Goal: Task Accomplishment & Management: Use online tool/utility

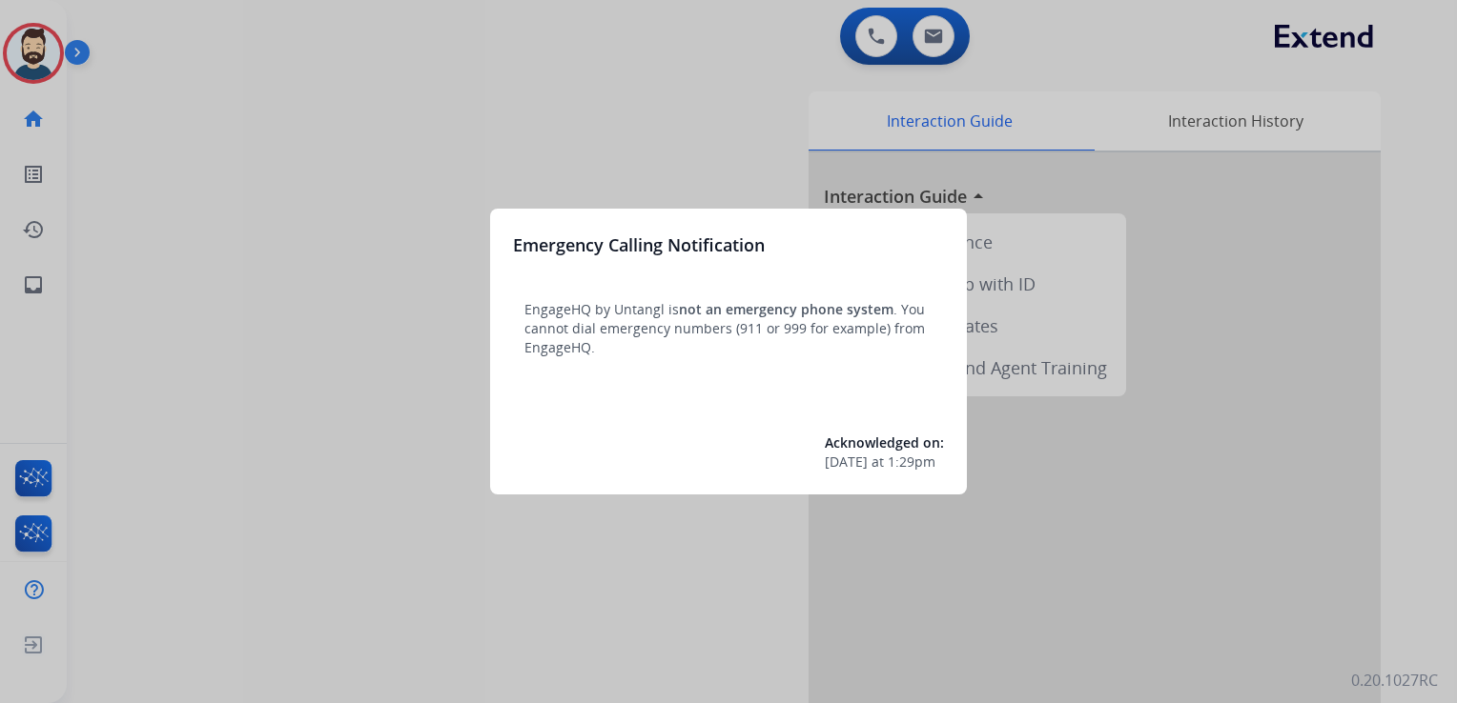
click at [172, 238] on div at bounding box center [728, 351] width 1457 height 703
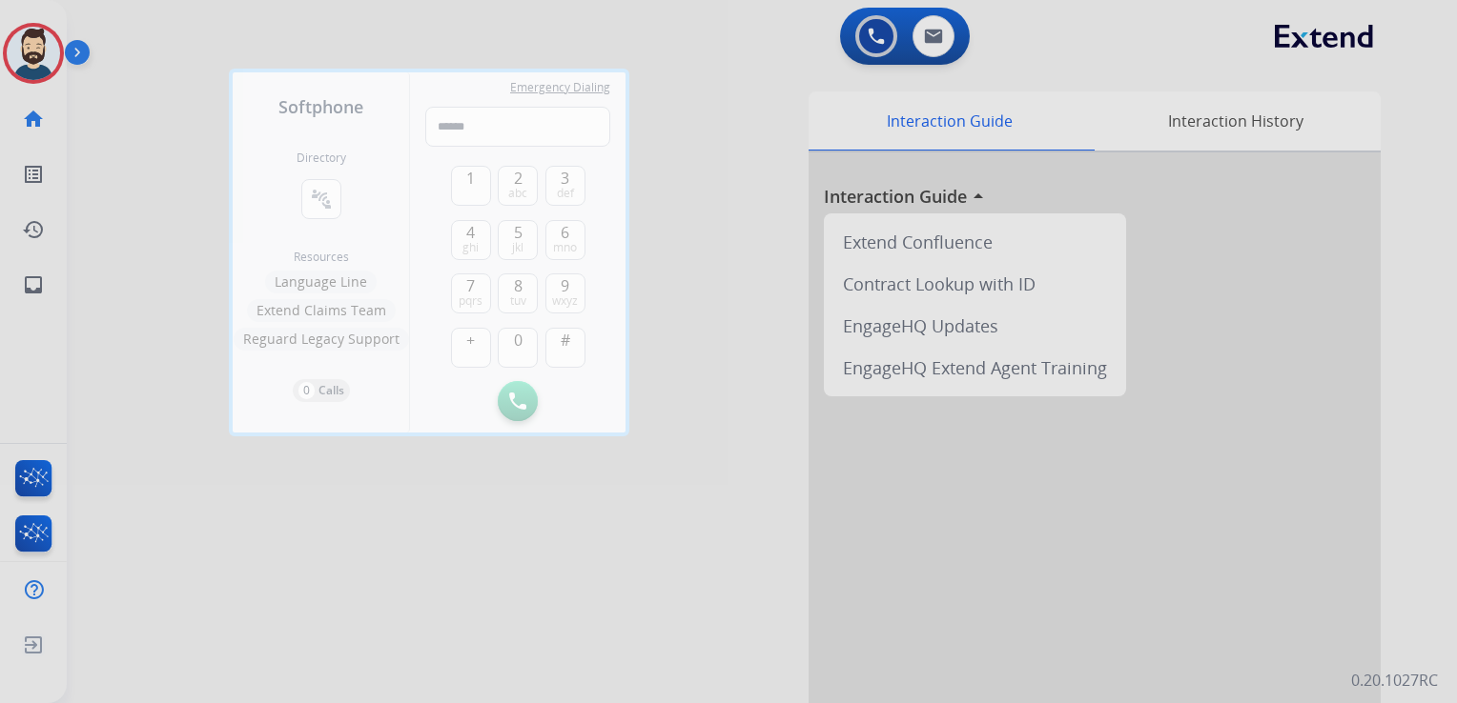
click at [148, 212] on div at bounding box center [728, 351] width 1457 height 703
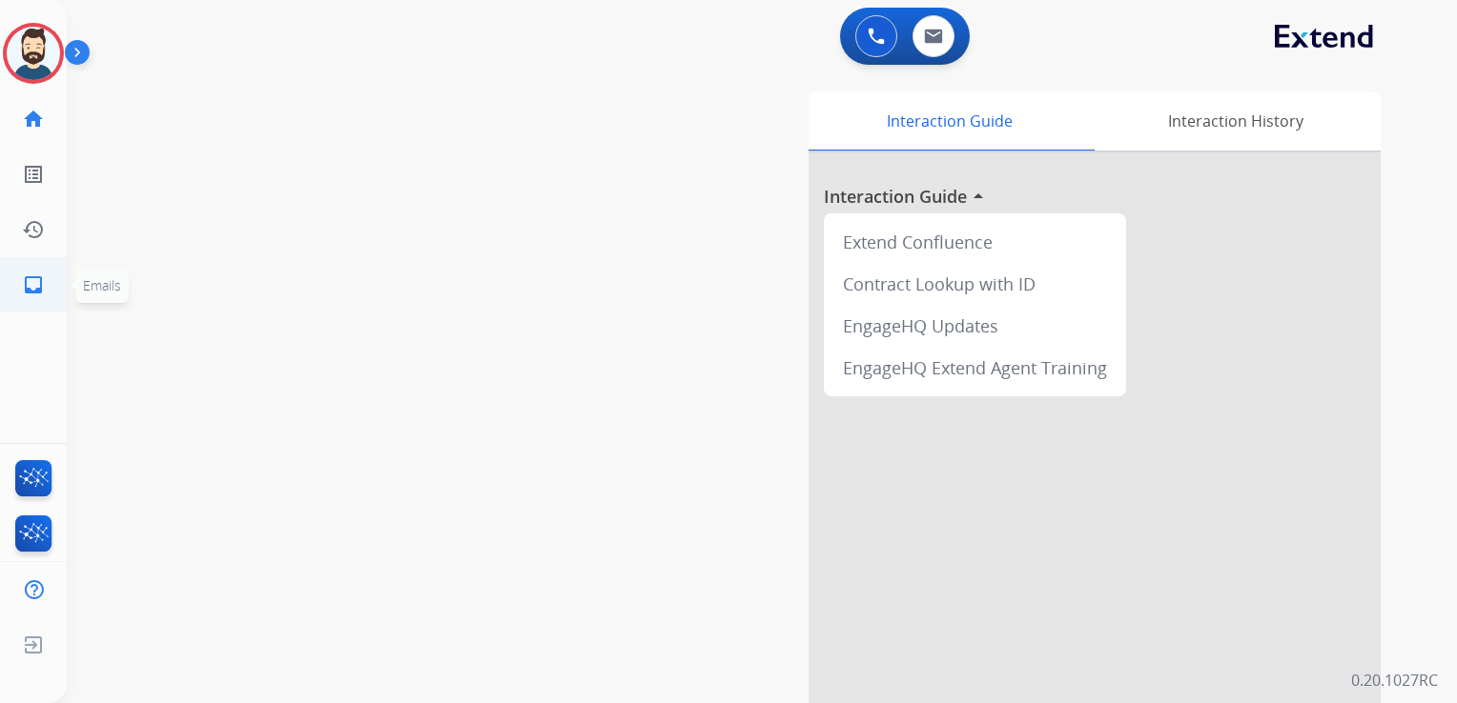
click at [41, 286] on mat-icon "inbox" at bounding box center [33, 285] width 23 height 23
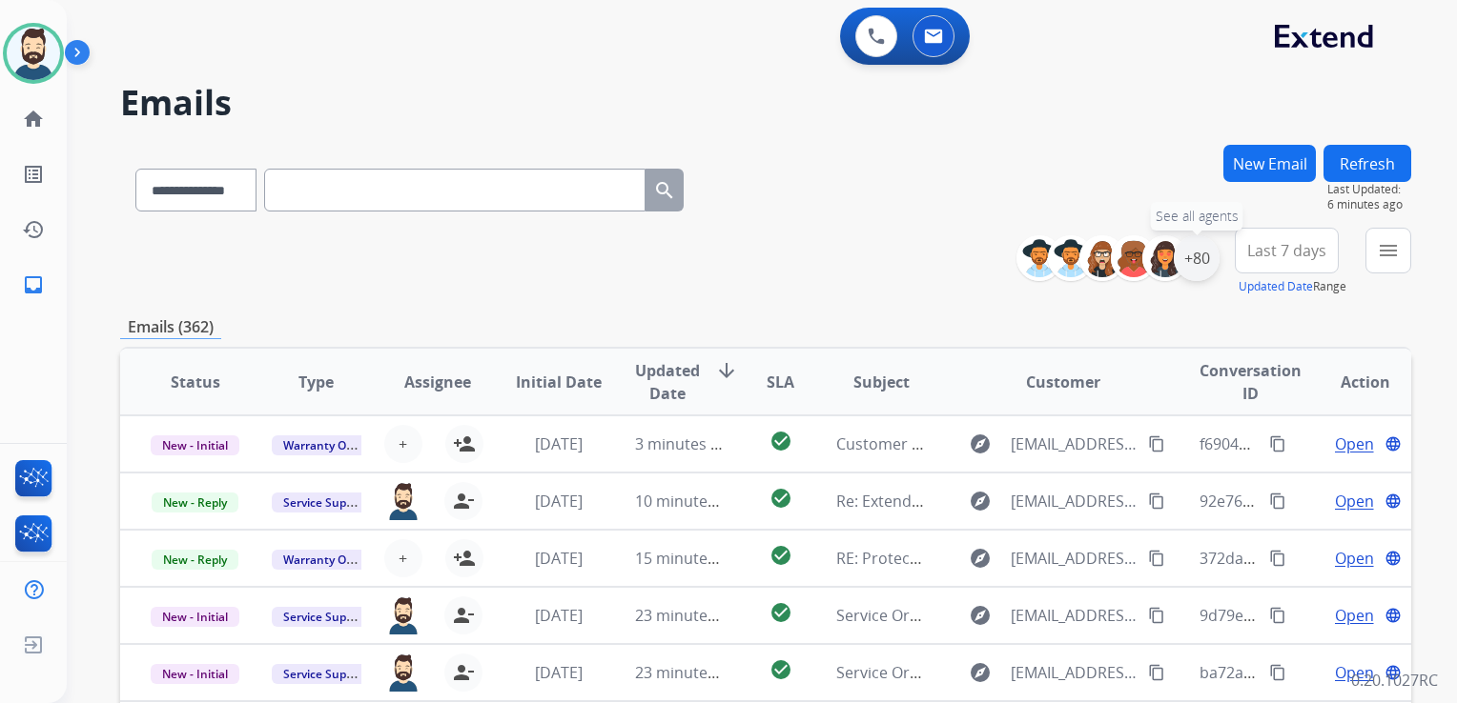
click at [1190, 269] on div "+80" at bounding box center [1196, 258] width 46 height 46
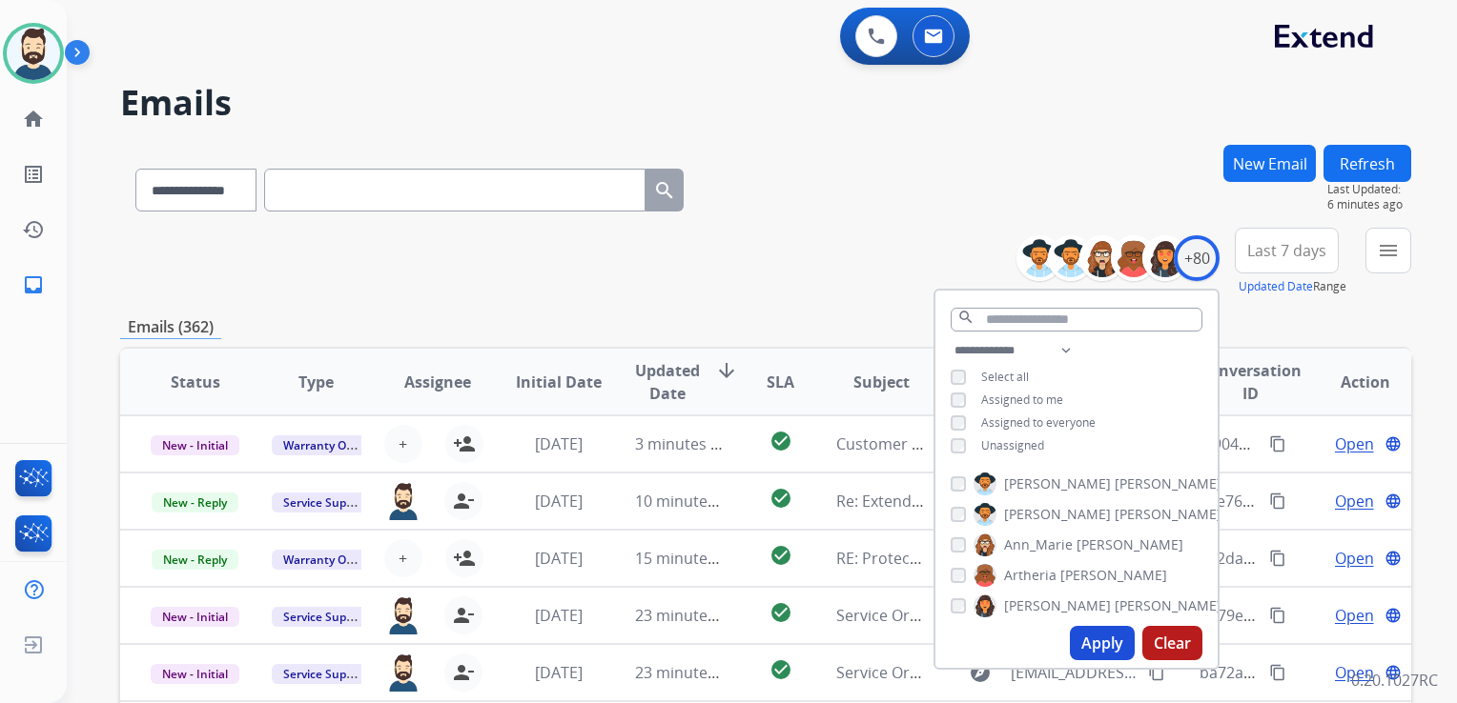
click at [1087, 642] on button "Apply" at bounding box center [1102, 643] width 65 height 34
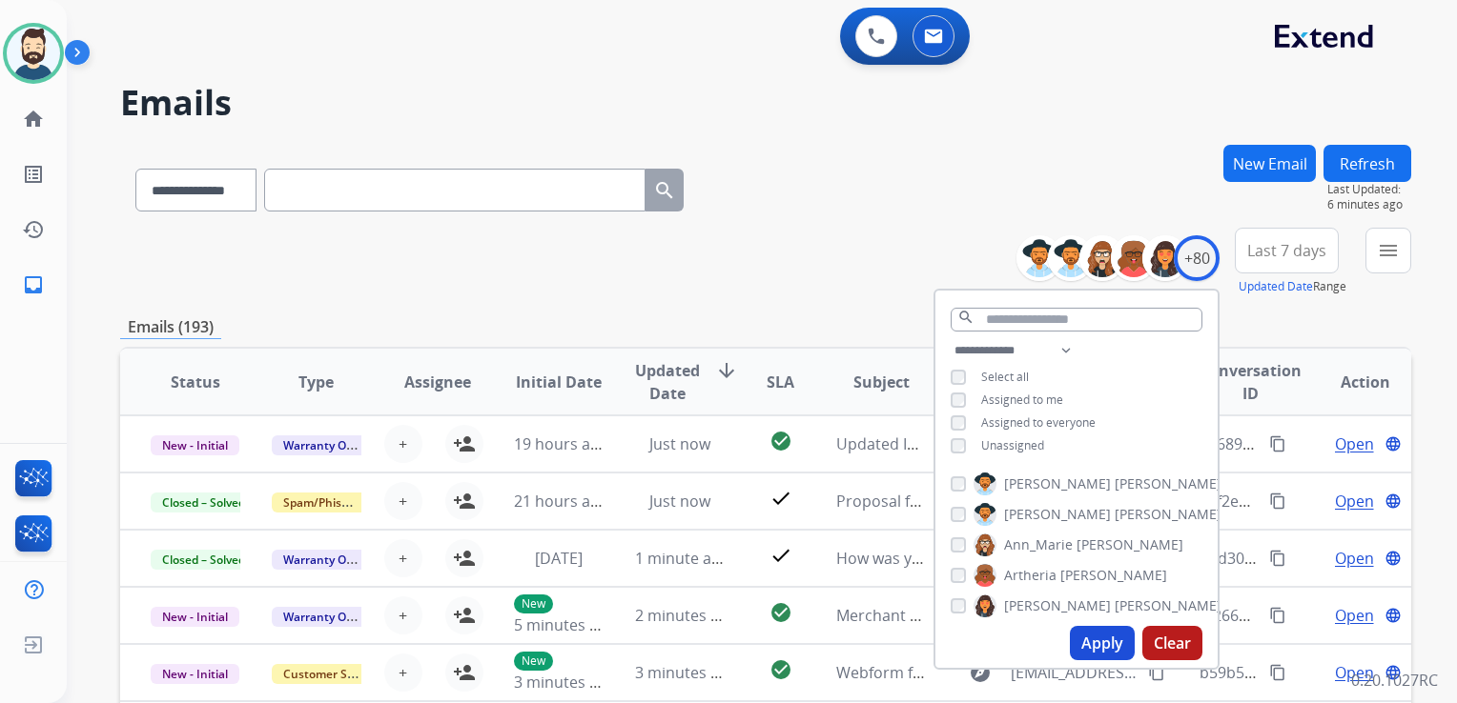
drag, startPoint x: 1251, startPoint y: 250, endPoint x: 1313, endPoint y: 368, distance: 133.5
click at [1251, 250] on span "Last 7 days" at bounding box center [1286, 251] width 79 height 8
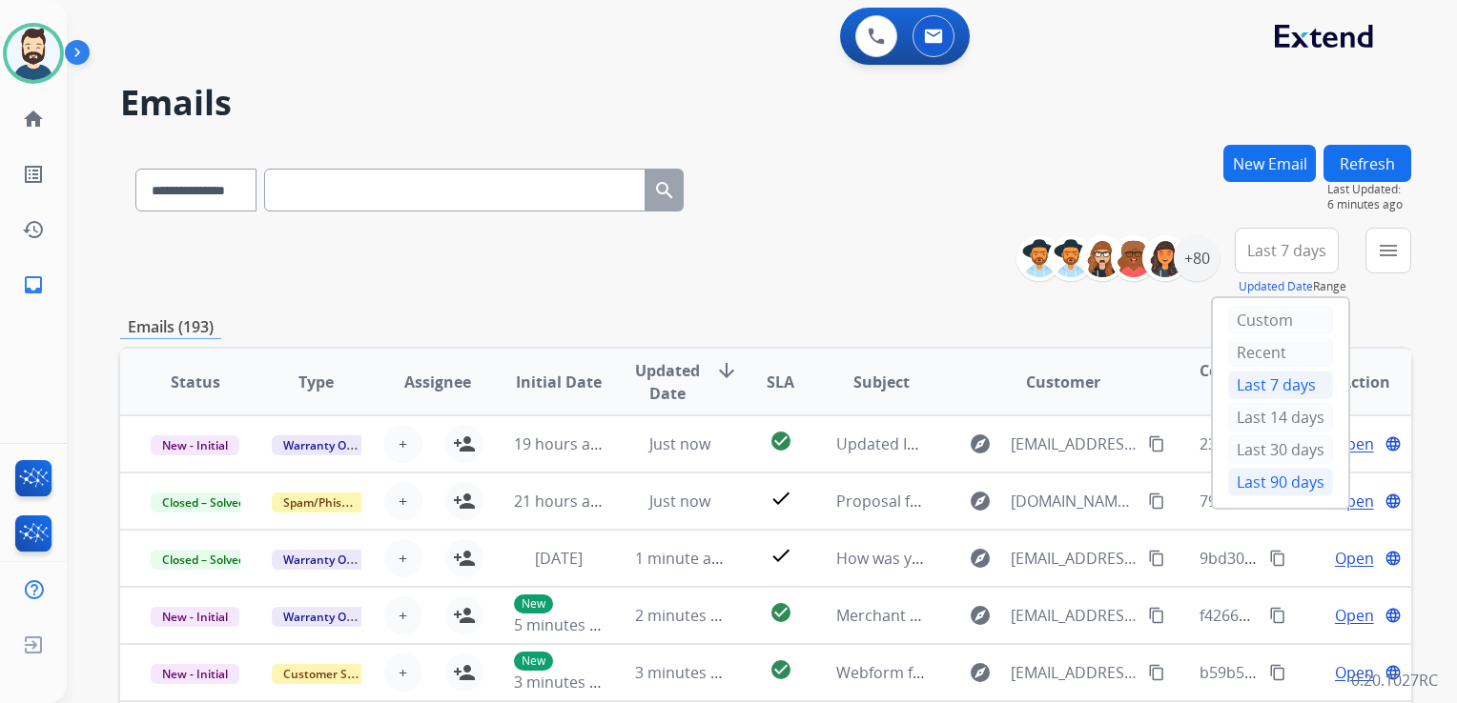
click at [1280, 488] on div "Last 90 days" at bounding box center [1280, 482] width 105 height 29
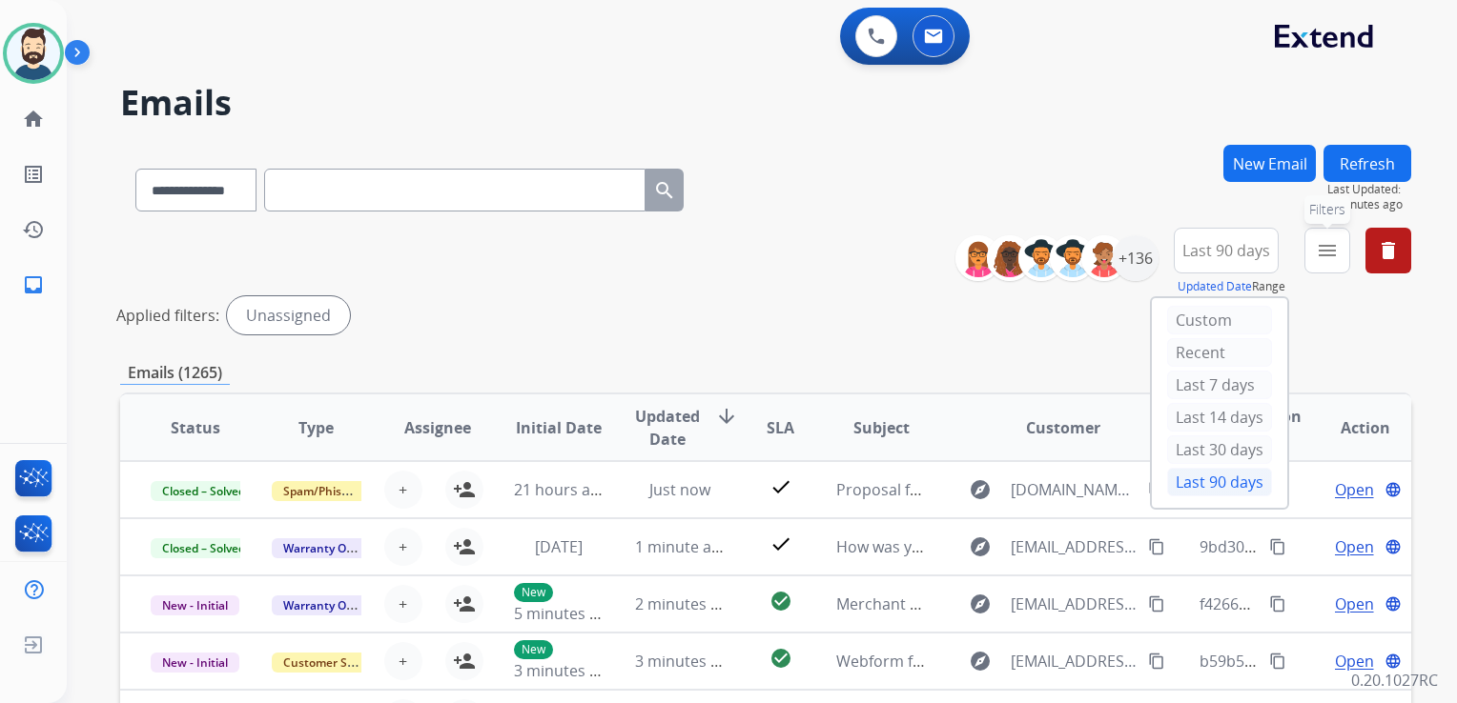
drag, startPoint x: 1322, startPoint y: 253, endPoint x: 1324, endPoint y: 273, distance: 20.1
click at [1323, 253] on mat-icon "menu" at bounding box center [1326, 250] width 23 height 23
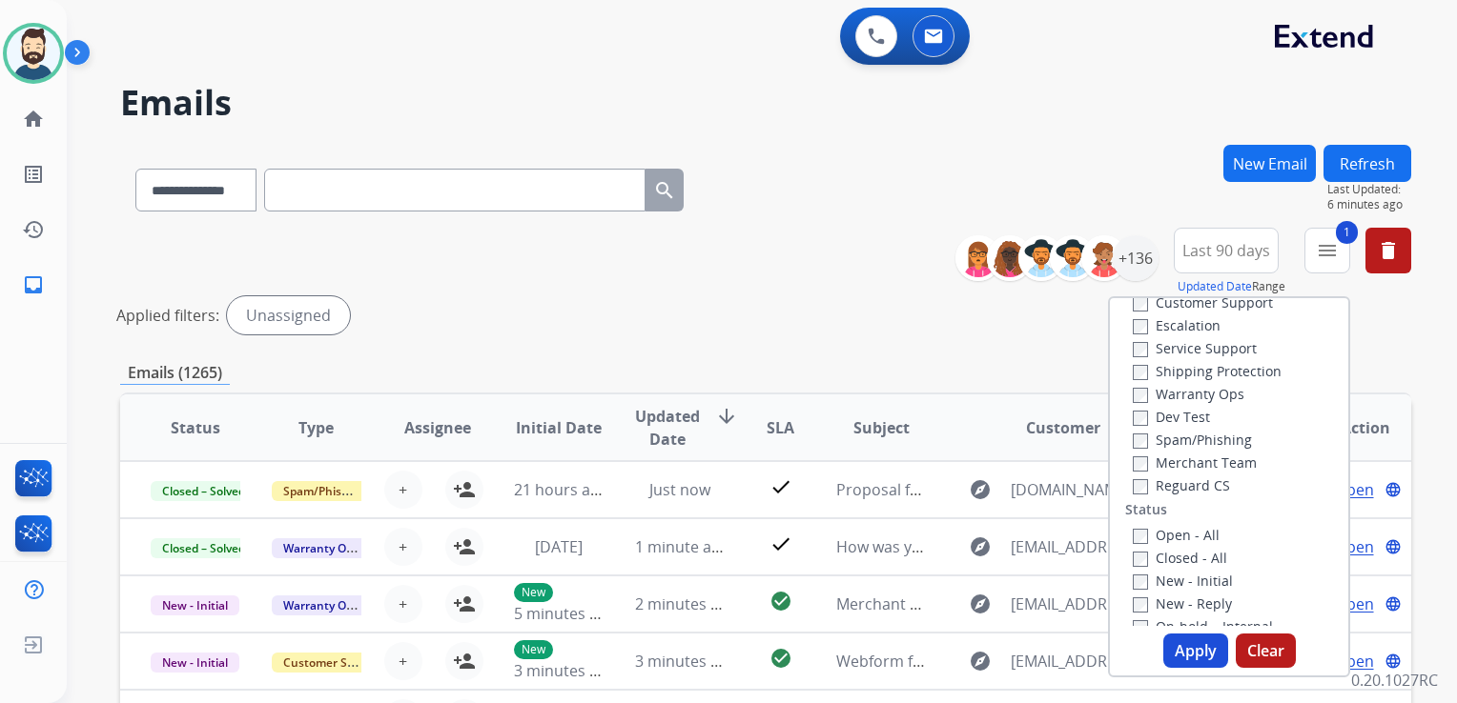
scroll to position [95, 0]
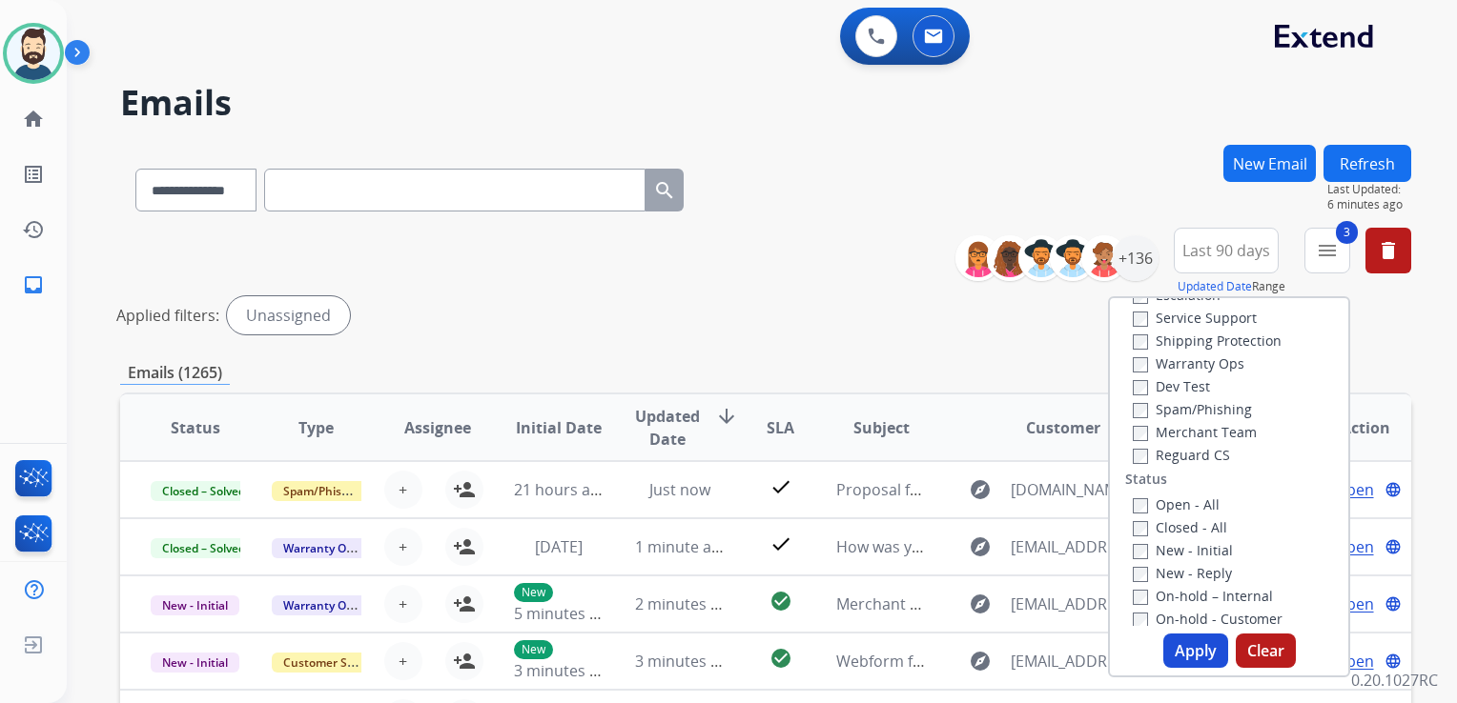
click at [1184, 658] on button "Apply" at bounding box center [1195, 651] width 65 height 34
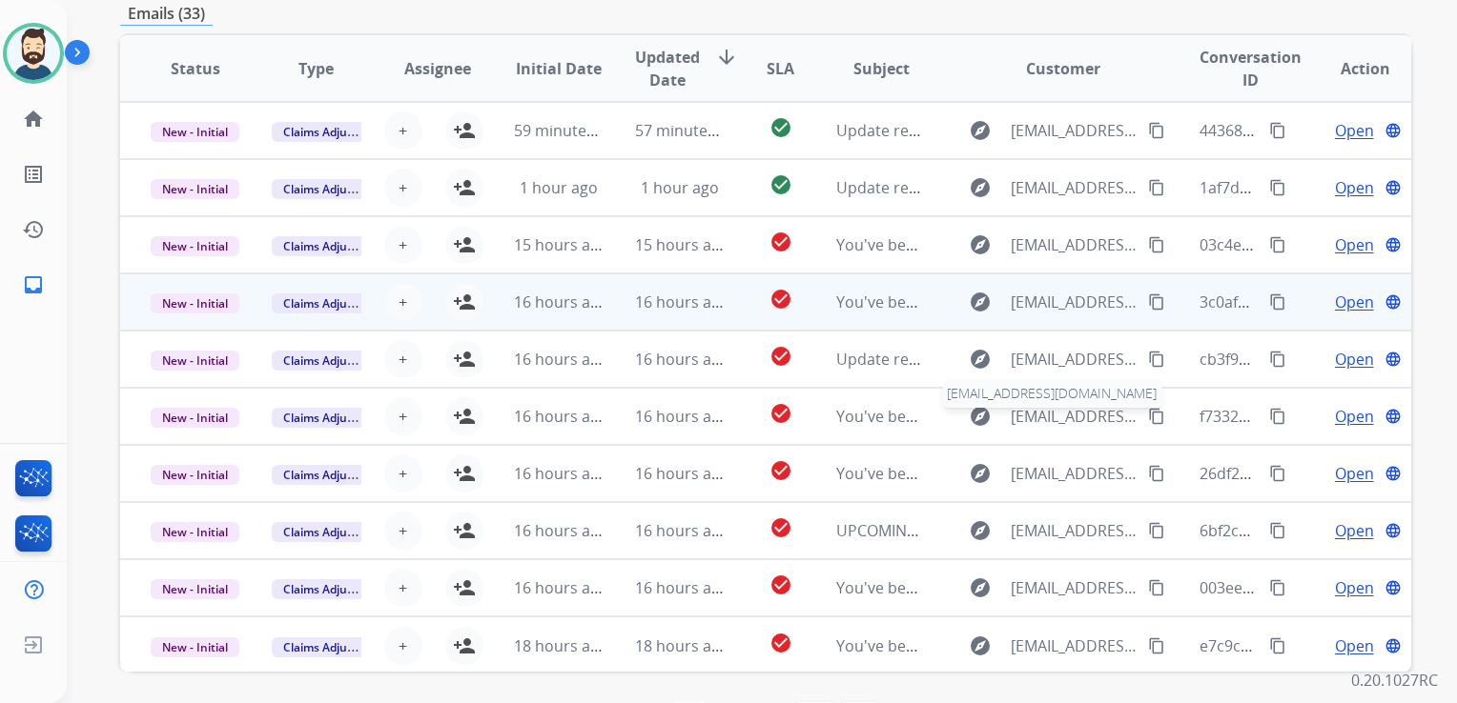
scroll to position [331, 0]
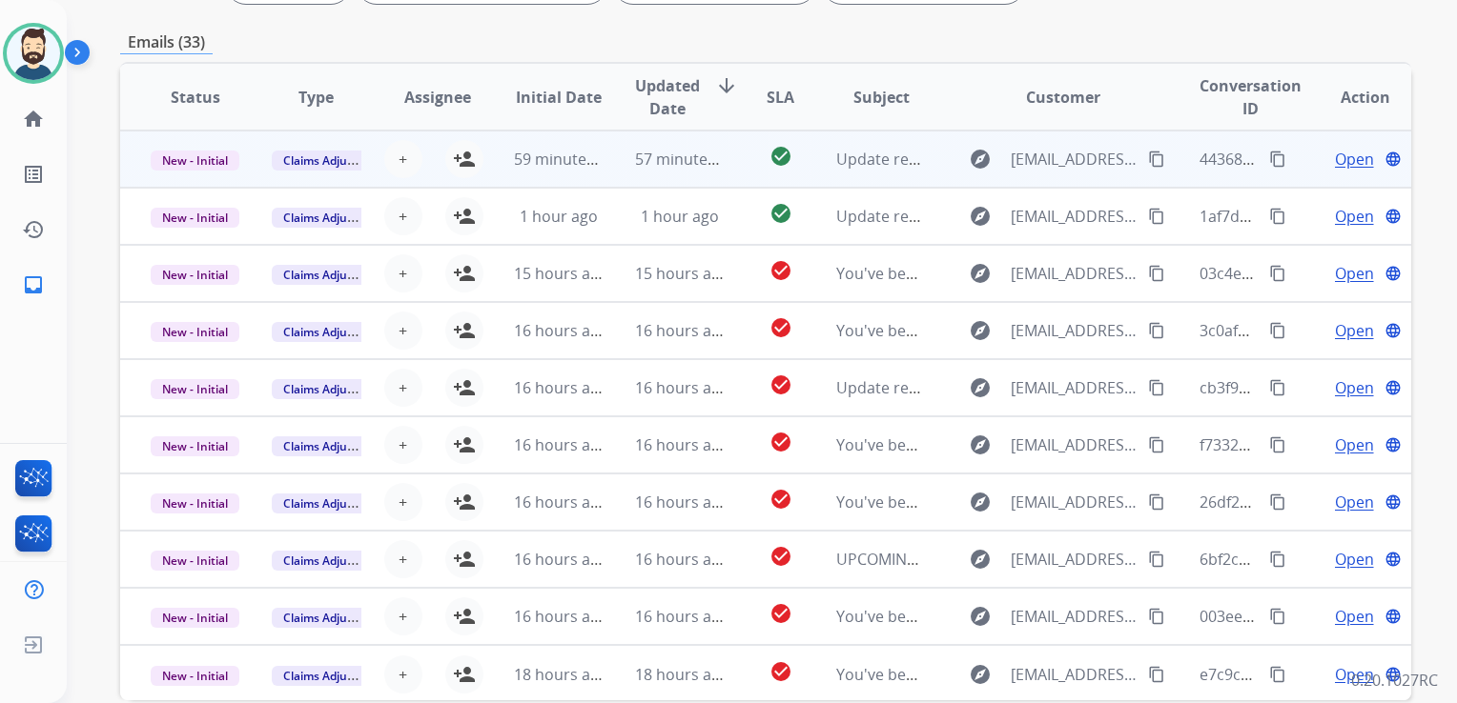
drag, startPoint x: 462, startPoint y: 163, endPoint x: 464, endPoint y: 181, distance: 18.2
click at [461, 162] on mat-icon "person_add" at bounding box center [464, 159] width 23 height 23
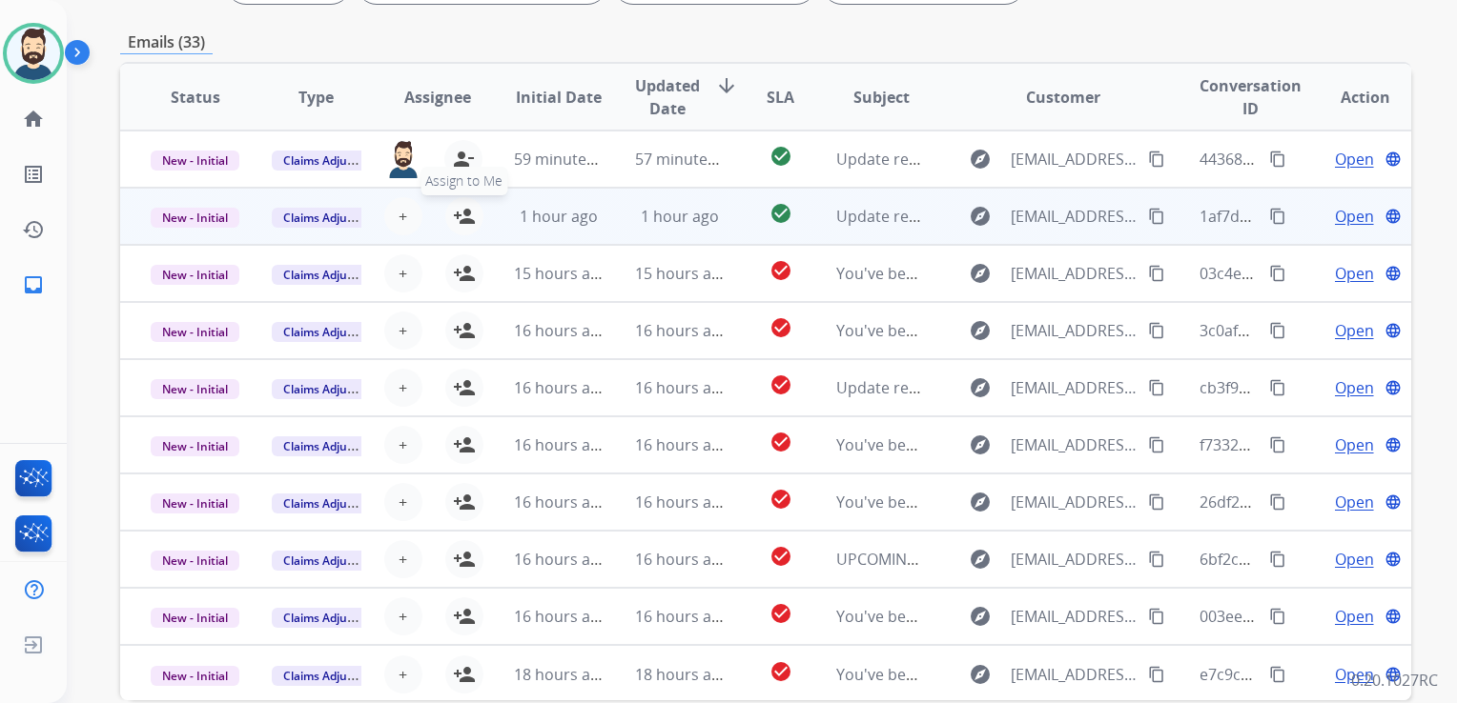
click at [457, 212] on mat-icon "person_add" at bounding box center [464, 216] width 23 height 23
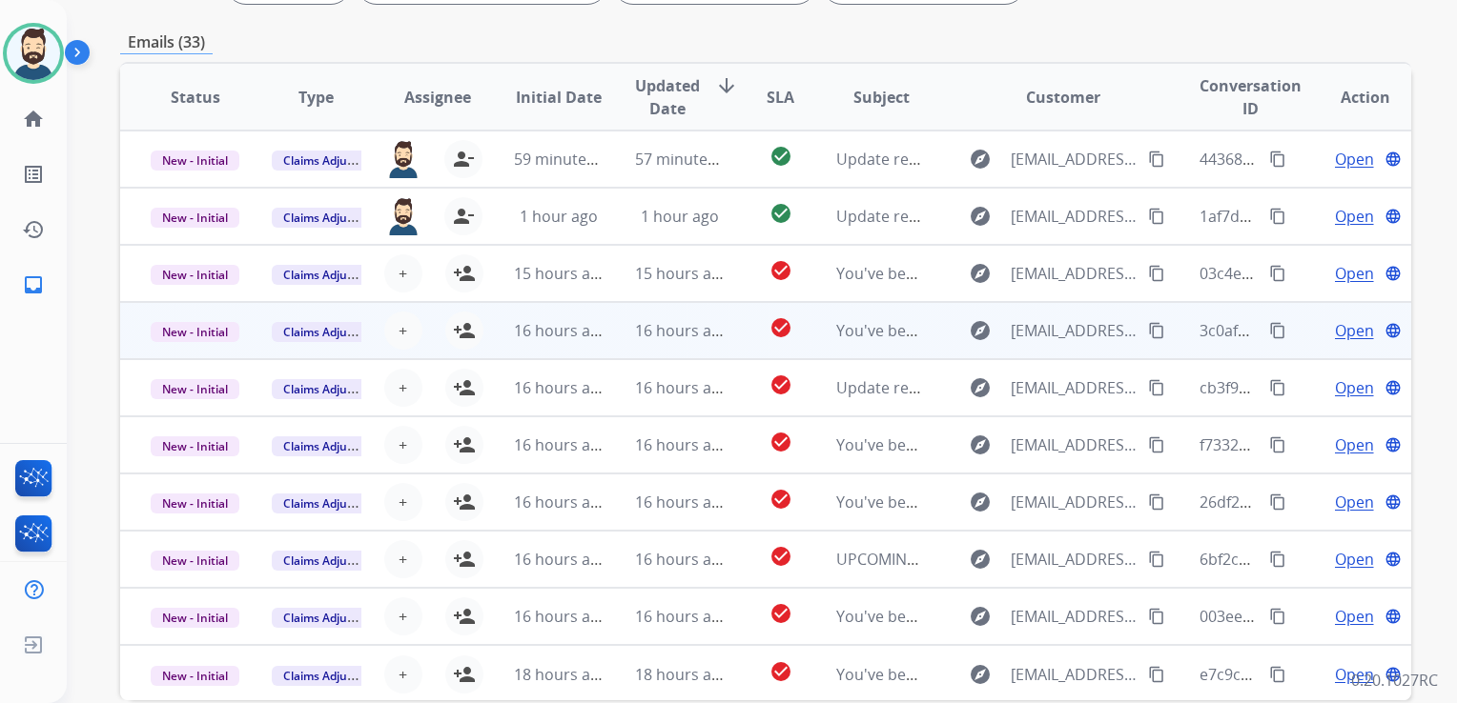
scroll to position [1, 0]
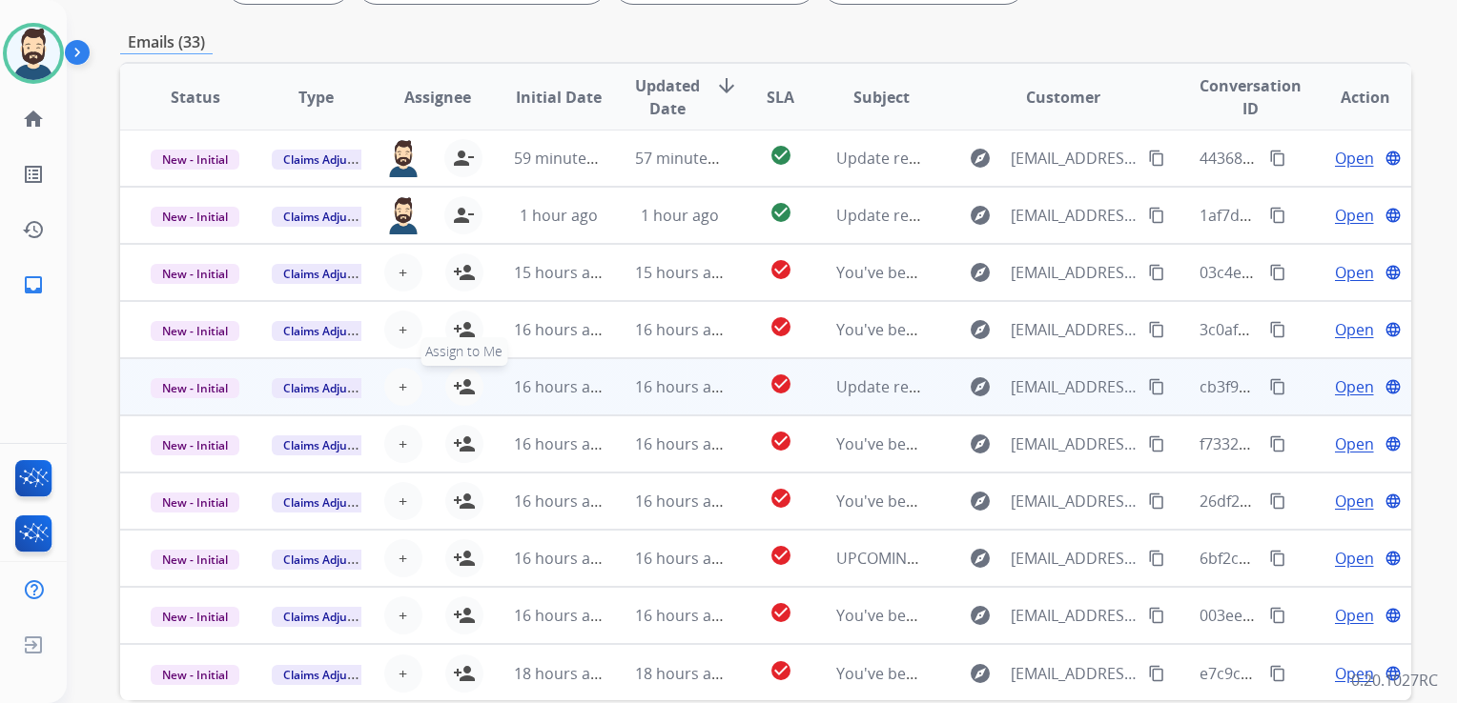
click at [456, 394] on mat-icon "person_add" at bounding box center [464, 387] width 23 height 23
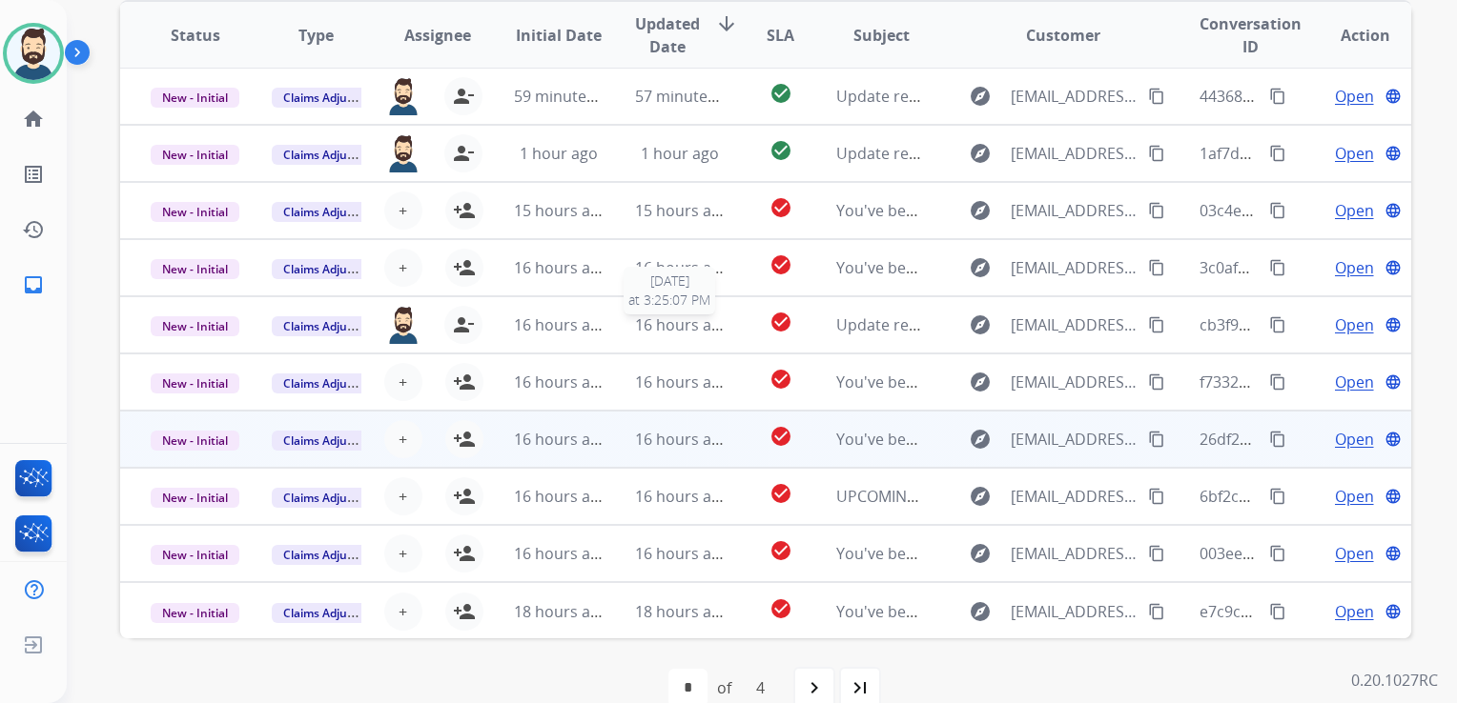
scroll to position [426, 0]
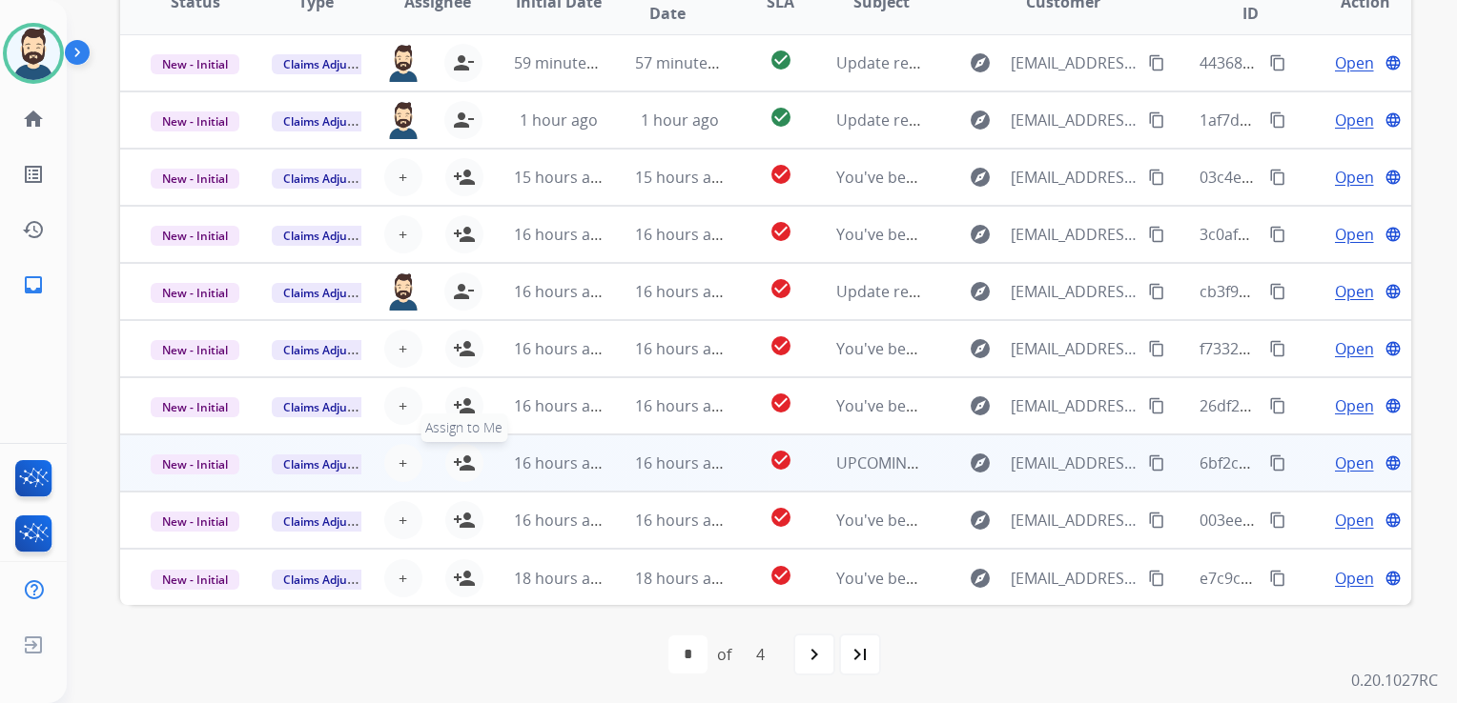
click at [466, 461] on mat-icon "person_add" at bounding box center [464, 463] width 23 height 23
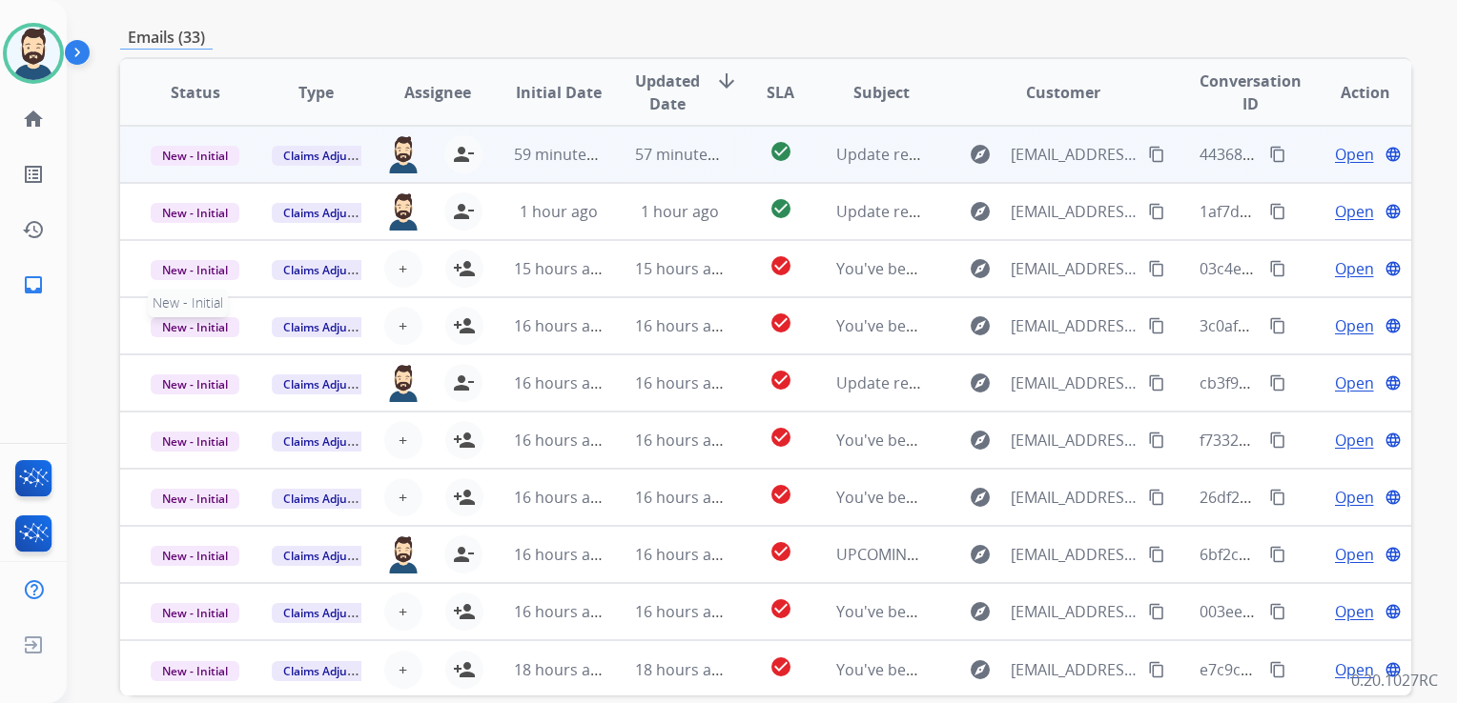
scroll to position [235, 0]
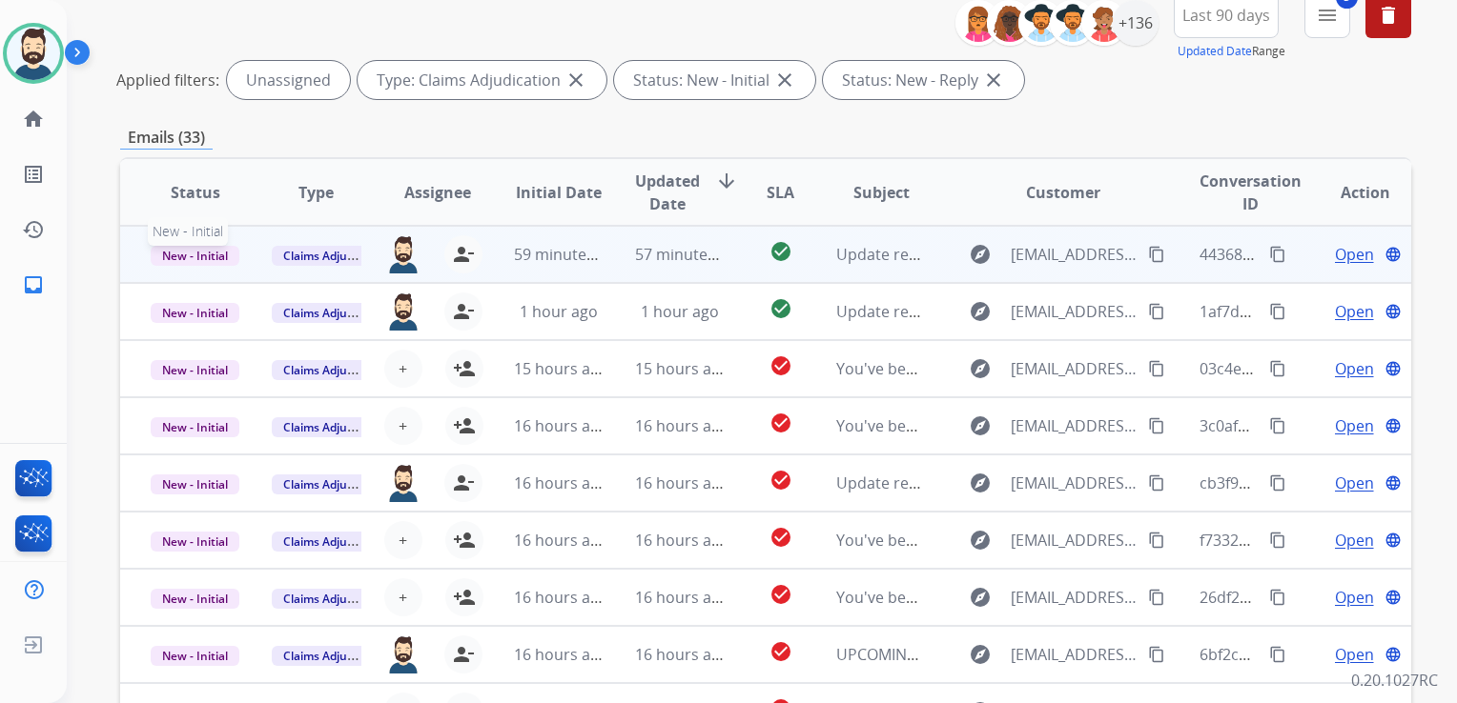
click at [198, 266] on td "New - Initial New - Initial" at bounding box center [180, 254] width 121 height 57
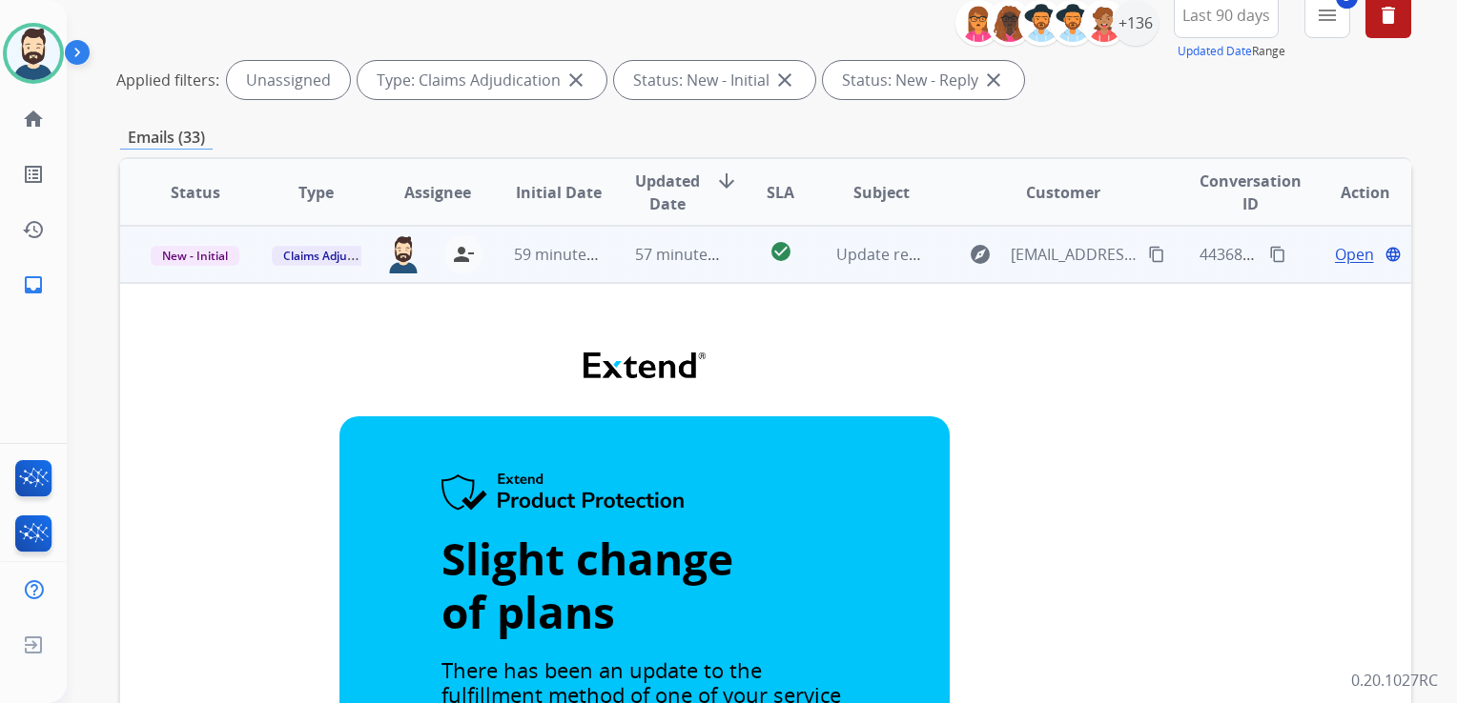
click at [1035, 279] on td "explore no-reply@extend.com content_copy" at bounding box center [1048, 254] width 242 height 57
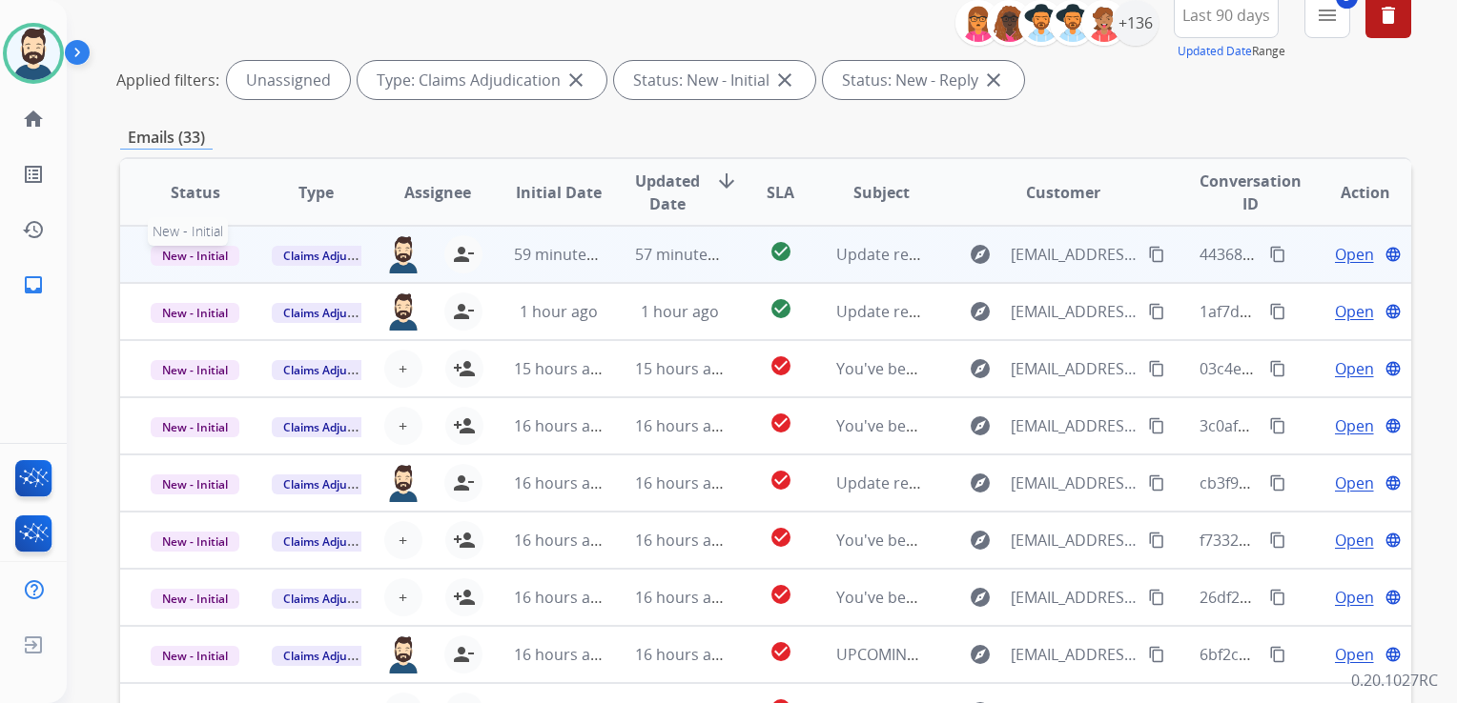
click at [219, 254] on span "New - Initial" at bounding box center [195, 256] width 89 height 20
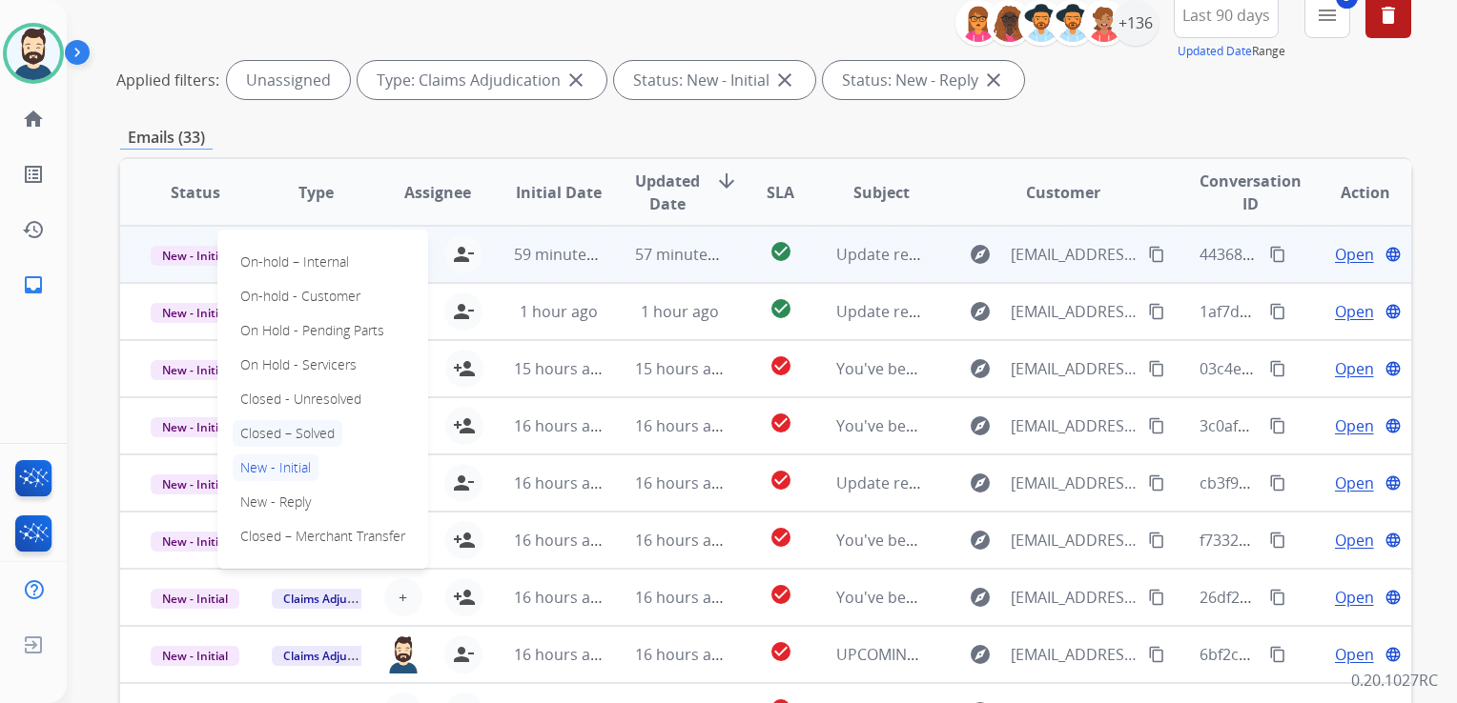
click at [305, 427] on p "Closed – Solved" at bounding box center [288, 433] width 110 height 27
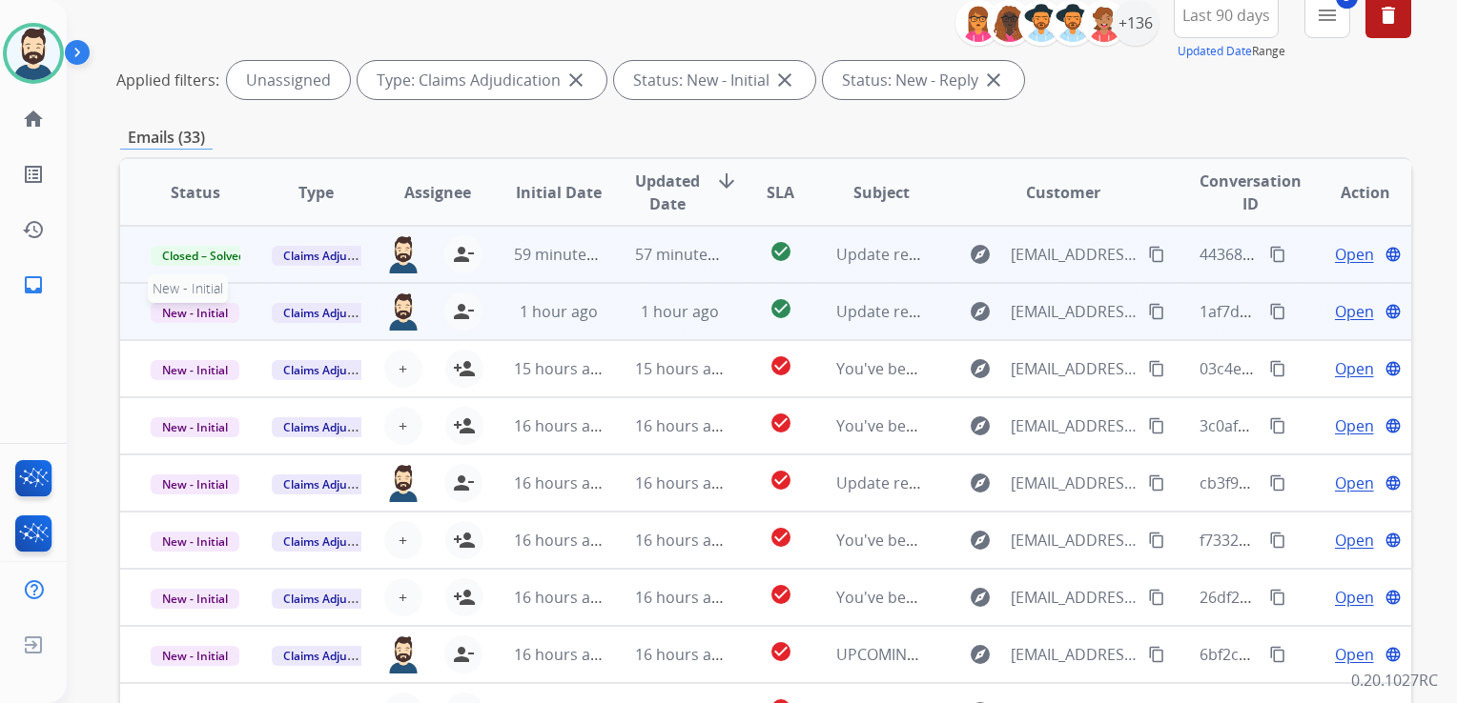
click at [201, 313] on span "New - Initial" at bounding box center [195, 313] width 89 height 20
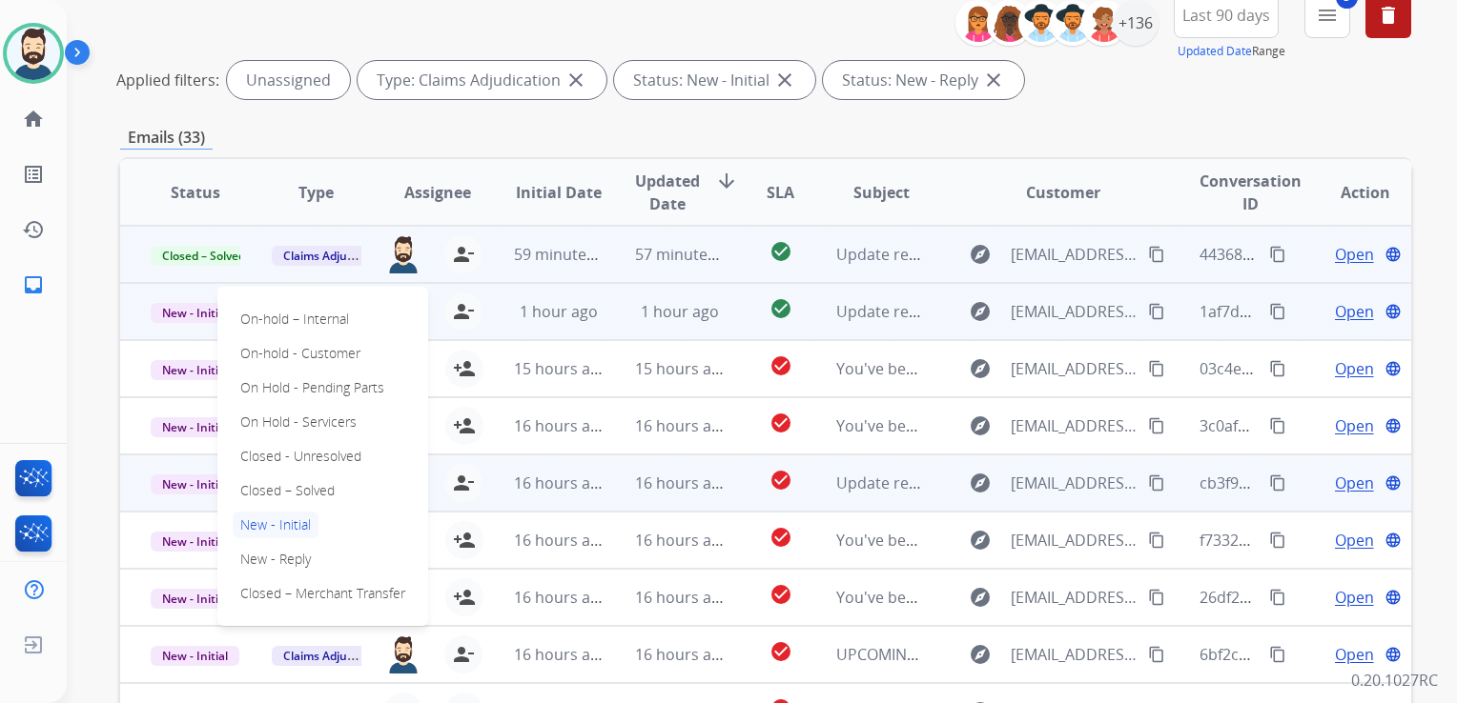
click at [264, 486] on p "Closed – Solved" at bounding box center [288, 491] width 110 height 27
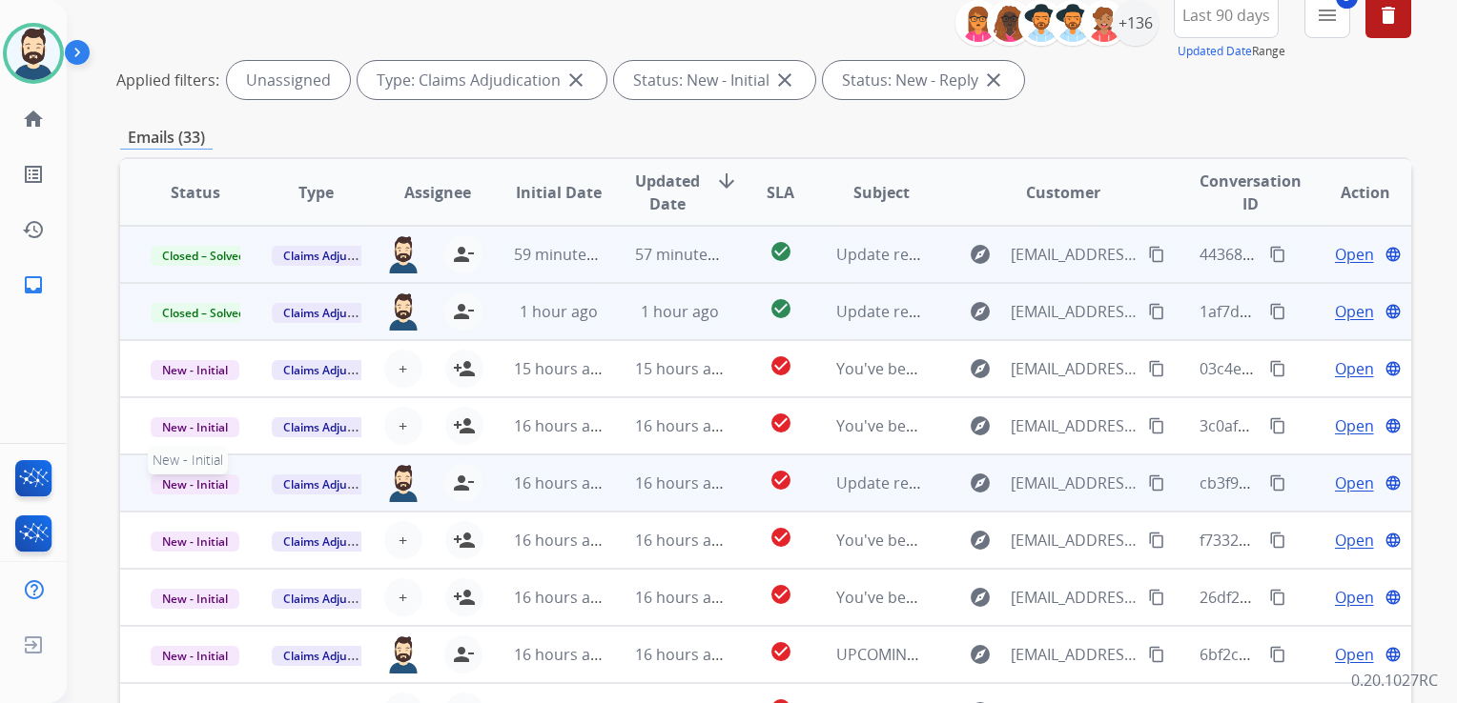
click at [199, 485] on span "New - Initial" at bounding box center [195, 485] width 89 height 20
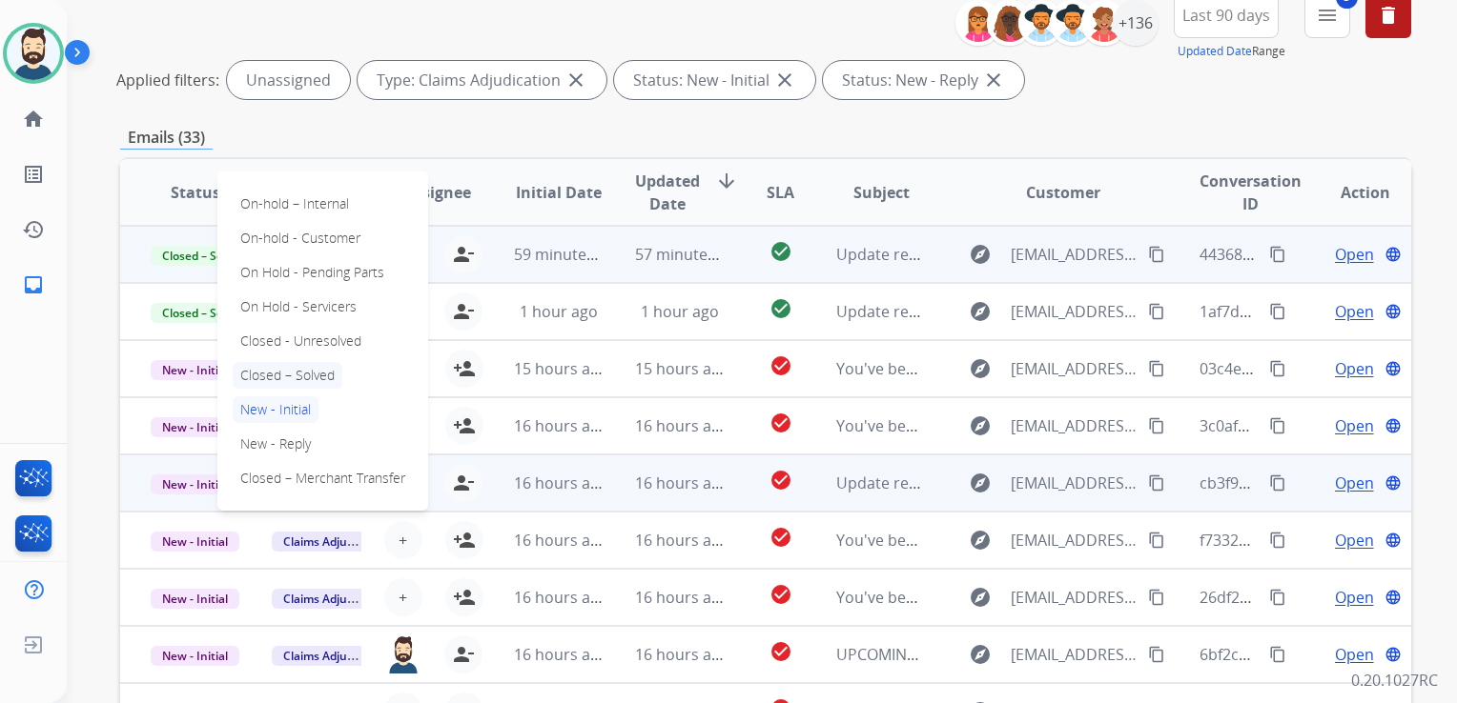
click at [308, 377] on p "Closed – Solved" at bounding box center [288, 375] width 110 height 27
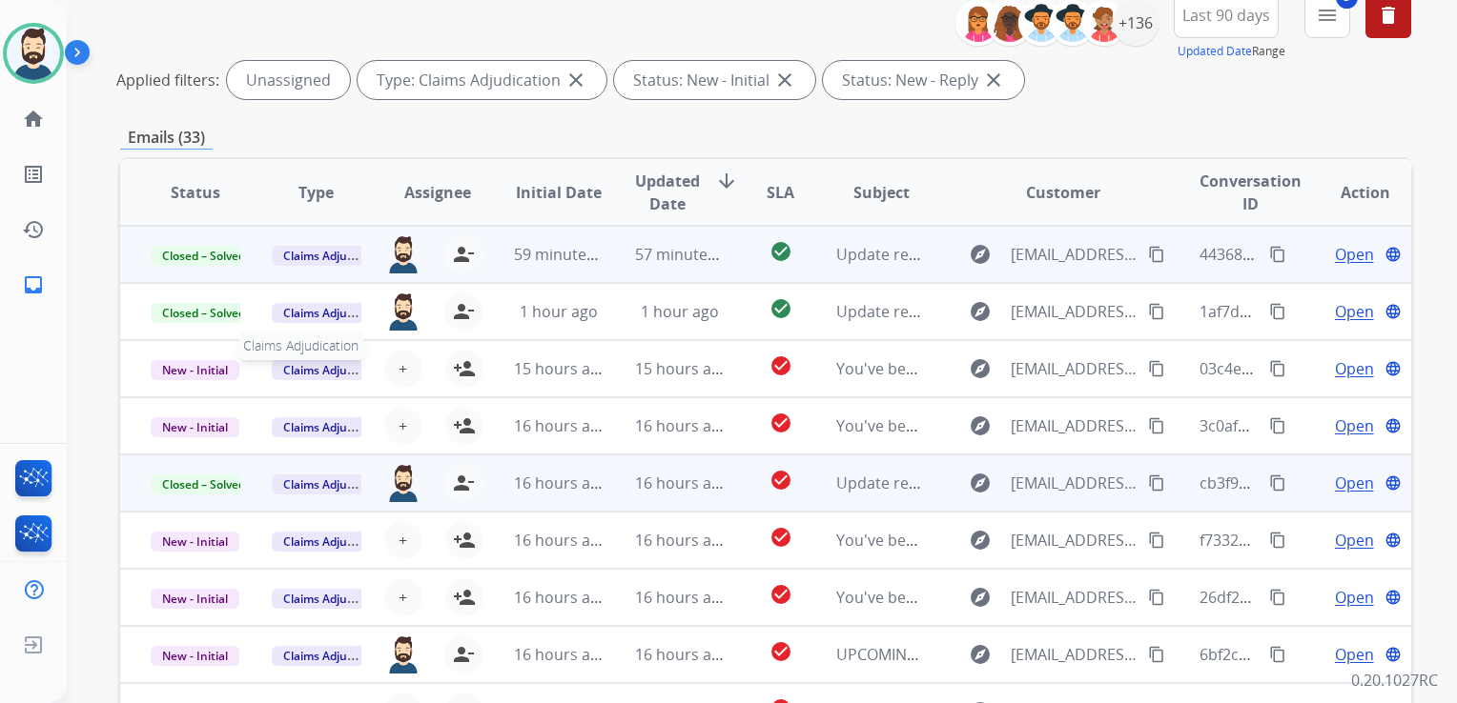
scroll to position [1, 0]
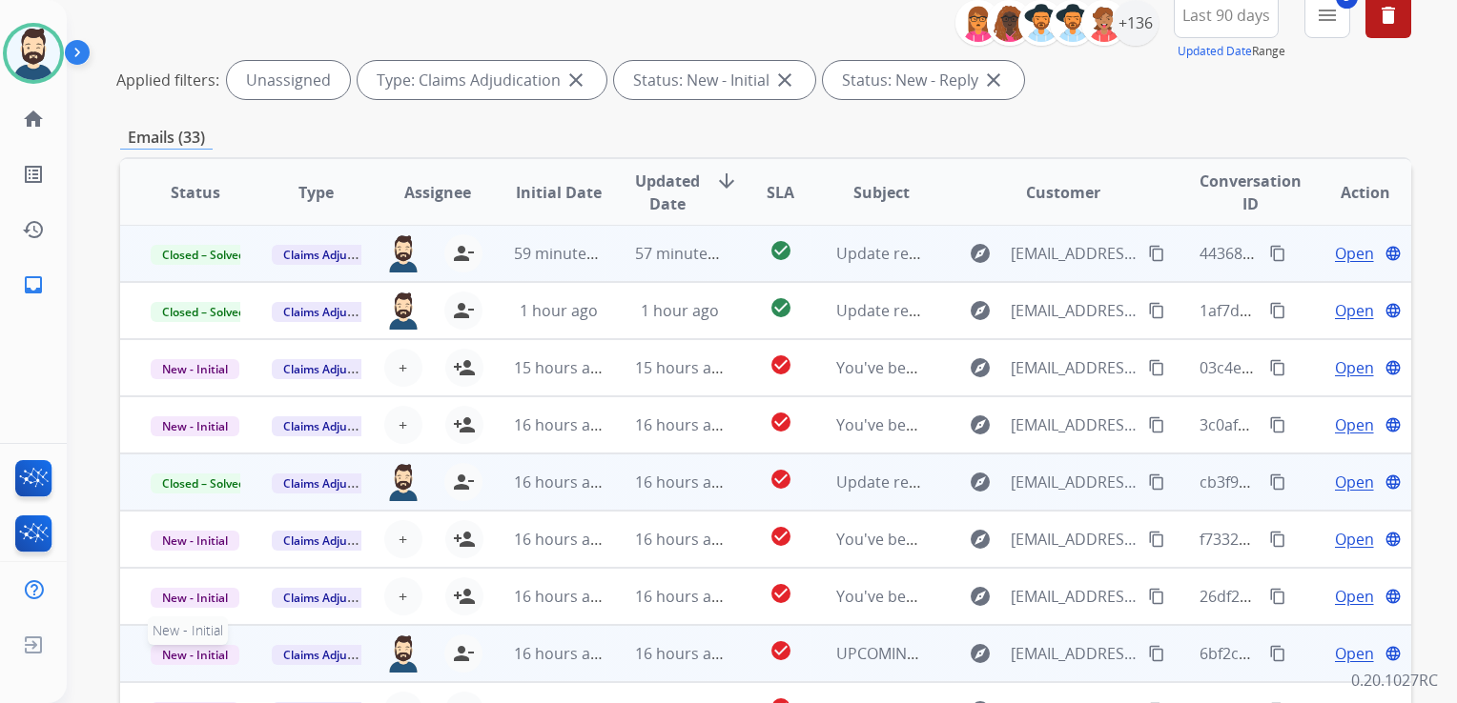
click at [195, 648] on span "New - Initial" at bounding box center [195, 655] width 89 height 20
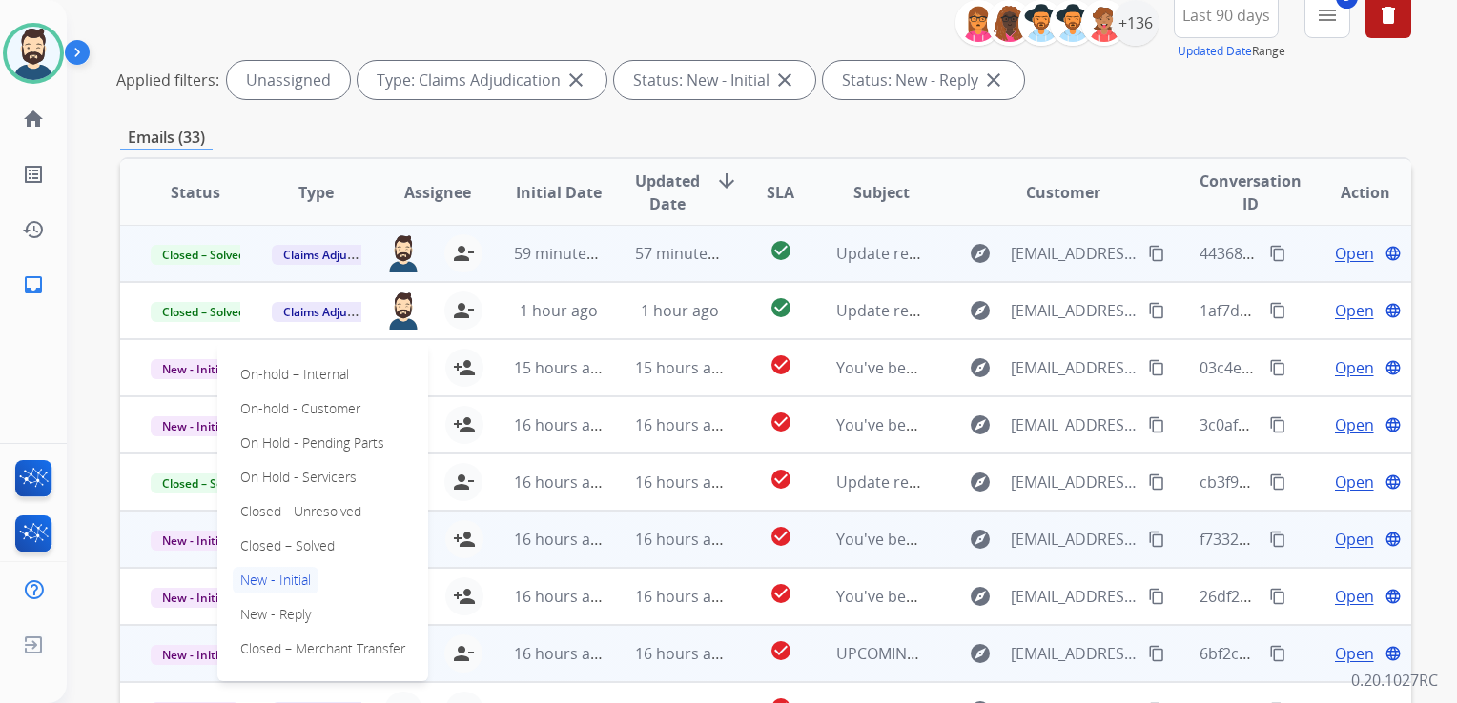
drag, startPoint x: 301, startPoint y: 542, endPoint x: 334, endPoint y: 536, distance: 33.1
click at [302, 543] on p "Closed – Solved" at bounding box center [288, 546] width 110 height 27
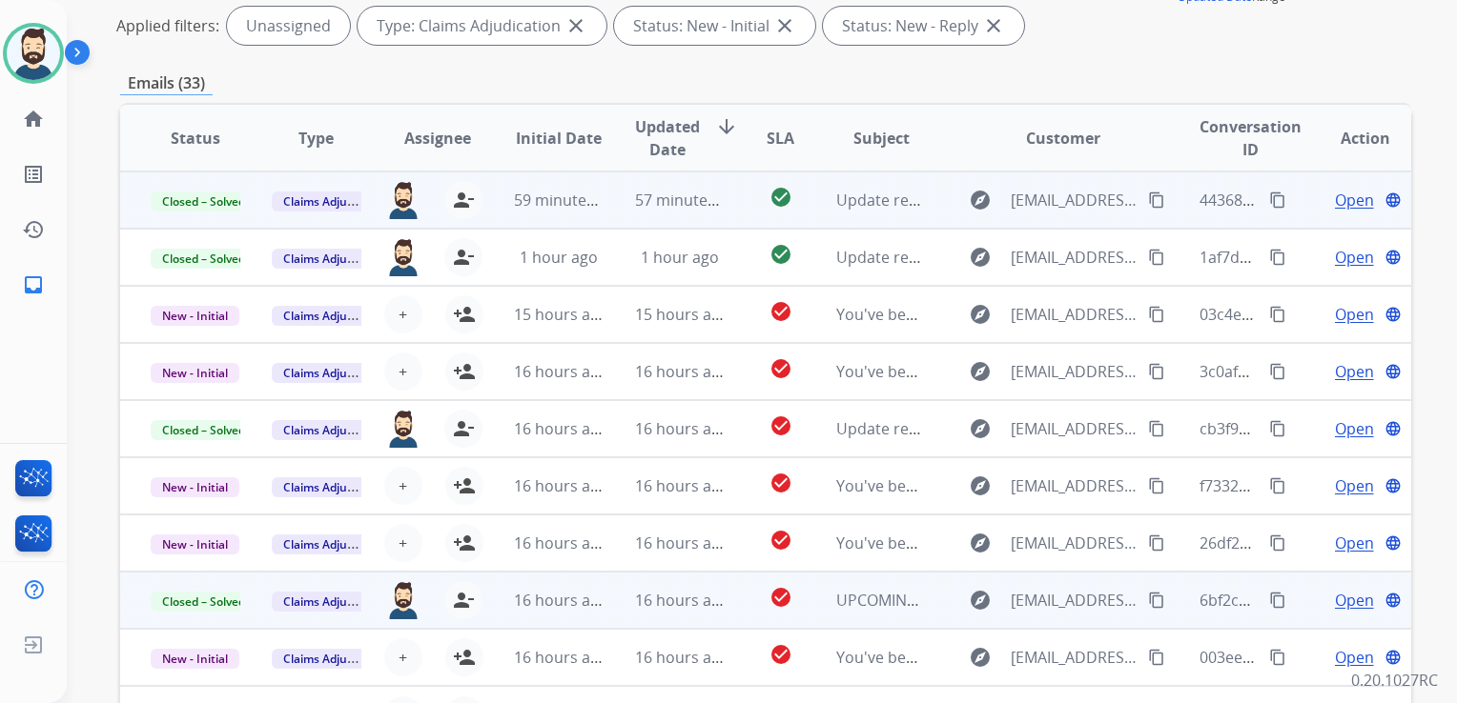
scroll to position [140, 0]
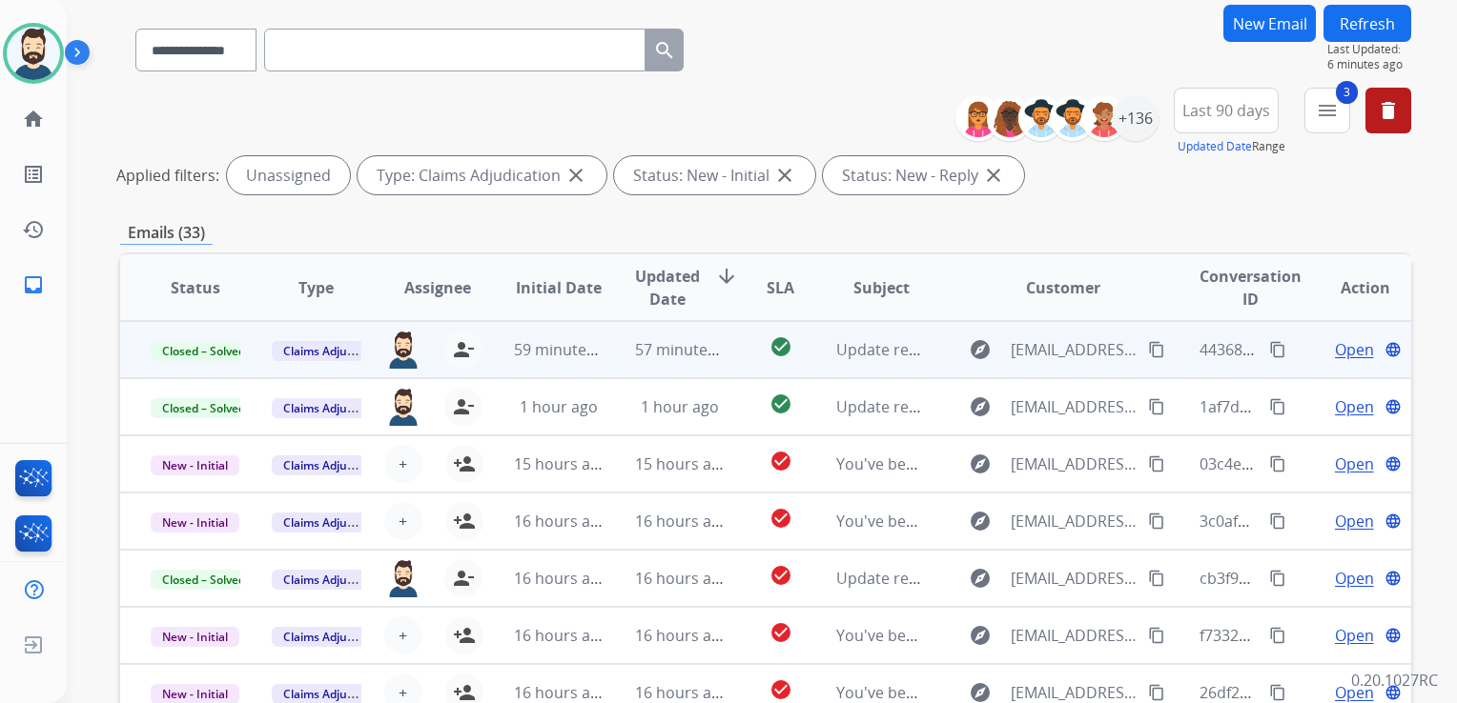
click at [1361, 19] on button "Refresh" at bounding box center [1367, 23] width 88 height 37
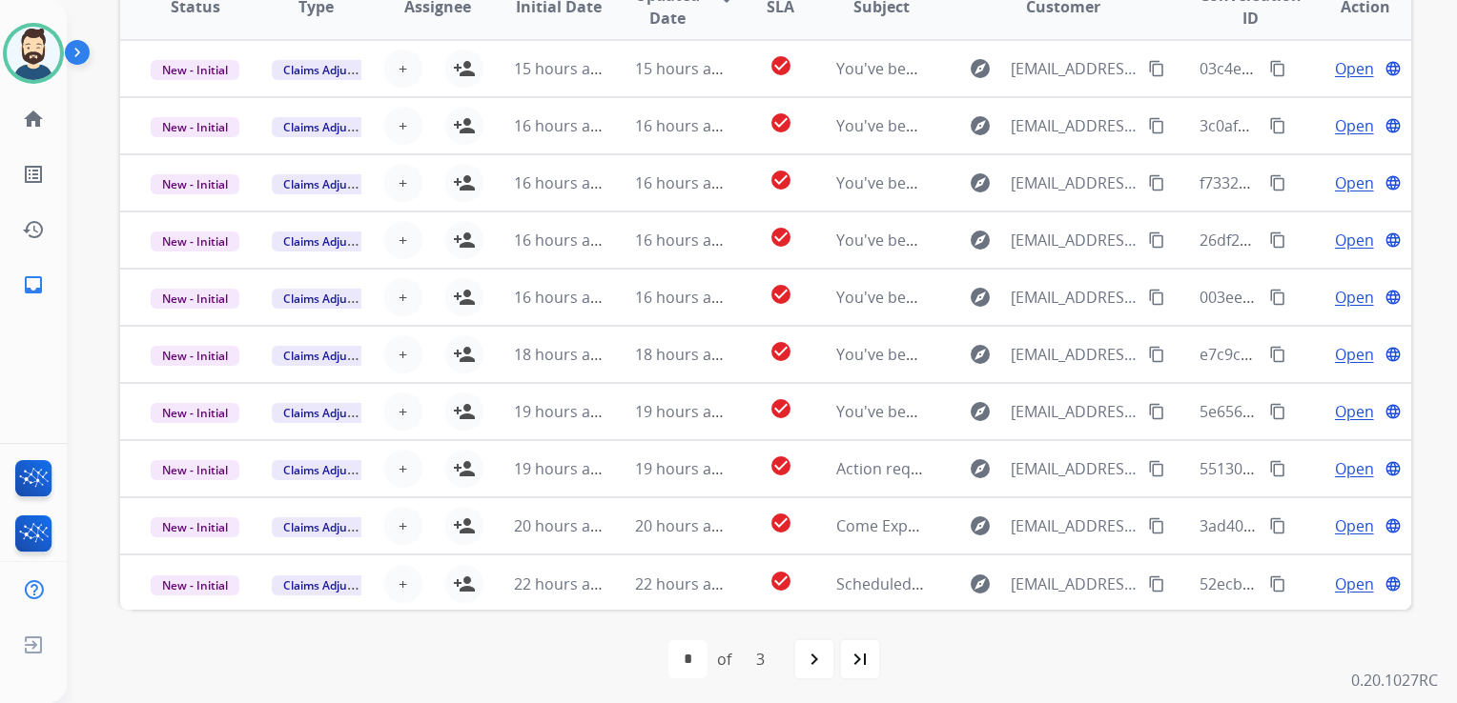
scroll to position [426, 0]
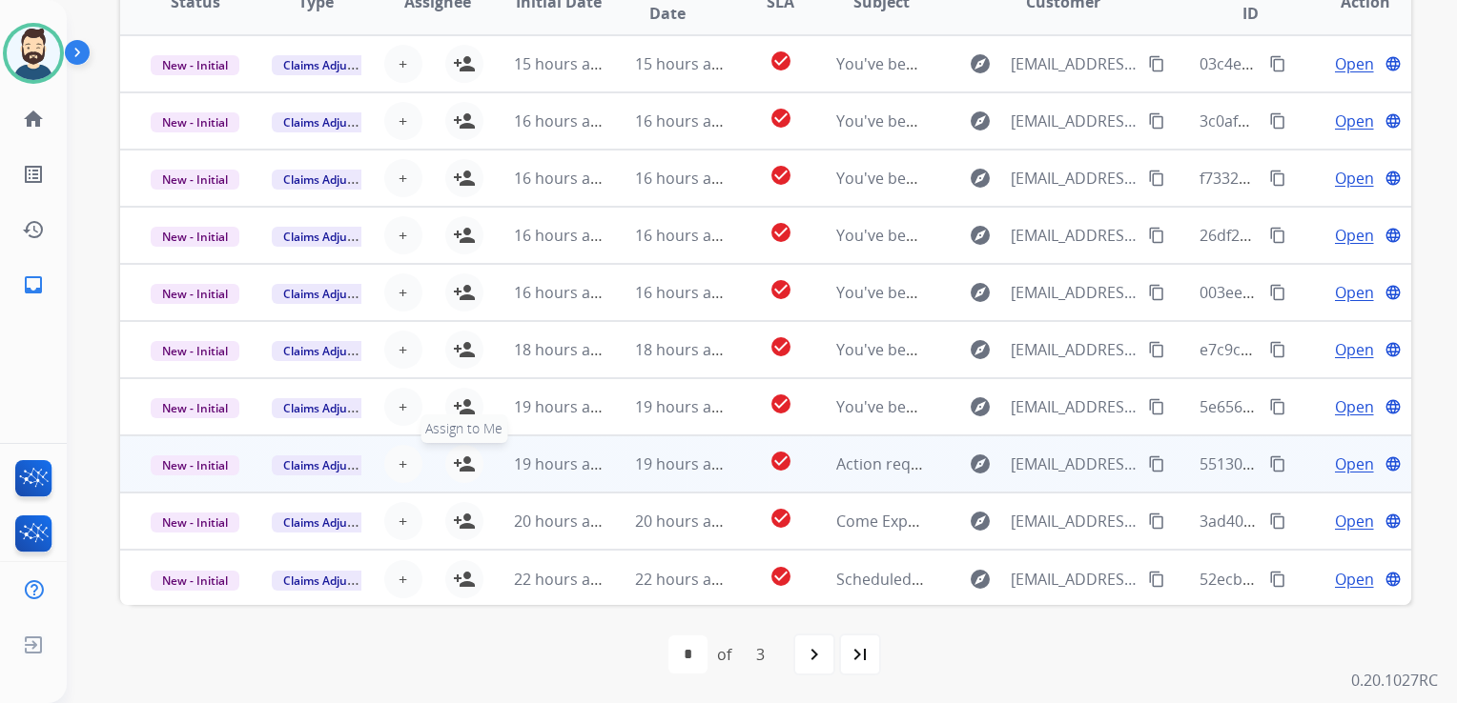
click at [467, 463] on mat-icon "person_add" at bounding box center [464, 464] width 23 height 23
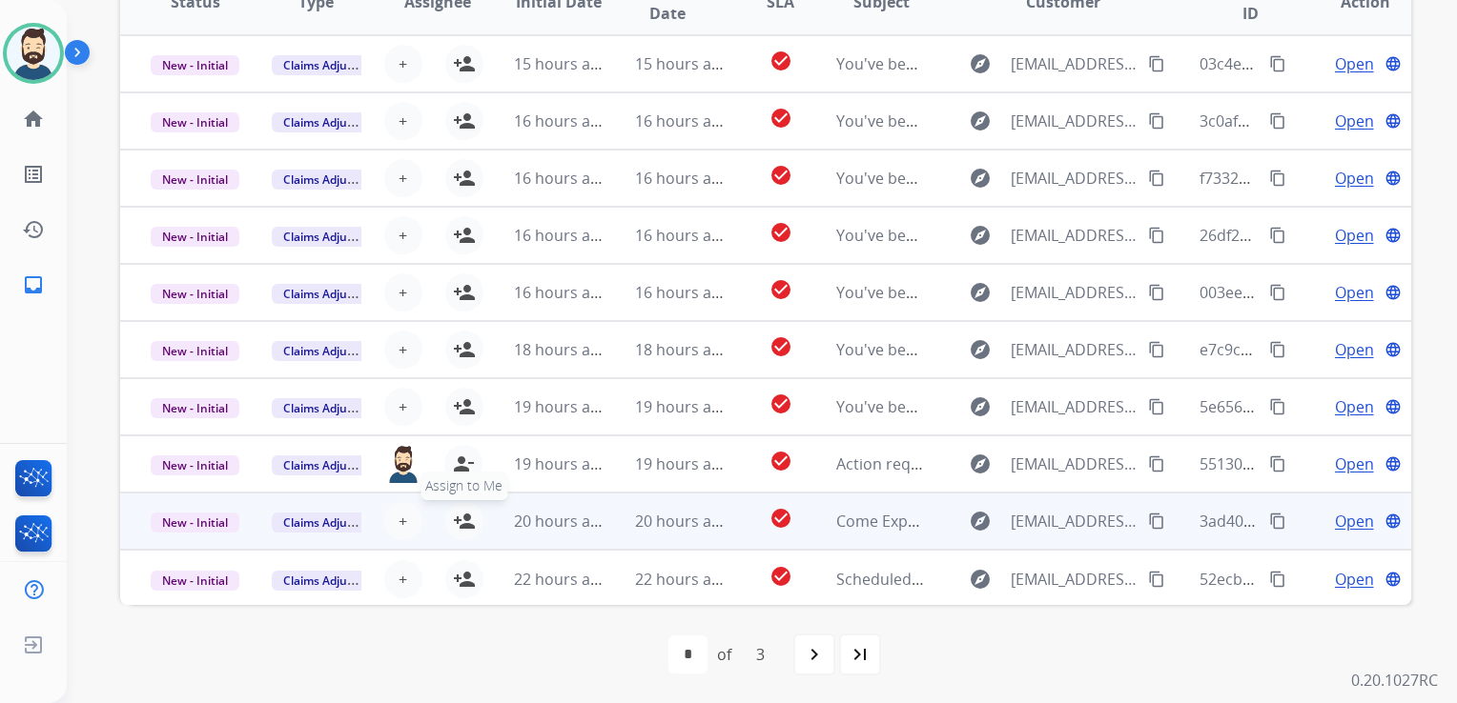
click at [457, 526] on mat-icon "person_add" at bounding box center [464, 521] width 23 height 23
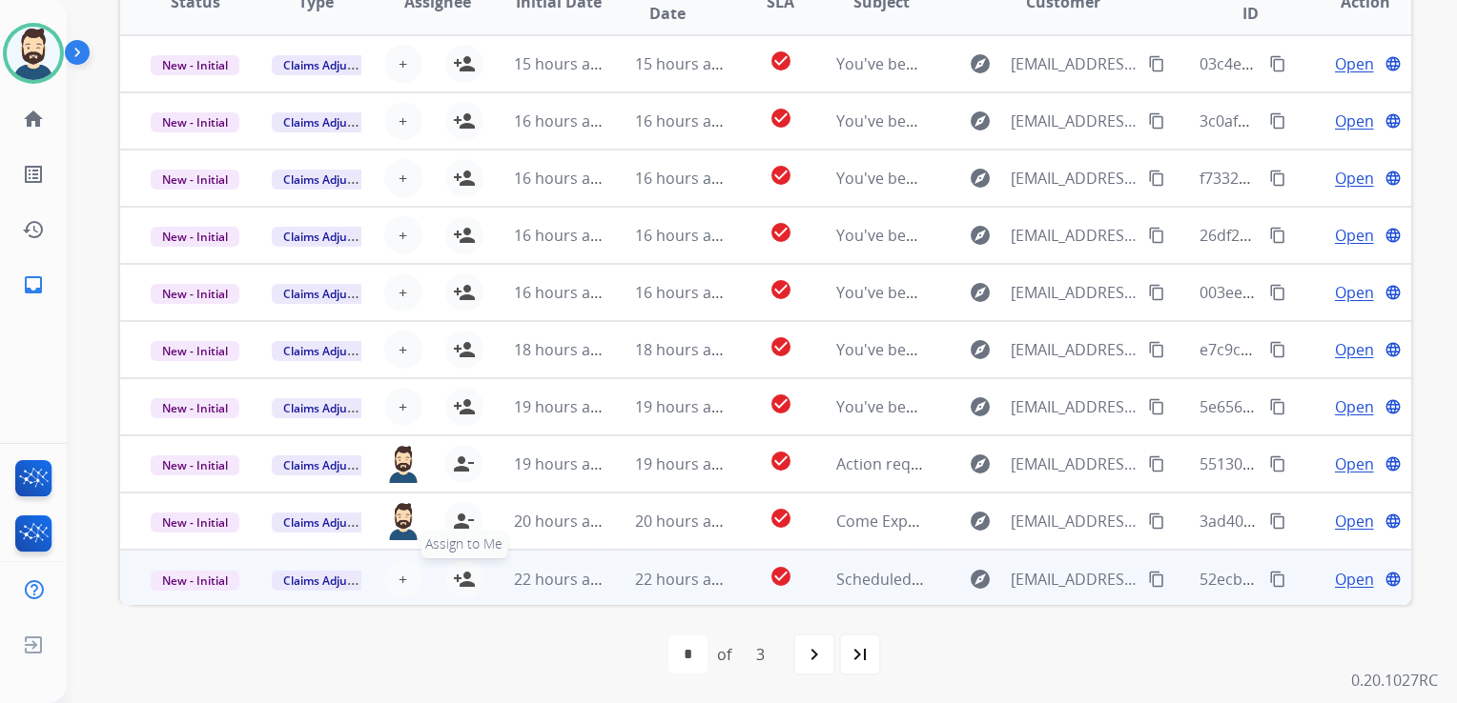
click at [463, 584] on mat-icon "person_add" at bounding box center [464, 579] width 23 height 23
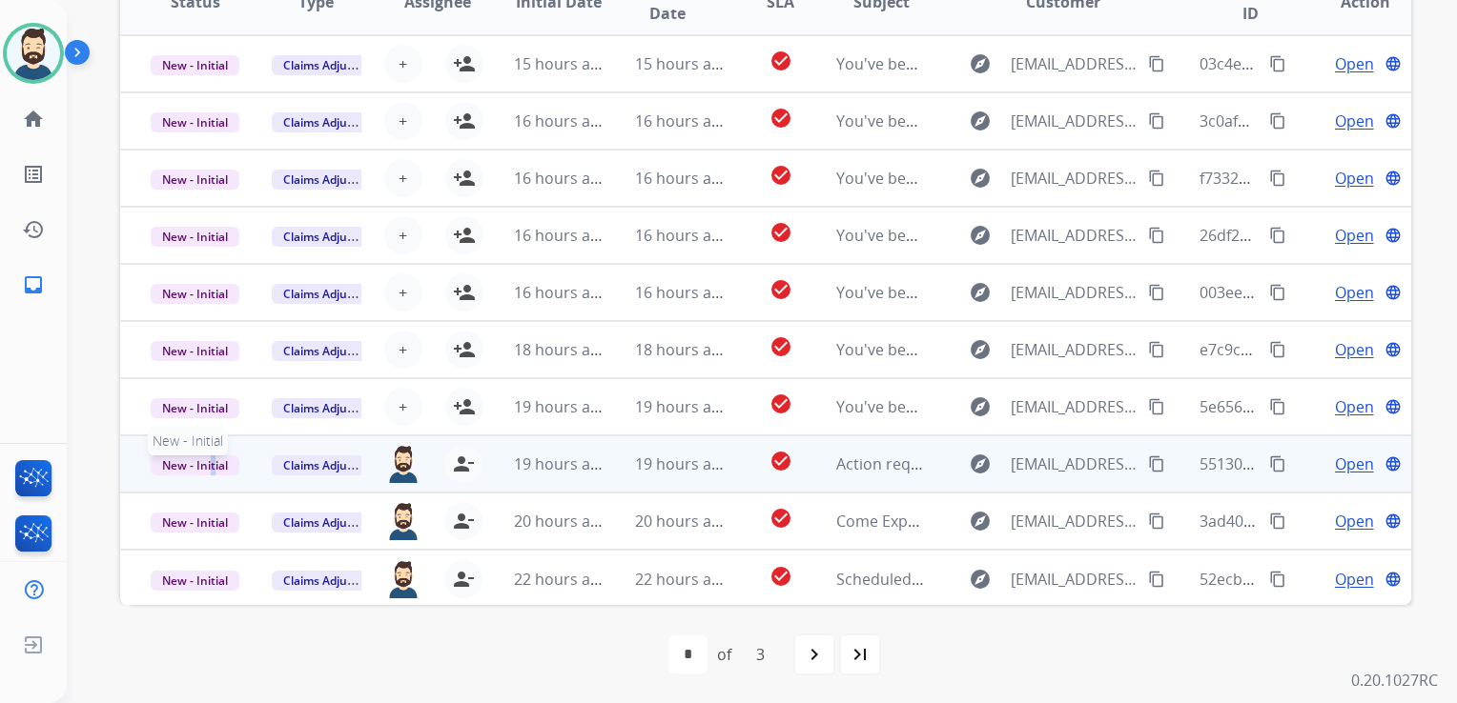
click at [213, 470] on span "New - Initial" at bounding box center [195, 466] width 89 height 20
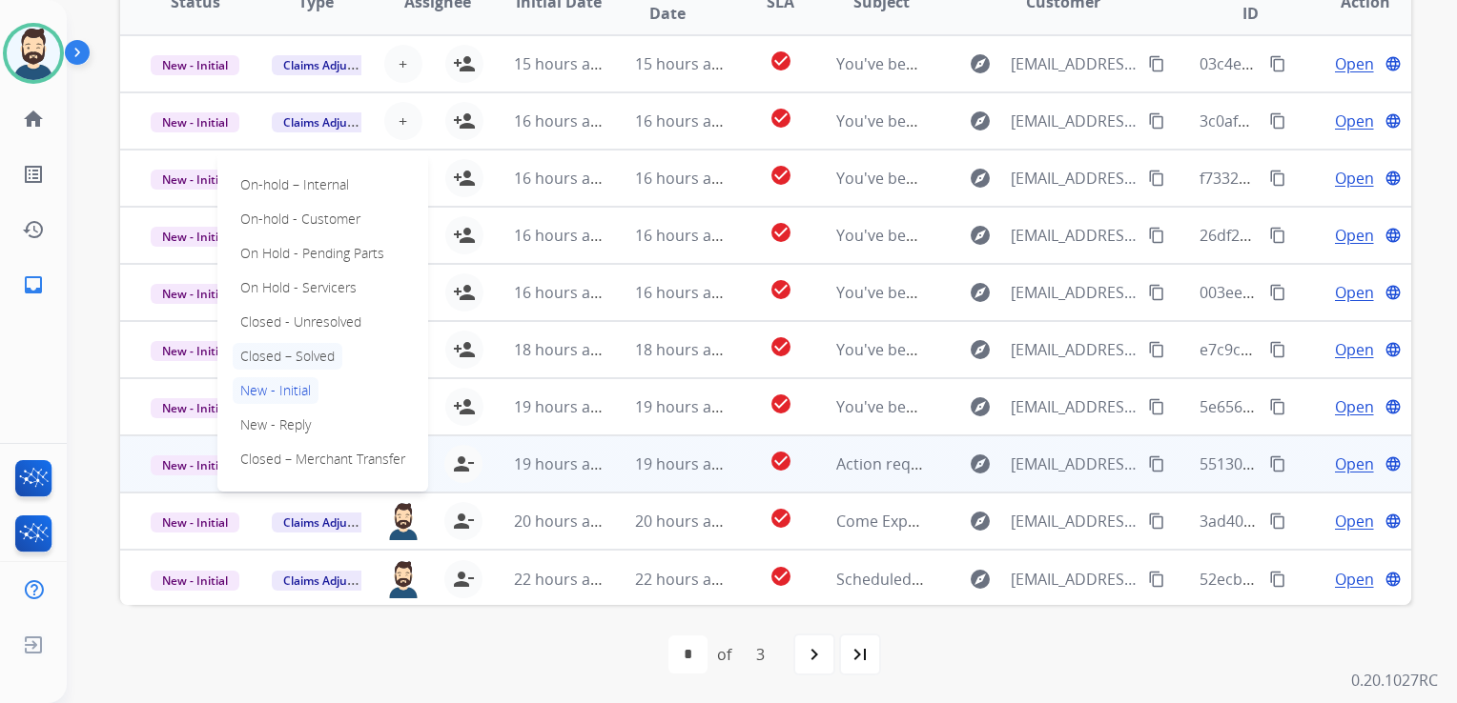
click at [320, 351] on p "Closed – Solved" at bounding box center [288, 356] width 110 height 27
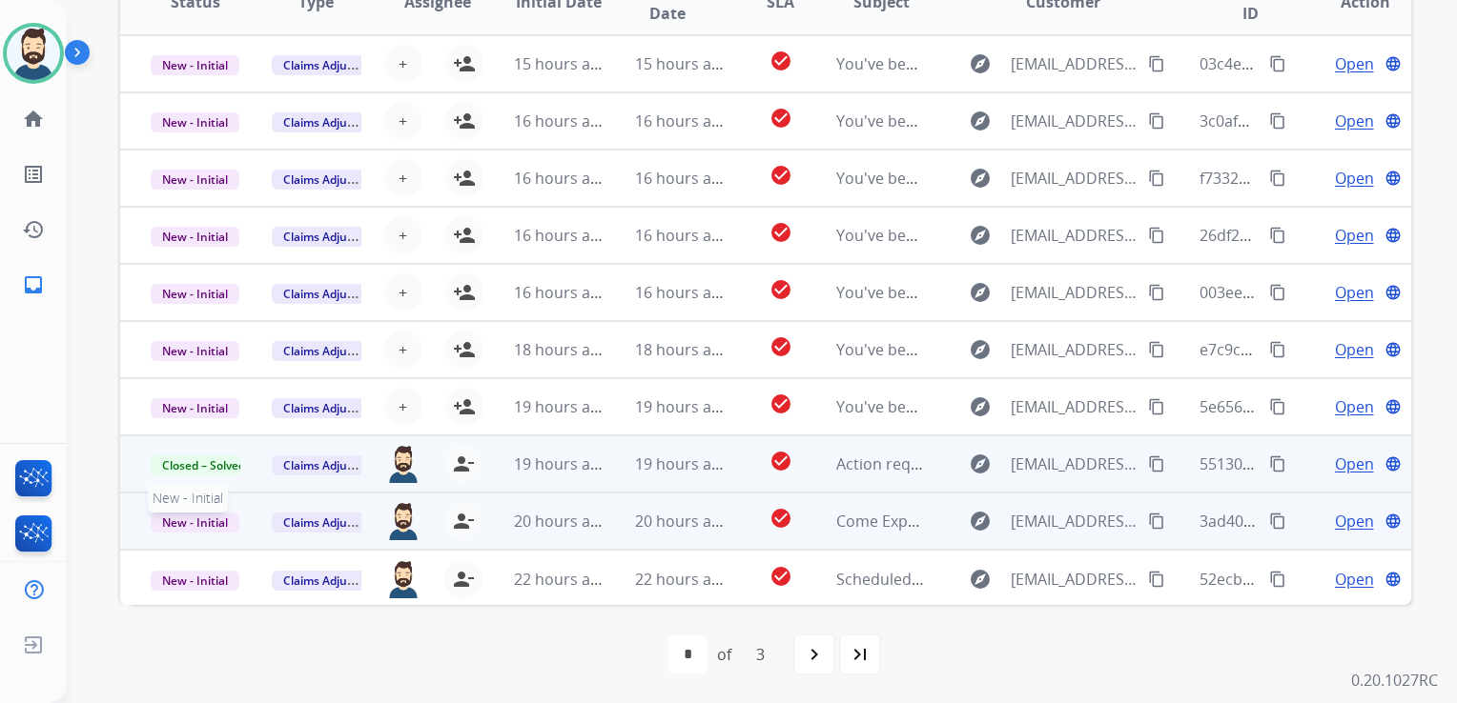
click at [230, 522] on span "New - Initial" at bounding box center [195, 523] width 89 height 20
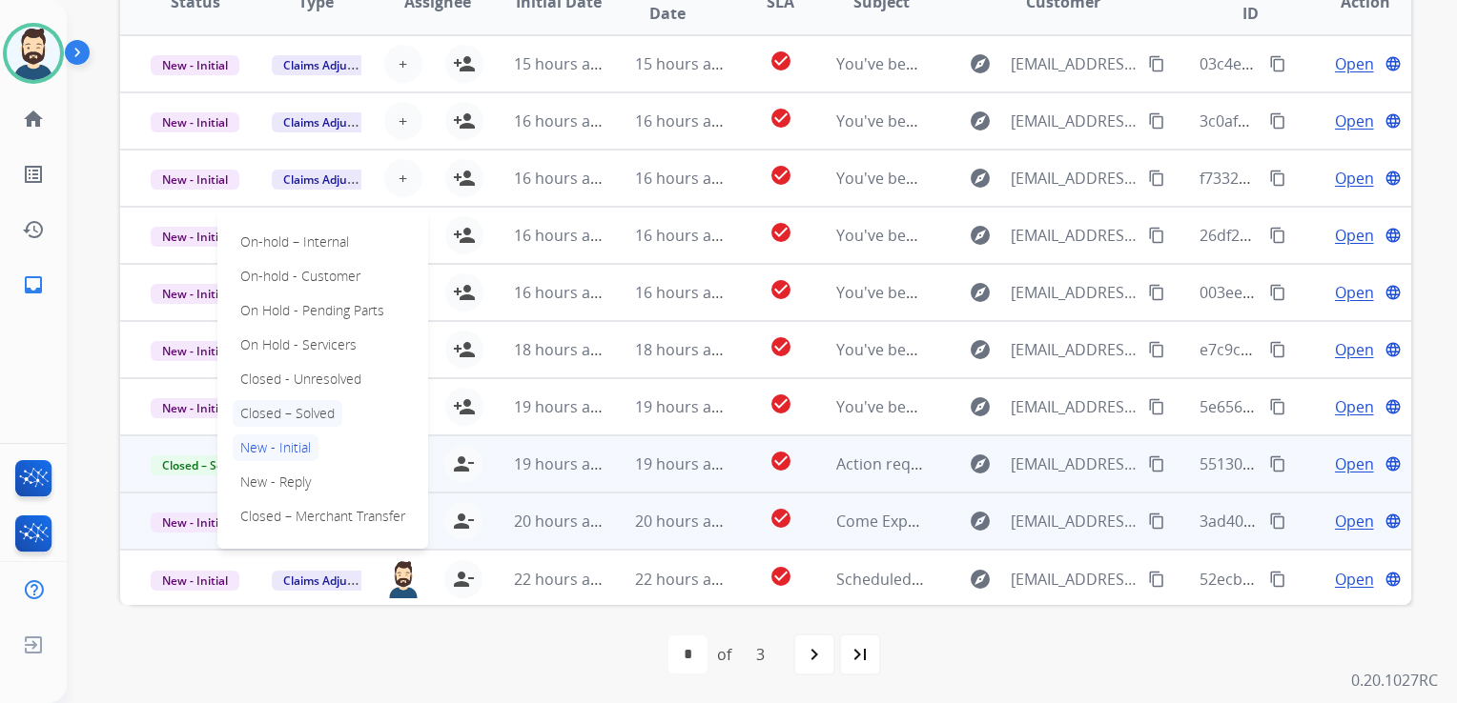
click at [278, 410] on p "Closed – Solved" at bounding box center [288, 413] width 110 height 27
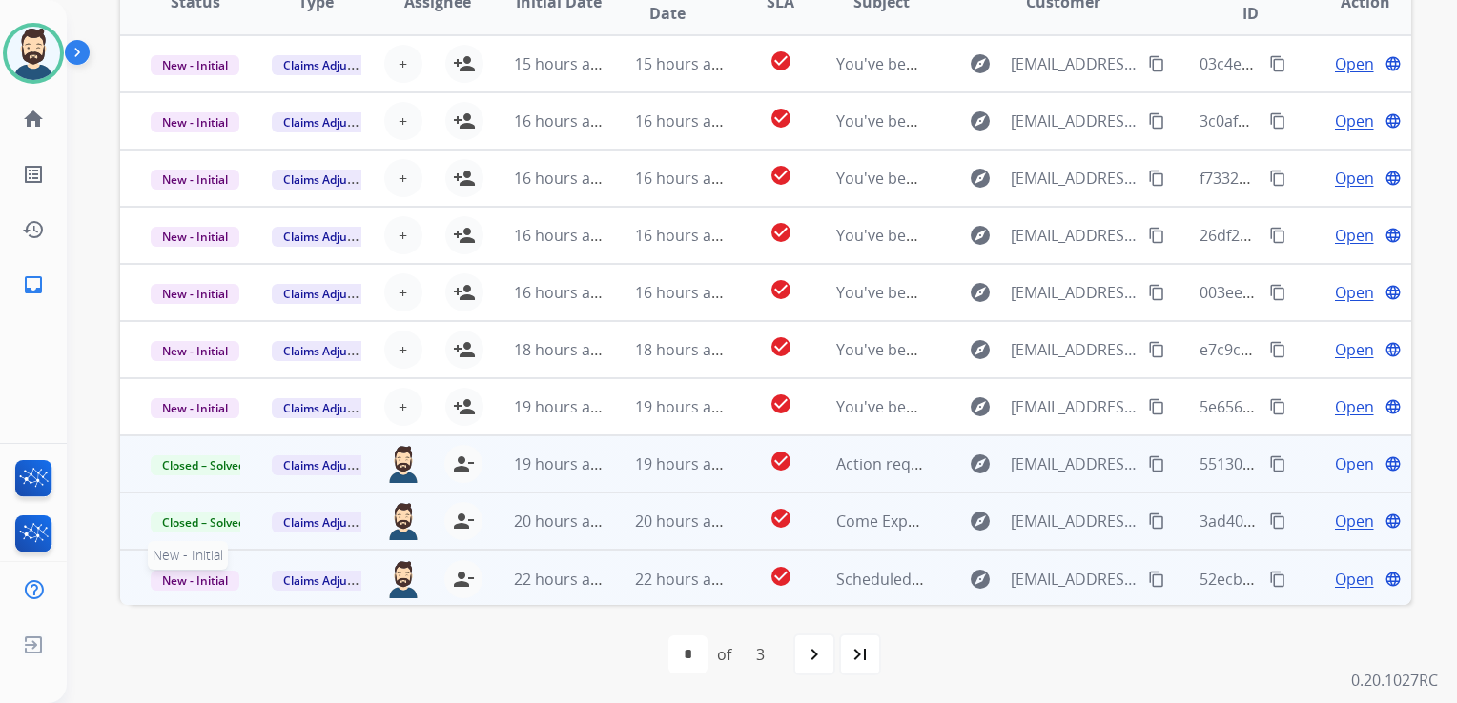
click at [222, 580] on span "New - Initial" at bounding box center [195, 581] width 89 height 20
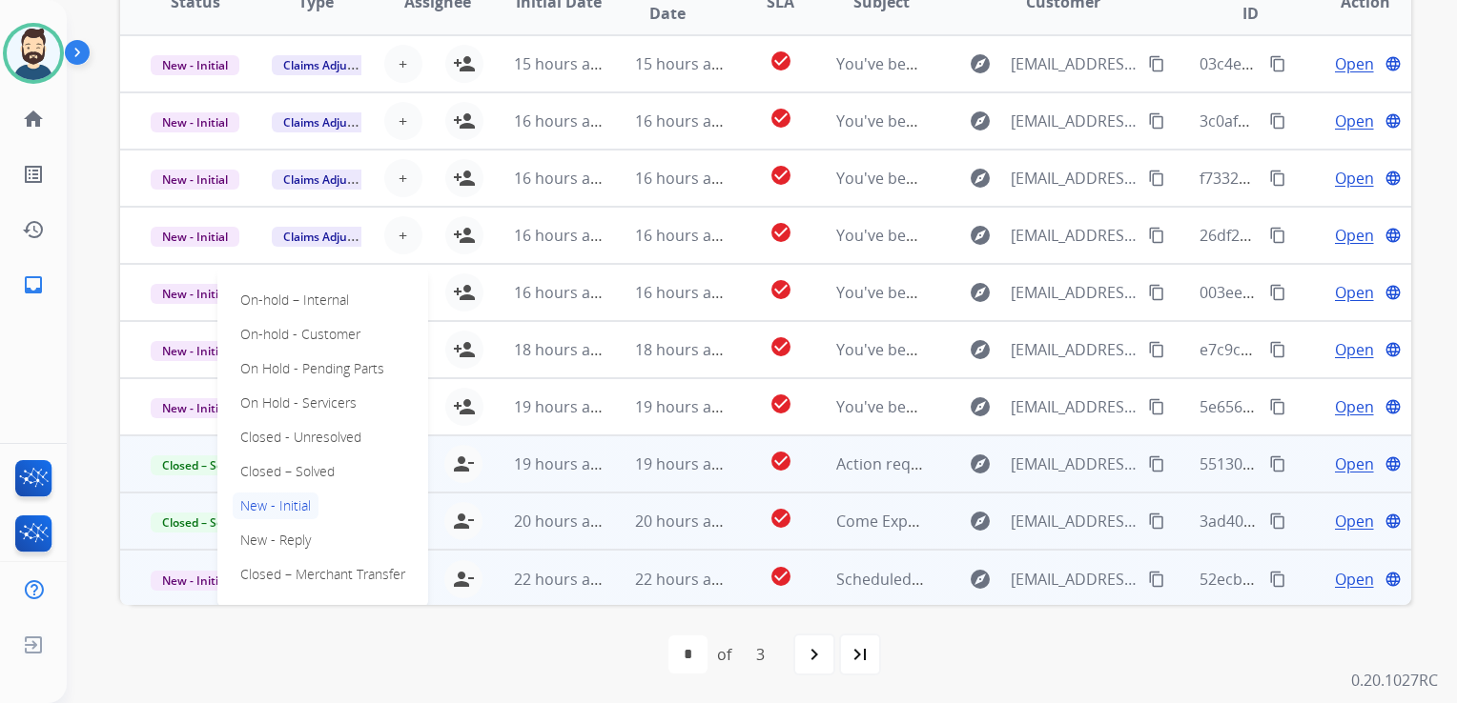
drag, startPoint x: 316, startPoint y: 469, endPoint x: 336, endPoint y: 466, distance: 20.2
click at [324, 466] on p "Closed – Solved" at bounding box center [288, 471] width 110 height 27
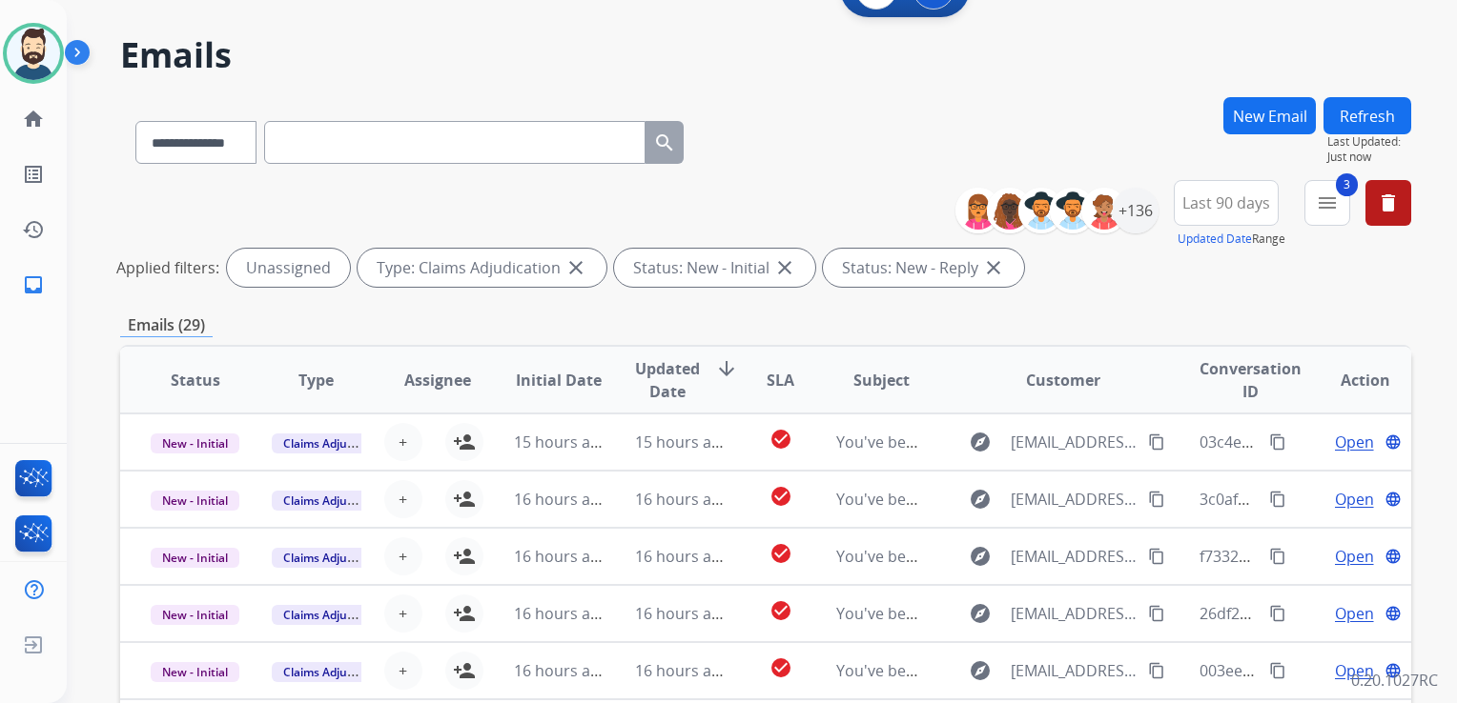
scroll to position [0, 0]
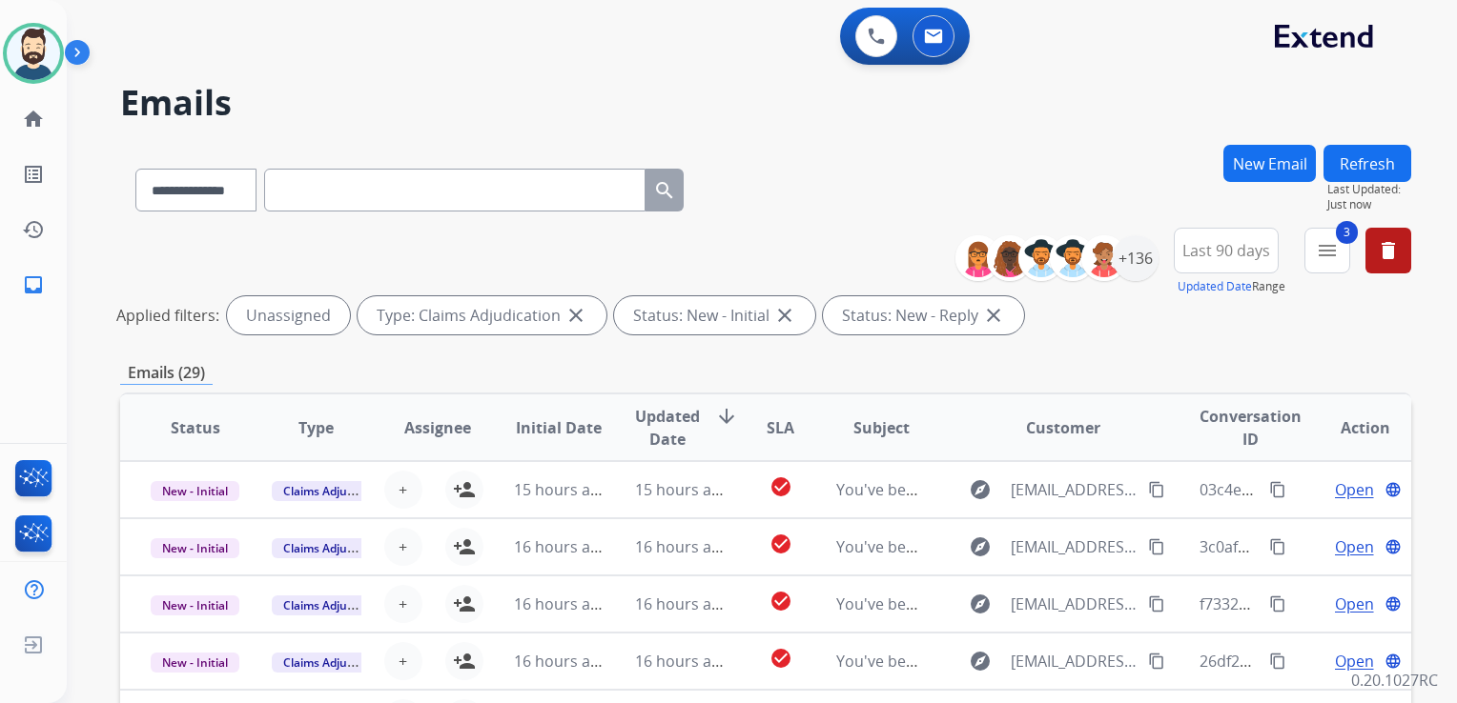
click at [1383, 158] on button "Refresh" at bounding box center [1367, 163] width 88 height 37
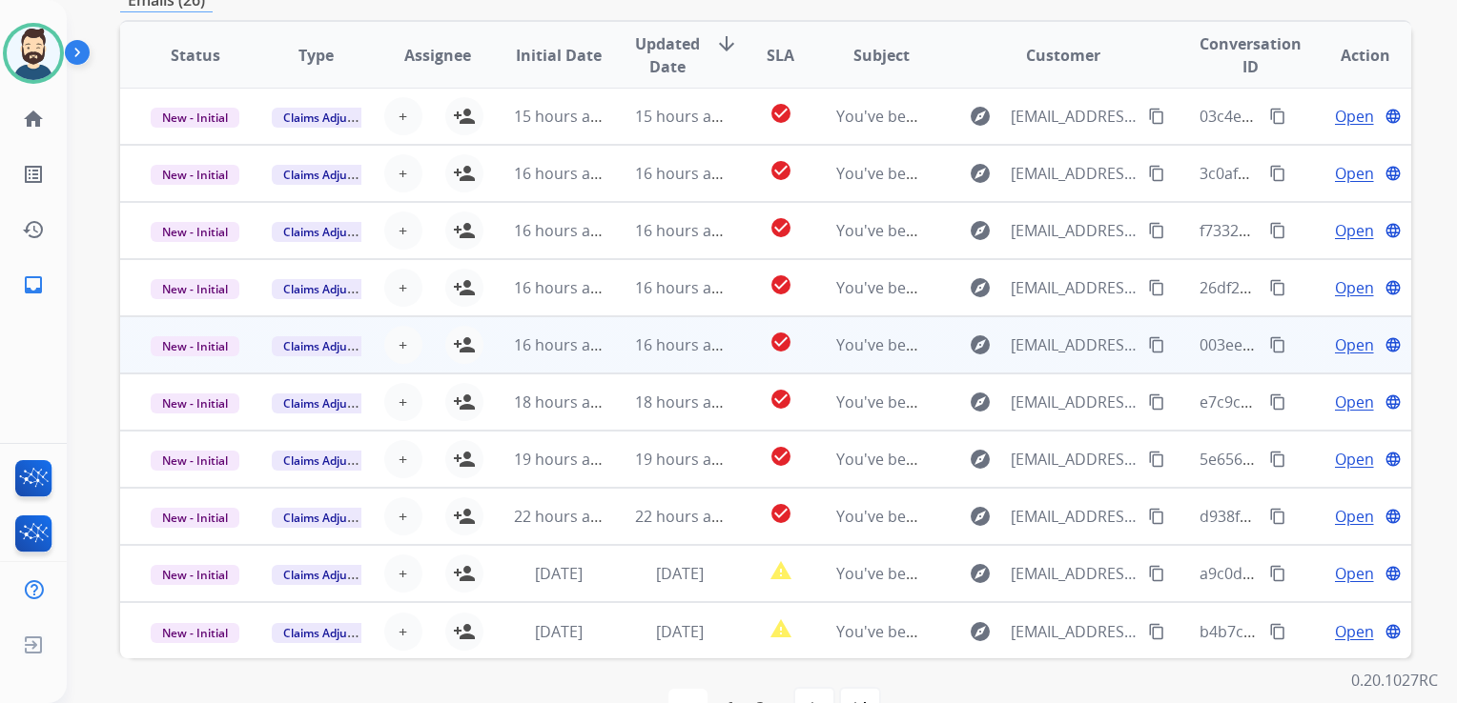
scroll to position [381, 0]
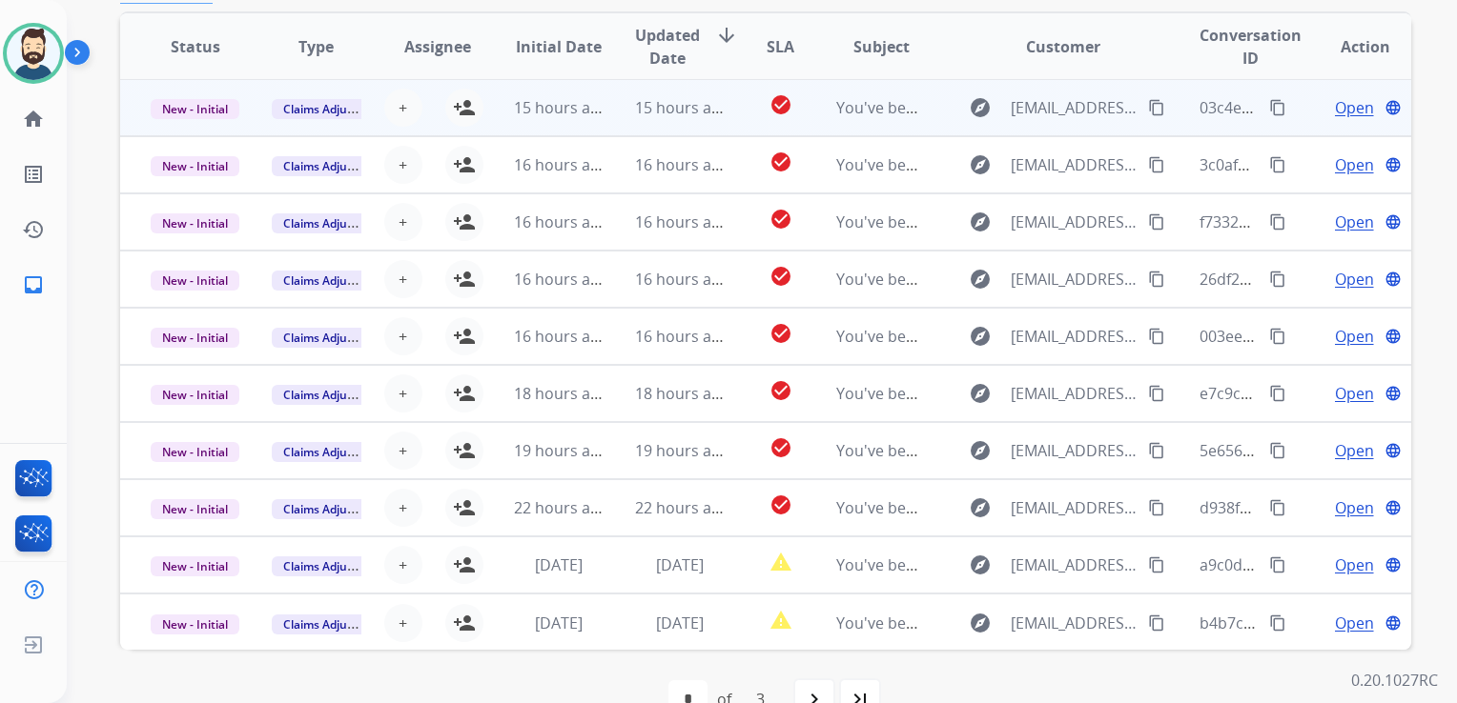
click at [670, 119] on td "15 hours ago" at bounding box center [664, 107] width 121 height 57
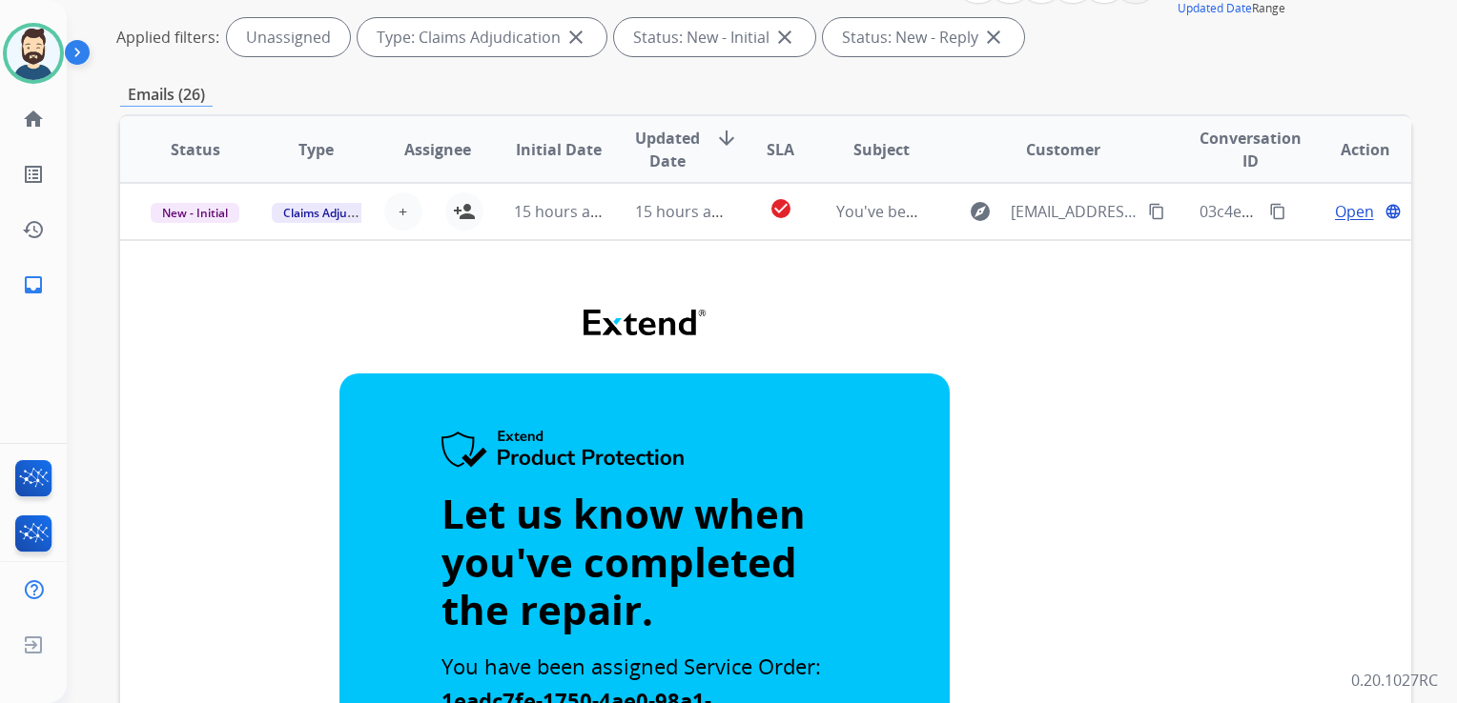
scroll to position [95, 0]
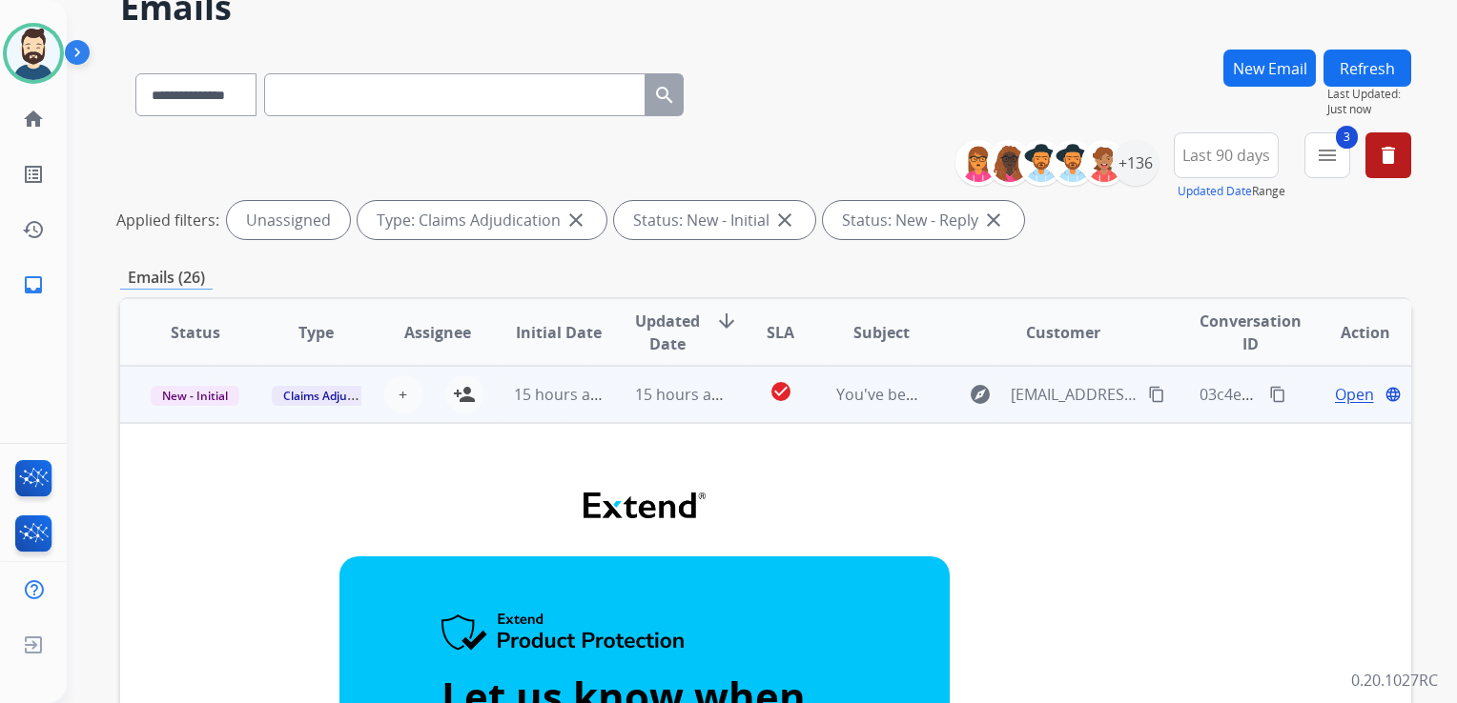
click at [694, 416] on td "15 hours ago" at bounding box center [664, 394] width 121 height 57
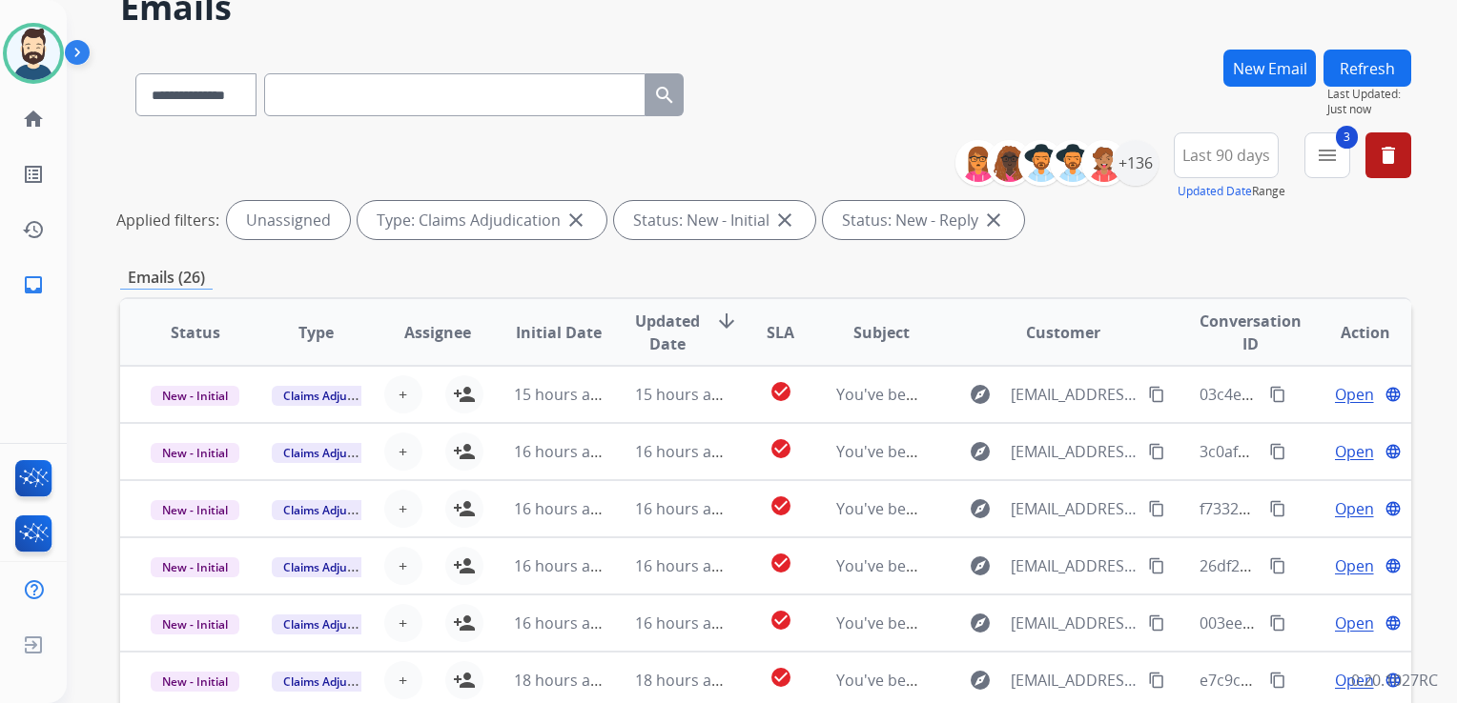
drag, startPoint x: 462, startPoint y: 397, endPoint x: 540, endPoint y: 360, distance: 86.1
click at [467, 397] on mat-icon "person_add" at bounding box center [464, 394] width 23 height 23
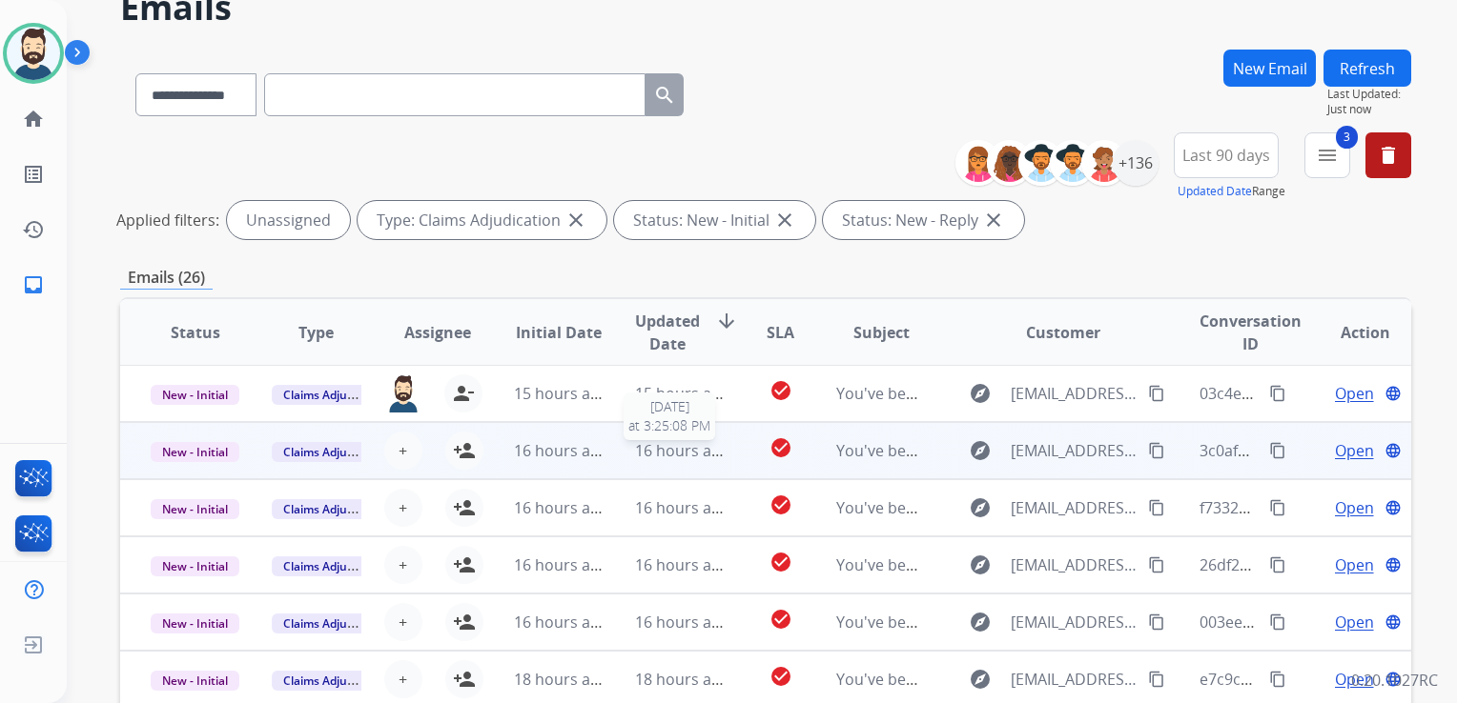
click at [690, 456] on span "16 hours ago" at bounding box center [682, 450] width 94 height 21
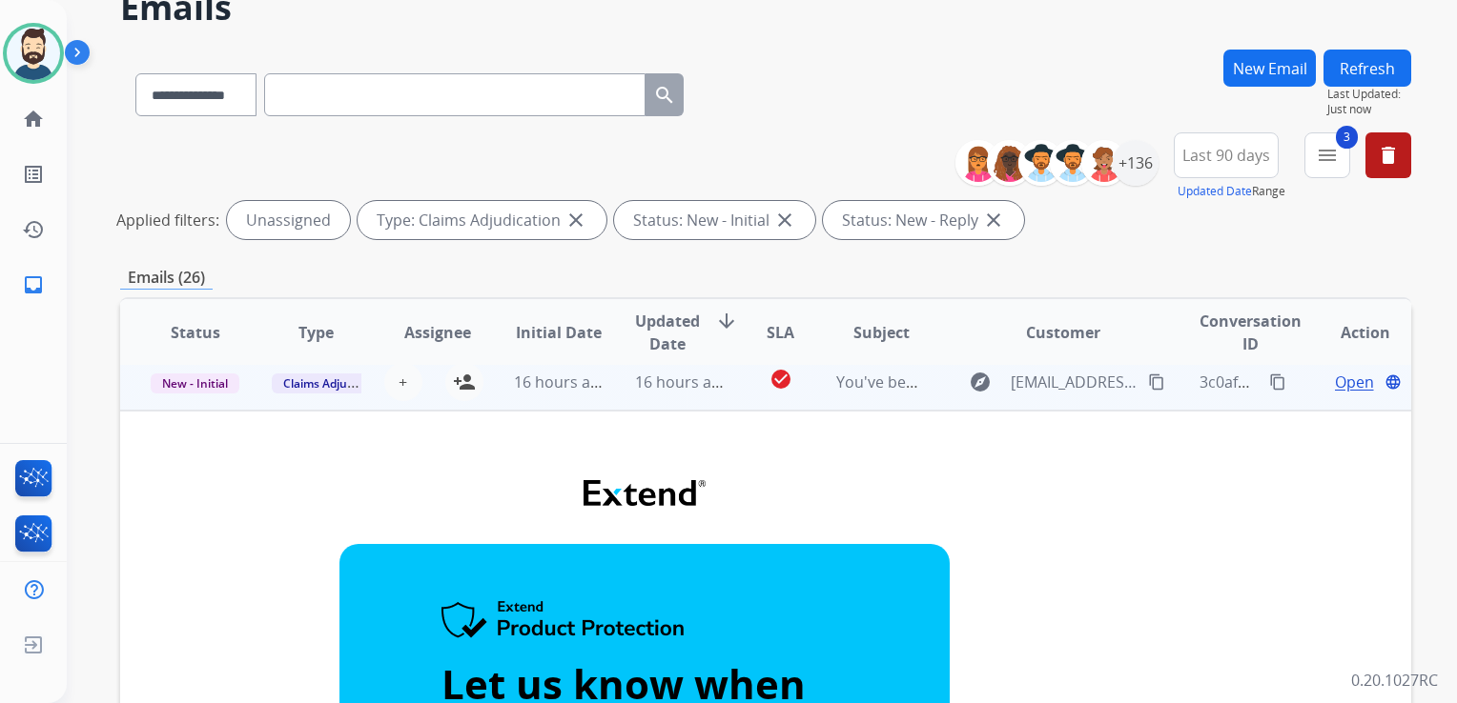
scroll to position [0, 0]
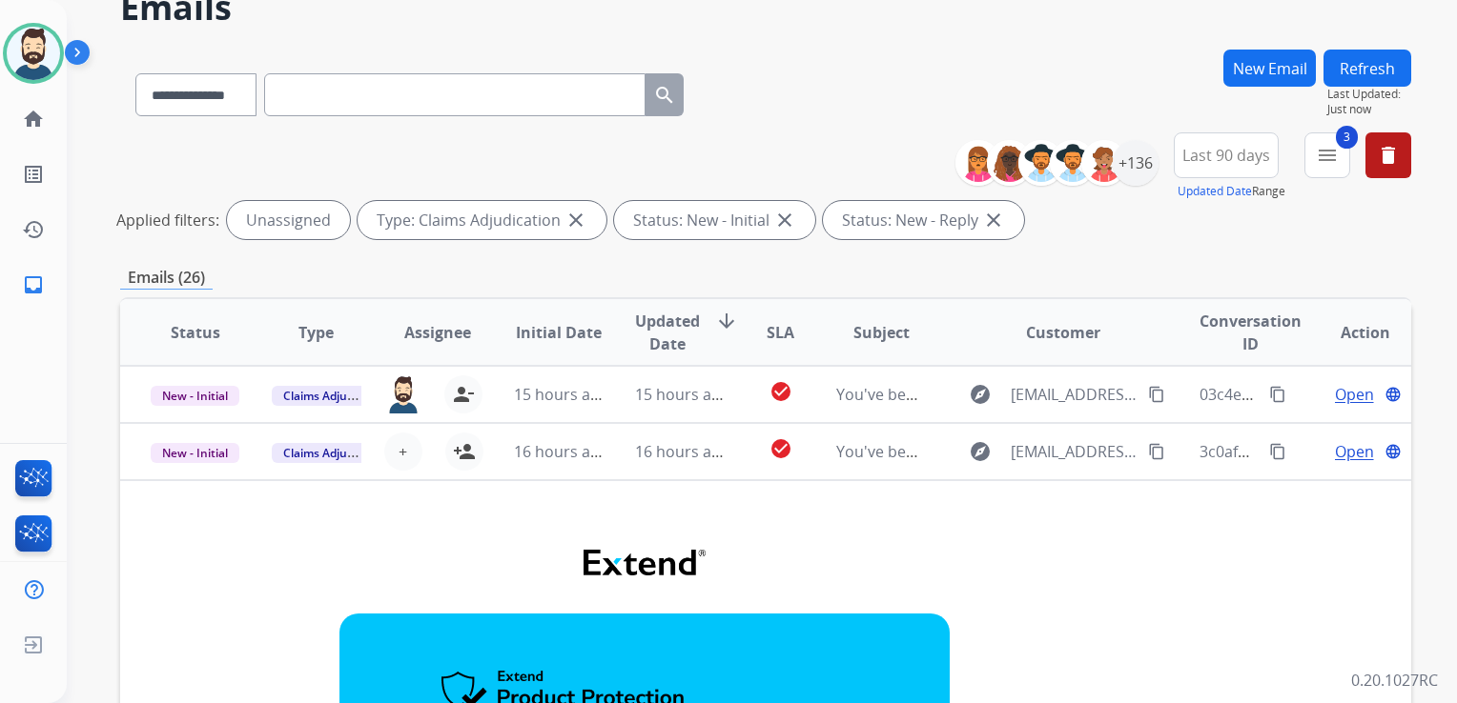
drag, startPoint x: 683, startPoint y: 465, endPoint x: 614, endPoint y: 501, distance: 78.4
click at [683, 465] on td "16 hours ago" at bounding box center [664, 451] width 121 height 57
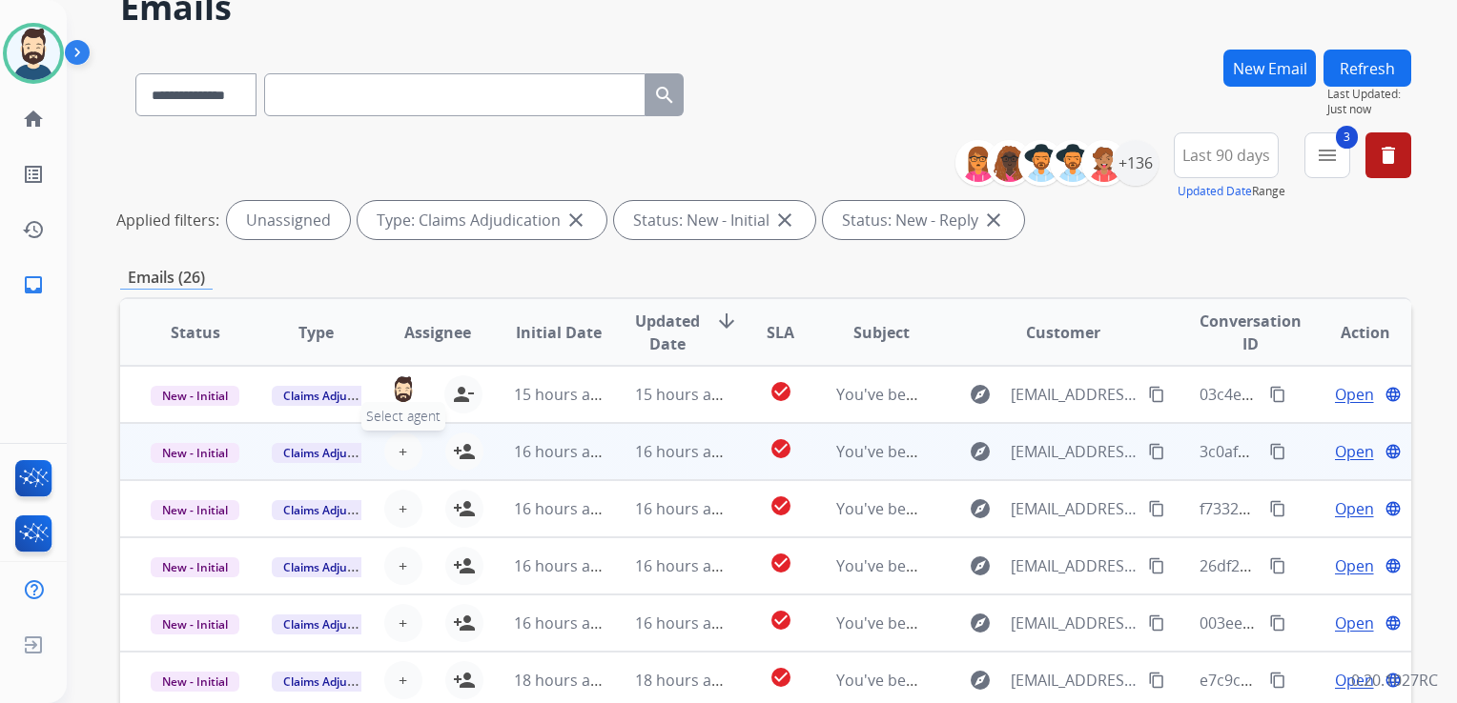
click at [403, 454] on span "+" at bounding box center [402, 451] width 9 height 23
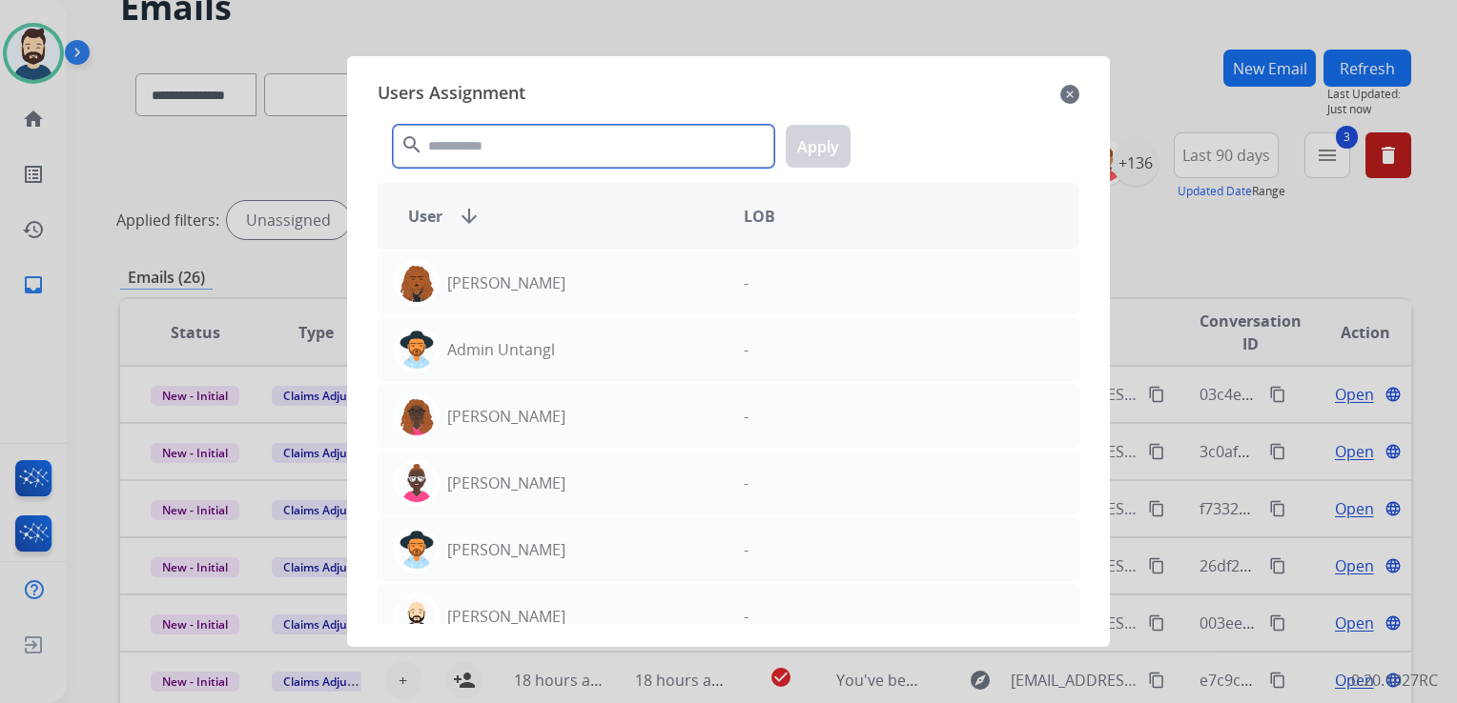
click at [522, 155] on input "text" at bounding box center [583, 146] width 381 height 43
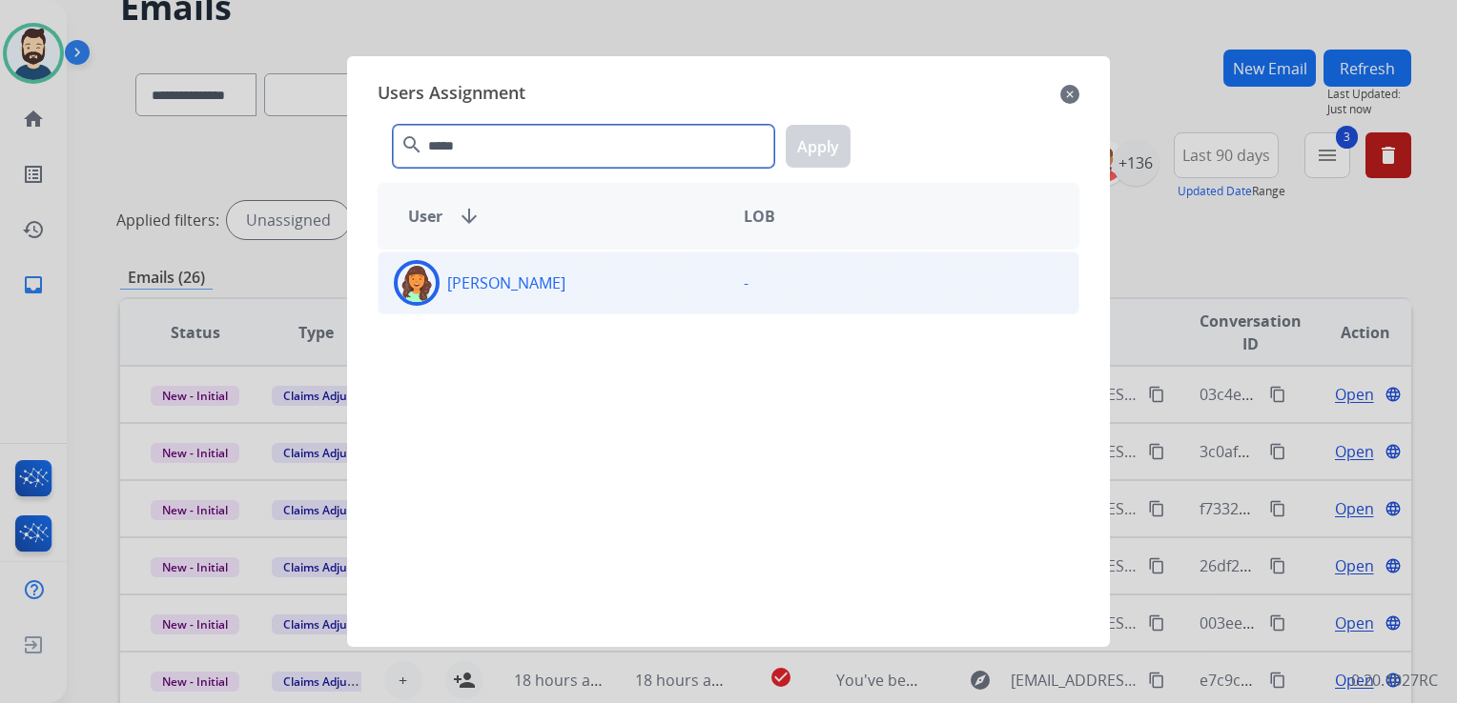
type input "*****"
click at [400, 283] on img at bounding box center [416, 283] width 38 height 38
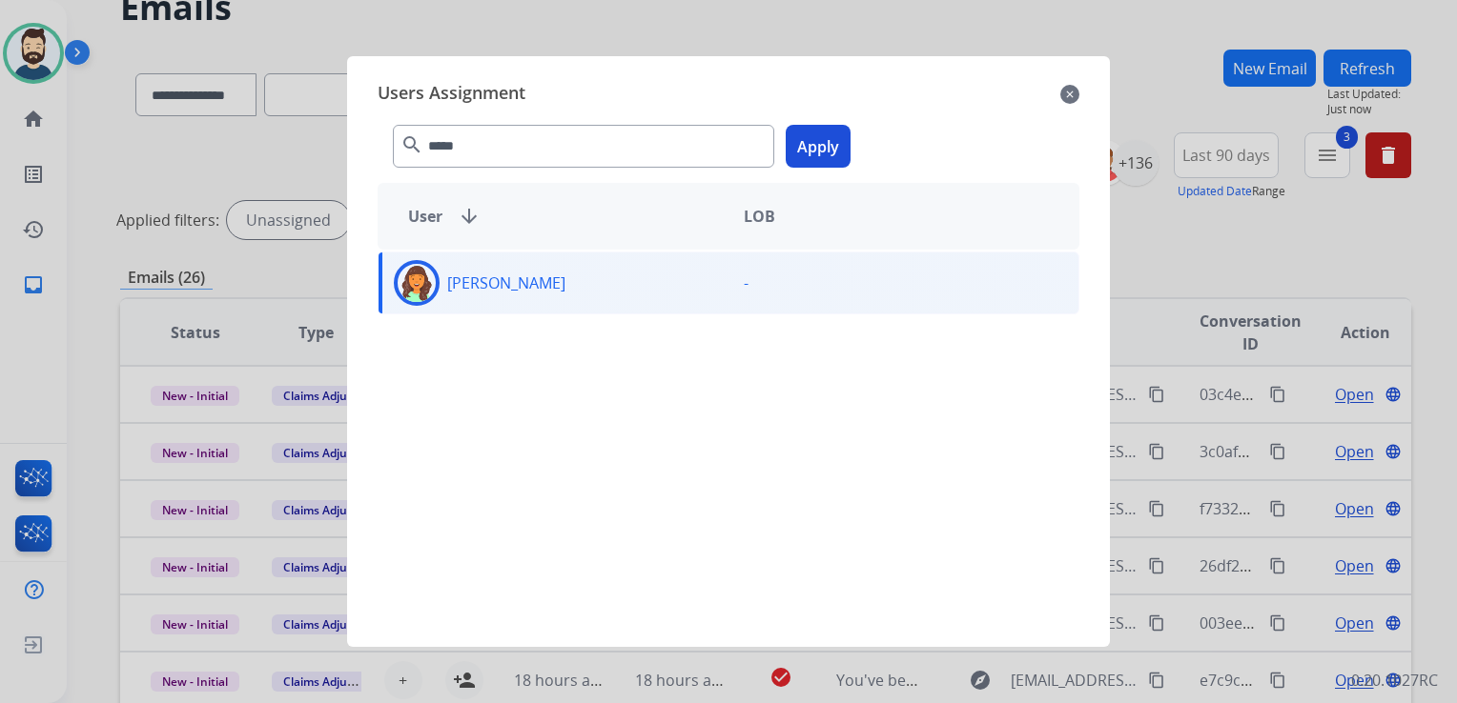
click at [839, 144] on button "Apply" at bounding box center [817, 146] width 65 height 43
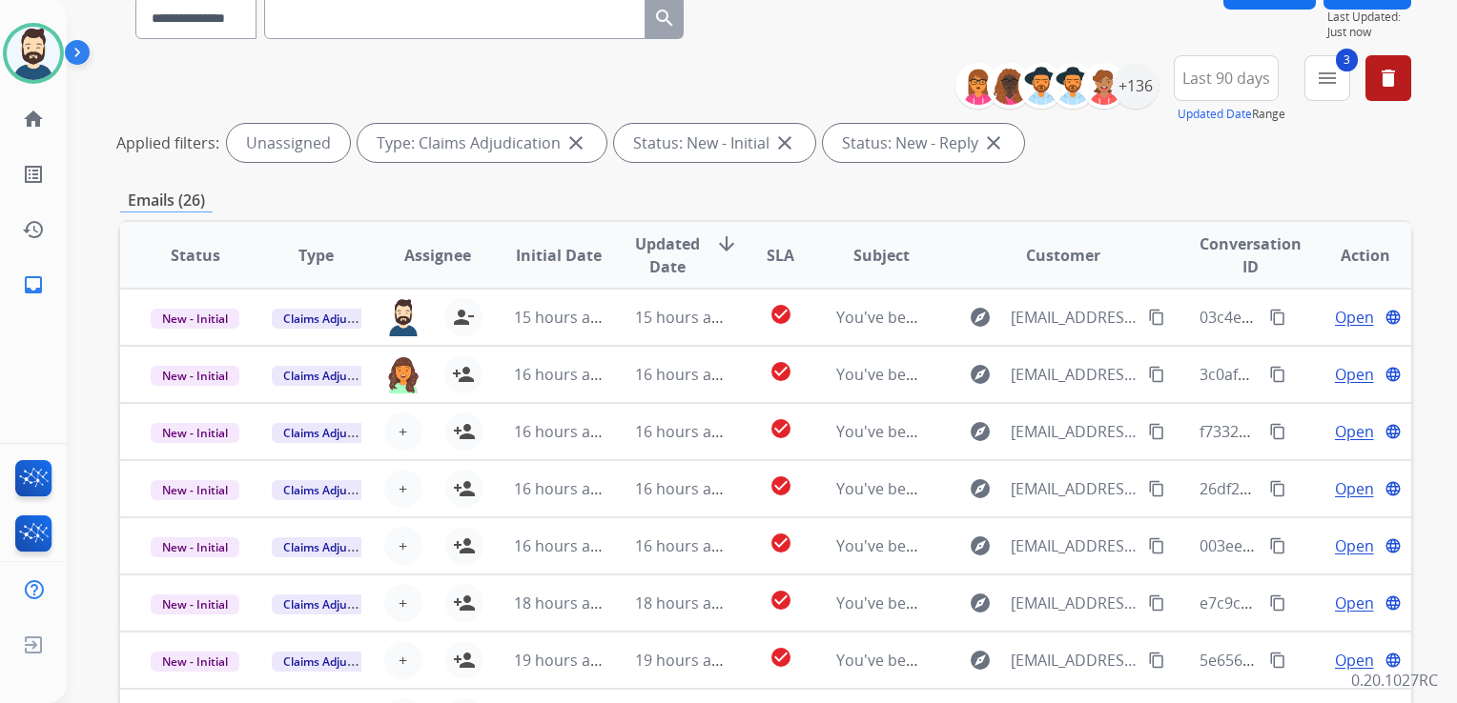
scroll to position [381, 0]
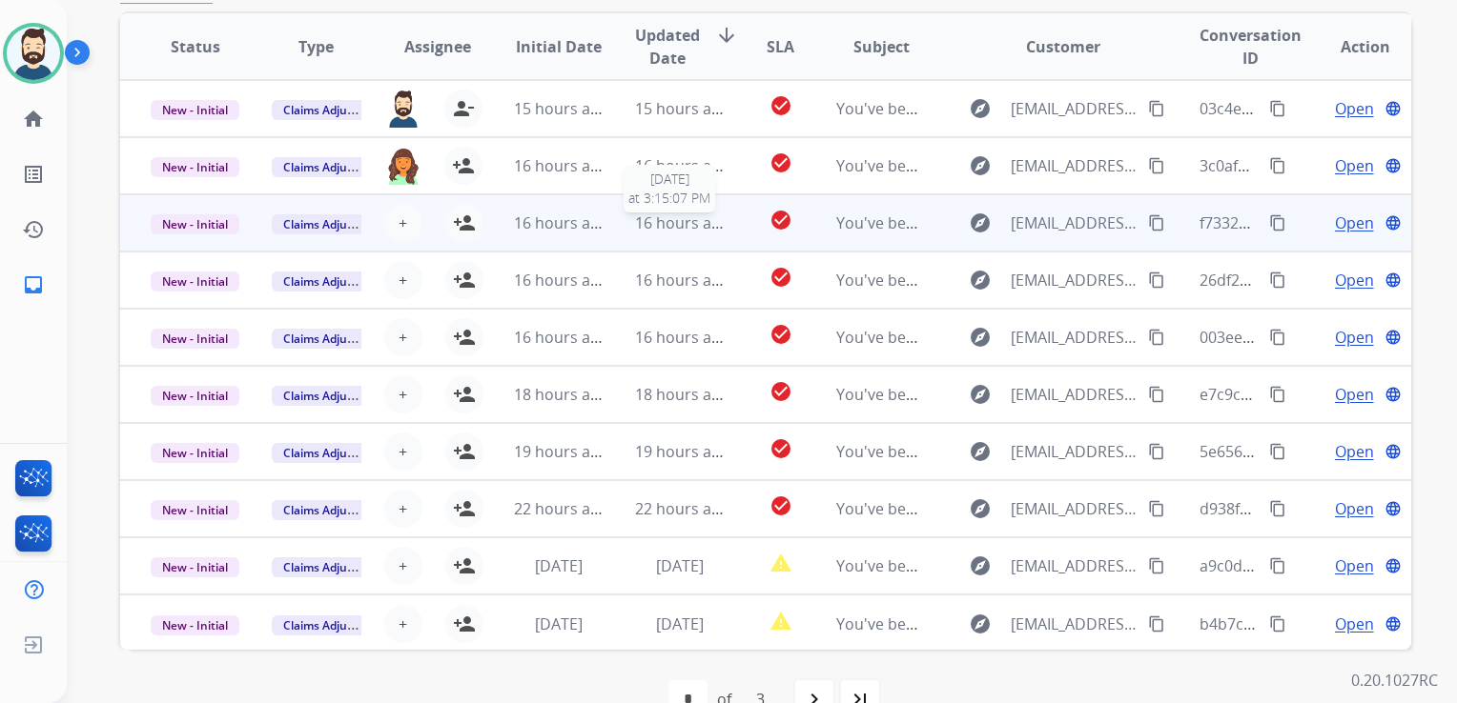
click at [668, 228] on span "16 hours ago" at bounding box center [682, 223] width 94 height 21
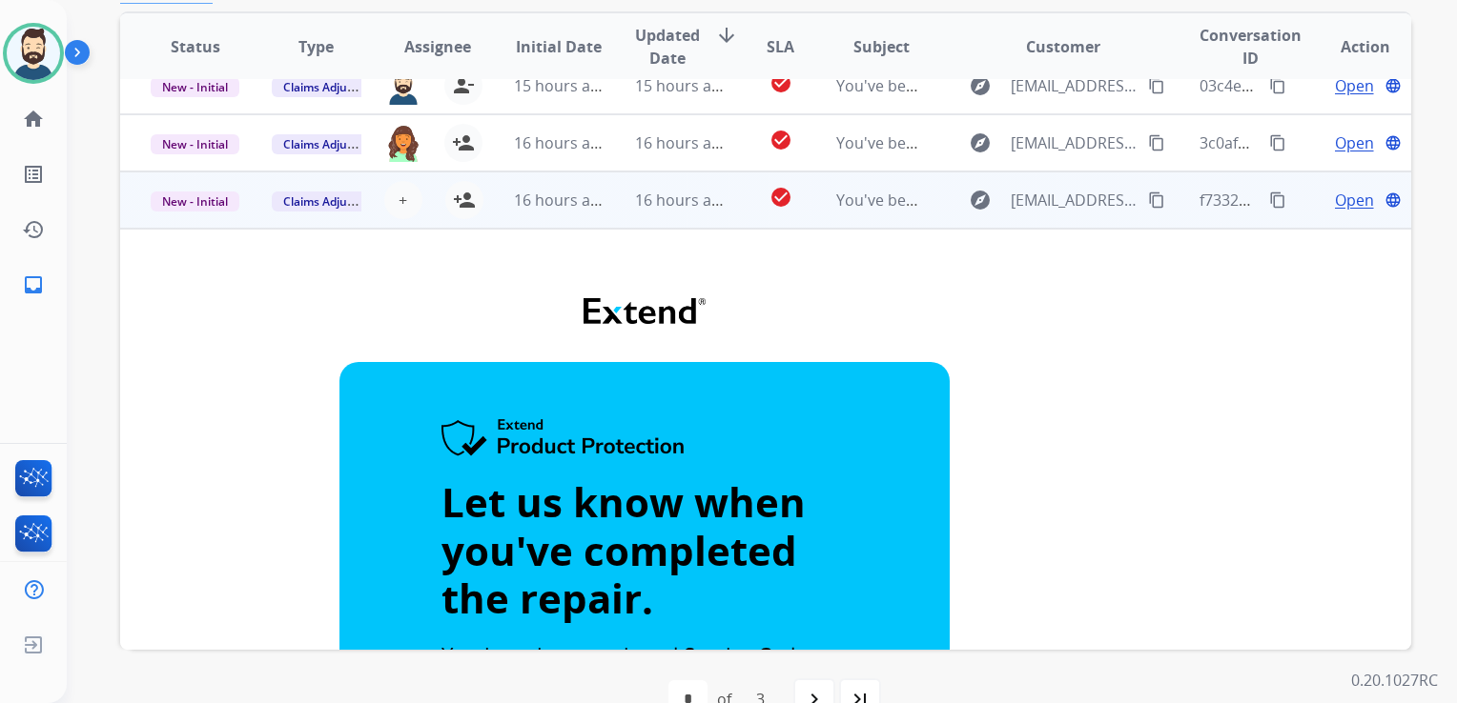
scroll to position [0, 0]
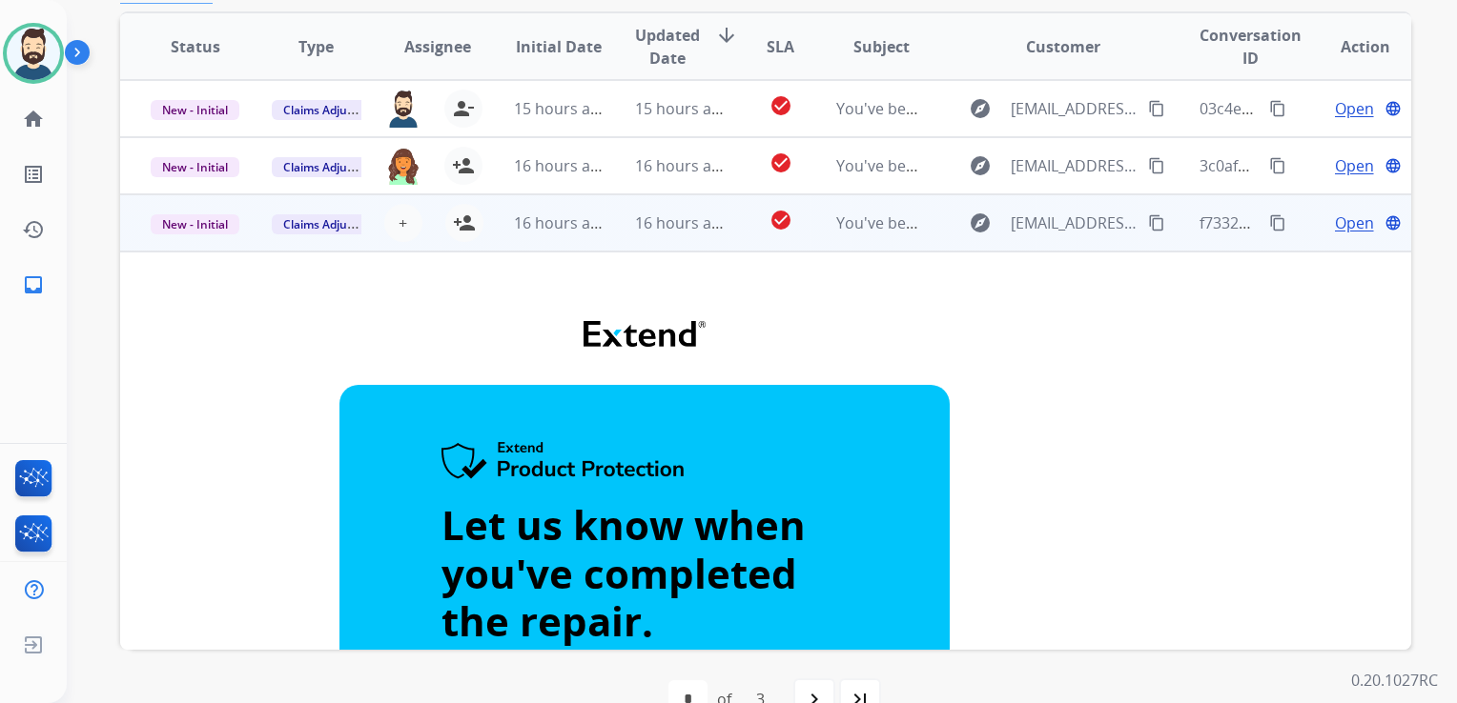
click at [627, 246] on td "16 hours ago" at bounding box center [664, 222] width 121 height 57
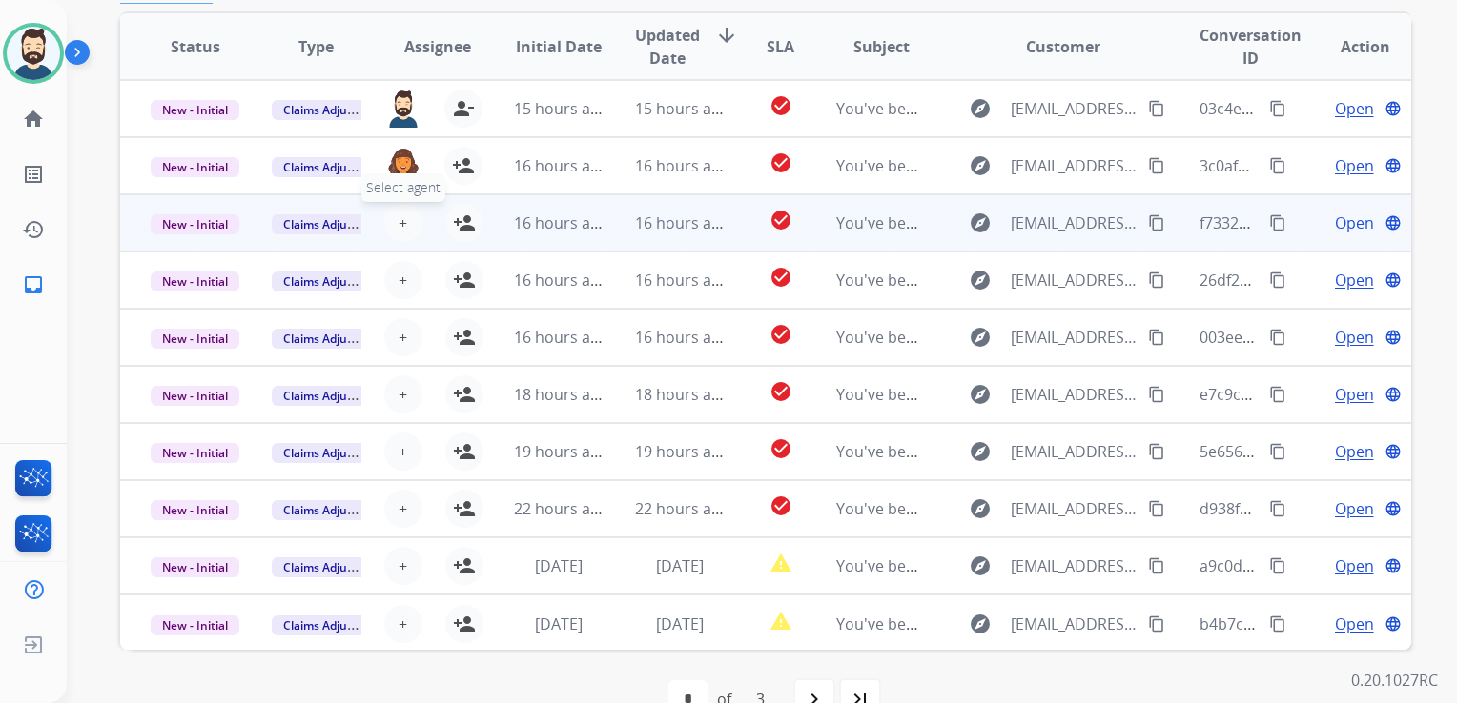
click at [400, 221] on span "+" at bounding box center [402, 223] width 9 height 23
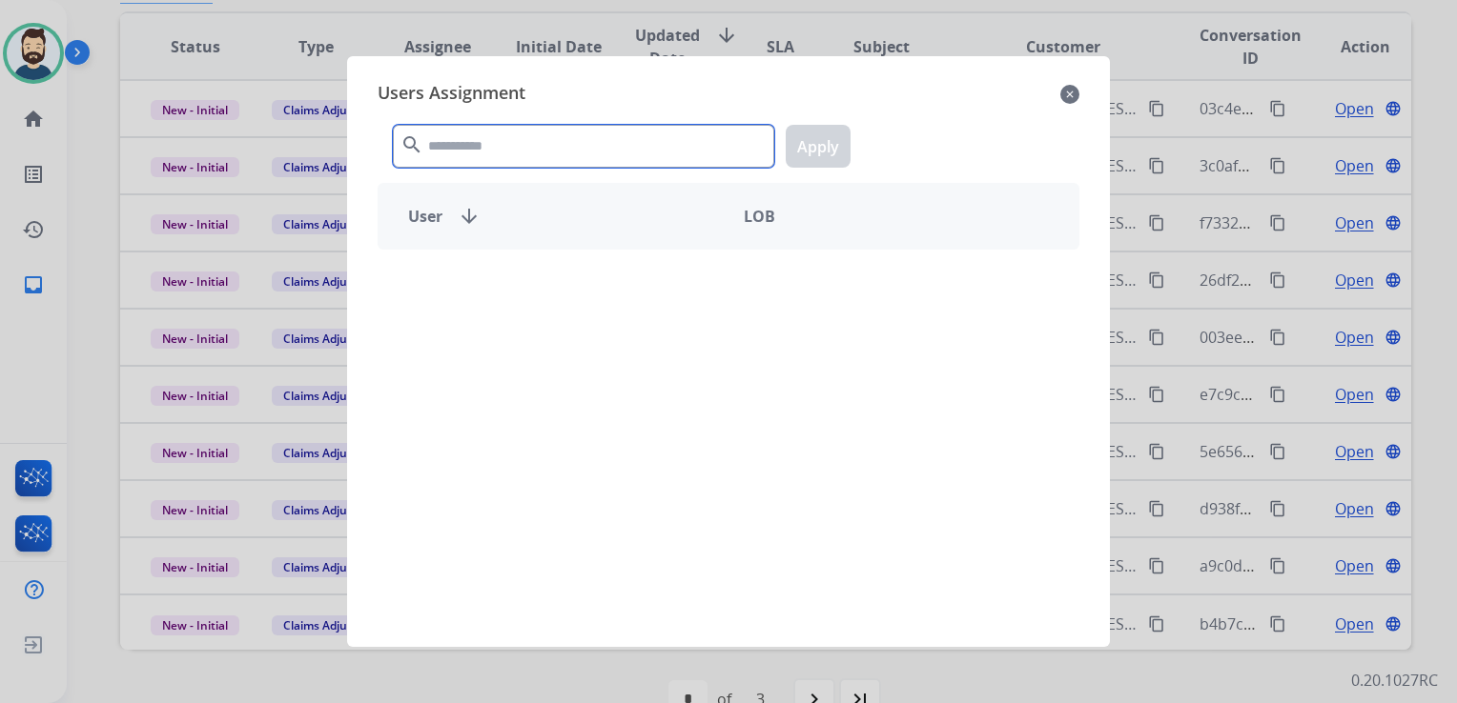
click at [586, 153] on input "text" at bounding box center [583, 146] width 381 height 43
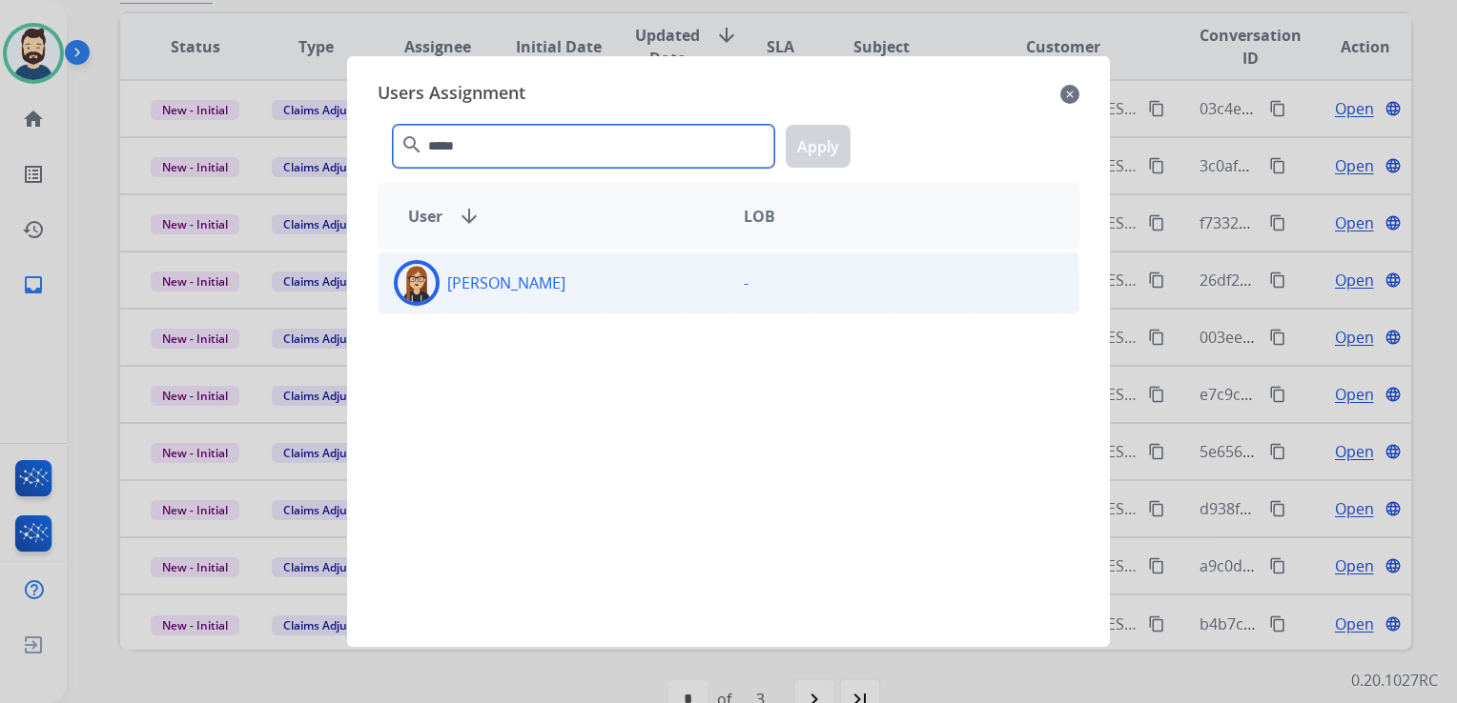
type input "*****"
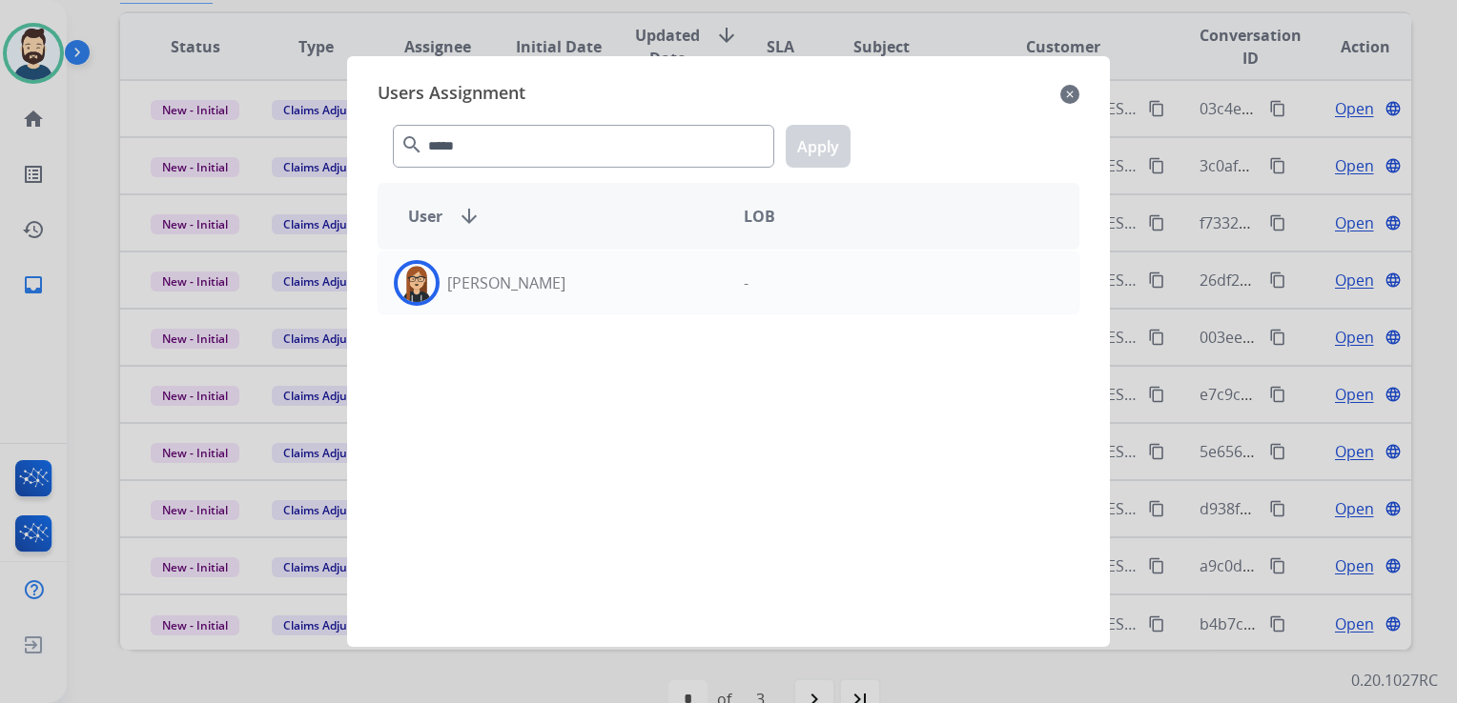
drag, startPoint x: 401, startPoint y: 276, endPoint x: 509, endPoint y: 248, distance: 111.4
click at [403, 276] on img at bounding box center [416, 283] width 38 height 38
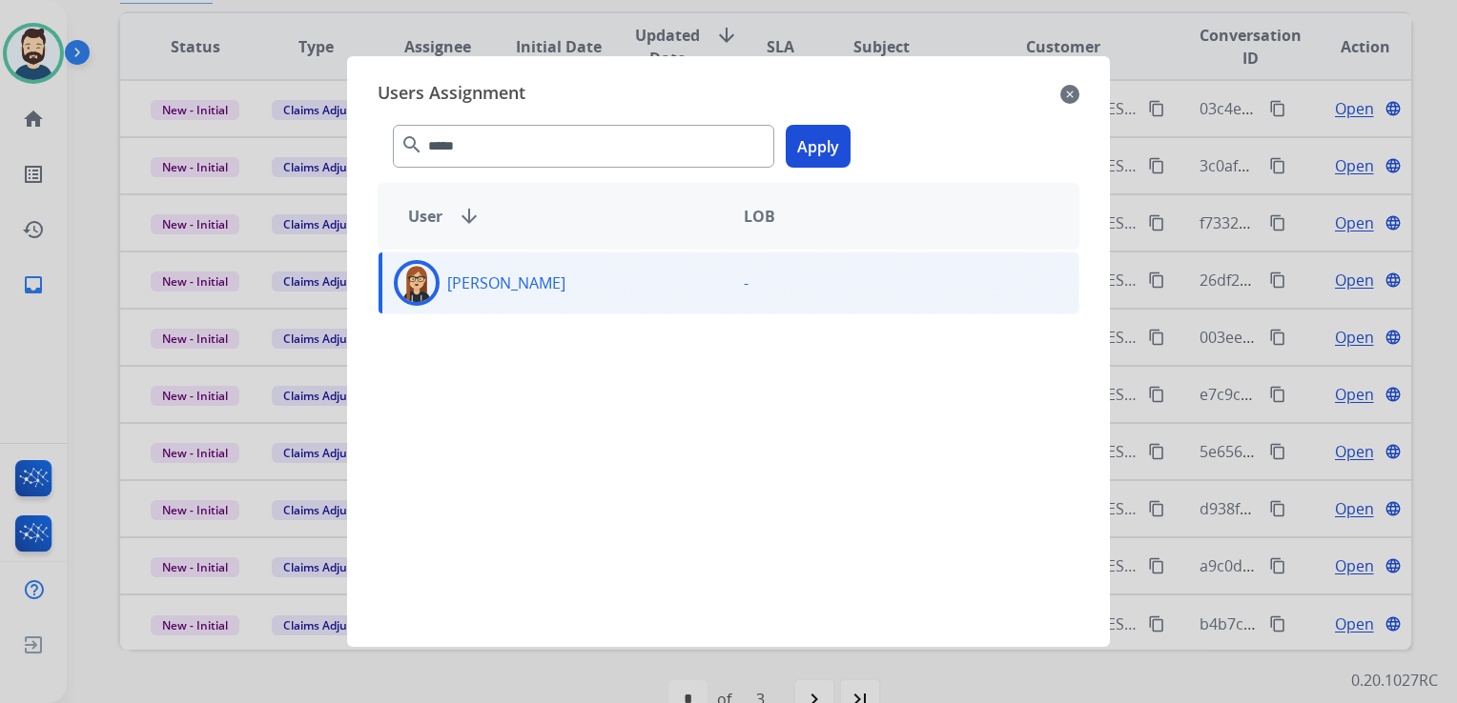
click at [825, 144] on button "Apply" at bounding box center [817, 146] width 65 height 43
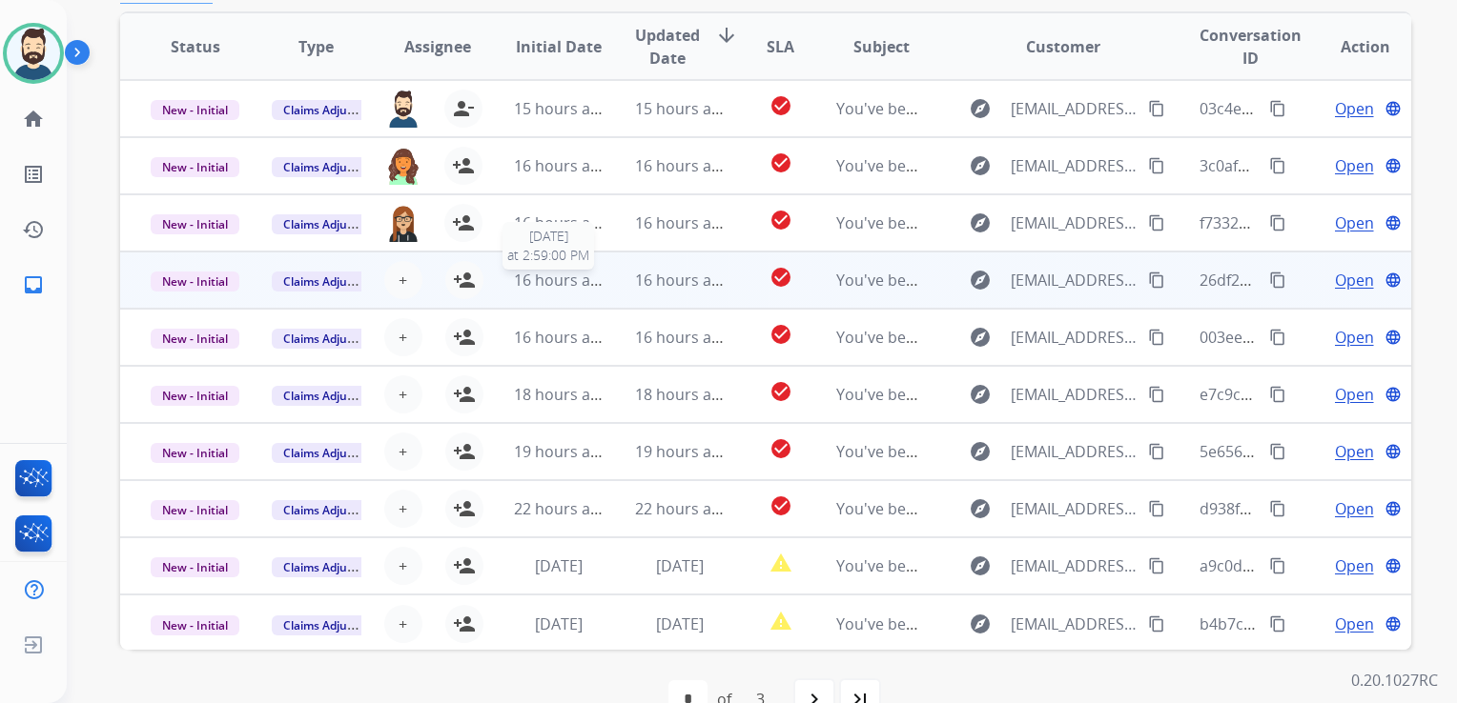
click at [579, 277] on span "16 hours ago" at bounding box center [561, 280] width 94 height 21
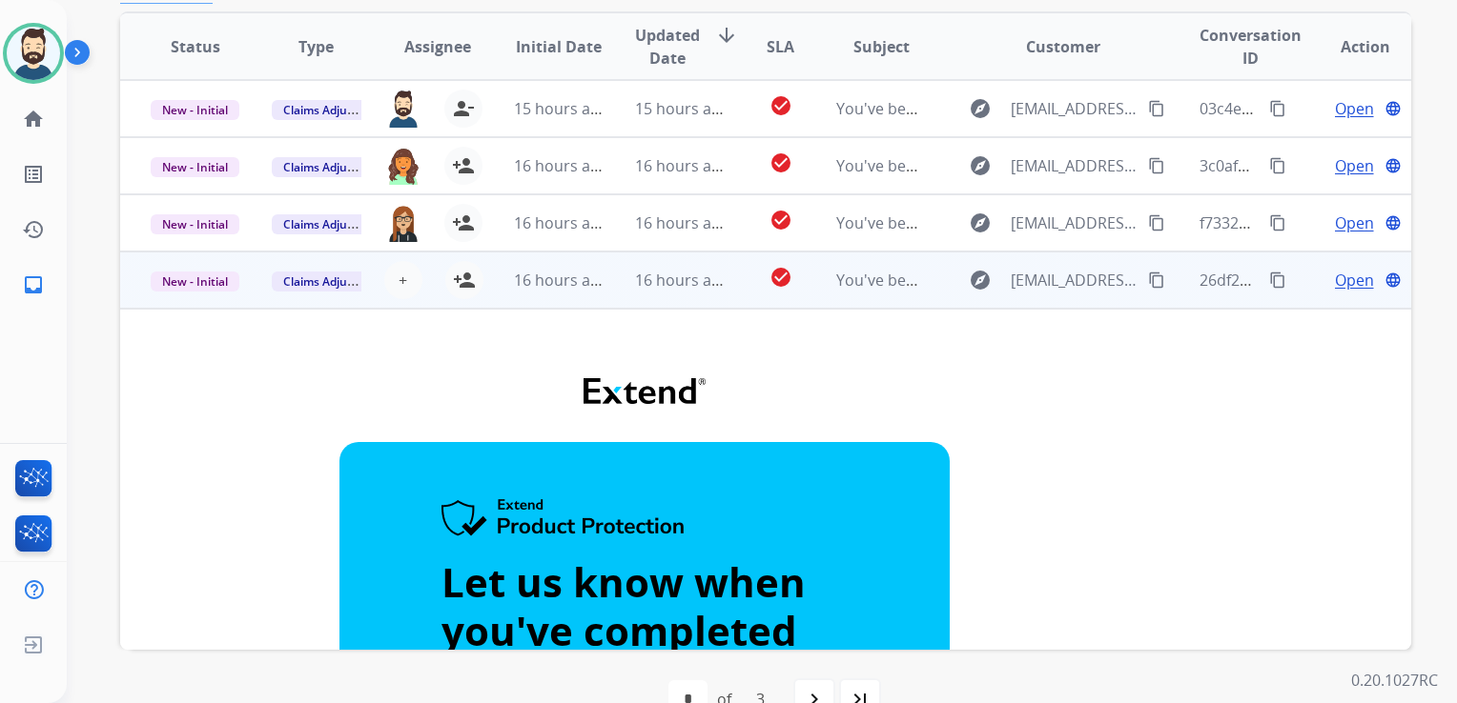
drag, startPoint x: 466, startPoint y: 278, endPoint x: 502, endPoint y: 286, distance: 37.0
click at [469, 278] on mat-icon "person_add" at bounding box center [464, 280] width 23 height 23
click at [604, 292] on td "16 hours ago" at bounding box center [664, 280] width 121 height 57
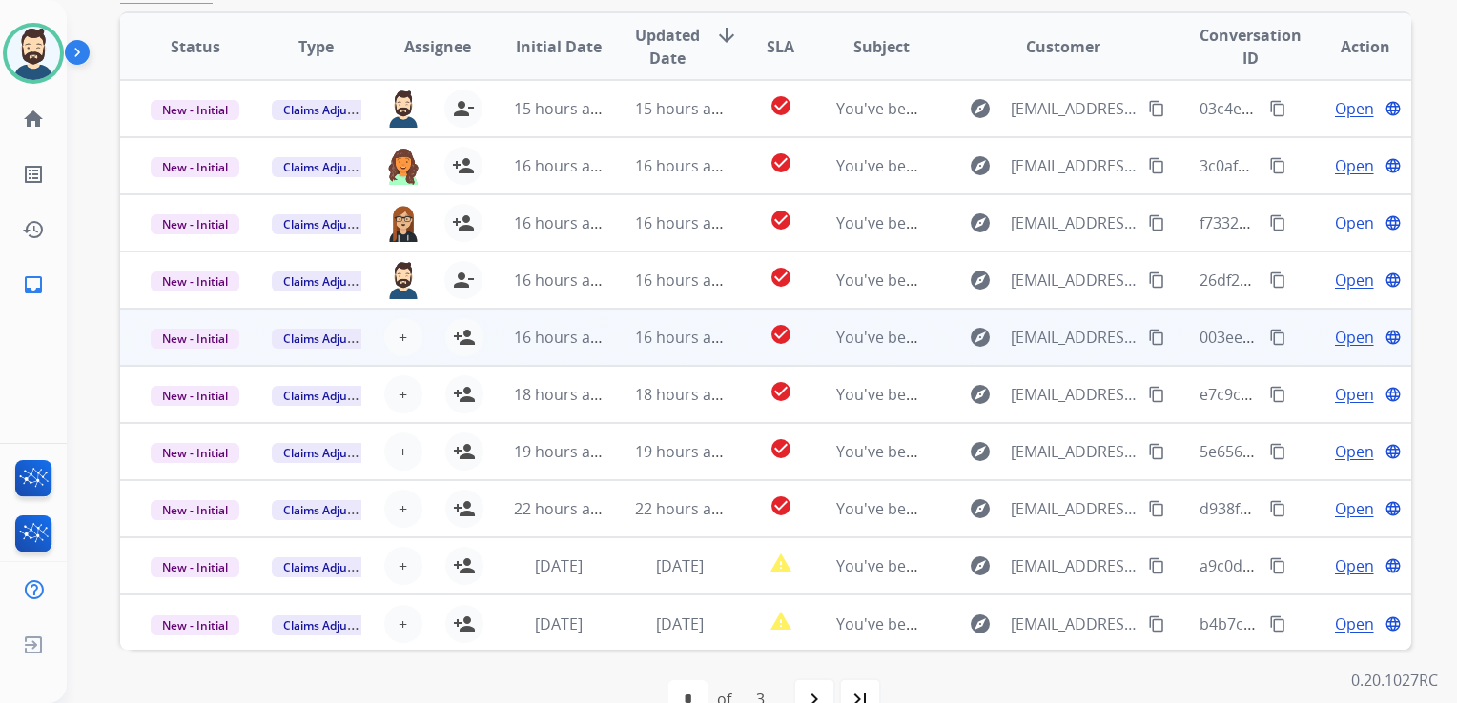
click at [644, 349] on td "16 hours ago" at bounding box center [664, 337] width 121 height 57
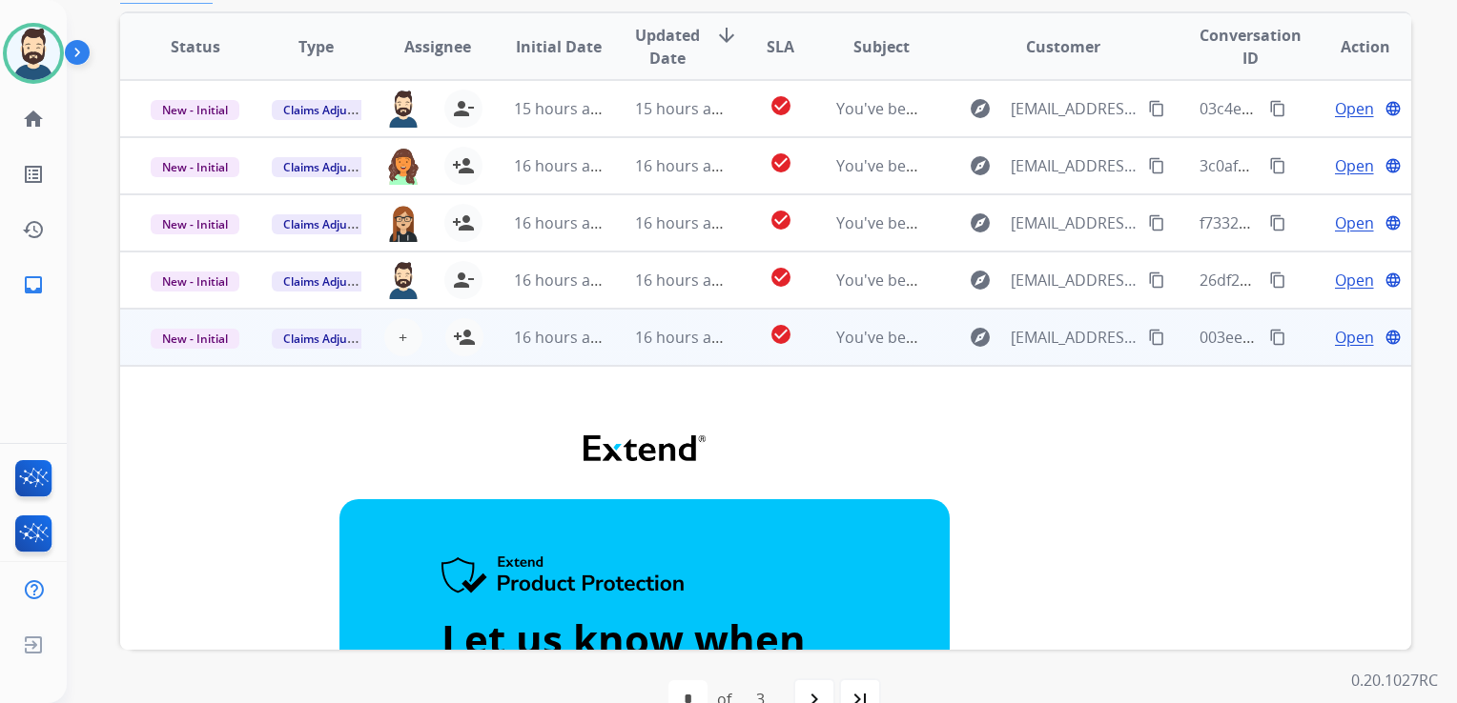
click at [621, 357] on td "16 hours ago" at bounding box center [664, 337] width 121 height 57
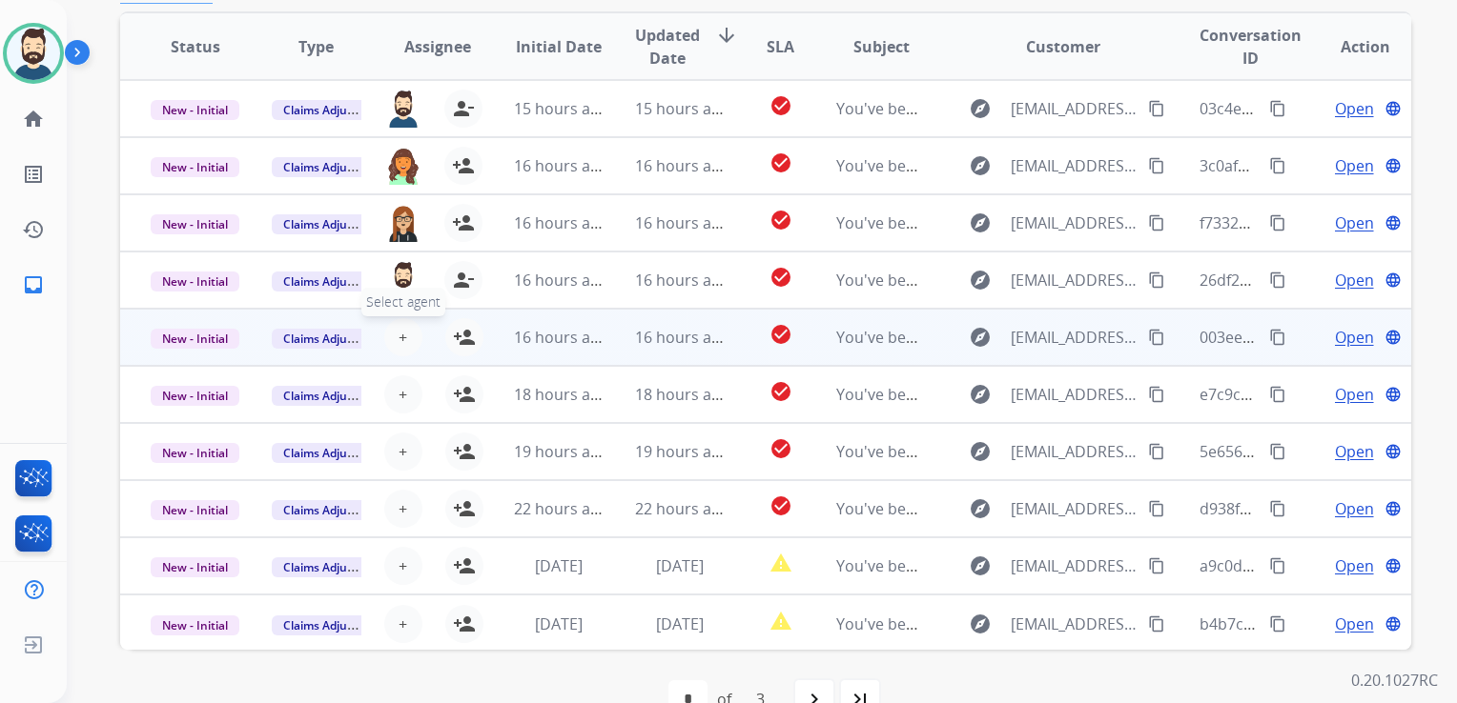
click at [411, 337] on button "+ Select agent" at bounding box center [403, 337] width 38 height 38
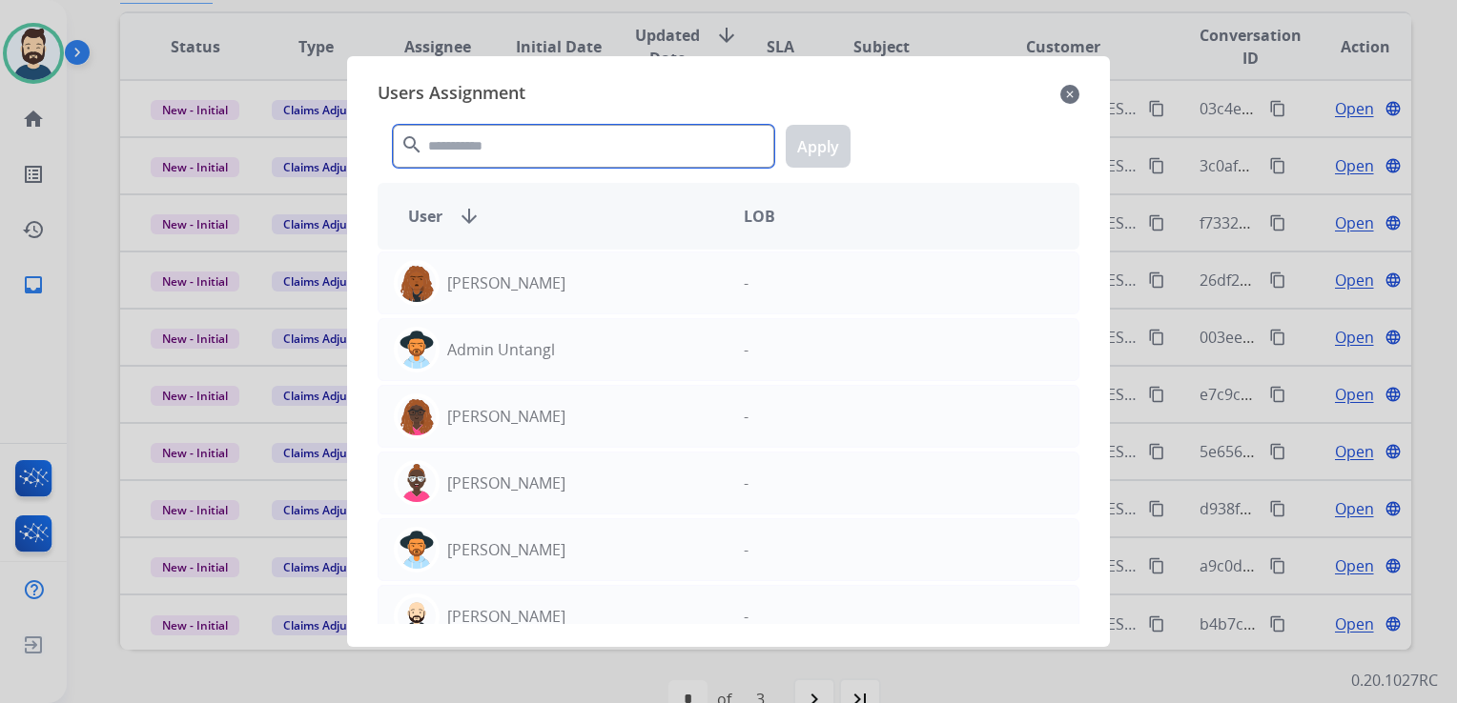
click at [550, 160] on input "text" at bounding box center [583, 146] width 381 height 43
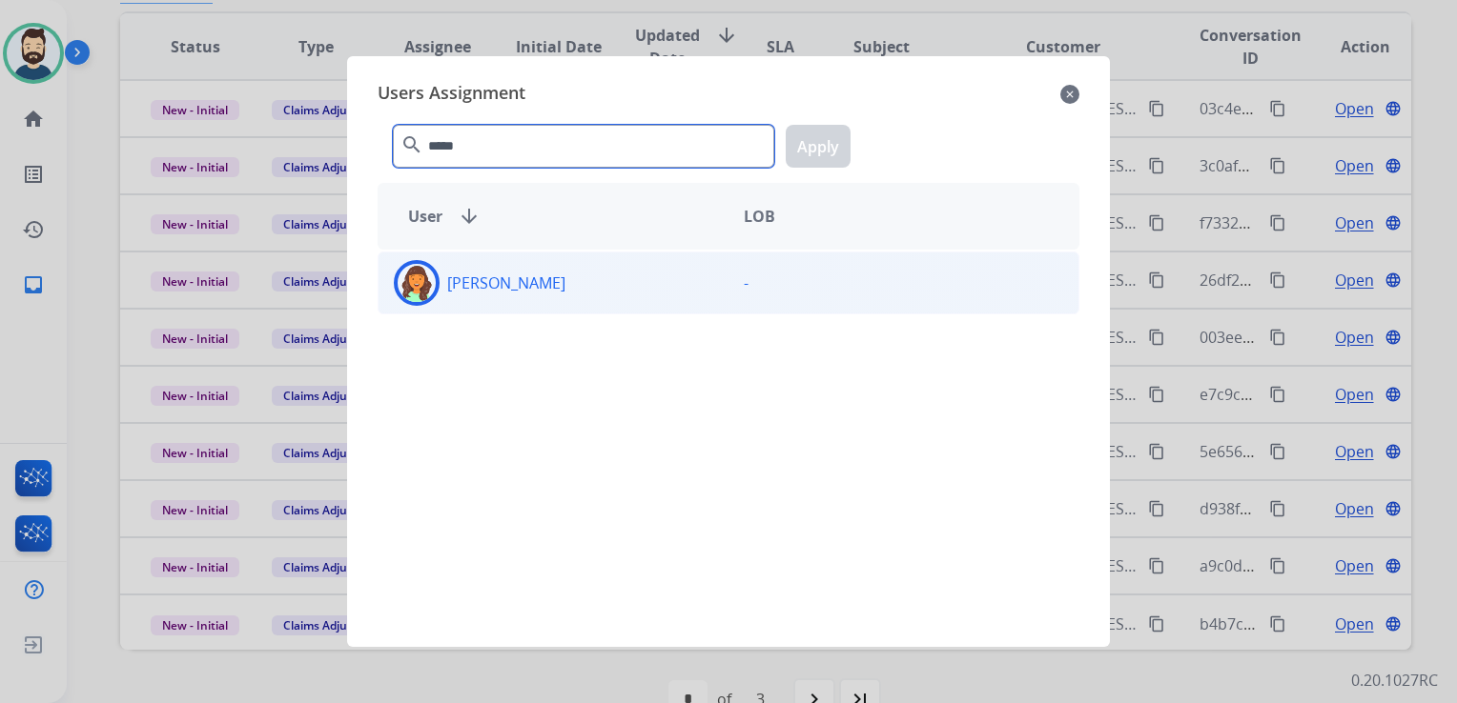
type input "*****"
click at [417, 295] on img at bounding box center [416, 283] width 38 height 38
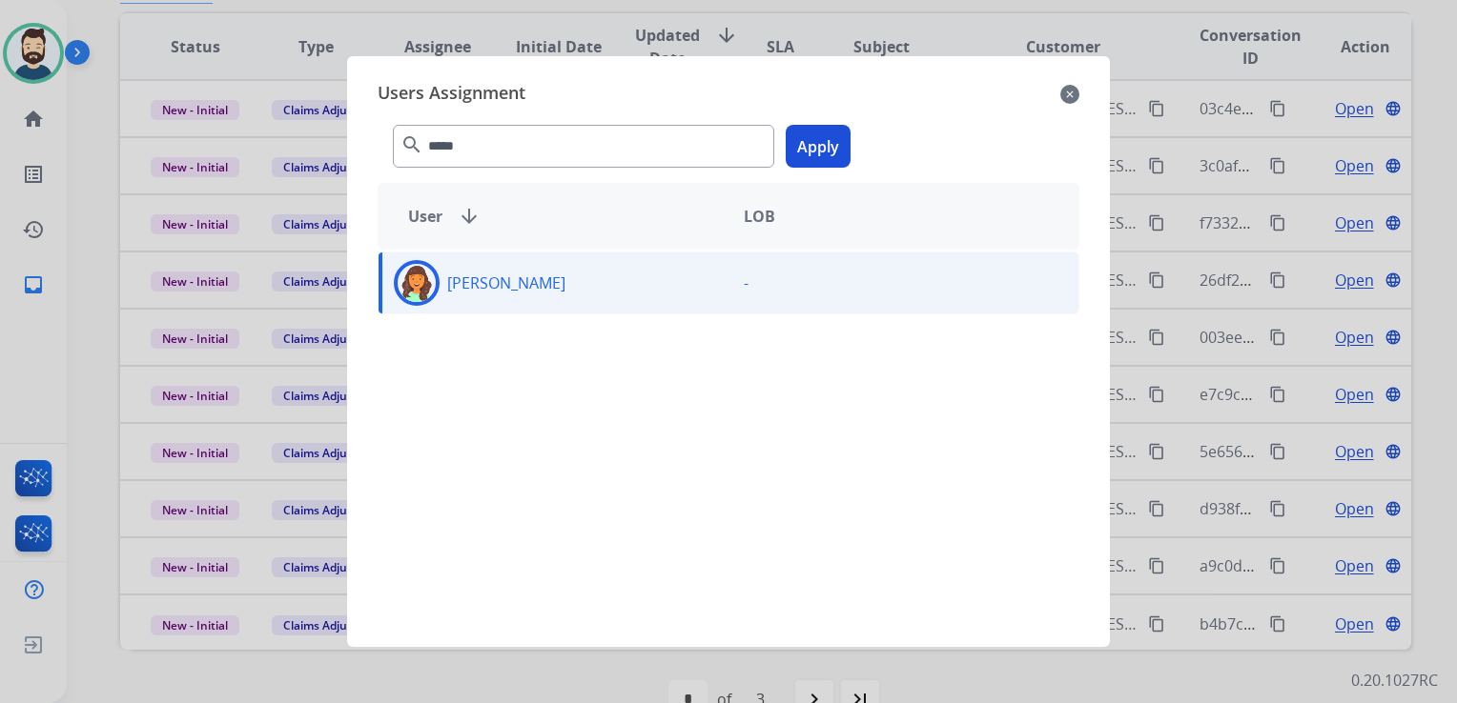
click at [814, 151] on button "Apply" at bounding box center [817, 146] width 65 height 43
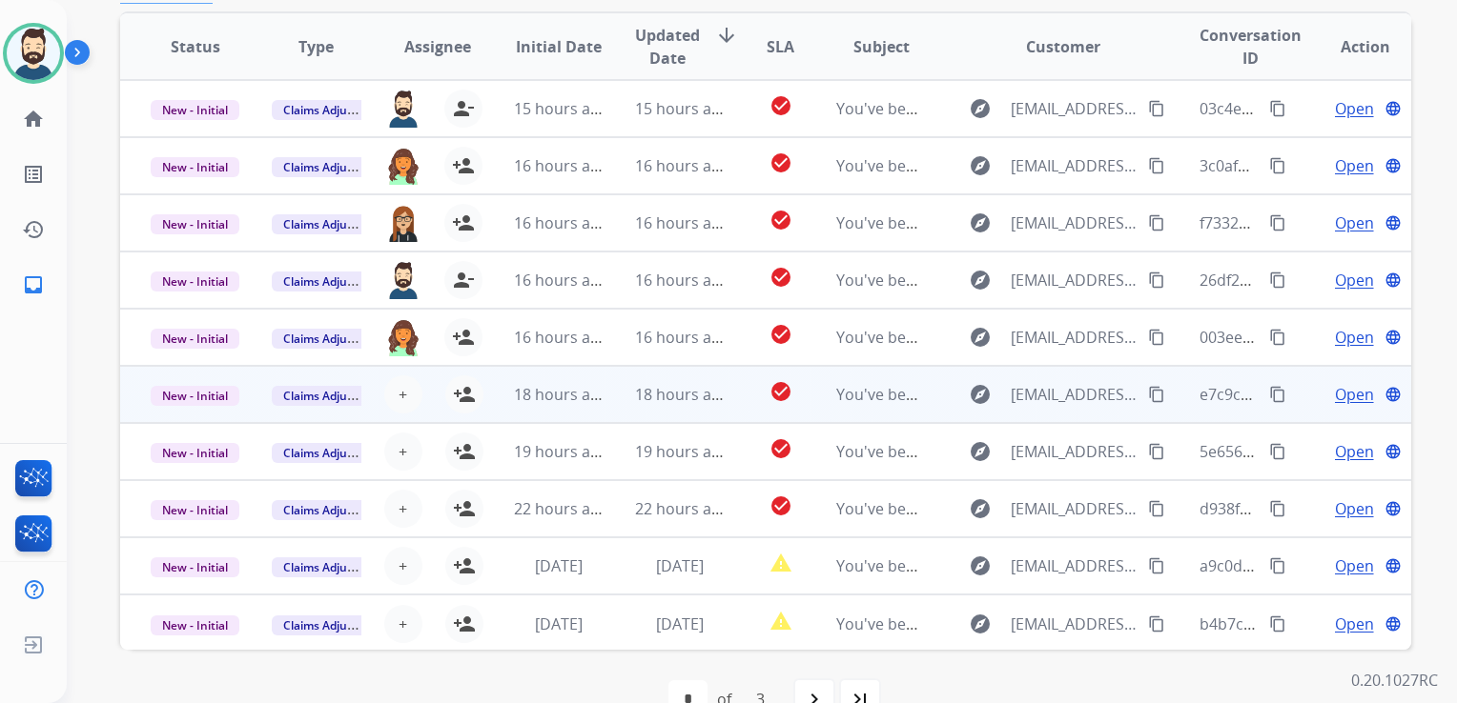
click at [604, 402] on td "18 hours ago" at bounding box center [664, 394] width 121 height 57
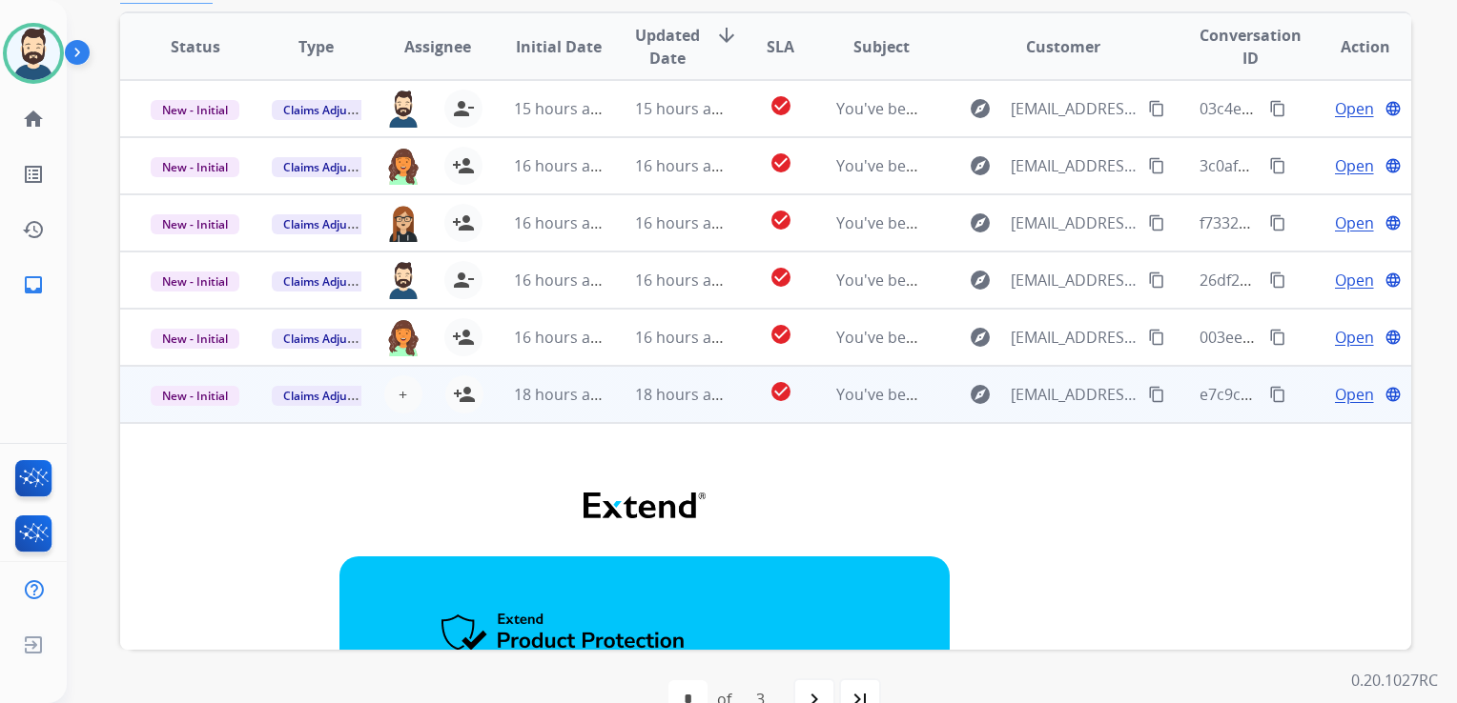
drag, startPoint x: 458, startPoint y: 386, endPoint x: 526, endPoint y: 400, distance: 70.1
click at [461, 386] on mat-icon "person_add" at bounding box center [464, 394] width 23 height 23
click at [642, 413] on td "18 hours ago" at bounding box center [664, 394] width 121 height 57
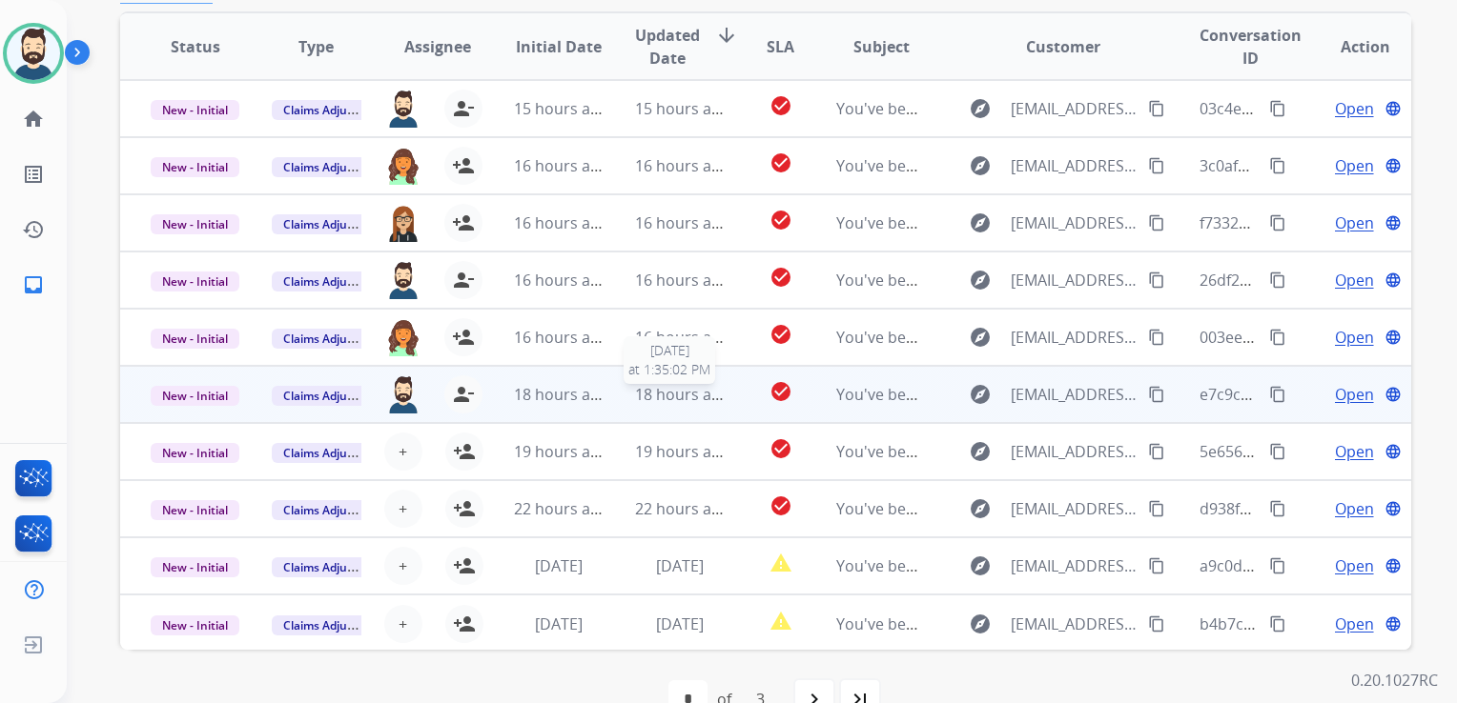
scroll to position [1, 0]
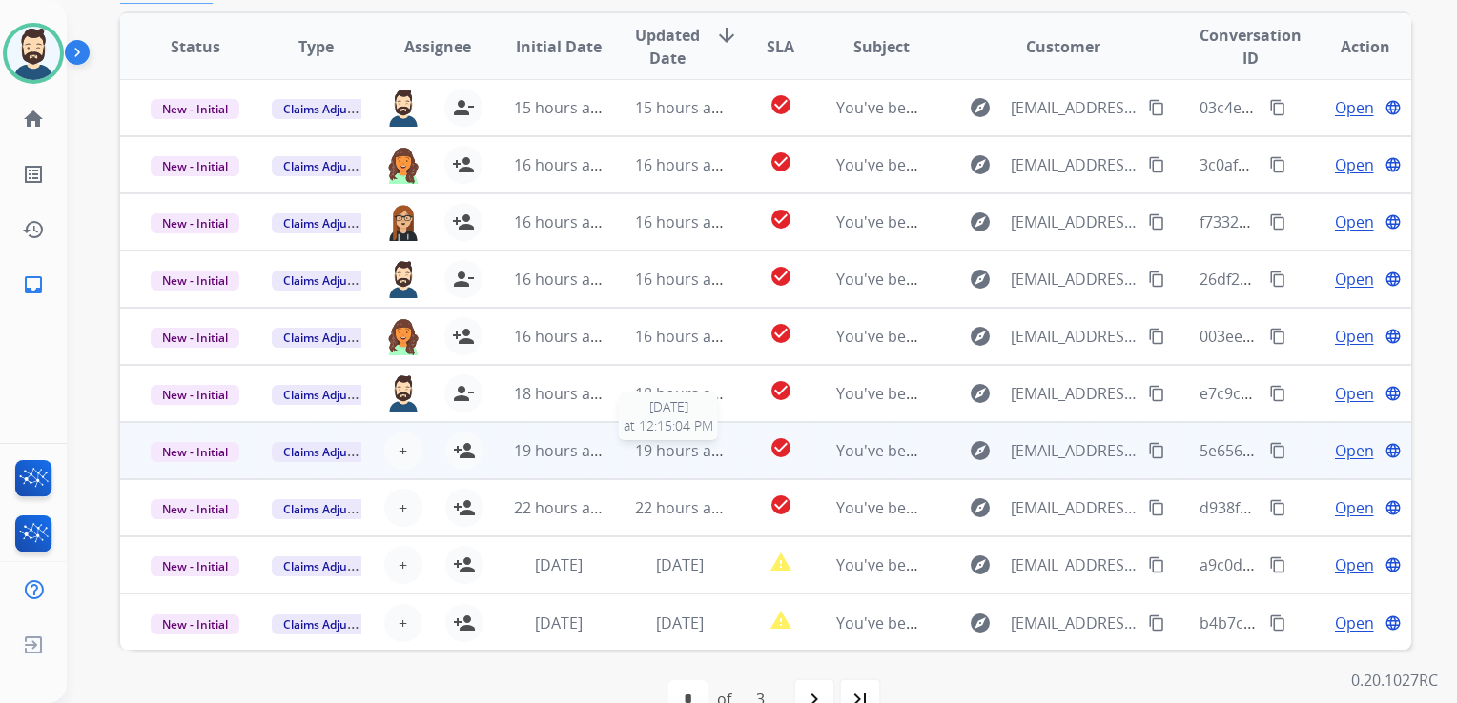
click at [617, 457] on td "19 hours ago 9/1/2025 at 12:15:04 PM" at bounding box center [664, 450] width 121 height 57
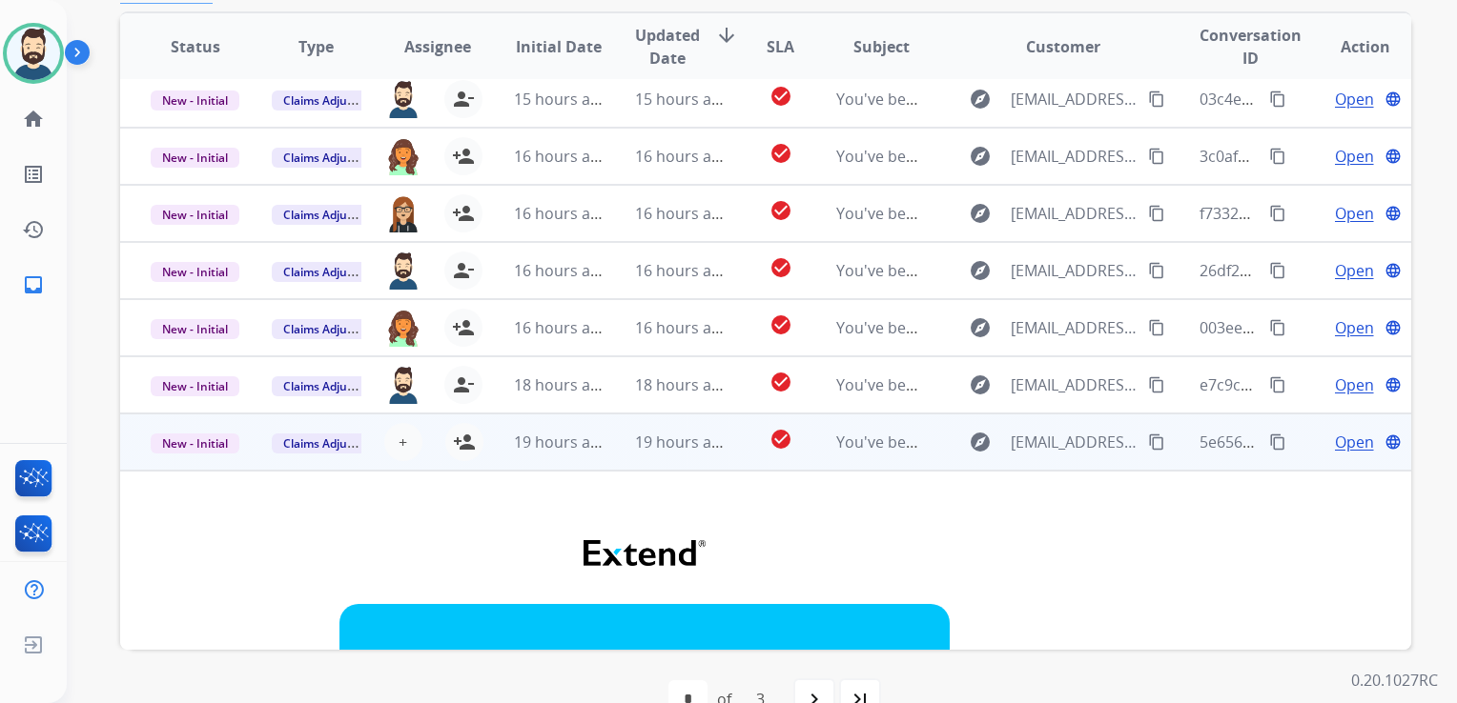
scroll to position [0, 0]
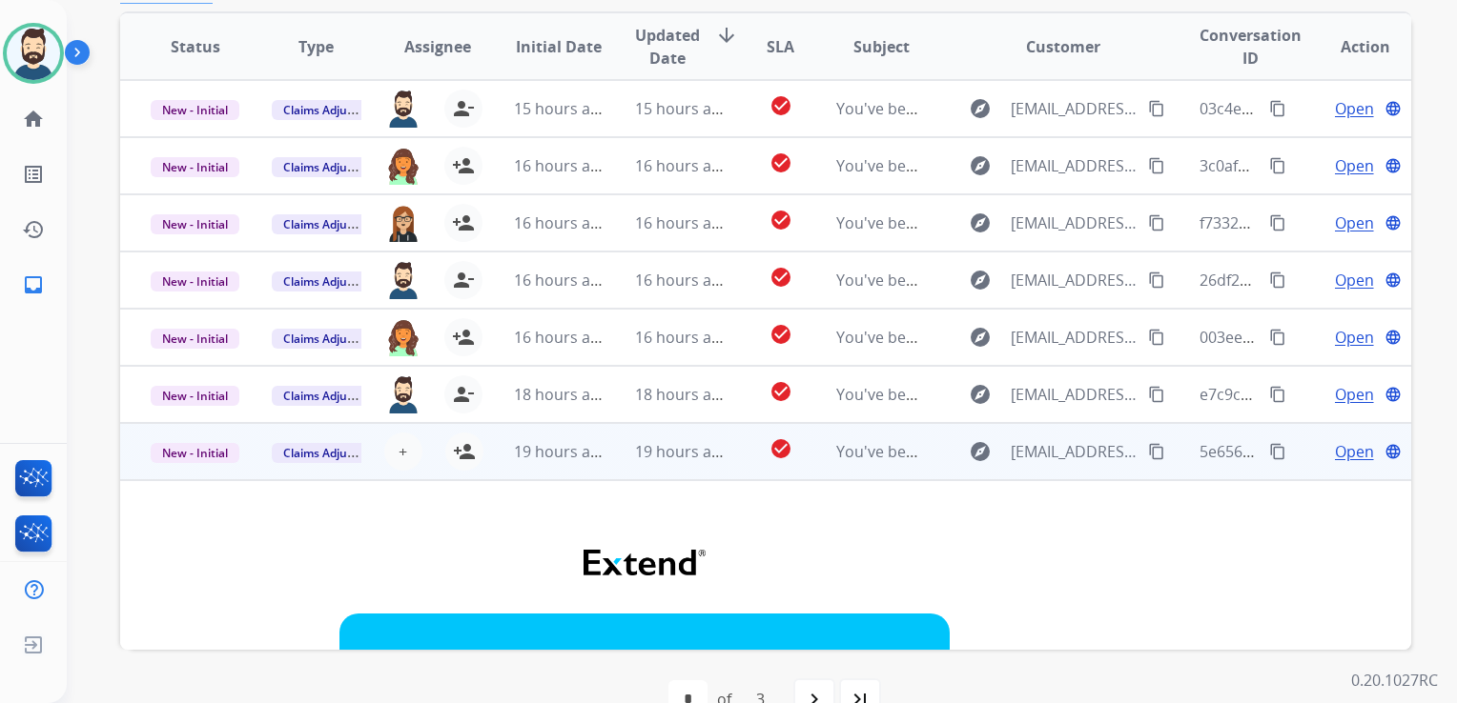
click at [627, 465] on td "19 hours ago" at bounding box center [664, 451] width 121 height 57
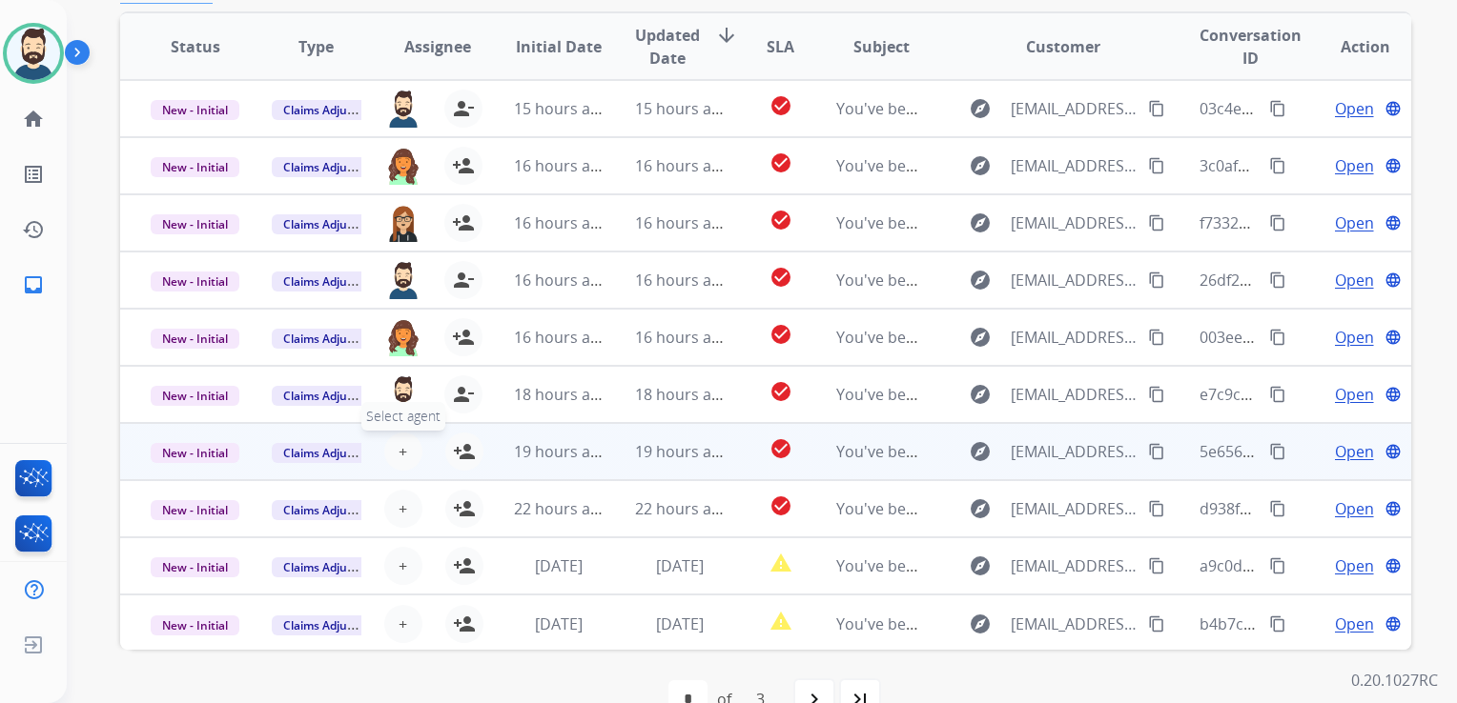
click at [409, 452] on button "+ Select agent" at bounding box center [403, 452] width 38 height 38
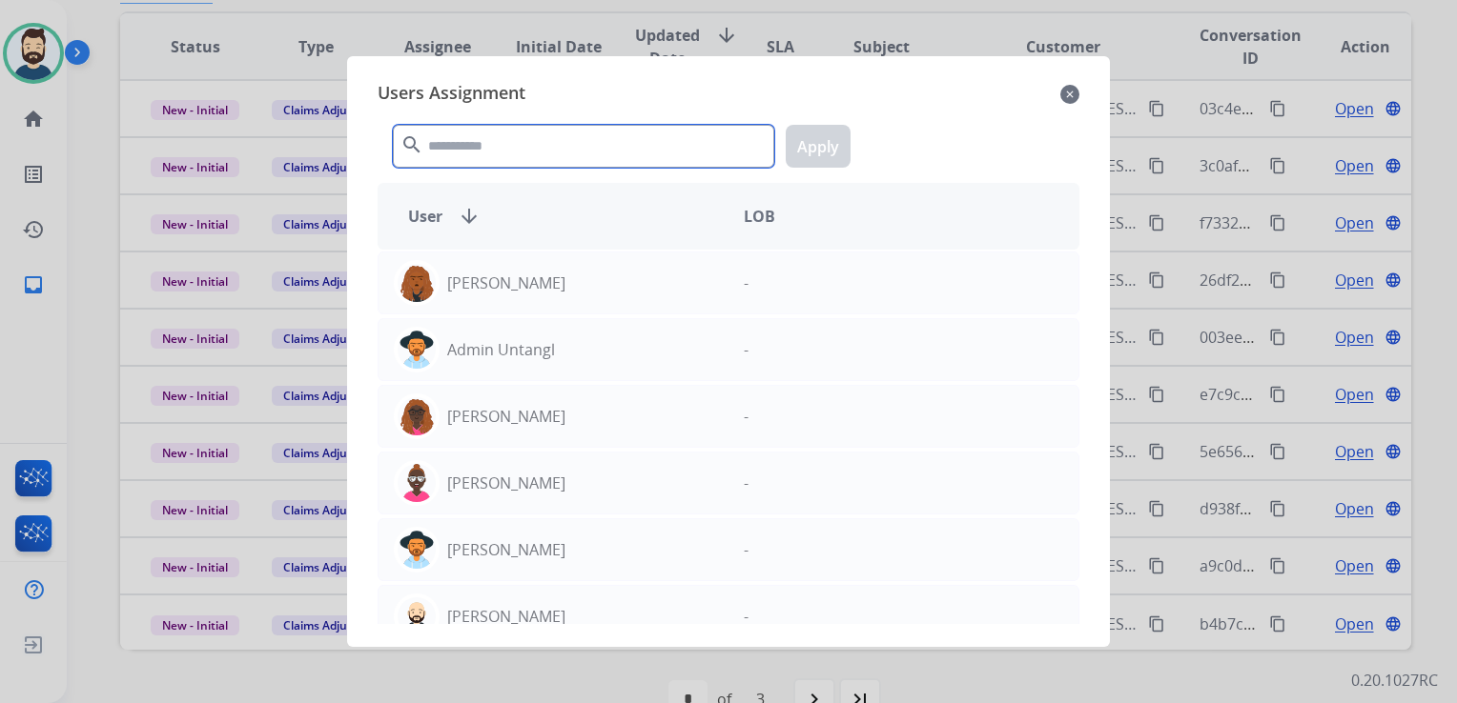
click at [622, 142] on input "text" at bounding box center [583, 146] width 381 height 43
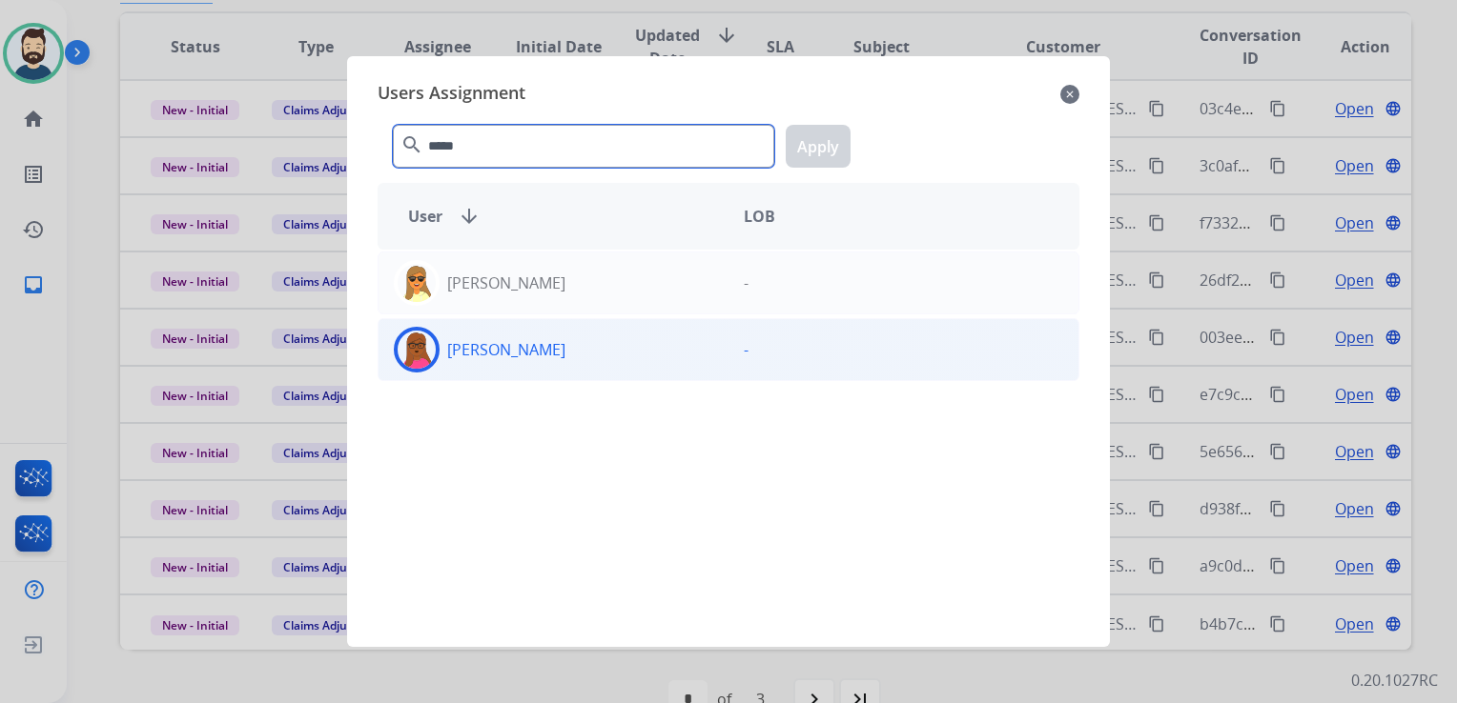
type input "*****"
click at [425, 353] on img at bounding box center [416, 350] width 38 height 38
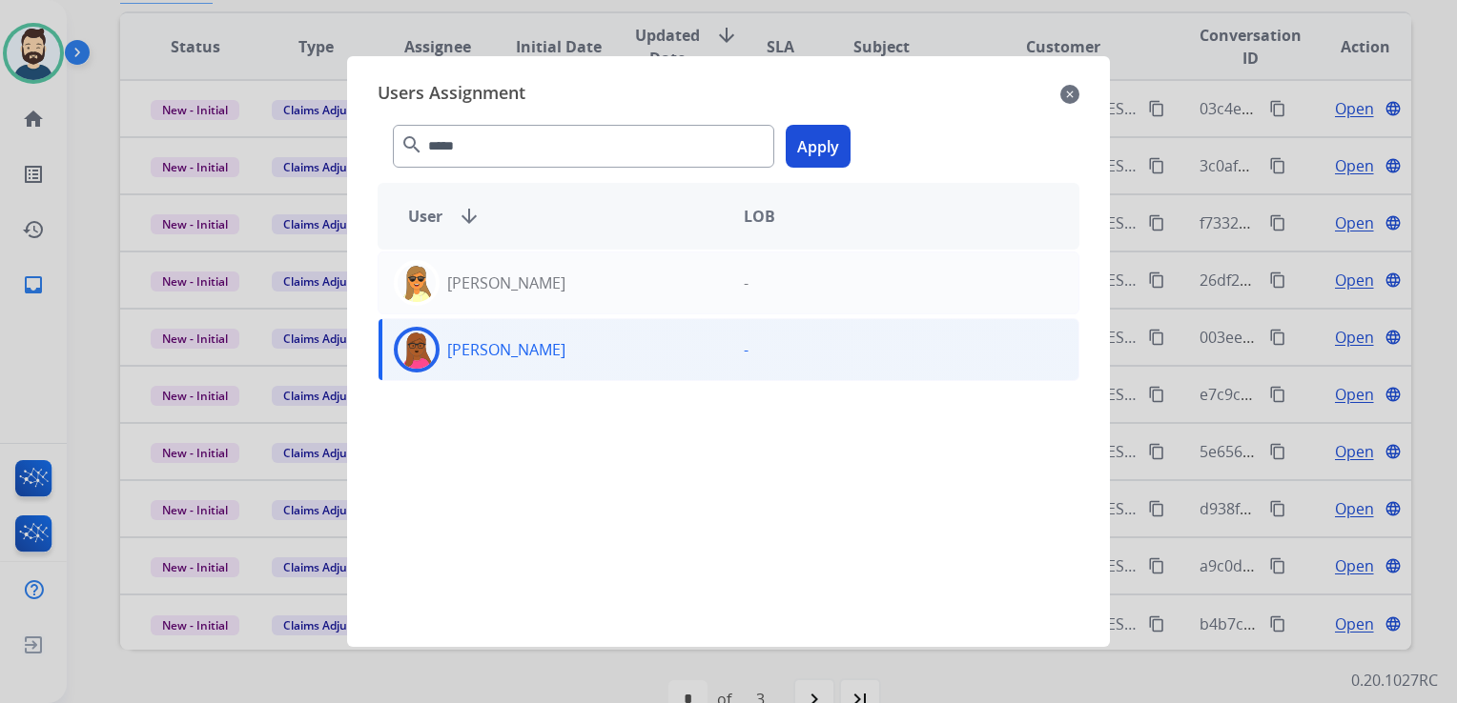
click at [811, 150] on button "Apply" at bounding box center [817, 146] width 65 height 43
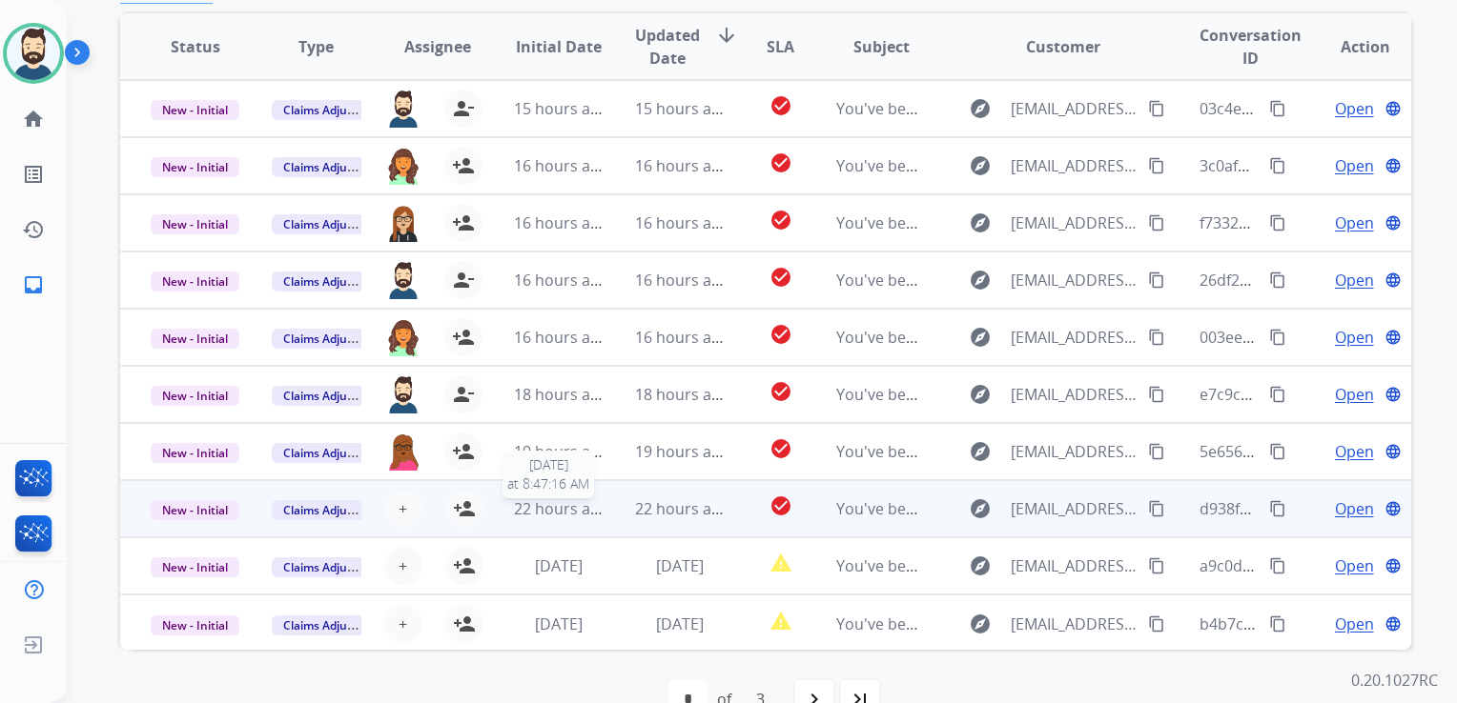
click at [564, 506] on span "22 hours ago" at bounding box center [561, 509] width 94 height 21
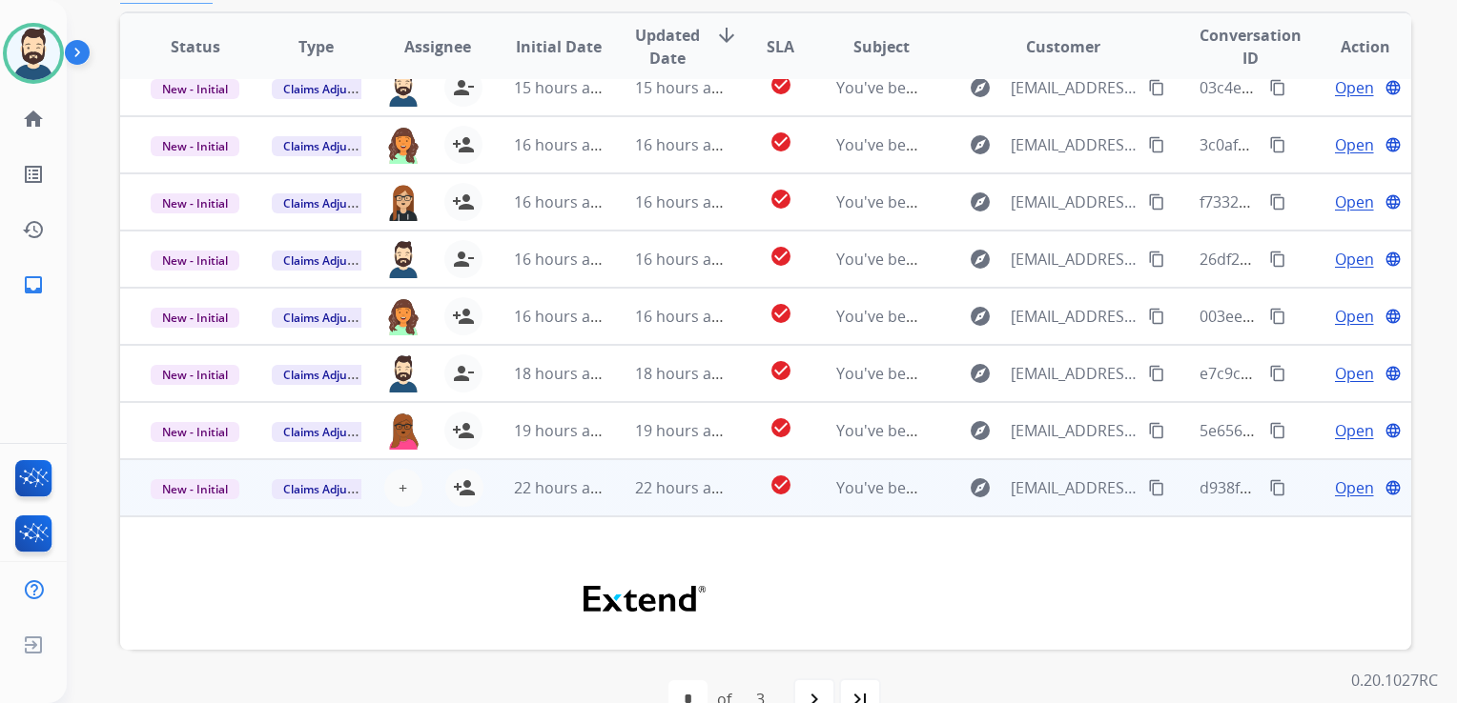
scroll to position [19, 0]
drag, startPoint x: 471, startPoint y: 494, endPoint x: 484, endPoint y: 494, distance: 13.3
click at [471, 494] on mat-icon "person_add" at bounding box center [464, 490] width 23 height 23
click at [609, 498] on td "22 hours ago" at bounding box center [664, 489] width 121 height 57
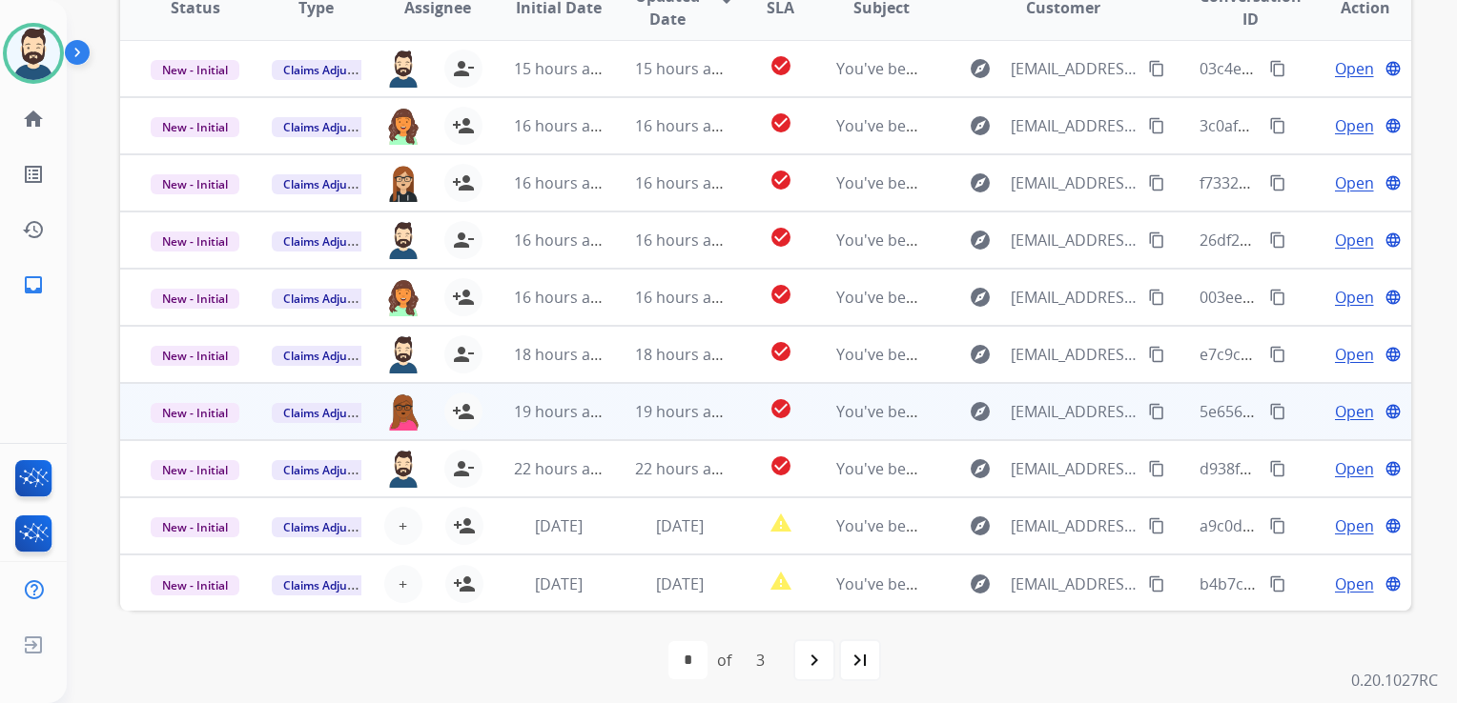
scroll to position [426, 0]
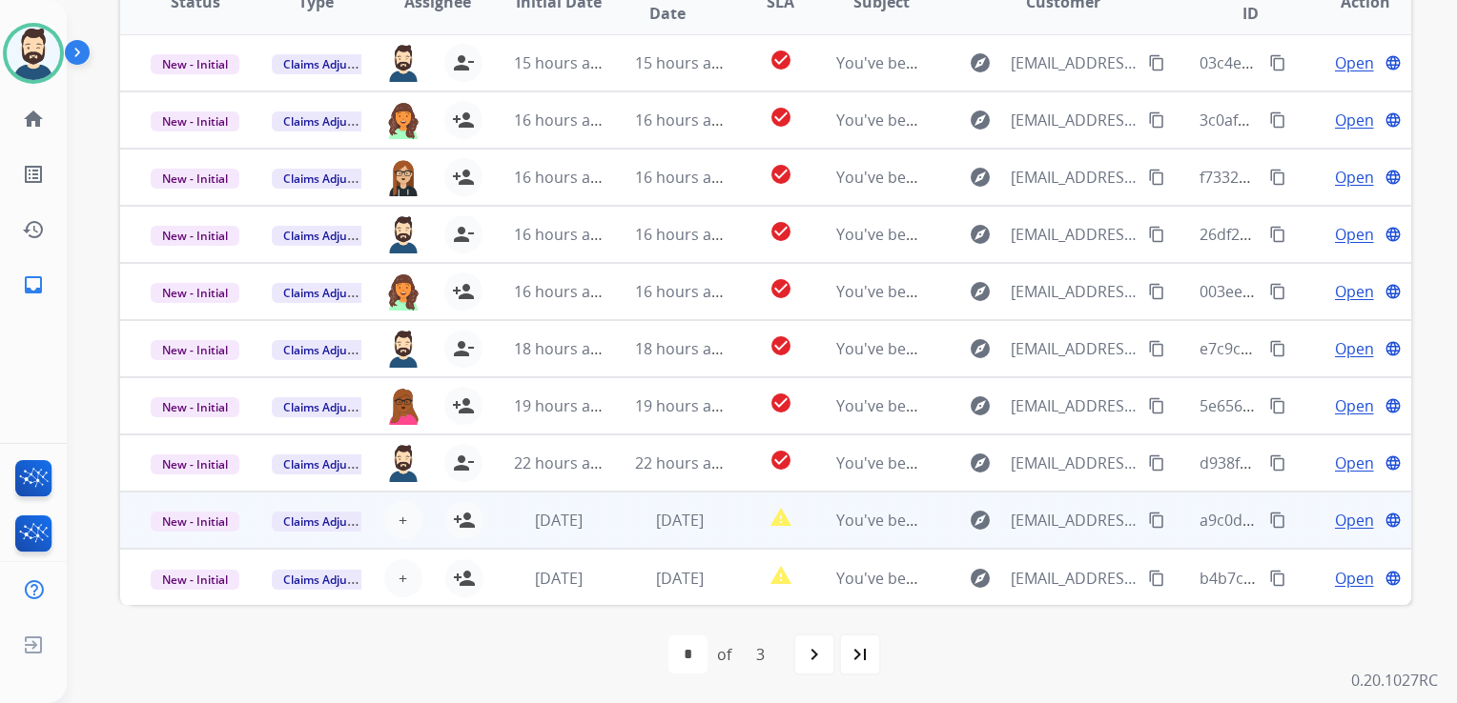
click at [604, 540] on td "[DATE]" at bounding box center [664, 520] width 121 height 57
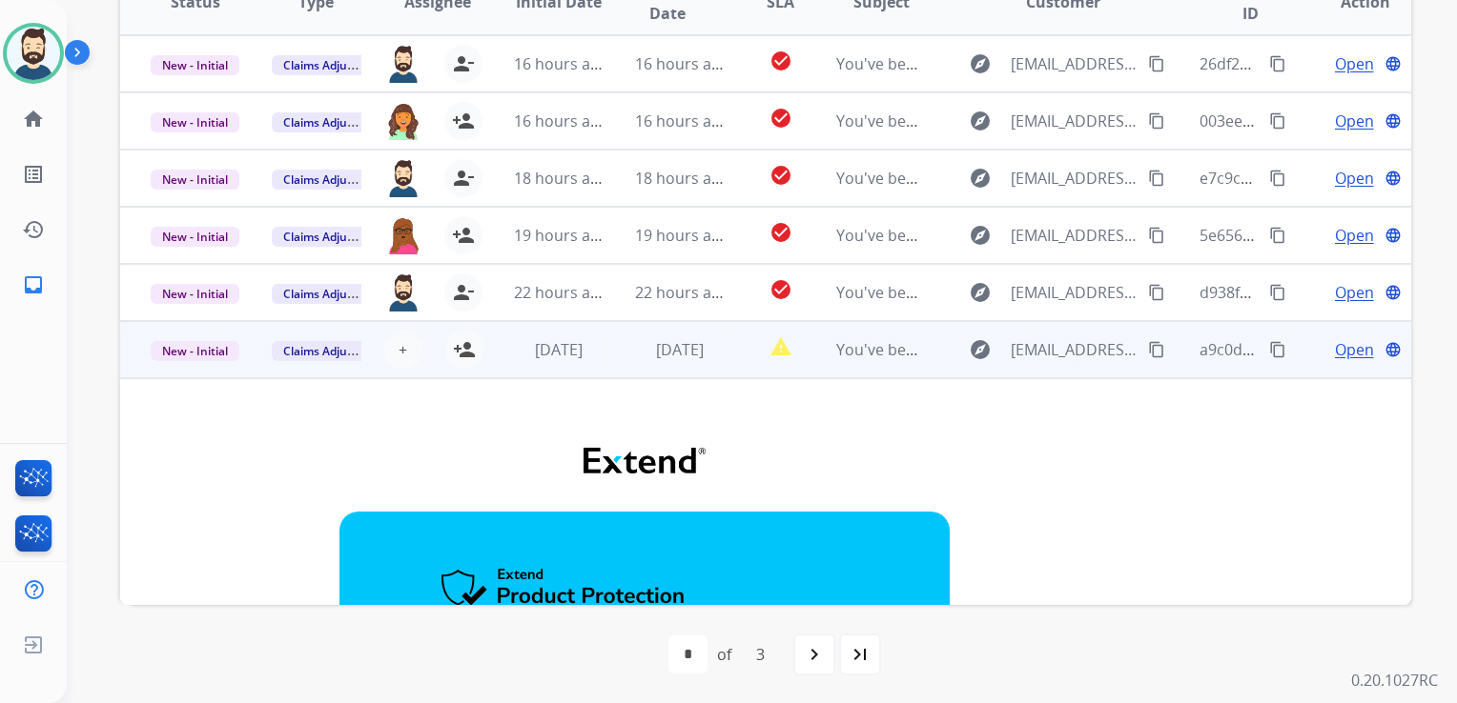
scroll to position [0, 0]
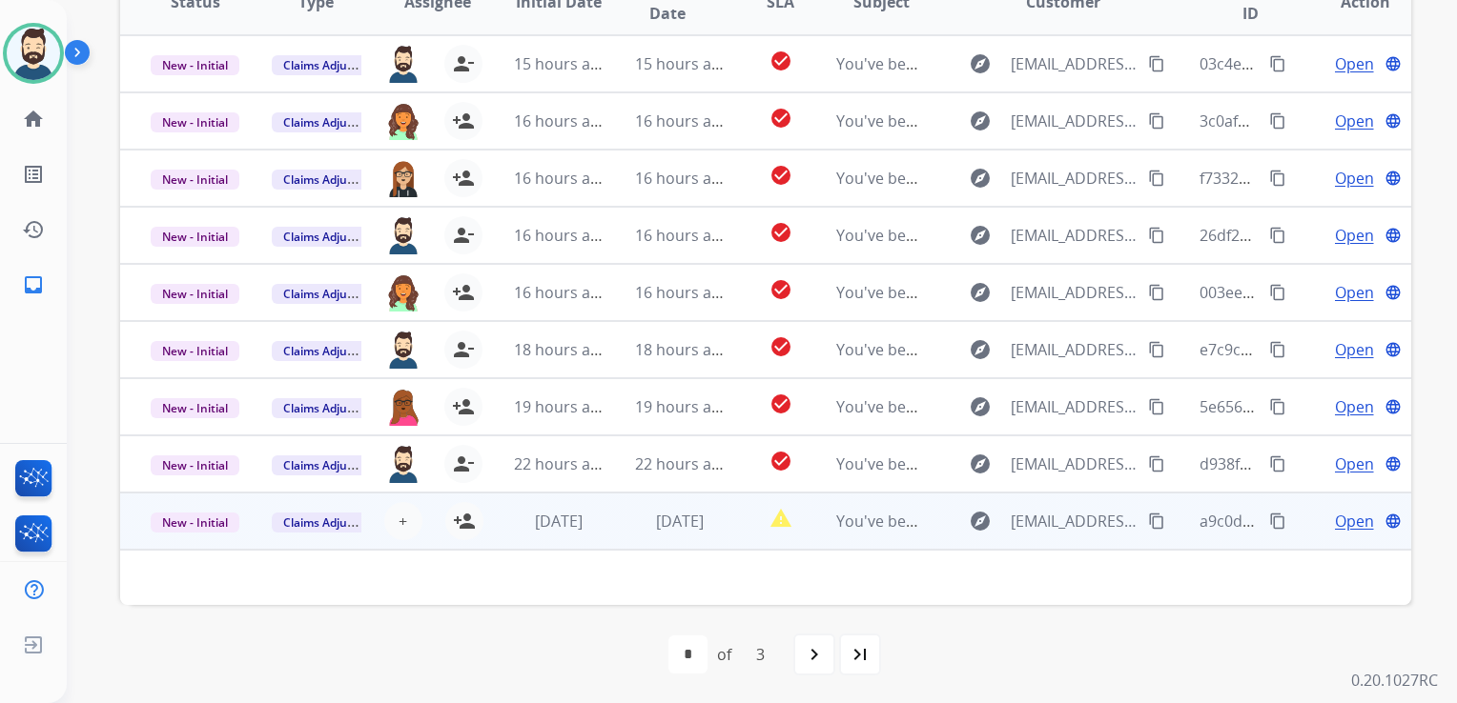
click at [634, 535] on td "[DATE]" at bounding box center [664, 521] width 121 height 57
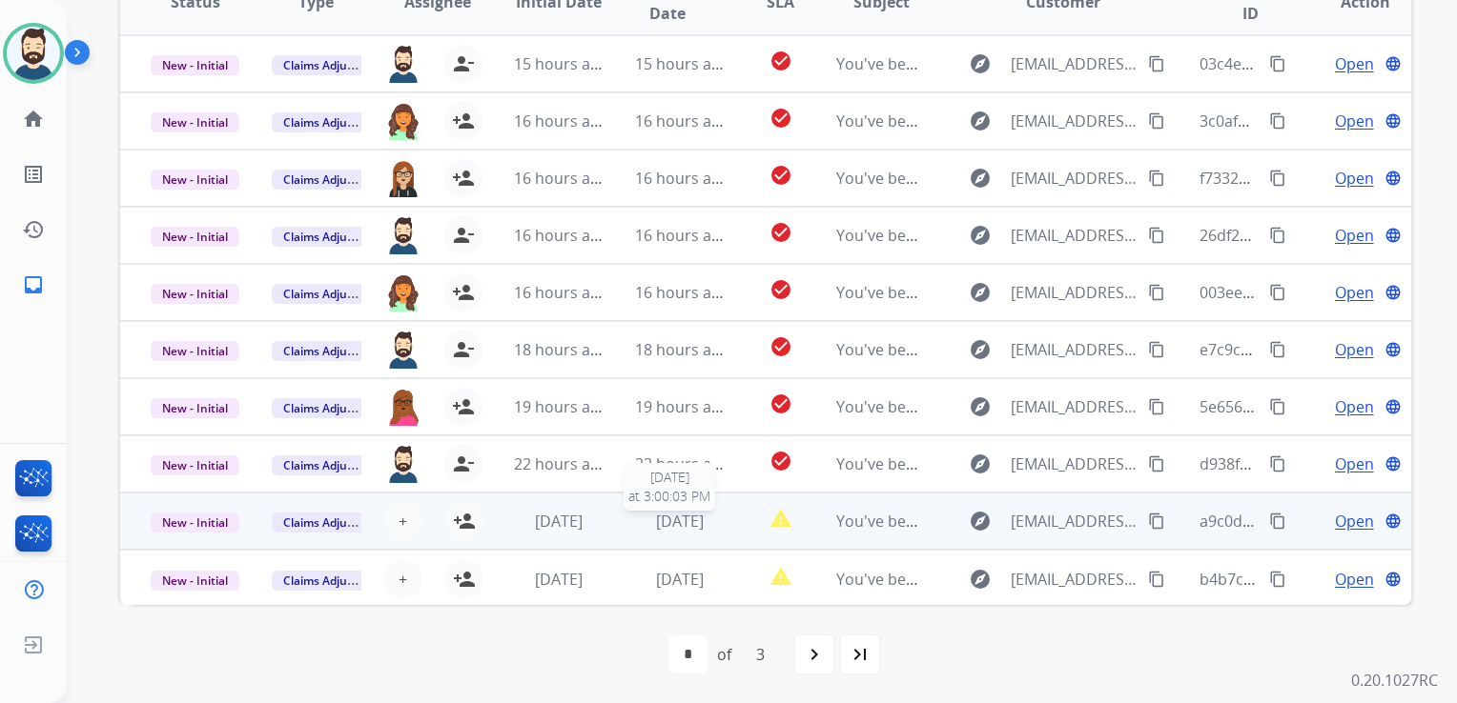
scroll to position [1, 0]
click at [398, 519] on span "+" at bounding box center [402, 520] width 9 height 23
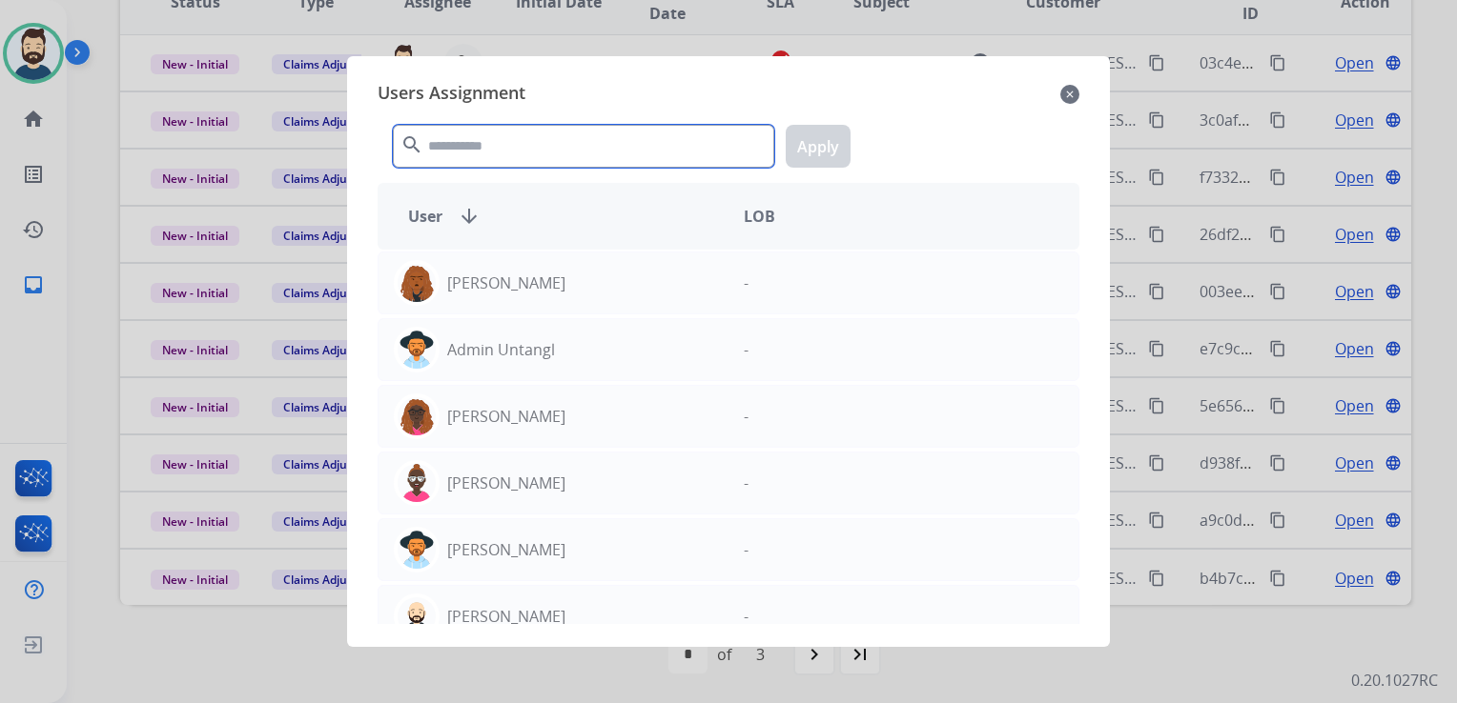
click at [581, 154] on input "text" at bounding box center [583, 146] width 381 height 43
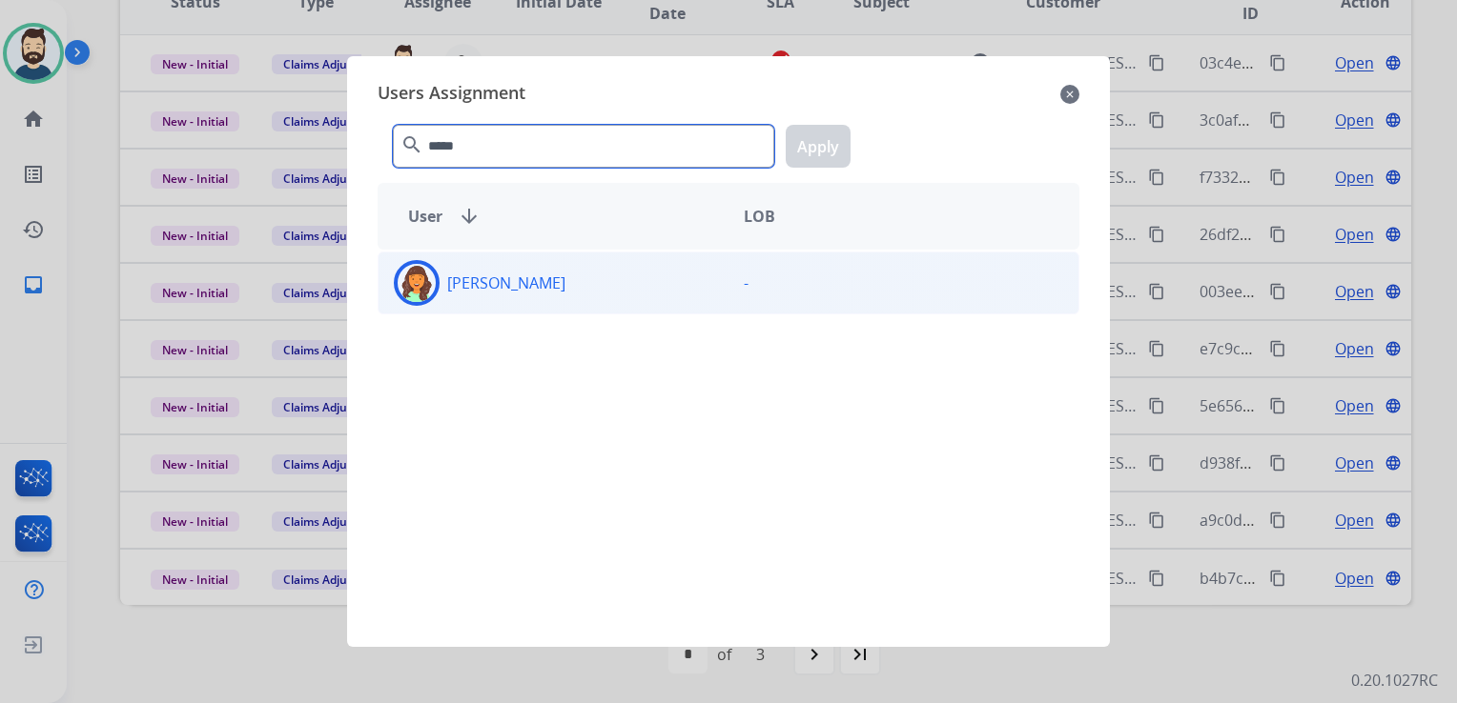
type input "*****"
drag, startPoint x: 411, startPoint y: 286, endPoint x: 520, endPoint y: 261, distance: 112.4
click at [412, 285] on img at bounding box center [416, 283] width 38 height 38
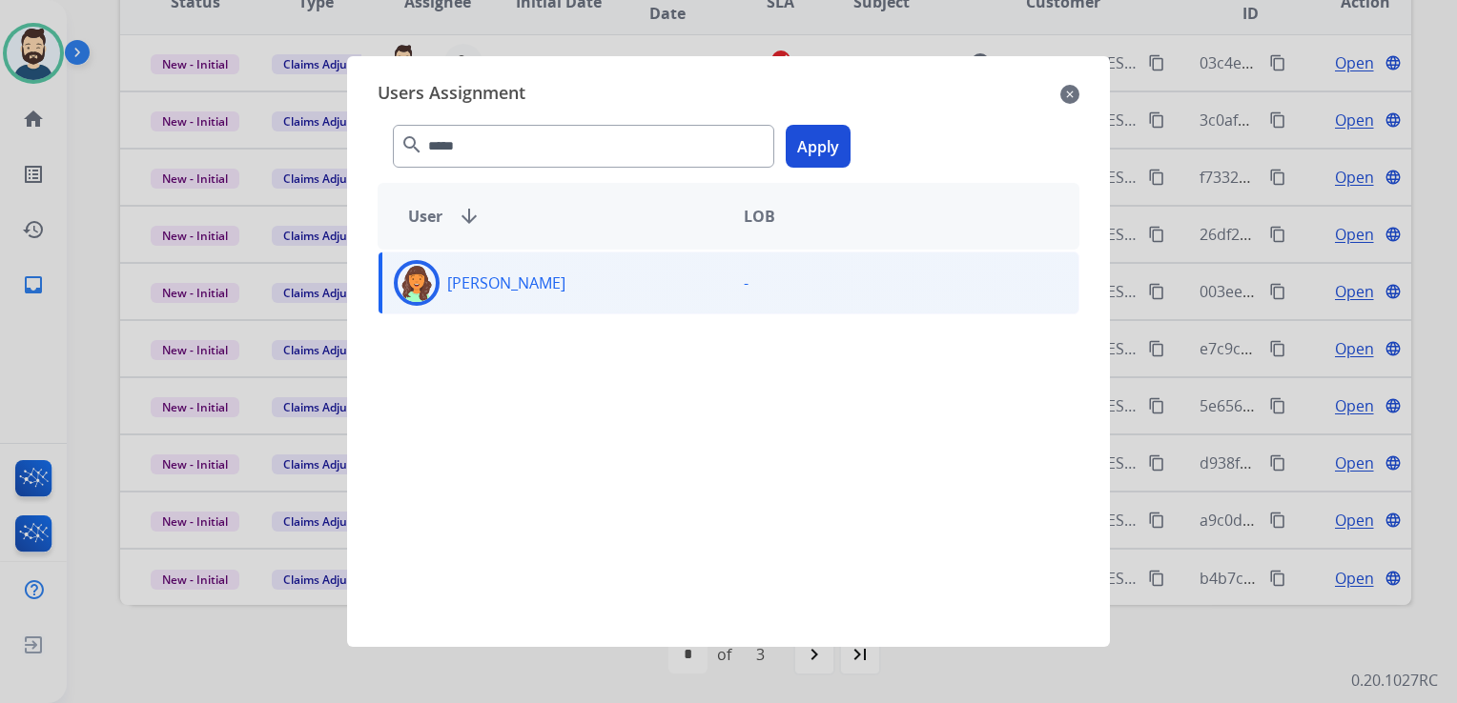
click at [824, 150] on button "Apply" at bounding box center [817, 146] width 65 height 43
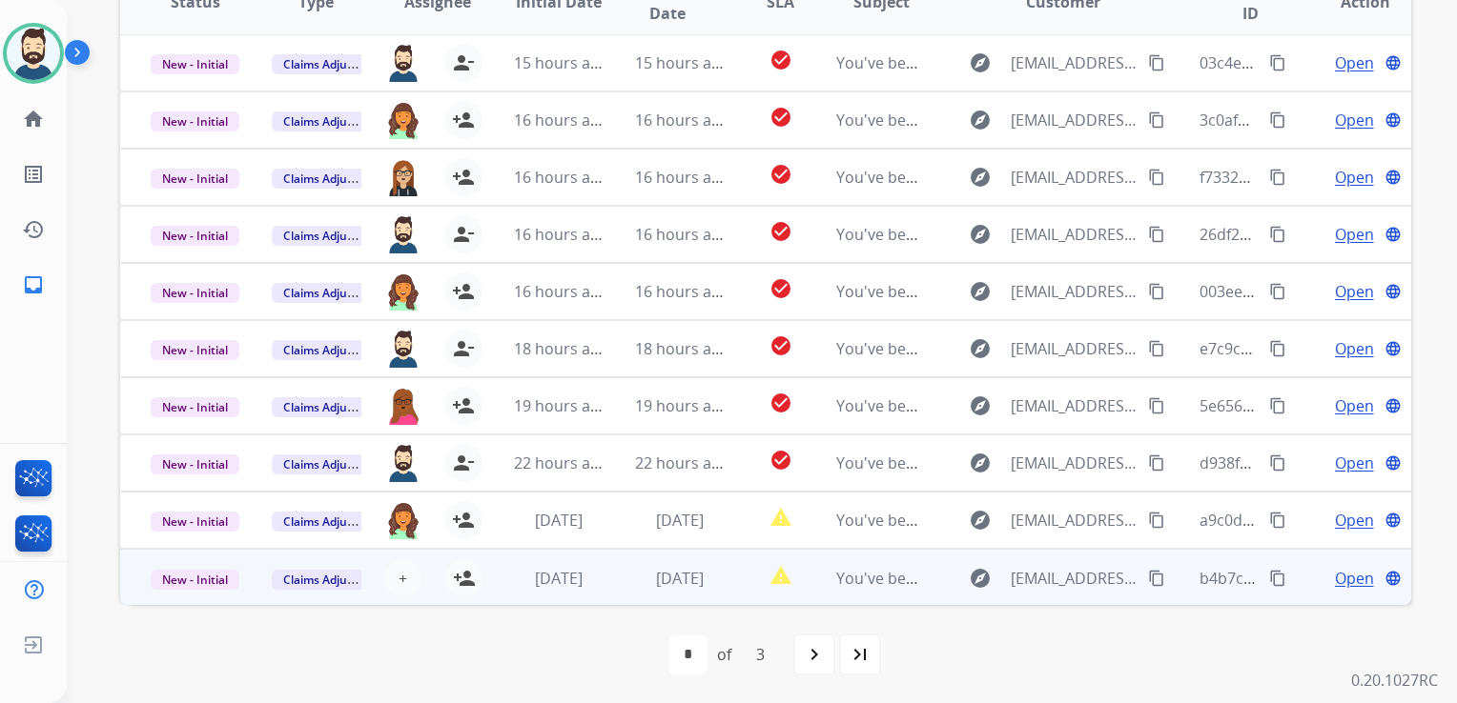
click at [604, 566] on td "[DATE]" at bounding box center [664, 577] width 121 height 57
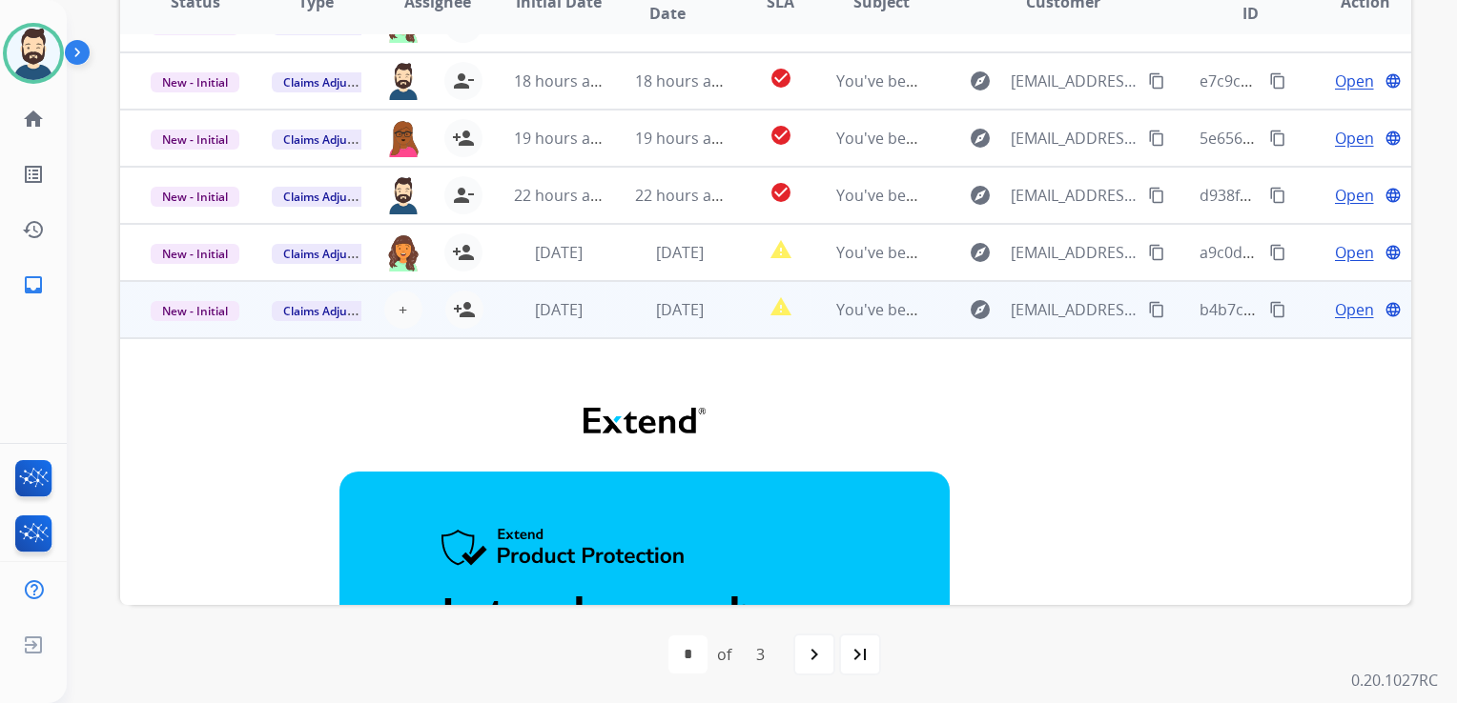
scroll to position [229, 0]
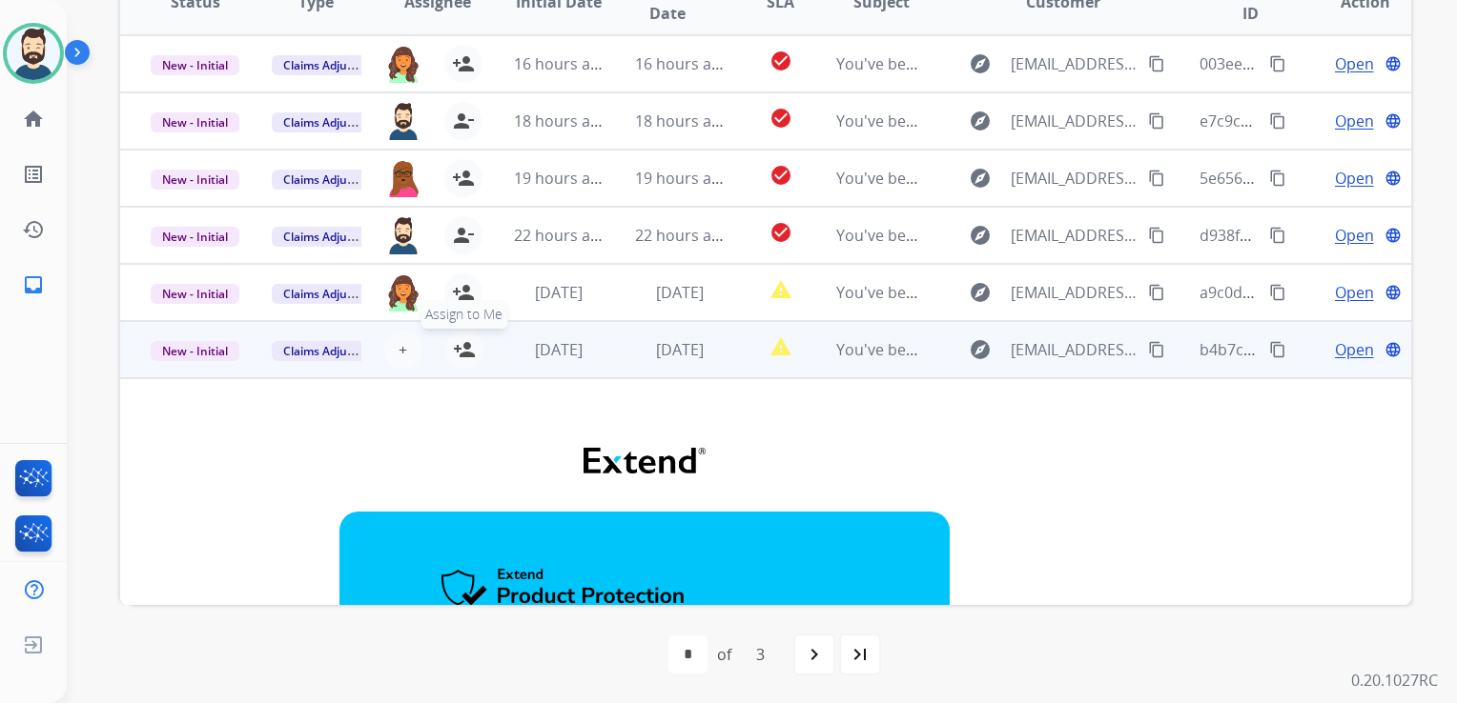
click at [461, 352] on mat-icon "person_add" at bounding box center [464, 349] width 23 height 23
click at [658, 374] on td "[DATE]" at bounding box center [664, 349] width 121 height 57
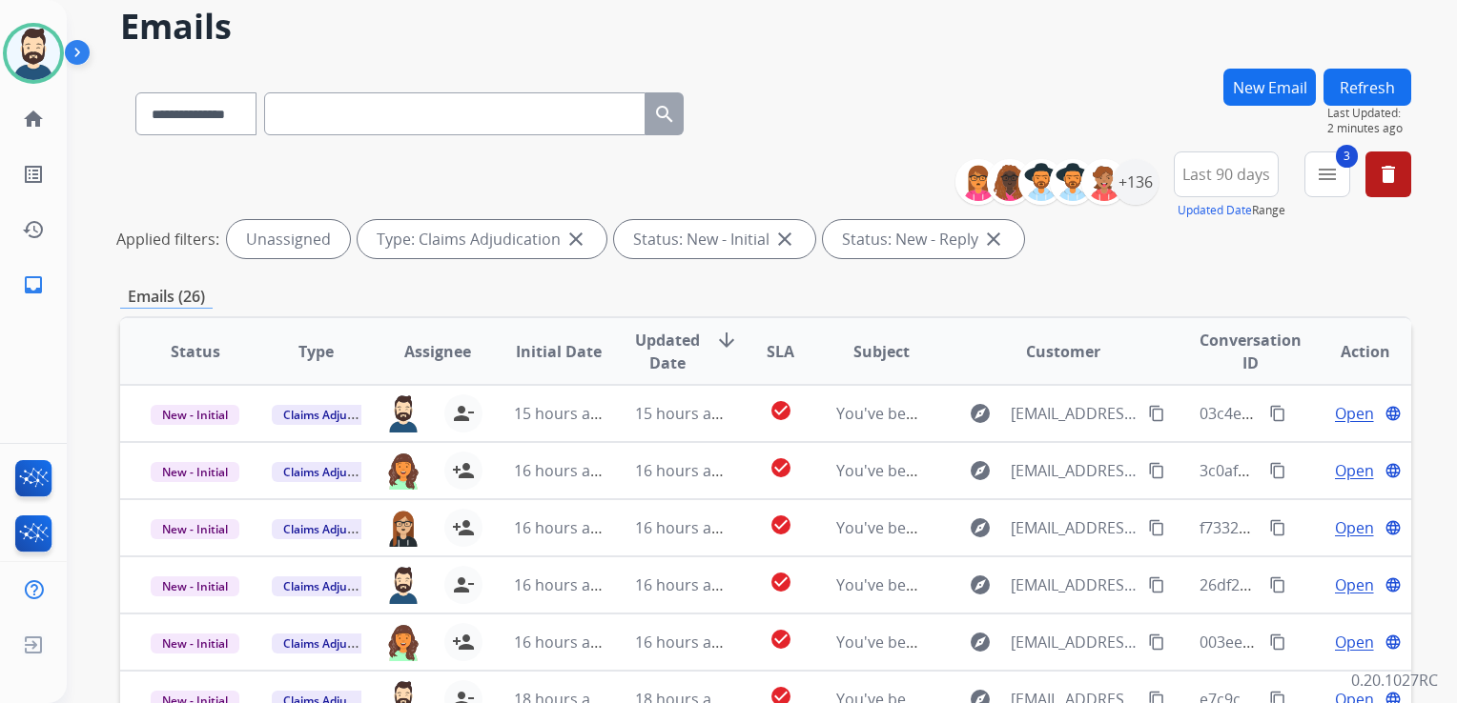
scroll to position [0, 0]
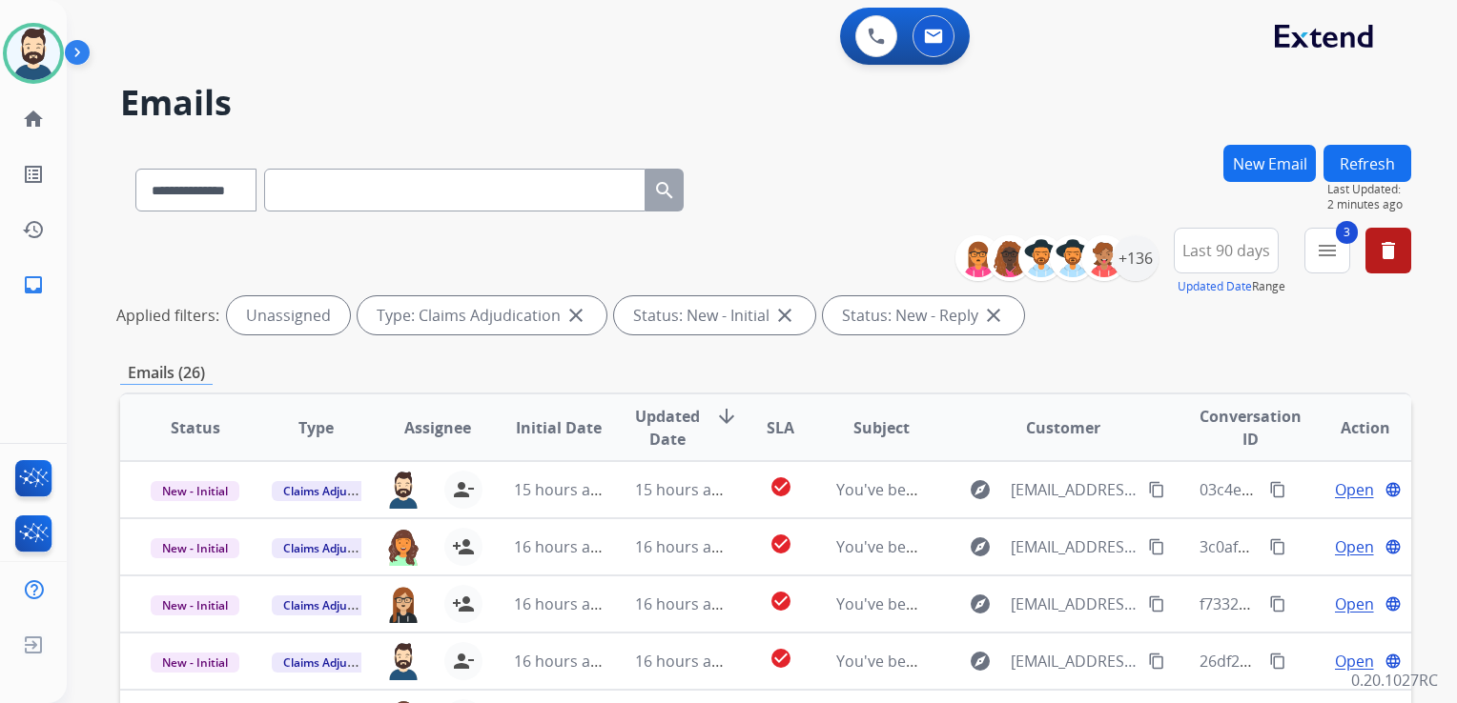
click at [1373, 152] on button "Refresh" at bounding box center [1367, 163] width 88 height 37
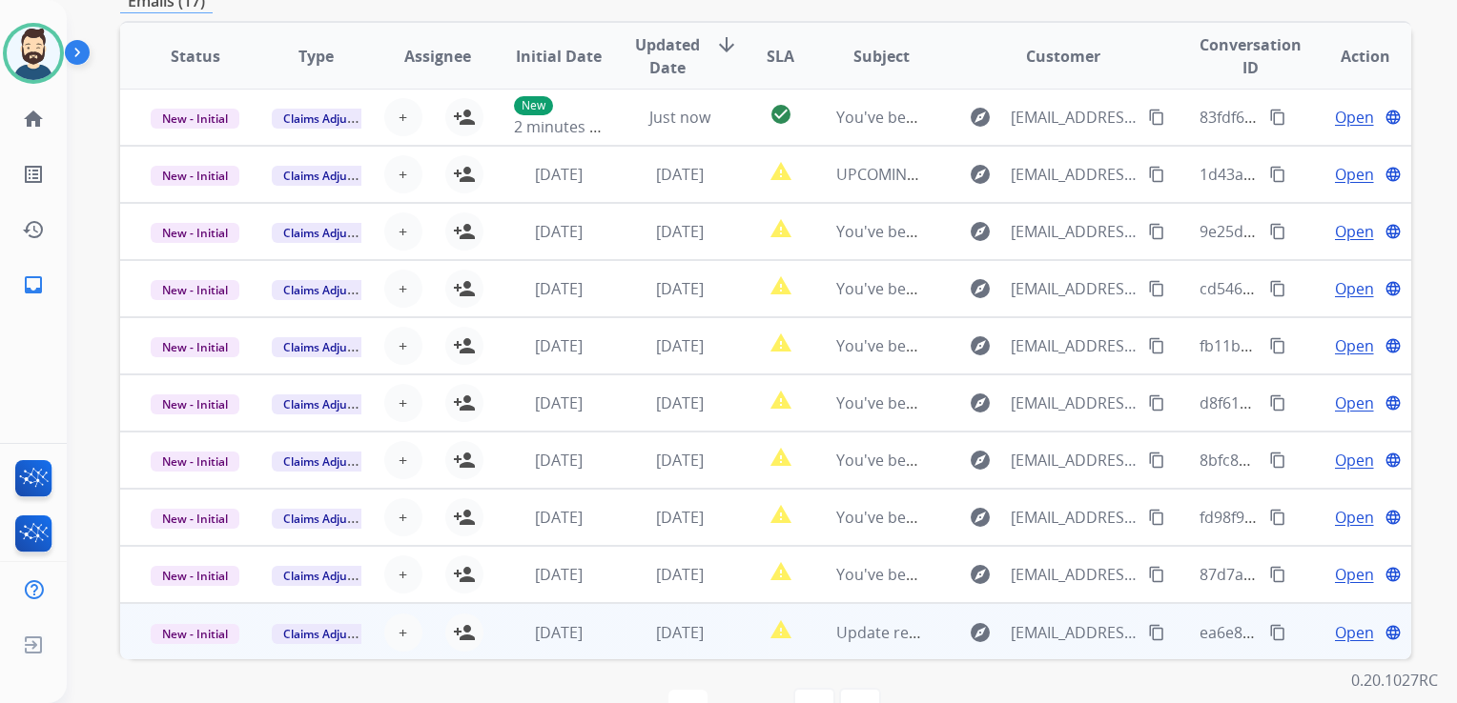
scroll to position [381, 0]
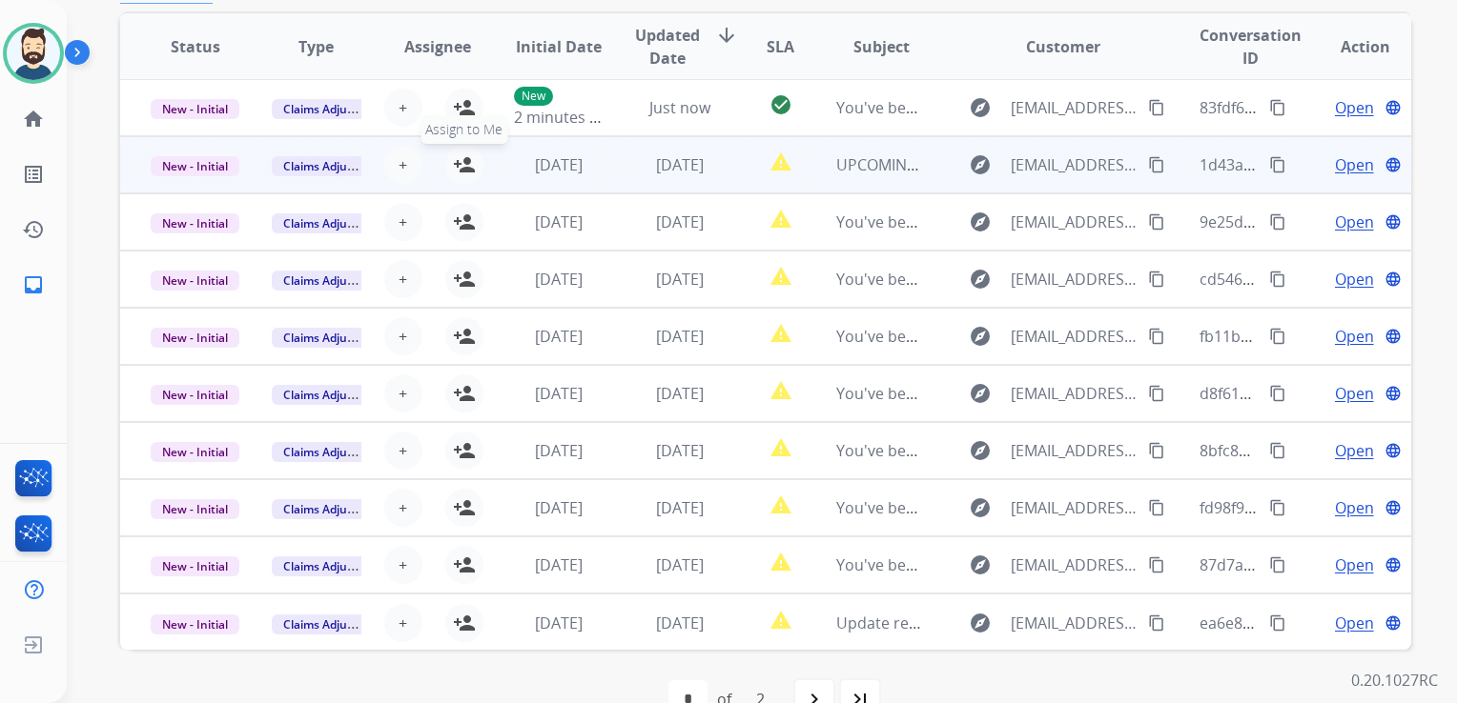
click at [465, 168] on mat-icon "person_add" at bounding box center [464, 164] width 23 height 23
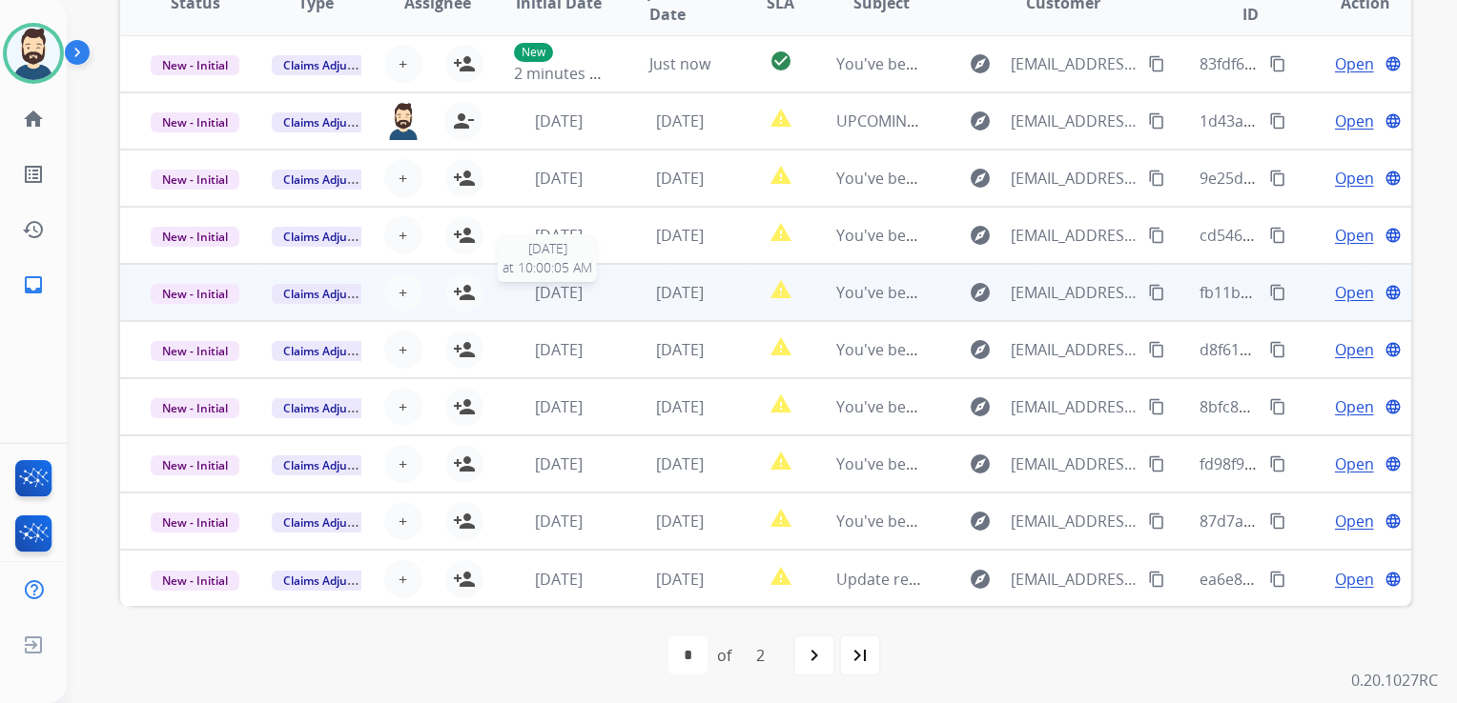
scroll to position [426, 0]
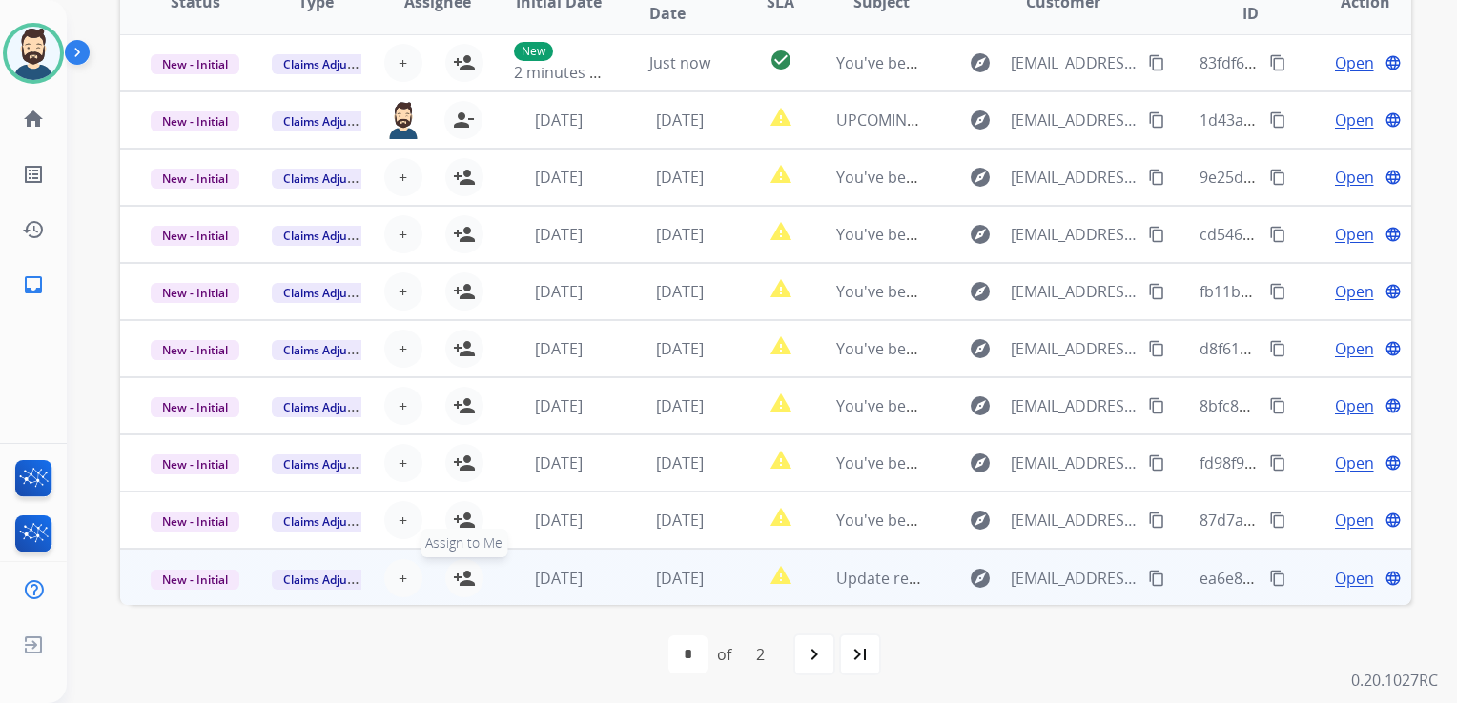
click at [471, 575] on mat-icon "person_add" at bounding box center [464, 578] width 23 height 23
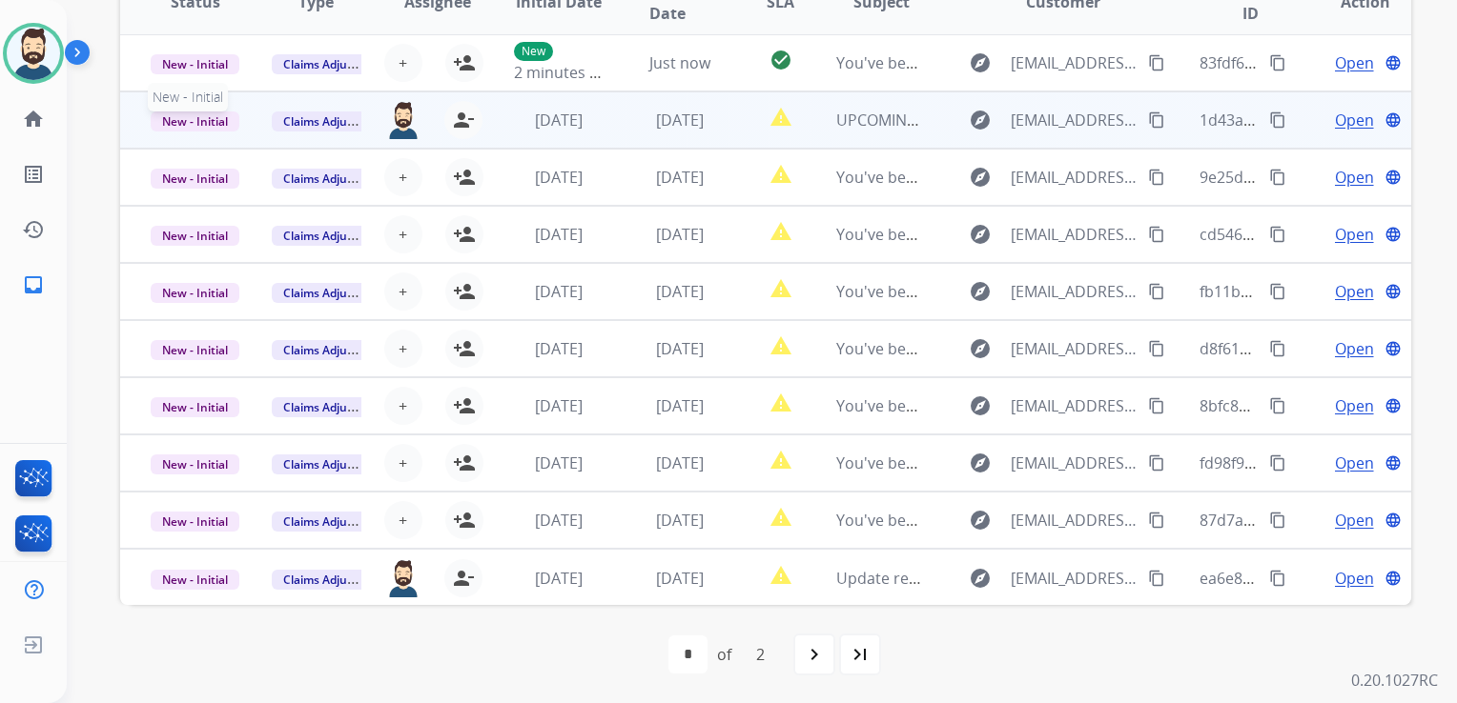
click at [179, 121] on span "New - Initial" at bounding box center [195, 122] width 89 height 20
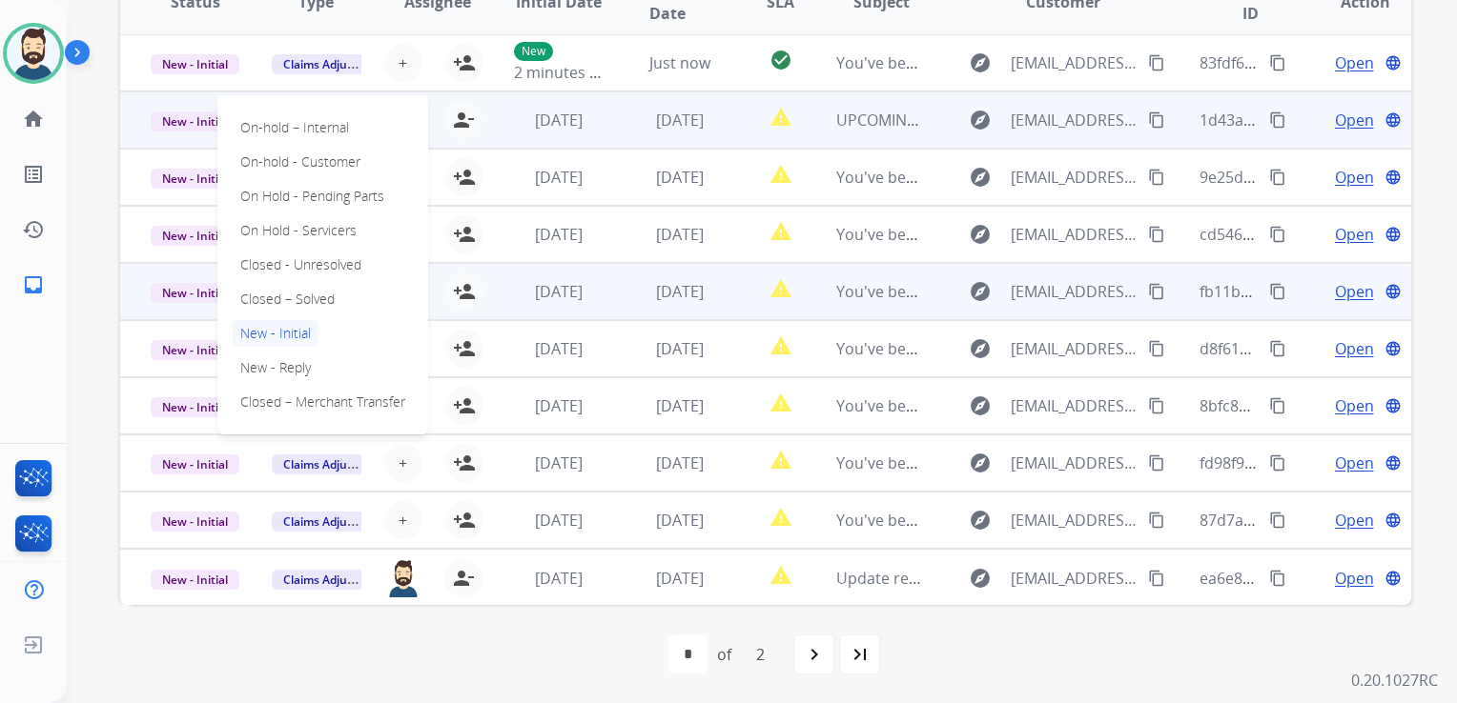
click at [266, 301] on p "Closed – Solved" at bounding box center [288, 299] width 110 height 27
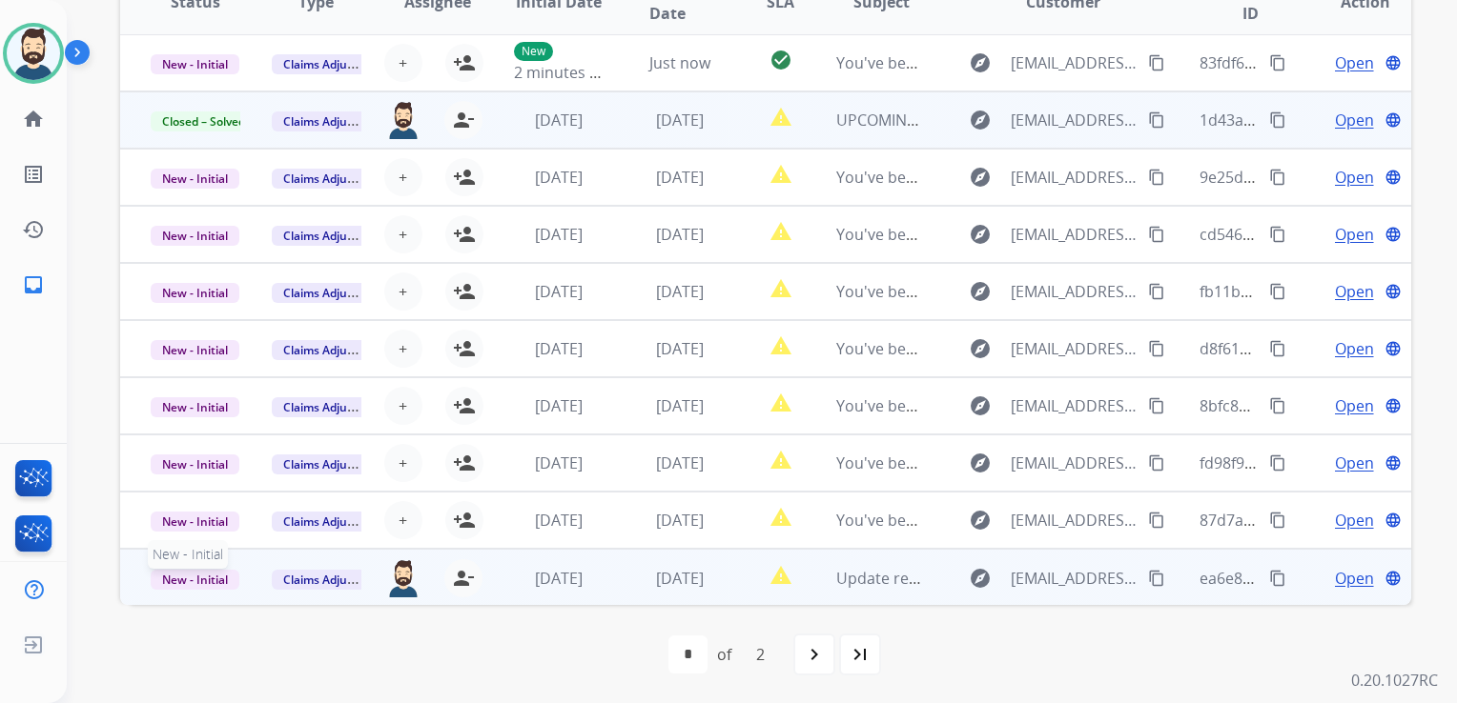
click at [205, 580] on span "New - Initial" at bounding box center [195, 580] width 89 height 20
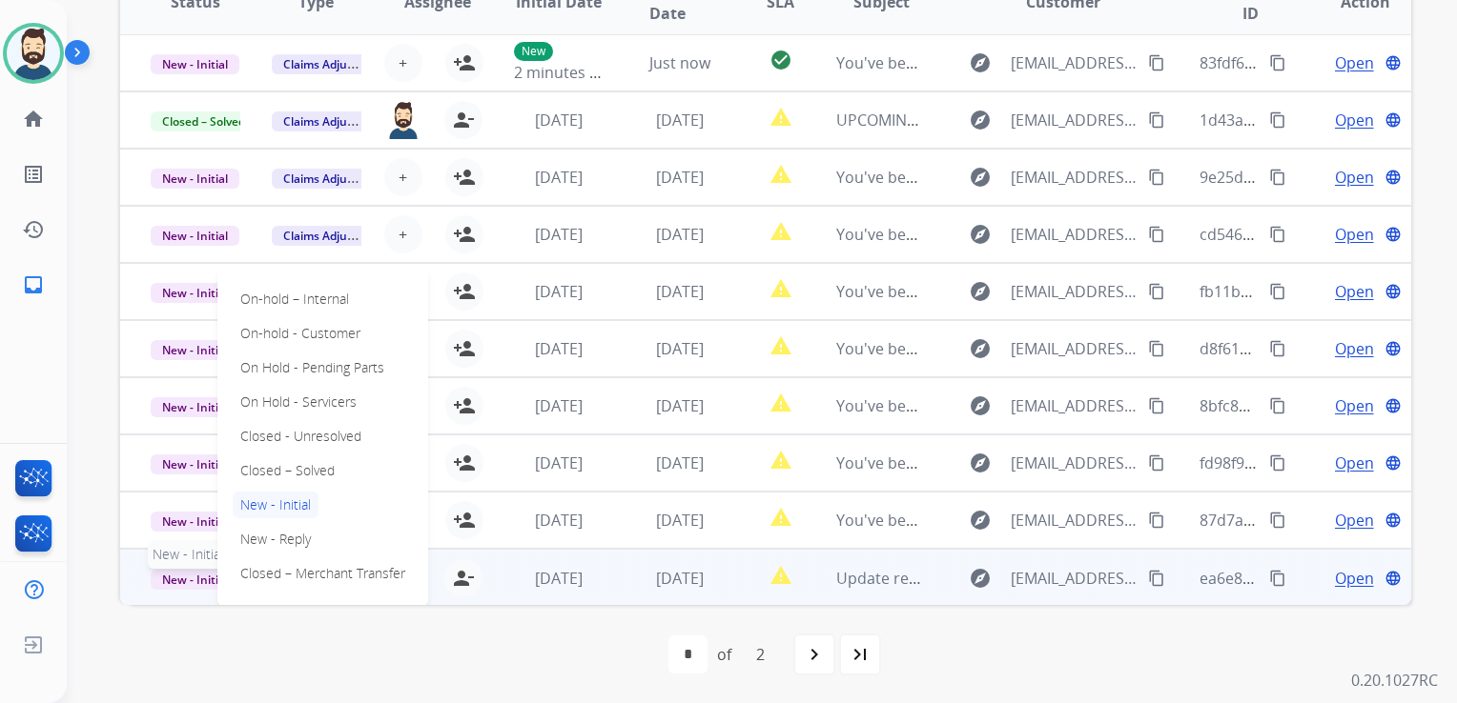
drag, startPoint x: 205, startPoint y: 580, endPoint x: 320, endPoint y: 648, distance: 134.2
click at [320, 648] on div "first_page navigate_before * * of 2 navigate_next last_page" at bounding box center [765, 655] width 1291 height 38
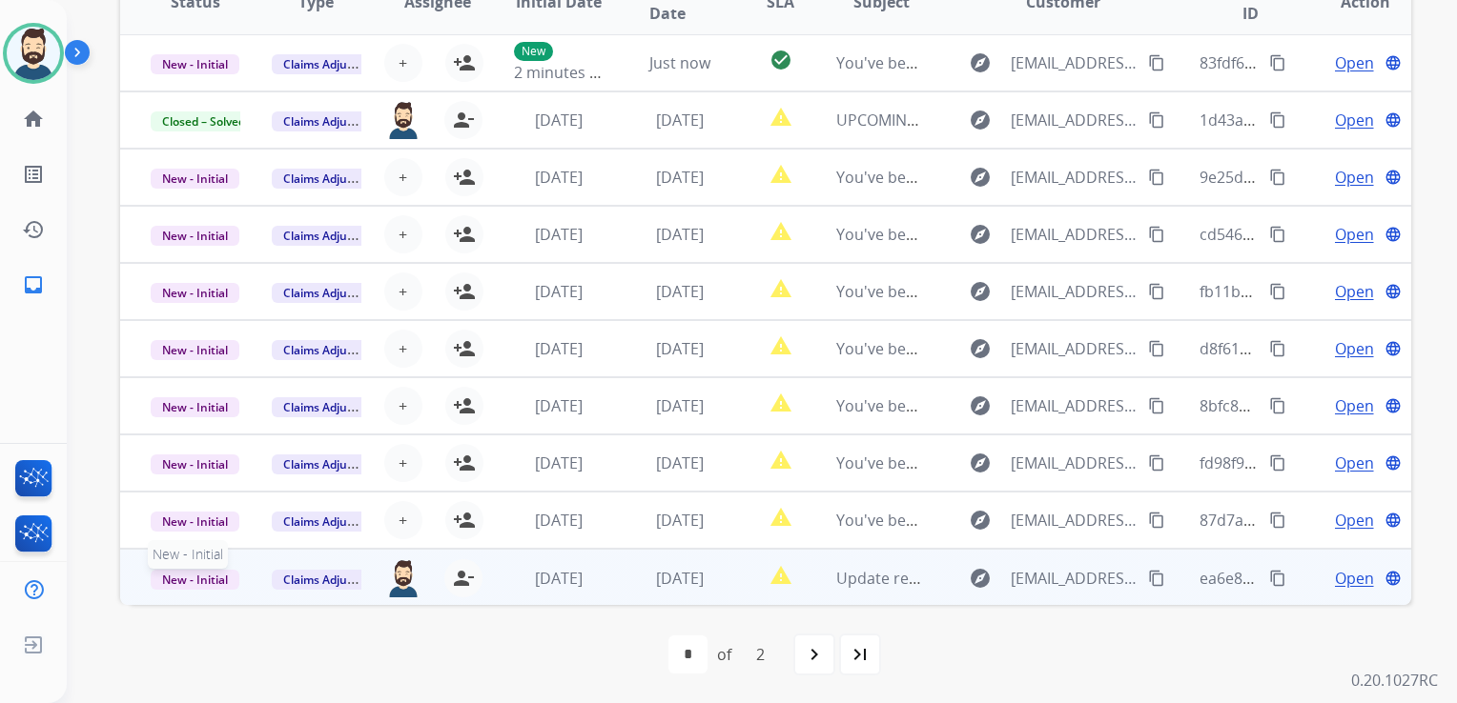
click at [184, 577] on span "New - Initial" at bounding box center [195, 580] width 89 height 20
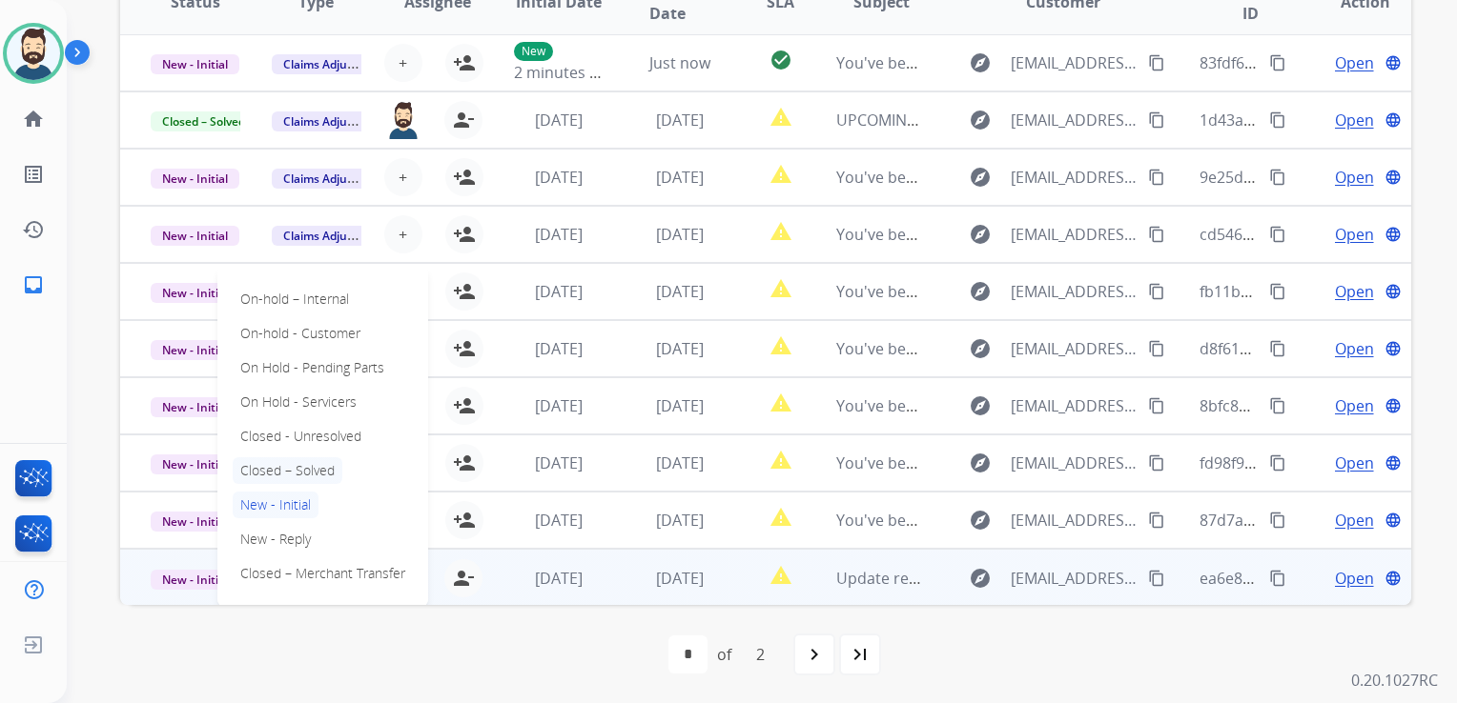
click at [304, 469] on p "Closed – Solved" at bounding box center [288, 471] width 110 height 27
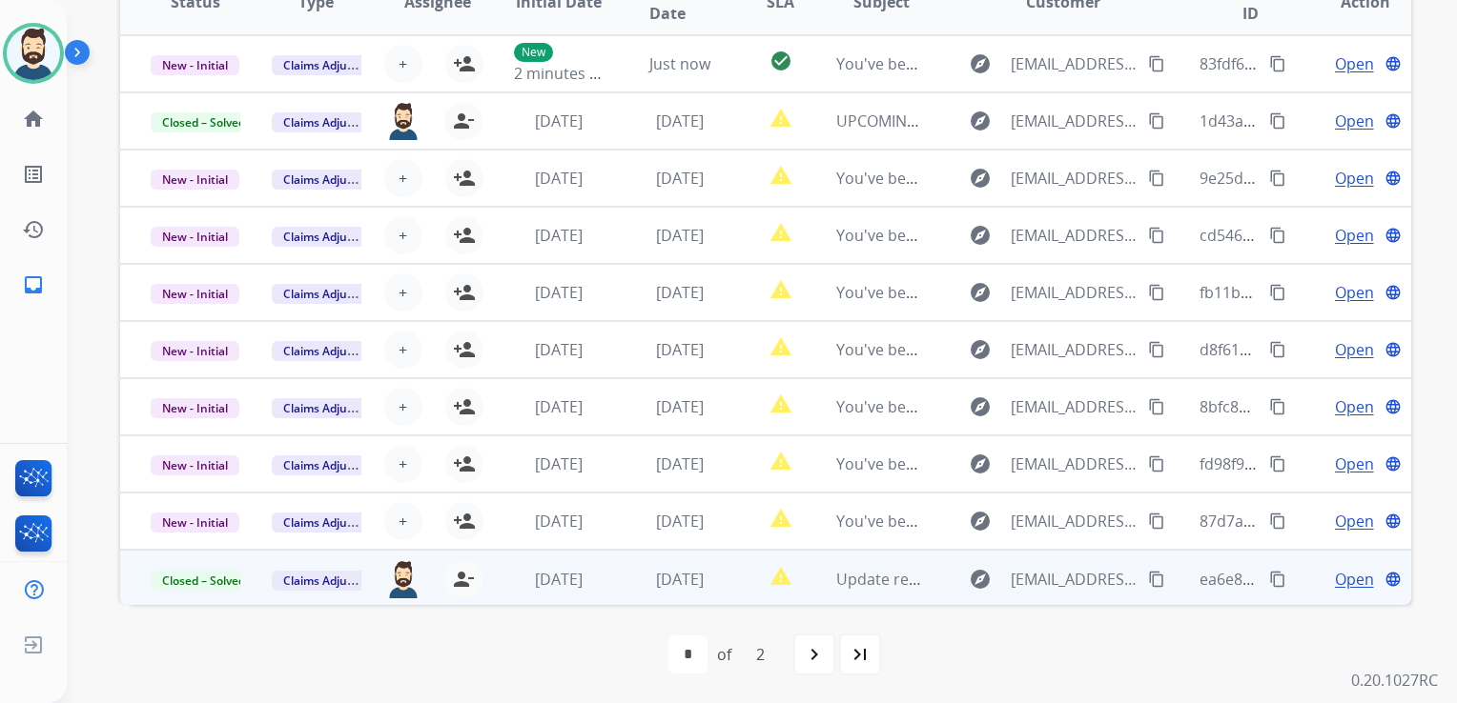
scroll to position [45, 0]
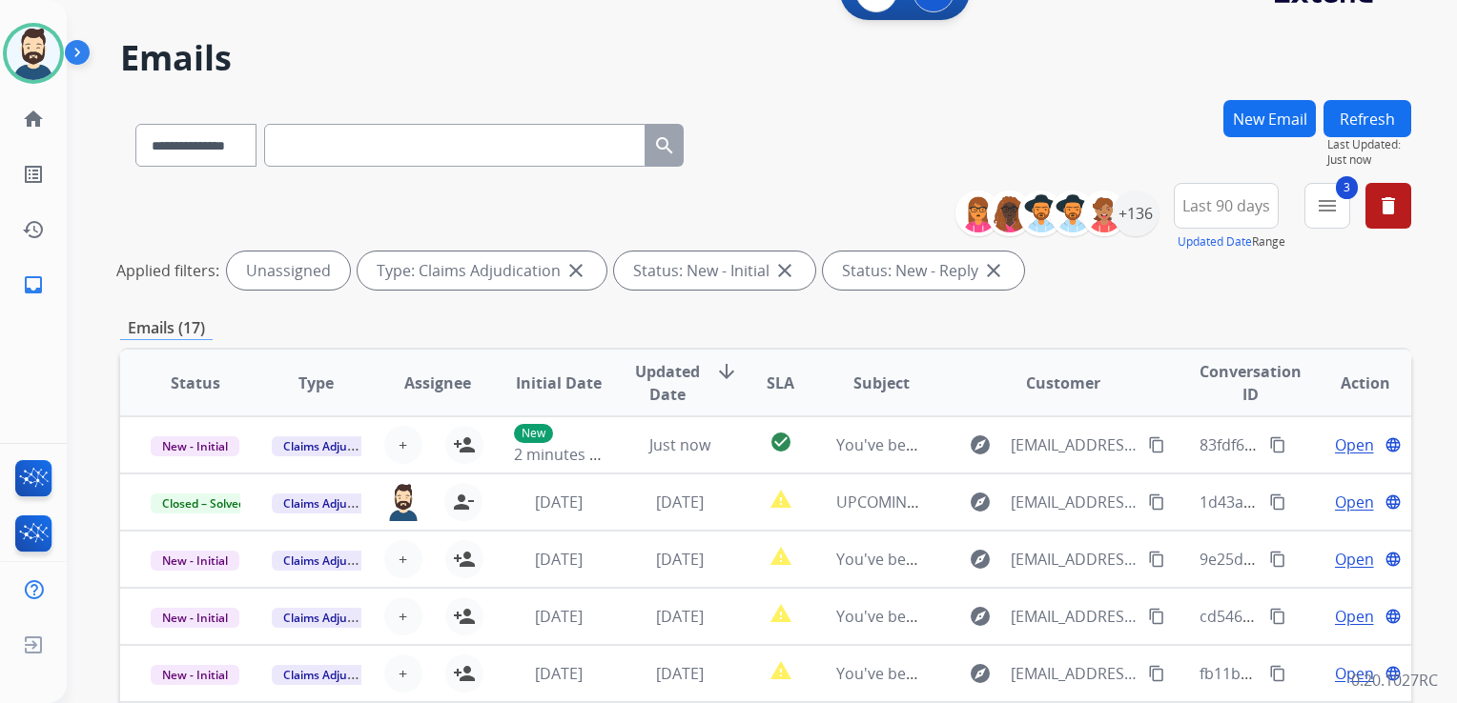
drag, startPoint x: 1384, startPoint y: 125, endPoint x: 1281, endPoint y: 164, distance: 110.1
click at [1384, 124] on button "Refresh" at bounding box center [1367, 118] width 88 height 37
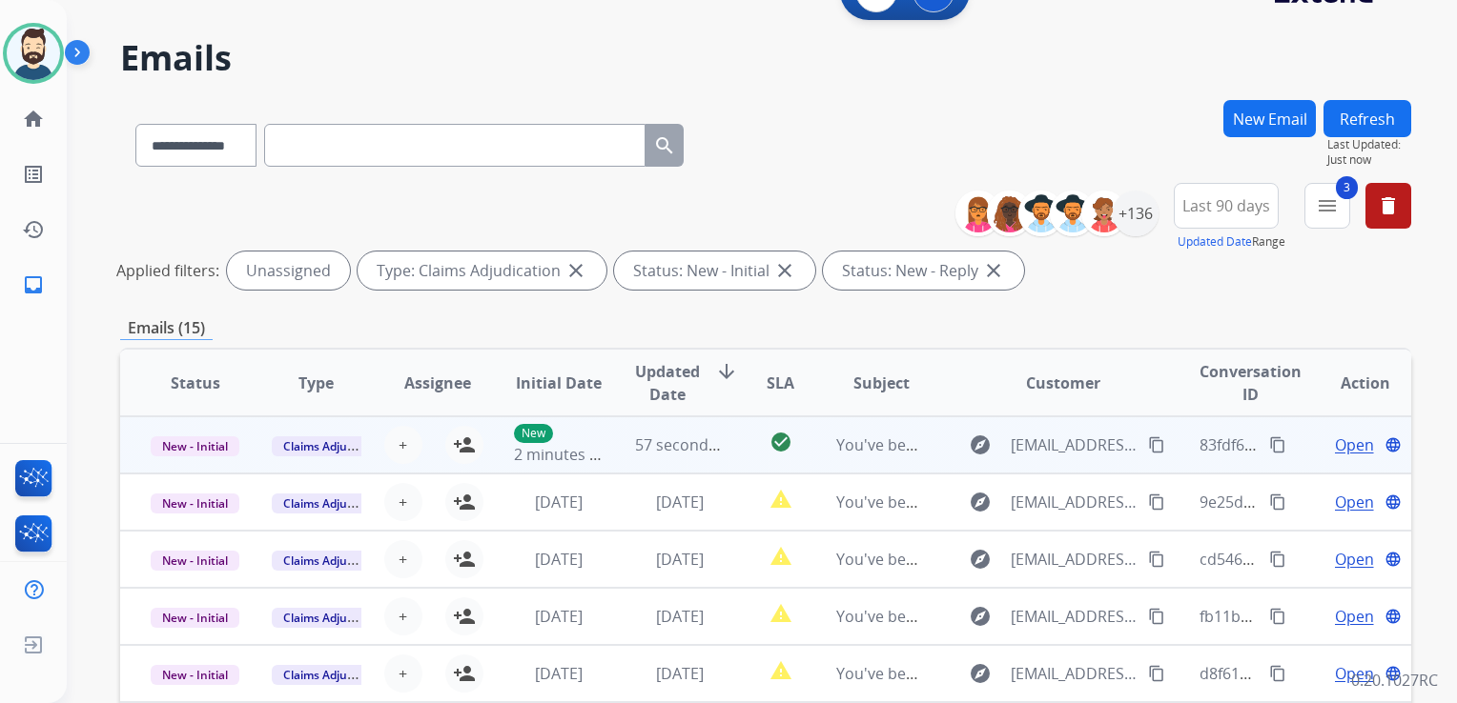
click at [591, 463] on div "New 2 minutes ago" at bounding box center [559, 445] width 90 height 42
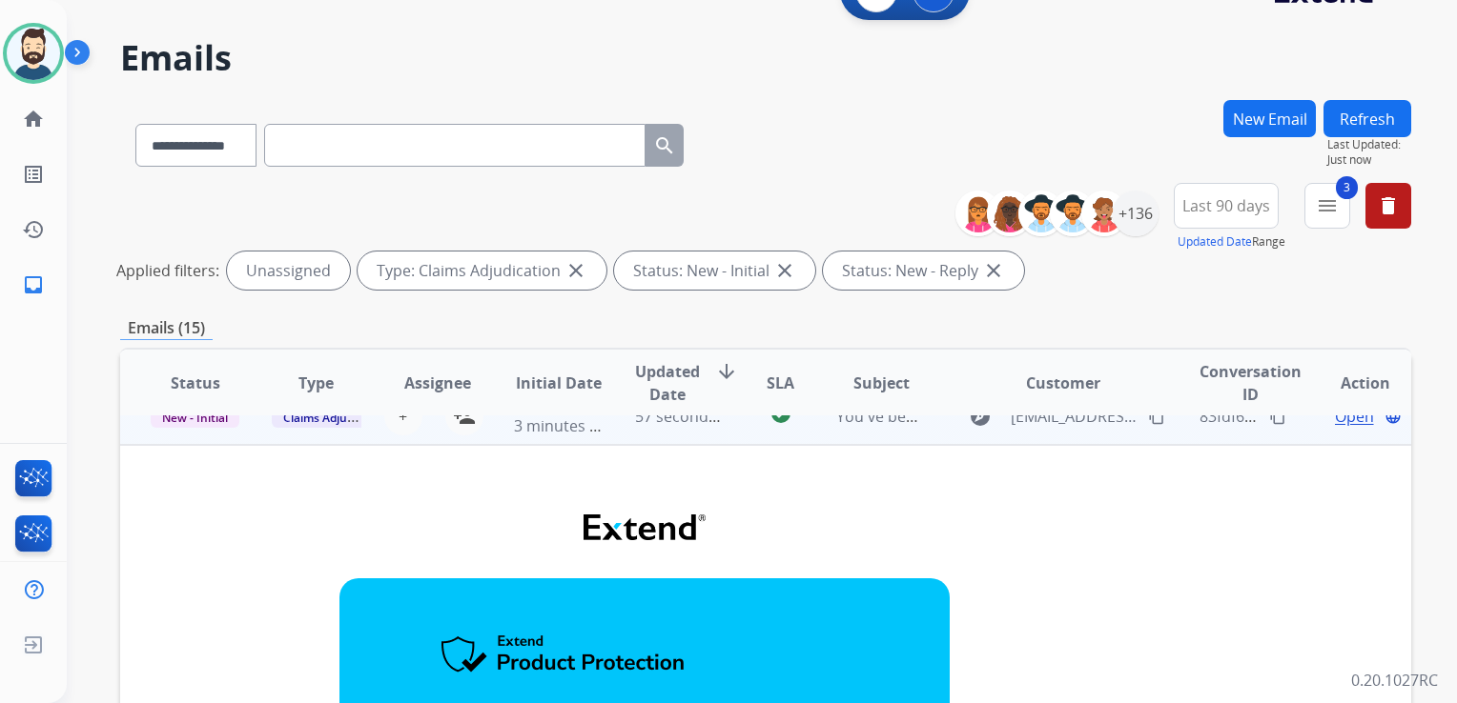
scroll to position [0, 0]
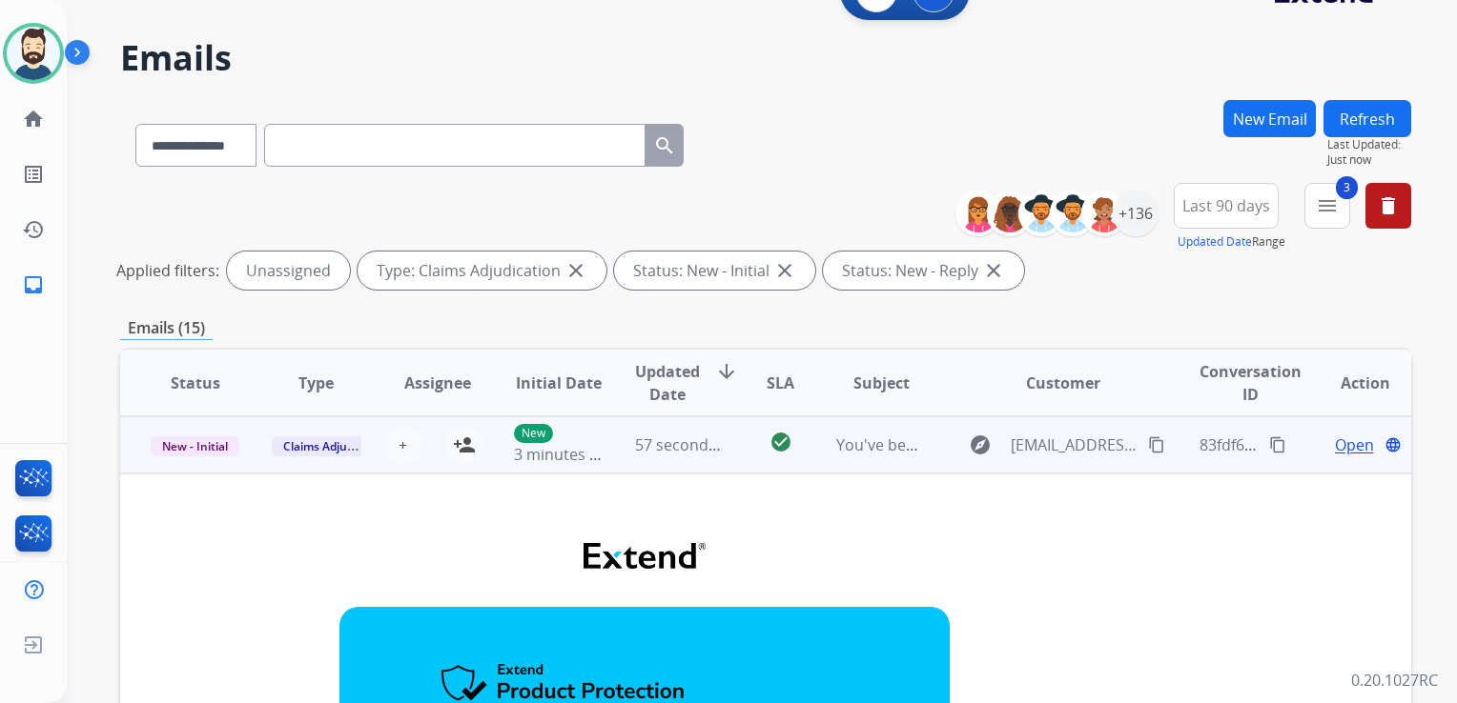
click at [617, 459] on td "57 seconds ago" at bounding box center [664, 445] width 121 height 57
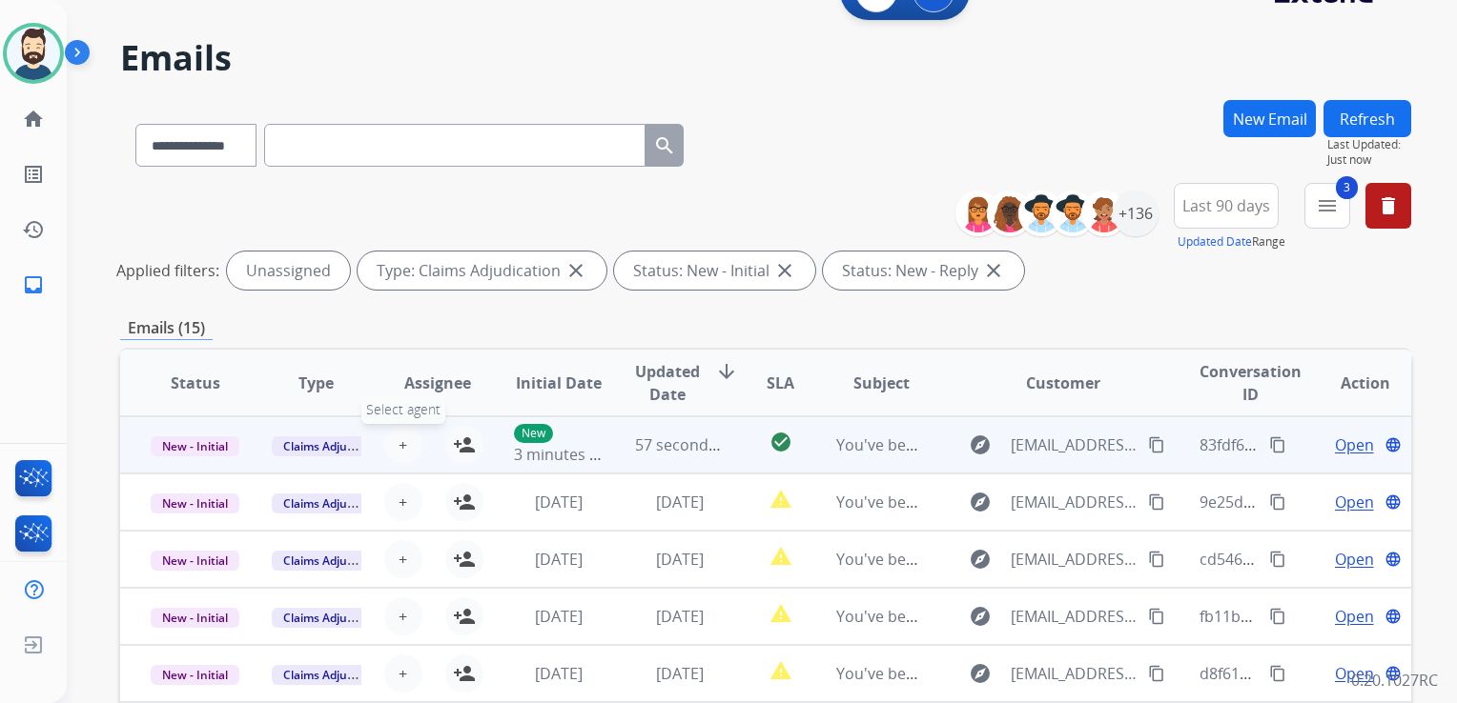
click at [407, 437] on button "+ Select agent" at bounding box center [403, 445] width 38 height 38
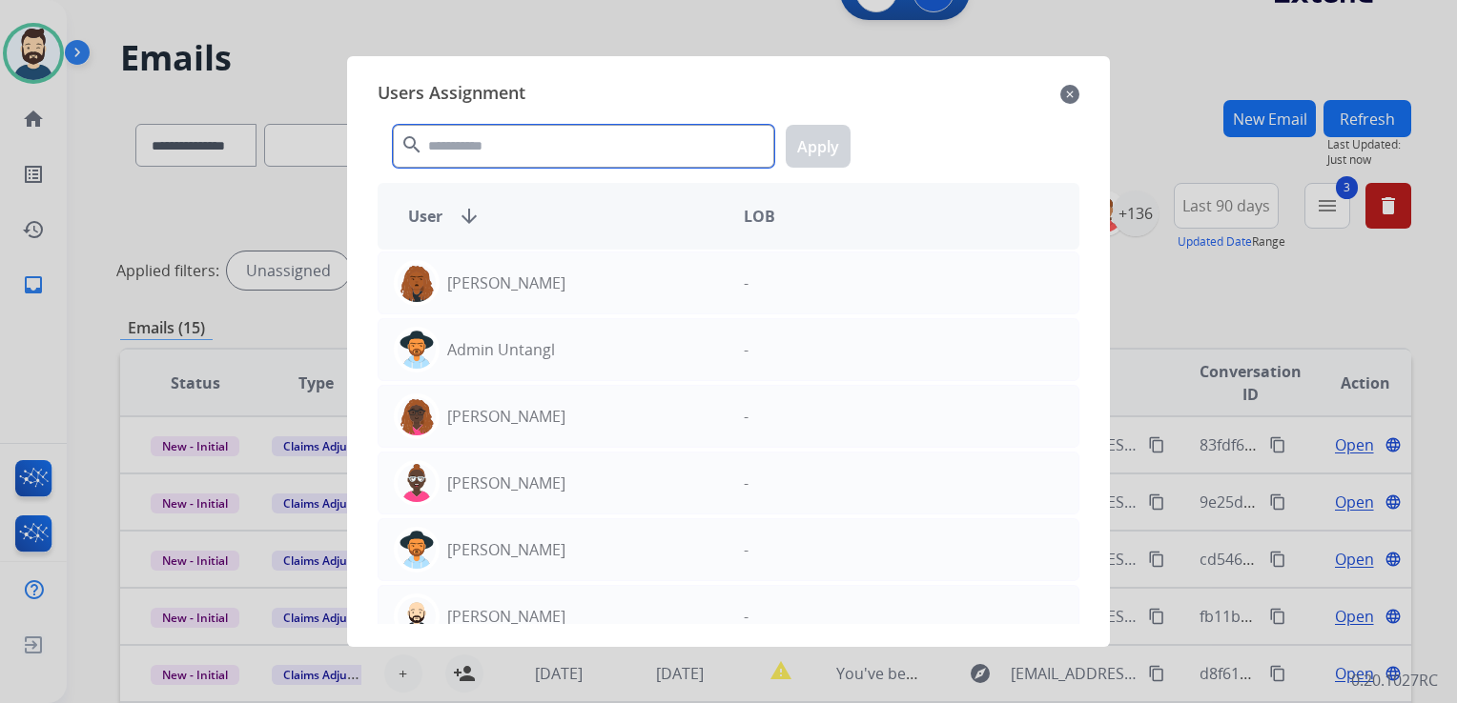
click at [548, 149] on input "text" at bounding box center [583, 146] width 381 height 43
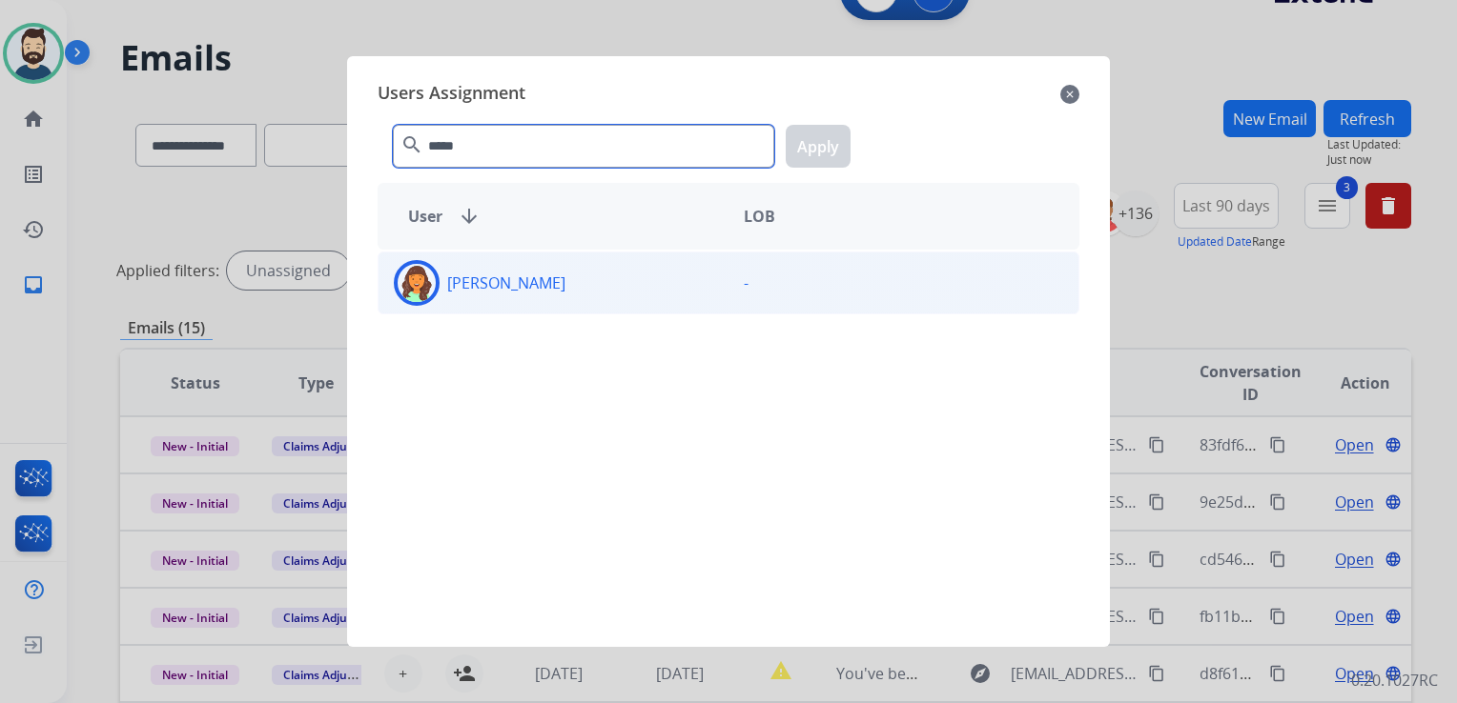
type input "*****"
click at [430, 288] on img at bounding box center [416, 283] width 38 height 38
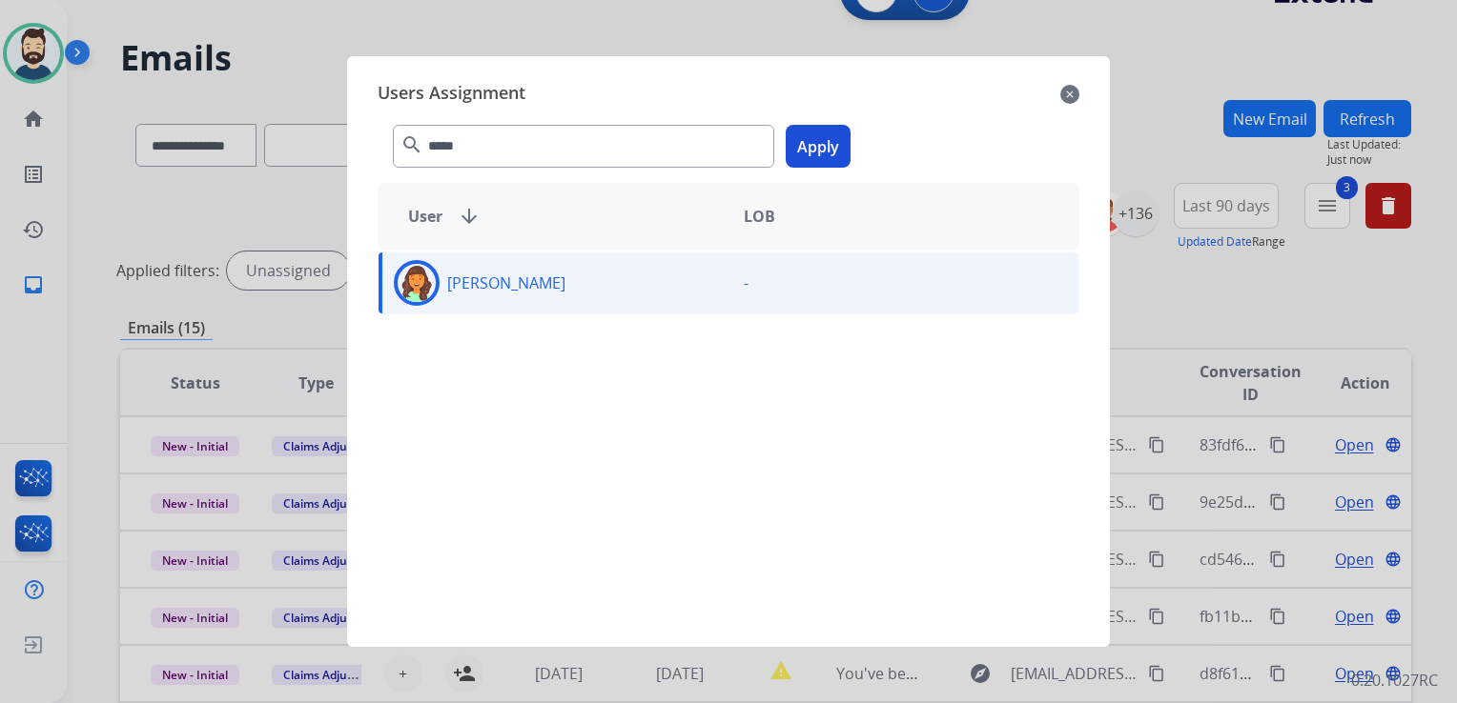
click at [822, 148] on button "Apply" at bounding box center [817, 146] width 65 height 43
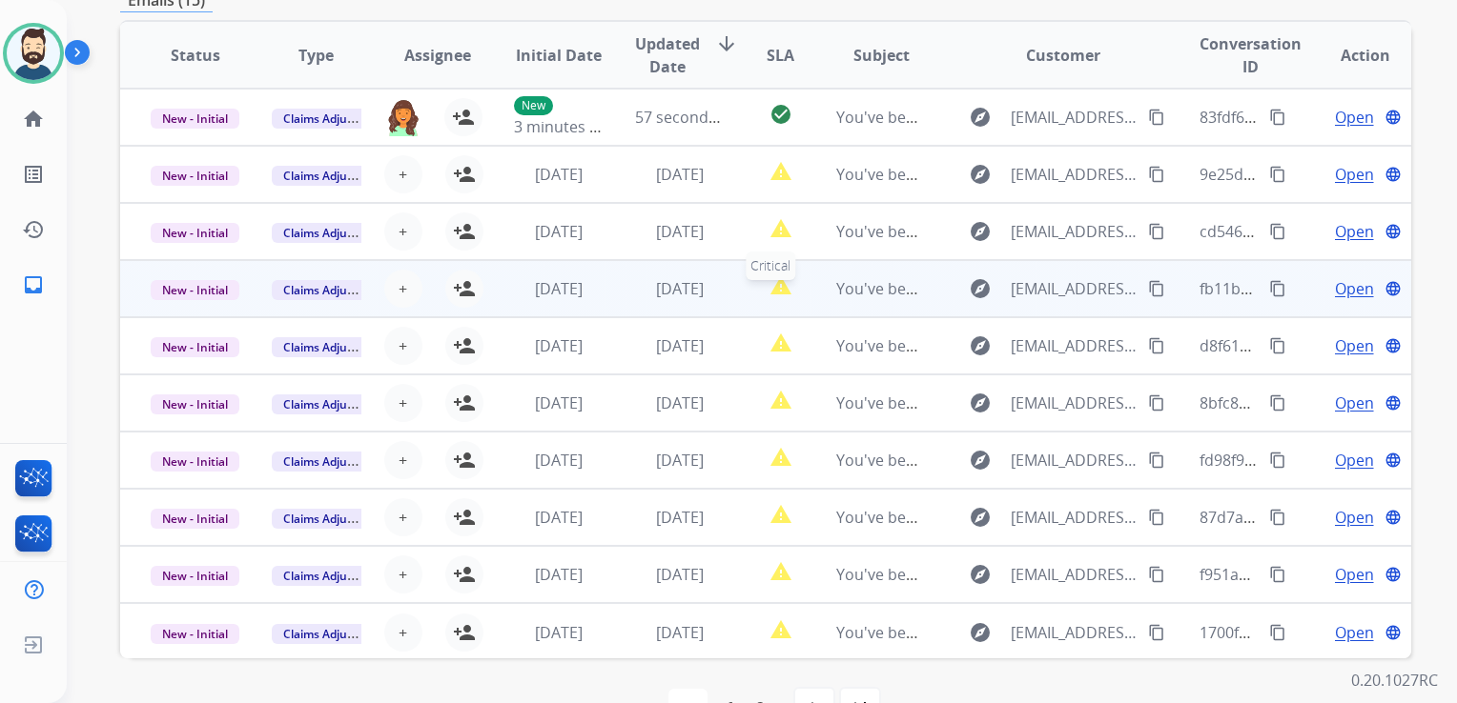
scroll to position [426, 0]
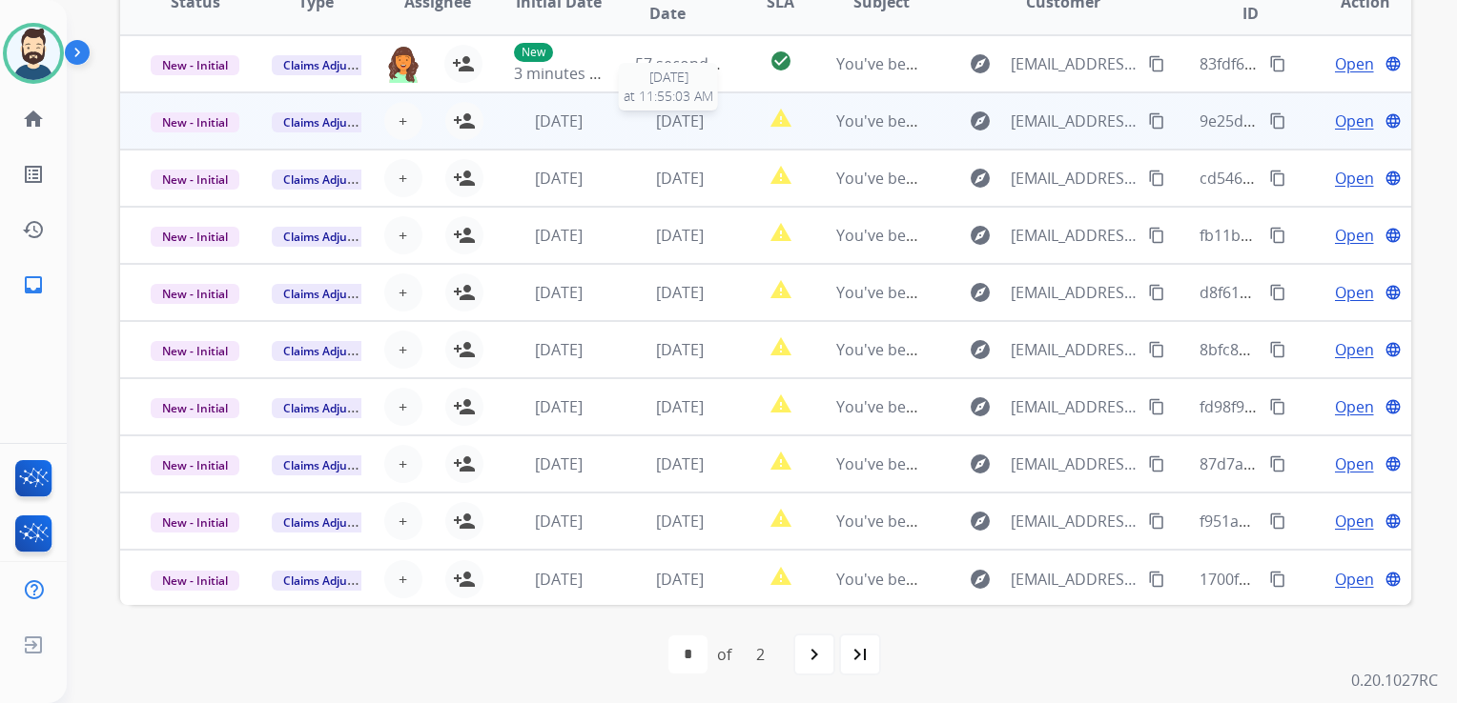
click at [696, 125] on span "[DATE]" at bounding box center [680, 121] width 48 height 21
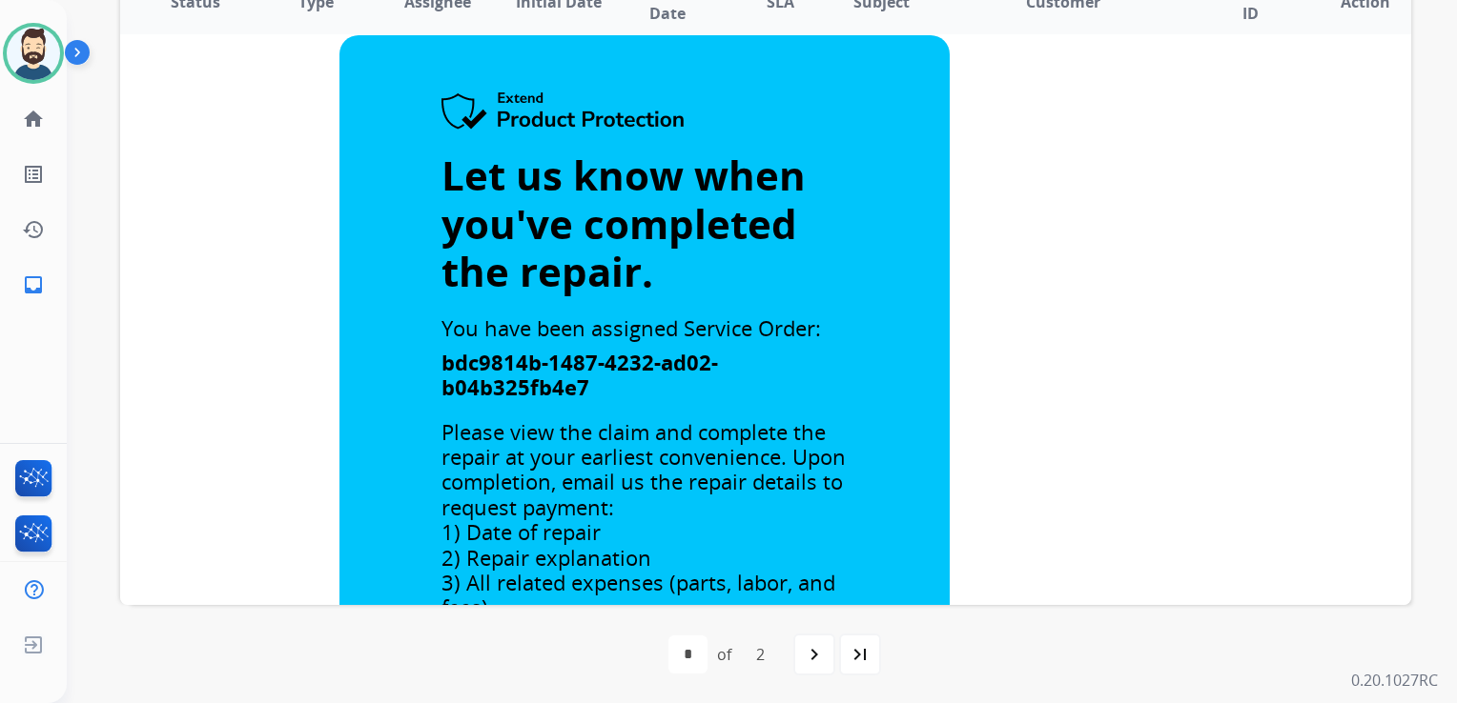
scroll to position [0, 0]
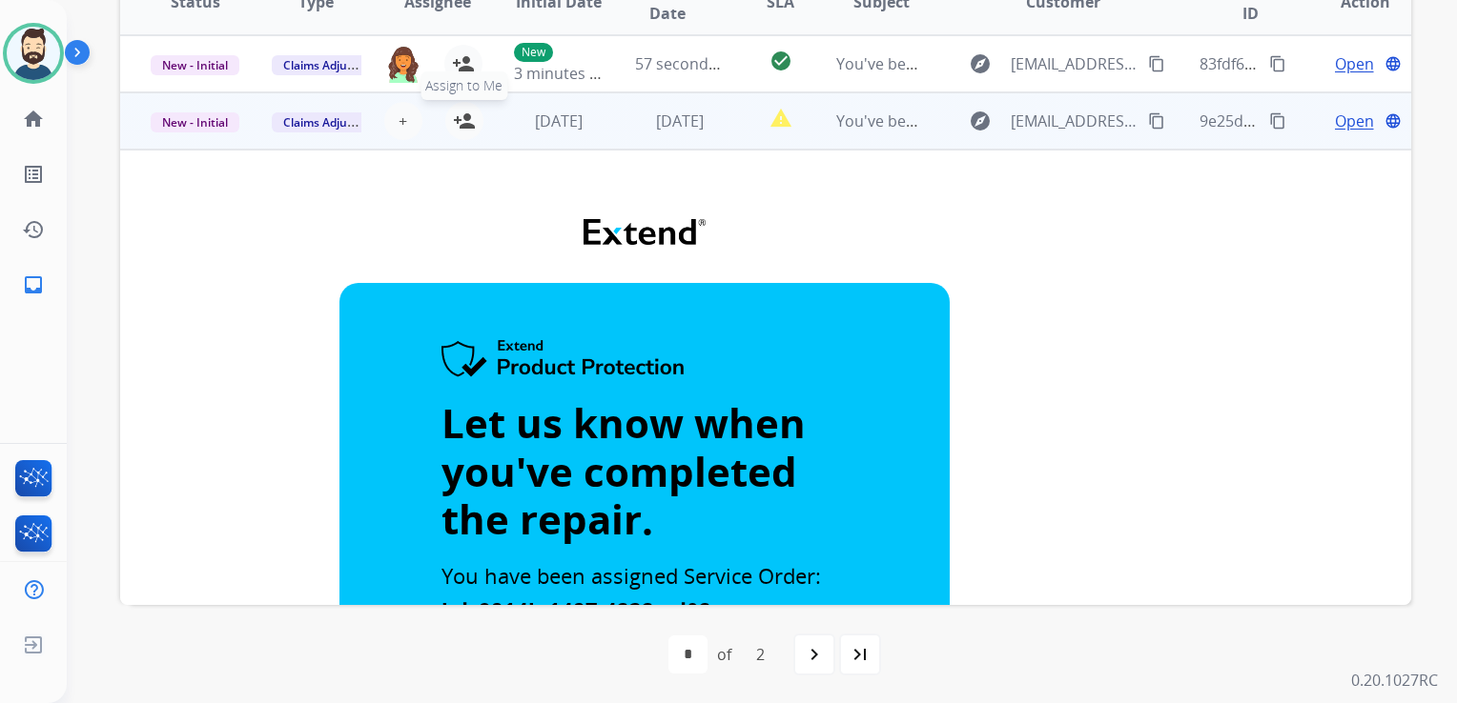
click at [468, 124] on mat-icon "person_add" at bounding box center [464, 121] width 23 height 23
click at [635, 138] on td "[DATE]" at bounding box center [664, 120] width 121 height 57
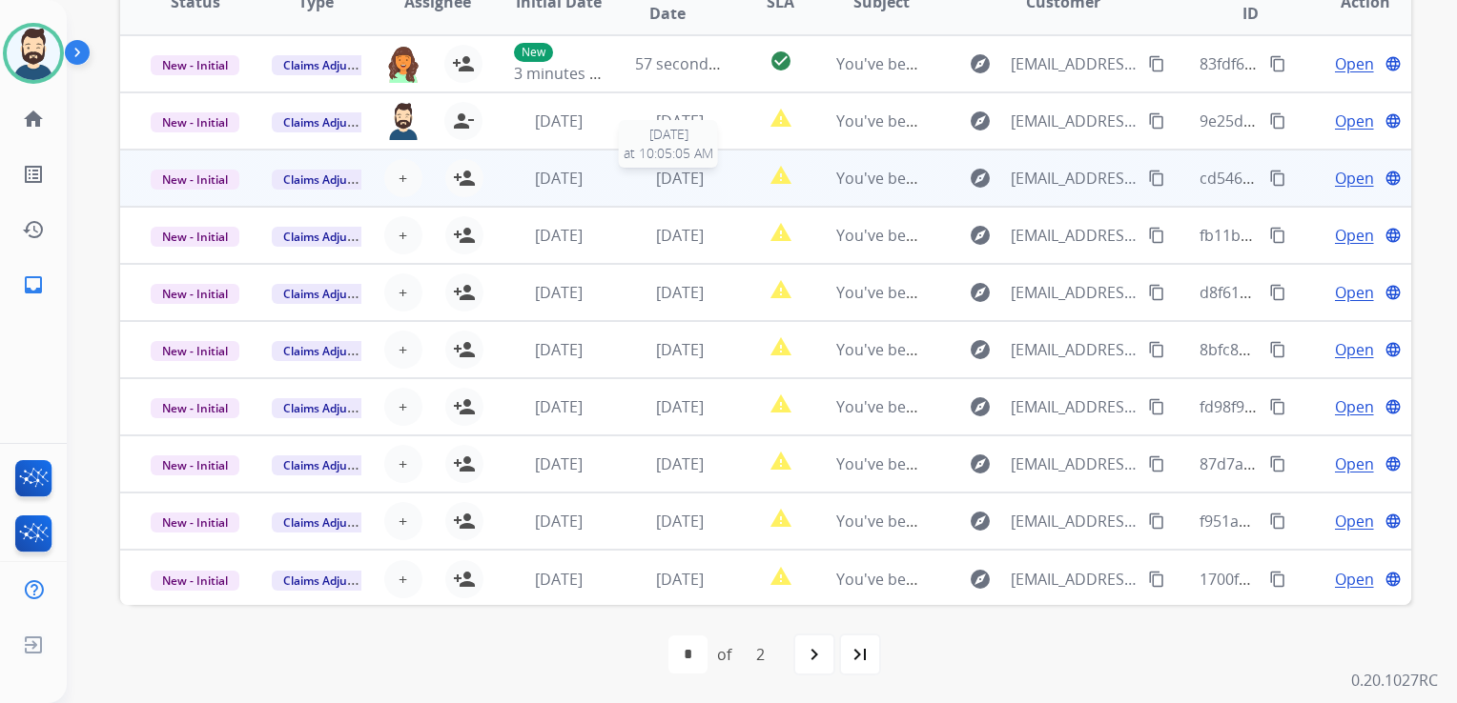
click at [637, 173] on div "[DATE]" at bounding box center [680, 178] width 90 height 23
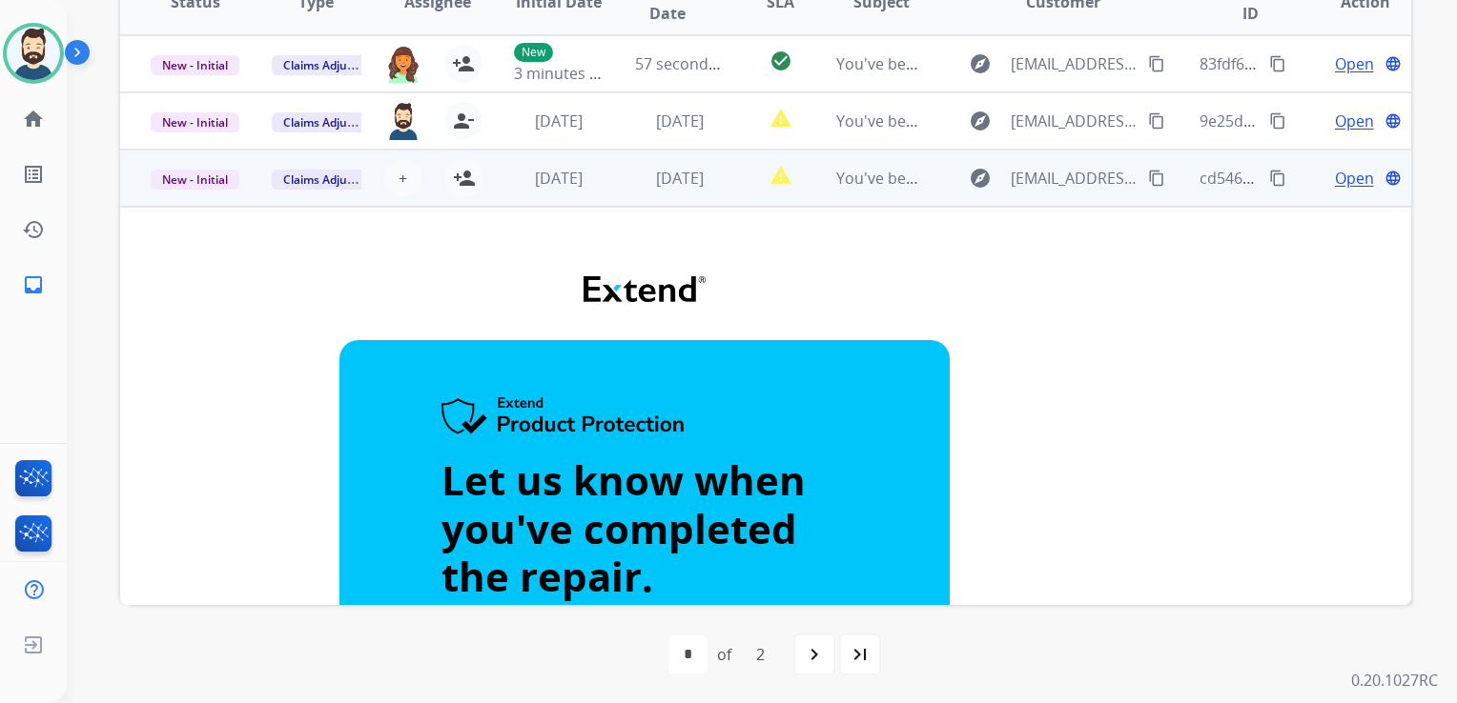
click at [640, 194] on td "[DATE]" at bounding box center [664, 178] width 121 height 57
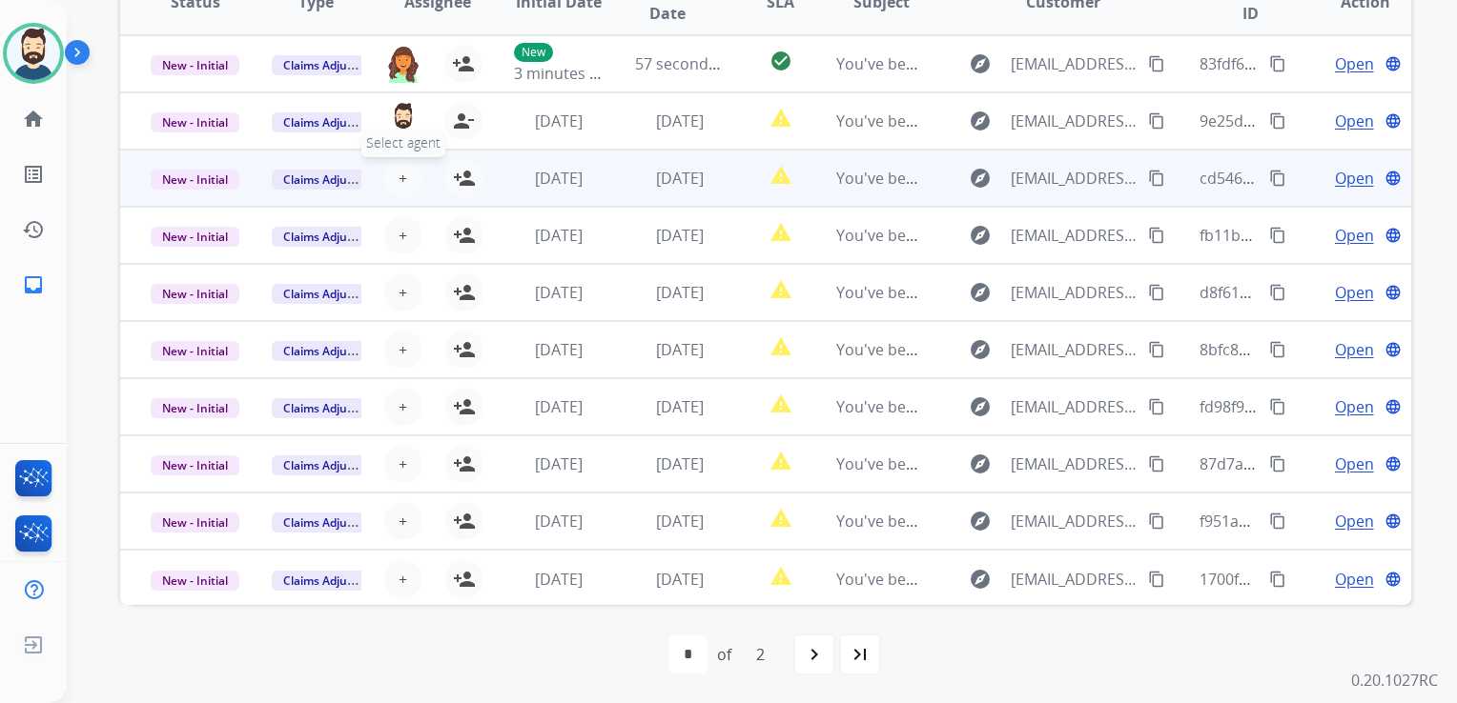
click at [400, 183] on span "+" at bounding box center [402, 178] width 9 height 23
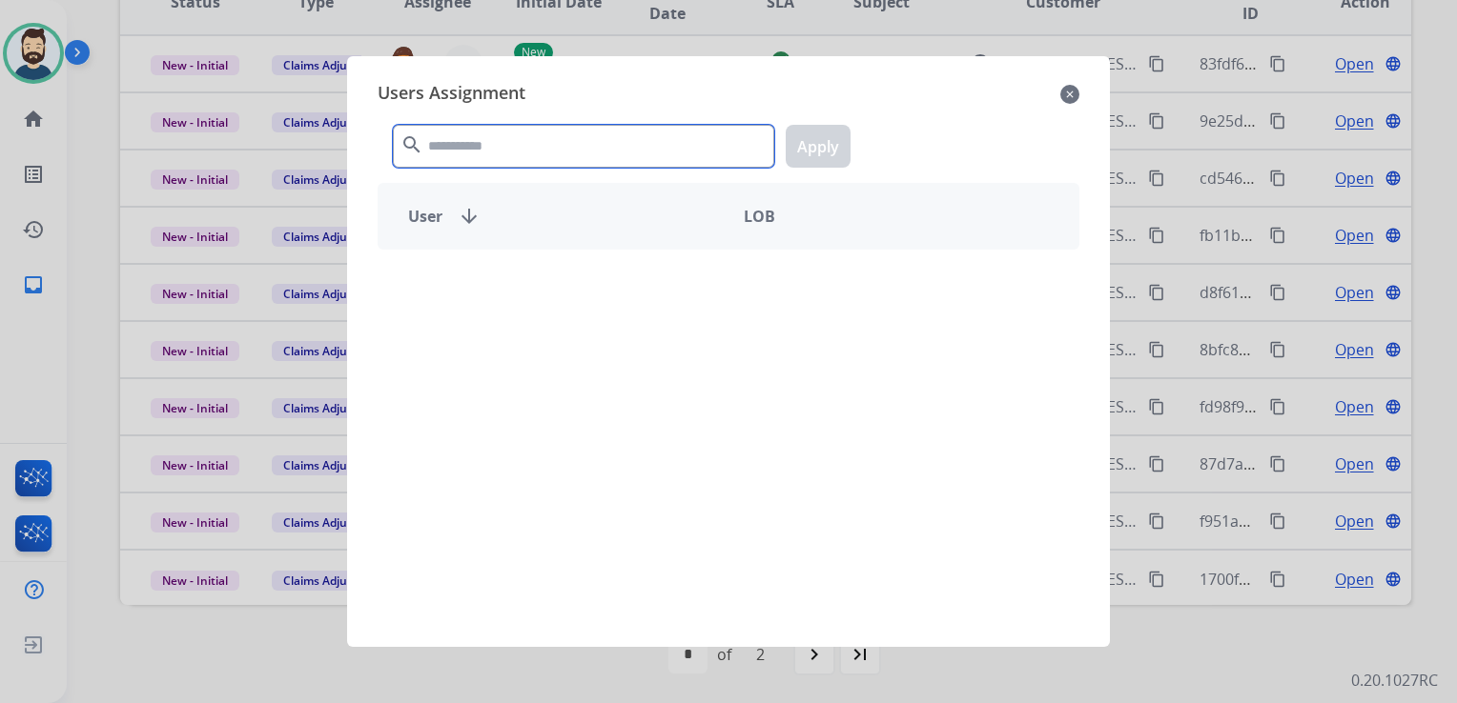
click at [544, 126] on input "text" at bounding box center [583, 146] width 381 height 43
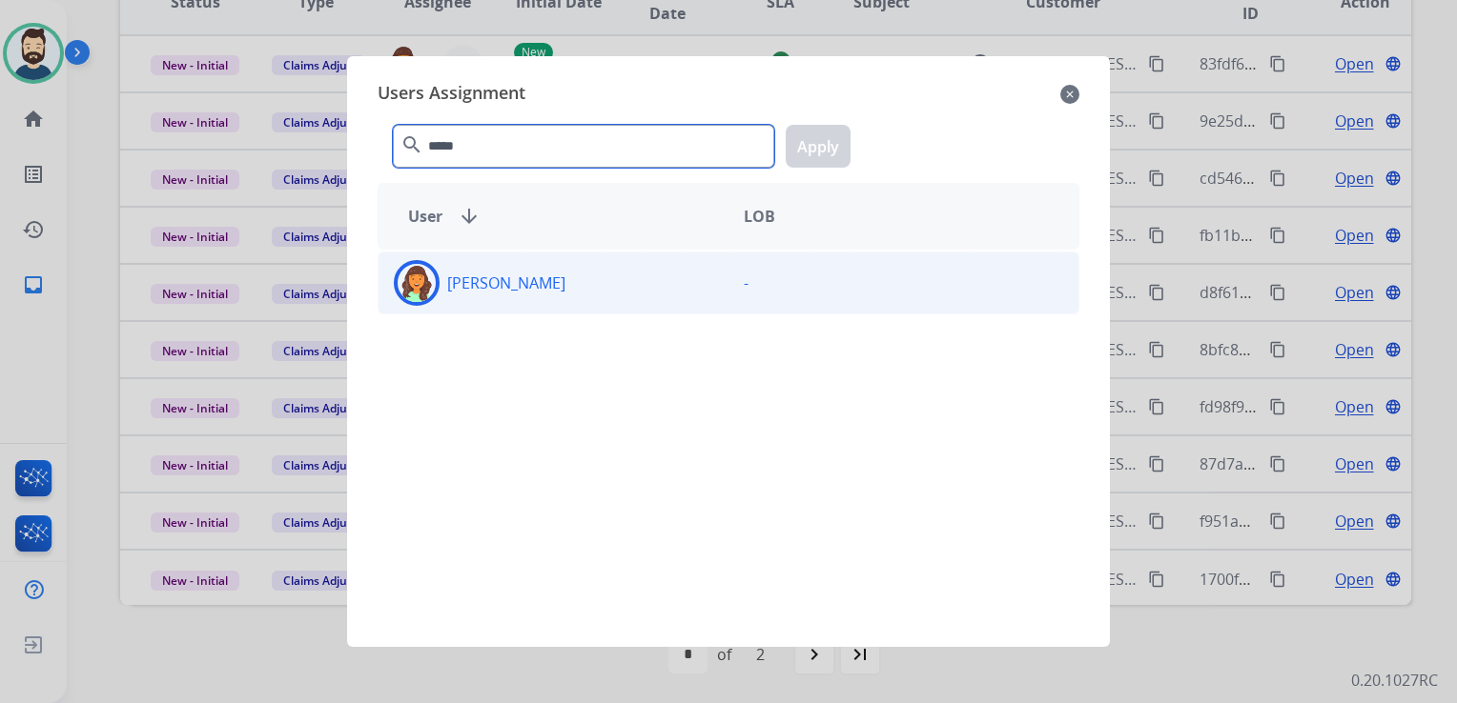
type input "*****"
click at [433, 290] on img at bounding box center [416, 283] width 38 height 38
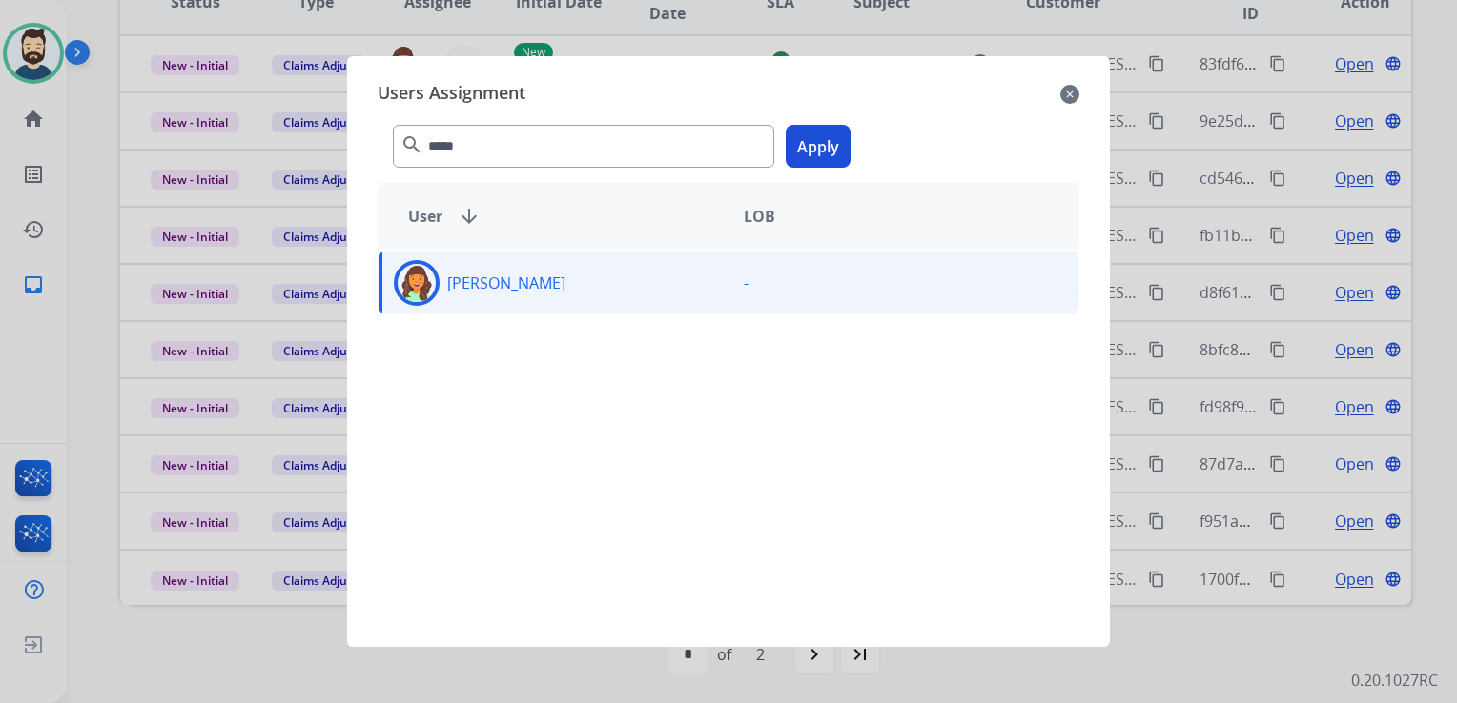
click at [839, 152] on button "Apply" at bounding box center [817, 146] width 65 height 43
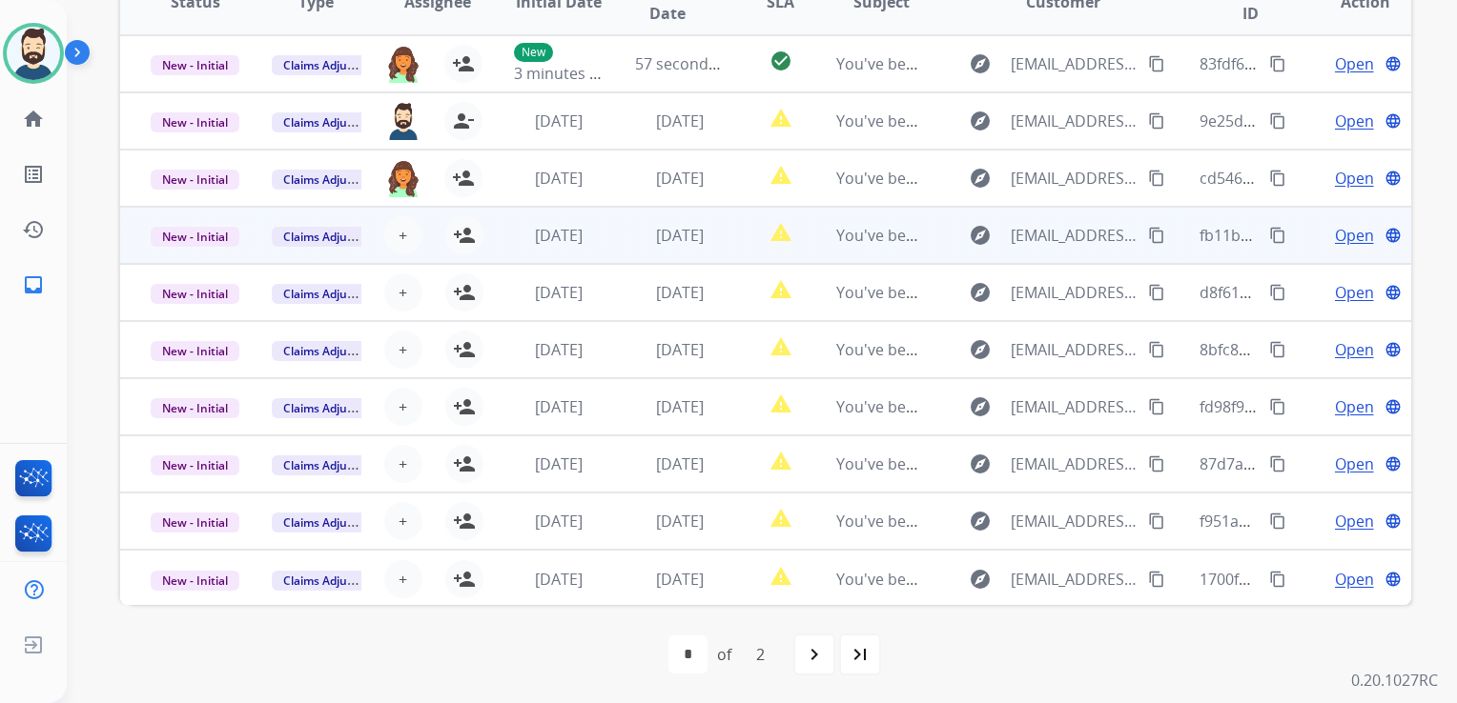
click at [577, 252] on td "[DATE]" at bounding box center [543, 235] width 121 height 57
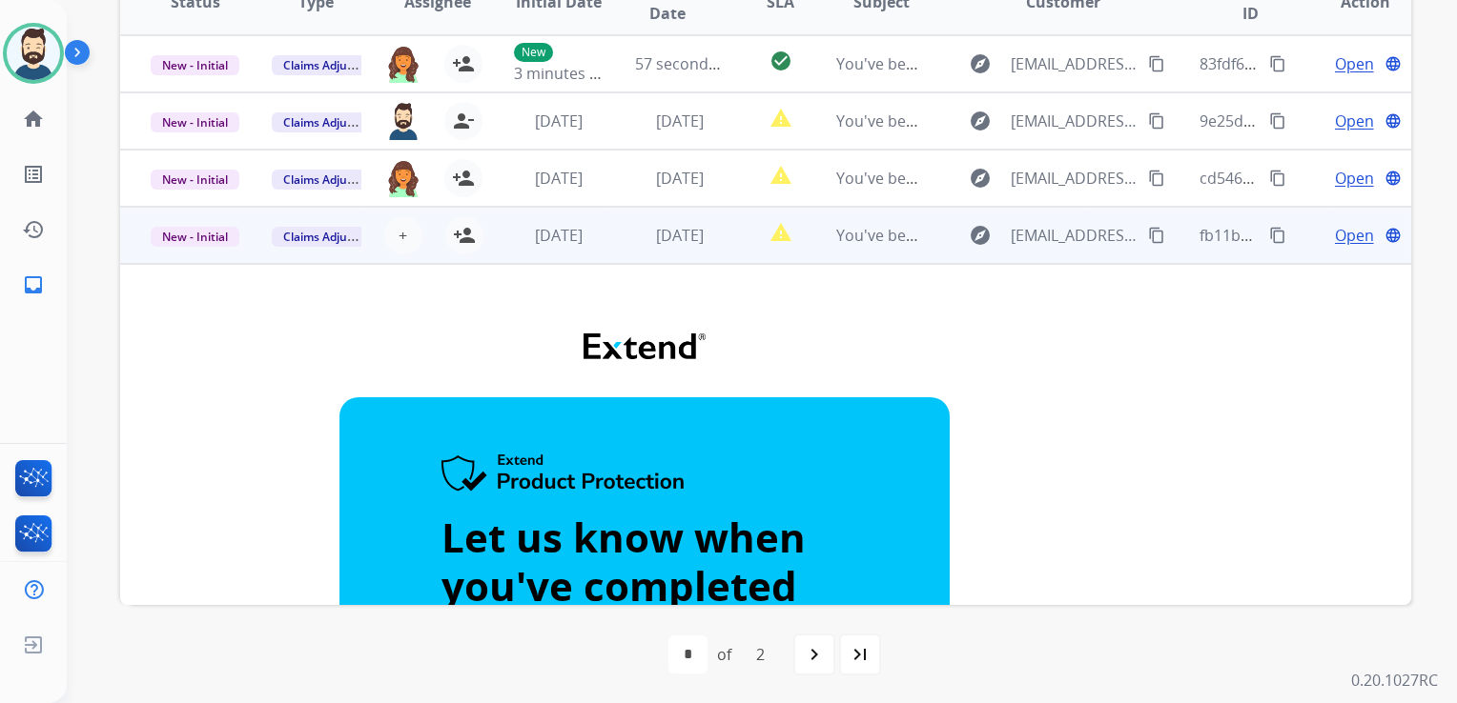
click at [588, 255] on td "[DATE]" at bounding box center [543, 235] width 121 height 57
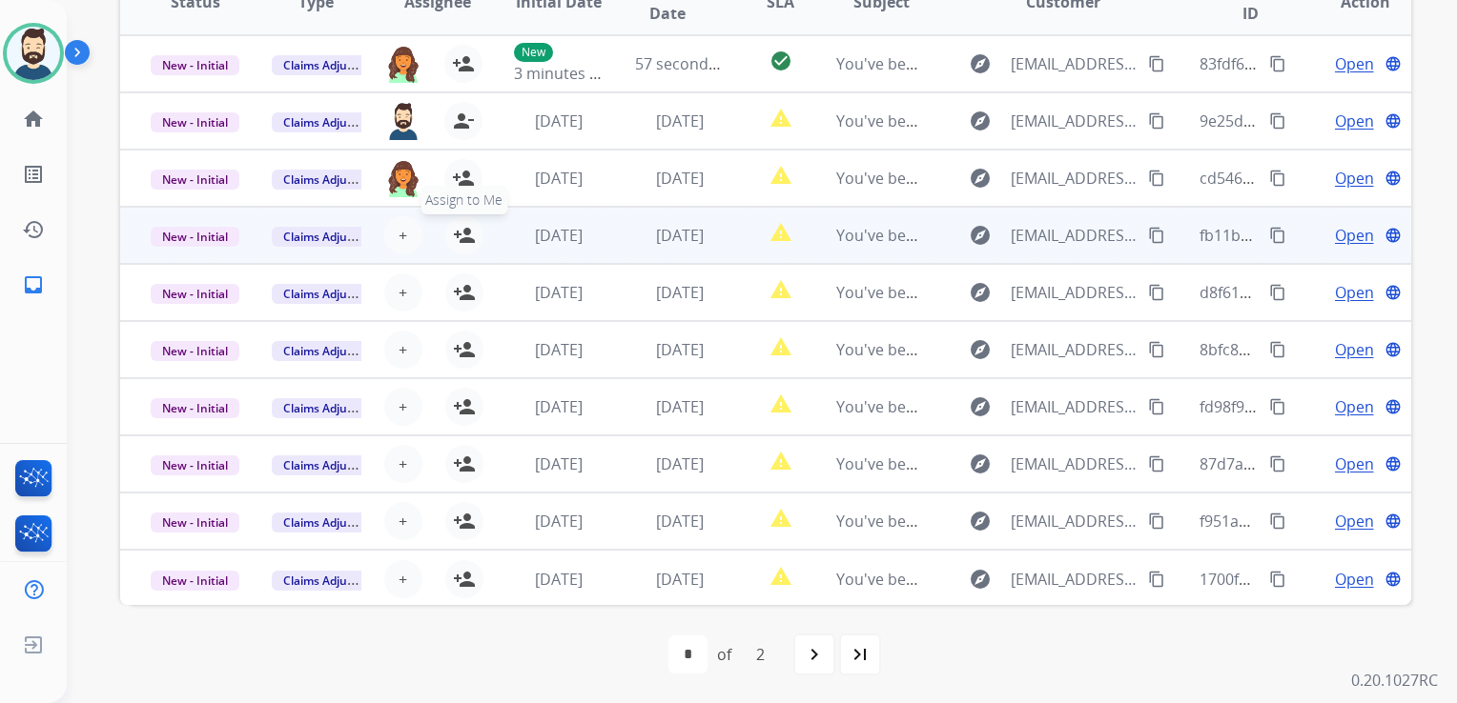
click at [462, 229] on mat-icon "person_add" at bounding box center [464, 235] width 23 height 23
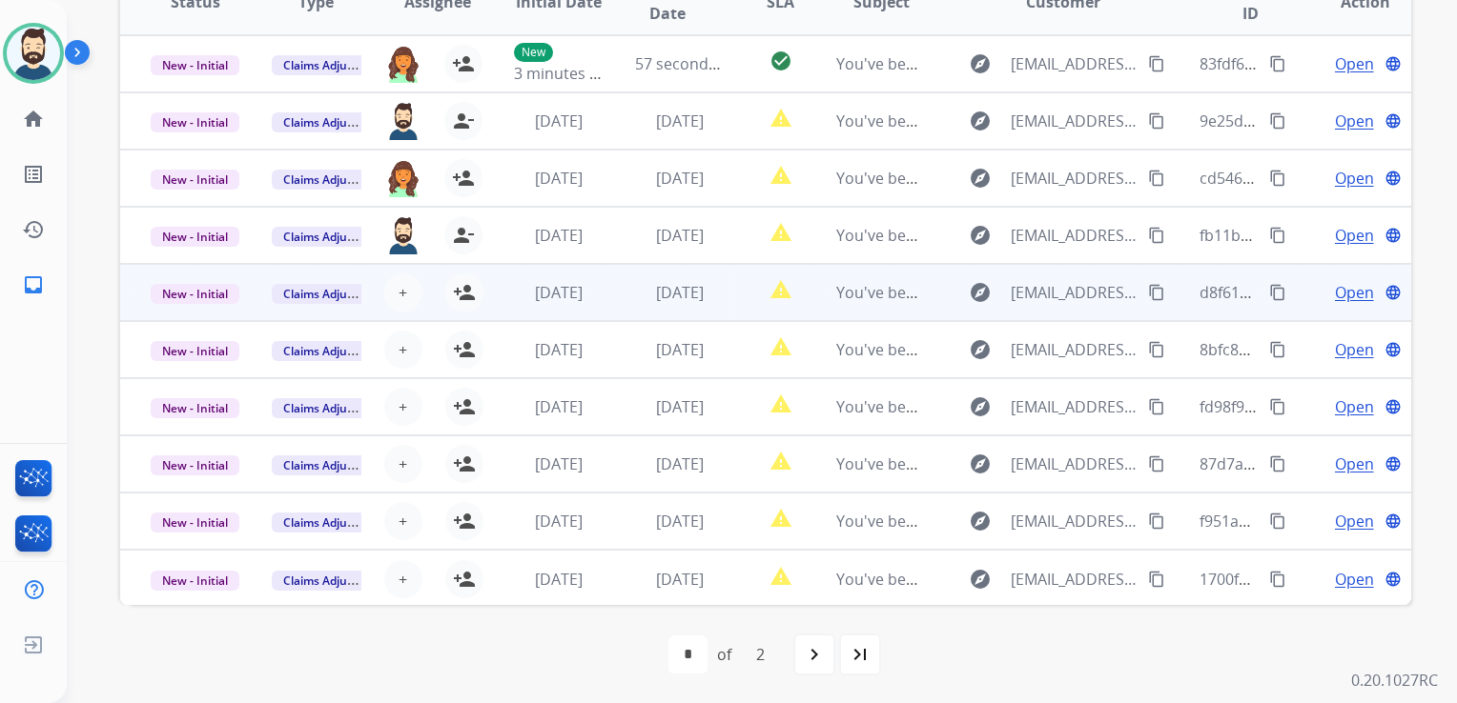
click at [642, 307] on td "[DATE]" at bounding box center [664, 292] width 121 height 57
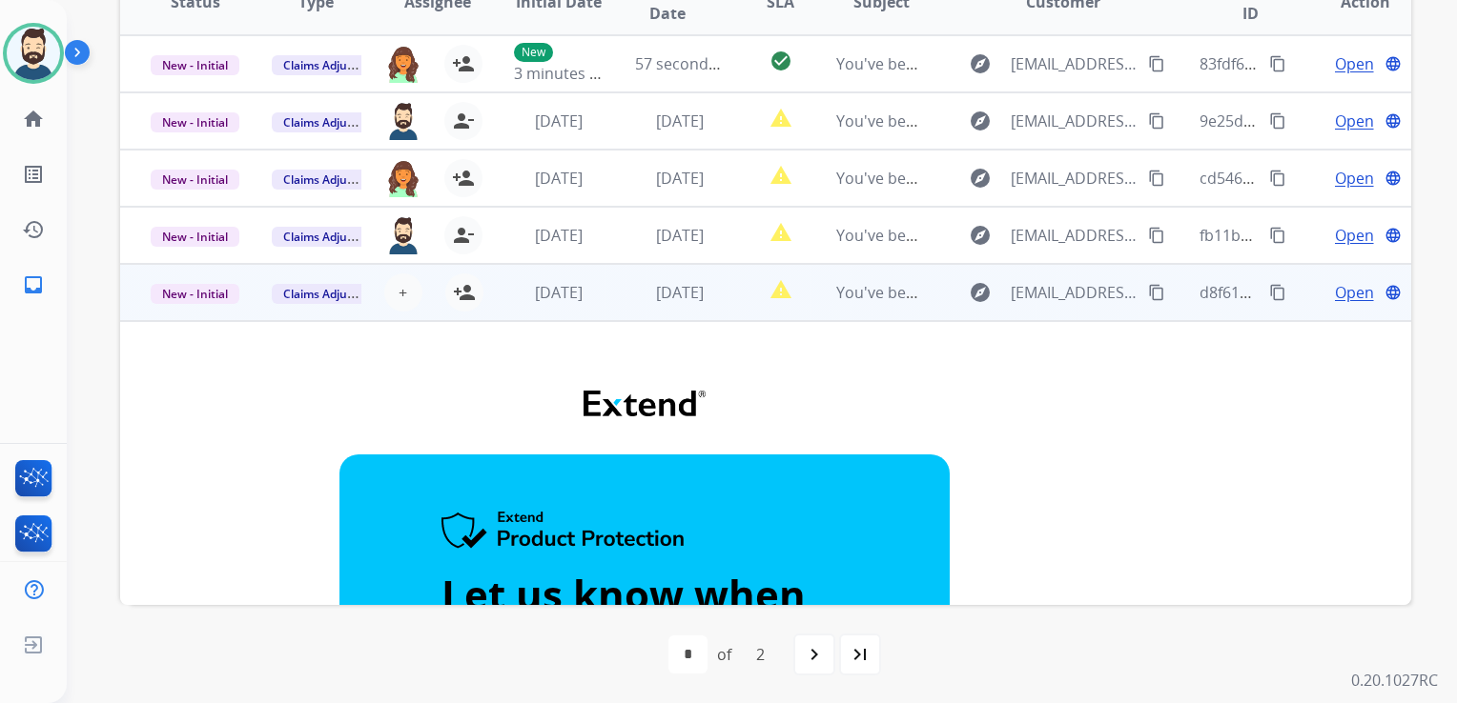
click at [612, 313] on td "[DATE]" at bounding box center [664, 292] width 121 height 57
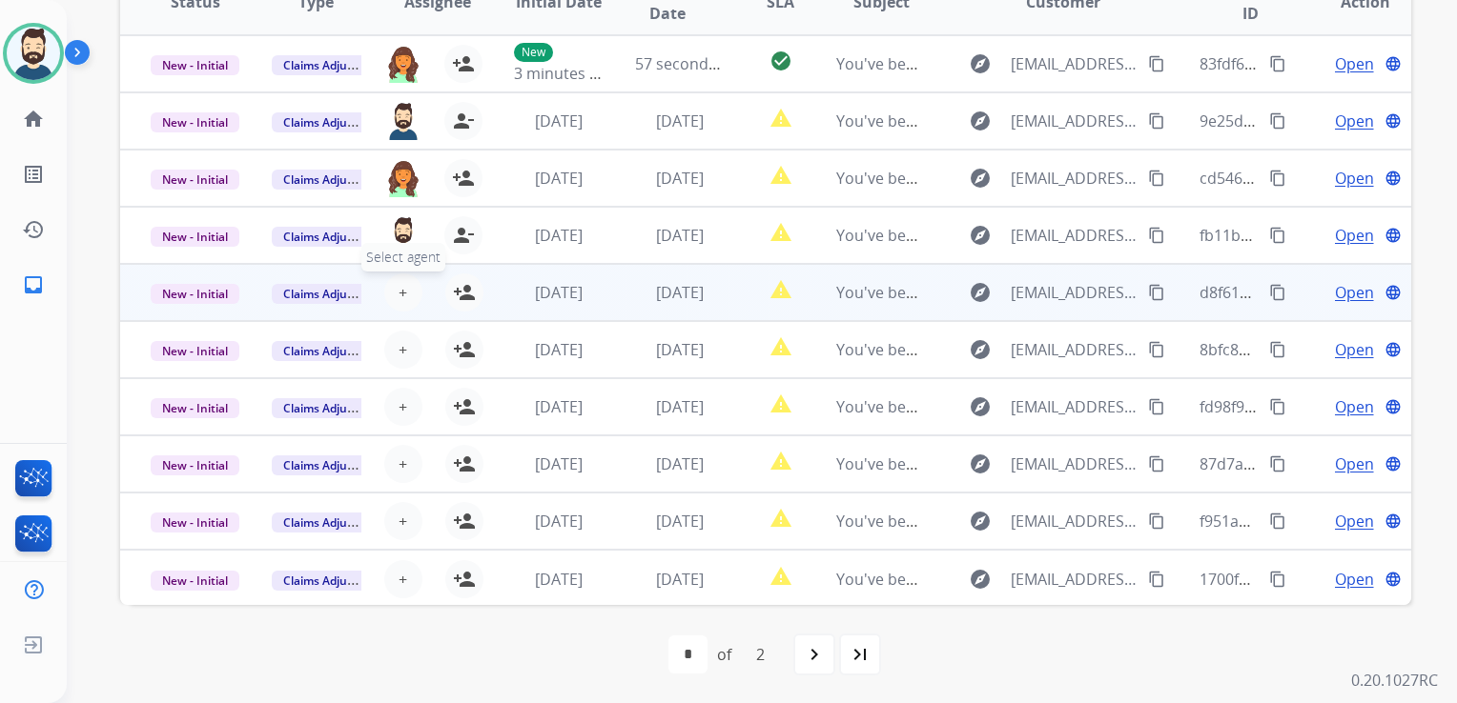
click at [401, 291] on span "+" at bounding box center [402, 292] width 9 height 23
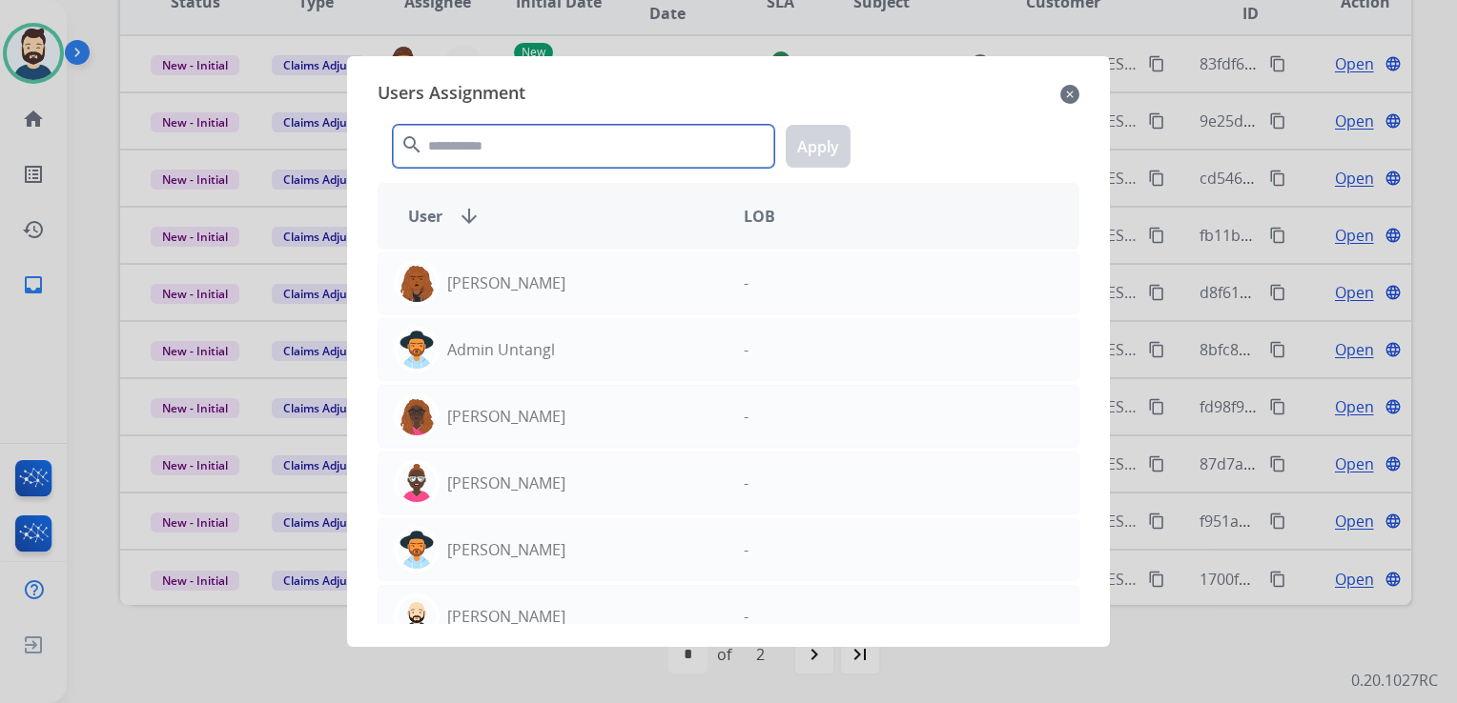
click at [532, 137] on input "text" at bounding box center [583, 146] width 381 height 43
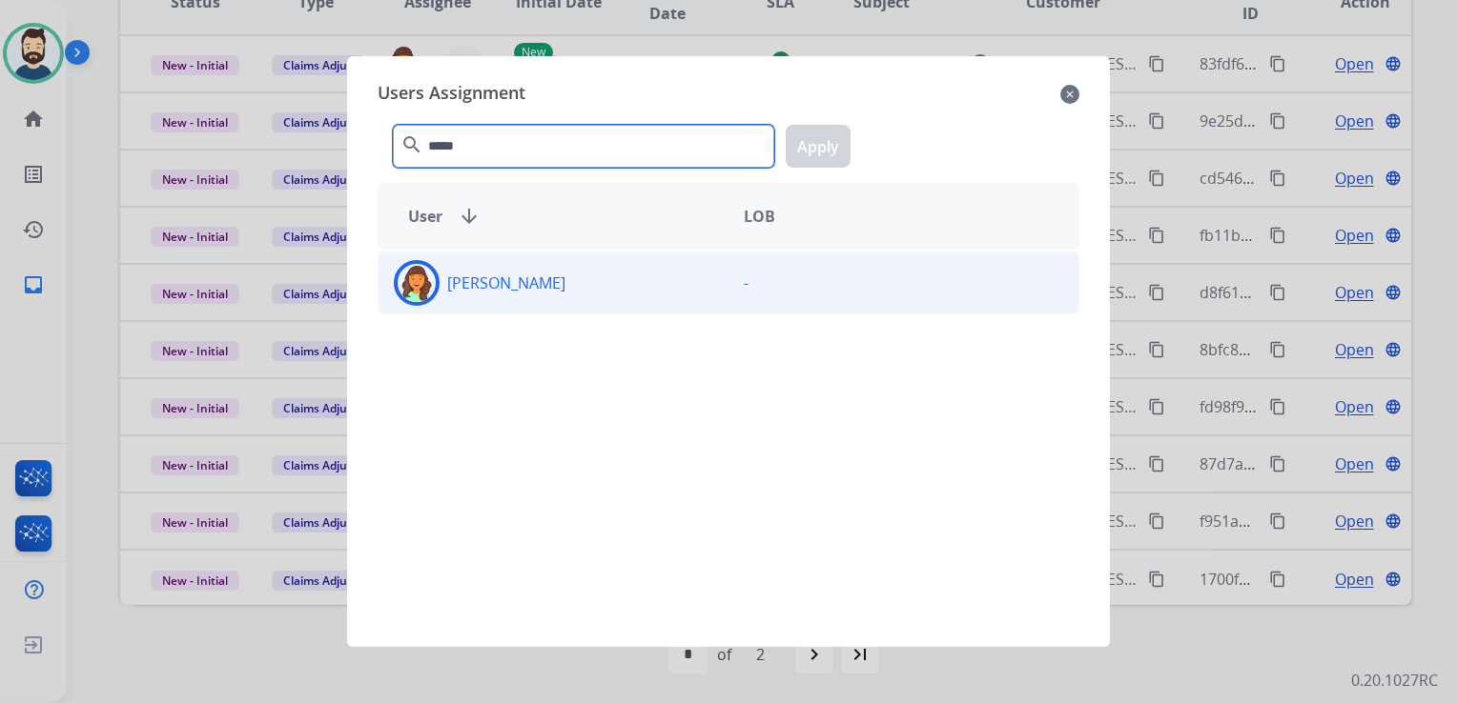
type input "*****"
click at [424, 275] on img at bounding box center [416, 283] width 38 height 38
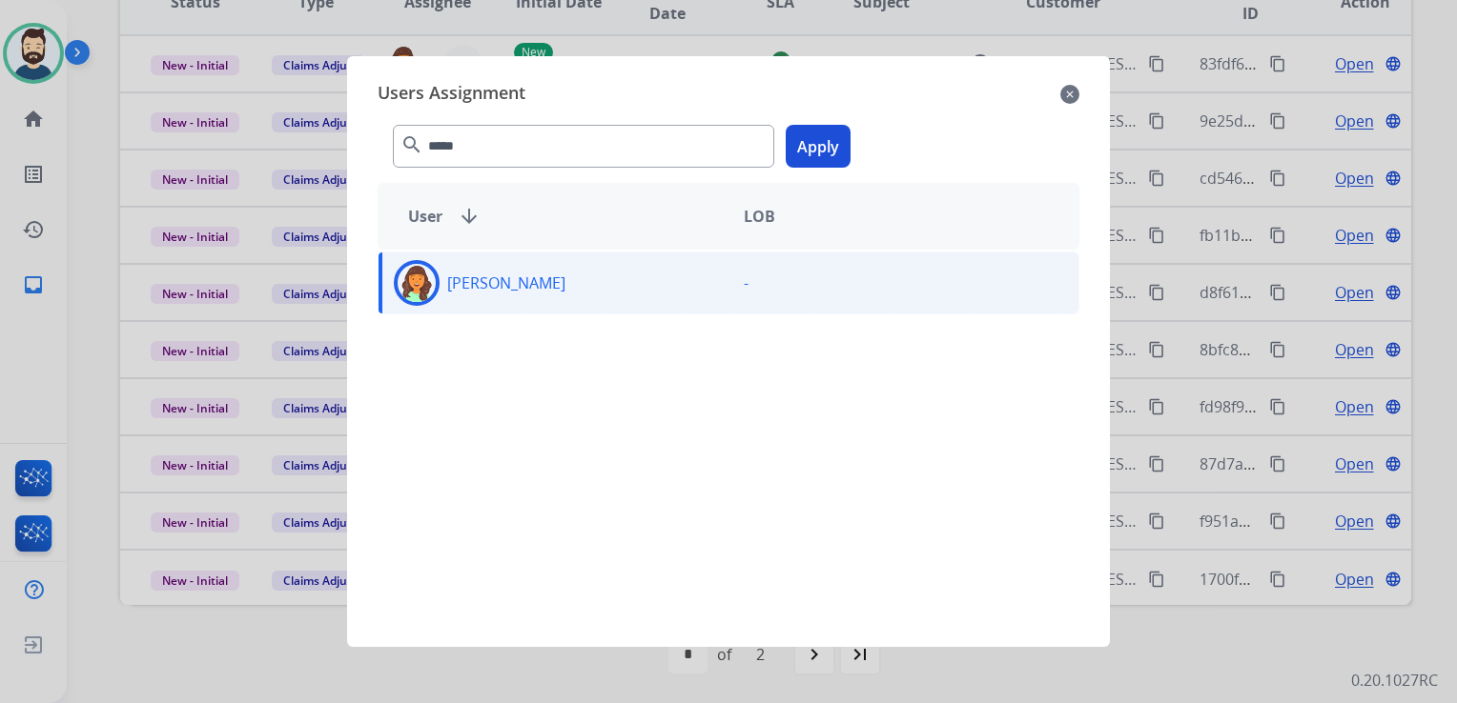
click at [820, 150] on button "Apply" at bounding box center [817, 146] width 65 height 43
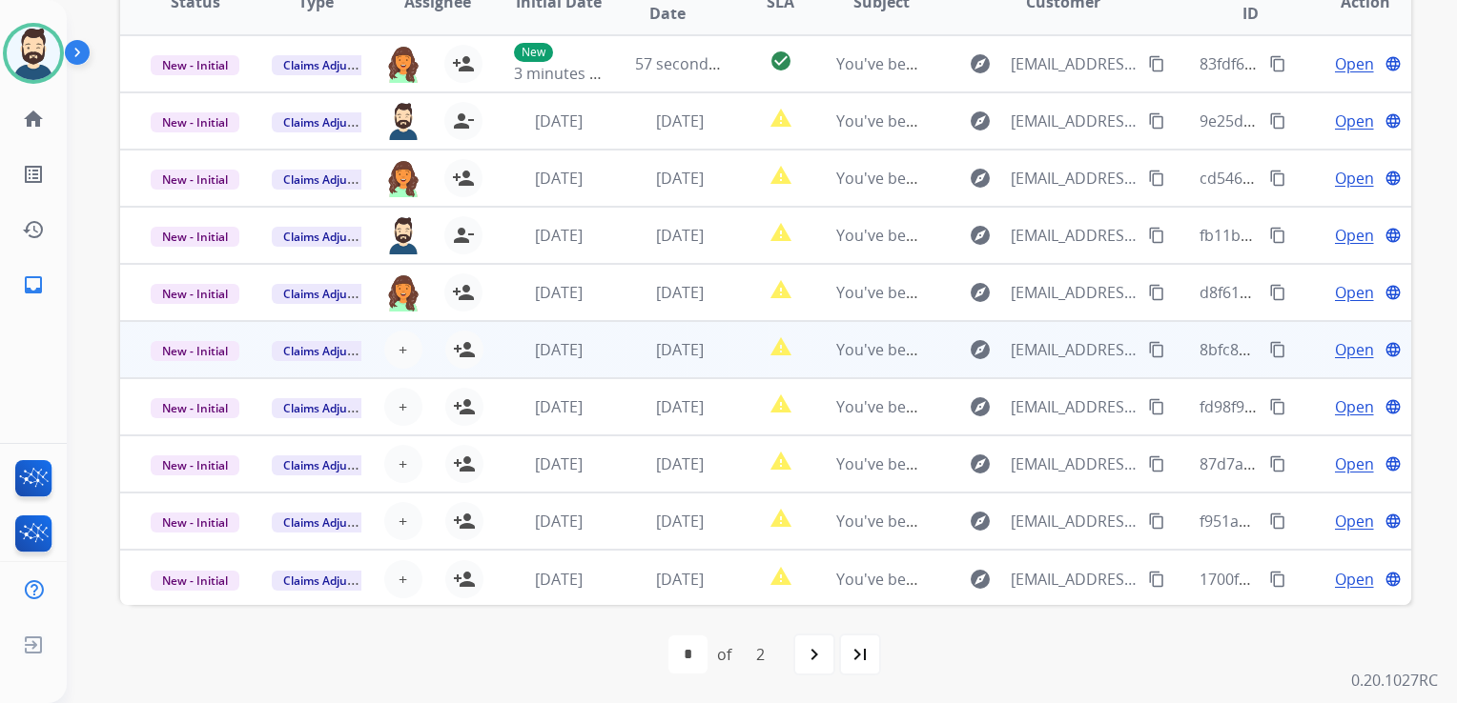
click at [636, 362] on td "2 days ago" at bounding box center [664, 349] width 121 height 57
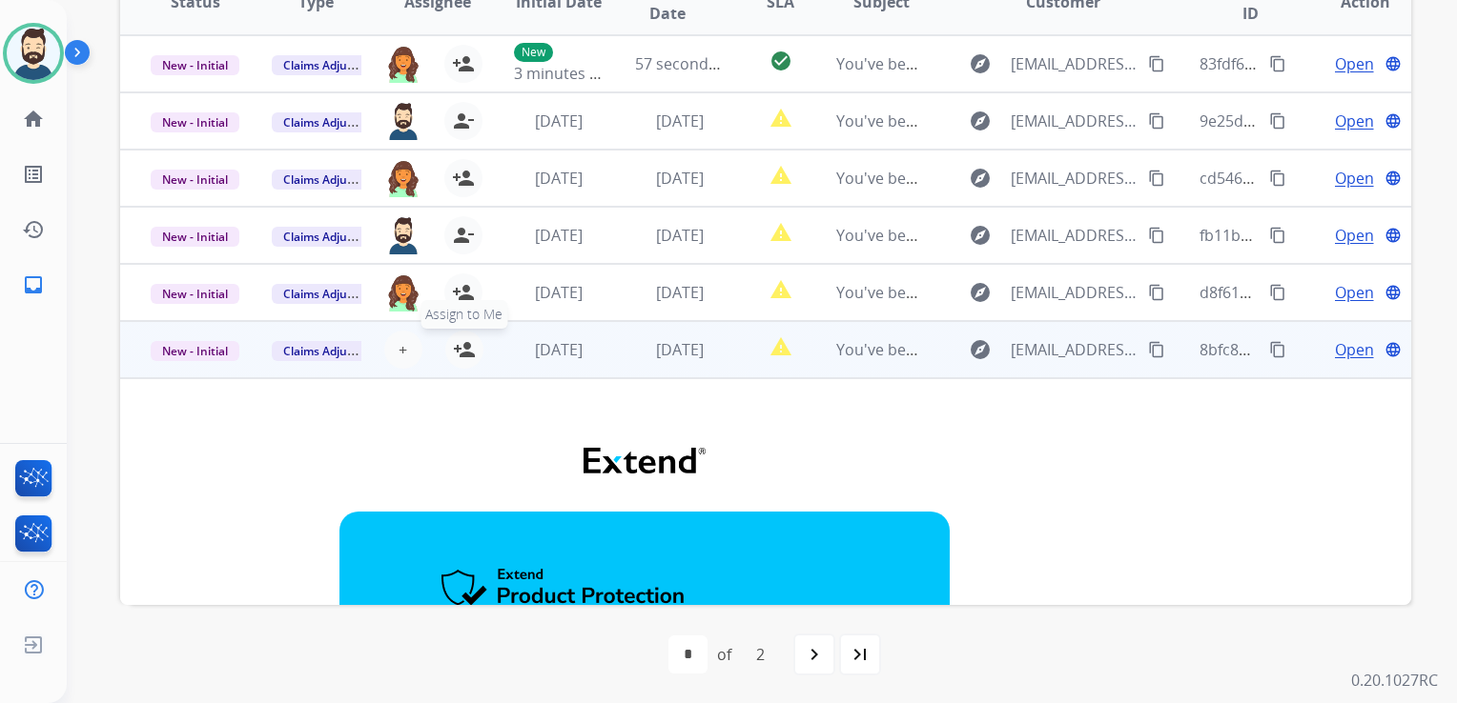
click at [471, 357] on mat-icon "person_add" at bounding box center [464, 349] width 23 height 23
drag, startPoint x: 587, startPoint y: 364, endPoint x: 618, endPoint y: 364, distance: 30.5
click at [589, 364] on td "2 days ago" at bounding box center [543, 349] width 121 height 57
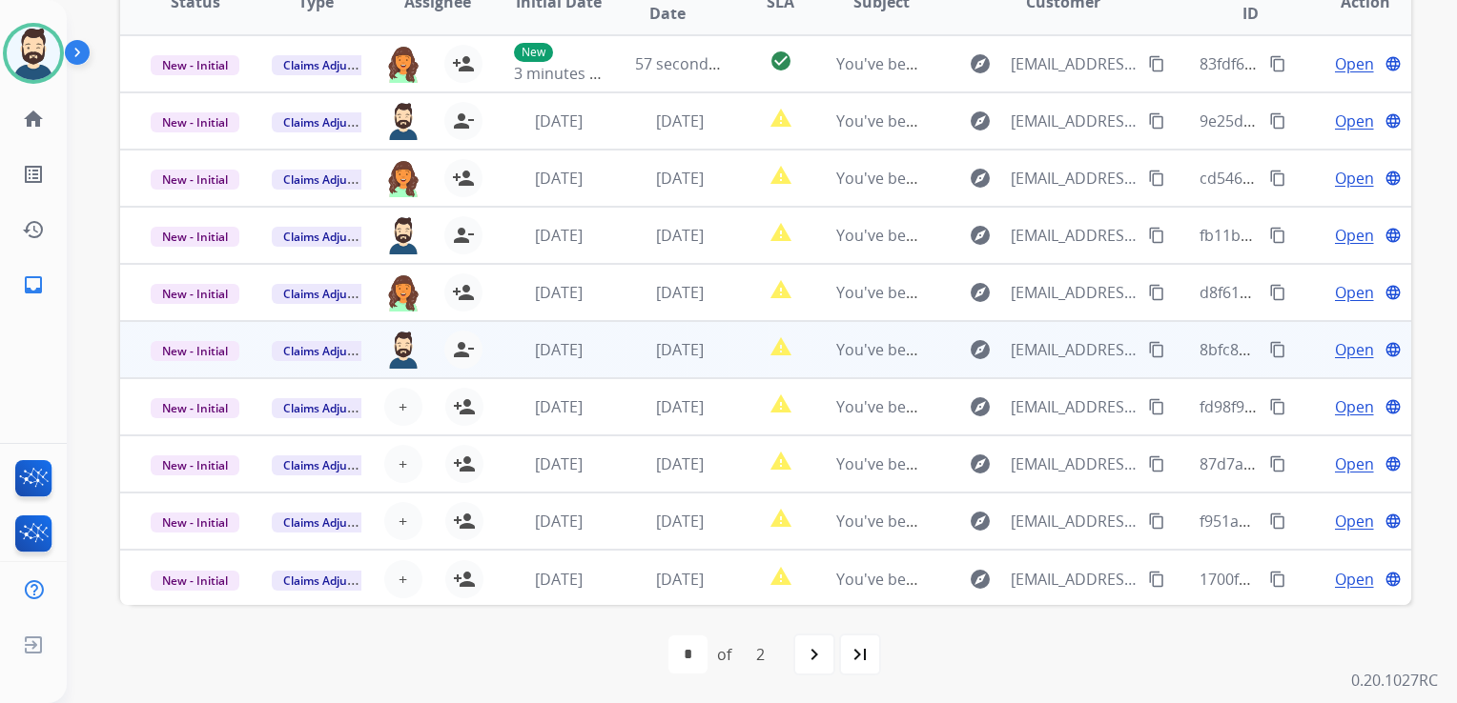
scroll to position [1, 0]
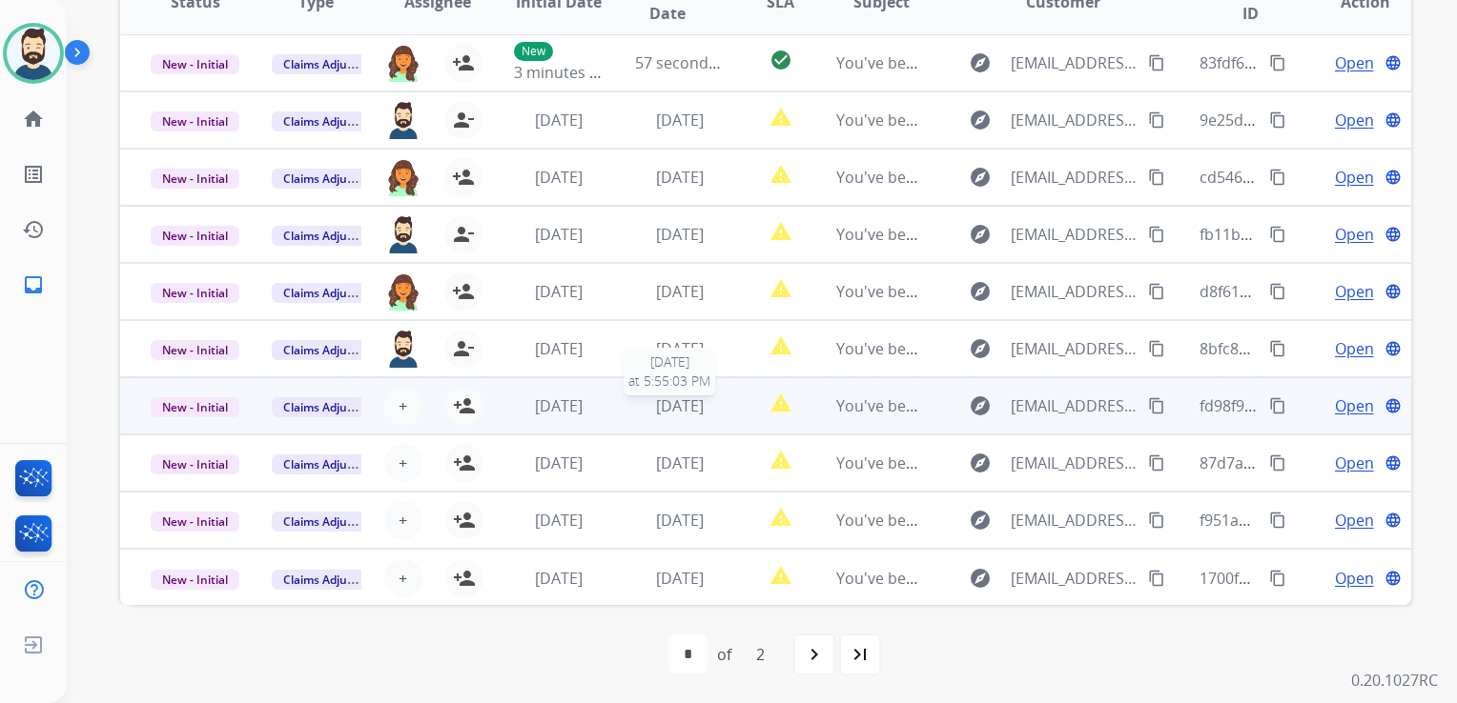
click at [656, 410] on span "[DATE]" at bounding box center [680, 406] width 48 height 21
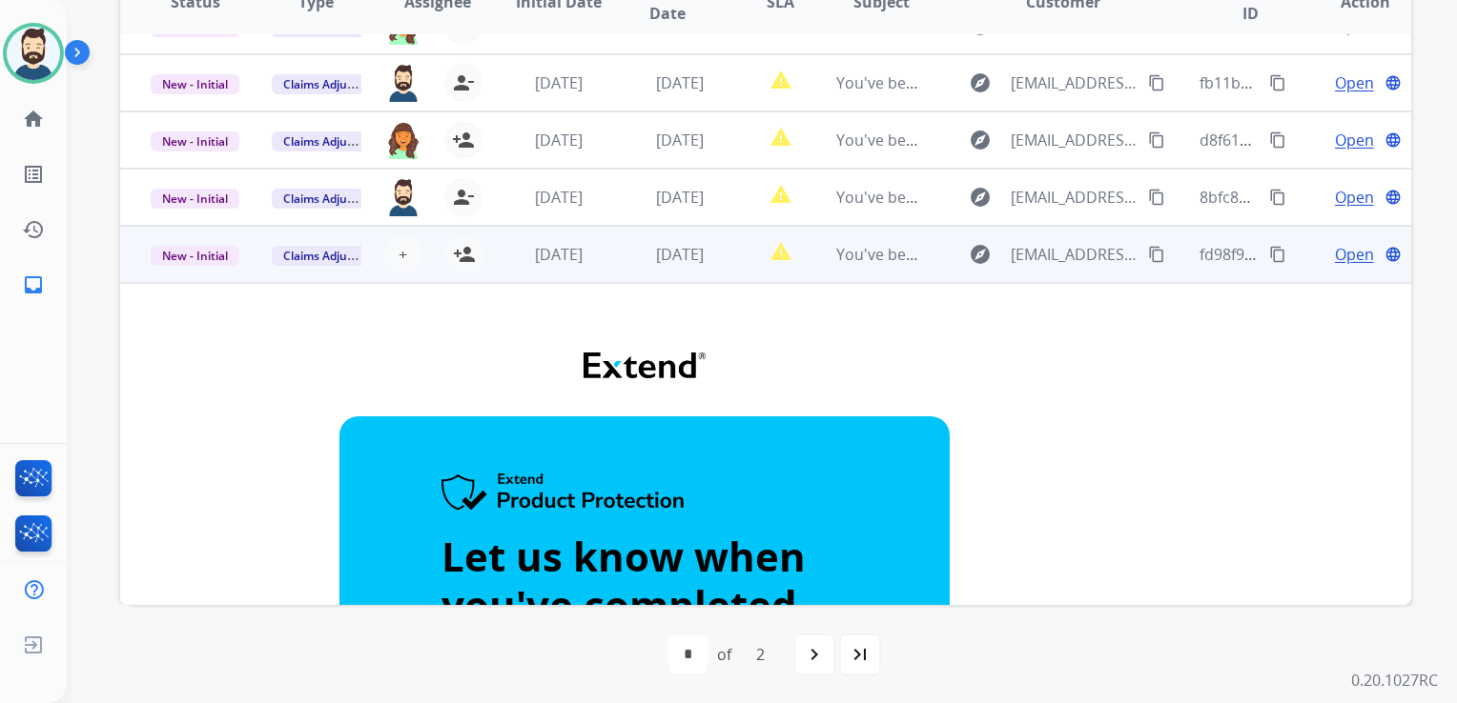
click at [621, 275] on td "[DATE]" at bounding box center [664, 254] width 121 height 57
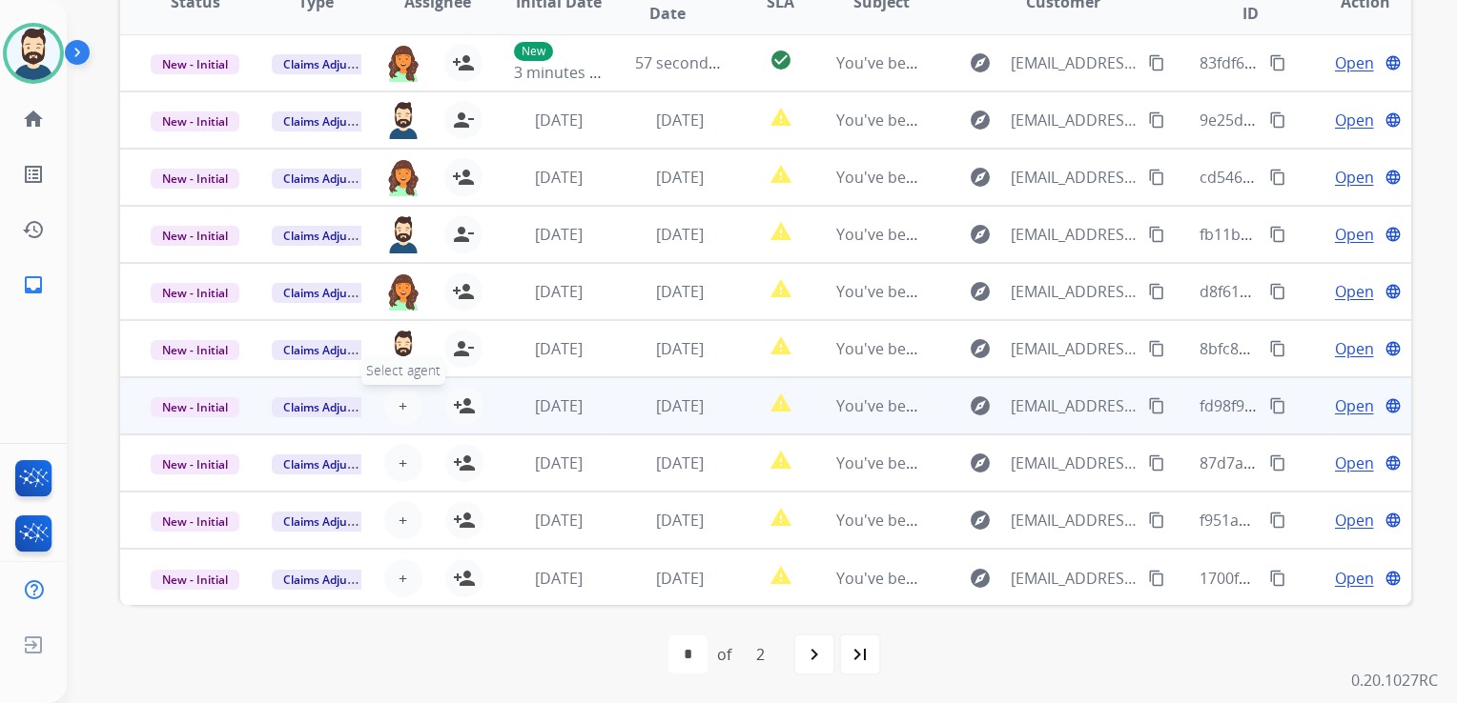
click at [408, 406] on button "+ Select agent" at bounding box center [403, 406] width 38 height 38
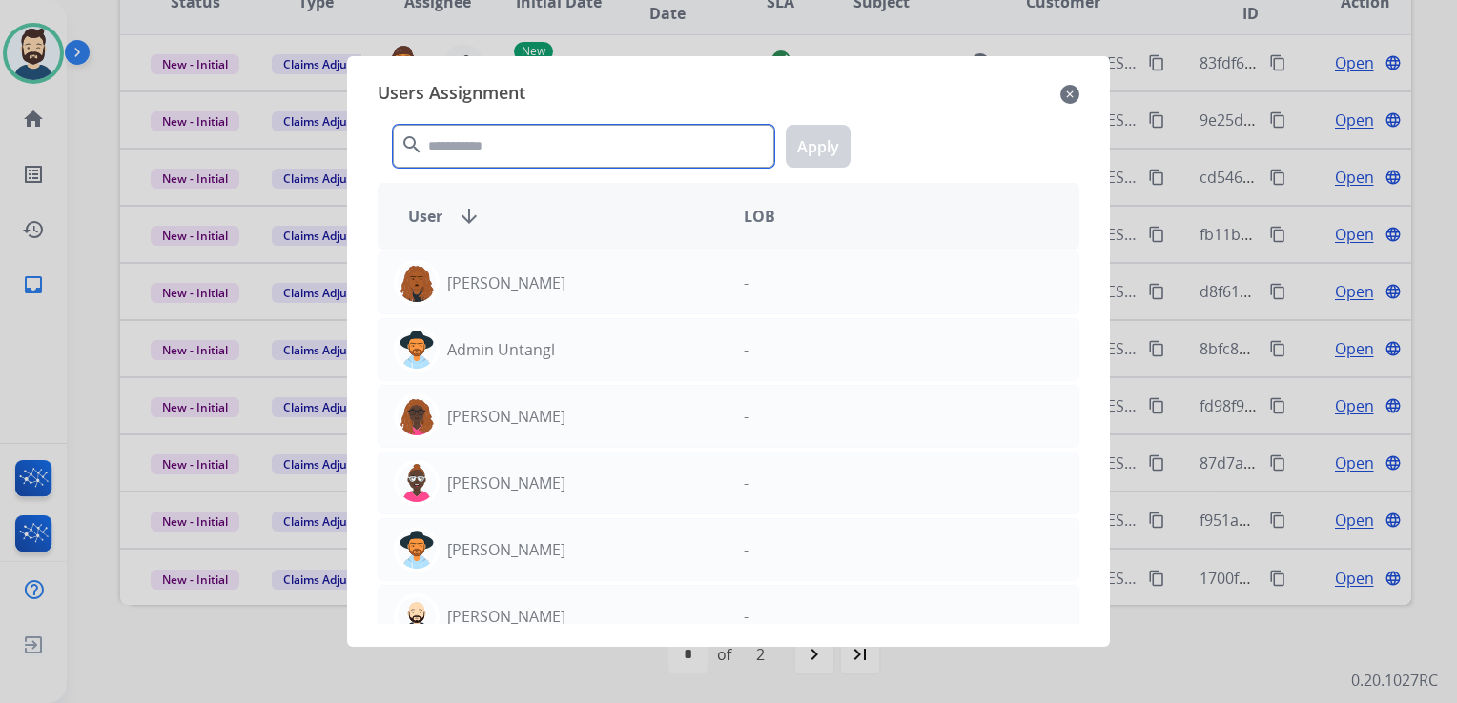
click at [535, 156] on input "text" at bounding box center [583, 146] width 381 height 43
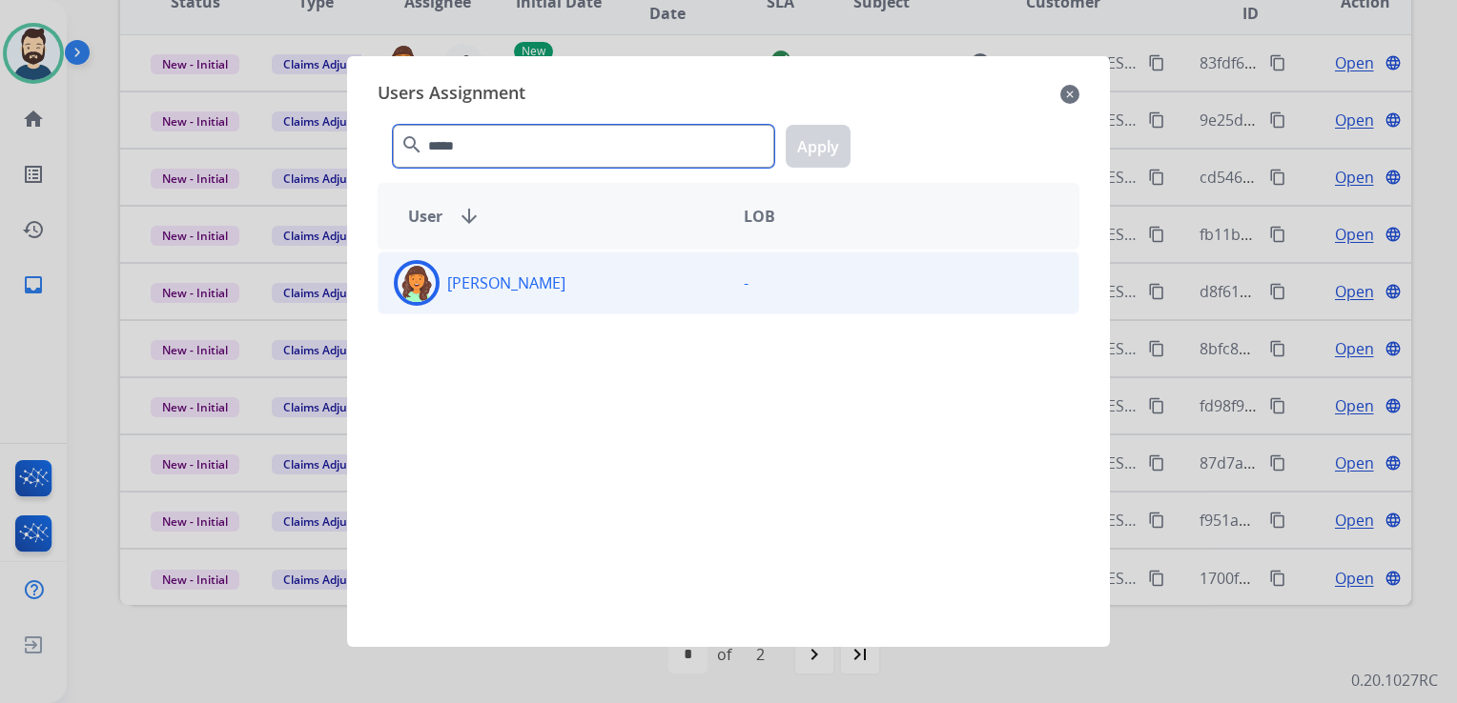
type input "*****"
click at [424, 276] on img at bounding box center [416, 283] width 38 height 38
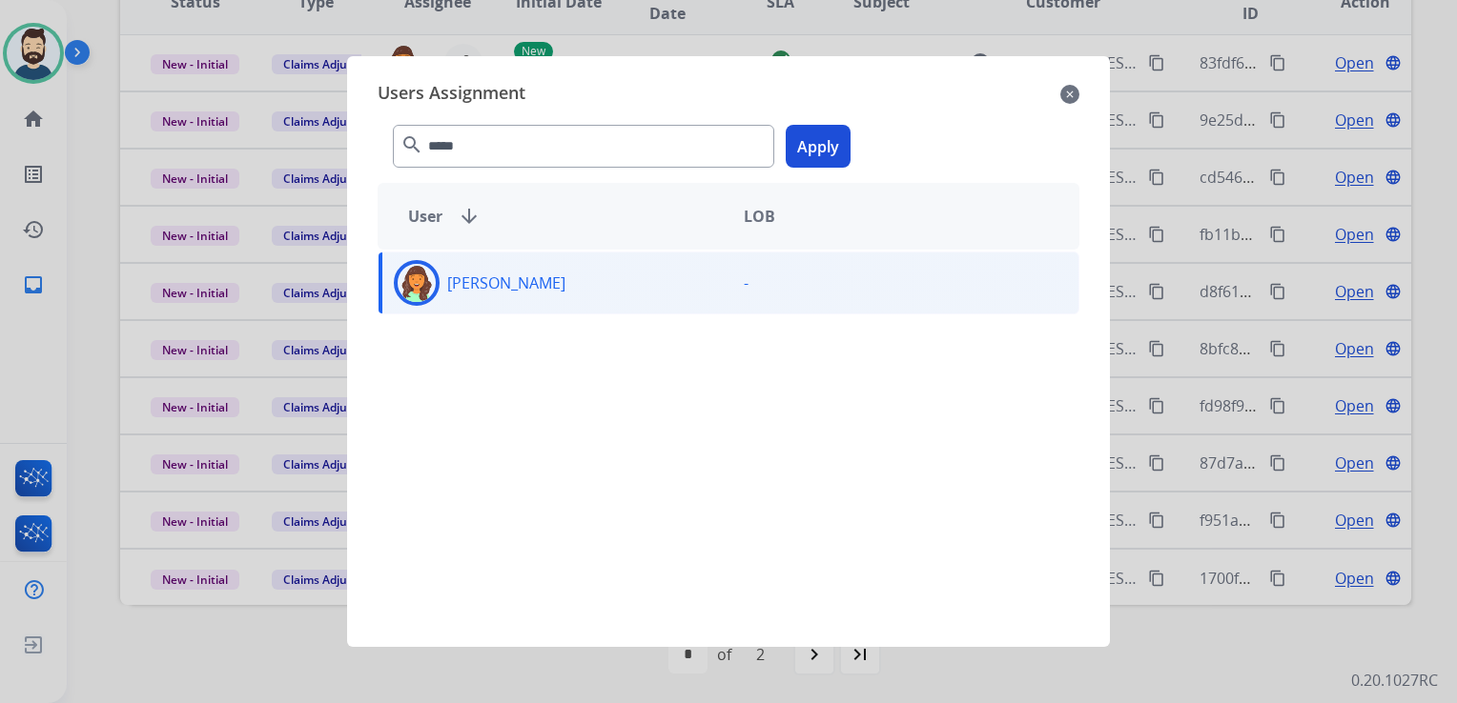
click at [804, 153] on button "Apply" at bounding box center [817, 146] width 65 height 43
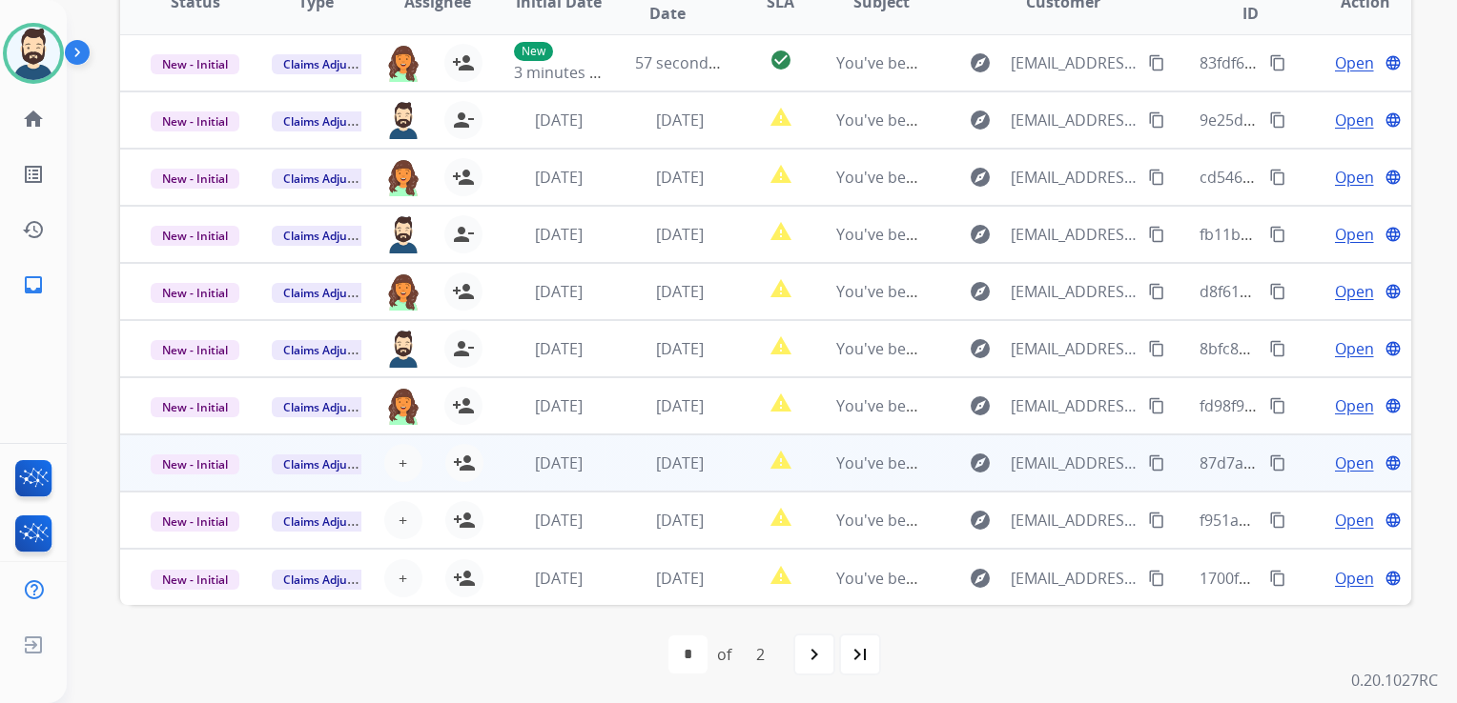
click at [642, 479] on td "[DATE]" at bounding box center [664, 463] width 121 height 57
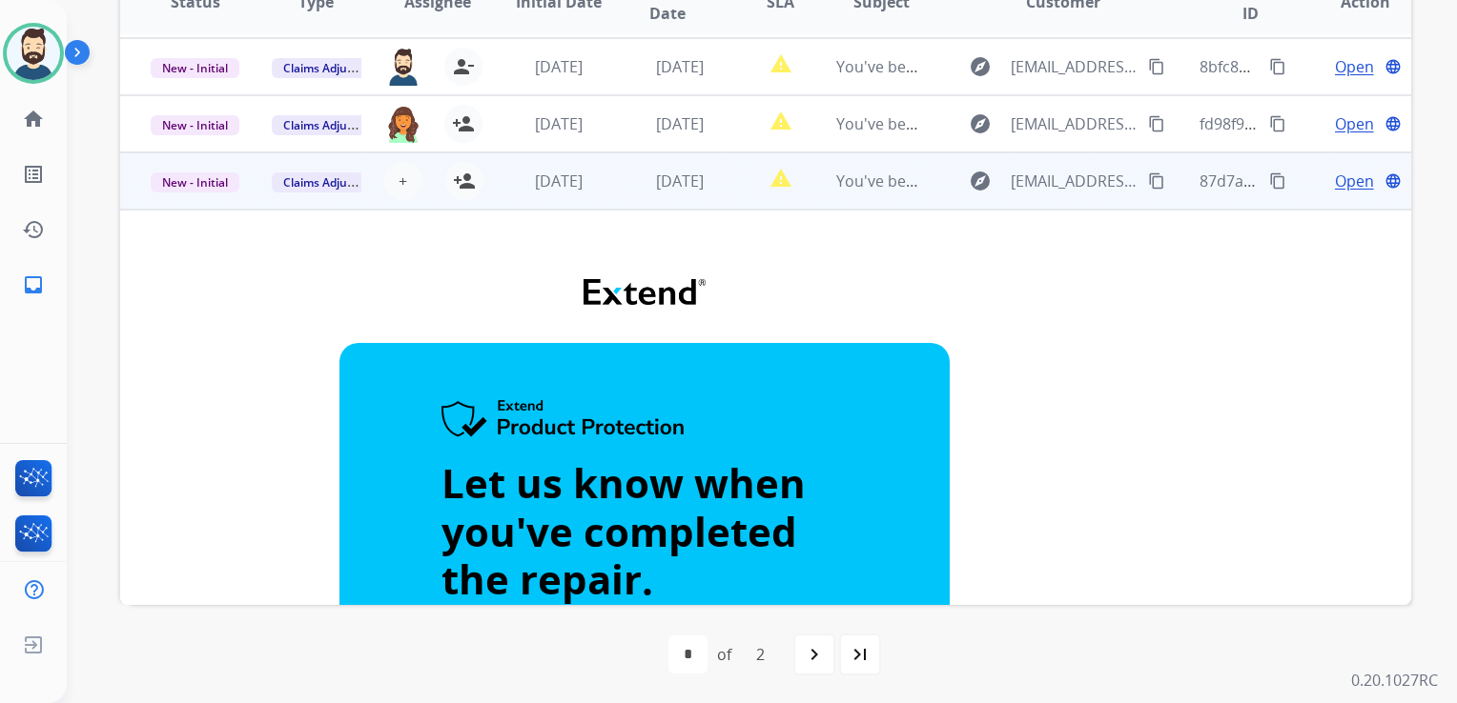
scroll to position [27, 0]
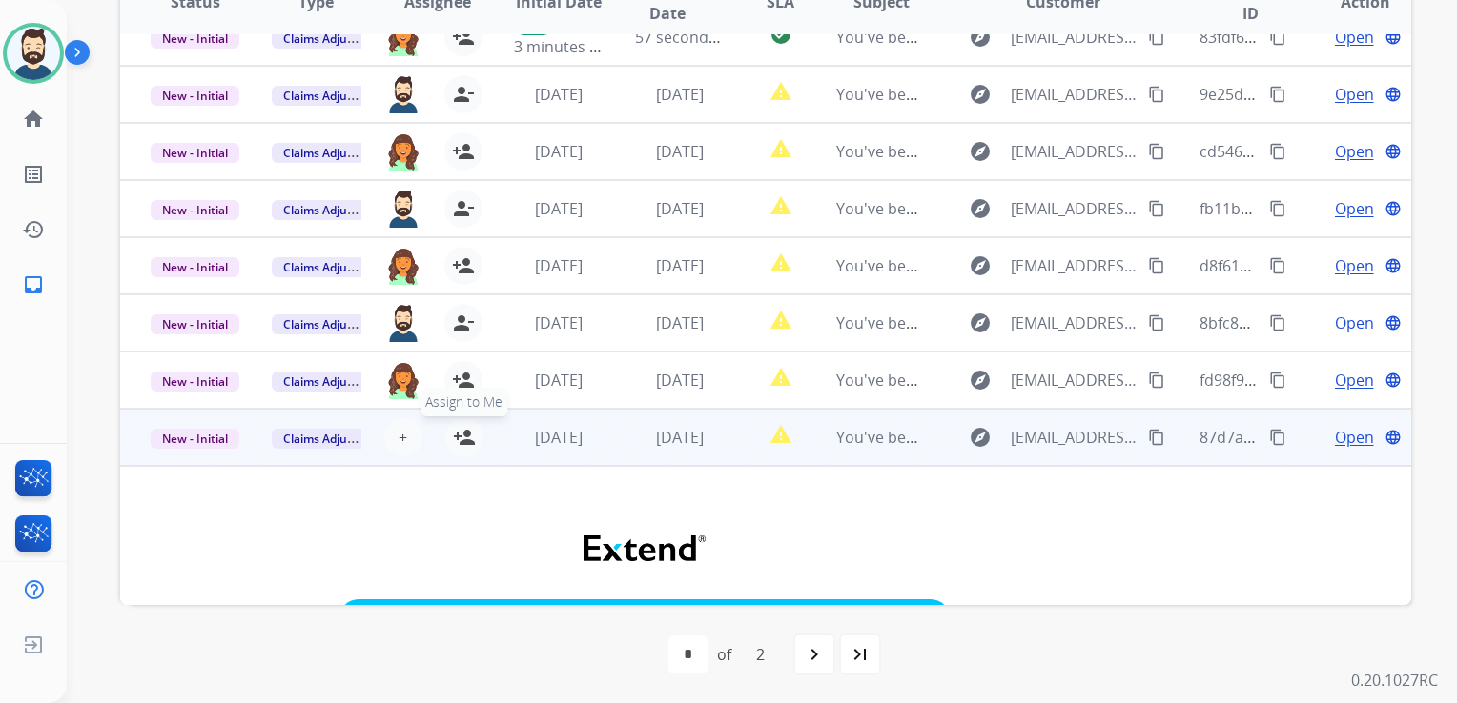
drag, startPoint x: 461, startPoint y: 444, endPoint x: 472, endPoint y: 444, distance: 10.5
click at [465, 443] on mat-icon "person_add" at bounding box center [464, 437] width 23 height 23
click at [604, 456] on td "[DATE]" at bounding box center [664, 437] width 121 height 57
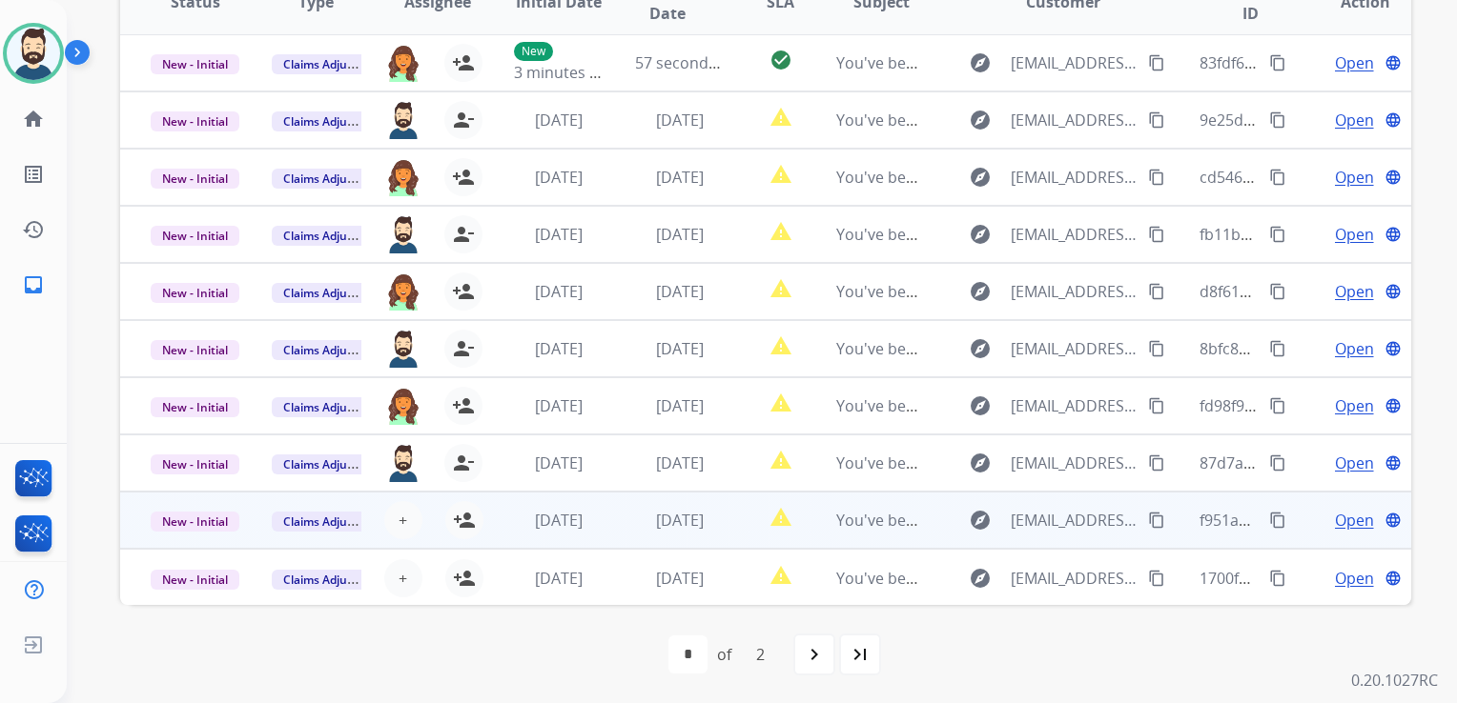
click at [675, 536] on td "[DATE]" at bounding box center [664, 520] width 121 height 57
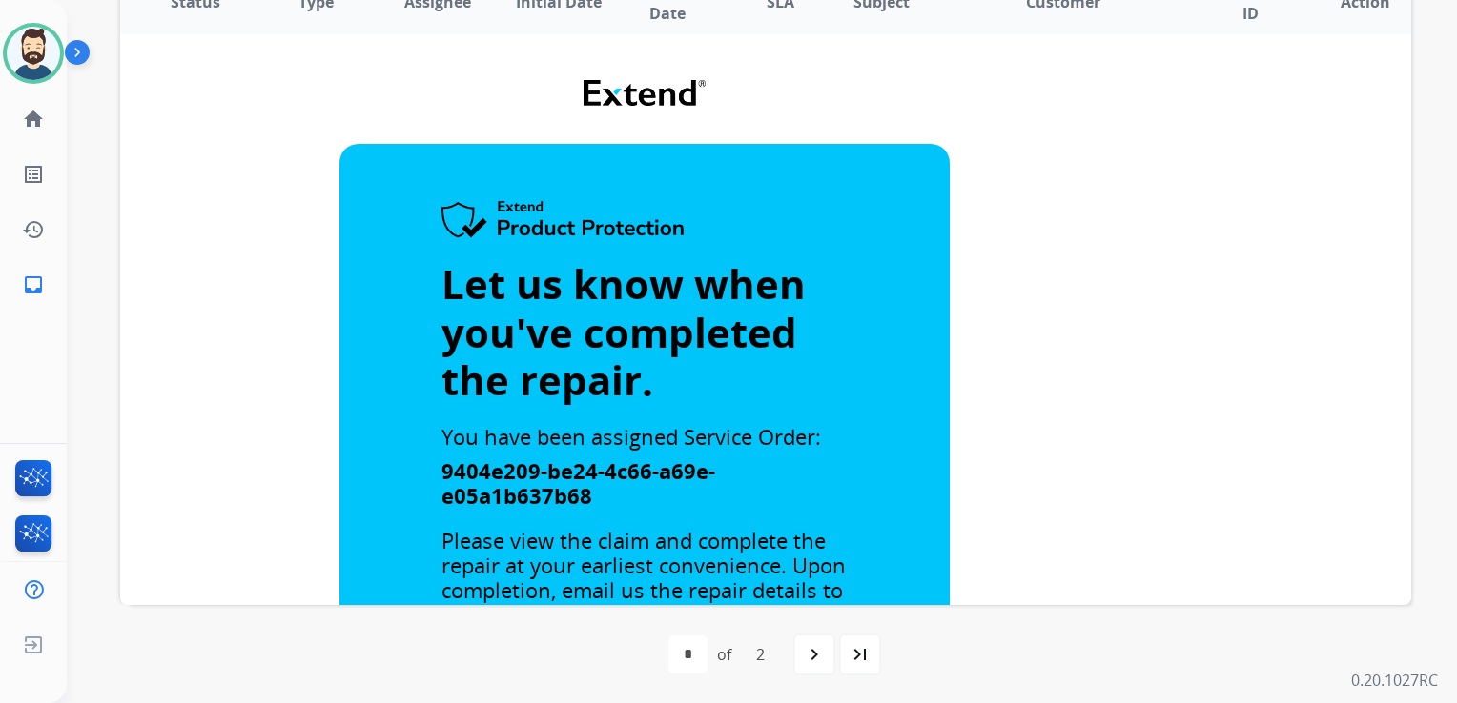
scroll to position [350, 0]
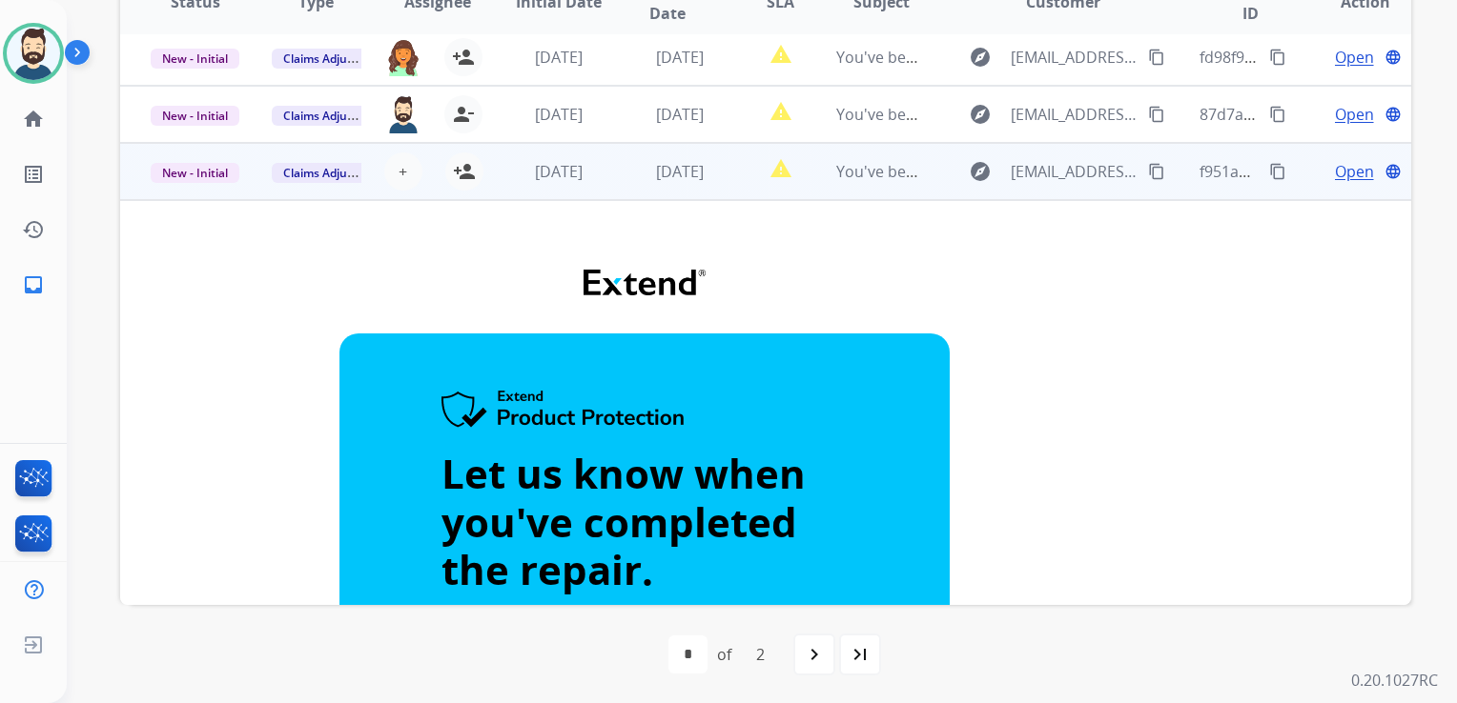
click at [686, 191] on td "[DATE]" at bounding box center [664, 171] width 121 height 57
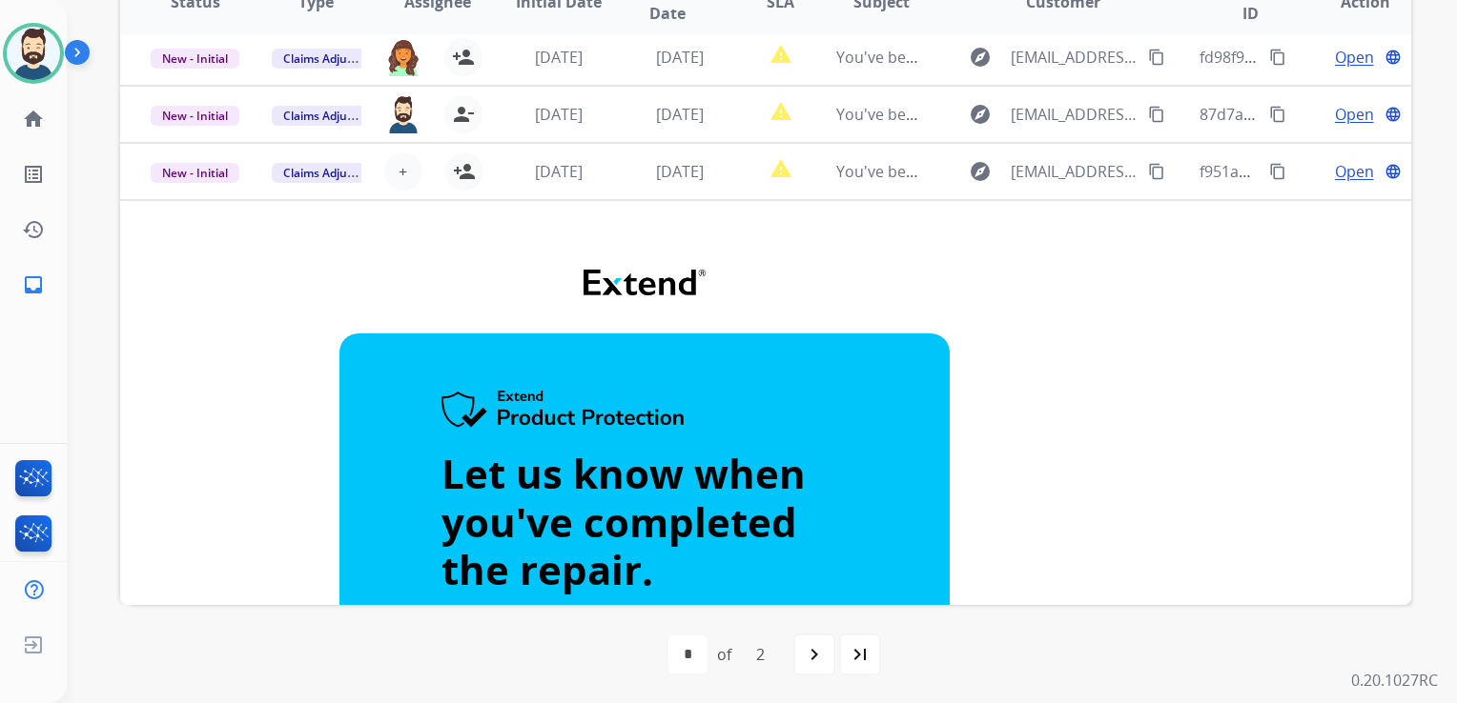
scroll to position [1, 0]
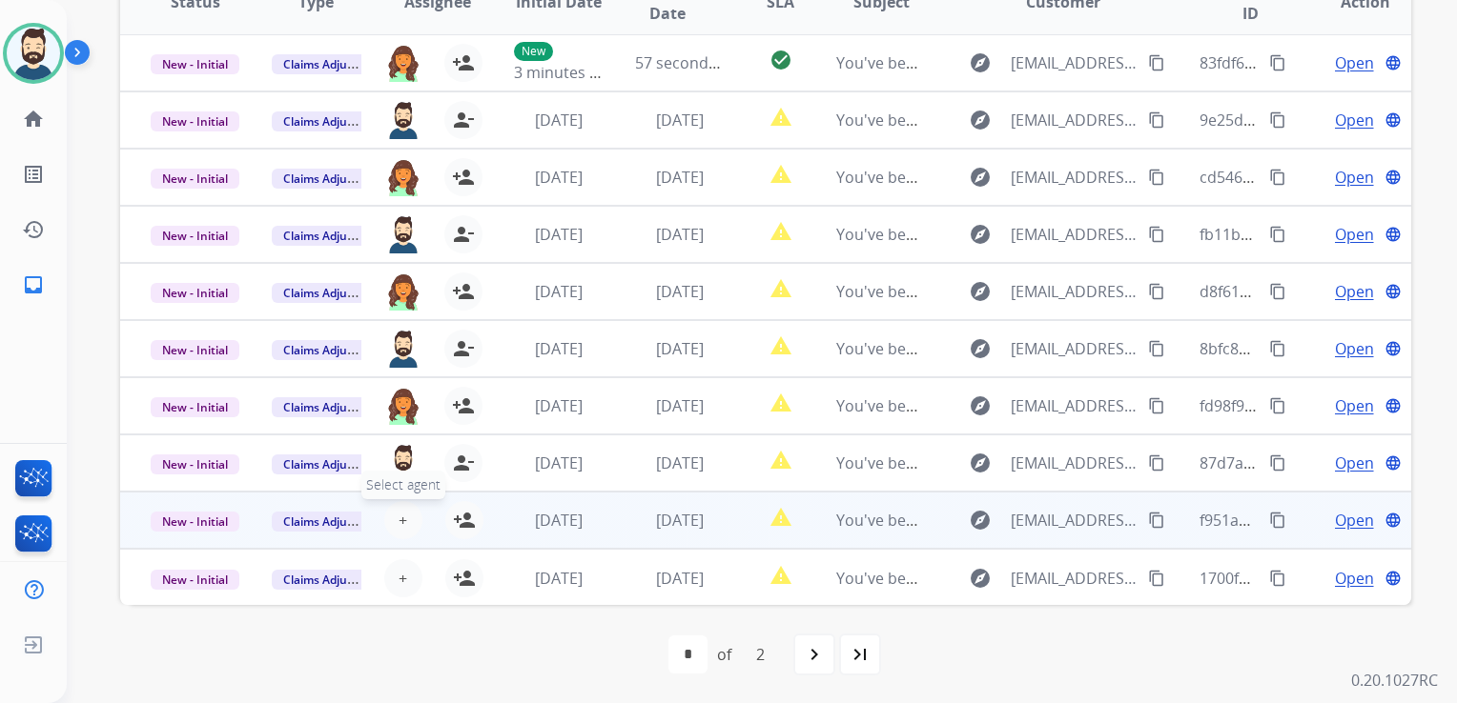
click at [398, 528] on span "+" at bounding box center [402, 520] width 9 height 23
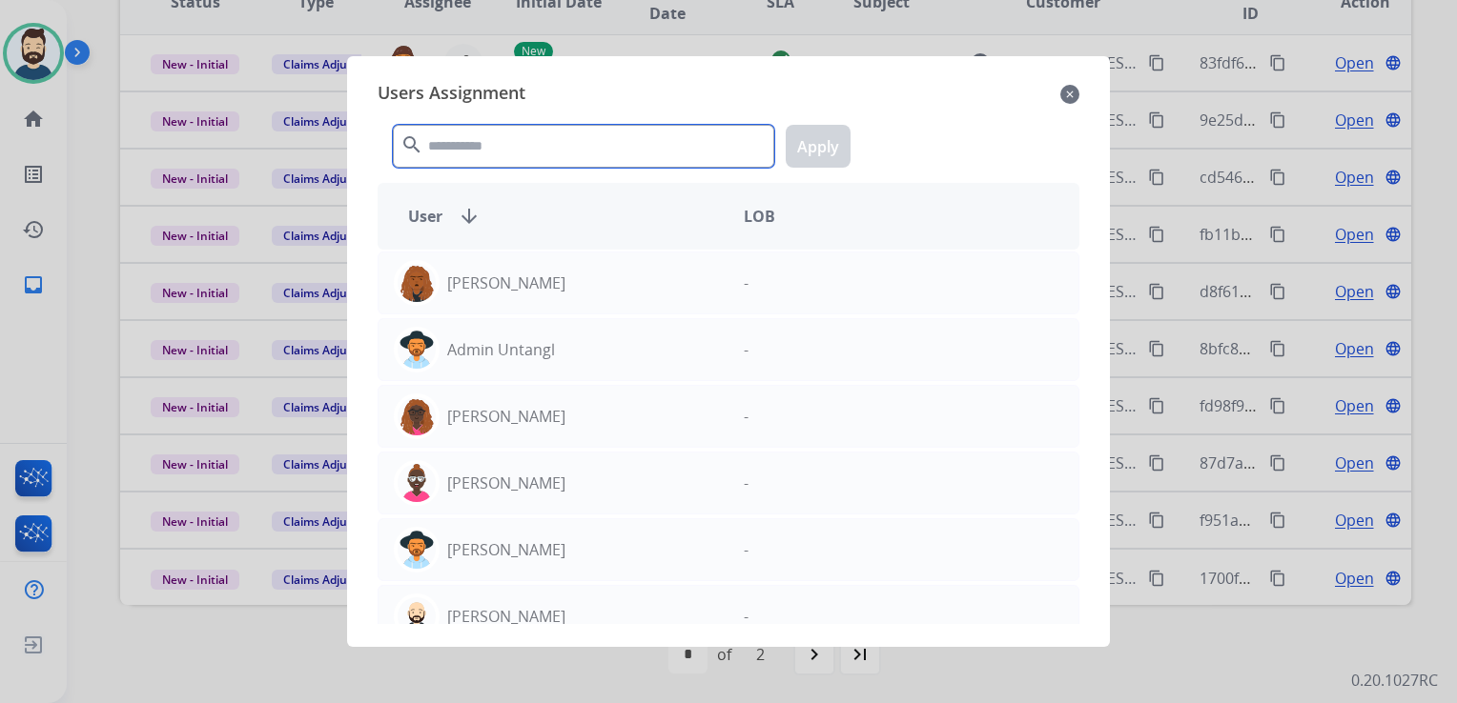
drag, startPoint x: 480, startPoint y: 146, endPoint x: 494, endPoint y: 149, distance: 13.6
click at [491, 148] on input "text" at bounding box center [583, 146] width 381 height 43
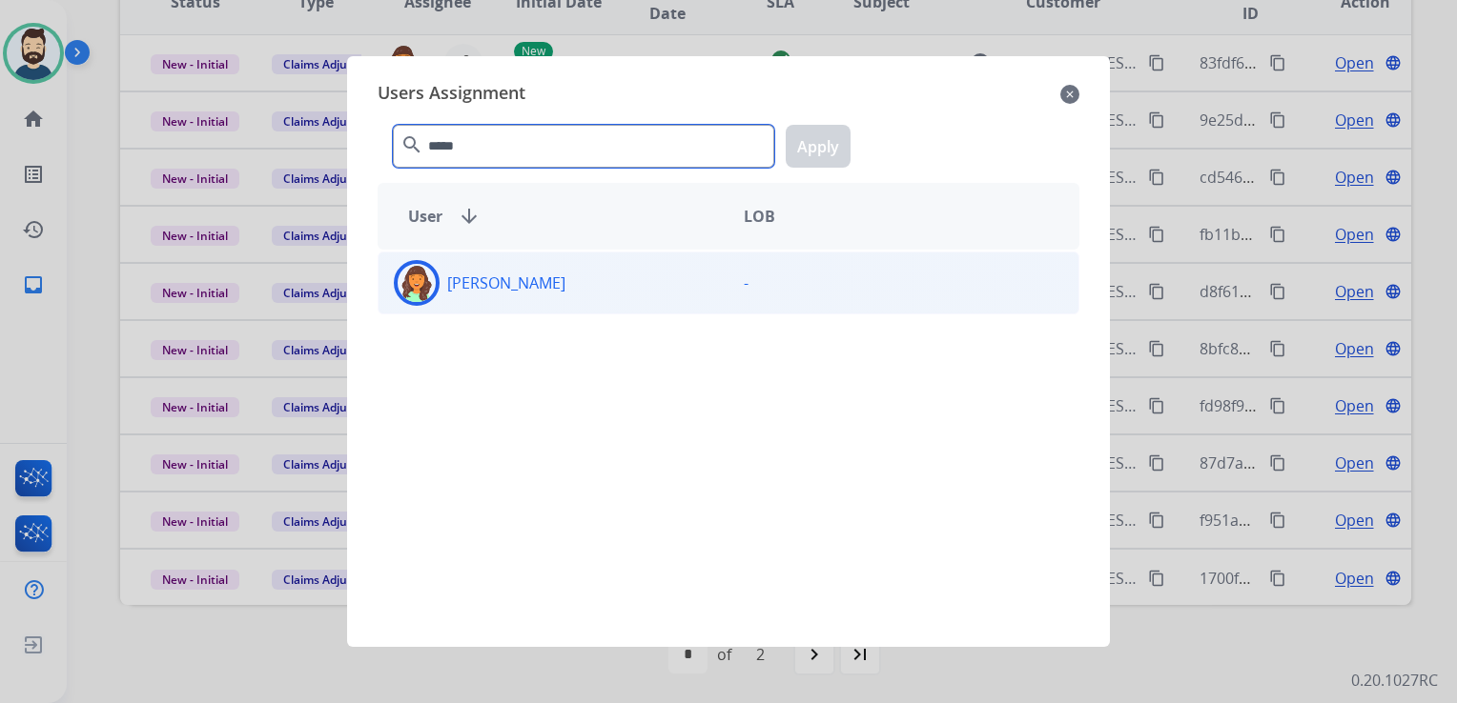
type input "*****"
click at [413, 274] on img at bounding box center [416, 283] width 38 height 38
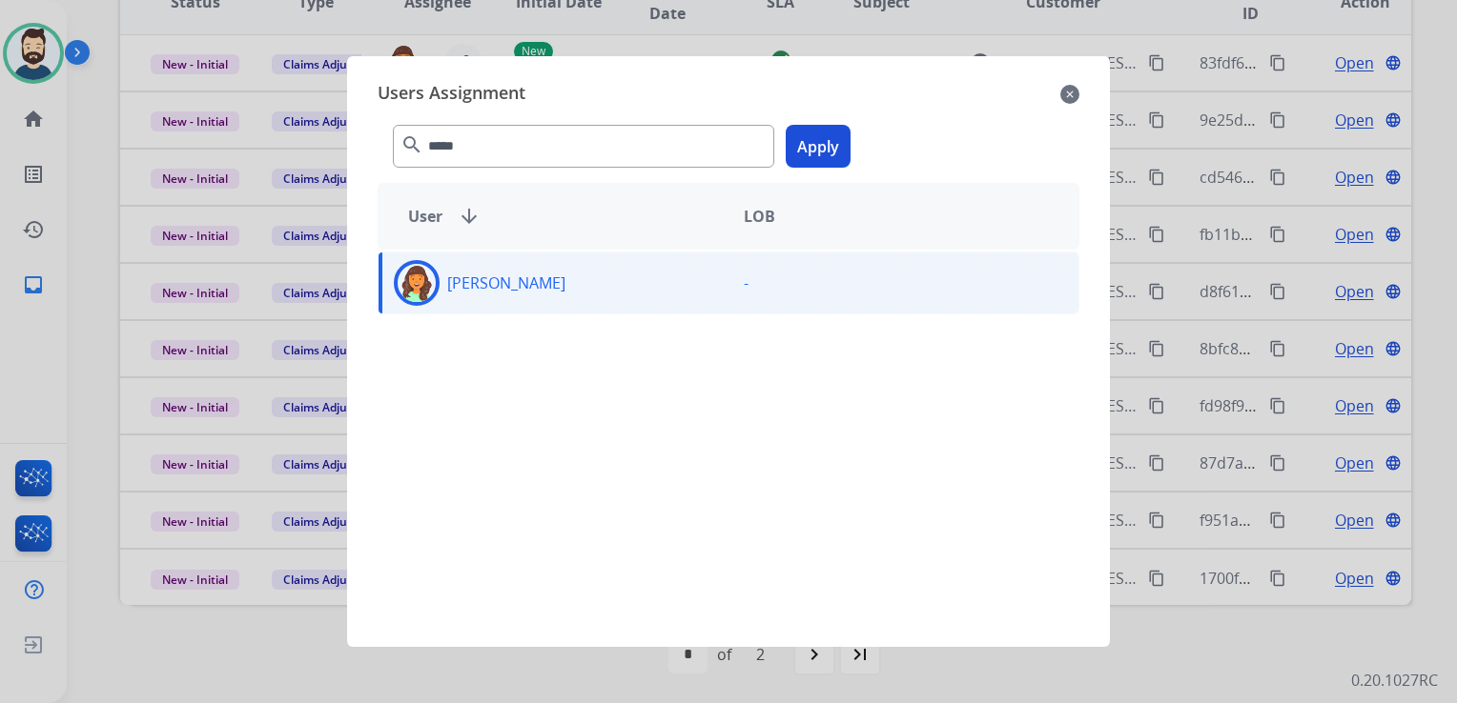
click at [822, 160] on button "Apply" at bounding box center [817, 146] width 65 height 43
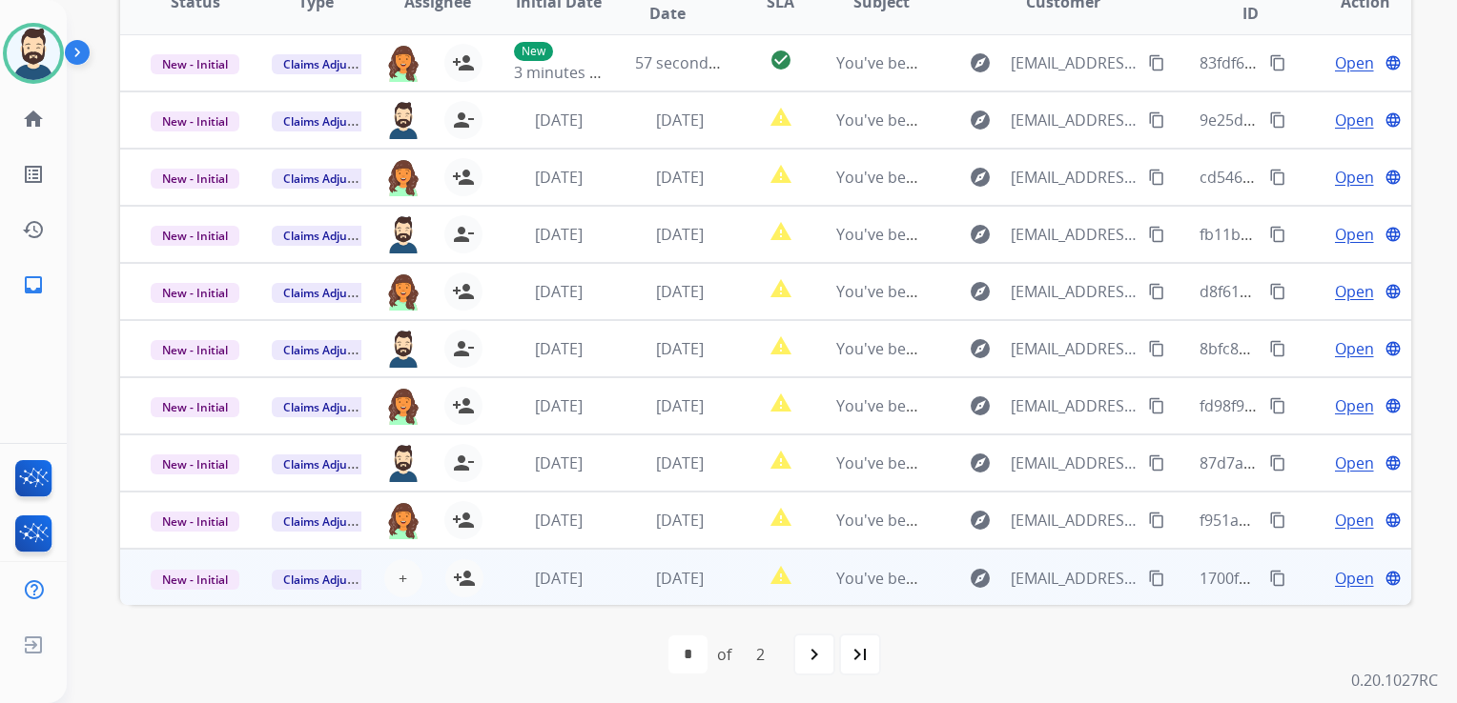
click at [648, 594] on td "[DATE]" at bounding box center [664, 577] width 121 height 57
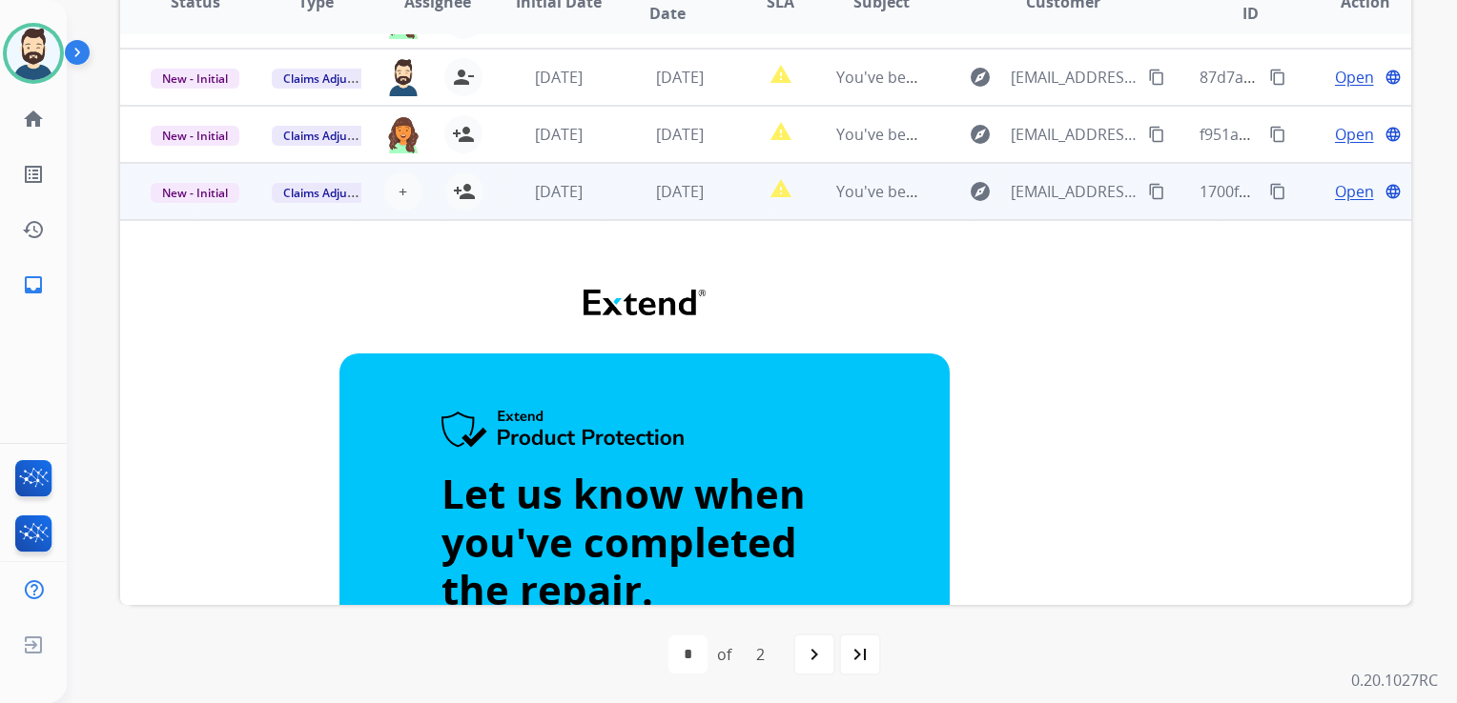
scroll to position [229, 0]
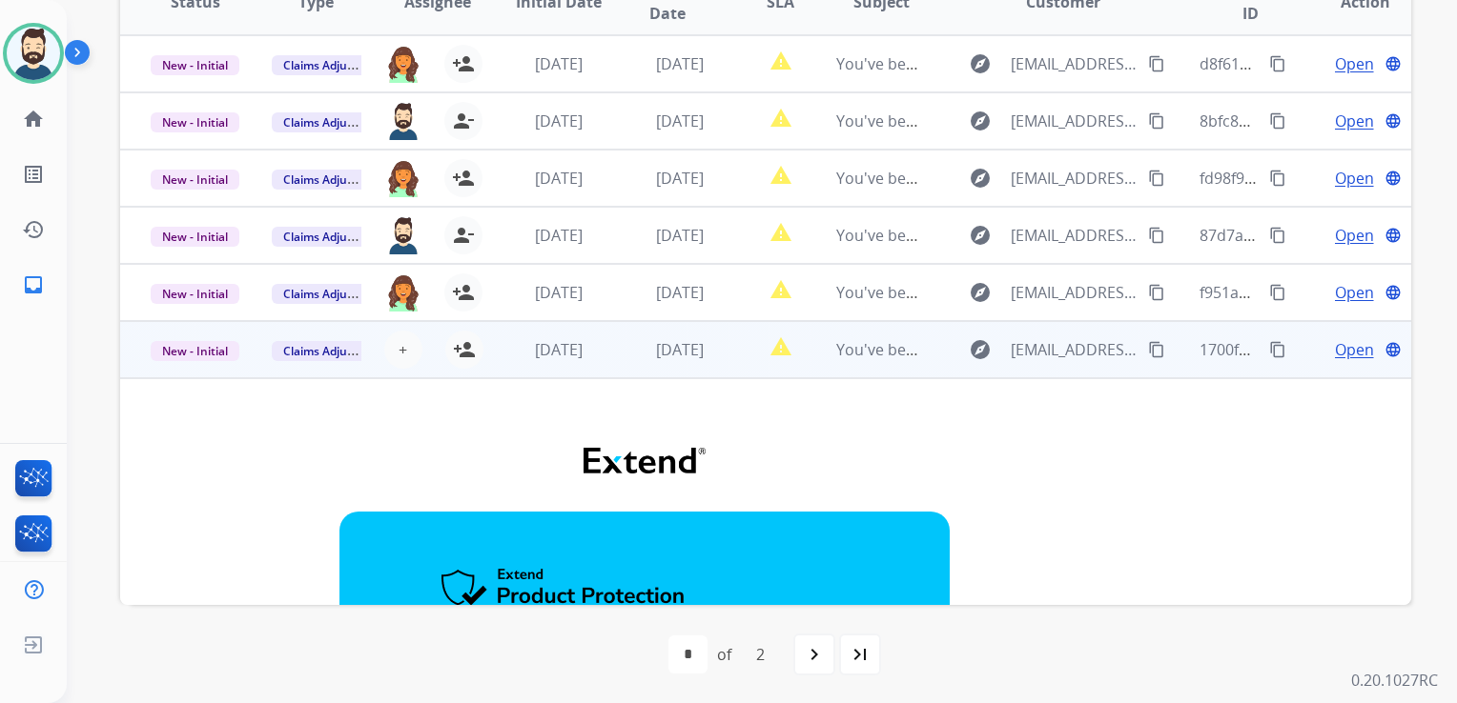
drag, startPoint x: 458, startPoint y: 358, endPoint x: 519, endPoint y: 370, distance: 62.1
click at [461, 357] on mat-icon "person_add" at bounding box center [464, 349] width 23 height 23
click at [612, 376] on td "[DATE]" at bounding box center [664, 349] width 121 height 57
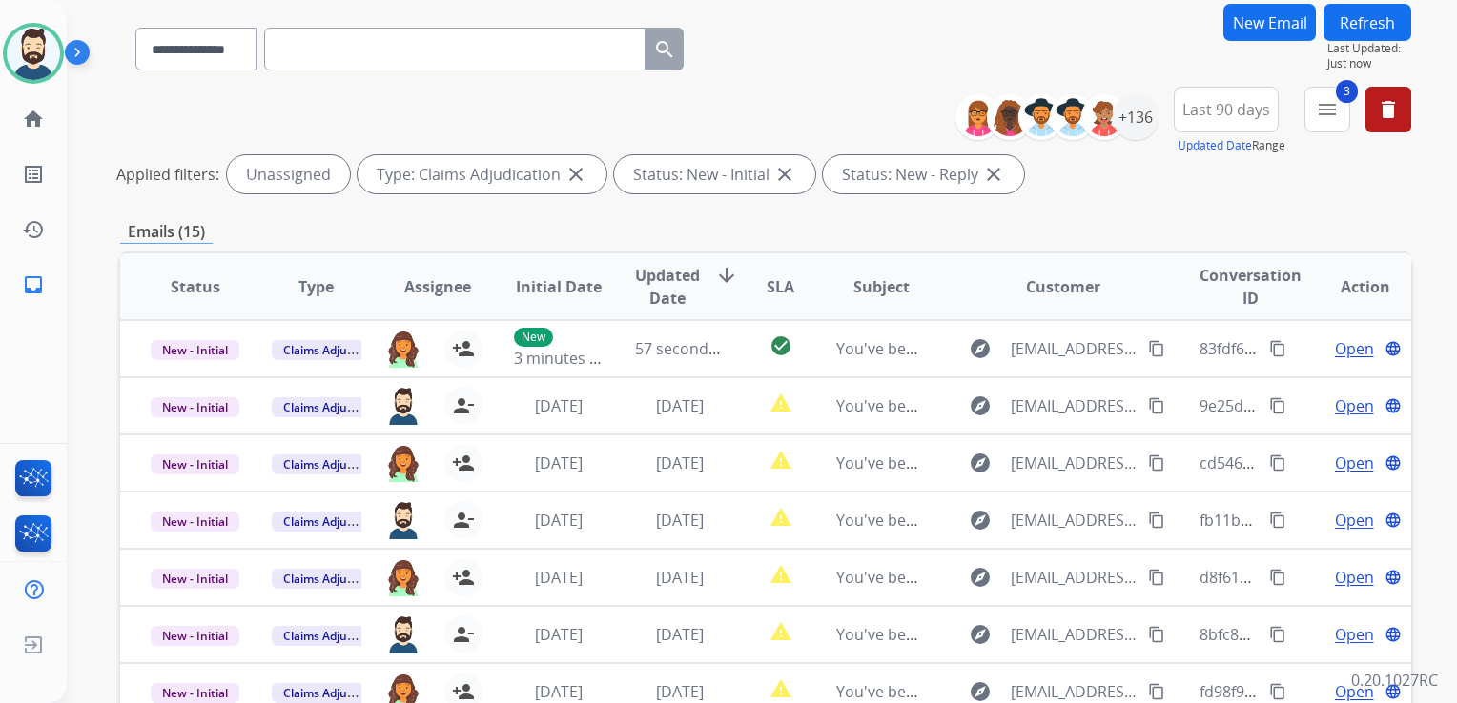
scroll to position [140, 0]
click at [1374, 22] on button "Refresh" at bounding box center [1367, 23] width 88 height 37
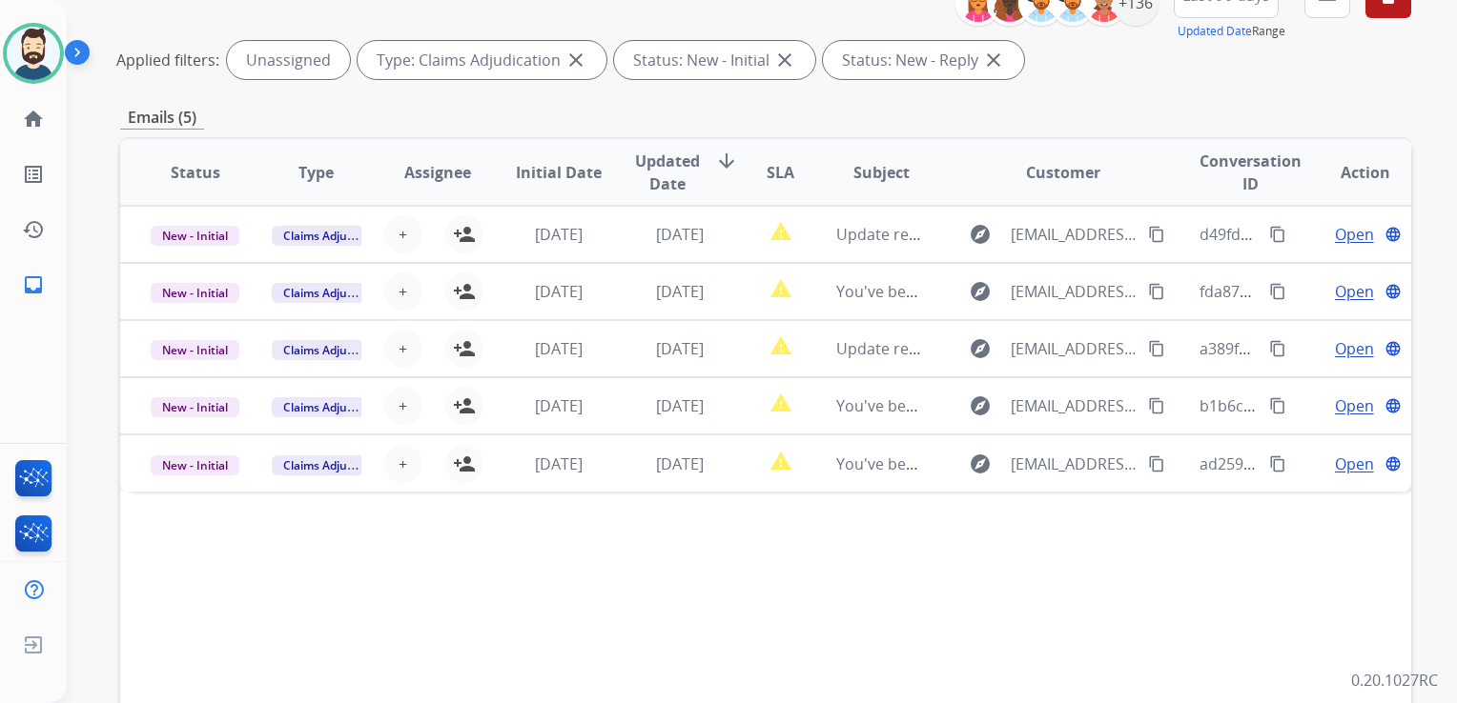
scroll to position [286, 0]
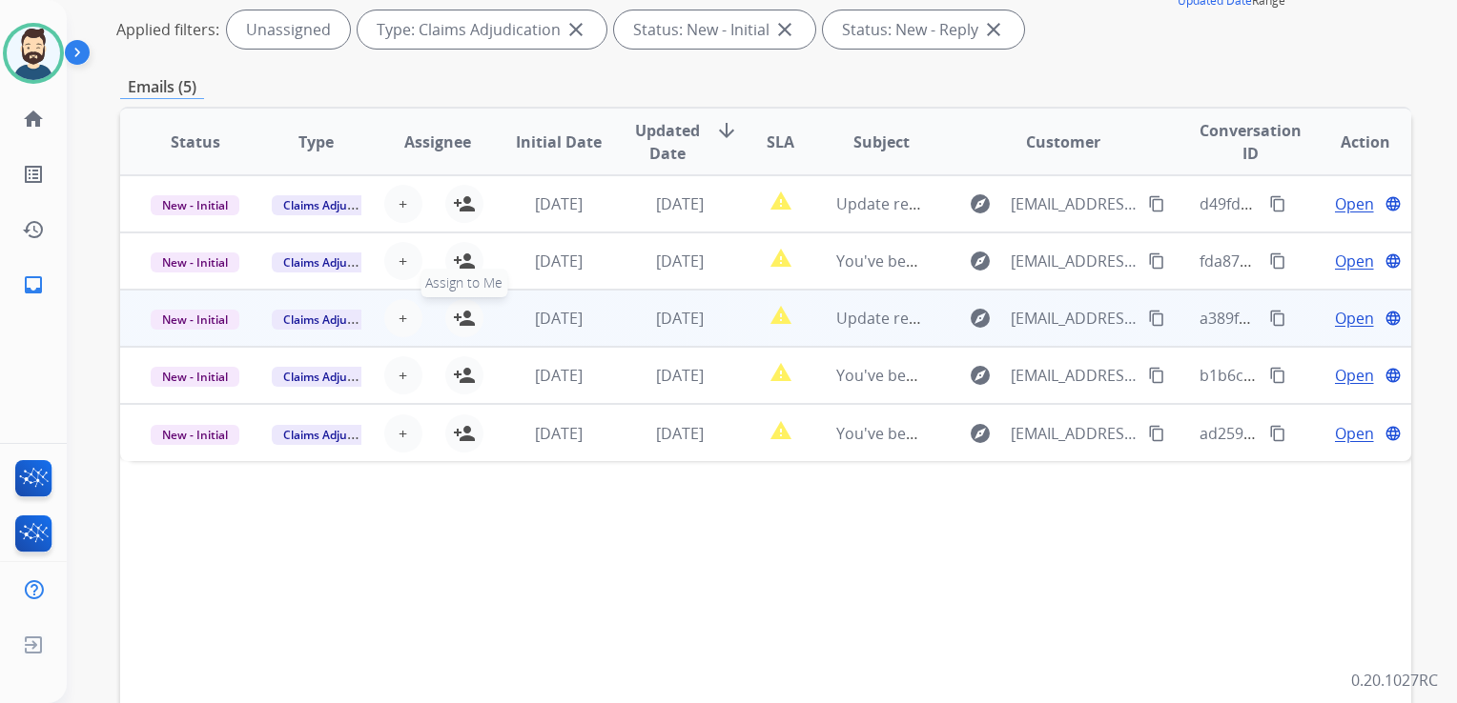
click at [460, 318] on mat-icon "person_add" at bounding box center [464, 318] width 23 height 23
click at [205, 323] on span "New - Initial" at bounding box center [195, 320] width 89 height 20
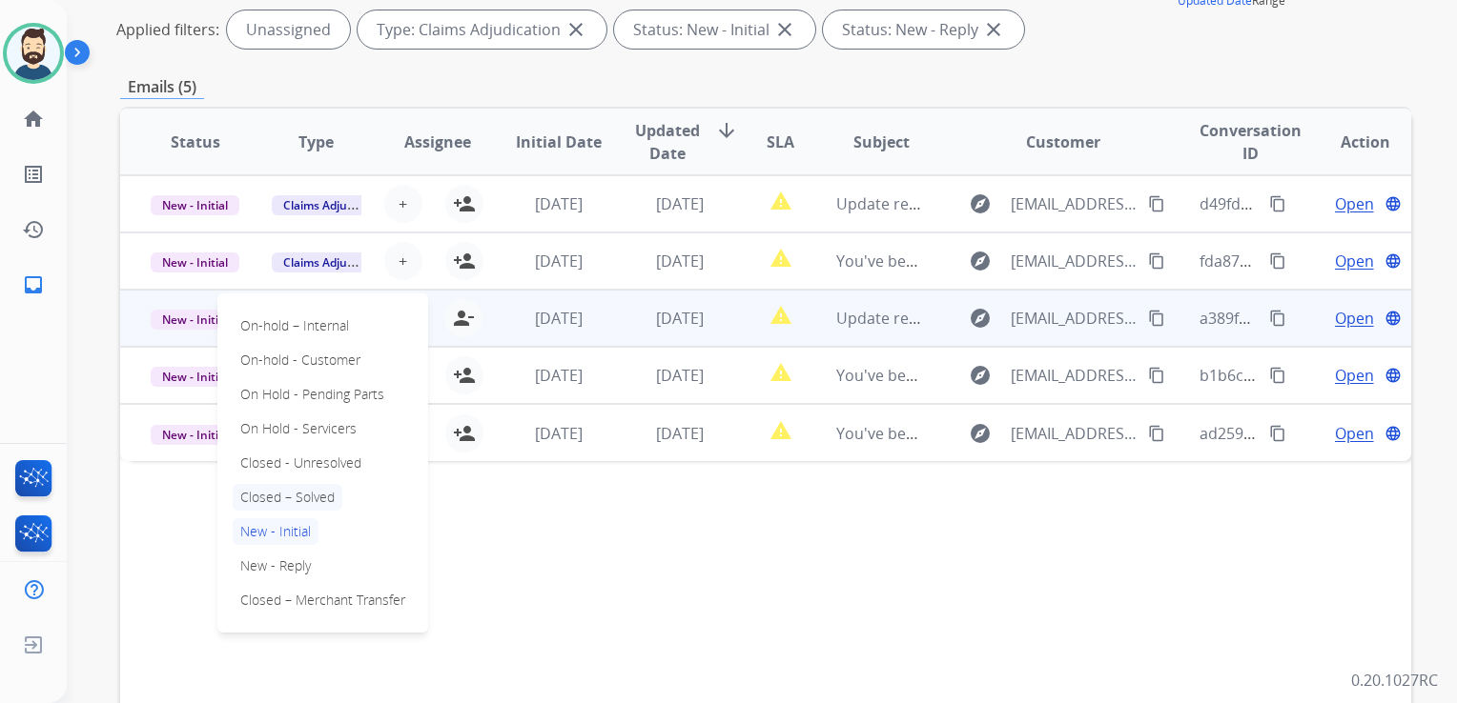
drag, startPoint x: 303, startPoint y: 498, endPoint x: 323, endPoint y: 497, distance: 20.0
click at [305, 498] on p "Closed – Solved" at bounding box center [288, 497] width 110 height 27
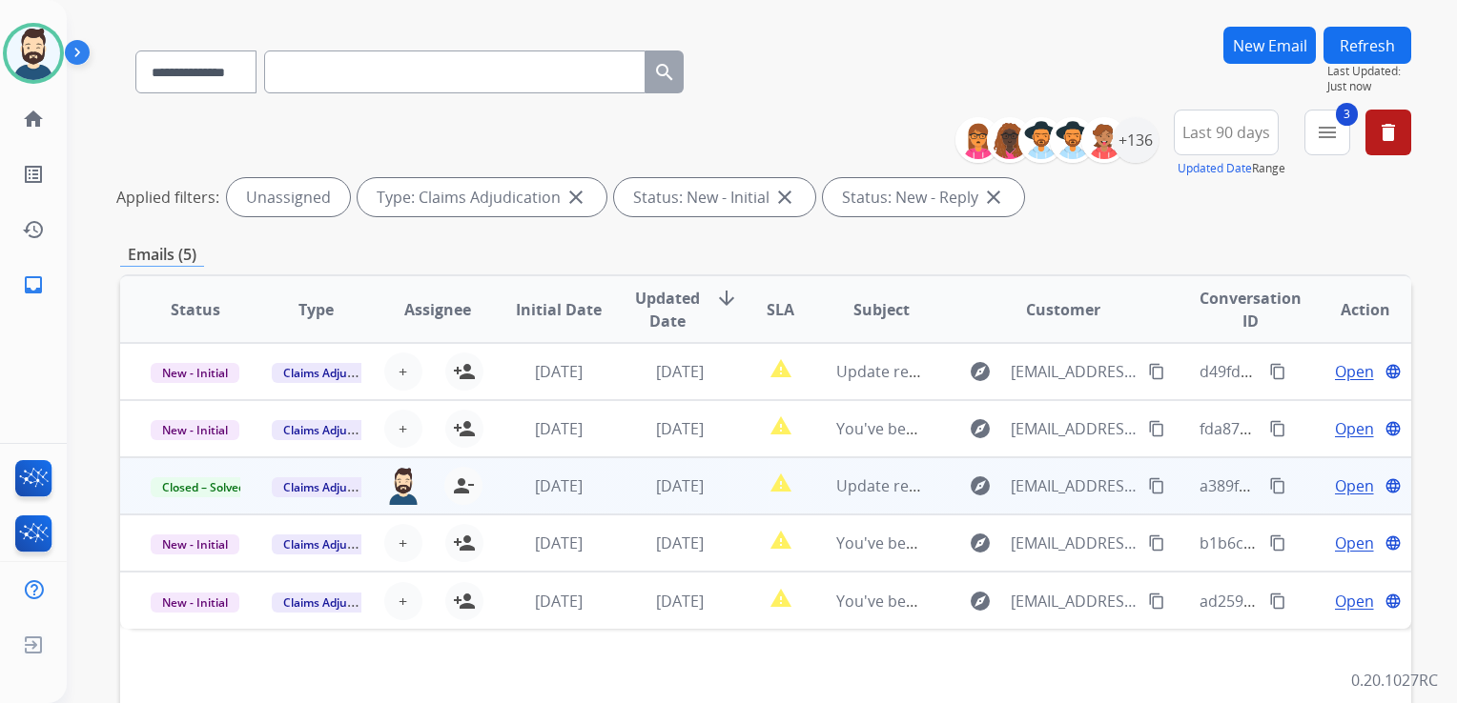
scroll to position [0, 0]
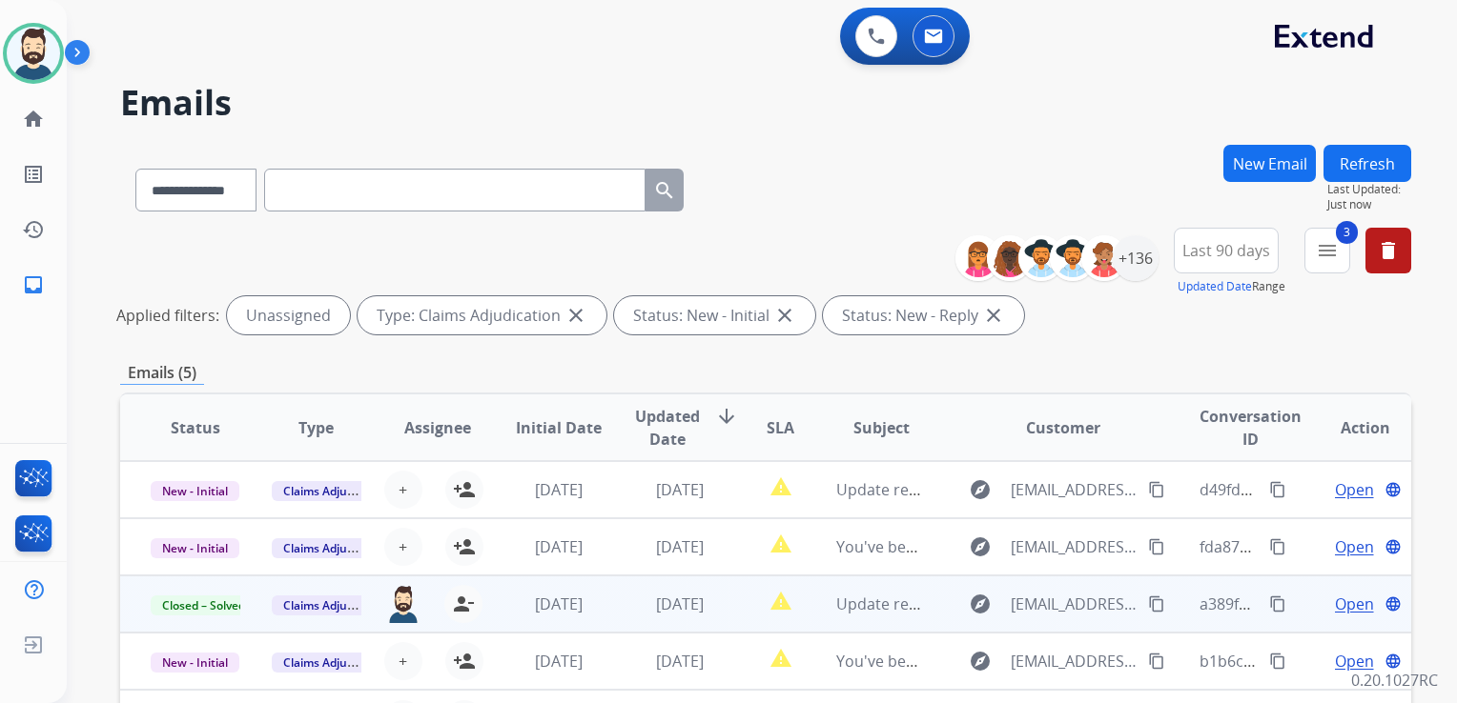
click at [1376, 166] on button "Refresh" at bounding box center [1367, 163] width 88 height 37
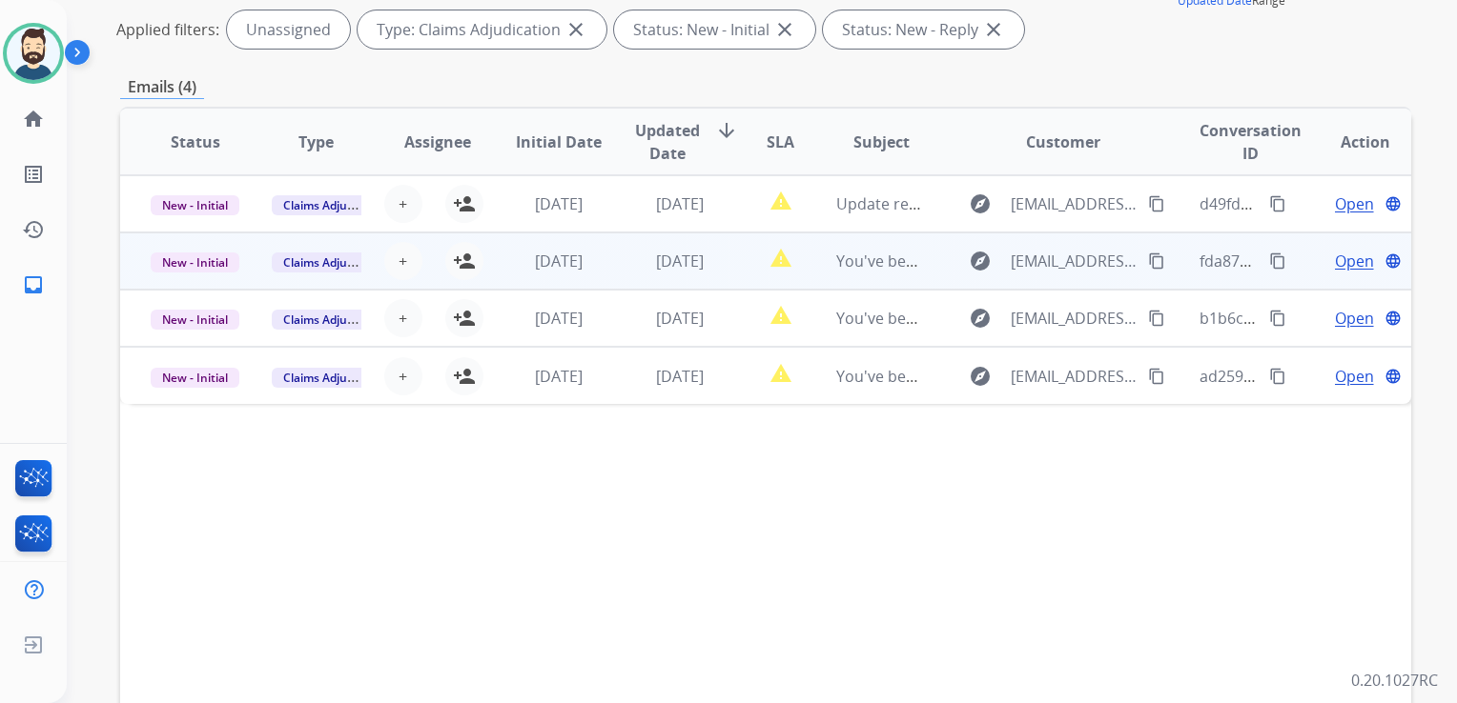
scroll to position [381, 0]
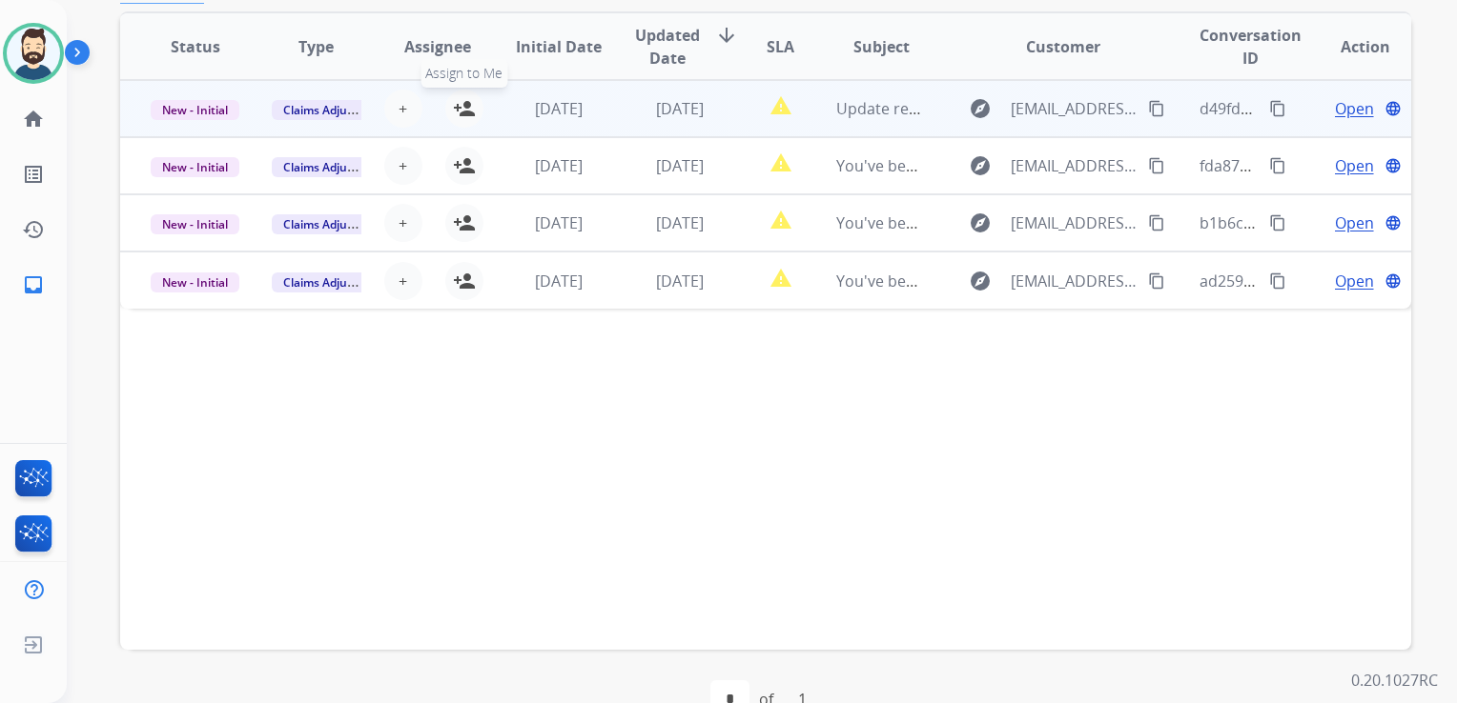
click at [458, 102] on mat-icon "person_add" at bounding box center [464, 108] width 23 height 23
click at [198, 110] on span "New - Initial" at bounding box center [195, 110] width 89 height 20
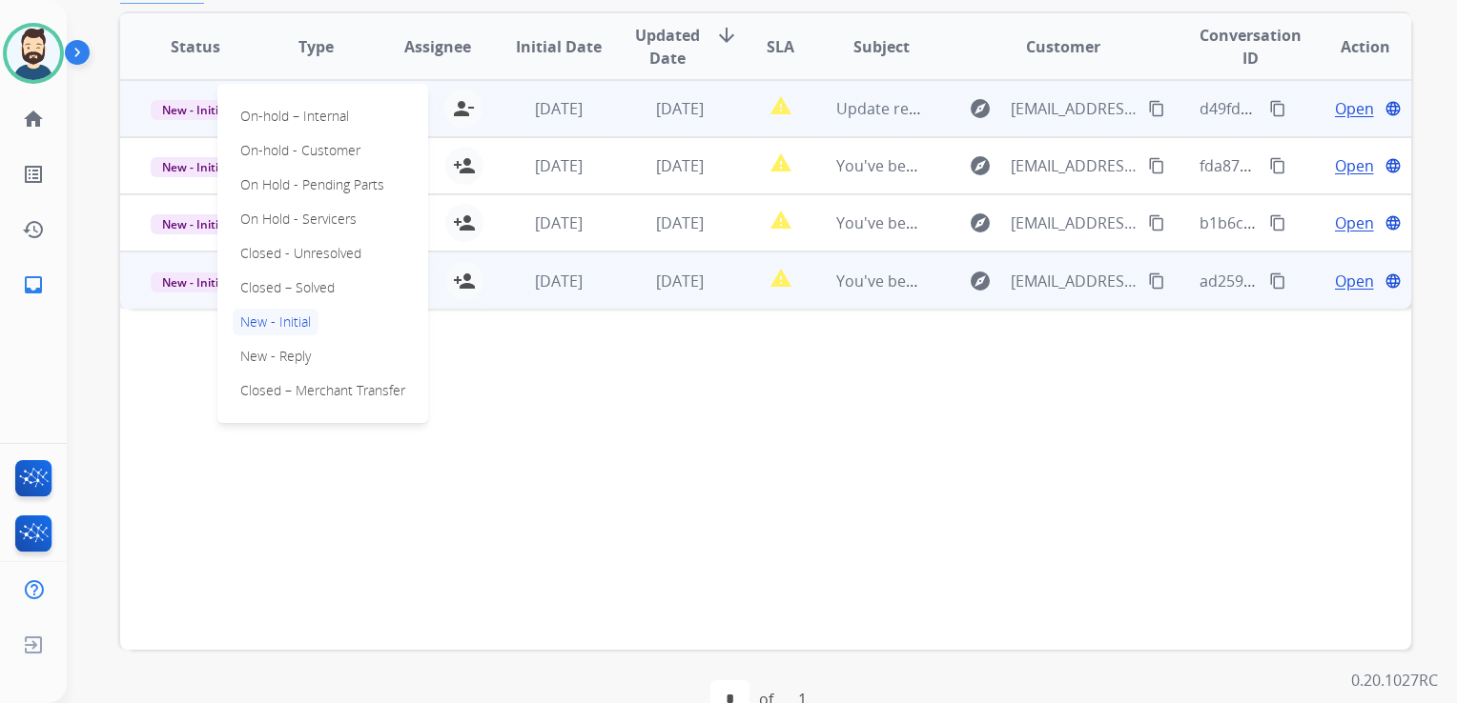
click at [297, 288] on p "Closed – Solved" at bounding box center [288, 288] width 110 height 27
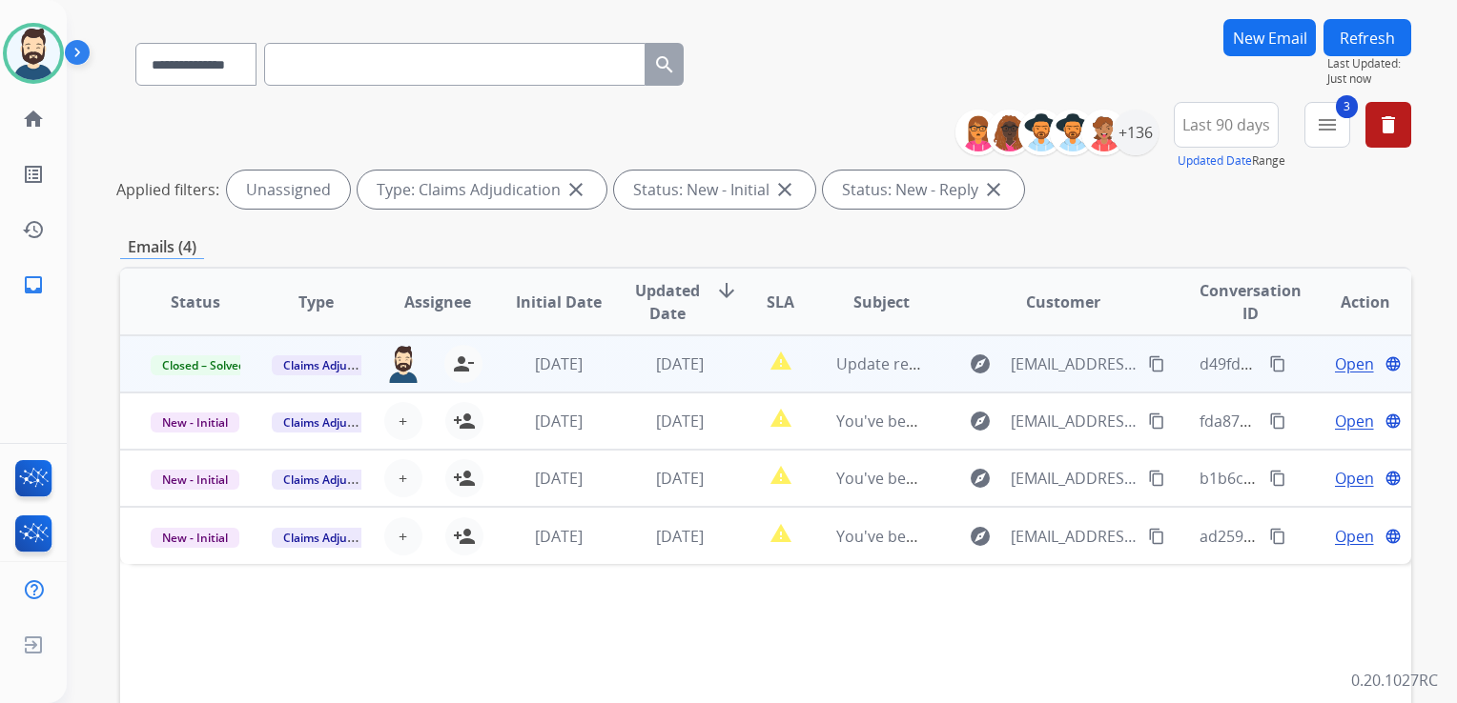
scroll to position [0, 0]
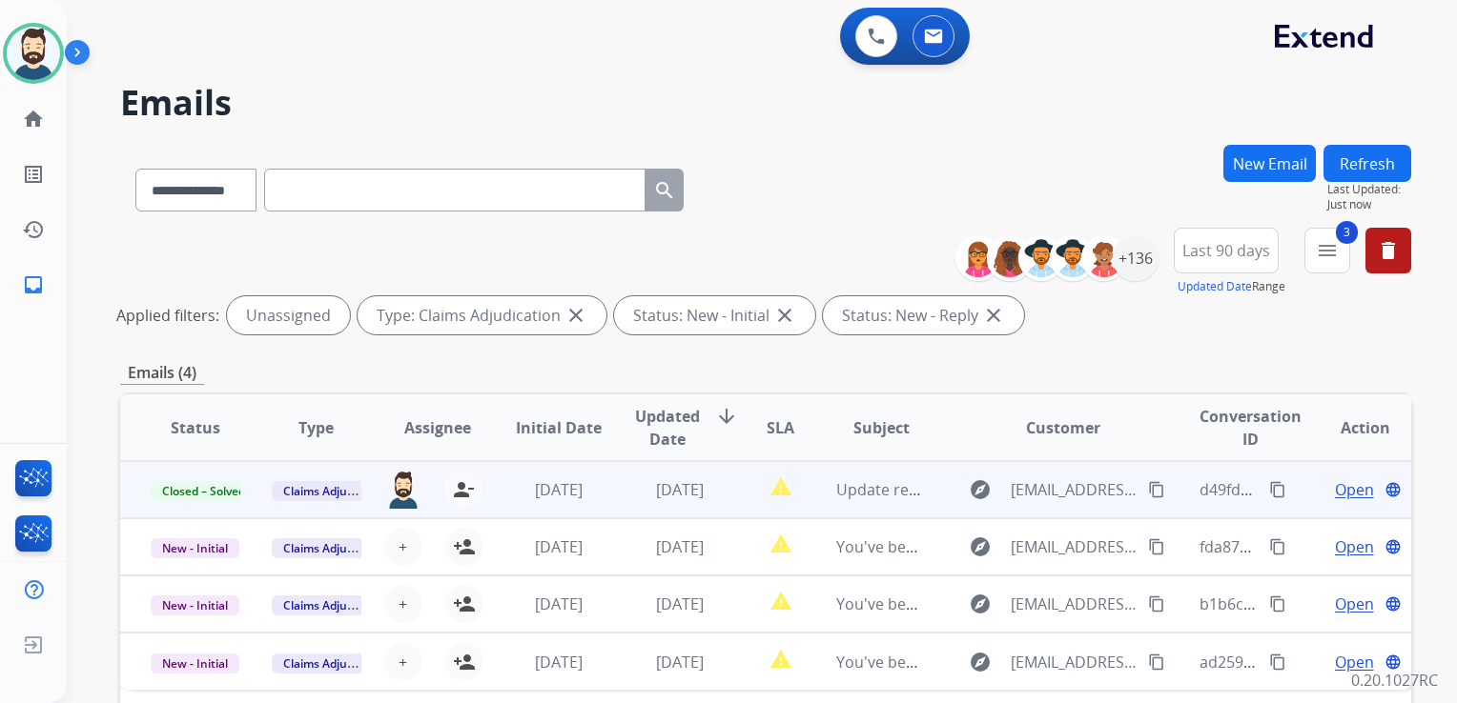
click at [1357, 169] on button "Refresh" at bounding box center [1367, 163] width 88 height 37
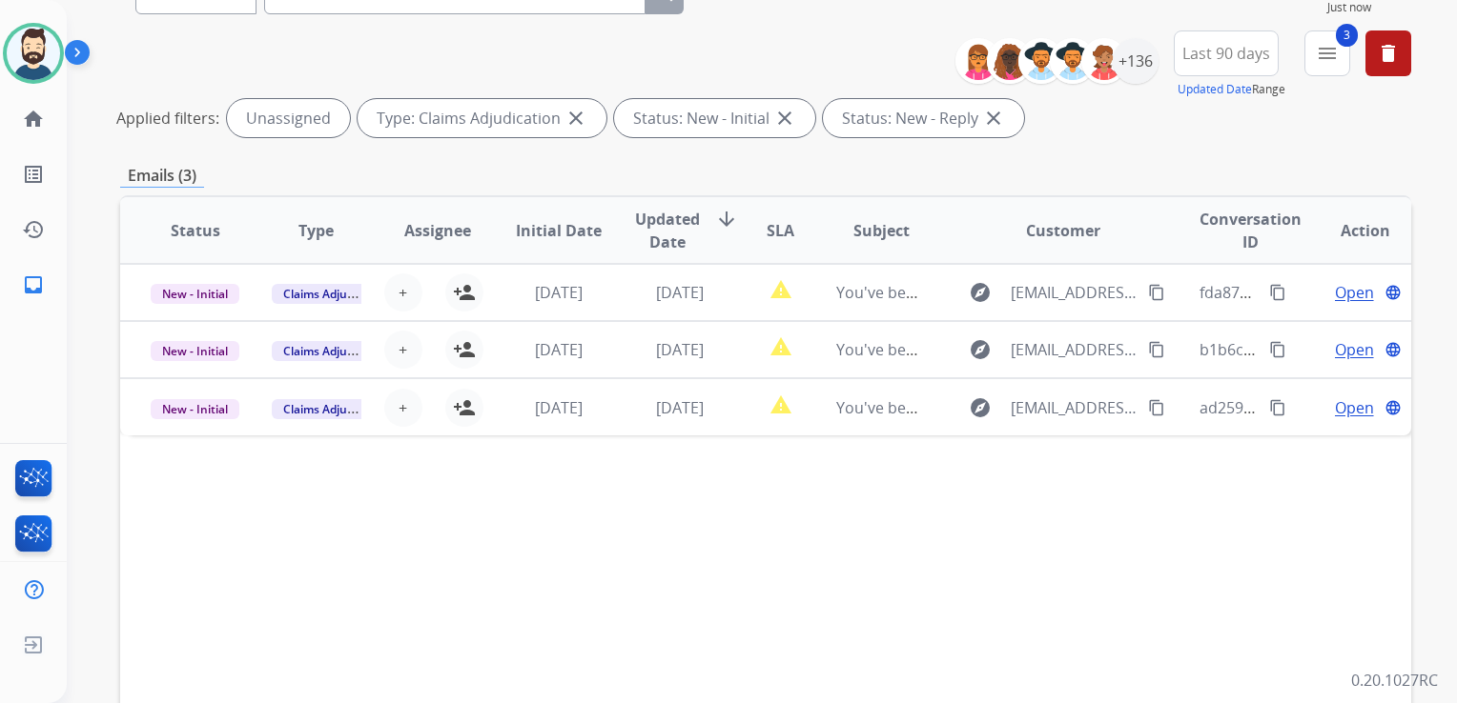
scroll to position [191, 0]
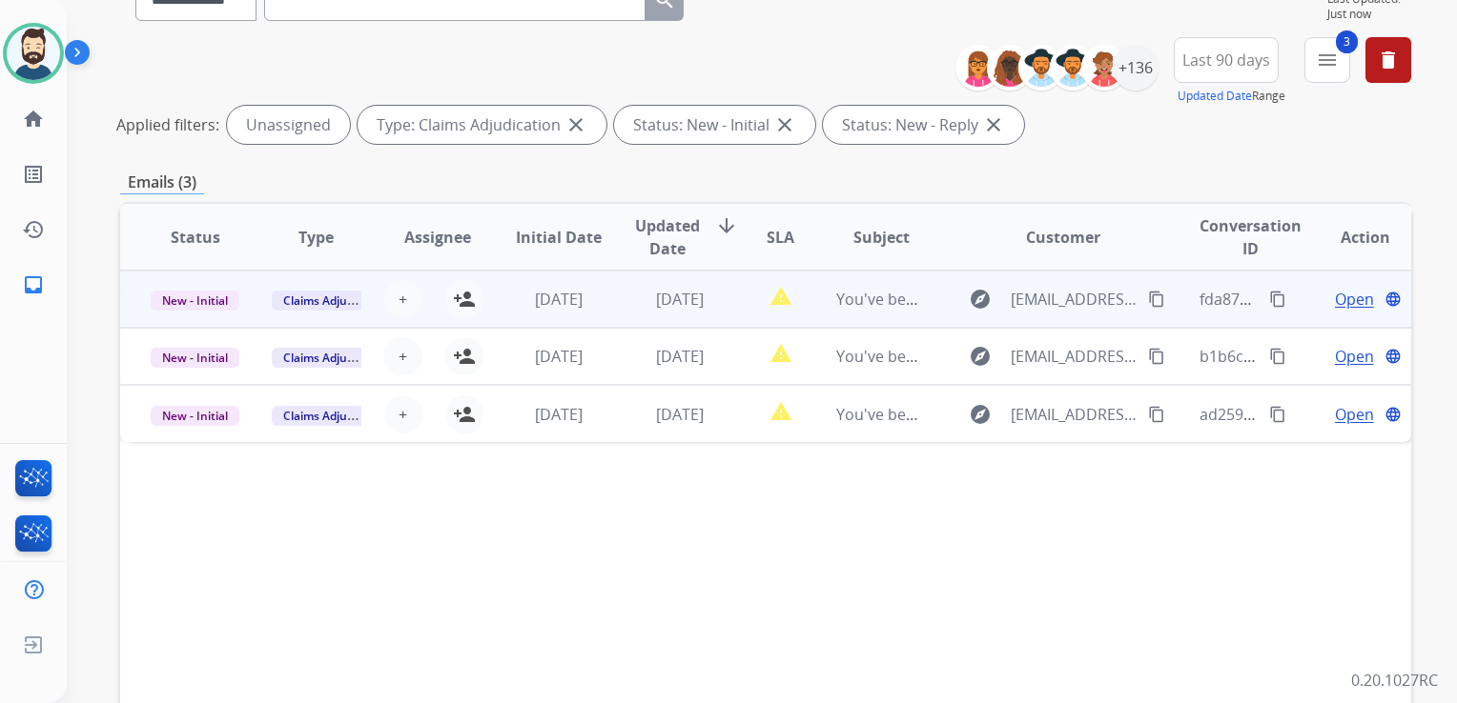
click at [629, 318] on td "[DATE]" at bounding box center [664, 299] width 121 height 57
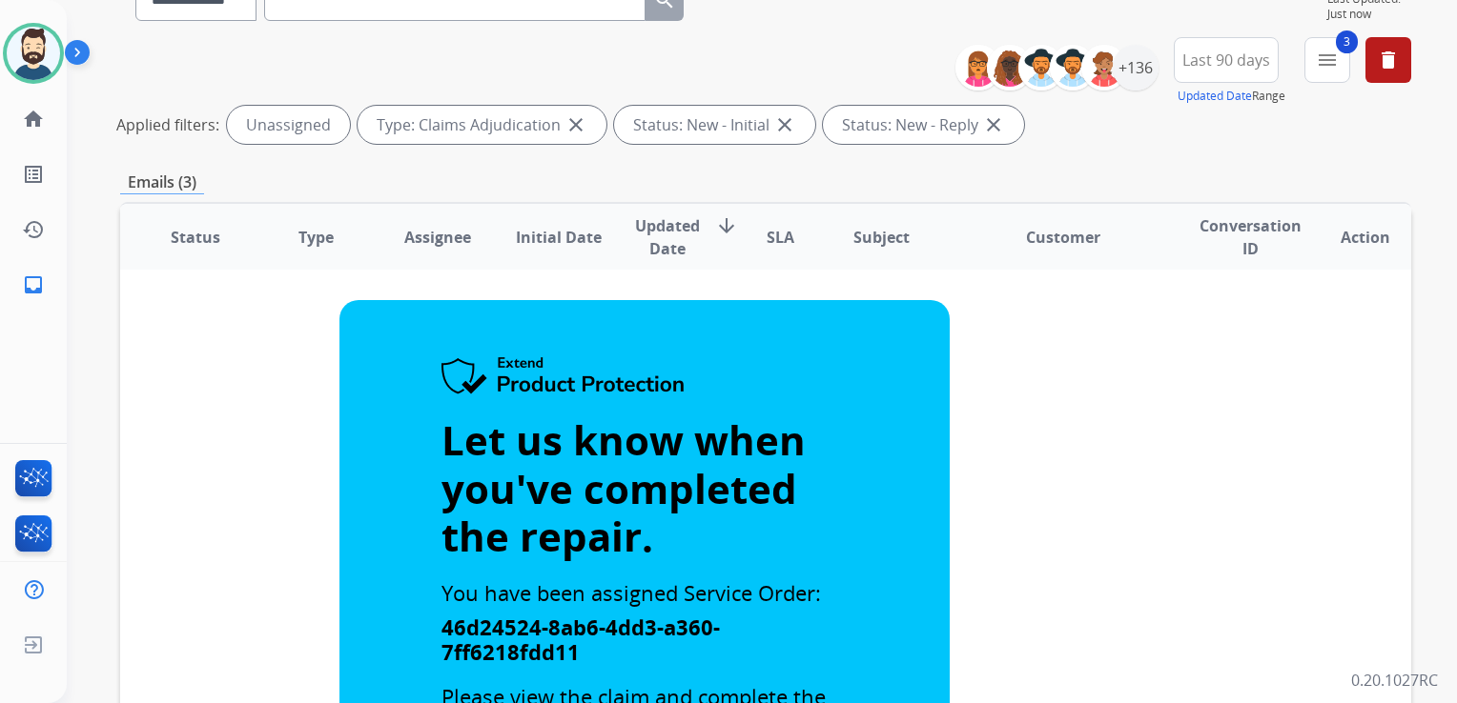
scroll to position [0, 0]
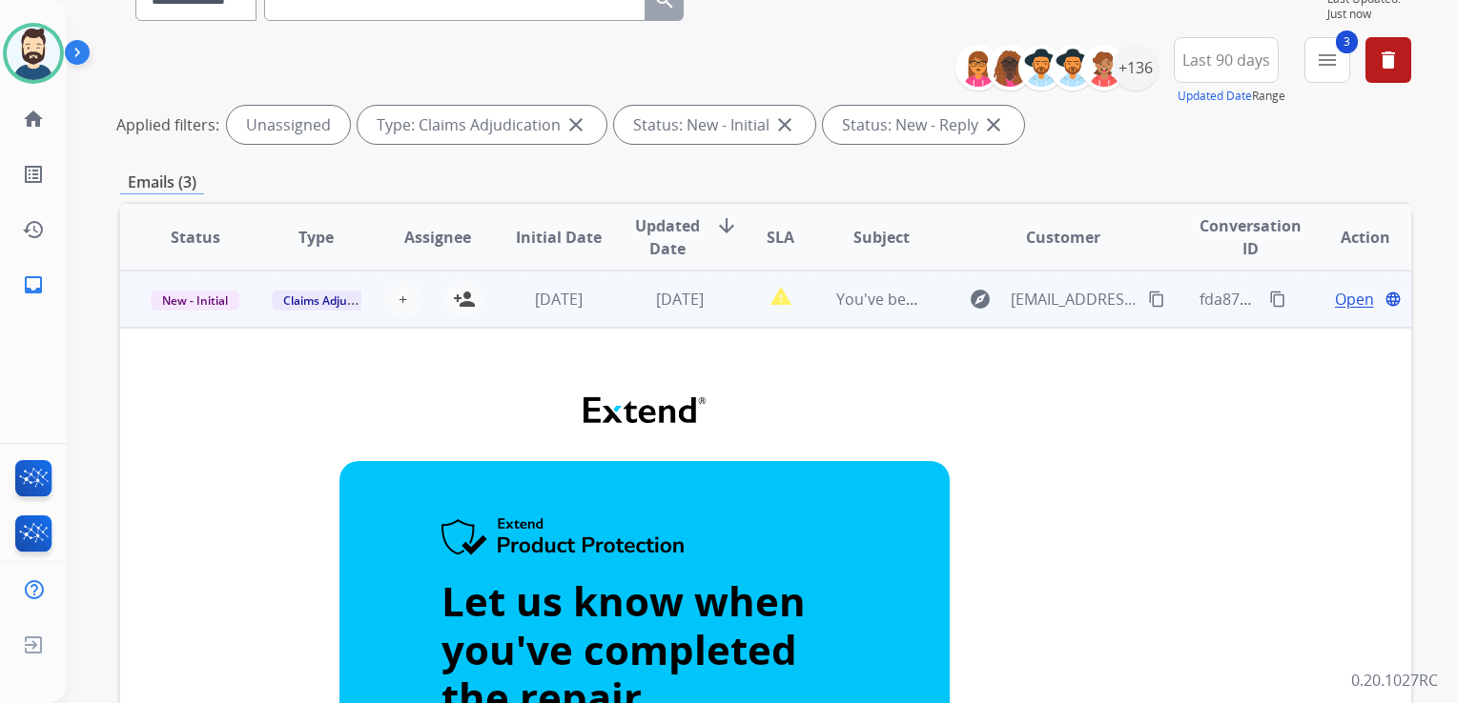
drag, startPoint x: 452, startPoint y: 299, endPoint x: 514, endPoint y: 316, distance: 64.3
click at [454, 299] on mat-icon "person_add" at bounding box center [464, 299] width 23 height 23
click at [576, 323] on td "[DATE]" at bounding box center [543, 299] width 121 height 57
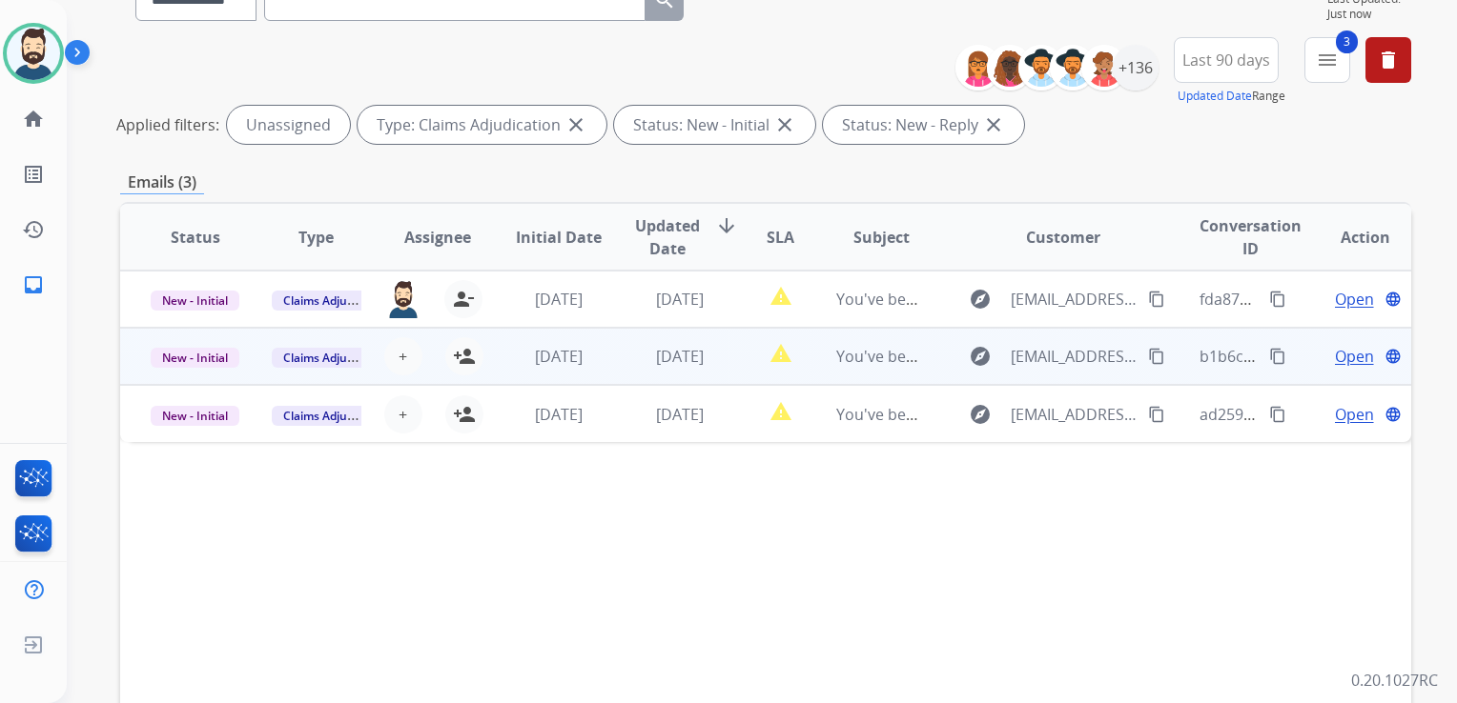
click at [595, 368] on td "[DATE]" at bounding box center [543, 356] width 121 height 57
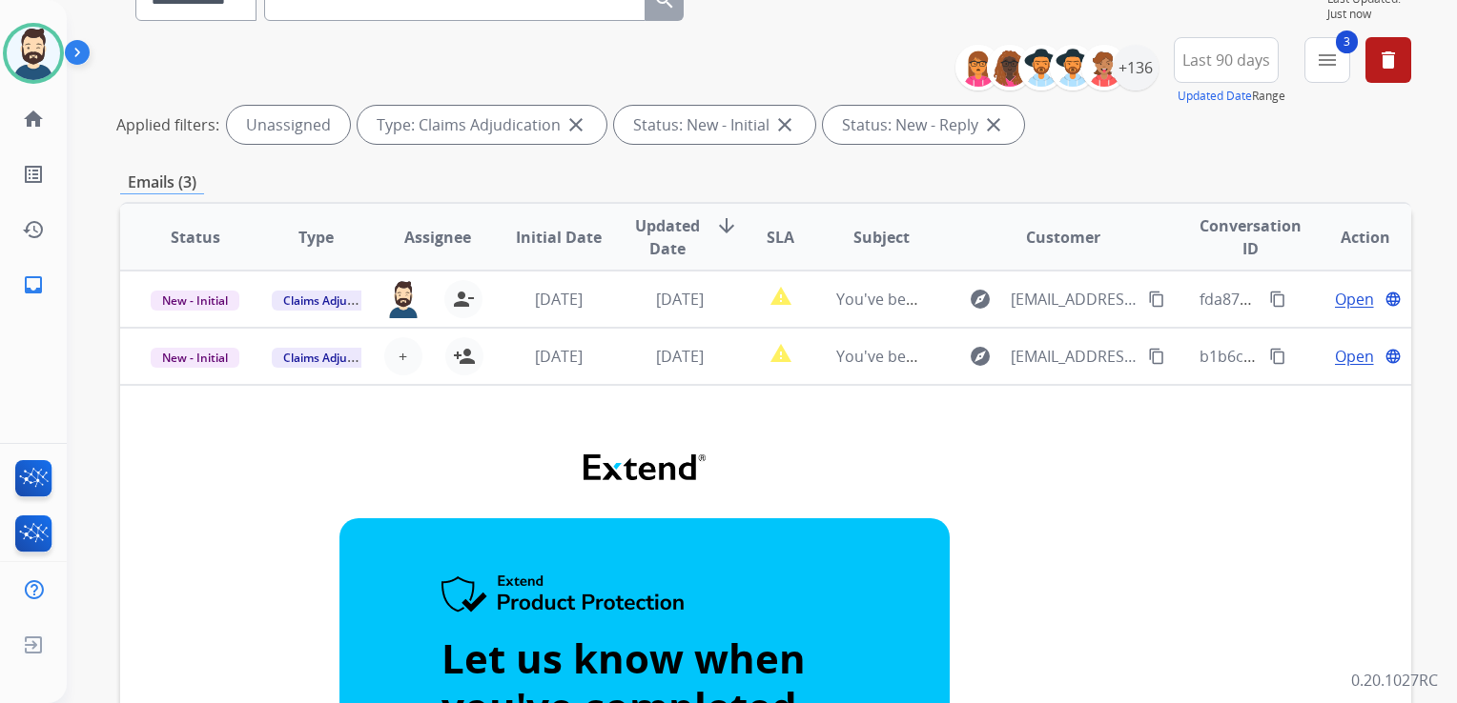
drag, startPoint x: 636, startPoint y: 377, endPoint x: 581, endPoint y: 388, distance: 56.3
click at [636, 377] on td "[DATE]" at bounding box center [664, 356] width 121 height 57
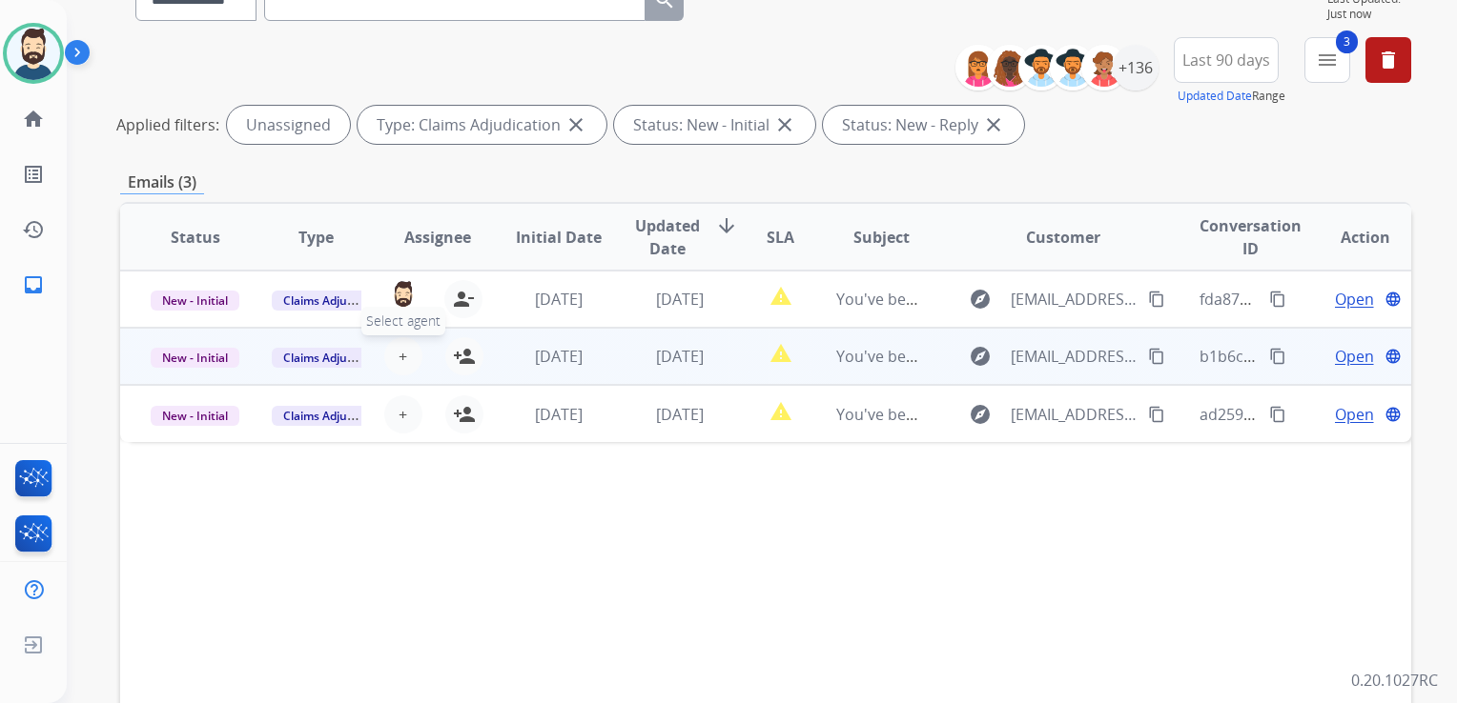
click at [404, 354] on button "+ Select agent" at bounding box center [403, 356] width 38 height 38
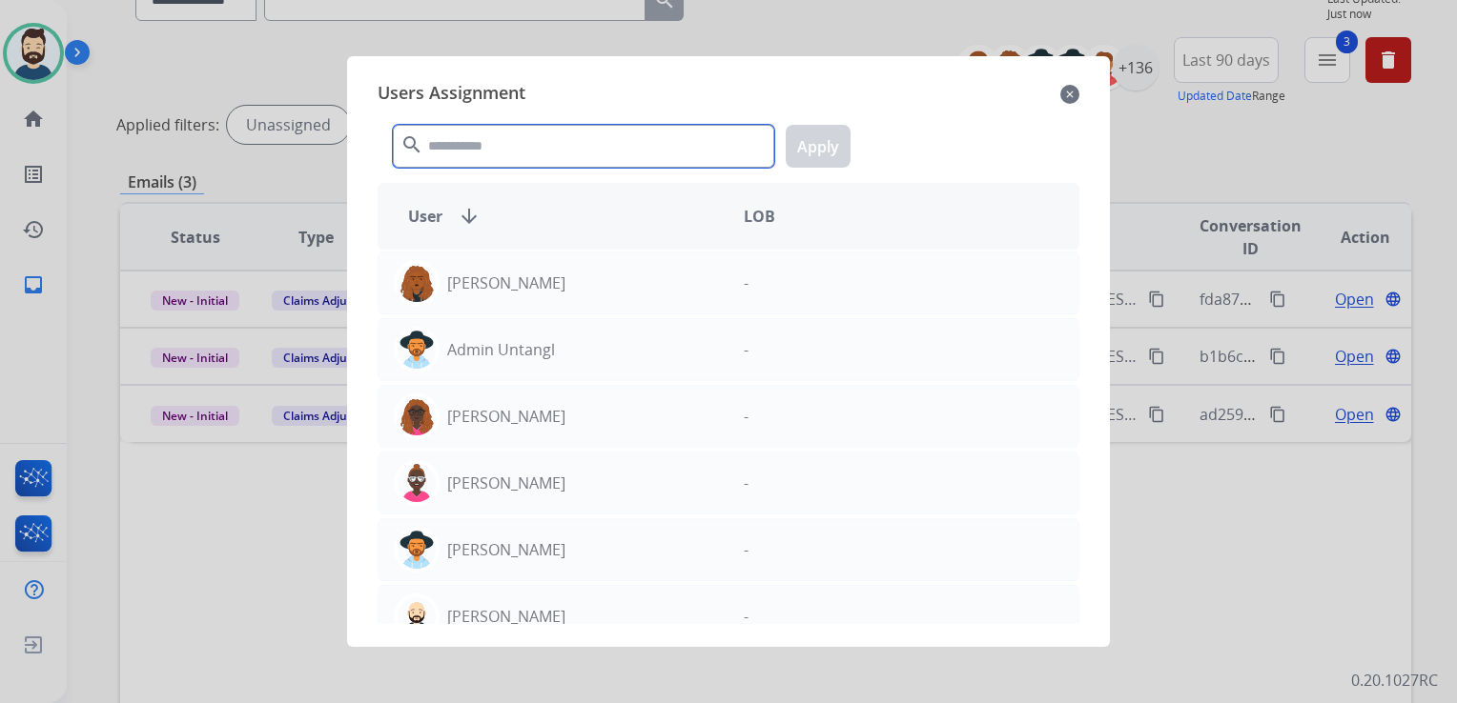
click at [525, 147] on input "text" at bounding box center [583, 146] width 381 height 43
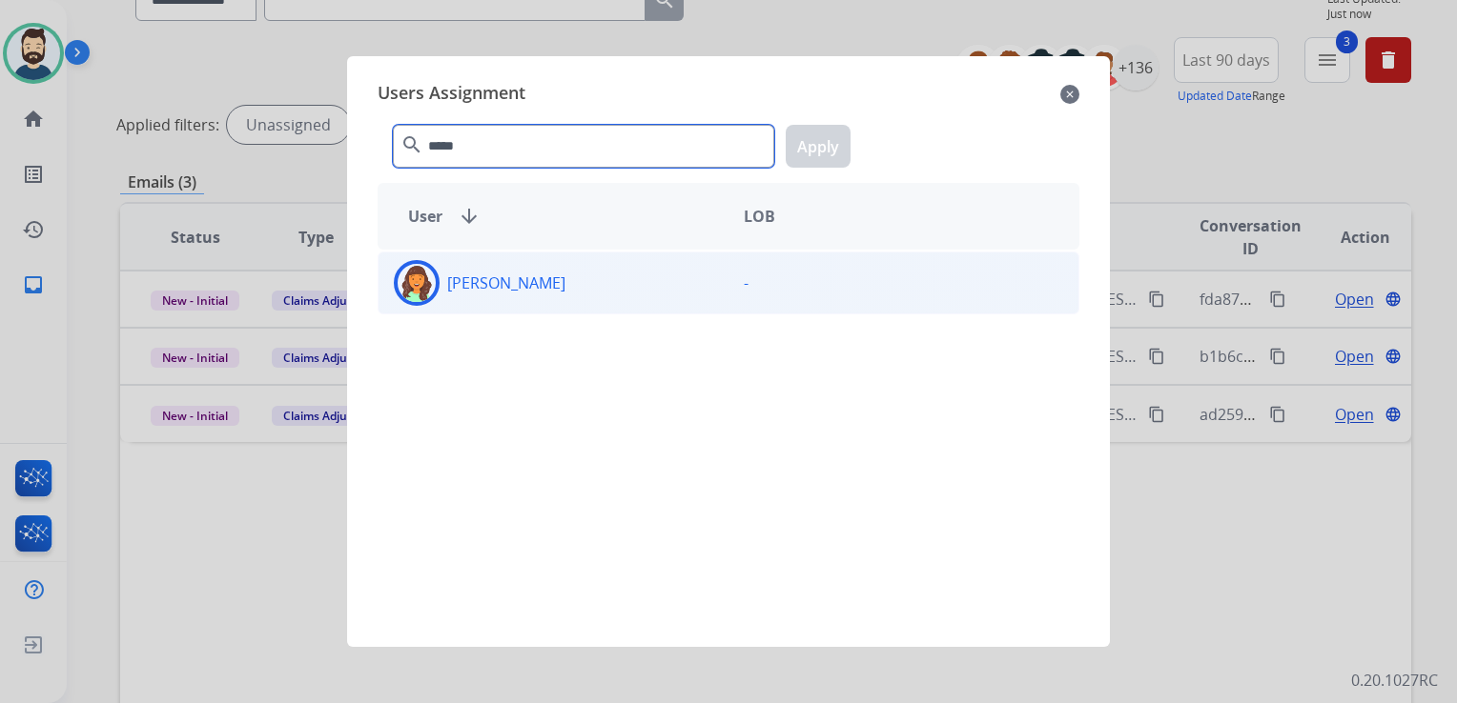
type input "*****"
click at [408, 290] on img at bounding box center [416, 283] width 38 height 38
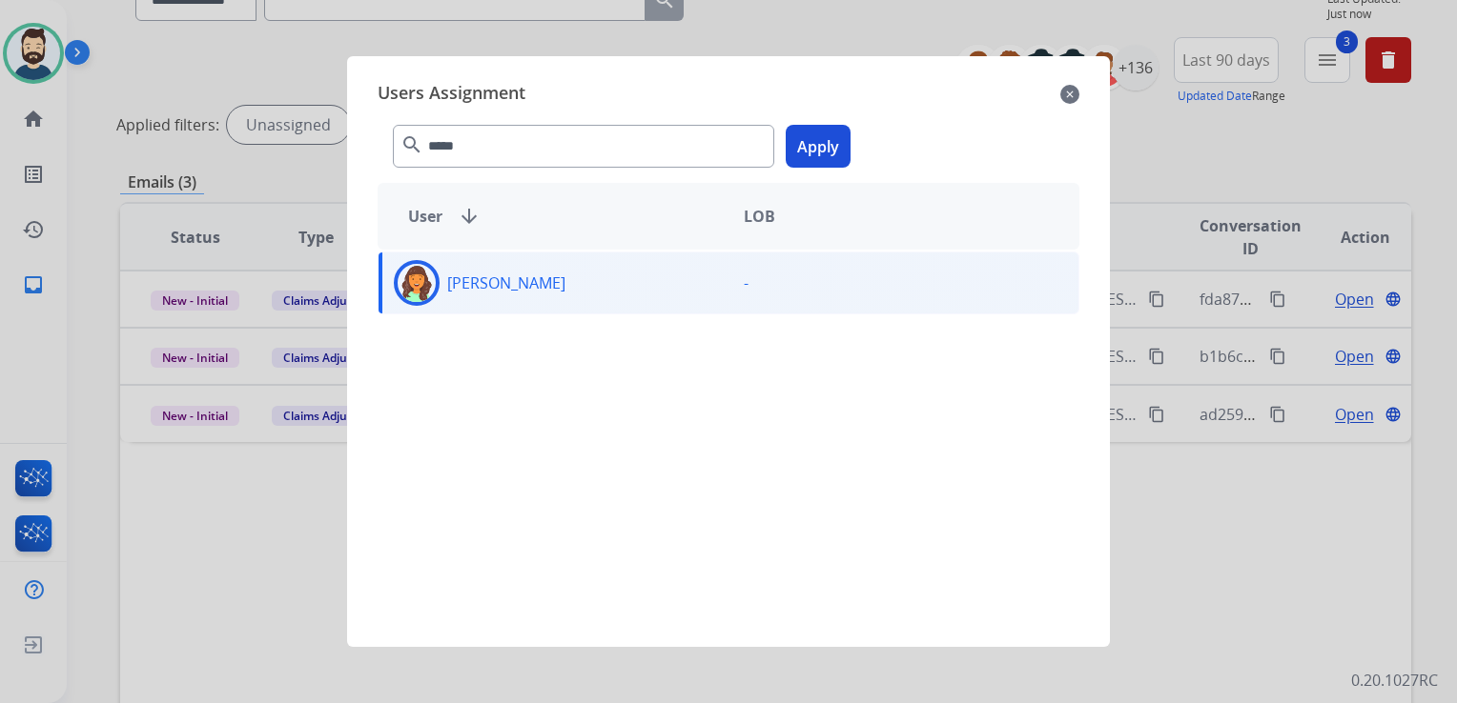
click at [801, 151] on button "Apply" at bounding box center [817, 146] width 65 height 43
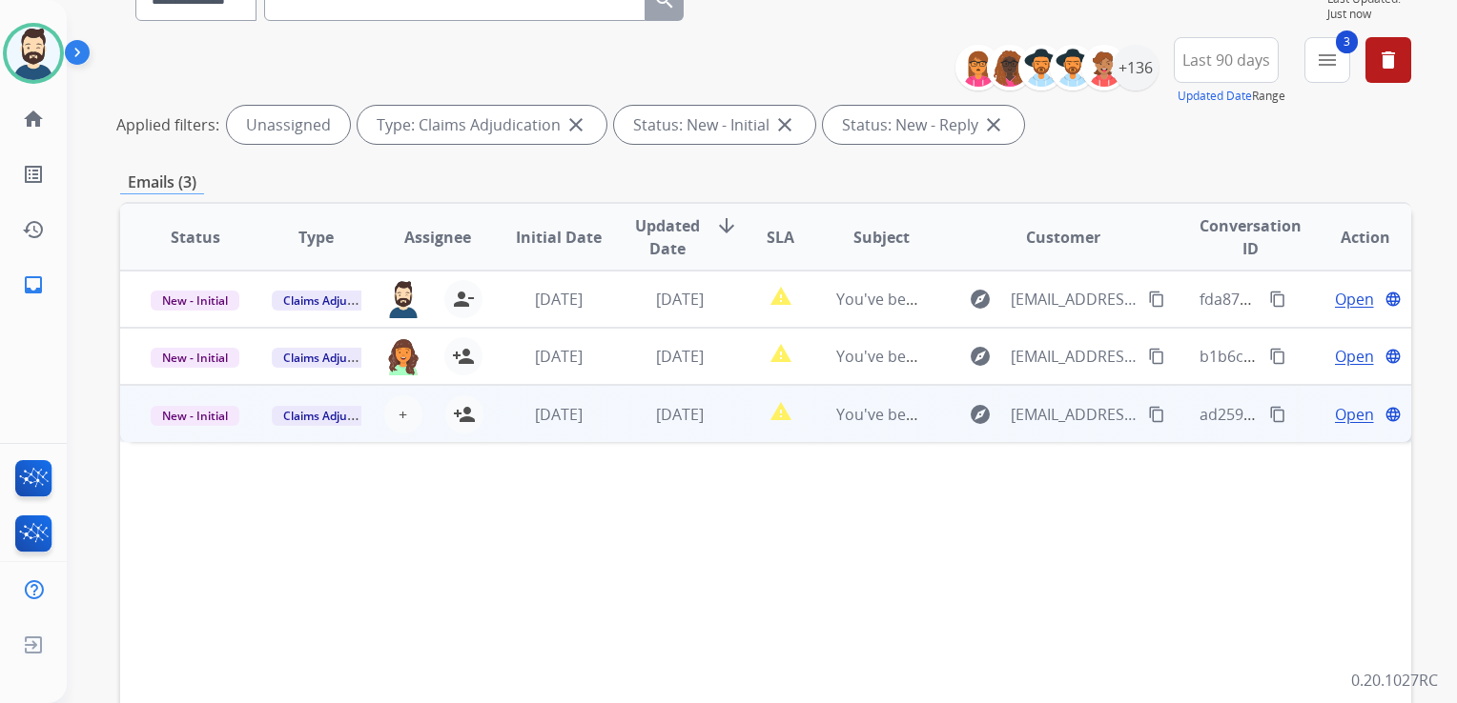
click at [609, 433] on td "[DATE]" at bounding box center [664, 413] width 121 height 57
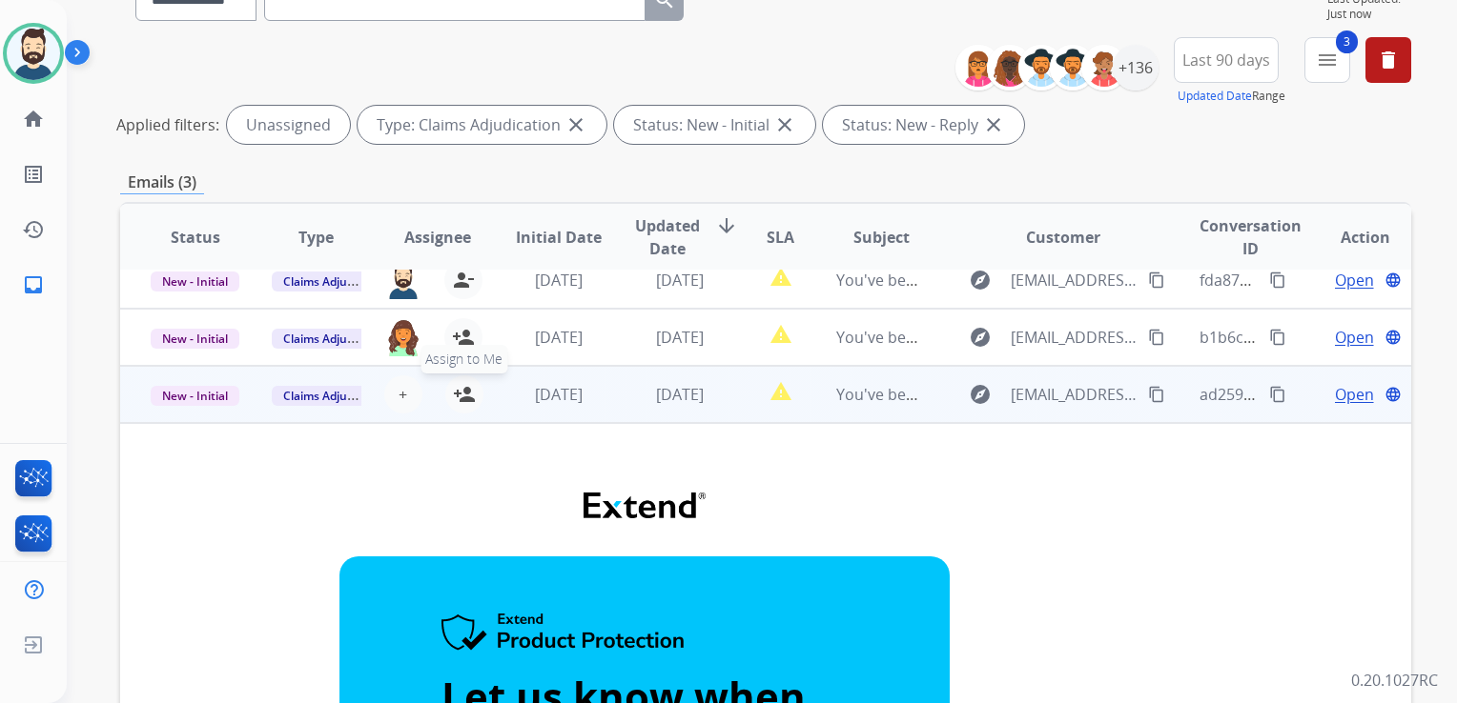
scroll to position [19, 0]
click at [457, 398] on mat-icon "person_add" at bounding box center [464, 394] width 23 height 23
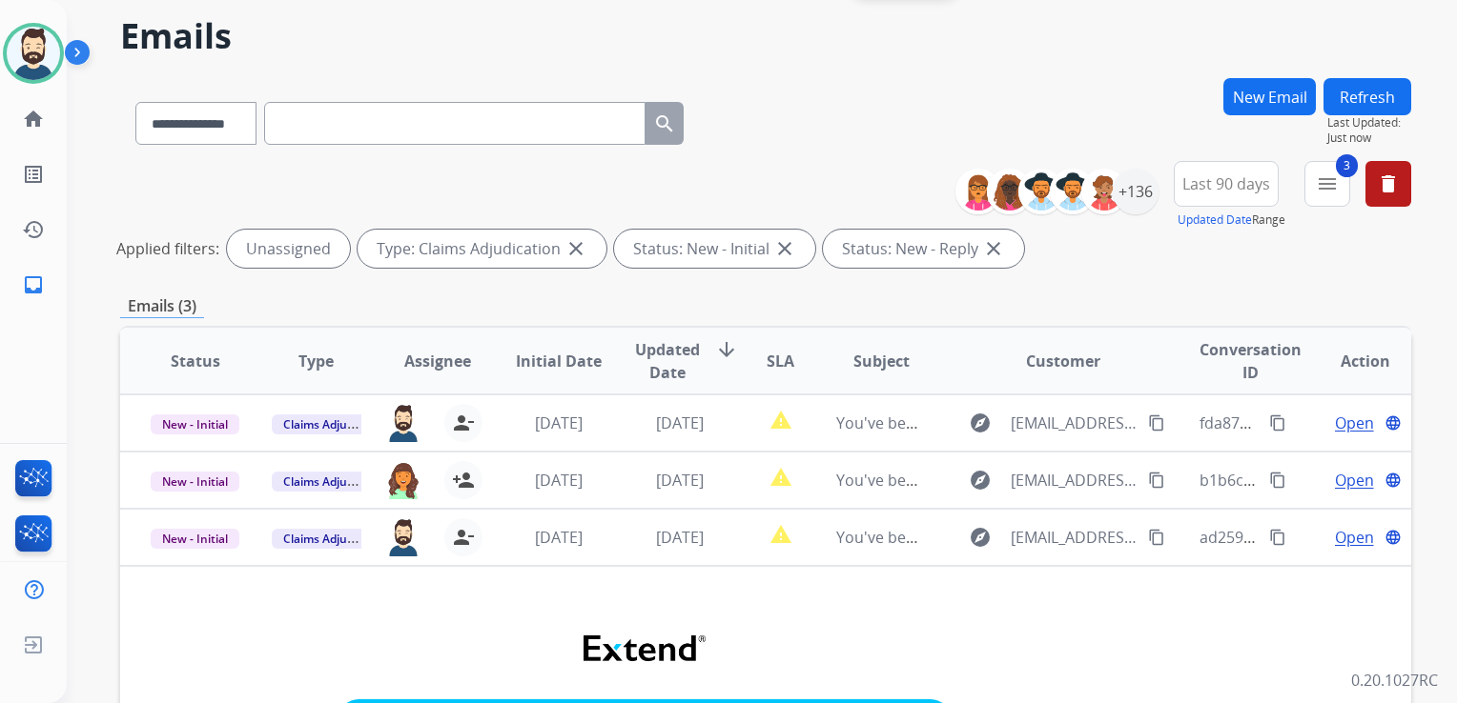
scroll to position [0, 0]
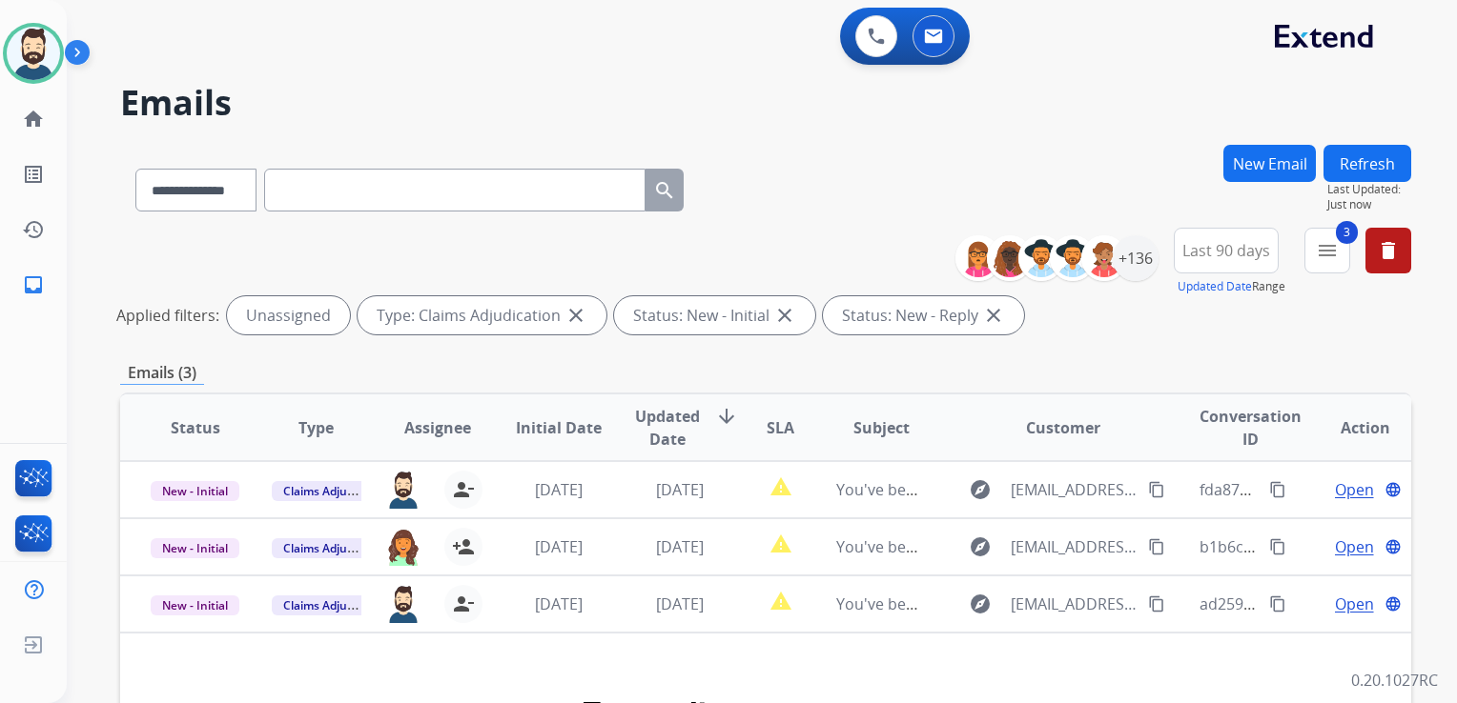
drag, startPoint x: 1359, startPoint y: 168, endPoint x: 1328, endPoint y: 191, distance: 38.9
click at [1358, 169] on button "Refresh" at bounding box center [1367, 163] width 88 height 37
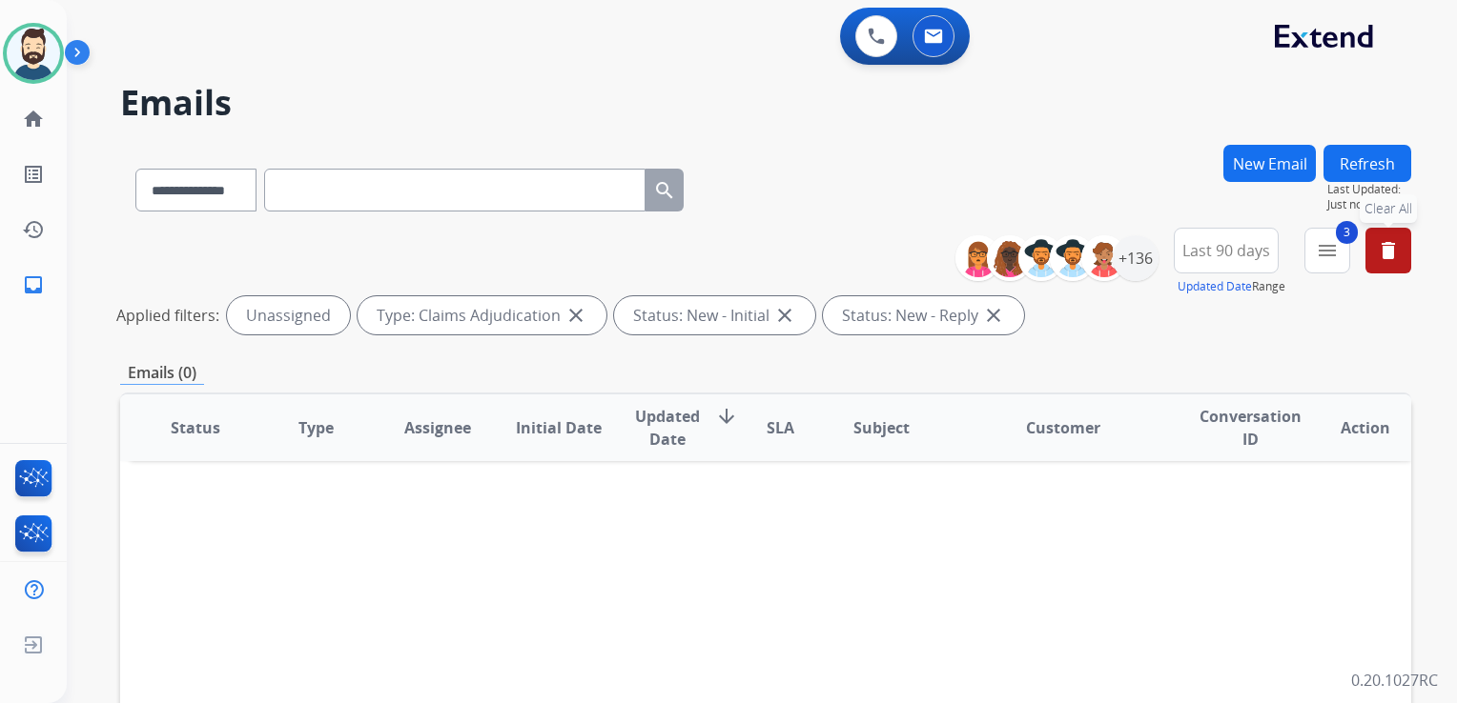
click at [1378, 248] on mat-icon "delete" at bounding box center [1387, 250] width 23 height 23
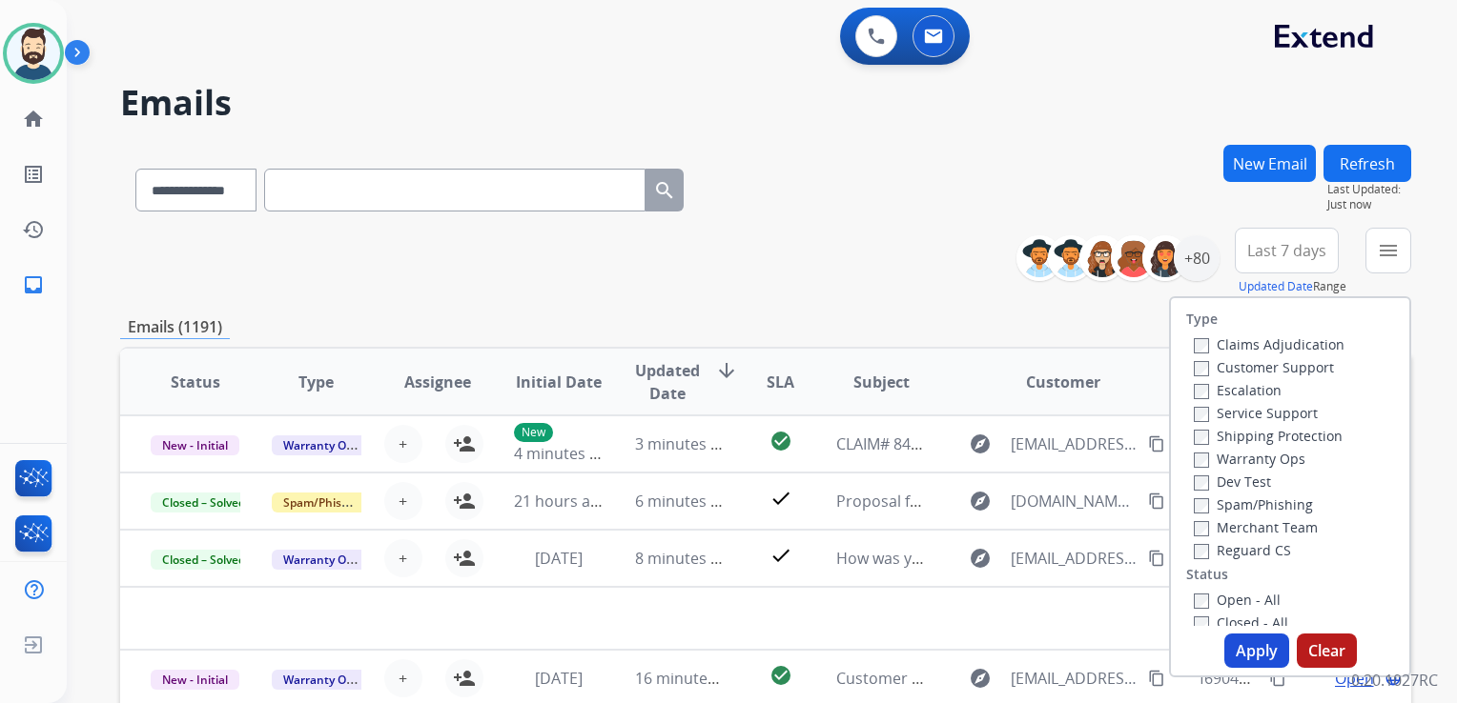
click at [926, 261] on div "**********" at bounding box center [765, 262] width 1291 height 69
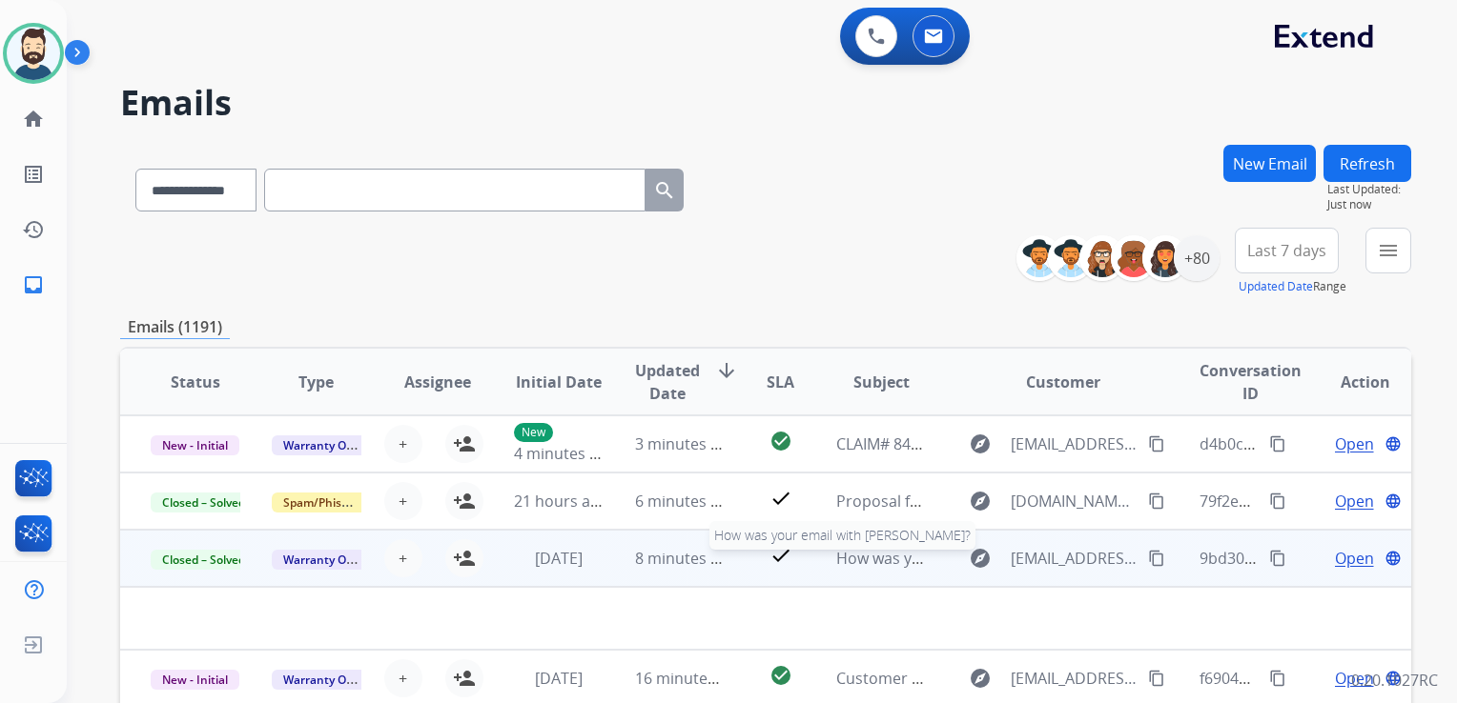
click at [842, 570] on td "How was your email with Marion? How was your email with Marion?" at bounding box center [865, 558] width 121 height 57
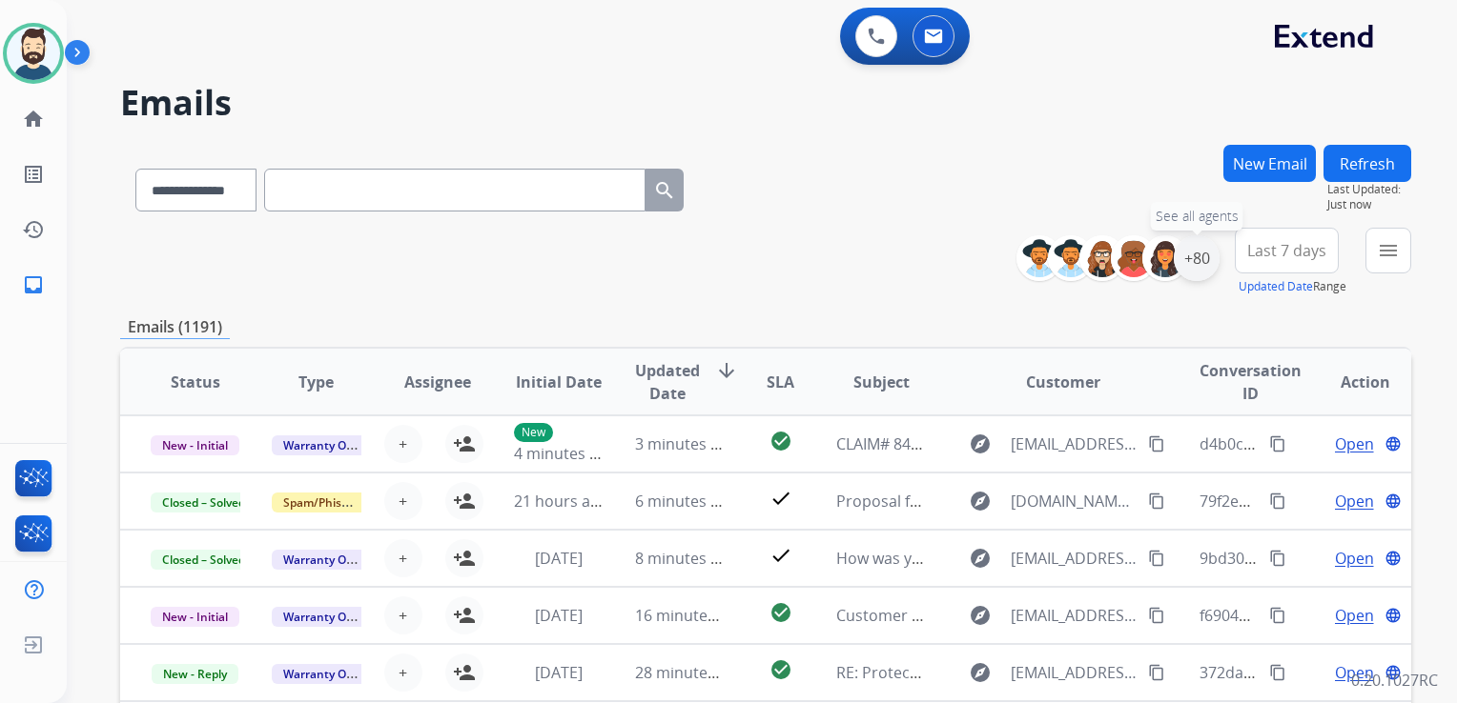
click at [1204, 257] on div "+80" at bounding box center [1196, 258] width 46 height 46
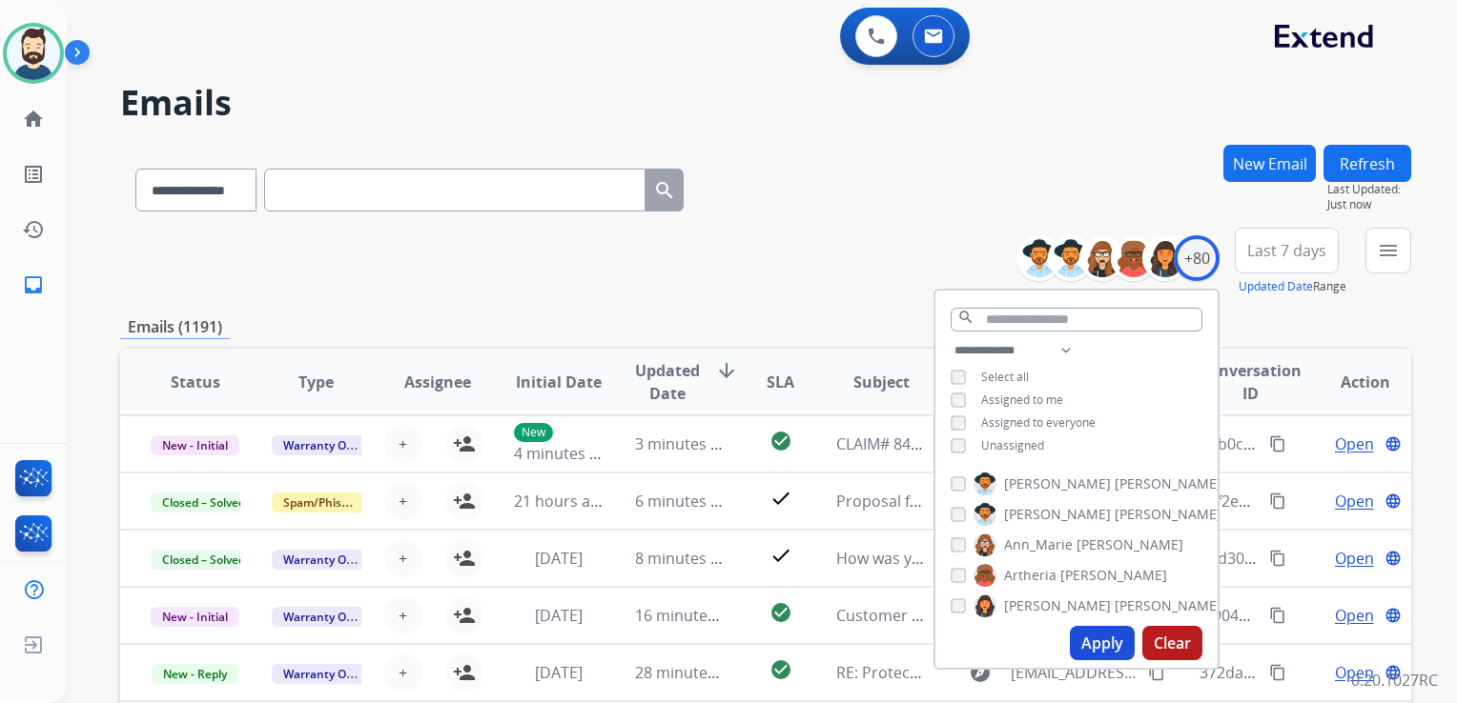
click at [1094, 639] on button "Apply" at bounding box center [1102, 643] width 65 height 34
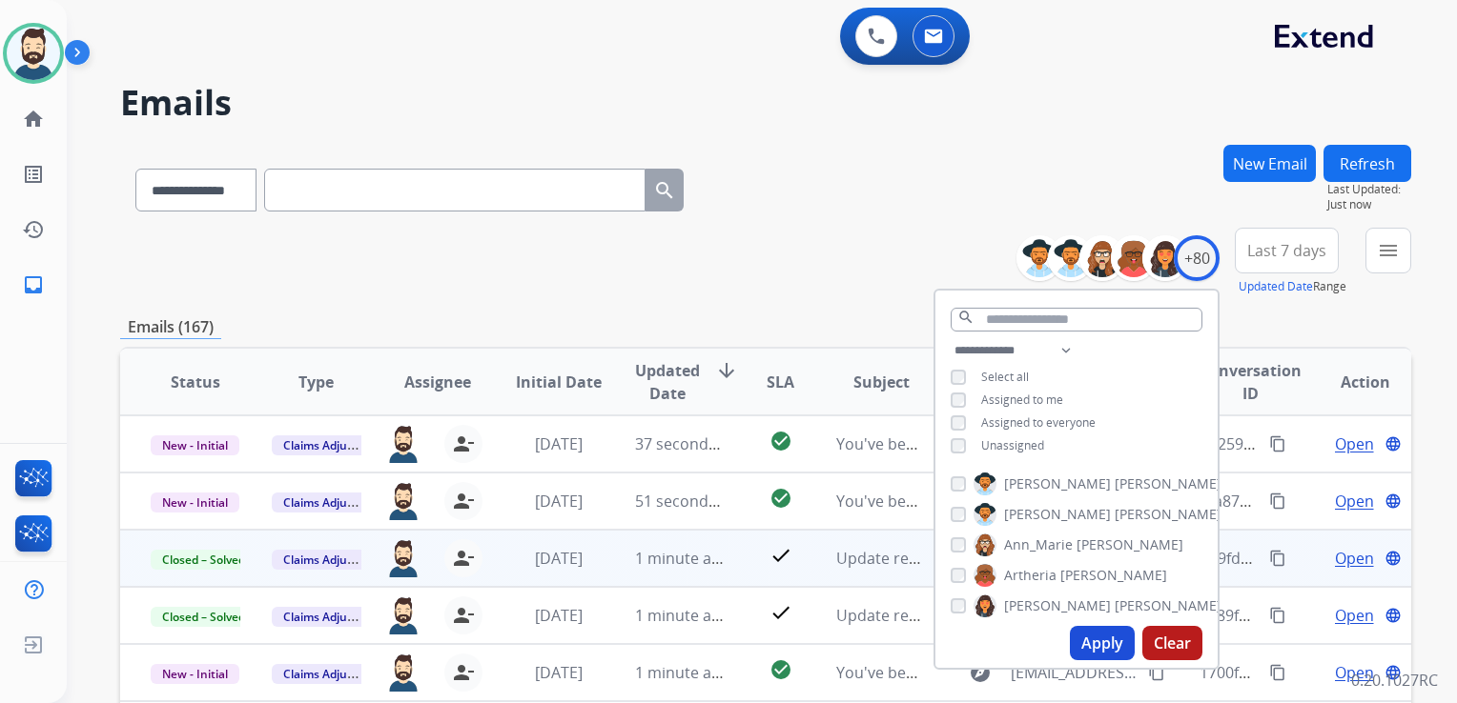
click at [1258, 255] on span "Last 7 days" at bounding box center [1286, 251] width 79 height 8
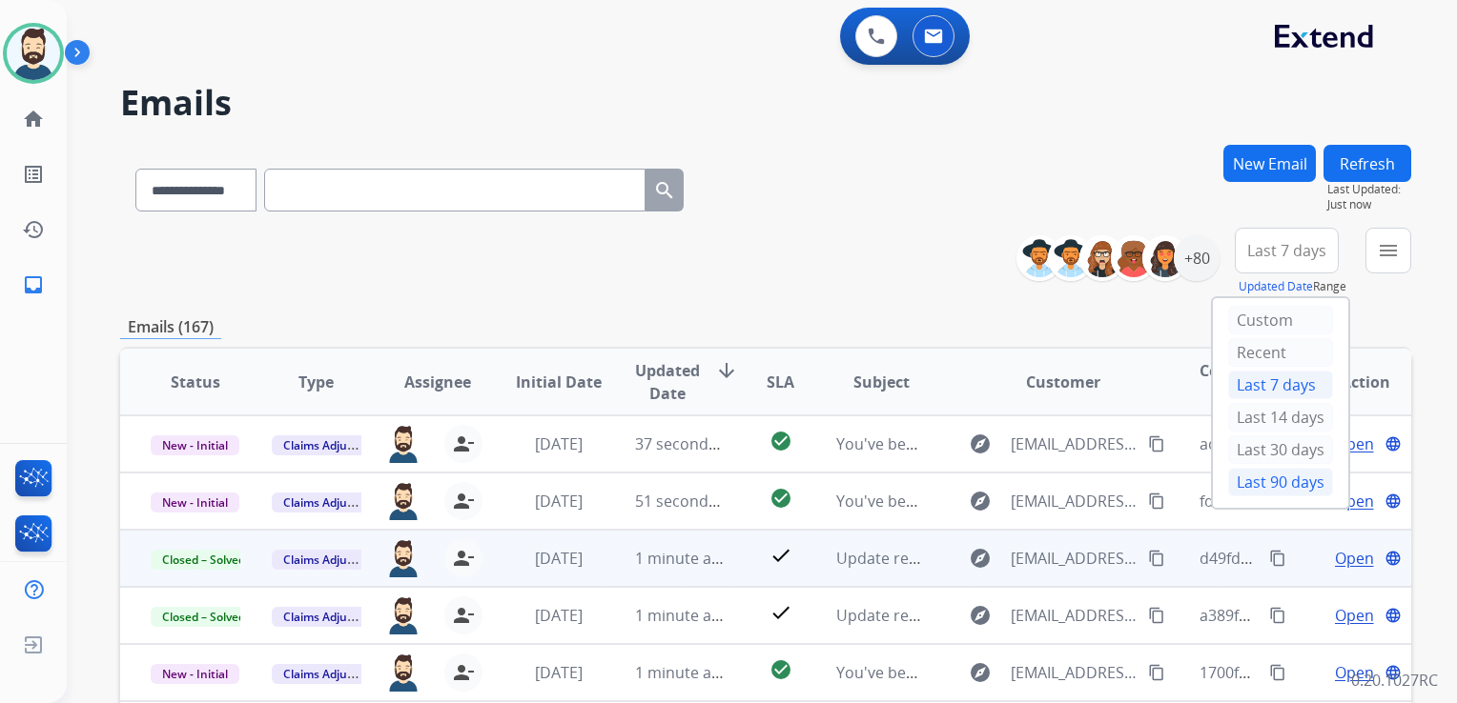
click at [1250, 471] on div "Last 90 days" at bounding box center [1280, 482] width 105 height 29
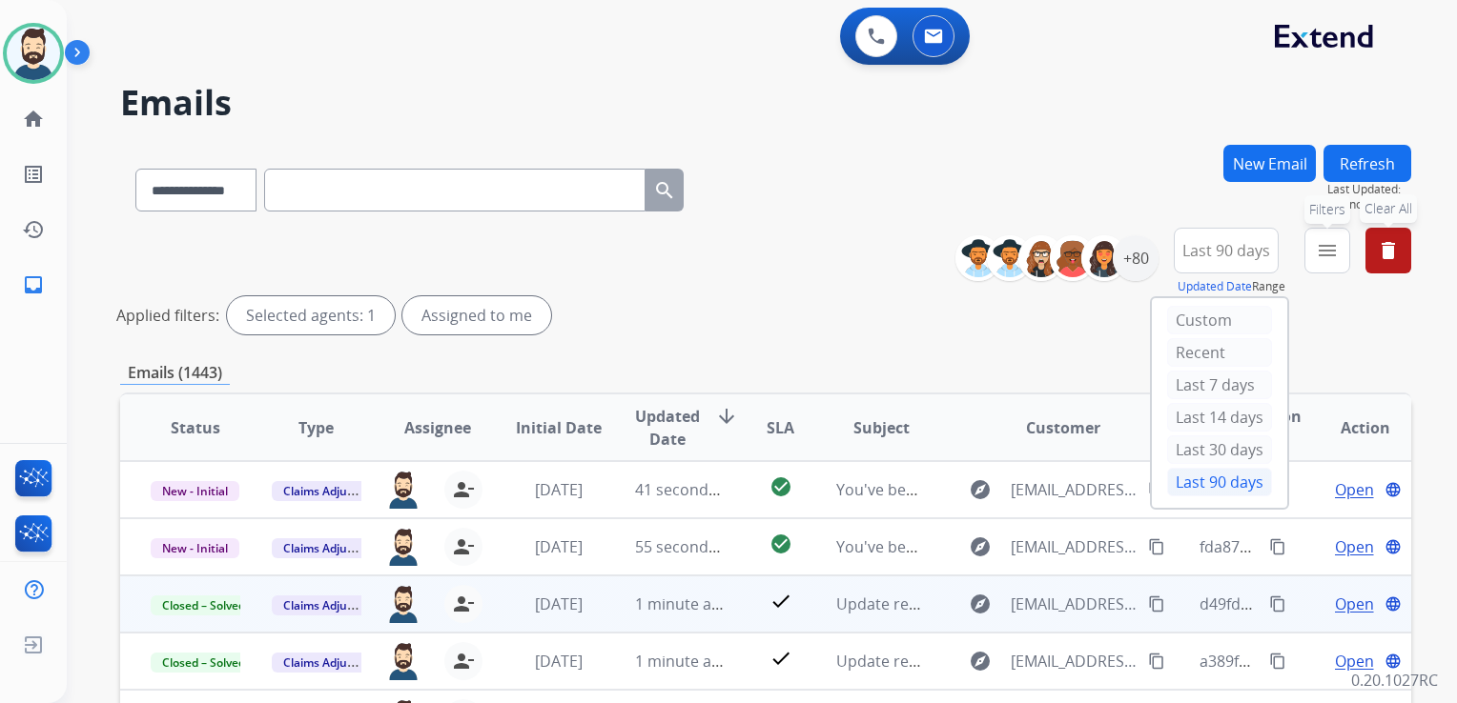
click at [1327, 263] on button "menu Filters" at bounding box center [1327, 251] width 46 height 46
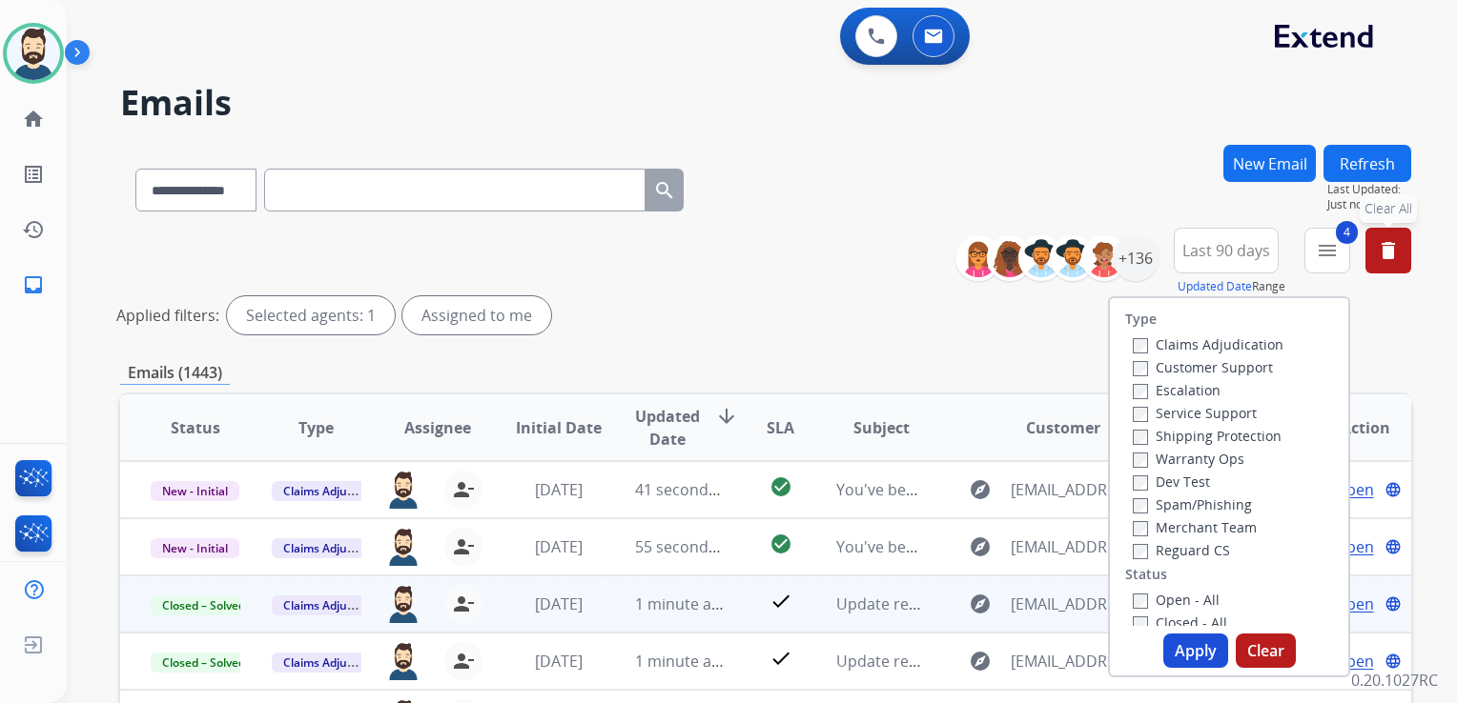
click at [1186, 653] on button "Apply" at bounding box center [1195, 651] width 65 height 34
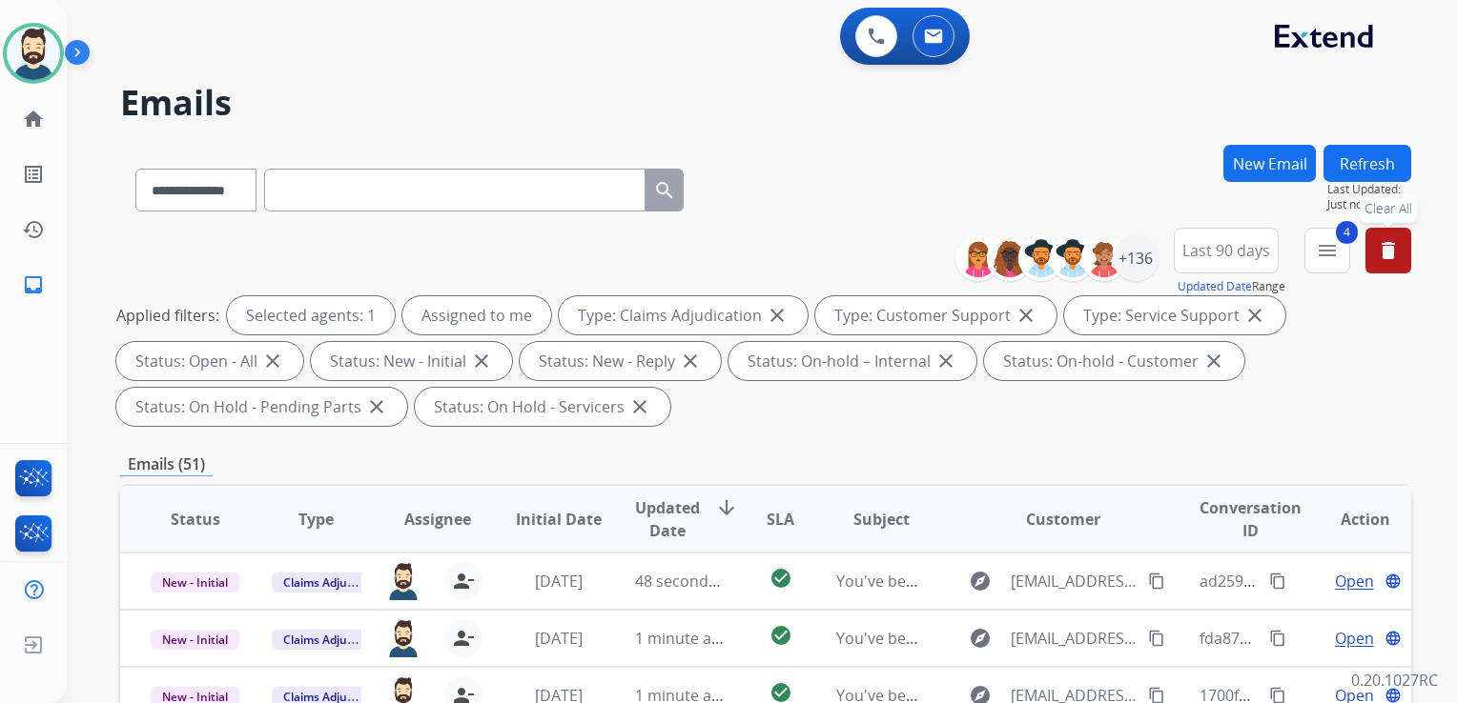
click at [658, 525] on span "Updated Date" at bounding box center [667, 520] width 65 height 46
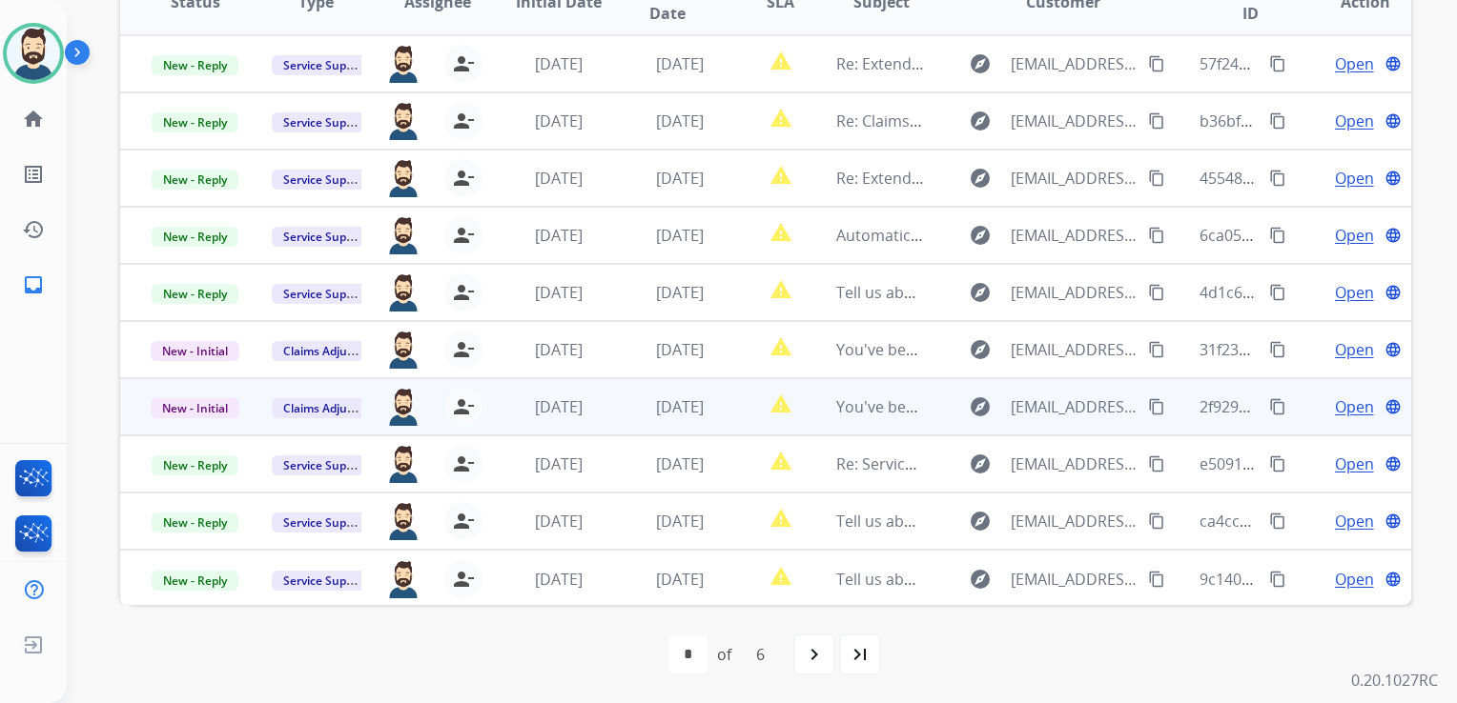
scroll to position [327, 0]
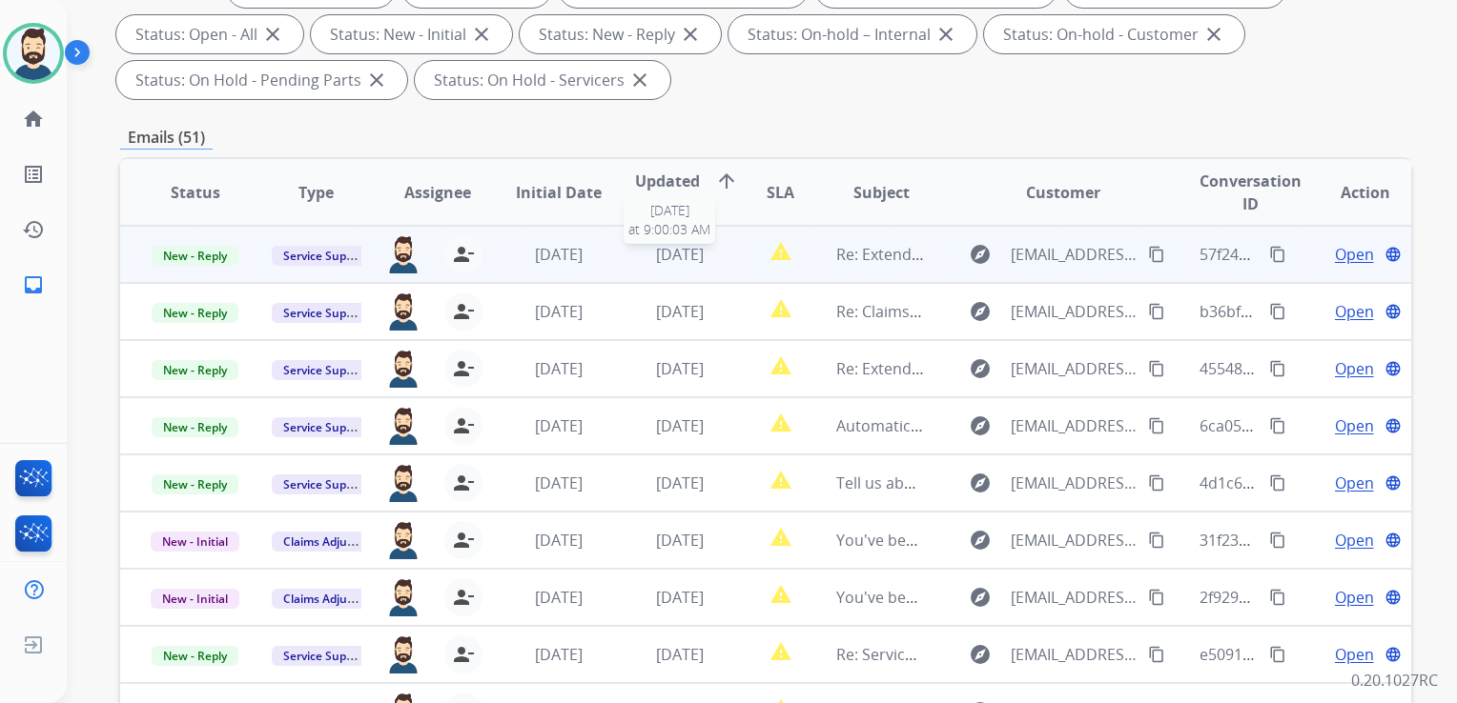
click at [656, 260] on span "[DATE]" at bounding box center [680, 254] width 48 height 21
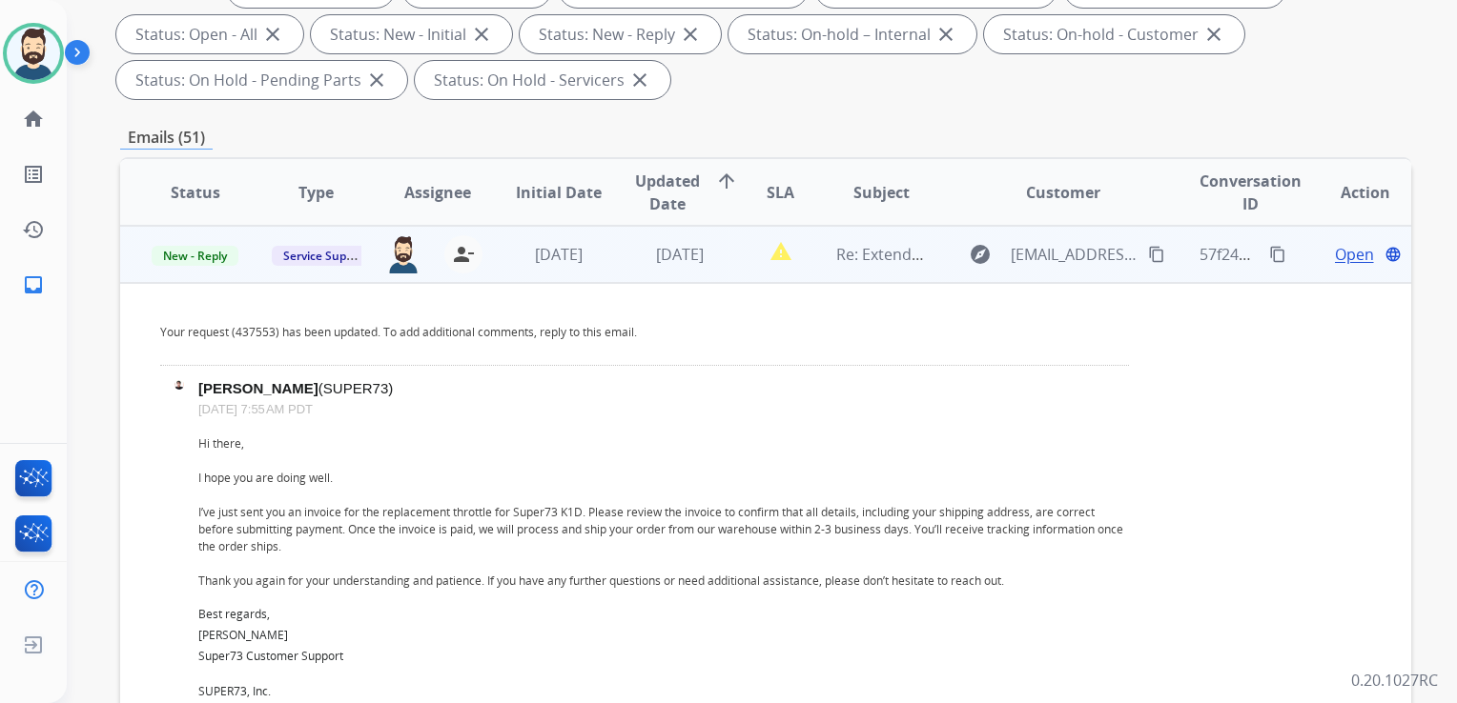
click at [1335, 254] on span "Open" at bounding box center [1354, 254] width 39 height 23
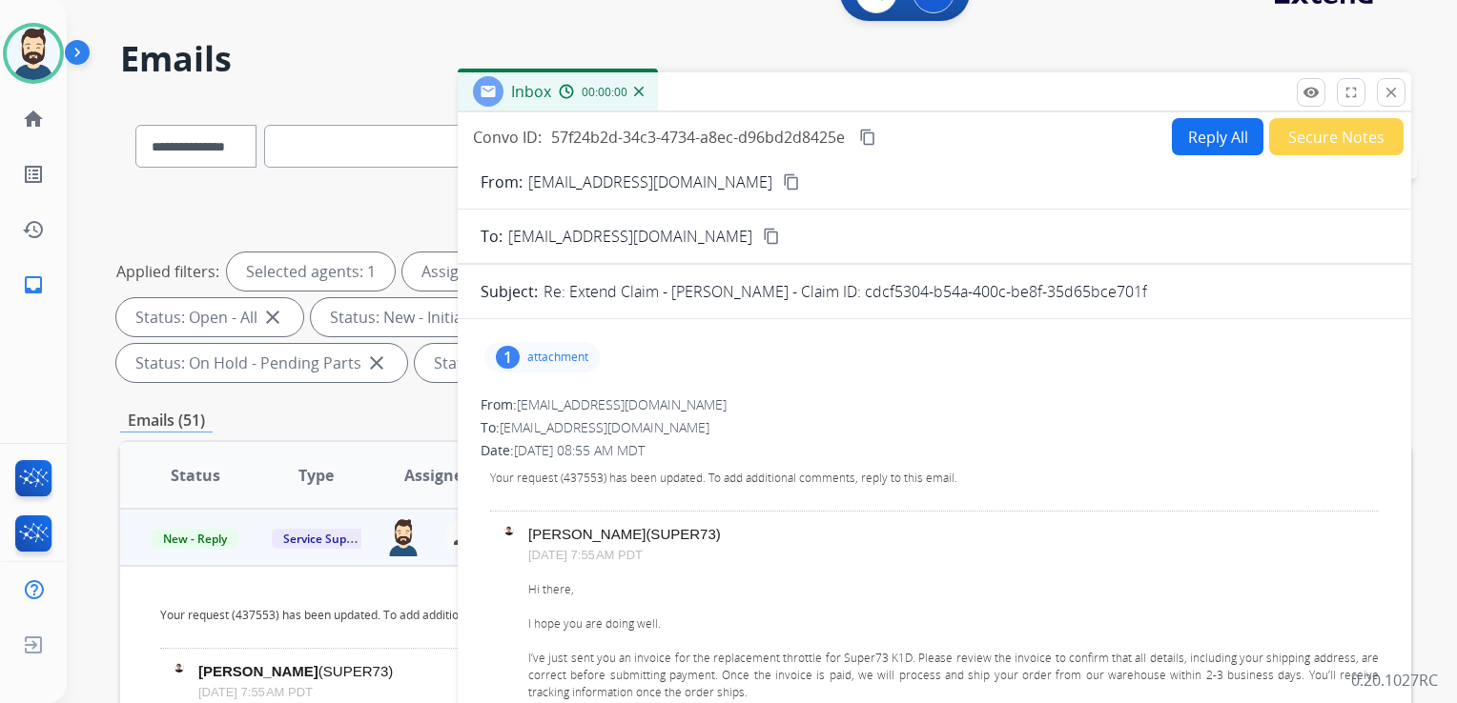
scroll to position [41, 0]
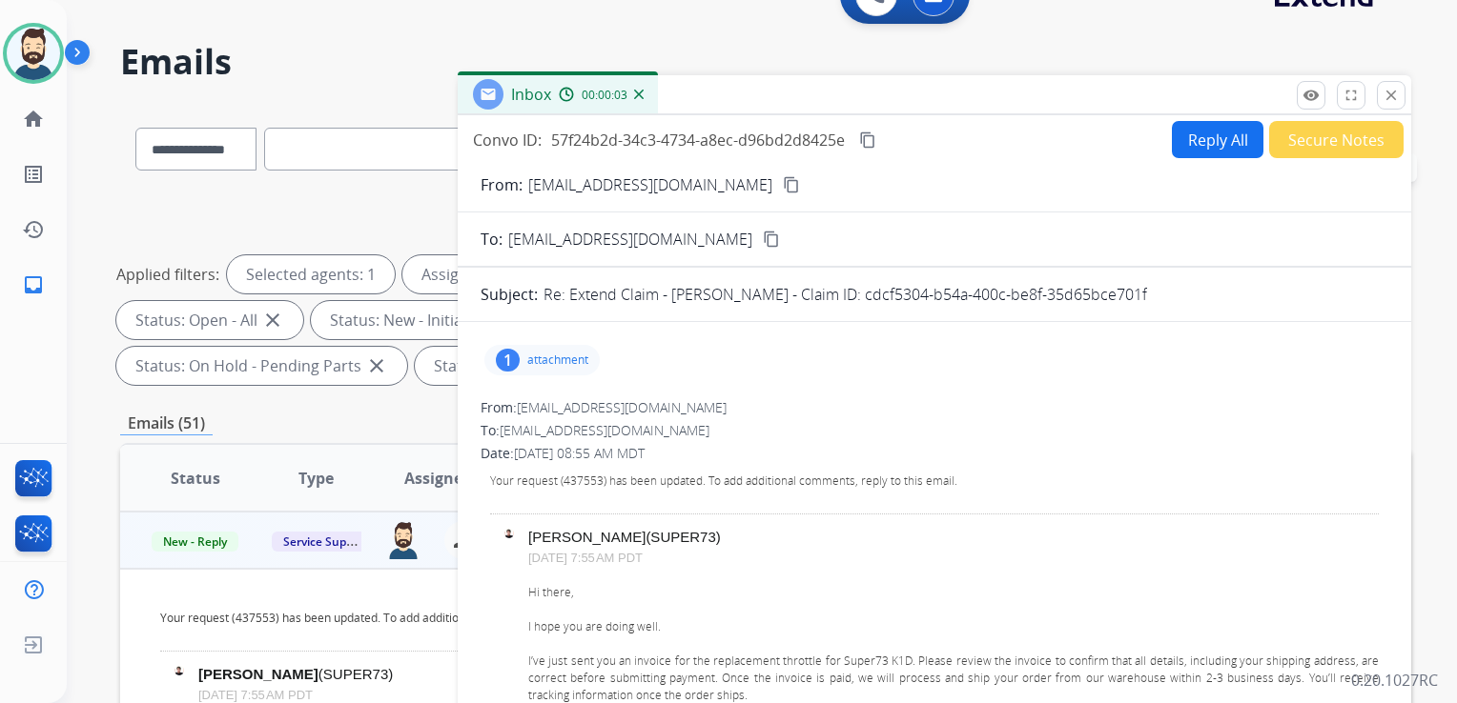
drag, startPoint x: 869, startPoint y: 297, endPoint x: 1148, endPoint y: 304, distance: 278.4
click at [1148, 304] on div "Re: Extend Claim - Kyle Stodtmeister - Claim ID: cdcf5304-b54a-400c-be8f-35d65b…" at bounding box center [965, 294] width 845 height 23
copy p "cdcf5304-b54a-400c-be8f-35d65bce701f"
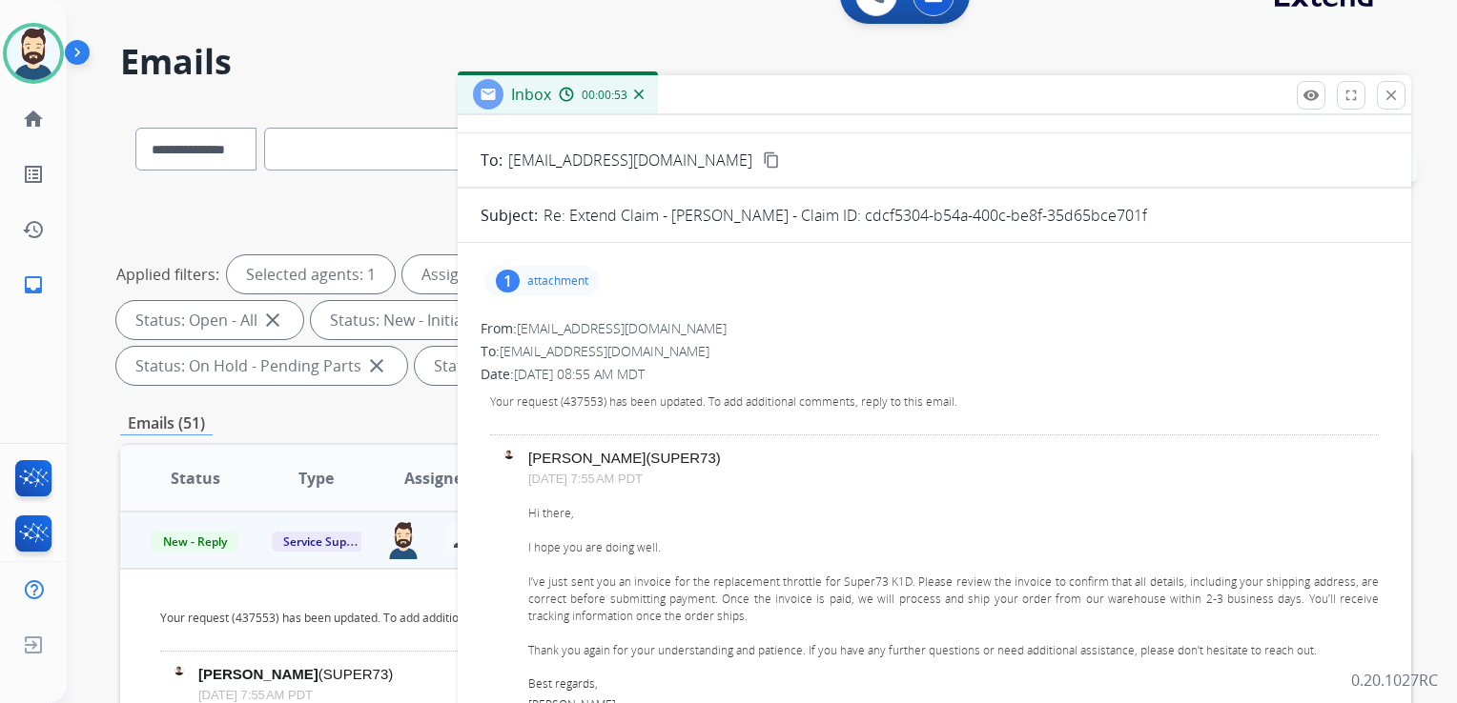
scroll to position [0, 0]
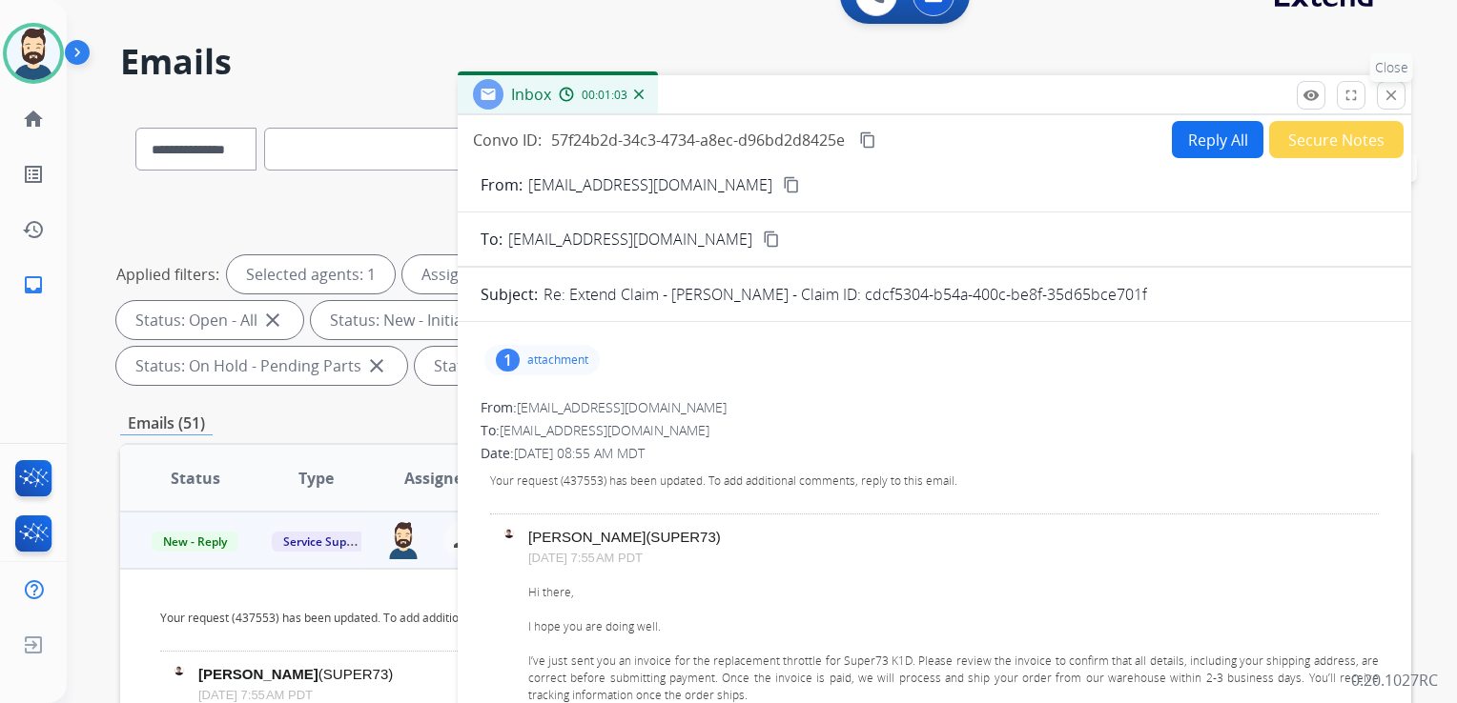
click at [1392, 93] on mat-icon "close" at bounding box center [1390, 95] width 17 height 17
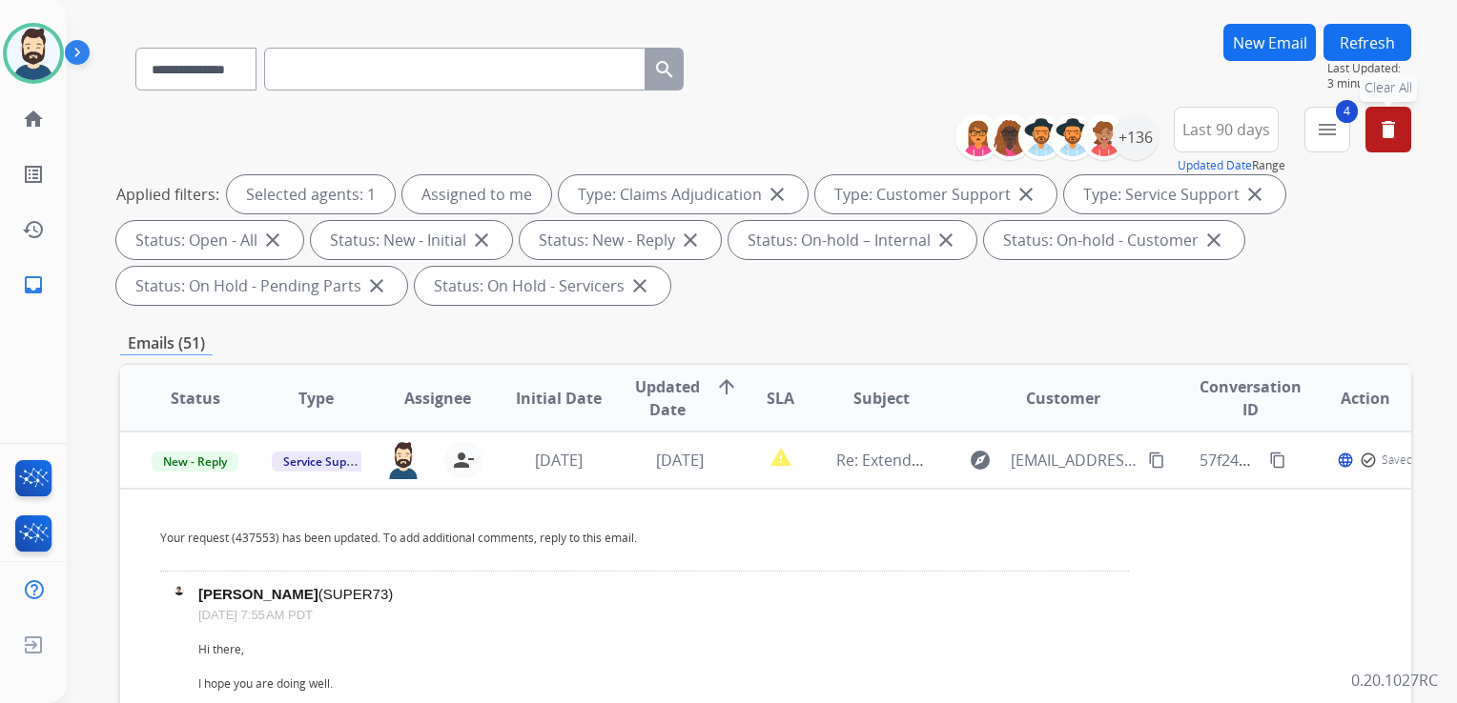
scroll to position [232, 0]
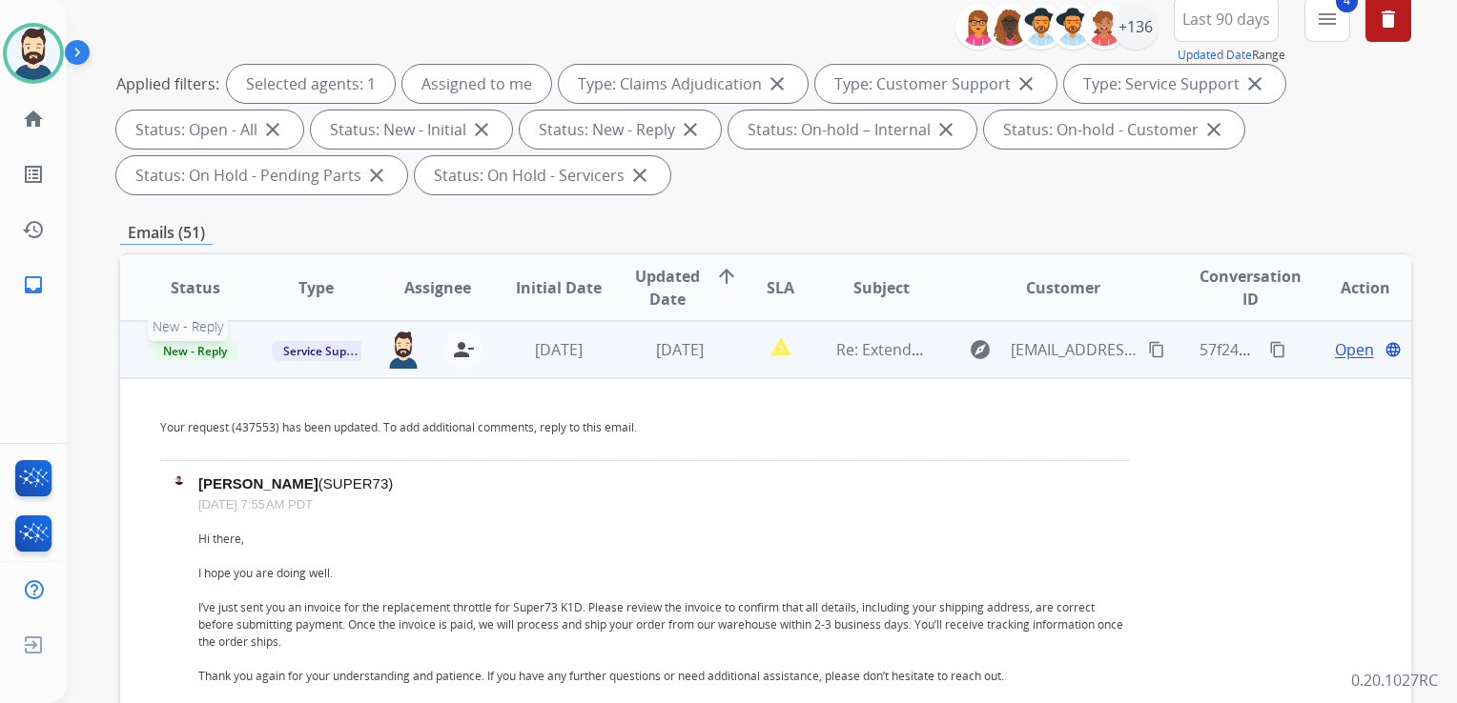
click at [183, 350] on span "New - Reply" at bounding box center [195, 351] width 87 height 20
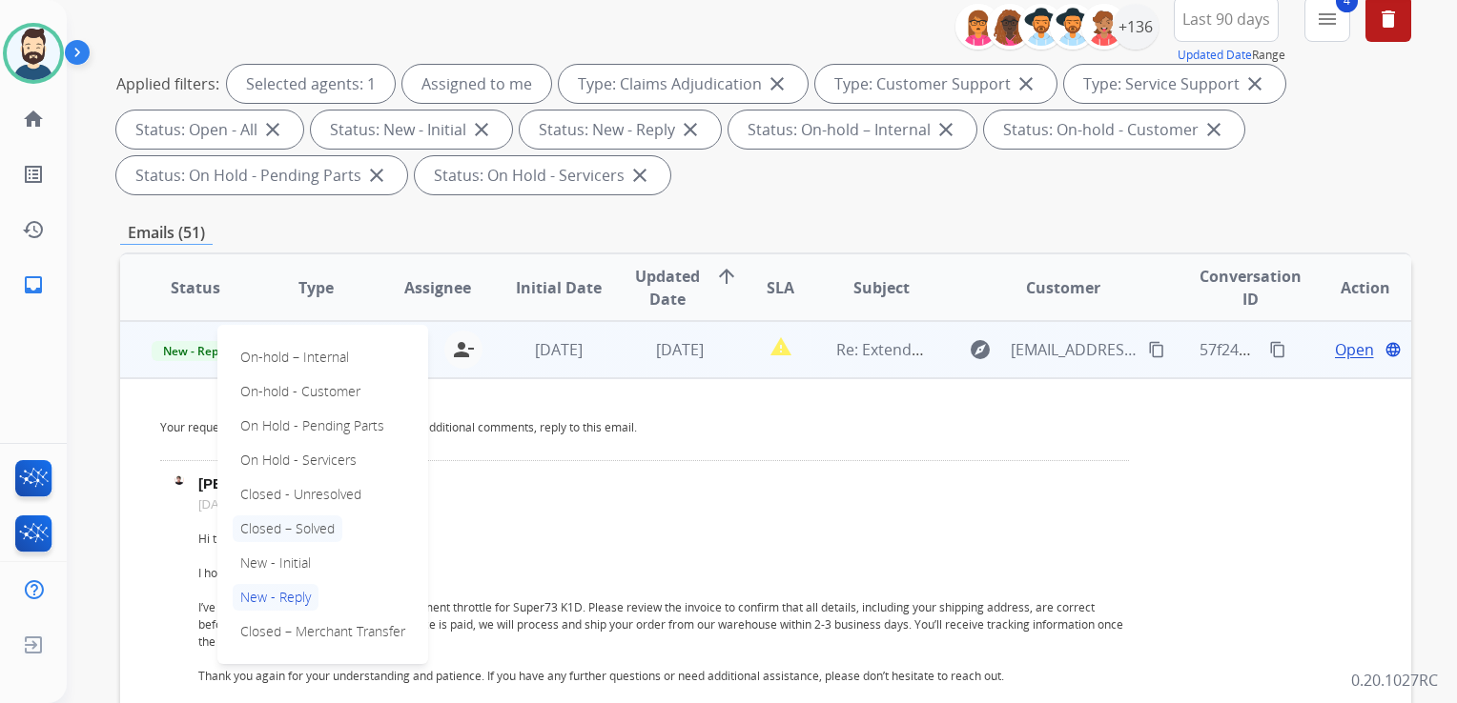
click at [263, 520] on p "Closed – Solved" at bounding box center [288, 529] width 110 height 27
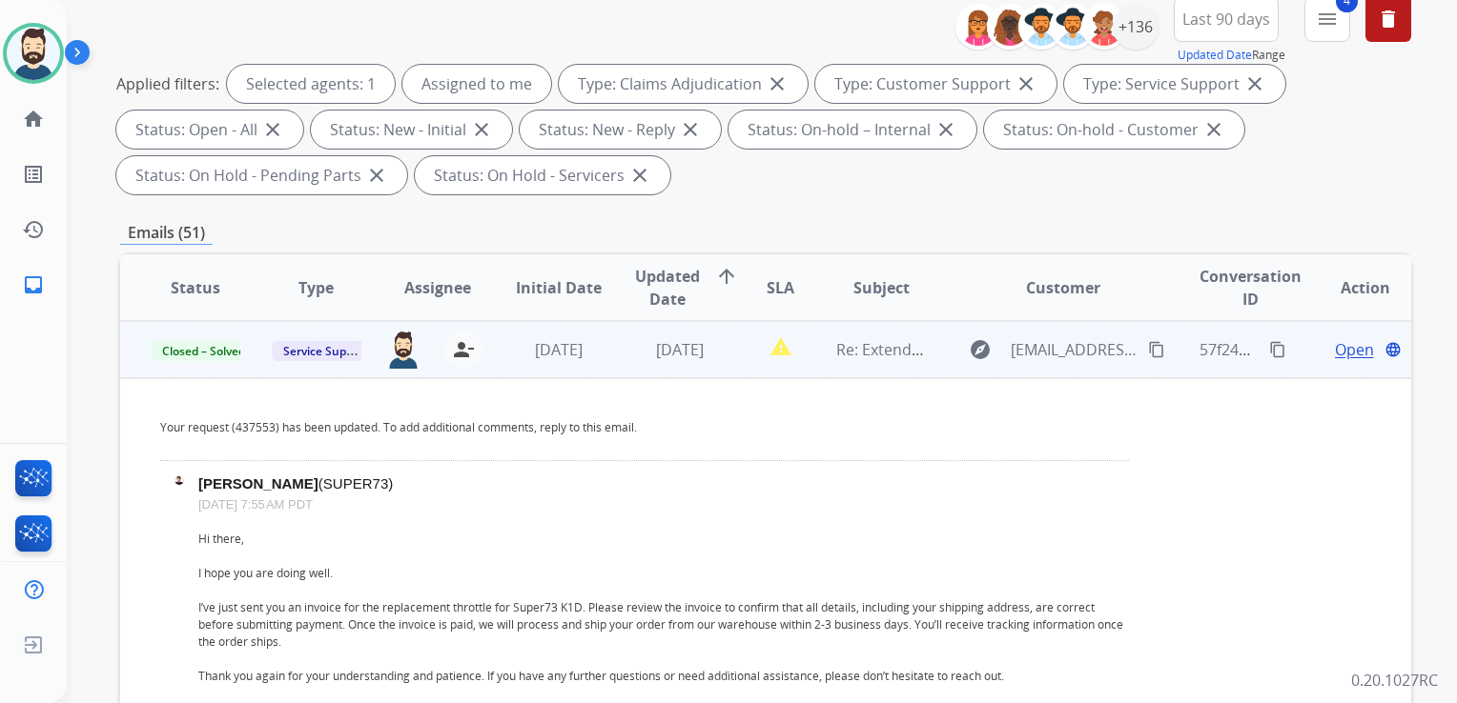
drag, startPoint x: 543, startPoint y: 375, endPoint x: 553, endPoint y: 376, distance: 9.6
click at [544, 374] on td "[DATE]" at bounding box center [543, 349] width 121 height 57
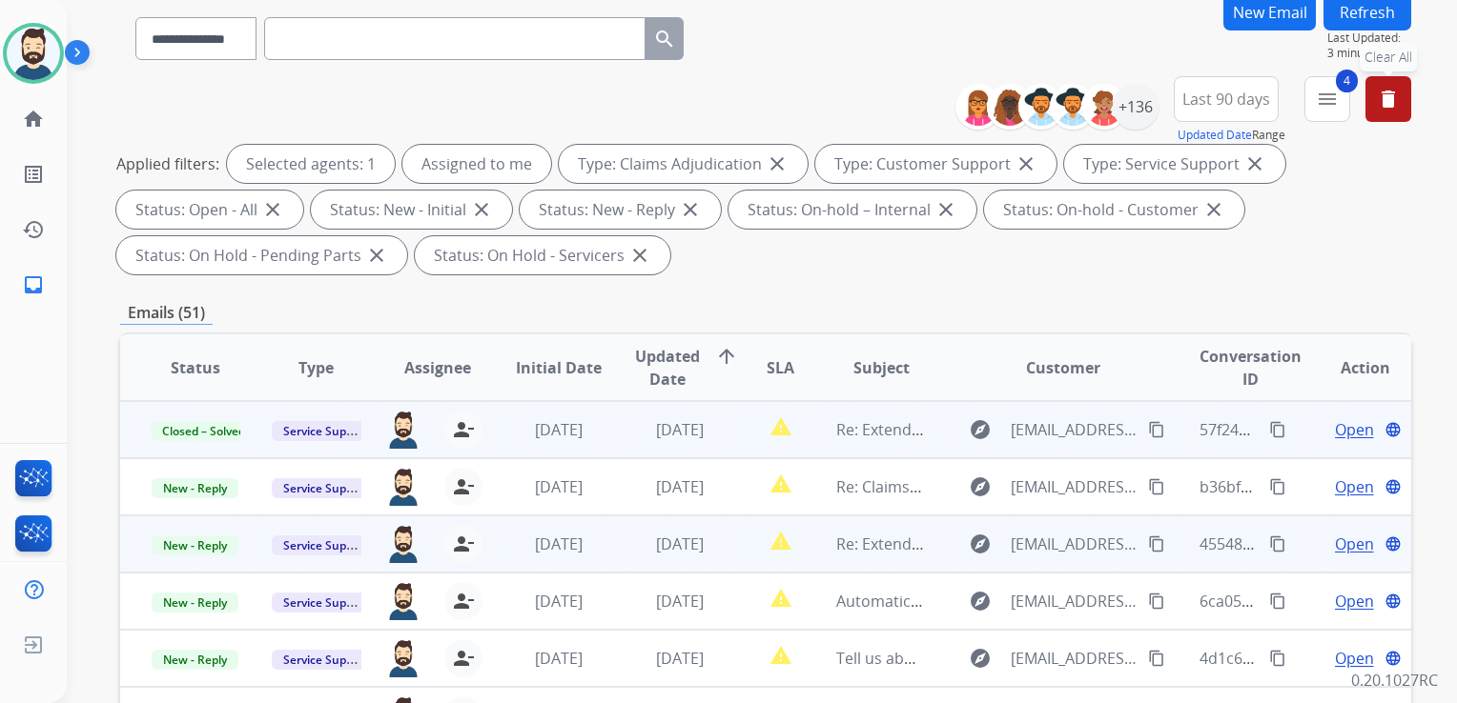
scroll to position [0, 0]
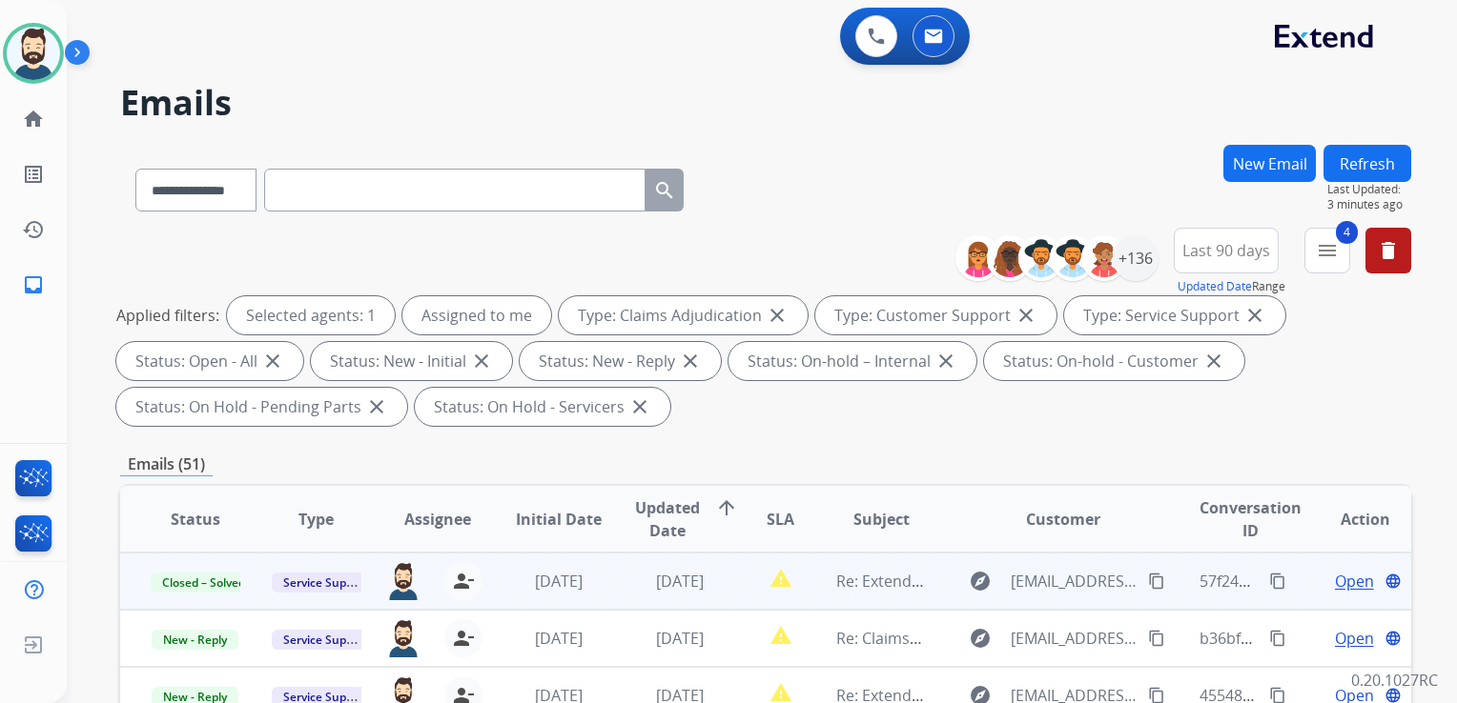
click at [1362, 164] on button "Refresh" at bounding box center [1367, 163] width 88 height 37
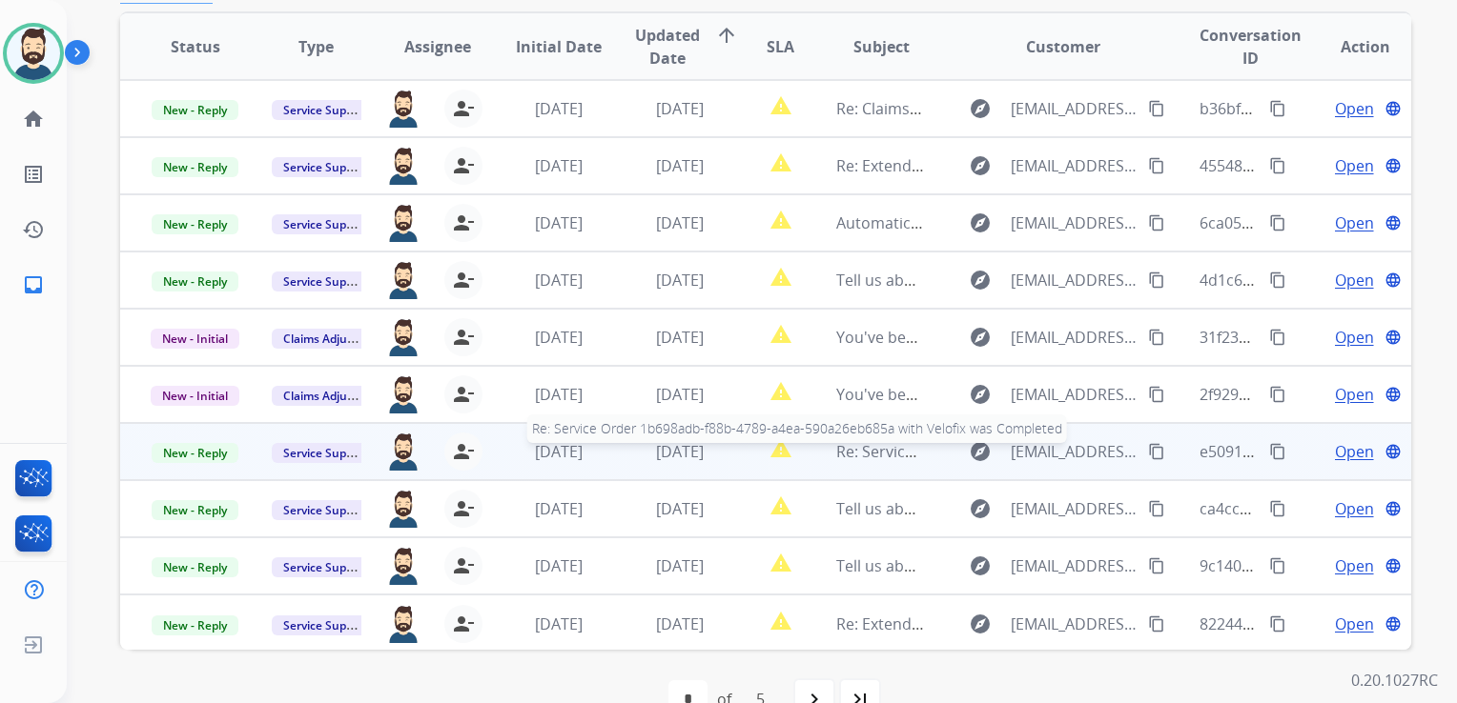
scroll to position [477, 0]
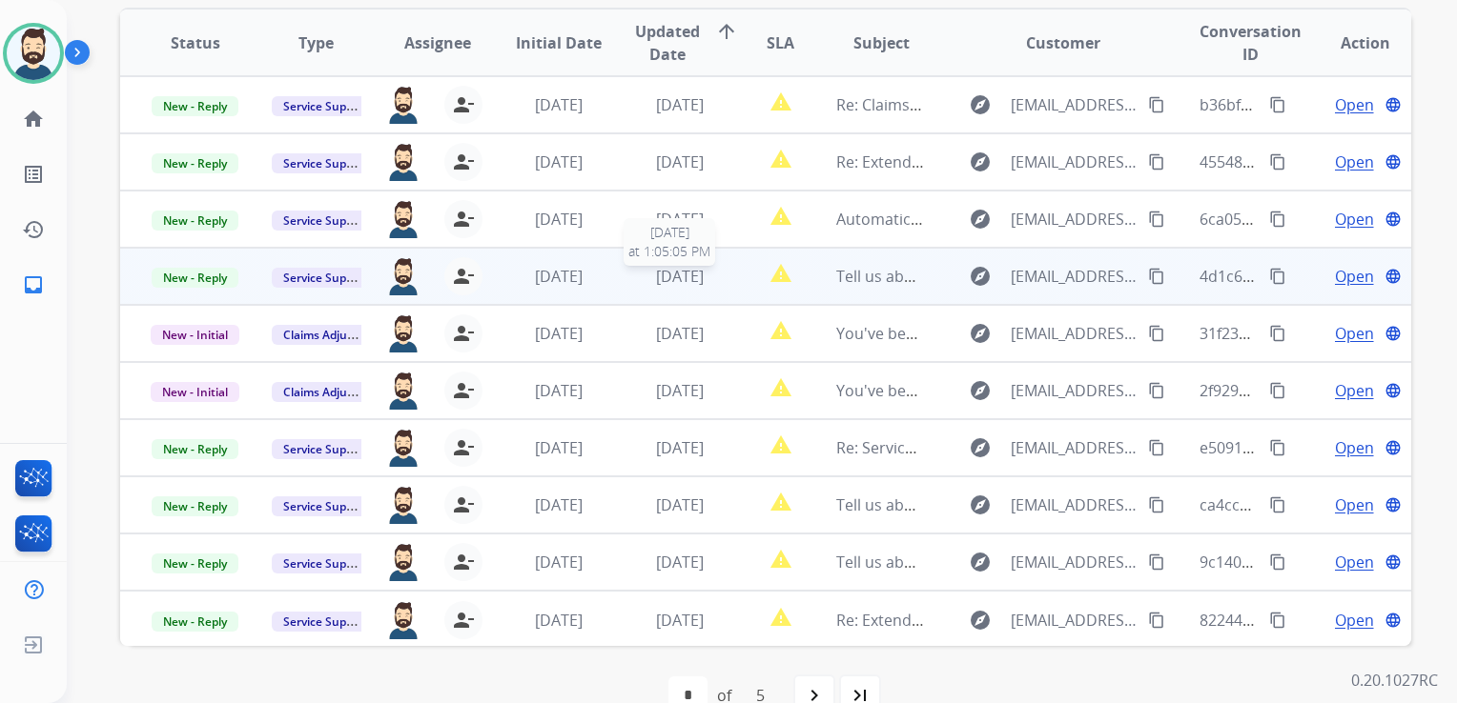
click at [663, 279] on span "[DATE]" at bounding box center [680, 276] width 48 height 21
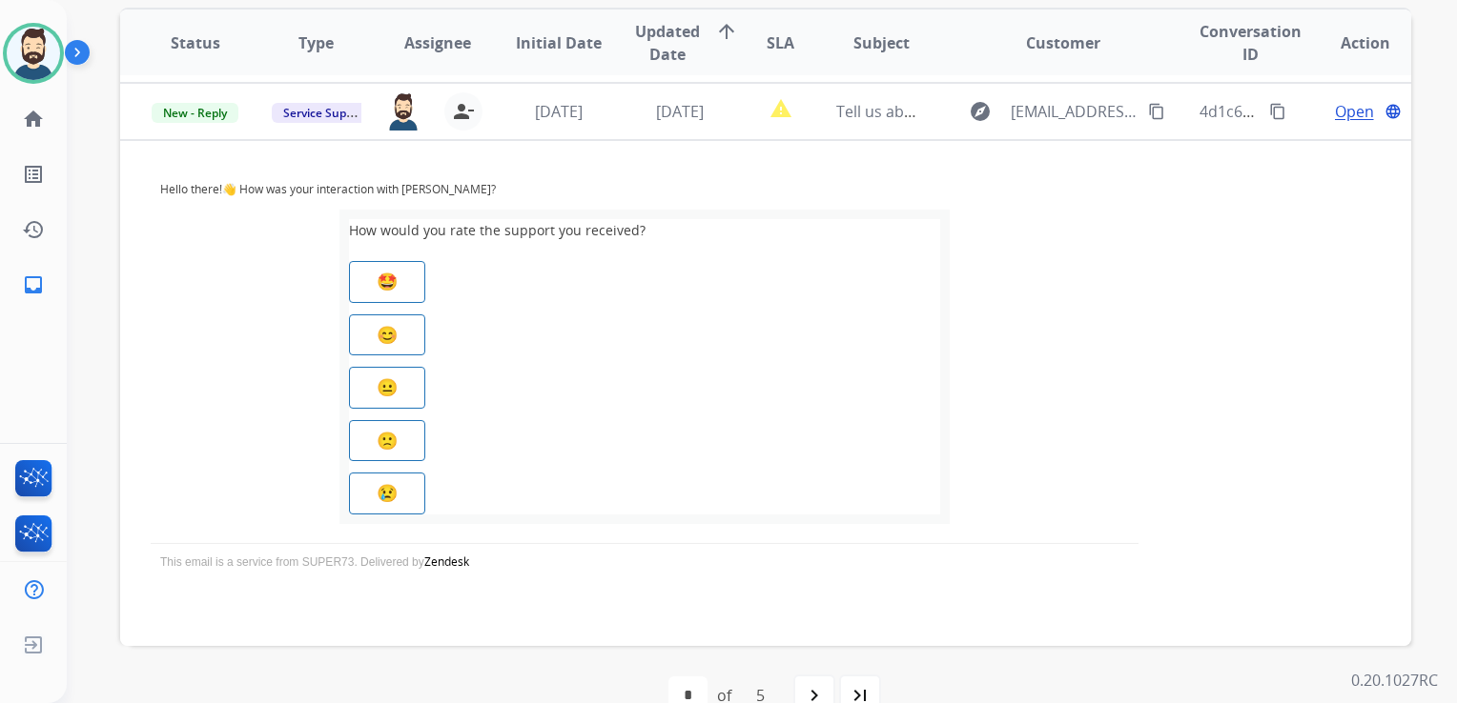
scroll to position [172, 0]
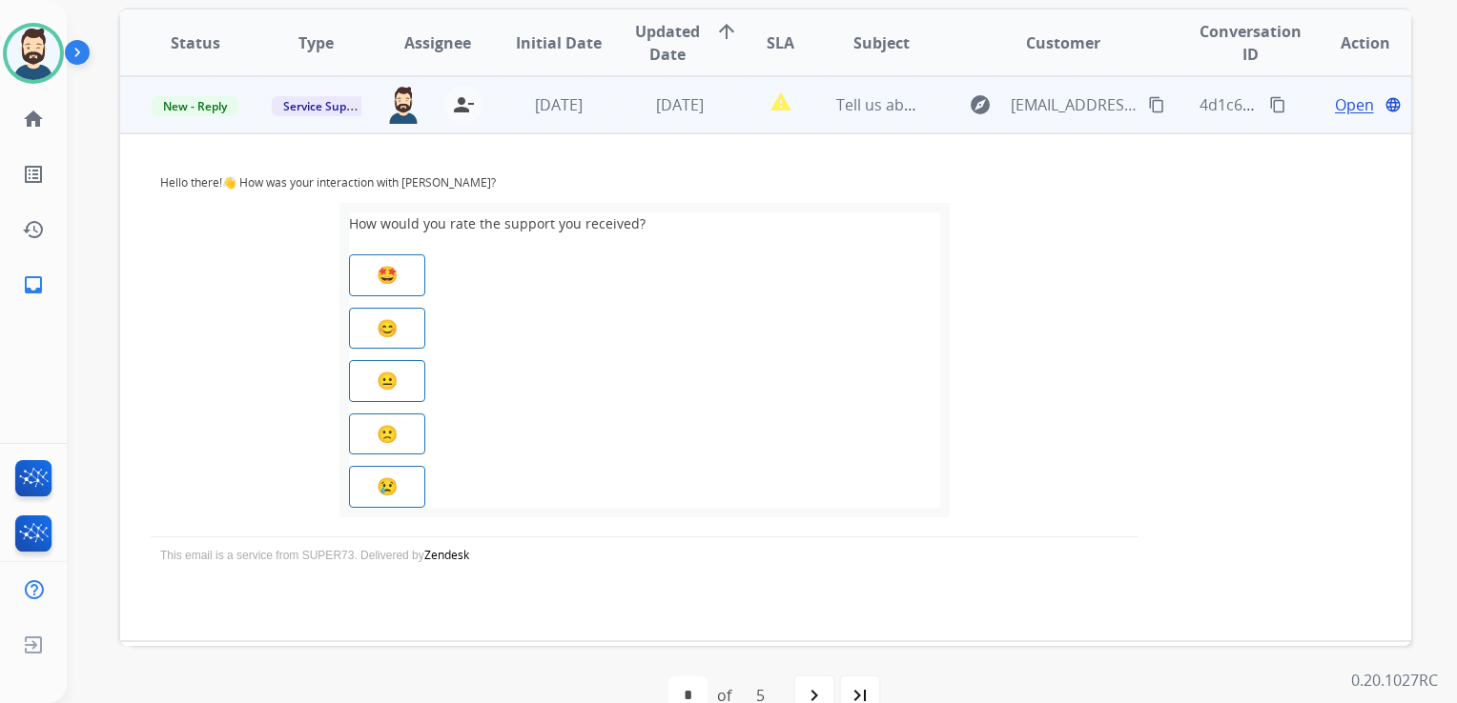
click at [1335, 112] on span "Open" at bounding box center [1354, 104] width 39 height 23
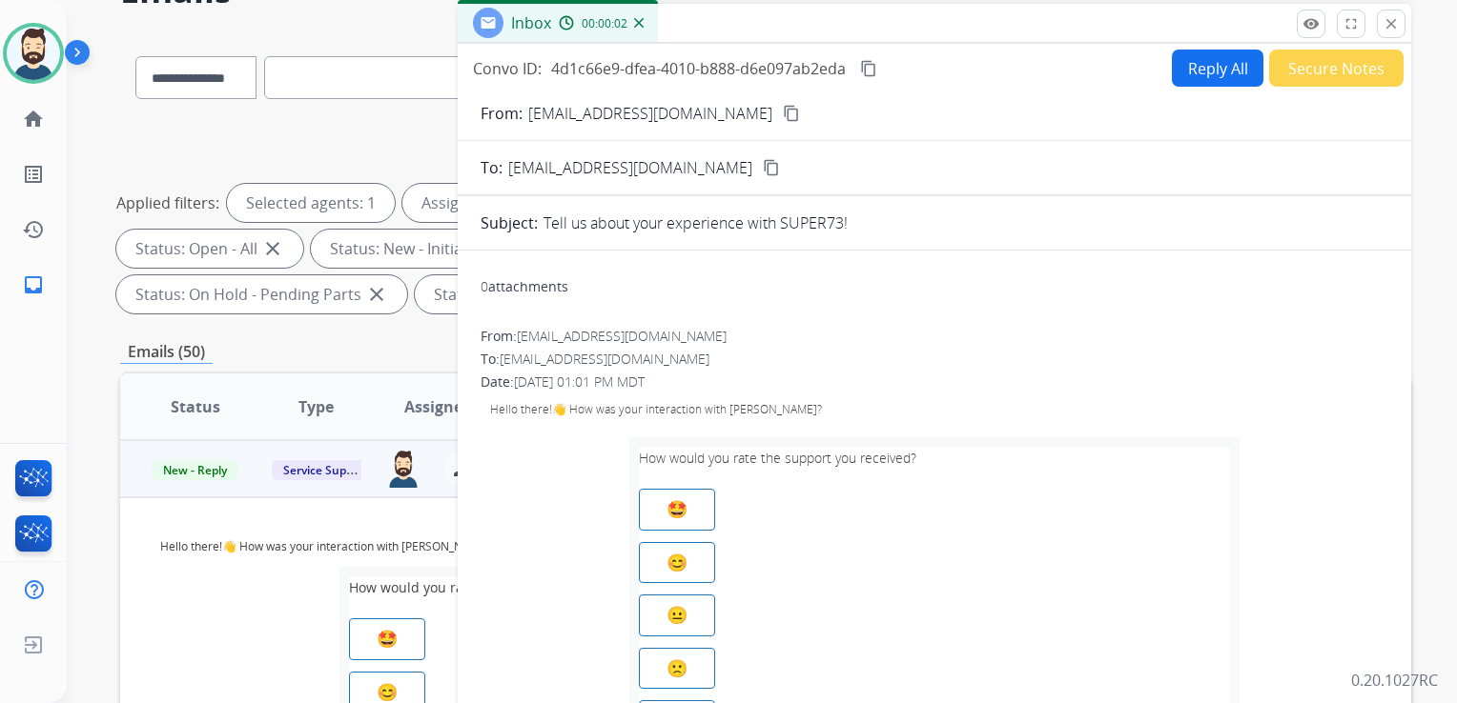
scroll to position [95, 0]
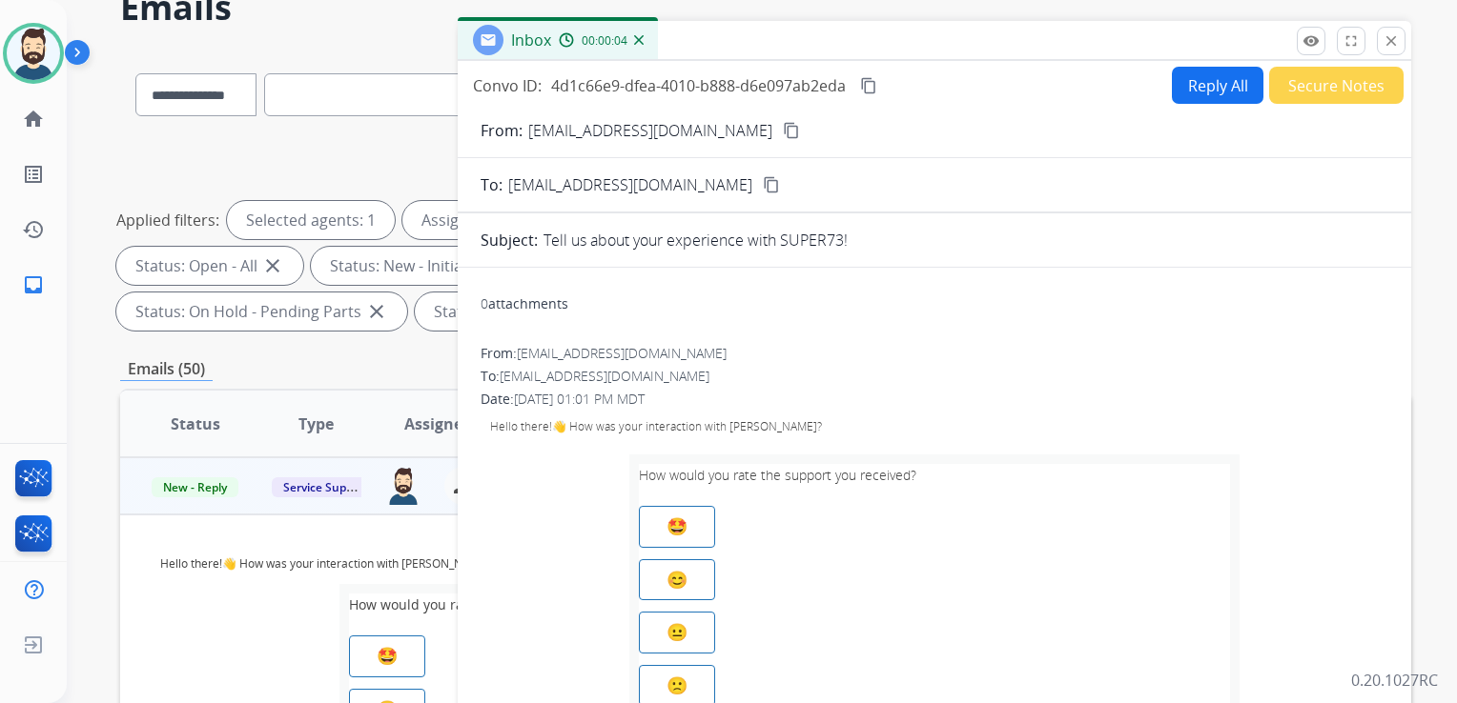
drag, startPoint x: 1390, startPoint y: 48, endPoint x: 1355, endPoint y: 78, distance: 45.9
click at [1390, 48] on mat-icon "close" at bounding box center [1390, 40] width 17 height 17
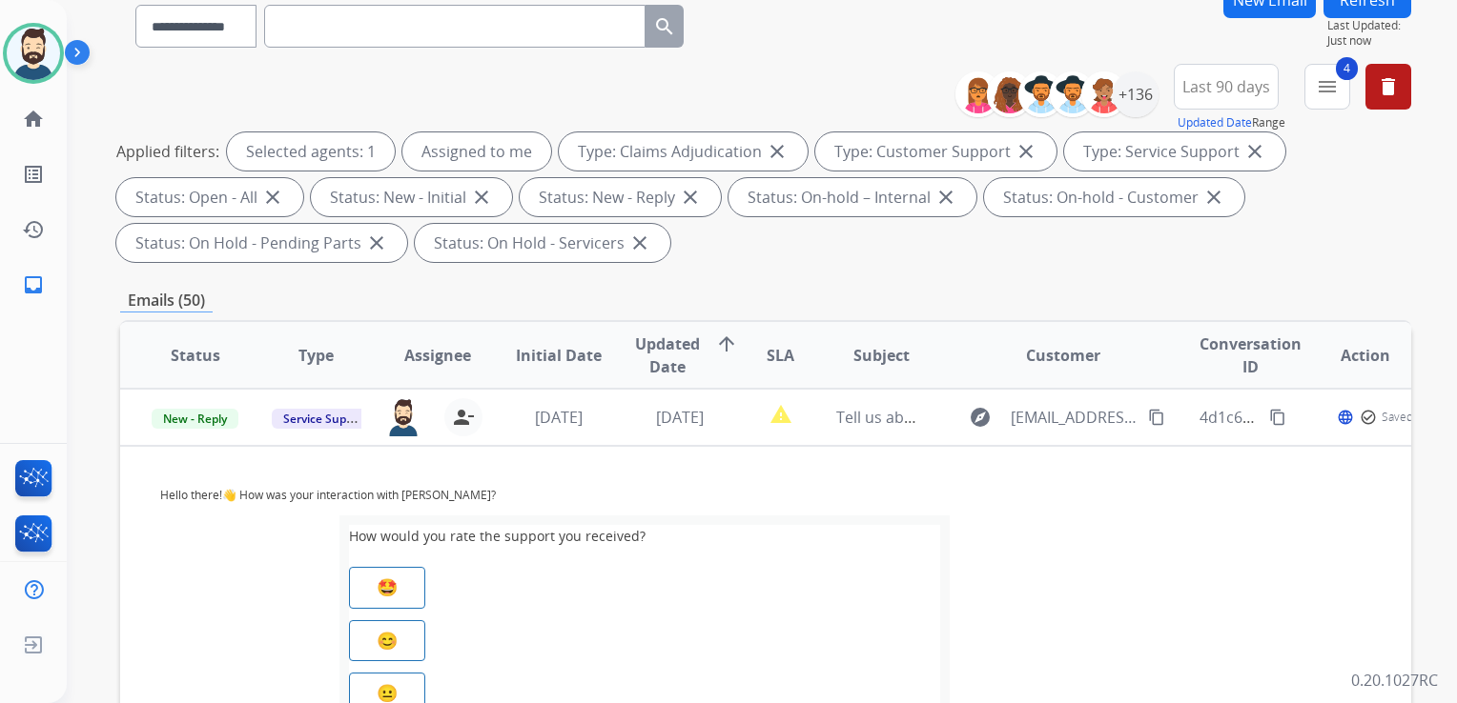
scroll to position [286, 0]
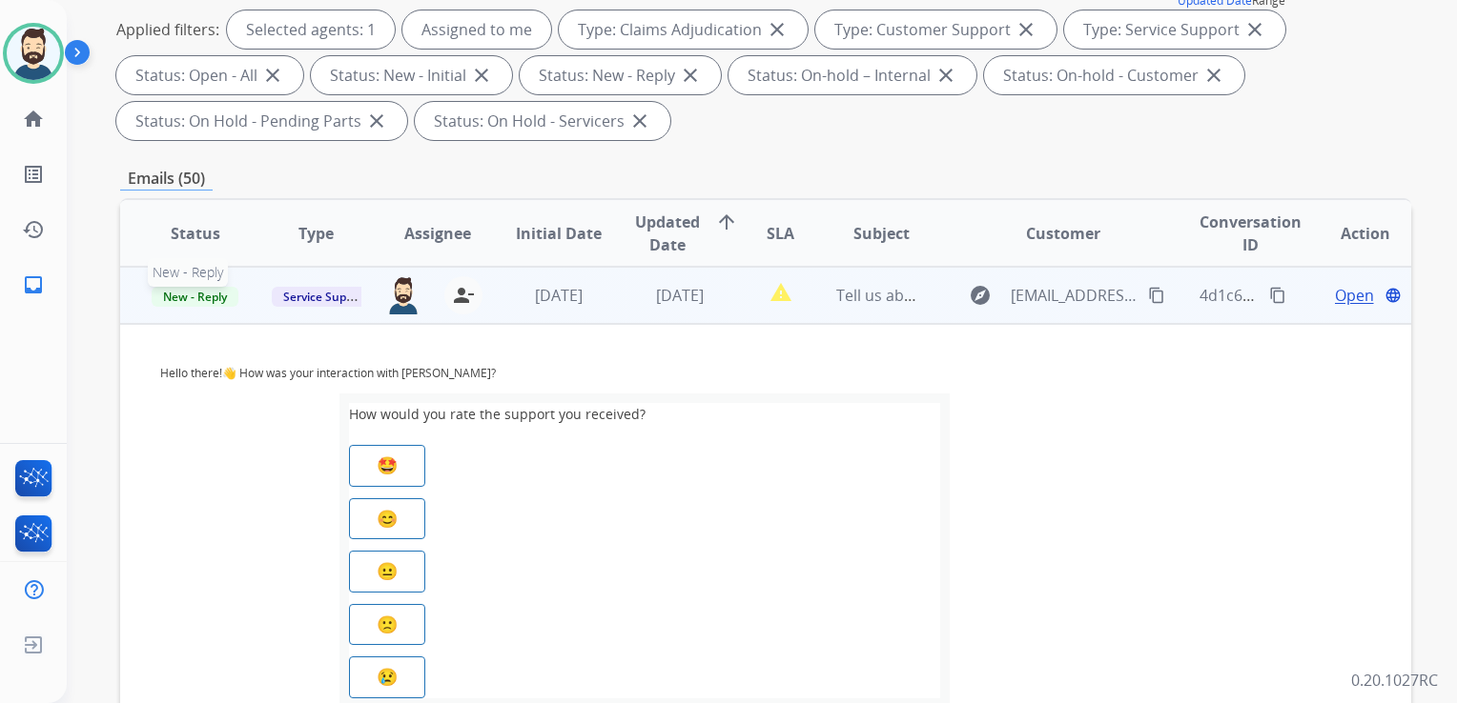
click at [213, 296] on span "New - Reply" at bounding box center [195, 297] width 87 height 20
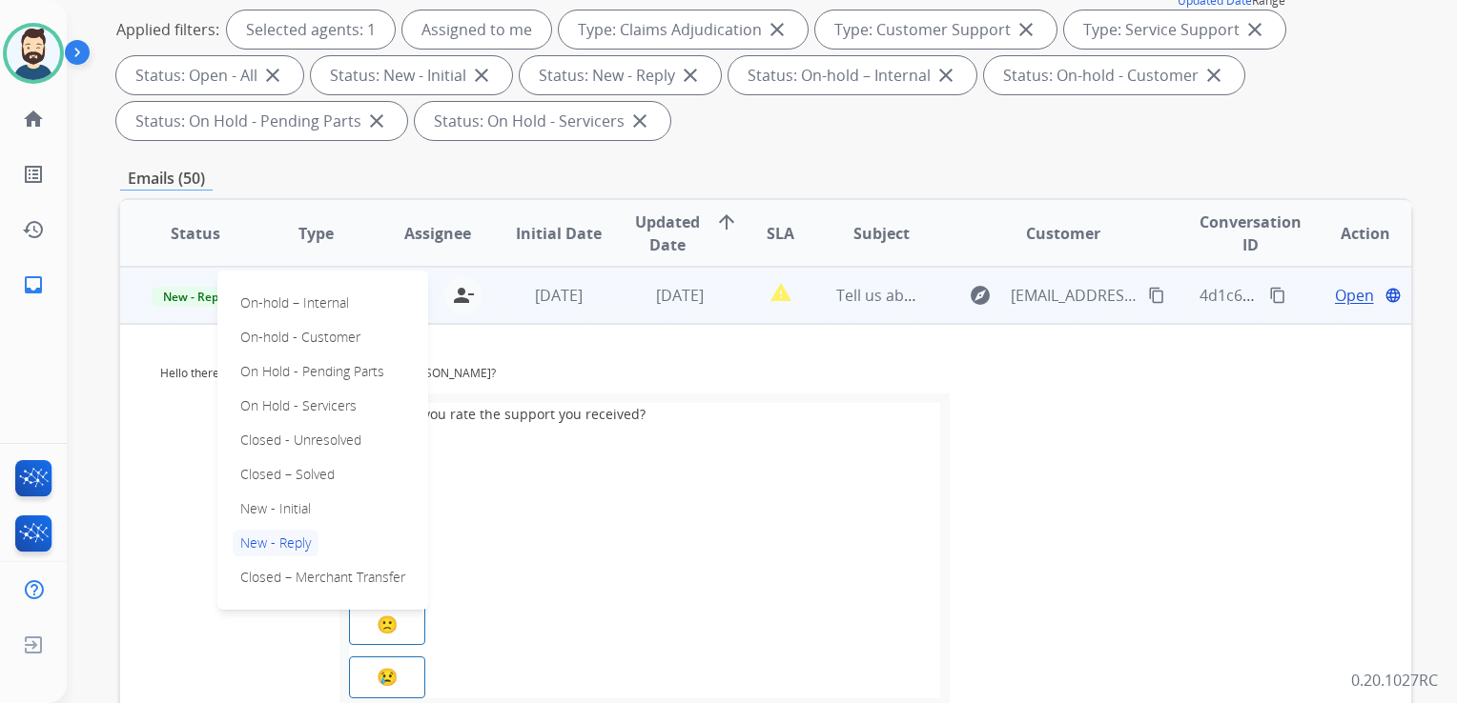
drag, startPoint x: 297, startPoint y: 479, endPoint x: 347, endPoint y: 457, distance: 54.2
click at [298, 479] on p "Closed – Solved" at bounding box center [288, 474] width 110 height 27
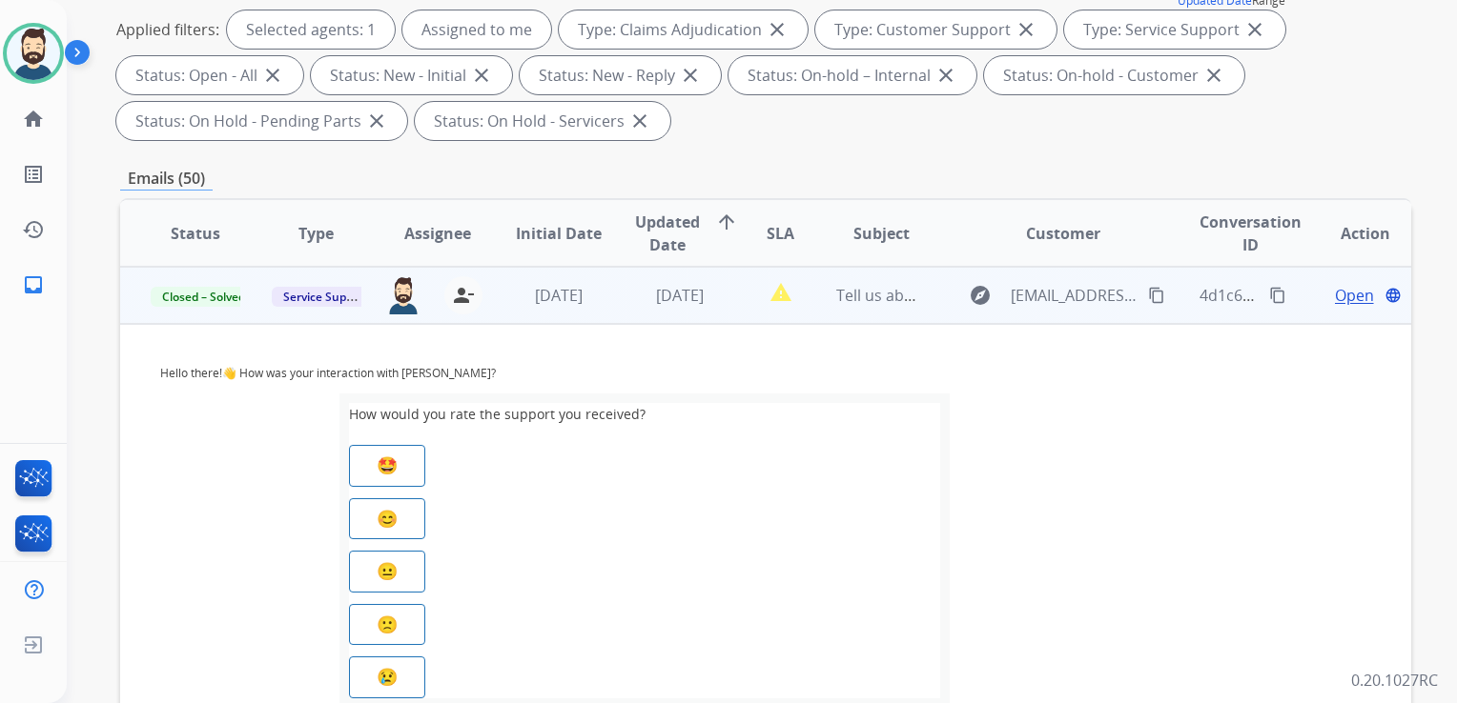
click at [634, 314] on td "[DATE]" at bounding box center [664, 295] width 121 height 57
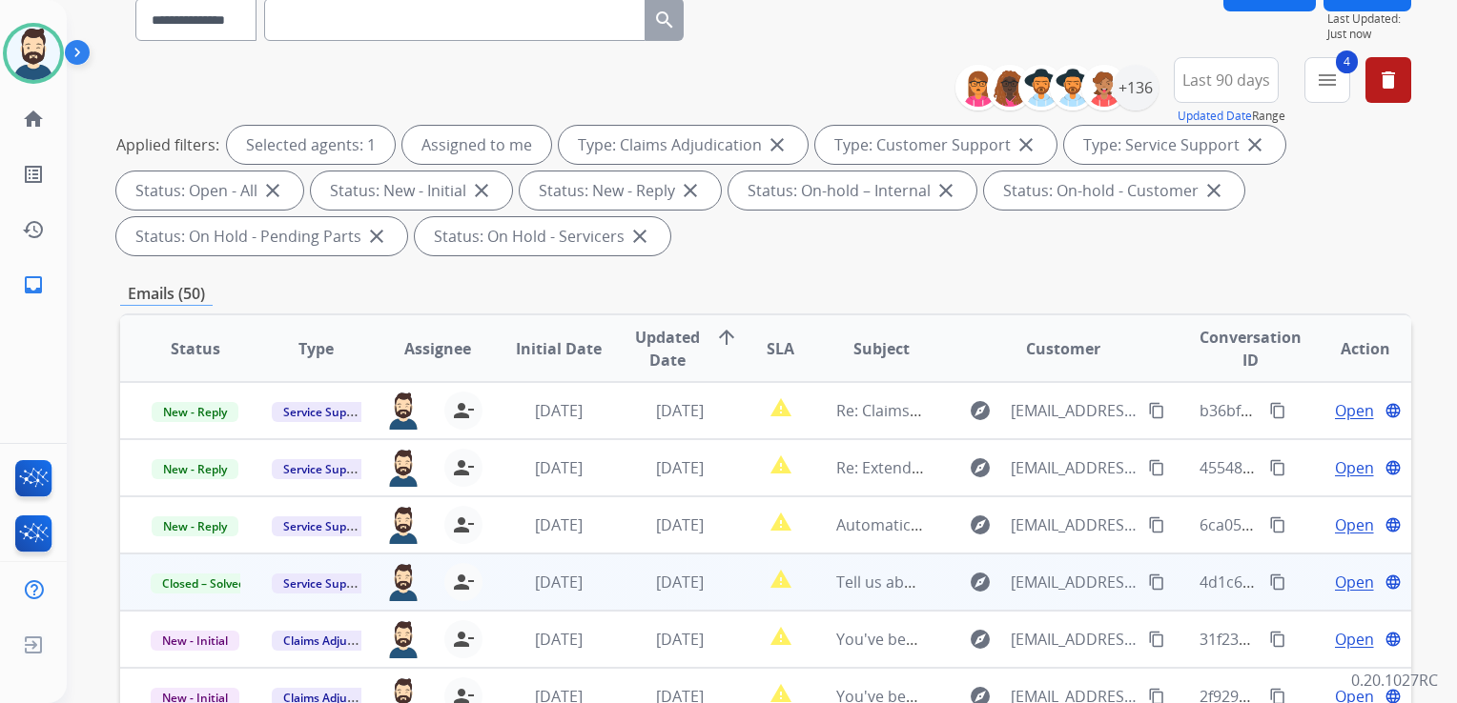
scroll to position [0, 0]
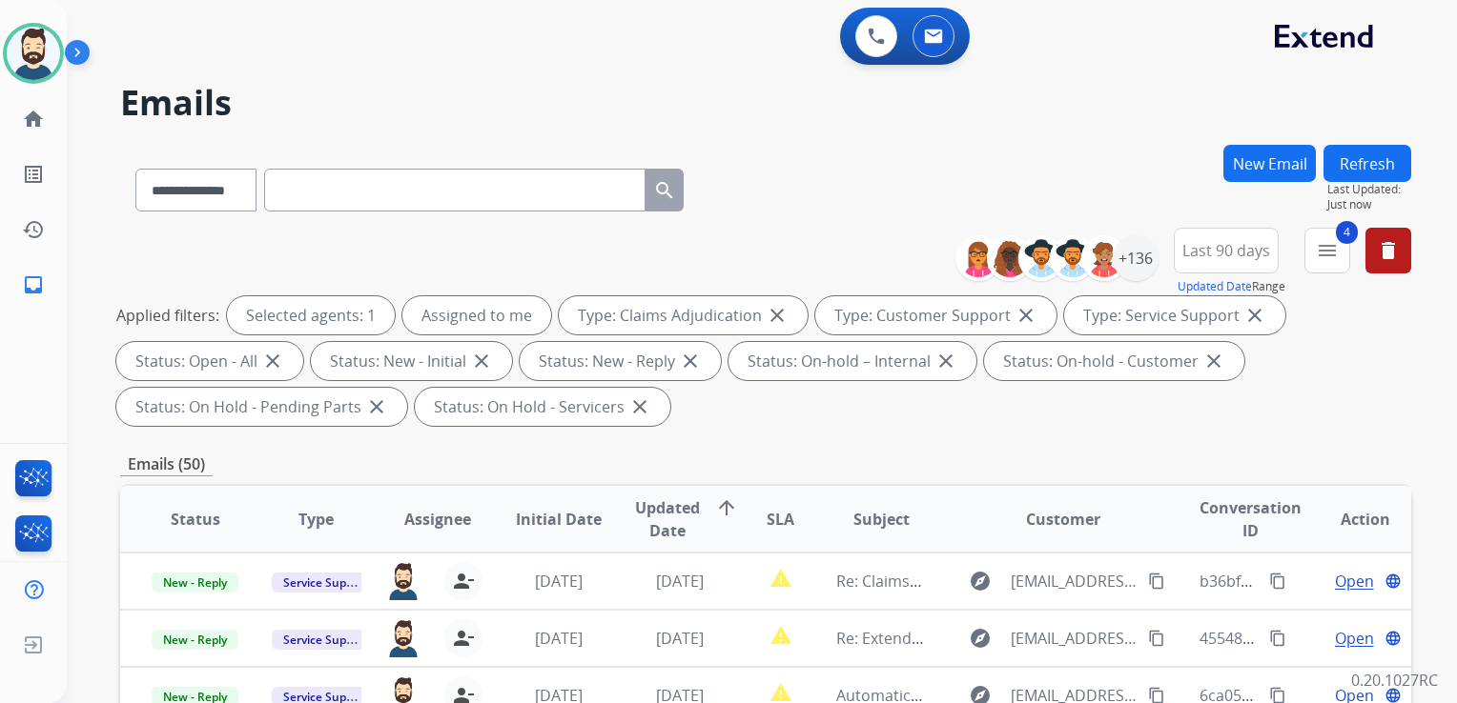
click at [1349, 164] on button "Refresh" at bounding box center [1367, 163] width 88 height 37
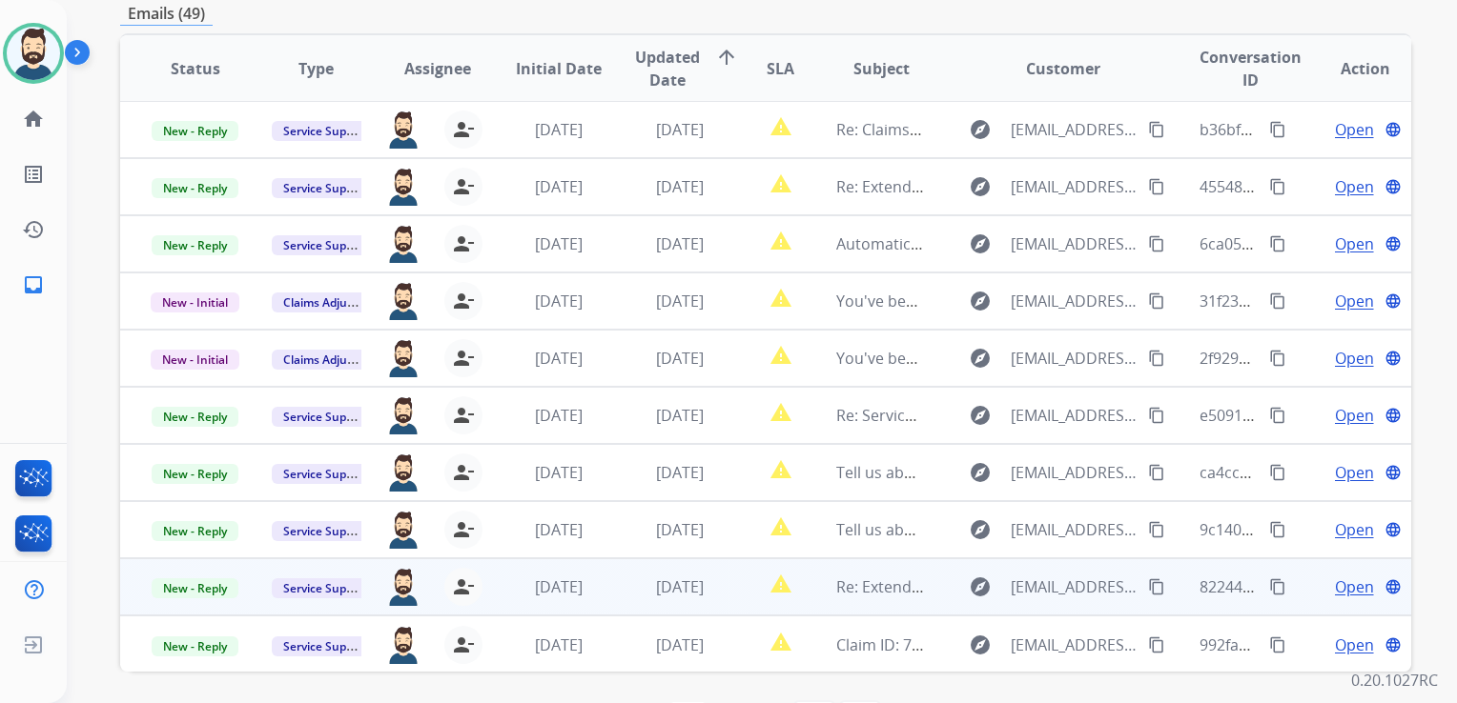
scroll to position [518, 0]
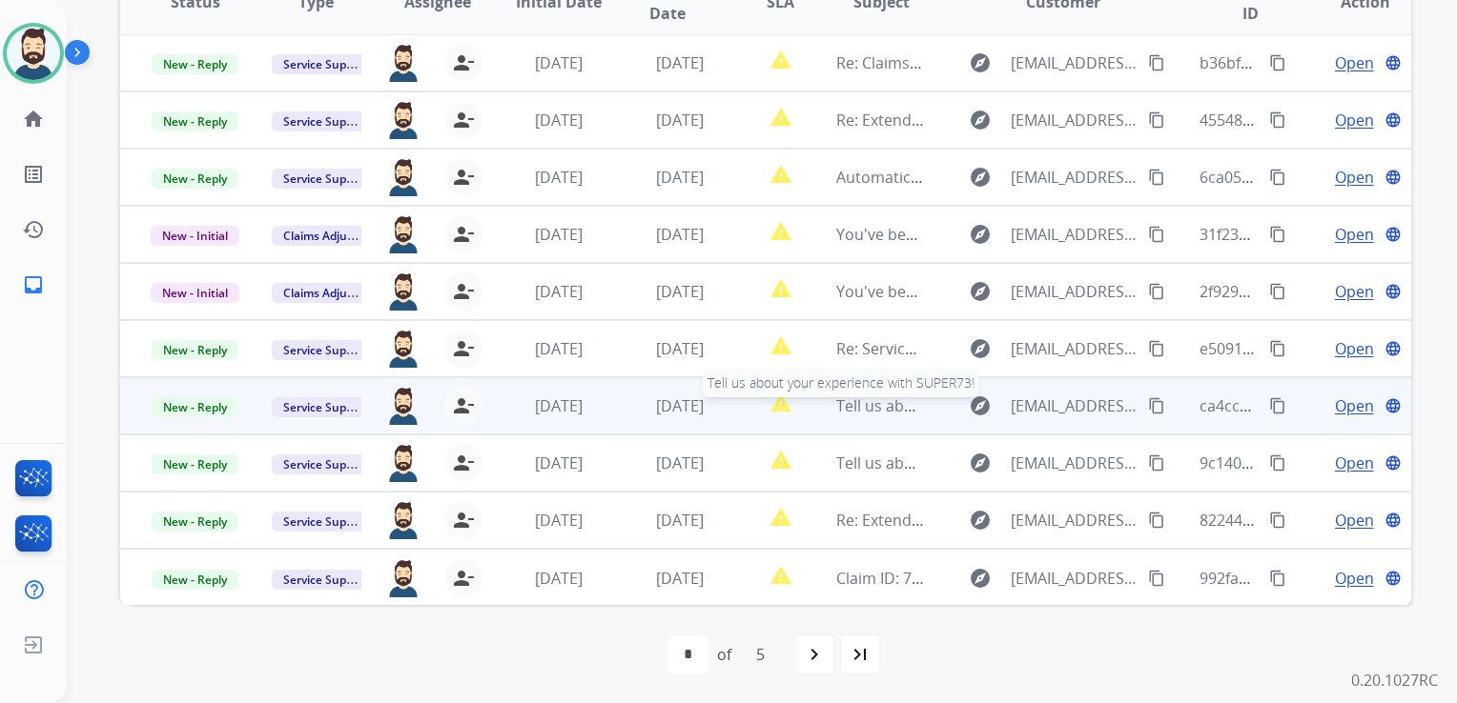
click at [896, 414] on span "Tell us about your experience with SUPER73!" at bounding box center [995, 406] width 319 height 21
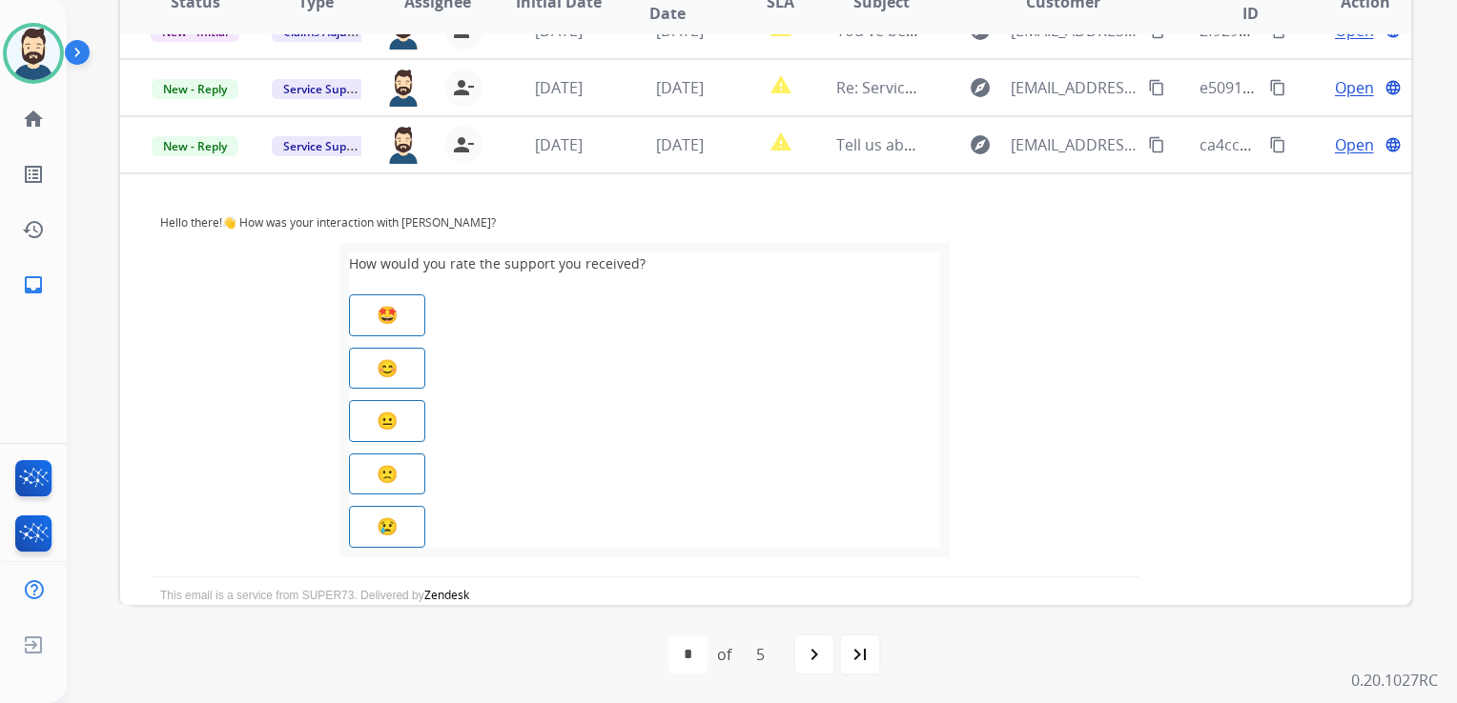
scroll to position [343, 0]
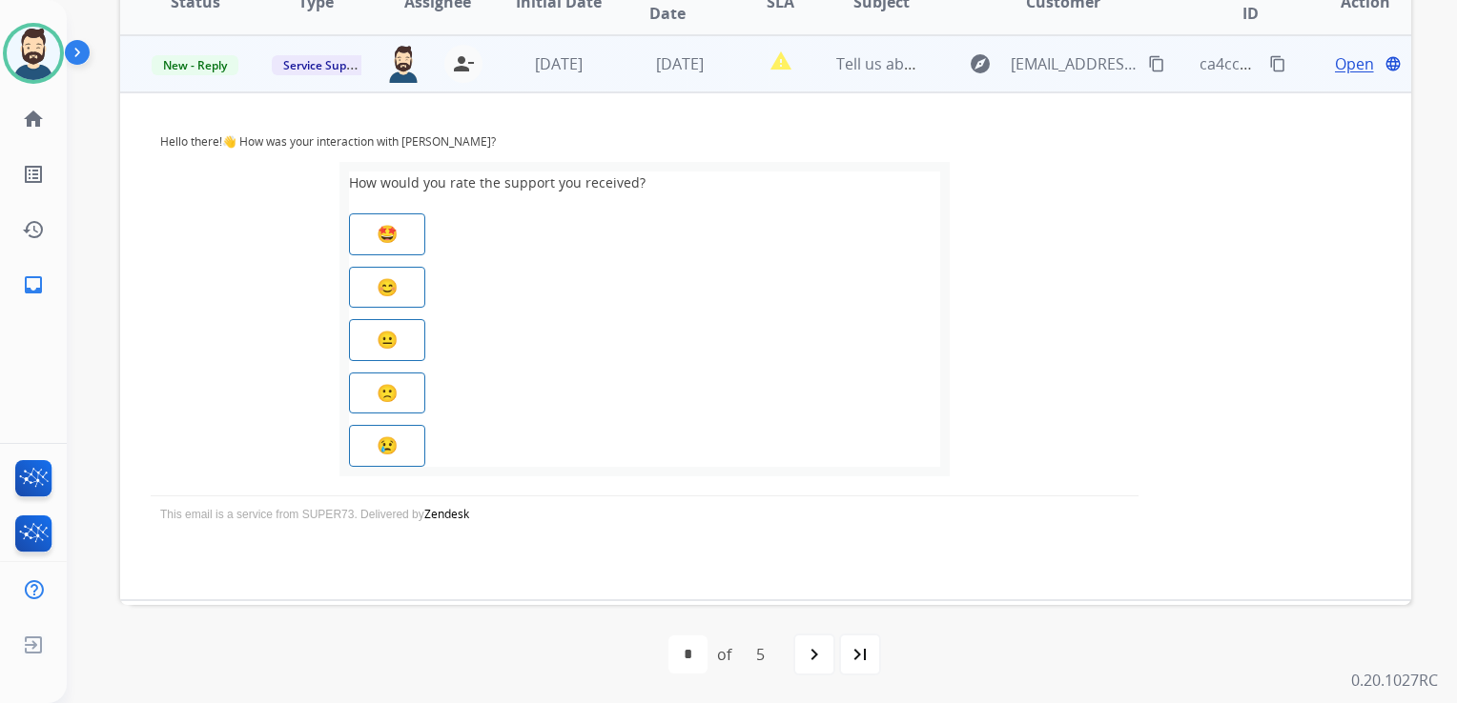
click at [1335, 72] on span "Open" at bounding box center [1354, 63] width 39 height 23
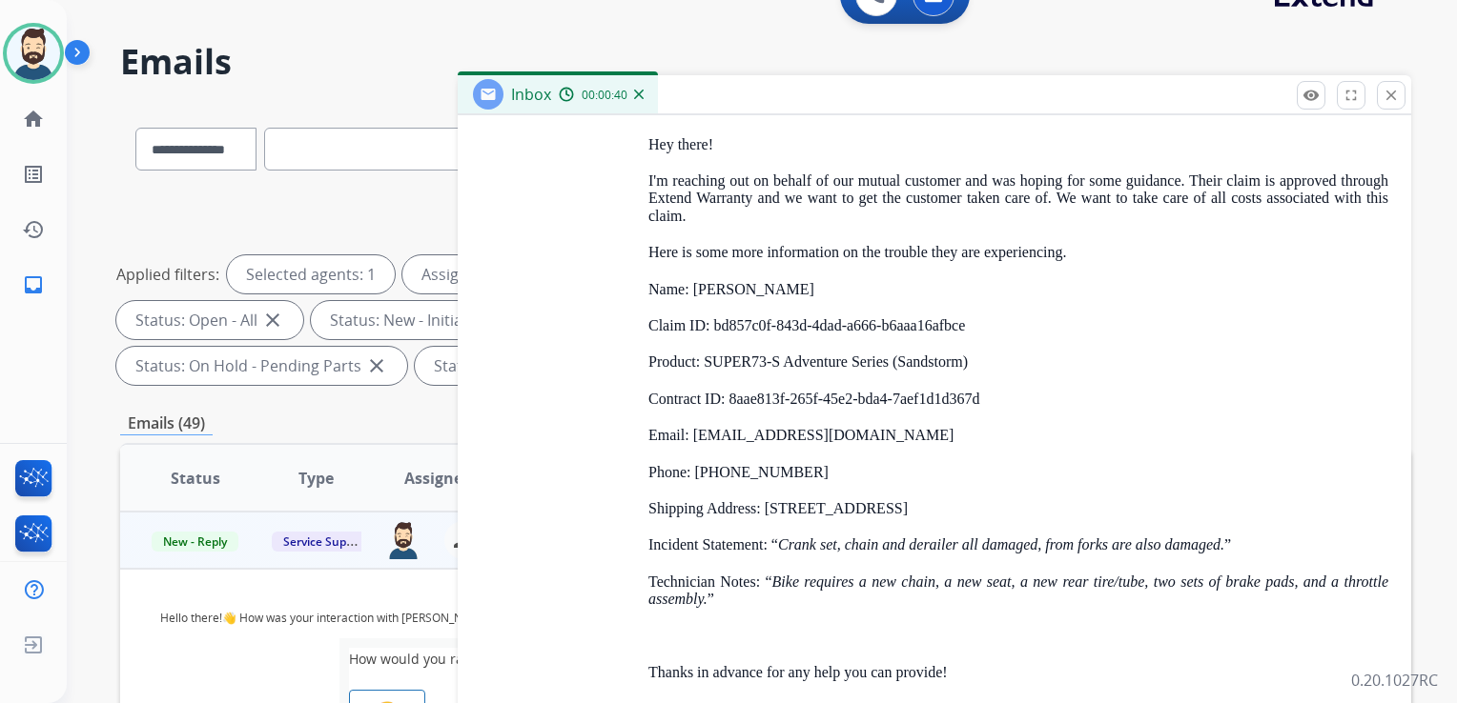
scroll to position [7530, 0]
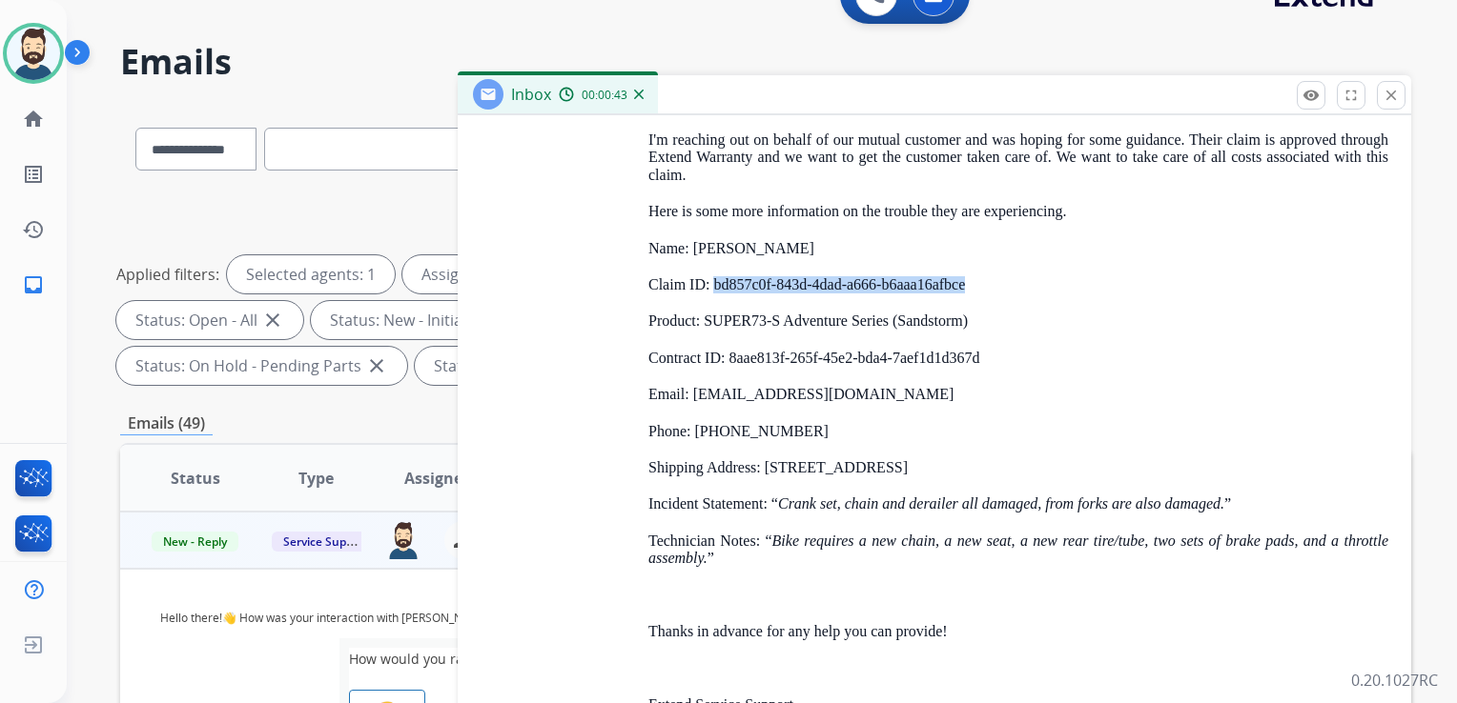
drag, startPoint x: 716, startPoint y: 275, endPoint x: 983, endPoint y: 277, distance: 266.9
click at [983, 277] on p "Claim ID: bd857c0f-843d-4dad-a666-b6aaa16afbce" at bounding box center [1018, 284] width 740 height 17
drag, startPoint x: 983, startPoint y: 277, endPoint x: 911, endPoint y: 267, distance: 72.3
copy p "bd857c0f-843d-4dad-a666-b6aaa16afbce"
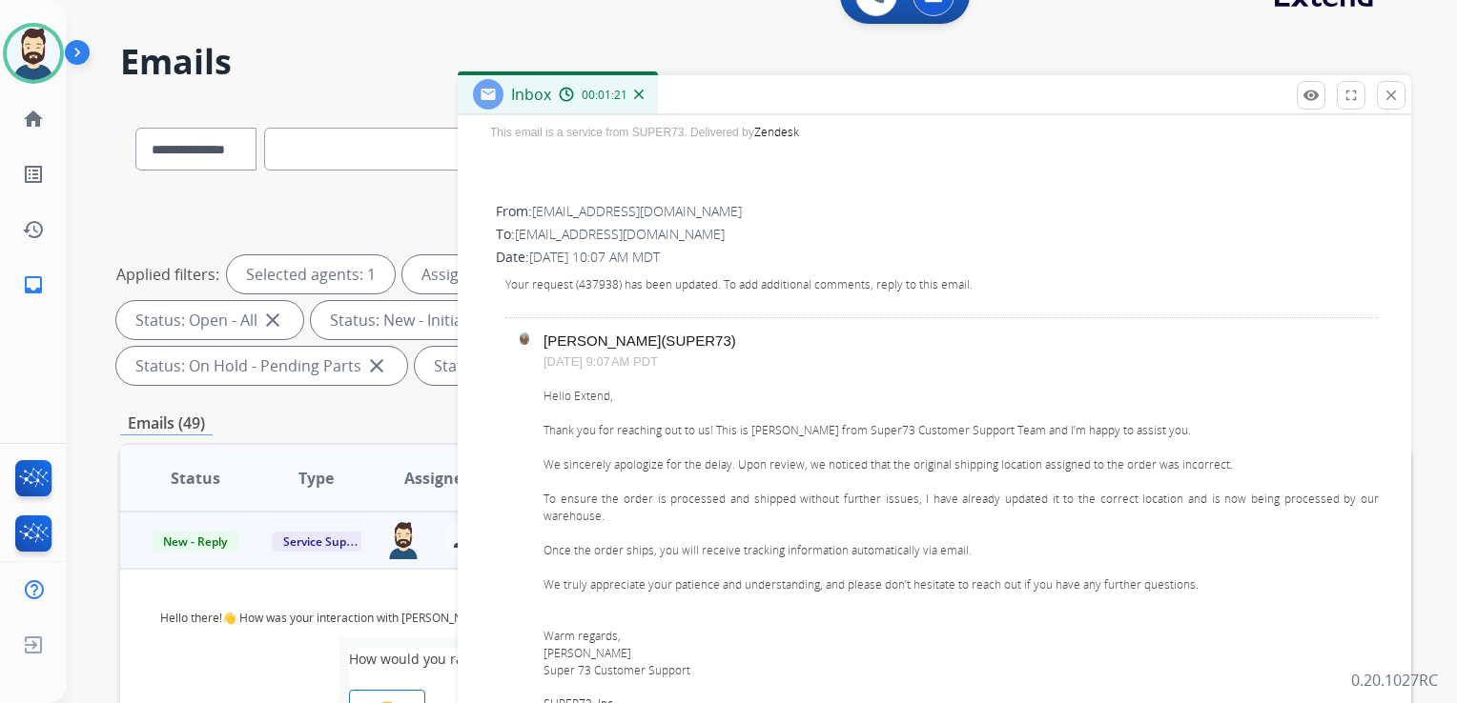
scroll to position [763, 0]
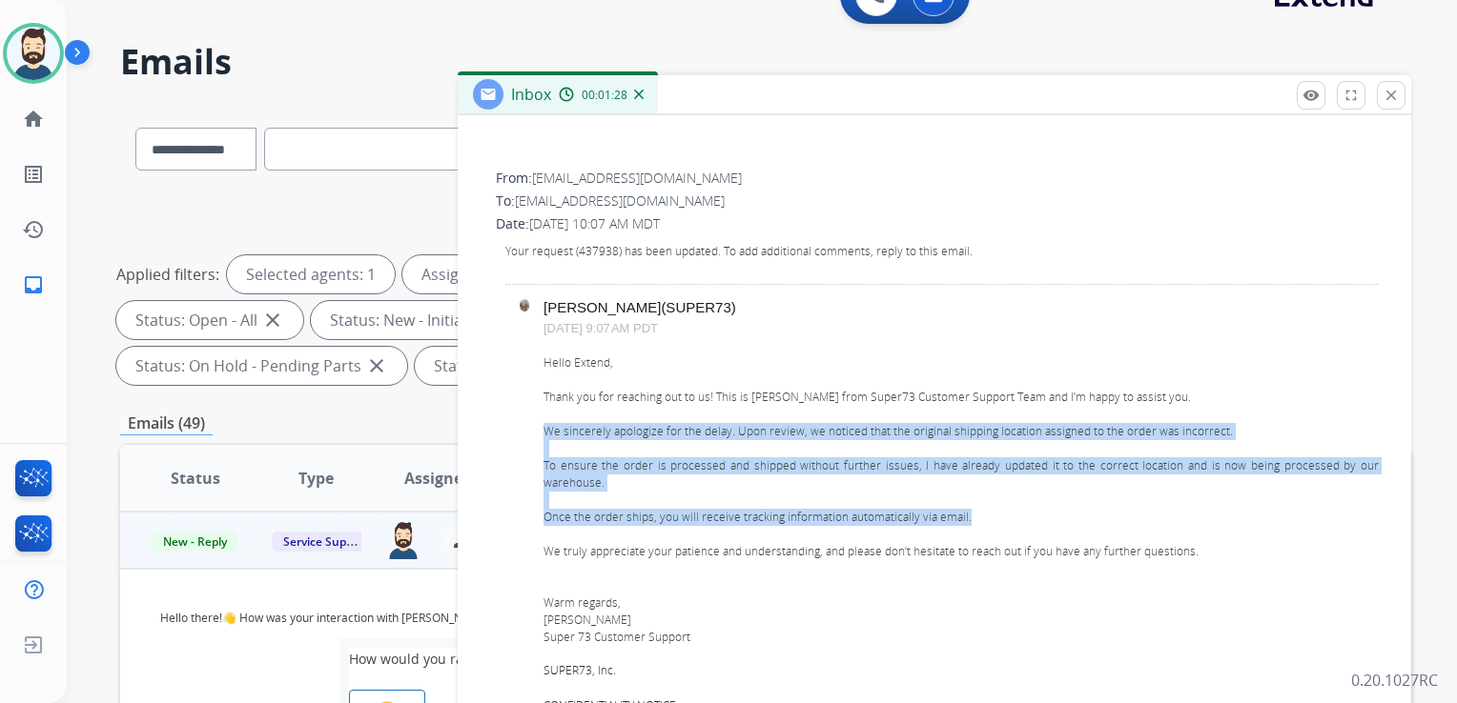
drag, startPoint x: 544, startPoint y: 425, endPoint x: 970, endPoint y: 520, distance: 436.6
click at [970, 520] on div "Hello Extend, Thank you for reaching out to us! This is Natasha from Super73 Cu…" at bounding box center [960, 567] width 835 height 425
copy div "We sincerely apologize for the delay. Upon review, we noticed that the original…"
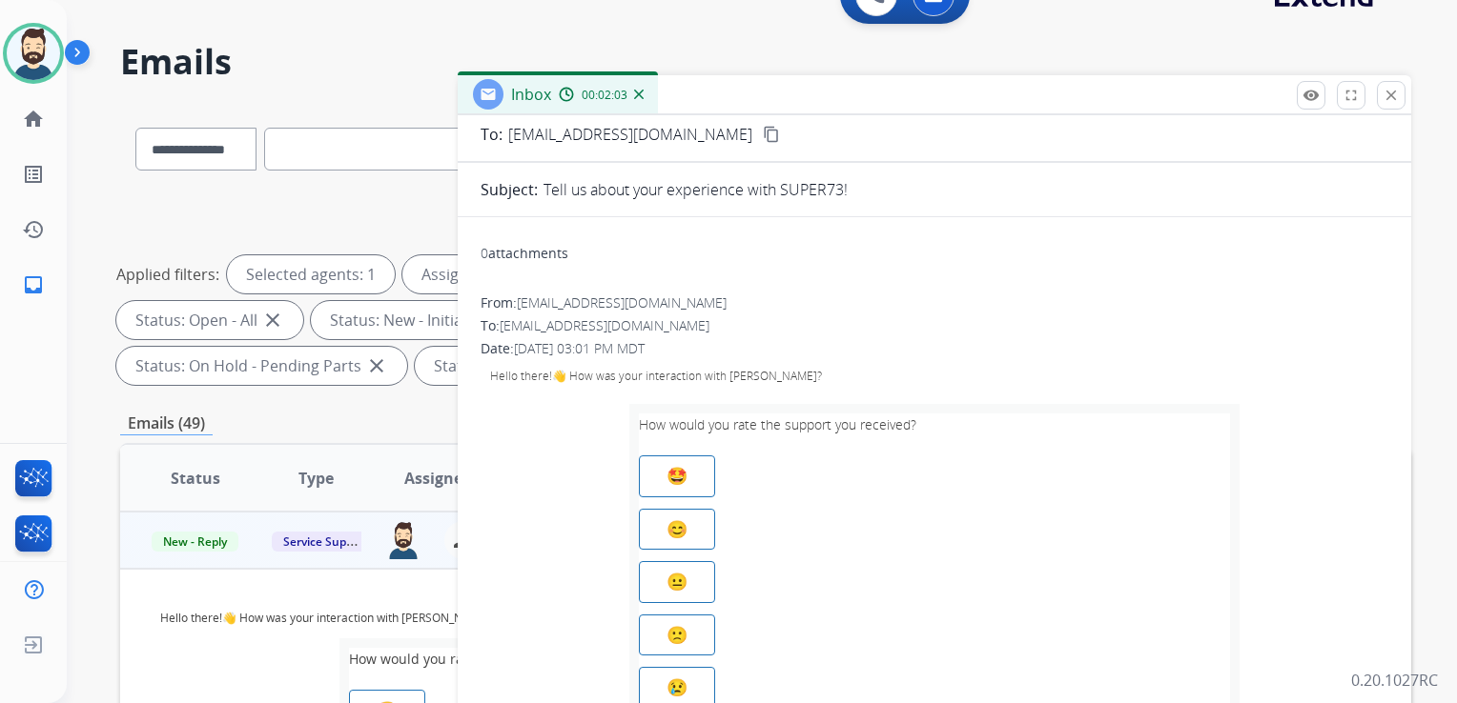
scroll to position [0, 0]
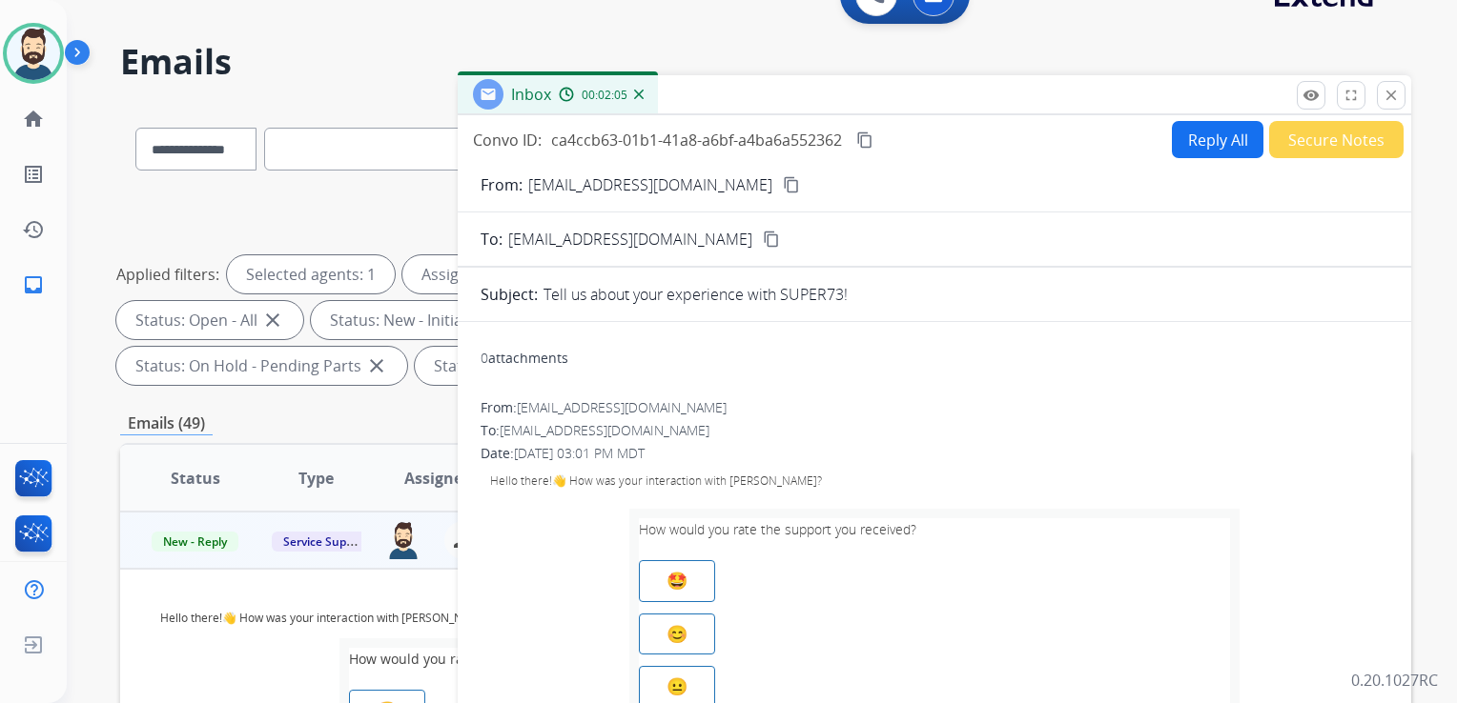
click at [1398, 97] on mat-icon "close" at bounding box center [1390, 95] width 17 height 17
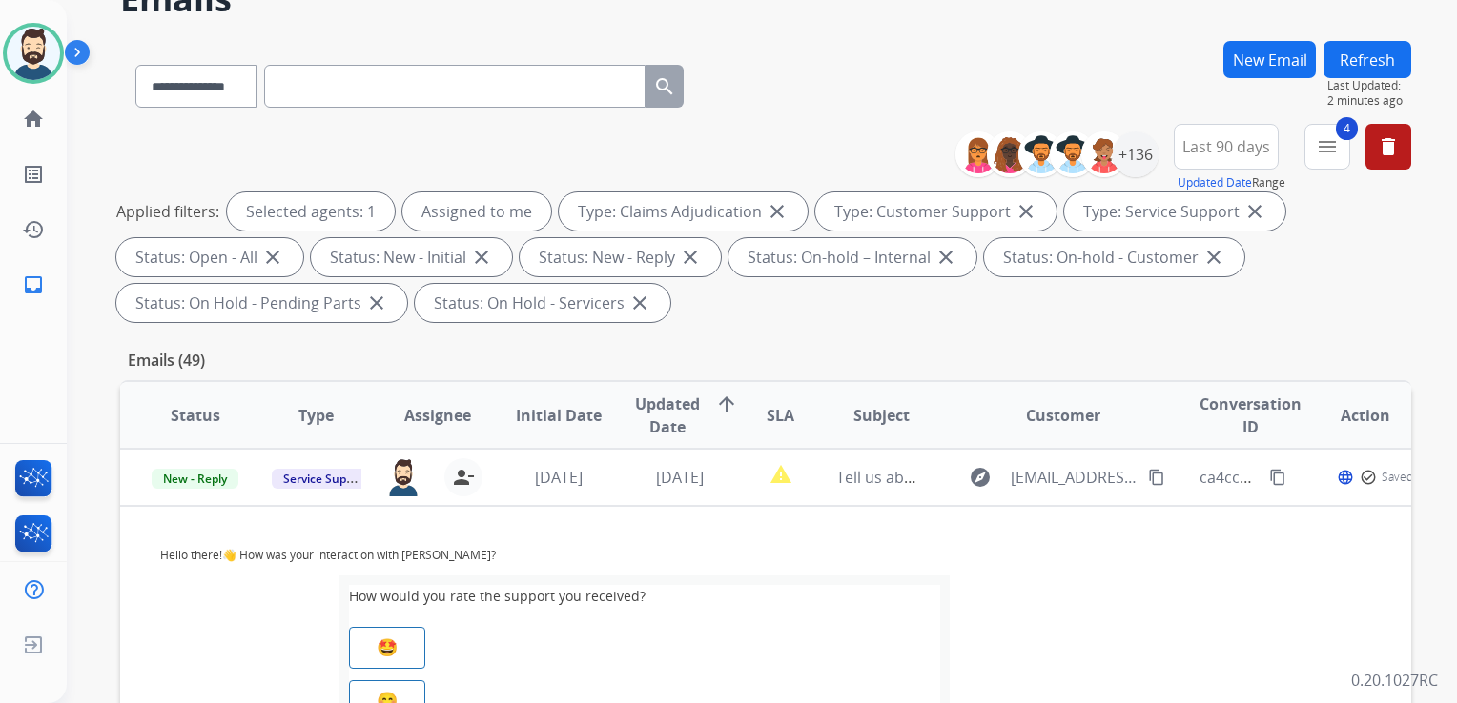
scroll to position [232, 0]
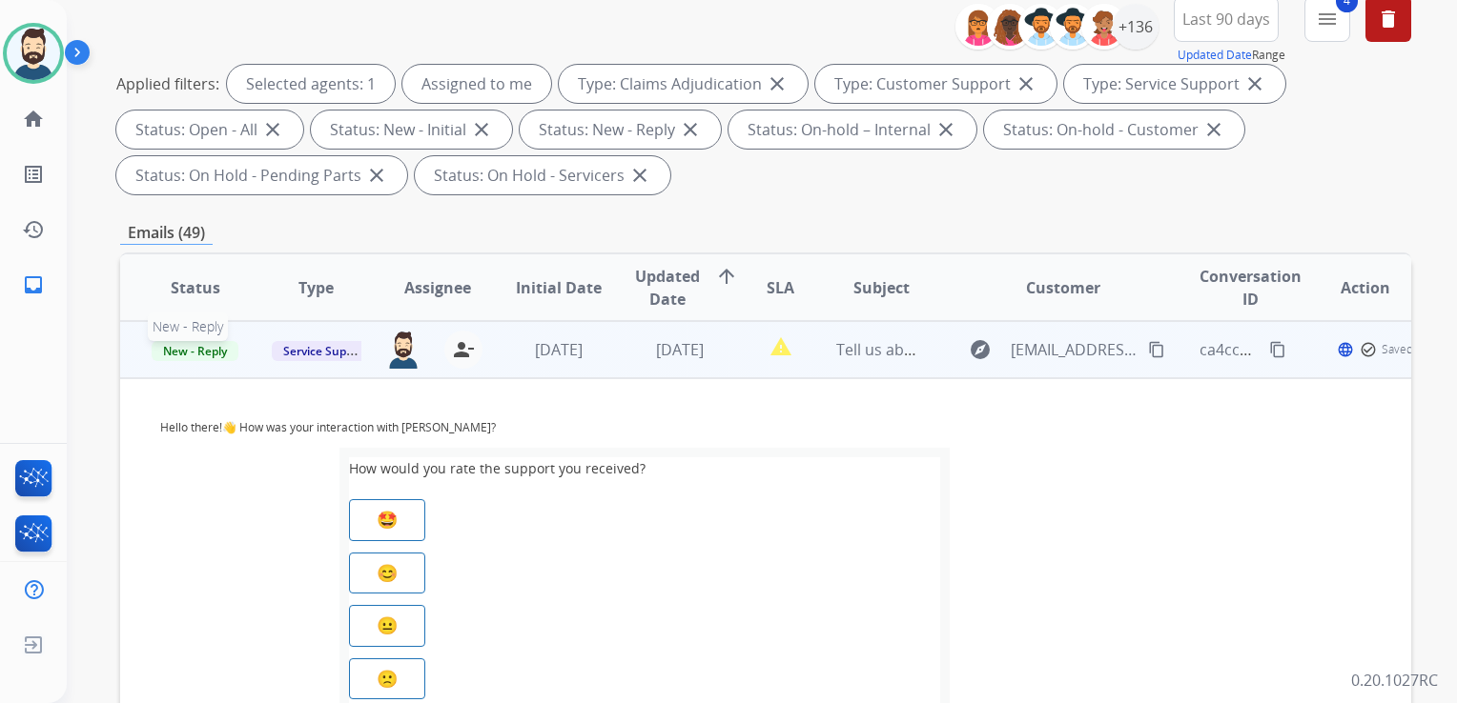
click at [182, 351] on span "New - Reply" at bounding box center [195, 351] width 87 height 20
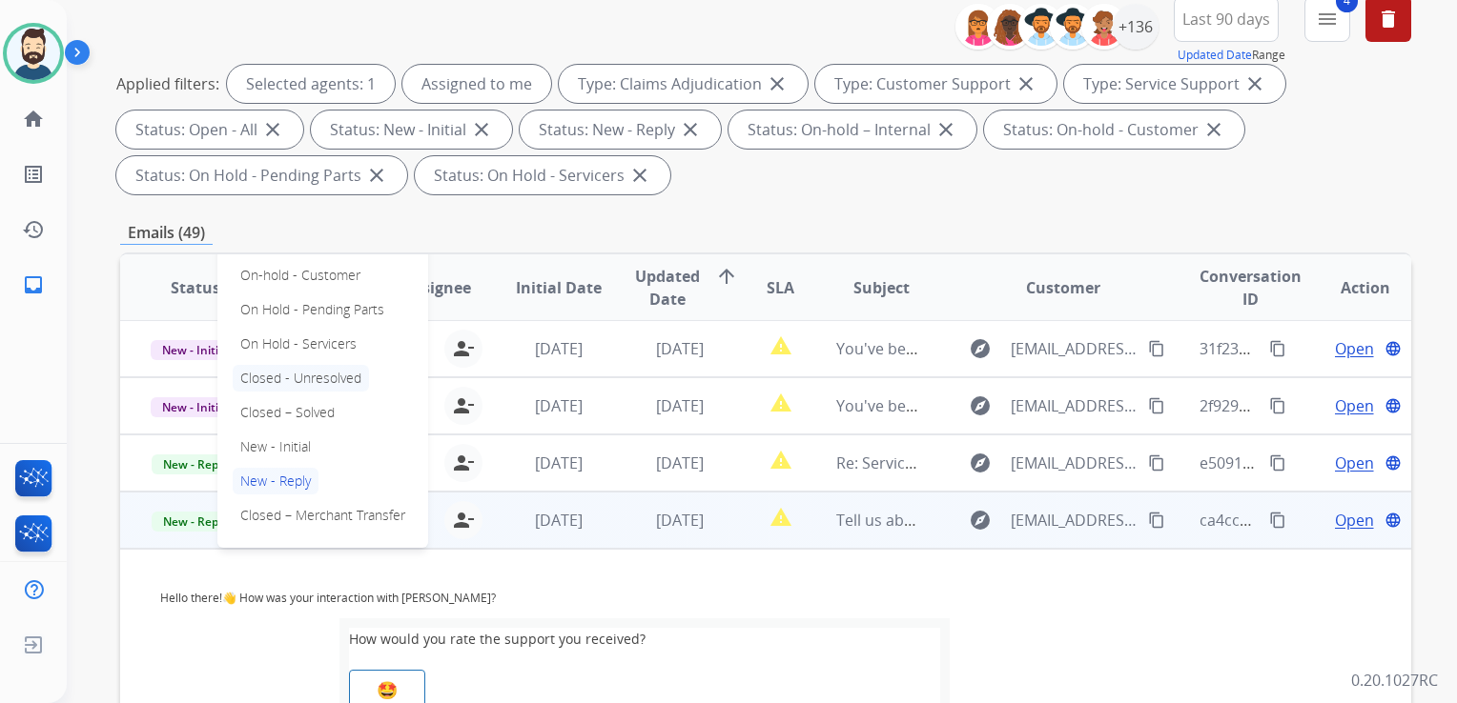
scroll to position [153, 0]
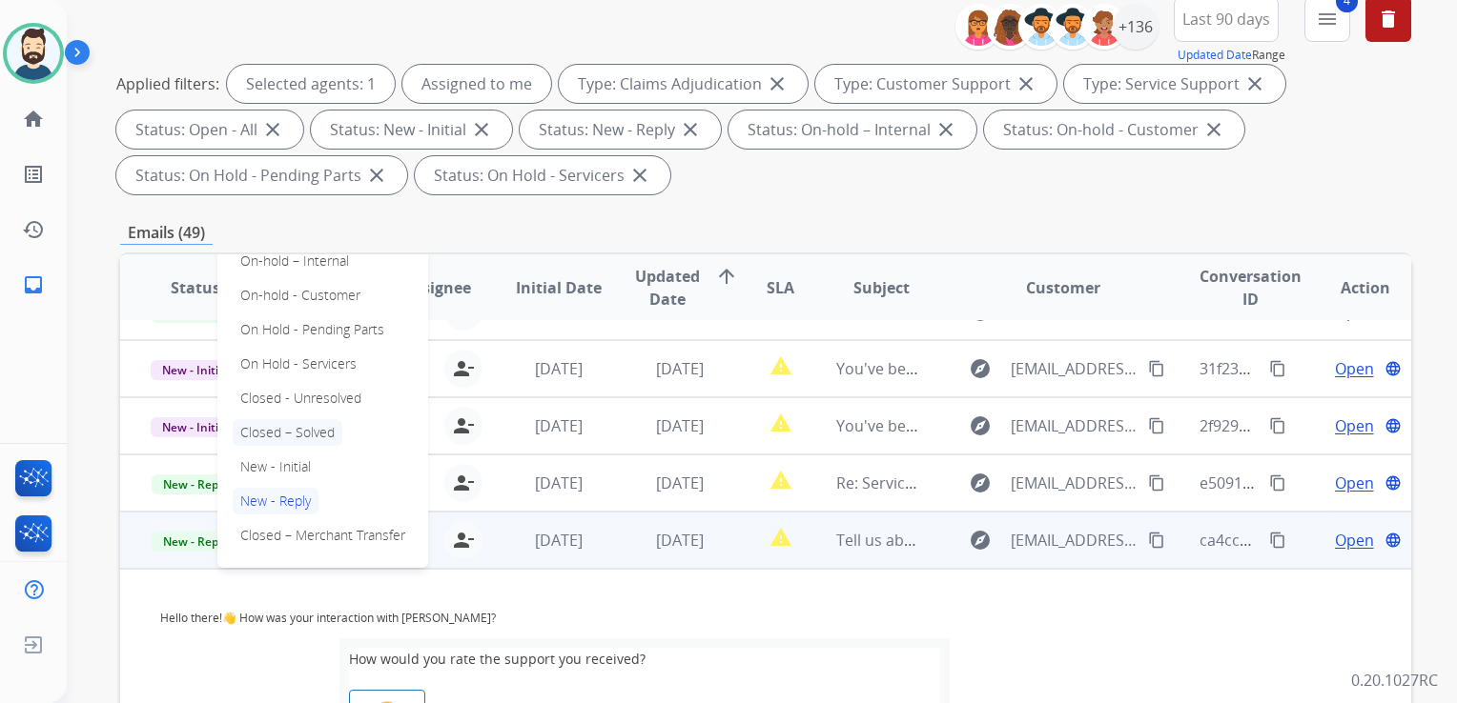
click at [322, 431] on p "Closed – Solved" at bounding box center [288, 432] width 110 height 27
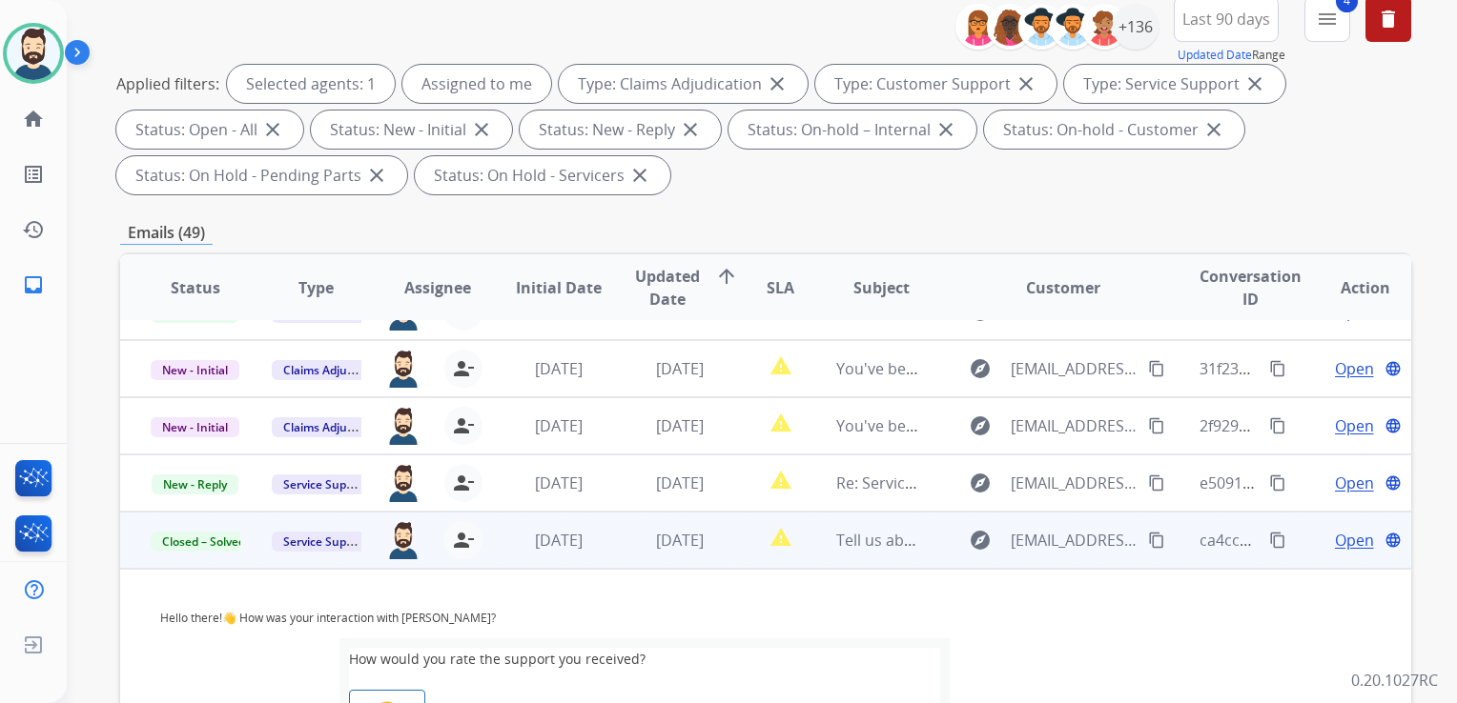
click at [668, 565] on td "[DATE]" at bounding box center [664, 540] width 121 height 57
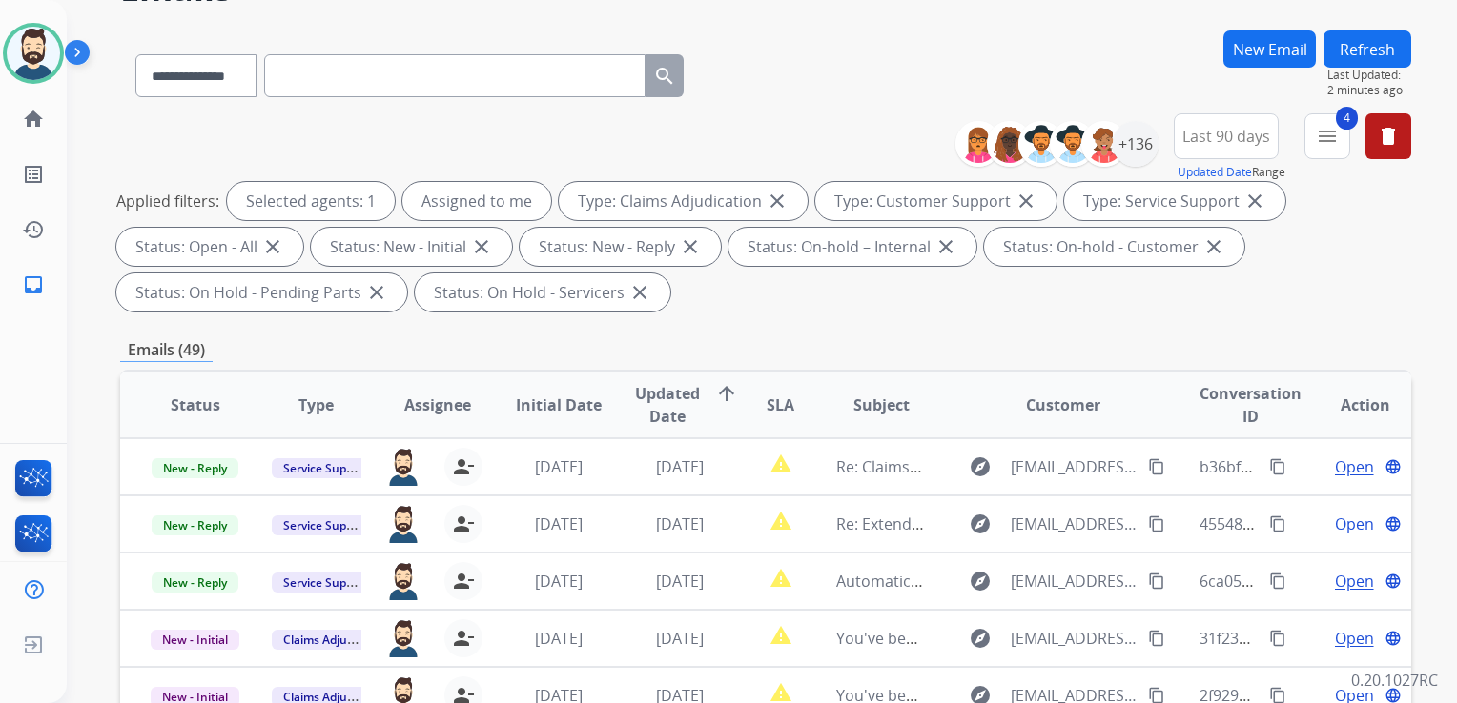
scroll to position [0, 0]
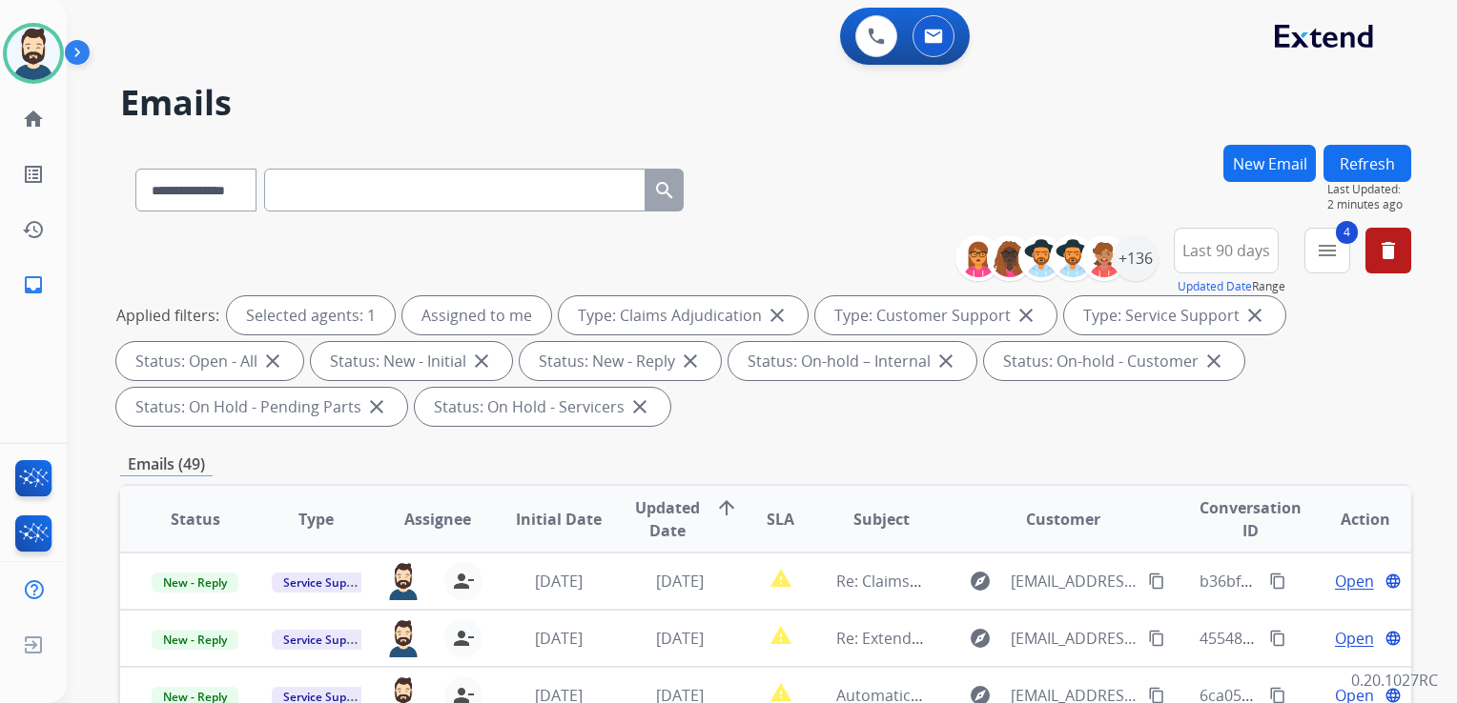
click at [1360, 163] on button "Refresh" at bounding box center [1367, 163] width 88 height 37
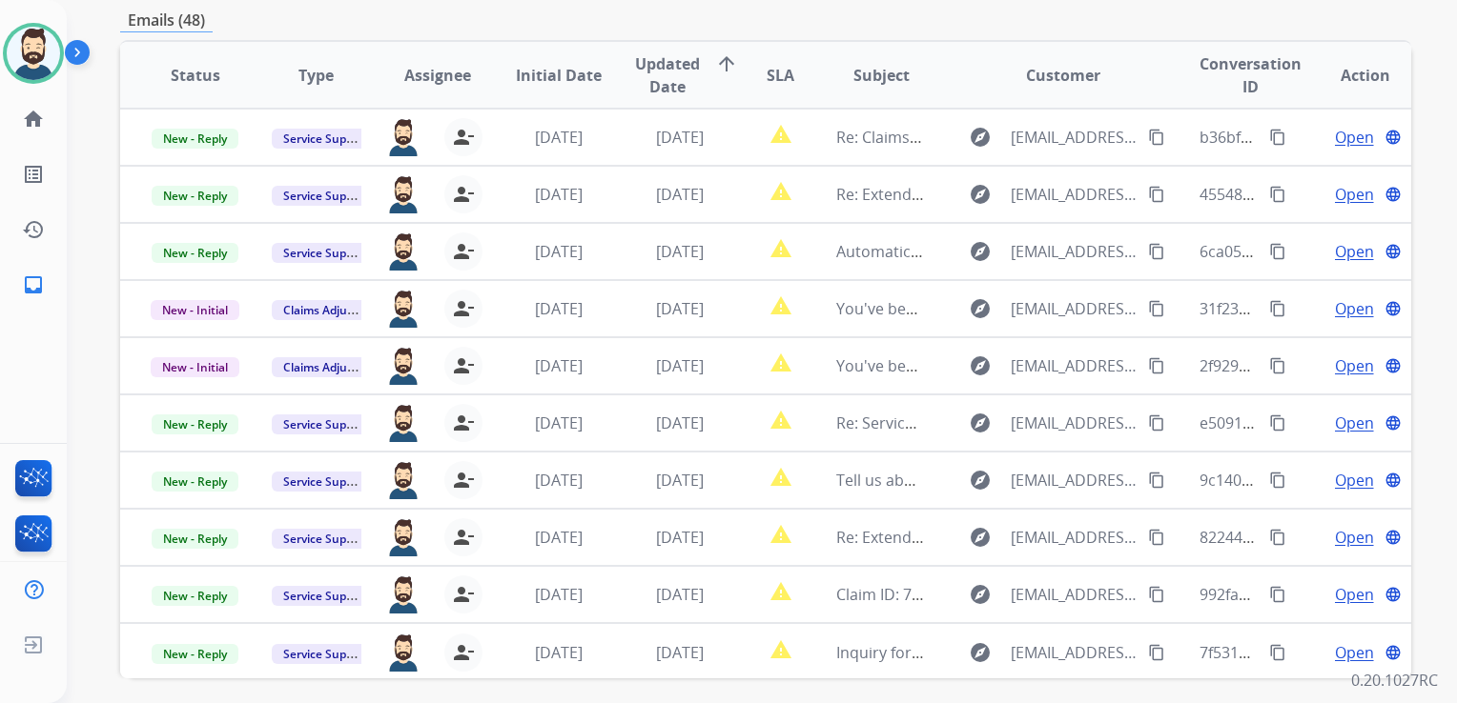
scroll to position [518, 0]
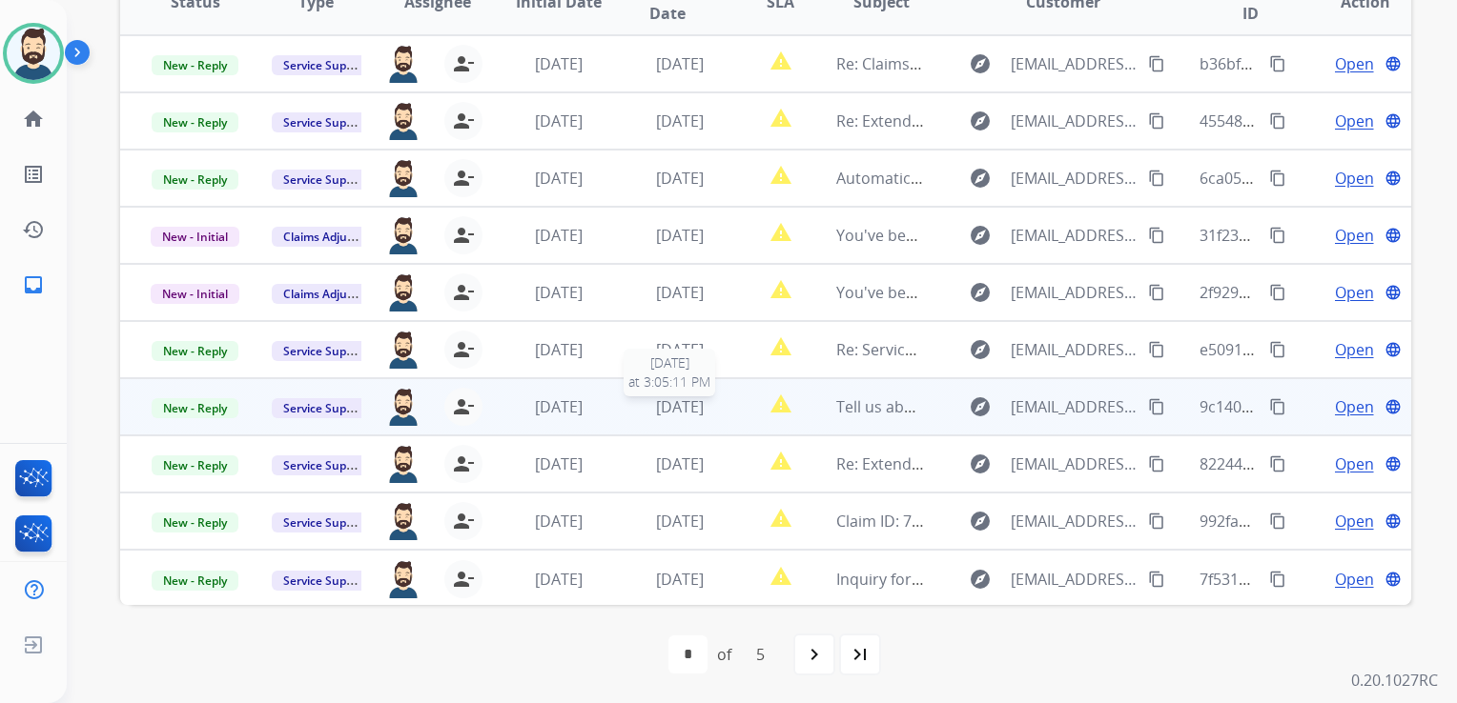
click at [663, 414] on span "[DATE]" at bounding box center [680, 407] width 48 height 21
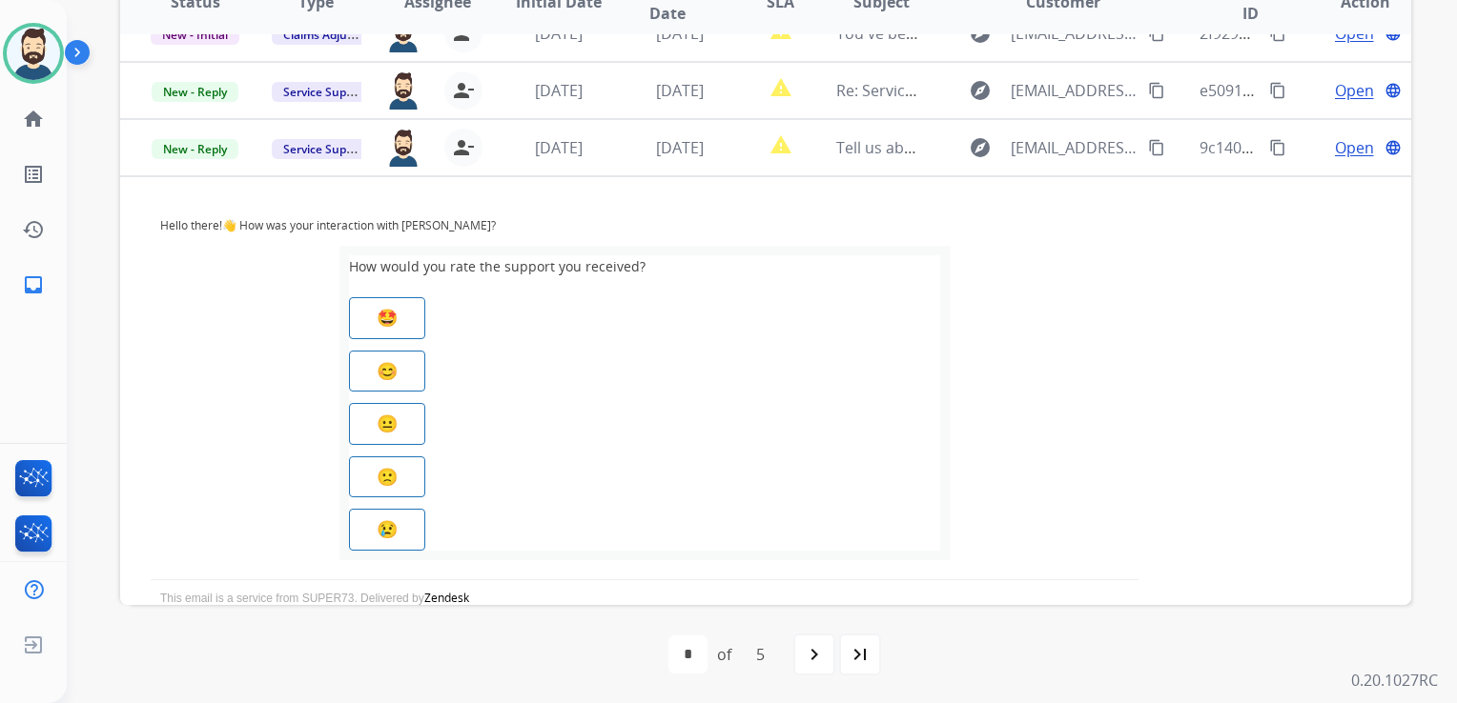
scroll to position [343, 0]
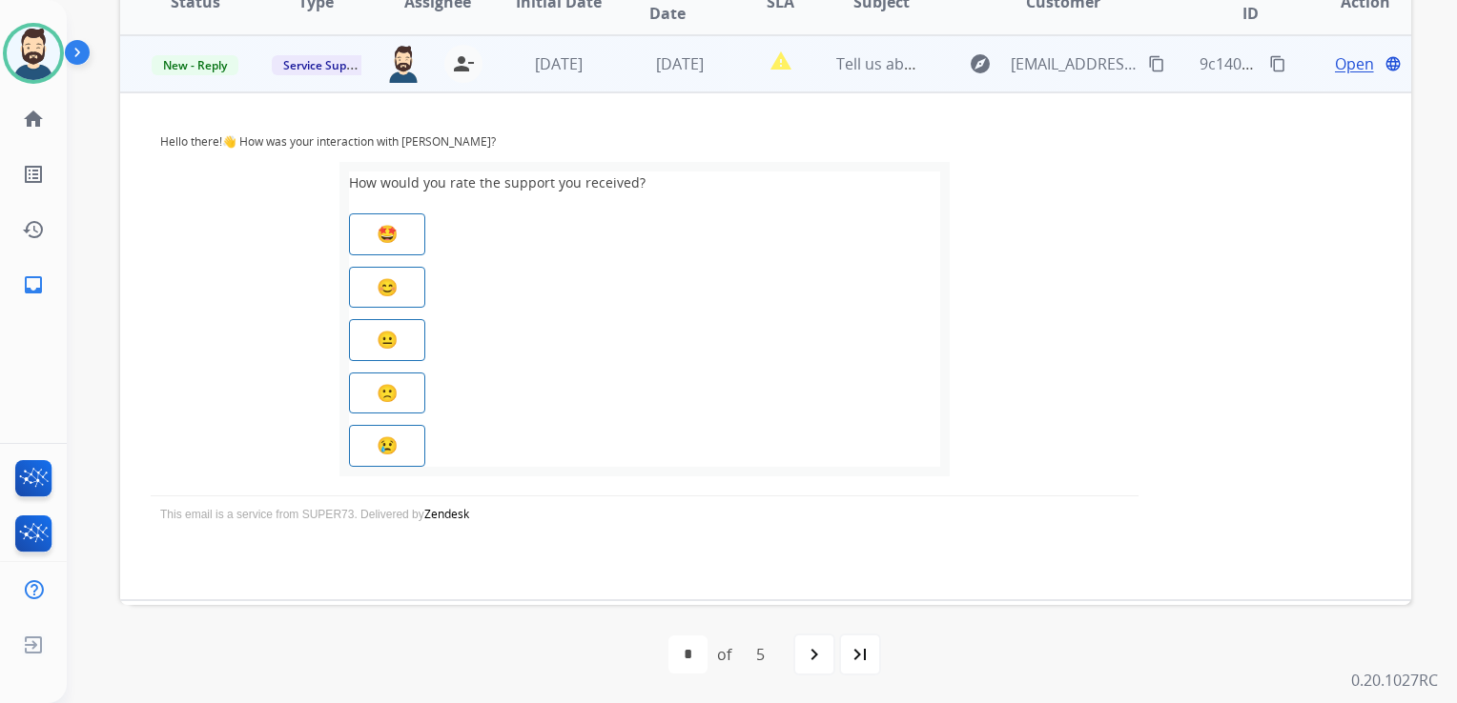
click at [1338, 70] on span "Open" at bounding box center [1354, 63] width 39 height 23
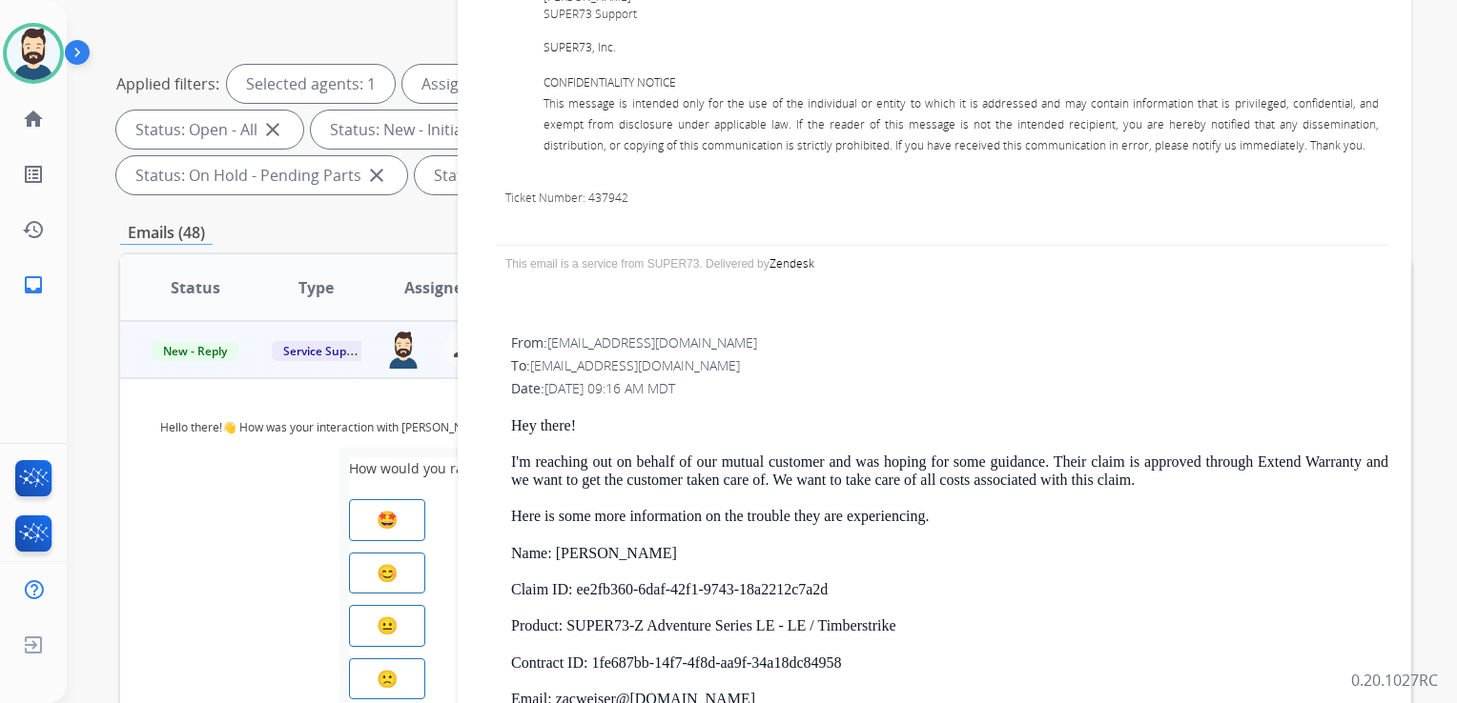
scroll to position [1430, 0]
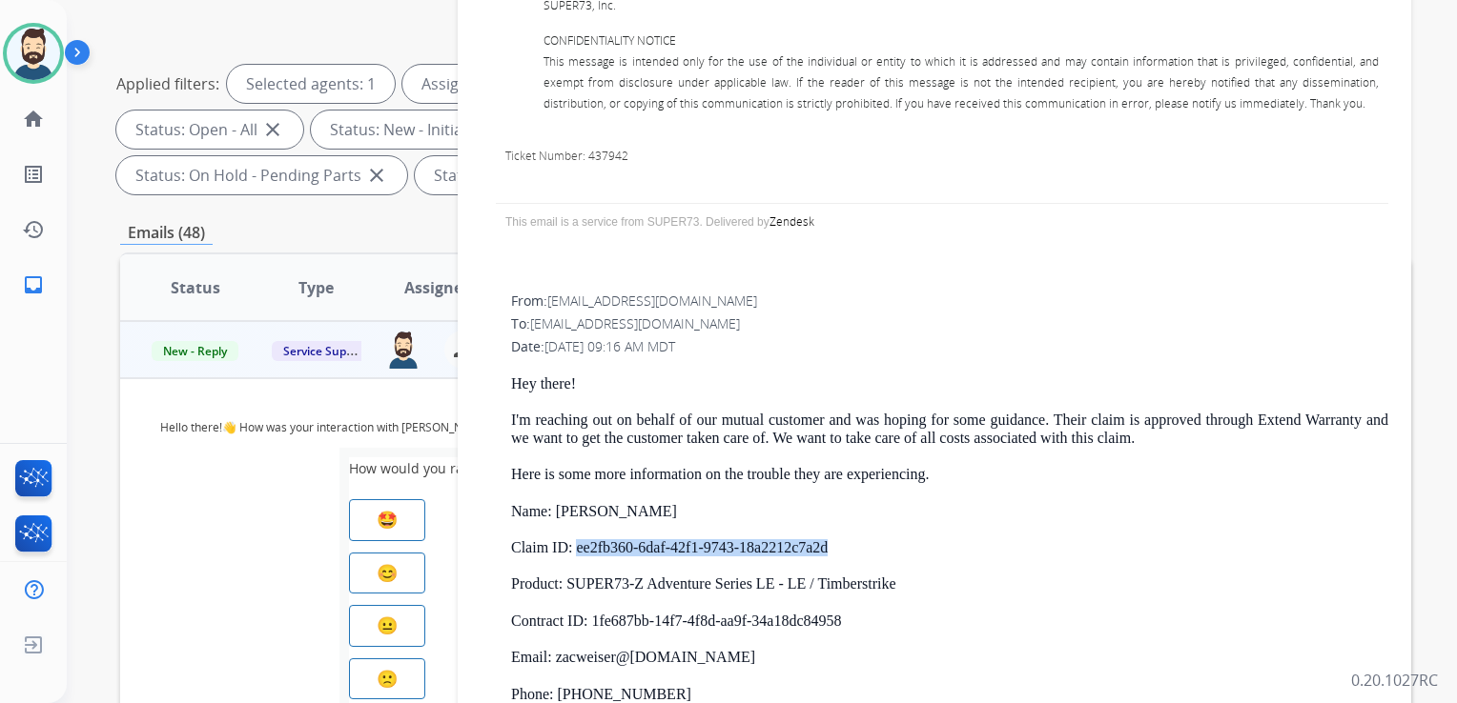
drag, startPoint x: 578, startPoint y: 546, endPoint x: 825, endPoint y: 549, distance: 246.9
click at [825, 549] on p "Claim ID: ee2fb360-6daf-42f1-9743-18a2212c7a2d" at bounding box center [949, 548] width 877 height 17
copy p "ee2fb360-6daf-42f1-9743-18a2212c7a2d"
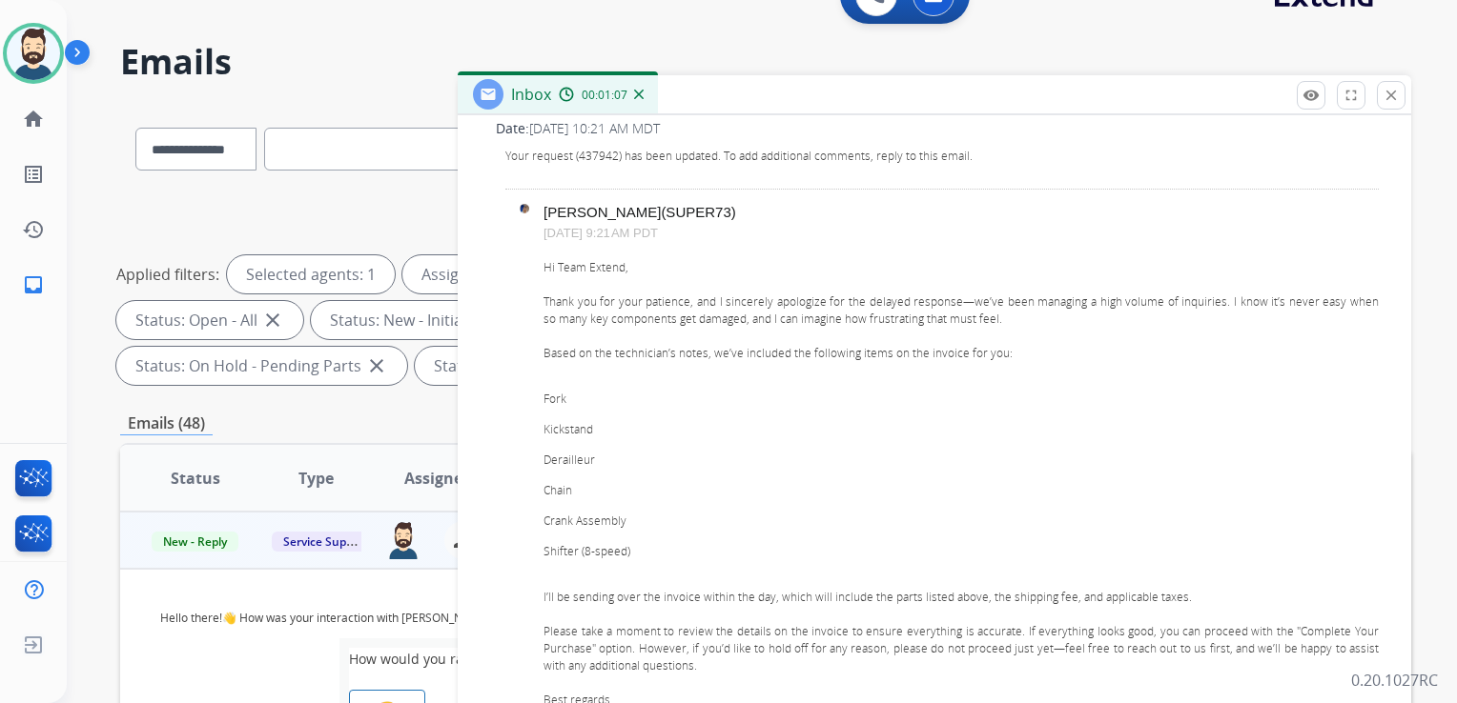
scroll to position [953, 0]
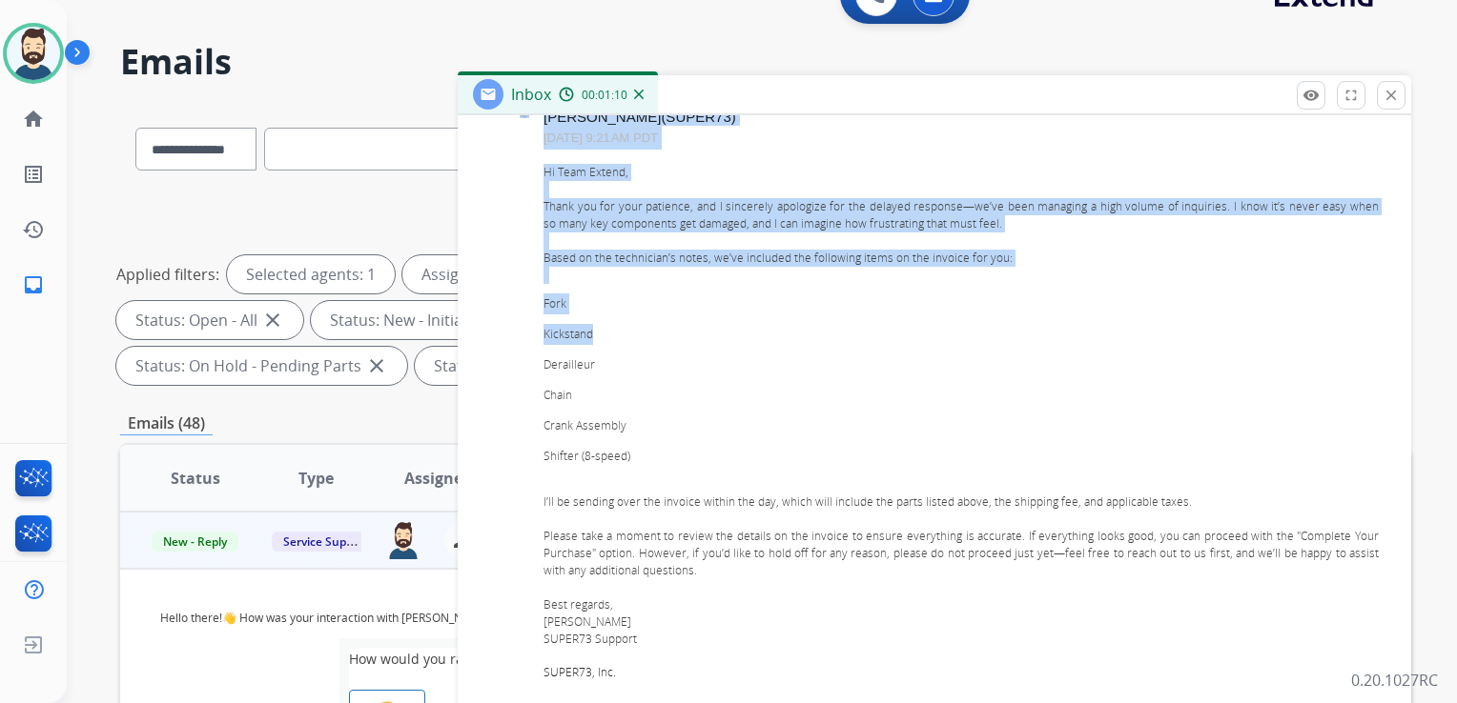
drag, startPoint x: 541, startPoint y: 200, endPoint x: 632, endPoint y: 316, distance: 146.6
click at [632, 316] on tr "Sherlyn Clemente (SUPER73) Aug 29, 2025, 9:21 AM PDT Hi Team Extend, Thank you …" at bounding box center [941, 455] width 873 height 692
drag, startPoint x: 632, startPoint y: 316, endPoint x: 603, endPoint y: 301, distance: 32.0
click at [612, 310] on li "Fork" at bounding box center [960, 304] width 835 height 21
click at [572, 219] on div "Hi Team Extend, Thank you for your patience, and I sincerely apologize for the …" at bounding box center [960, 473] width 835 height 618
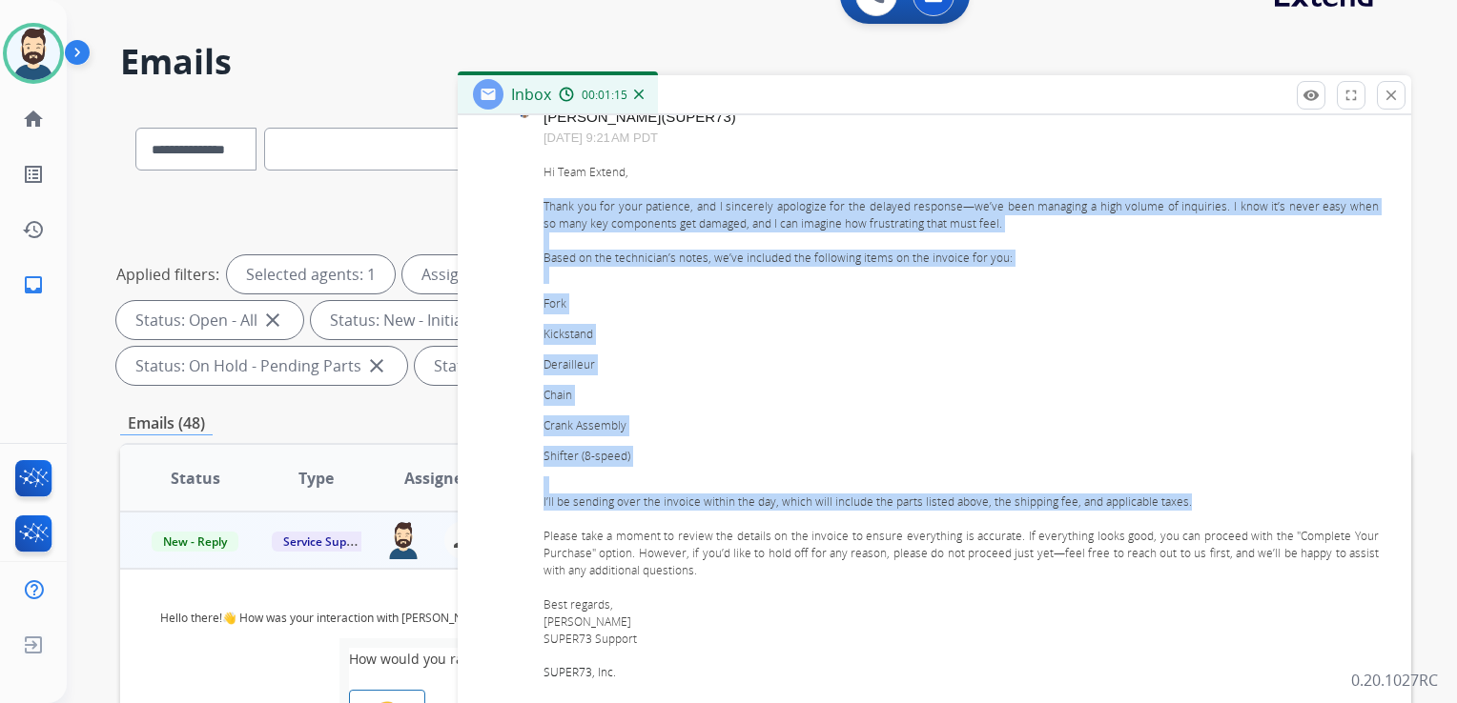
drag, startPoint x: 545, startPoint y: 204, endPoint x: 1186, endPoint y: 494, distance: 703.1
click at [1186, 494] on div "Hi Team Extend, Thank you for your patience, and I sincerely apologize for the …" at bounding box center [960, 473] width 835 height 618
copy div "Thank you for your patience, and I sincerely apologize for the delayed response…"
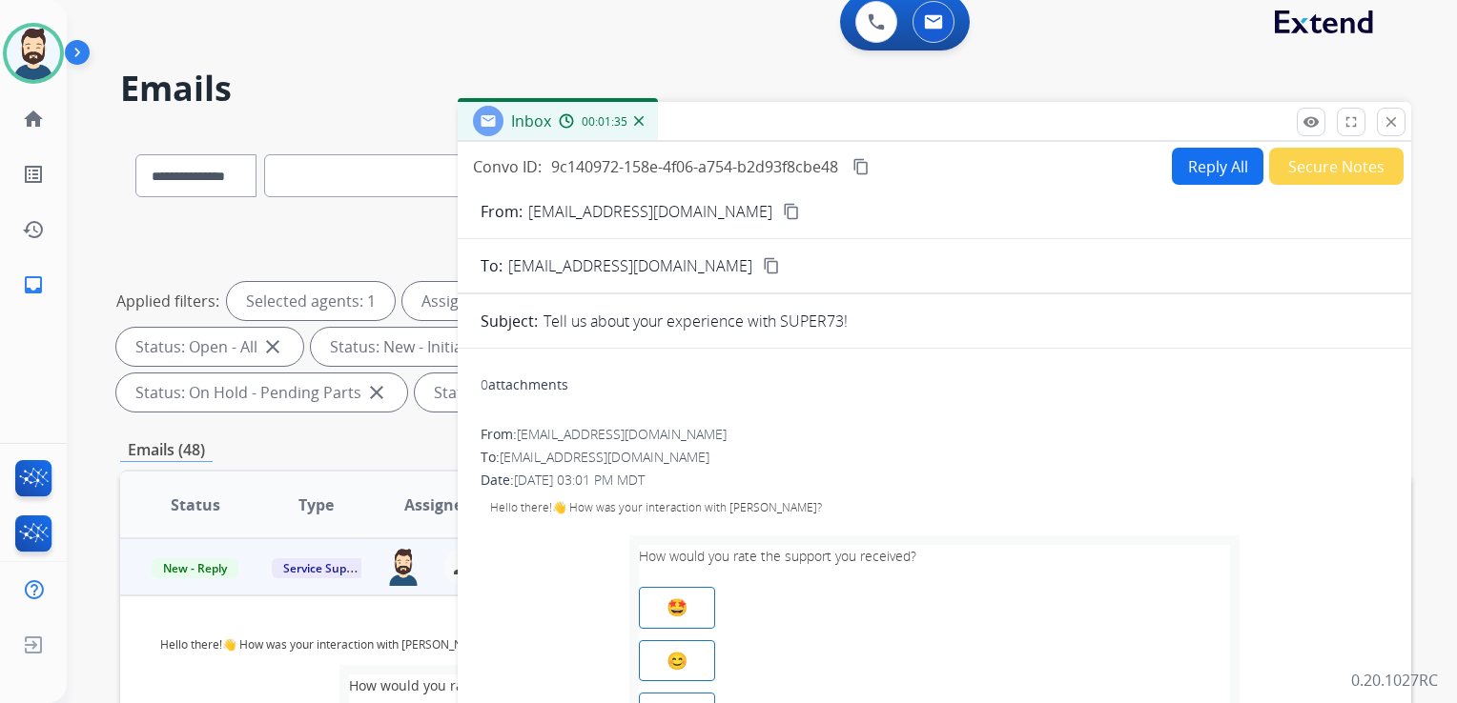
scroll to position [0, 0]
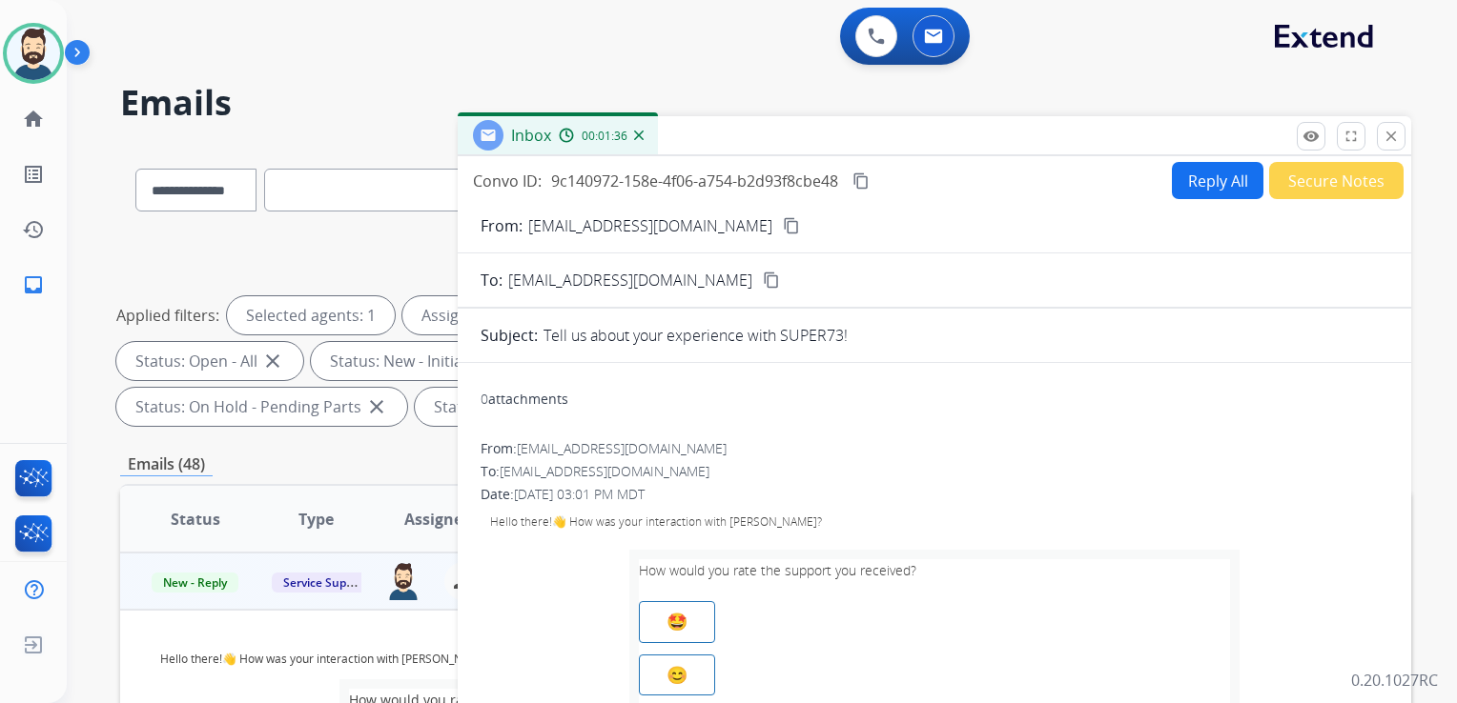
click at [1396, 142] on mat-icon "close" at bounding box center [1390, 136] width 17 height 17
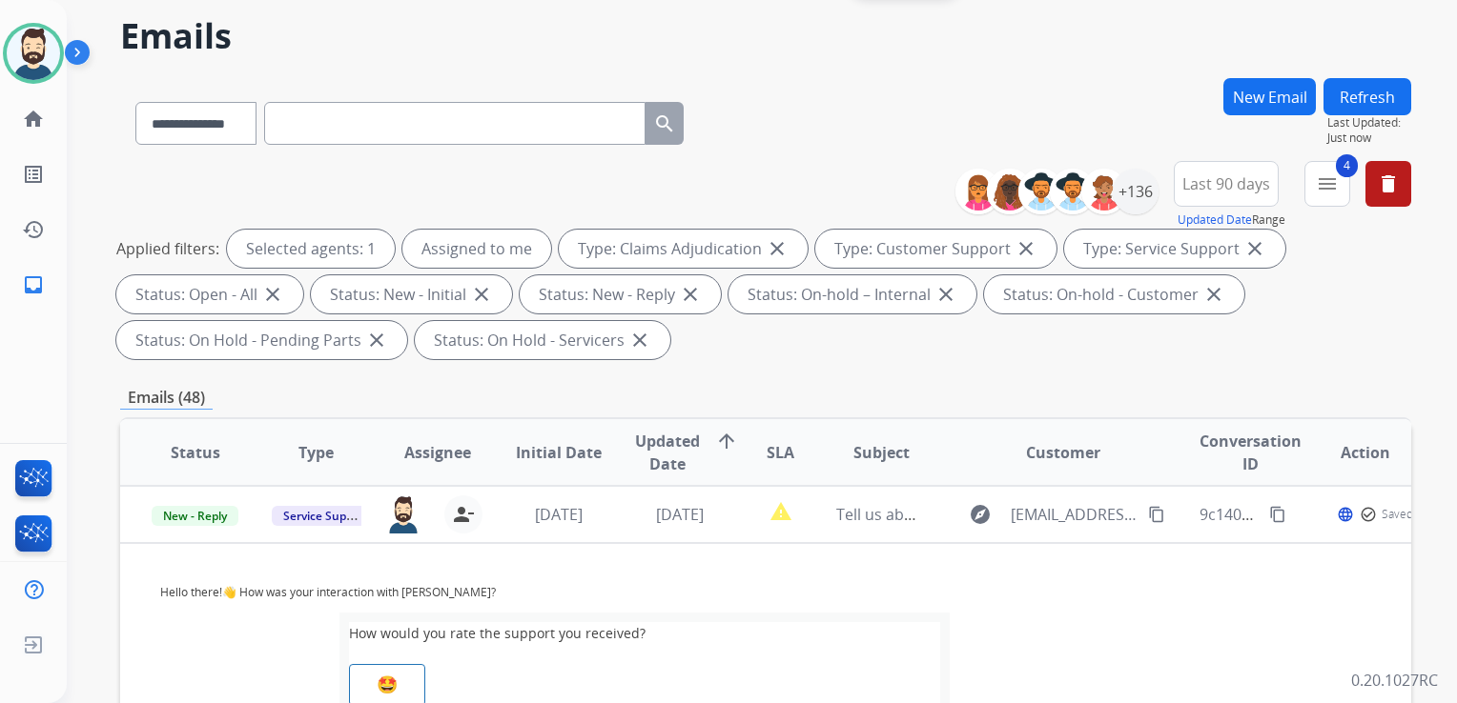
scroll to position [286, 0]
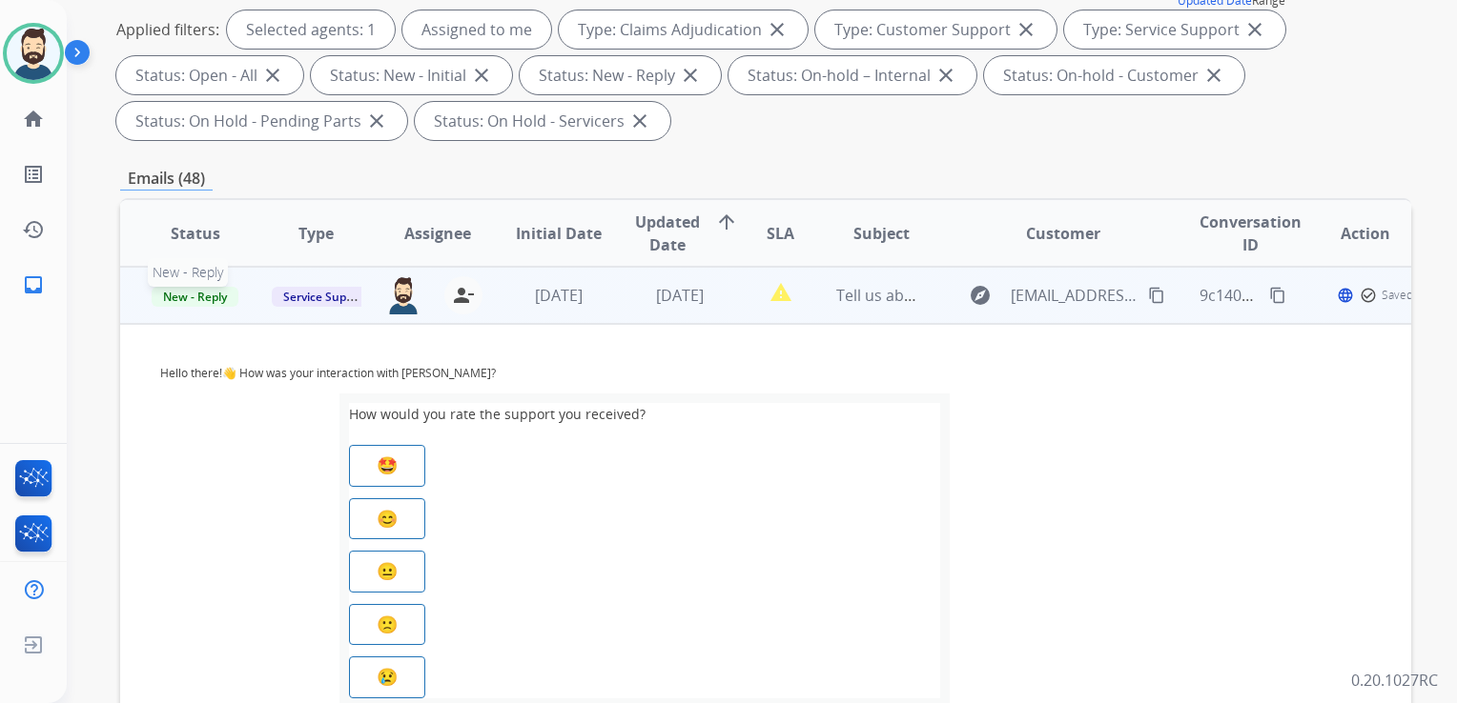
click at [211, 300] on span "New - Reply" at bounding box center [195, 297] width 87 height 20
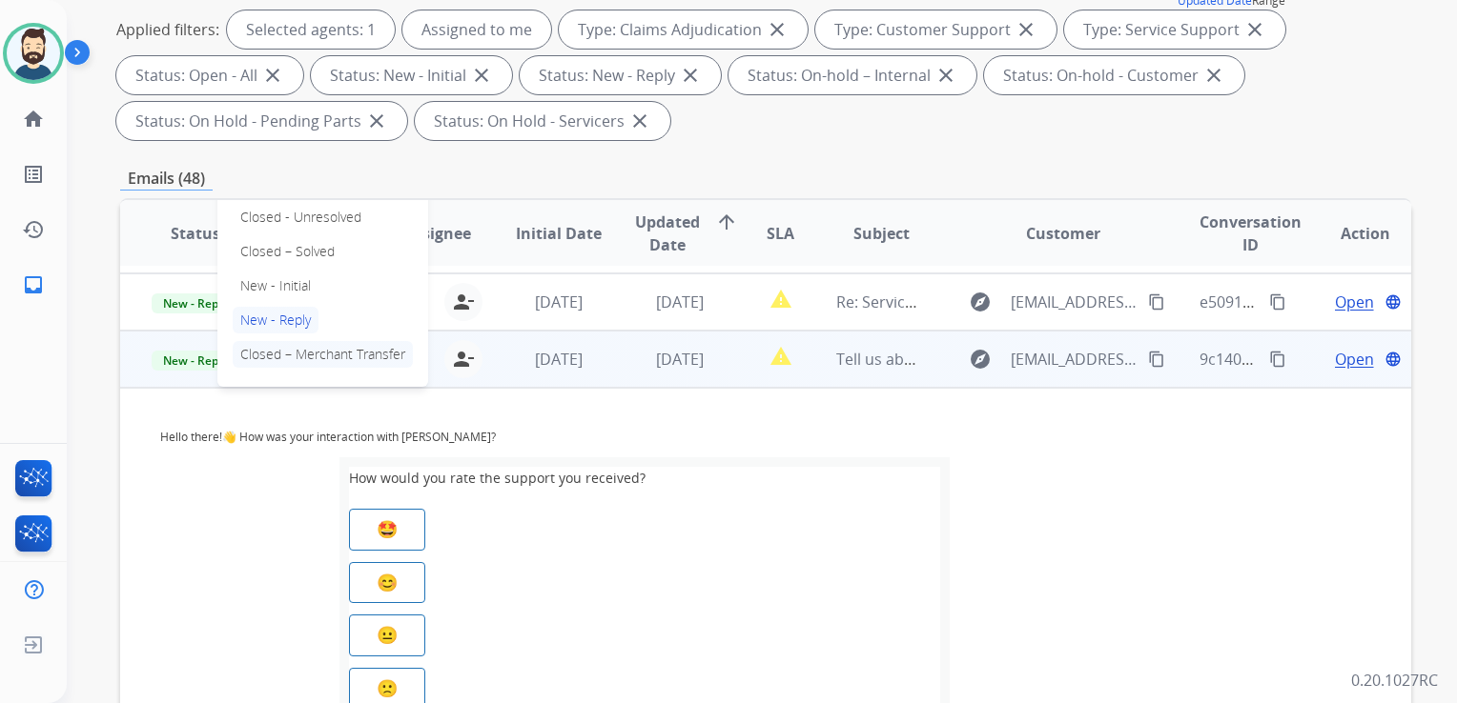
scroll to position [248, 0]
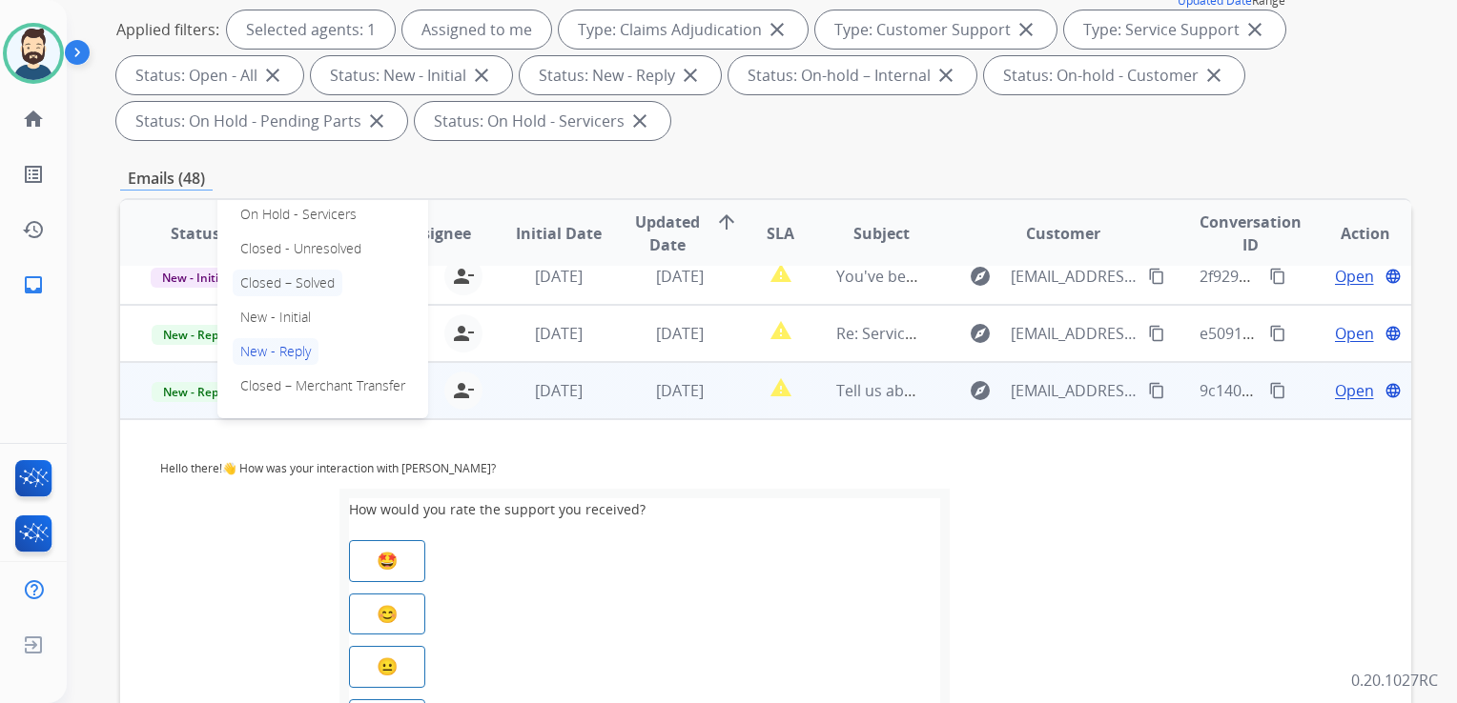
drag, startPoint x: 316, startPoint y: 284, endPoint x: 391, endPoint y: 368, distance: 112.1
click at [317, 283] on p "Closed – Solved" at bounding box center [288, 283] width 110 height 27
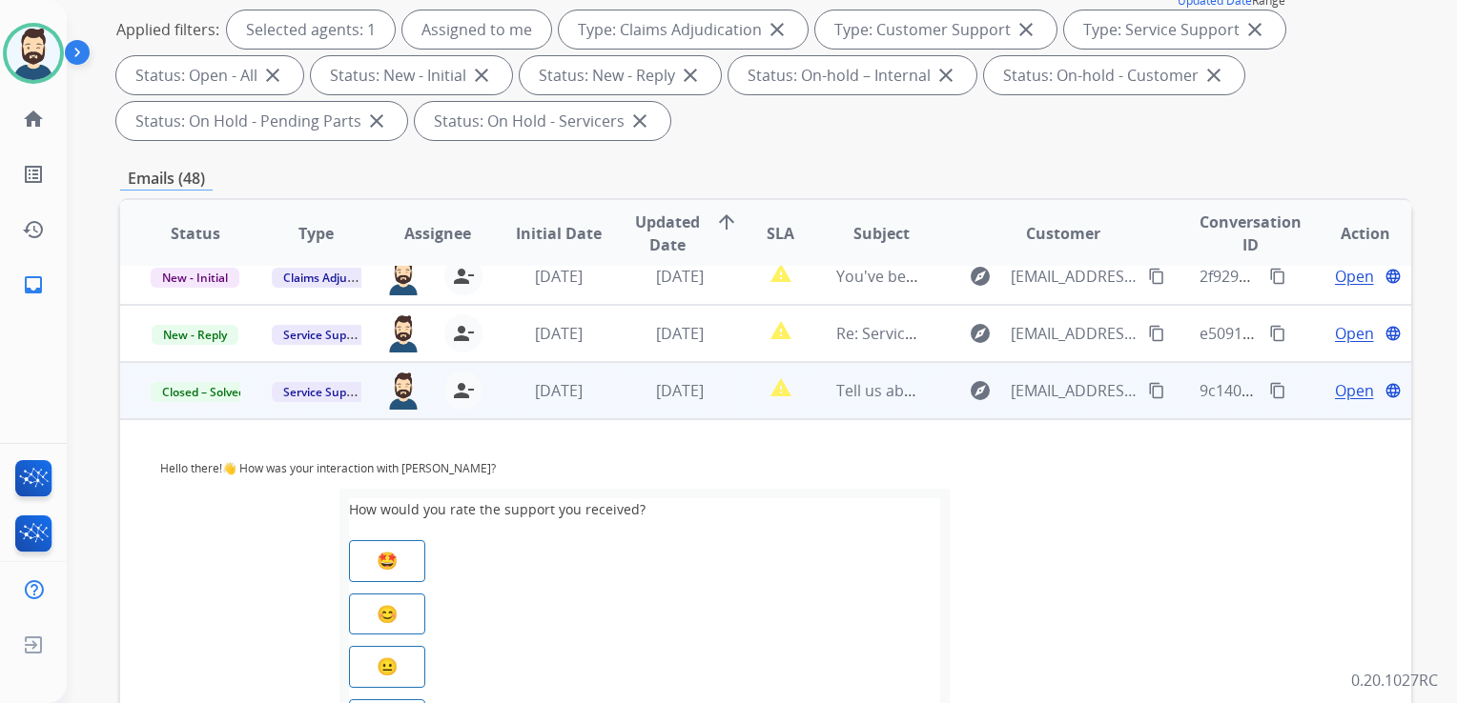
click at [511, 418] on td "[DATE]" at bounding box center [543, 390] width 121 height 57
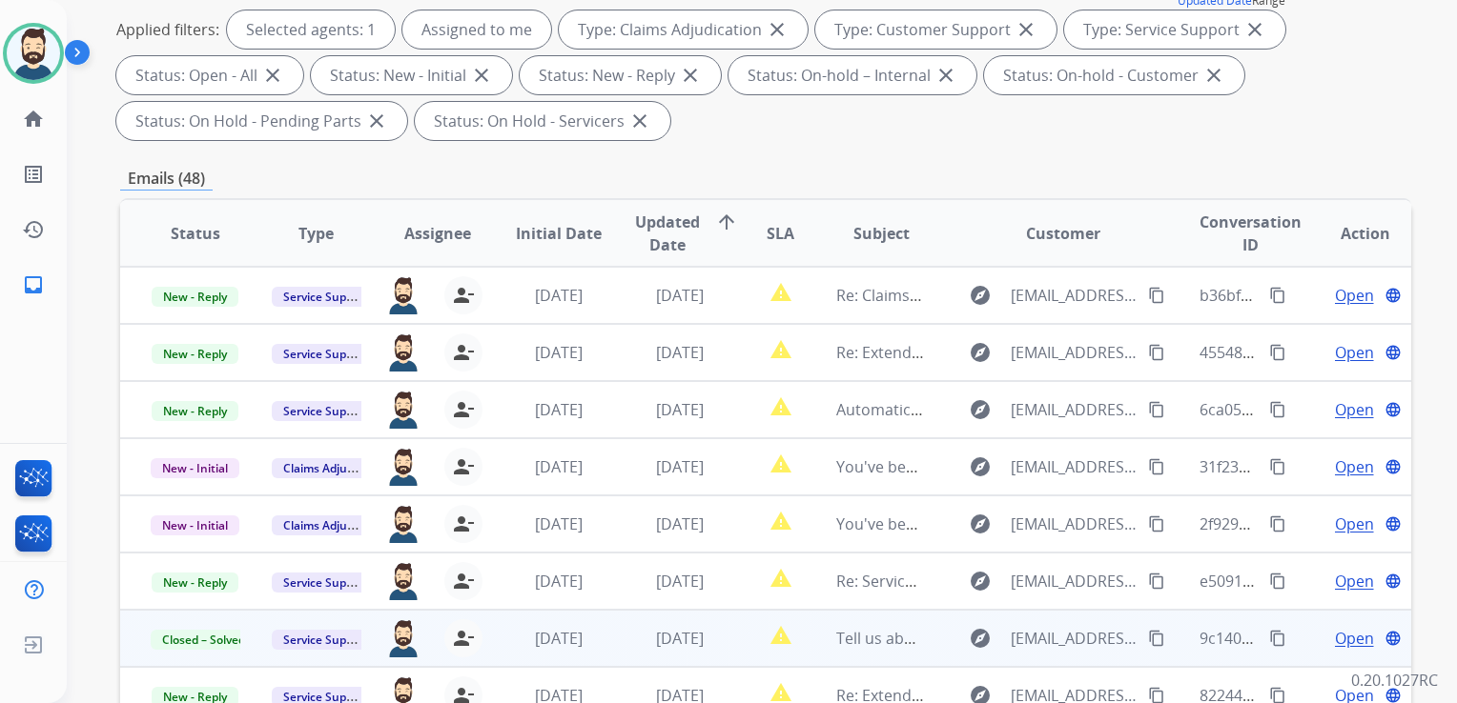
scroll to position [0, 0]
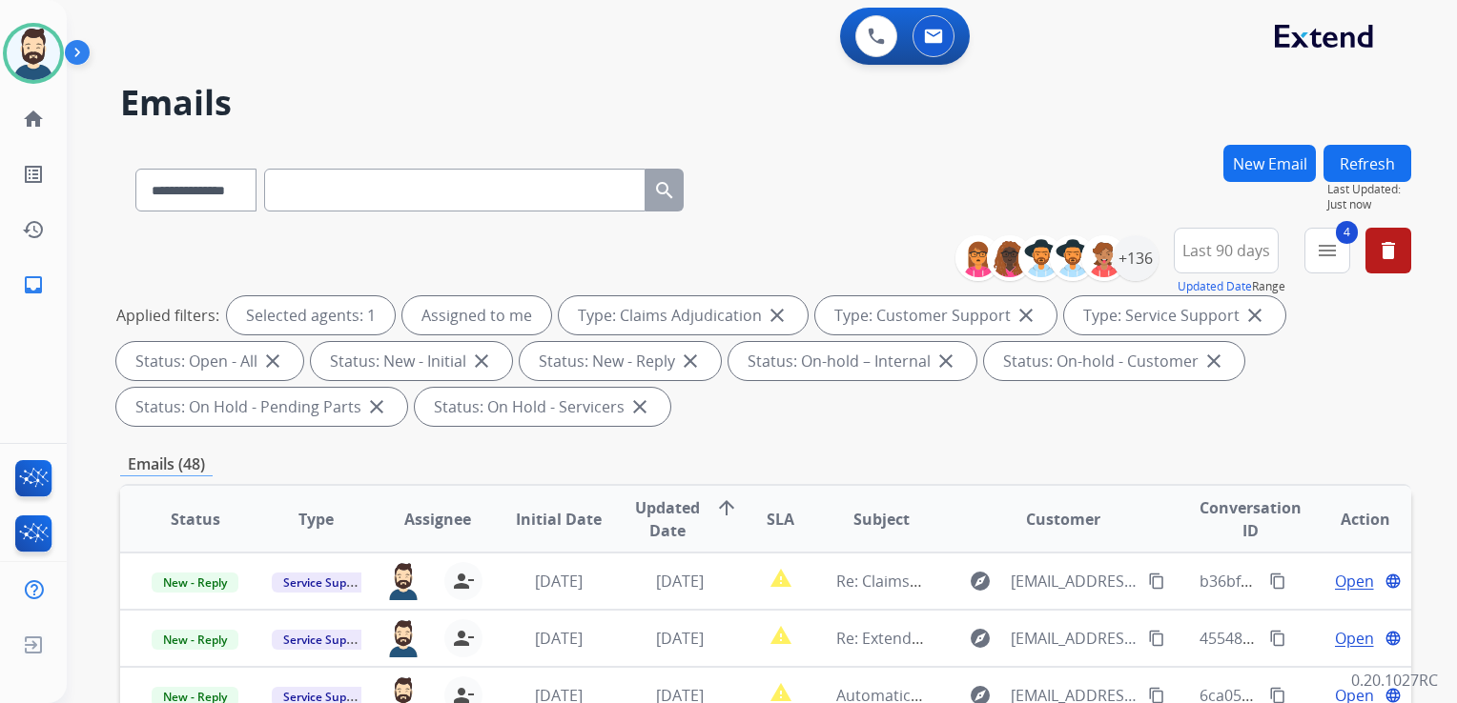
click at [1363, 151] on button "Refresh" at bounding box center [1367, 163] width 88 height 37
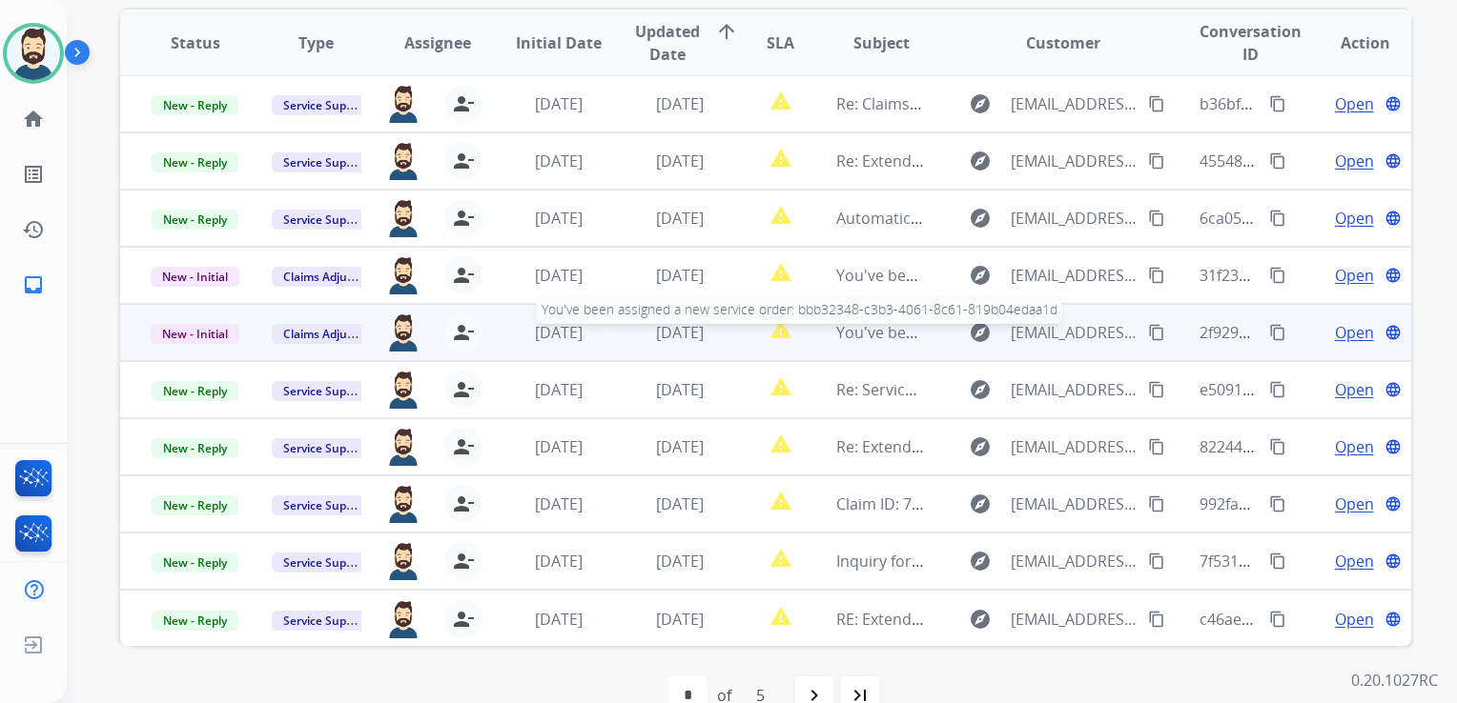
scroll to position [518, 0]
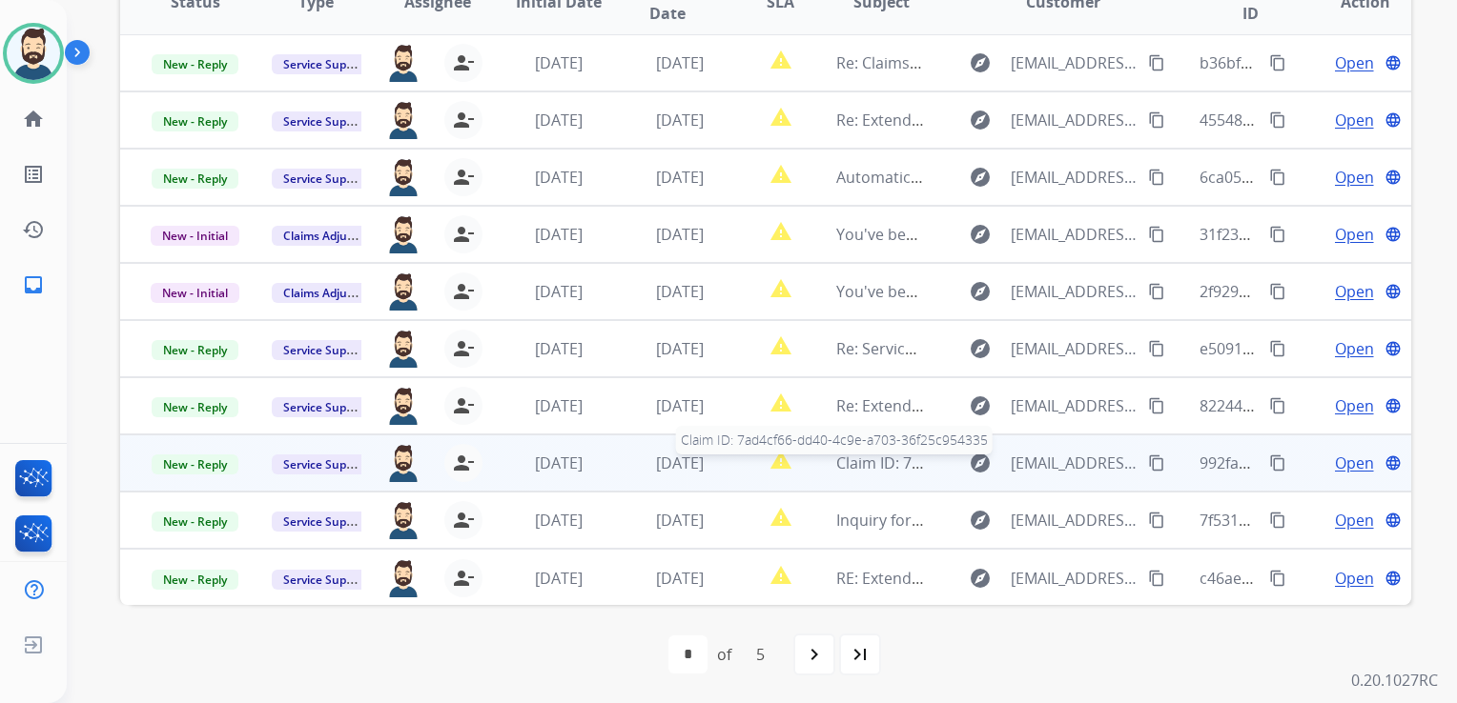
click at [881, 470] on span "Claim ID: 7ad4cf66-dd40-4c9e-a703-36f25c954335" at bounding box center [1012, 463] width 353 height 21
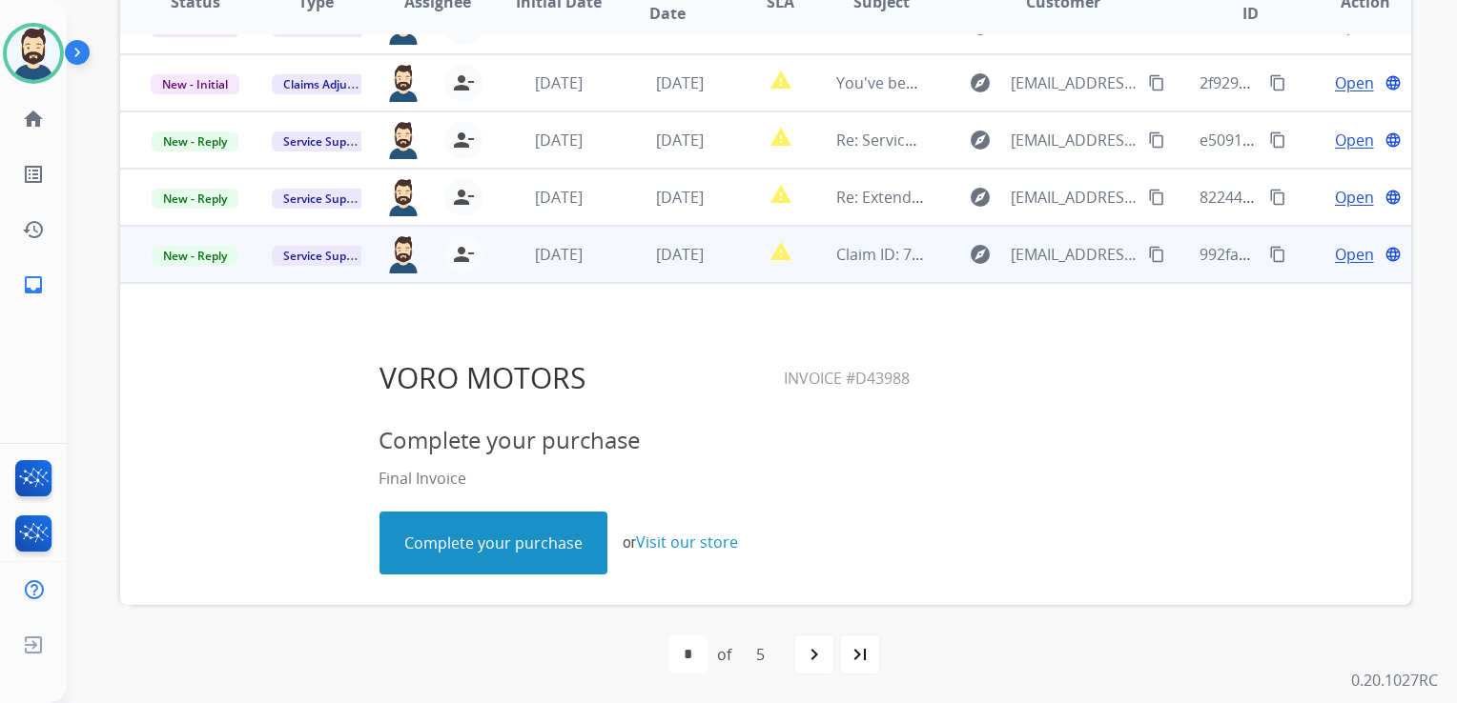
click at [826, 276] on td "Claim ID: 7ad4cf66-dd40-4c9e-a703-36f25c954335" at bounding box center [865, 254] width 121 height 57
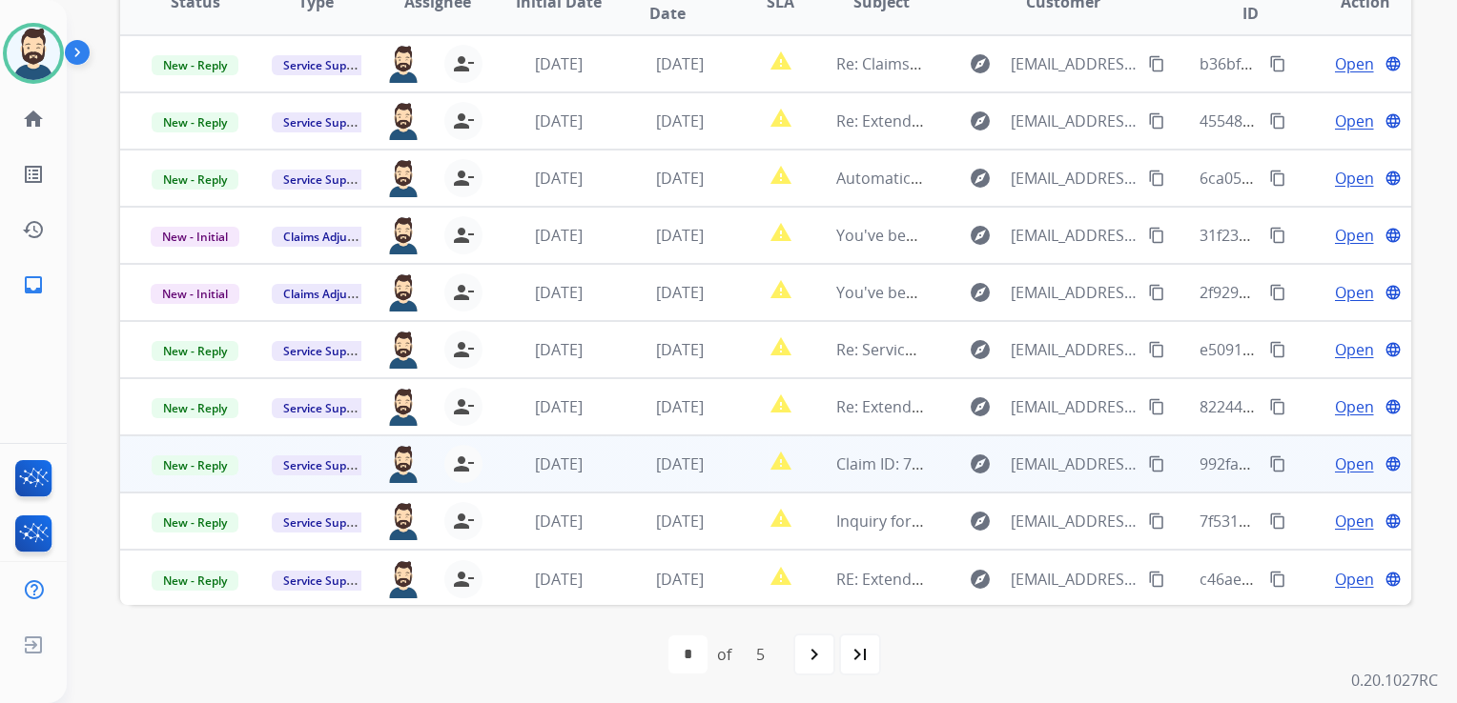
scroll to position [422, 0]
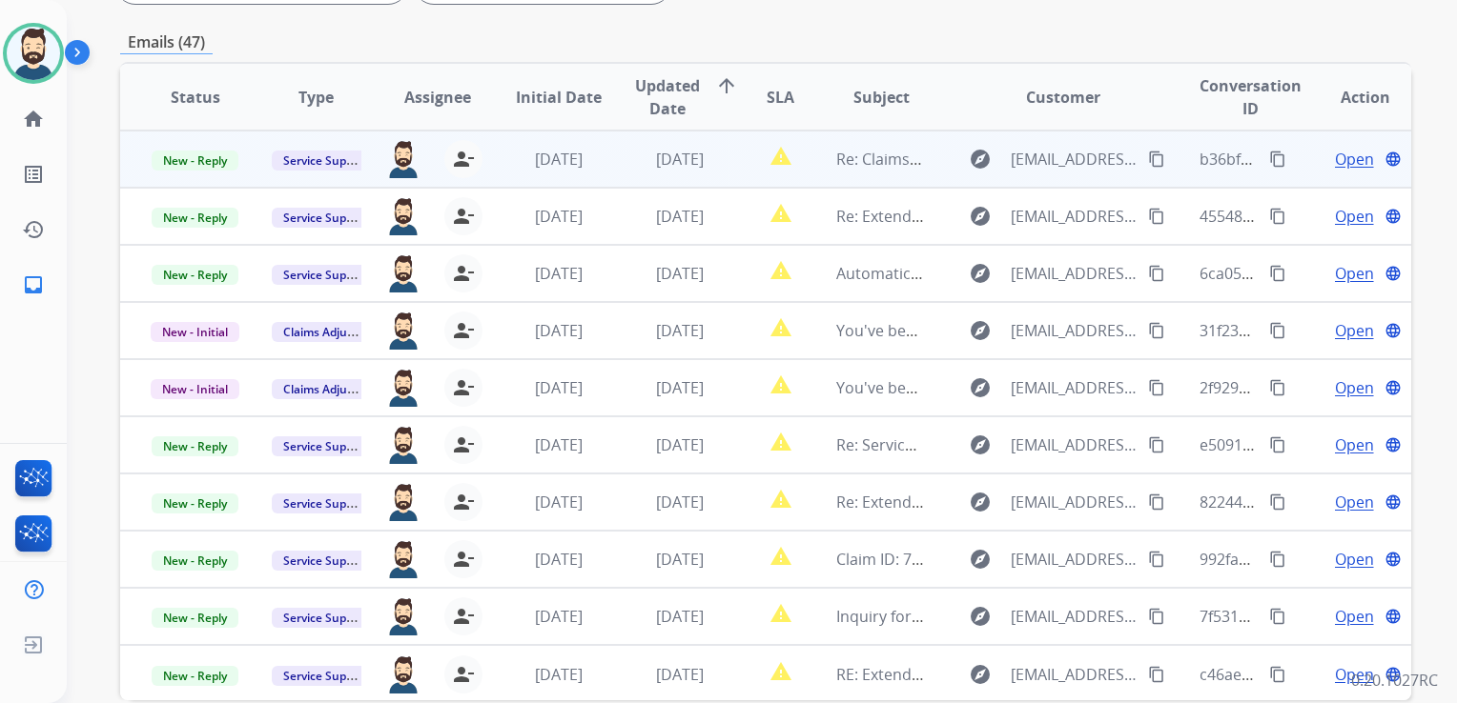
click at [890, 176] on td "Re: Claims | #21163 | T1ST Bike won't turn on" at bounding box center [865, 159] width 121 height 57
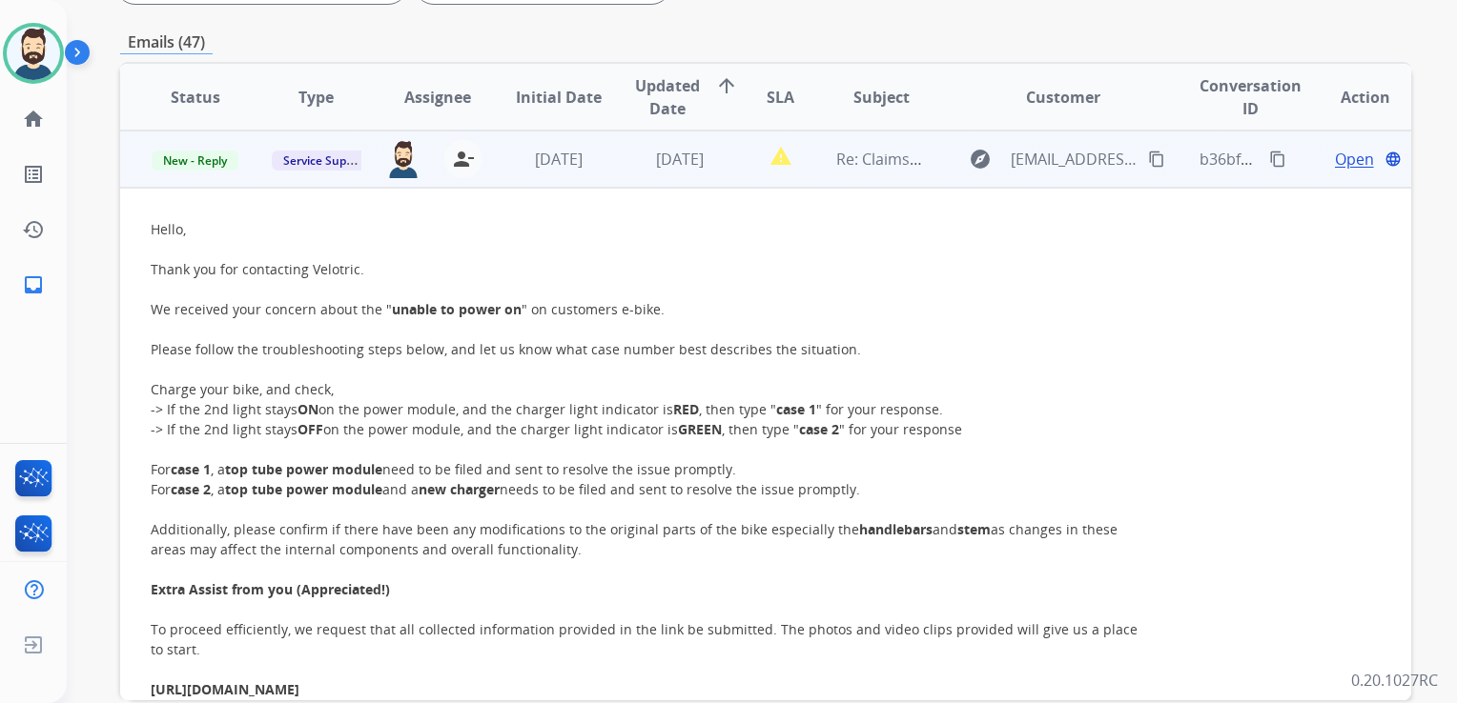
click at [1335, 153] on span "Open" at bounding box center [1354, 159] width 39 height 23
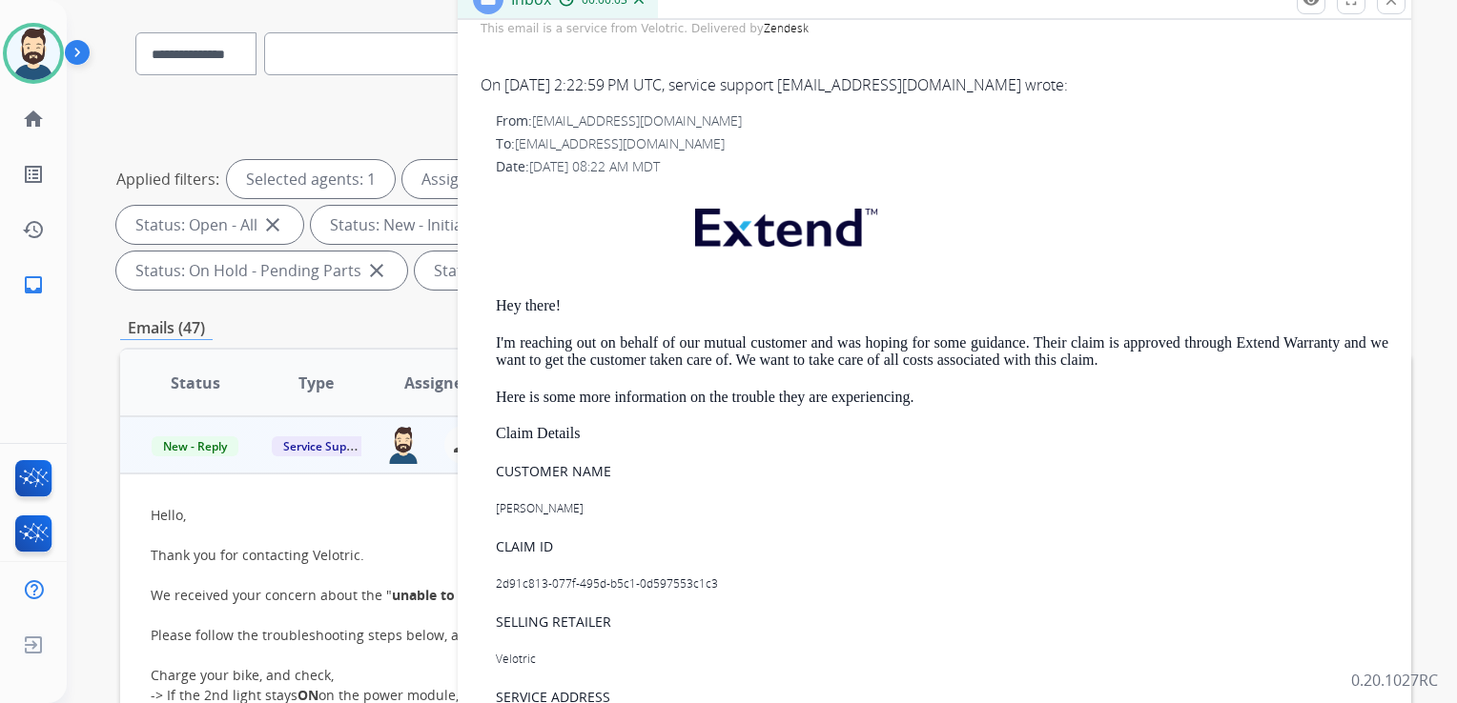
scroll to position [1049, 0]
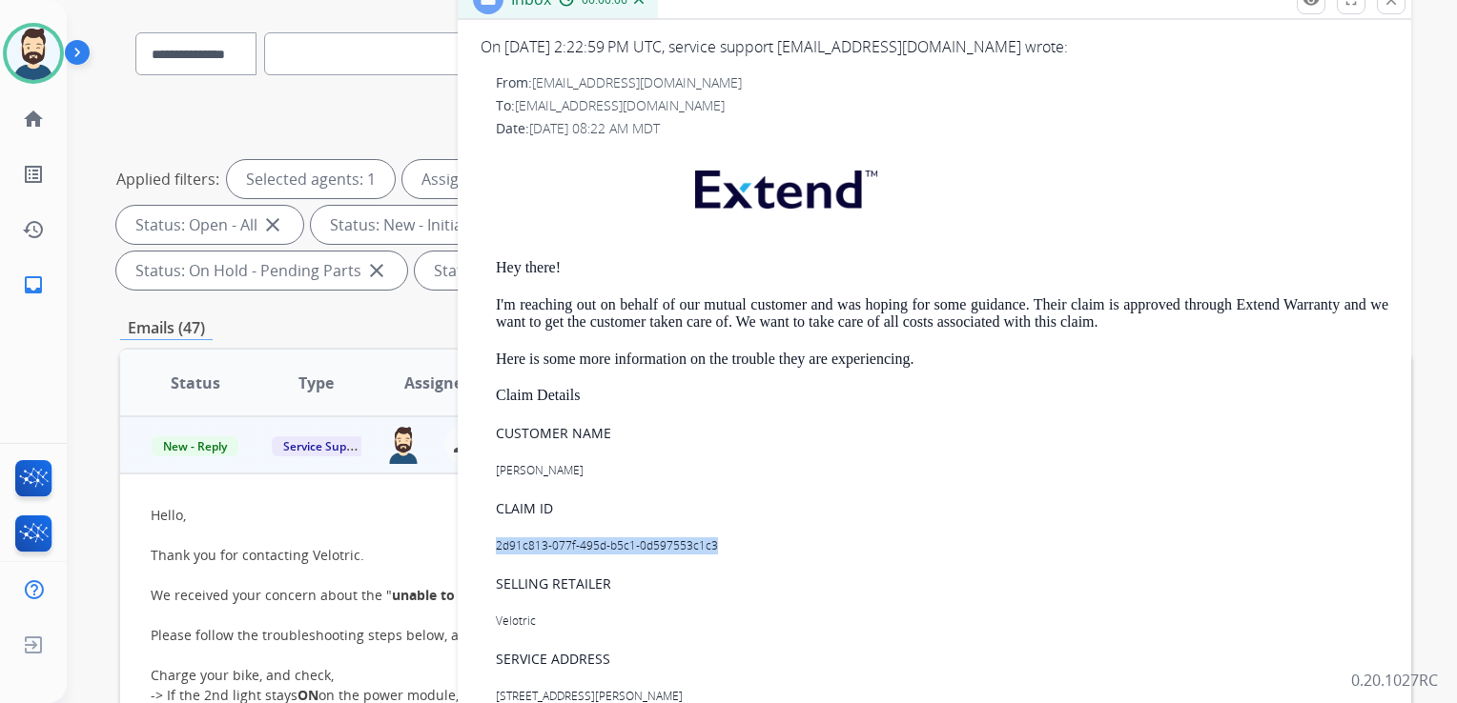
drag, startPoint x: 496, startPoint y: 543, endPoint x: 724, endPoint y: 543, distance: 228.8
click at [724, 543] on p "2d91c813-077f-495d-b5c1-0d597553c1c3" at bounding box center [942, 546] width 892 height 17
drag, startPoint x: 724, startPoint y: 543, endPoint x: 698, endPoint y: 545, distance: 26.8
copy p "2d91c813-077f-495d-b5c1-0d597553c1c3"
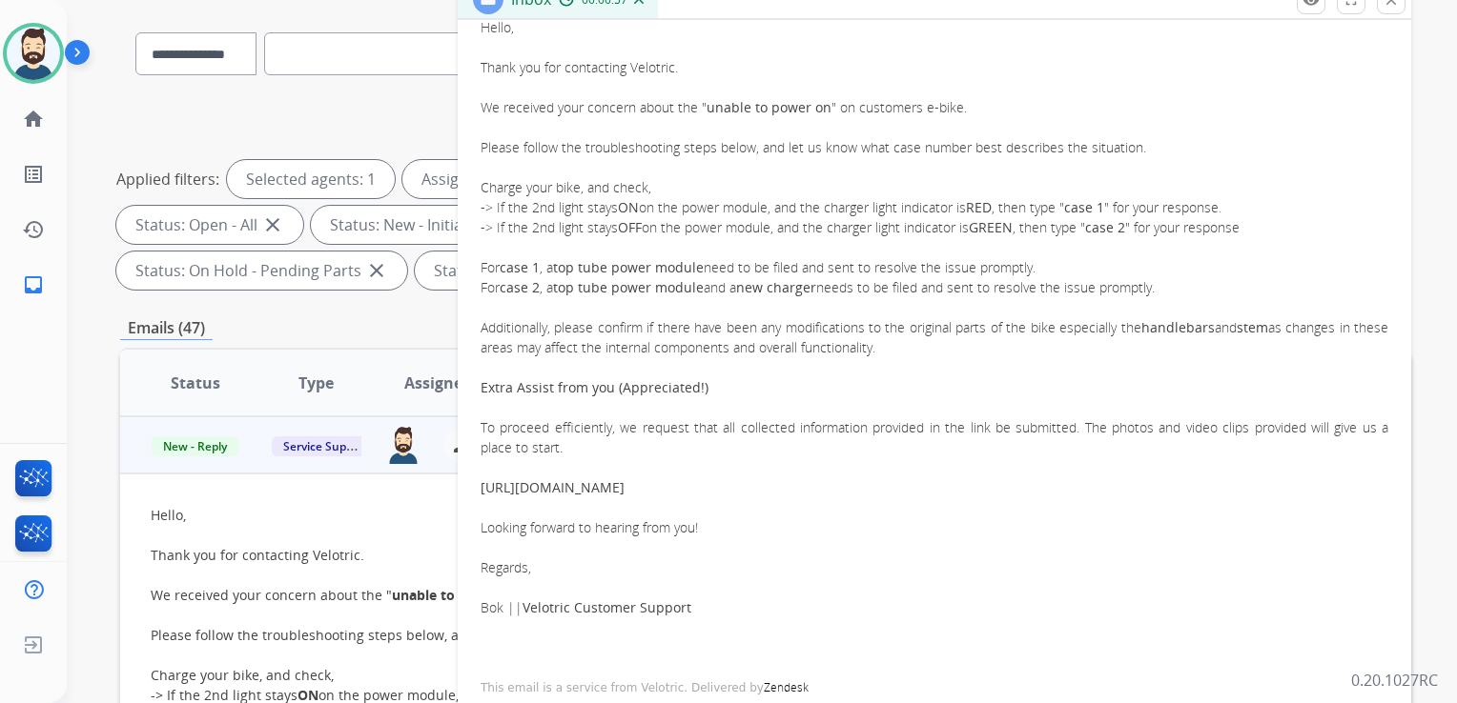
scroll to position [381, 0]
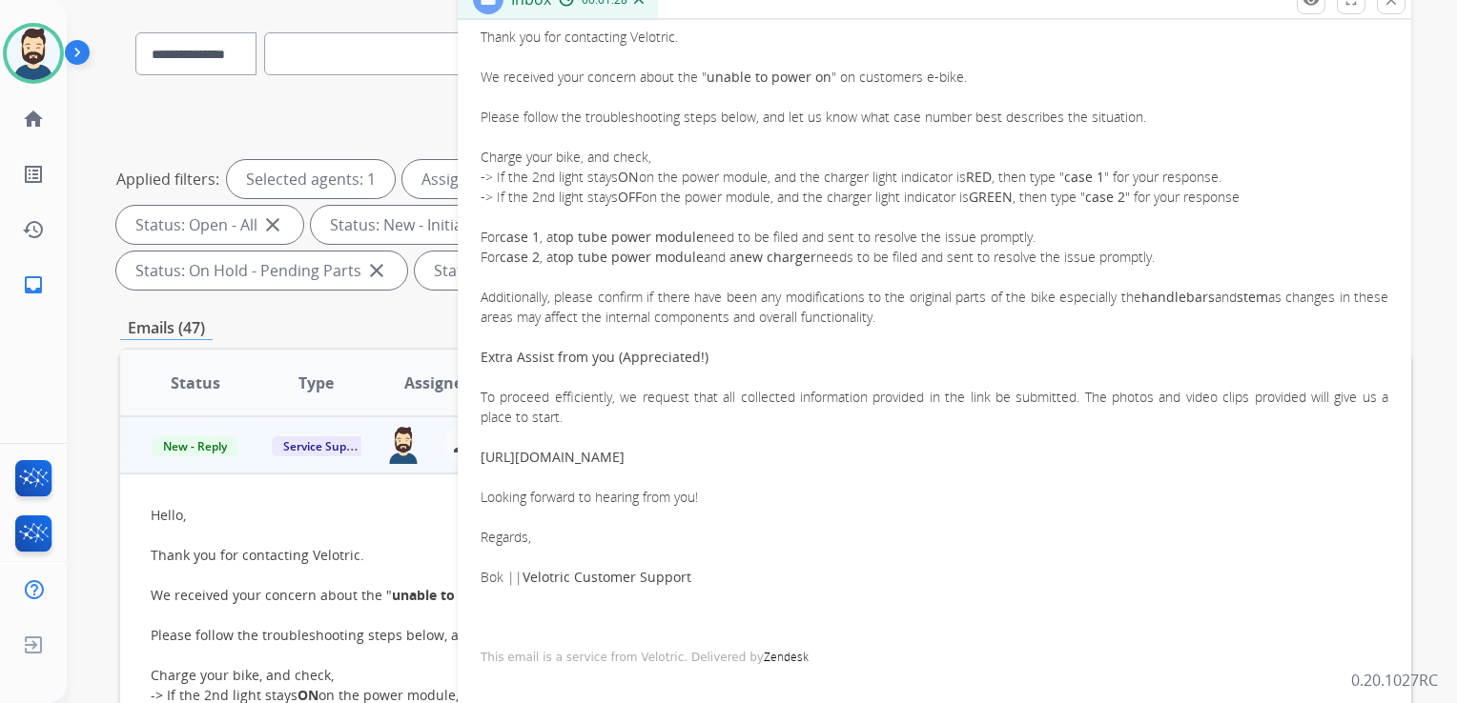
drag, startPoint x: 482, startPoint y: 77, endPoint x: 721, endPoint y: 498, distance: 483.2
click at [721, 498] on div "Hello, Thank you for contacting Velotric. We received your concern about the " …" at bounding box center [933, 297] width 907 height 621
copy div "We received your concern about the " unable to power on " on customers e-bike. …"
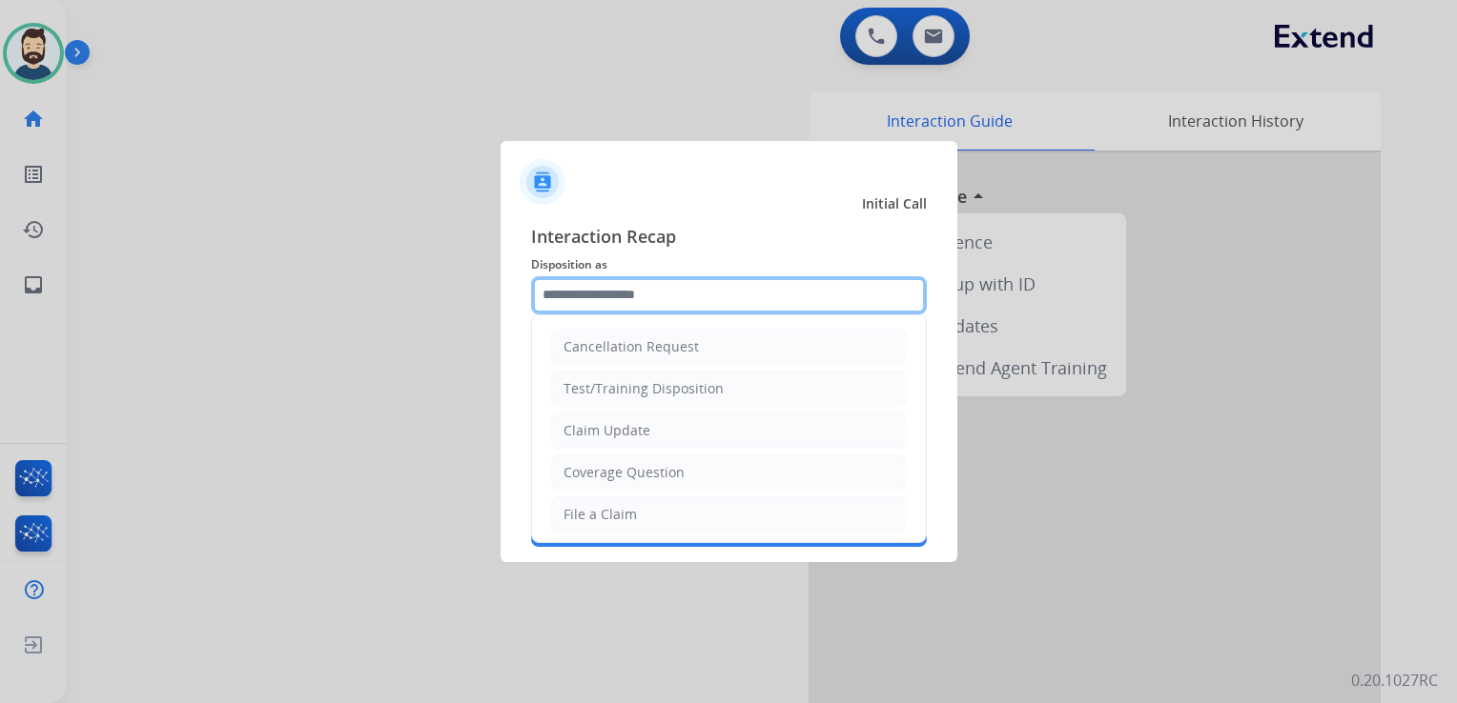
click at [610, 303] on input "text" at bounding box center [729, 295] width 396 height 38
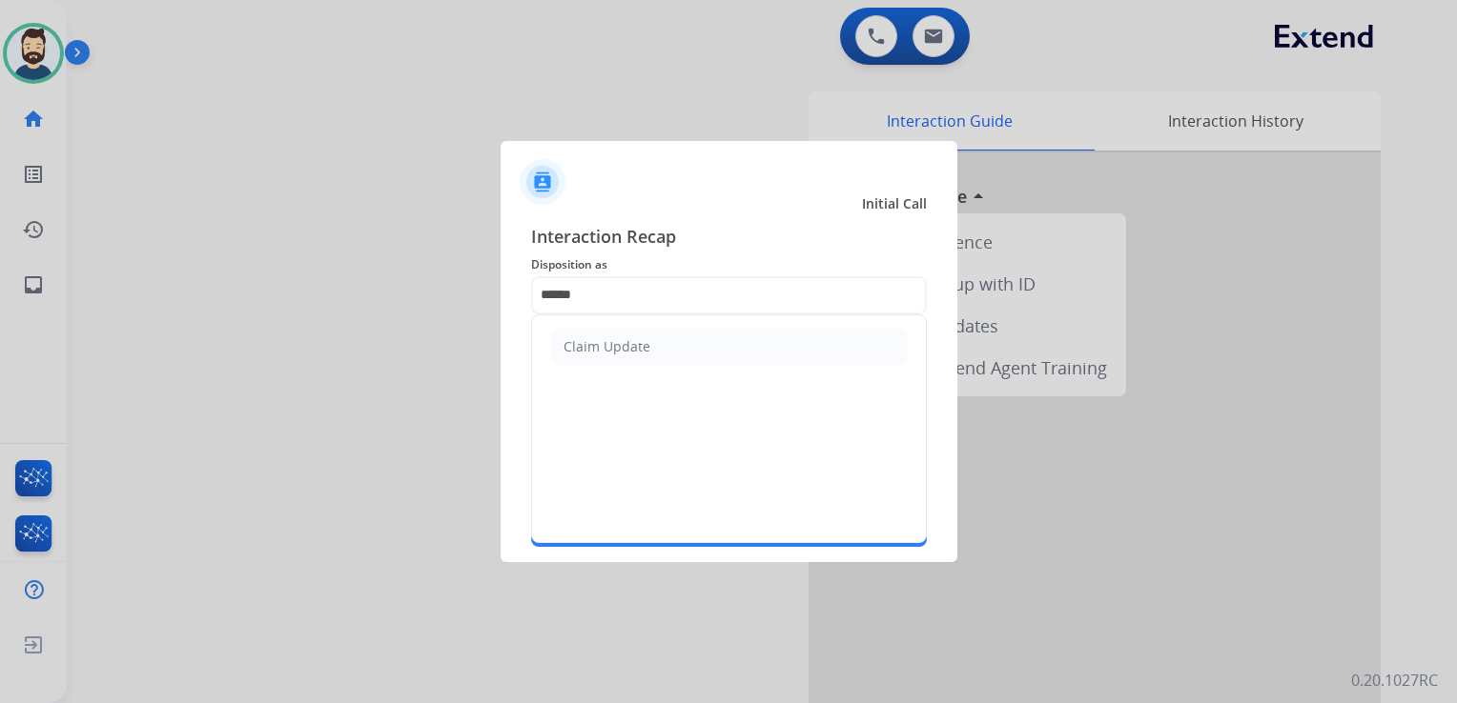
drag, startPoint x: 594, startPoint y: 345, endPoint x: 595, endPoint y: 356, distance: 10.5
click at [595, 348] on div "Claim Update" at bounding box center [606, 346] width 87 height 19
type input "**********"
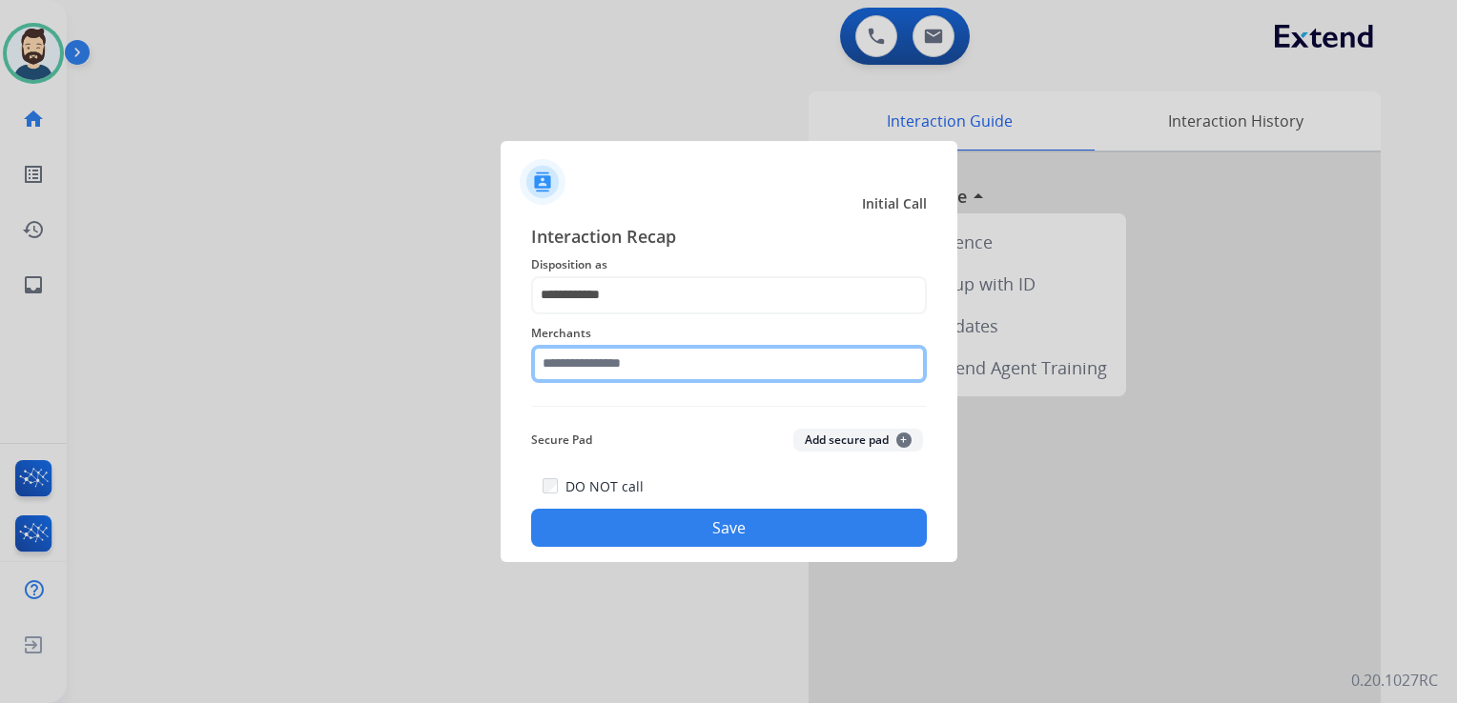
click at [598, 357] on input "text" at bounding box center [729, 364] width 396 height 38
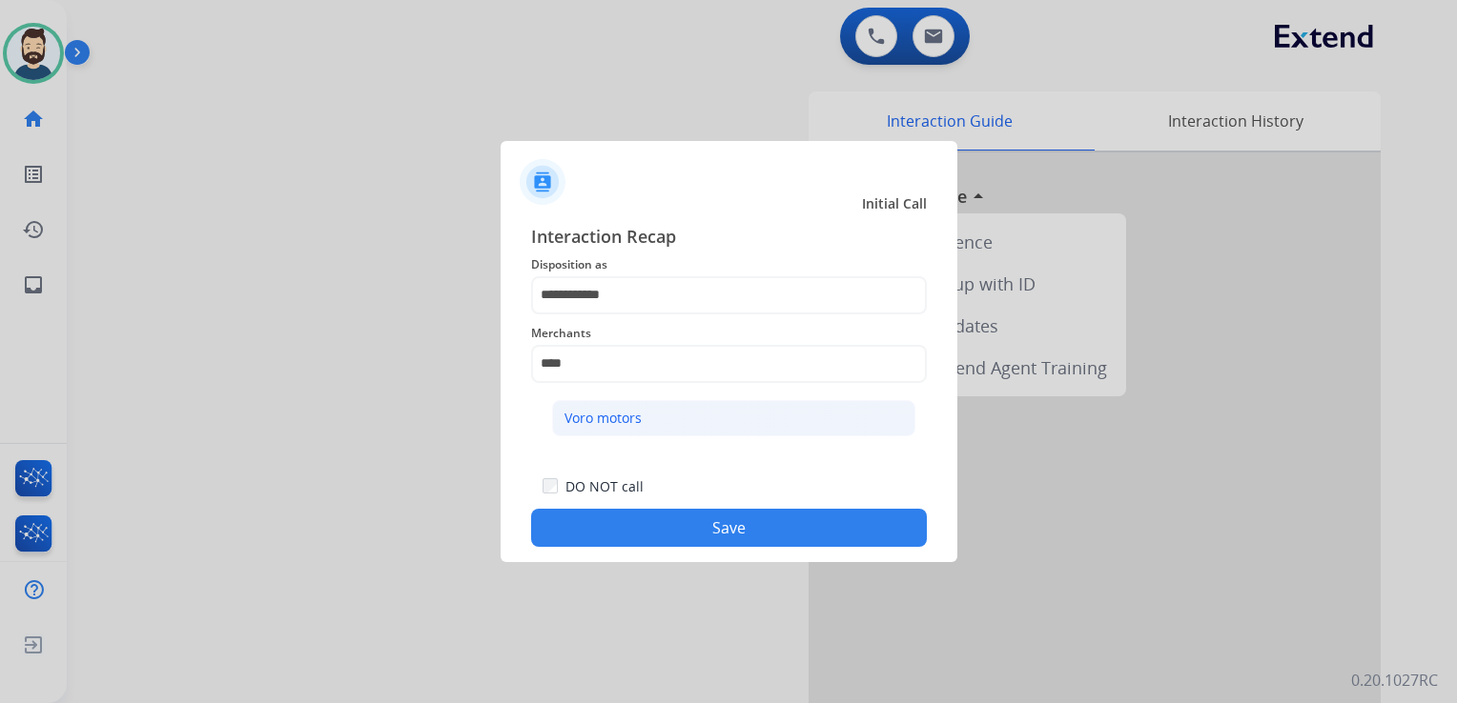
click at [589, 425] on div "Voro motors" at bounding box center [602, 418] width 77 height 19
type input "**********"
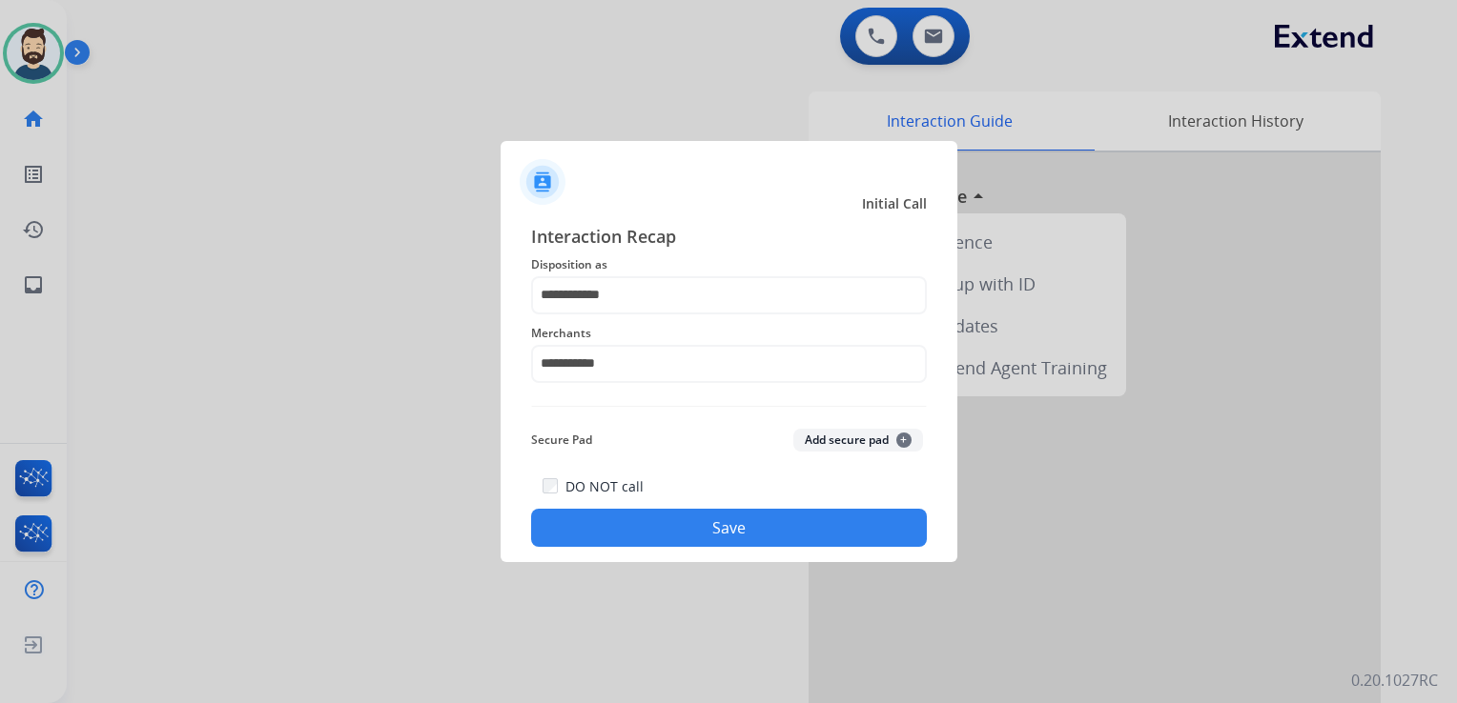
click at [629, 518] on button "Save" at bounding box center [729, 528] width 396 height 38
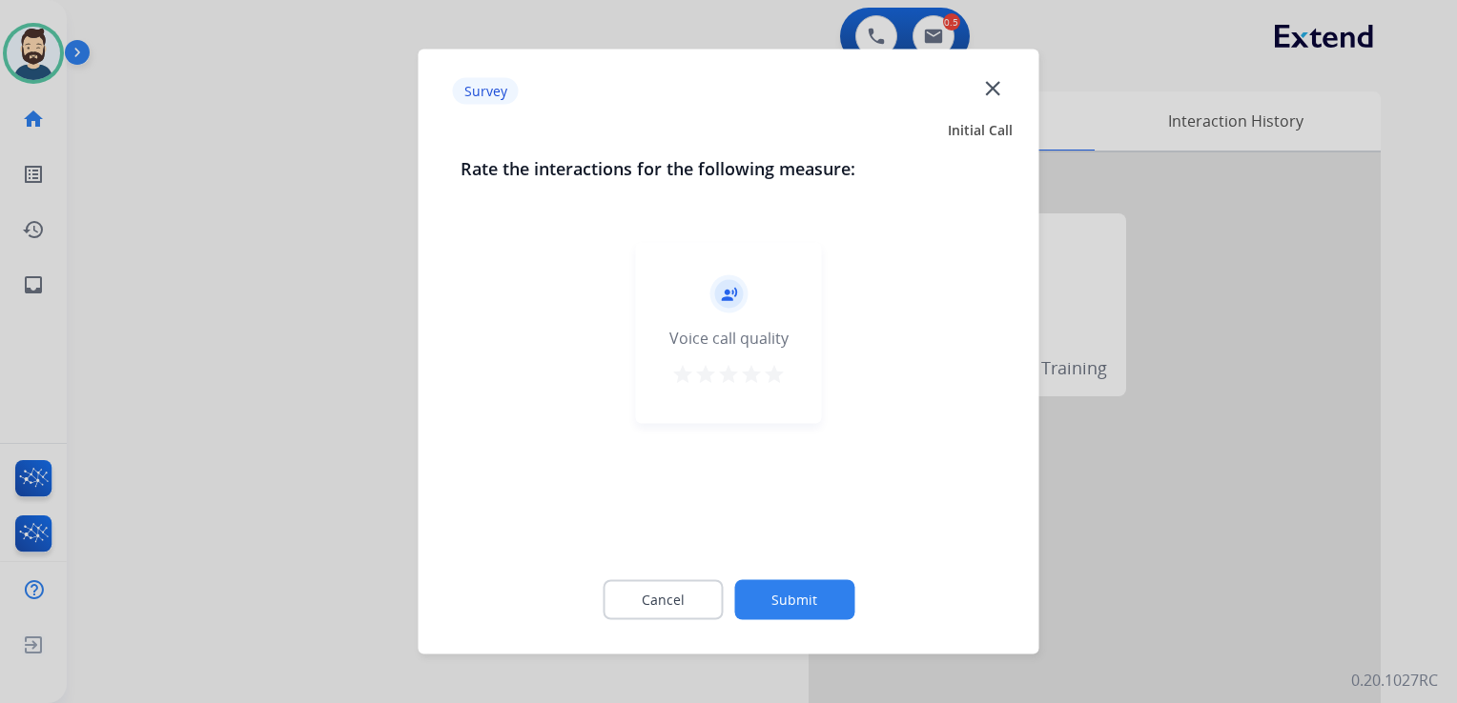
drag, startPoint x: 770, startPoint y: 372, endPoint x: 801, endPoint y: 457, distance: 90.2
click at [771, 372] on mat-icon "star" at bounding box center [774, 374] width 23 height 23
click at [790, 600] on button "Submit" at bounding box center [794, 601] width 120 height 40
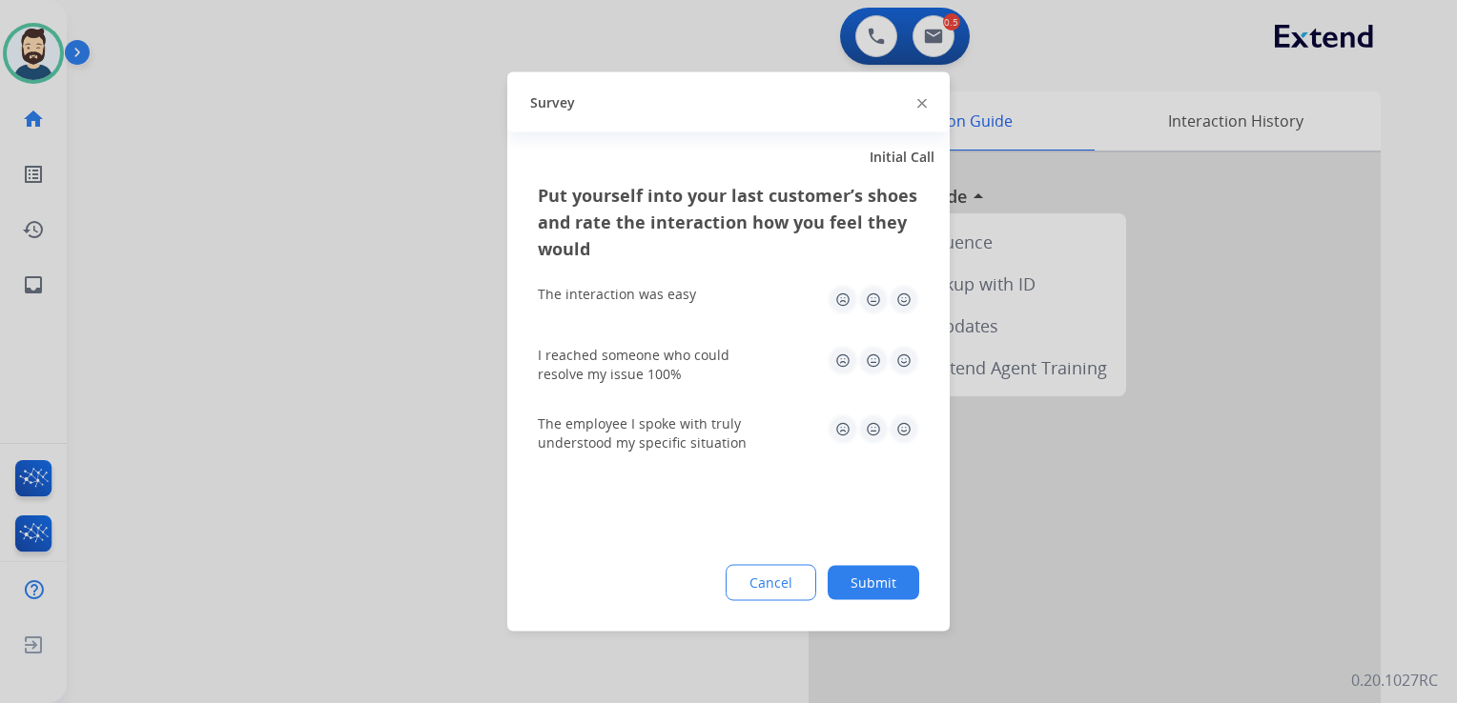
drag, startPoint x: 901, startPoint y: 364, endPoint x: 904, endPoint y: 326, distance: 38.2
click at [901, 363] on img at bounding box center [903, 361] width 31 height 31
click at [907, 297] on img at bounding box center [903, 300] width 31 height 31
click at [899, 426] on img at bounding box center [903, 430] width 31 height 31
click at [892, 583] on button "Submit" at bounding box center [873, 583] width 92 height 34
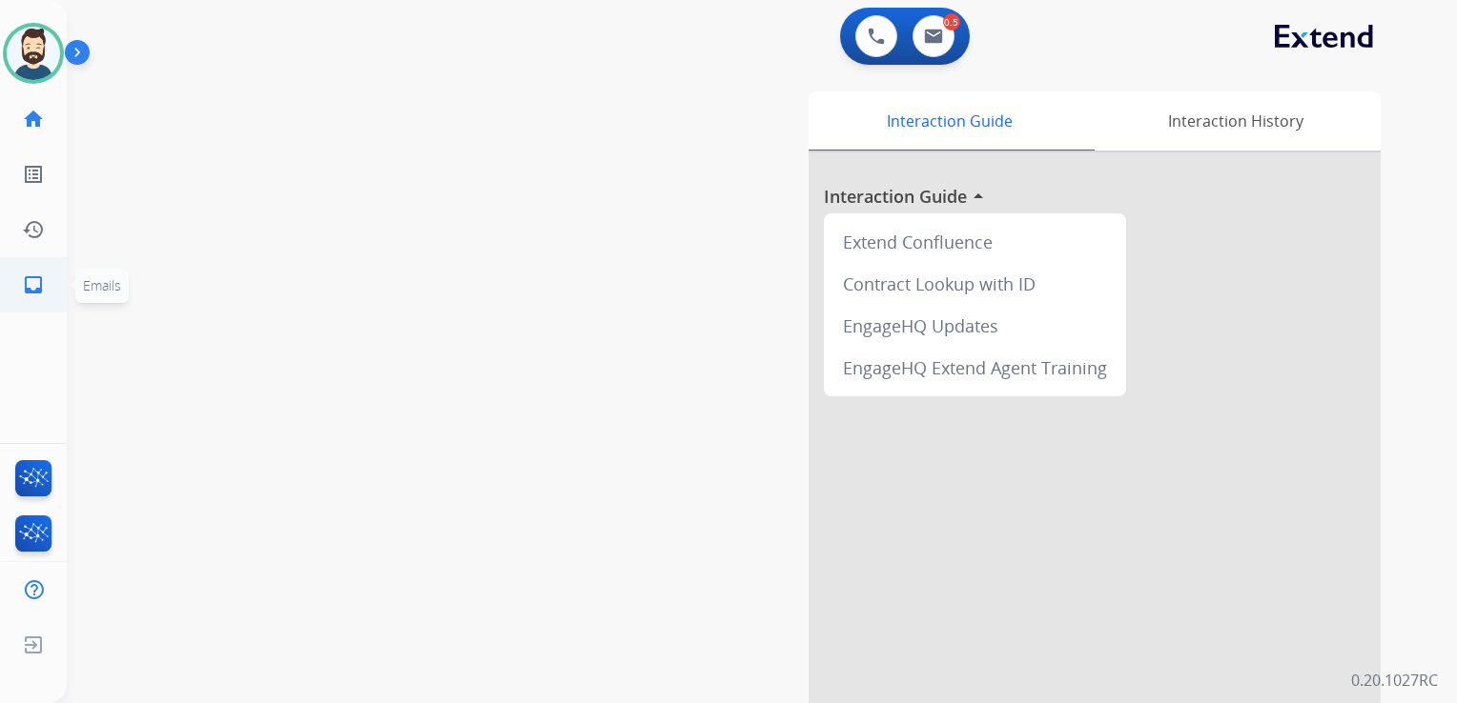
click at [34, 287] on mat-icon "inbox" at bounding box center [33, 285] width 23 height 23
select select "**********"
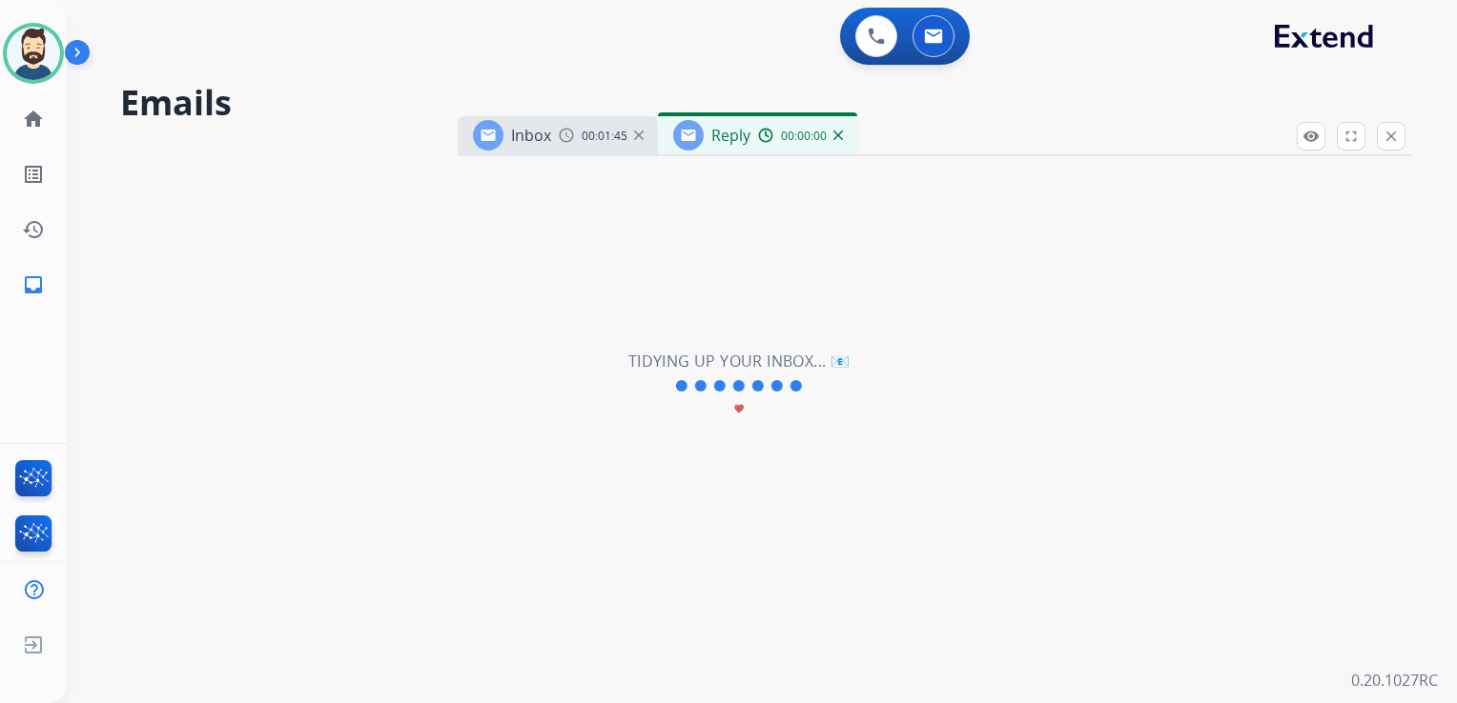
select select "**********"
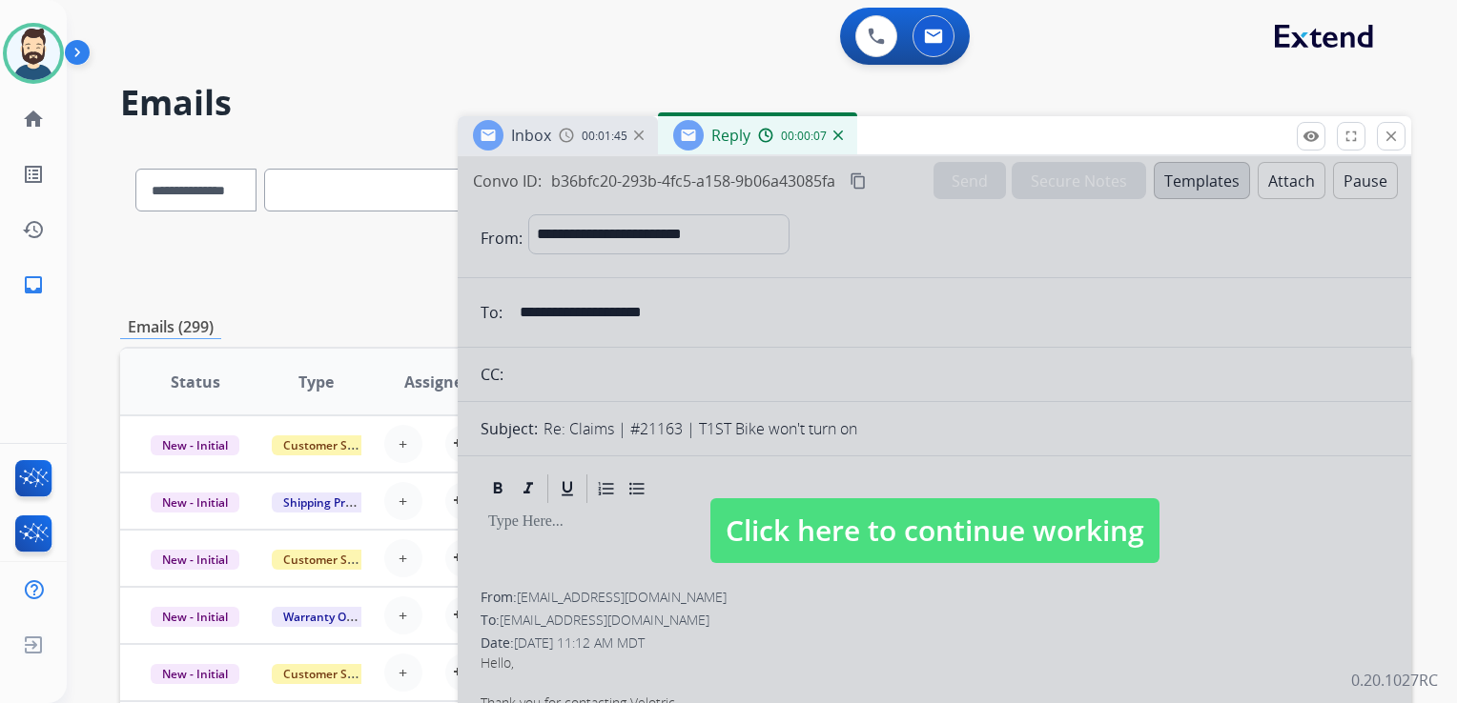
click at [841, 527] on span "Click here to continue working" at bounding box center [934, 531] width 449 height 65
select select
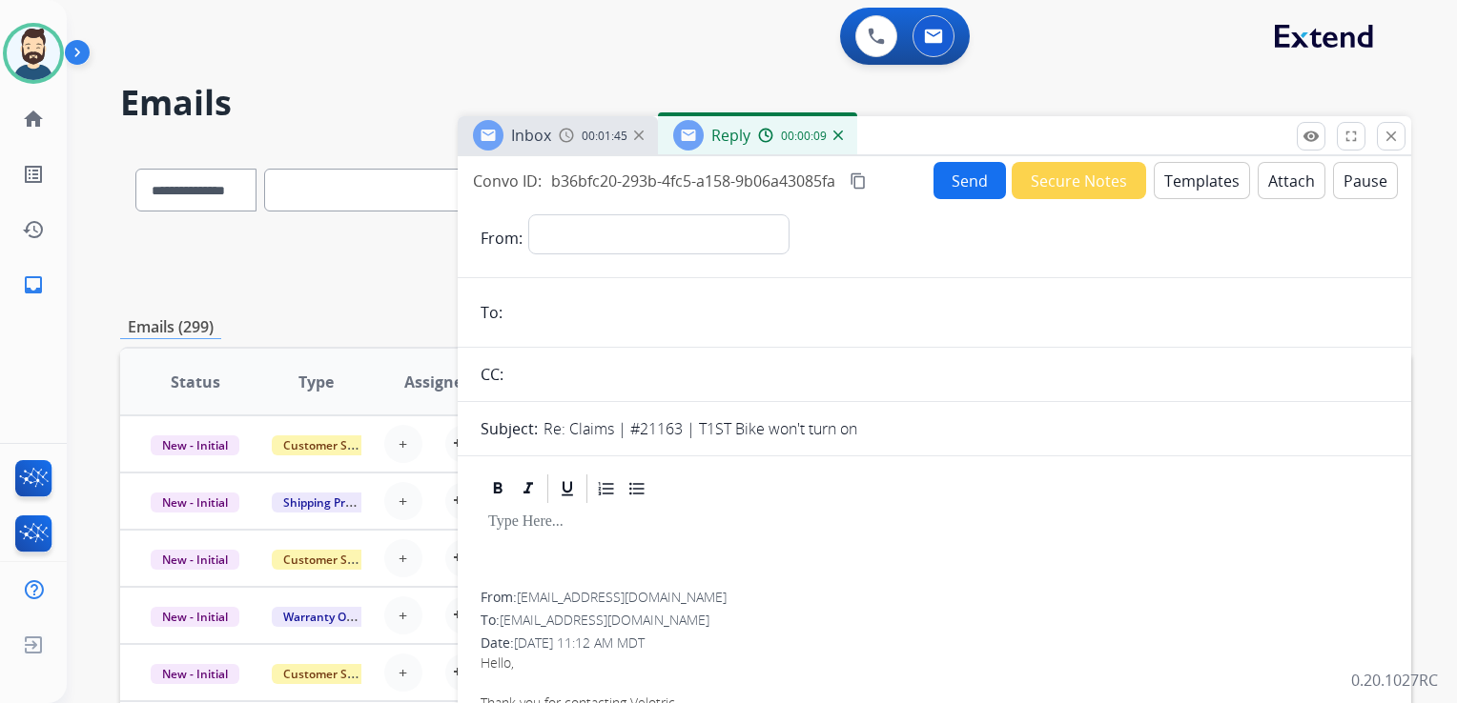
click at [835, 135] on img at bounding box center [838, 136] width 10 height 10
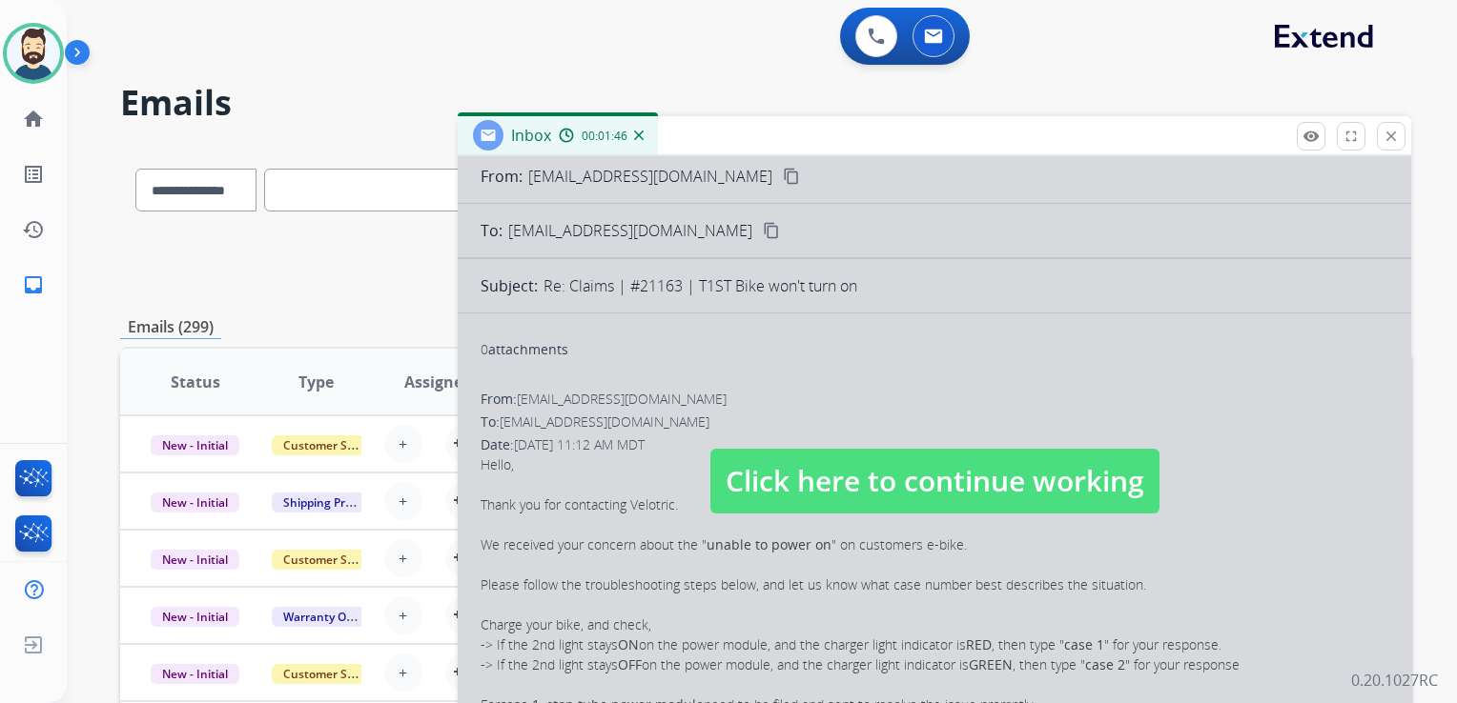
scroll to position [95, 0]
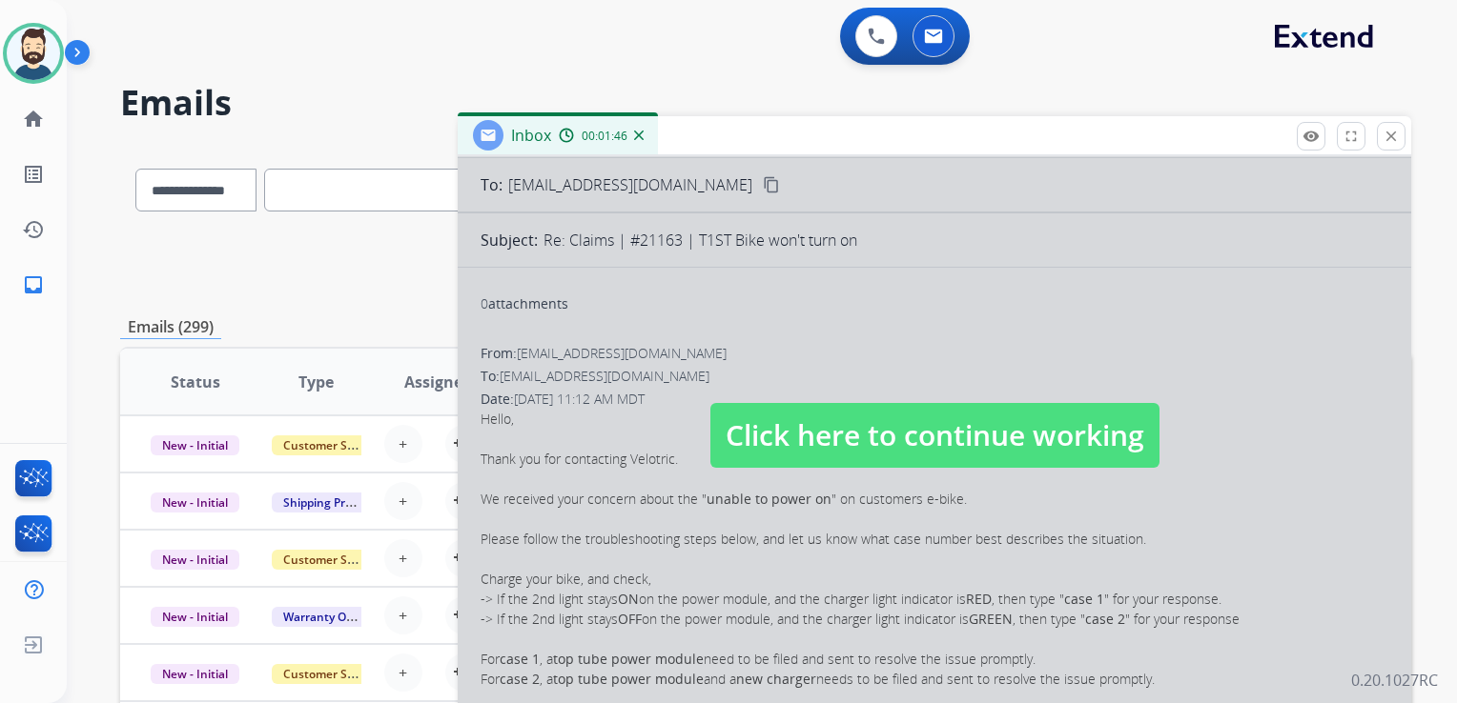
click at [896, 421] on span "Click here to continue working" at bounding box center [934, 435] width 449 height 65
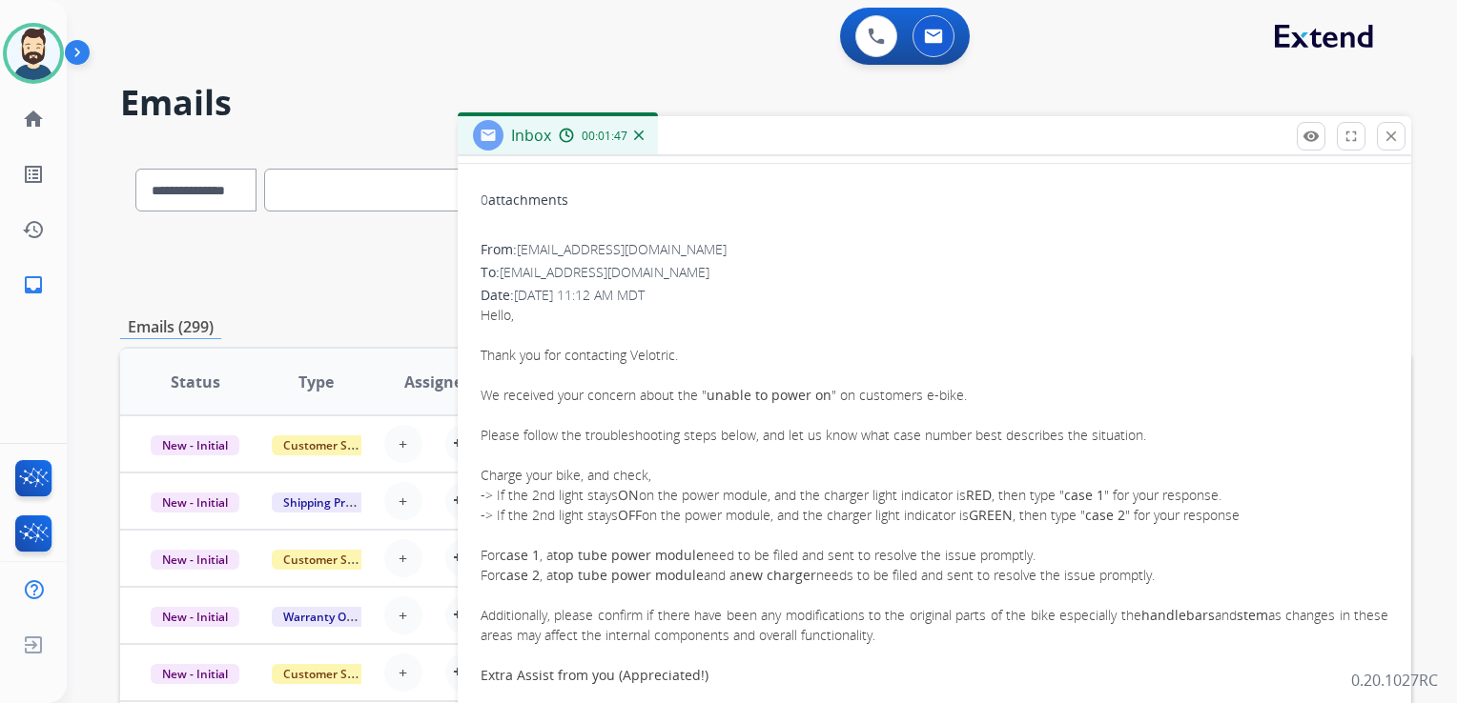
scroll to position [381, 0]
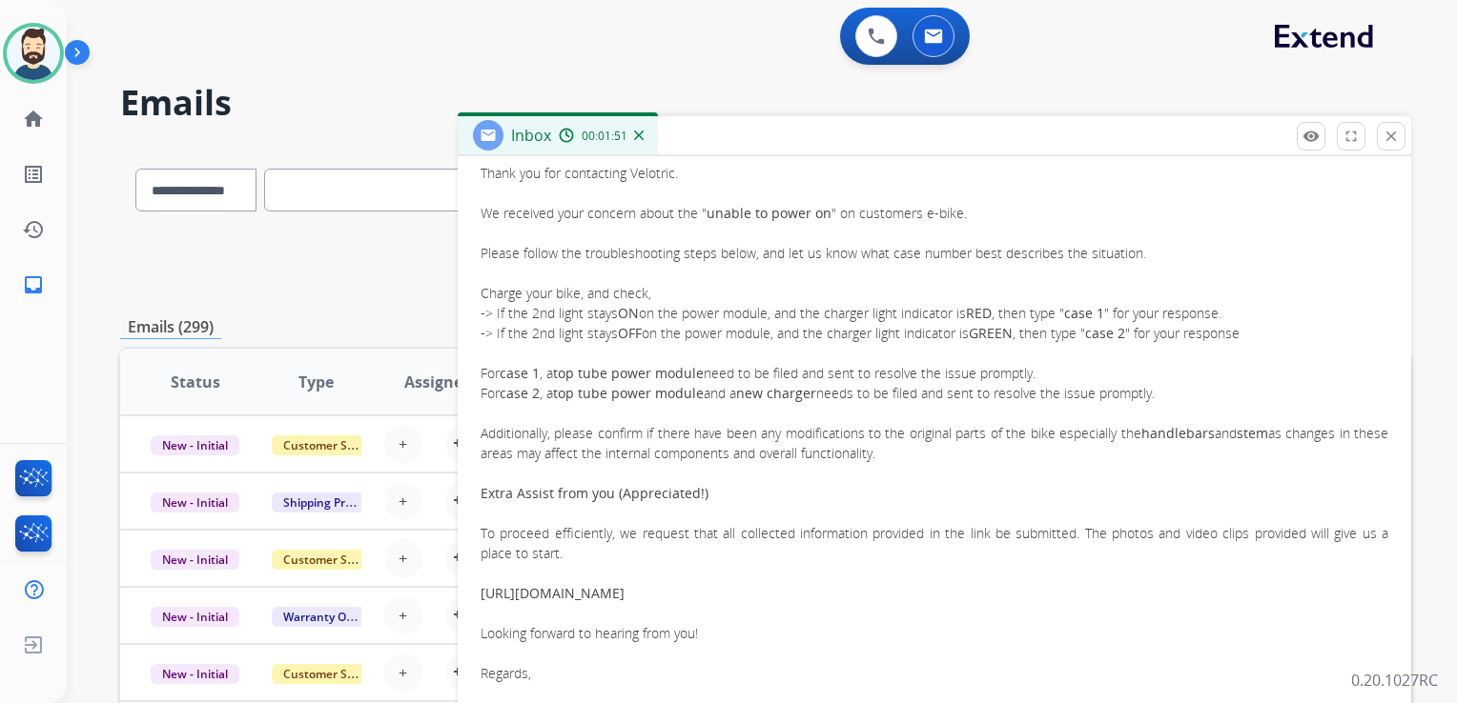
drag, startPoint x: 483, startPoint y: 212, endPoint x: 1015, endPoint y: 635, distance: 679.7
click at [1015, 635] on div "Hello, Thank you for contacting Velotric. We received your concern about the " …" at bounding box center [933, 433] width 907 height 621
copy div "We received your concern about the " unable to power on " on customers e-bike. …"
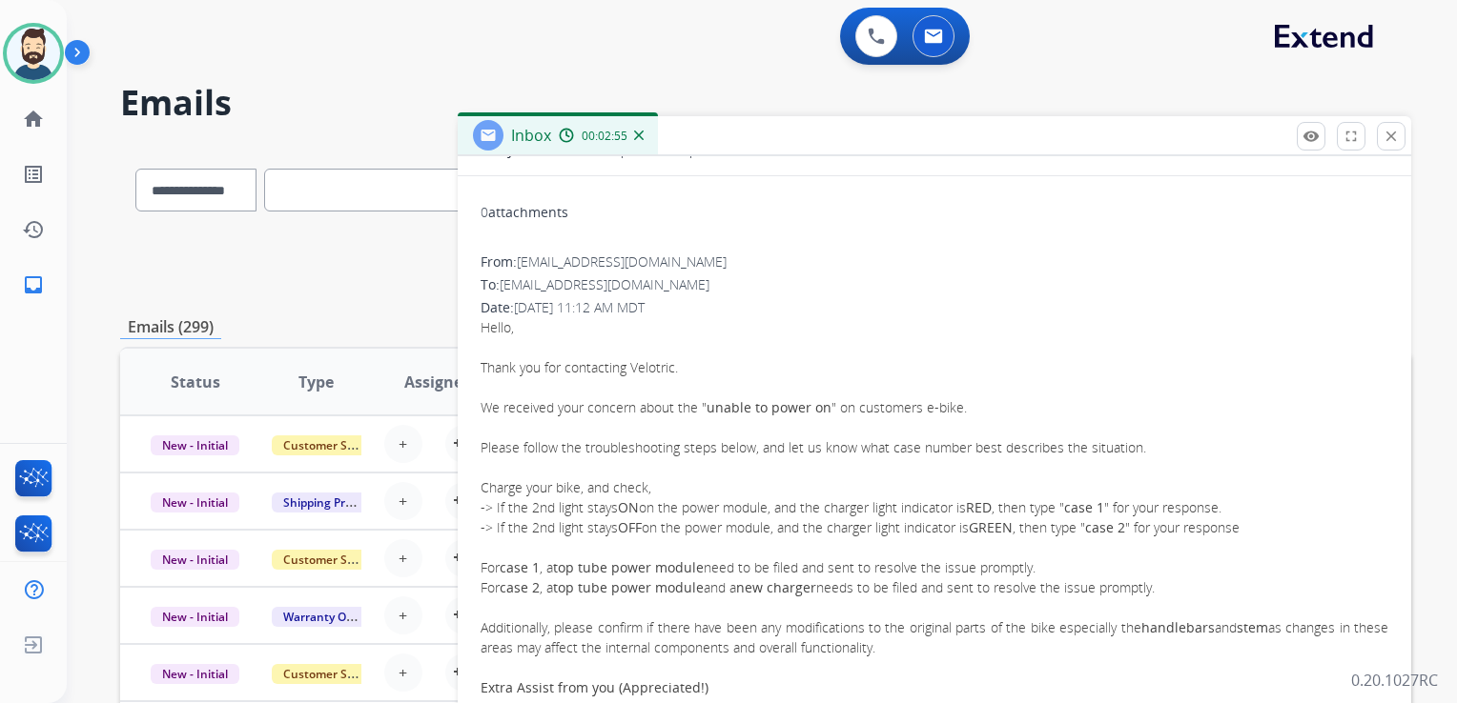
scroll to position [0, 0]
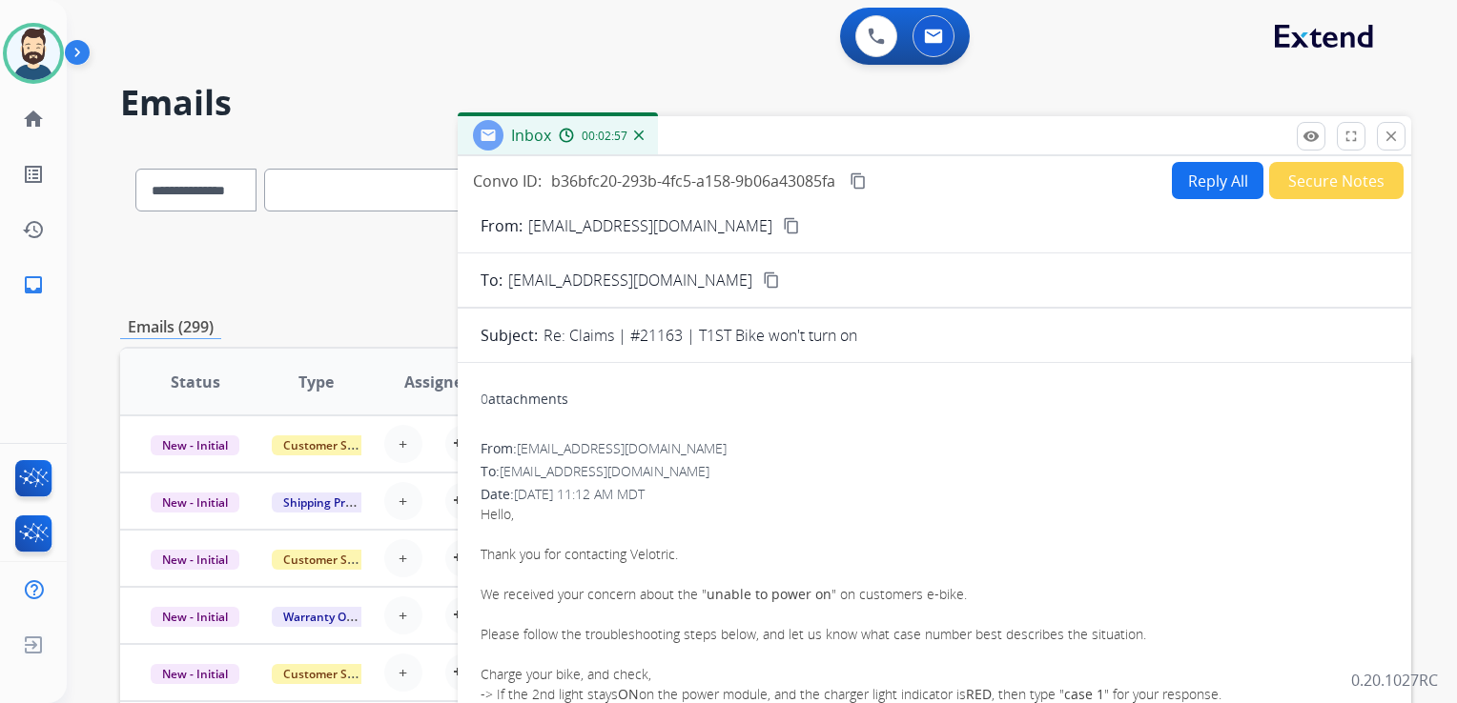
click at [861, 176] on mat-icon "content_copy" at bounding box center [857, 181] width 17 height 17
click at [1399, 135] on button "close Close" at bounding box center [1390, 136] width 29 height 29
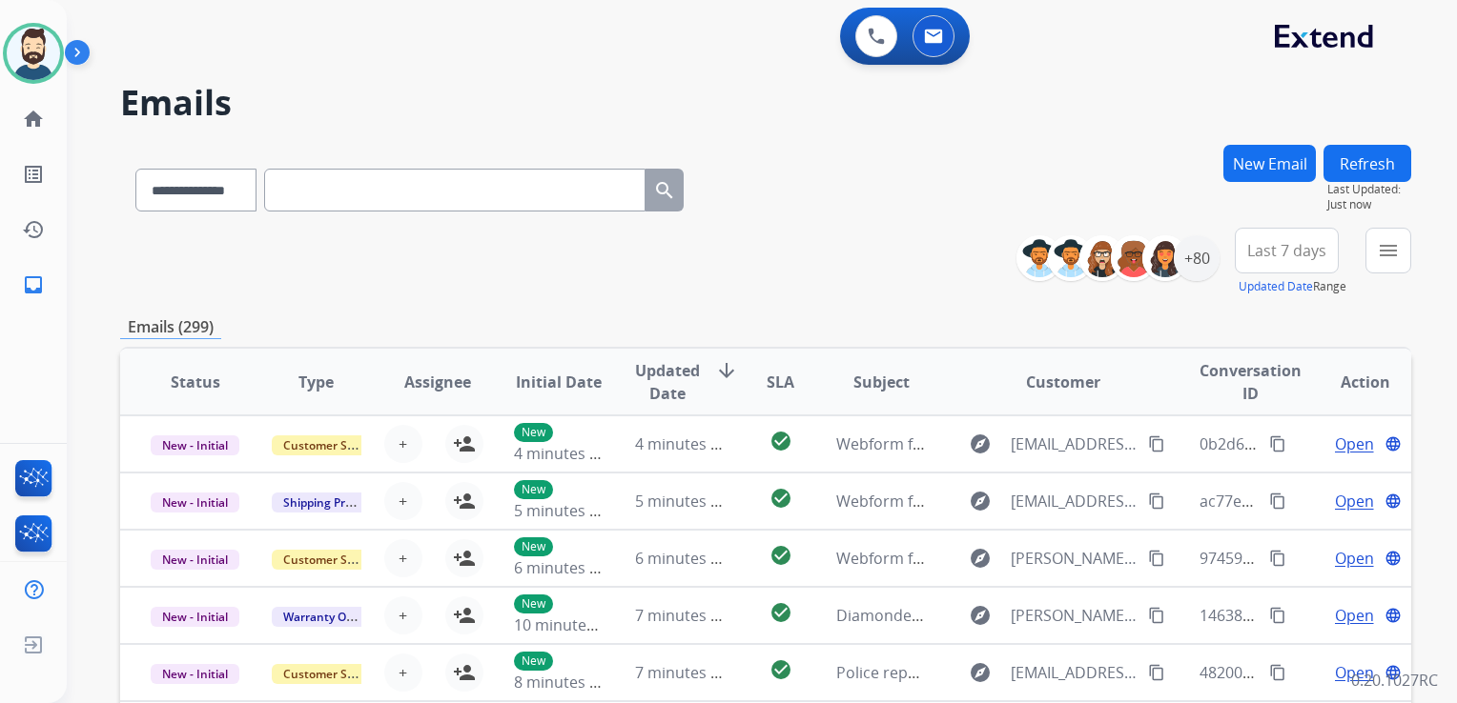
click at [336, 197] on input "text" at bounding box center [454, 190] width 381 height 43
paste input "**********"
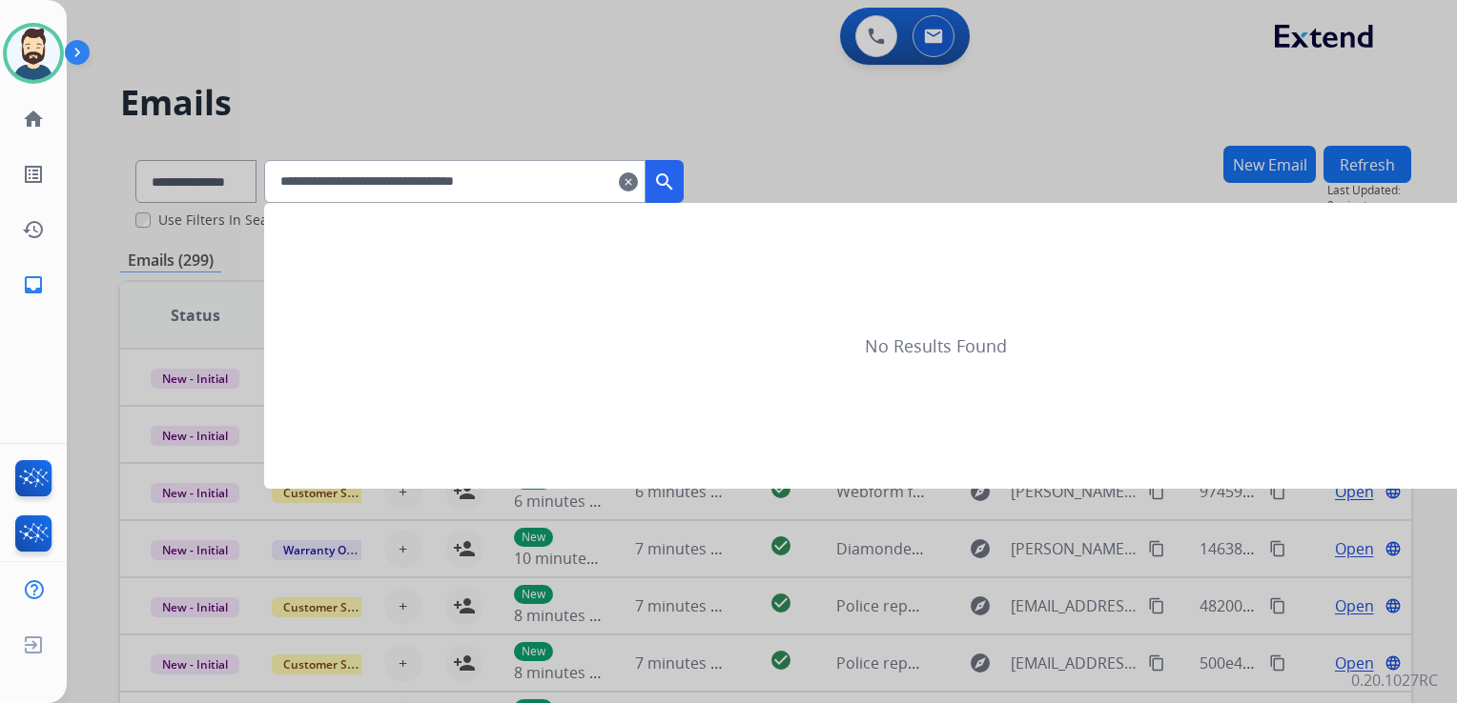
type input "**********"
click at [676, 174] on mat-icon "search" at bounding box center [664, 182] width 23 height 23
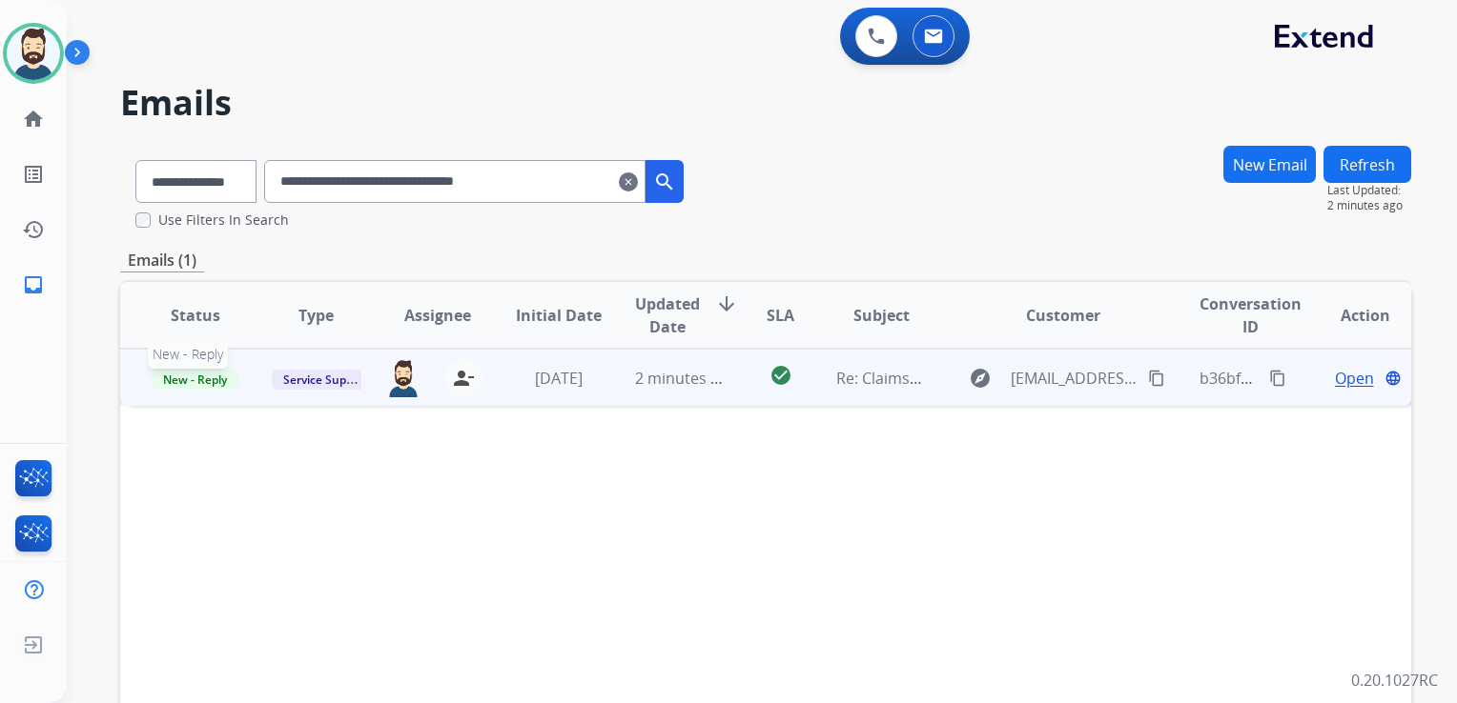
click at [192, 376] on span "New - Reply" at bounding box center [195, 380] width 87 height 20
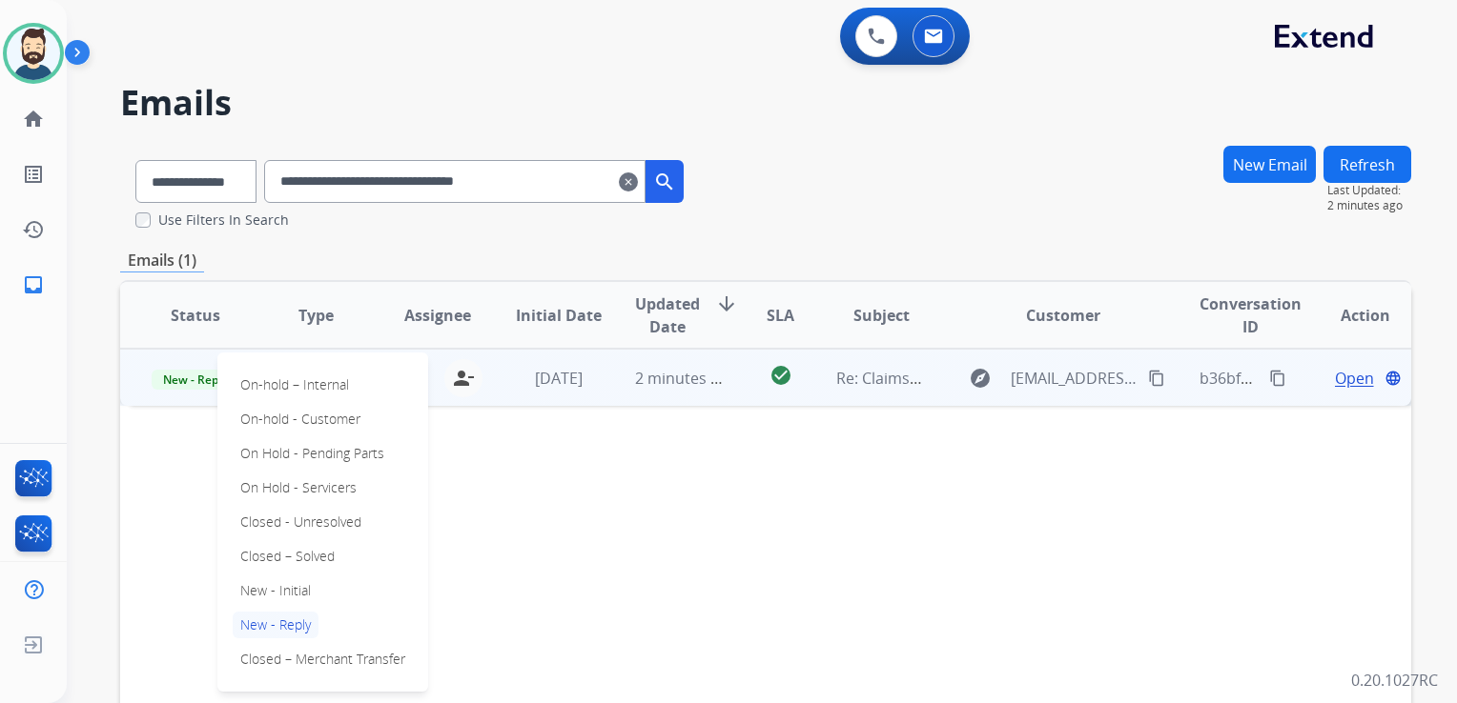
click at [263, 552] on p "Closed – Solved" at bounding box center [288, 556] width 110 height 27
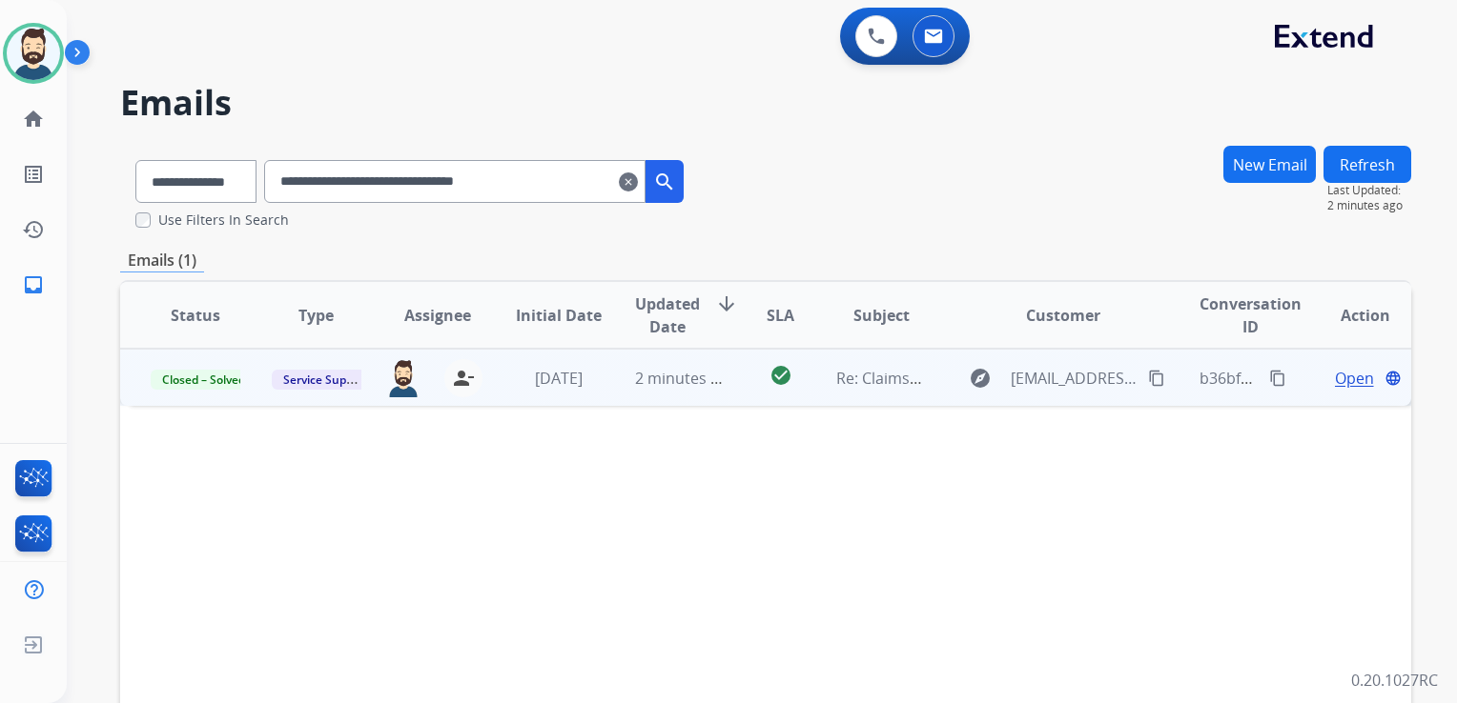
click at [638, 183] on mat-icon "clear" at bounding box center [628, 182] width 19 height 23
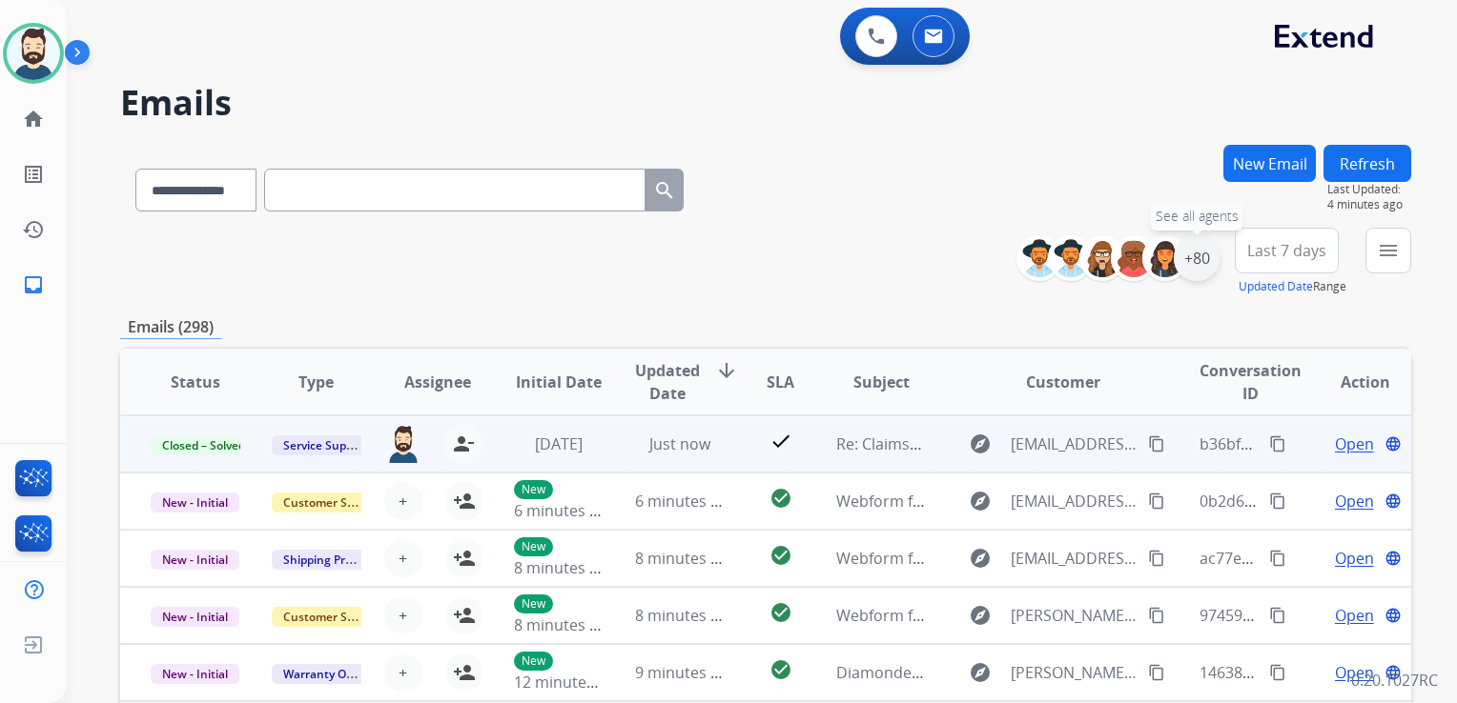
click at [1206, 269] on div "+80" at bounding box center [1196, 258] width 46 height 46
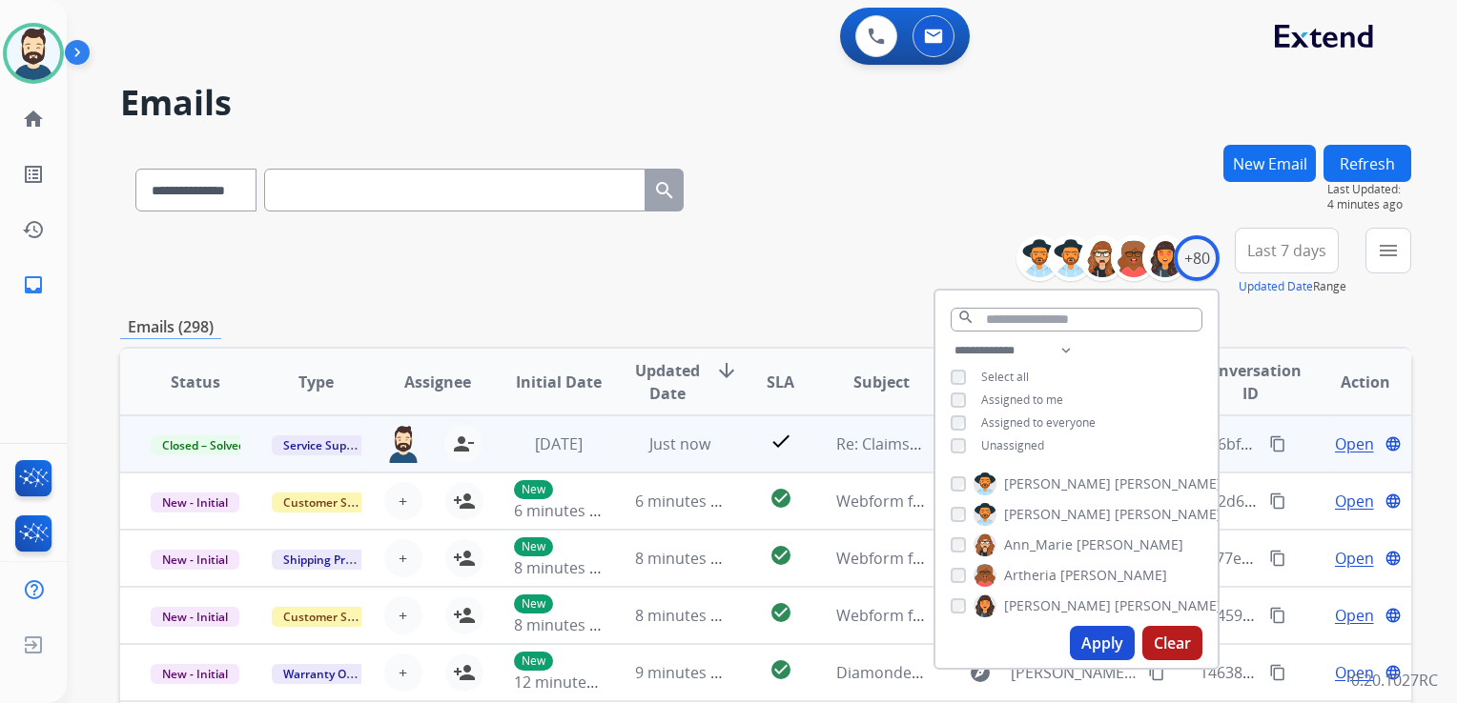
click at [1094, 646] on button "Apply" at bounding box center [1102, 643] width 65 height 34
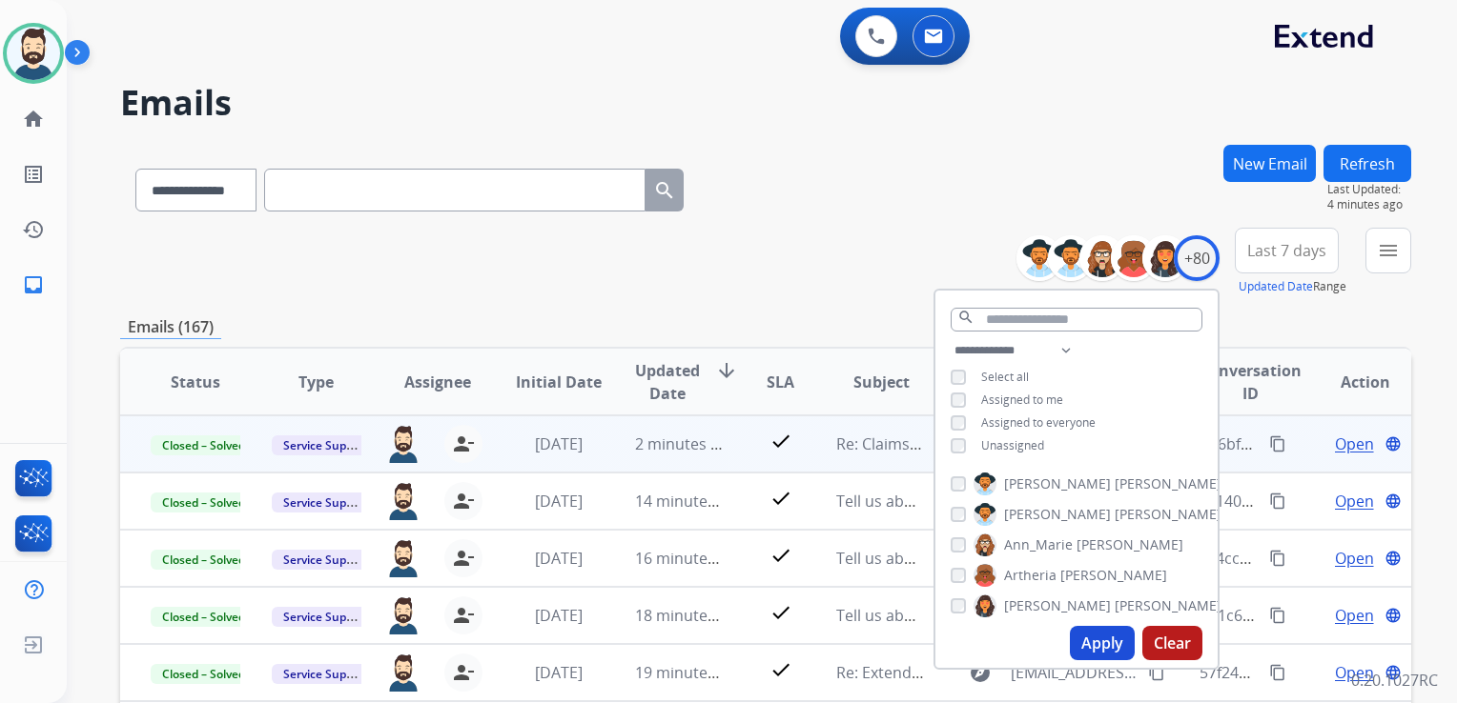
click at [1280, 248] on span "Last 7 days" at bounding box center [1286, 251] width 79 height 8
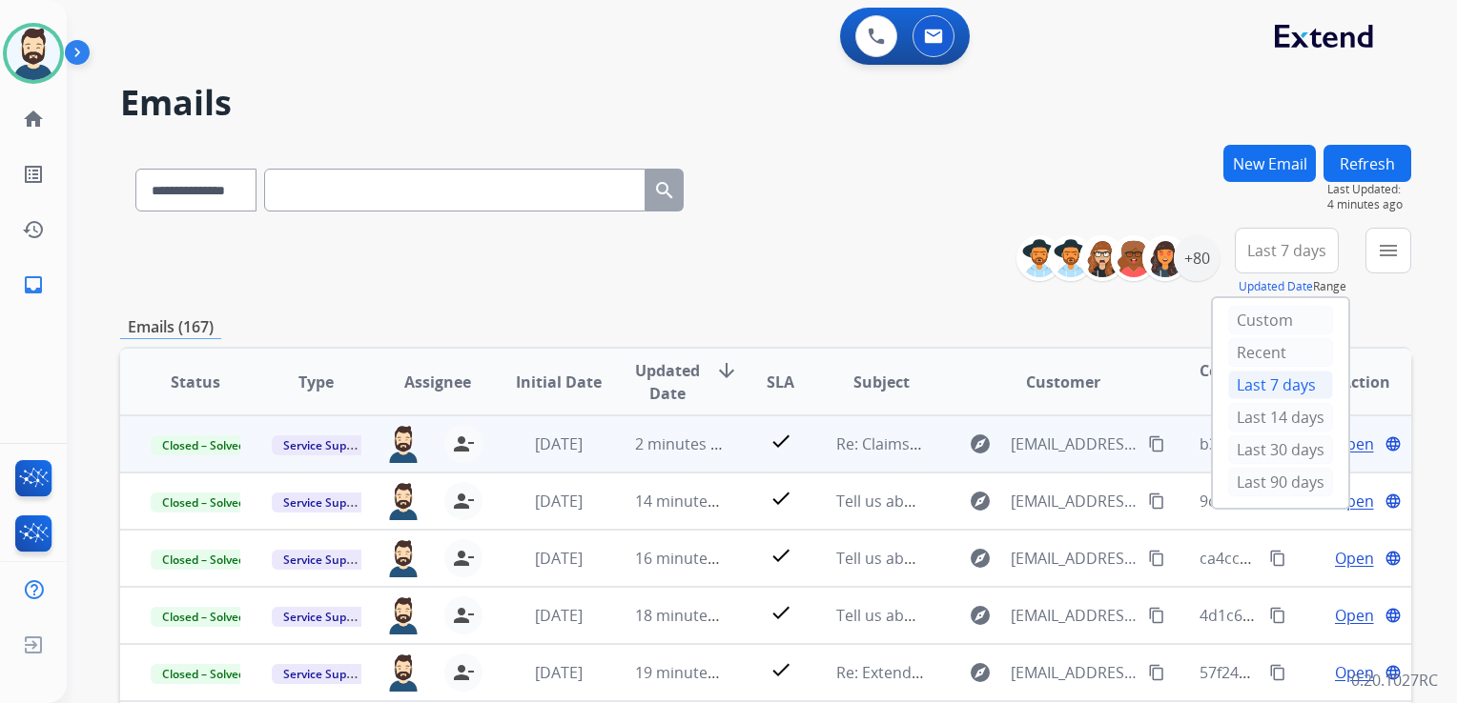
click at [1243, 484] on div "Last 90 days" at bounding box center [1280, 482] width 105 height 29
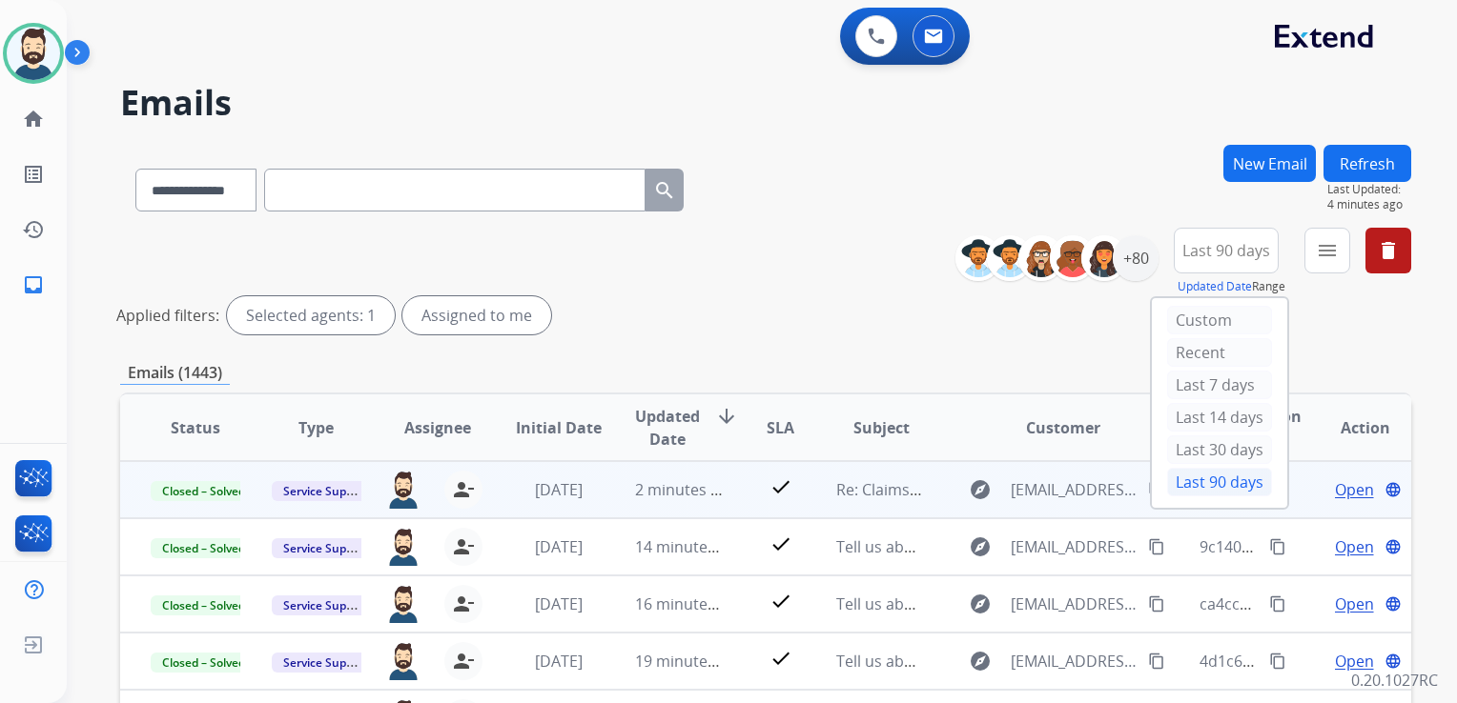
click at [1377, 164] on button "Refresh" at bounding box center [1367, 163] width 88 height 37
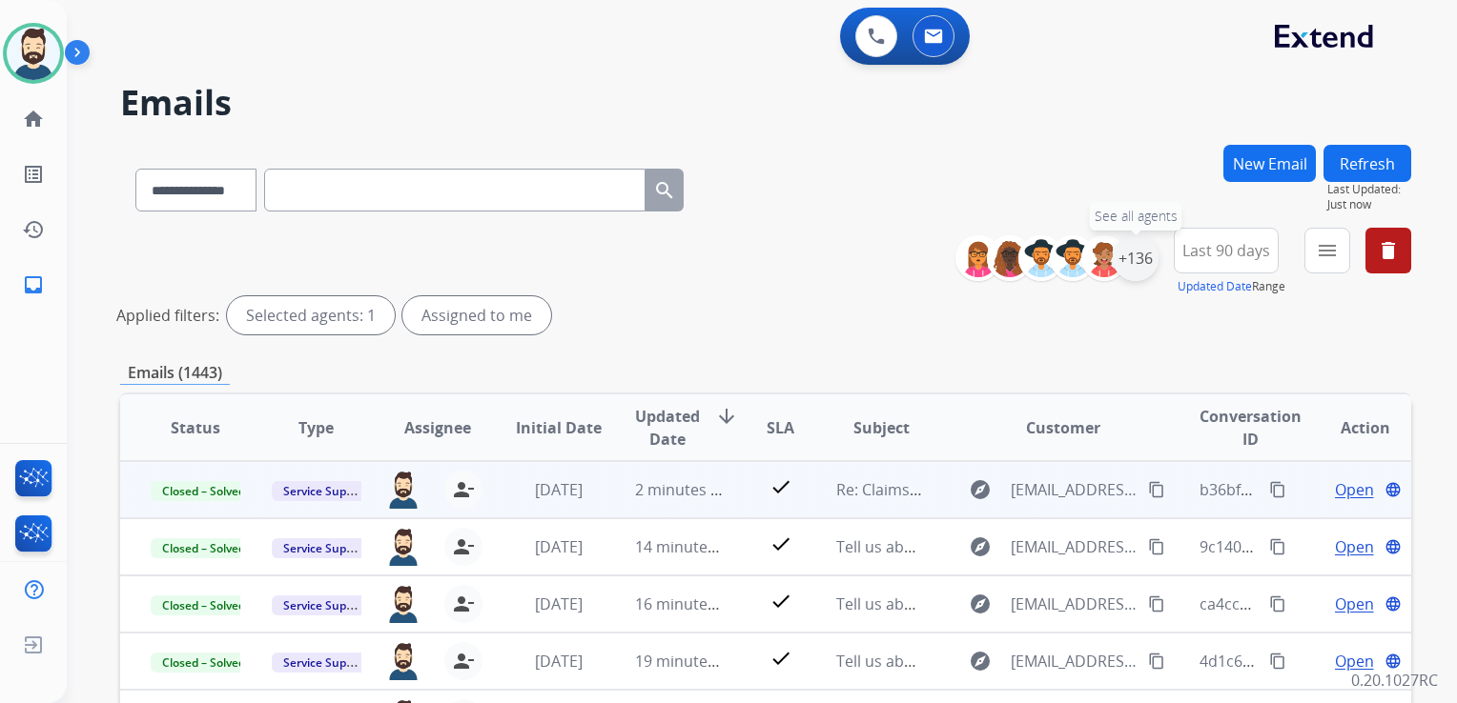
click at [1141, 264] on div "+136" at bounding box center [1135, 258] width 46 height 46
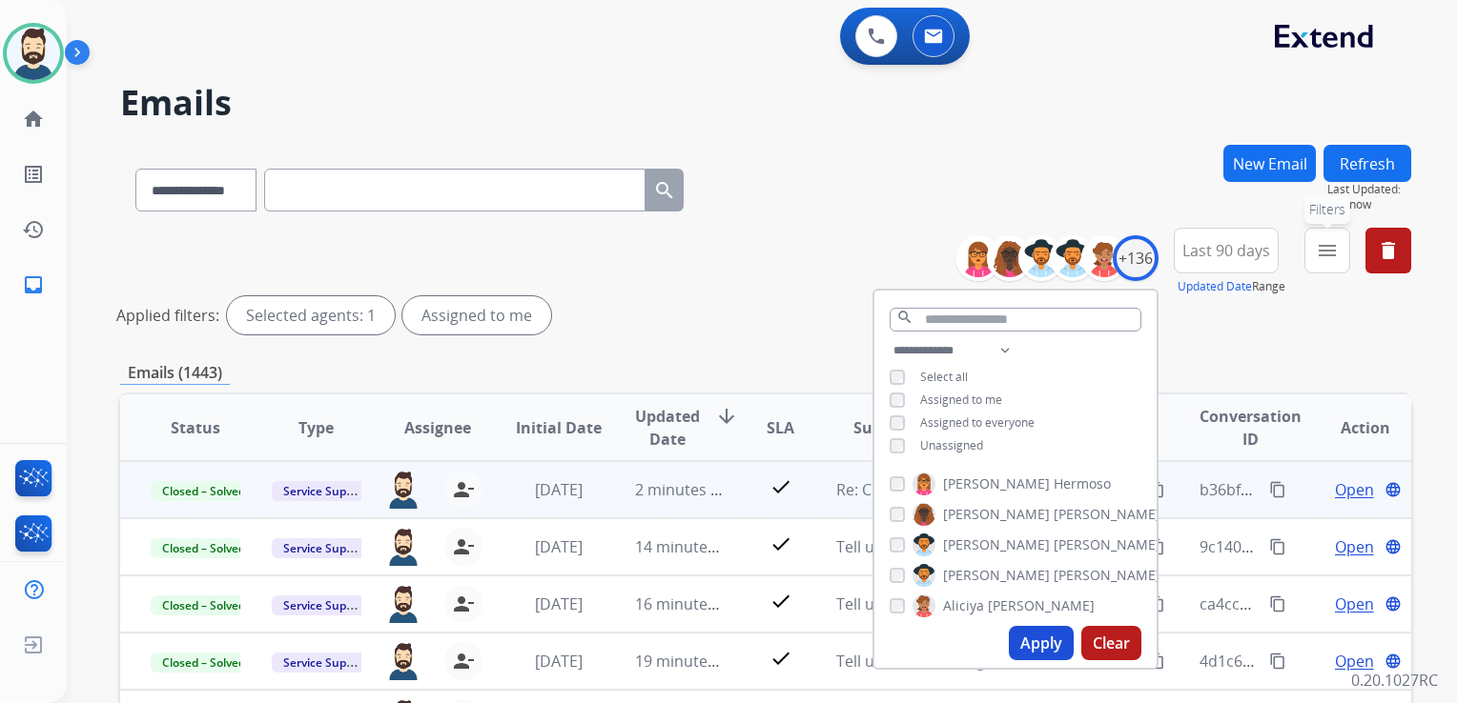
click at [1322, 249] on mat-icon "menu" at bounding box center [1326, 250] width 23 height 23
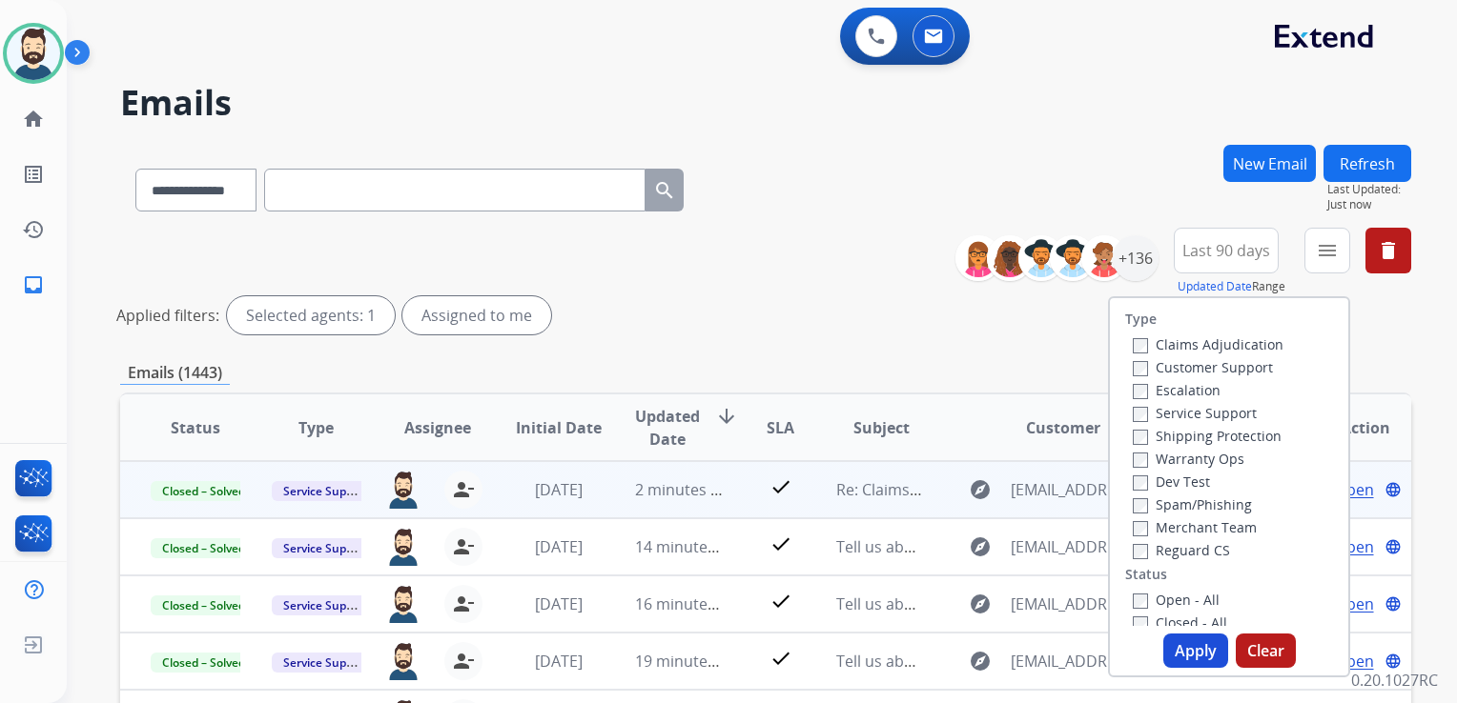
click at [1125, 345] on div "Claims Adjudication Customer Support Escalation Service Support Shipping Protec…" at bounding box center [1204, 447] width 158 height 229
click at [1192, 652] on button "Apply" at bounding box center [1195, 651] width 65 height 34
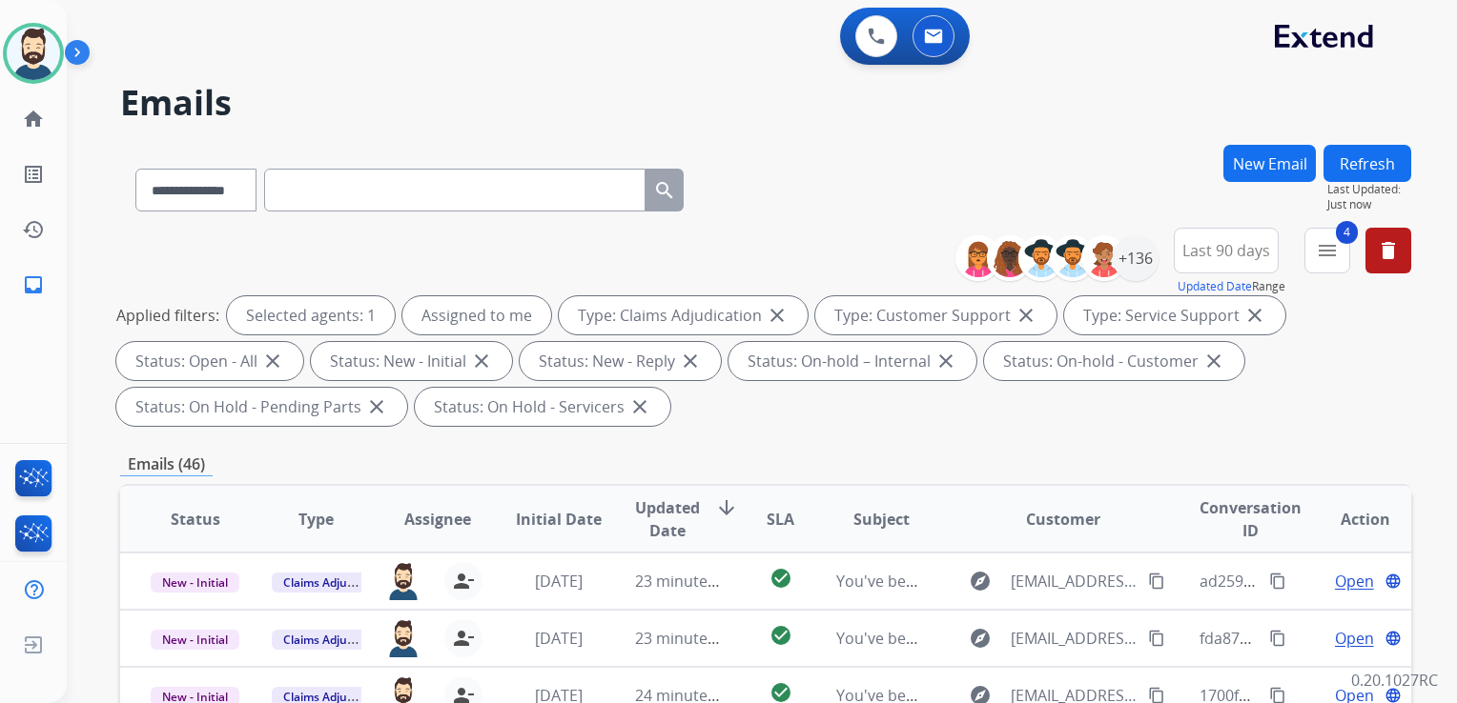
drag, startPoint x: 679, startPoint y: 514, endPoint x: 797, endPoint y: 387, distance: 173.3
click at [681, 515] on span "Updated Date" at bounding box center [667, 520] width 65 height 46
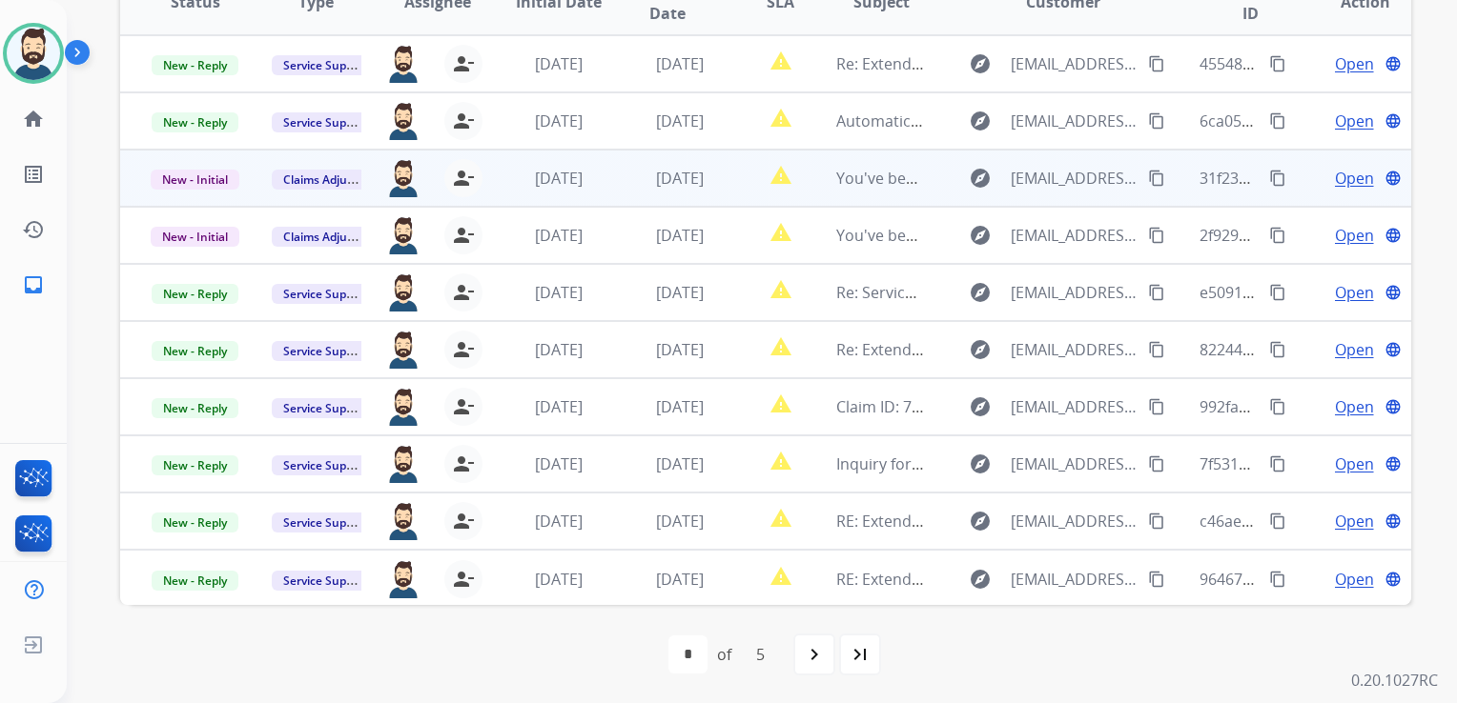
scroll to position [422, 0]
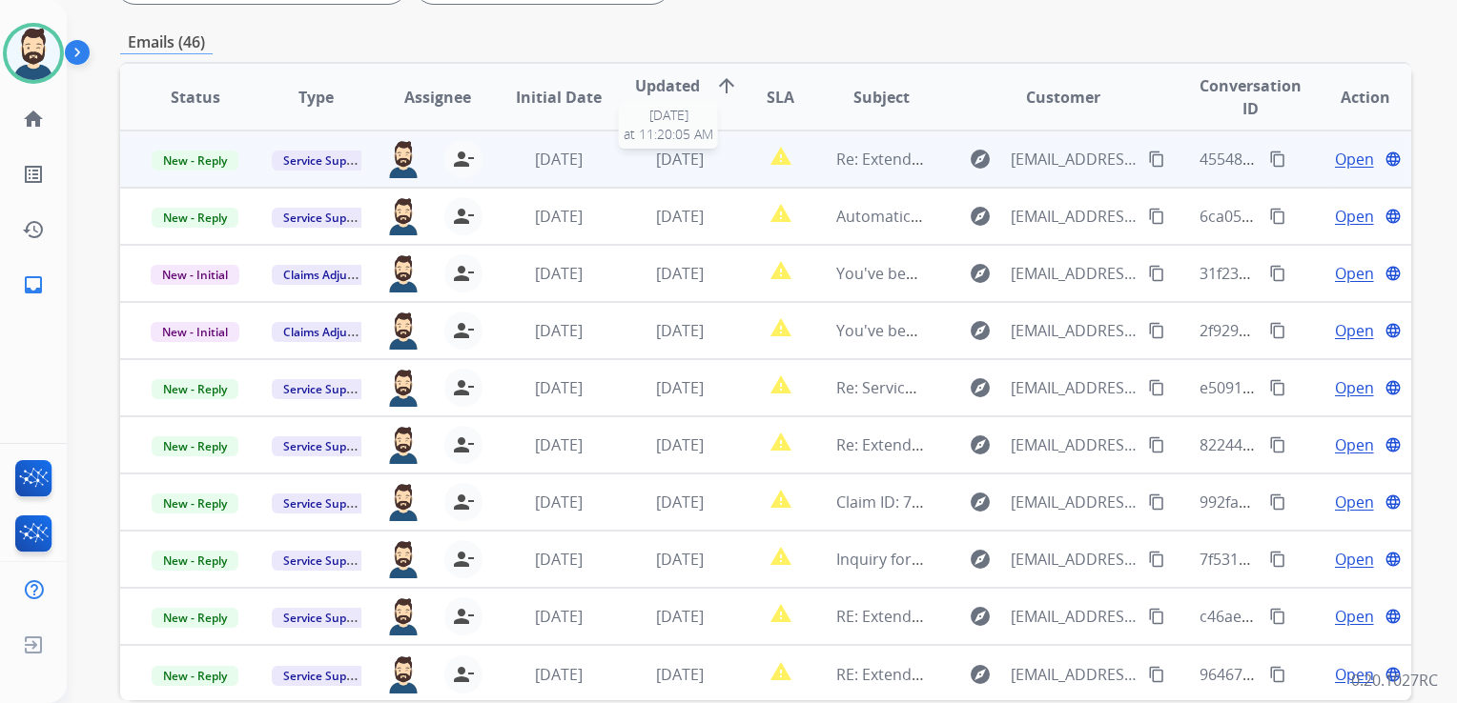
click at [694, 166] on span "[DATE]" at bounding box center [680, 159] width 48 height 21
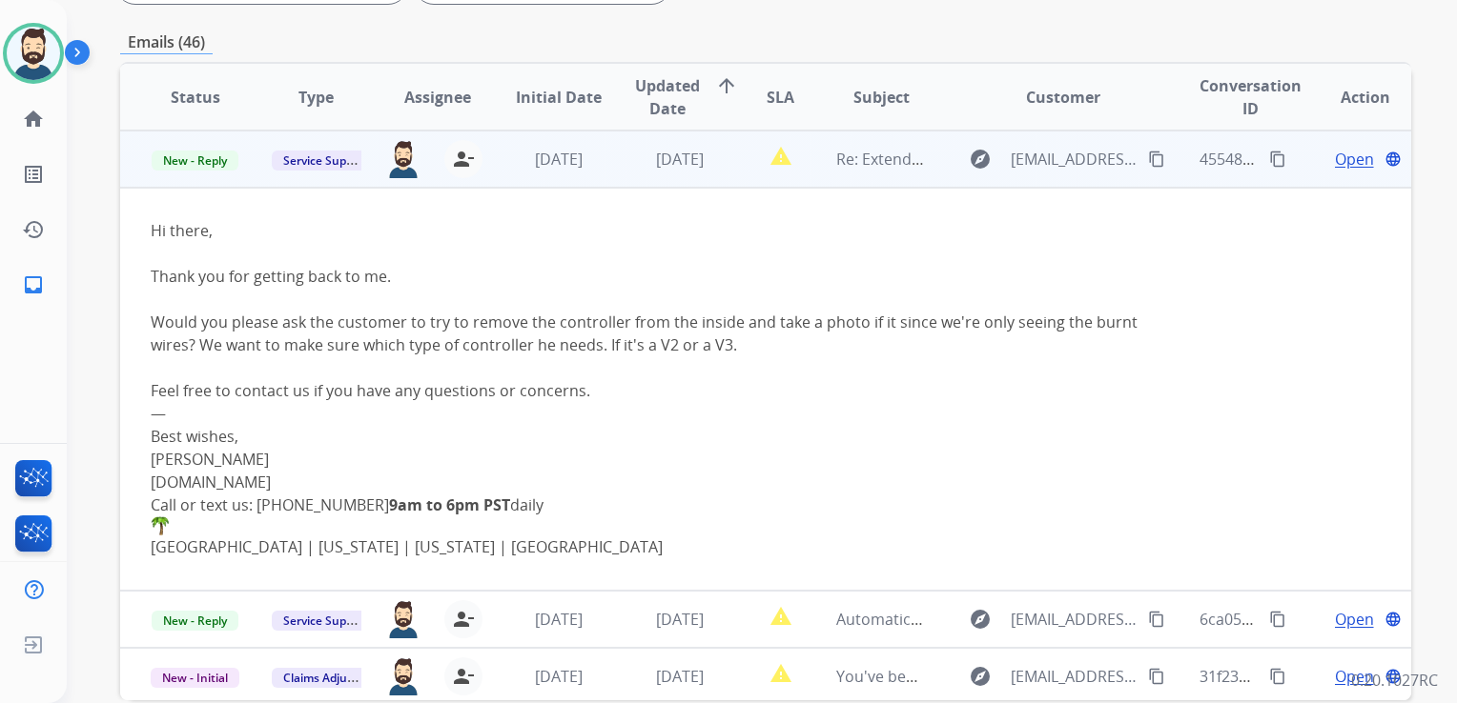
click at [1335, 153] on span "Open" at bounding box center [1354, 159] width 39 height 23
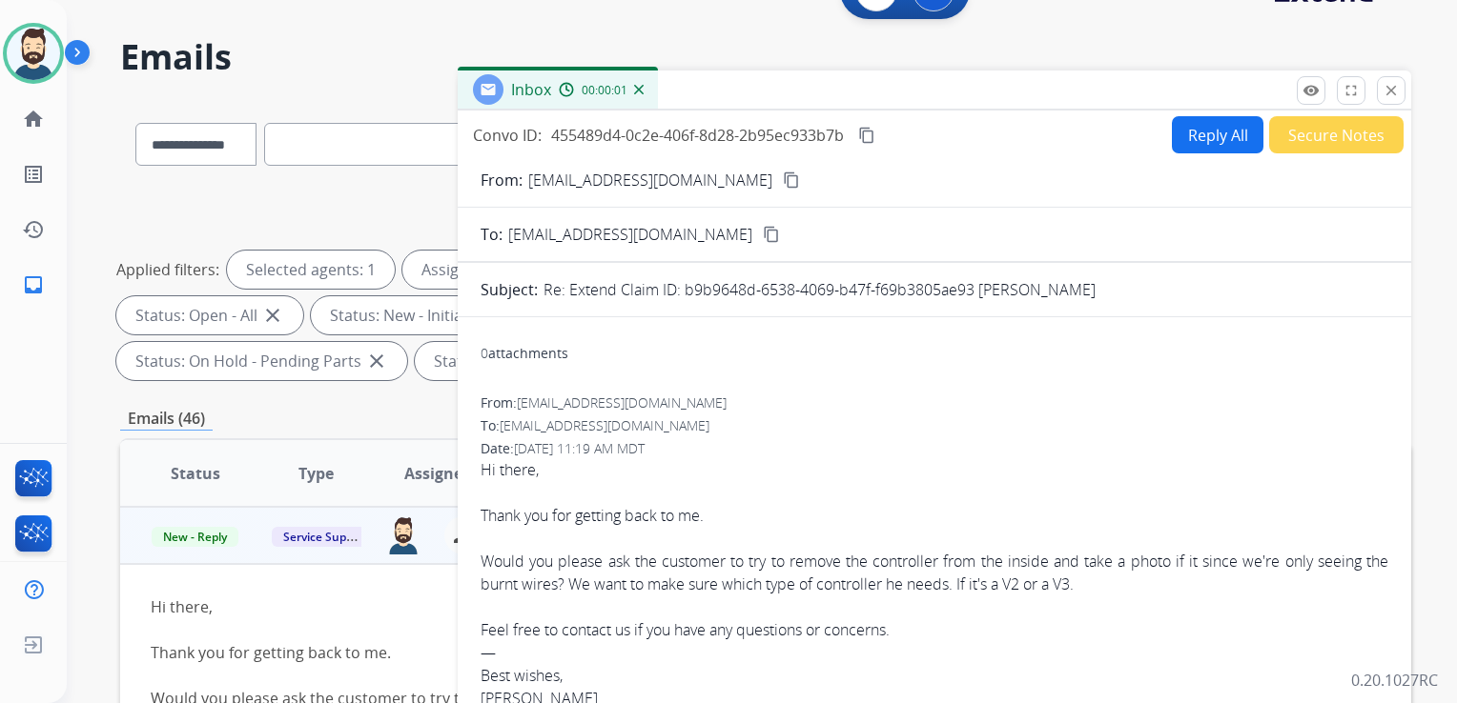
scroll to position [41, 0]
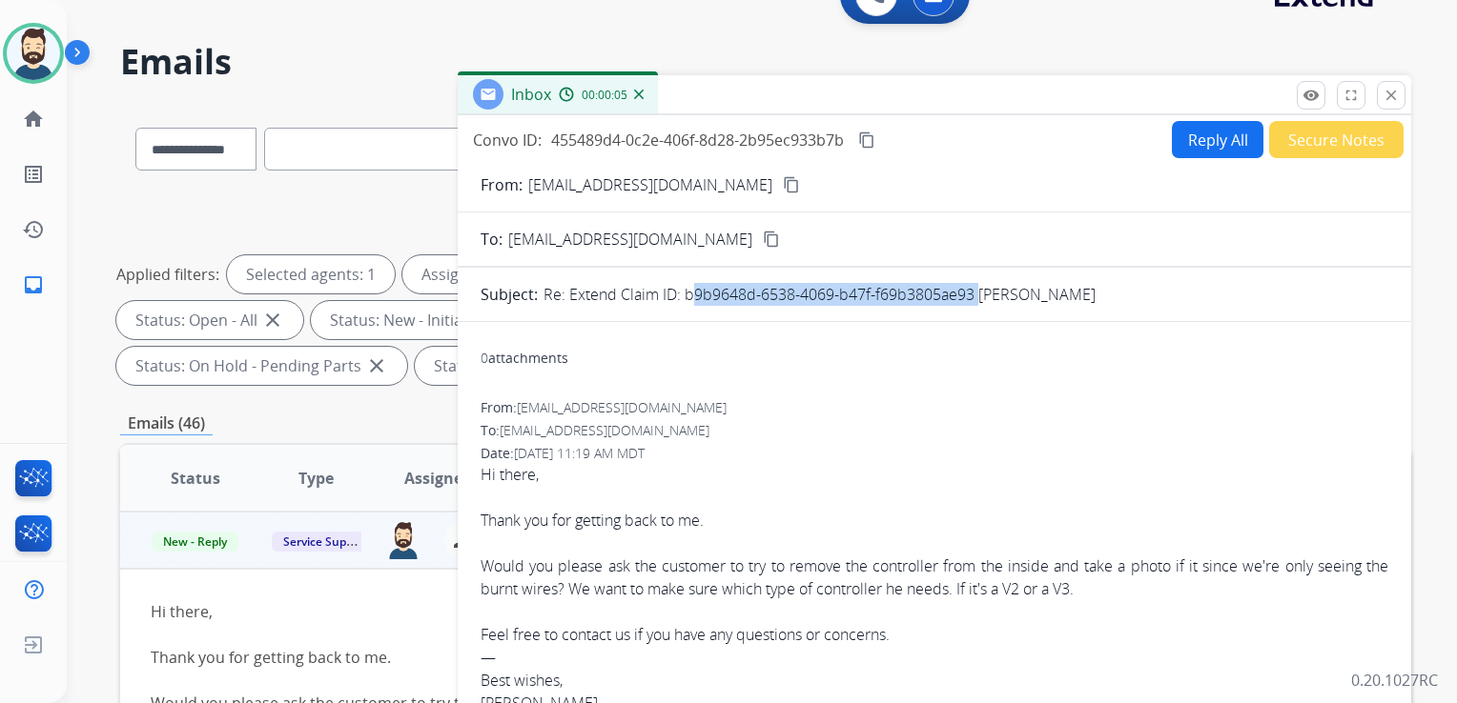
drag, startPoint x: 683, startPoint y: 293, endPoint x: 969, endPoint y: 296, distance: 286.0
click at [969, 296] on p "Re: Extend Claim ID: b9b9648d-6538-4069-b47f-f69b3805ae93 Keng Vang" at bounding box center [819, 294] width 552 height 23
drag, startPoint x: 969, startPoint y: 296, endPoint x: 932, endPoint y: 289, distance: 37.9
copy p "b9b9648d-6538-4069-b47f-f69b3805ae93"
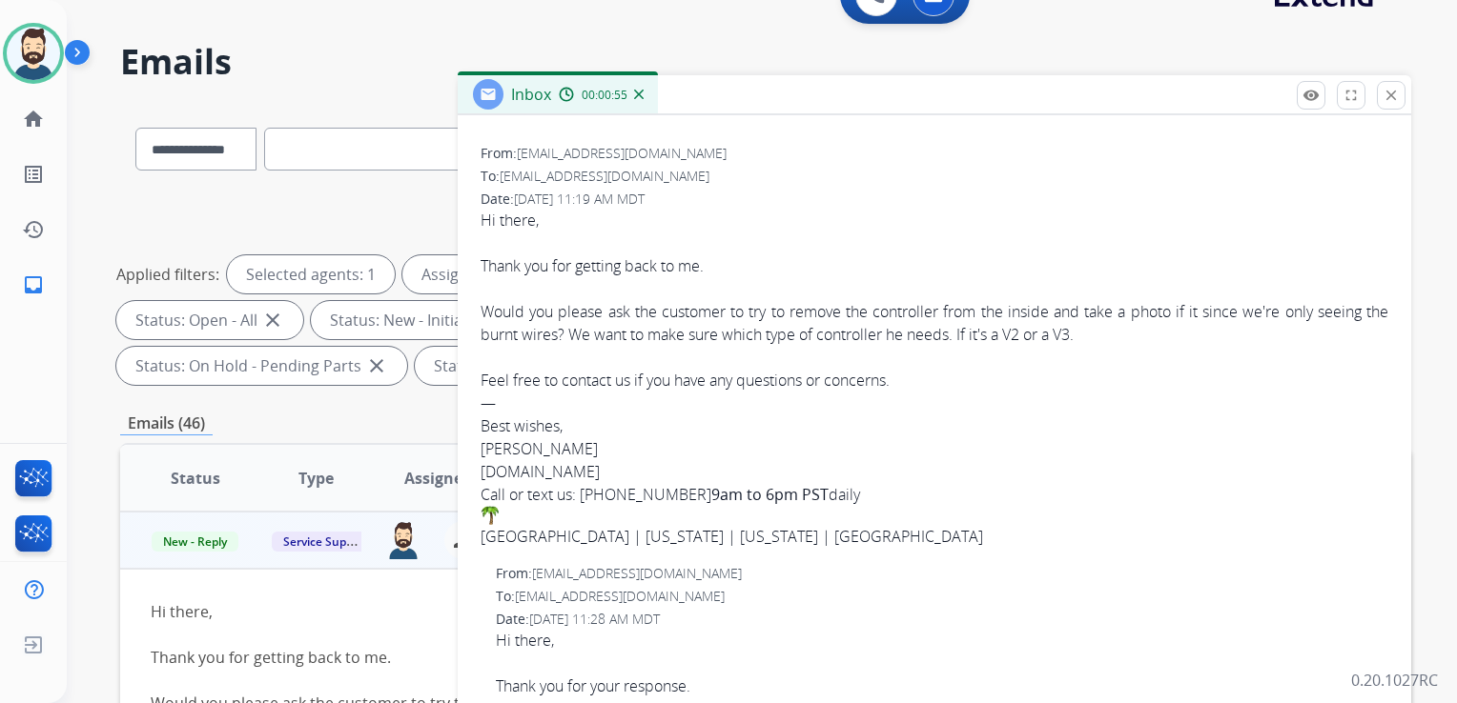
scroll to position [286, 0]
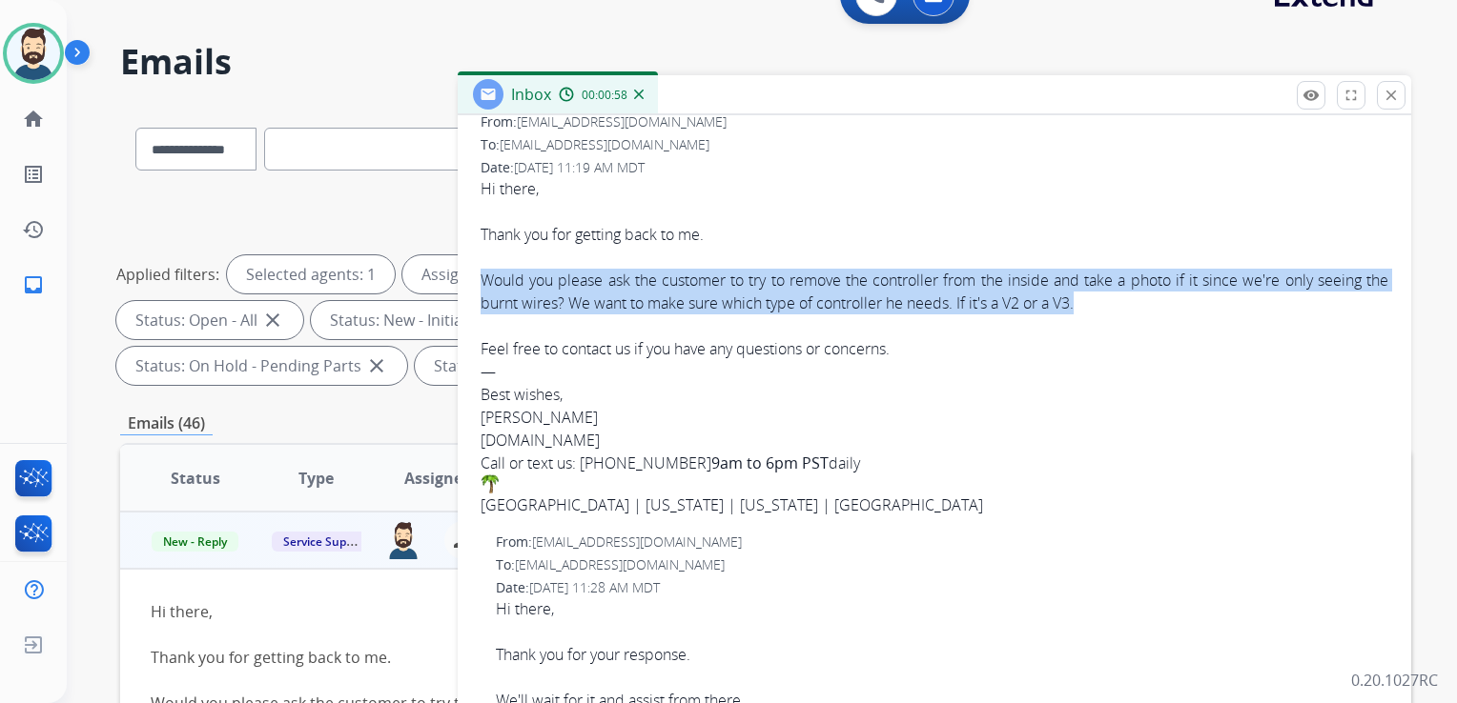
drag, startPoint x: 480, startPoint y: 277, endPoint x: 1123, endPoint y: 300, distance: 642.9
click at [1123, 300] on div "Would you please ask the customer to try to remove the controller from the insi…" at bounding box center [933, 292] width 907 height 46
copy div "Would you please ask the customer to try to remove the controller from the insi…"
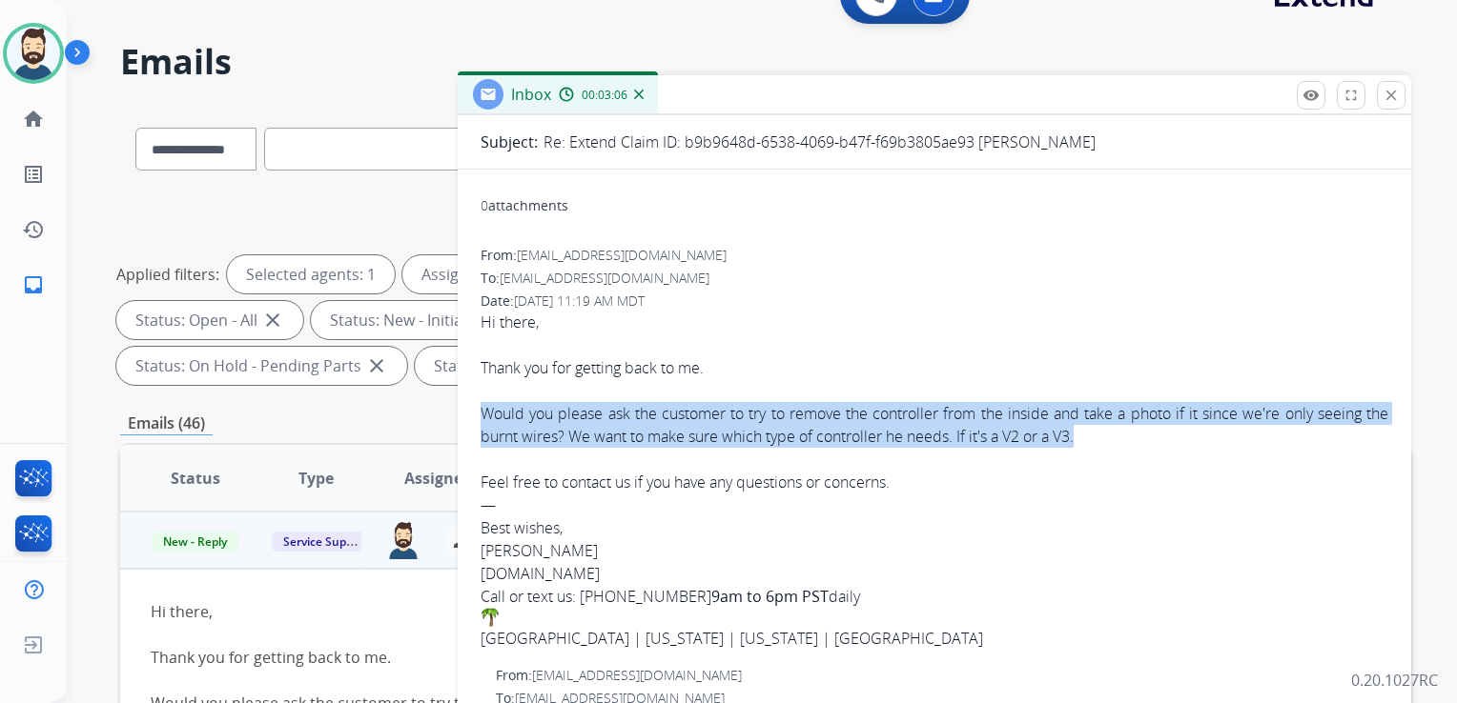
scroll to position [0, 0]
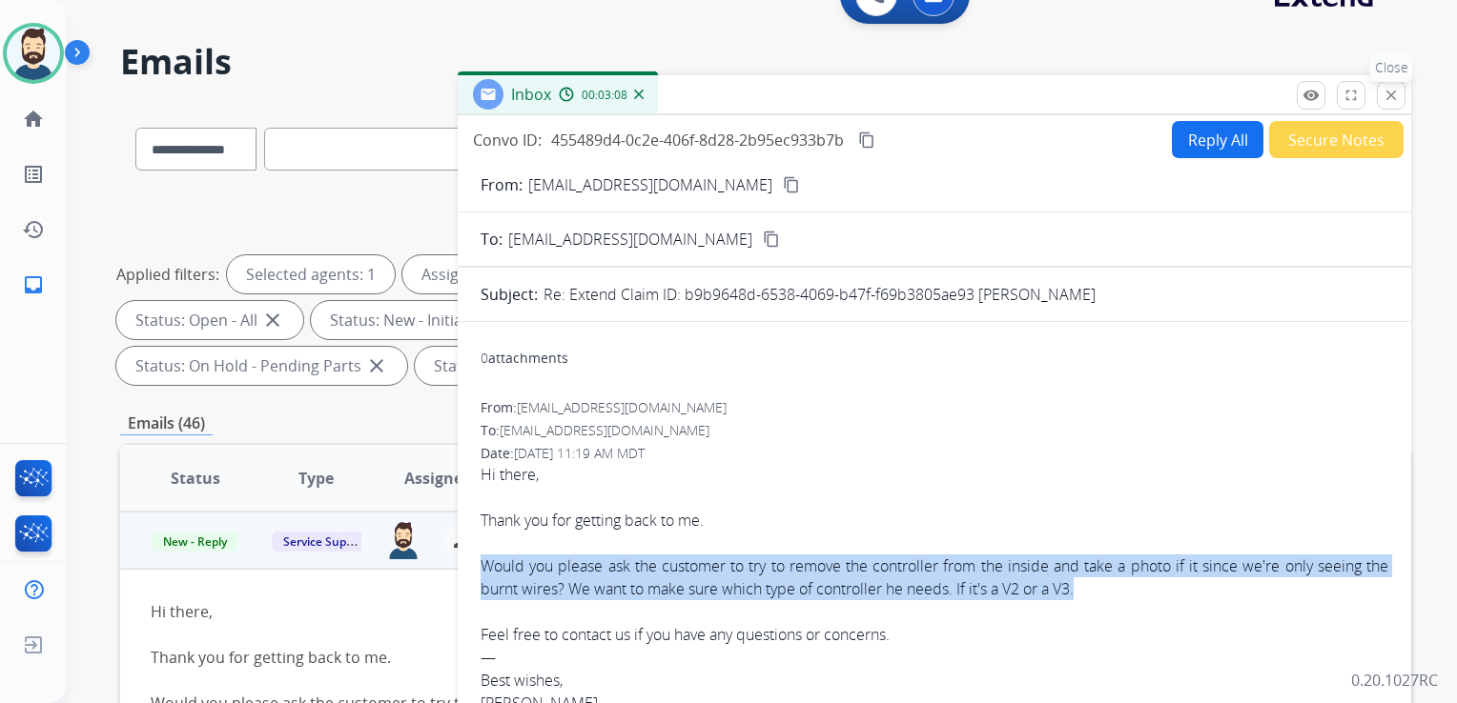
click at [1388, 104] on button "close Close" at bounding box center [1390, 95] width 29 height 29
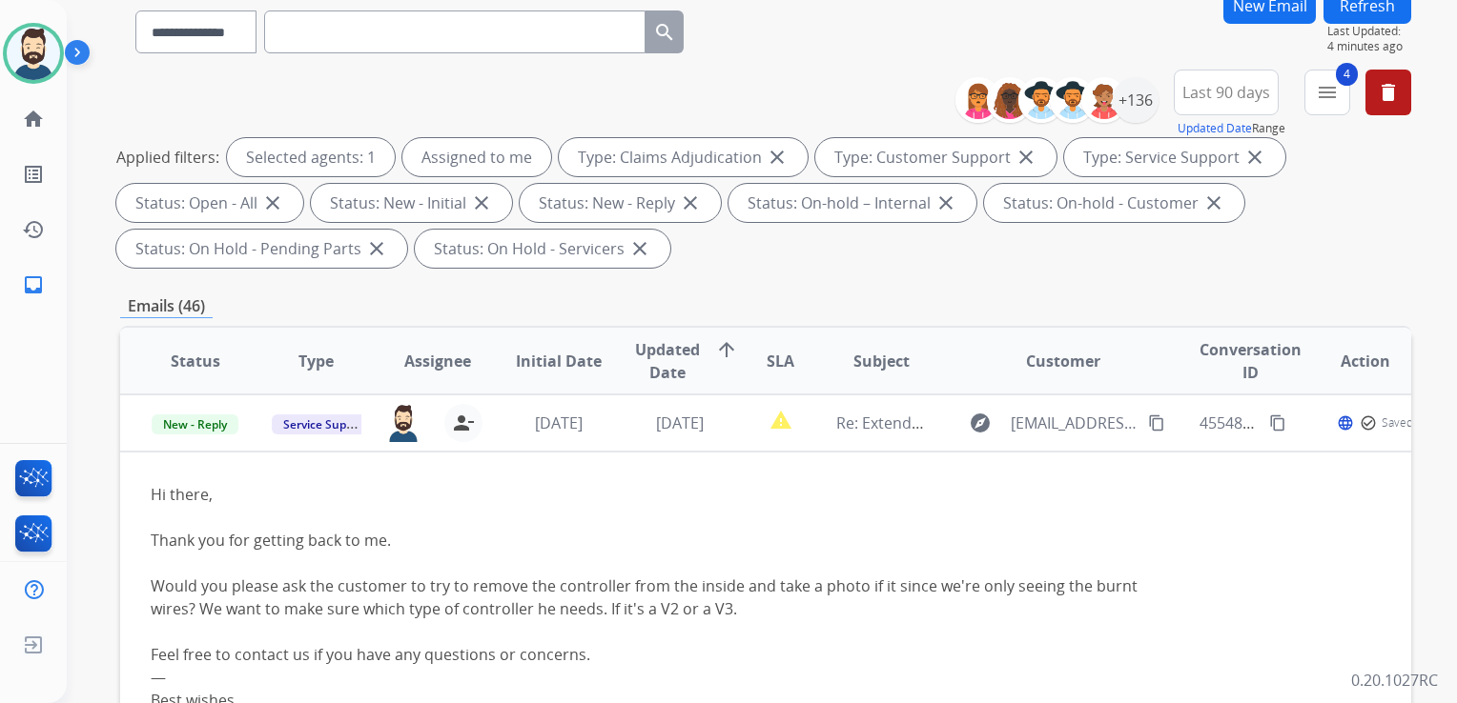
scroll to position [232, 0]
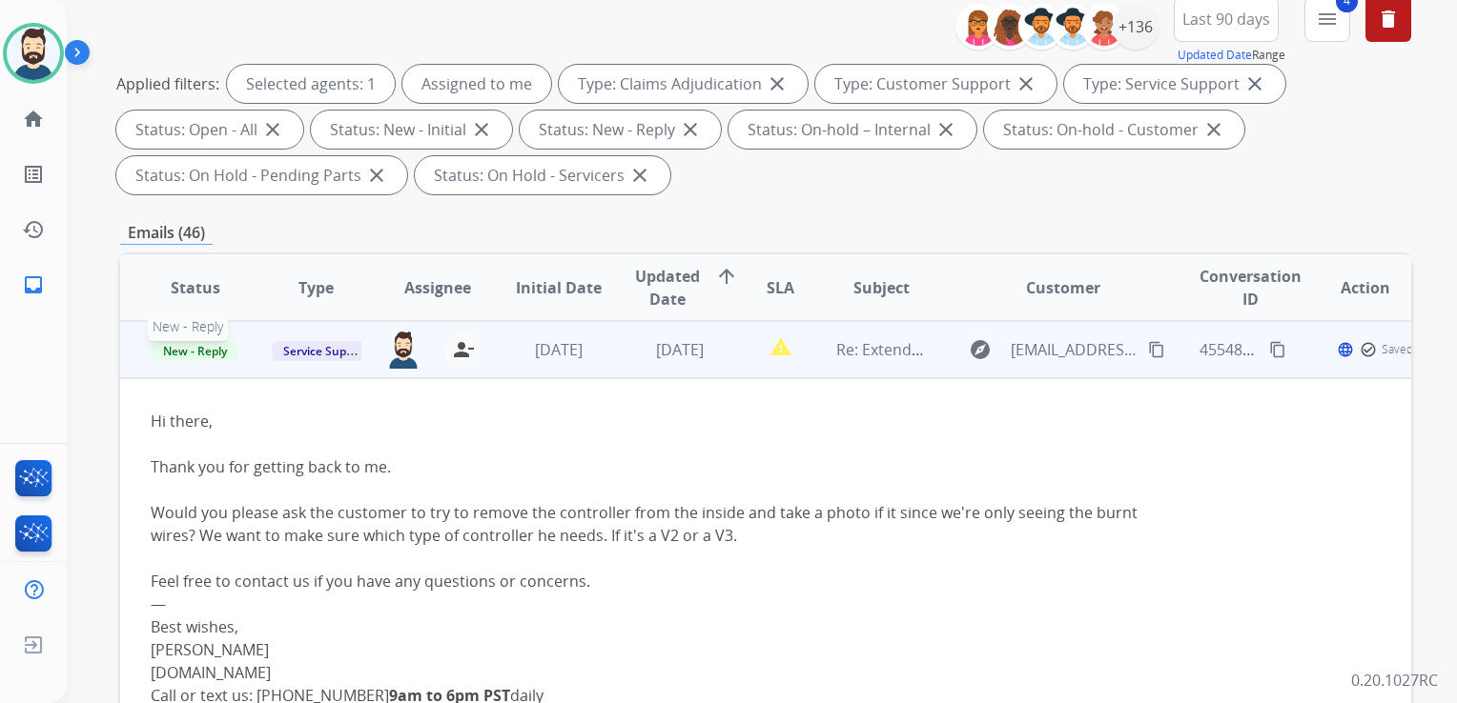
click at [216, 356] on span "New - Reply" at bounding box center [195, 351] width 87 height 20
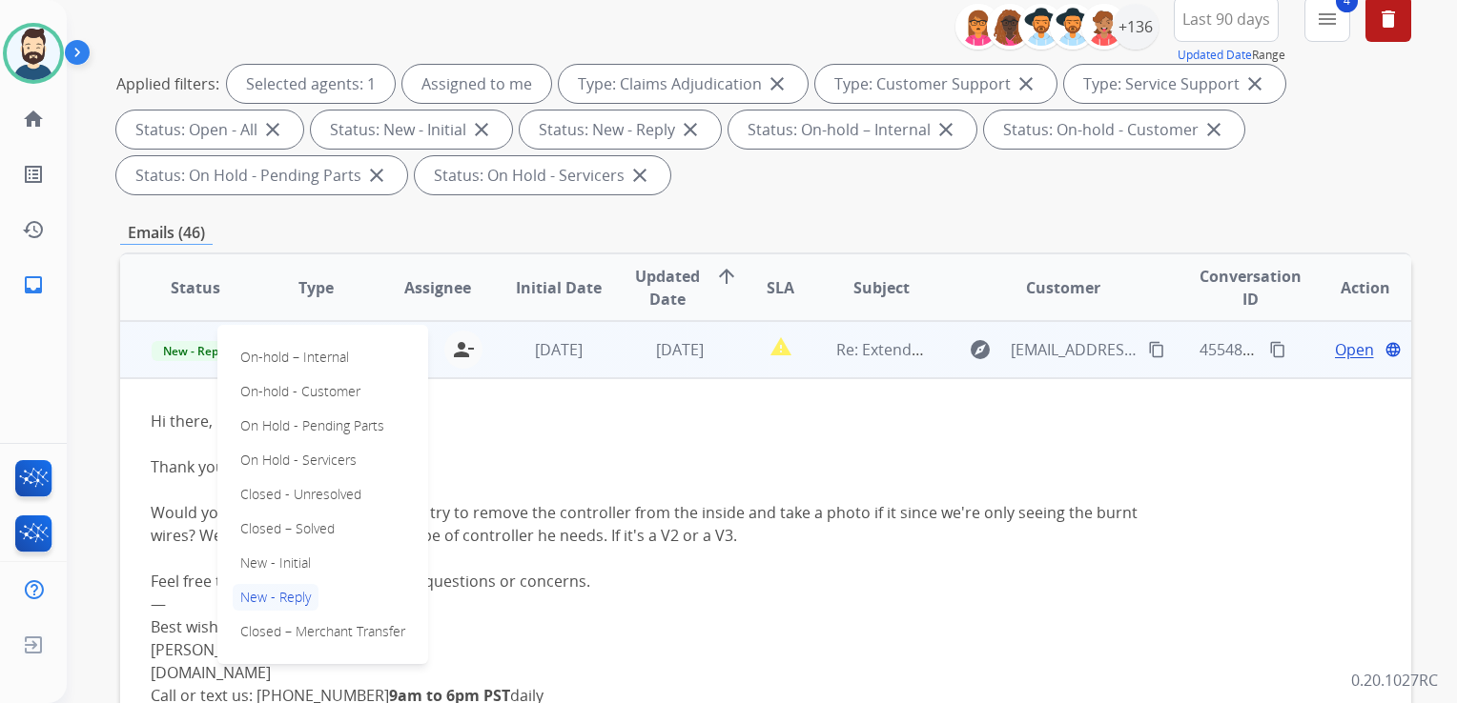
drag, startPoint x: 310, startPoint y: 528, endPoint x: 448, endPoint y: 428, distance: 170.6
click at [313, 528] on p "Closed – Solved" at bounding box center [288, 529] width 110 height 27
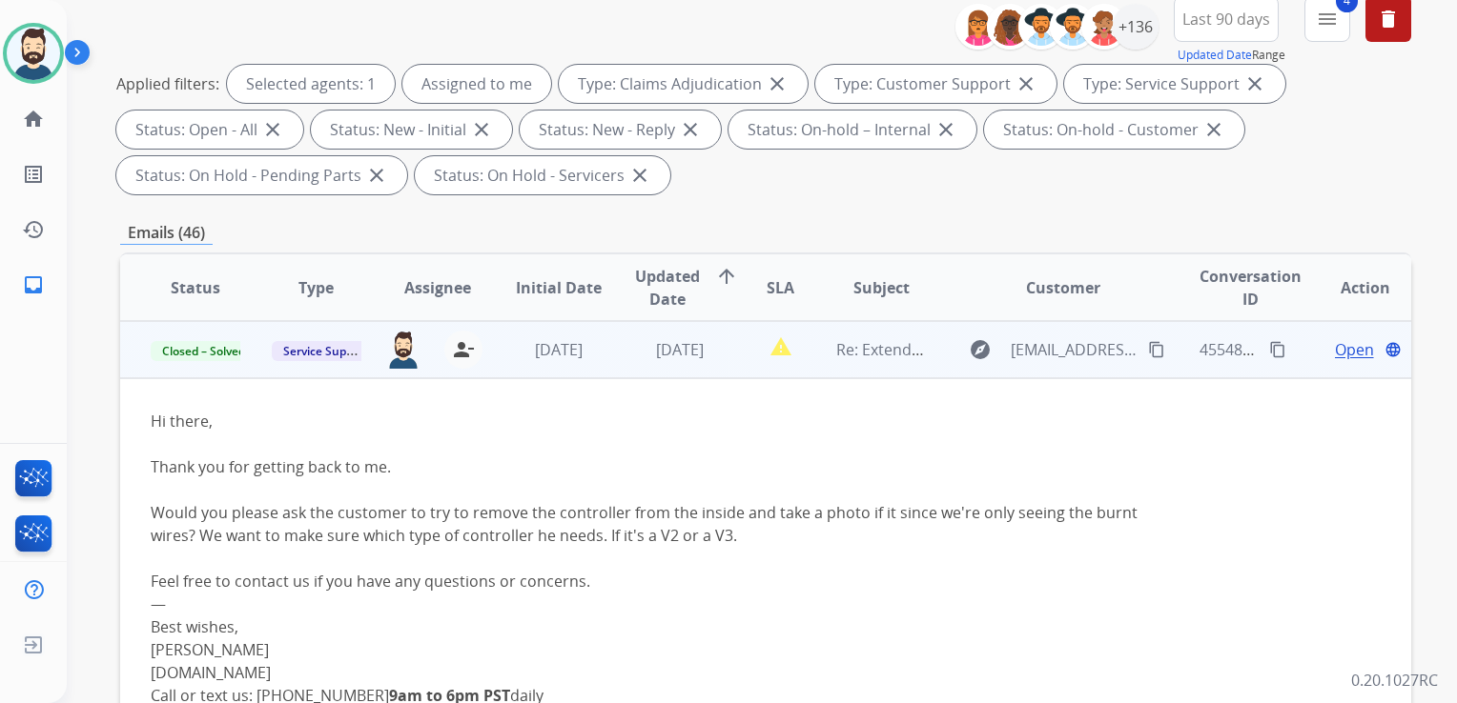
click at [530, 367] on td "[DATE]" at bounding box center [543, 349] width 121 height 57
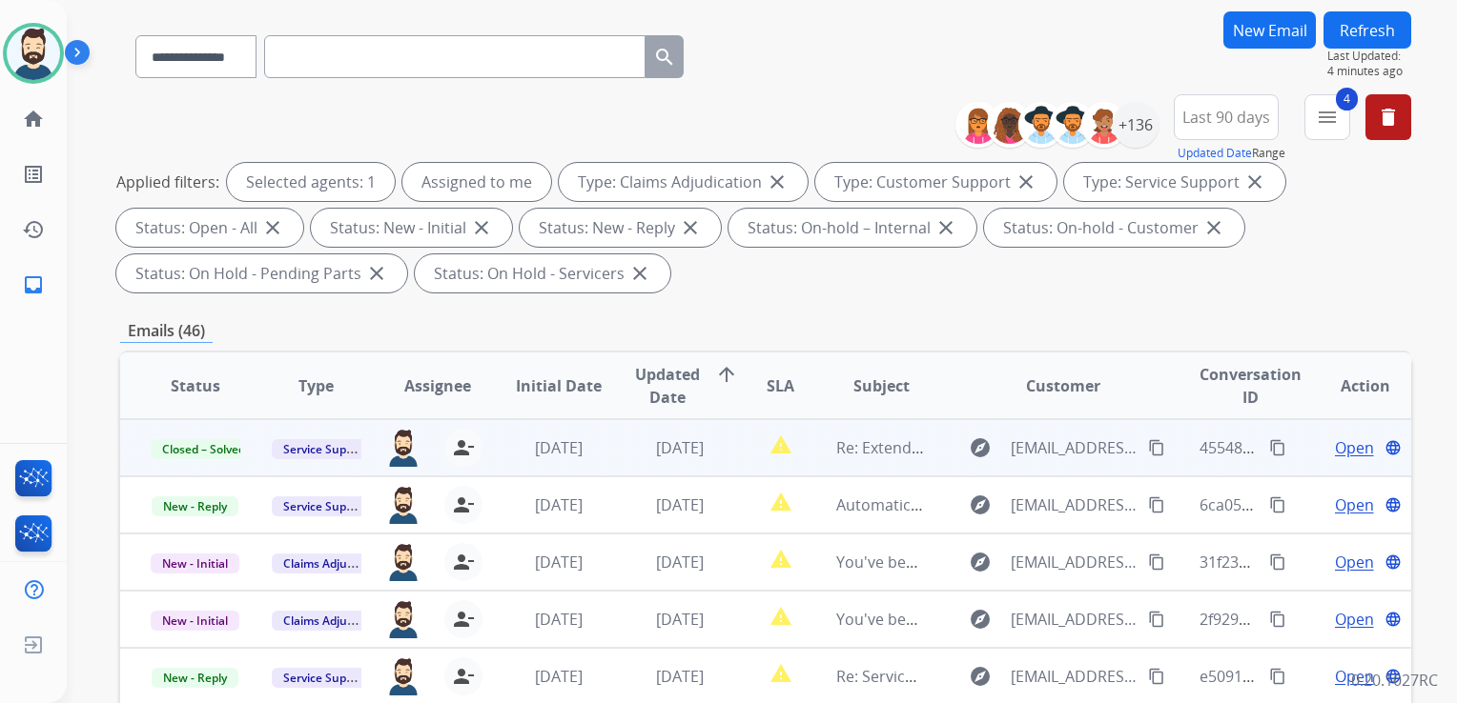
scroll to position [0, 0]
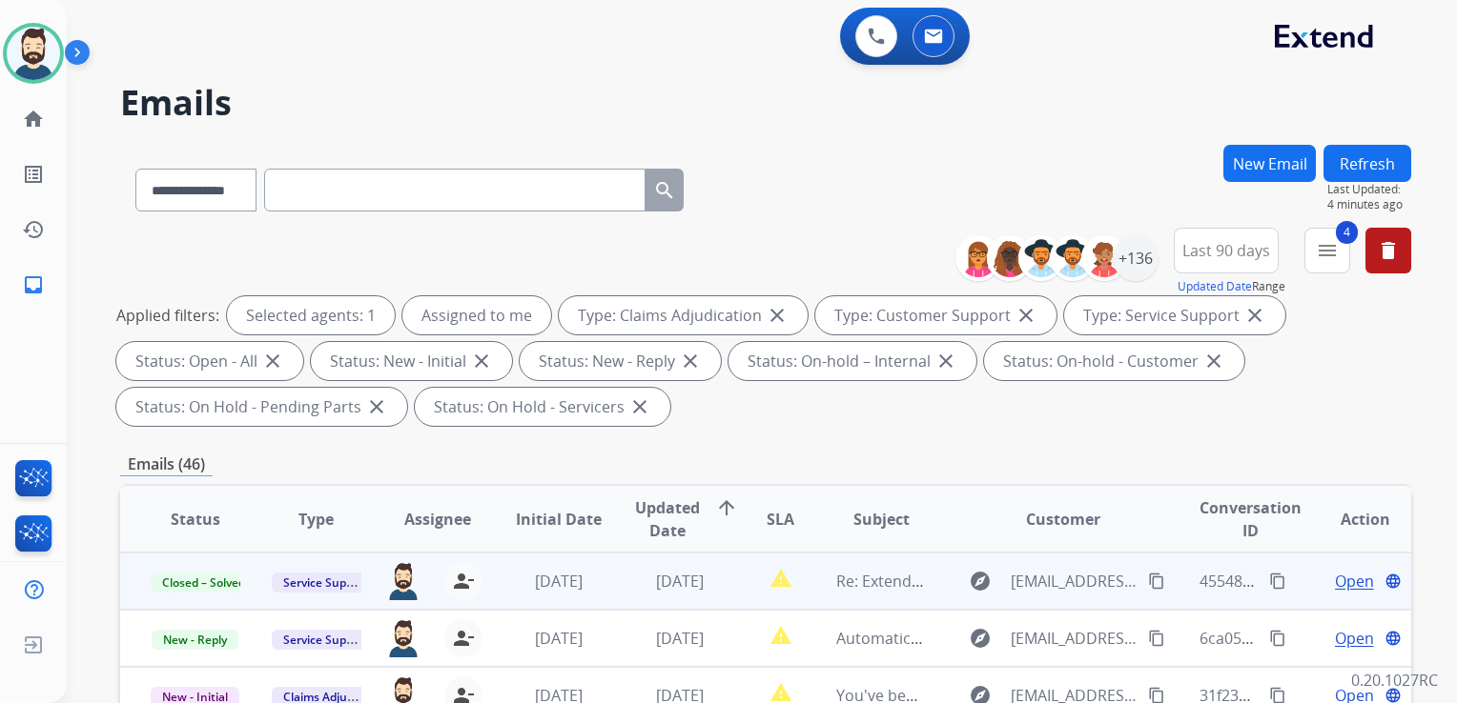
click at [1369, 166] on button "Refresh" at bounding box center [1367, 163] width 88 height 37
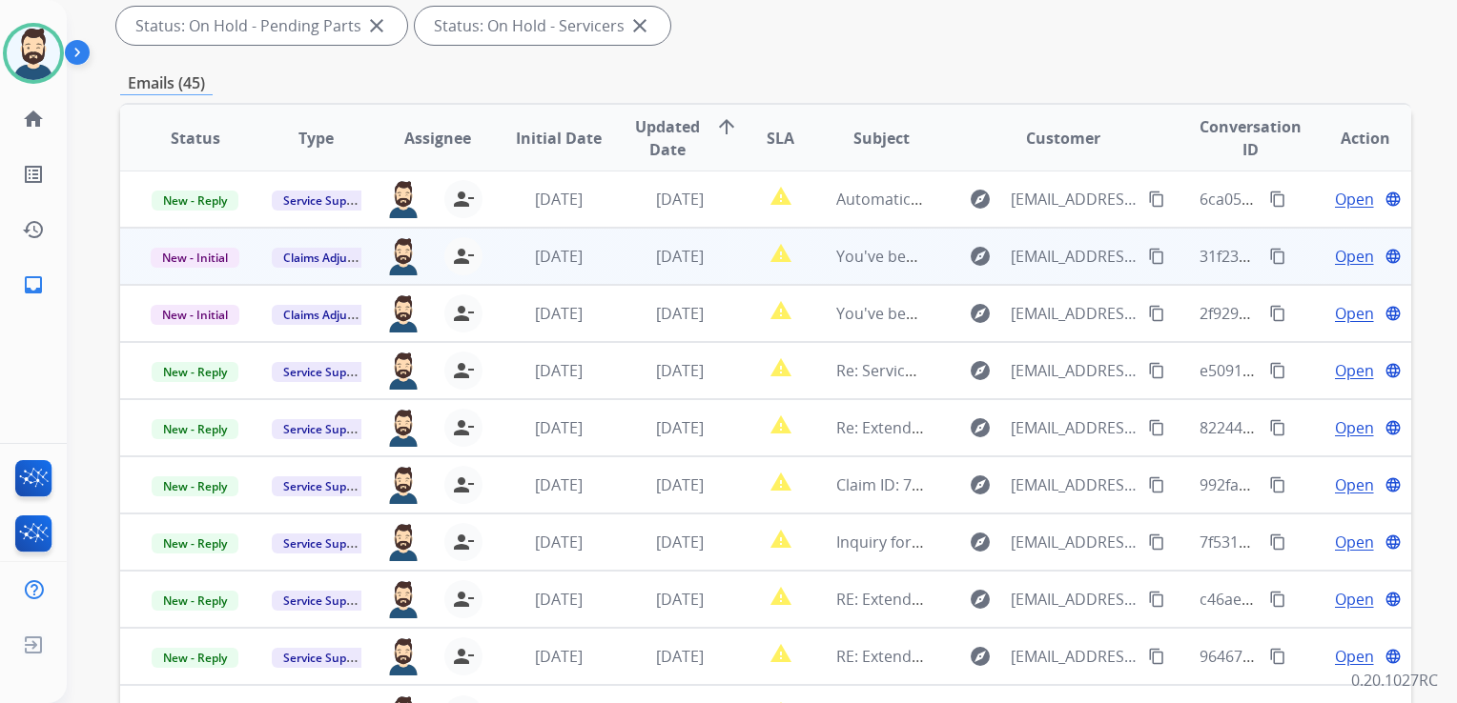
scroll to position [477, 0]
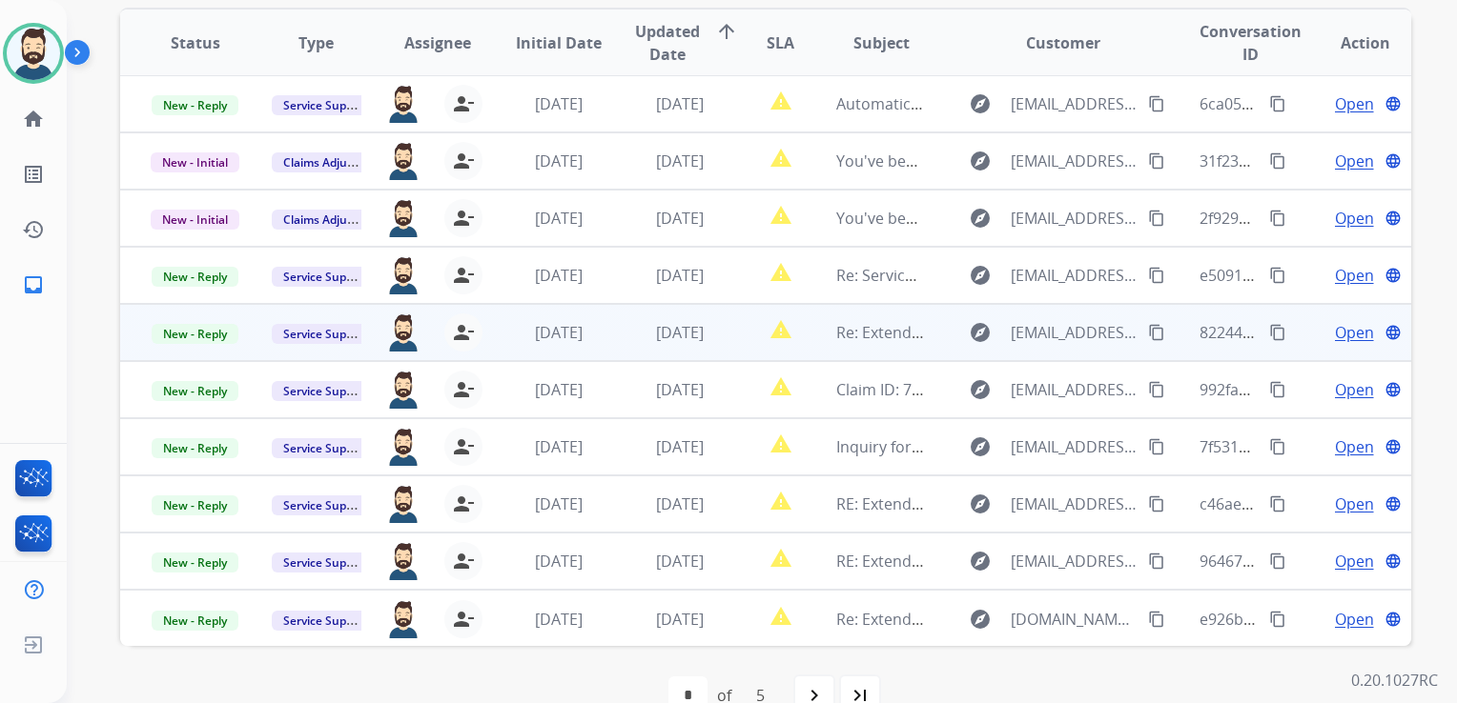
click at [700, 352] on td "[DATE]" at bounding box center [664, 332] width 121 height 57
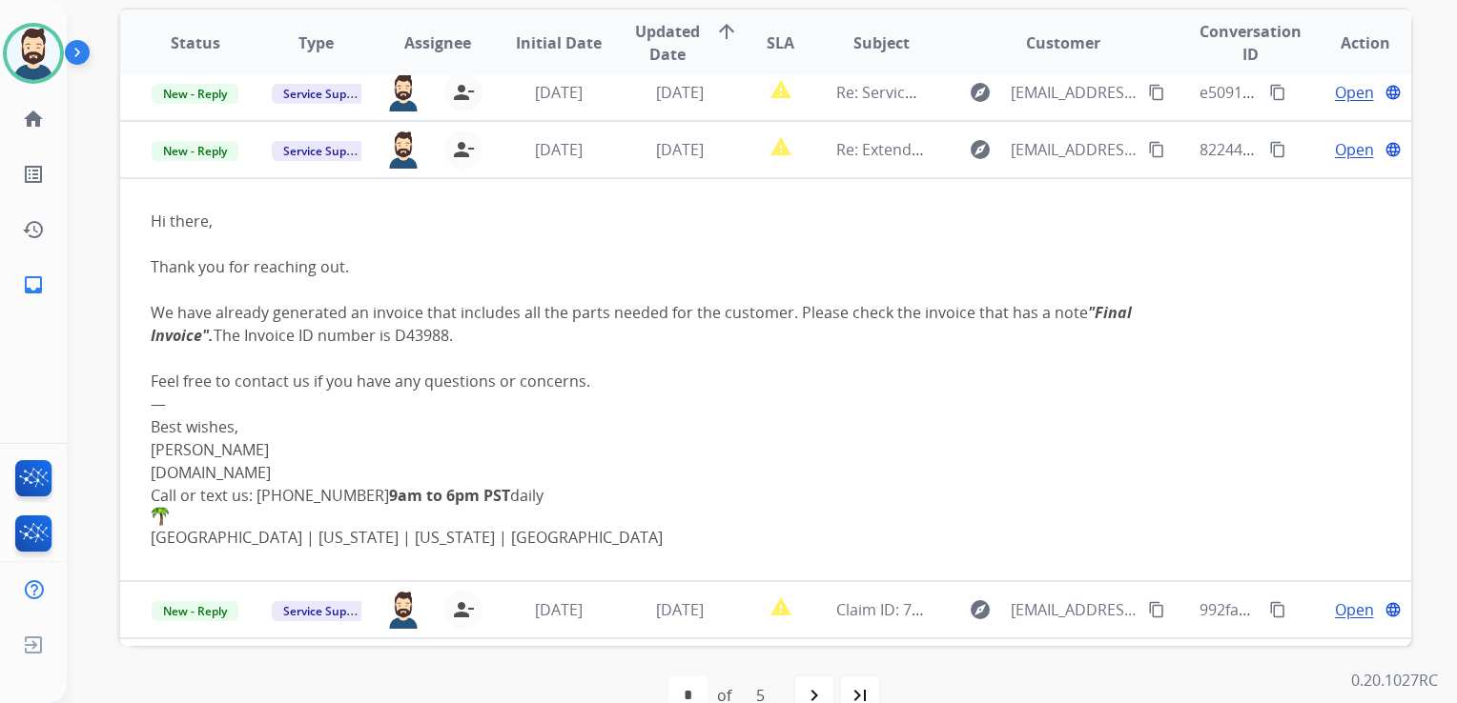
scroll to position [229, 0]
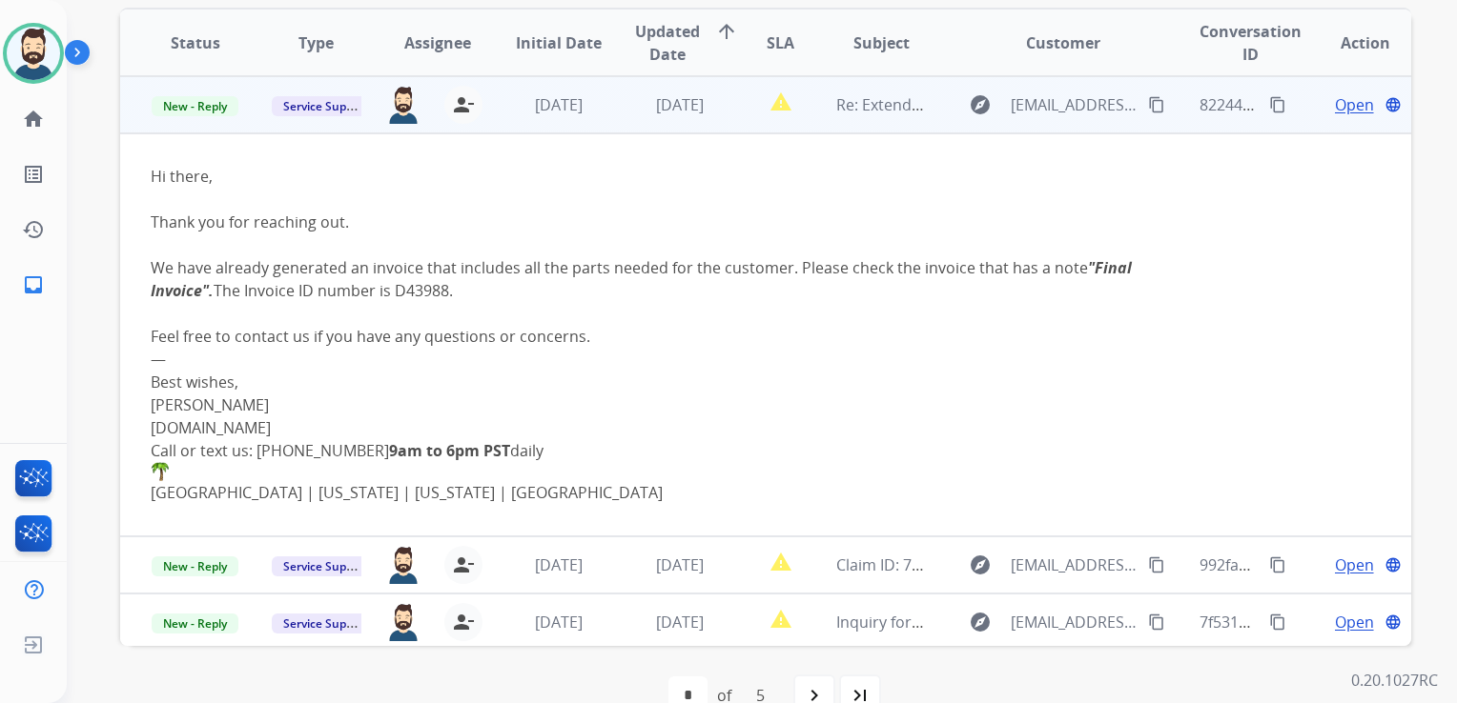
click at [1335, 107] on span "Open" at bounding box center [1354, 104] width 39 height 23
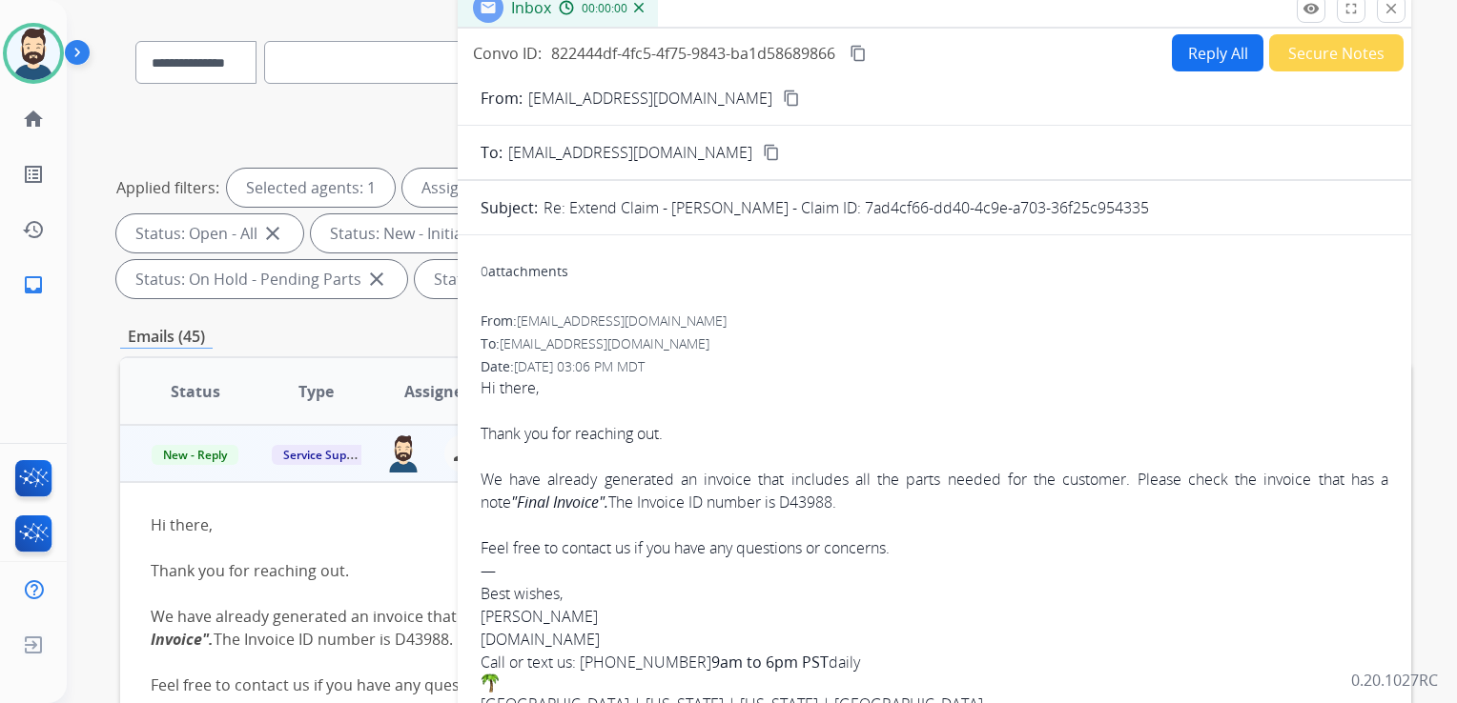
scroll to position [95, 0]
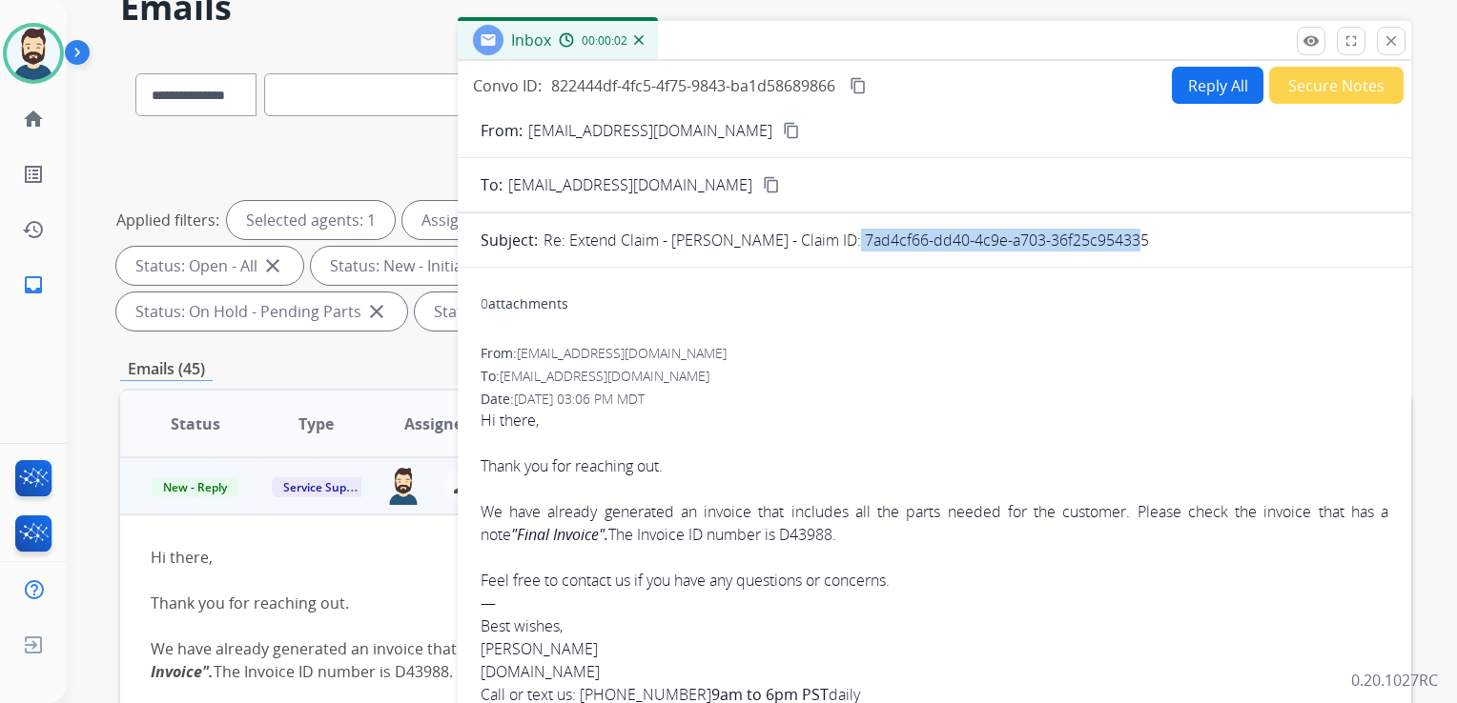
drag, startPoint x: 830, startPoint y: 238, endPoint x: 1117, endPoint y: 245, distance: 287.0
click at [1117, 245] on div "Re: Extend Claim - [PERSON_NAME] - Claim ID: 7ad4cf66-dd40-4c9e-a703-36f25c9543…" at bounding box center [965, 240] width 845 height 23
drag, startPoint x: 1117, startPoint y: 245, endPoint x: 1090, endPoint y: 242, distance: 26.8
drag, startPoint x: 480, startPoint y: 508, endPoint x: 843, endPoint y: 528, distance: 362.8
click at [843, 528] on div "We have already generated an invoice that includes all the parts needed for the…" at bounding box center [933, 523] width 907 height 46
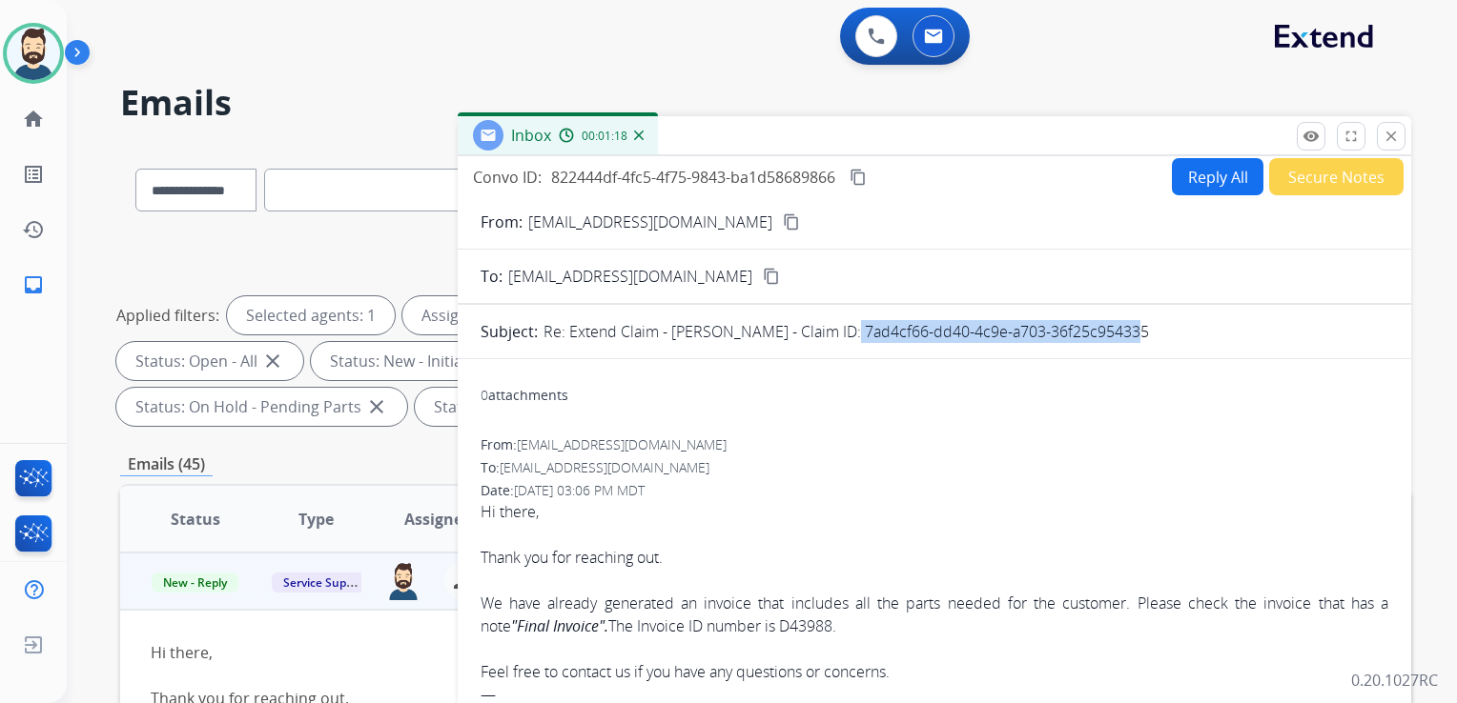
scroll to position [0, 0]
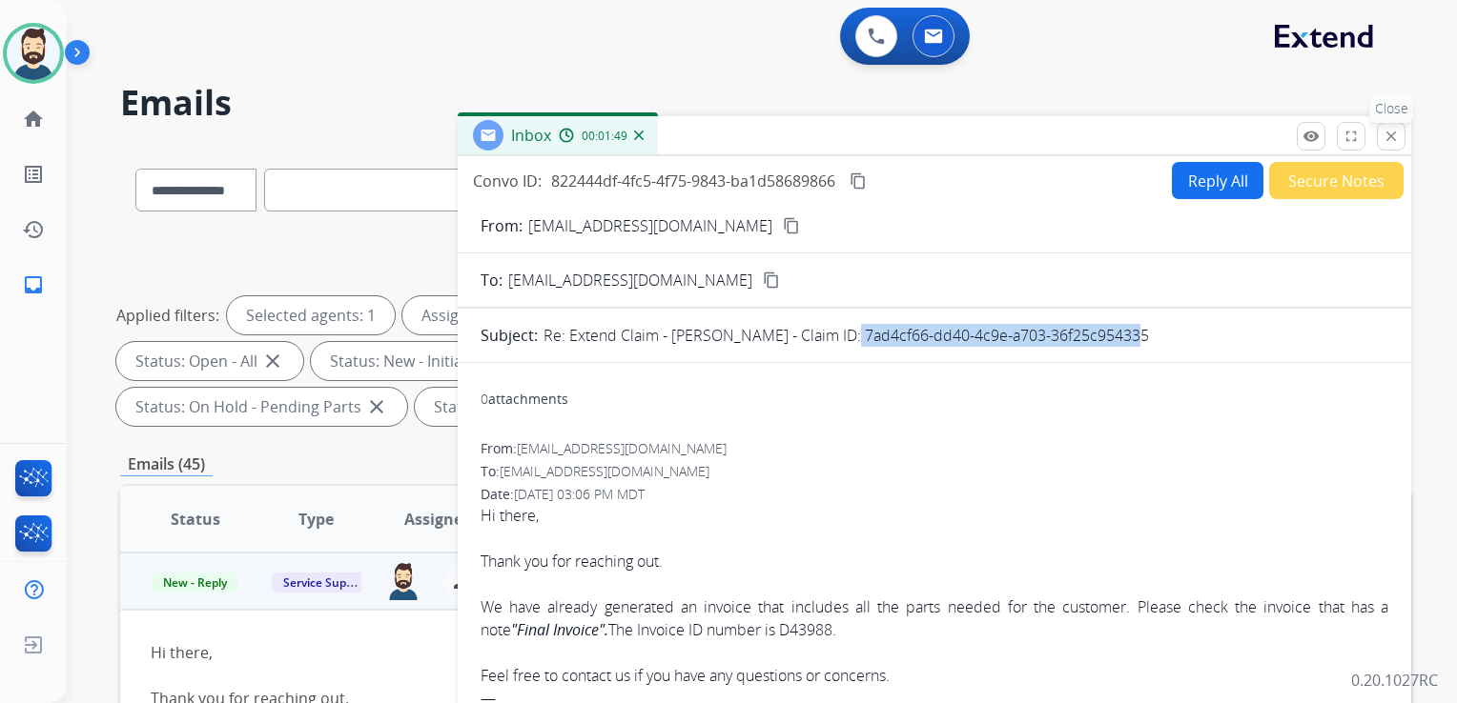
click at [1397, 141] on mat-icon "close" at bounding box center [1390, 136] width 17 height 17
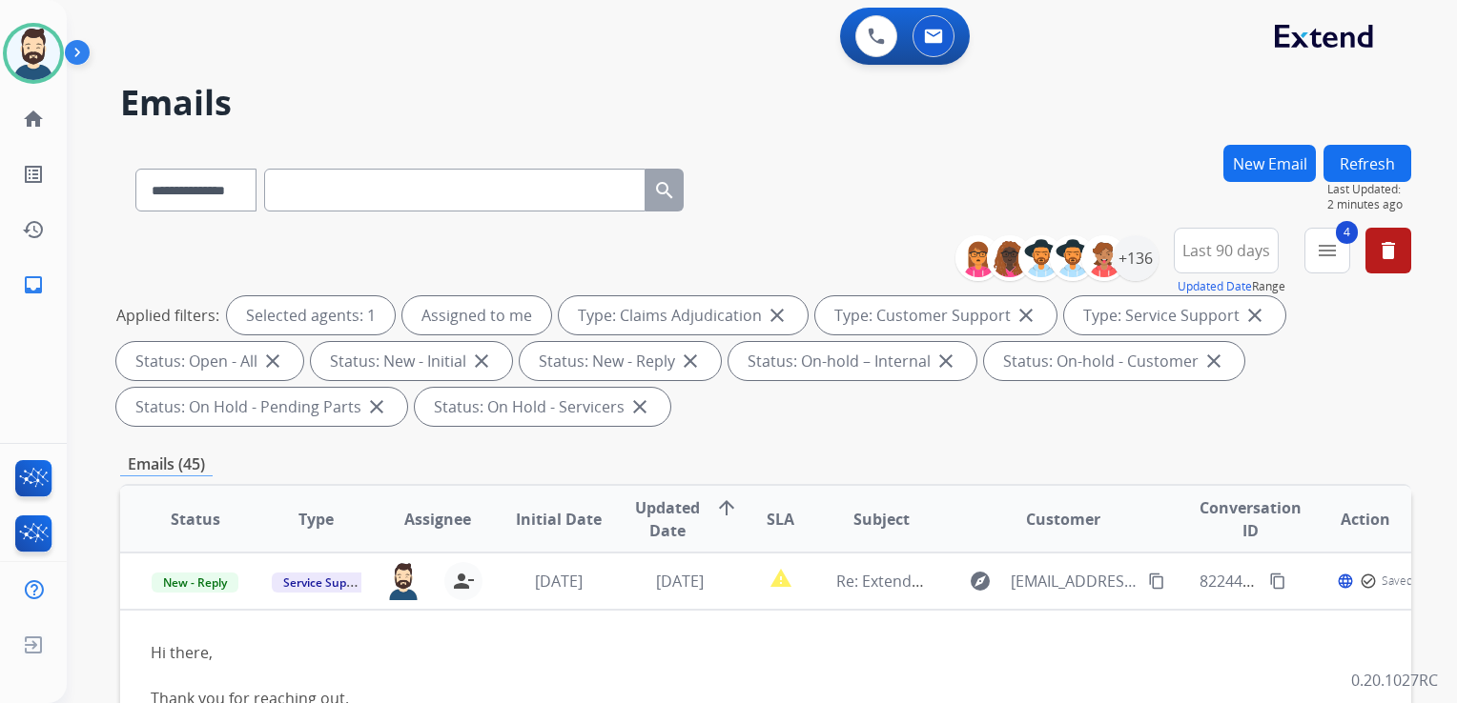
scroll to position [191, 0]
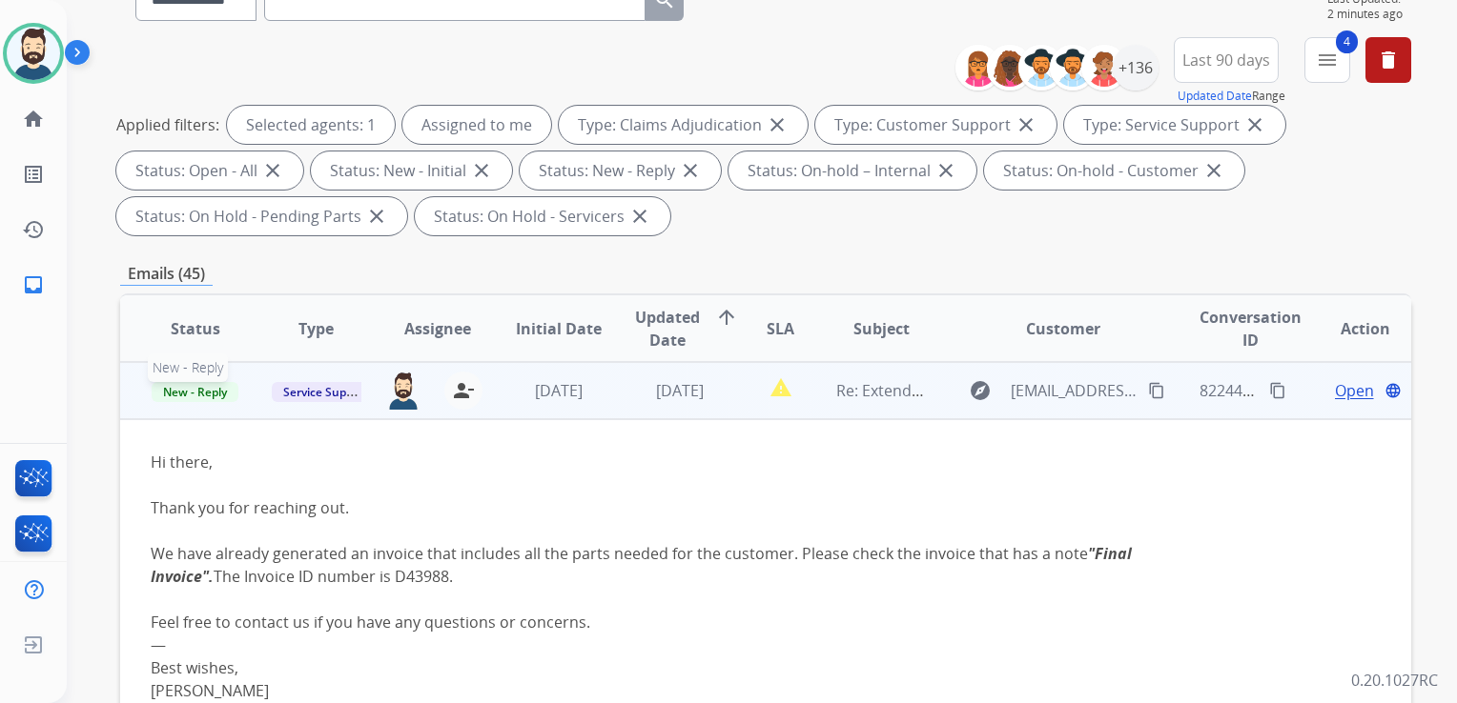
click at [219, 394] on span "New - Reply" at bounding box center [195, 392] width 87 height 20
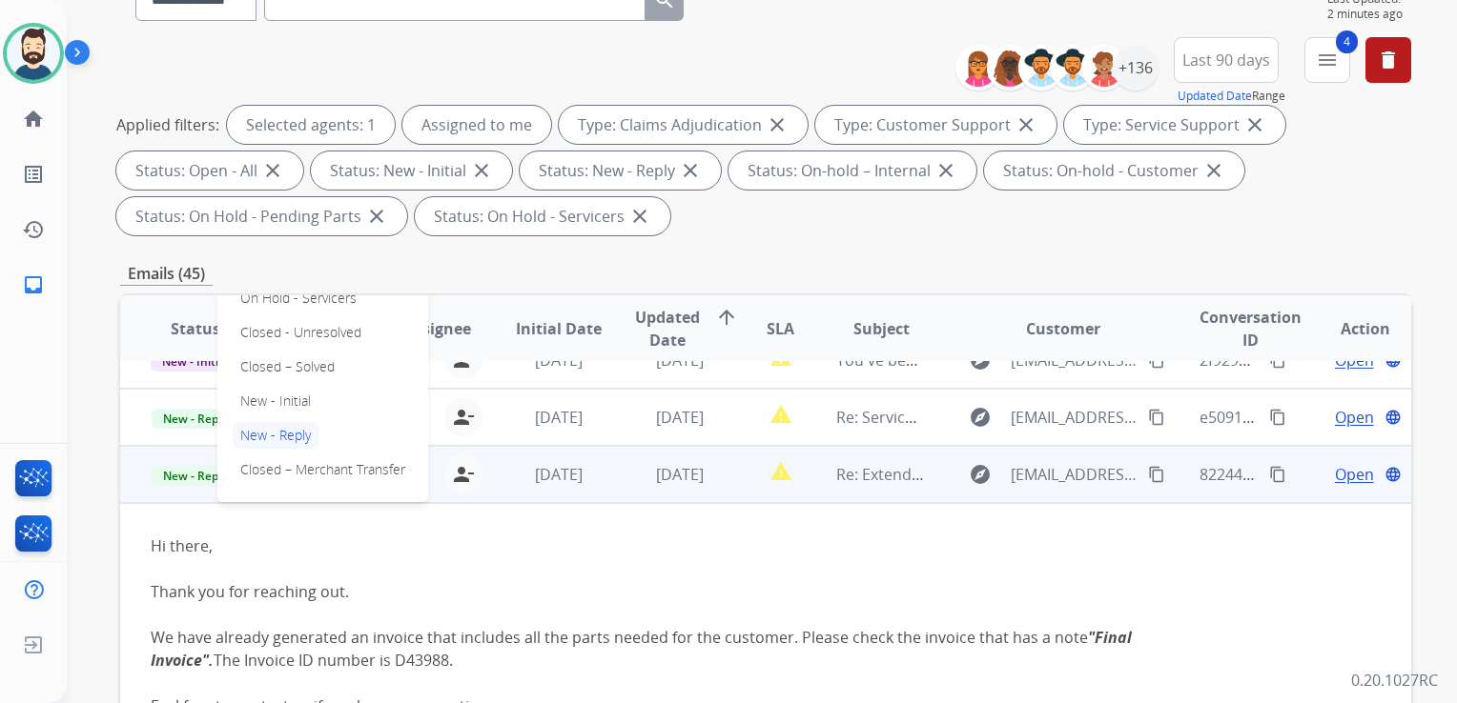
scroll to position [133, 0]
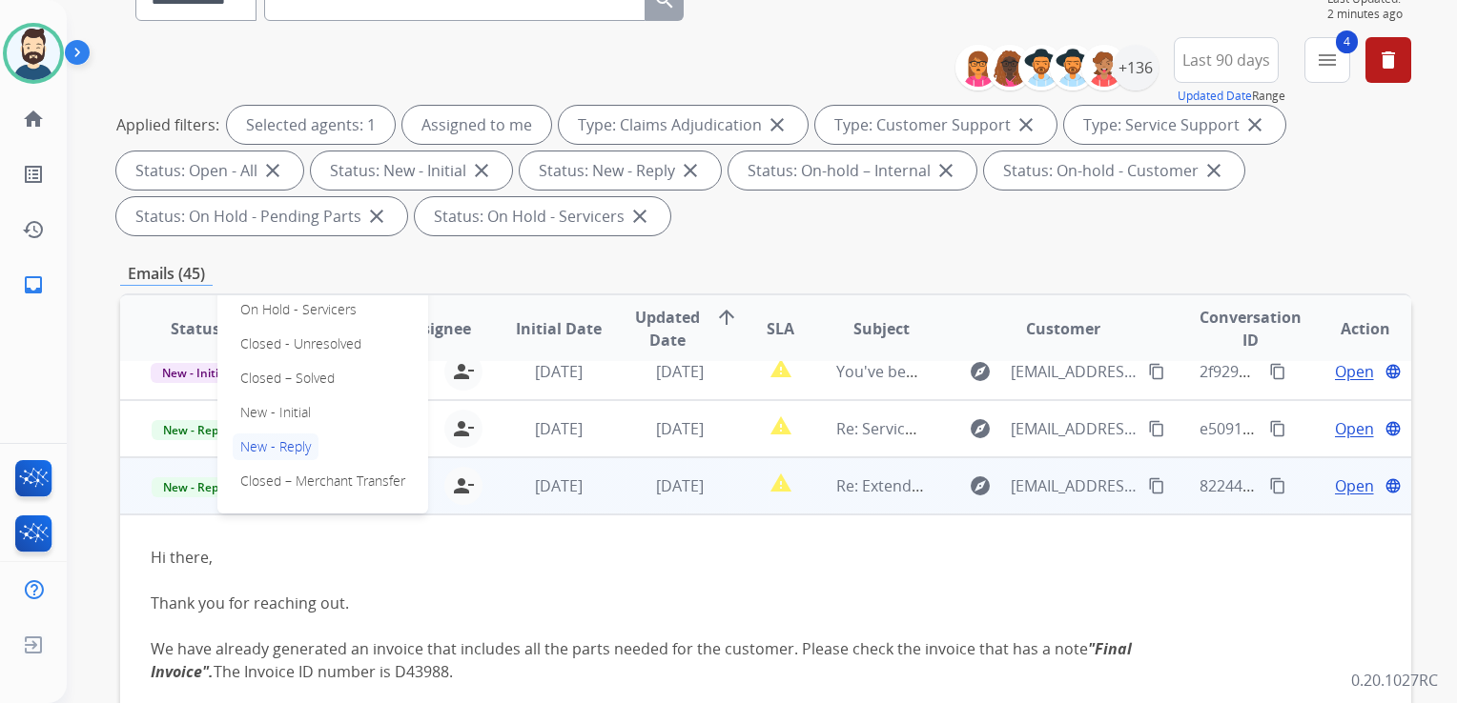
drag, startPoint x: 309, startPoint y: 381, endPoint x: 530, endPoint y: 472, distance: 239.0
click at [309, 379] on p "Closed – Solved" at bounding box center [288, 378] width 110 height 27
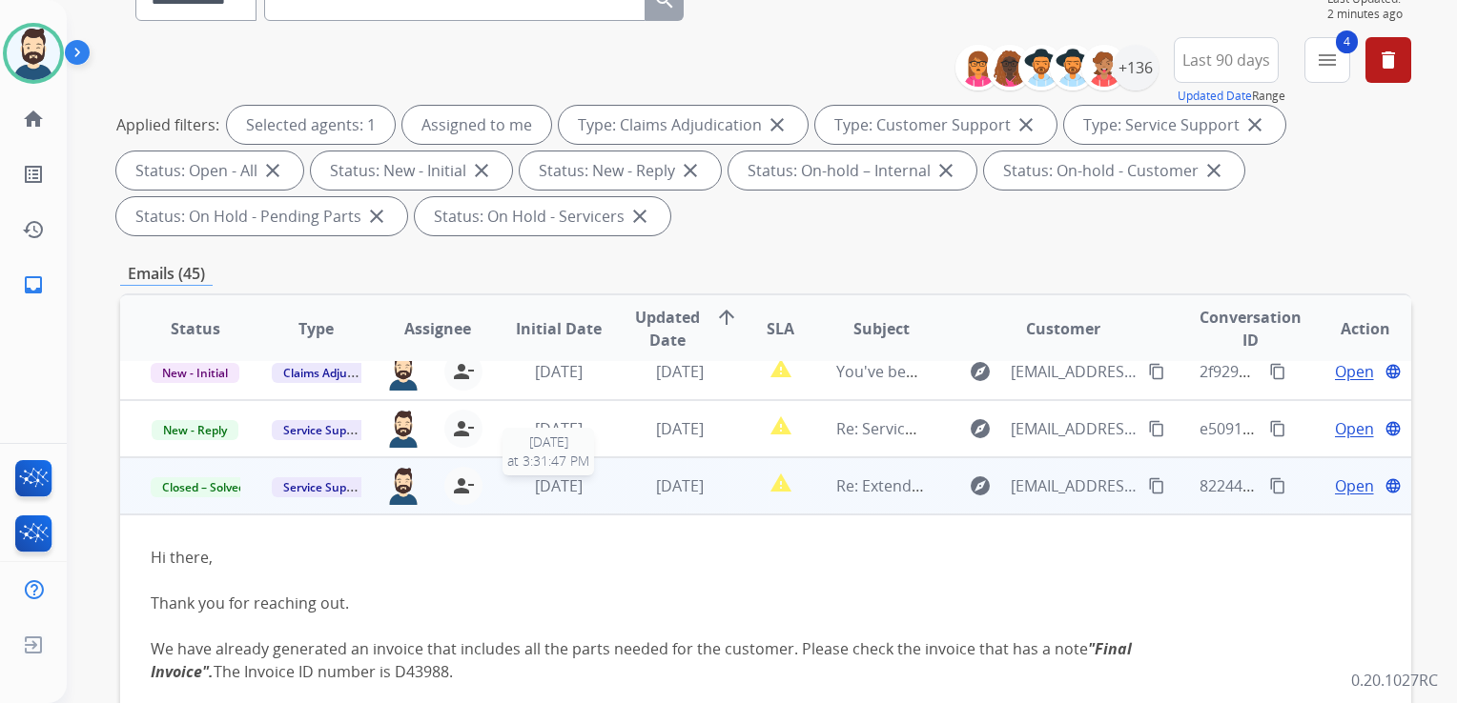
click at [568, 499] on td "5 days ago 8/27/2025 at 3:31:47 PM" at bounding box center [543, 486] width 121 height 57
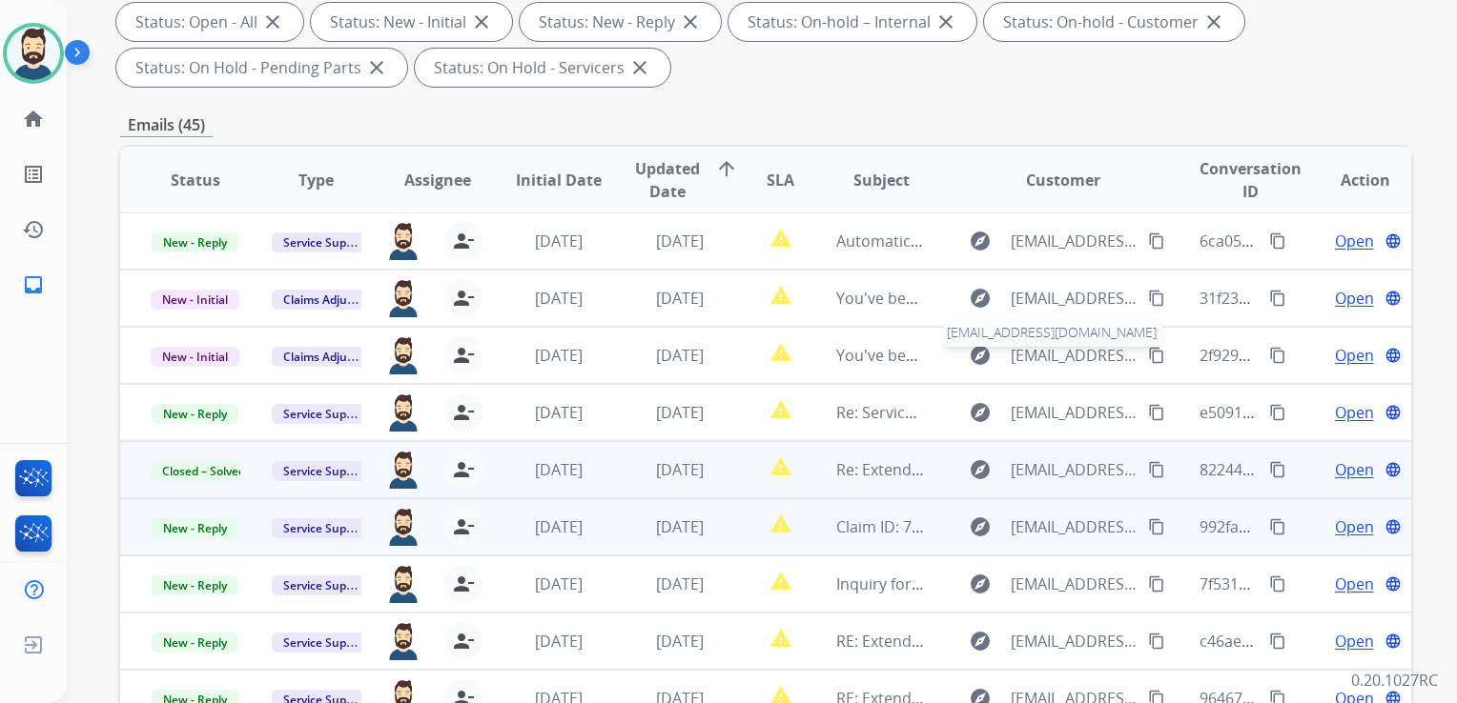
scroll to position [477, 0]
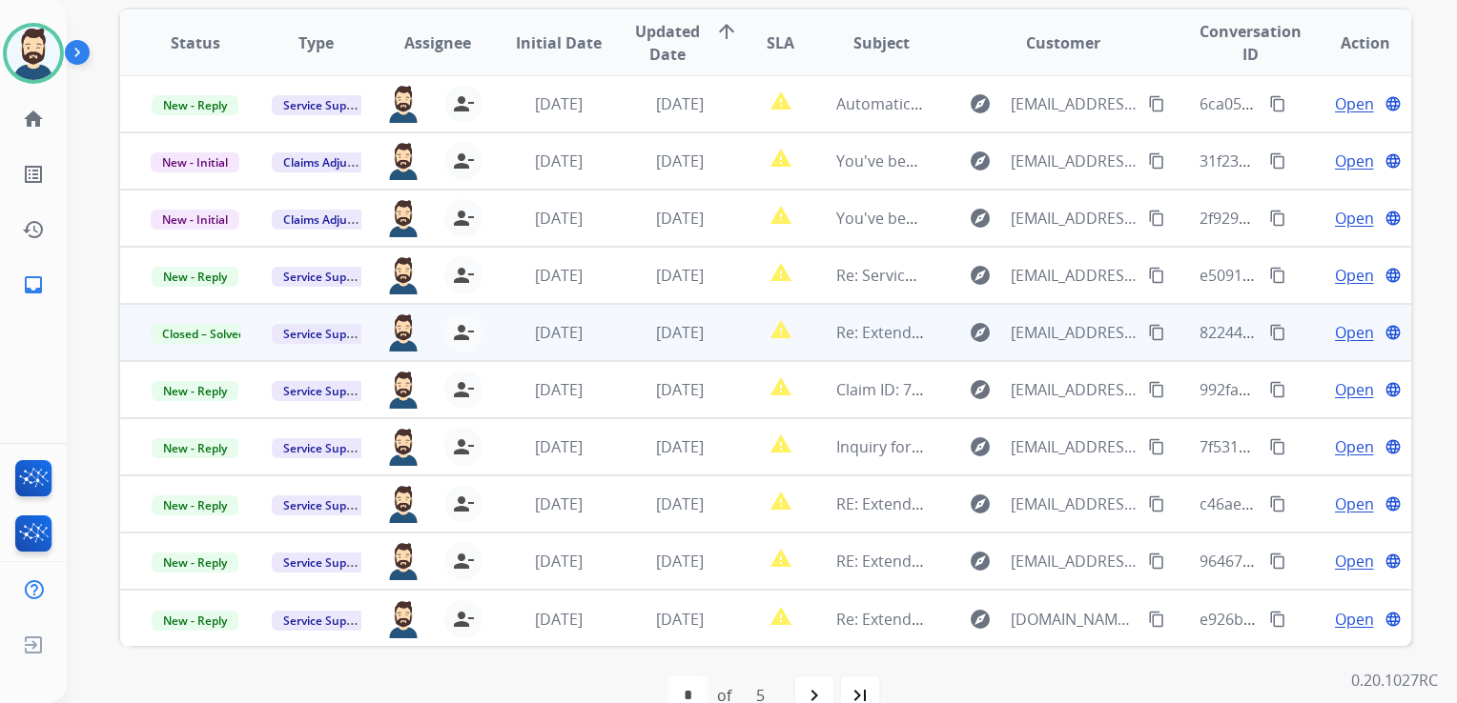
click at [843, 345] on td "Re: Extend Claim - [PERSON_NAME] - Claim ID: 7ad4cf66-dd40-4c9e-a703-36f25c9543…" at bounding box center [865, 332] width 121 height 57
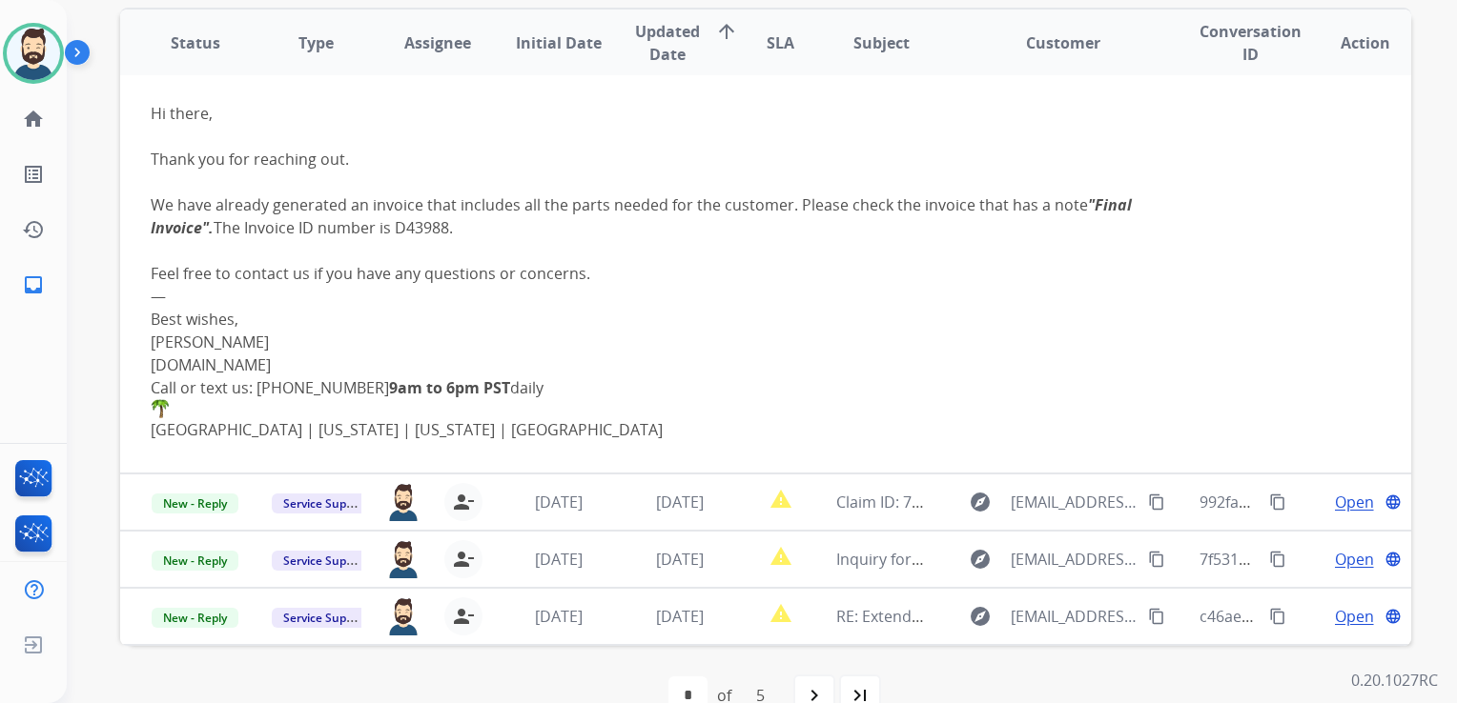
scroll to position [404, 0]
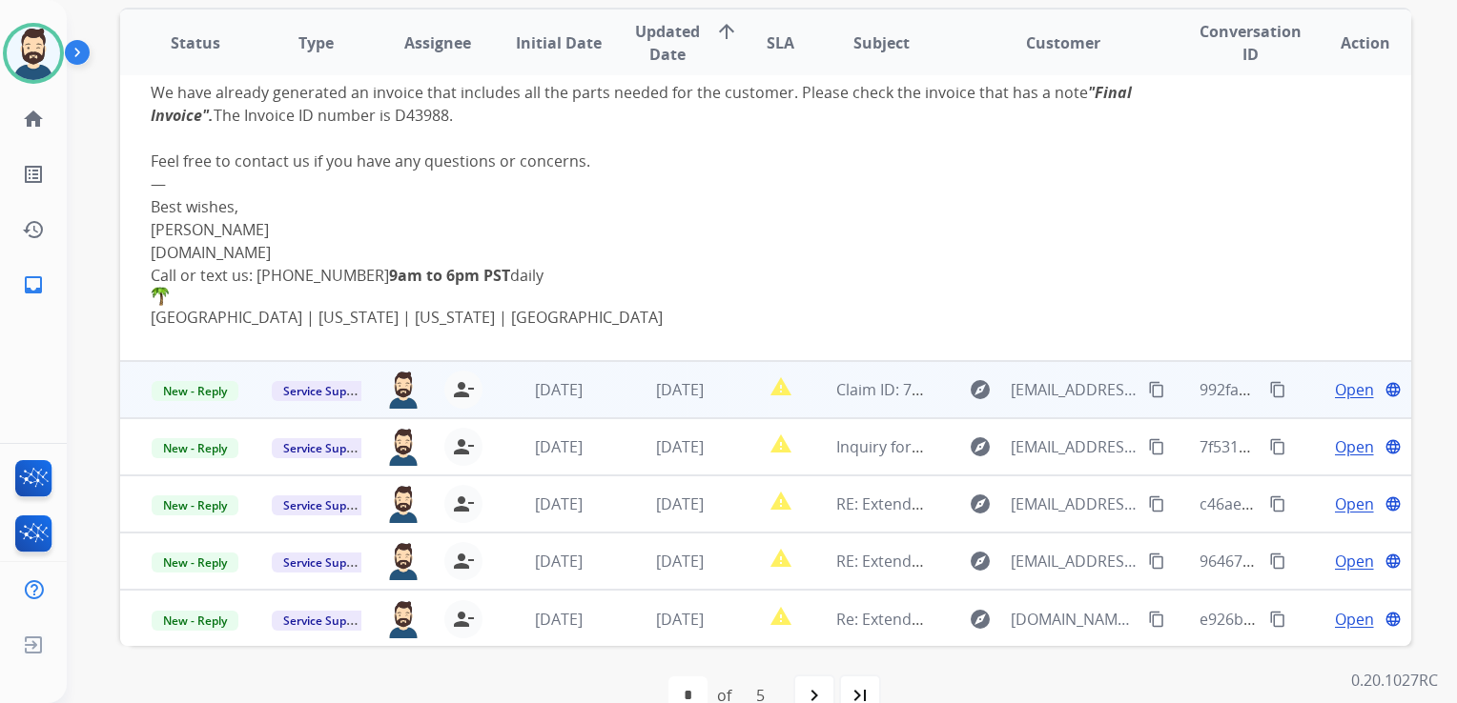
click at [869, 405] on td "Claim ID: 7ad4cf66-dd40-4c9e-a703-36f25c954335" at bounding box center [865, 389] width 121 height 57
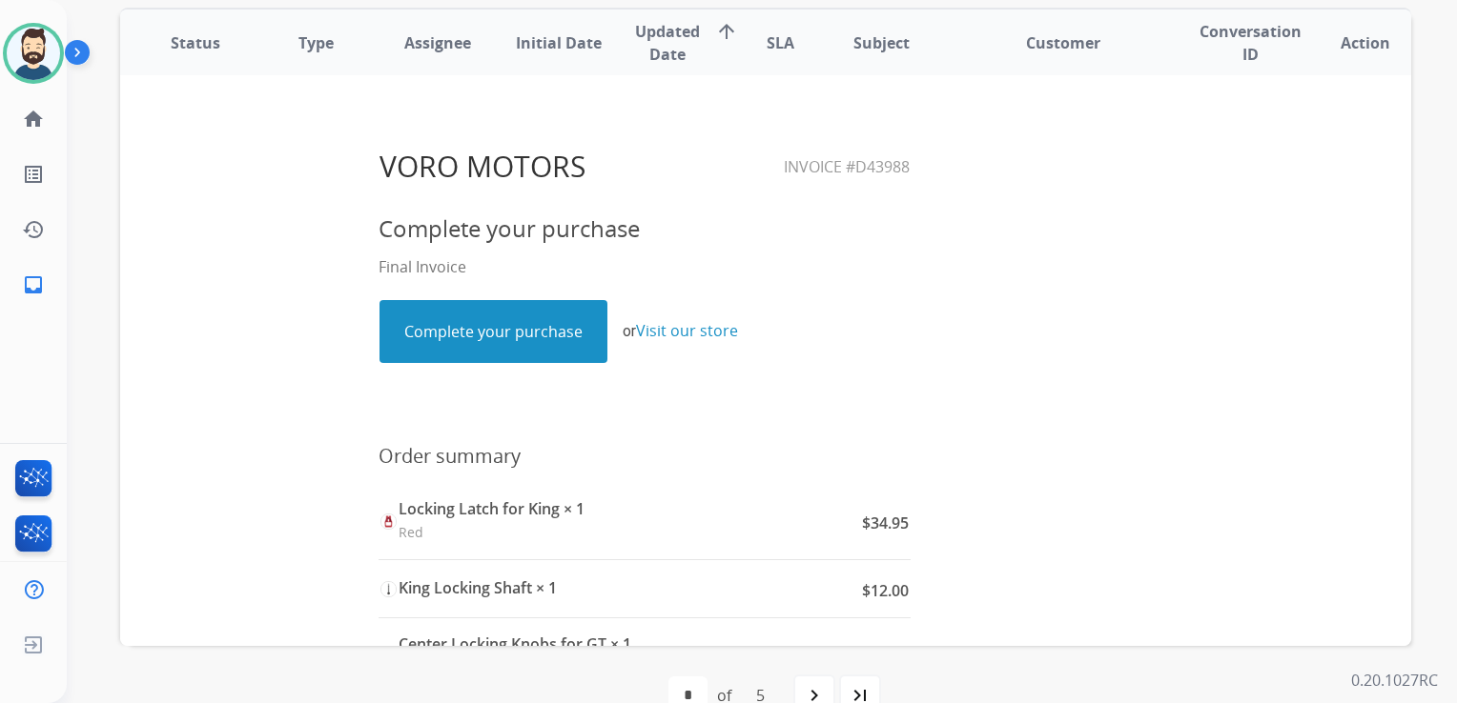
scroll to position [286, 0]
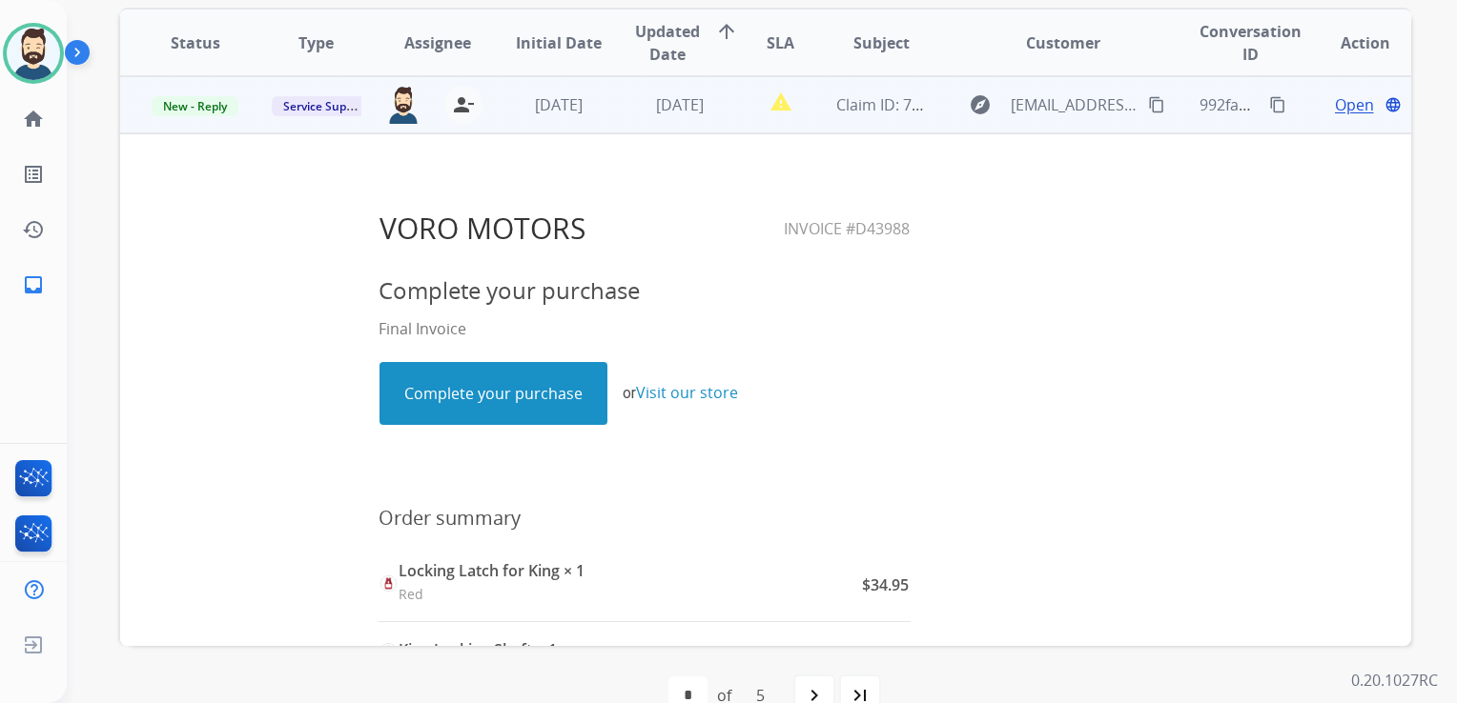
click at [1335, 112] on span "Open" at bounding box center [1354, 104] width 39 height 23
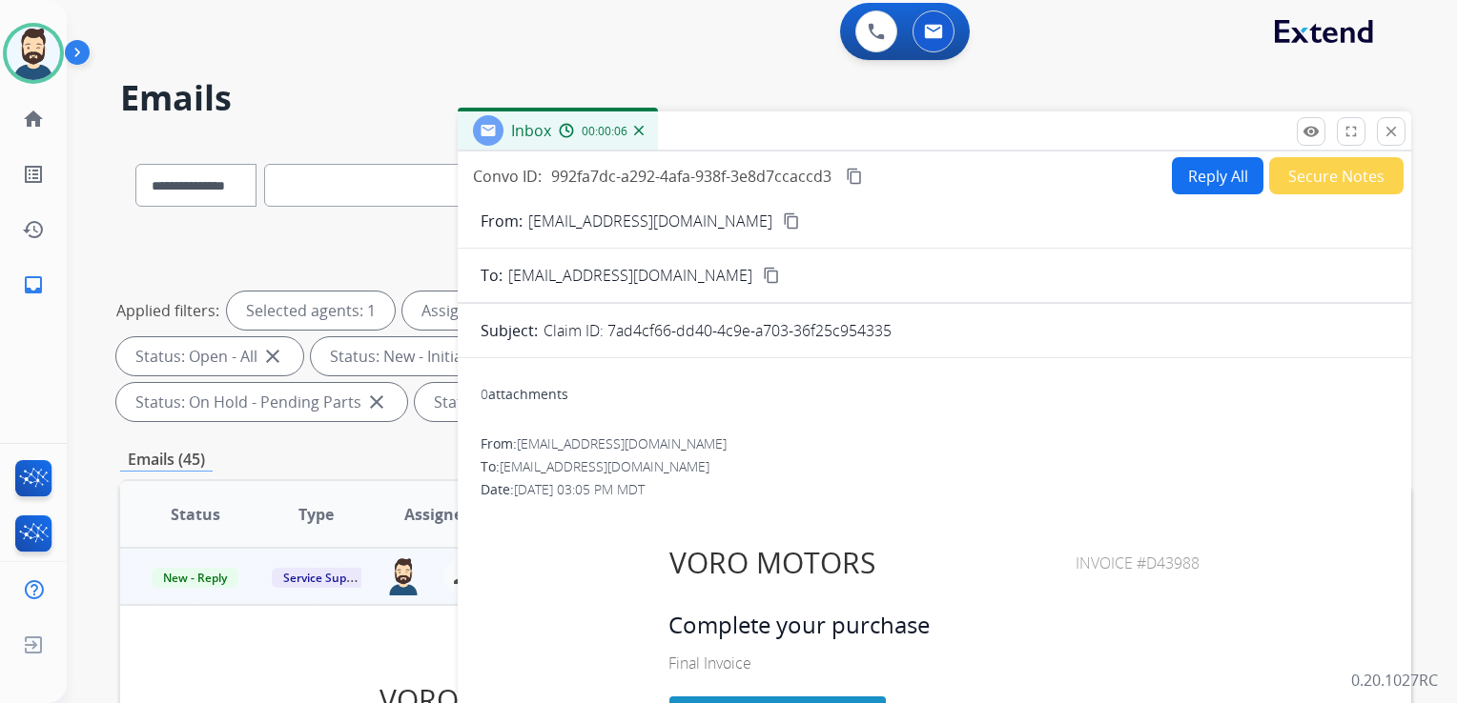
scroll to position [0, 0]
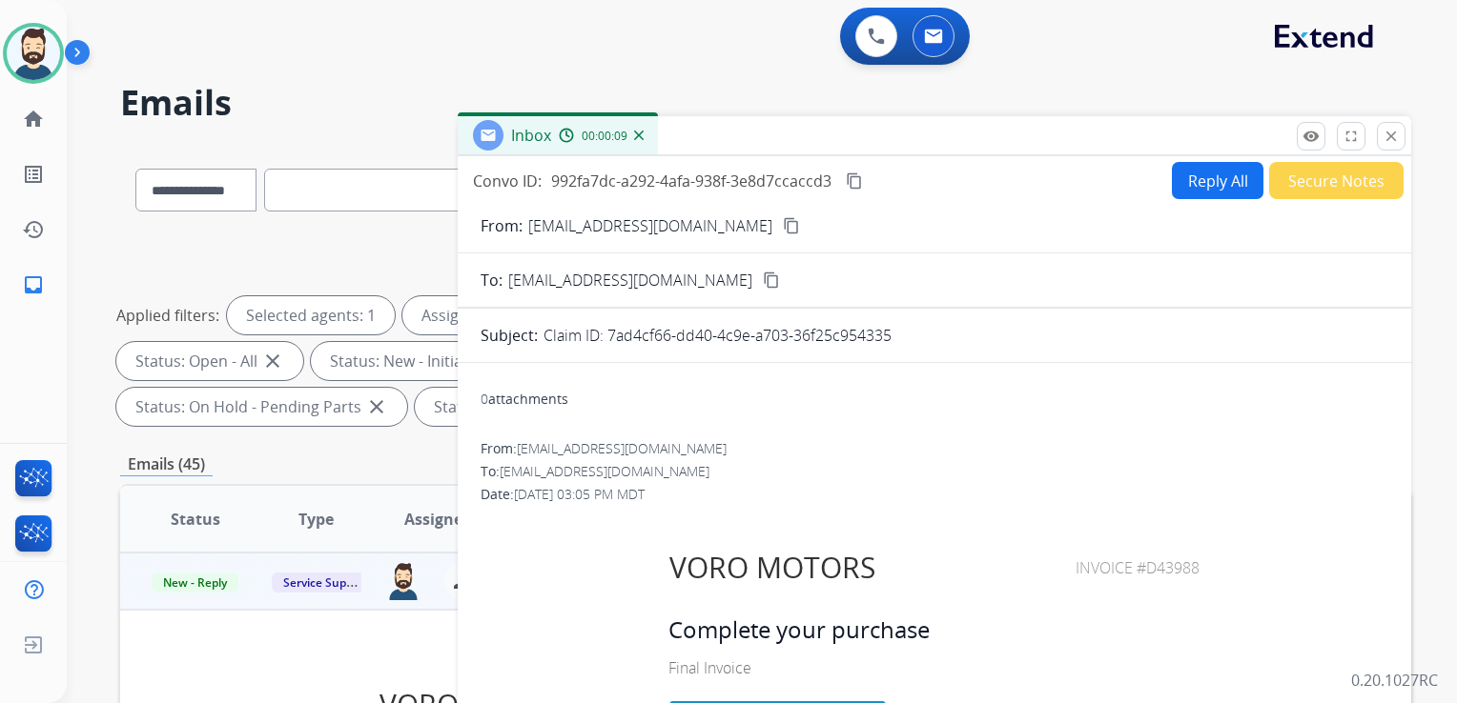
drag, startPoint x: 1384, startPoint y: 135, endPoint x: 1102, endPoint y: 129, distance: 282.2
click at [1384, 135] on mat-icon "close" at bounding box center [1390, 136] width 17 height 17
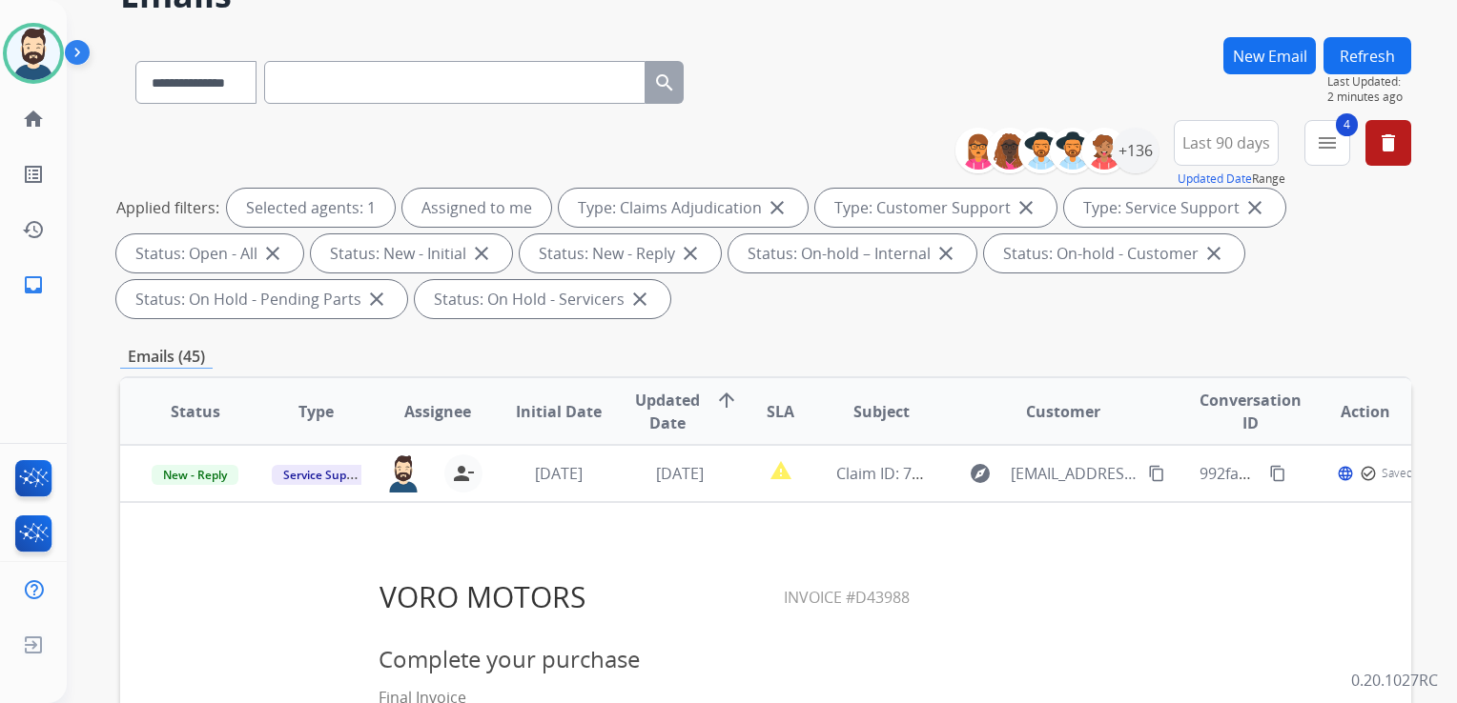
scroll to position [191, 0]
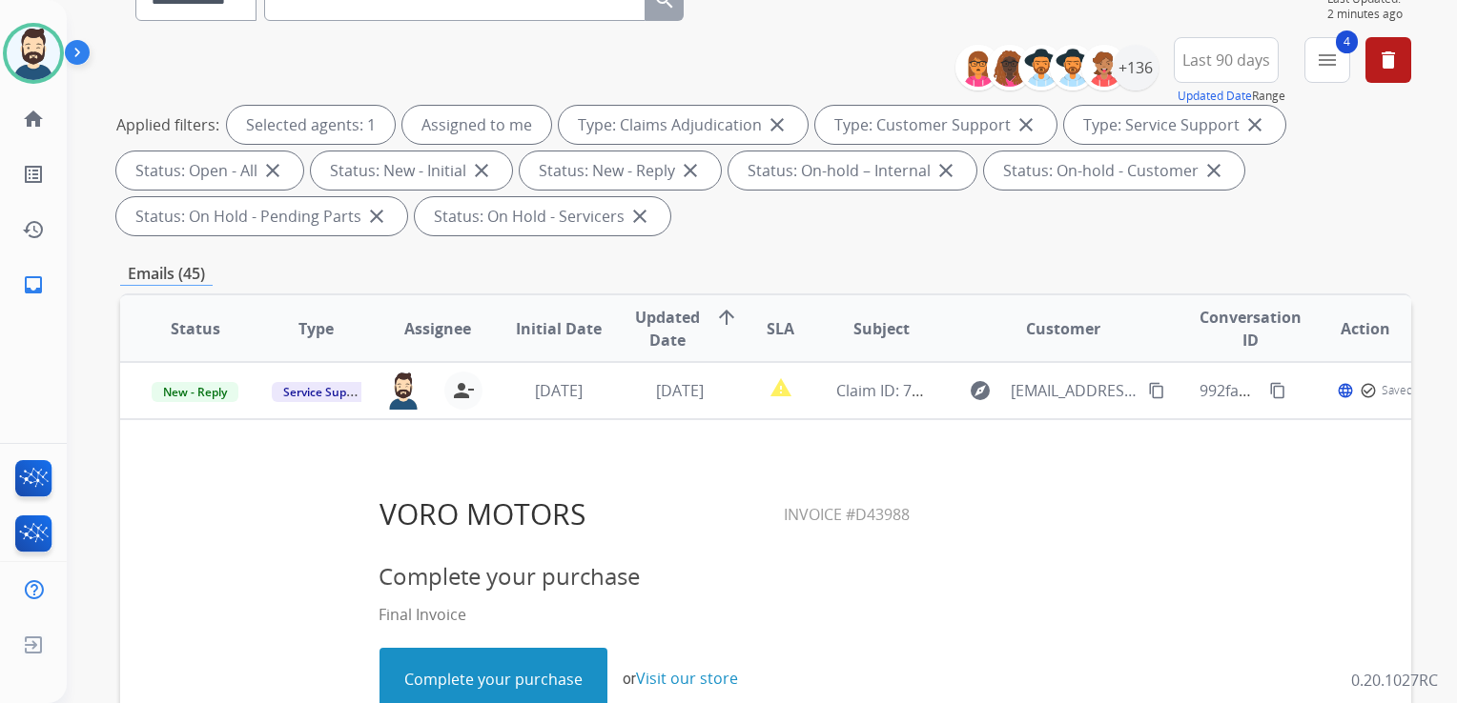
click at [817, 399] on td "Claim ID: 7ad4cf66-dd40-4c9e-a703-36f25c954335" at bounding box center [865, 390] width 121 height 57
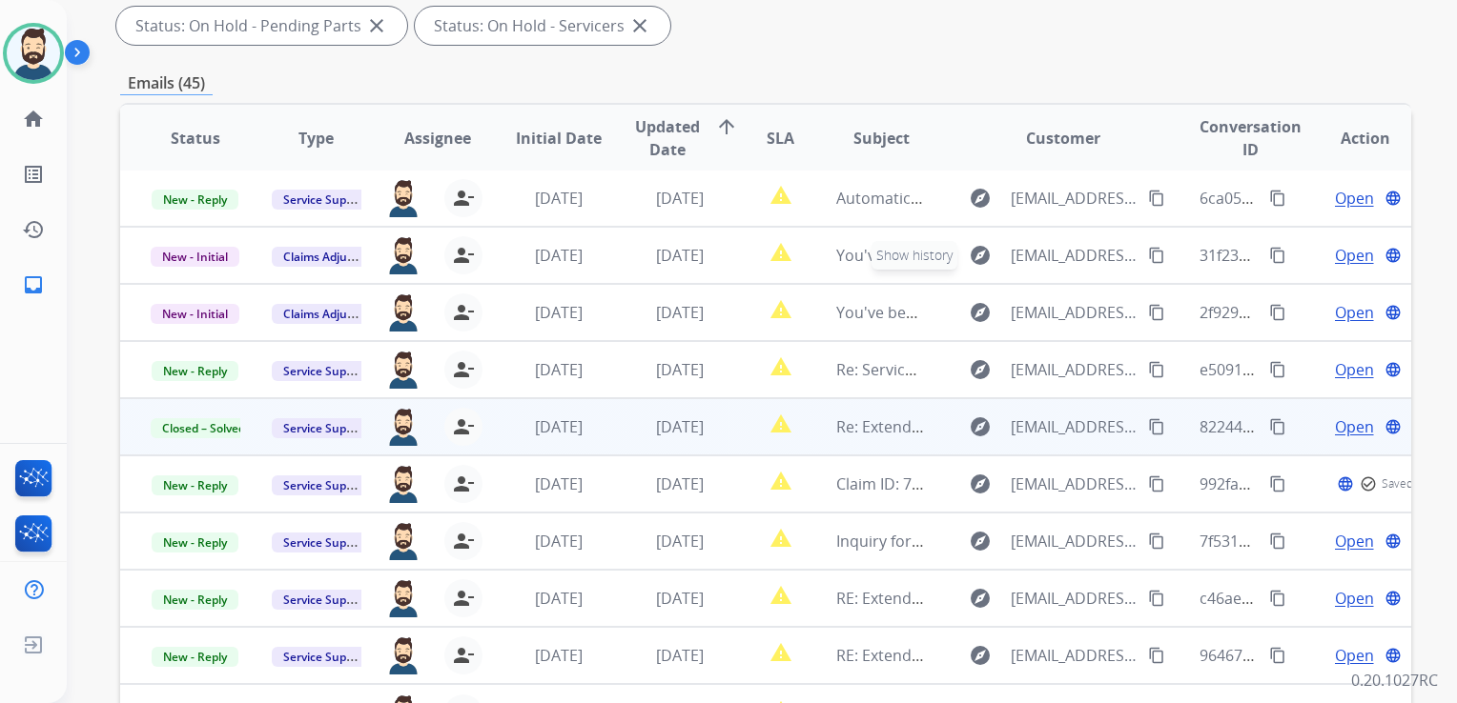
scroll to position [1, 0]
click at [876, 424] on span "Re: Extend Claim - [PERSON_NAME] - Claim ID: 7ad4cf66-dd40-4c9e-a703-36f25c9543…" at bounding box center [1143, 428] width 615 height 21
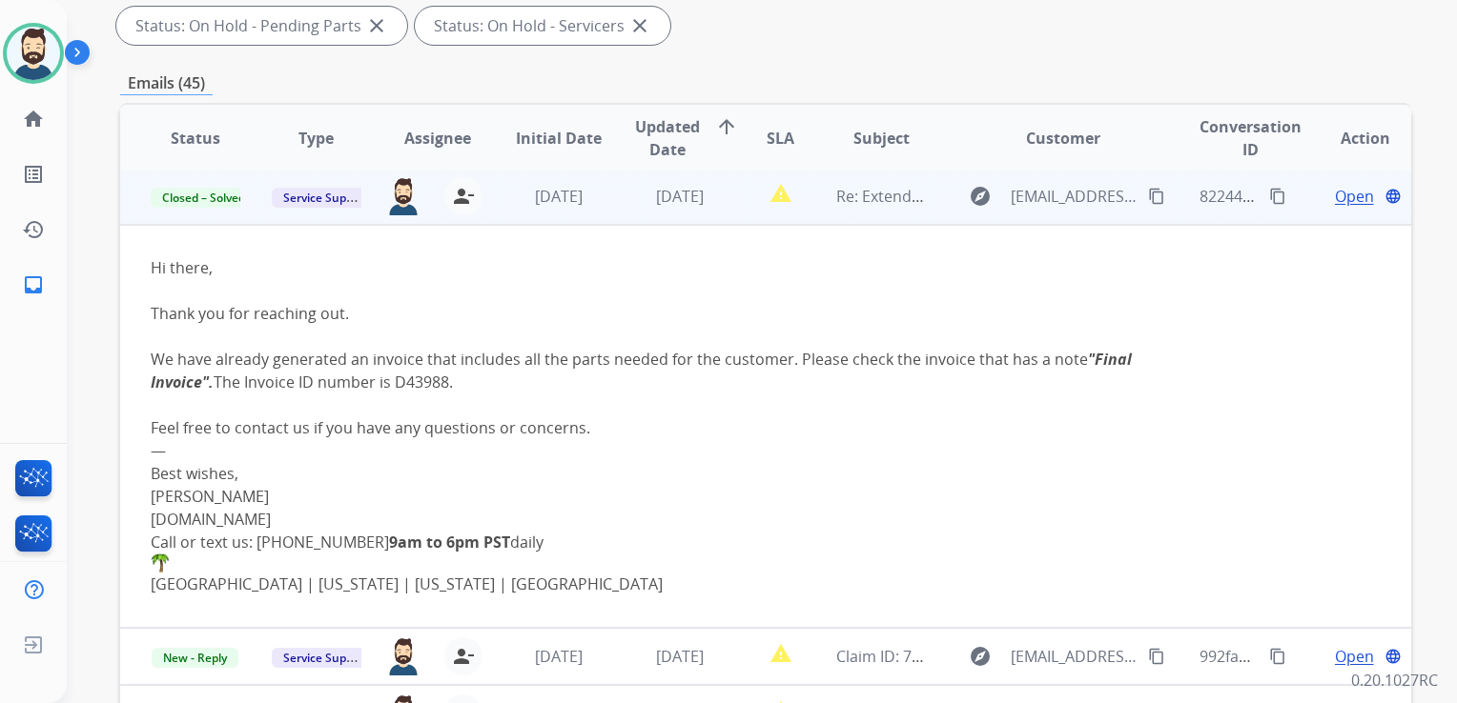
scroll to position [229, 0]
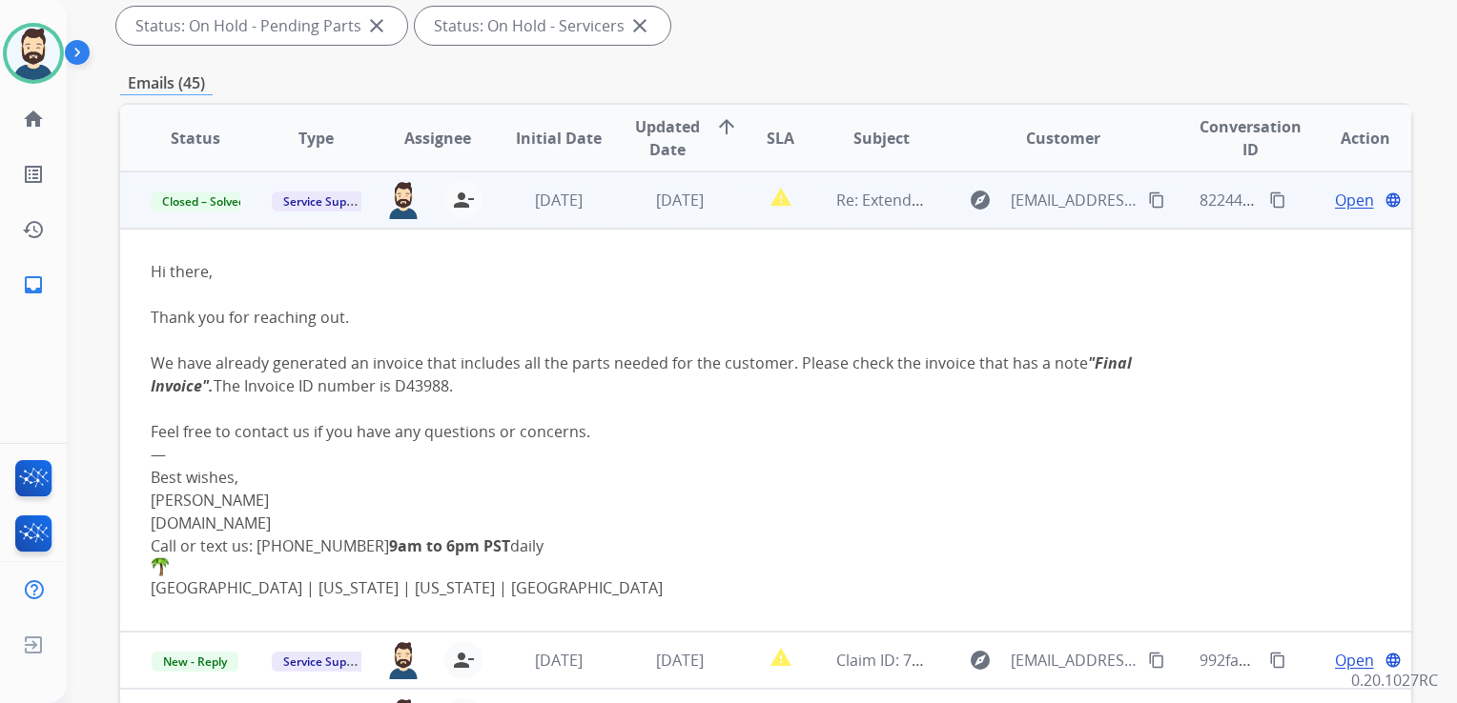
click at [1335, 198] on span "Open" at bounding box center [1354, 200] width 39 height 23
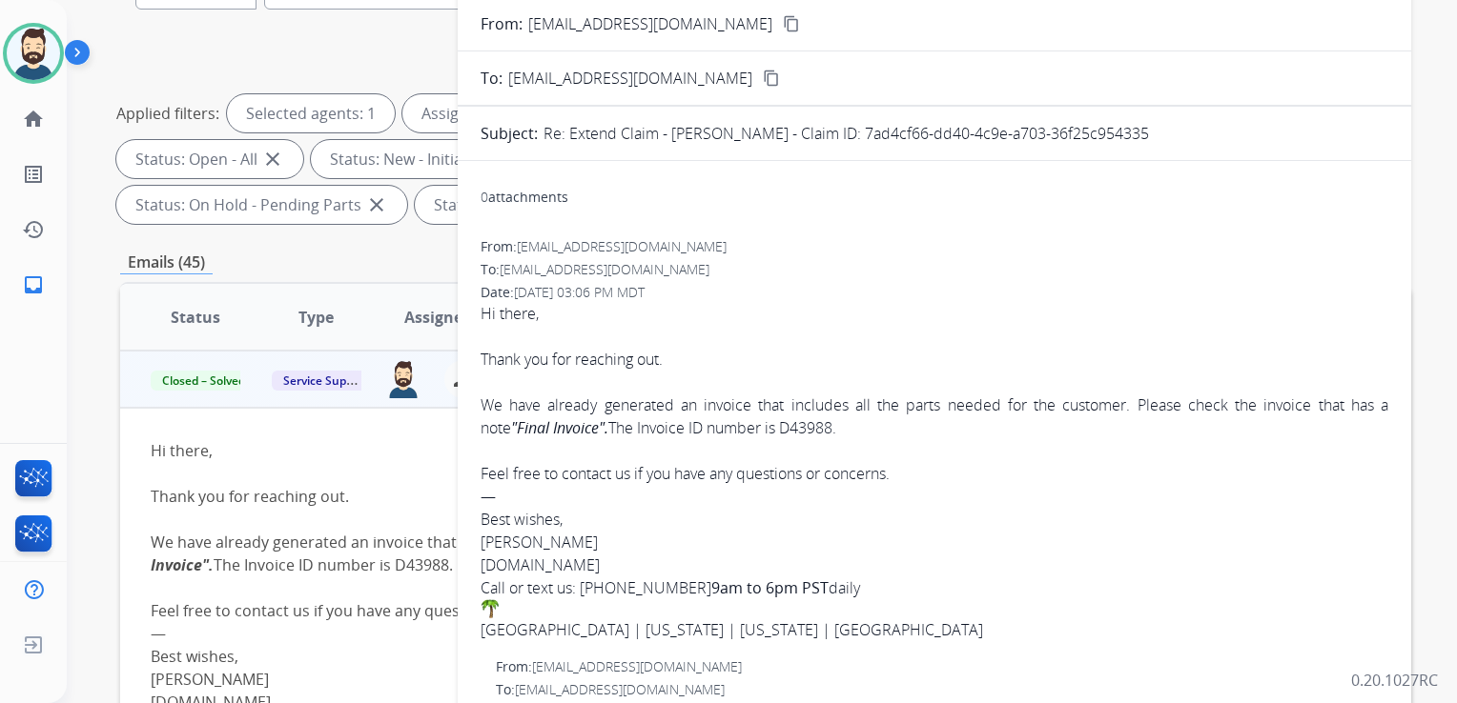
scroll to position [0, 0]
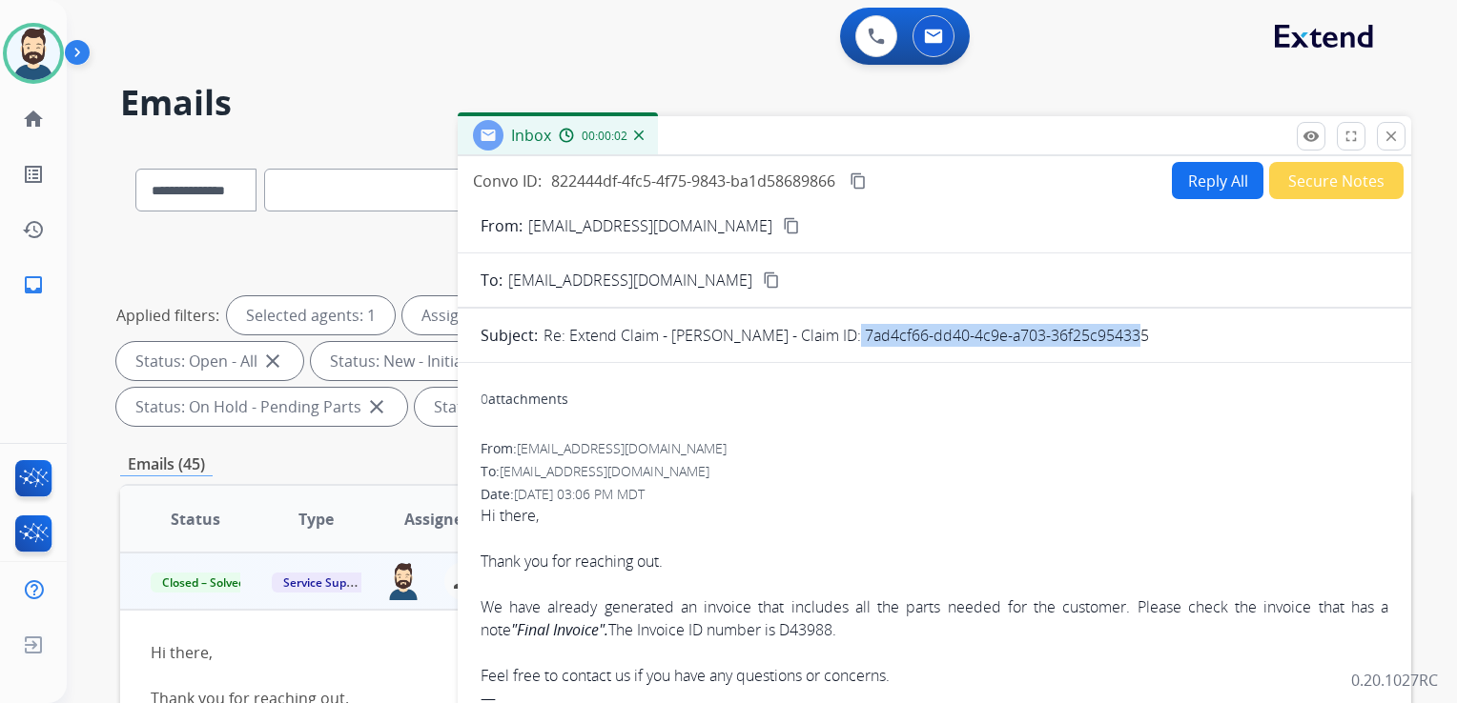
drag, startPoint x: 831, startPoint y: 334, endPoint x: 1123, endPoint y: 330, distance: 291.7
click at [1123, 330] on div "Re: Extend Claim - [PERSON_NAME] - Claim ID: 7ad4cf66-dd40-4c9e-a703-36f25c9543…" at bounding box center [965, 335] width 845 height 23
drag, startPoint x: 1123, startPoint y: 330, endPoint x: 1056, endPoint y: 332, distance: 66.8
click at [1396, 138] on mat-icon "close" at bounding box center [1390, 136] width 17 height 17
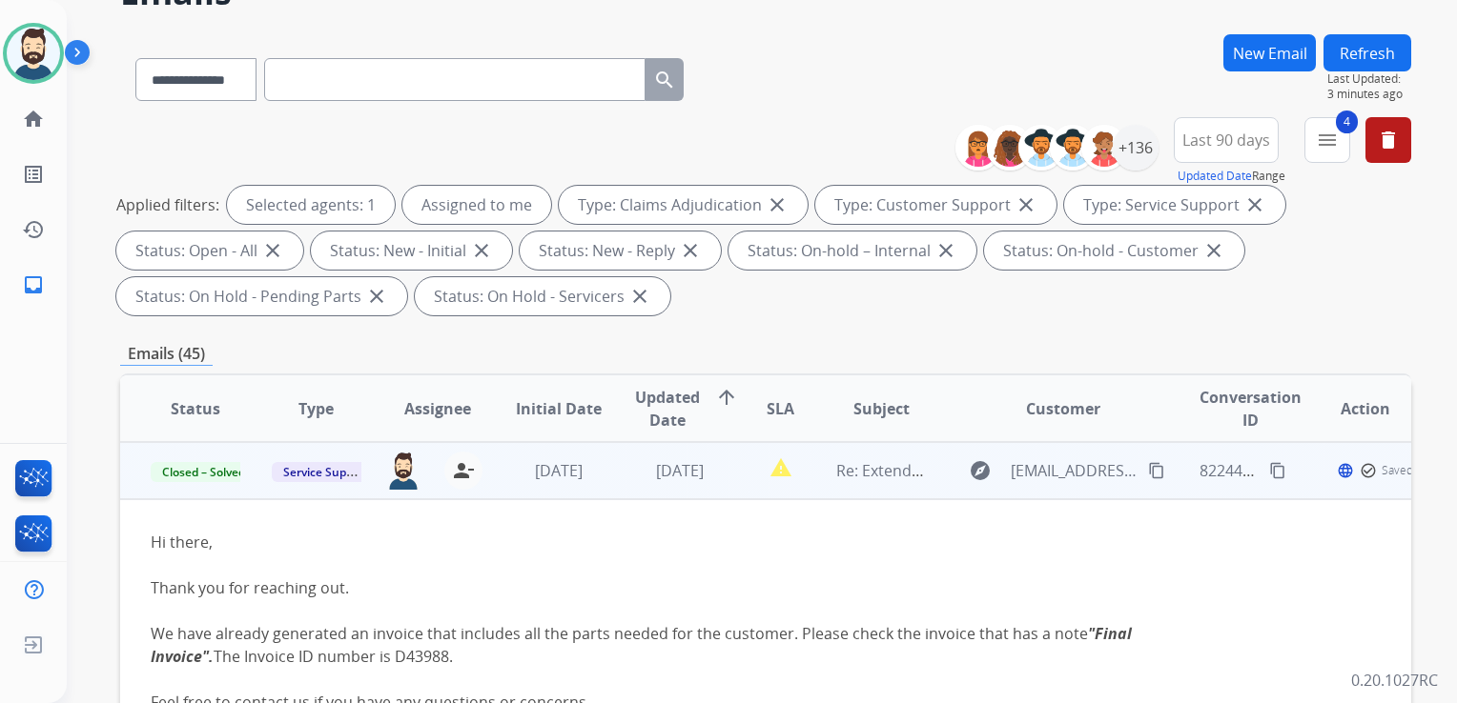
scroll to position [191, 0]
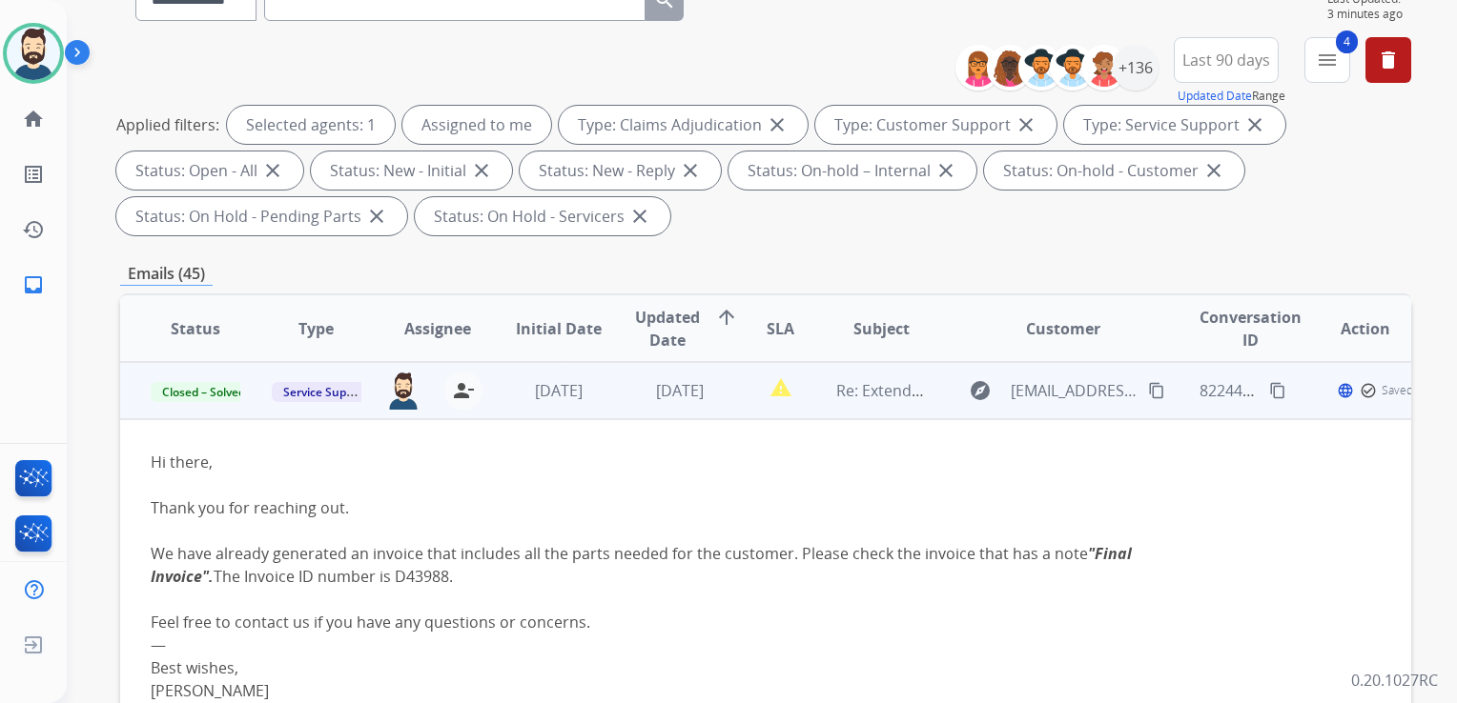
click at [883, 410] on td "Re: Extend Claim - [PERSON_NAME] - Claim ID: 7ad4cf66-dd40-4c9e-a703-36f25c9543…" at bounding box center [865, 390] width 121 height 57
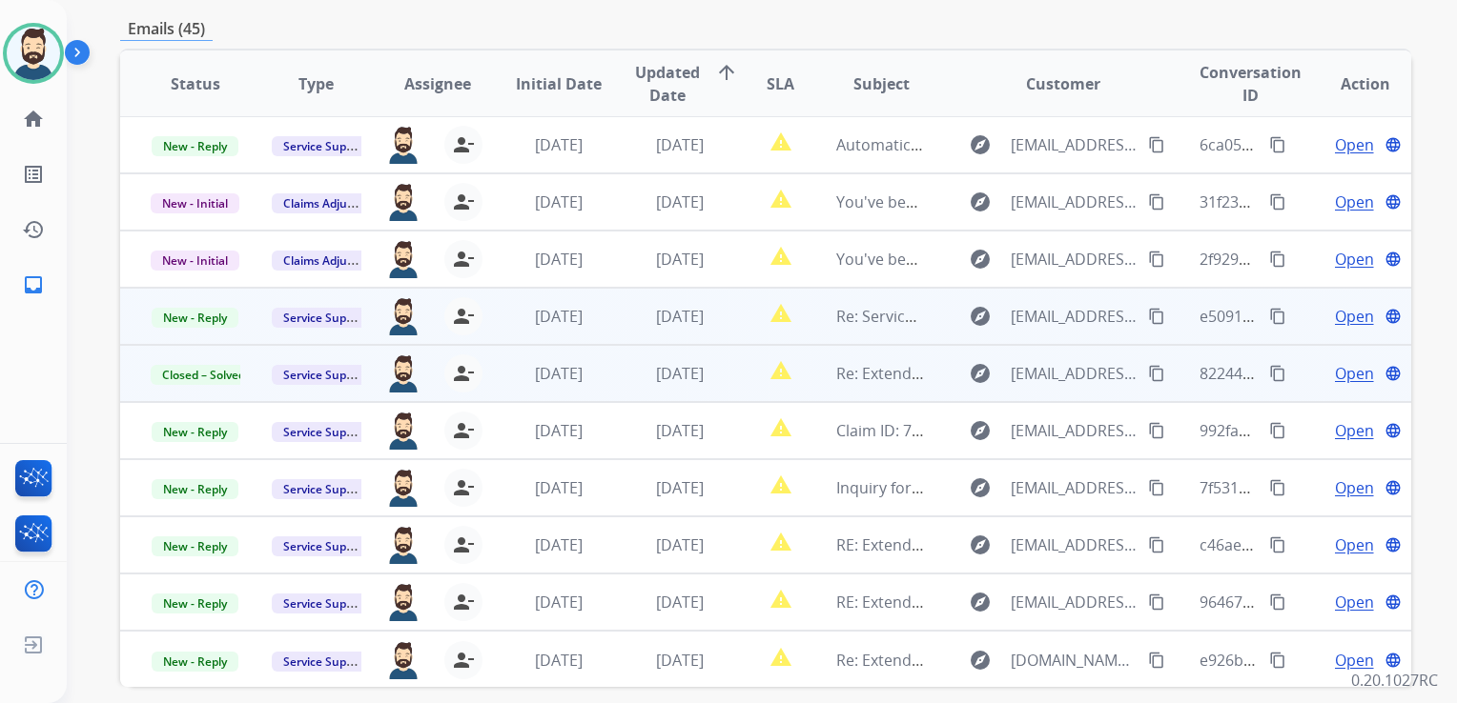
scroll to position [518, 0]
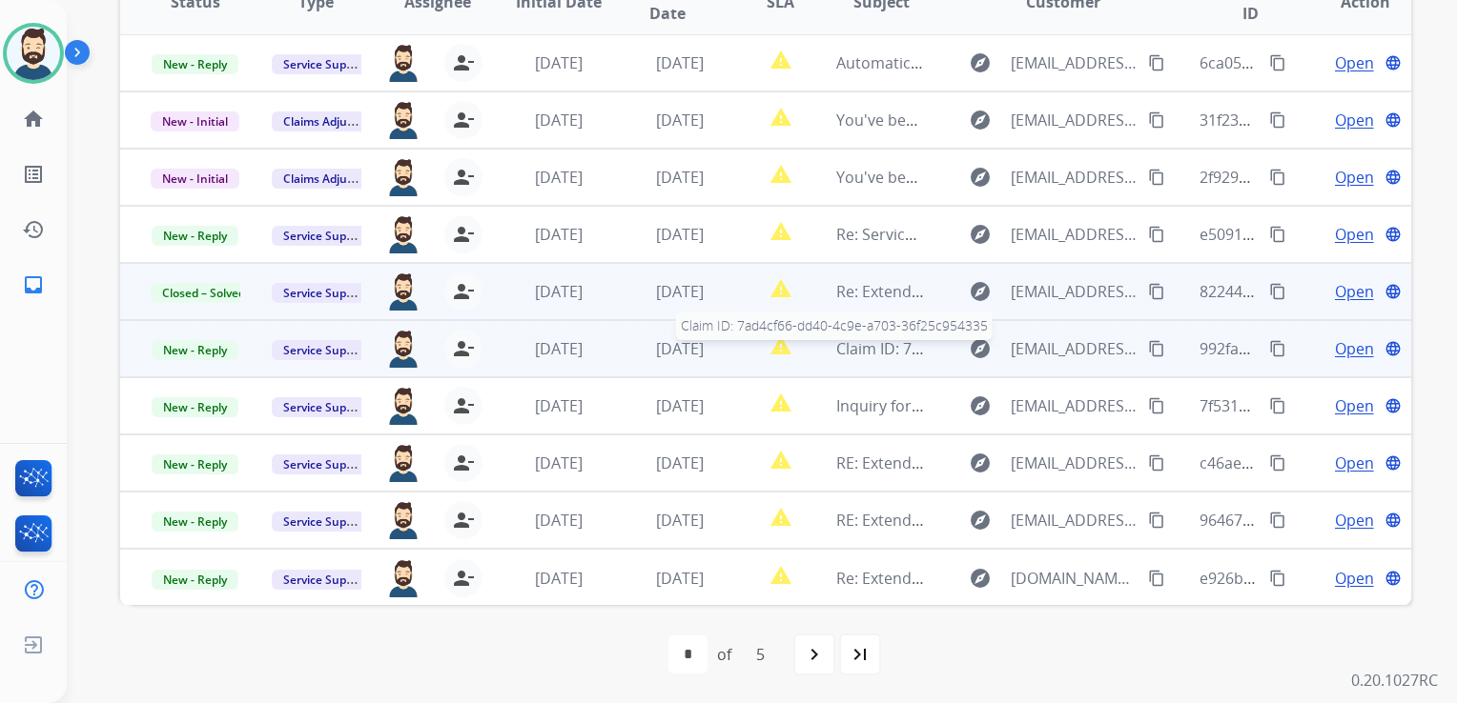
click at [900, 357] on div "Claim ID: 7ad4cf66-dd40-4c9e-a703-36f25c954335" at bounding box center [881, 348] width 90 height 23
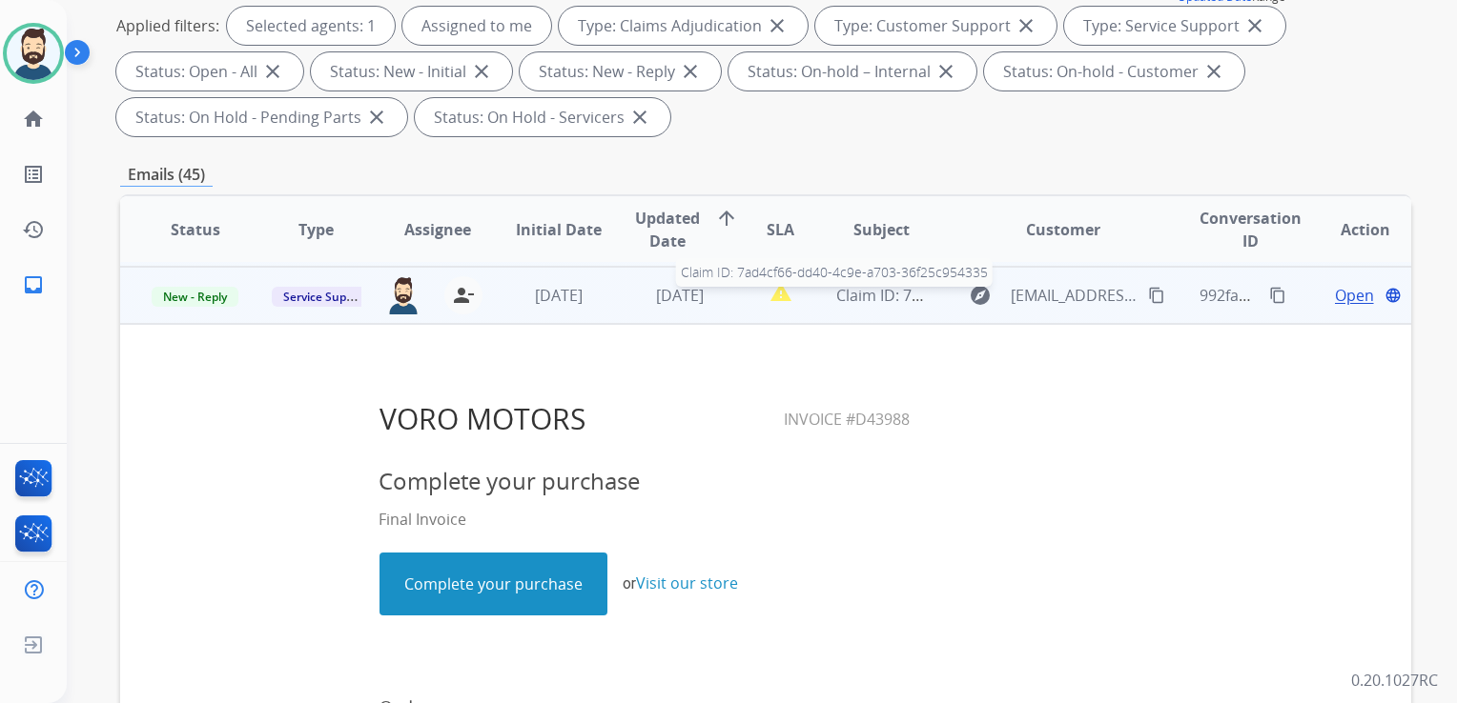
scroll to position [286, 0]
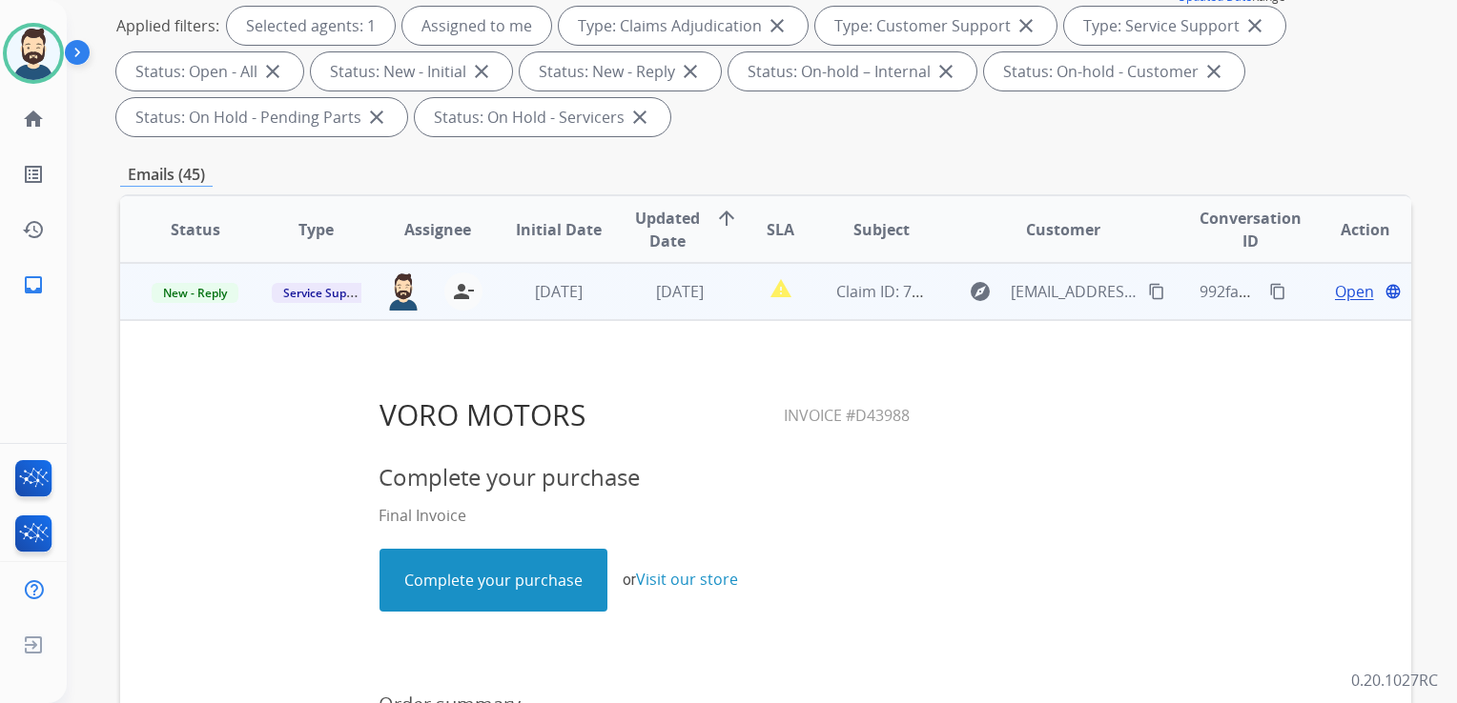
click at [1343, 288] on span "Open" at bounding box center [1354, 291] width 39 height 23
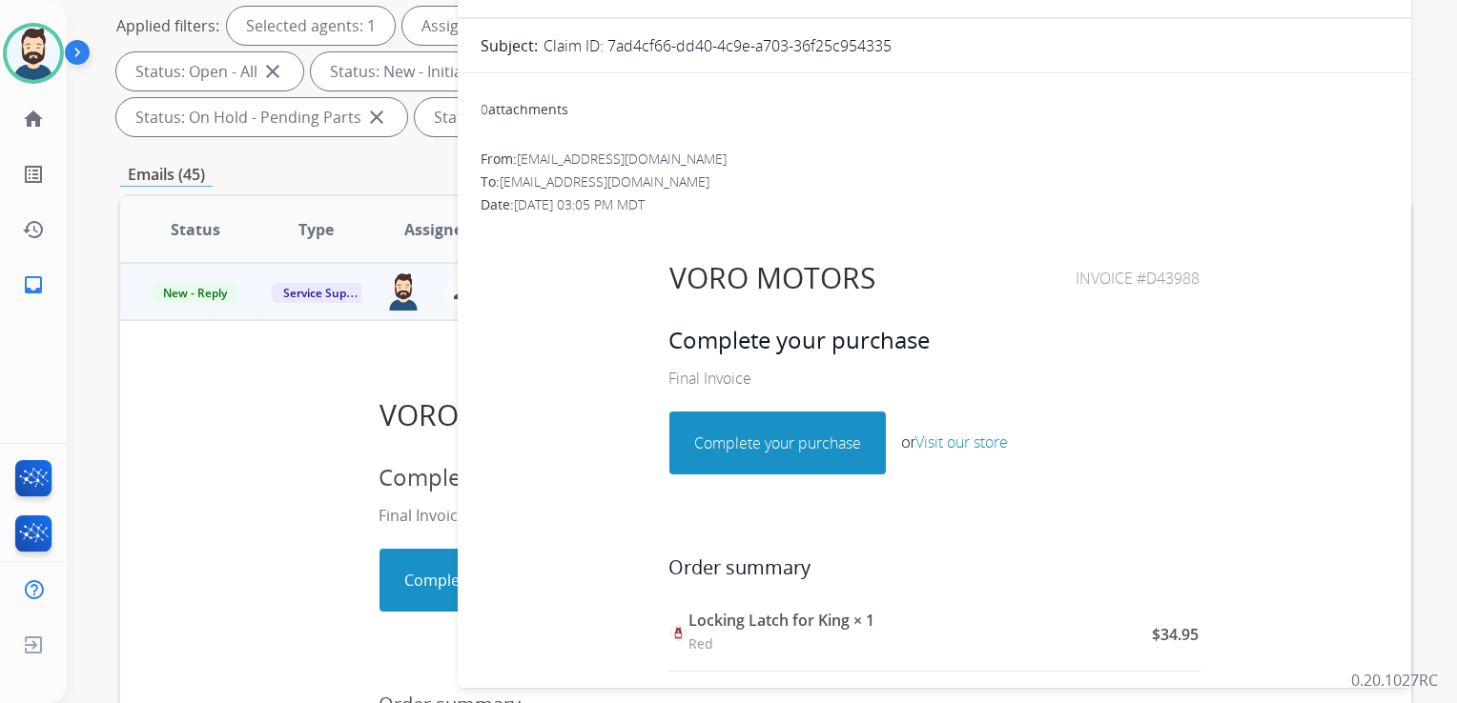
scroll to position [4, 0]
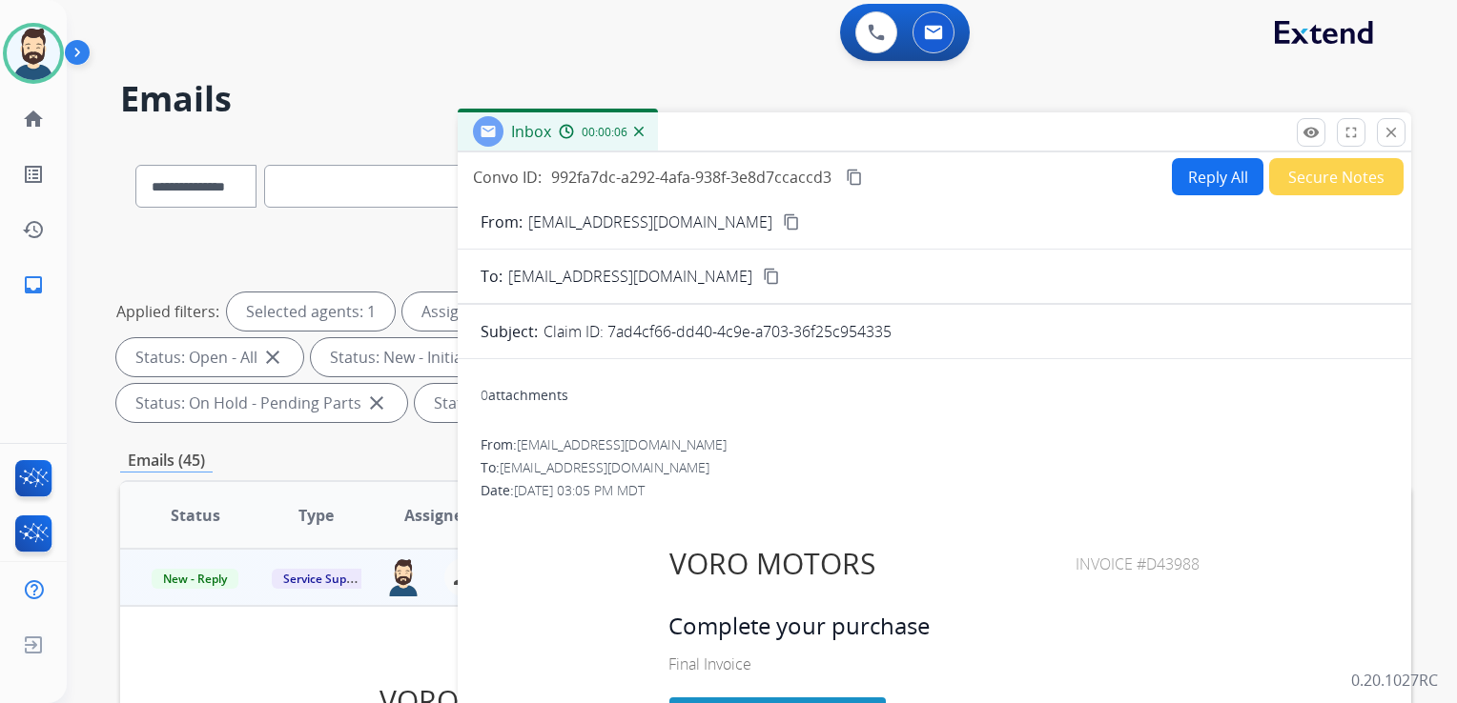
drag, startPoint x: 1067, startPoint y: 562, endPoint x: 1190, endPoint y: 553, distance: 123.3
click at [1190, 554] on span "Invoice #D43988" at bounding box center [1137, 564] width 124 height 21
drag, startPoint x: 1190, startPoint y: 553, endPoint x: 1180, endPoint y: 555, distance: 9.7
click at [858, 175] on mat-icon "content_copy" at bounding box center [854, 177] width 17 height 17
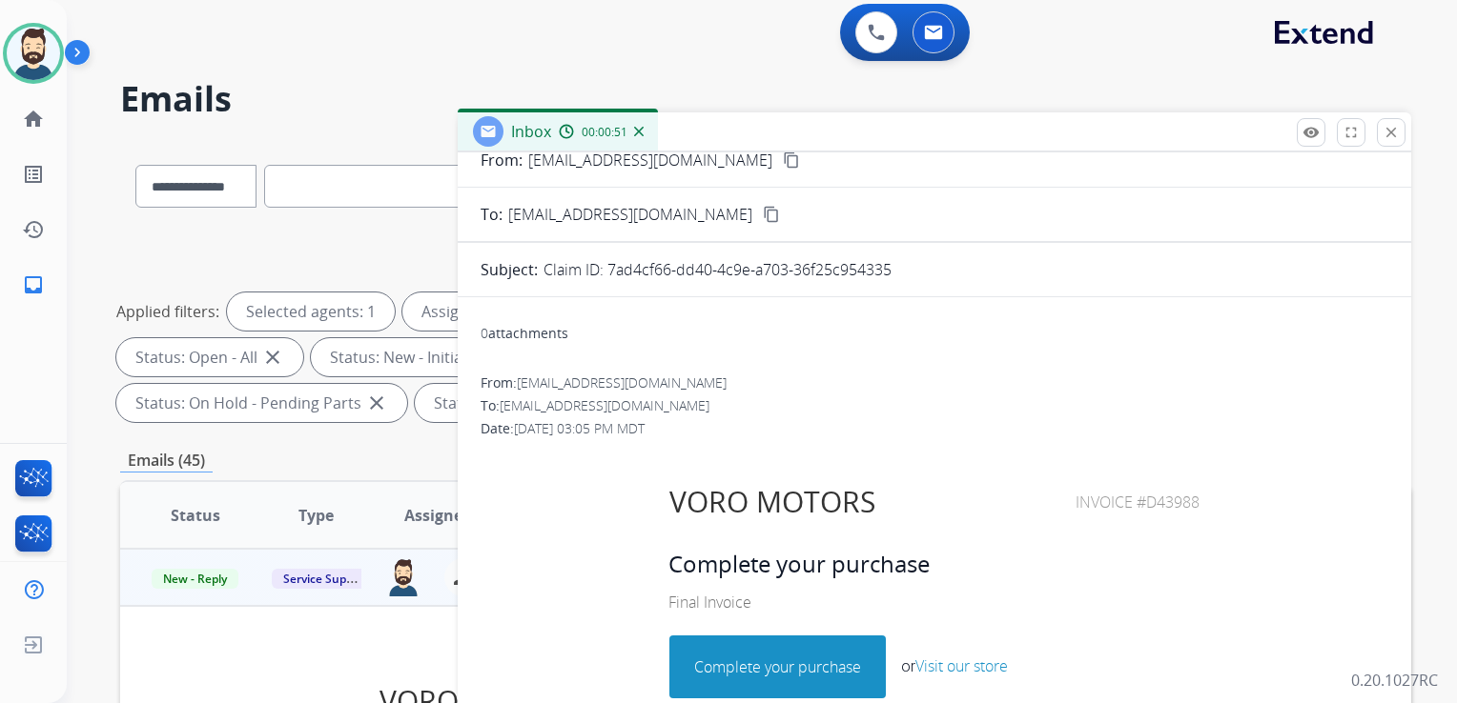
scroll to position [191, 0]
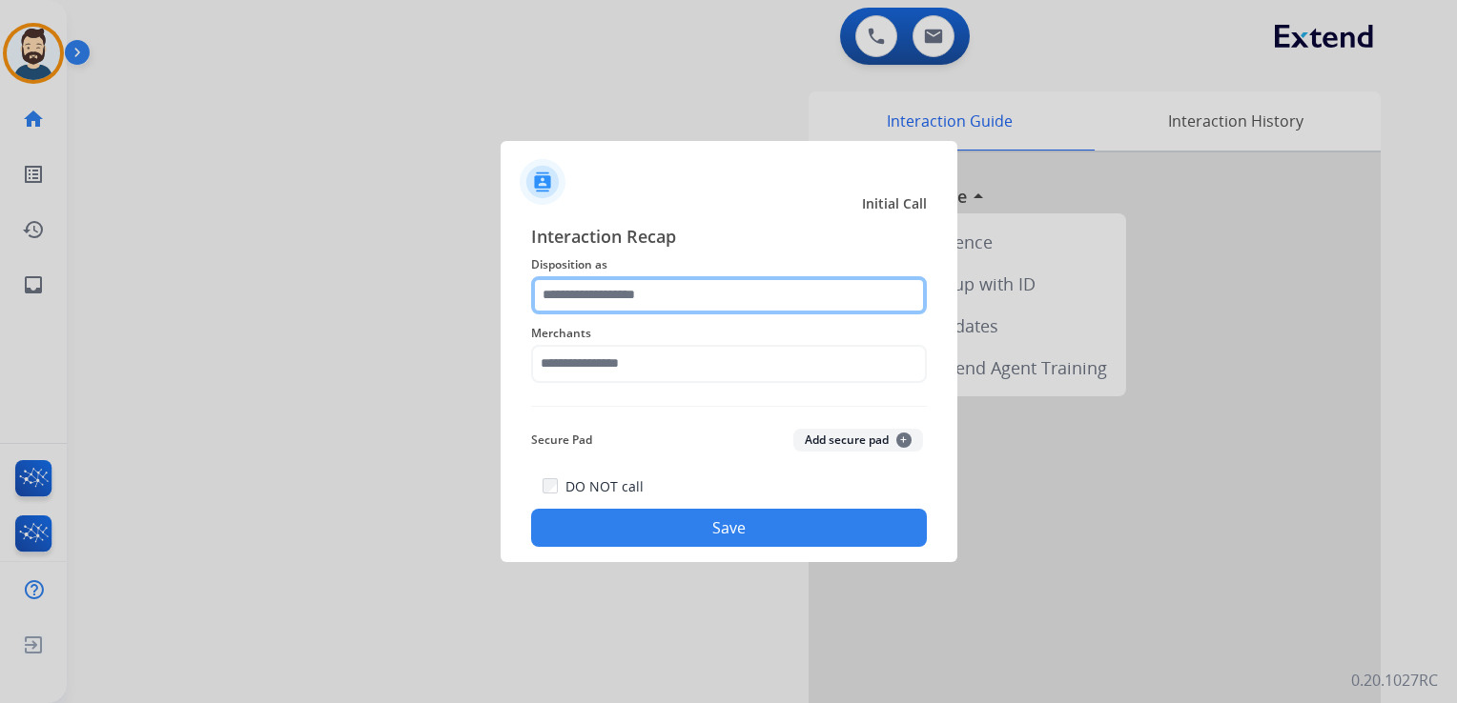
click at [686, 285] on input "text" at bounding box center [729, 295] width 396 height 38
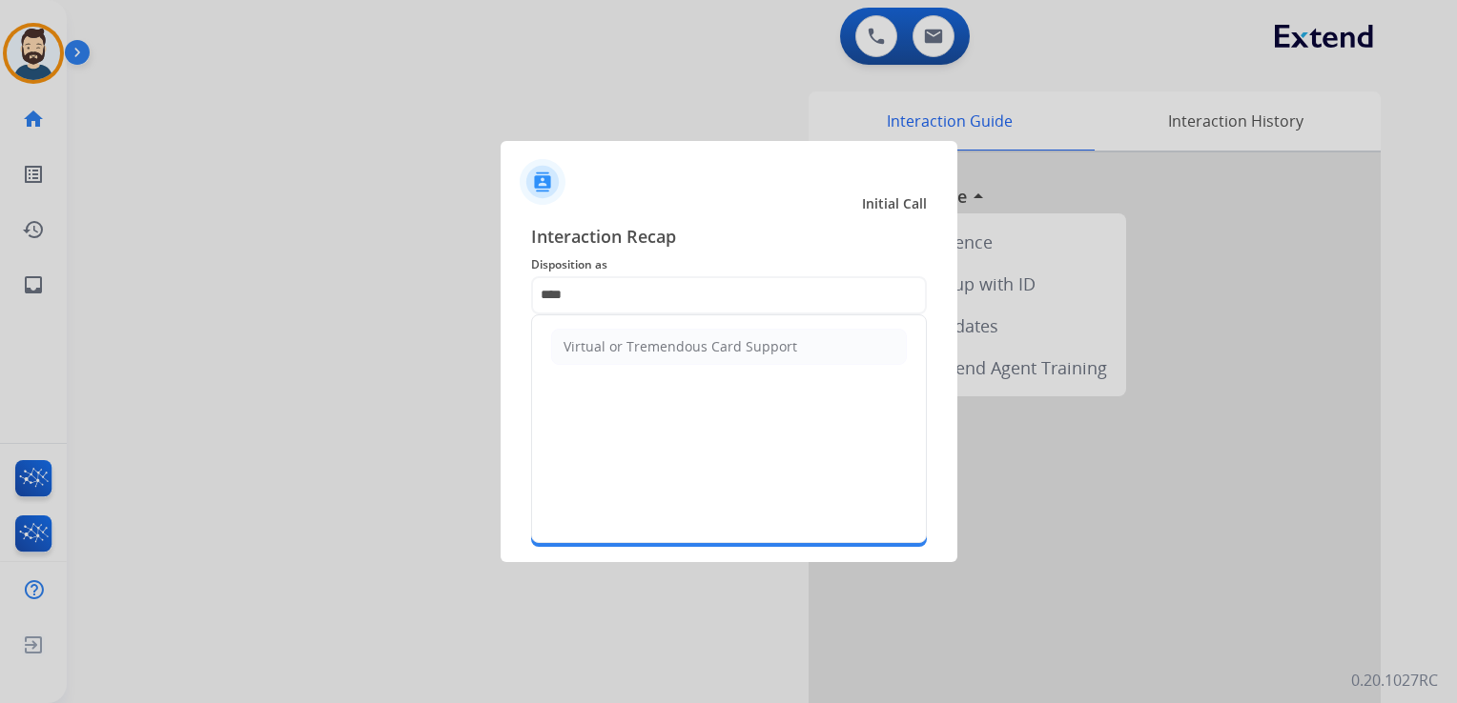
click at [715, 346] on div "Virtual or Tremendous Card Support" at bounding box center [680, 346] width 234 height 19
type input "**********"
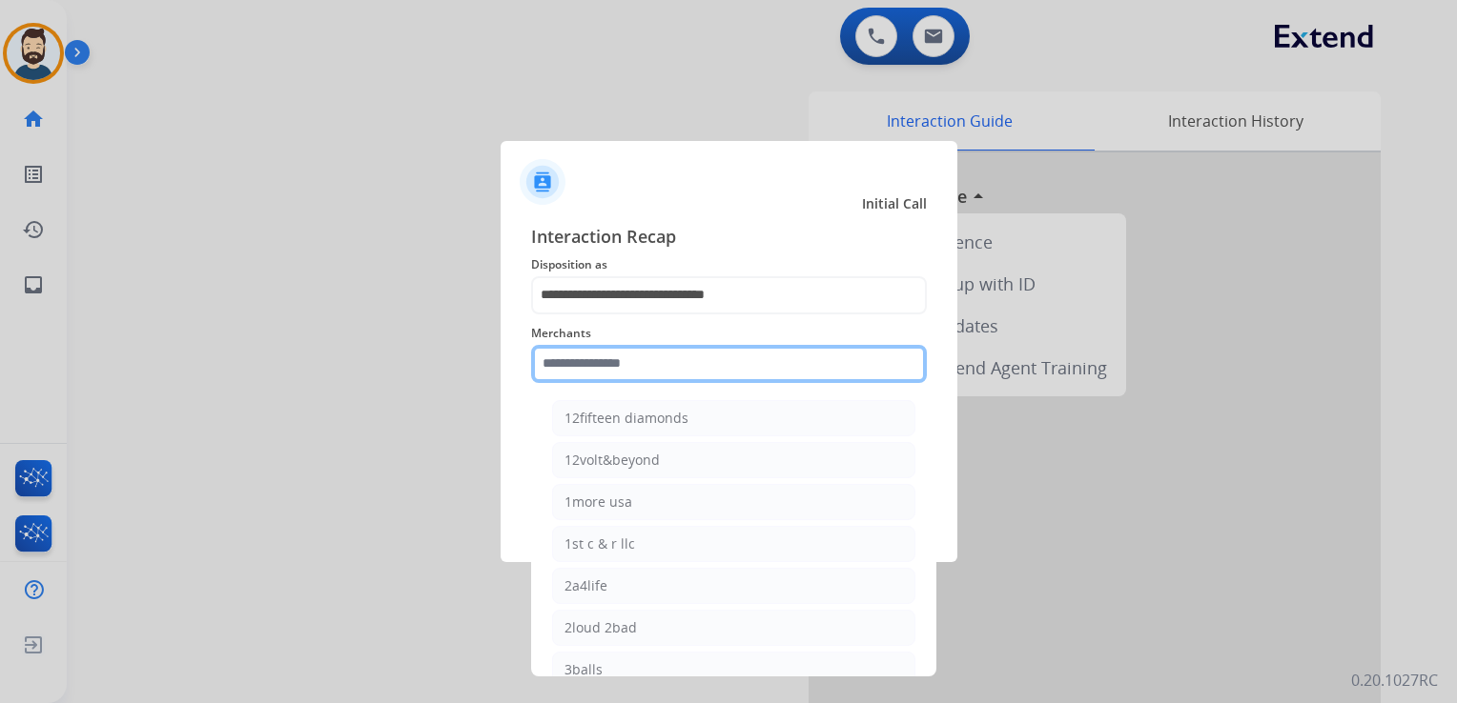
click at [690, 360] on input "text" at bounding box center [729, 364] width 396 height 38
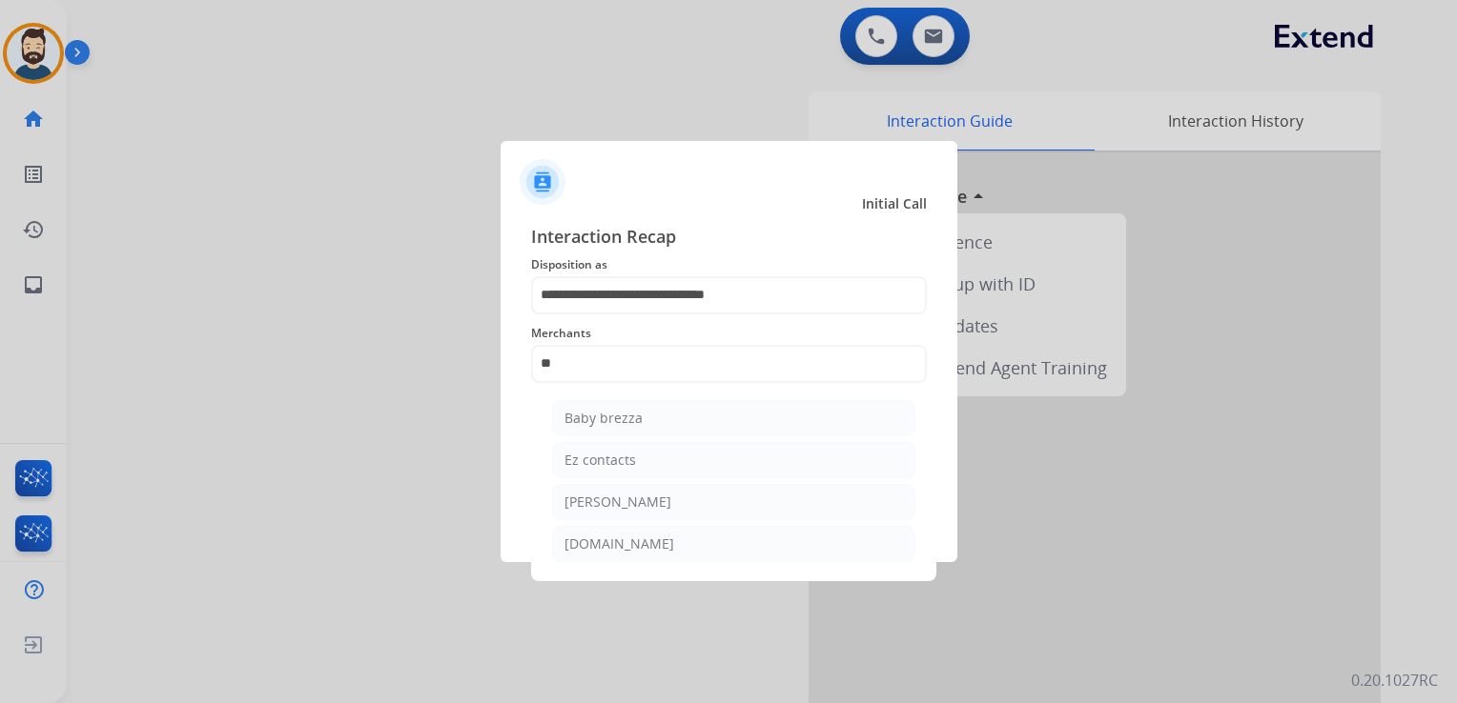
drag, startPoint x: 609, startPoint y: 464, endPoint x: 654, endPoint y: 459, distance: 45.1
click at [612, 464] on div "Ez contacts" at bounding box center [599, 460] width 71 height 19
type input "**********"
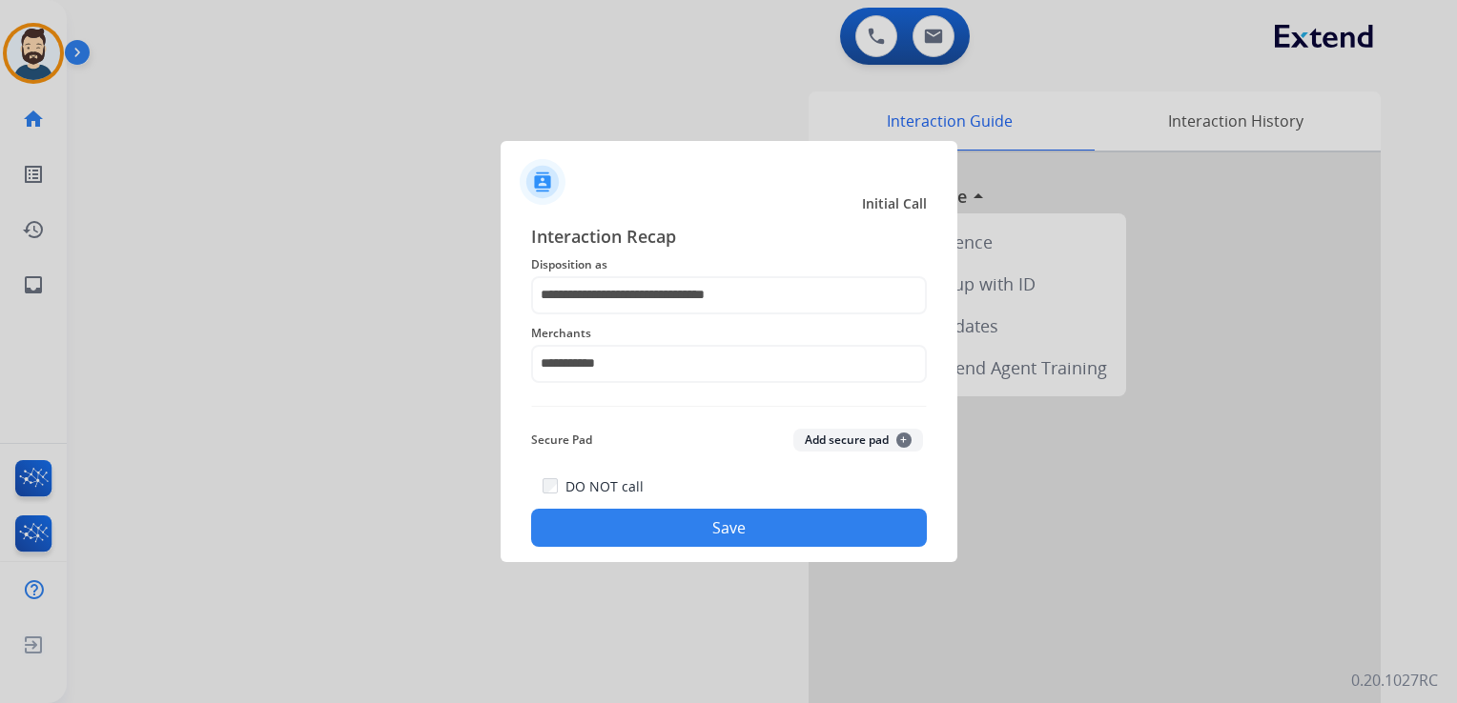
click at [675, 518] on button "Save" at bounding box center [729, 528] width 396 height 38
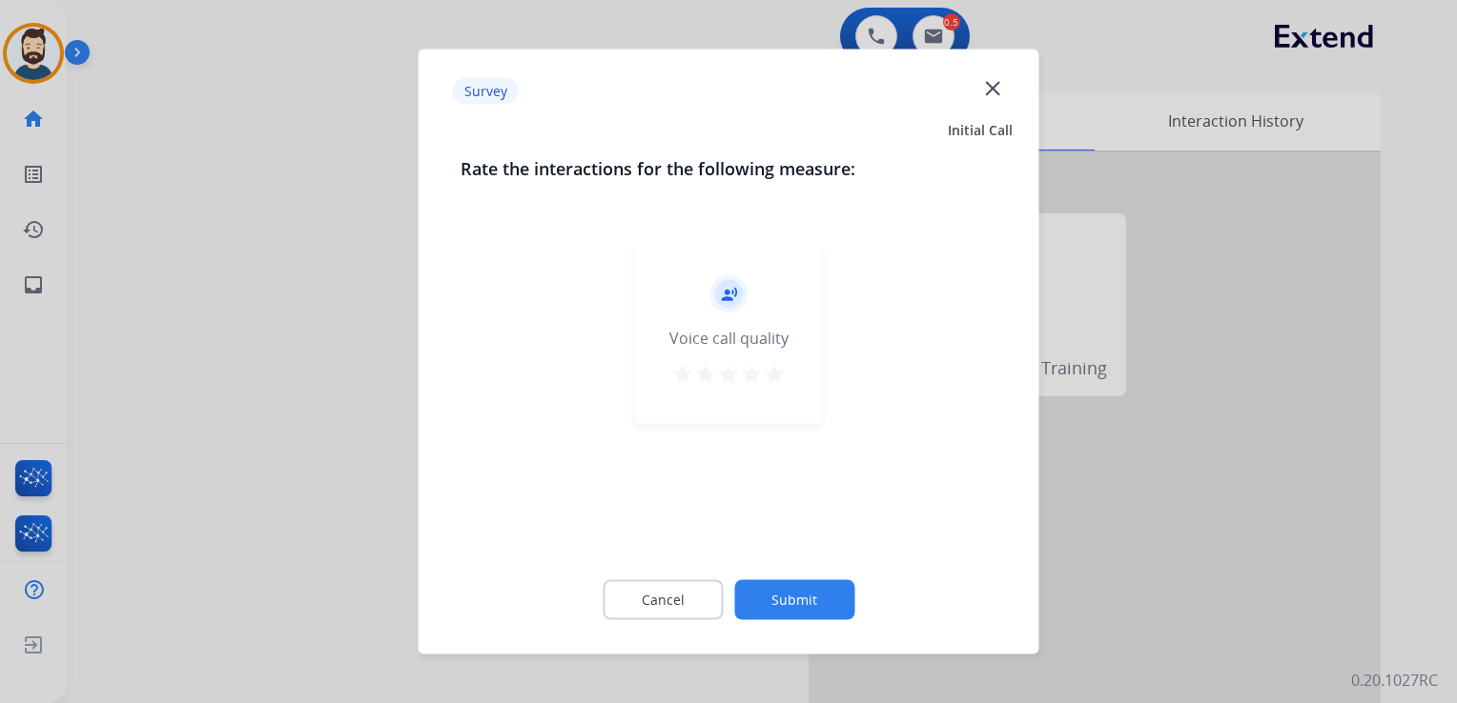
drag, startPoint x: 774, startPoint y: 375, endPoint x: 796, endPoint y: 459, distance: 87.6
click at [774, 377] on mat-icon "star" at bounding box center [774, 374] width 23 height 23
click at [816, 592] on button "Submit" at bounding box center [794, 601] width 120 height 40
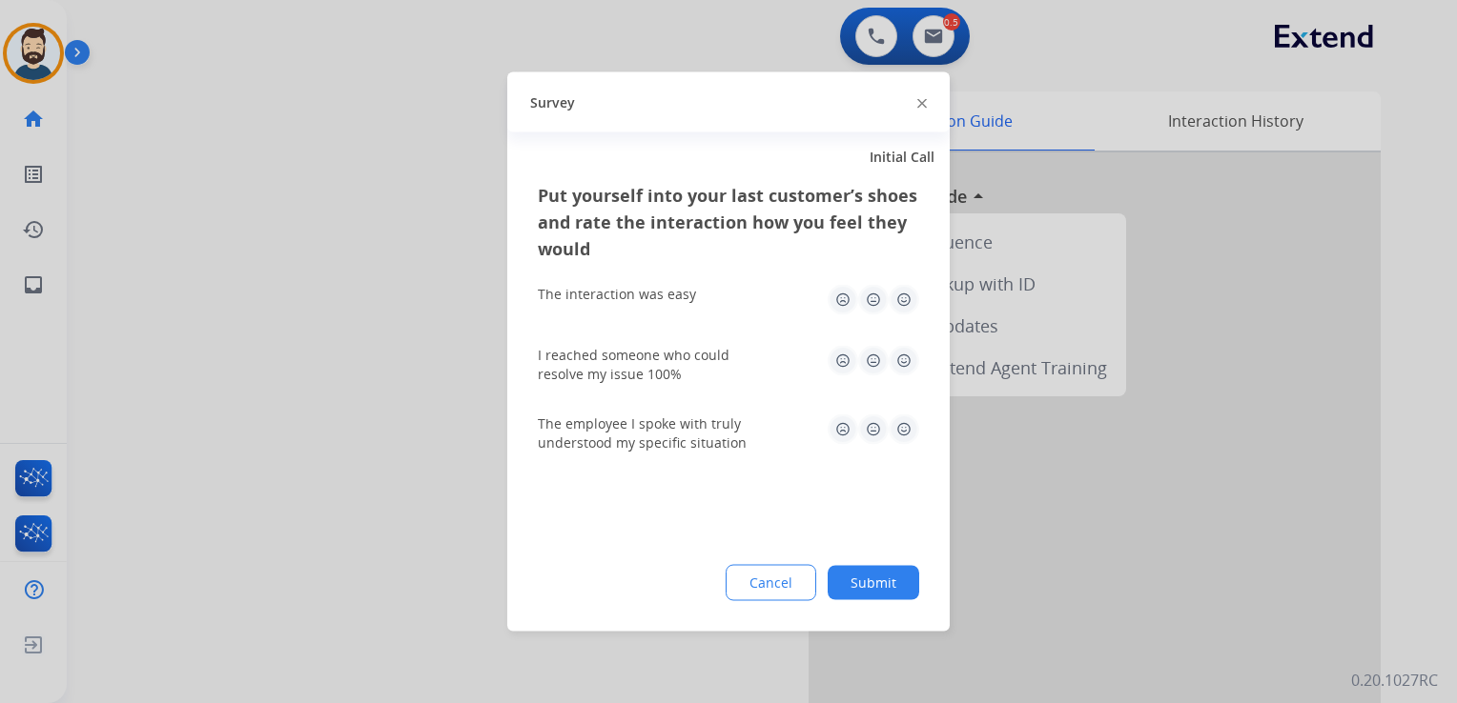
drag, startPoint x: 897, startPoint y: 292, endPoint x: 895, endPoint y: 337, distance: 45.8
click at [897, 294] on img at bounding box center [903, 300] width 31 height 31
click at [904, 364] on img at bounding box center [903, 361] width 31 height 31
click at [907, 438] on img at bounding box center [903, 430] width 31 height 31
click at [910, 581] on button "Submit" at bounding box center [873, 583] width 92 height 34
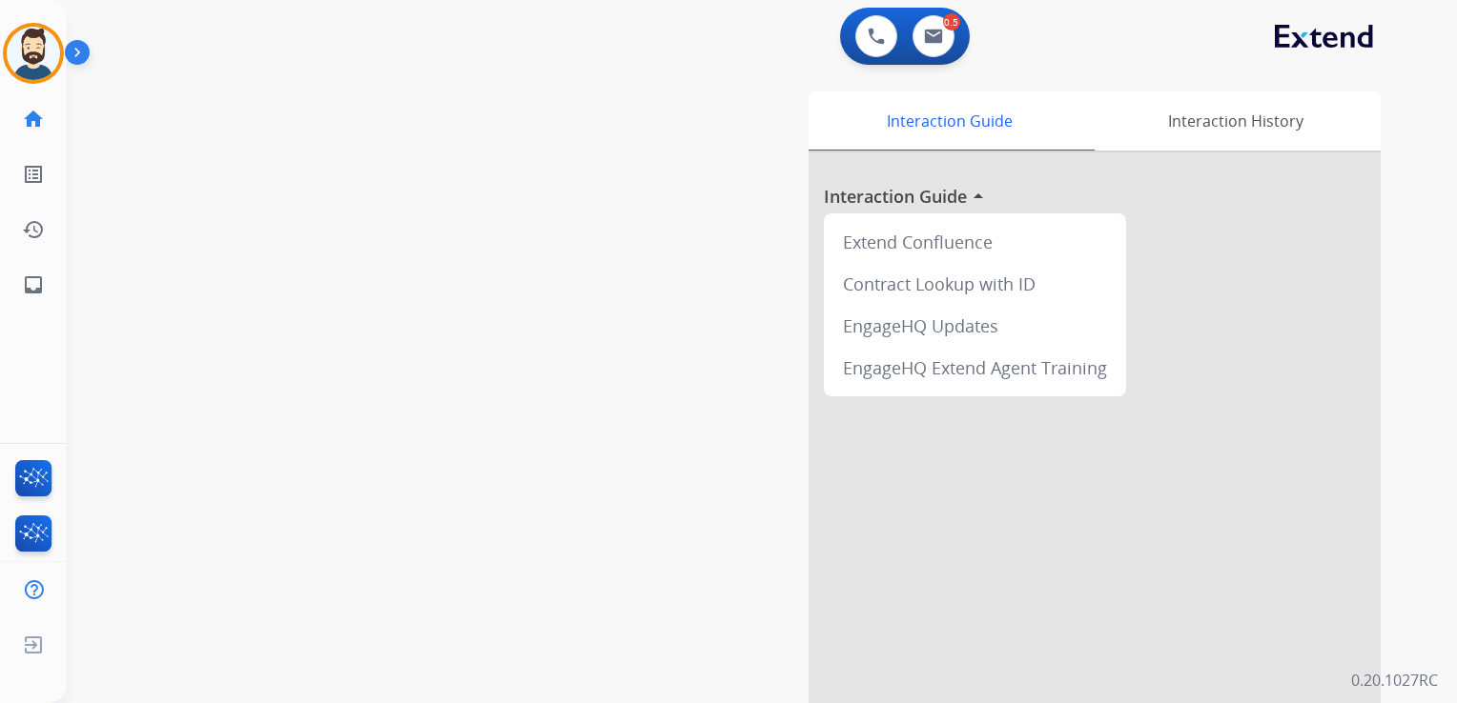
click at [156, 200] on div "swap_horiz Break voice bridge close_fullscreen Connect 3-Way Call merge_type Se…" at bounding box center [739, 466] width 1344 height 795
click at [41, 287] on mat-icon "inbox" at bounding box center [33, 285] width 23 height 23
select select "**********"
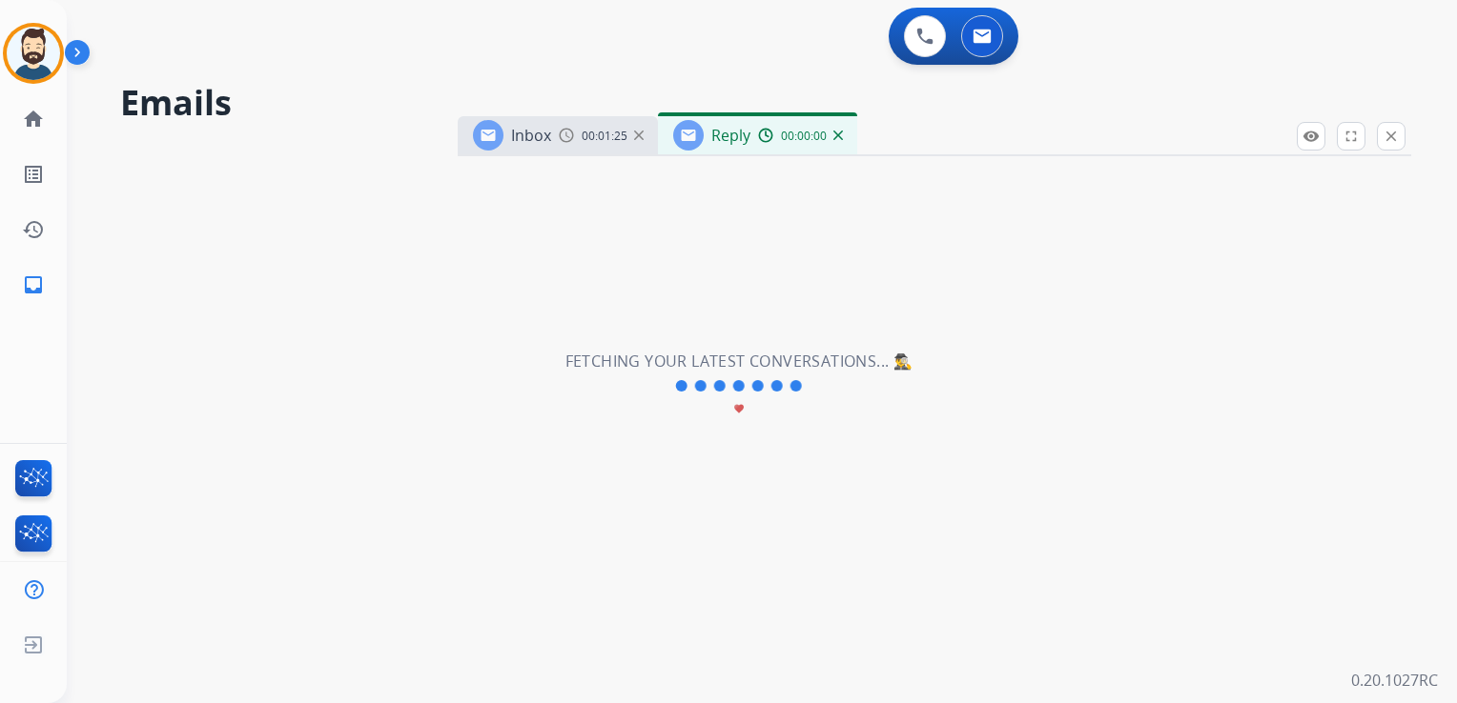
select select "**********"
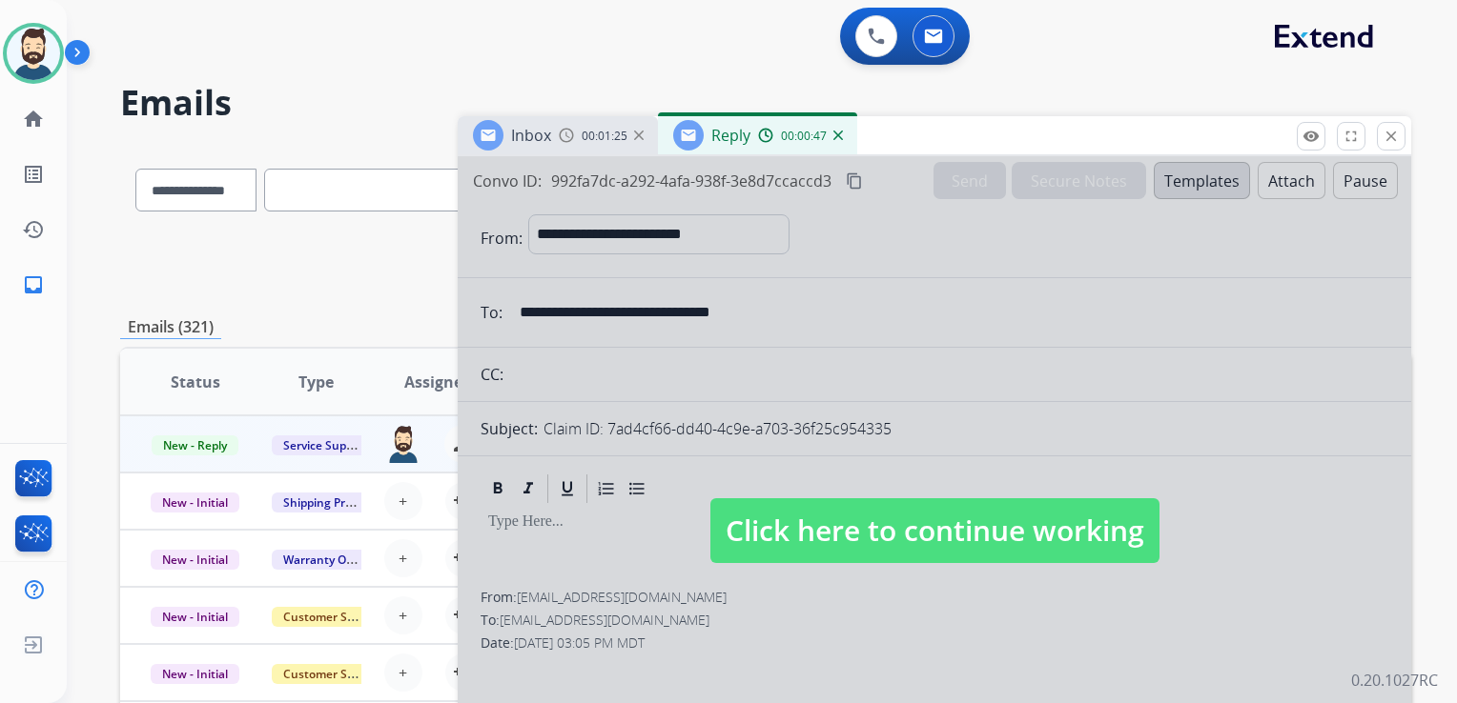
click at [885, 512] on span "Click here to continue working" at bounding box center [934, 531] width 449 height 65
select select
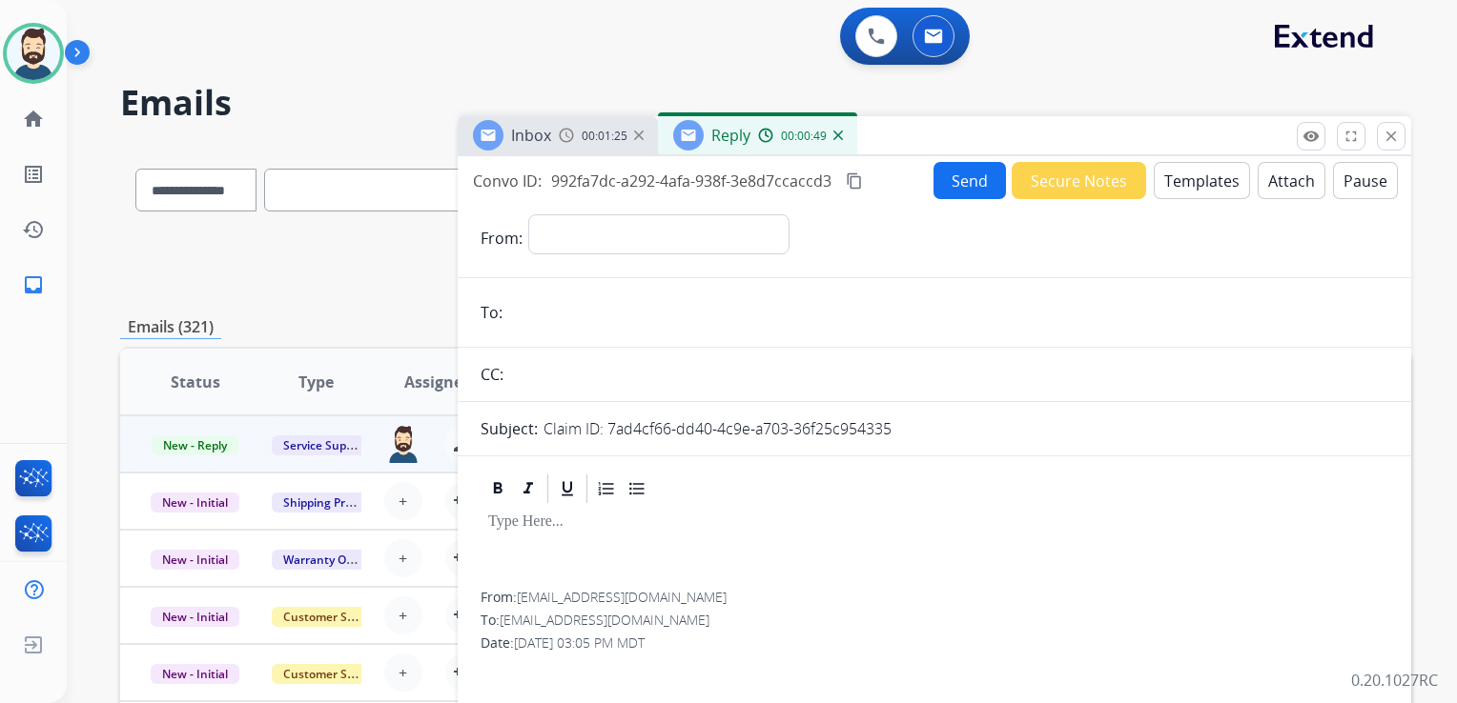
click at [834, 132] on img at bounding box center [838, 136] width 10 height 10
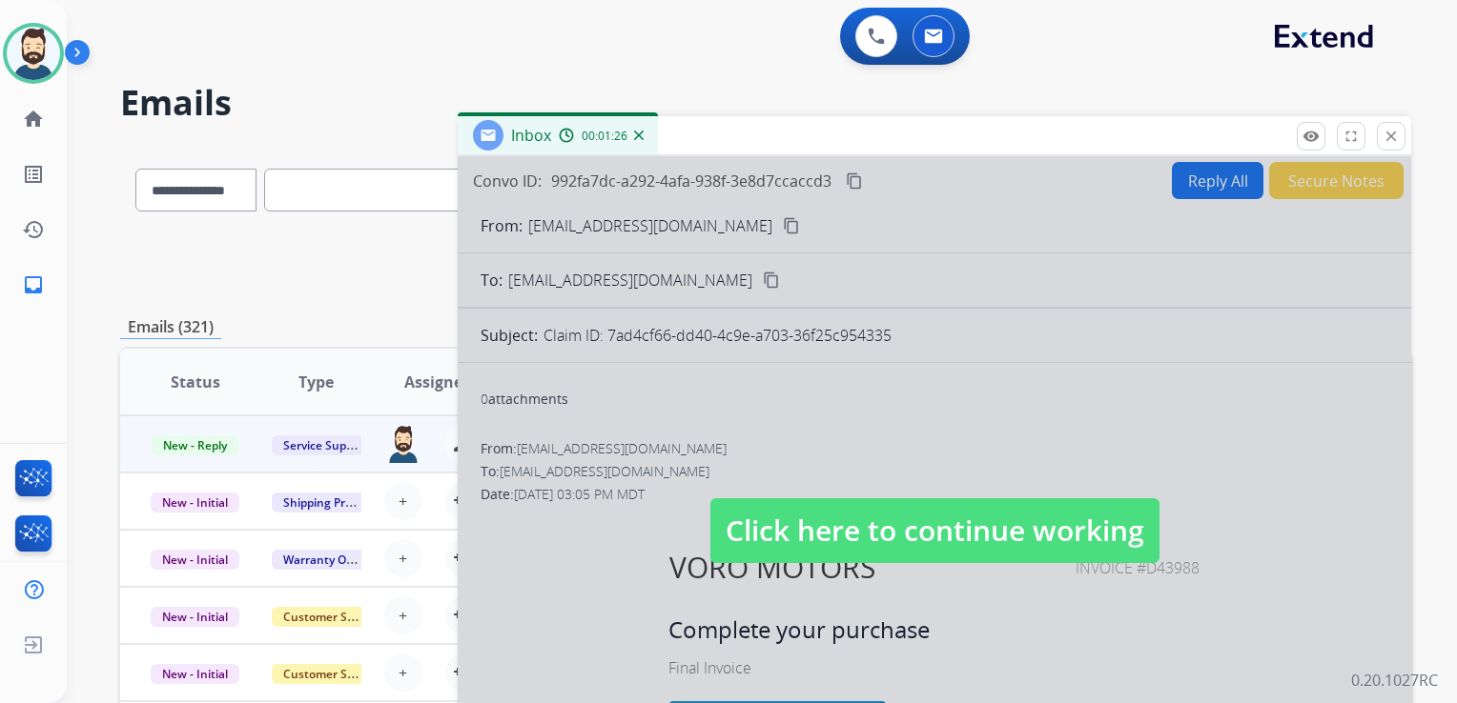
drag, startPoint x: 972, startPoint y: 524, endPoint x: 991, endPoint y: 505, distance: 27.0
click at [972, 523] on span "Click here to continue working" at bounding box center [934, 531] width 449 height 65
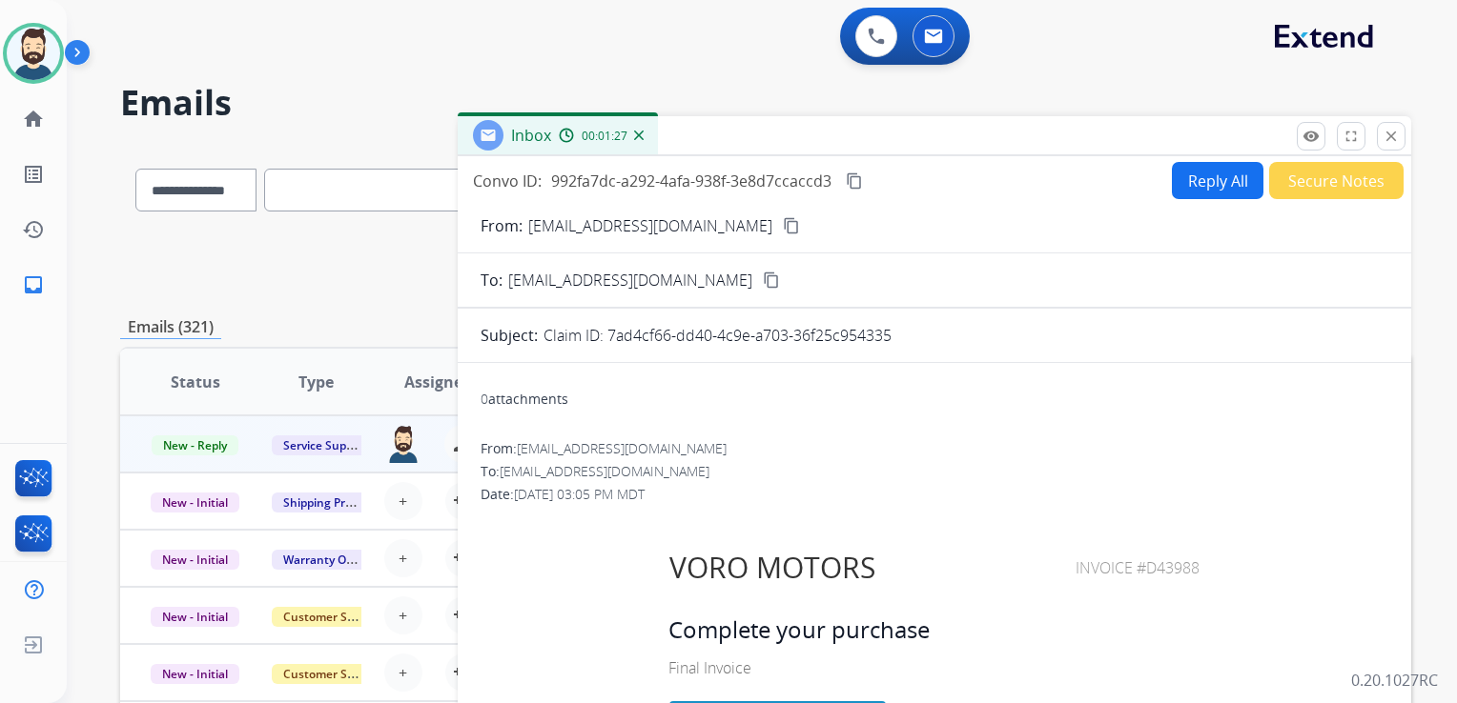
click at [856, 177] on mat-icon "content_copy" at bounding box center [854, 181] width 17 height 17
click at [1388, 132] on mat-icon "close" at bounding box center [1390, 136] width 17 height 17
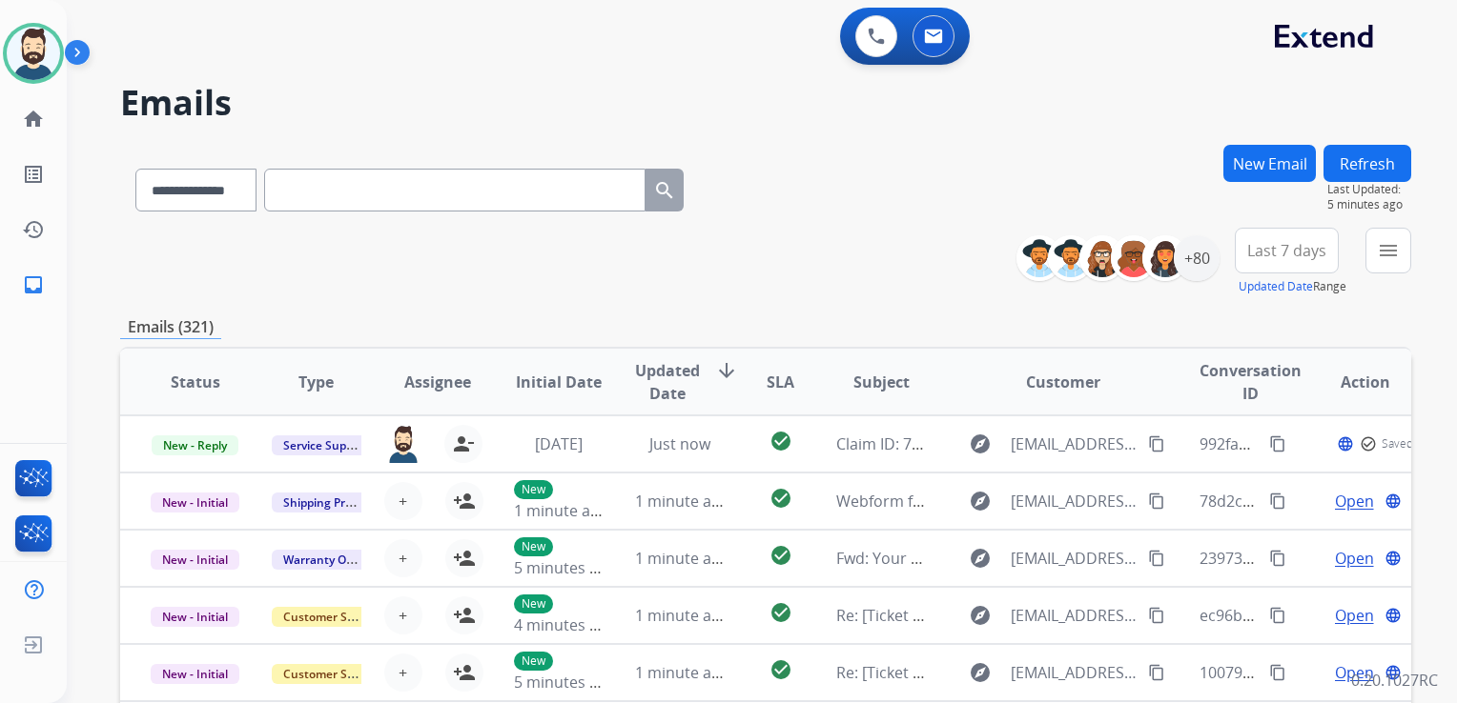
click at [423, 208] on input "text" at bounding box center [454, 190] width 381 height 43
paste input "**********"
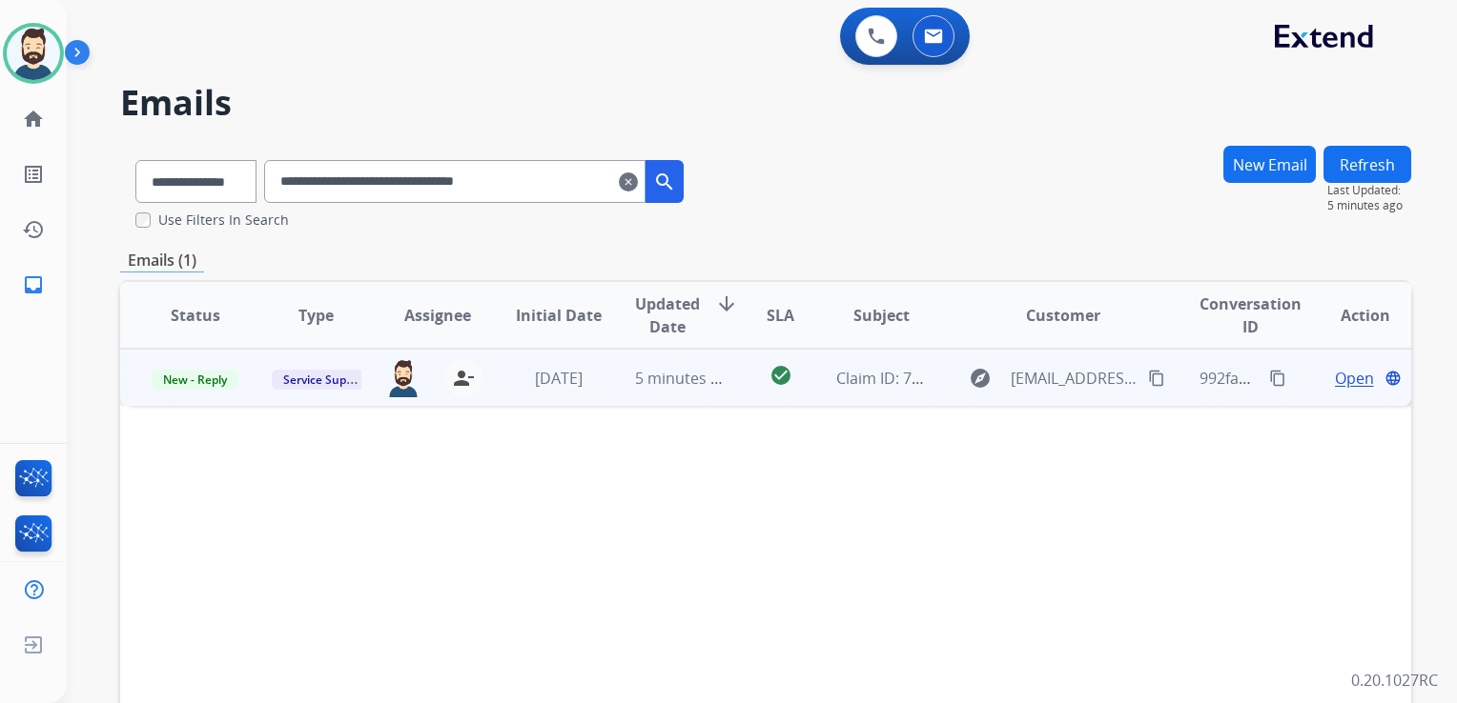
drag, startPoint x: 221, startPoint y: 391, endPoint x: 204, endPoint y: 395, distance: 17.6
click at [220, 391] on td "New - Reply" at bounding box center [180, 377] width 121 height 57
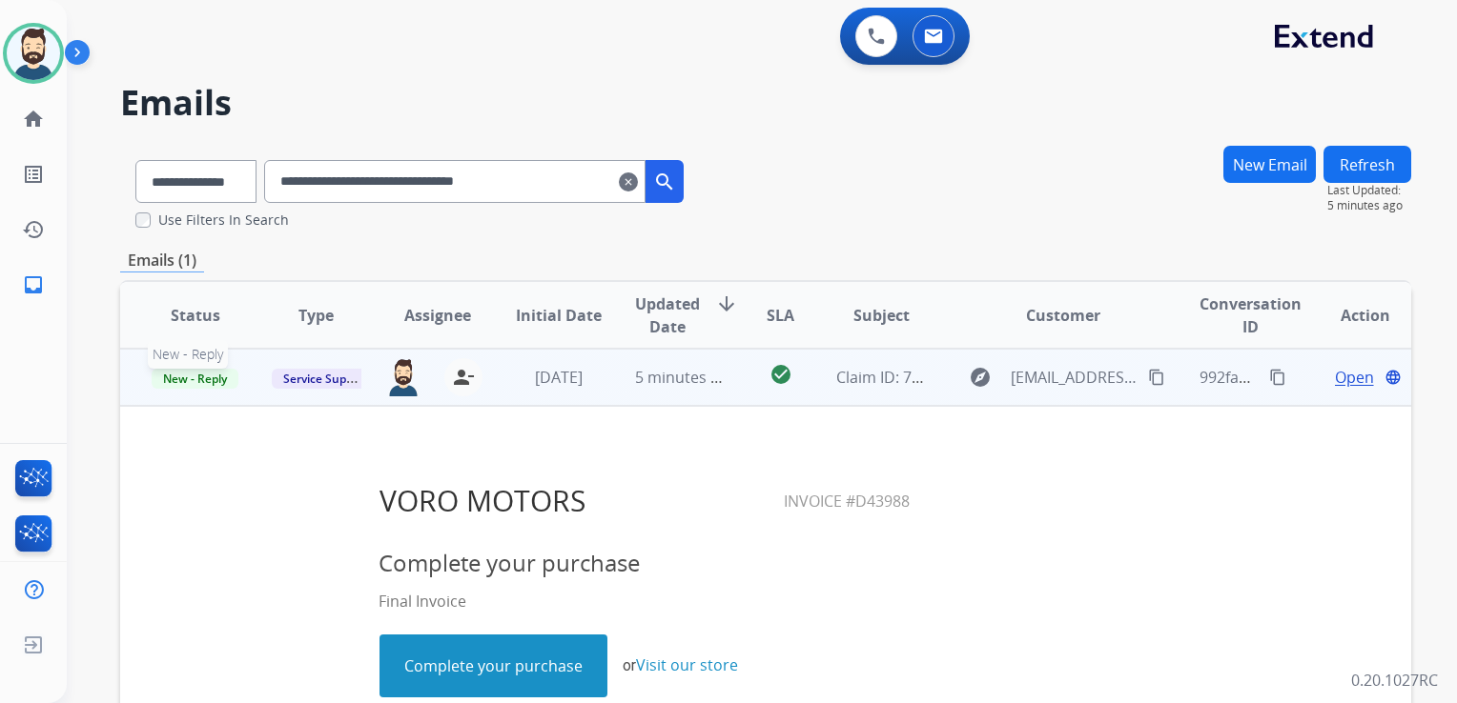
click at [199, 382] on span "New - Reply" at bounding box center [195, 379] width 87 height 20
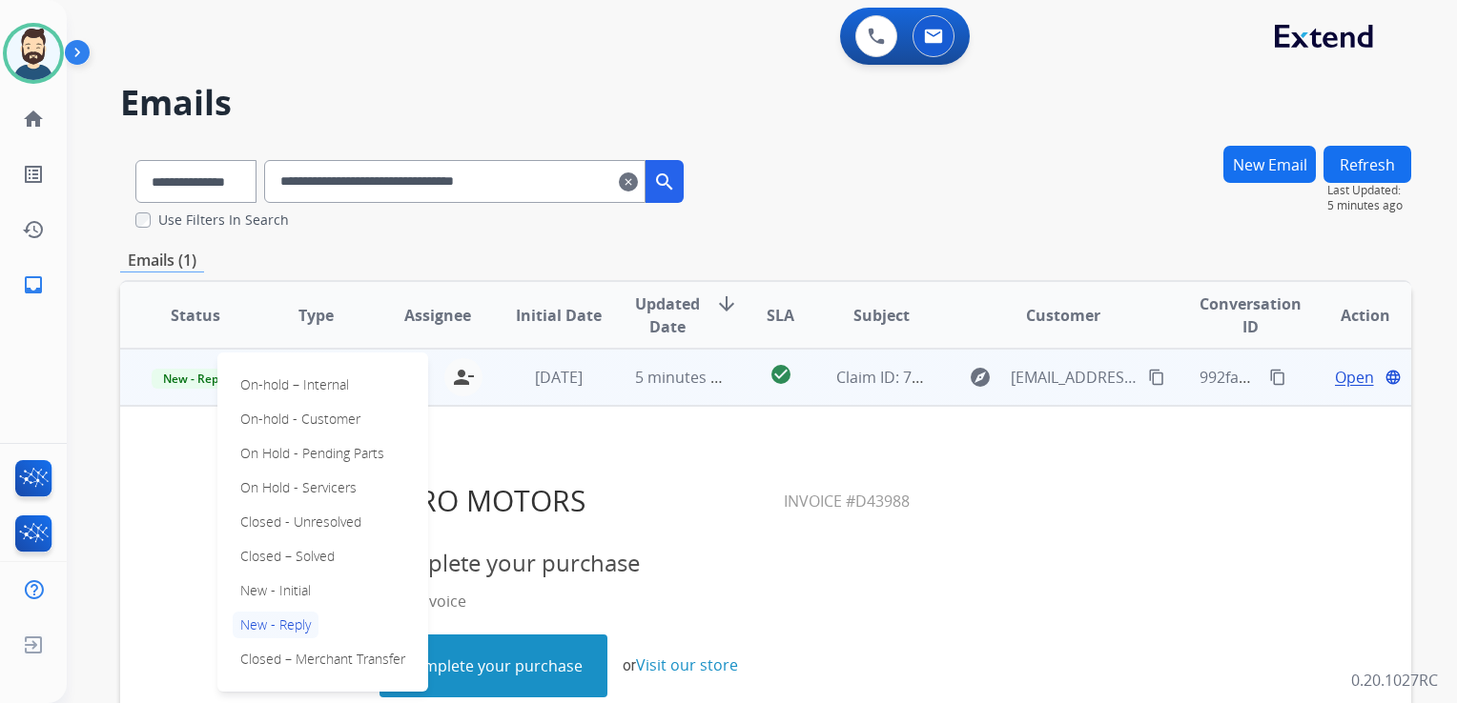
drag, startPoint x: 275, startPoint y: 555, endPoint x: 400, endPoint y: 473, distance: 150.2
click at [278, 555] on p "Closed – Solved" at bounding box center [288, 556] width 110 height 27
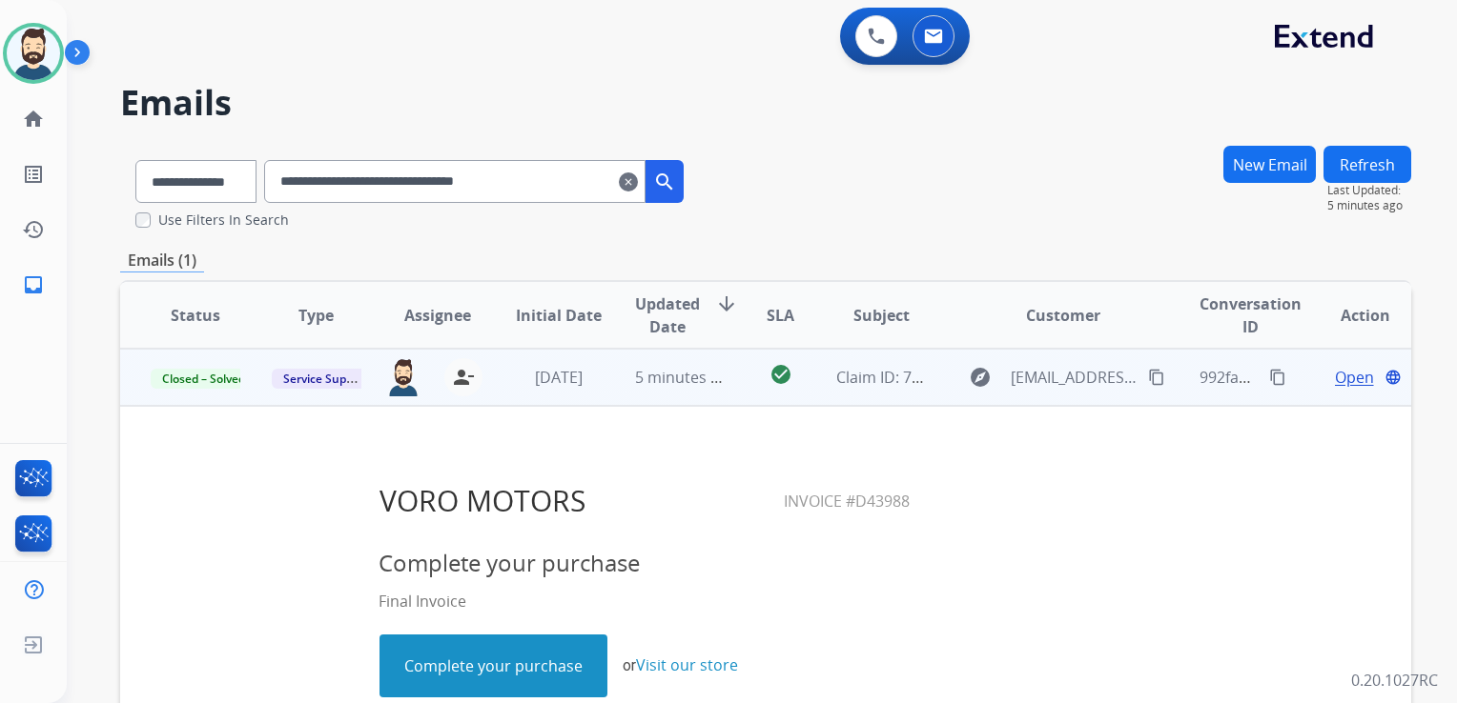
click at [483, 397] on td "[DATE]" at bounding box center [543, 377] width 121 height 57
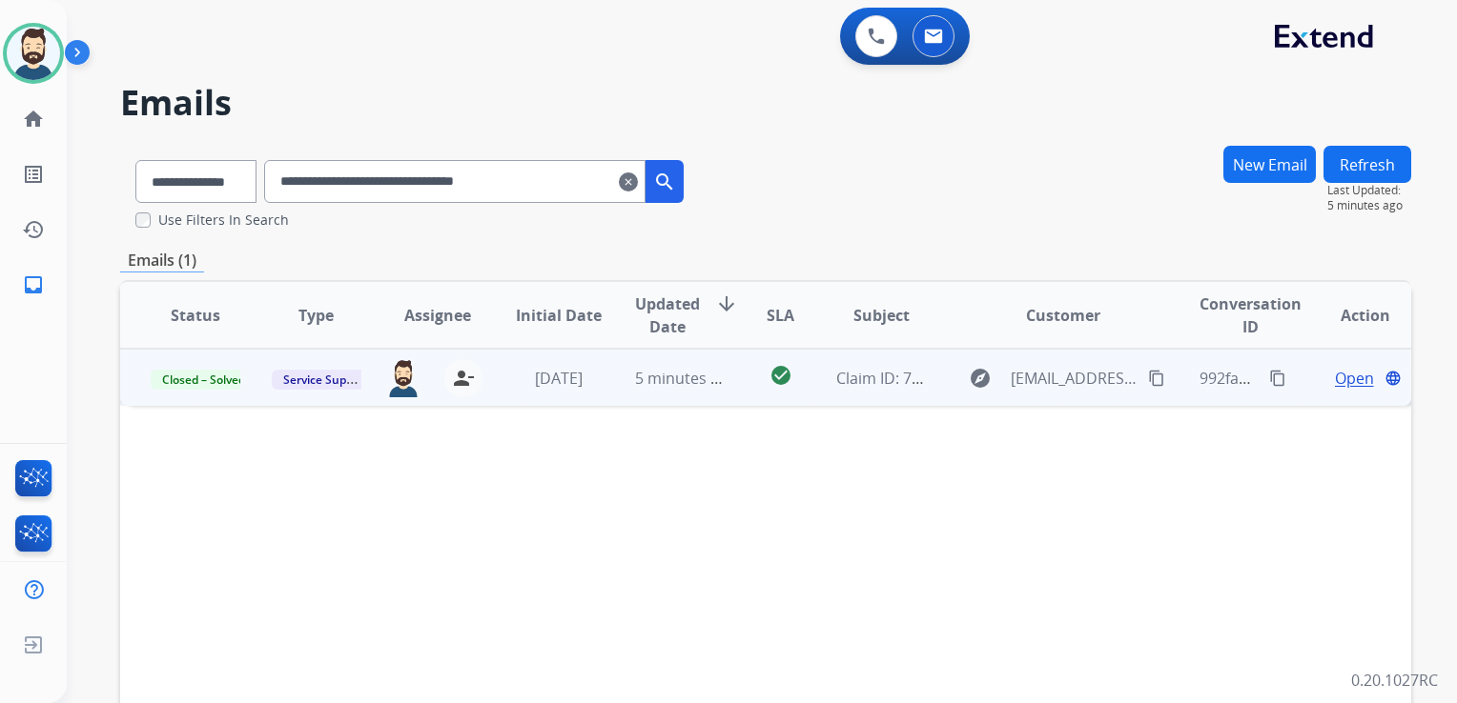
click at [320, 180] on input "**********" at bounding box center [454, 181] width 381 height 43
paste input "text"
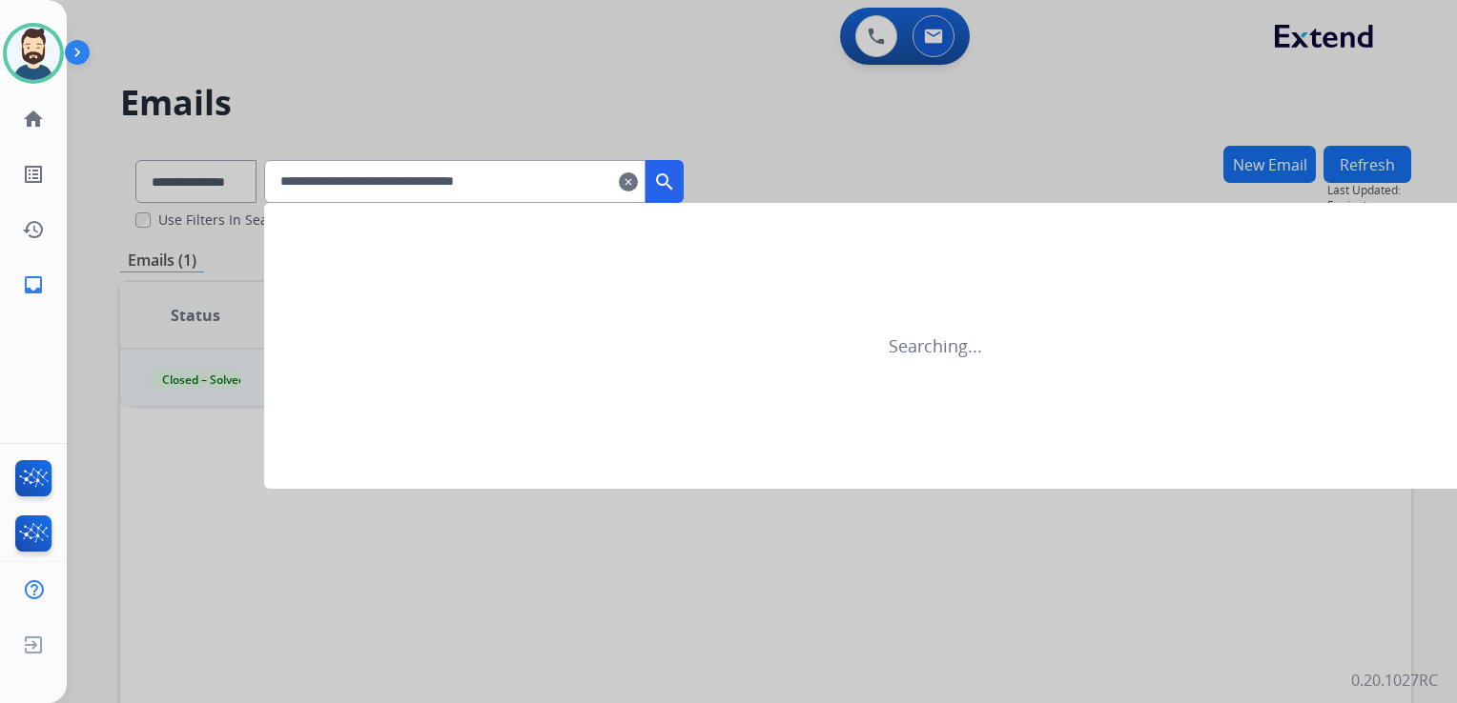
type input "**********"
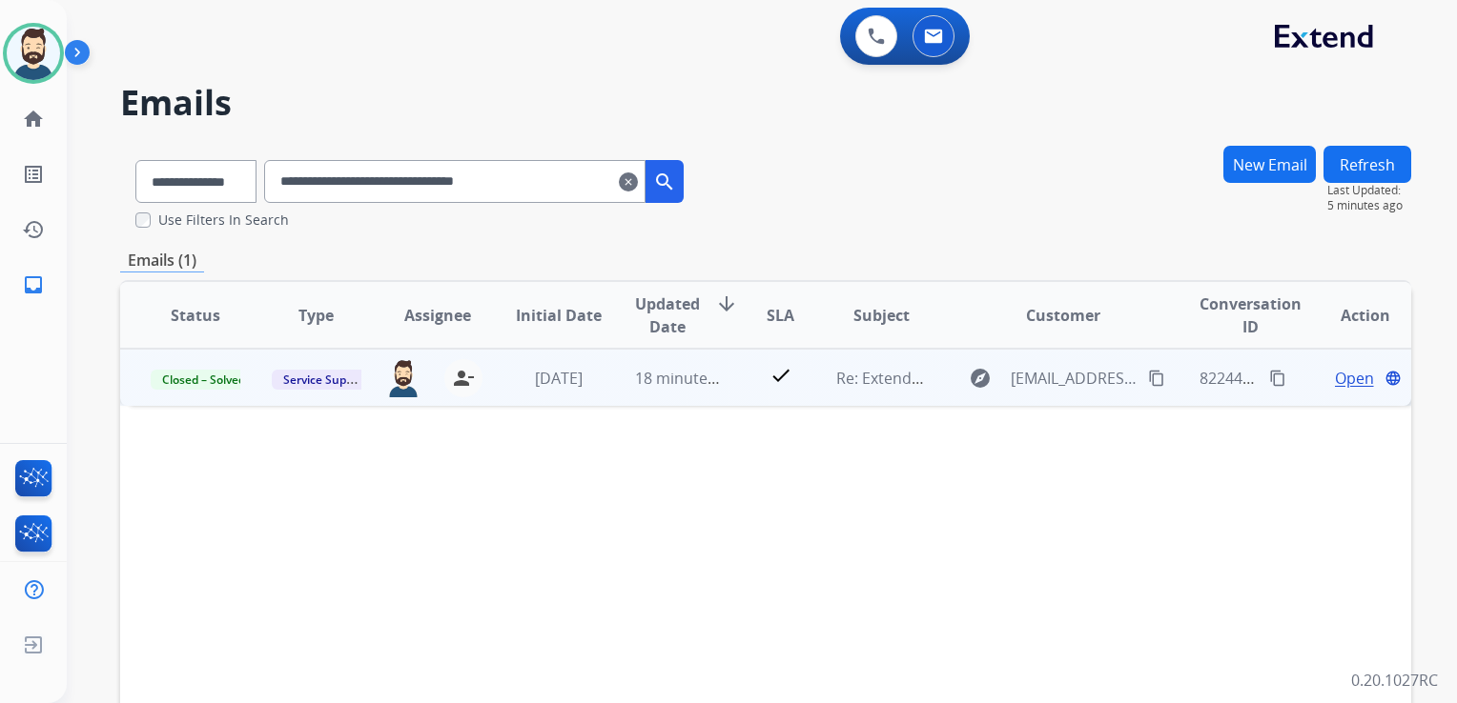
click at [626, 405] on td "18 minutes ago" at bounding box center [664, 377] width 121 height 57
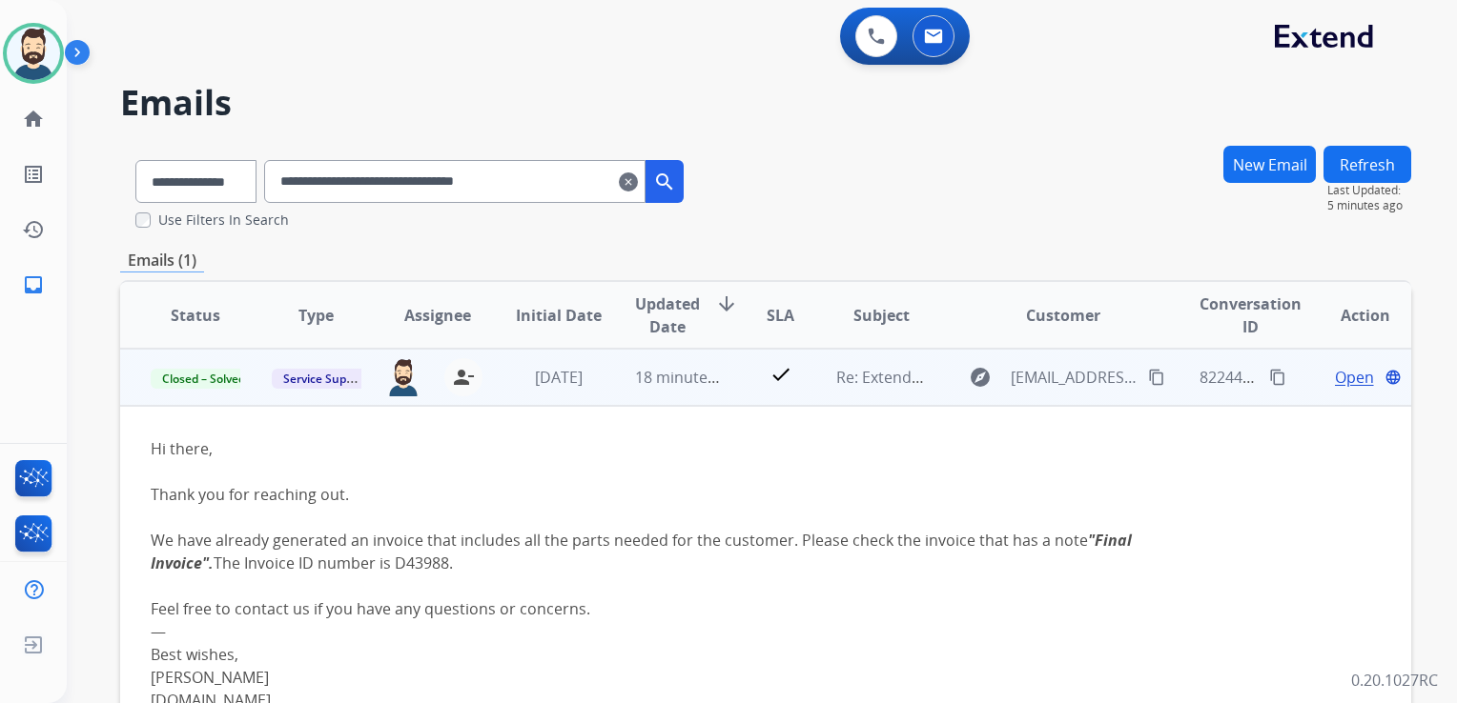
click at [1338, 375] on span "Open" at bounding box center [1354, 377] width 39 height 23
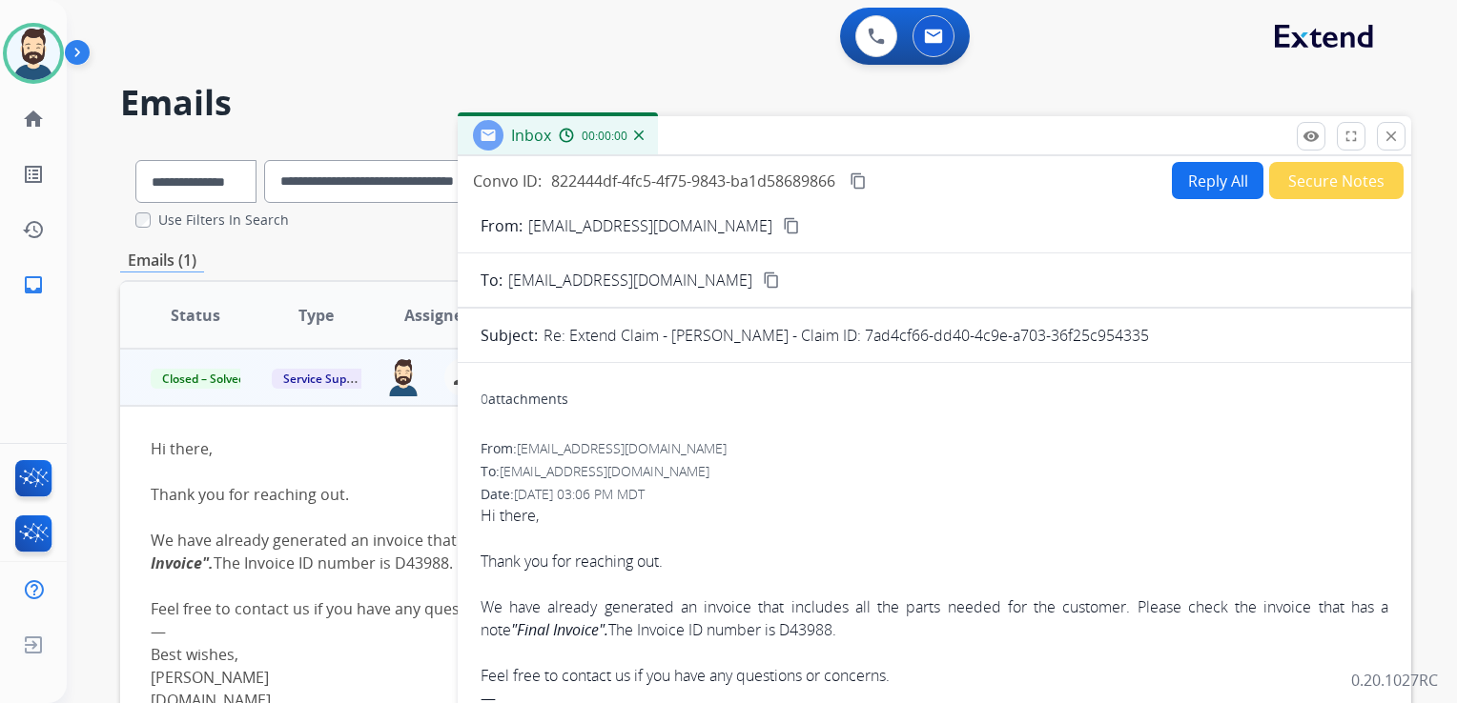
click at [1205, 187] on button "Reply All" at bounding box center [1218, 180] width 92 height 37
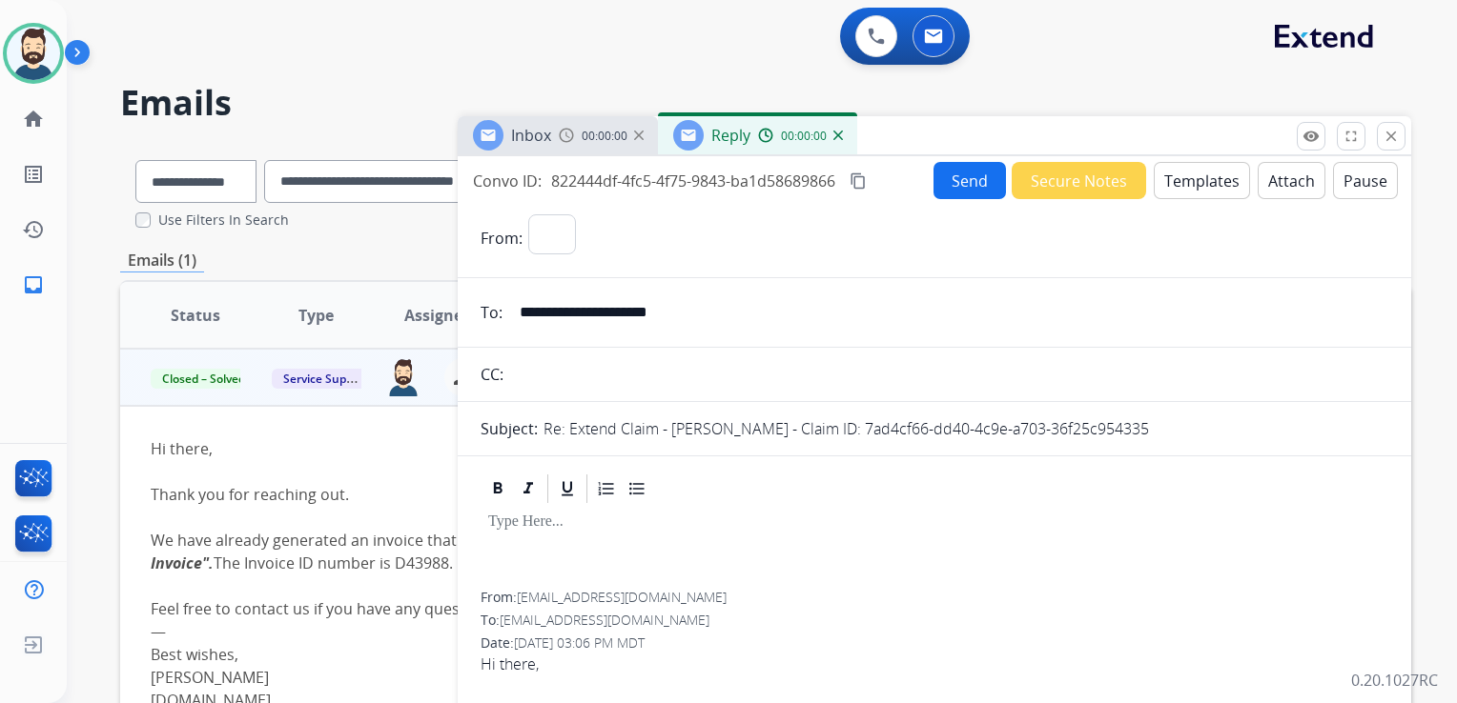
click at [1205, 185] on button "Templates" at bounding box center [1201, 180] width 96 height 37
select select "**********"
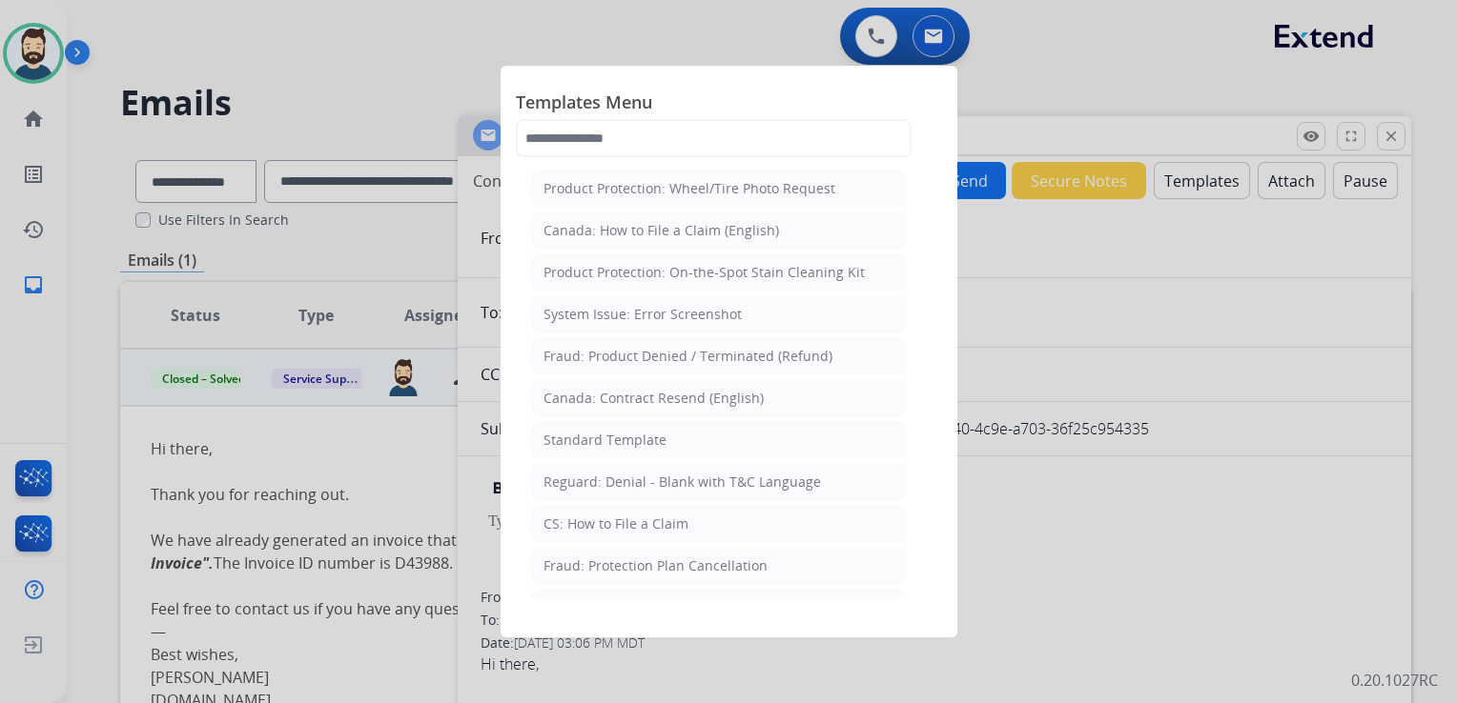
click at [621, 445] on div "Standard Template" at bounding box center [604, 440] width 123 height 19
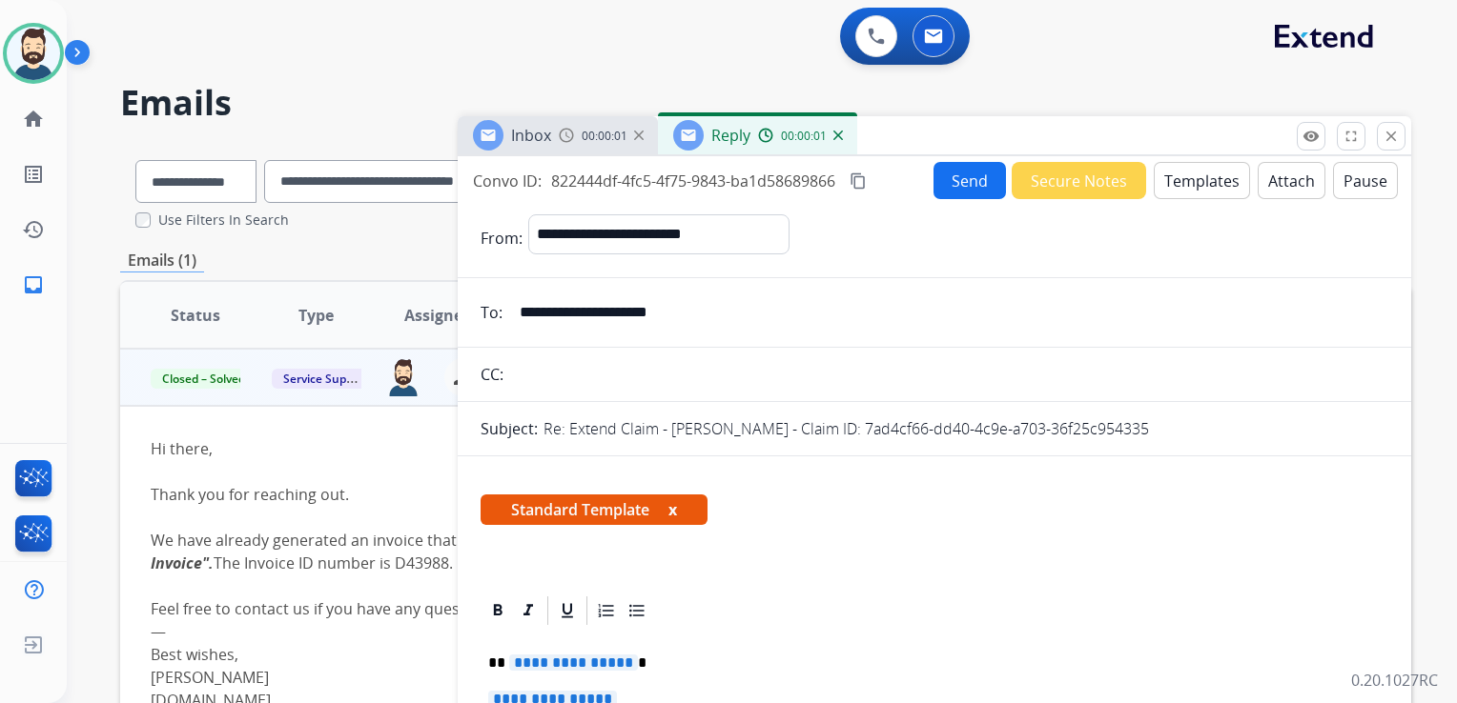
scroll to position [381, 0]
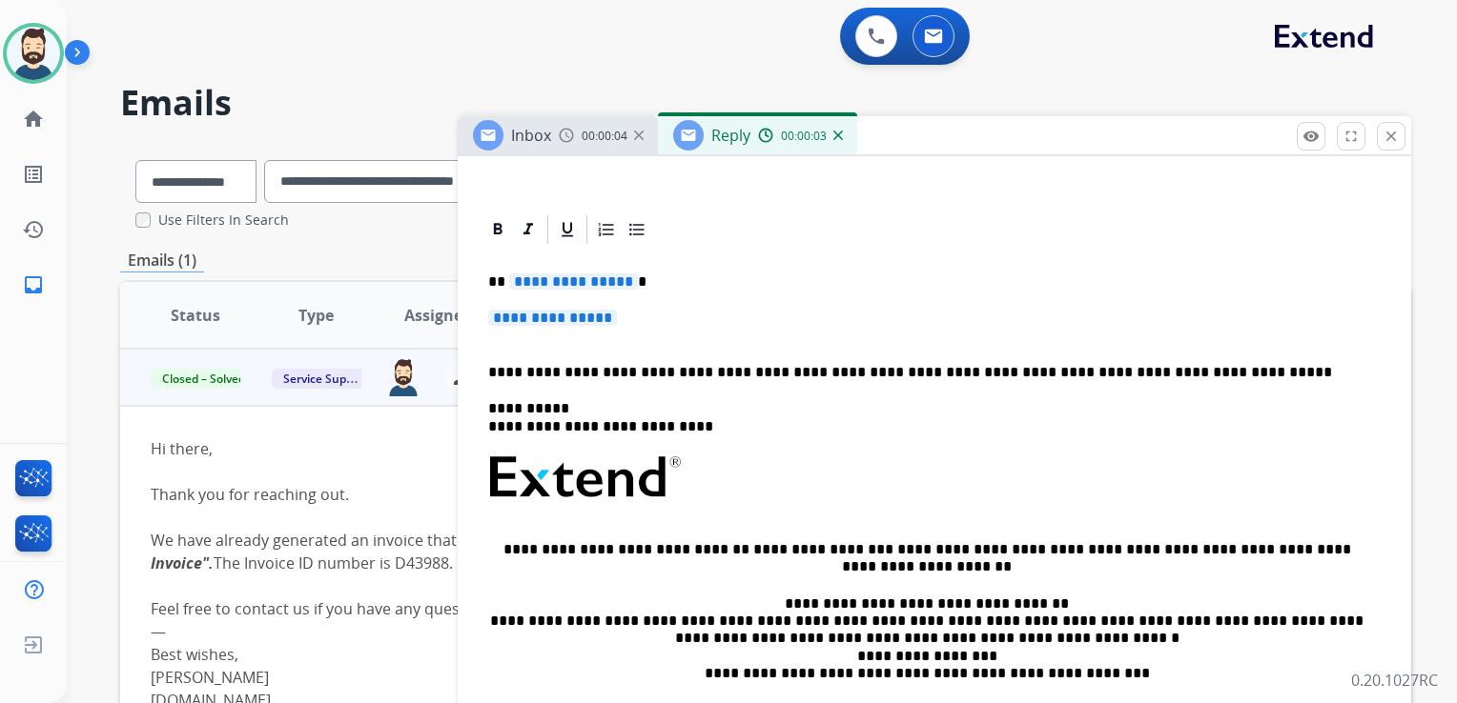
click at [626, 284] on p "**********" at bounding box center [926, 282] width 877 height 17
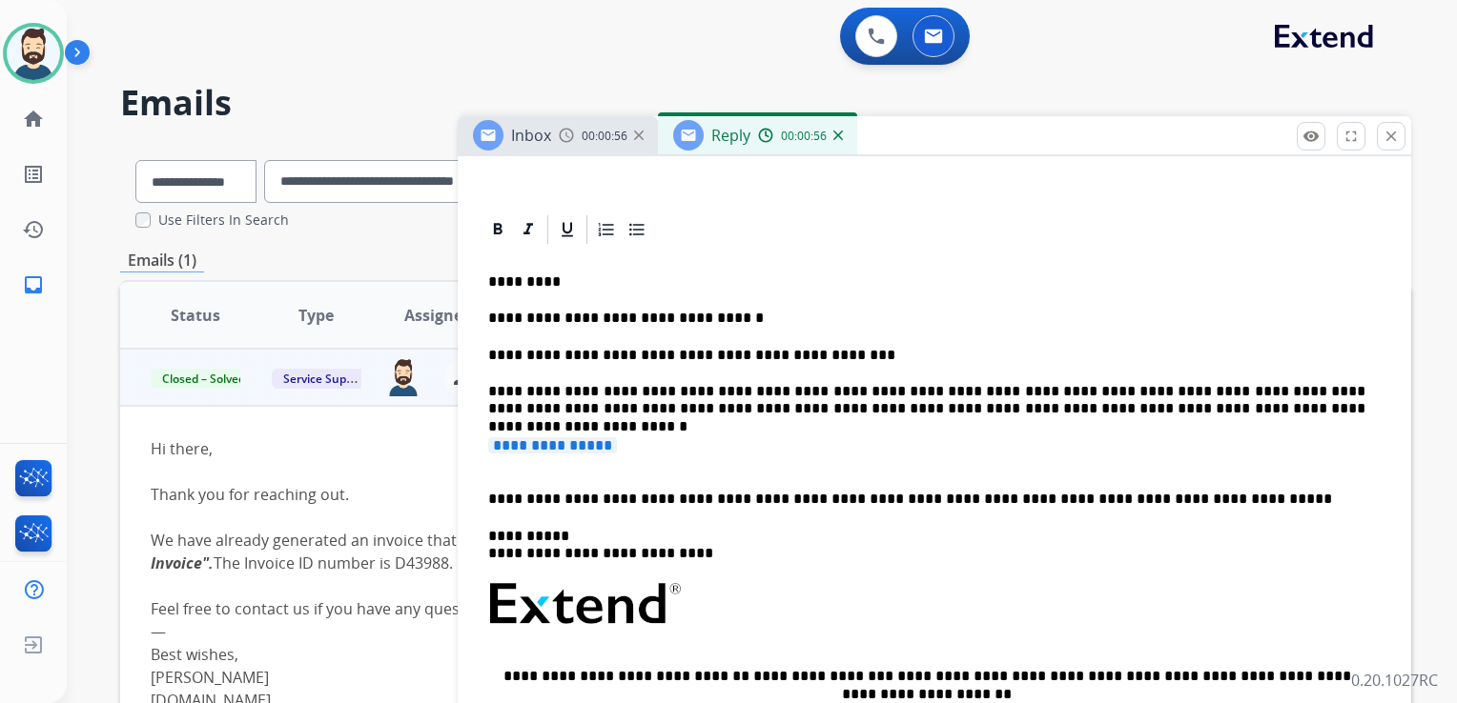
click at [934, 392] on p "**********" at bounding box center [926, 400] width 877 height 35
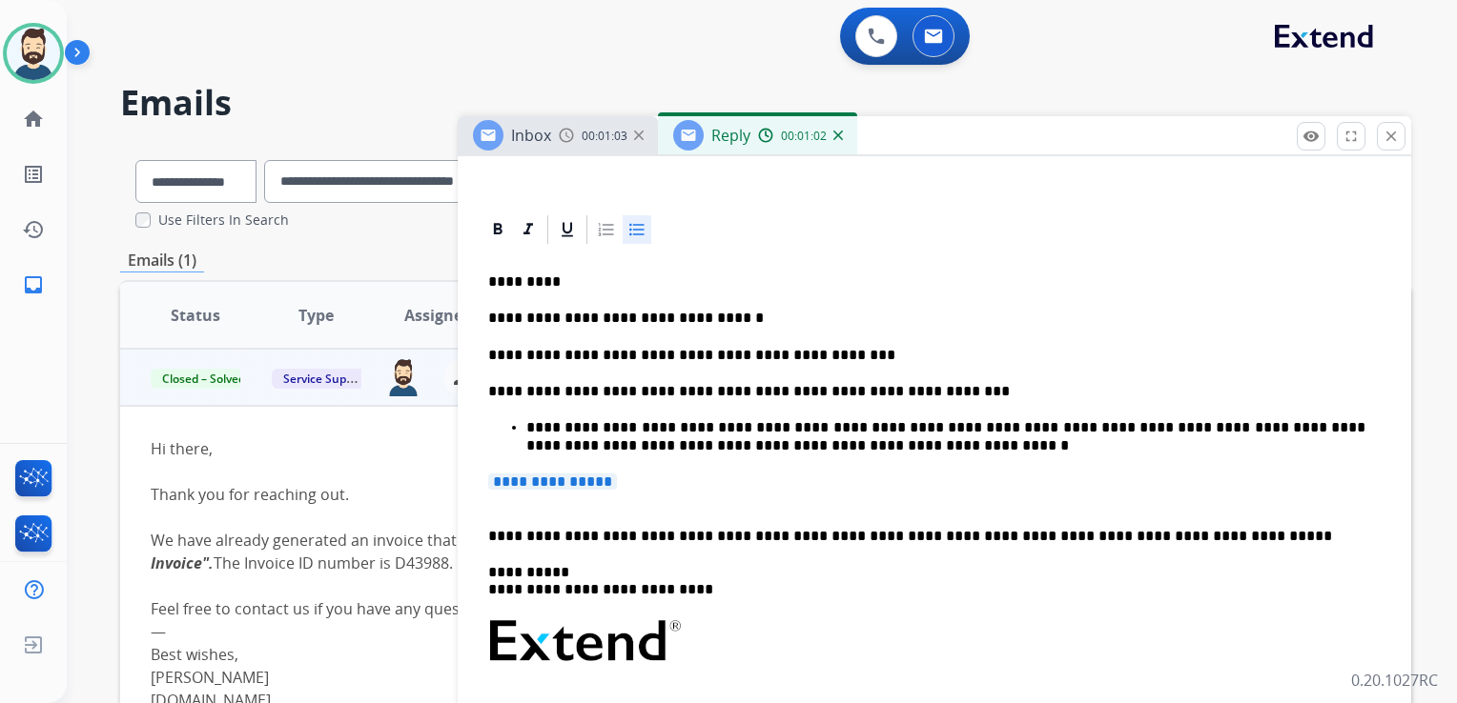
click at [703, 433] on p "**********" at bounding box center [945, 436] width 839 height 35
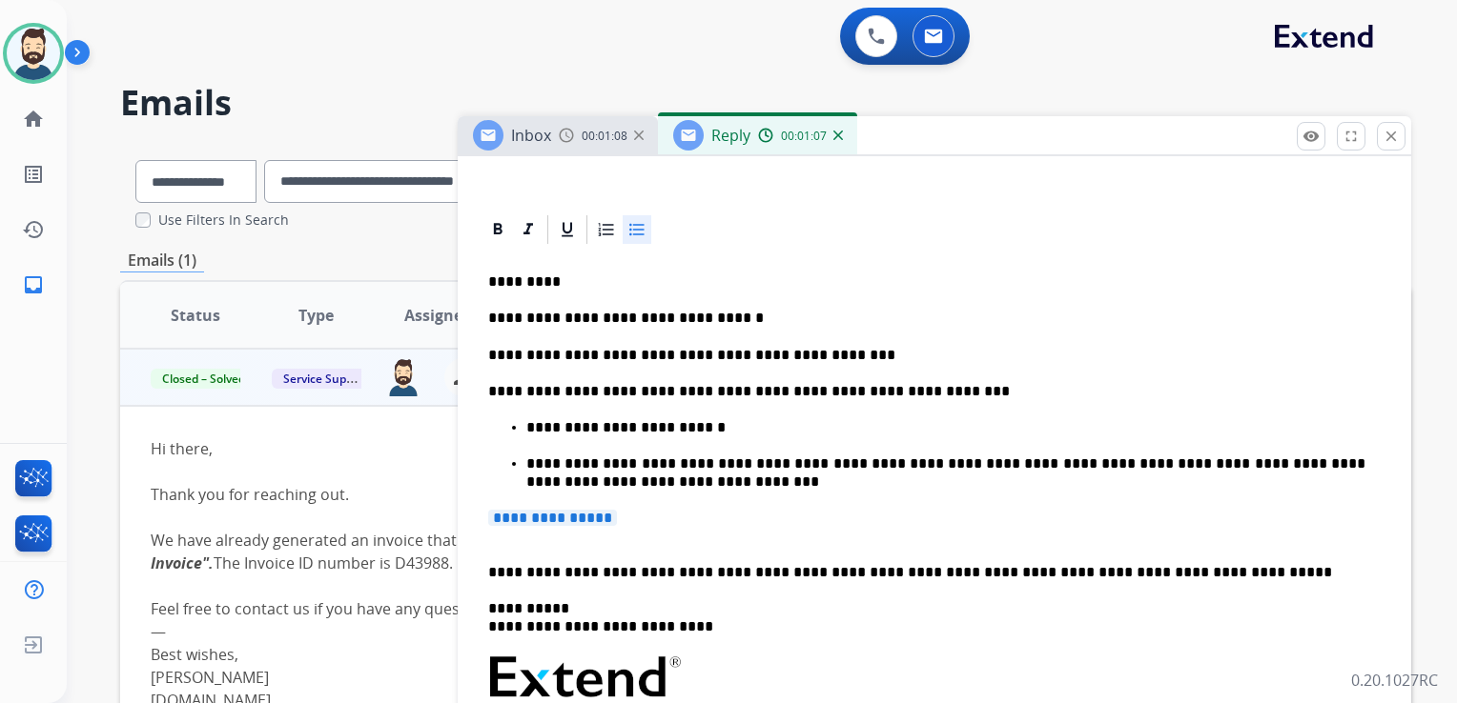
click at [653, 466] on p "**********" at bounding box center [945, 473] width 839 height 35
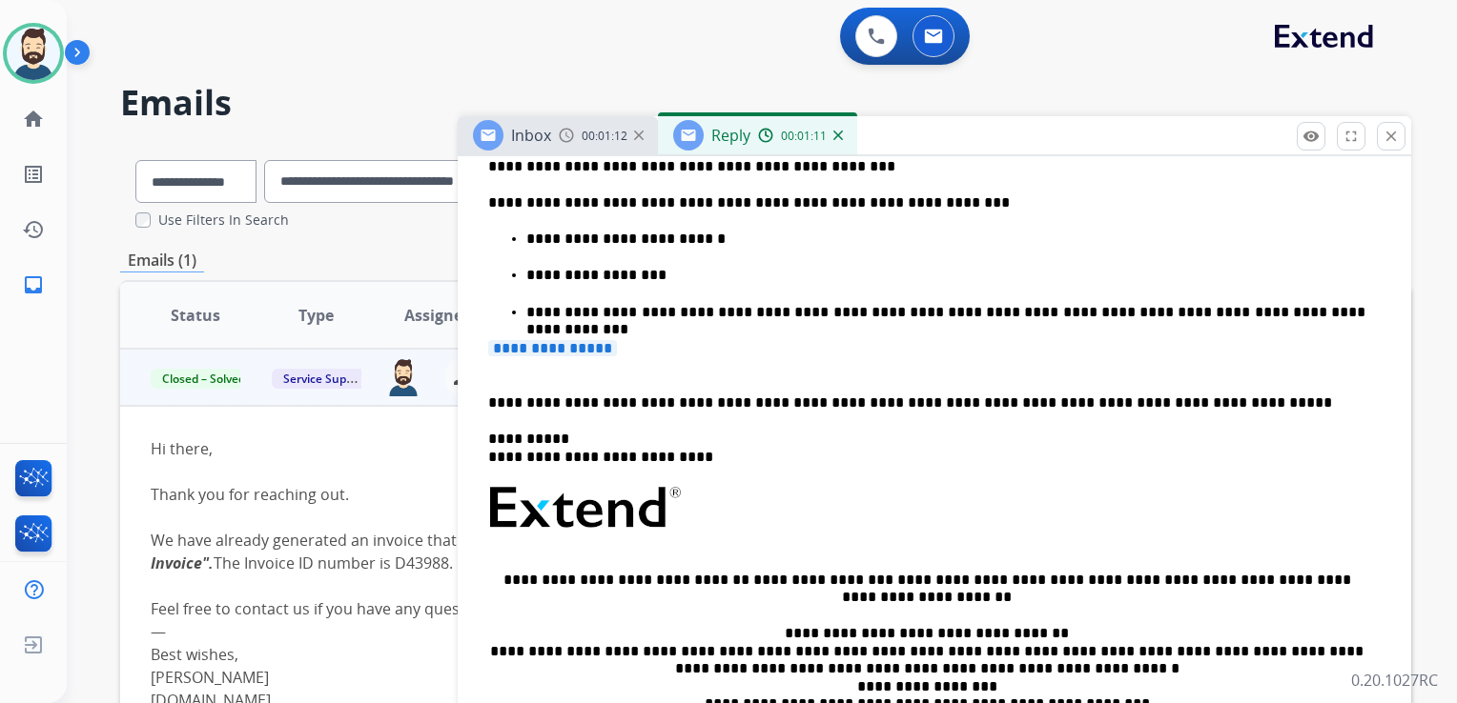
scroll to position [572, 0]
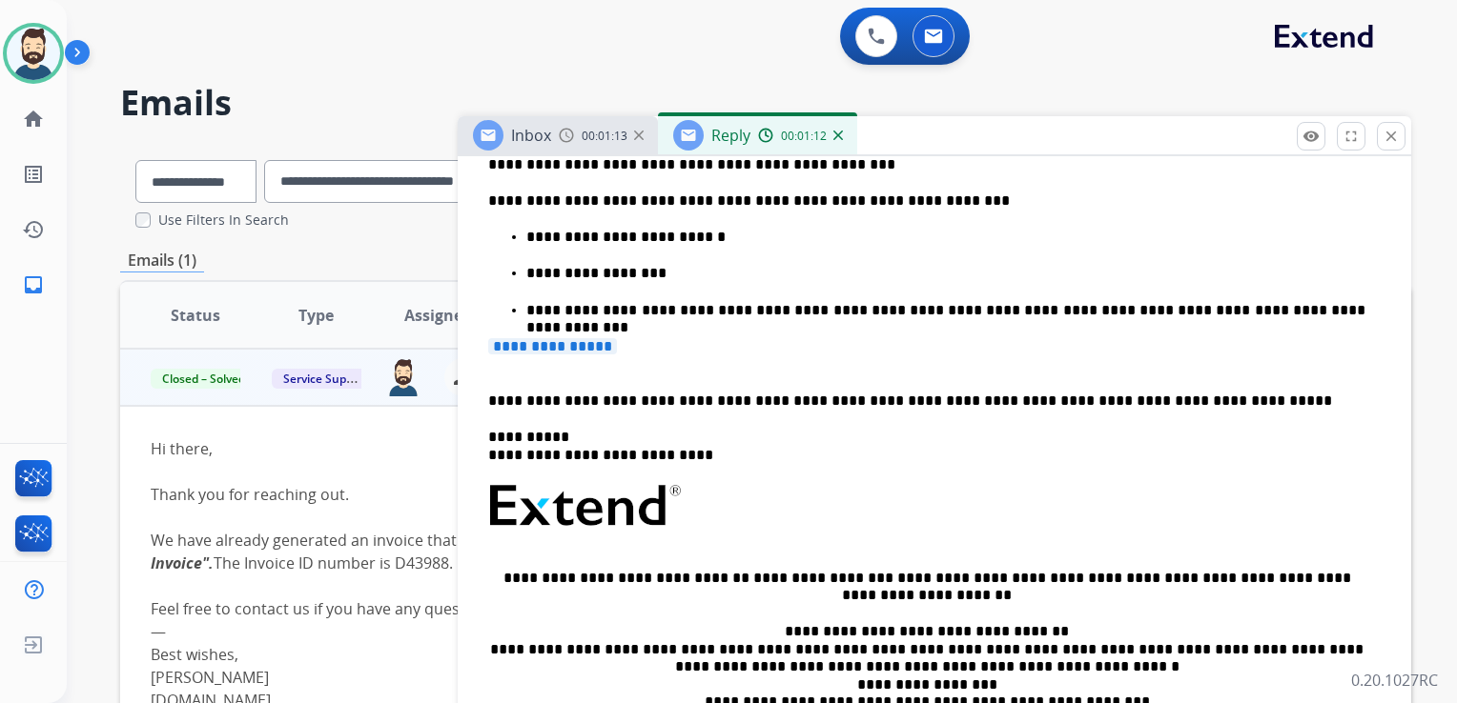
click at [744, 309] on p "**********" at bounding box center [945, 310] width 839 height 17
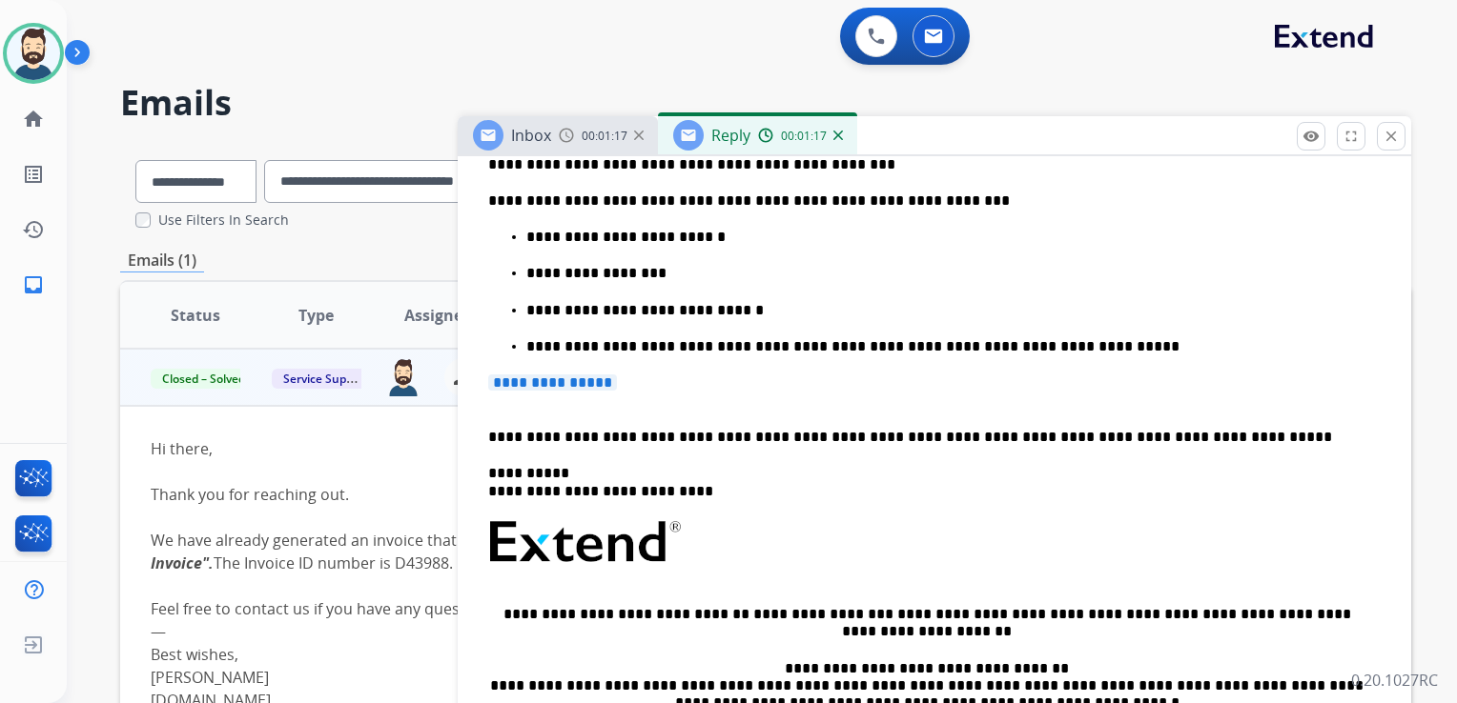
click at [784, 353] on p "**********" at bounding box center [945, 346] width 839 height 17
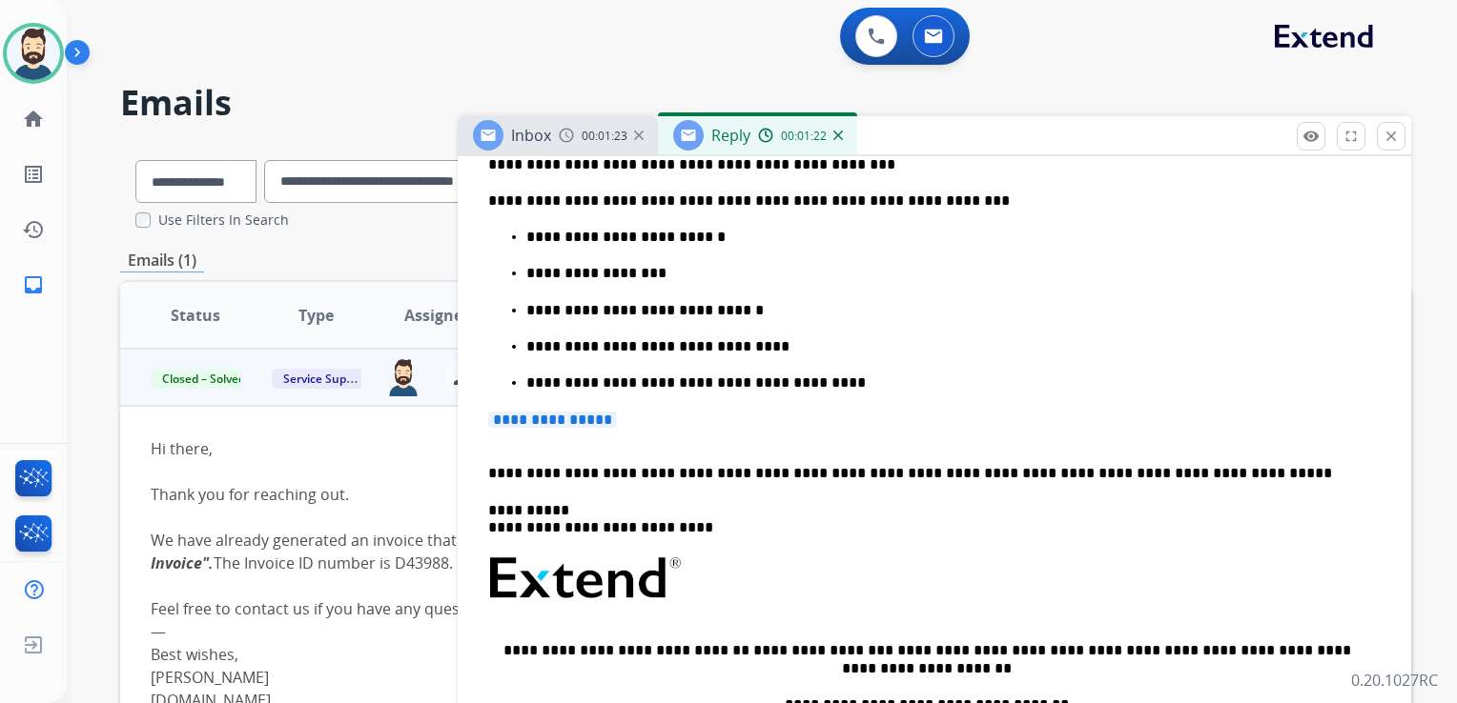
drag, startPoint x: 632, startPoint y: 419, endPoint x: 526, endPoint y: 421, distance: 105.8
click at [526, 421] on p "**********" at bounding box center [934, 429] width 892 height 35
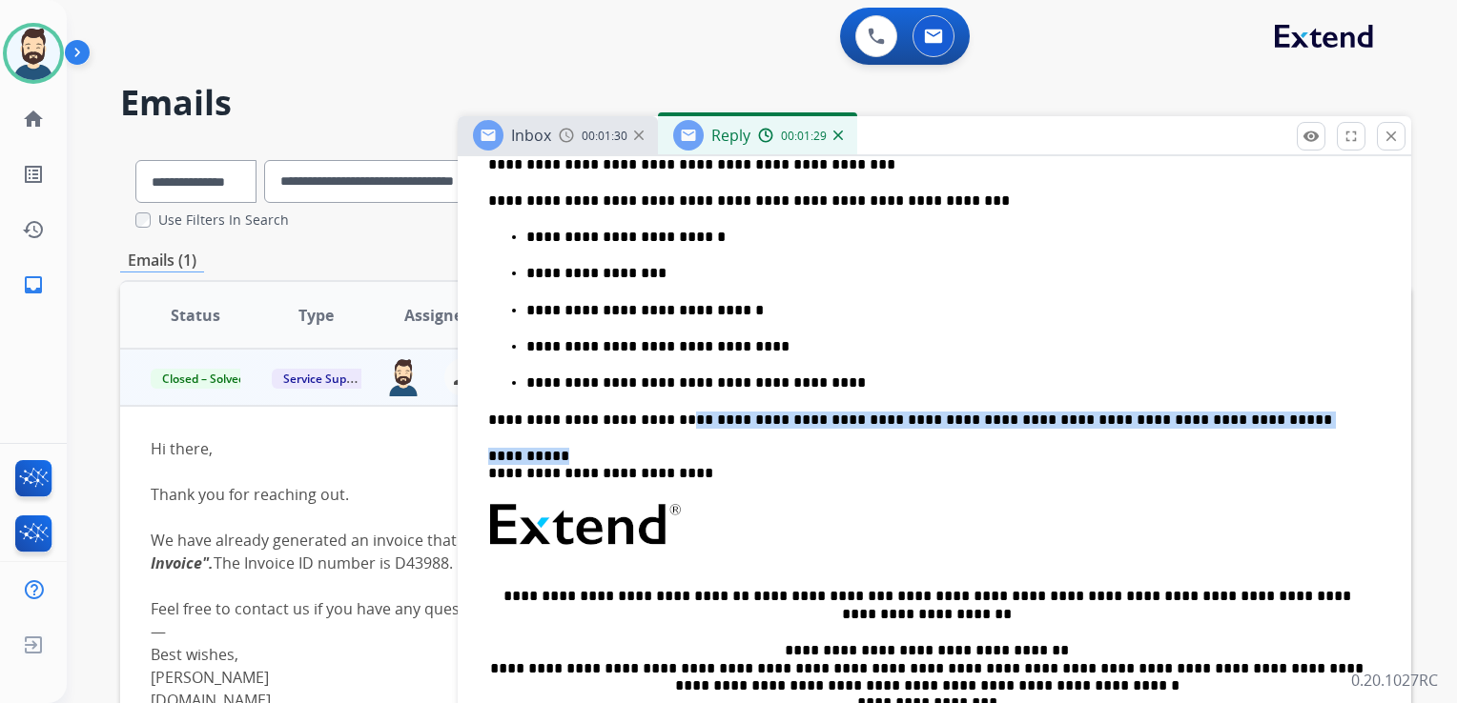
drag, startPoint x: 671, startPoint y: 421, endPoint x: 1192, endPoint y: 429, distance: 520.5
click at [1192, 429] on div "**********" at bounding box center [933, 450] width 907 height 789
drag, startPoint x: 934, startPoint y: 412, endPoint x: 913, endPoint y: 418, distance: 21.7
click at [933, 412] on p "**********" at bounding box center [926, 420] width 877 height 17
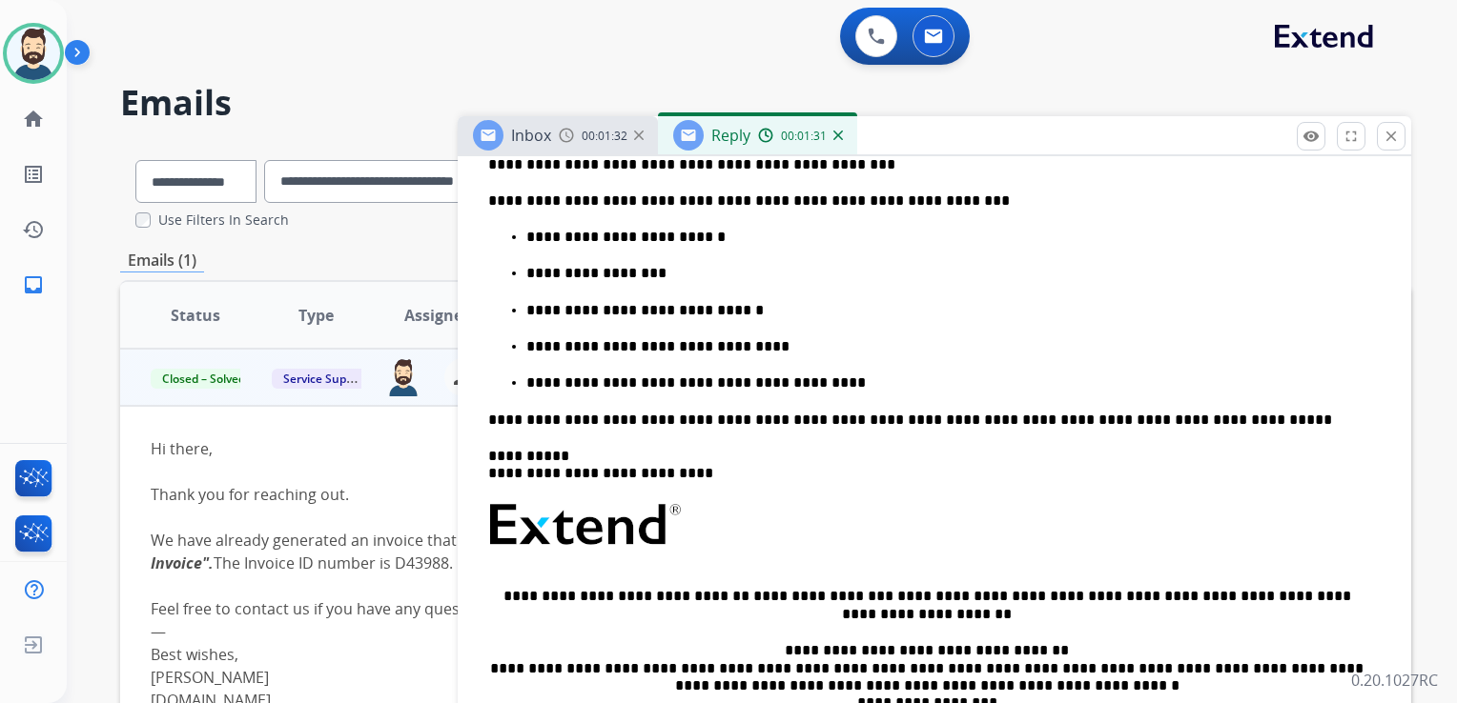
click at [709, 467] on p "**********" at bounding box center [926, 465] width 877 height 35
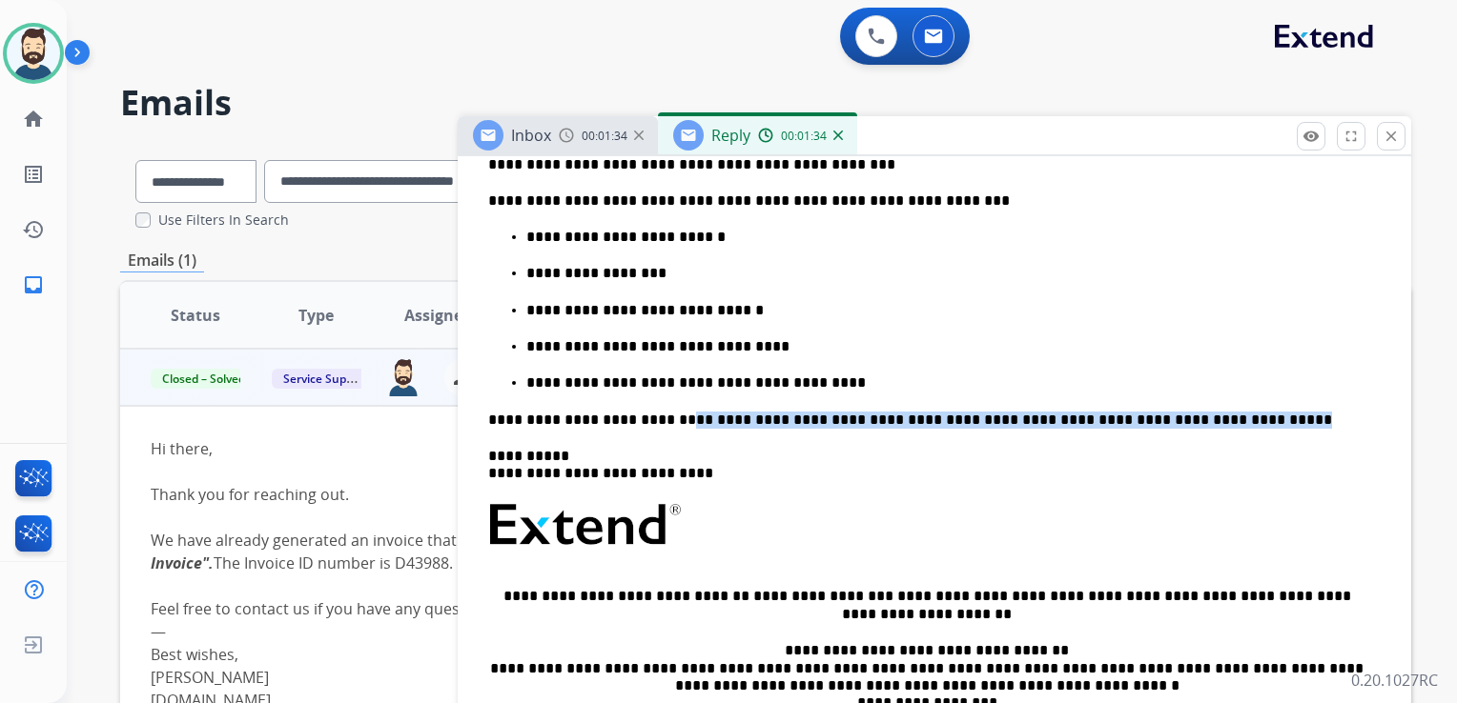
drag, startPoint x: 662, startPoint y: 423, endPoint x: 1182, endPoint y: 427, distance: 520.5
click at [1182, 427] on p "**********" at bounding box center [926, 420] width 877 height 17
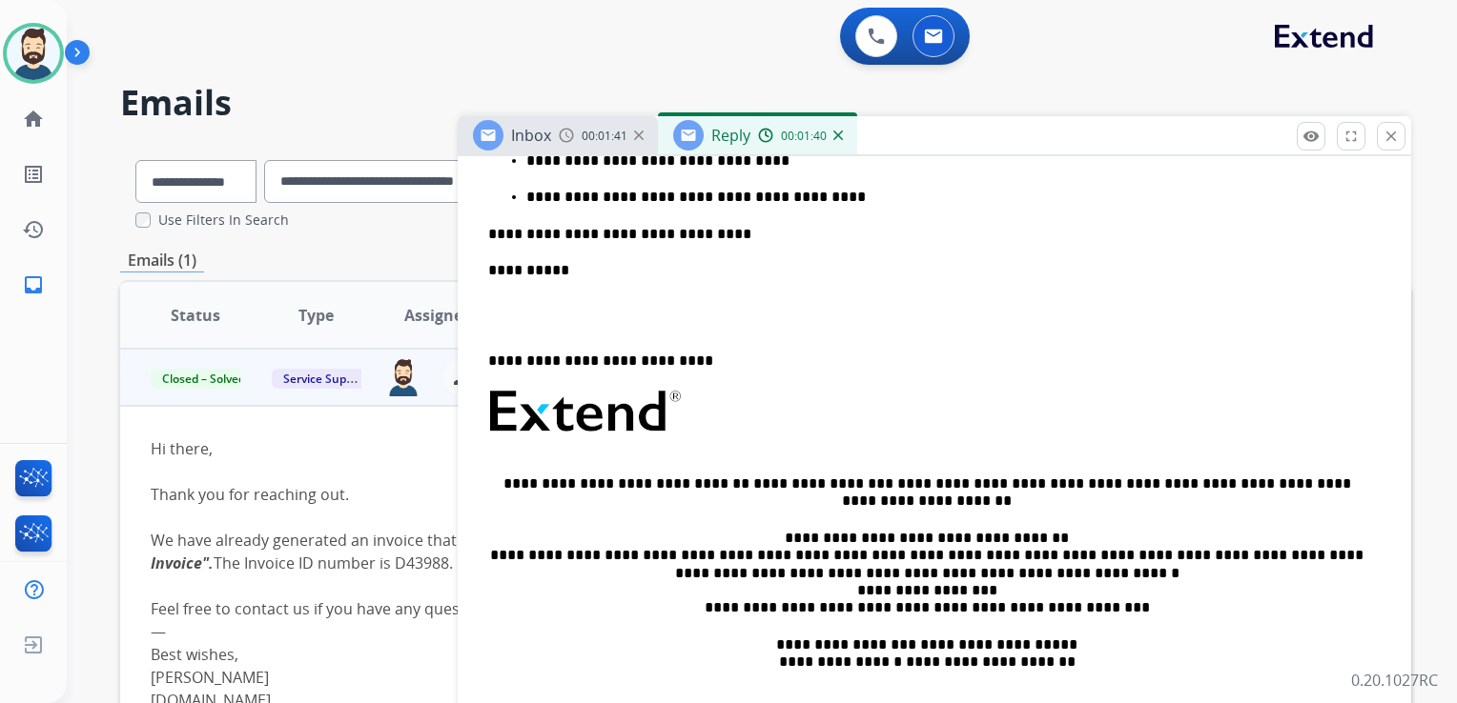
scroll to position [763, 0]
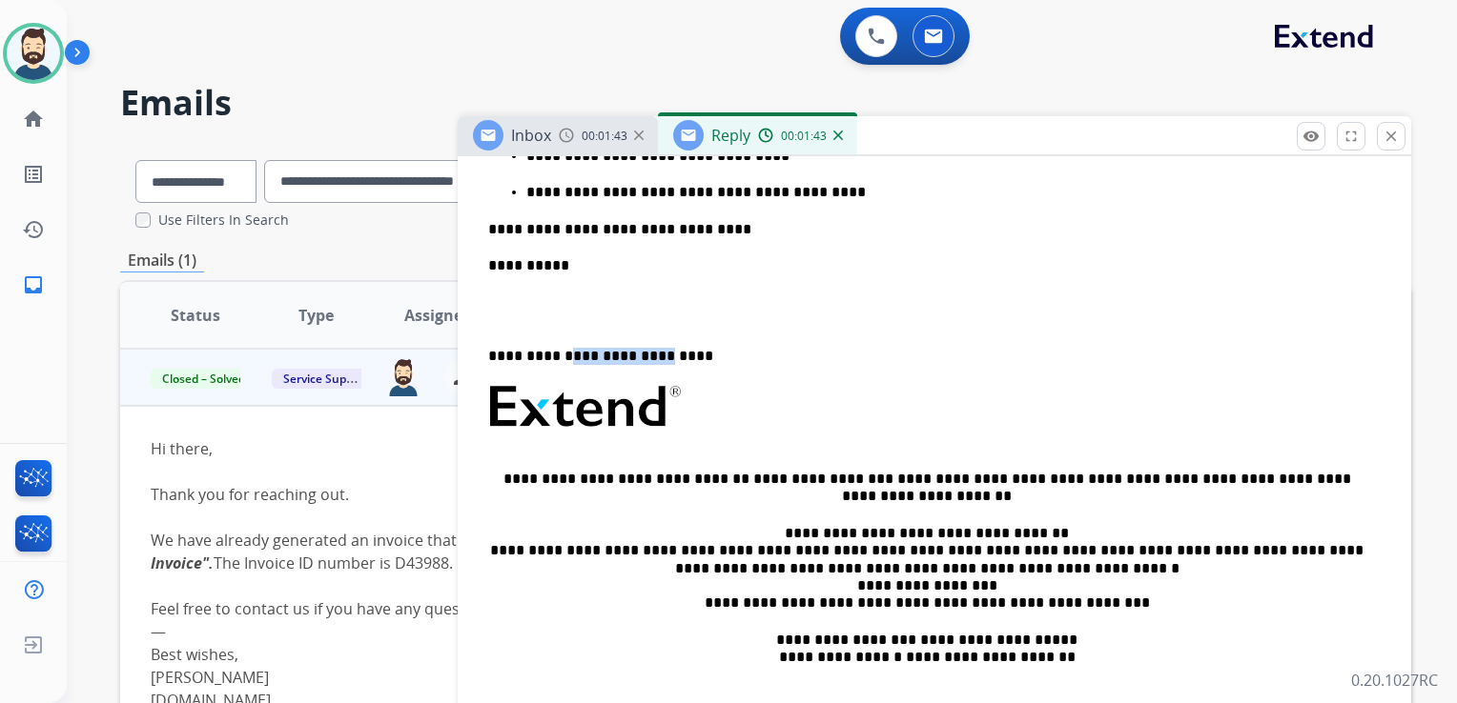
drag, startPoint x: 563, startPoint y: 360, endPoint x: 652, endPoint y: 360, distance: 88.6
click at [652, 360] on p "**********" at bounding box center [926, 348] width 877 height 35
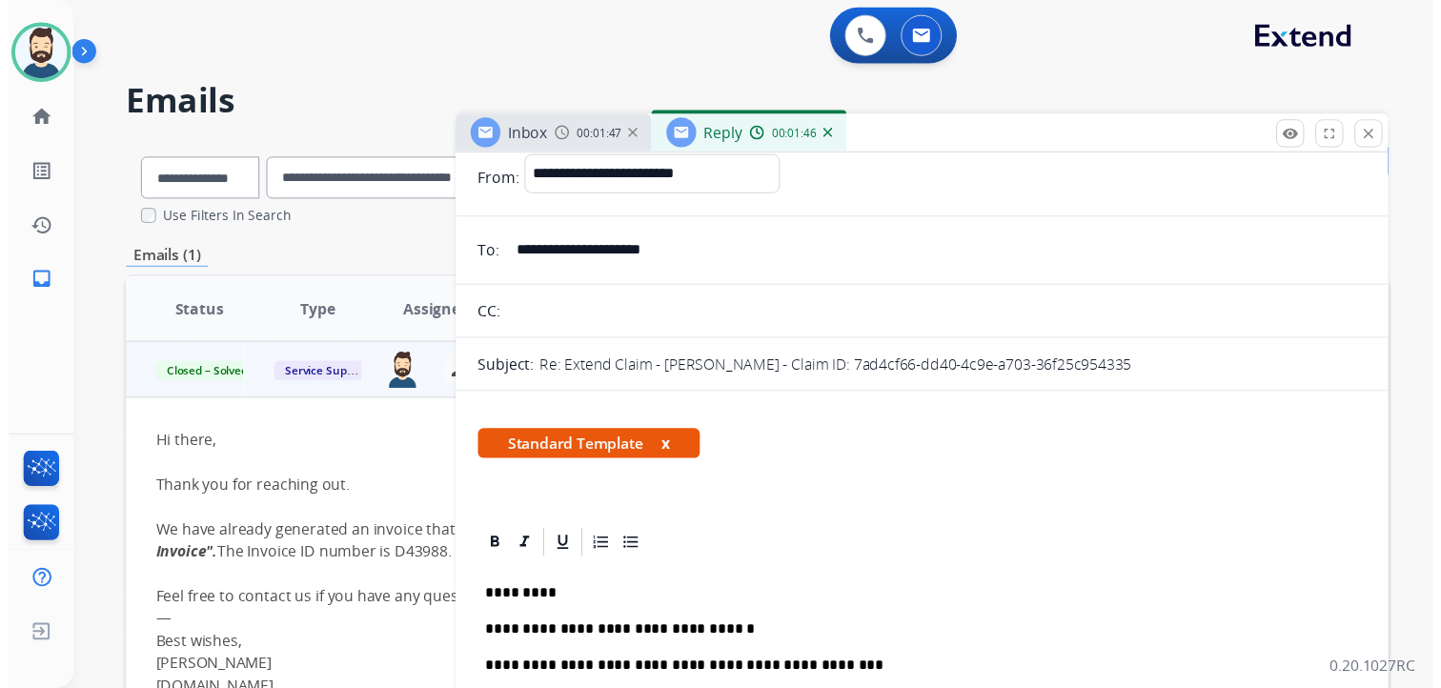
scroll to position [0, 0]
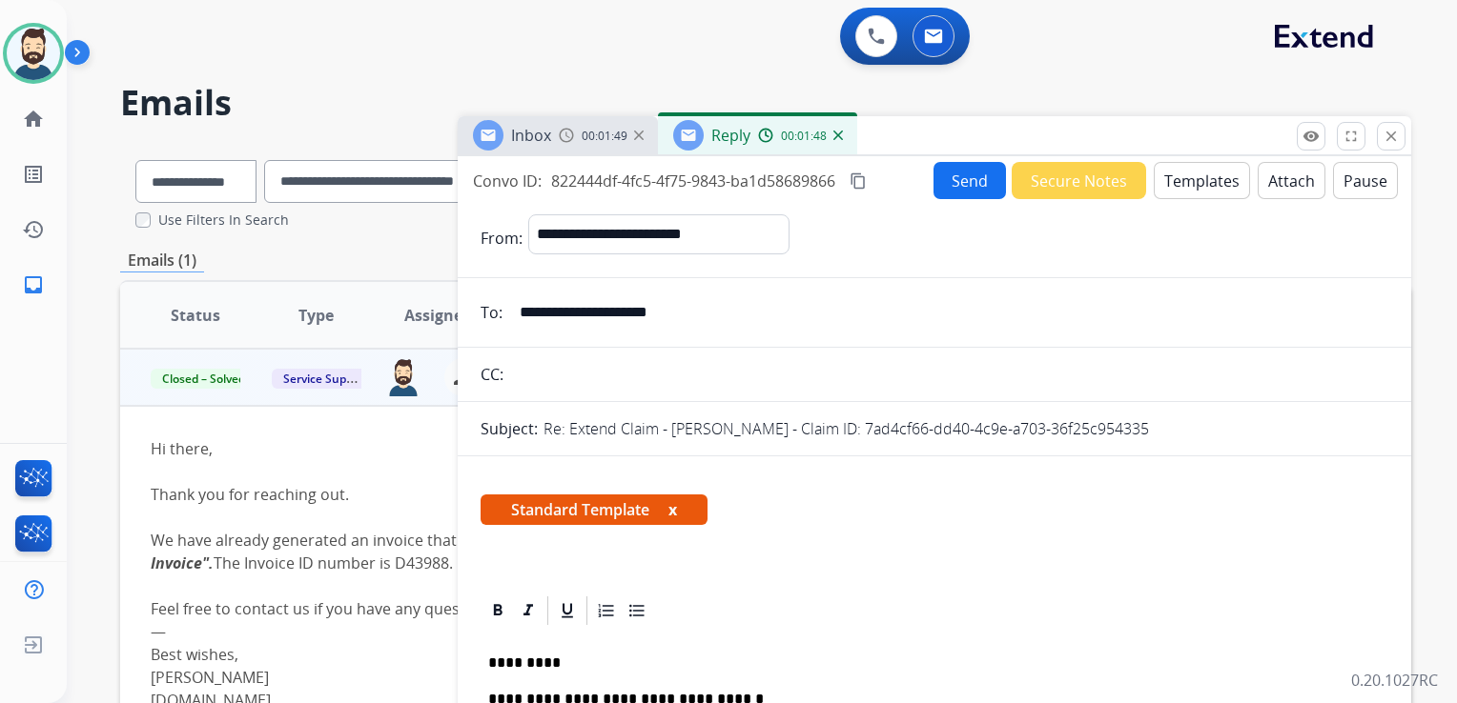
click at [951, 179] on button "Send" at bounding box center [969, 180] width 72 height 37
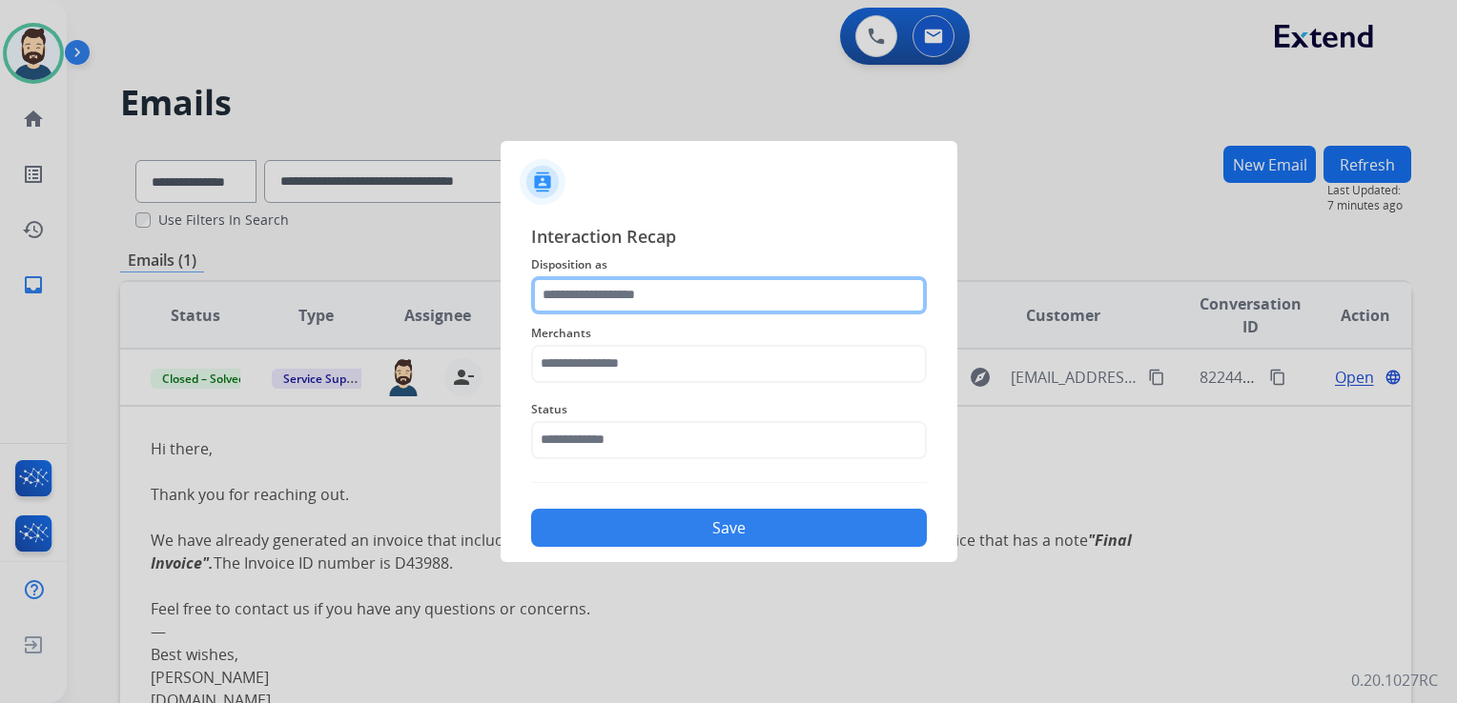
click at [565, 295] on input "text" at bounding box center [729, 295] width 396 height 38
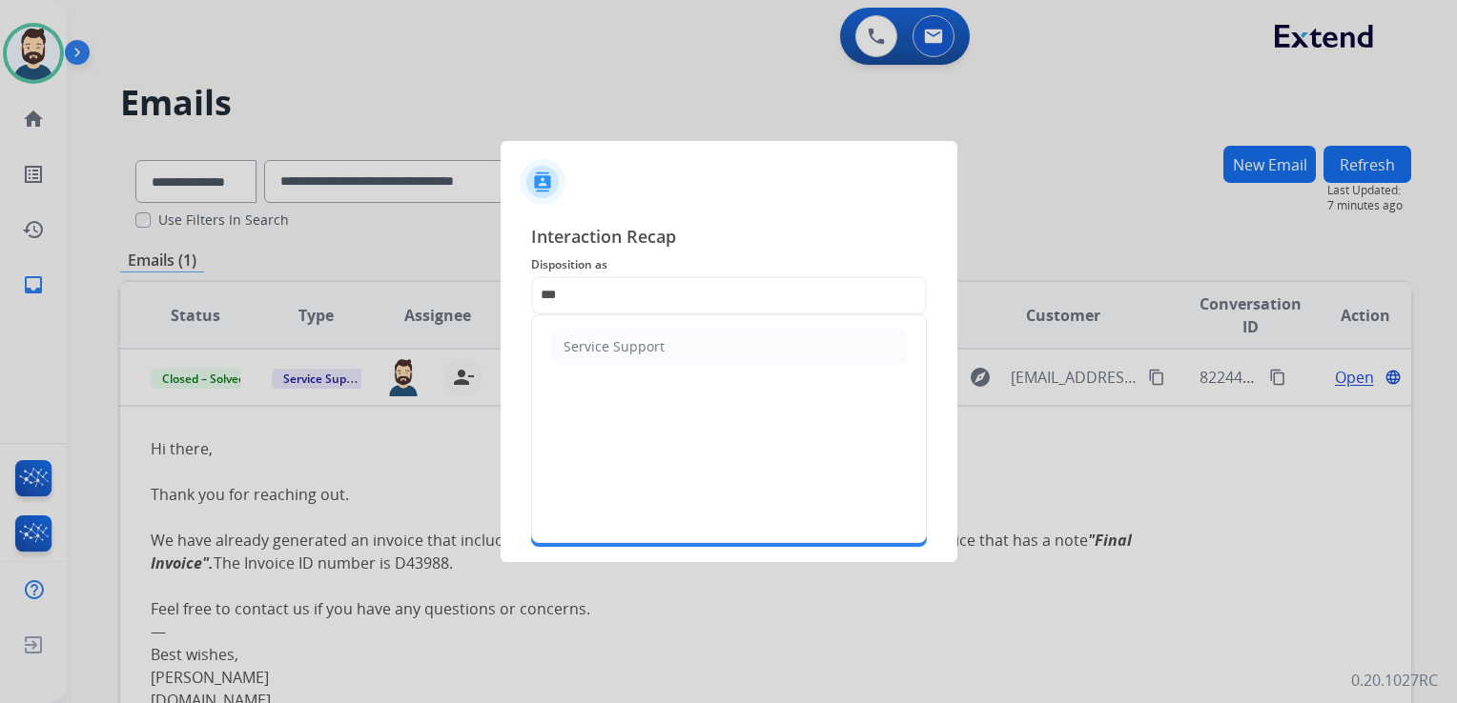
click at [588, 353] on div "Service Support" at bounding box center [613, 346] width 101 height 19
type input "**********"
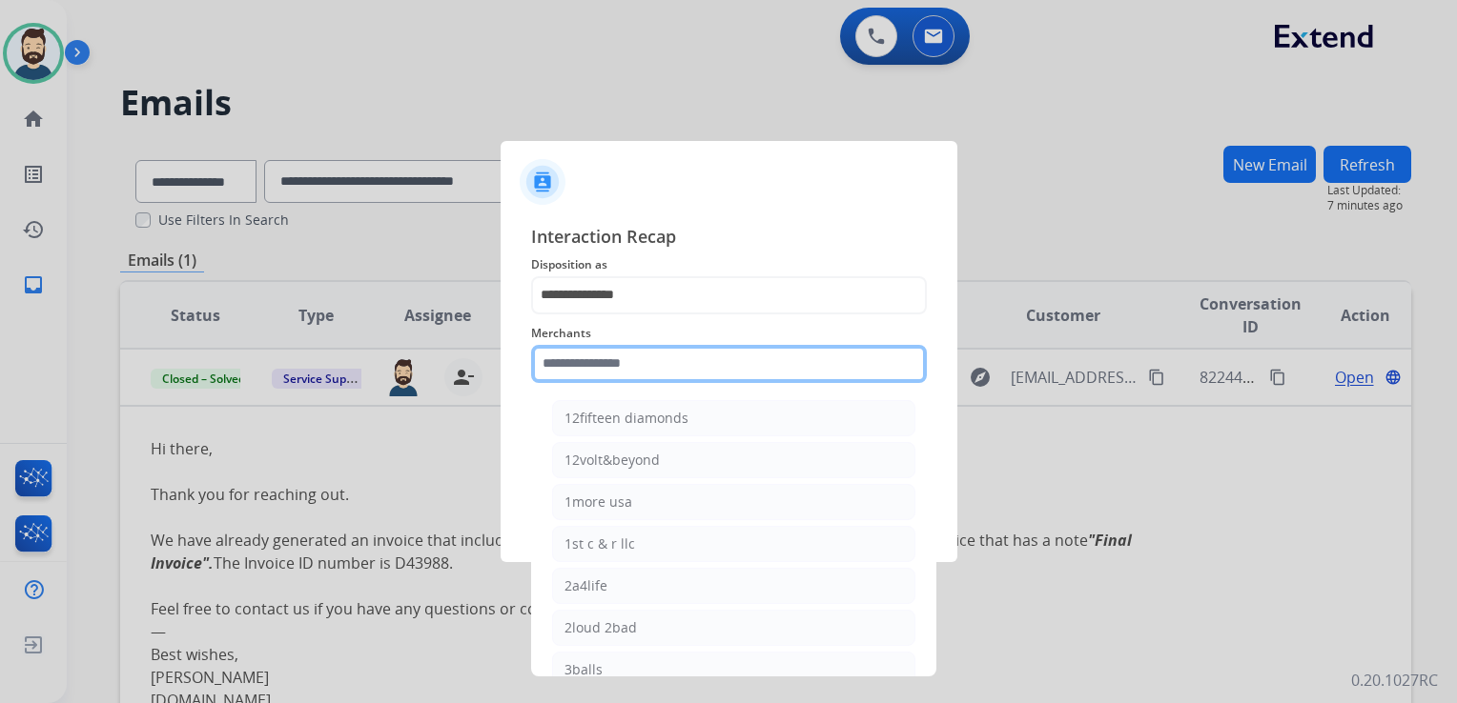
click at [589, 354] on input "text" at bounding box center [729, 364] width 396 height 38
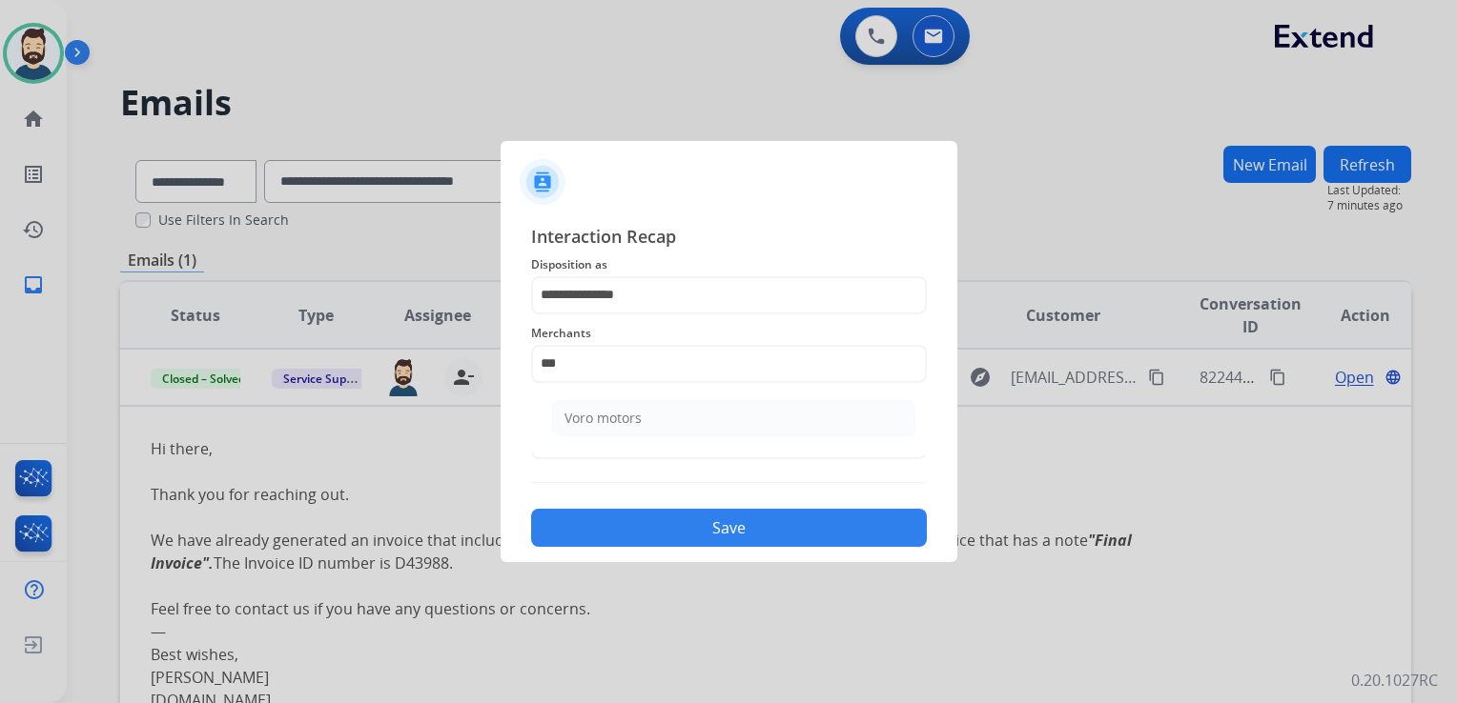
click at [602, 422] on div "Voro motors" at bounding box center [602, 418] width 77 height 19
type input "**********"
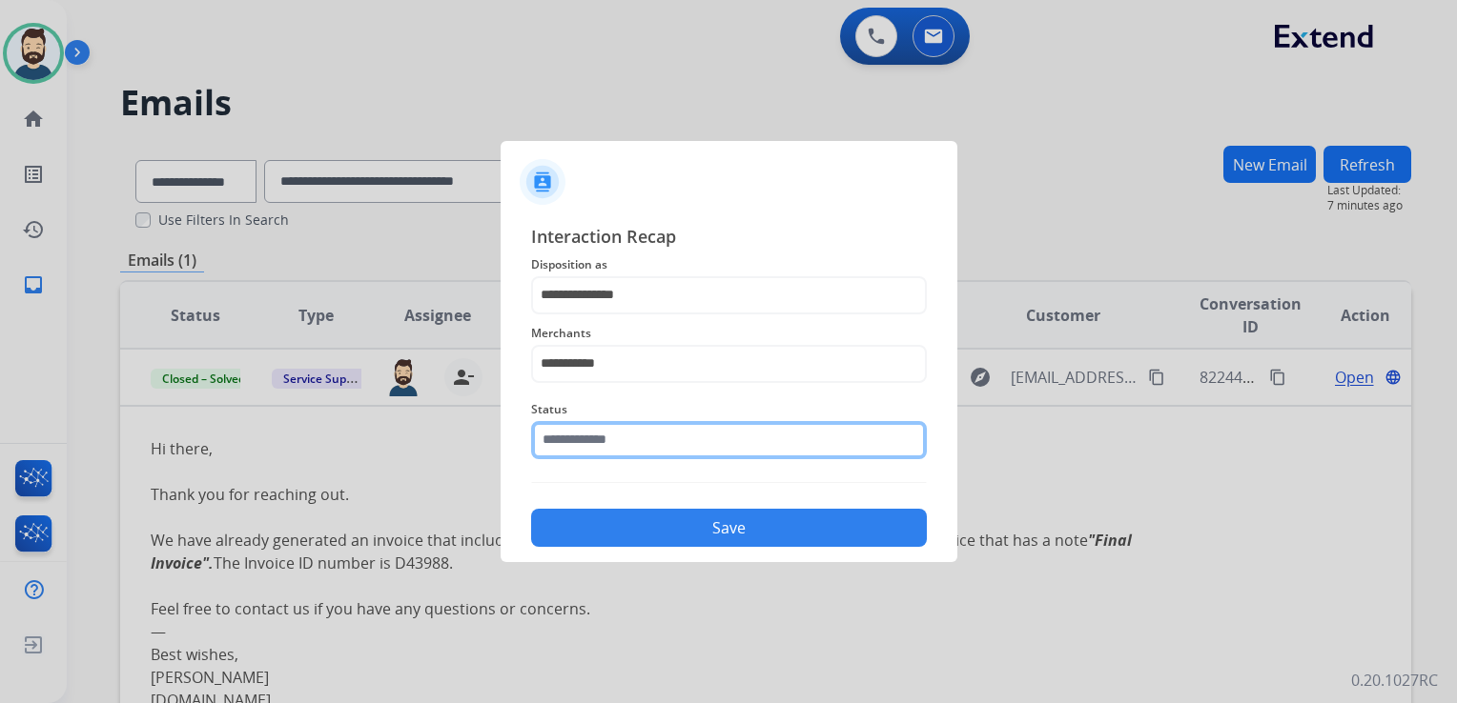
click at [615, 428] on input "text" at bounding box center [729, 440] width 396 height 38
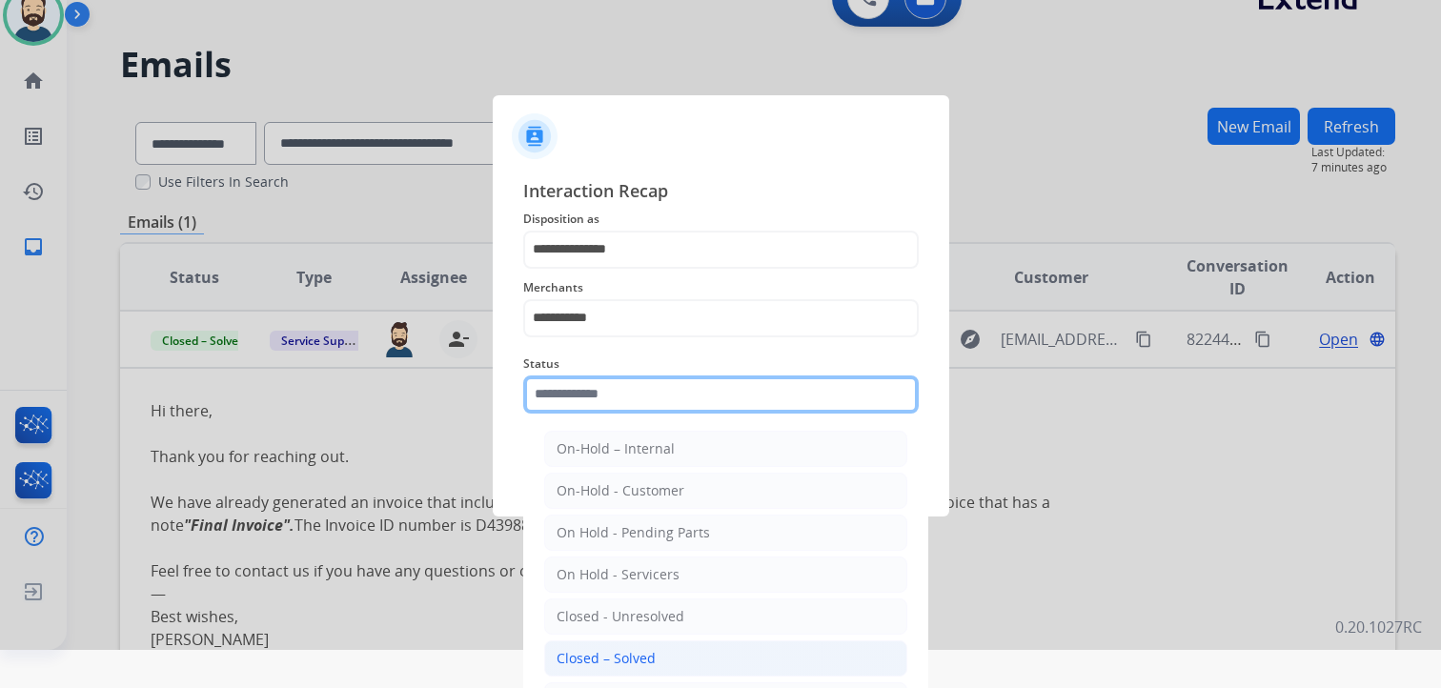
scroll to position [56, 0]
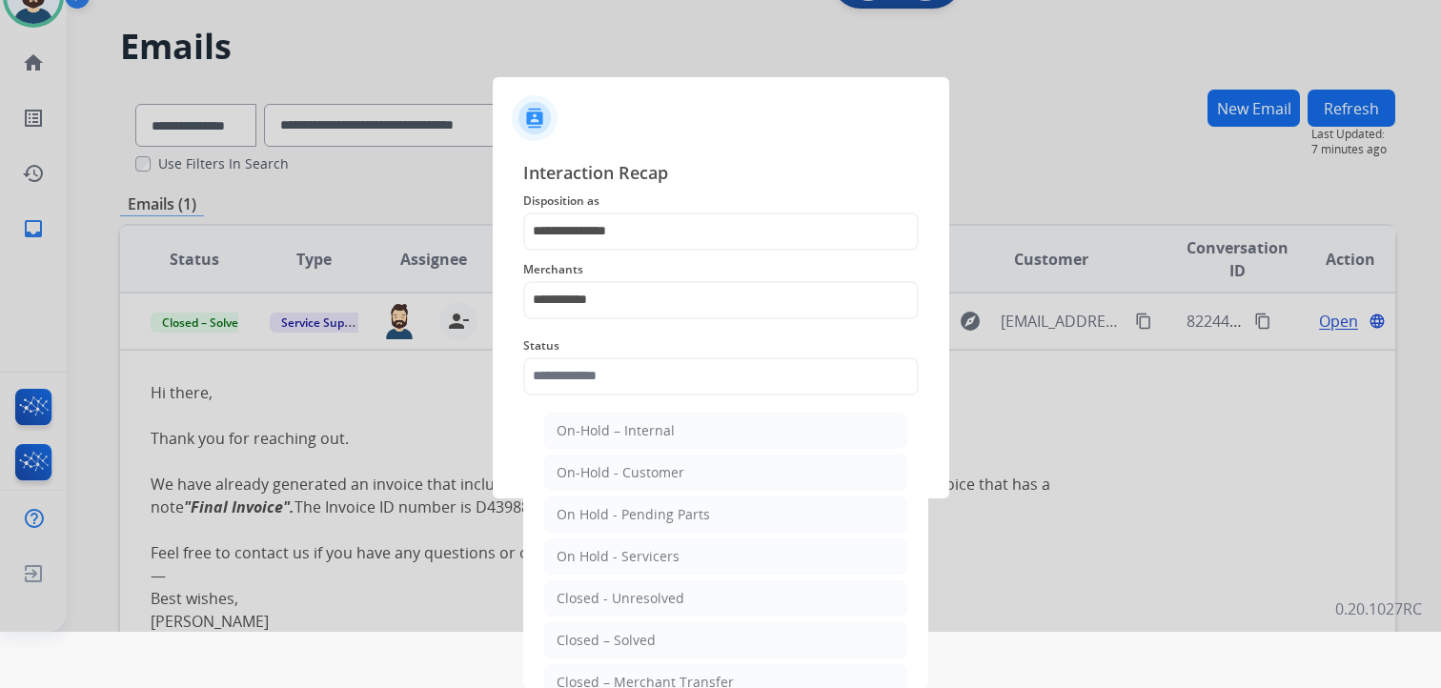
drag, startPoint x: 636, startPoint y: 636, endPoint x: 649, endPoint y: 532, distance: 104.8
click at [634, 634] on div "Closed – Solved" at bounding box center [606, 640] width 99 height 19
type input "**********"
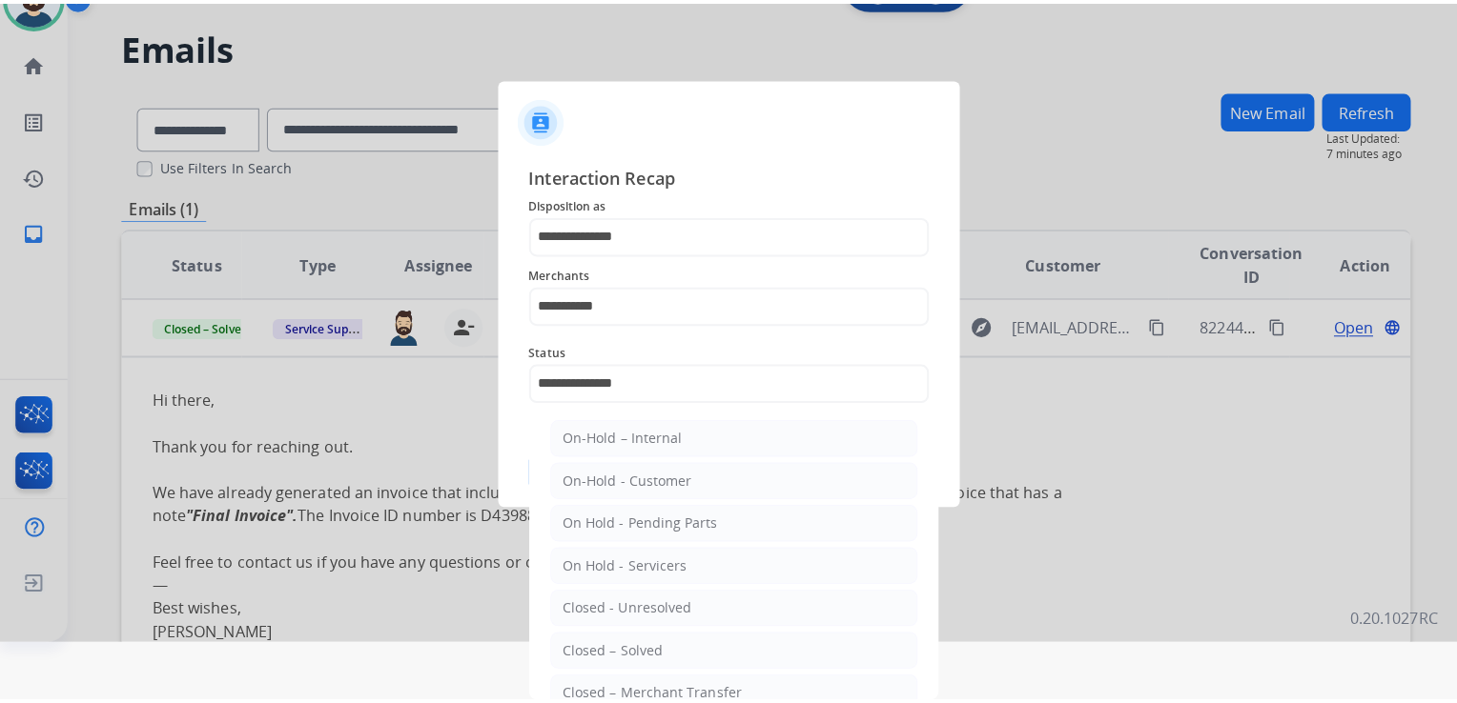
scroll to position [0, 0]
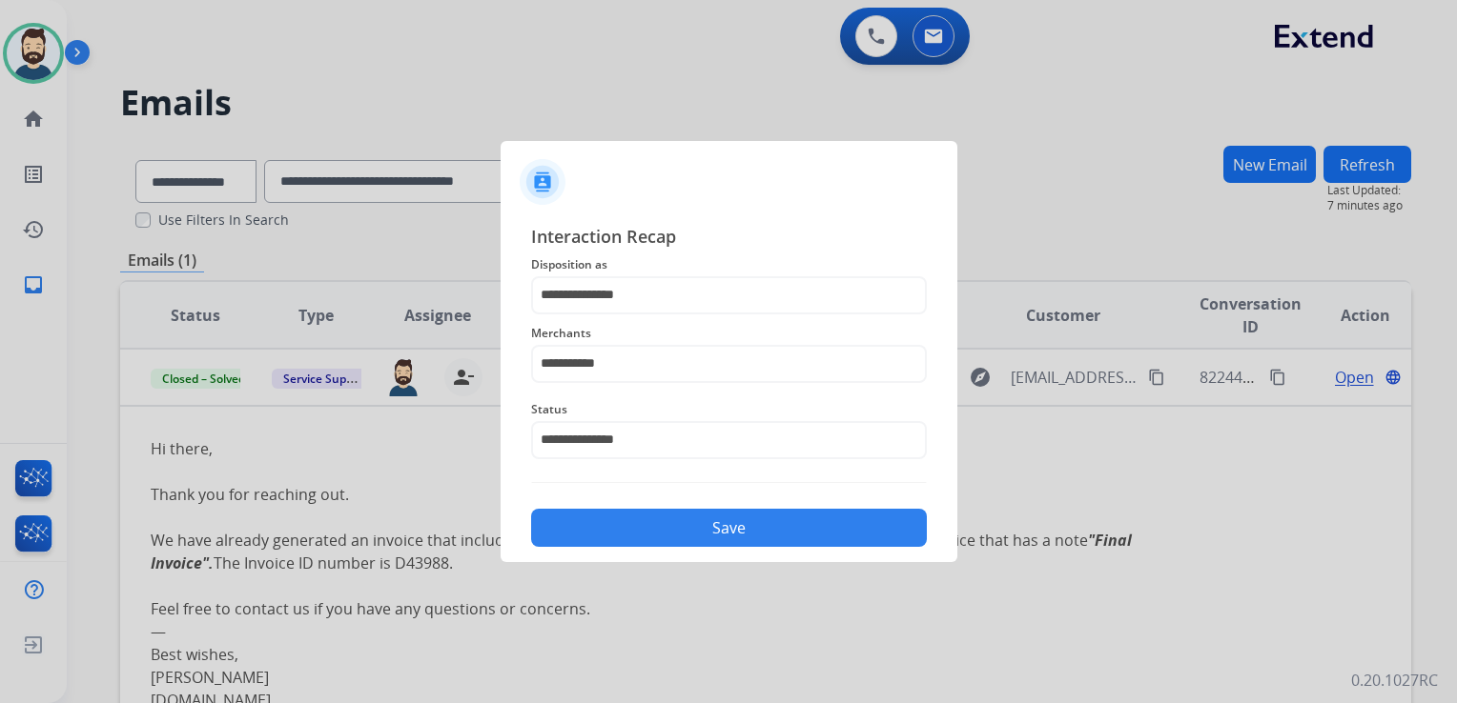
click at [652, 504] on div "Save" at bounding box center [729, 523] width 396 height 50
click at [663, 535] on button "Save" at bounding box center [729, 528] width 396 height 38
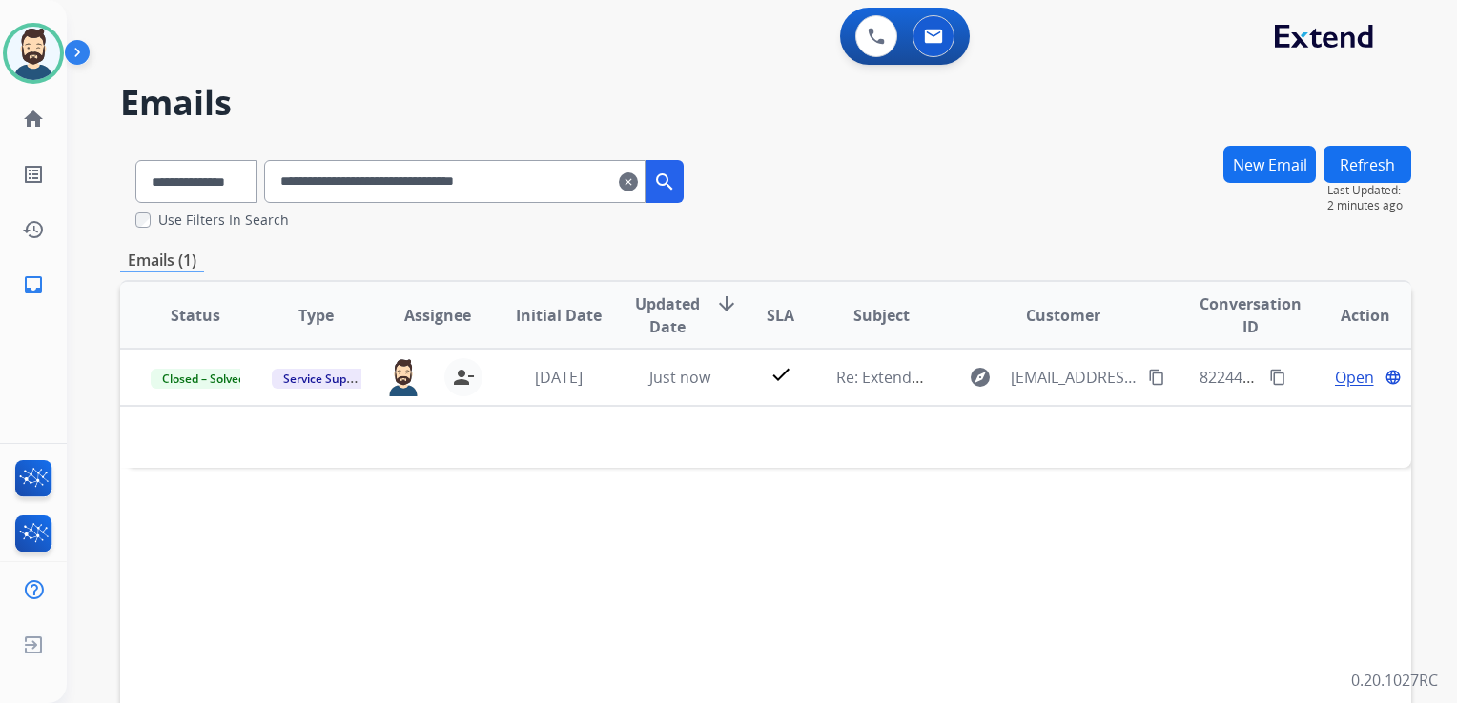
click at [638, 178] on mat-icon "clear" at bounding box center [628, 182] width 19 height 23
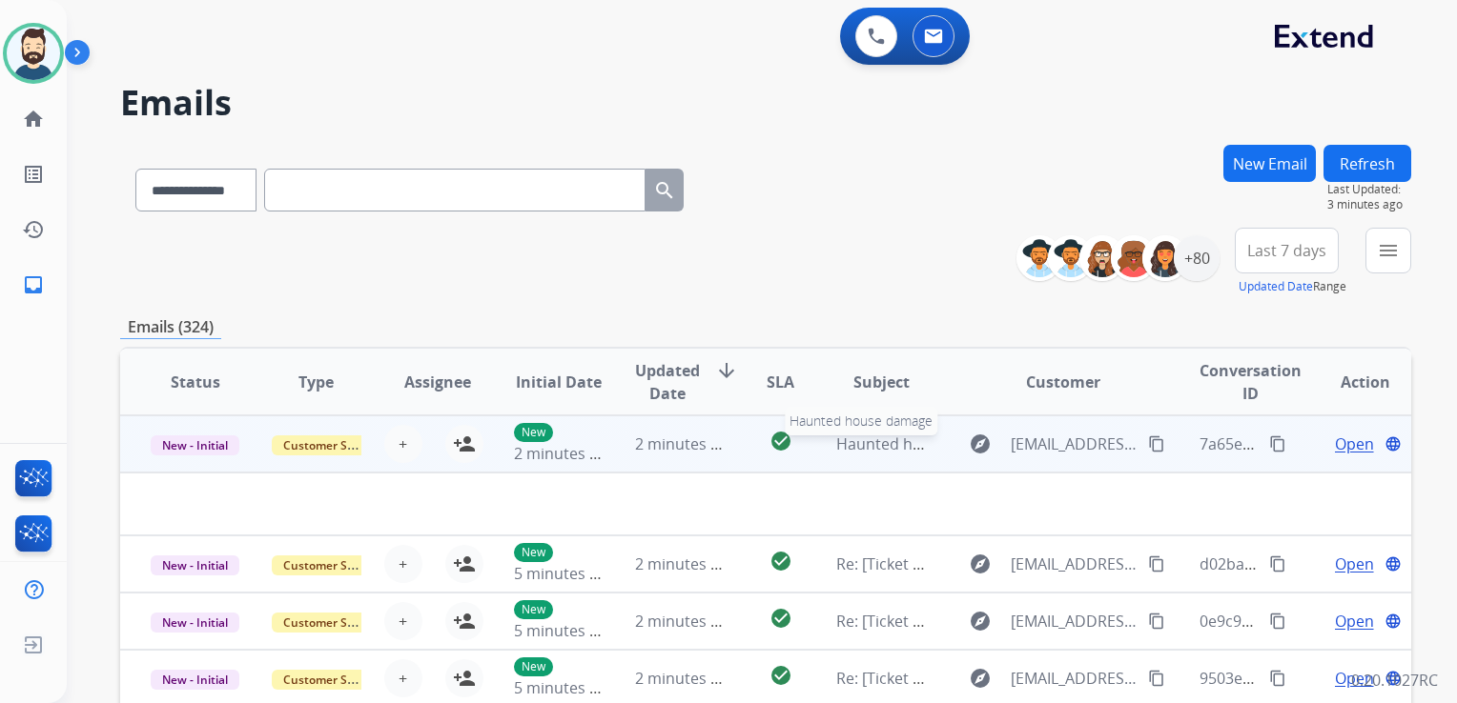
click at [853, 455] on div "Haunted house damage" at bounding box center [881, 444] width 90 height 23
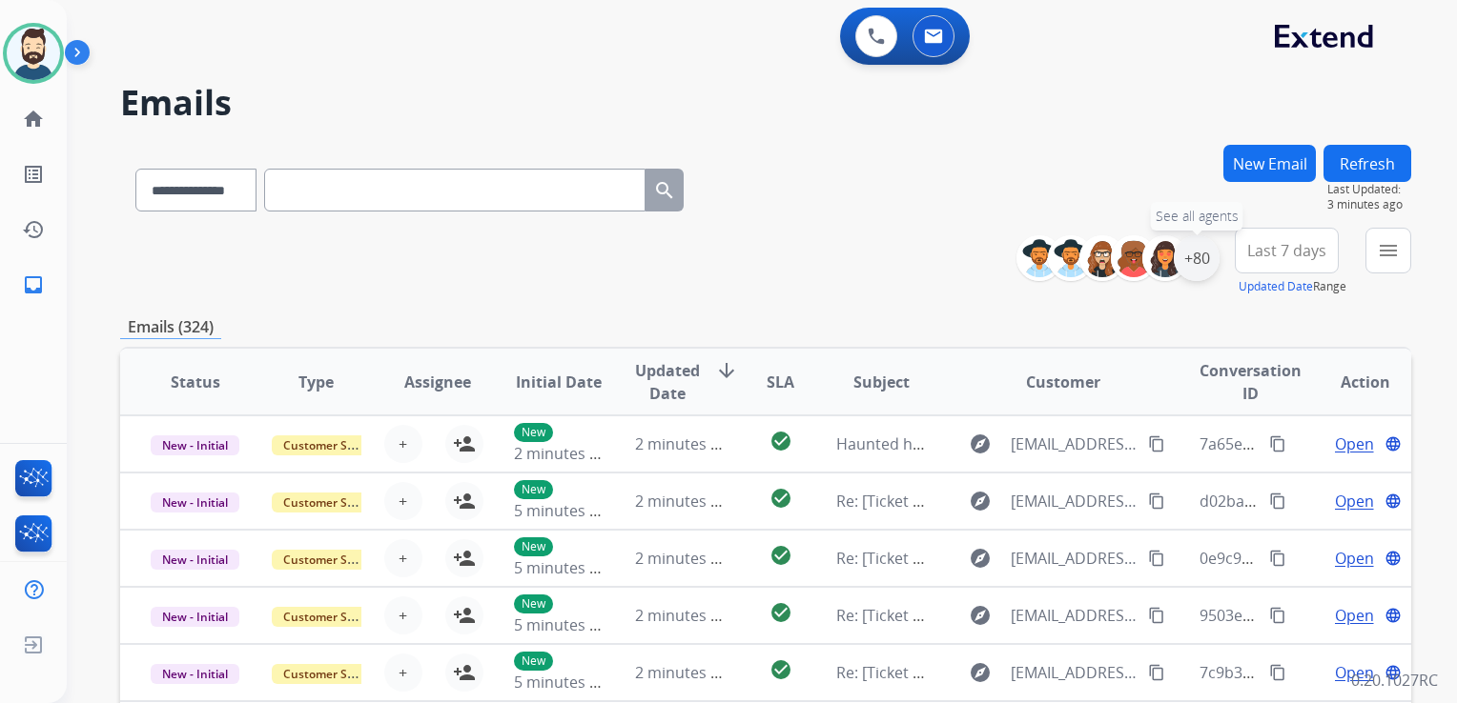
click at [1205, 265] on div "+80" at bounding box center [1196, 258] width 46 height 46
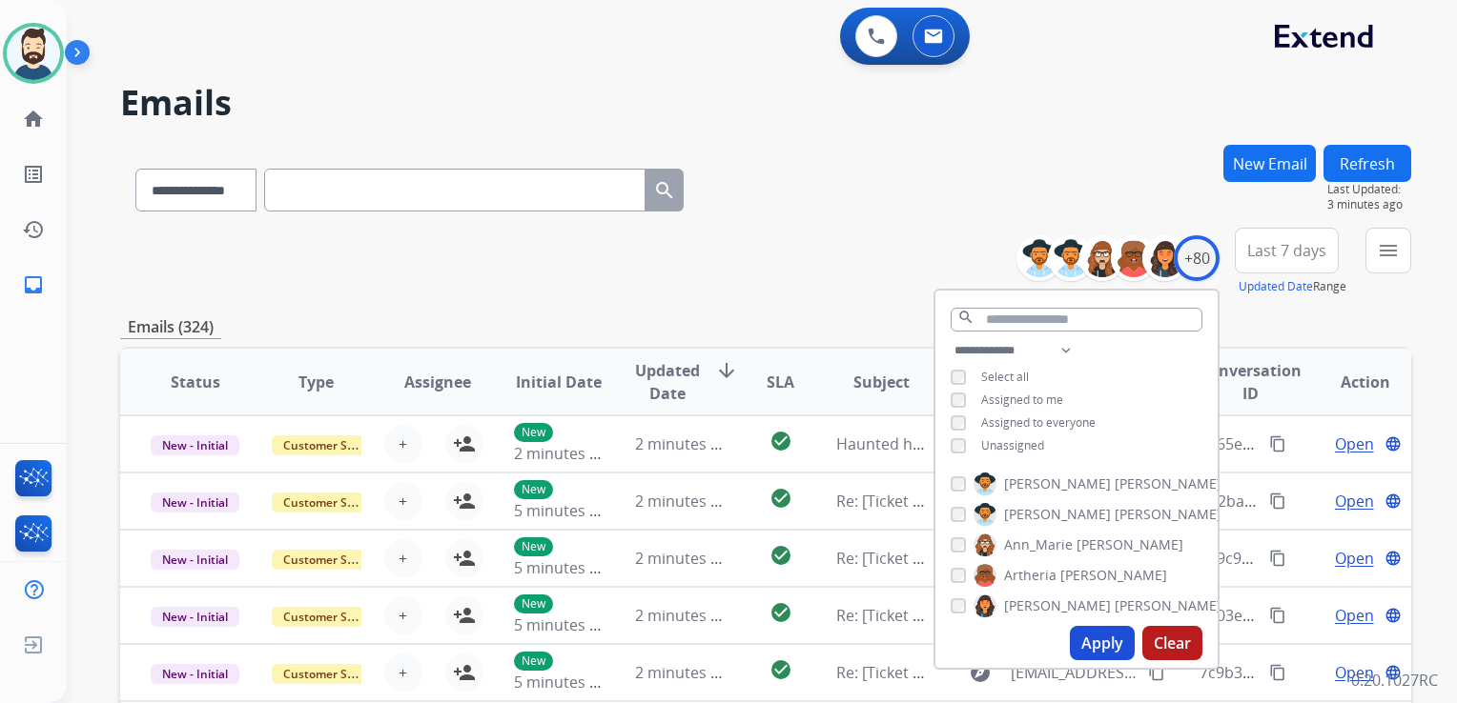
click at [1117, 643] on button "Apply" at bounding box center [1102, 643] width 65 height 34
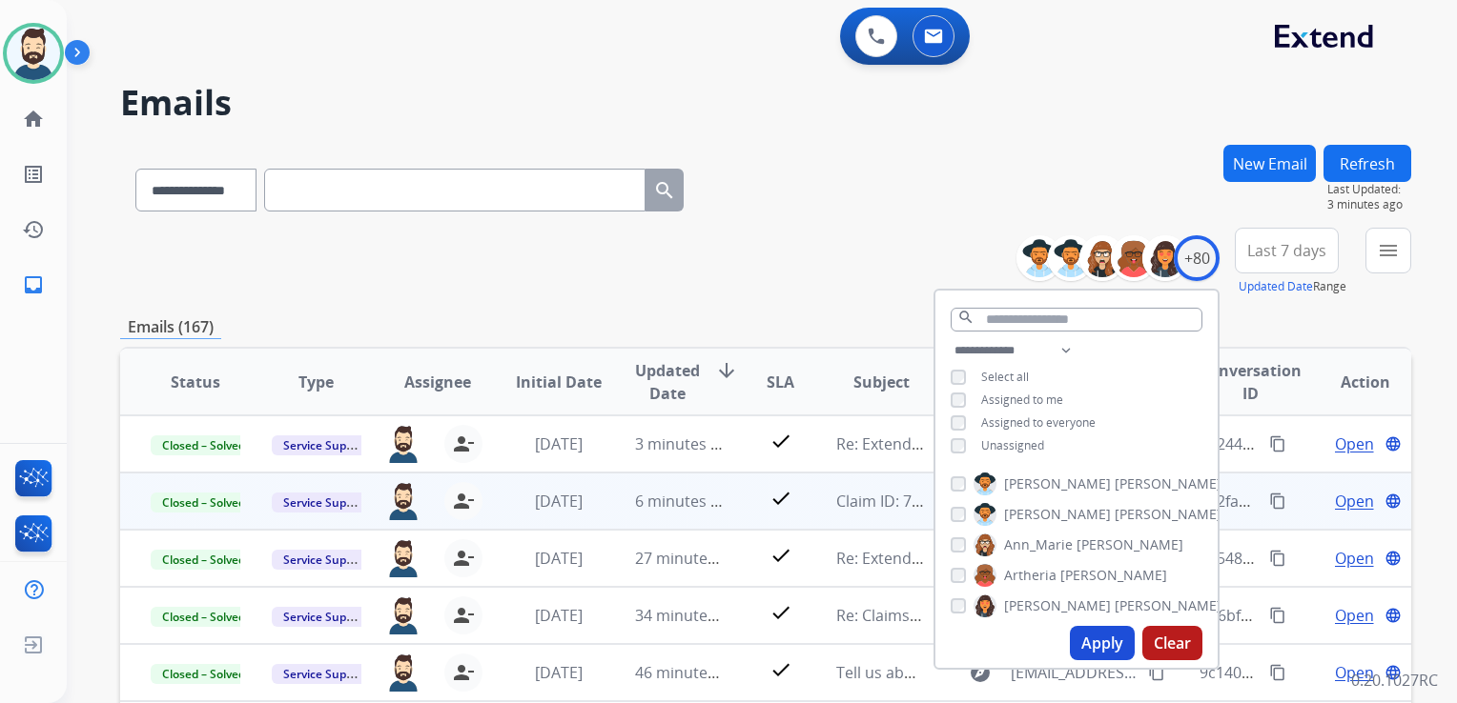
click at [1263, 260] on button "Last 7 days" at bounding box center [1286, 251] width 104 height 46
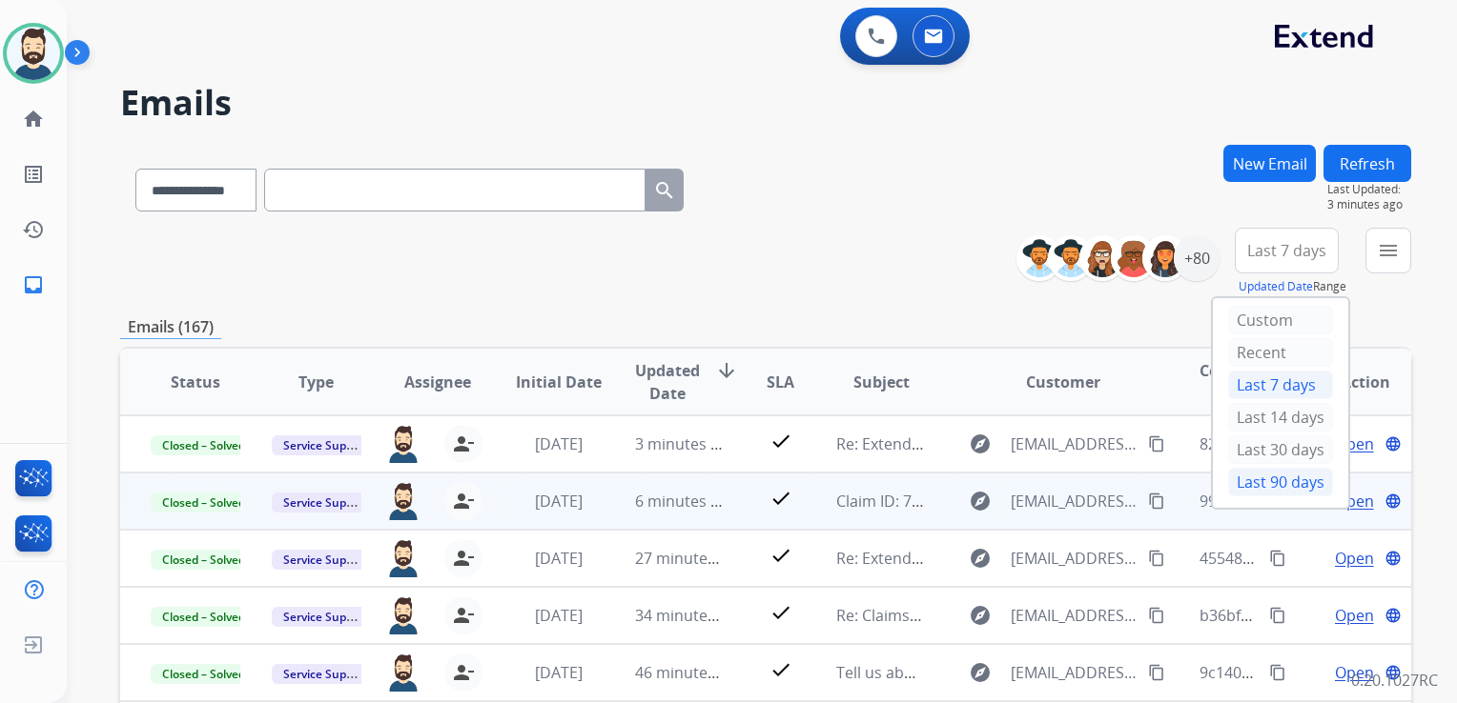
drag, startPoint x: 1250, startPoint y: 483, endPoint x: 1254, endPoint y: 474, distance: 10.7
click at [1250, 482] on div "Last 90 days" at bounding box center [1280, 482] width 105 height 29
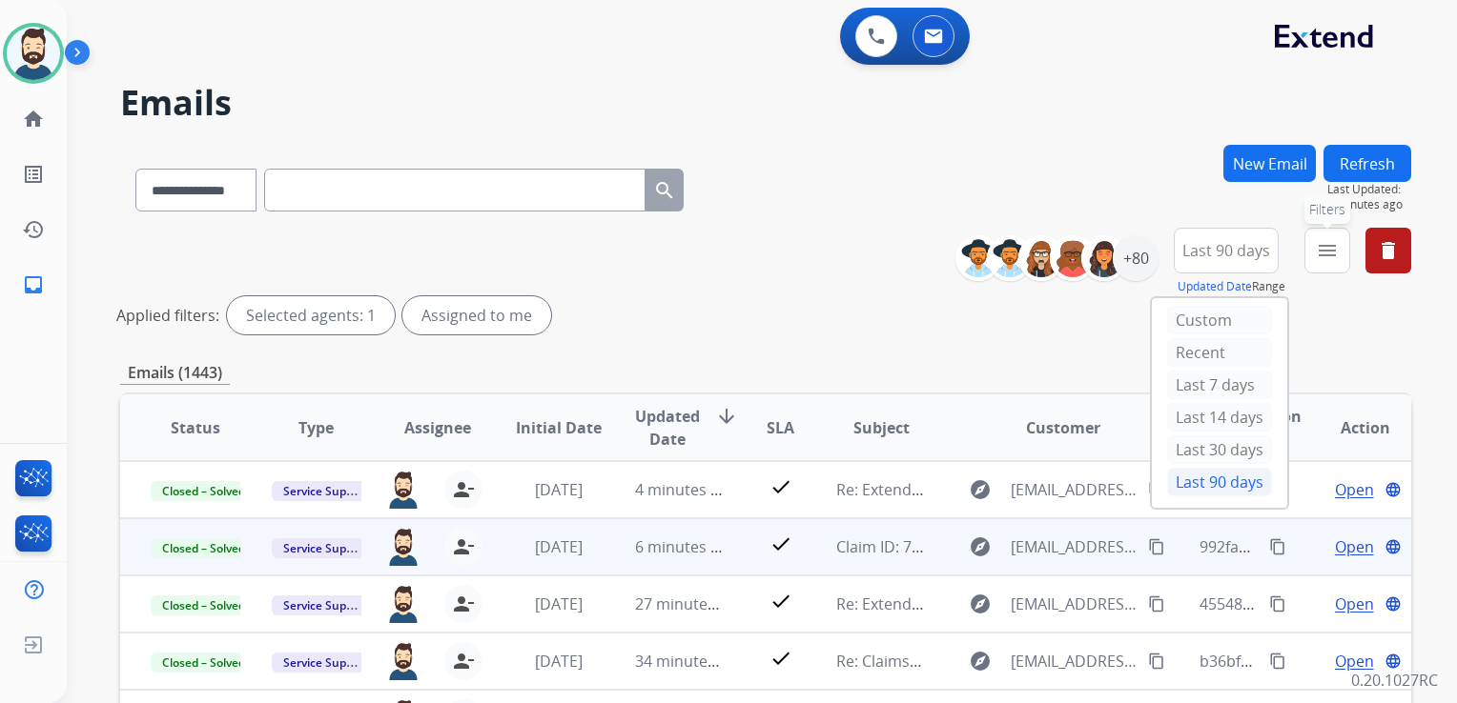
click at [1331, 258] on mat-icon "menu" at bounding box center [1326, 250] width 23 height 23
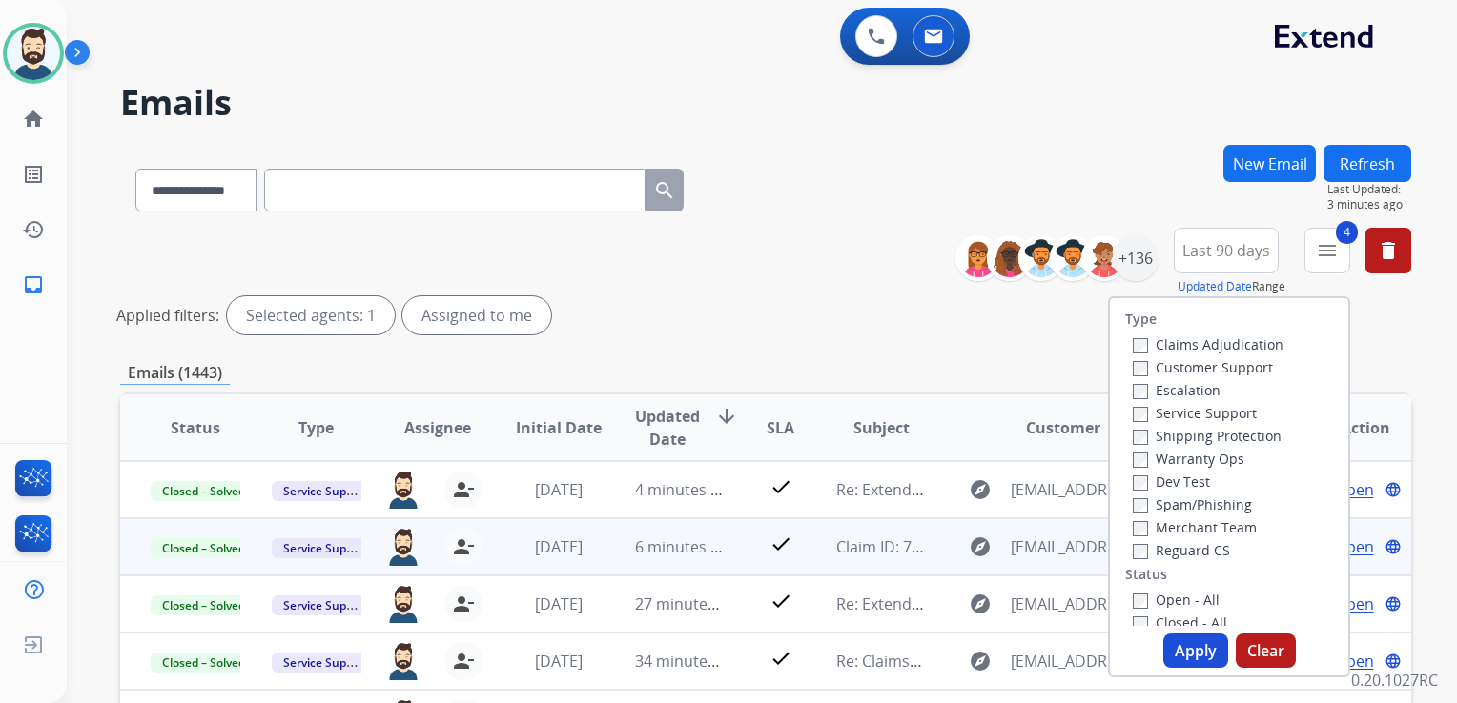
click at [1176, 648] on button "Apply" at bounding box center [1195, 651] width 65 height 34
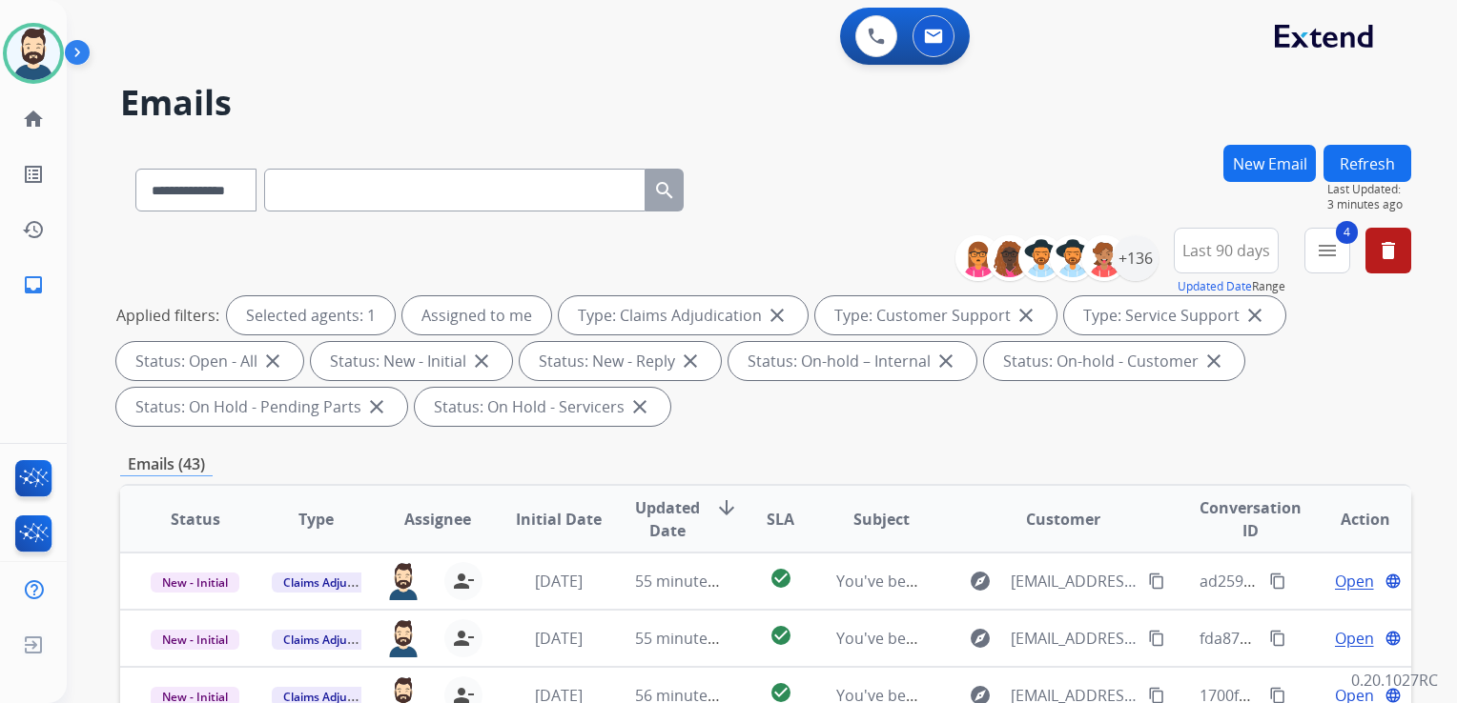
scroll to position [1, 0]
drag, startPoint x: 671, startPoint y: 523, endPoint x: 680, endPoint y: 516, distance: 11.5
click at [671, 520] on span "Updated Date" at bounding box center [667, 520] width 65 height 46
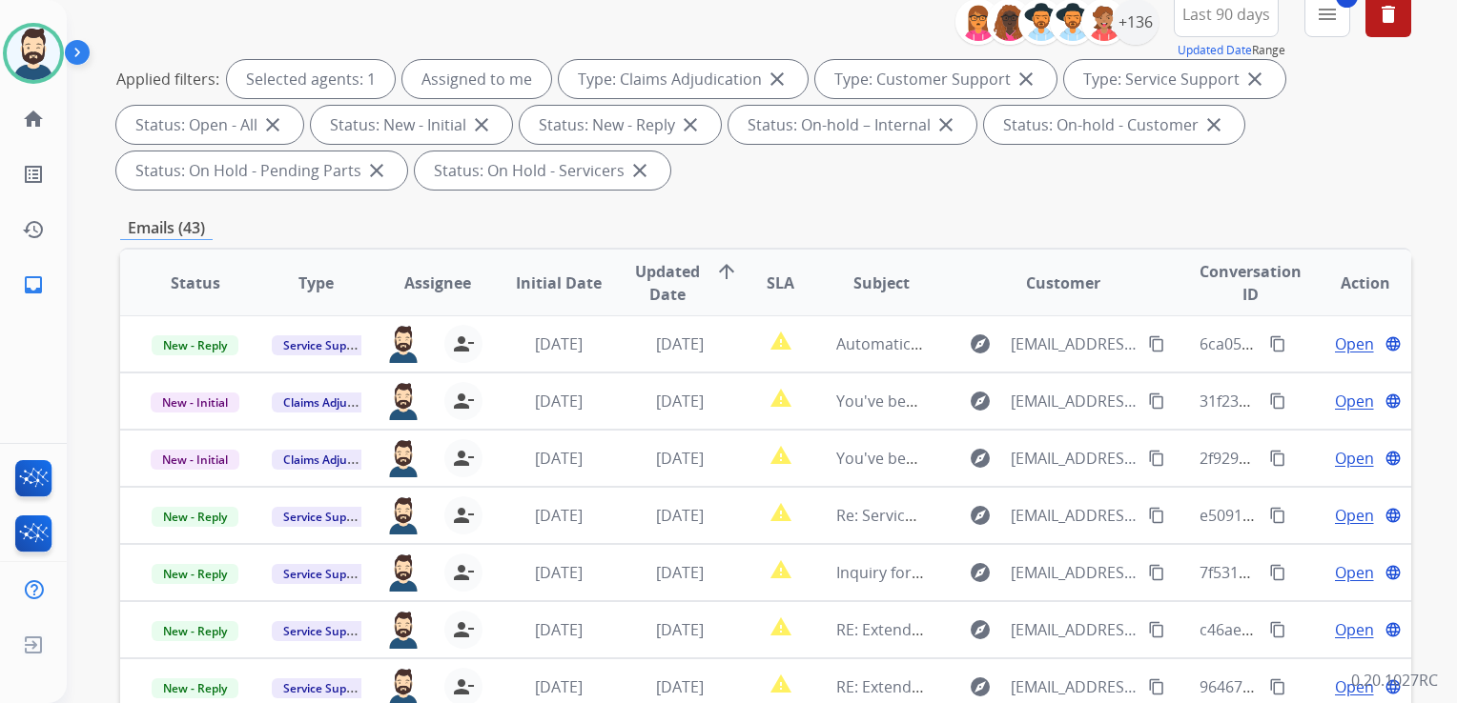
scroll to position [232, 0]
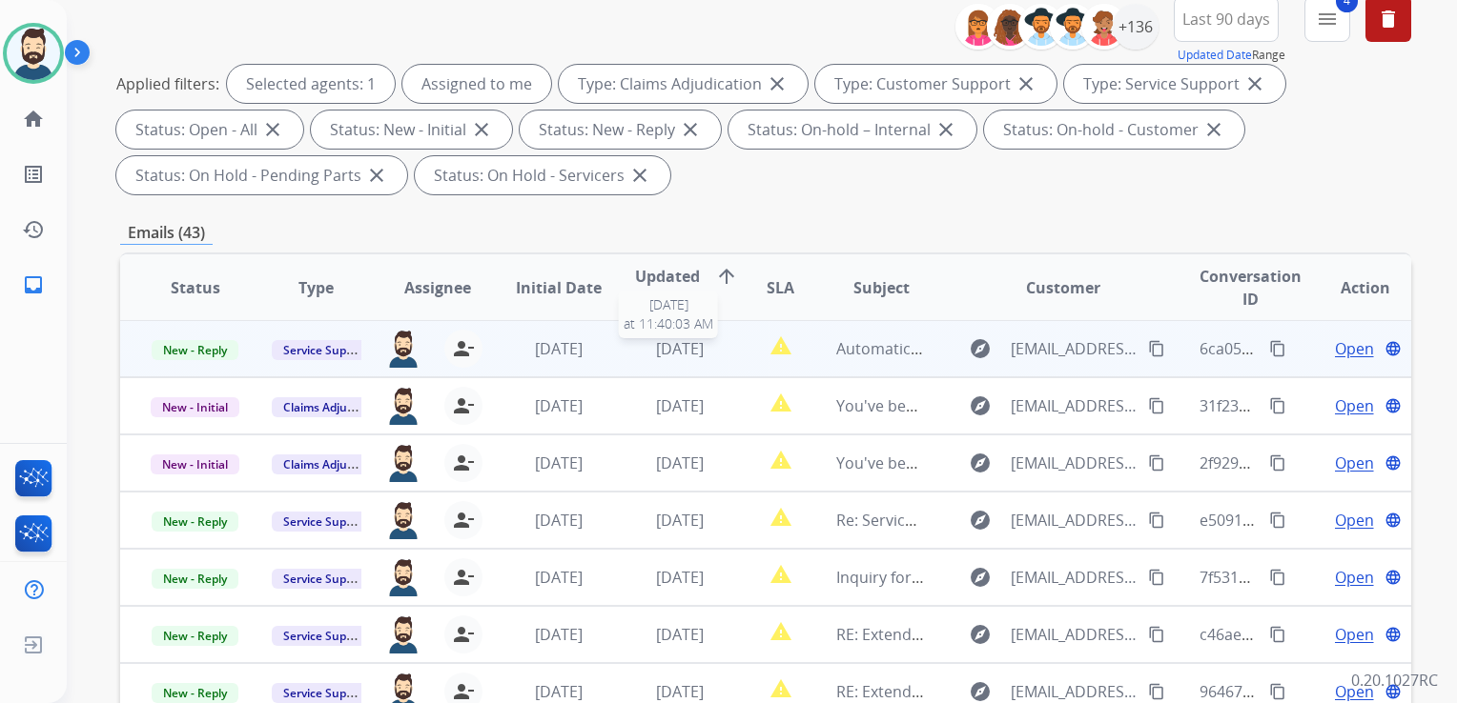
click at [681, 350] on span "[DATE]" at bounding box center [680, 348] width 48 height 21
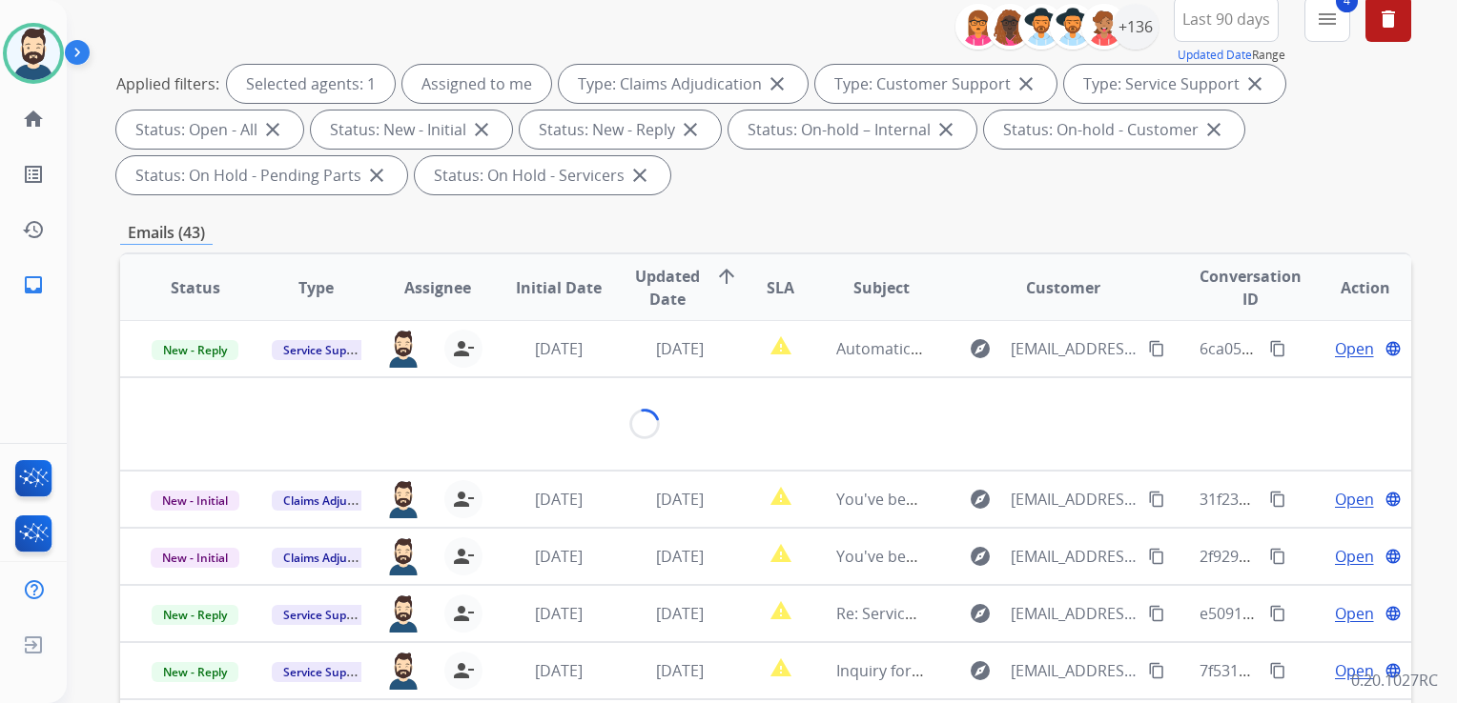
scroll to position [0, 0]
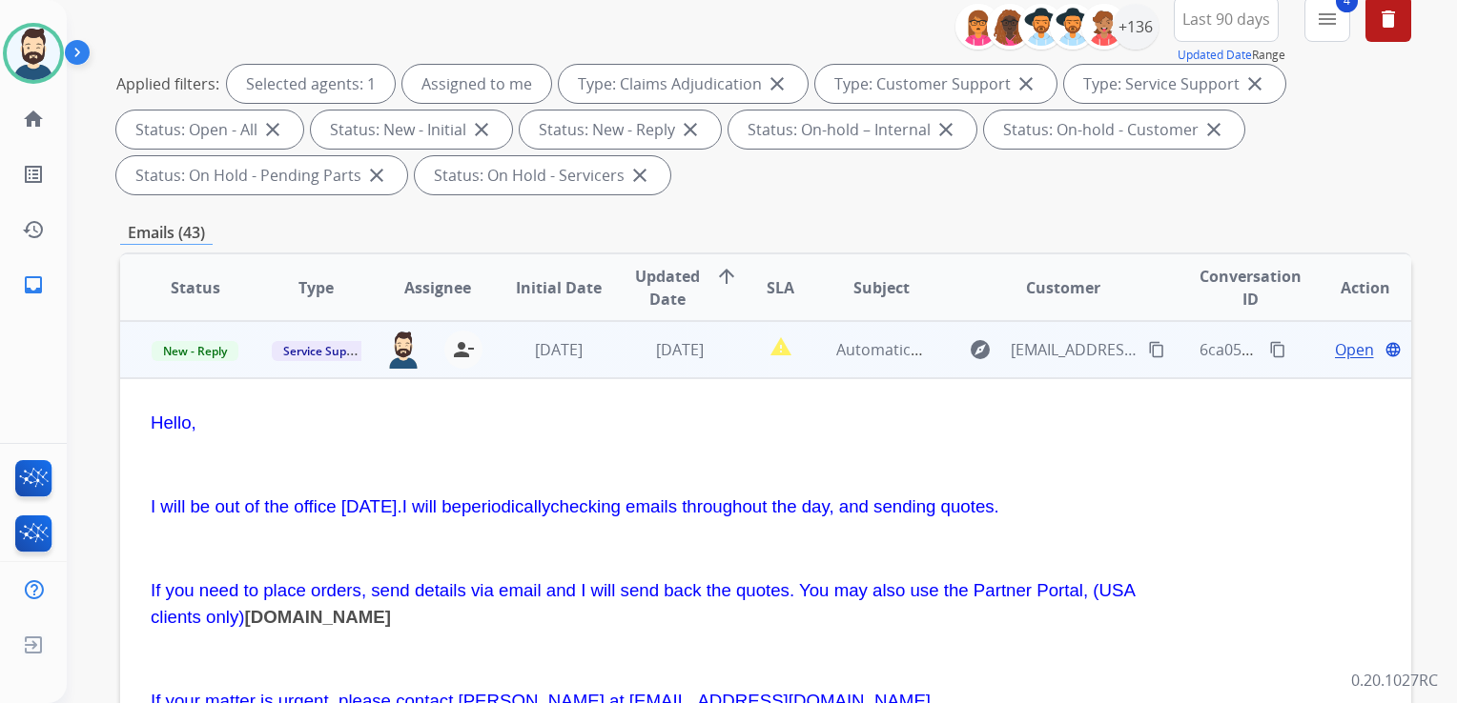
click at [1335, 351] on span "Open" at bounding box center [1354, 349] width 39 height 23
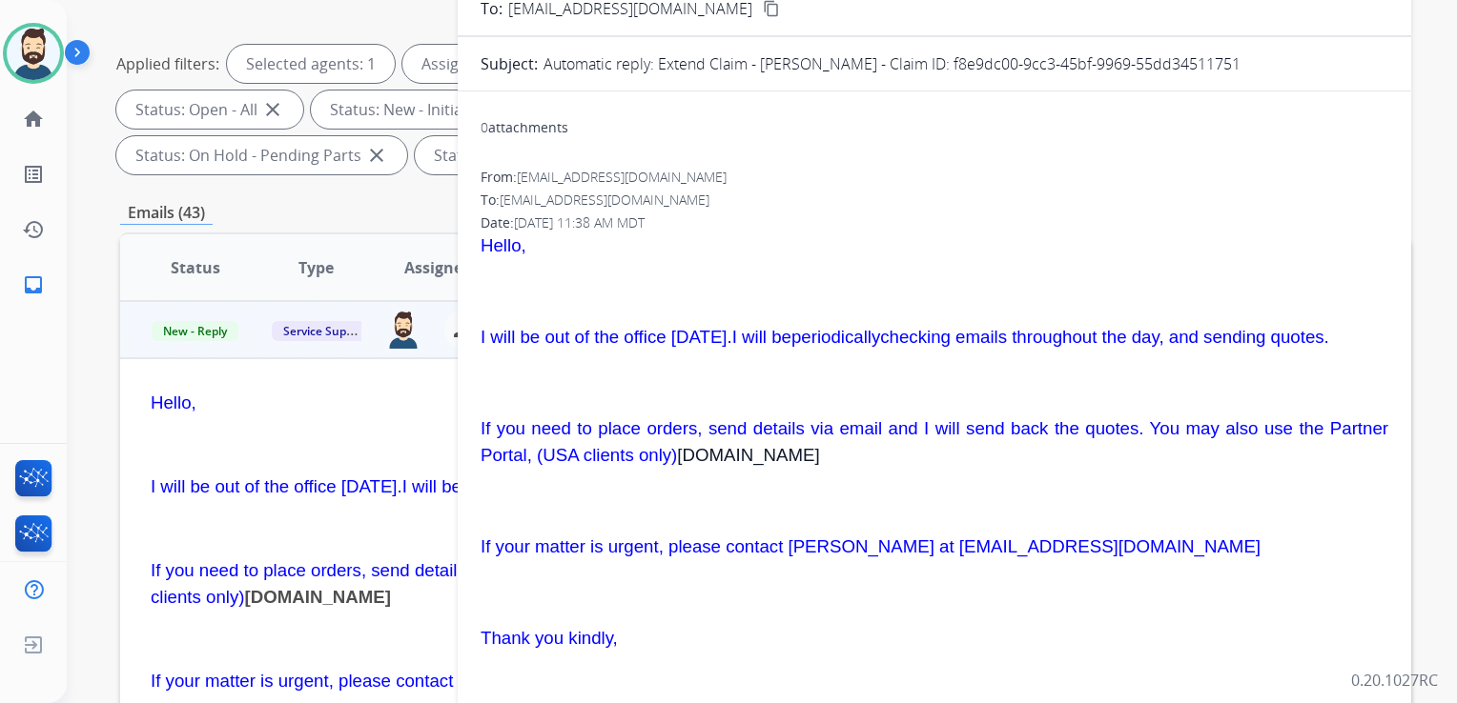
scroll to position [422, 0]
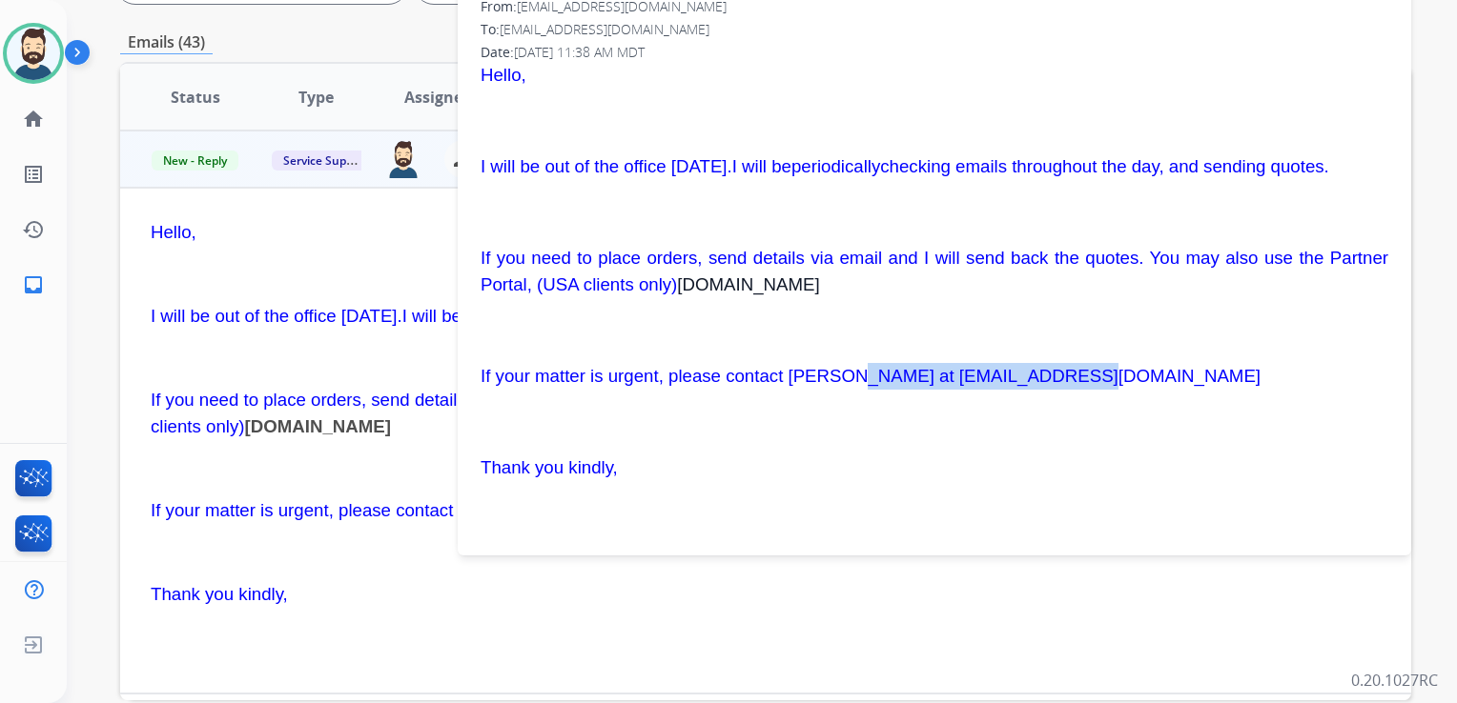
drag, startPoint x: 805, startPoint y: 376, endPoint x: 1029, endPoint y: 380, distance: 225.0
click at [1029, 380] on p "If your matter is urgent, please contact Raj at RAnanthanayagam@lorex.com" at bounding box center [933, 376] width 907 height 27
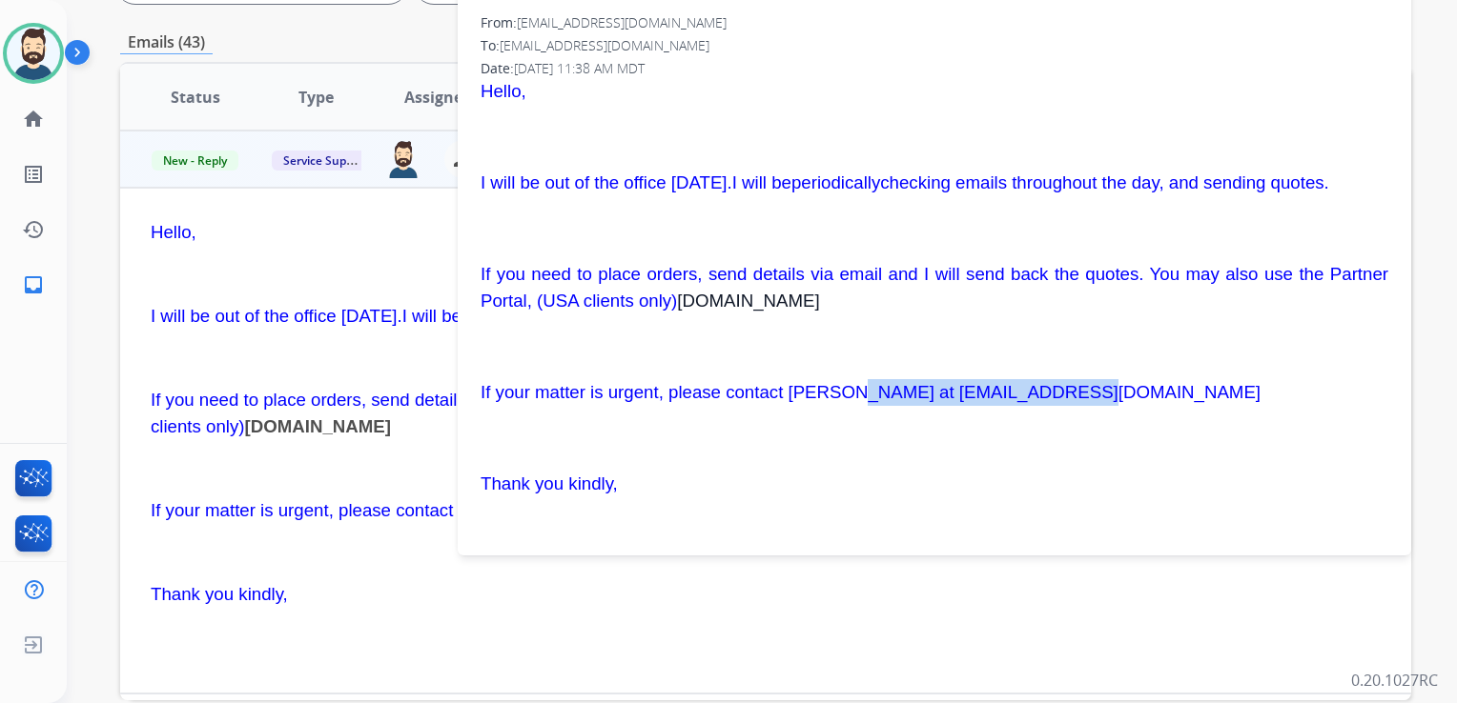
scroll to position [0, 0]
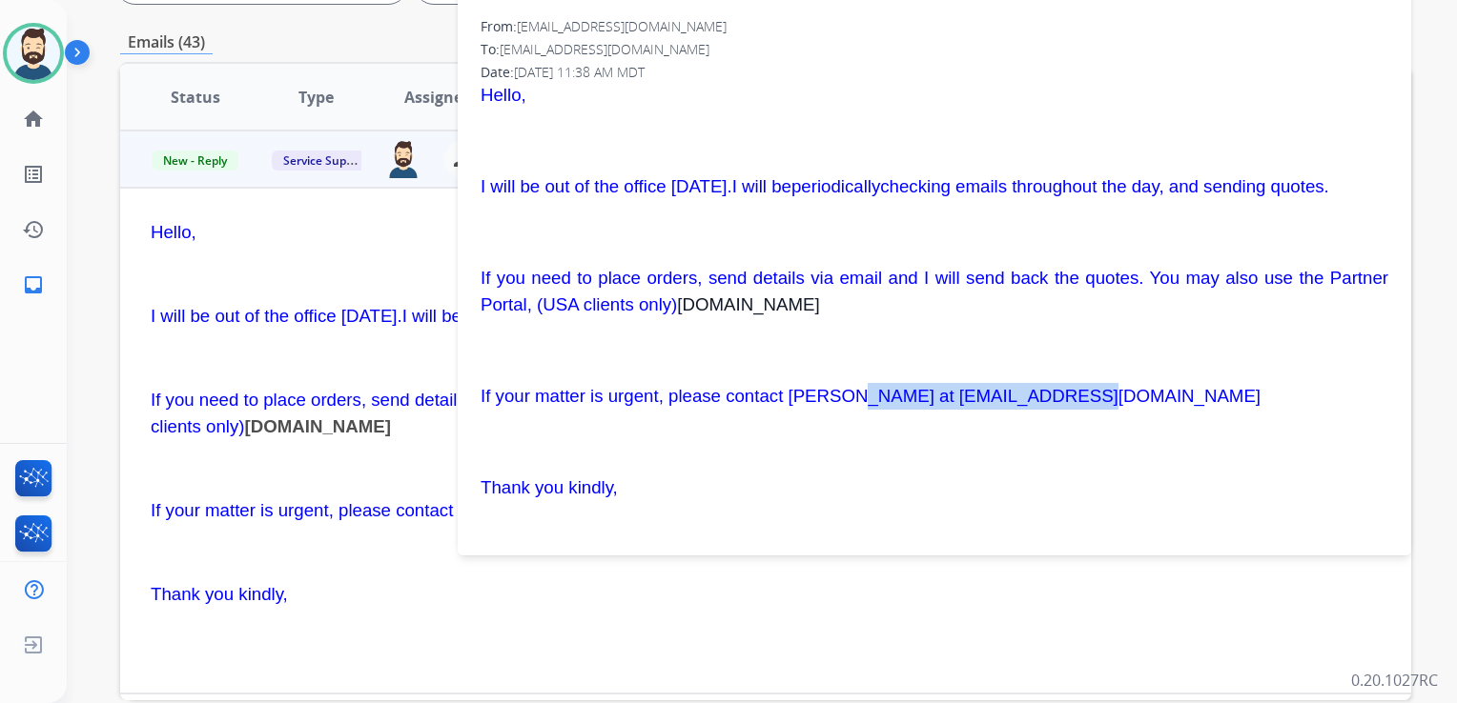
click at [683, 366] on div "Hello, I will be out of the office today. I will be periodically checking email…" at bounding box center [933, 313] width 907 height 462
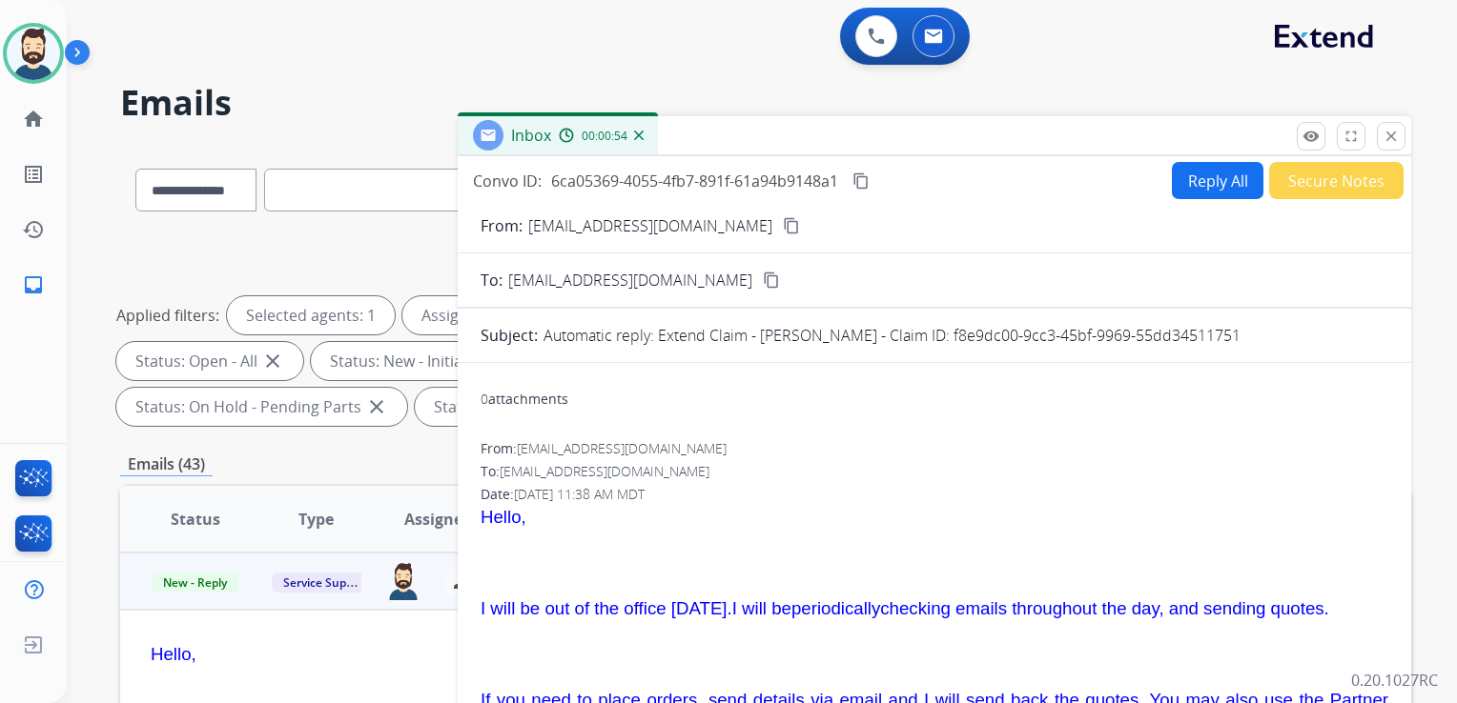
drag, startPoint x: 1384, startPoint y: 131, endPoint x: 1345, endPoint y: 129, distance: 39.1
click at [1384, 130] on mat-icon "close" at bounding box center [1390, 136] width 17 height 17
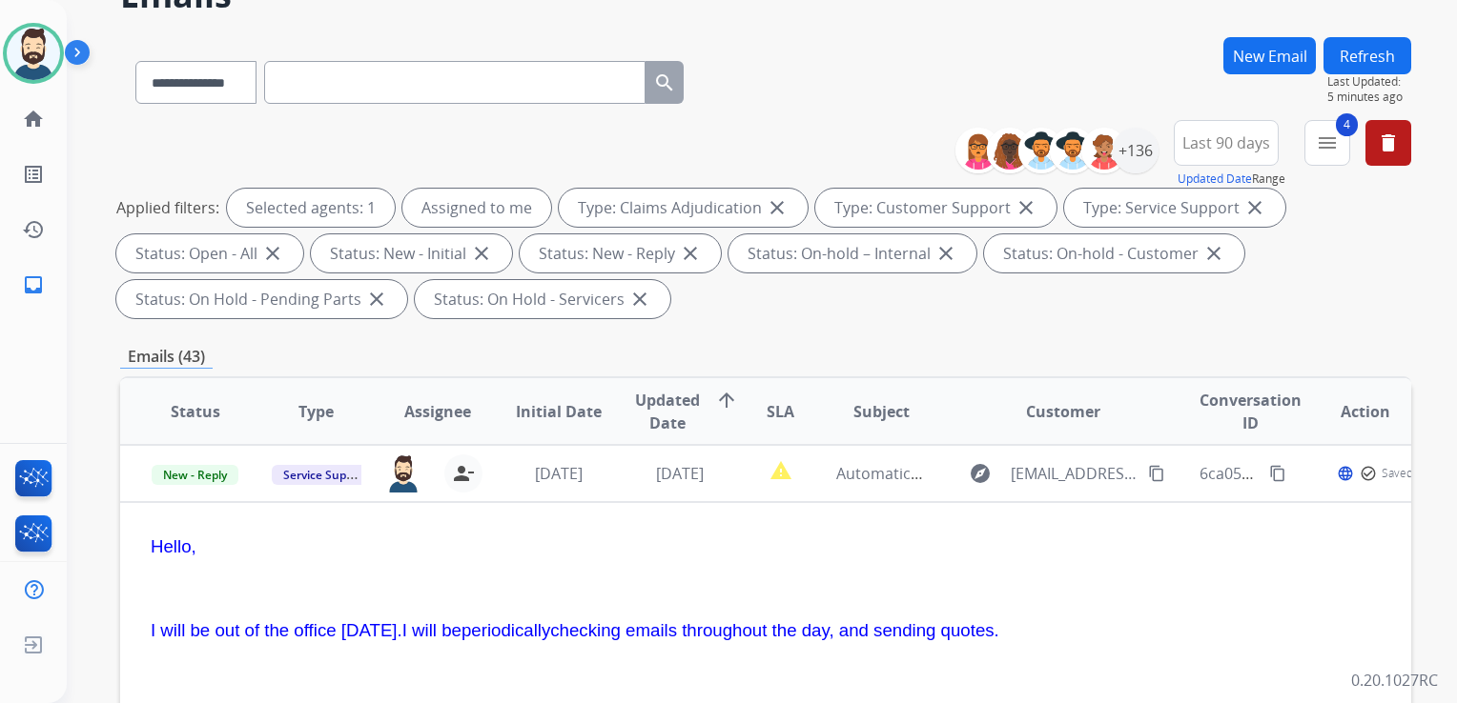
scroll to position [191, 0]
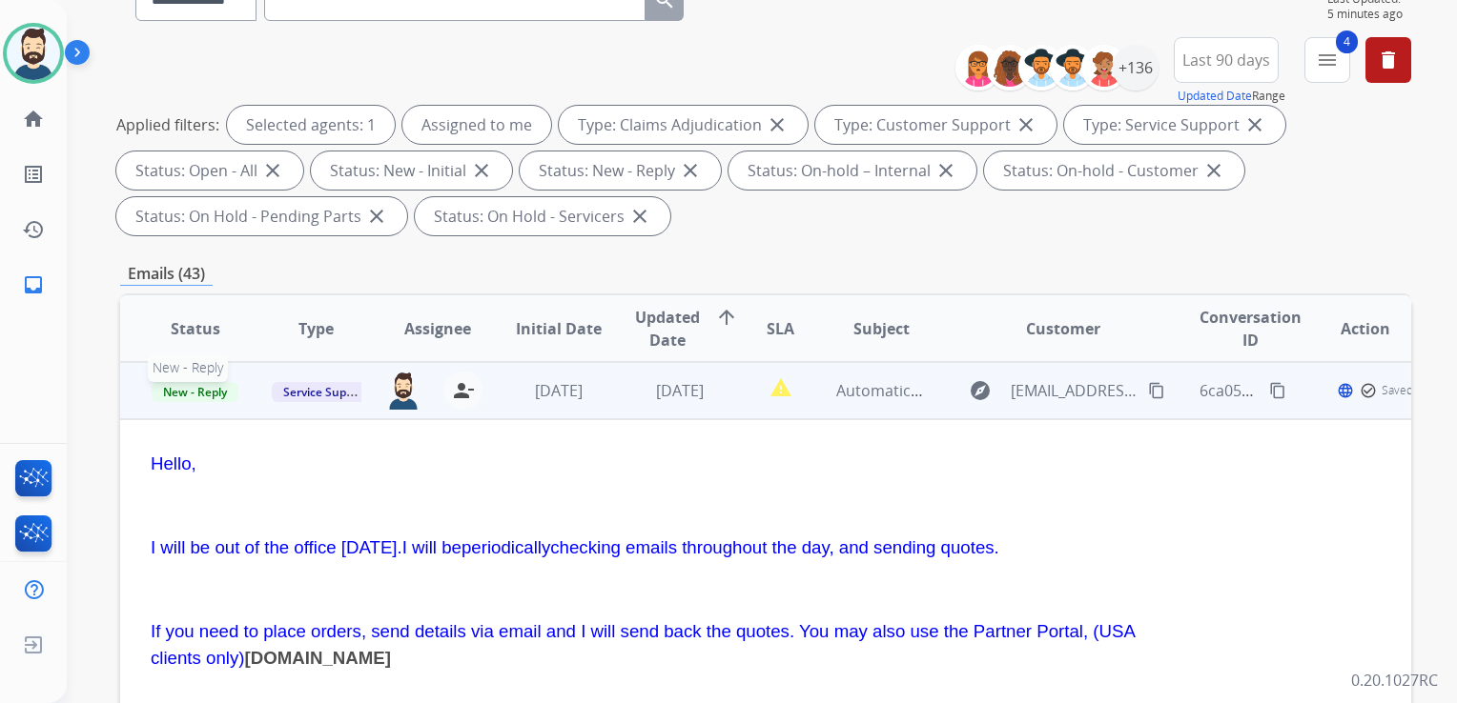
click at [166, 391] on span "New - Reply" at bounding box center [195, 392] width 87 height 20
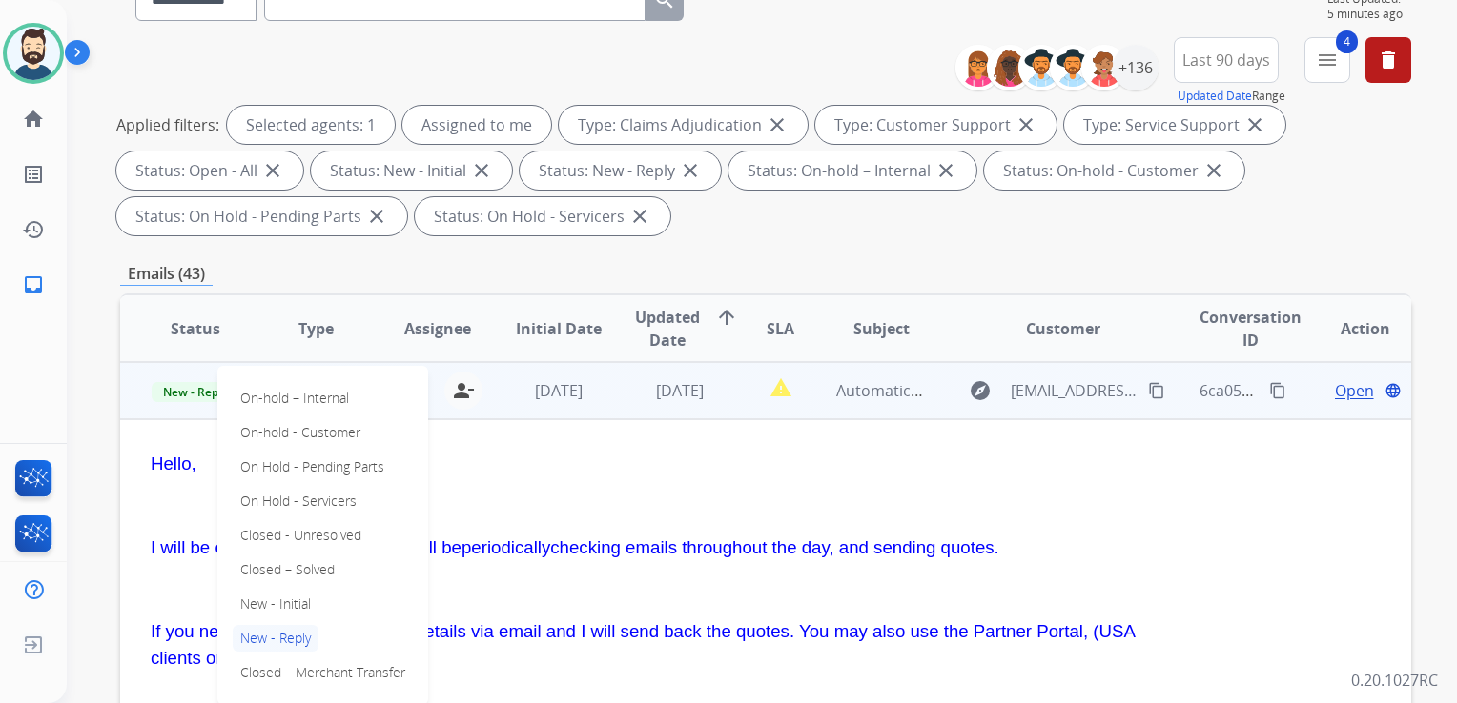
drag, startPoint x: 283, startPoint y: 570, endPoint x: 540, endPoint y: 437, distance: 289.9
click at [290, 569] on p "Closed – Solved" at bounding box center [288, 570] width 110 height 27
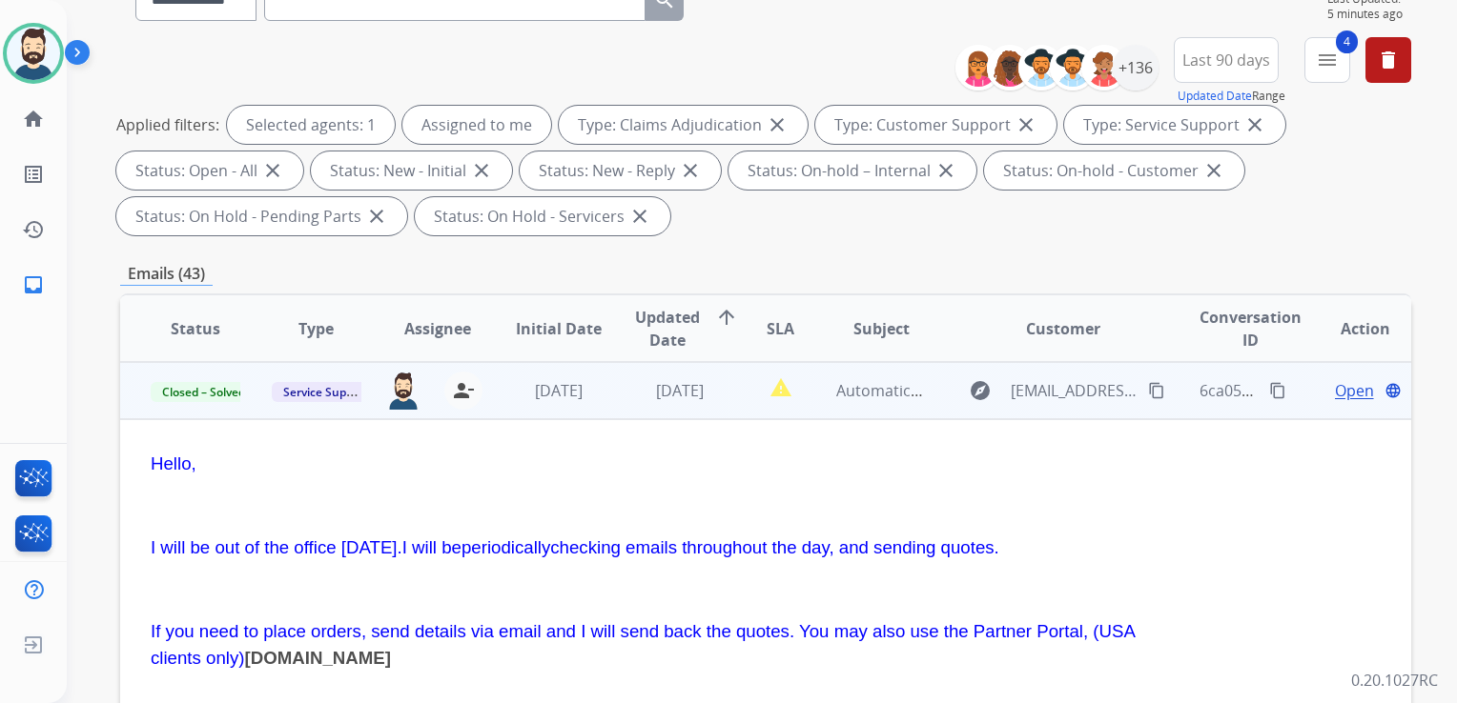
drag, startPoint x: 591, startPoint y: 416, endPoint x: 614, endPoint y: 407, distance: 24.4
click at [594, 416] on td "[DATE]" at bounding box center [543, 390] width 121 height 57
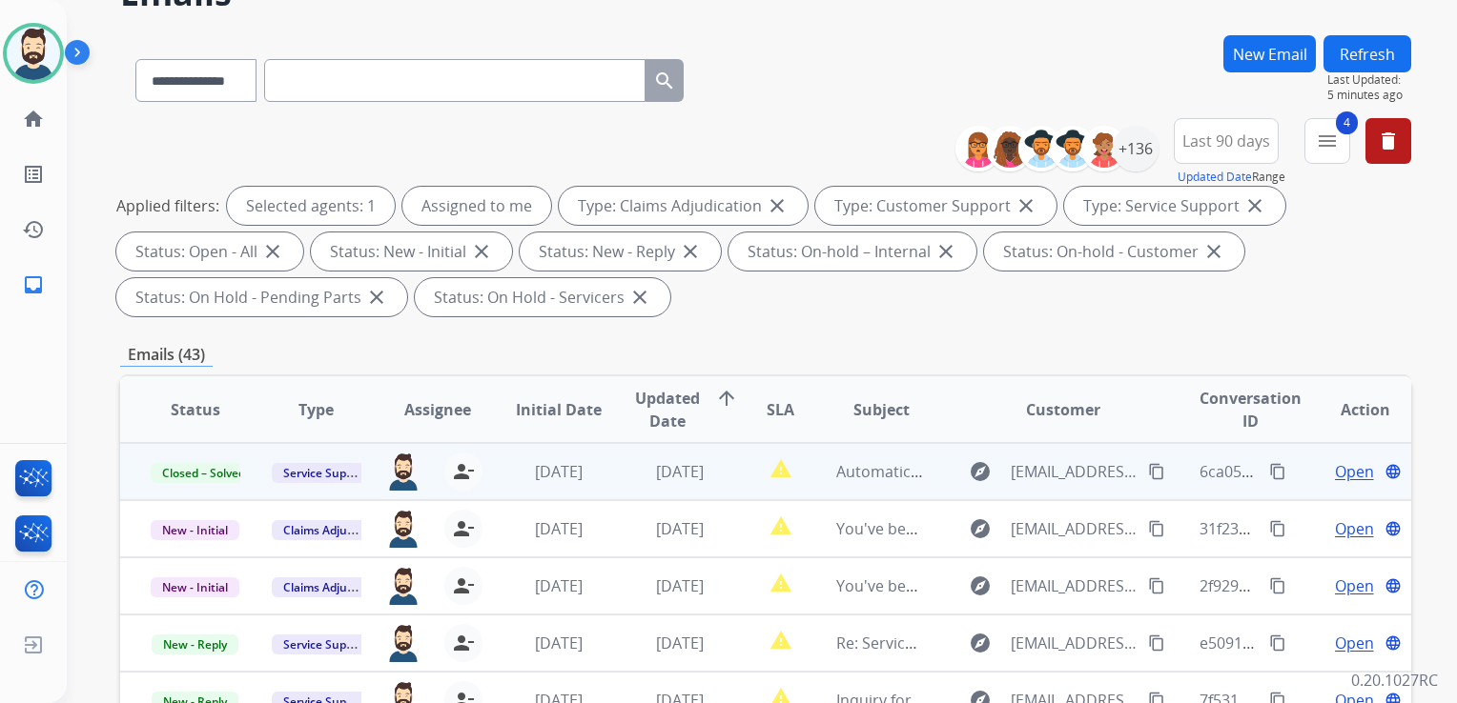
scroll to position [0, 0]
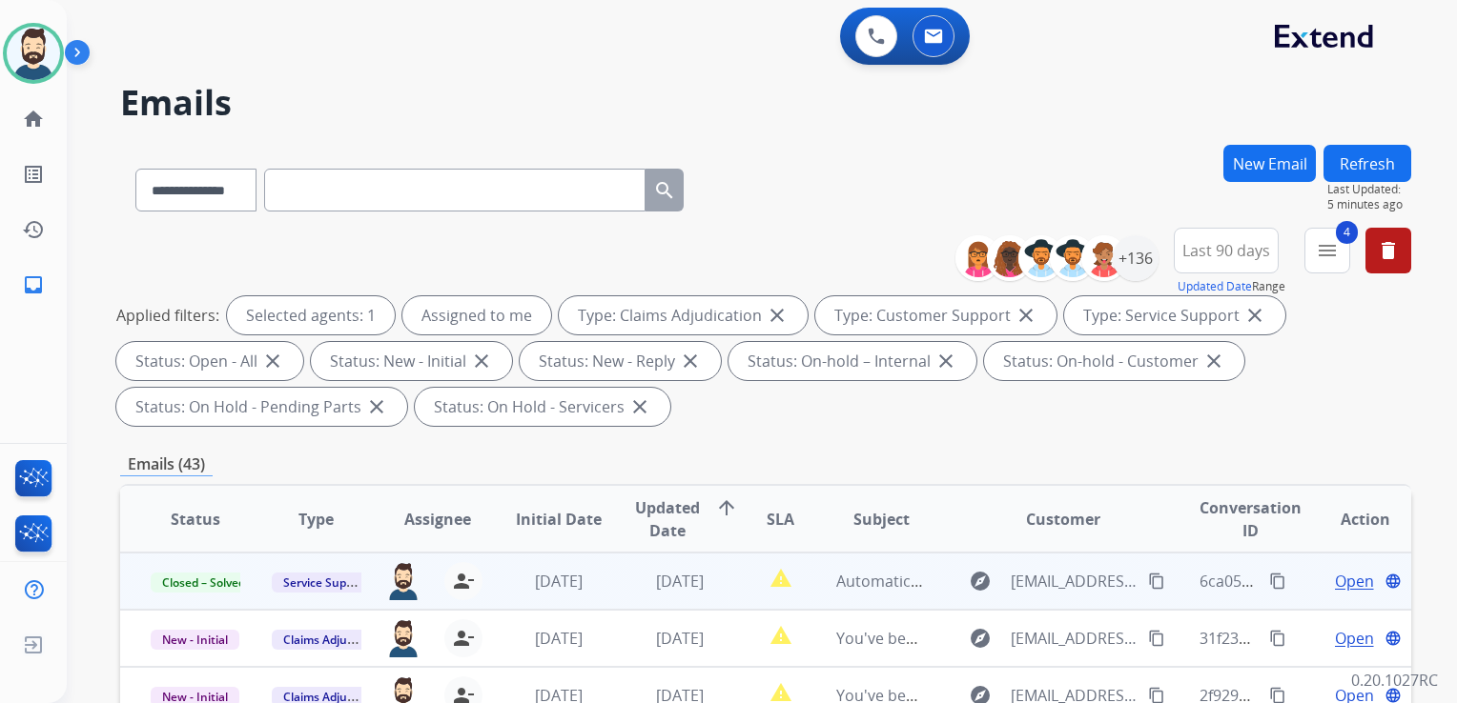
click at [1371, 172] on button "Refresh" at bounding box center [1367, 163] width 88 height 37
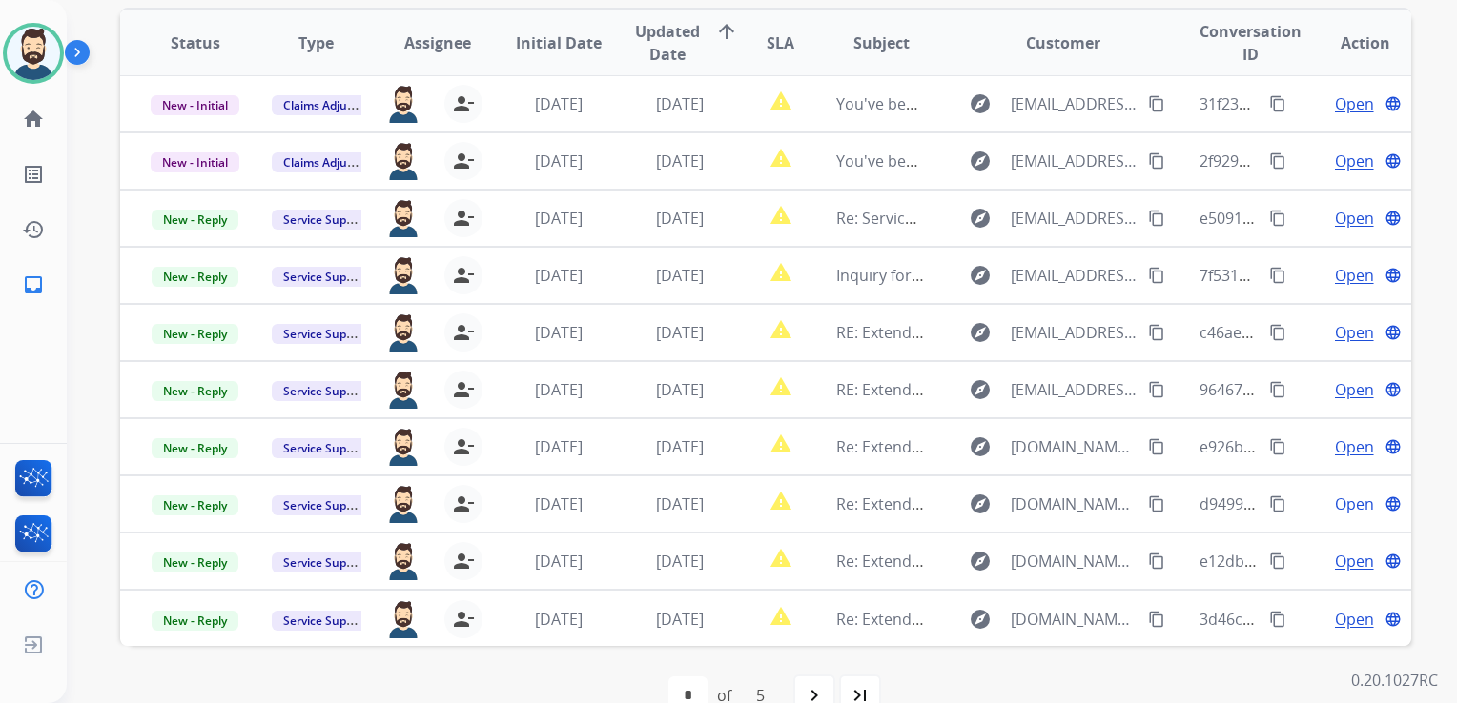
scroll to position [518, 0]
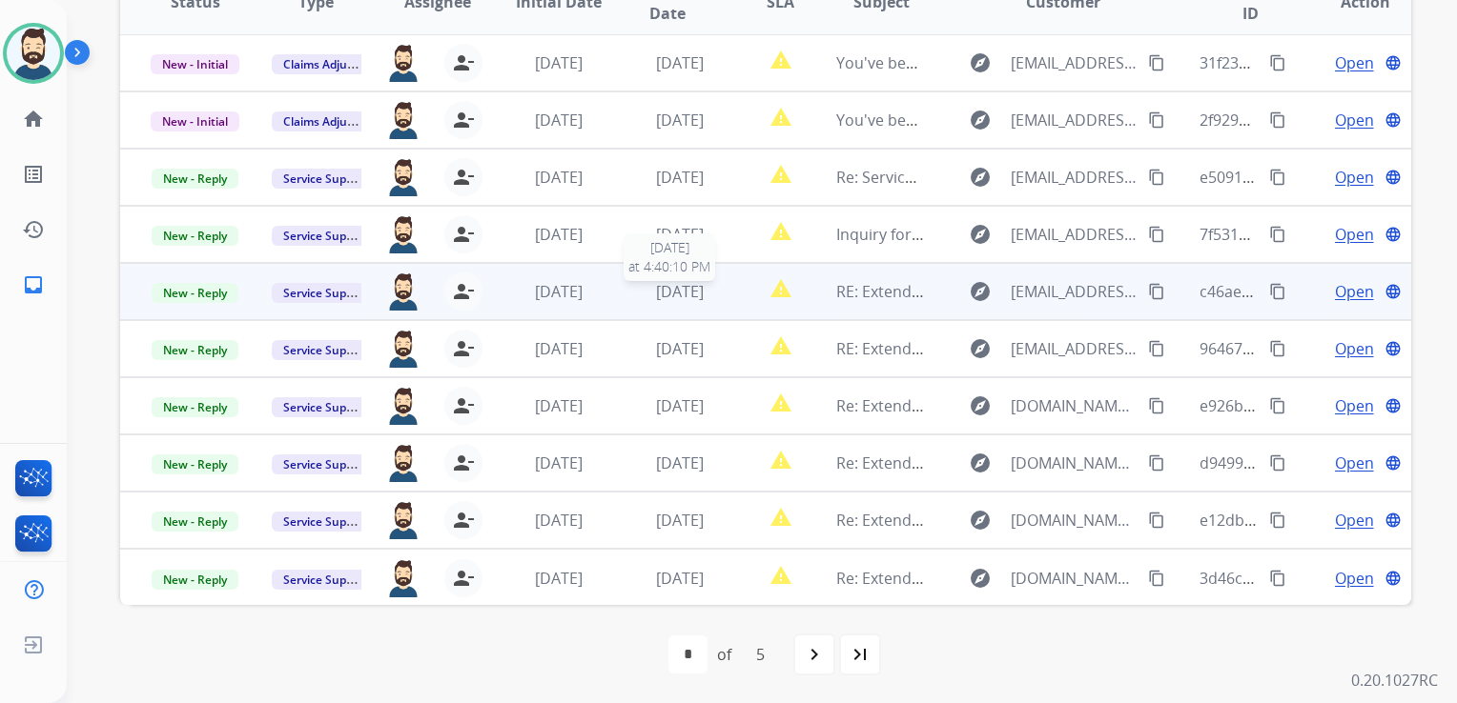
click at [701, 295] on span "[DATE]" at bounding box center [680, 291] width 48 height 21
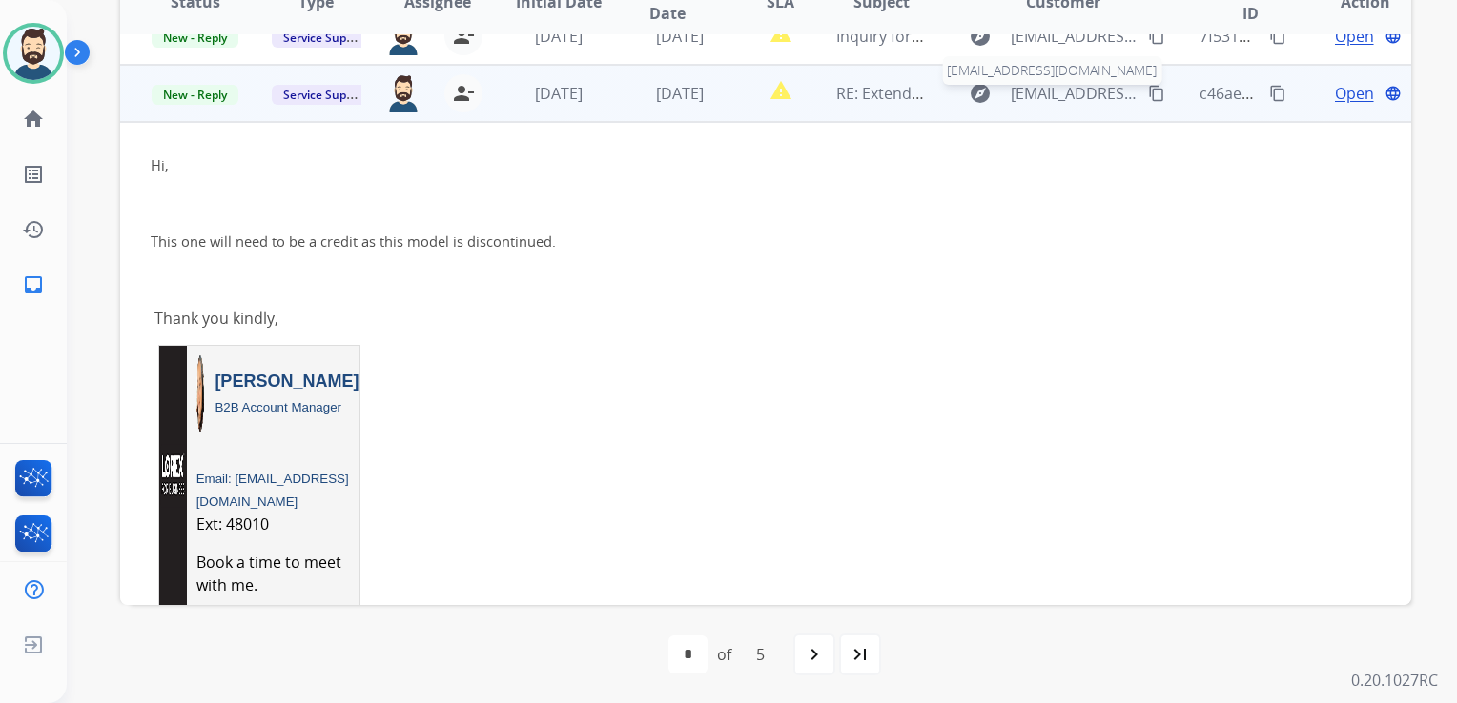
scroll to position [229, 0]
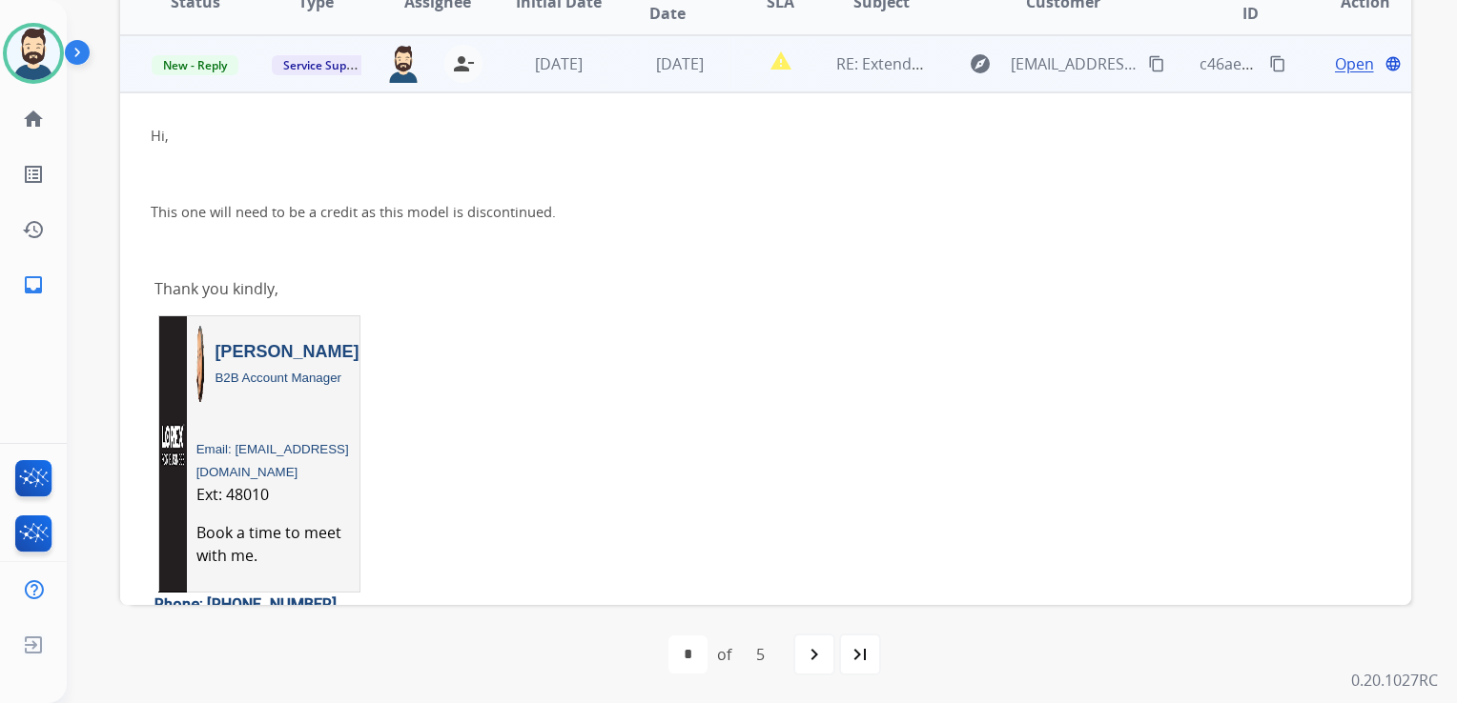
click at [1340, 74] on span "Open" at bounding box center [1354, 63] width 39 height 23
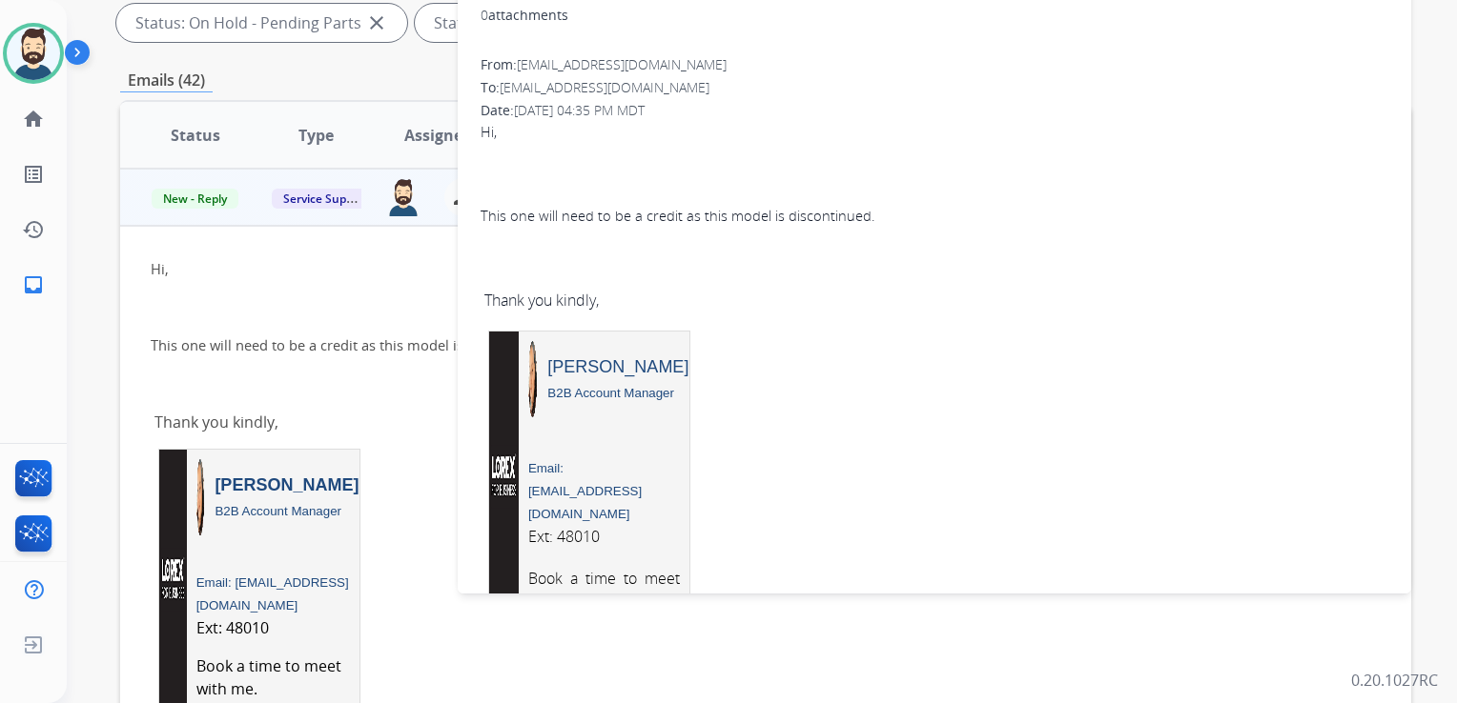
scroll to position [232, 0]
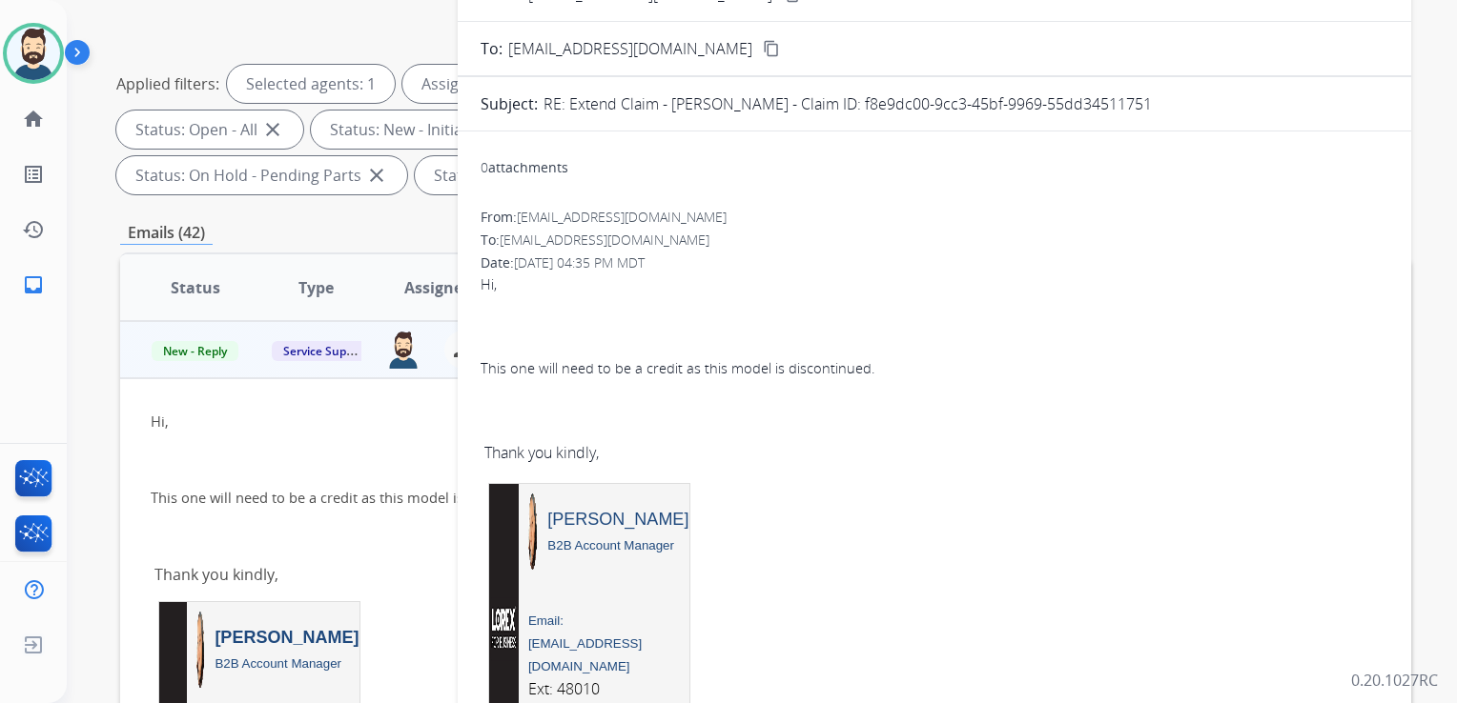
drag, startPoint x: 862, startPoint y: 101, endPoint x: 1160, endPoint y: 102, distance: 298.4
click at [1160, 102] on div "RE: Extend Claim - Indira Nadarajan - Claim ID: f8e9dc00-9cc3-45bf-9969-55dd345…" at bounding box center [965, 103] width 845 height 23
drag, startPoint x: 1160, startPoint y: 102, endPoint x: 1094, endPoint y: 106, distance: 65.9
drag, startPoint x: 479, startPoint y: 364, endPoint x: 904, endPoint y: 370, distance: 425.2
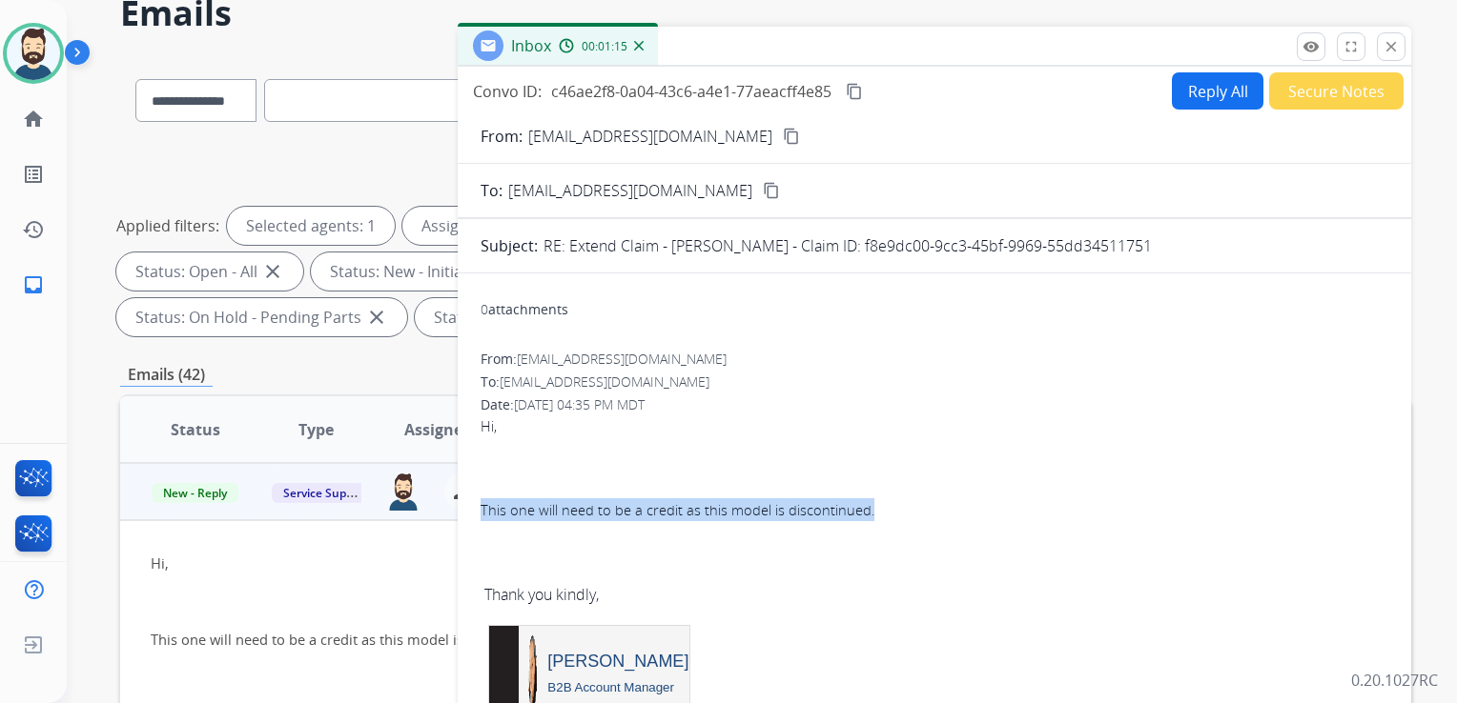
scroll to position [0, 0]
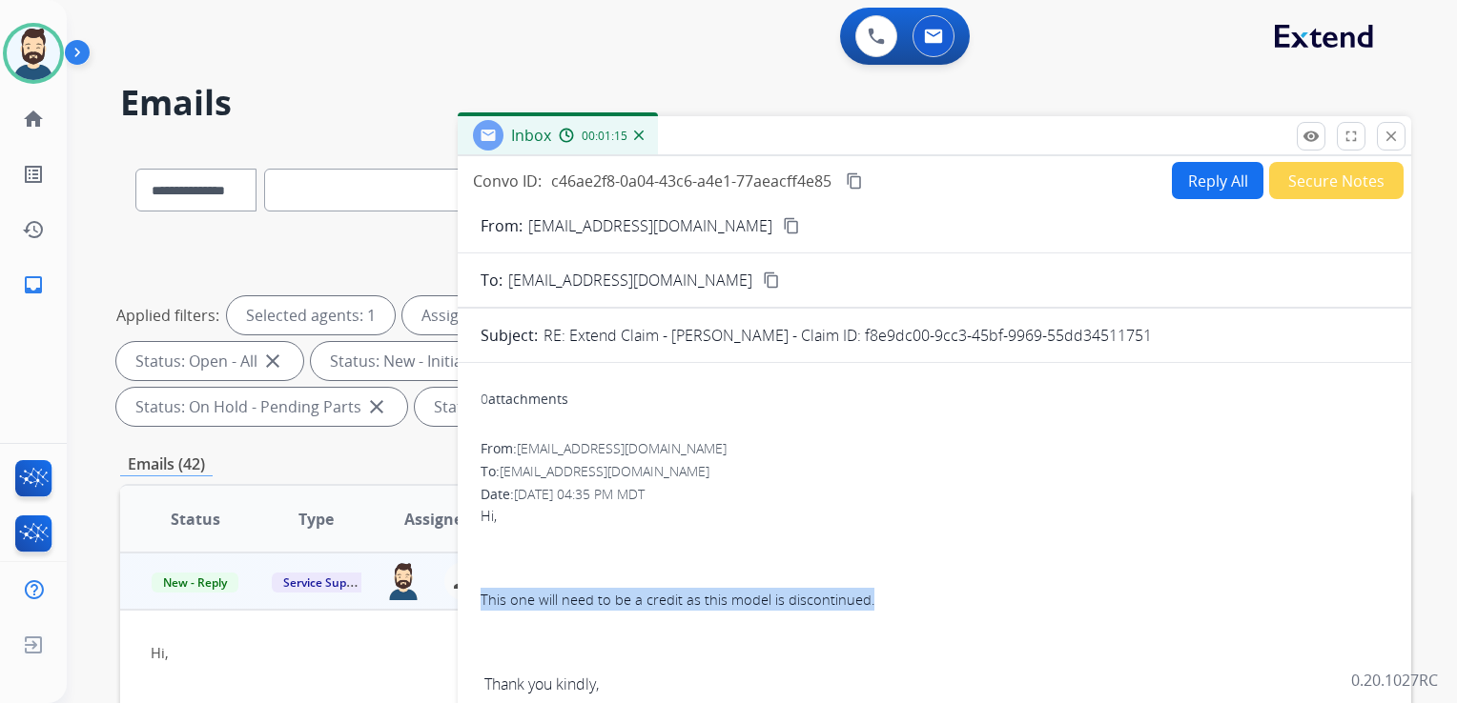
click at [1198, 174] on button "Reply All" at bounding box center [1218, 180] width 92 height 37
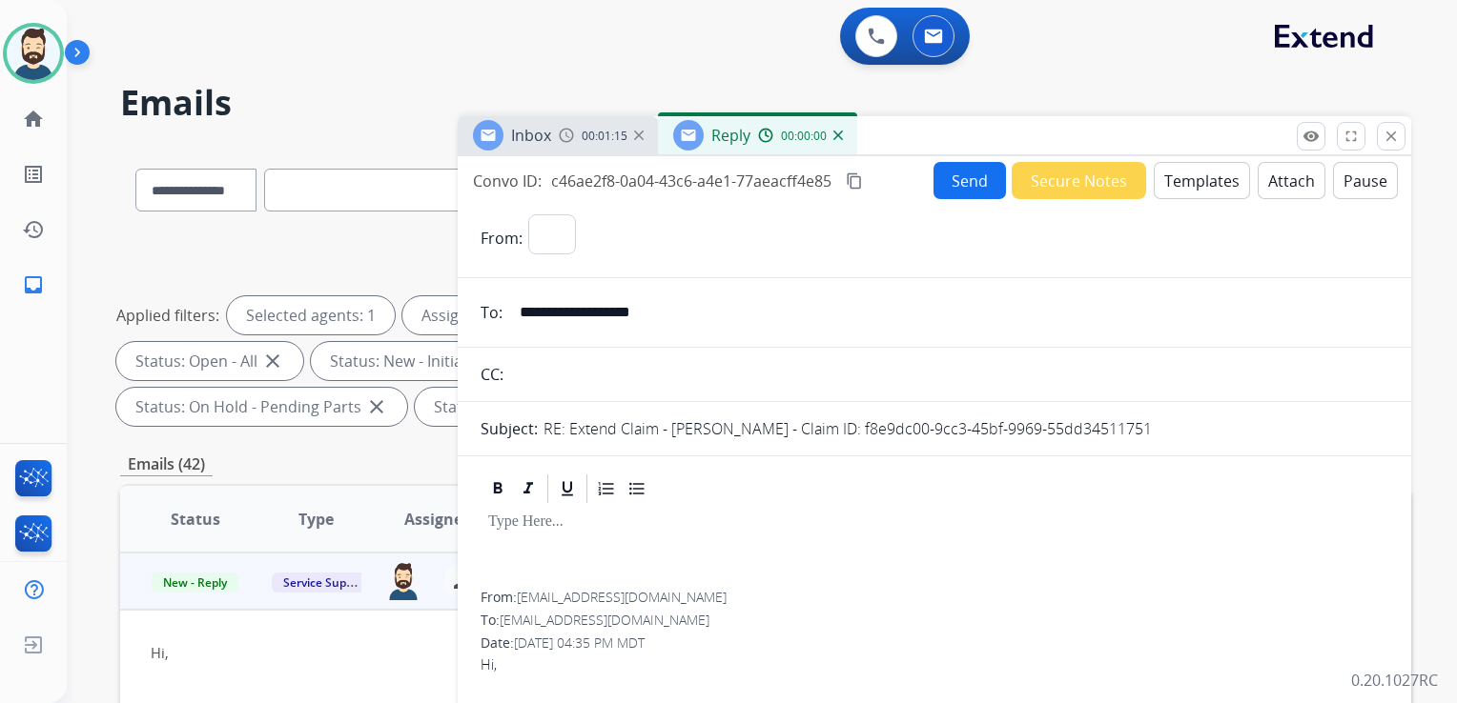
click at [1197, 175] on button "Templates" at bounding box center [1201, 180] width 96 height 37
select select "**********"
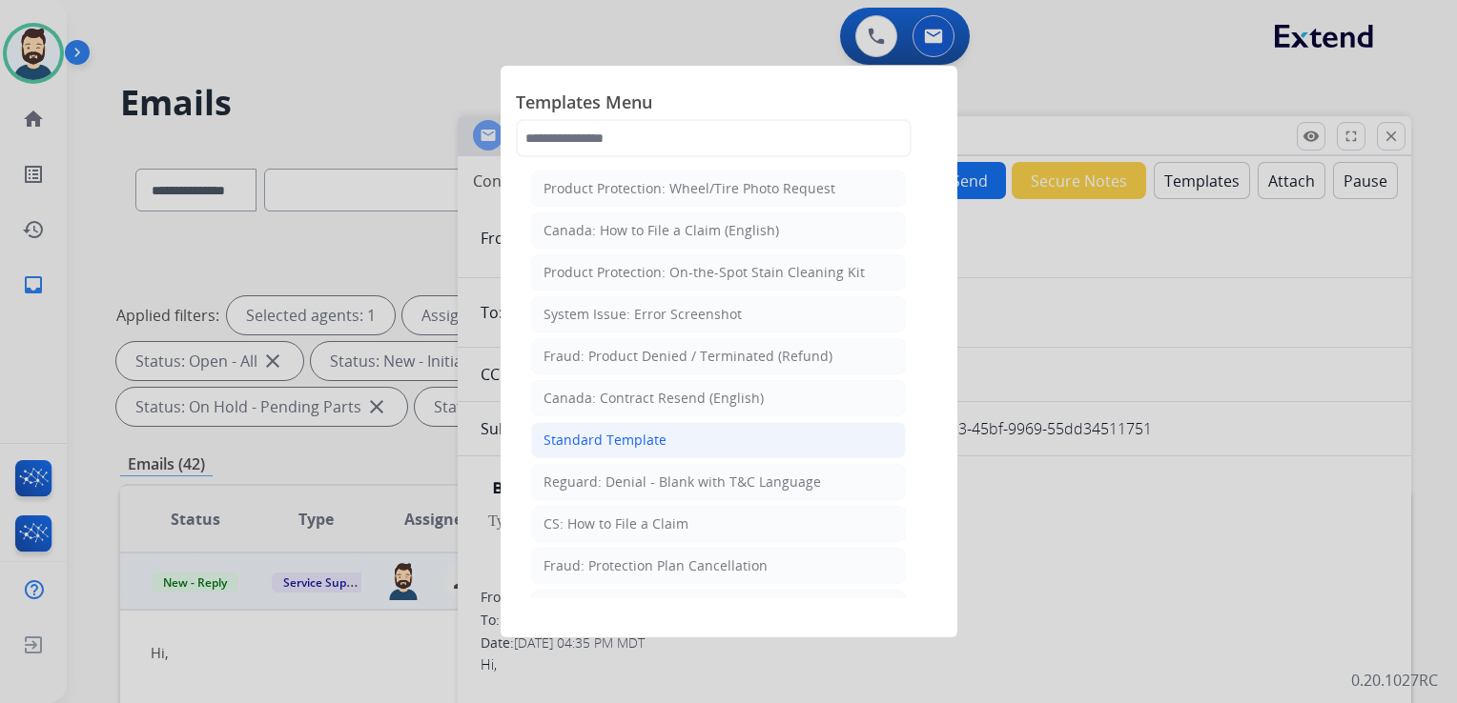
click at [592, 440] on div "Standard Template" at bounding box center [604, 440] width 123 height 19
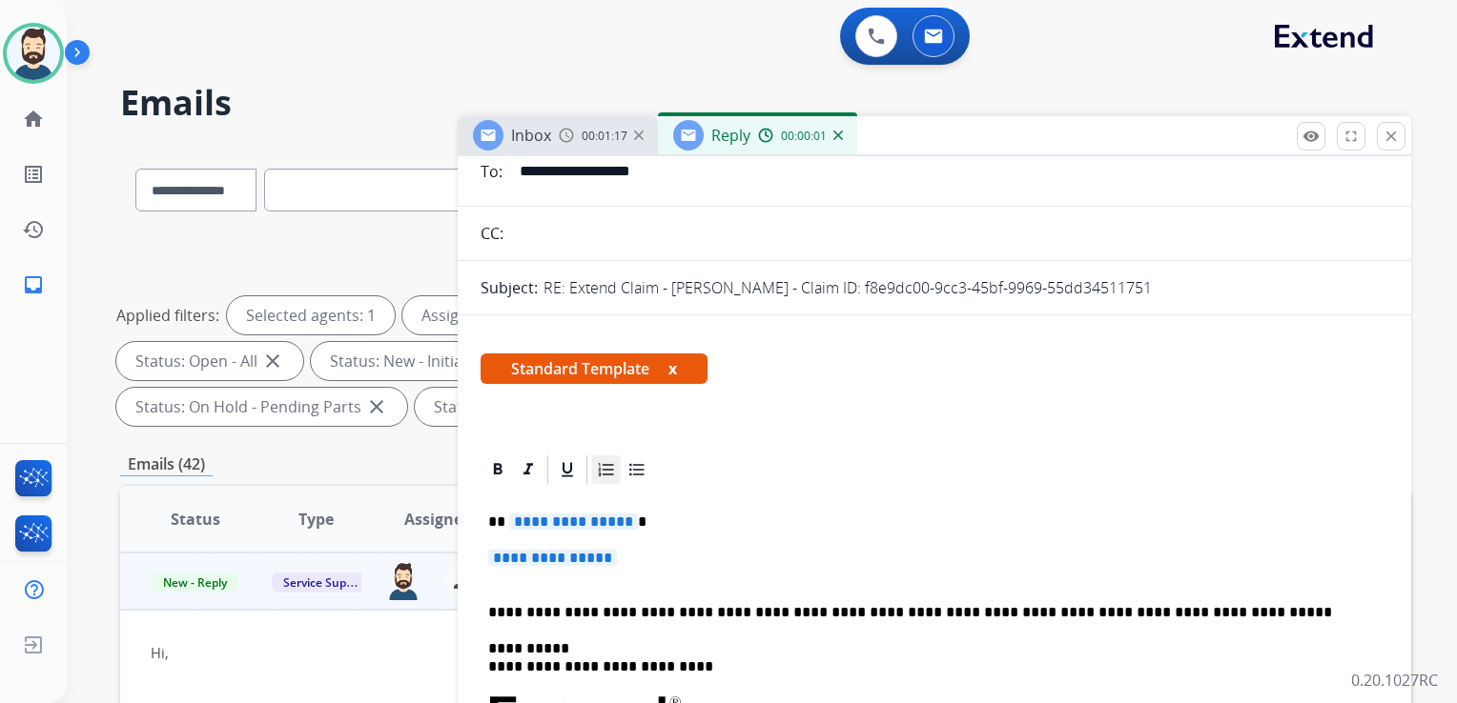
scroll to position [191, 0]
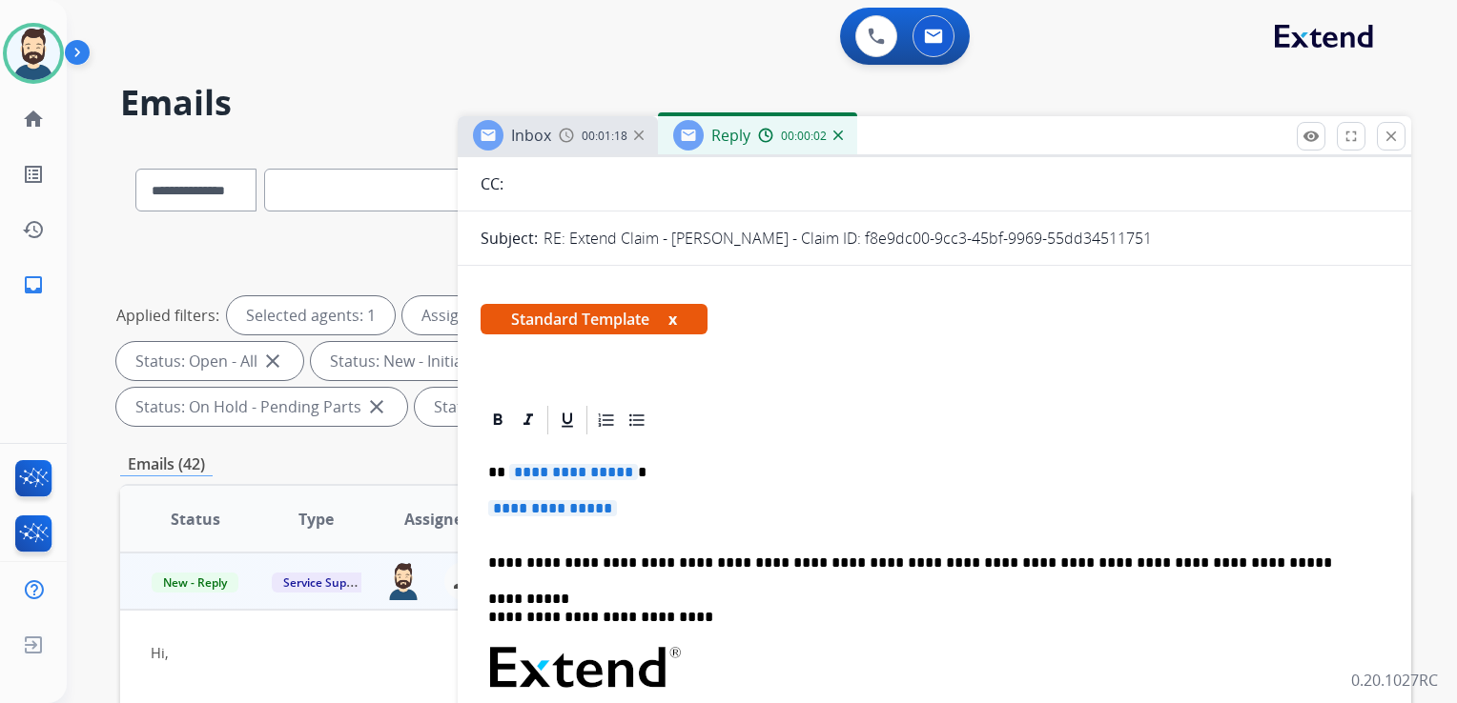
click at [625, 473] on span "**********" at bounding box center [573, 472] width 129 height 16
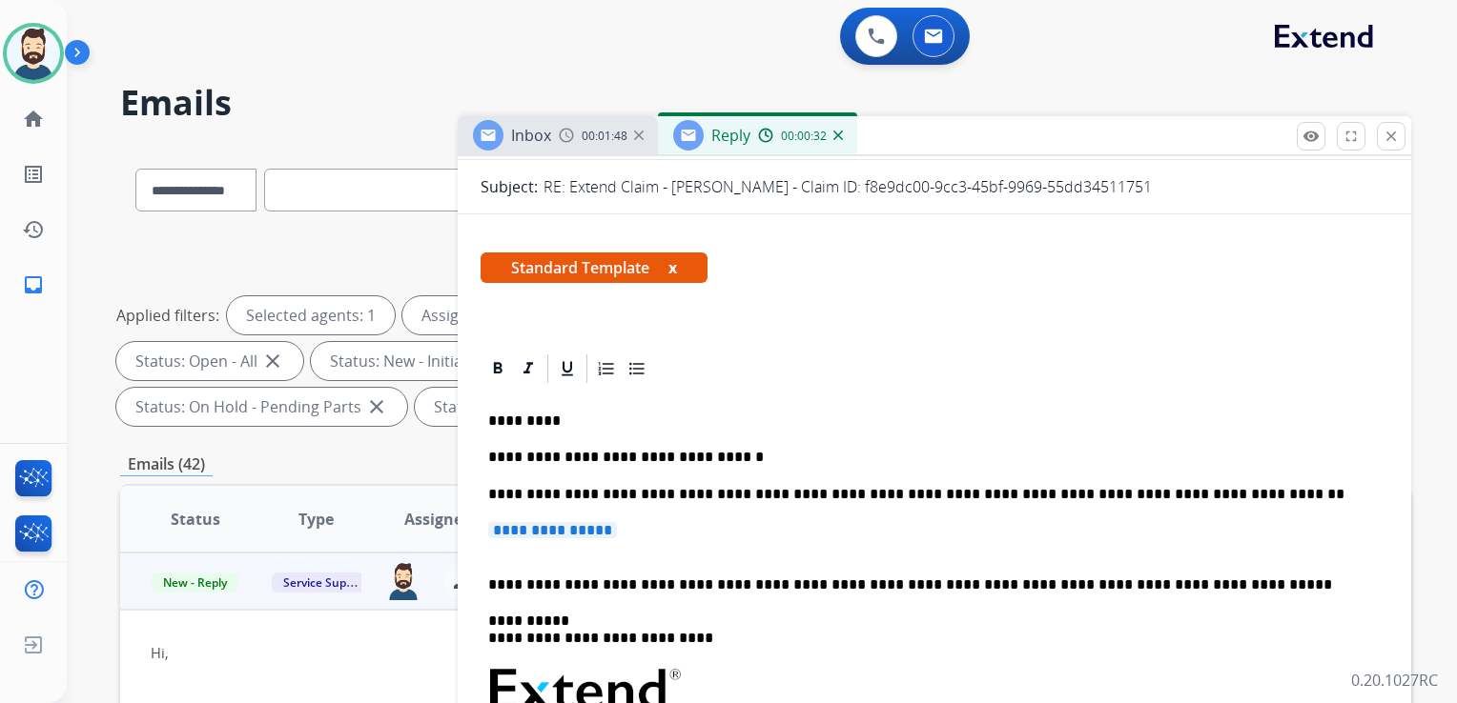
scroll to position [286, 0]
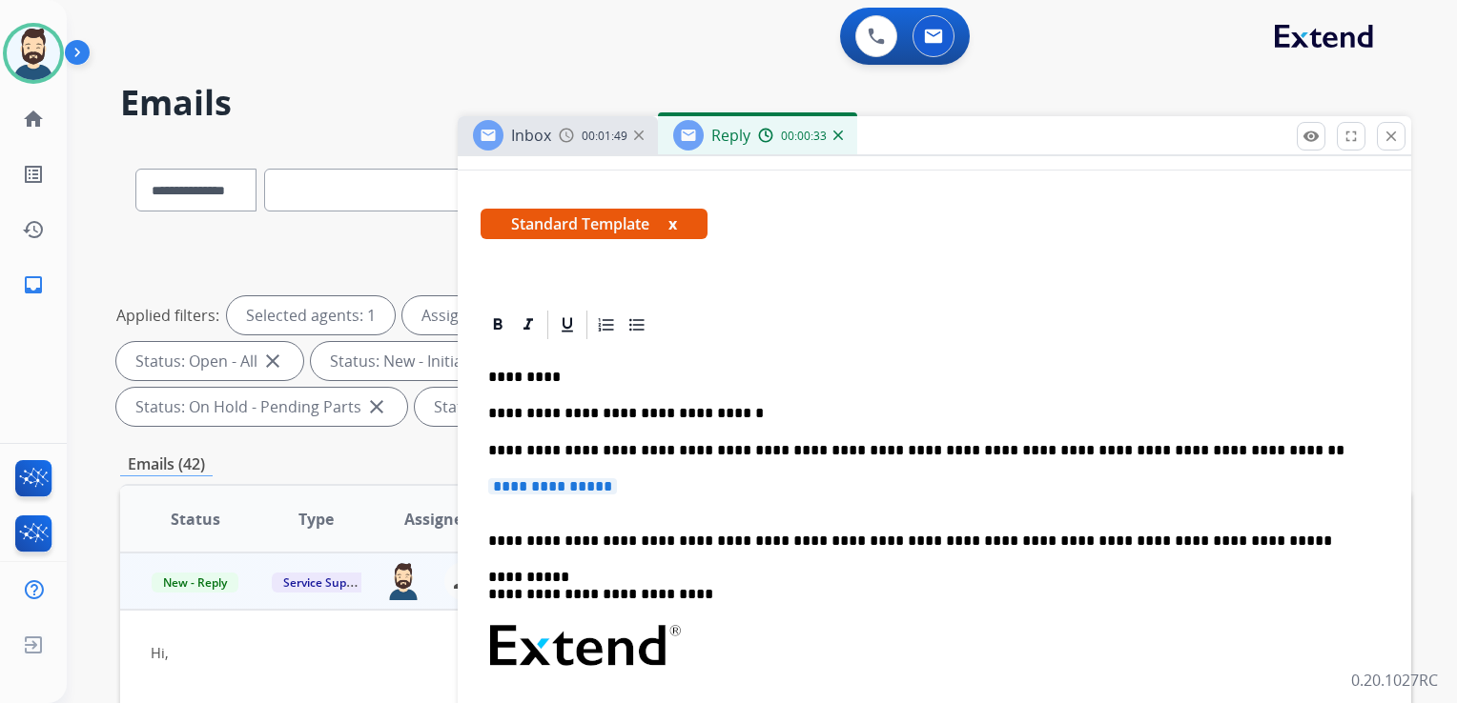
click at [641, 488] on p "**********" at bounding box center [934, 496] width 892 height 35
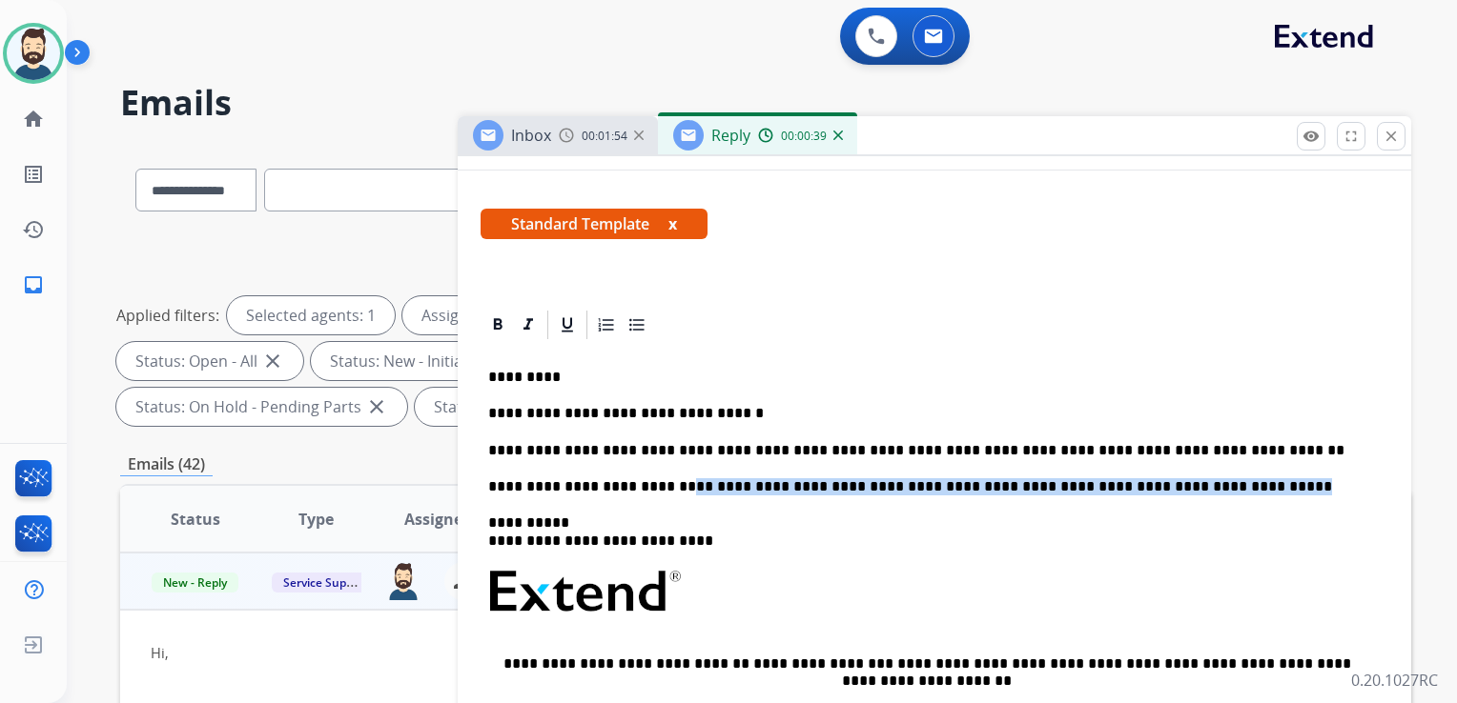
drag, startPoint x: 661, startPoint y: 490, endPoint x: 1185, endPoint y: 482, distance: 524.3
click at [1185, 482] on p "**********" at bounding box center [926, 487] width 877 height 17
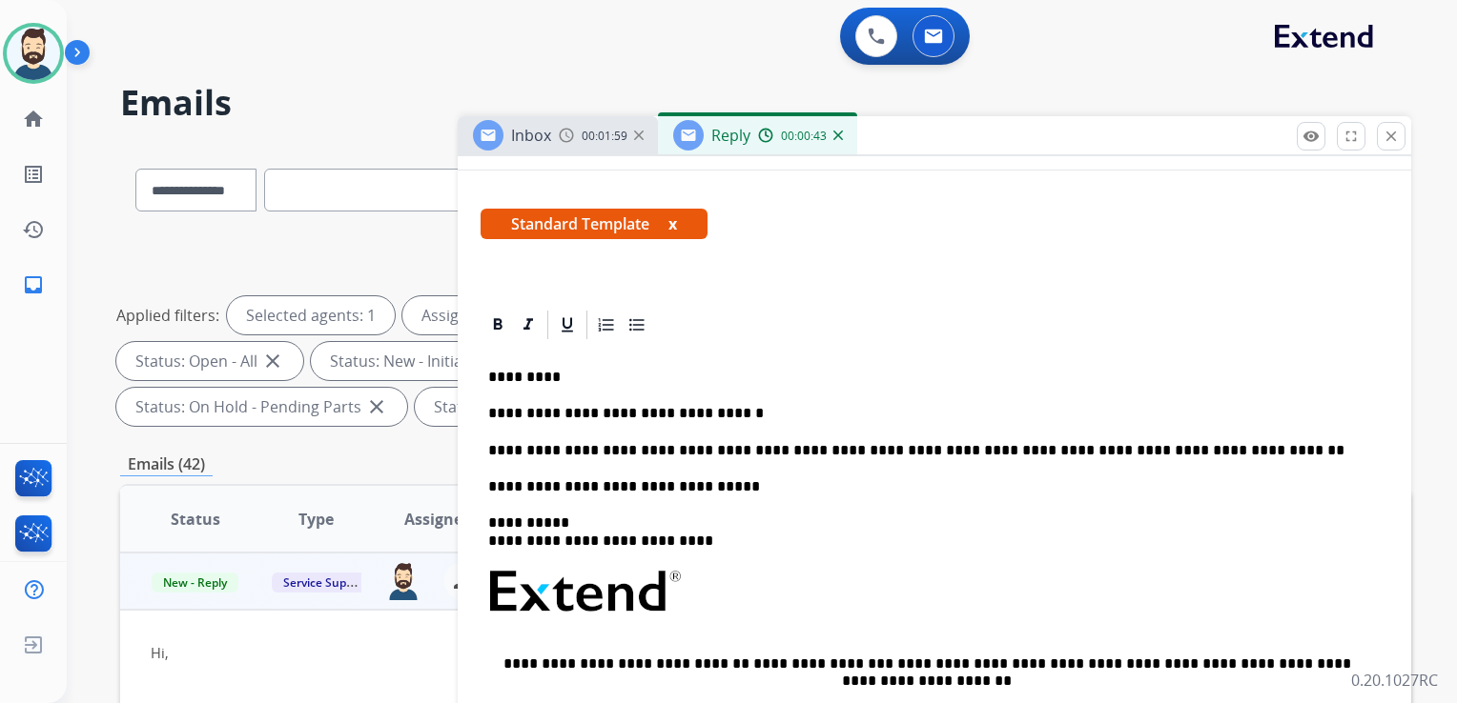
click at [568, 524] on p "**********" at bounding box center [926, 532] width 877 height 35
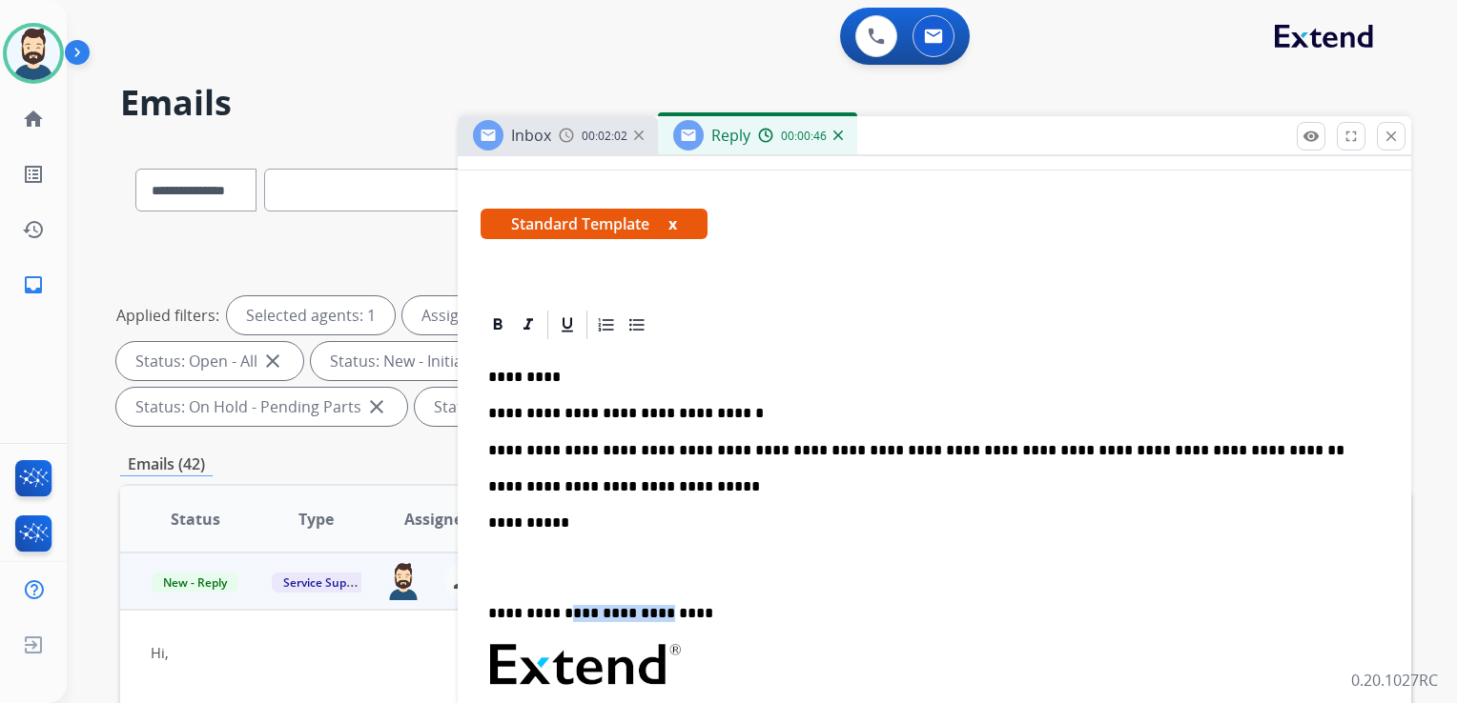
drag, startPoint x: 562, startPoint y: 613, endPoint x: 653, endPoint y: 620, distance: 90.8
click at [653, 620] on p "**********" at bounding box center [926, 605] width 877 height 35
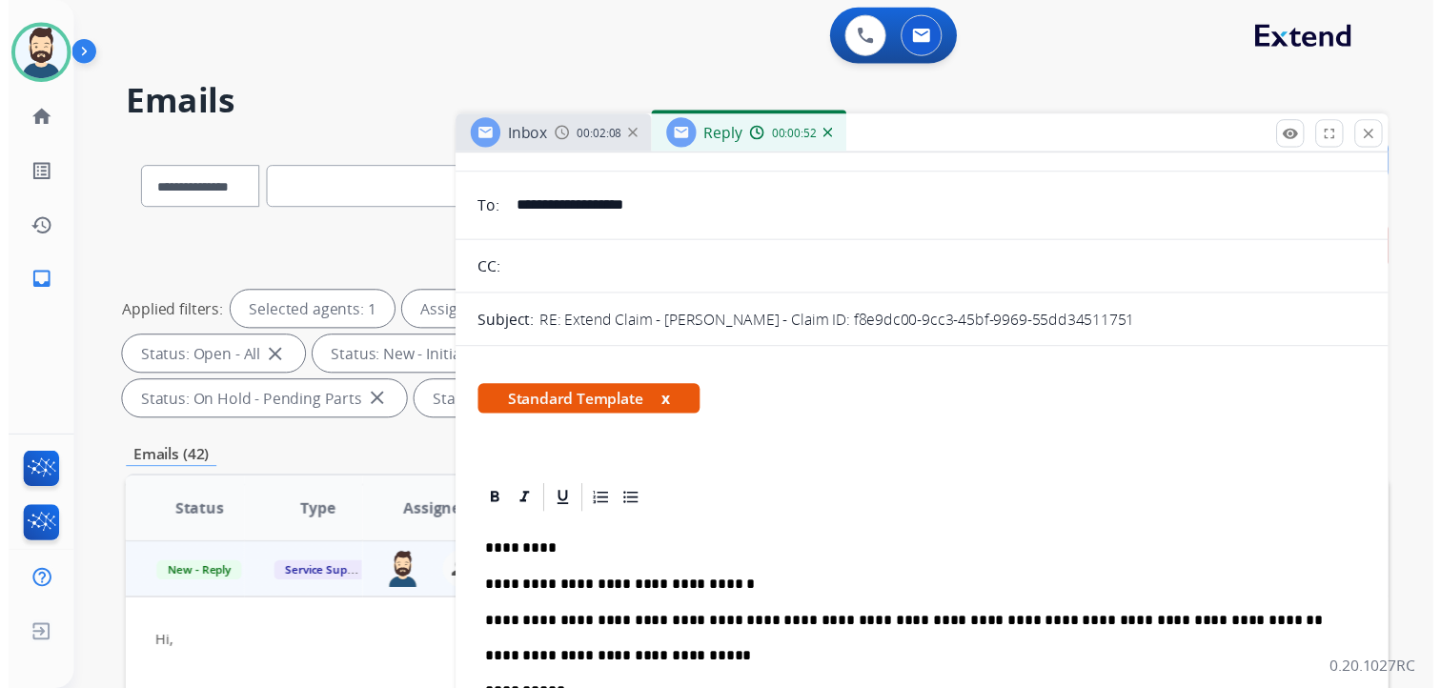
scroll to position [0, 0]
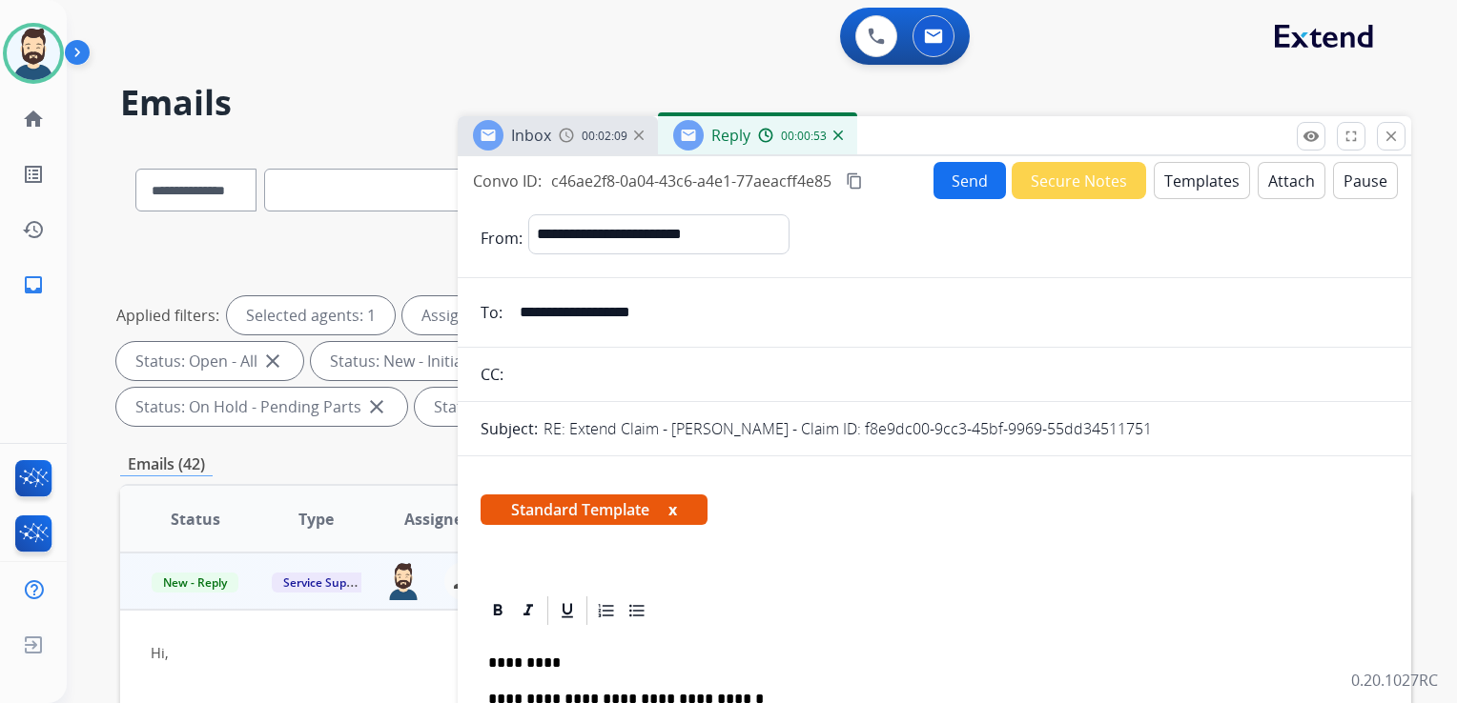
click at [933, 185] on button "Send" at bounding box center [969, 180] width 72 height 37
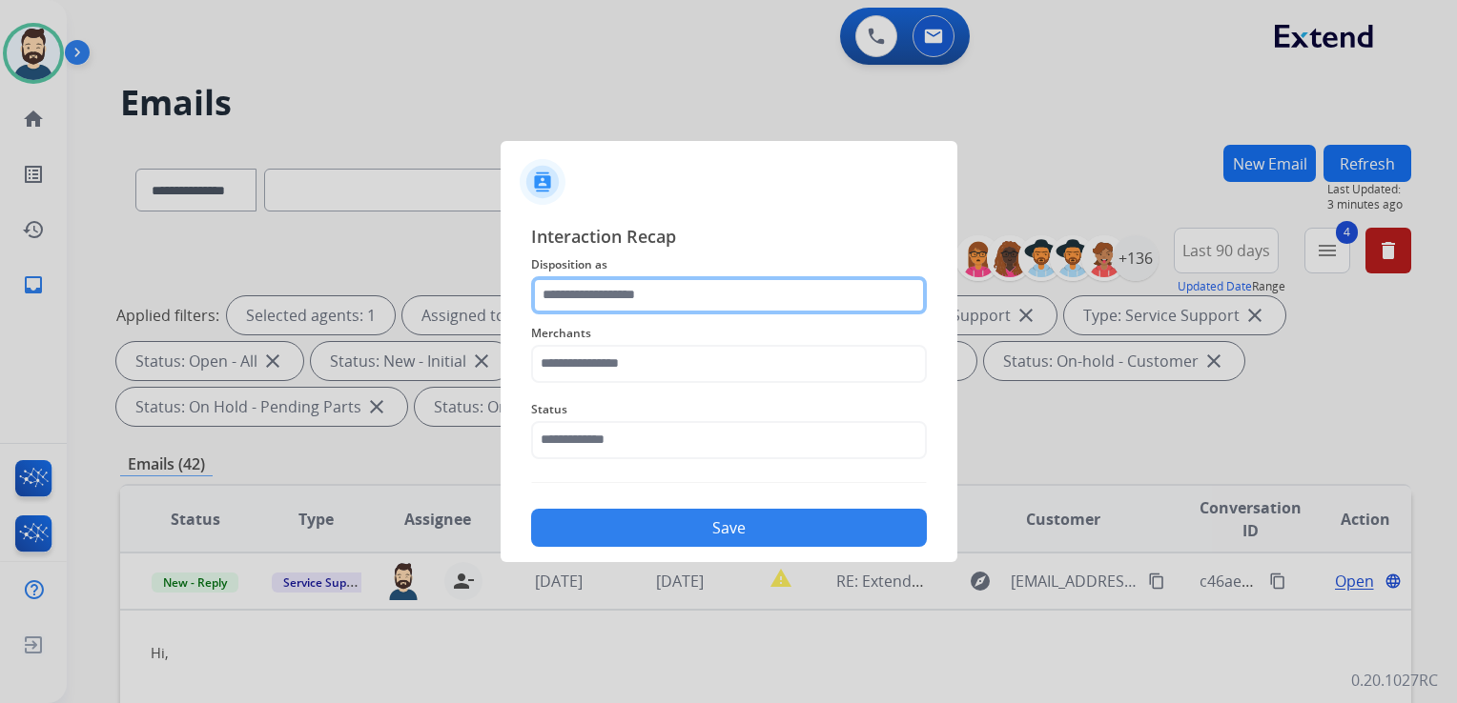
click at [586, 297] on input "text" at bounding box center [729, 295] width 396 height 38
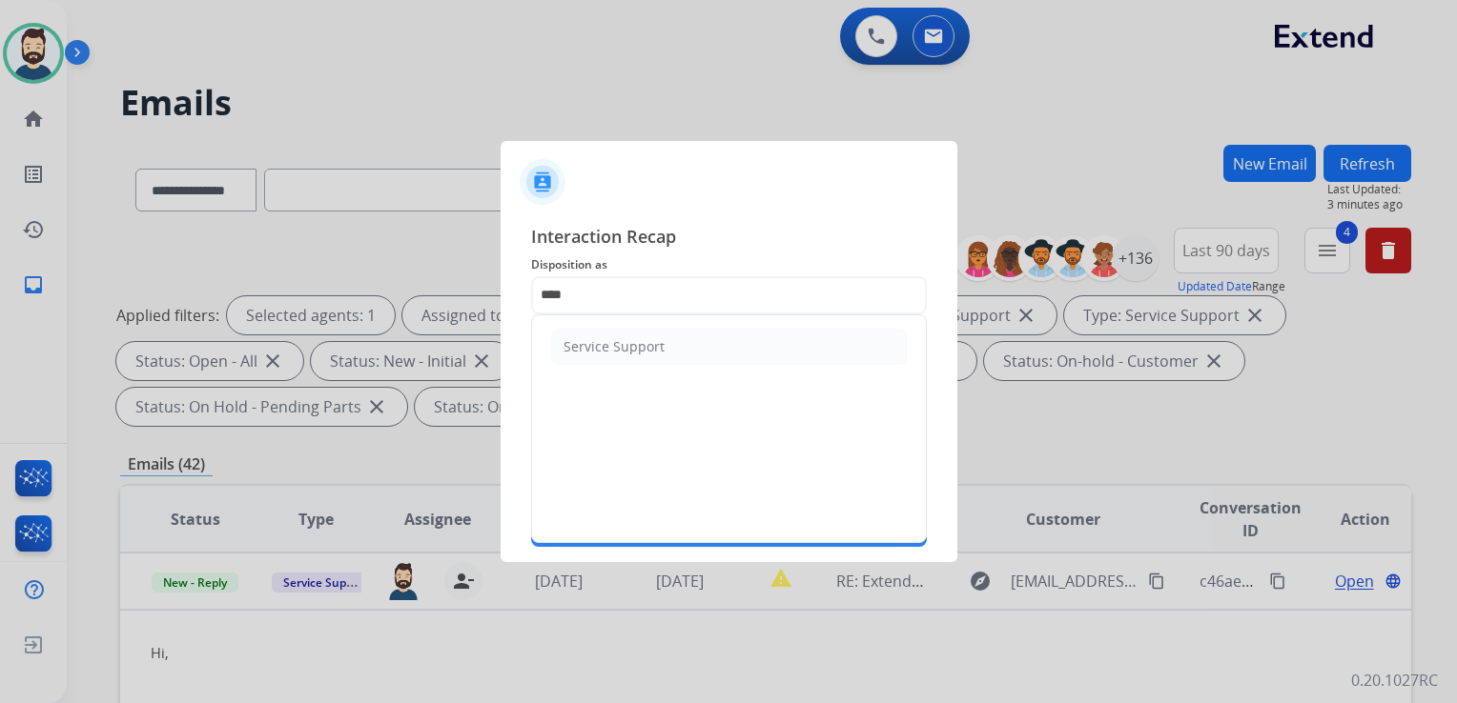
click at [577, 341] on div "Service Support" at bounding box center [613, 346] width 101 height 19
type input "**********"
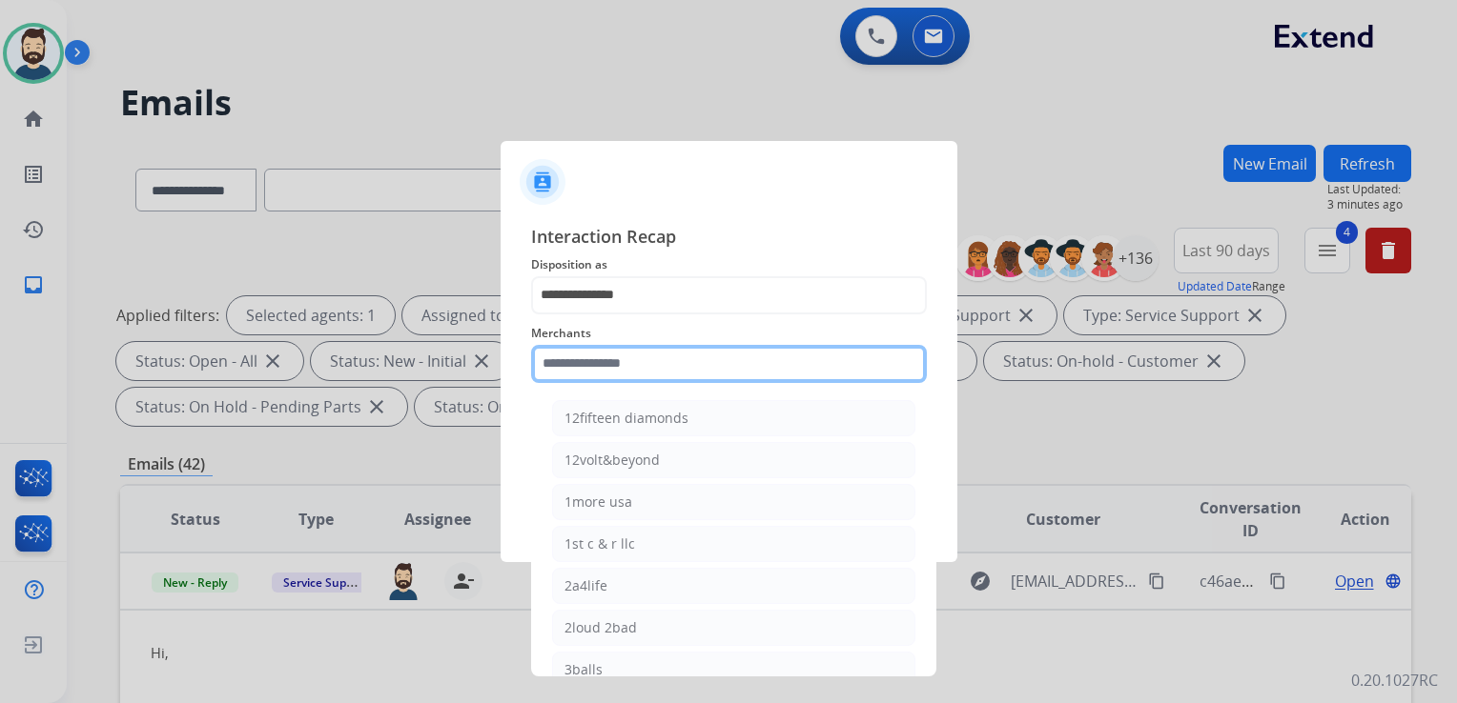
click at [586, 355] on input "text" at bounding box center [729, 364] width 396 height 38
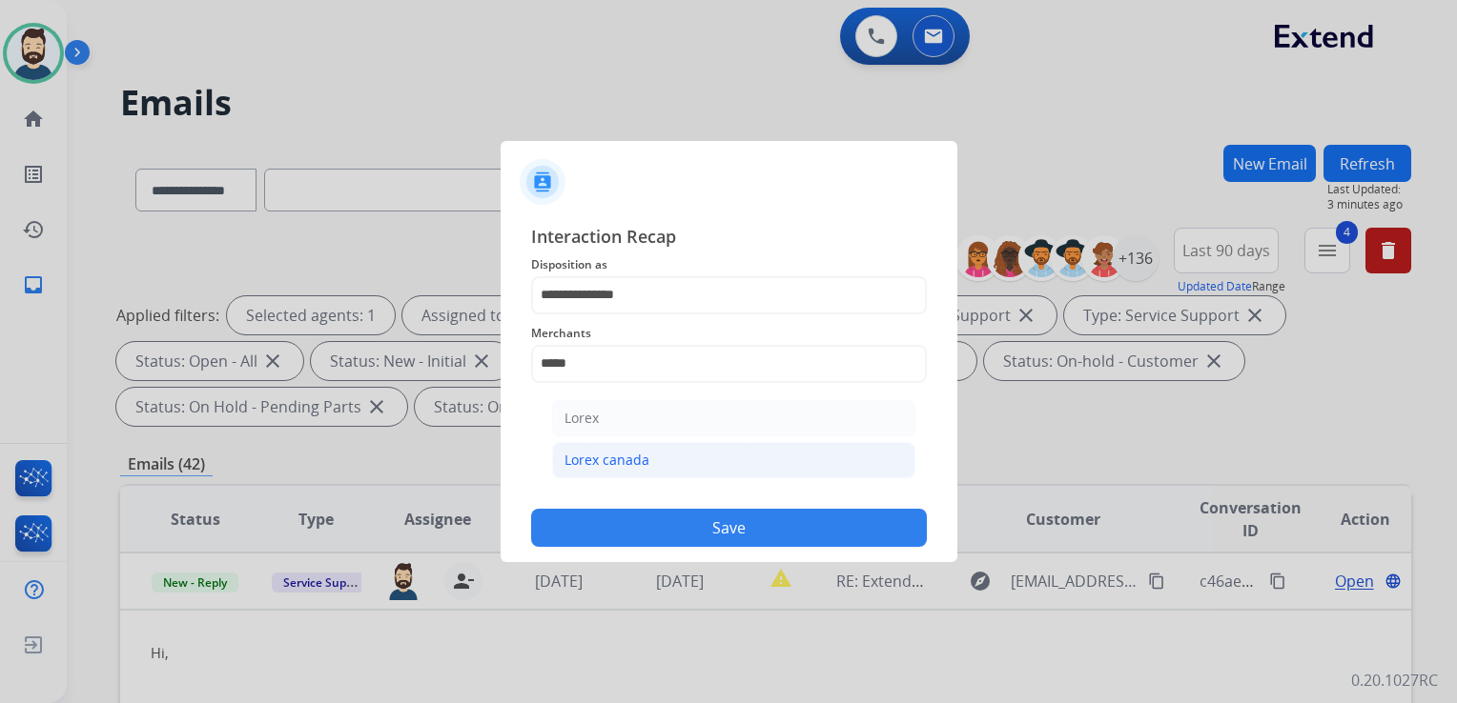
drag, startPoint x: 601, startPoint y: 464, endPoint x: 623, endPoint y: 458, distance: 23.6
click at [601, 464] on div "Lorex canada" at bounding box center [606, 460] width 85 height 19
type input "**********"
click at [641, 448] on input "text" at bounding box center [729, 440] width 396 height 38
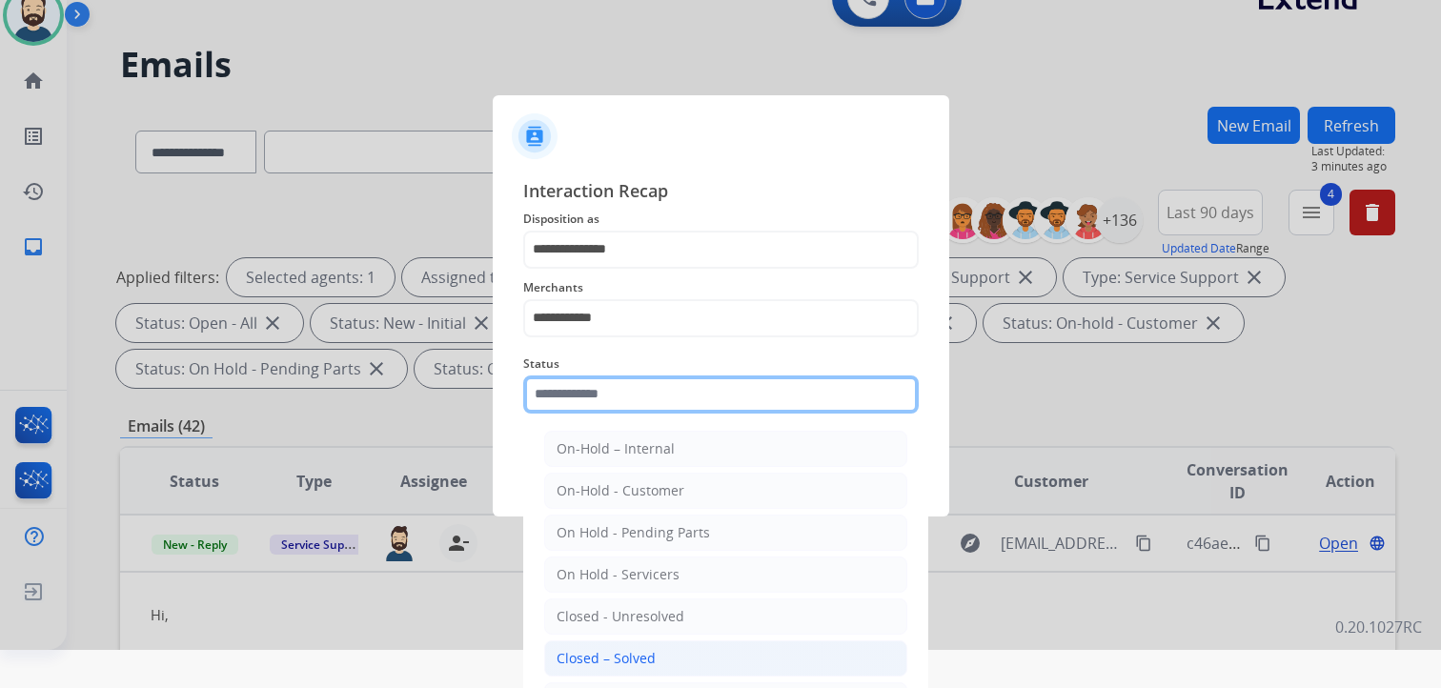
scroll to position [56, 0]
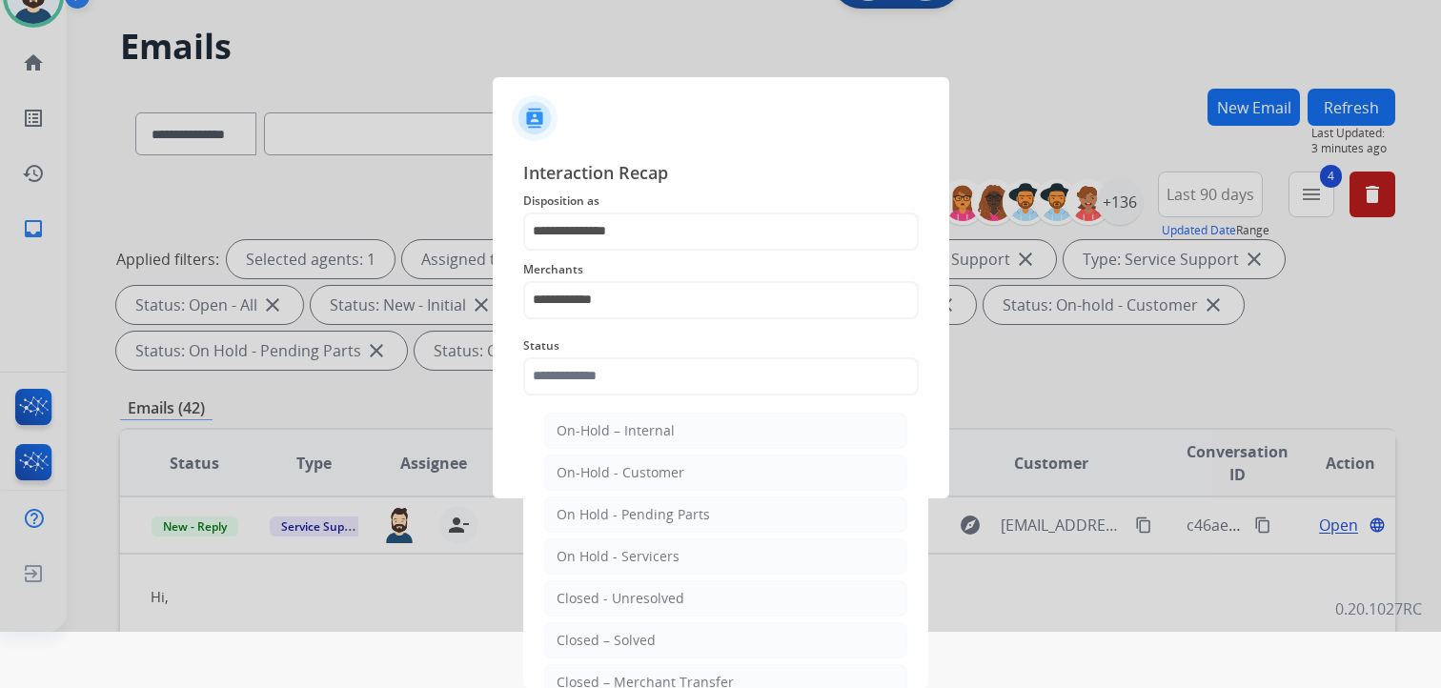
click at [645, 631] on div "Closed – Solved" at bounding box center [606, 640] width 99 height 19
type input "**********"
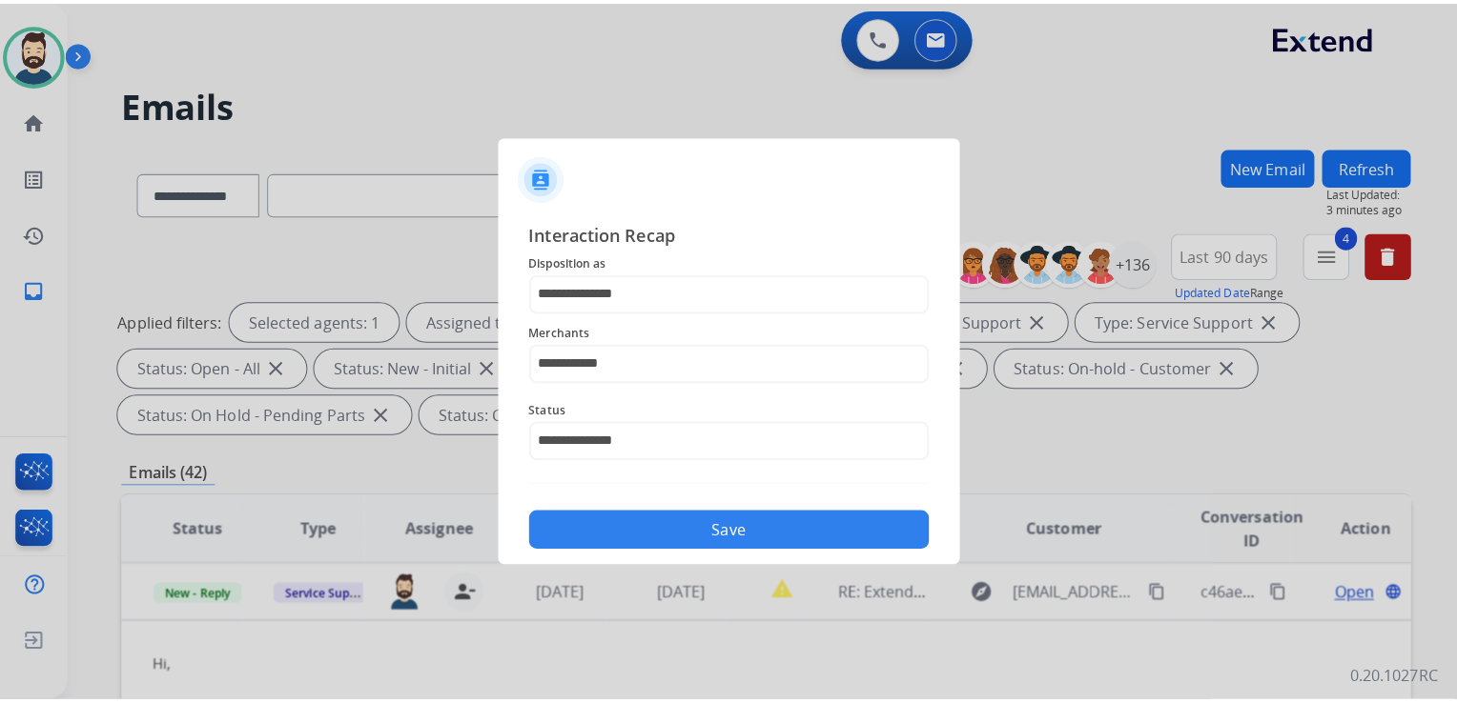
scroll to position [0, 0]
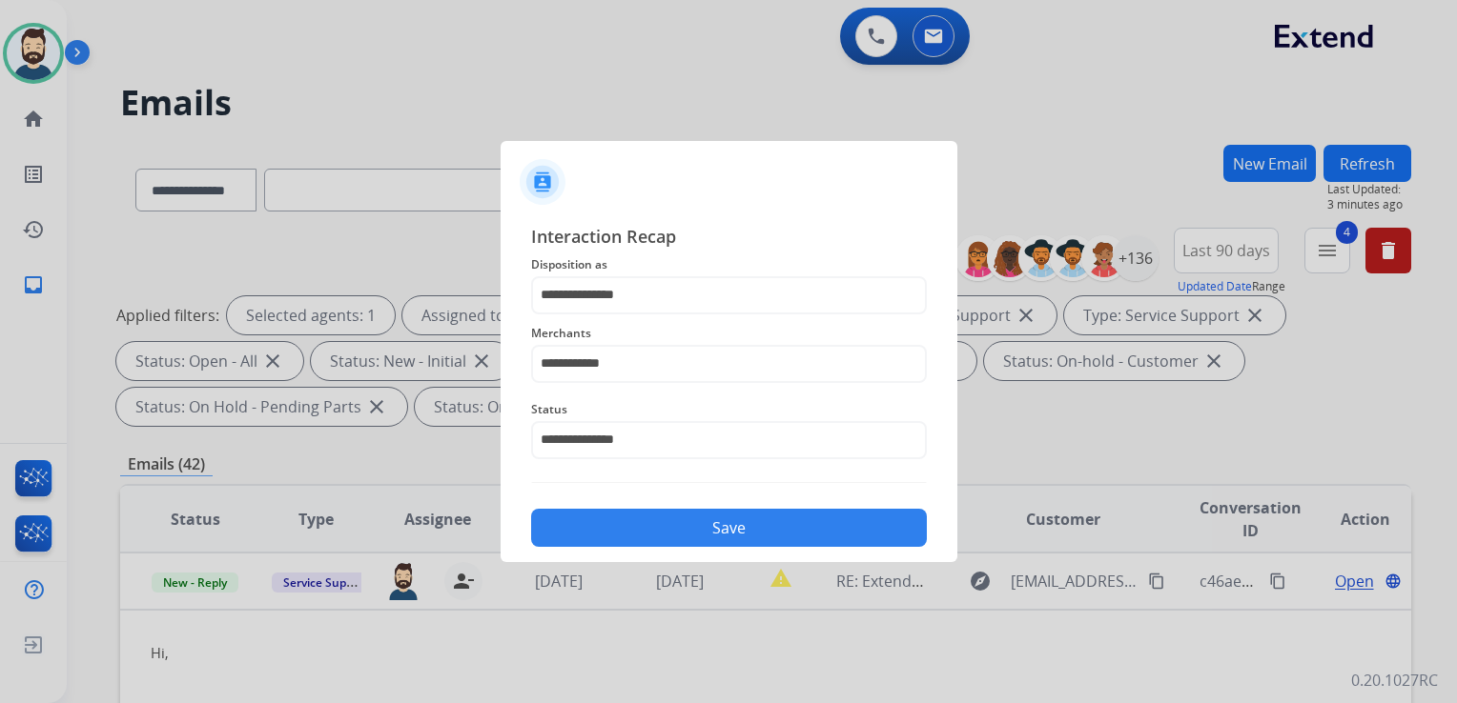
click at [680, 532] on button "Save" at bounding box center [729, 528] width 396 height 38
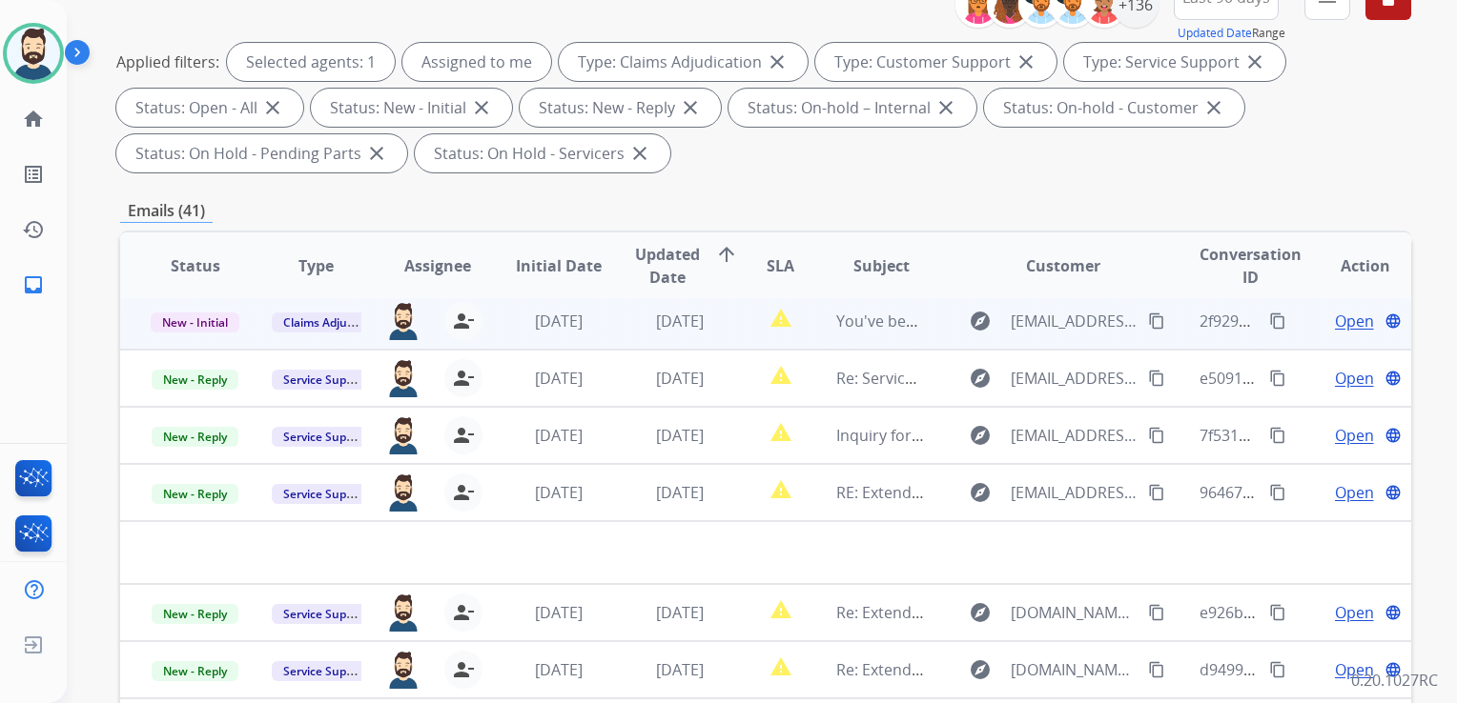
scroll to position [286, 0]
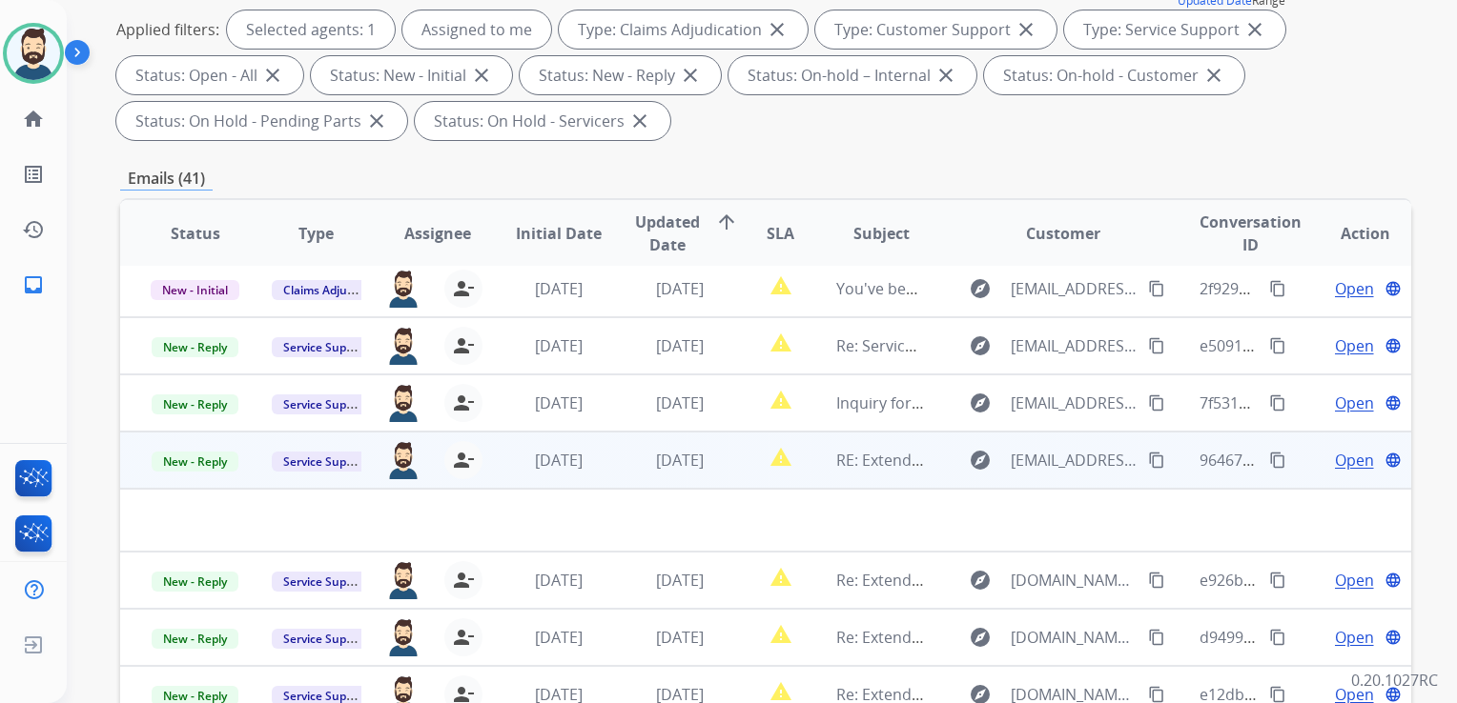
click at [835, 477] on td "RE: Extend Claim - [PERSON_NAME] - Claim ID: 98ab0870-4ea9-459b-bea1-1984e01b39…" at bounding box center [865, 460] width 121 height 57
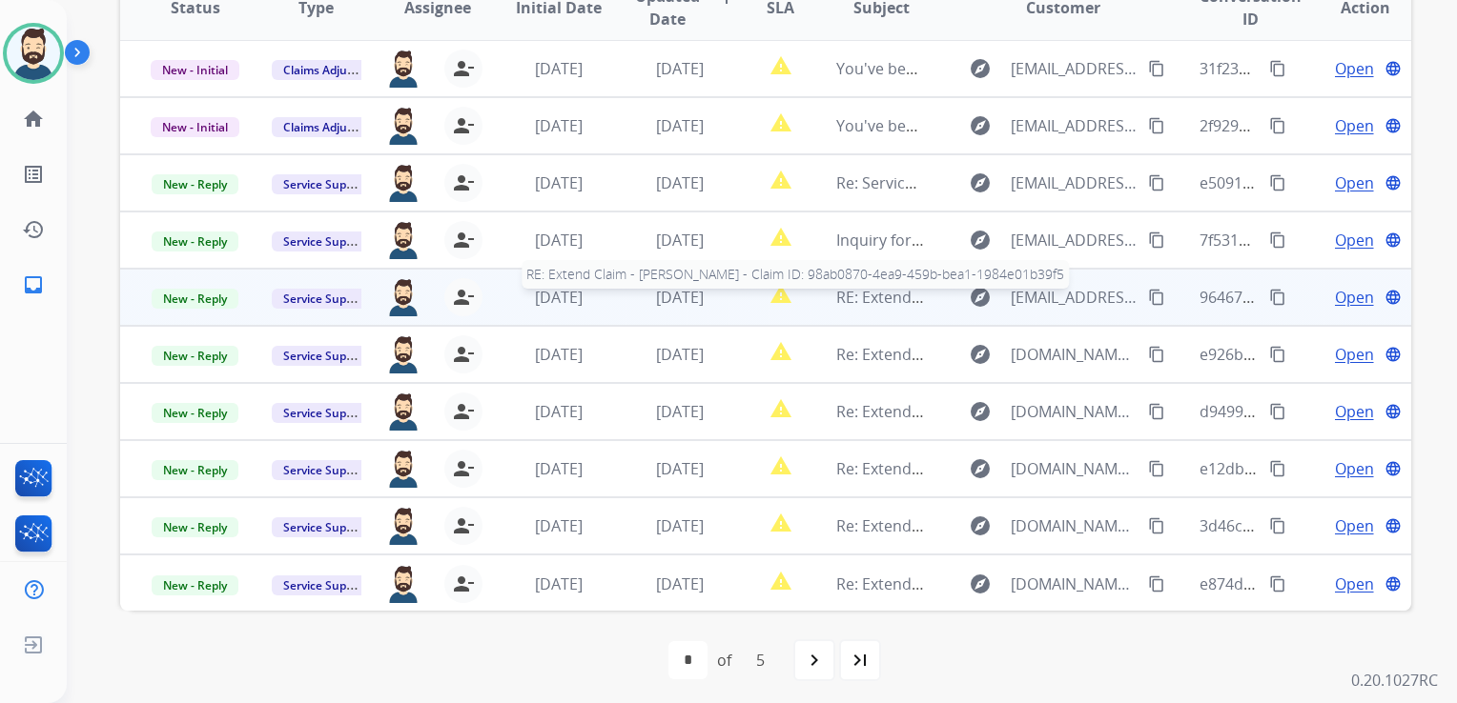
scroll to position [518, 0]
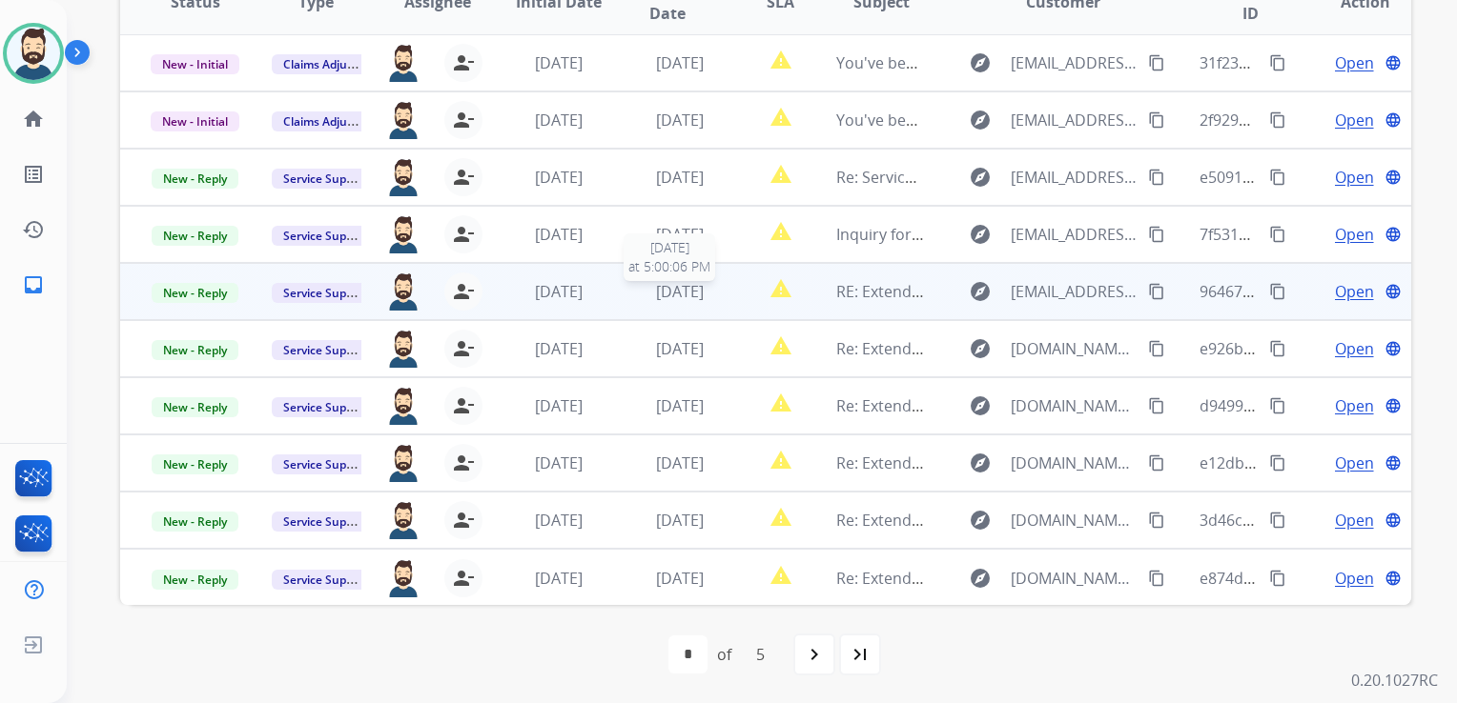
click at [702, 287] on span "[DATE]" at bounding box center [680, 291] width 48 height 21
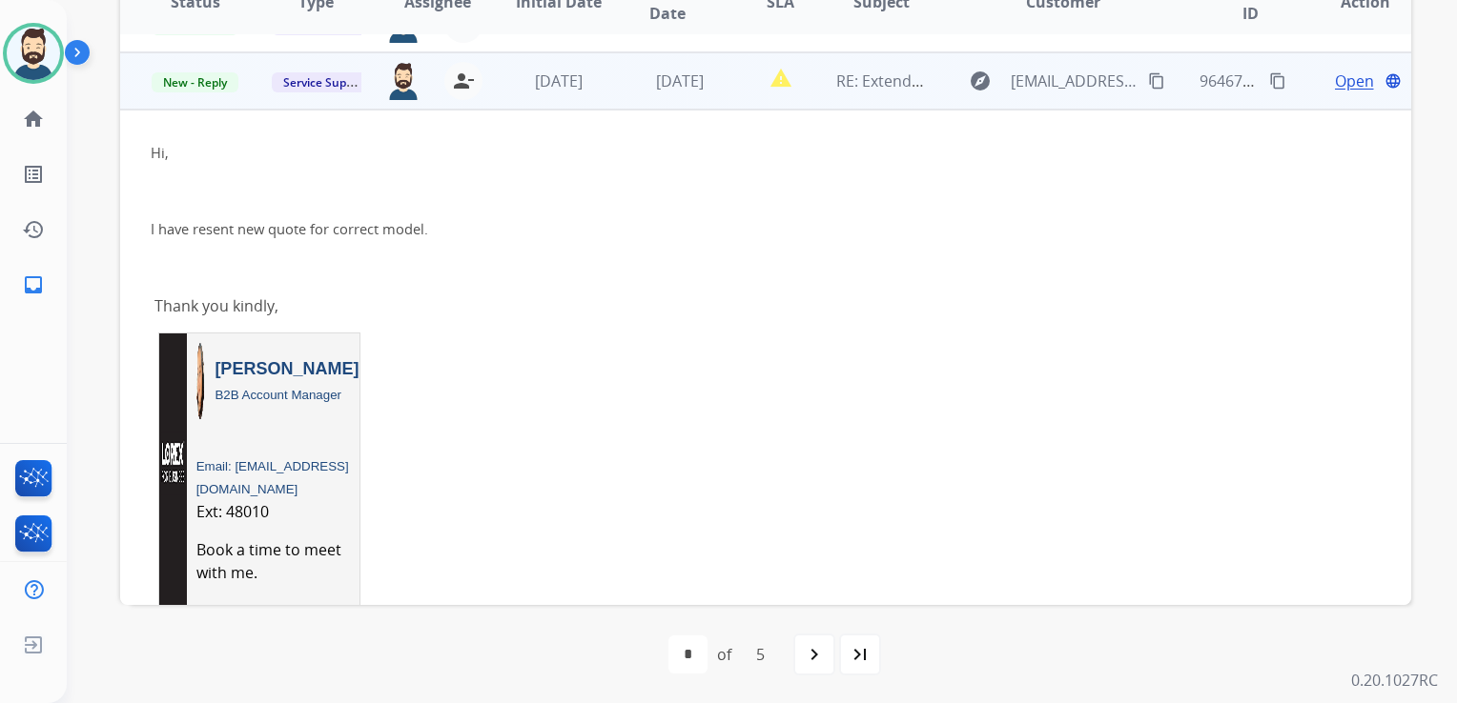
scroll to position [229, 0]
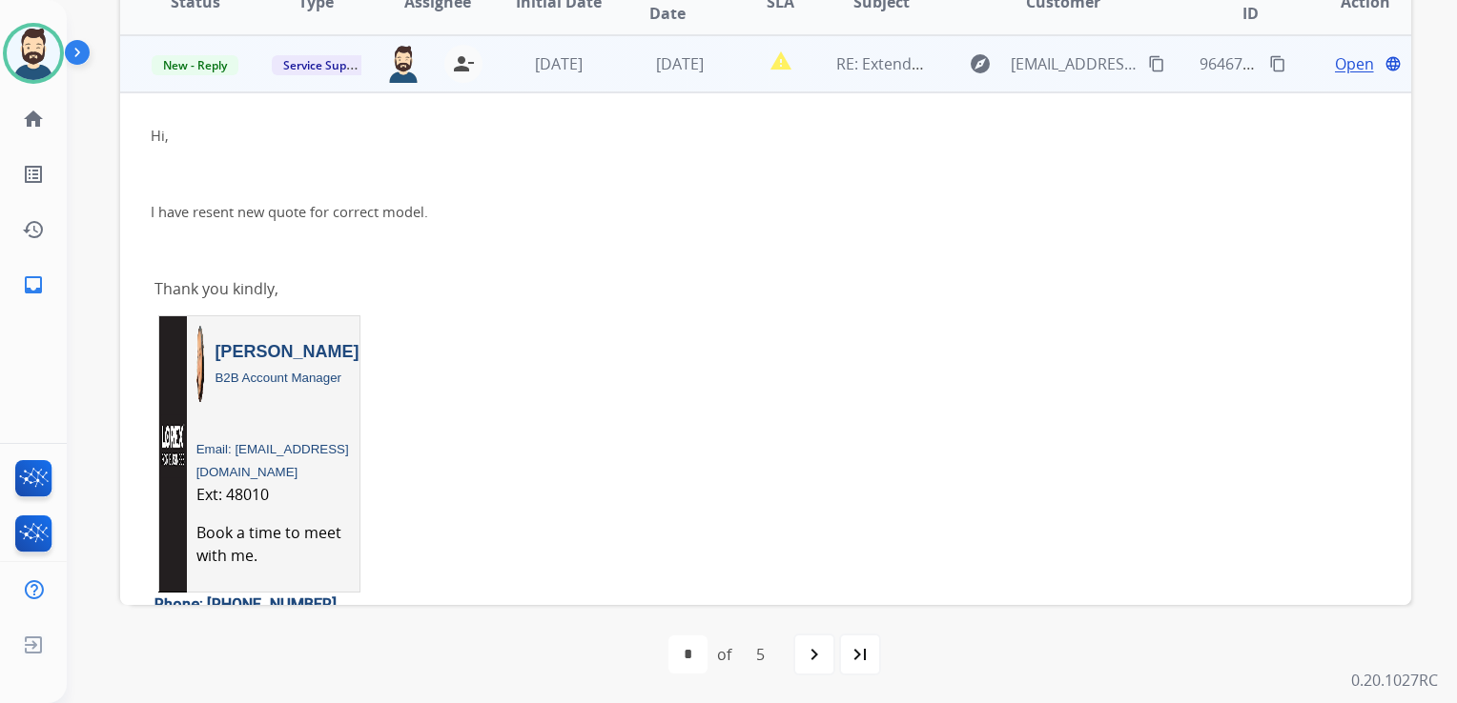
click at [1335, 68] on span "Open" at bounding box center [1354, 63] width 39 height 23
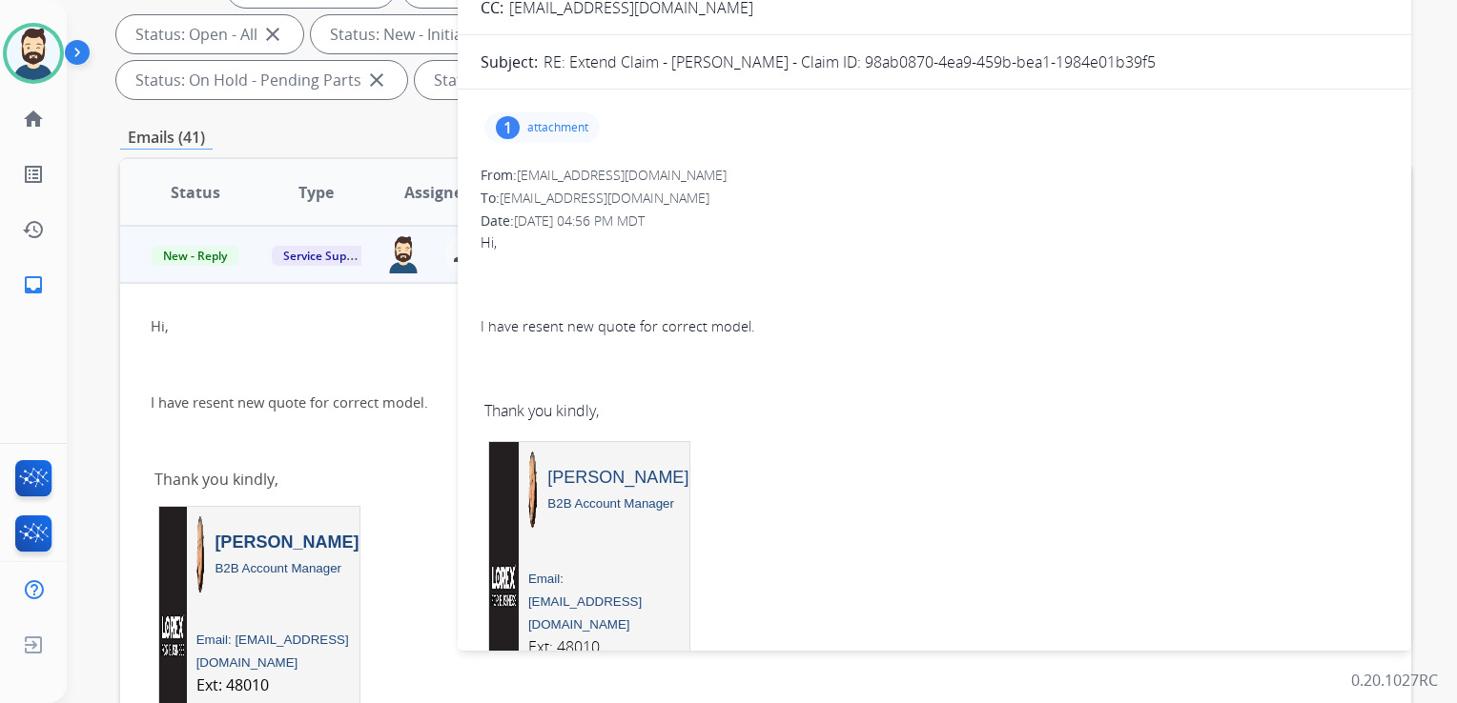
scroll to position [232, 0]
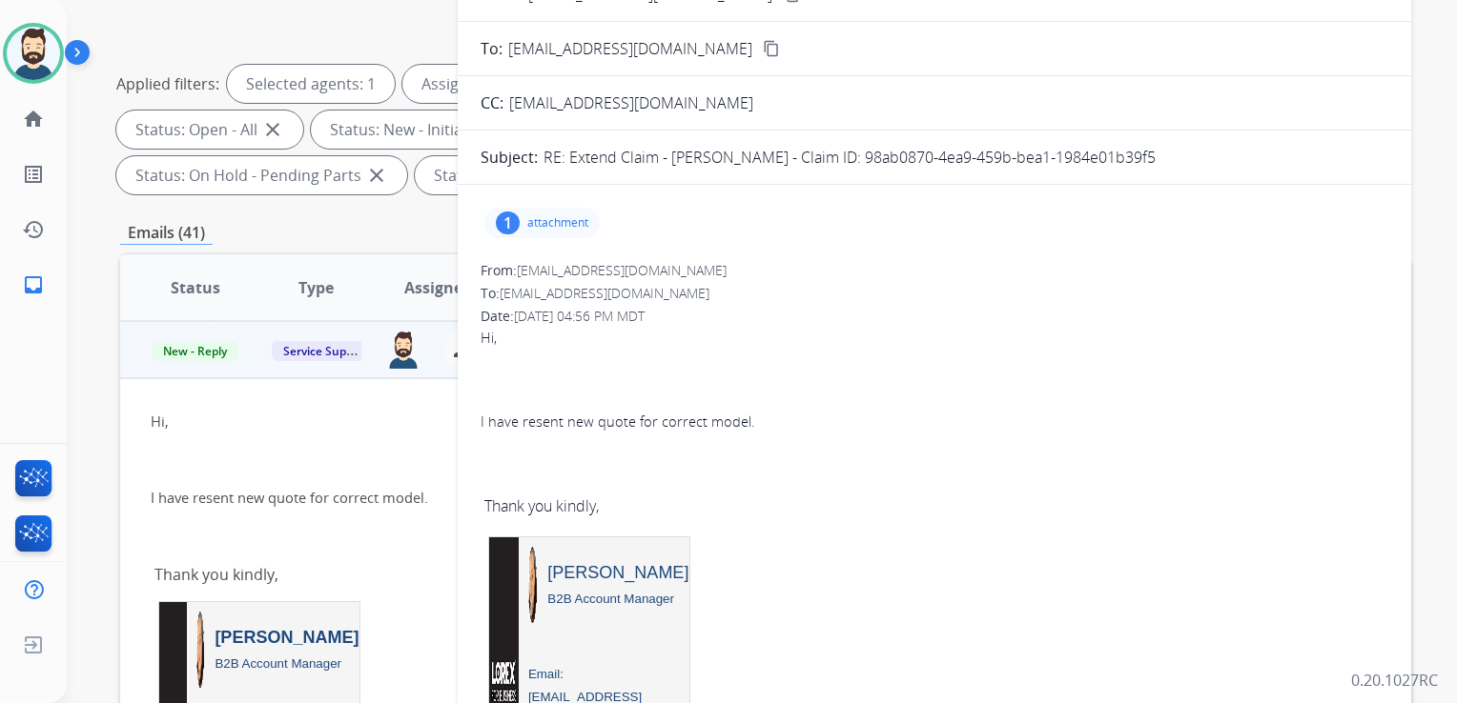
drag, startPoint x: 917, startPoint y: 156, endPoint x: 1205, endPoint y: 161, distance: 287.9
click at [1155, 161] on p "RE: Extend Claim - [PERSON_NAME] - Claim ID: 98ab0870-4ea9-459b-bea1-1984e01b39…" at bounding box center [849, 157] width 612 height 23
drag, startPoint x: 1205, startPoint y: 161, endPoint x: 1162, endPoint y: 154, distance: 43.4
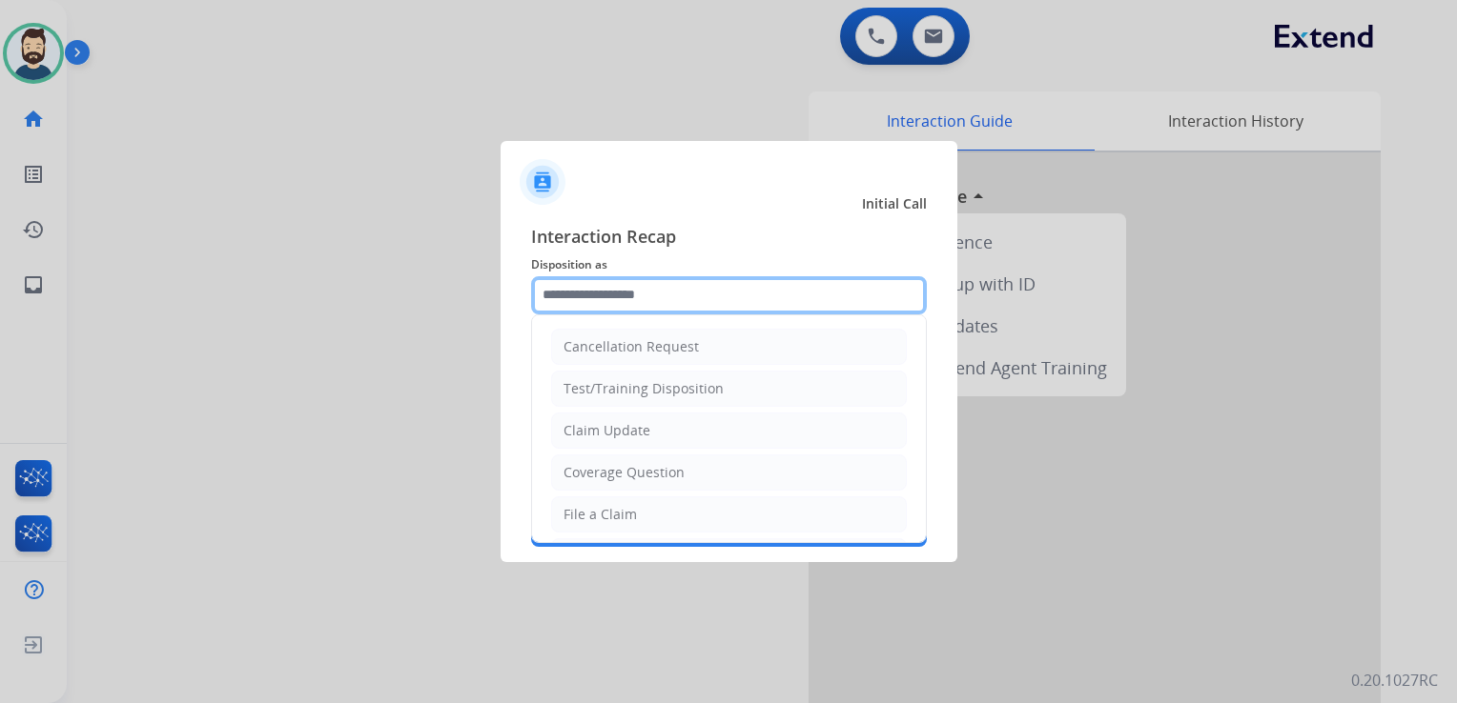
click at [654, 295] on input "text" at bounding box center [729, 295] width 396 height 38
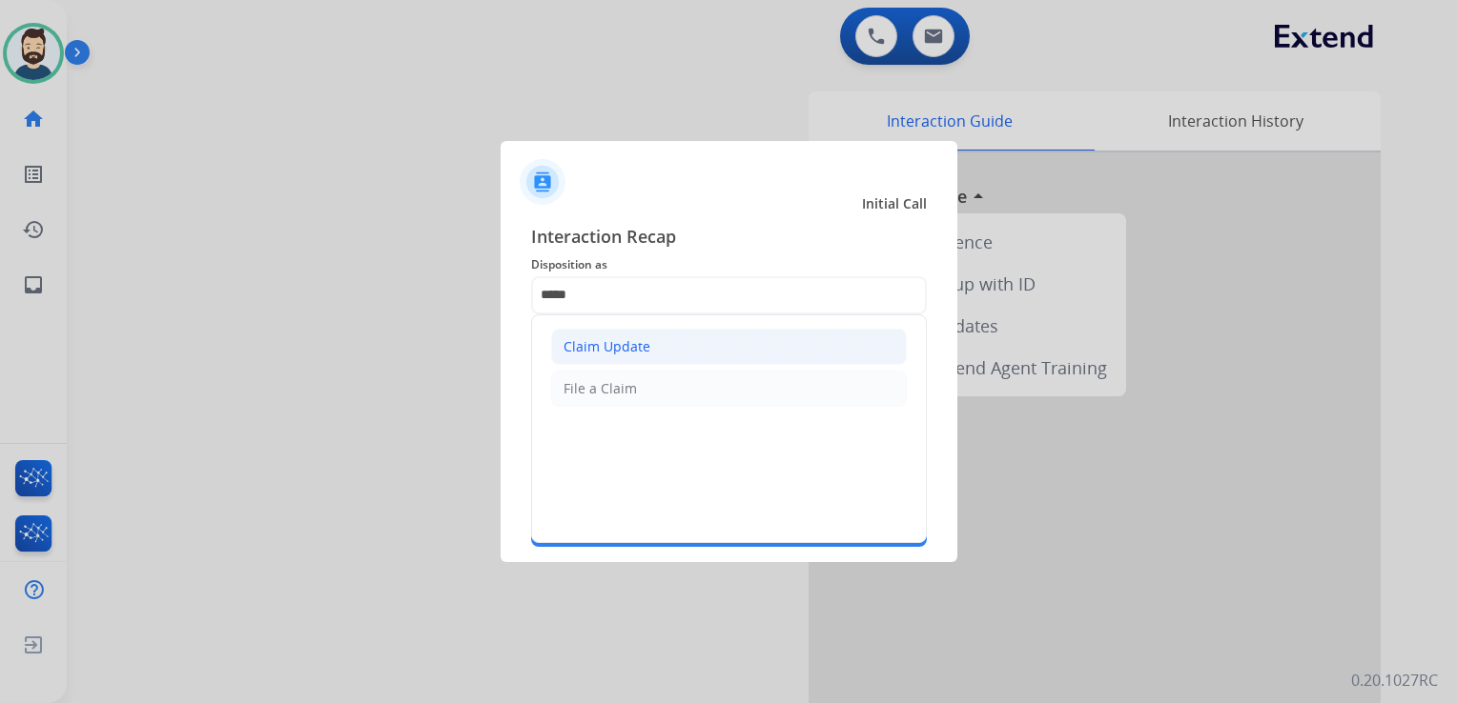
click at [637, 361] on li "Claim Update" at bounding box center [729, 347] width 356 height 36
type input "**********"
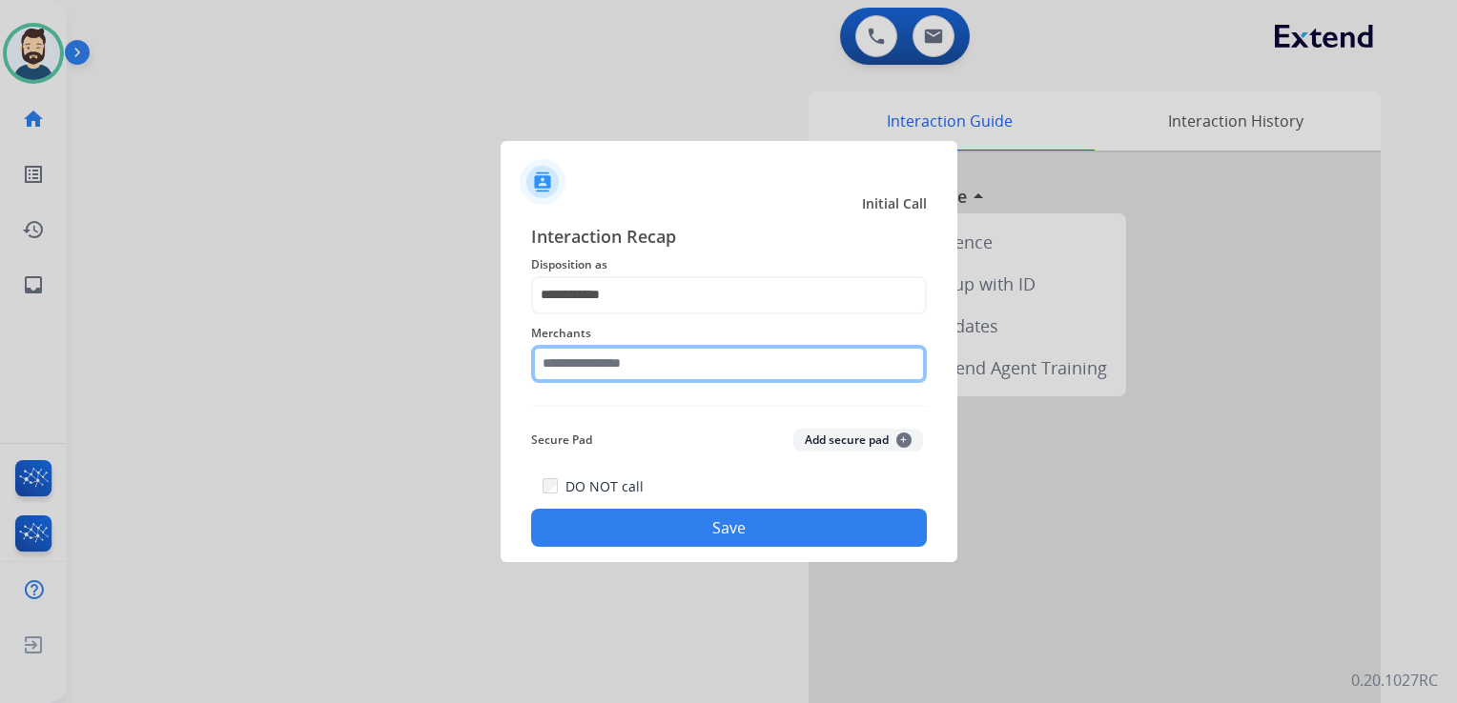
click at [637, 380] on input "text" at bounding box center [729, 364] width 396 height 38
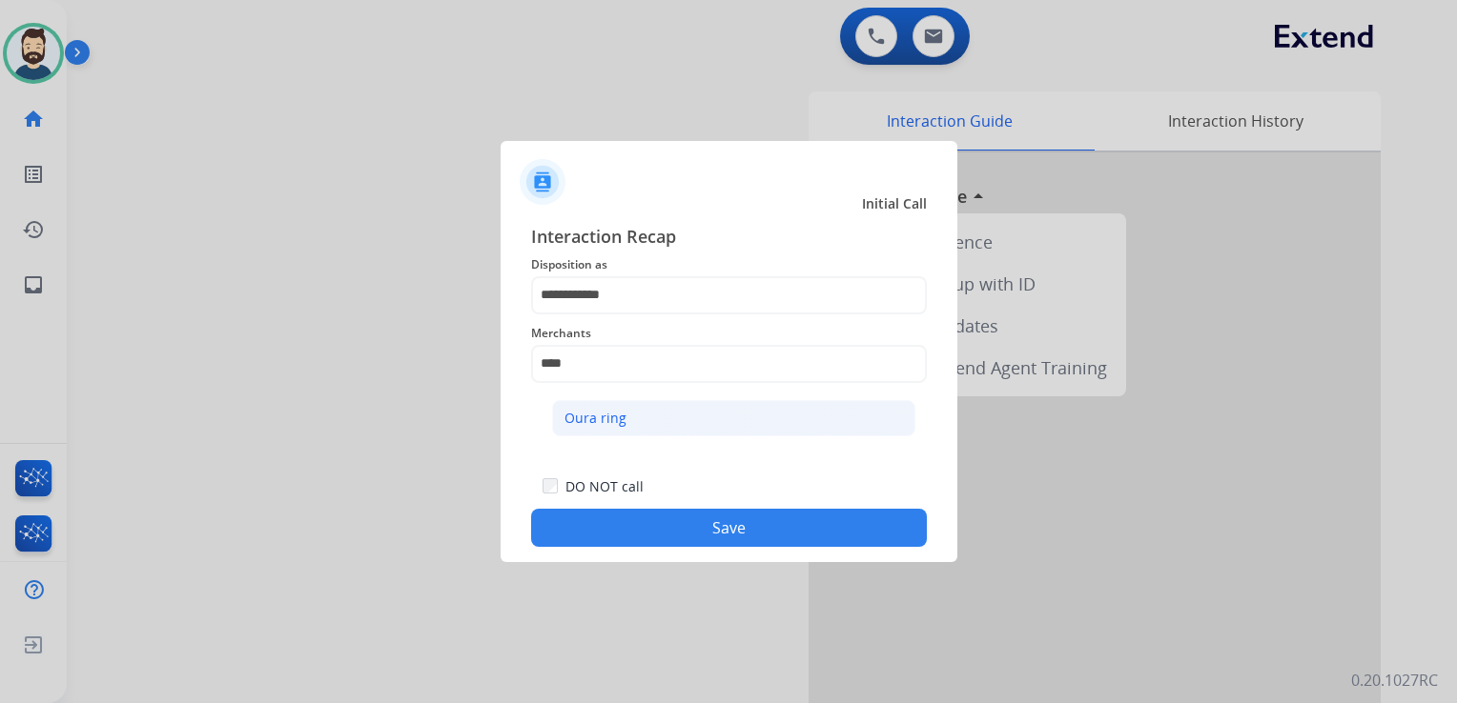
click at [614, 413] on div "Oura ring" at bounding box center [595, 418] width 62 height 19
type input "*********"
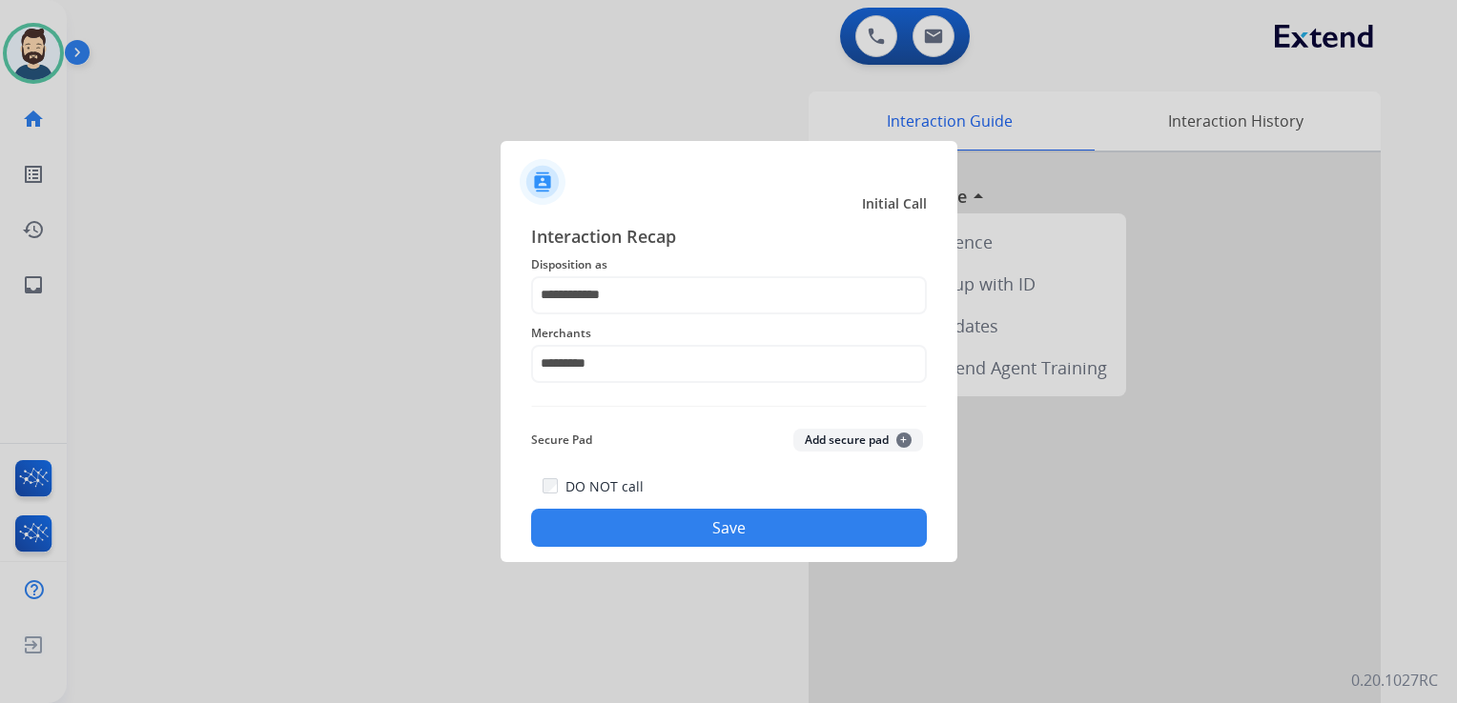
click at [654, 547] on div "**********" at bounding box center [728, 386] width 457 height 356
click at [694, 513] on button "Save" at bounding box center [729, 528] width 396 height 38
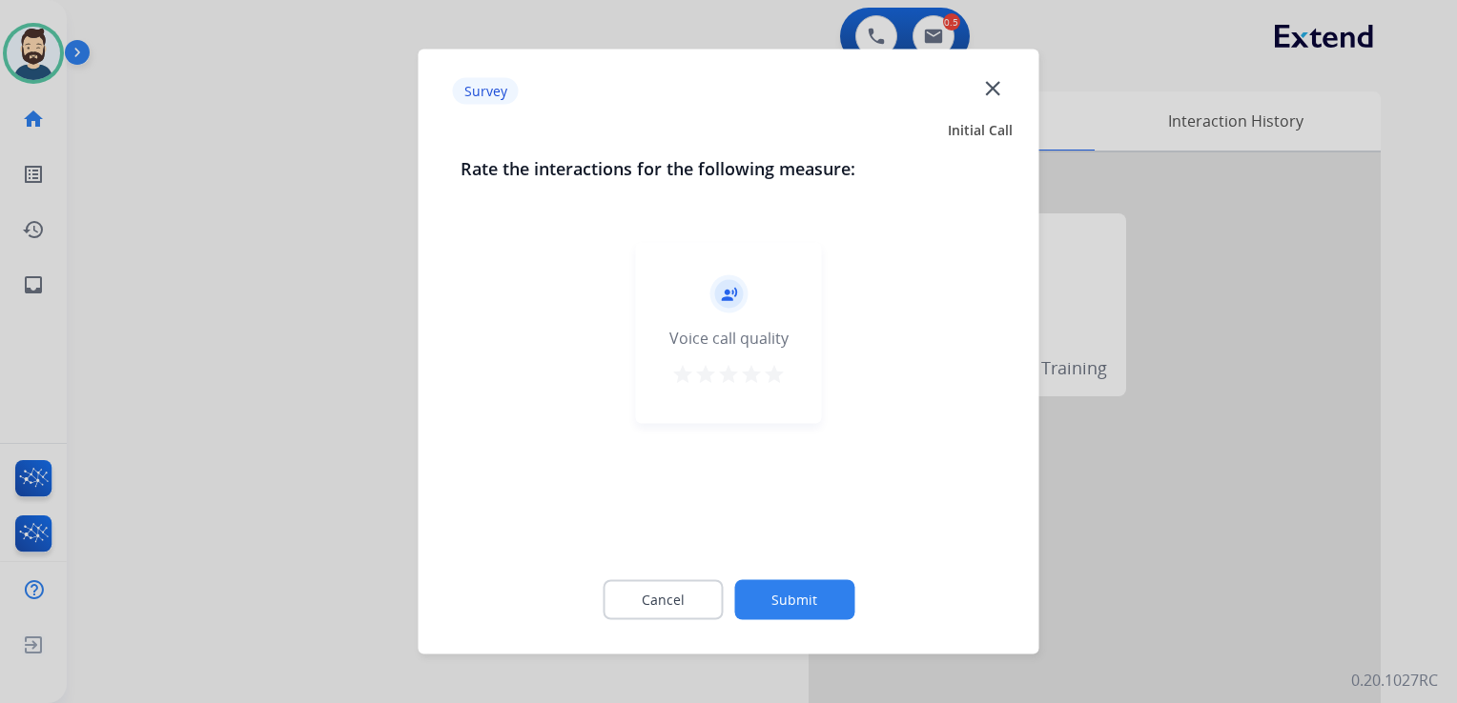
drag, startPoint x: 771, startPoint y: 372, endPoint x: 789, endPoint y: 408, distance: 40.5
click at [772, 372] on mat-icon "star" at bounding box center [774, 374] width 23 height 23
click at [803, 583] on button "Submit" at bounding box center [794, 601] width 120 height 40
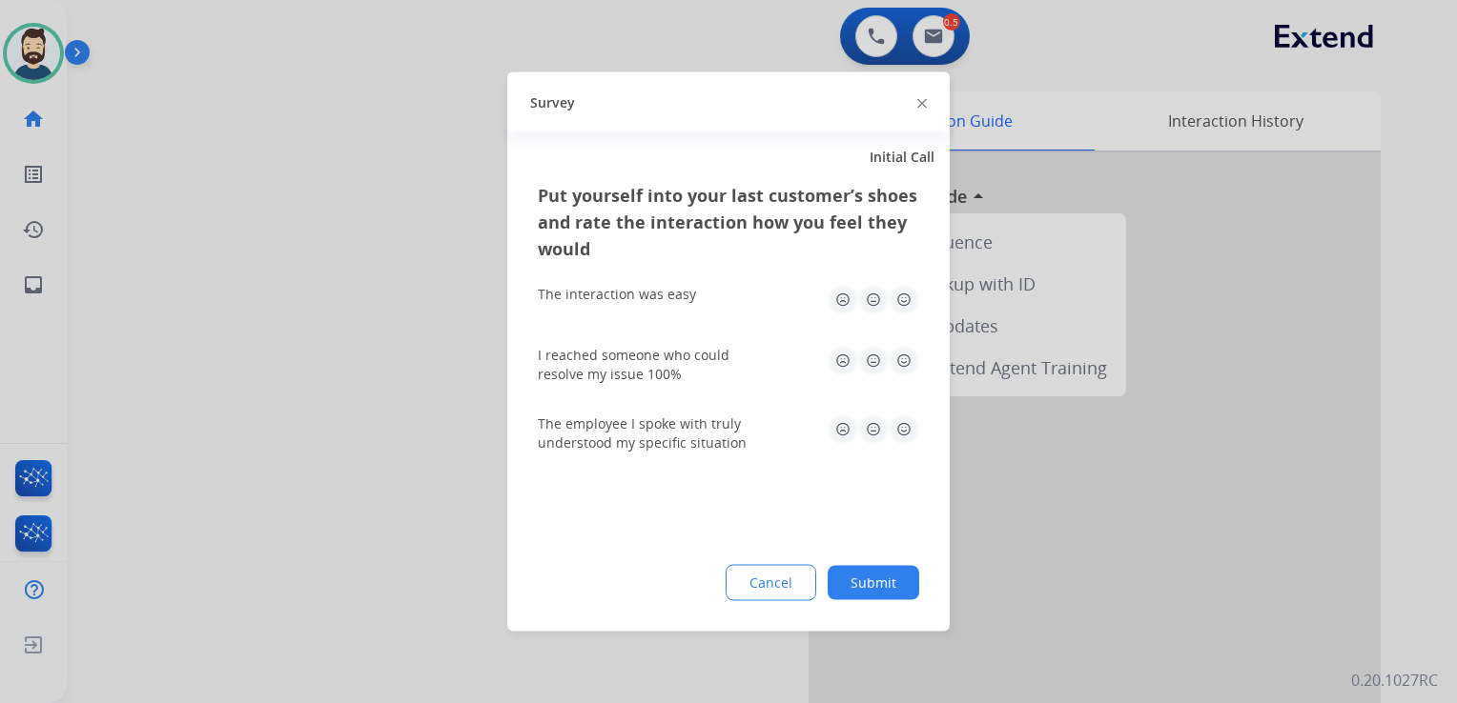
drag, startPoint x: 904, startPoint y: 292, endPoint x: 886, endPoint y: 325, distance: 37.5
click at [902, 294] on img at bounding box center [903, 300] width 31 height 31
click at [877, 357] on img at bounding box center [873, 361] width 31 height 31
click at [919, 436] on div "Put yourself into your last customer’s shoes and rate the interaction how you f…" at bounding box center [728, 407] width 442 height 450
click at [909, 434] on img at bounding box center [903, 430] width 31 height 31
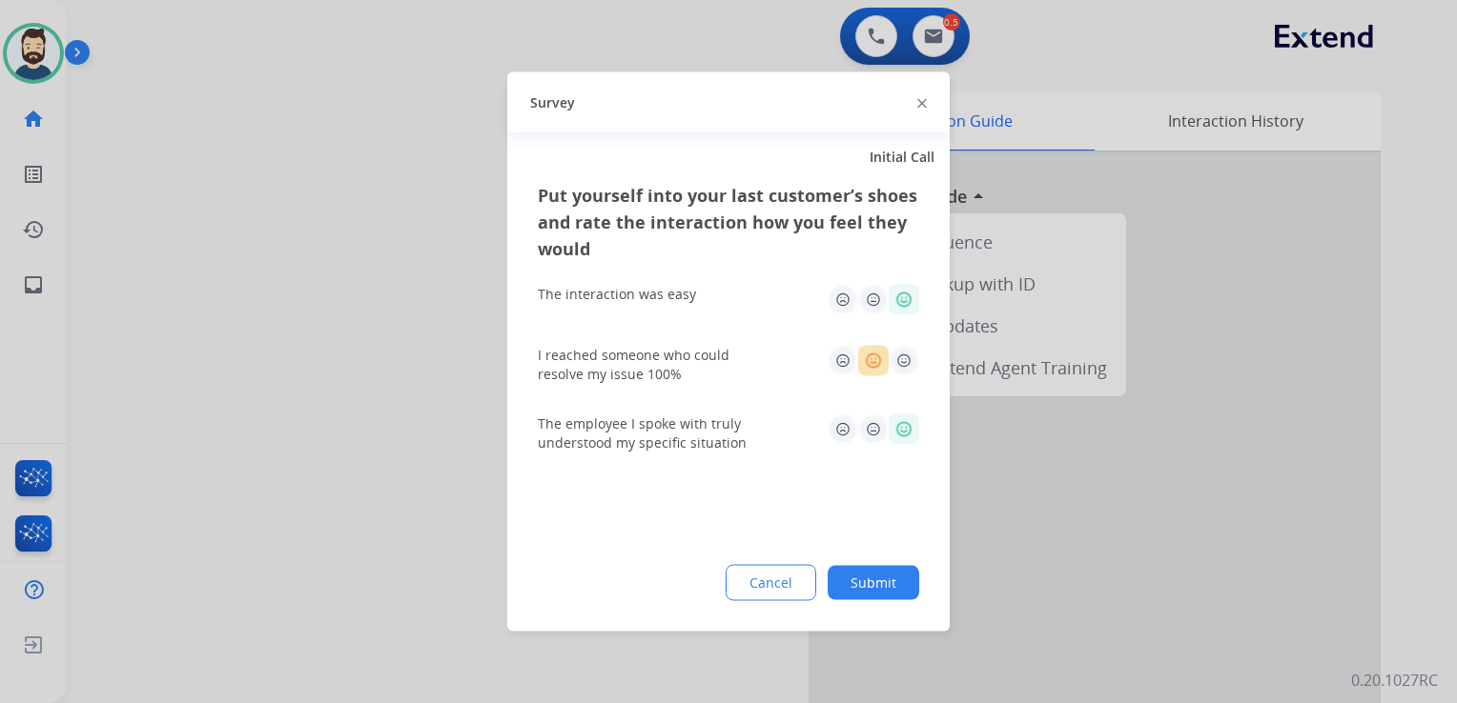
drag, startPoint x: 870, startPoint y: 586, endPoint x: 846, endPoint y: 562, distance: 33.7
click at [872, 587] on button "Submit" at bounding box center [873, 583] width 92 height 34
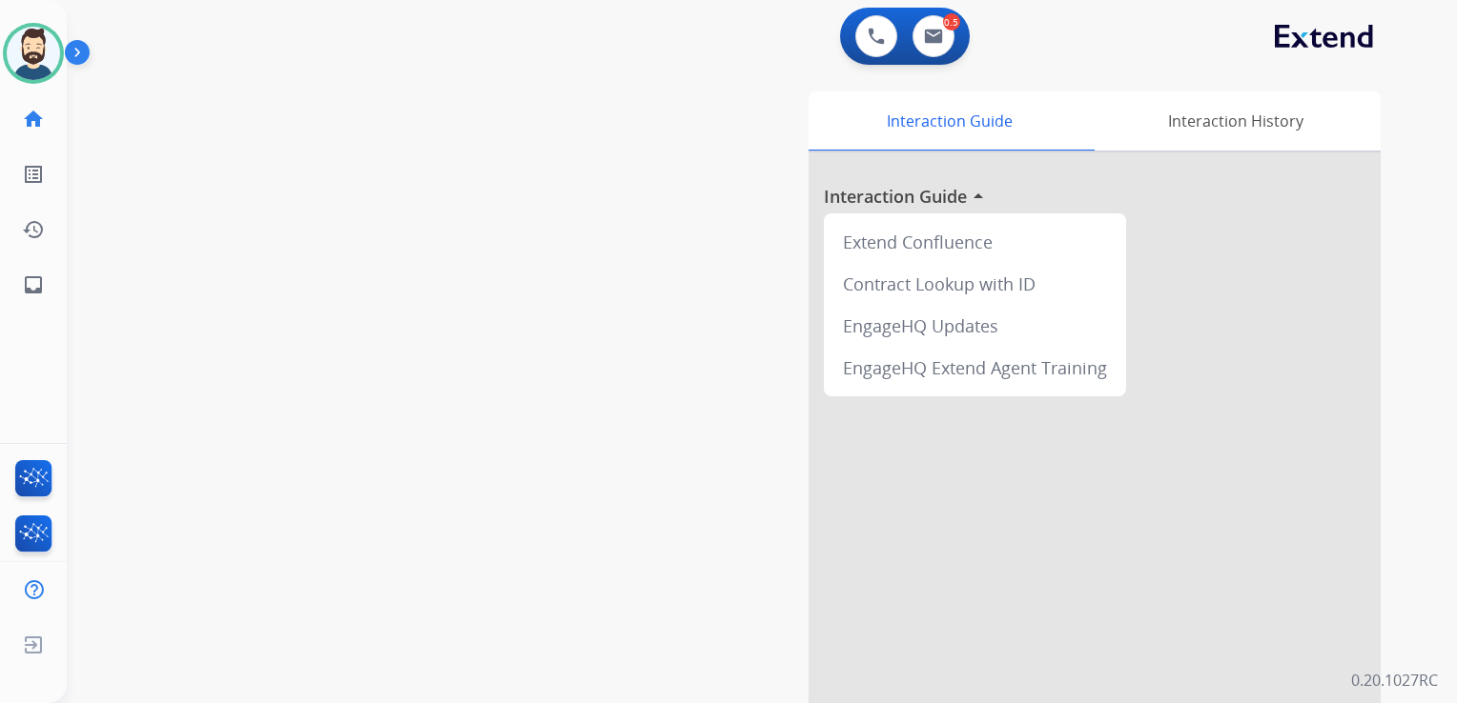
drag, startPoint x: 560, startPoint y: 444, endPoint x: 156, endPoint y: 323, distance: 421.9
click at [557, 442] on div "swap_horiz Break voice bridge close_fullscreen Connect 3-Way Call merge_type Se…" at bounding box center [739, 466] width 1344 height 795
click at [26, 281] on mat-icon "inbox" at bounding box center [33, 285] width 23 height 23
select select "**********"
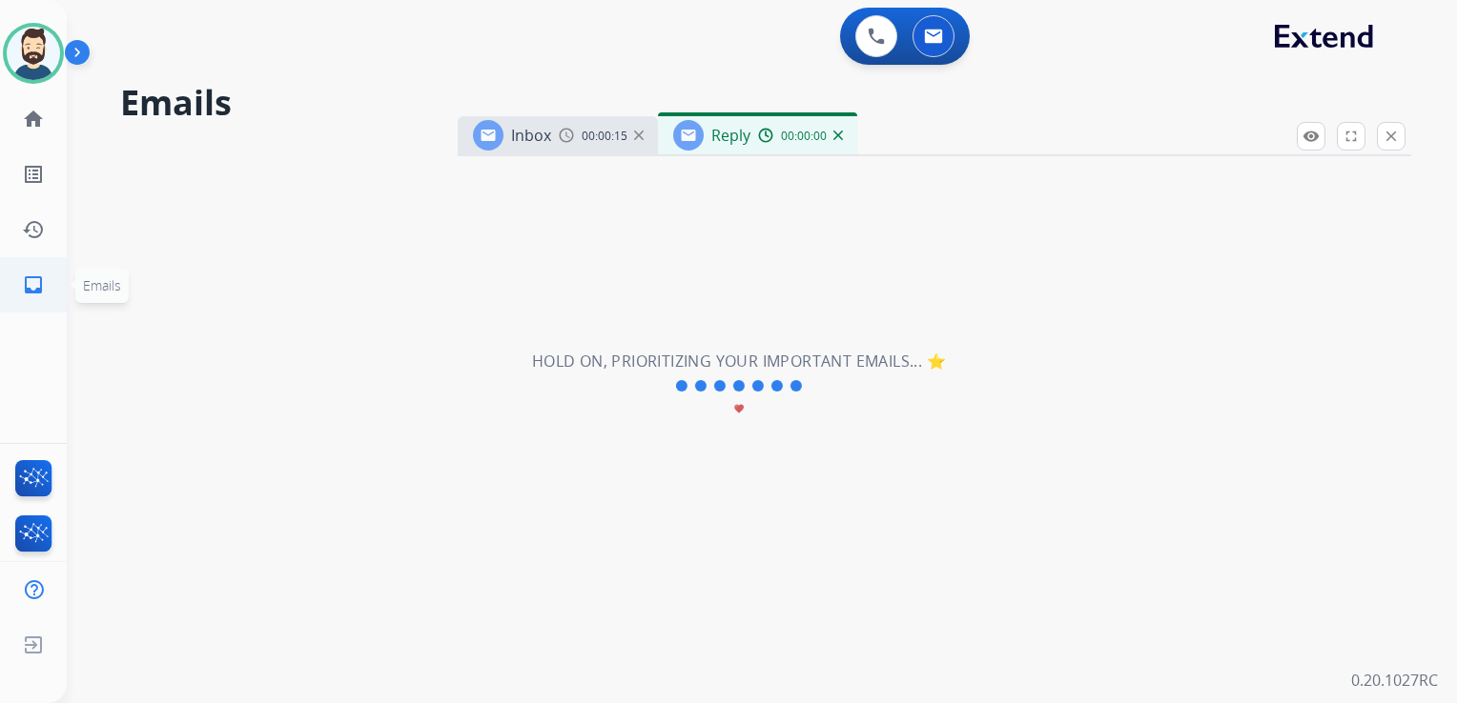
select select "**********"
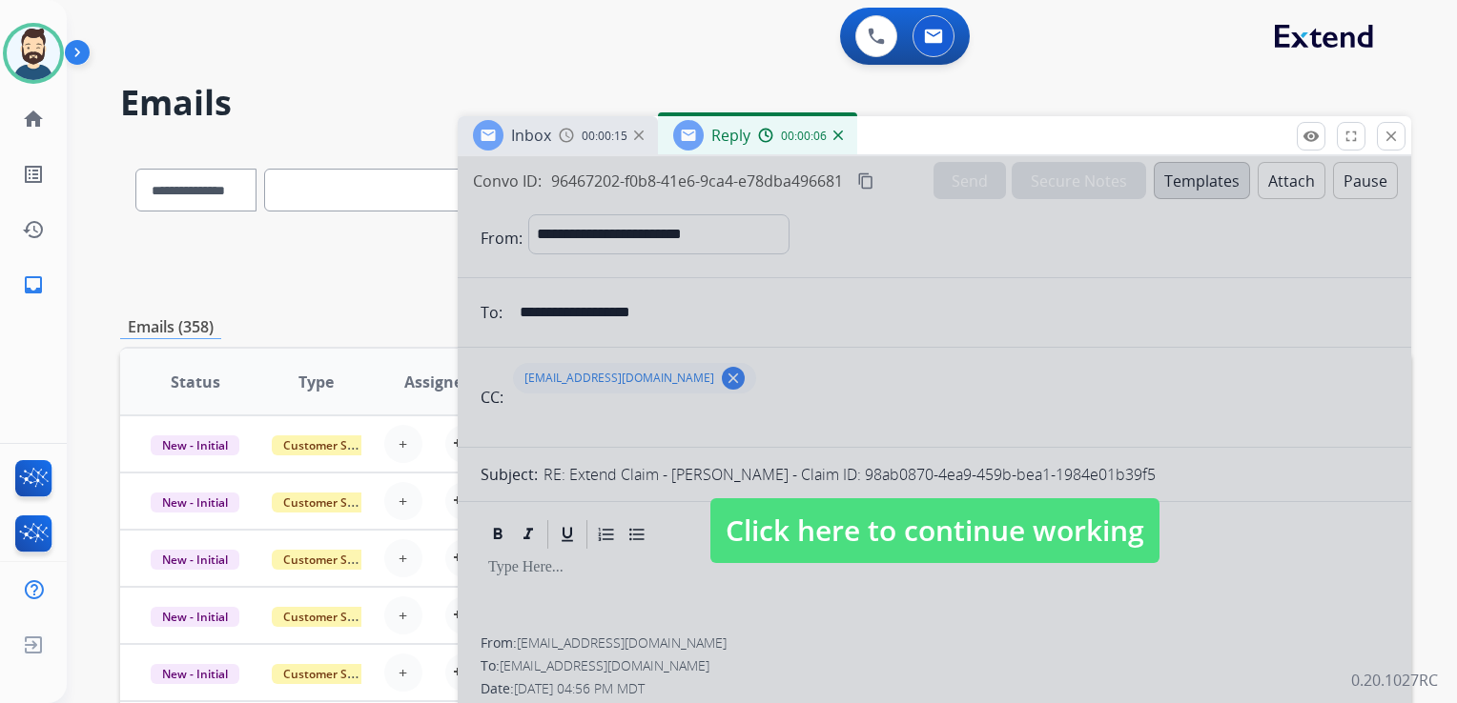
click at [832, 530] on span "Click here to continue working" at bounding box center [934, 531] width 449 height 65
select select
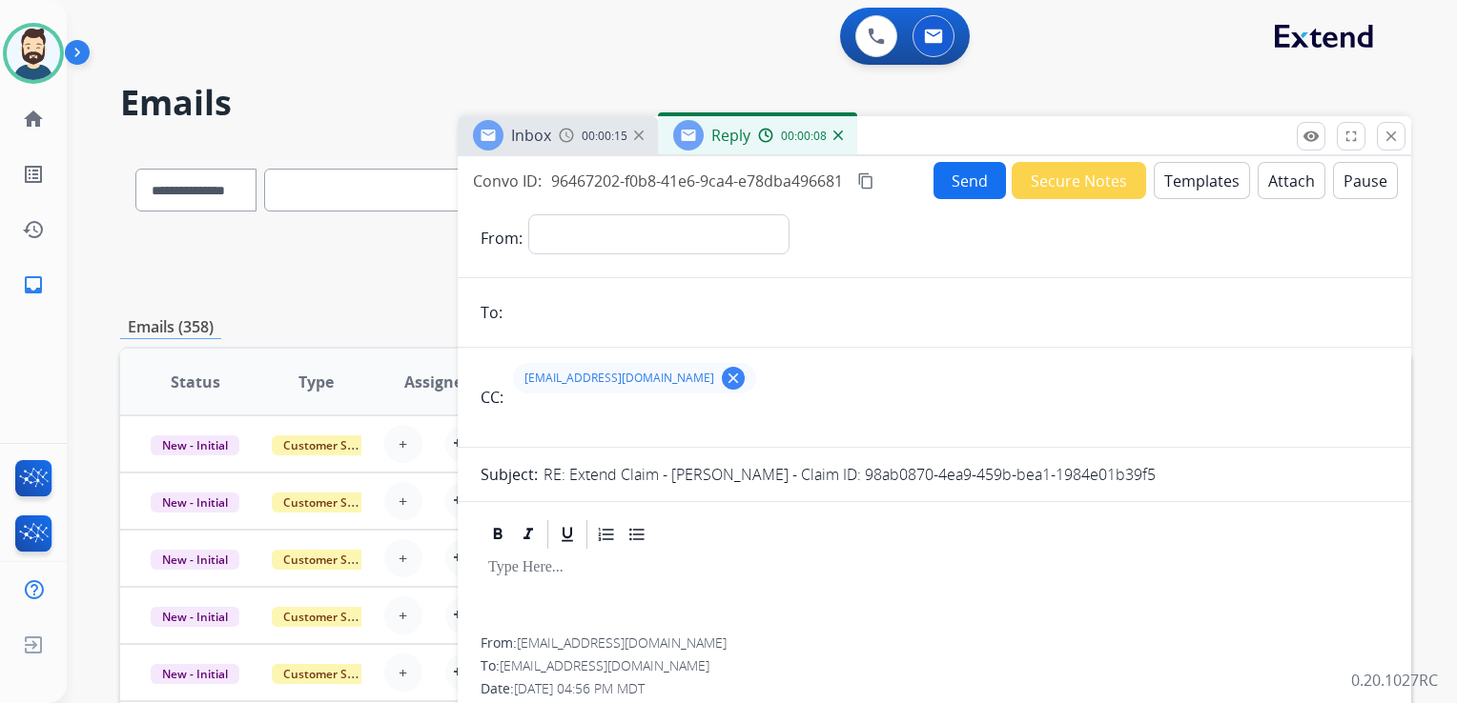
click at [839, 132] on img at bounding box center [838, 136] width 10 height 10
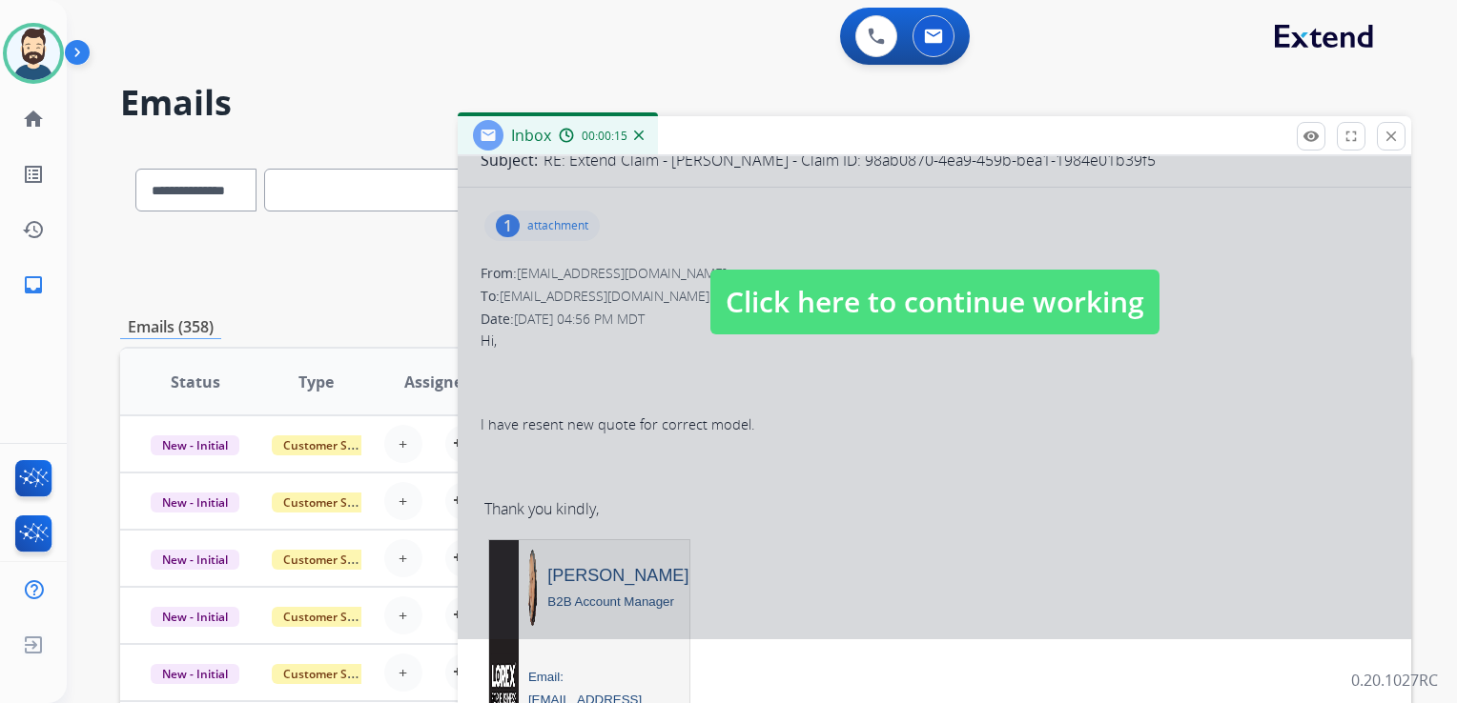
scroll to position [286, 0]
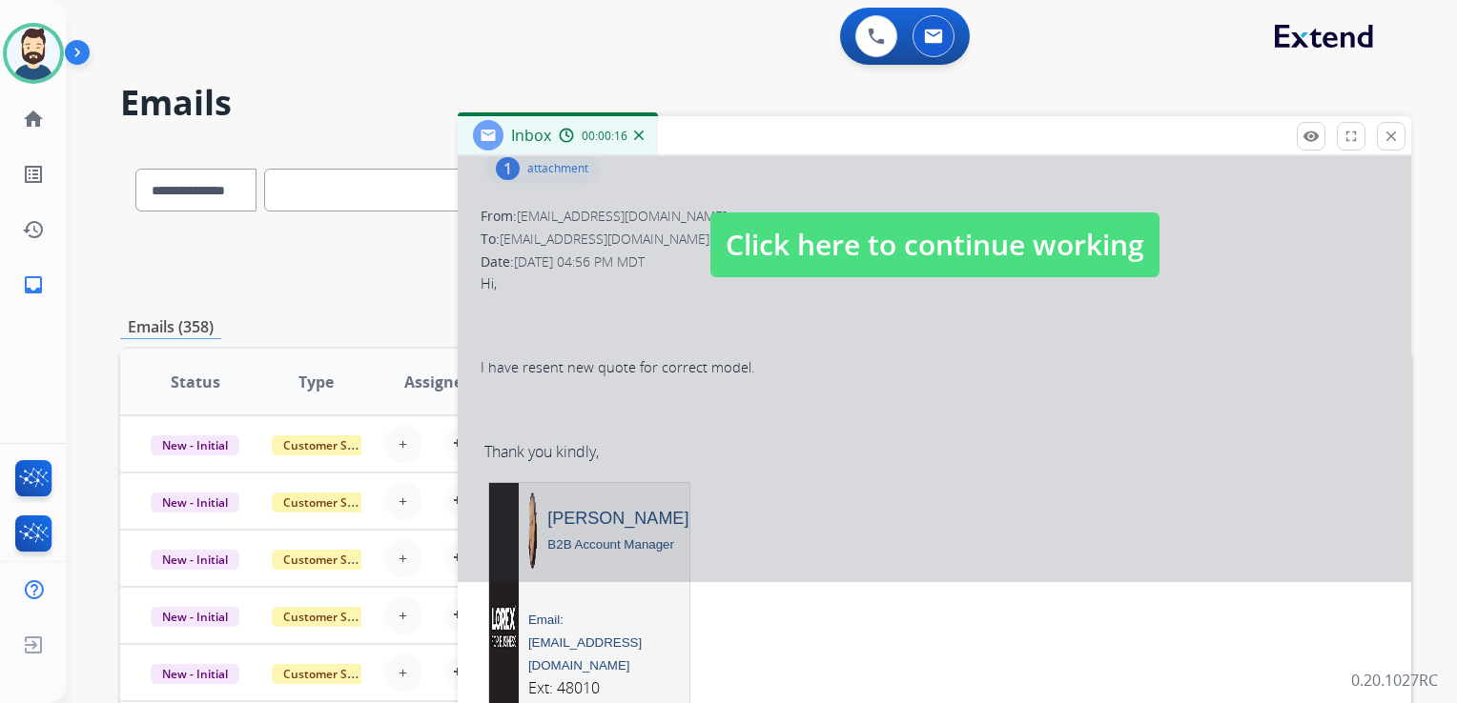
click at [805, 237] on span "Click here to continue working" at bounding box center [934, 245] width 449 height 65
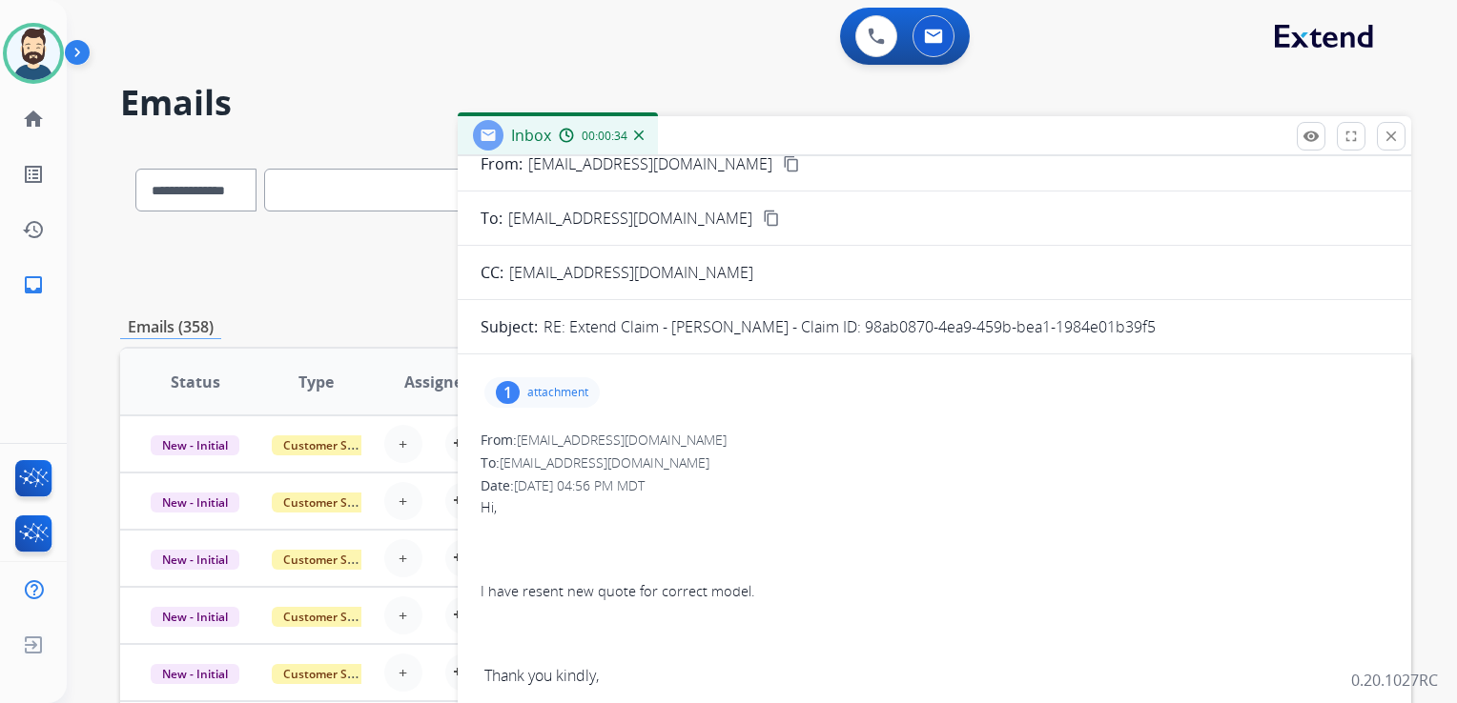
scroll to position [95, 0]
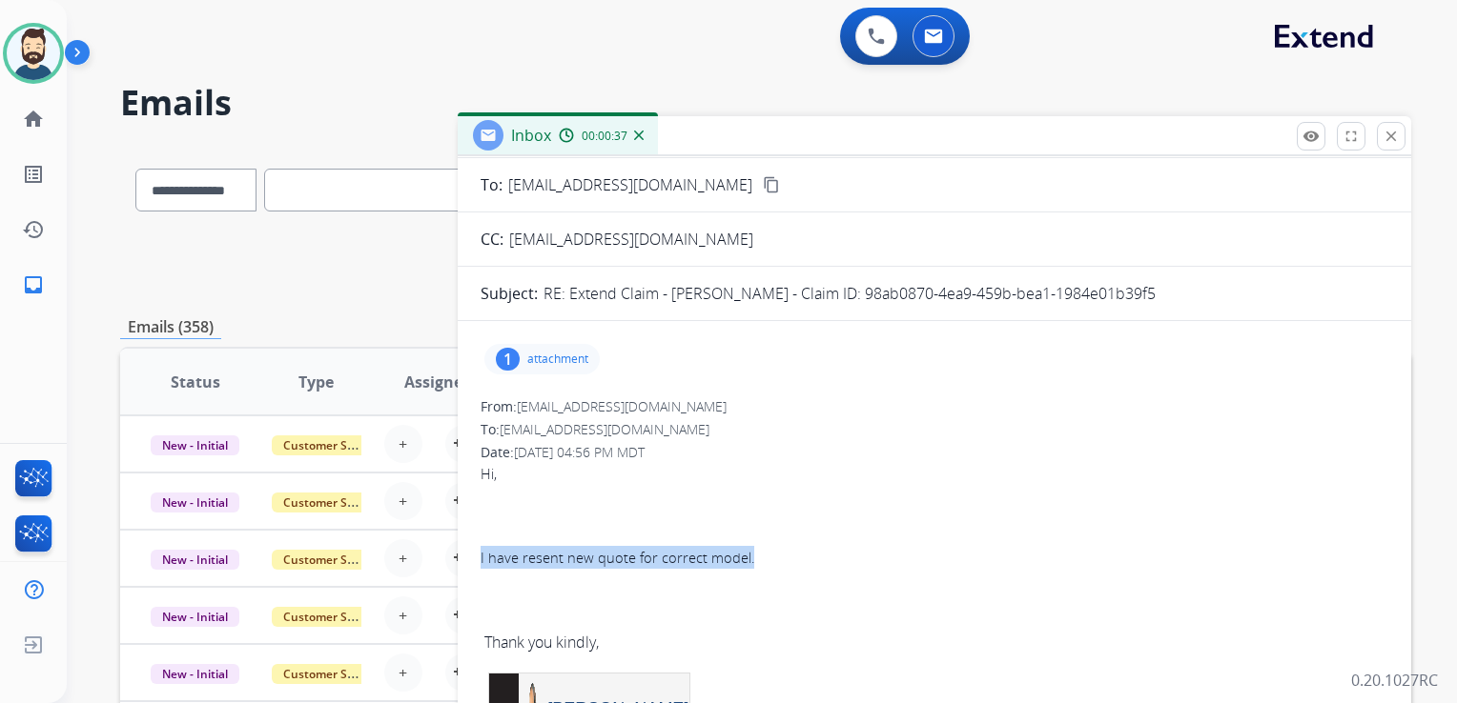
drag, startPoint x: 479, startPoint y: 560, endPoint x: 755, endPoint y: 553, distance: 276.5
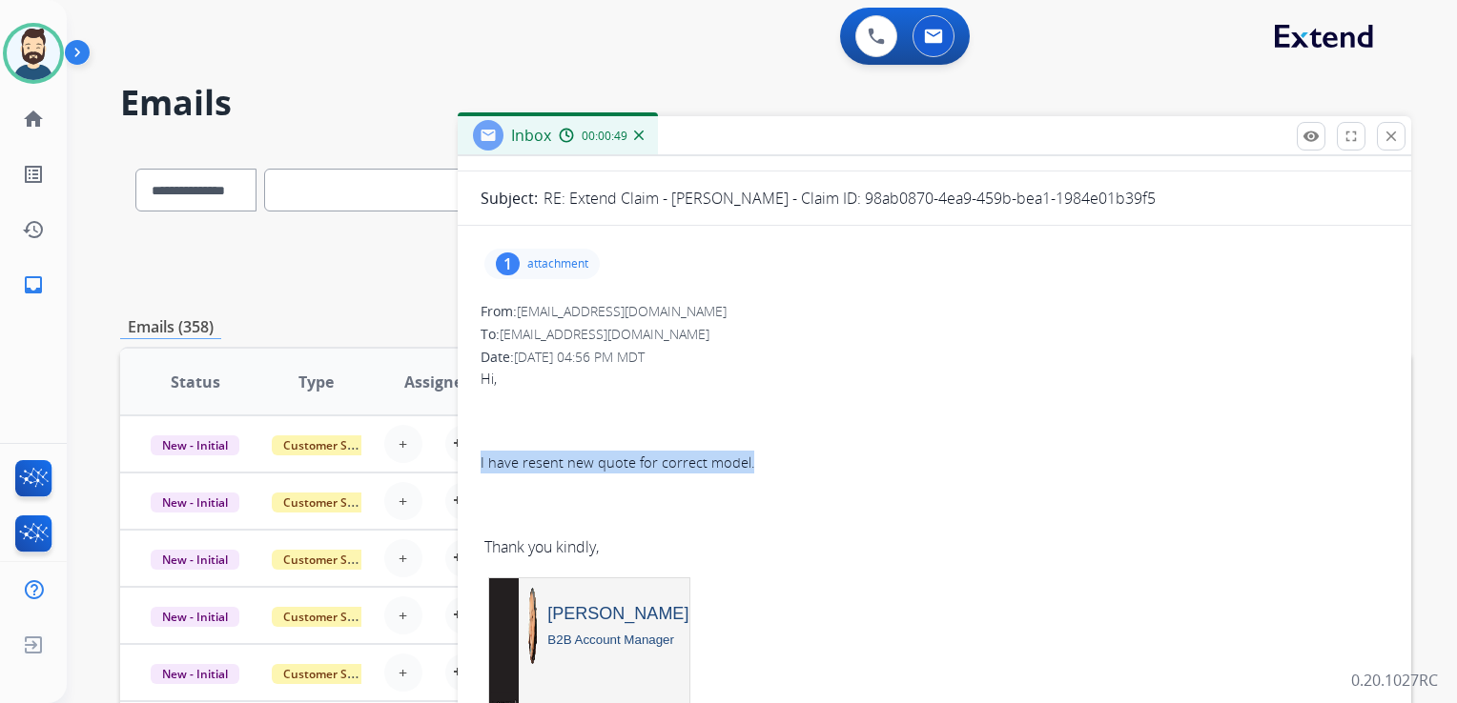
scroll to position [0, 0]
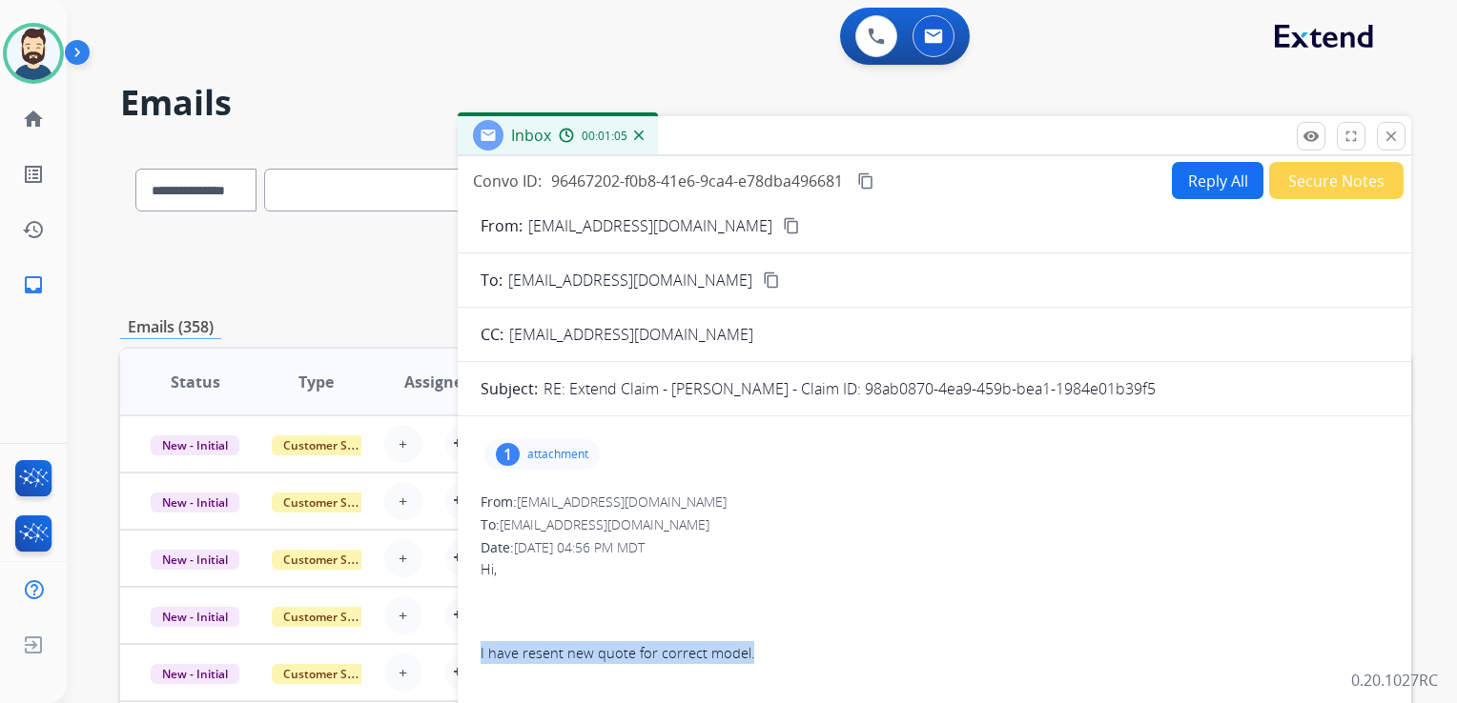
click at [862, 173] on mat-icon "content_copy" at bounding box center [865, 181] width 17 height 17
click at [1397, 133] on mat-icon "close" at bounding box center [1390, 136] width 17 height 17
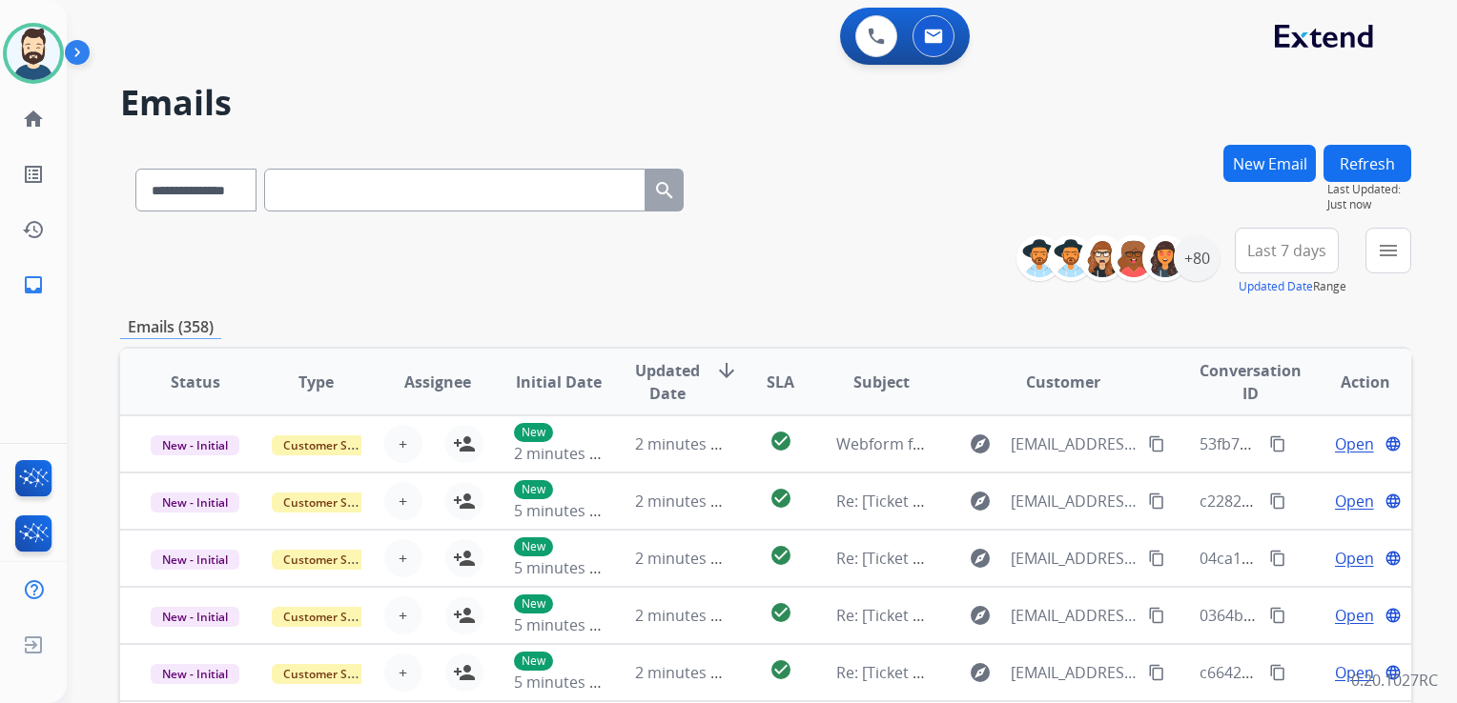
click at [336, 200] on input "text" at bounding box center [454, 190] width 381 height 43
paste input "**********"
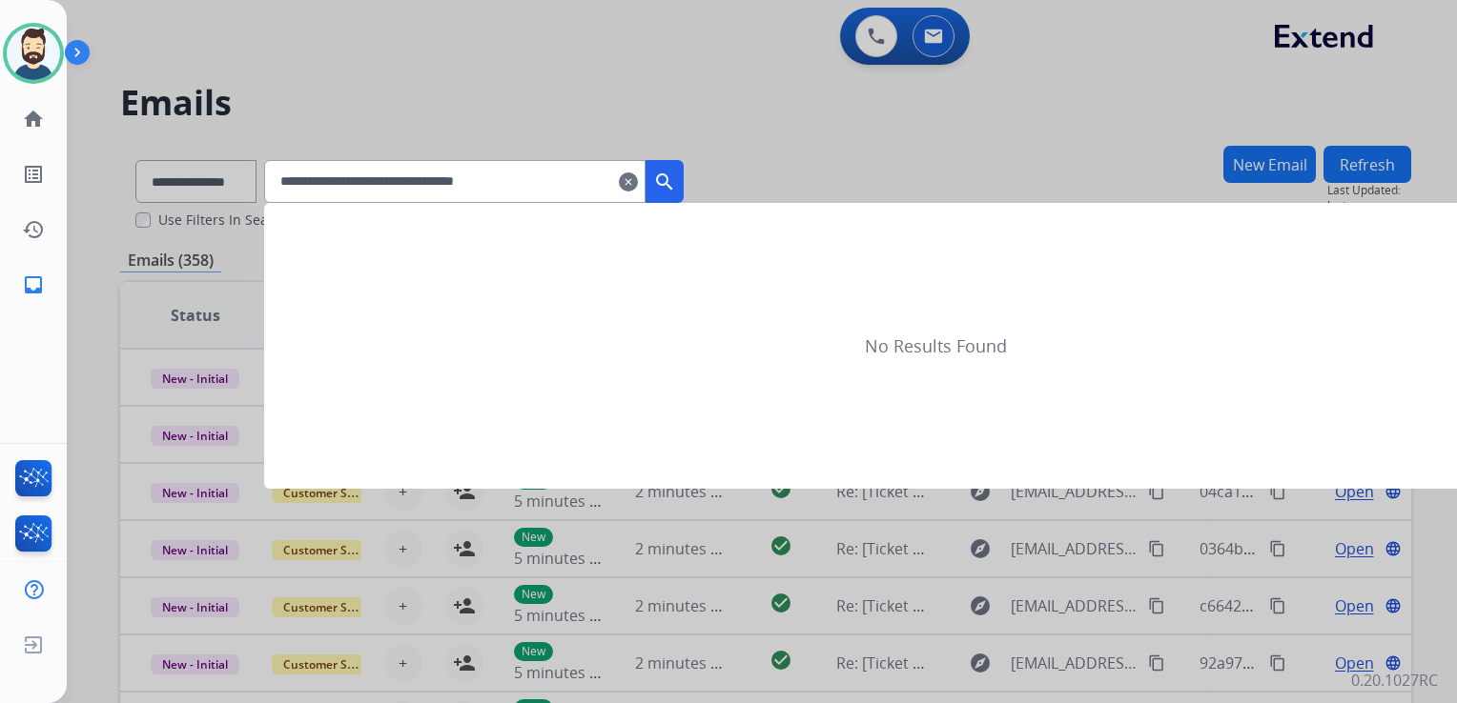
type input "**********"
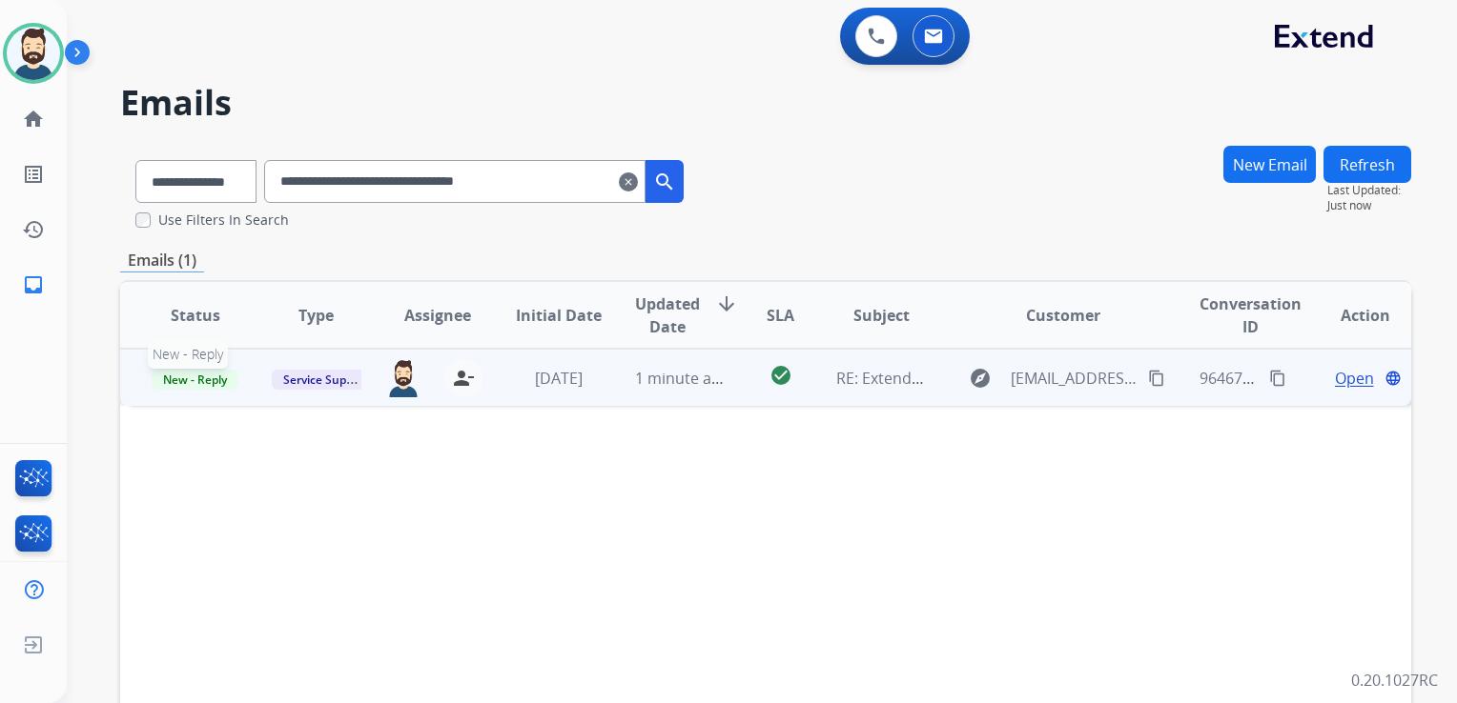
drag, startPoint x: 194, startPoint y: 377, endPoint x: 158, endPoint y: 391, distance: 38.9
click at [194, 377] on span "New - Reply" at bounding box center [195, 380] width 87 height 20
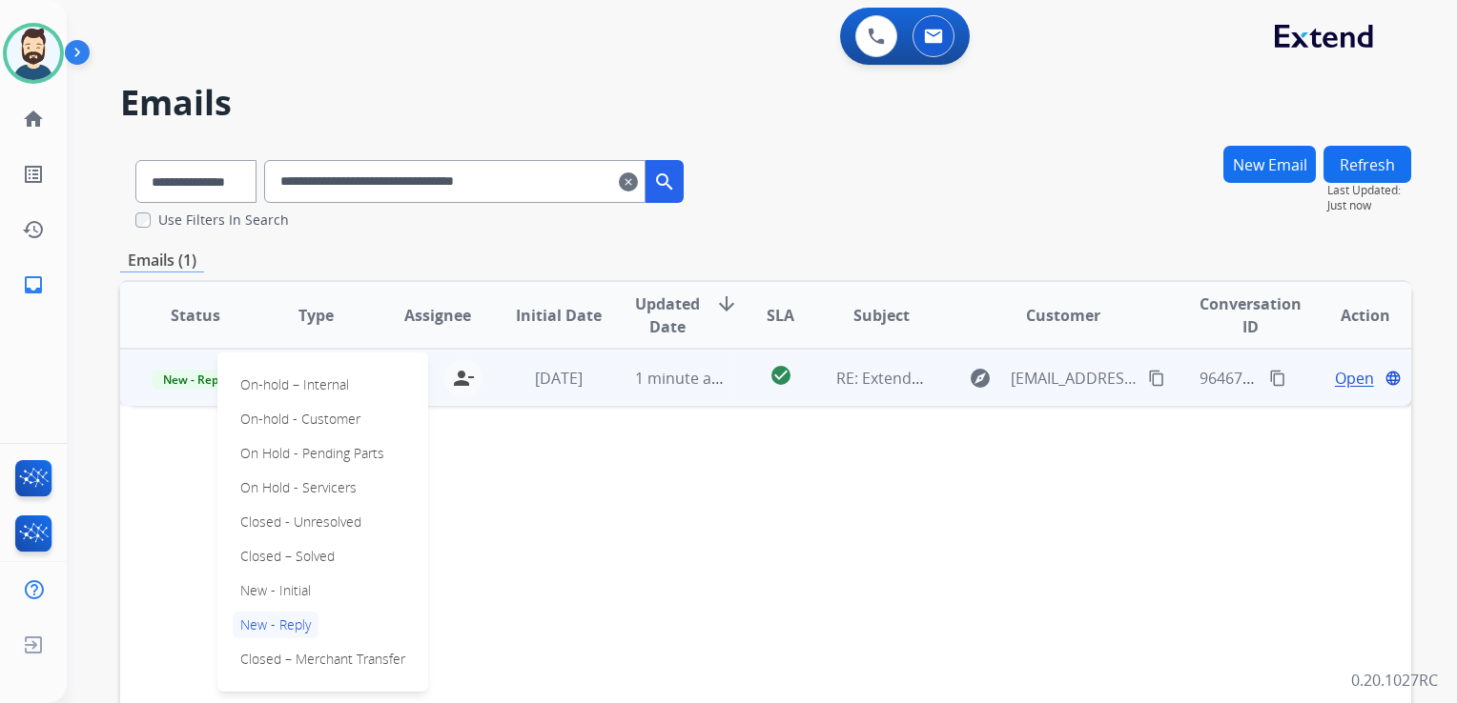
click at [268, 558] on p "Closed – Solved" at bounding box center [288, 556] width 110 height 27
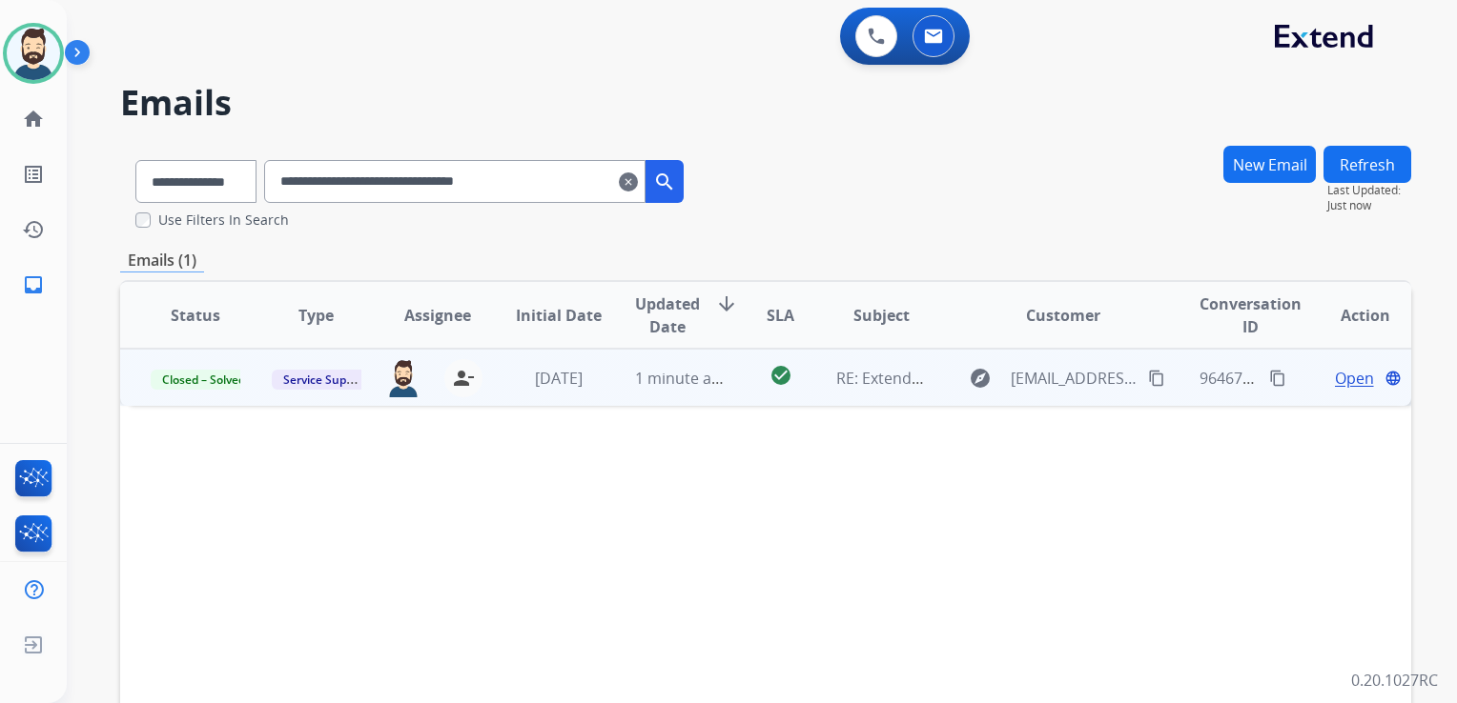
click at [638, 175] on mat-icon "clear" at bounding box center [628, 182] width 19 height 23
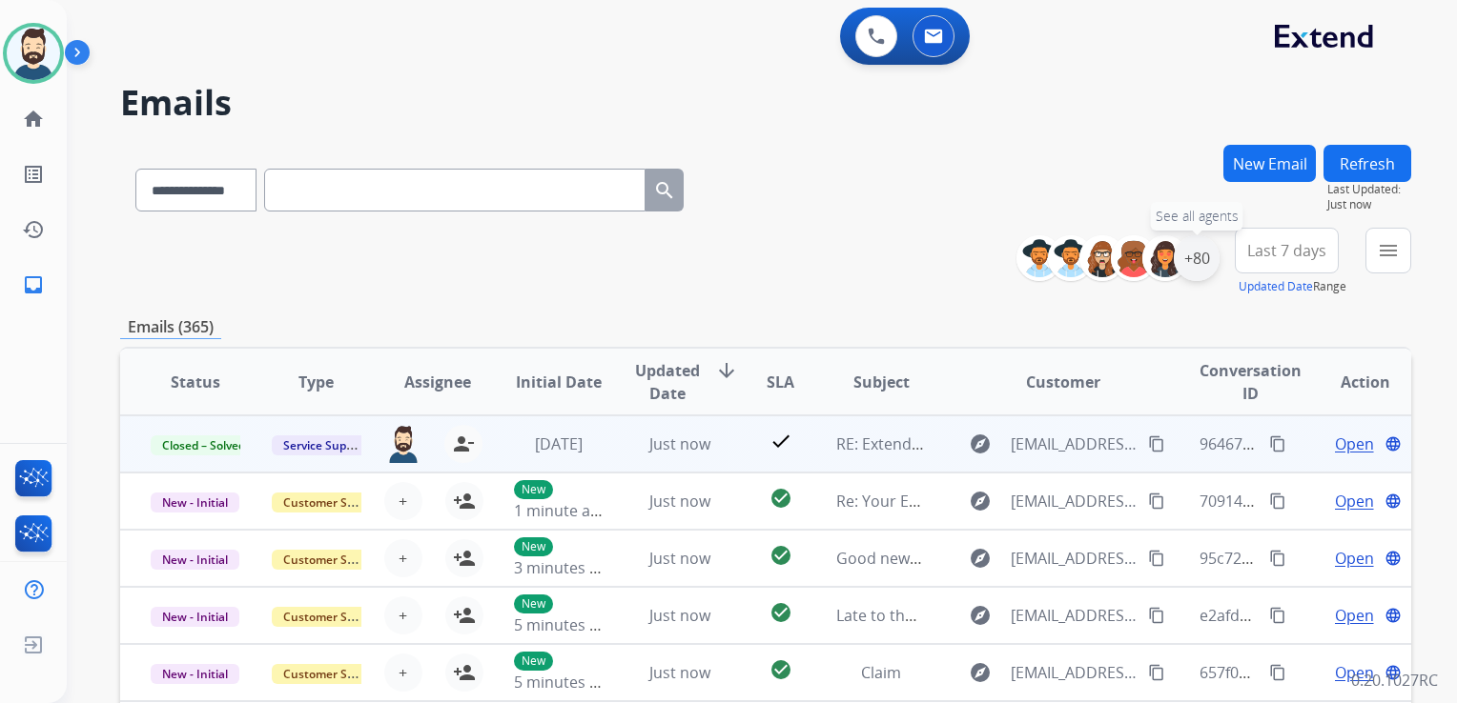
drag, startPoint x: 1193, startPoint y: 257, endPoint x: 1171, endPoint y: 398, distance: 142.9
click at [1193, 258] on div "+80" at bounding box center [1196, 258] width 46 height 46
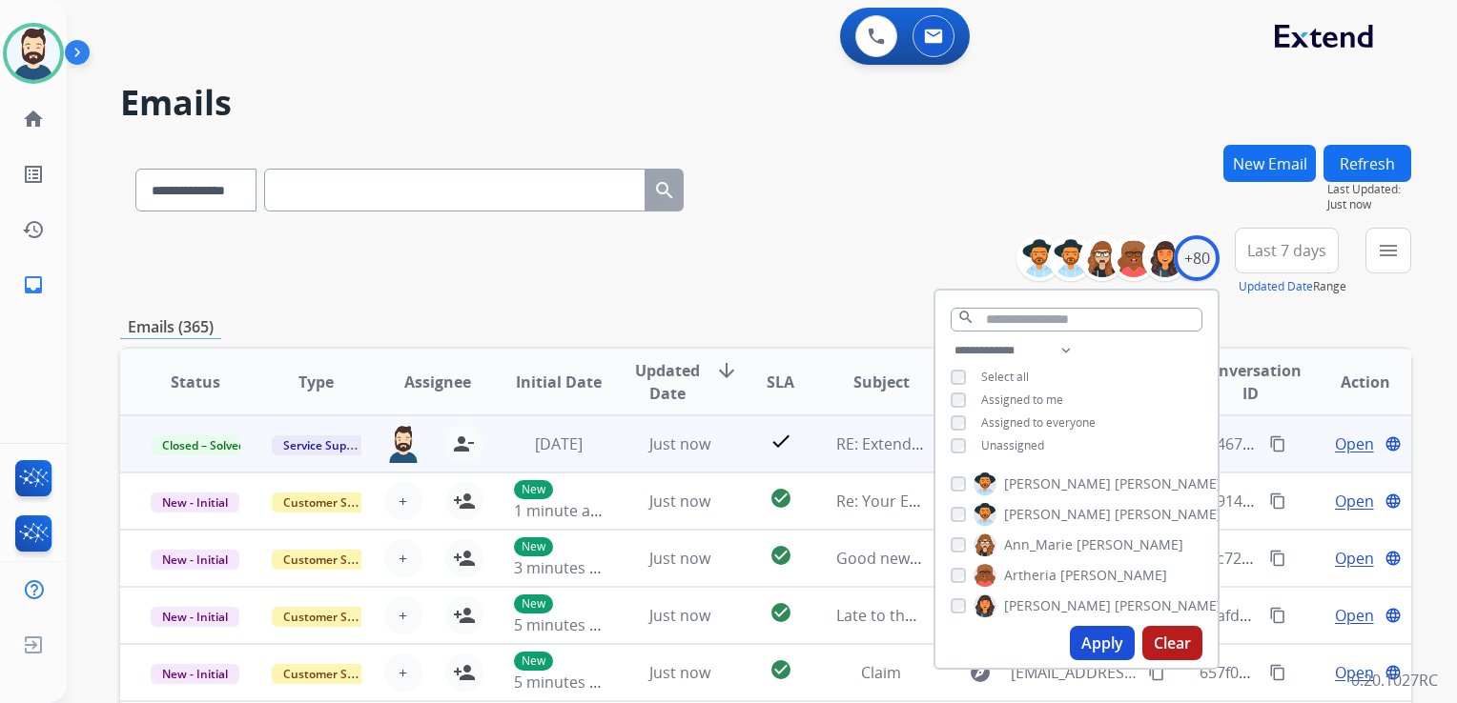
click at [1096, 641] on button "Apply" at bounding box center [1102, 643] width 65 height 34
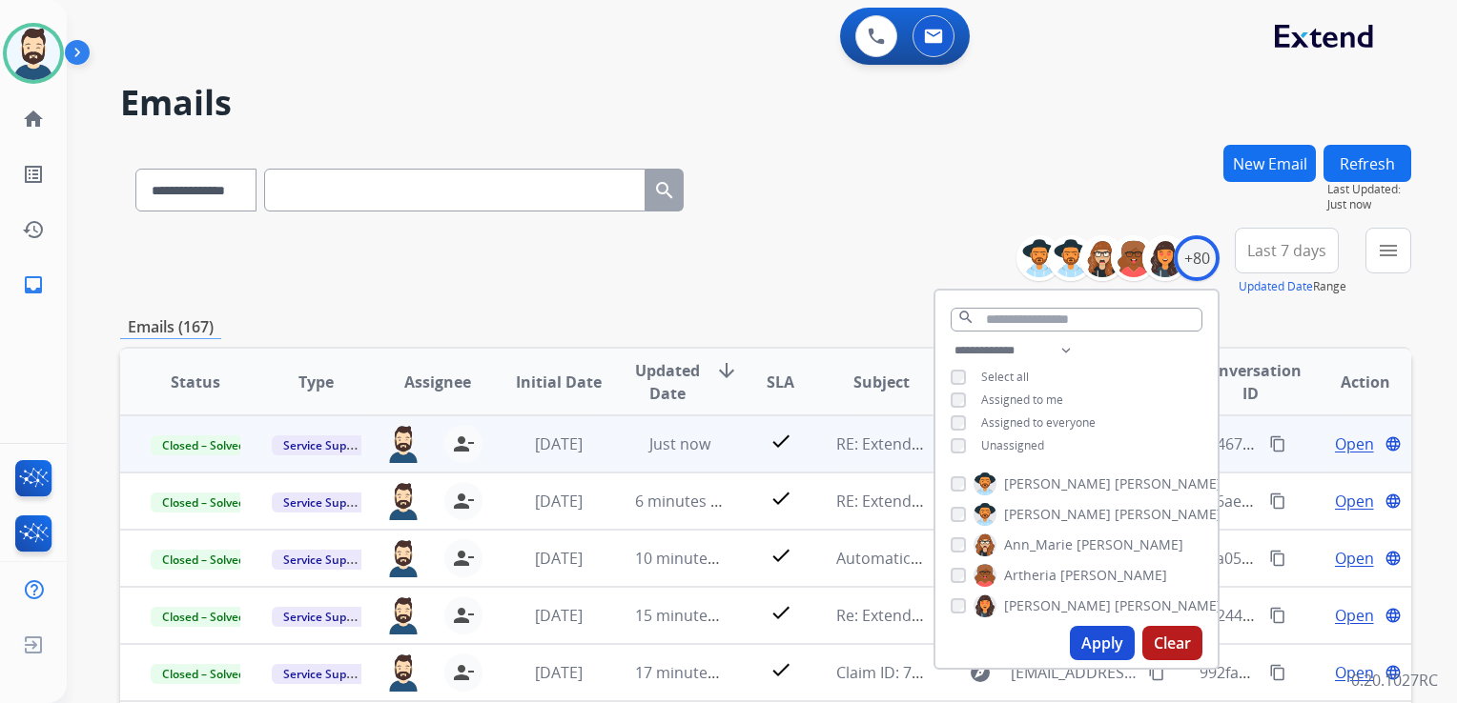
drag, startPoint x: 1255, startPoint y: 257, endPoint x: 1217, endPoint y: 402, distance: 149.8
click at [1255, 255] on span "Last 7 days" at bounding box center [1286, 251] width 79 height 8
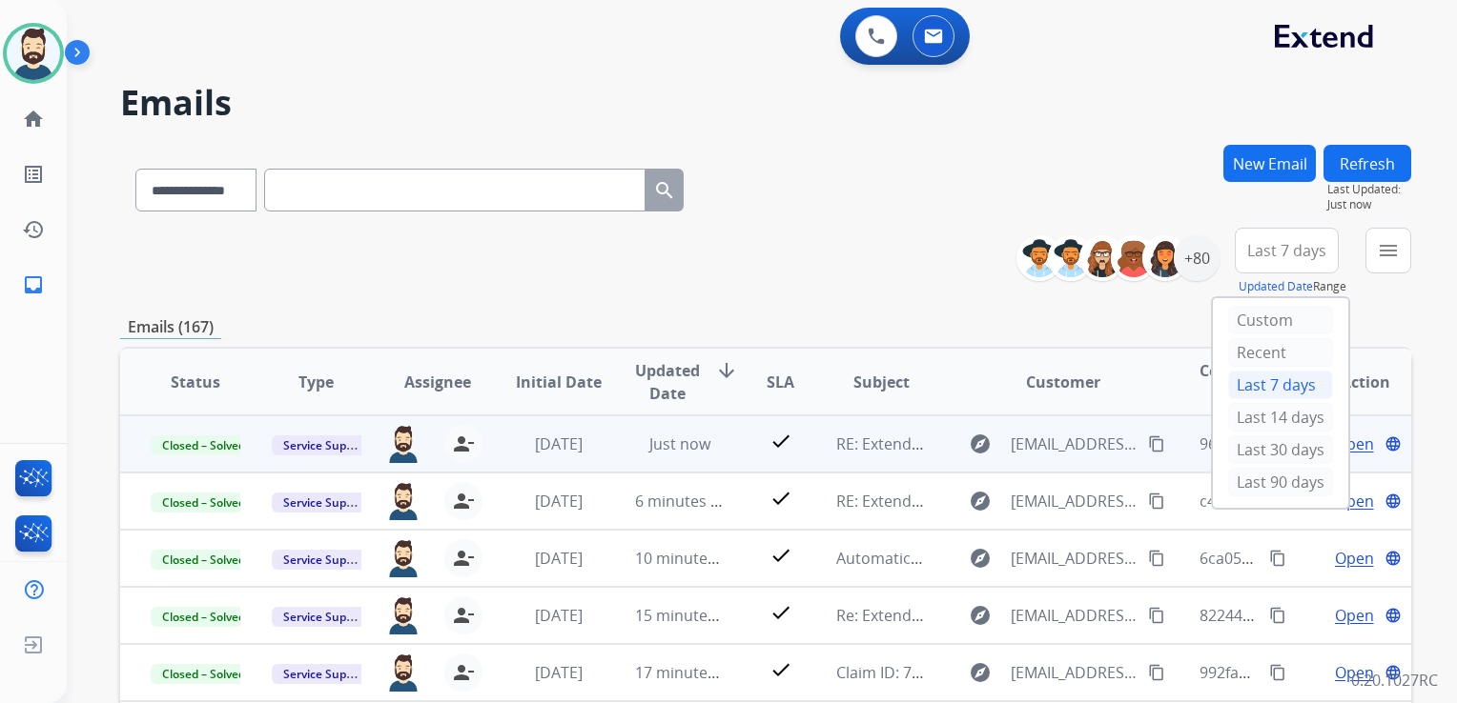
scroll to position [380, 0]
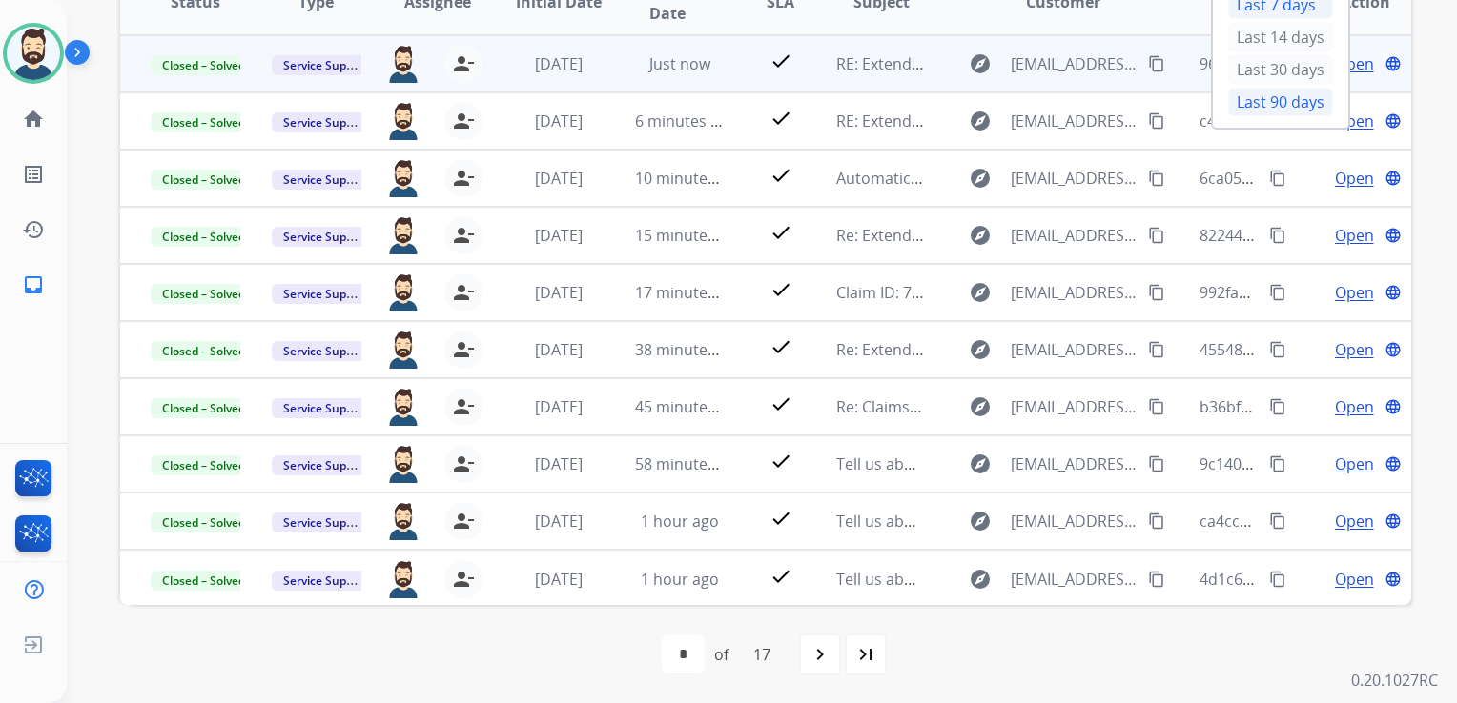
click at [1261, 102] on div "Last 90 days" at bounding box center [1280, 102] width 105 height 29
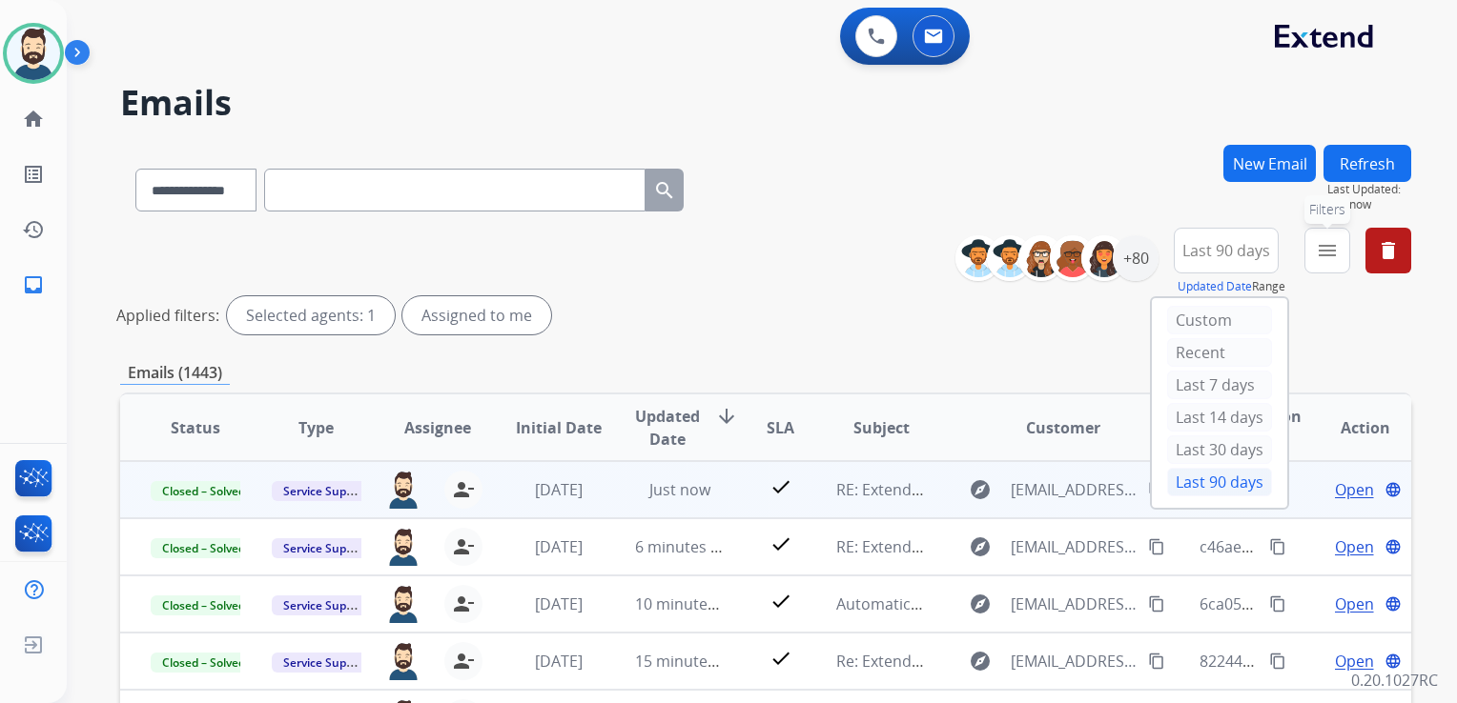
click at [1324, 252] on mat-icon "menu" at bounding box center [1326, 250] width 23 height 23
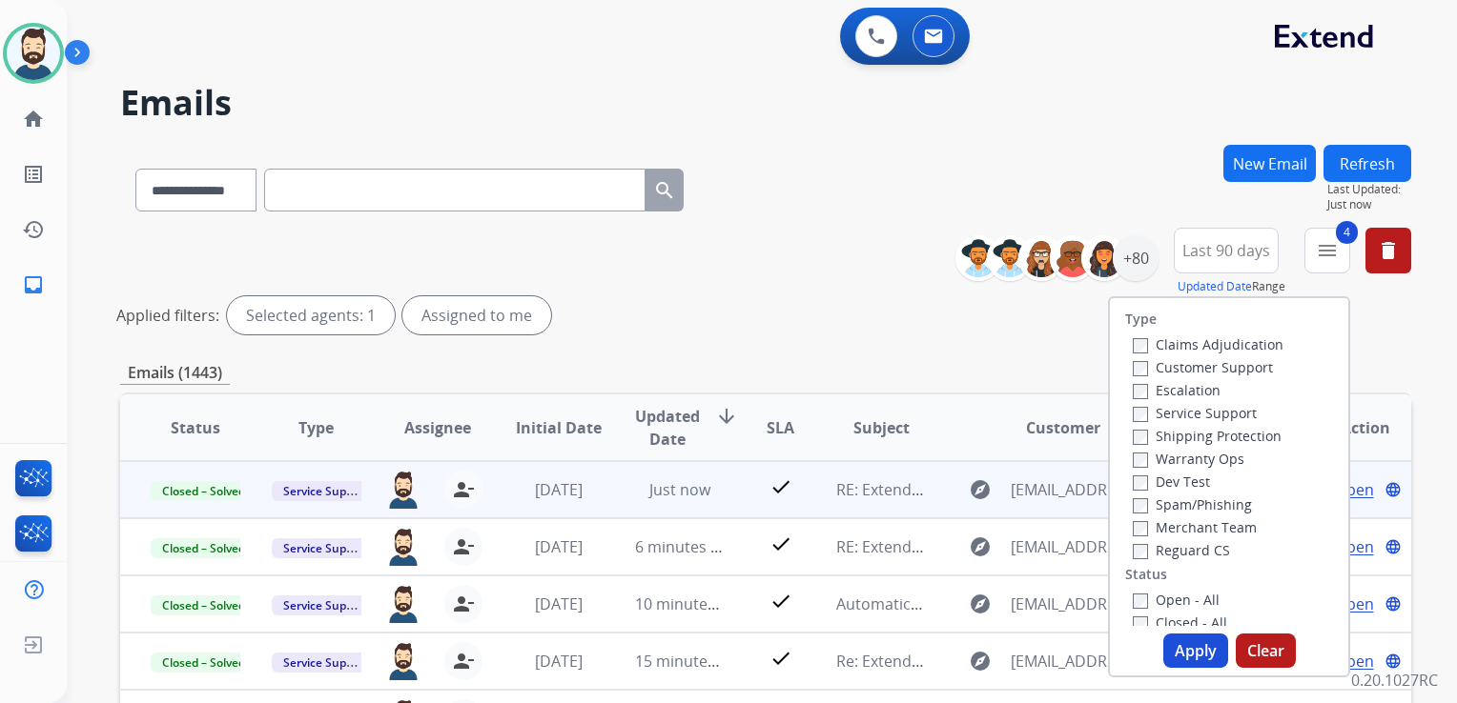
click at [1190, 643] on button "Apply" at bounding box center [1195, 651] width 65 height 34
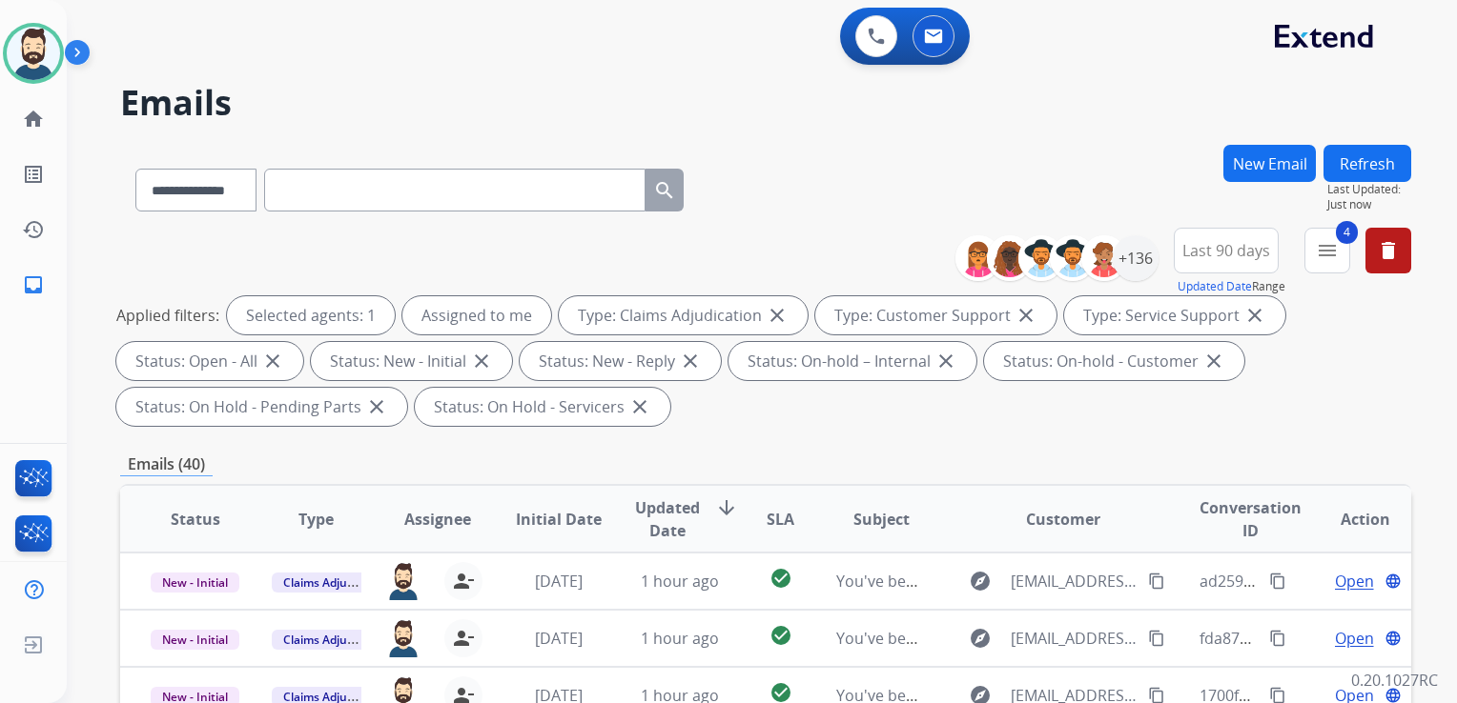
click at [654, 524] on span "Updated Date" at bounding box center [667, 520] width 65 height 46
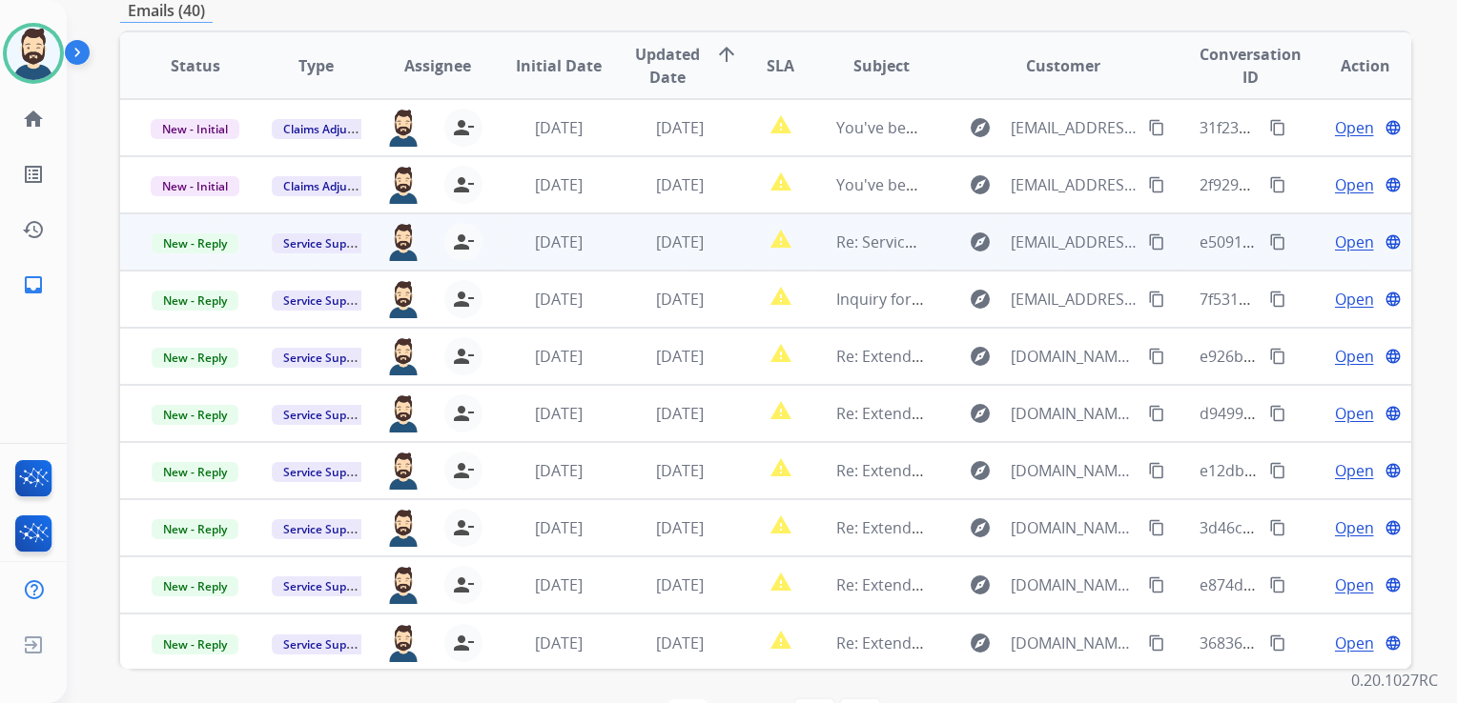
scroll to position [422, 0]
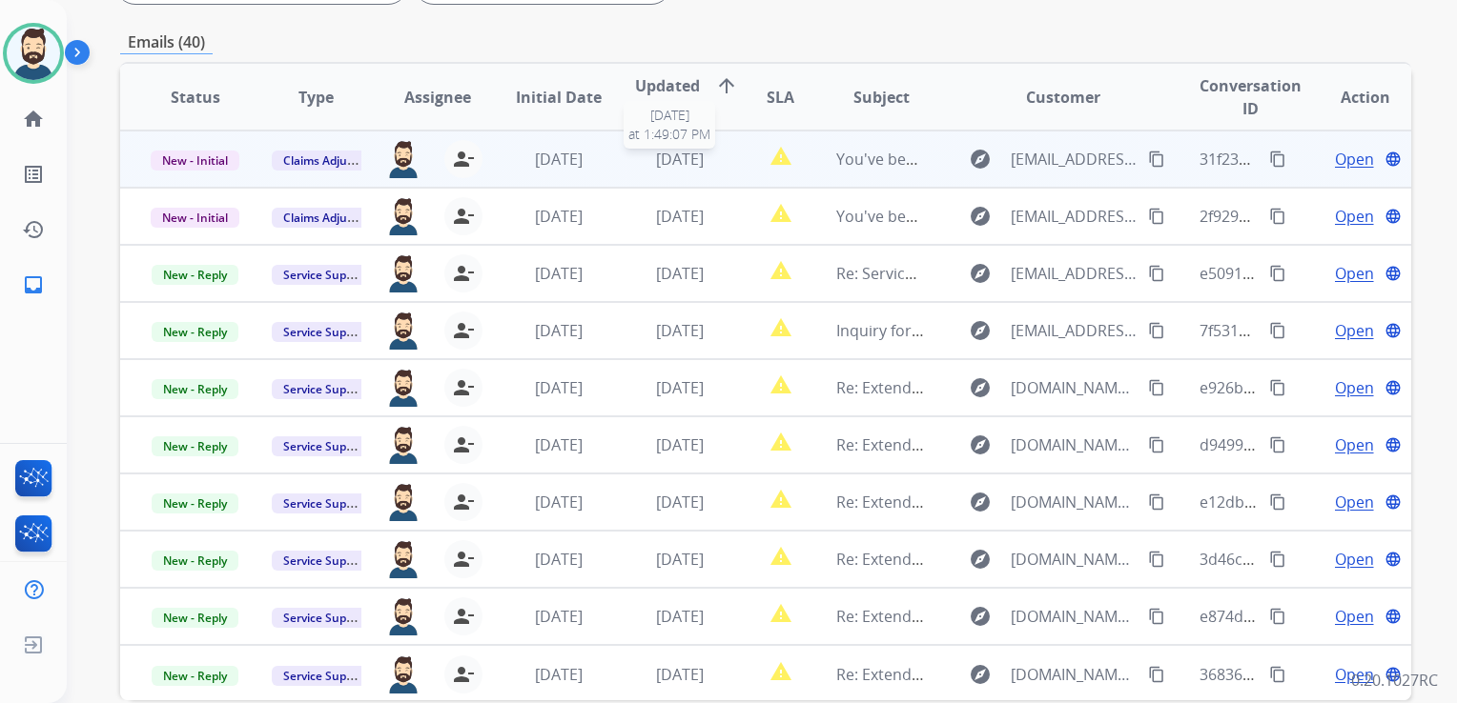
click at [662, 162] on span "[DATE]" at bounding box center [680, 159] width 48 height 21
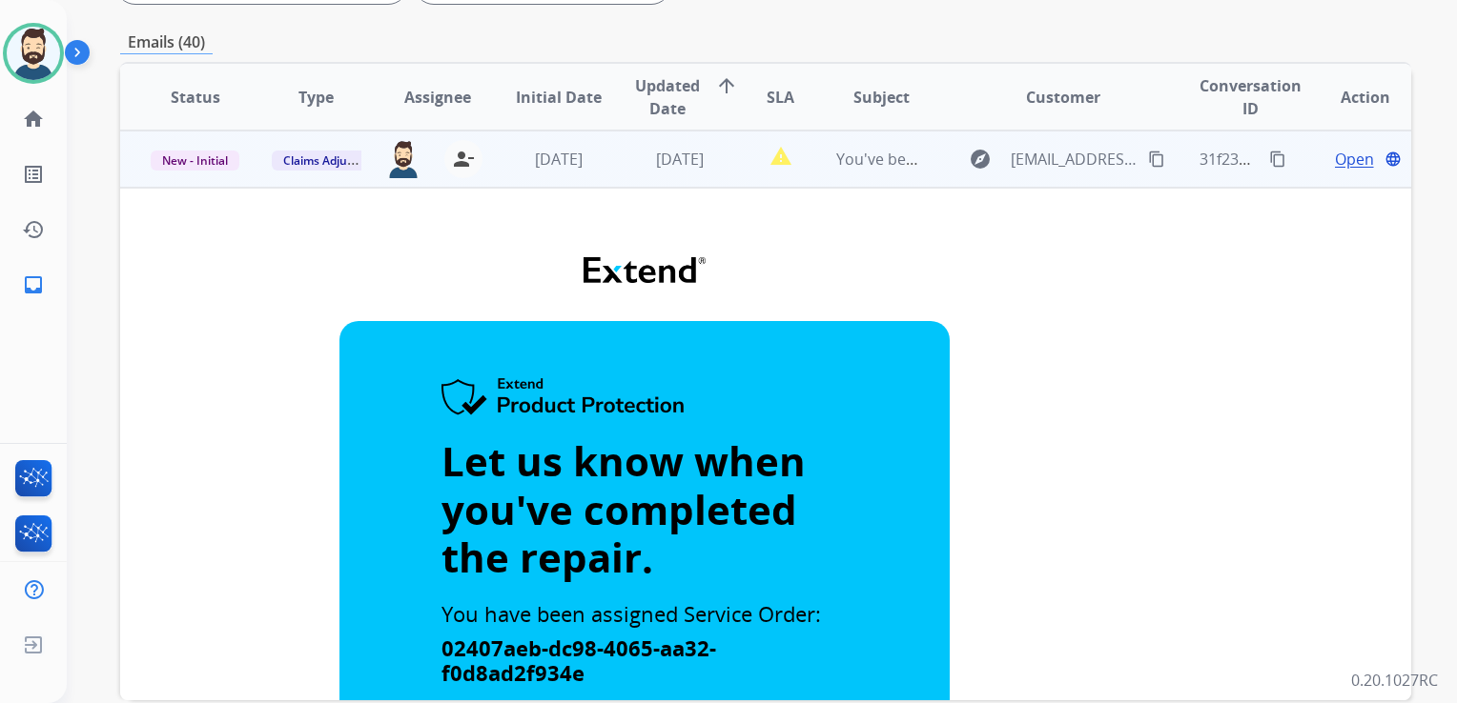
click at [1345, 153] on span "Open" at bounding box center [1354, 159] width 39 height 23
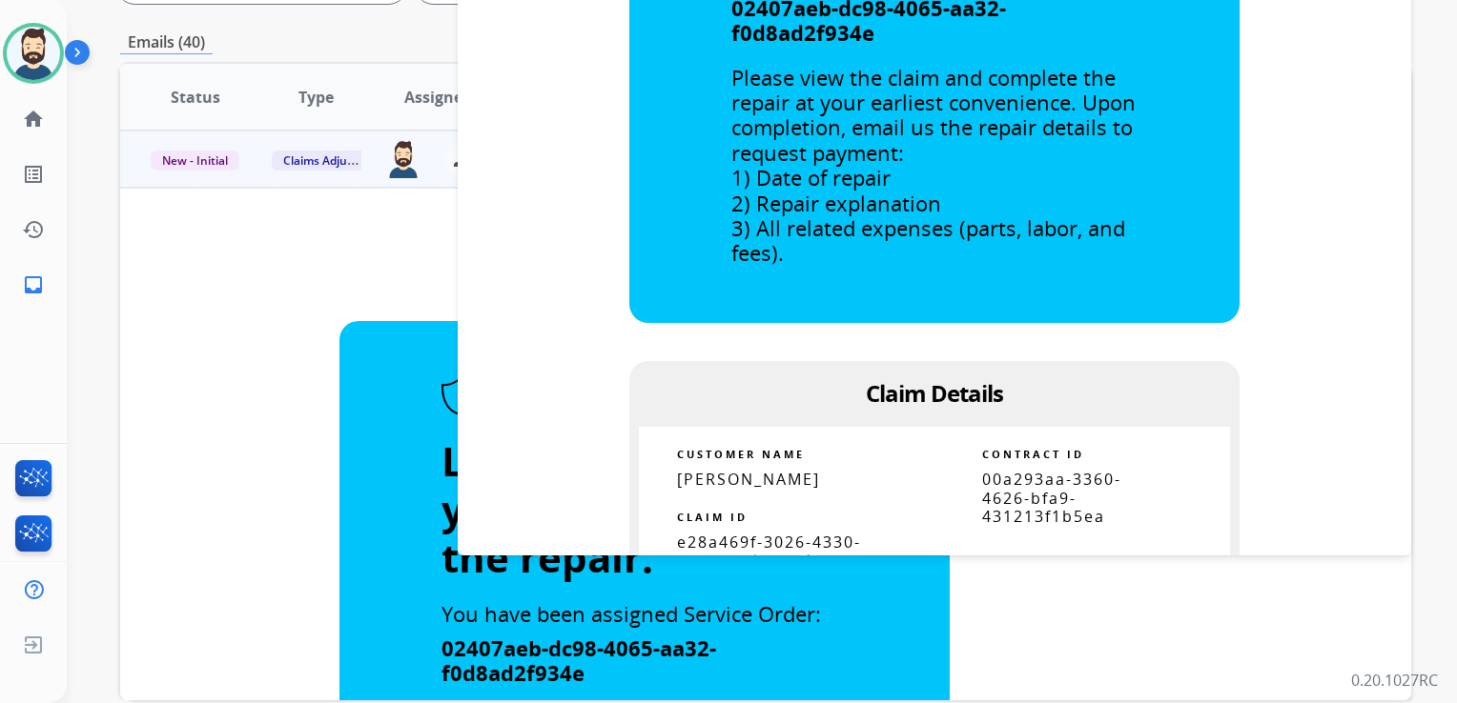
scroll to position [667, 0]
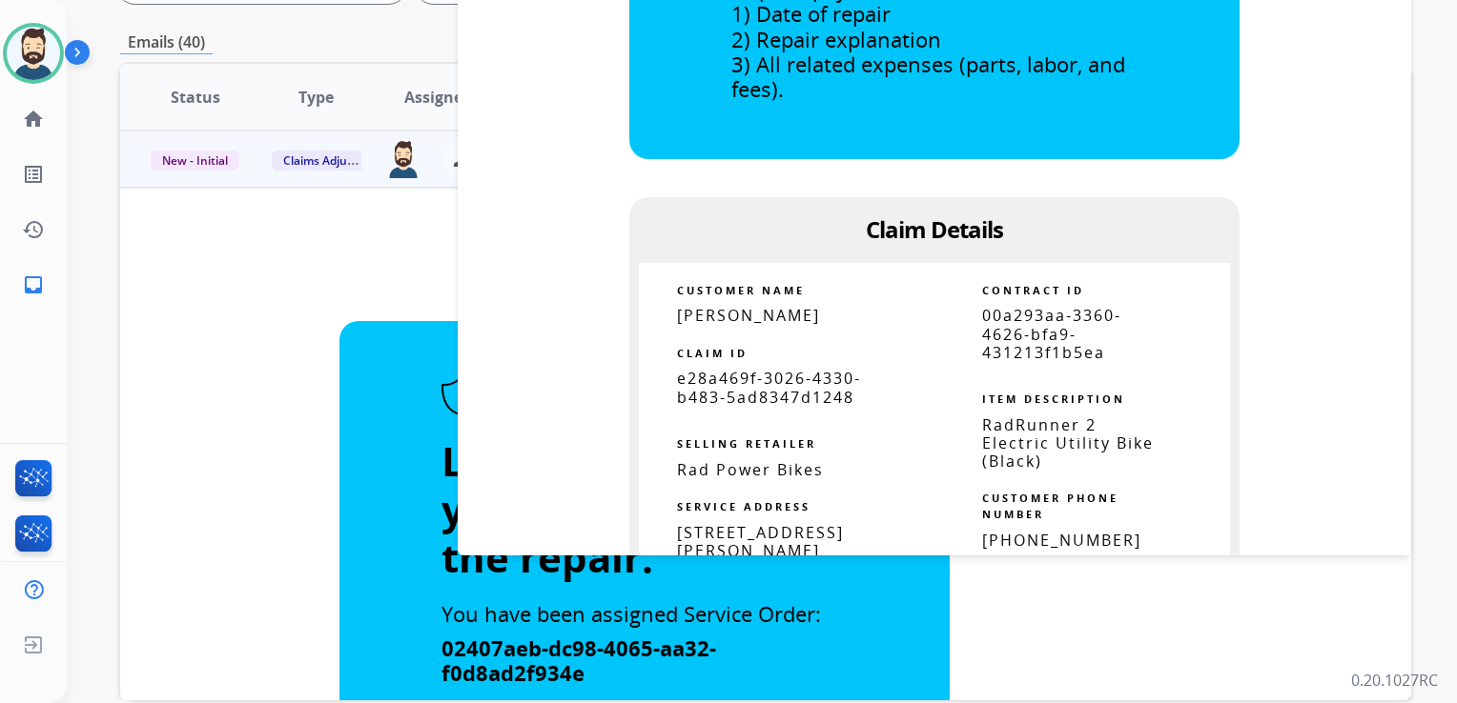
click at [738, 390] on span "e28a469f-3026-4330-b483-5ad8347d1248" at bounding box center [769, 387] width 184 height 39
drag, startPoint x: 666, startPoint y: 315, endPoint x: 808, endPoint y: 314, distance: 142.0
click at [808, 314] on td "Philip Dracht" at bounding box center [786, 316] width 295 height 18
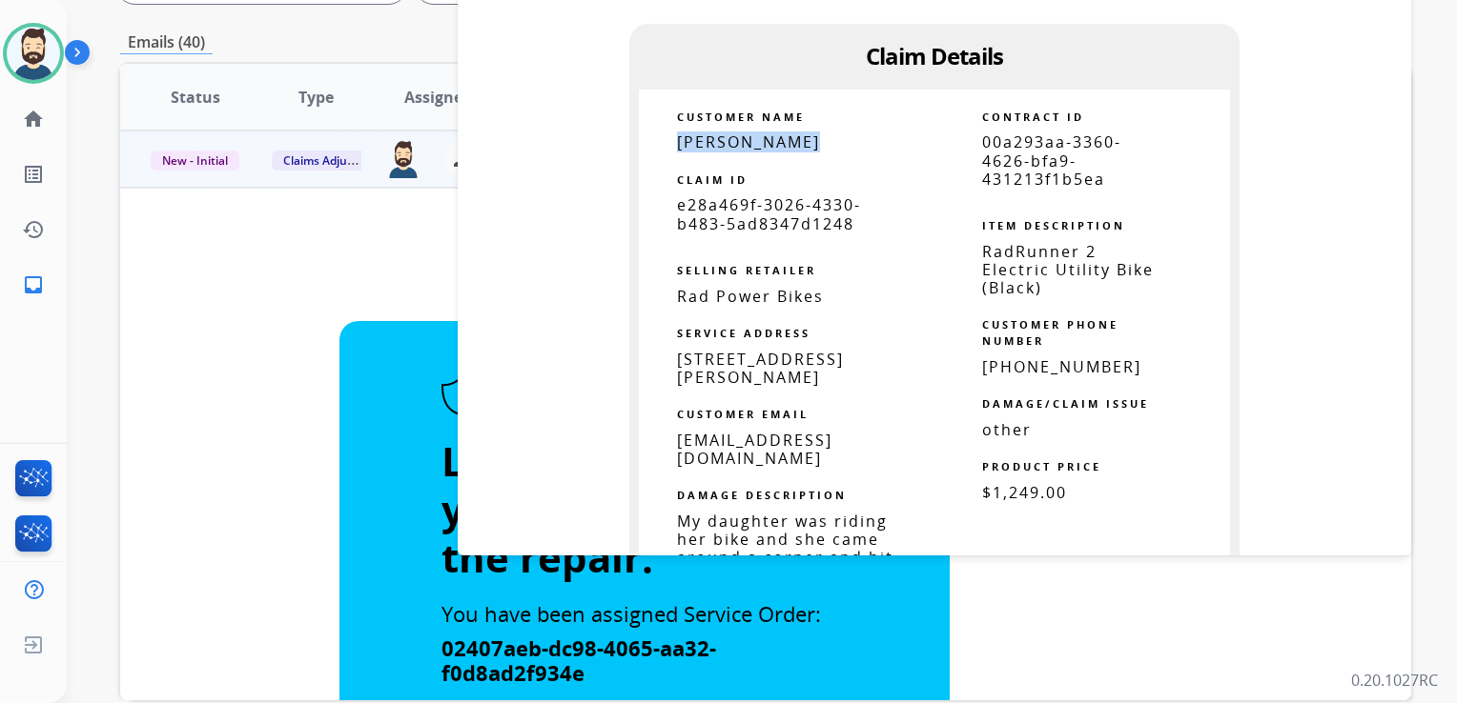
scroll to position [858, 0]
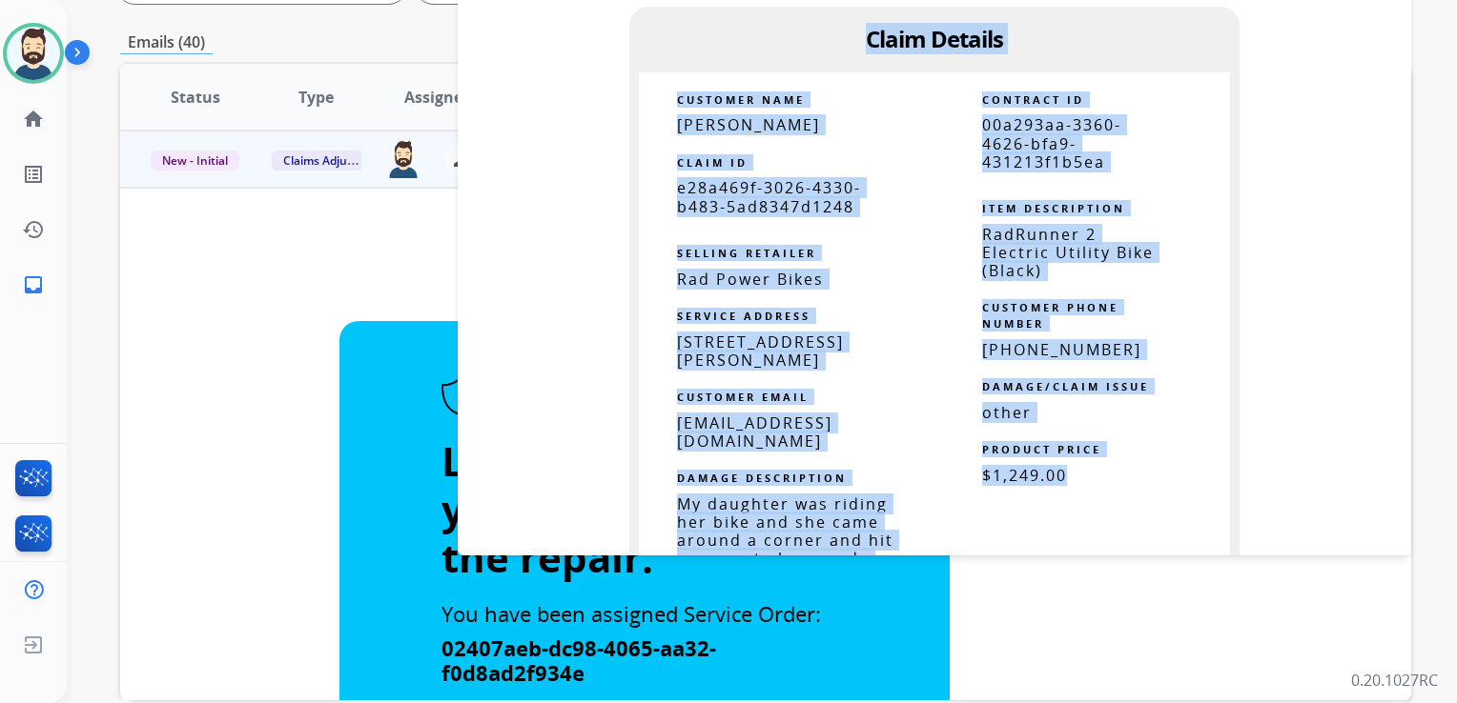
drag, startPoint x: 863, startPoint y: 40, endPoint x: 1065, endPoint y: 468, distance: 473.3
click at [1065, 468] on td "Let us know when you've completed the repair. You have been assigned Service Or…" at bounding box center [933, 220] width 907 height 1993
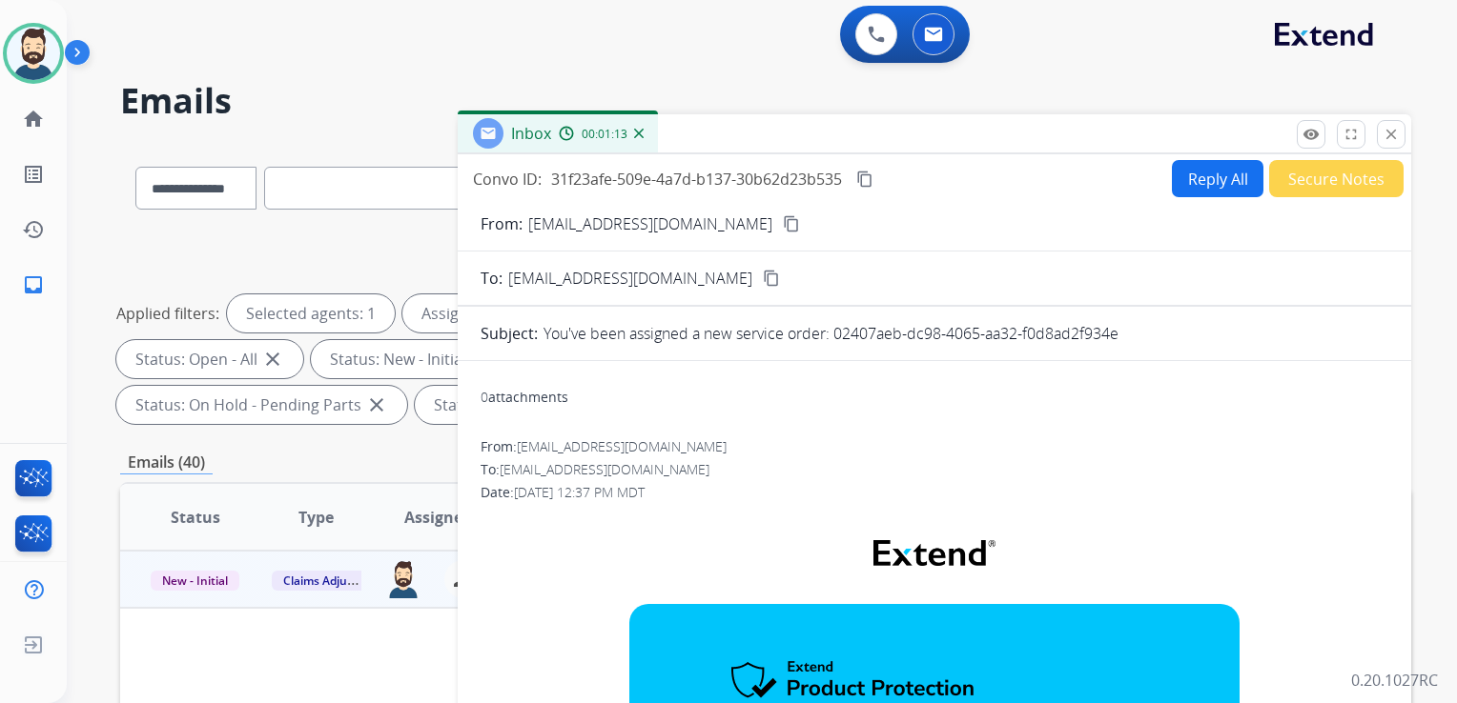
scroll to position [0, 0]
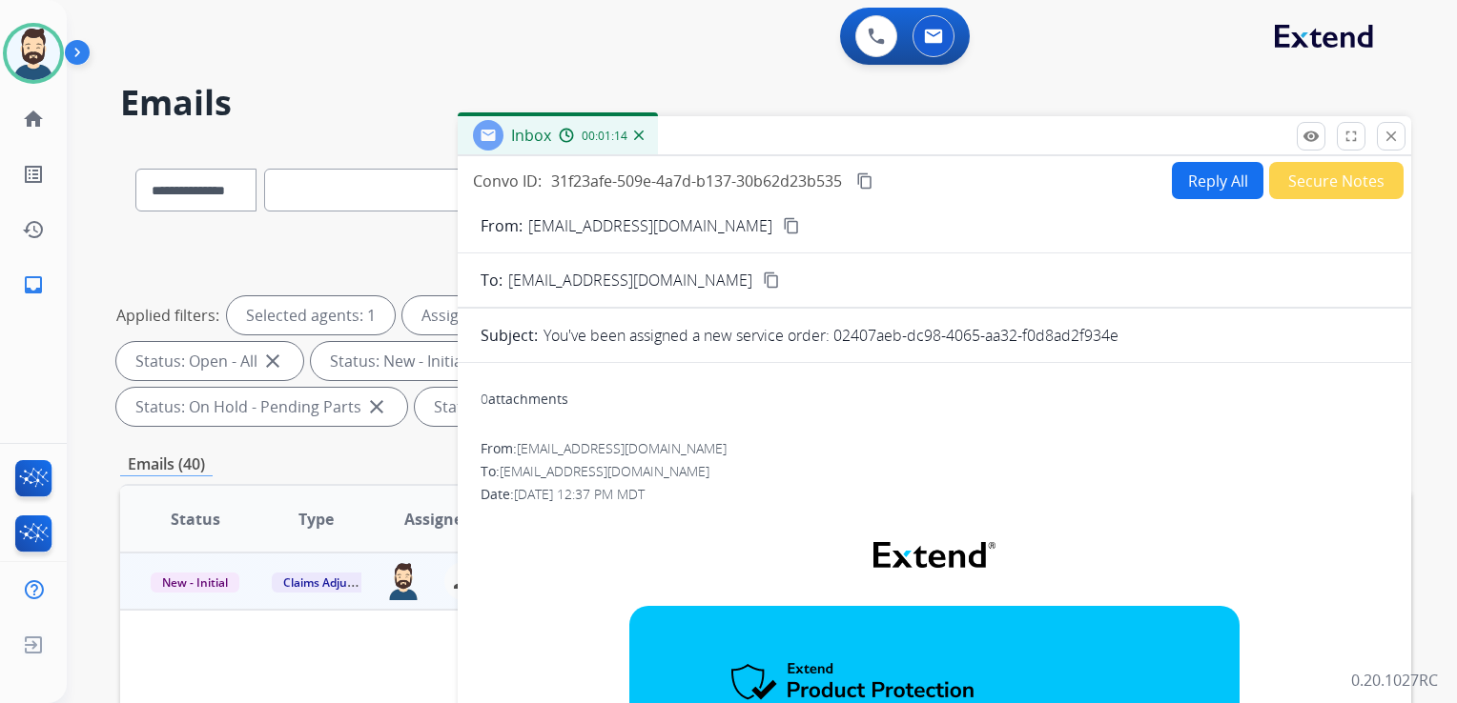
click at [866, 182] on mat-icon "content_copy" at bounding box center [864, 181] width 17 height 17
click at [1377, 144] on button "close Close" at bounding box center [1390, 136] width 29 height 29
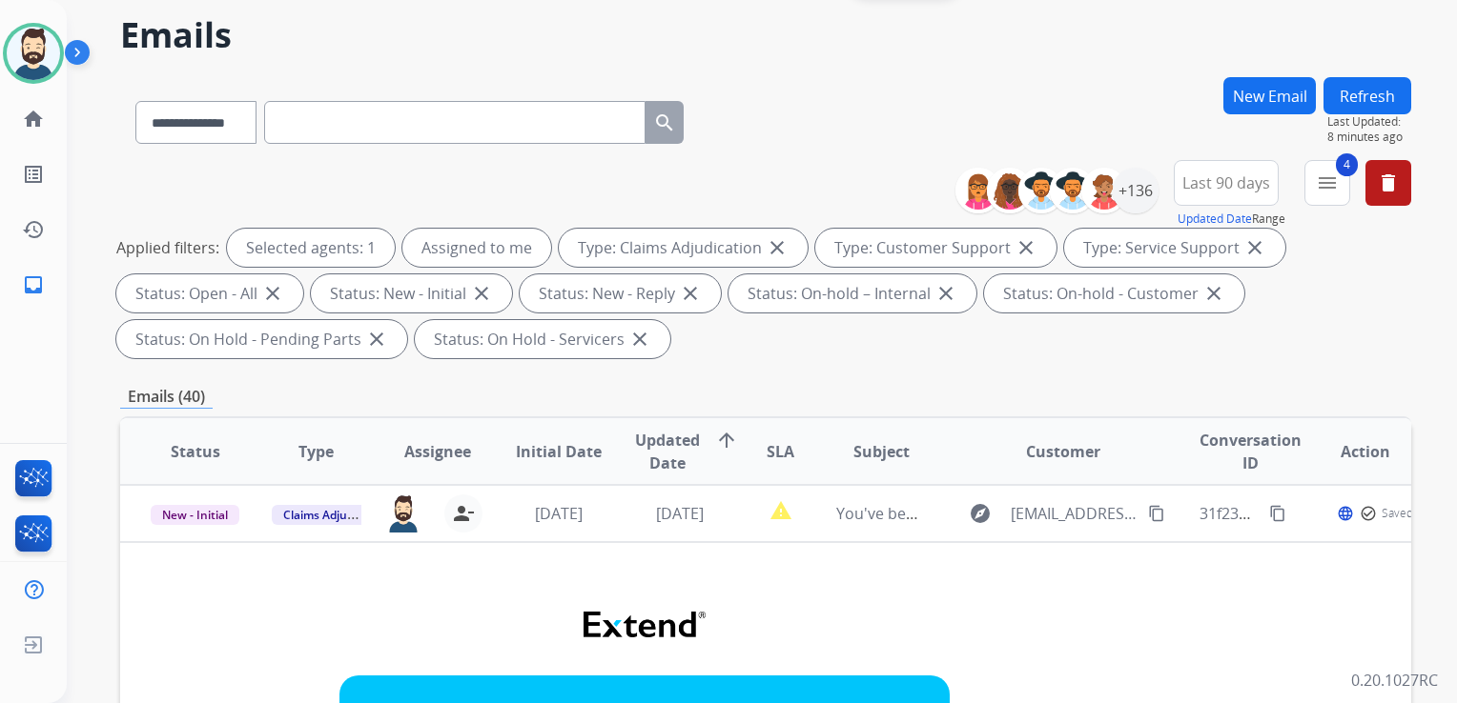
scroll to position [95, 0]
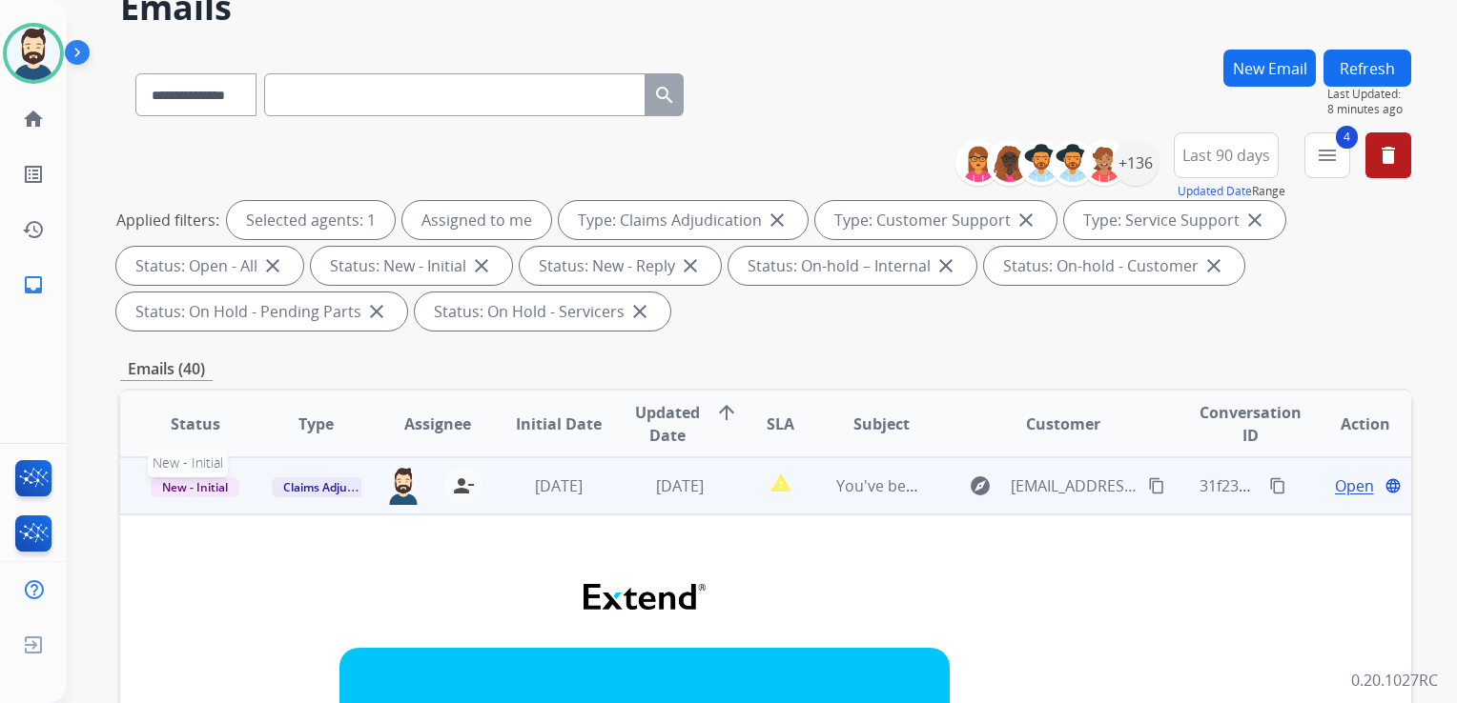
click at [227, 487] on span "New - Initial" at bounding box center [195, 488] width 89 height 20
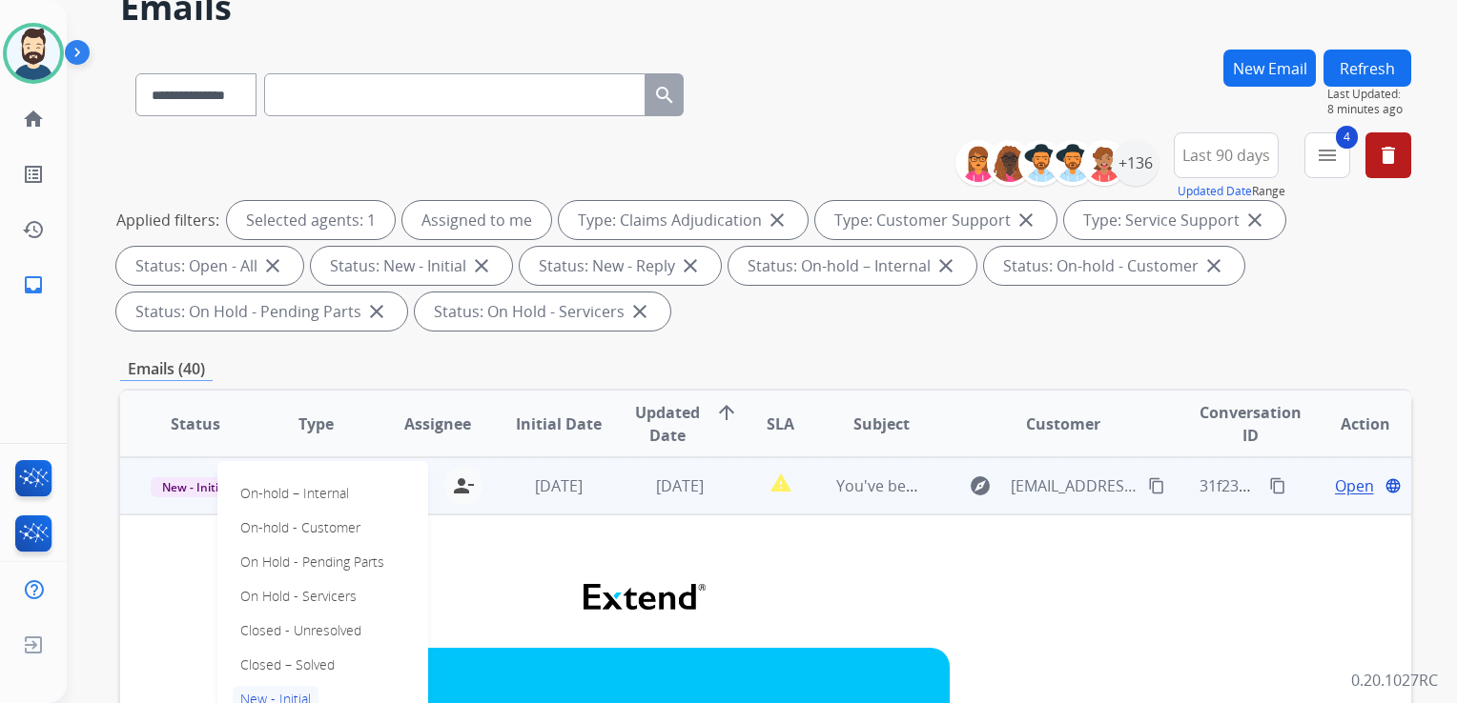
drag, startPoint x: 328, startPoint y: 662, endPoint x: 531, endPoint y: 549, distance: 232.1
click at [328, 661] on p "Closed – Solved" at bounding box center [288, 665] width 110 height 27
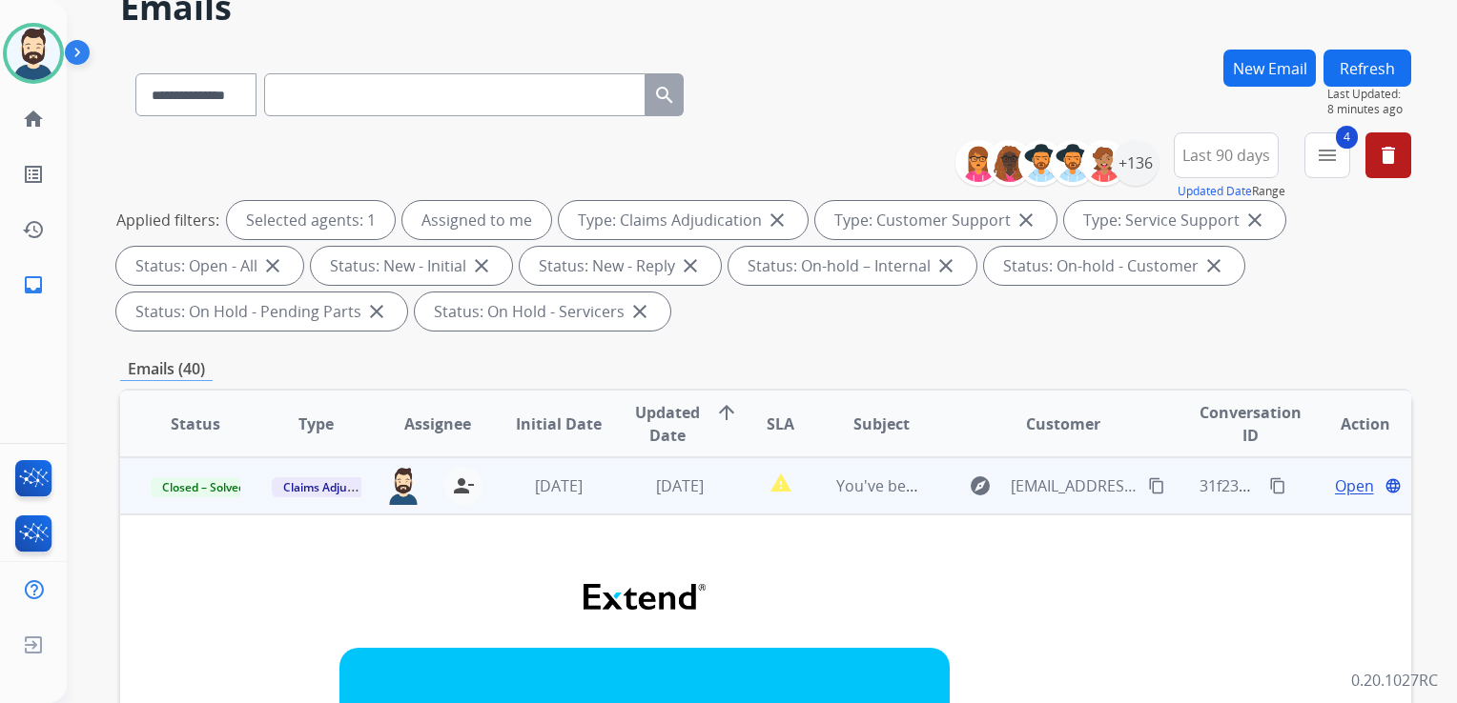
click at [560, 511] on td "[DATE]" at bounding box center [543, 486] width 121 height 57
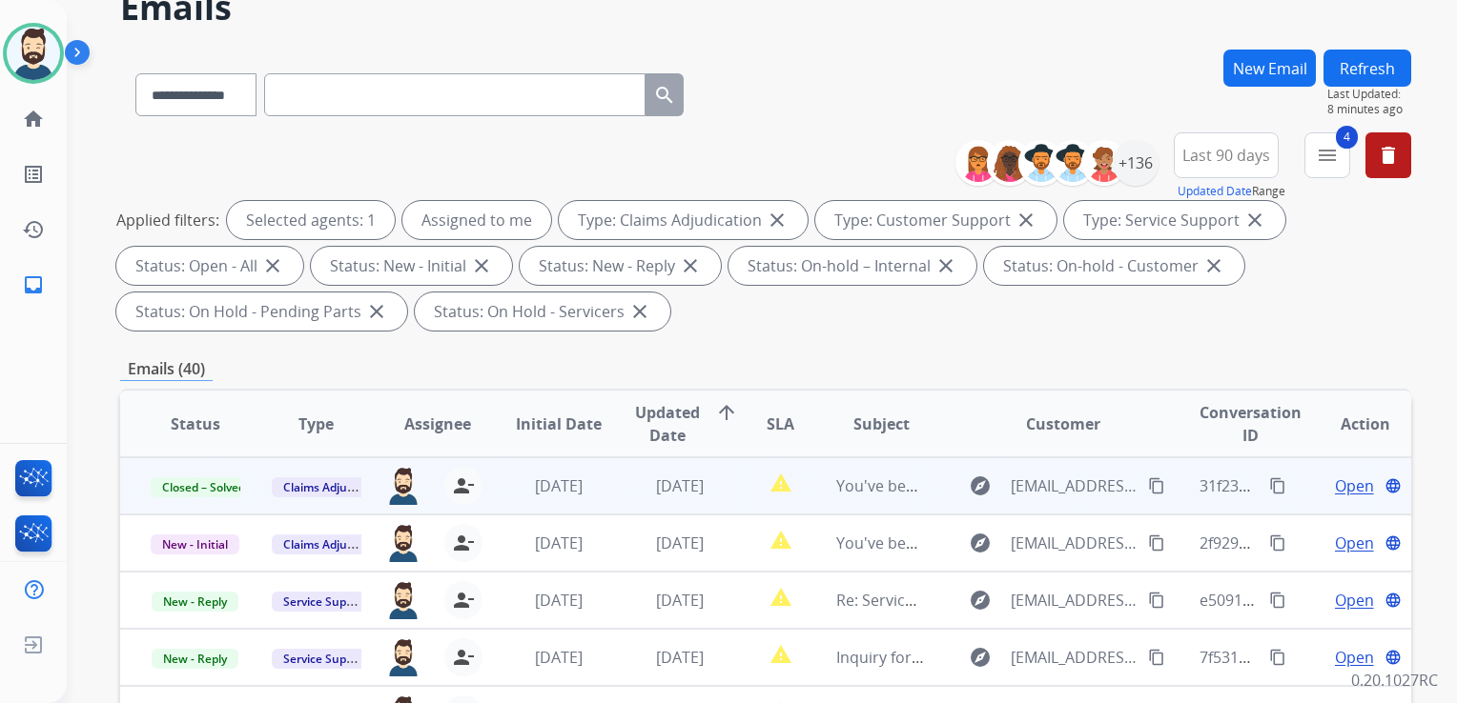
click at [1343, 78] on button "Refresh" at bounding box center [1367, 68] width 88 height 37
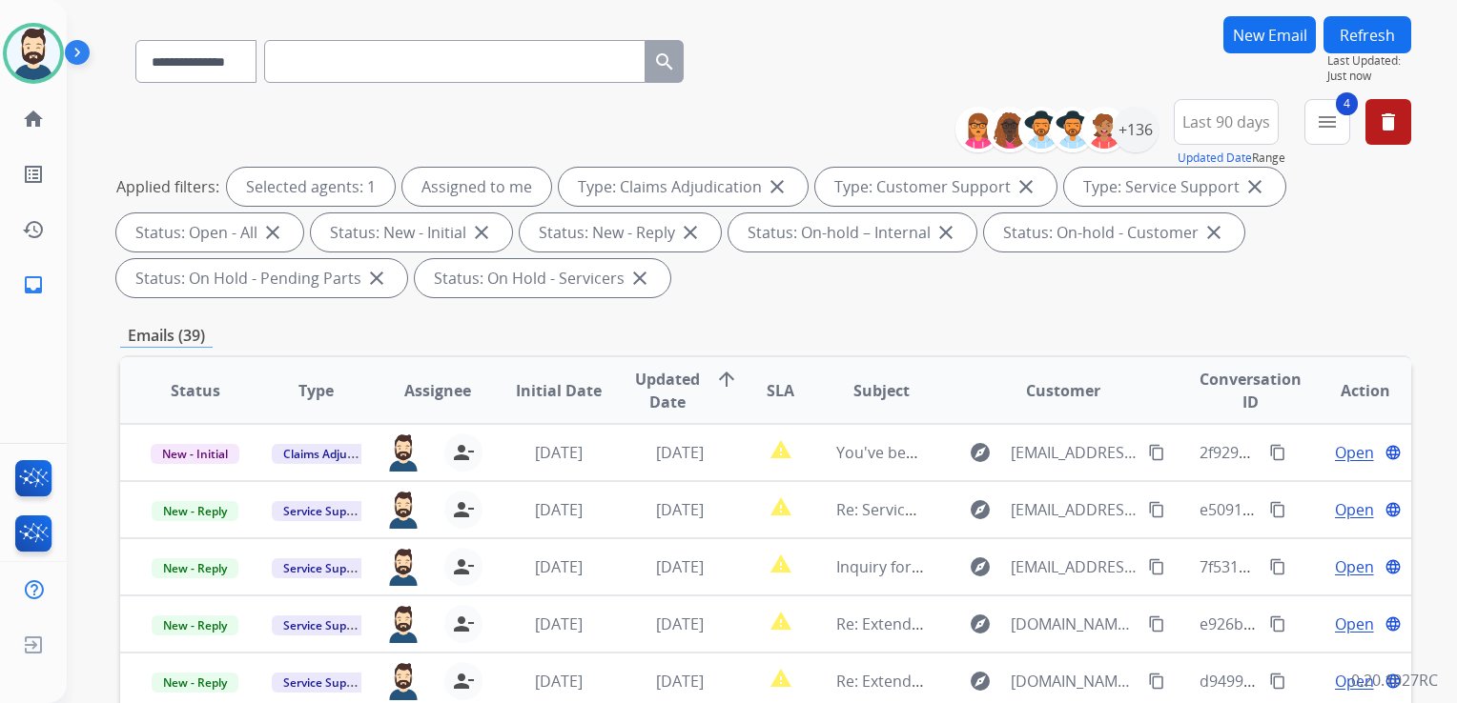
scroll to position [286, 0]
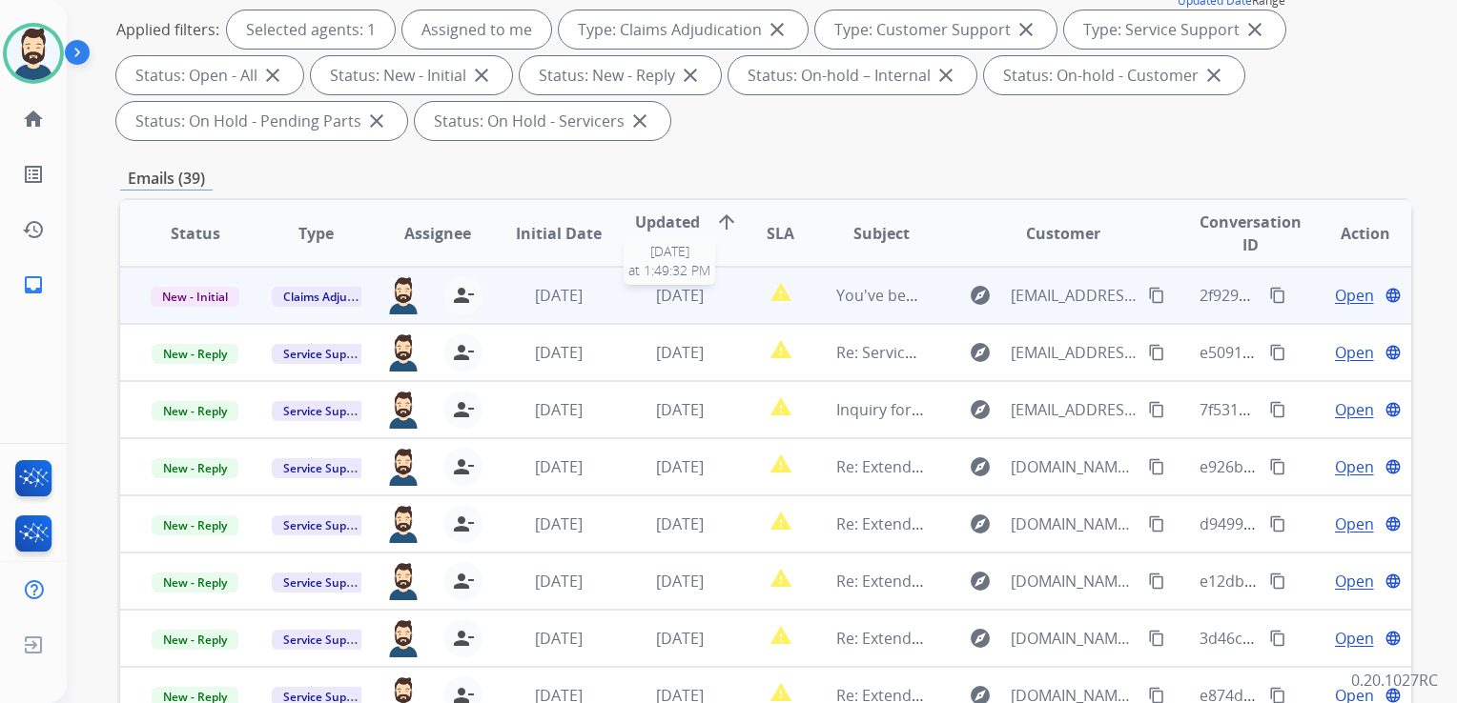
click at [661, 305] on div "[DATE]" at bounding box center [680, 295] width 90 height 23
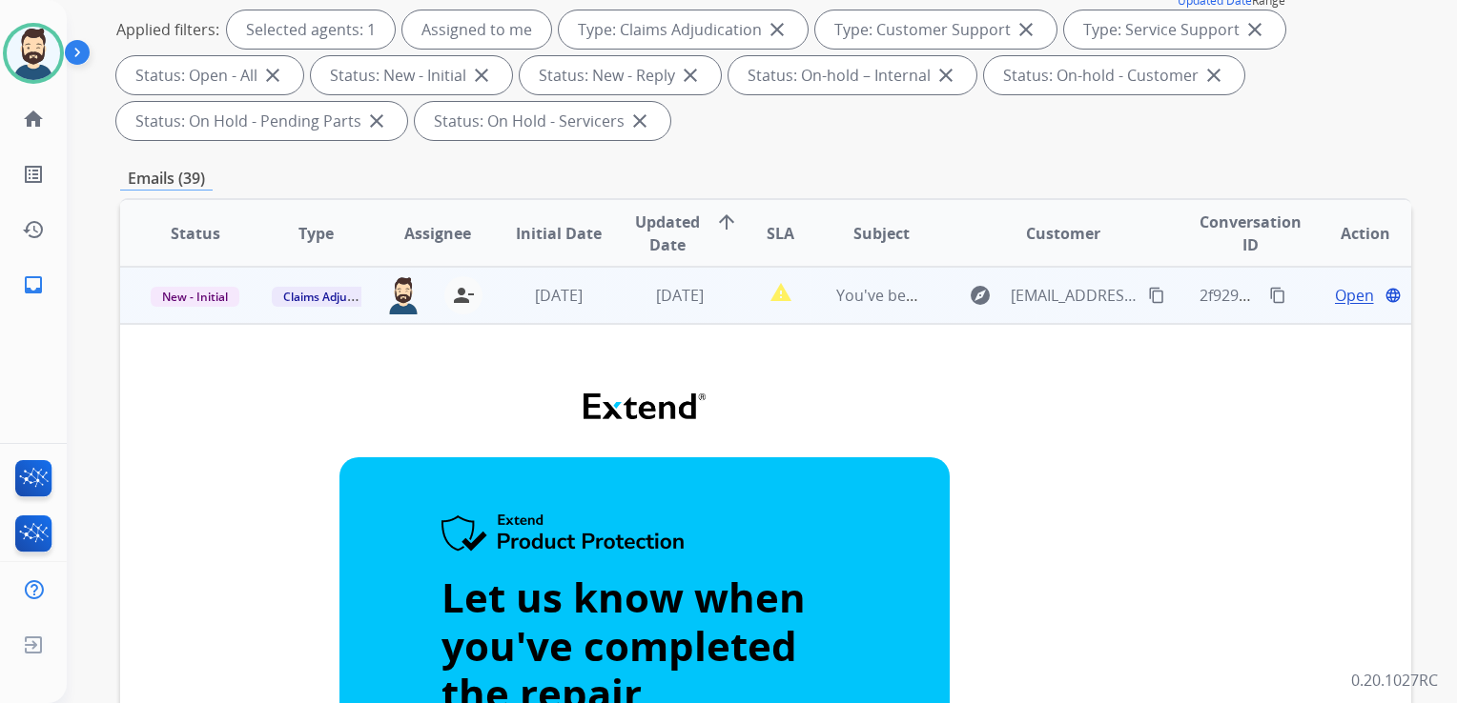
click at [1335, 295] on span "Open" at bounding box center [1354, 295] width 39 height 23
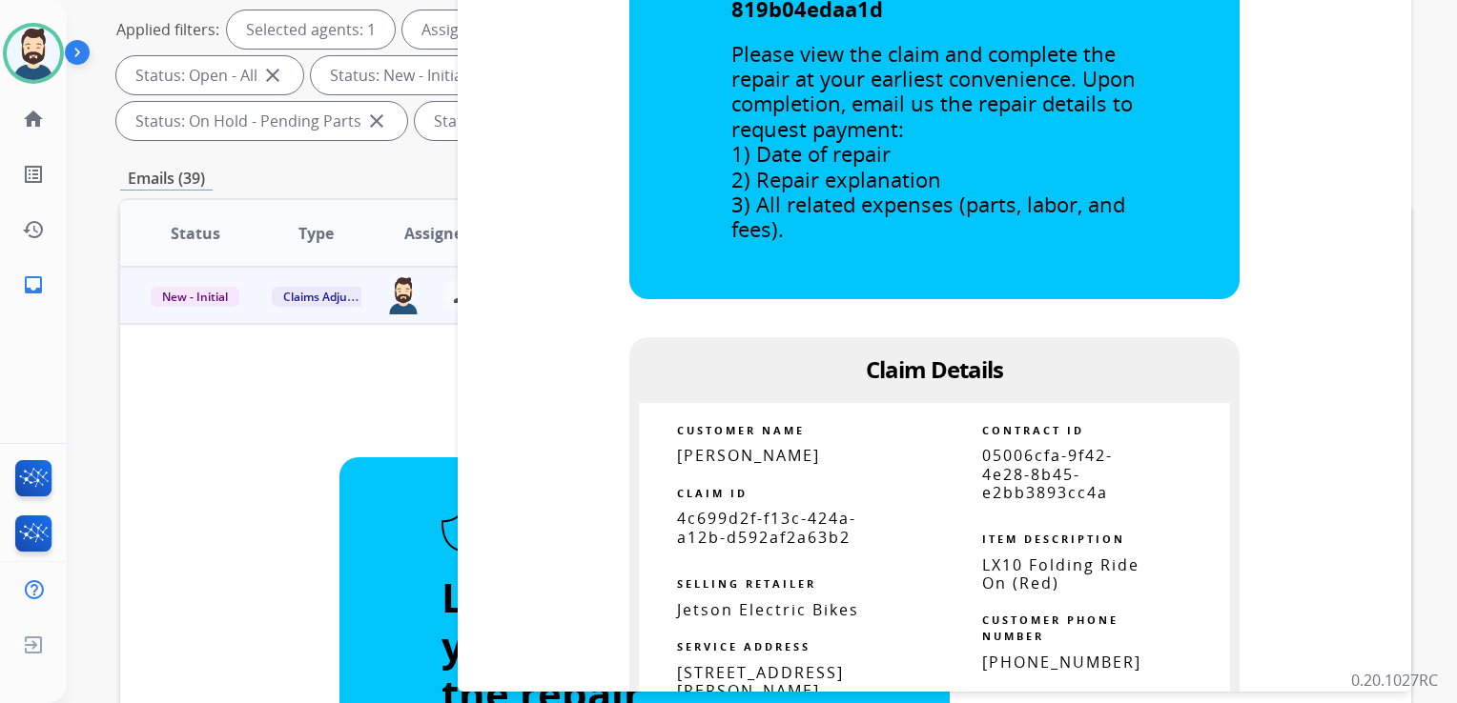
scroll to position [763, 0]
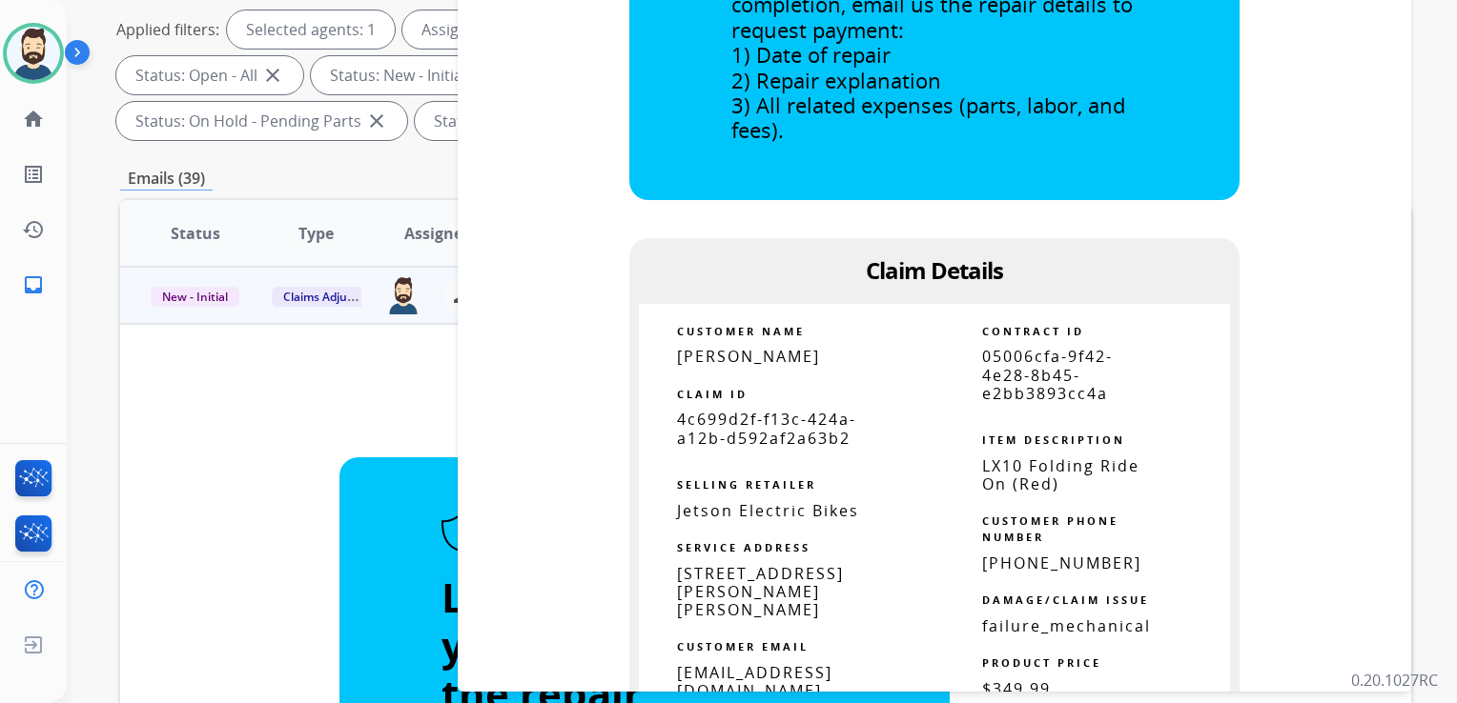
click at [771, 421] on span "4c699d2f-f13c-424a-a12b-d592af2a63b2" at bounding box center [766, 428] width 179 height 39
drag, startPoint x: 666, startPoint y: 350, endPoint x: 827, endPoint y: 360, distance: 161.4
click at [827, 360] on td "Lana Mcintyre" at bounding box center [786, 357] width 295 height 18
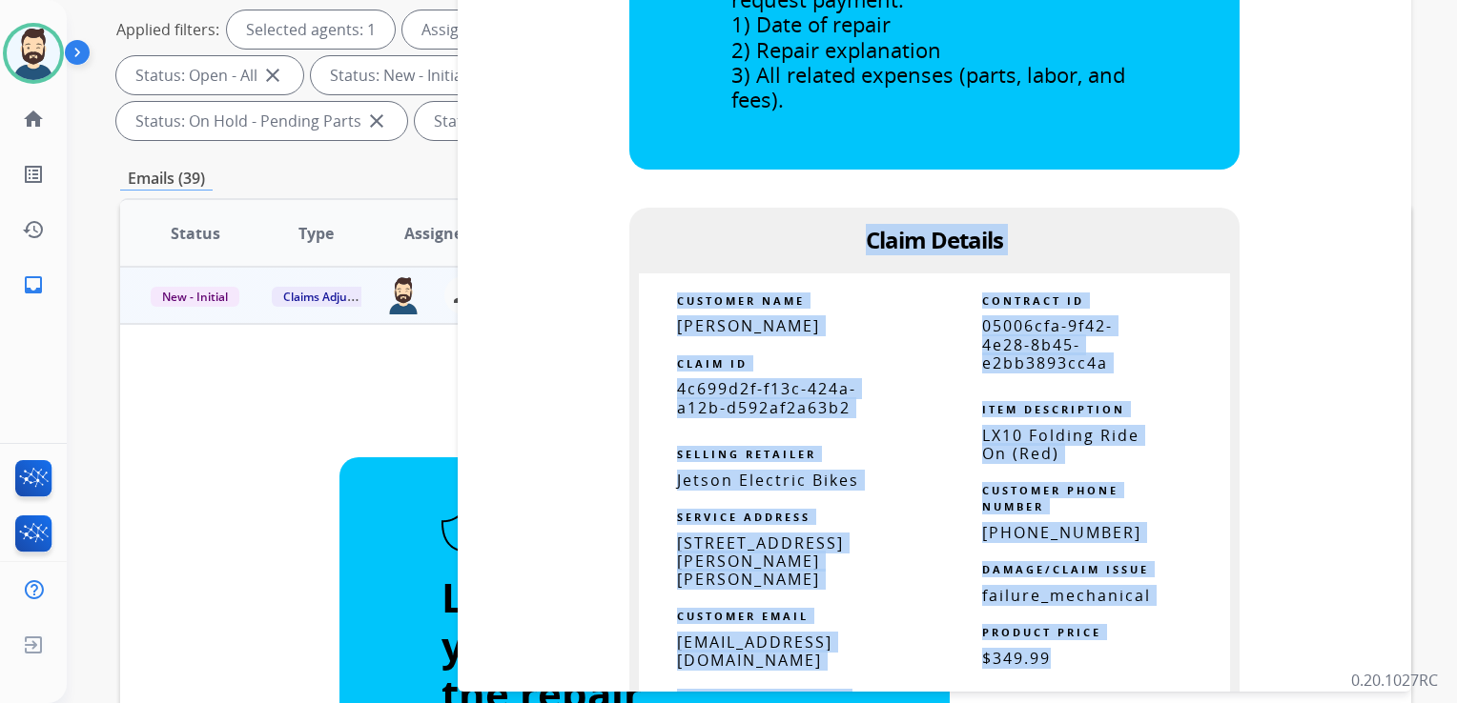
scroll to position [816, 0]
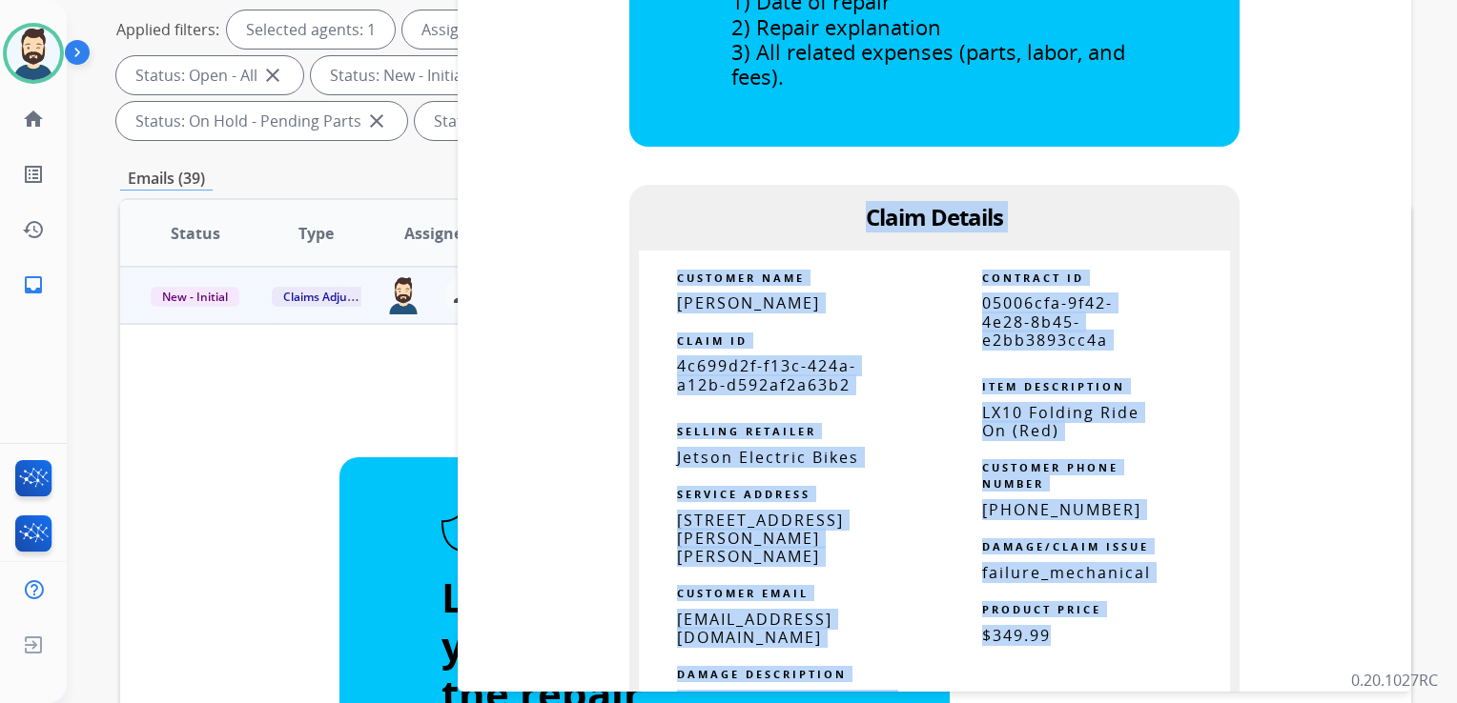
drag, startPoint x: 861, startPoint y: 269, endPoint x: 1064, endPoint y: 645, distance: 427.8
click at [1064, 645] on td "Let us know when you've completed the repair. You have been assigned Service Or…" at bounding box center [933, 380] width 907 height 1956
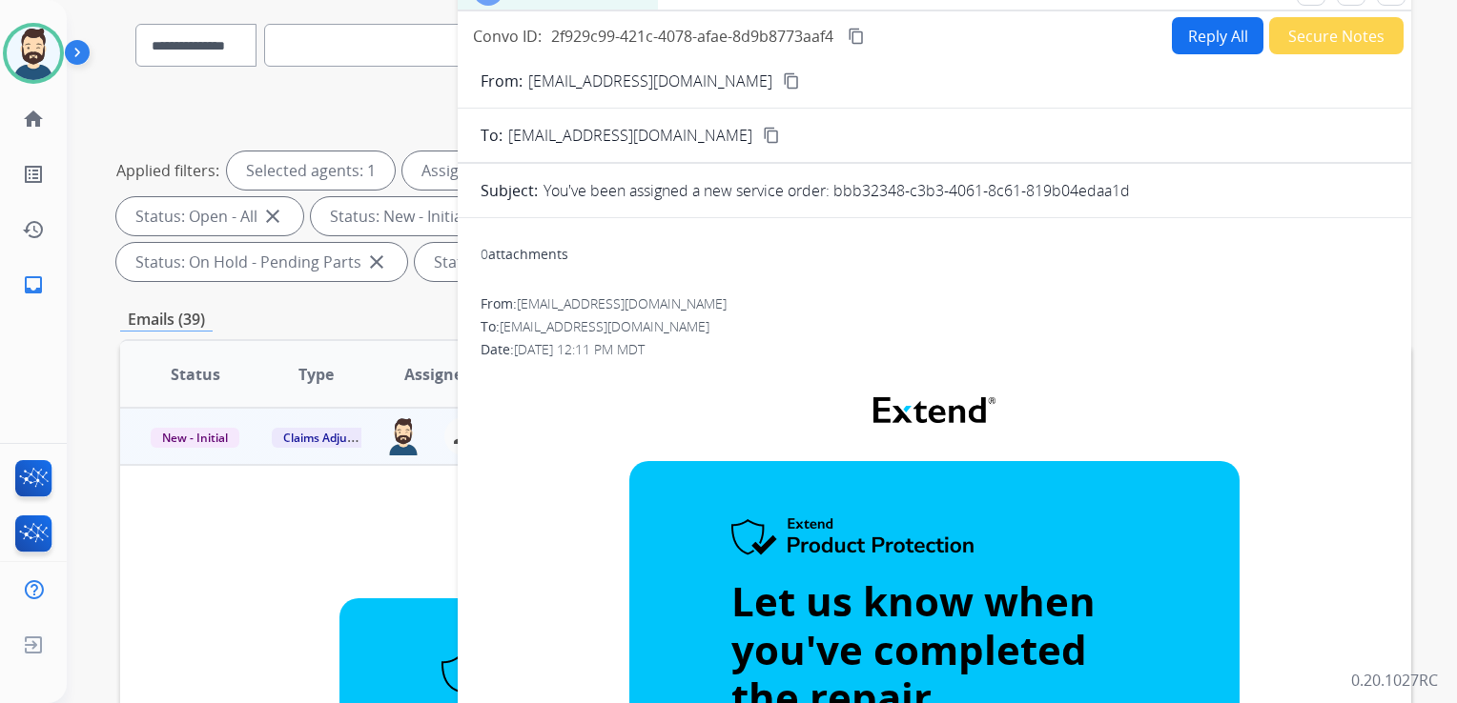
scroll to position [0, 0]
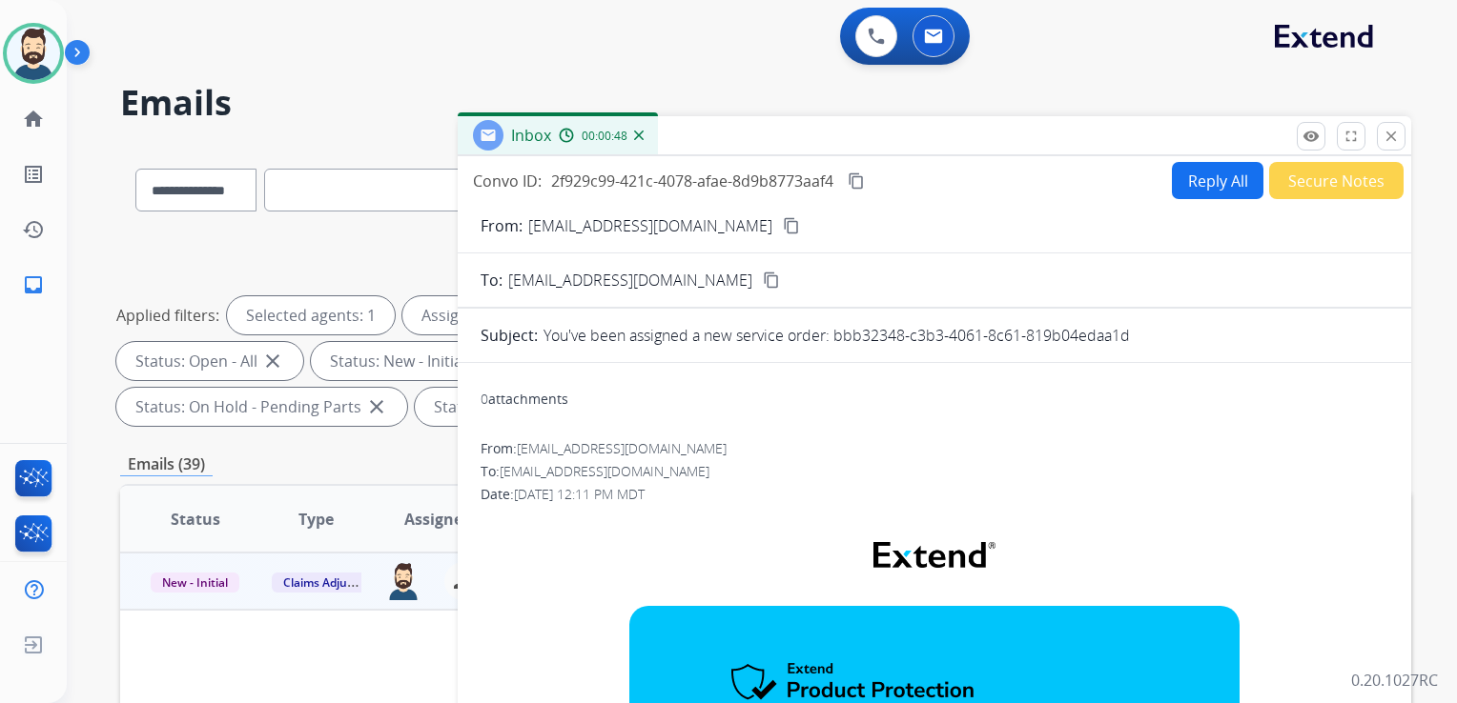
drag, startPoint x: 1385, startPoint y: 136, endPoint x: 1368, endPoint y: 137, distance: 17.2
click at [1384, 136] on mat-icon "close" at bounding box center [1390, 136] width 17 height 17
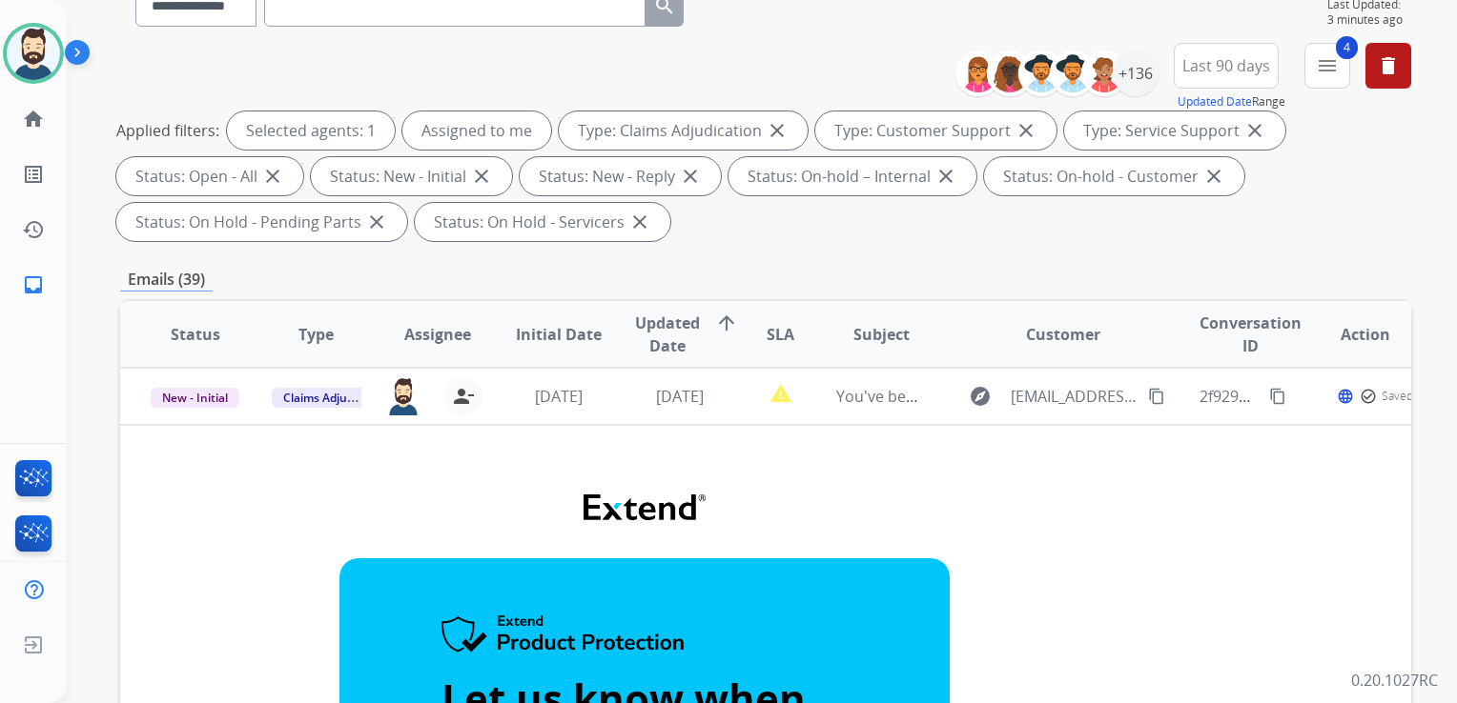
scroll to position [191, 0]
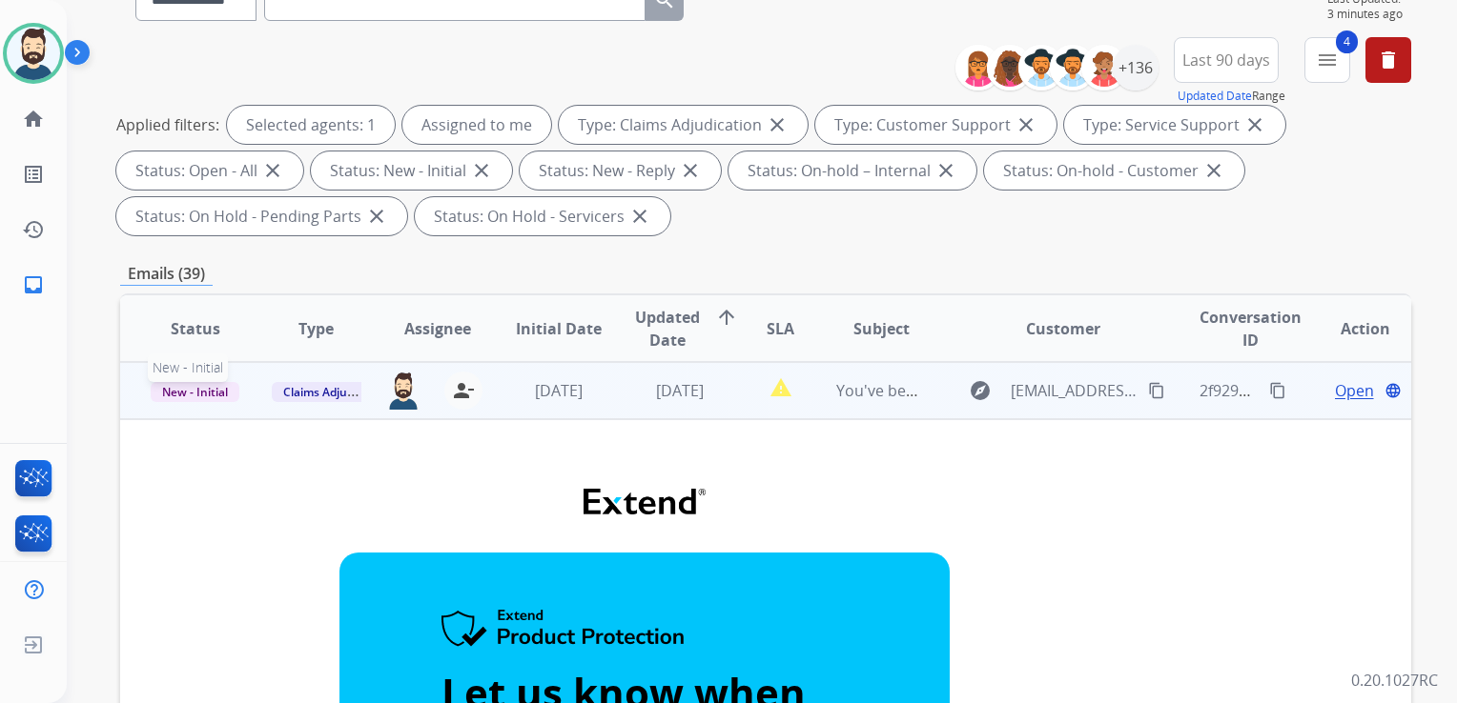
click at [205, 395] on span "New - Initial" at bounding box center [195, 392] width 89 height 20
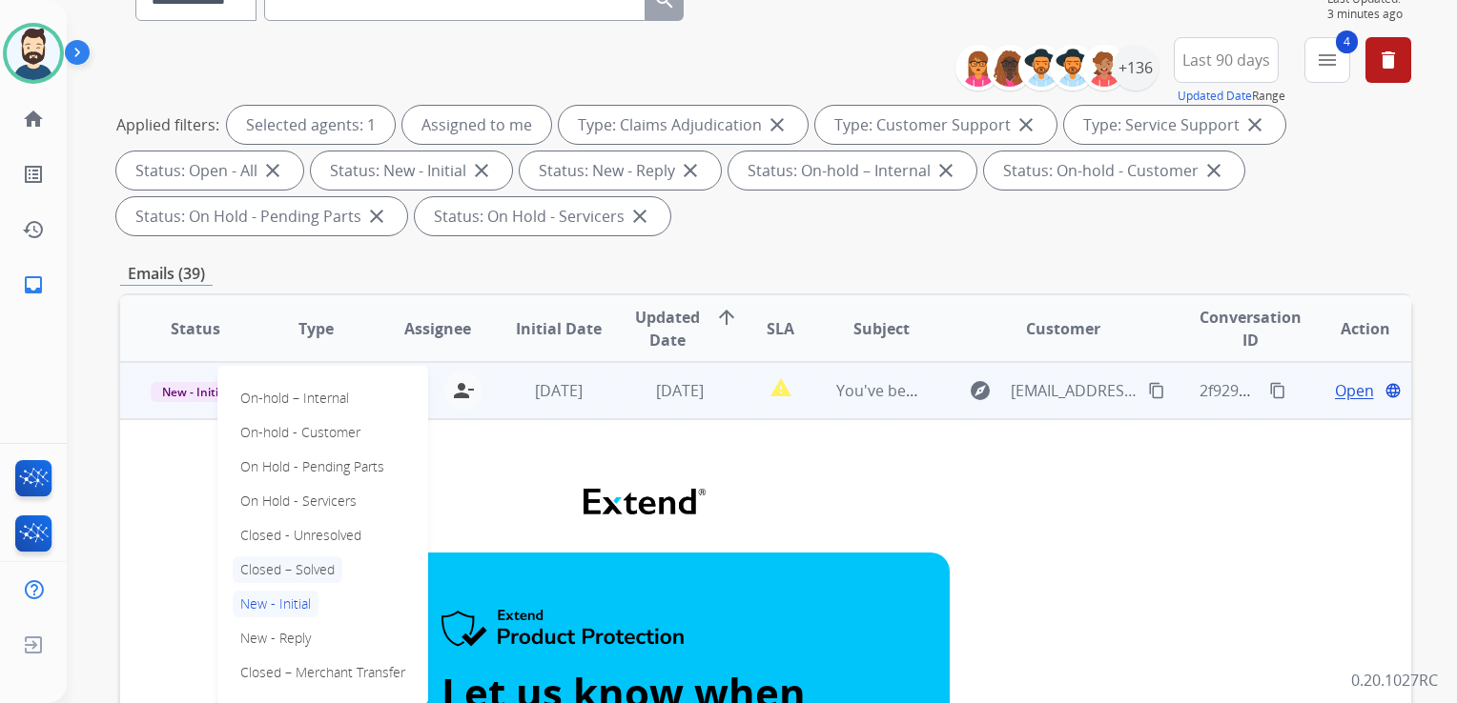
drag, startPoint x: 286, startPoint y: 561, endPoint x: 470, endPoint y: 458, distance: 211.3
click at [289, 561] on p "Closed – Solved" at bounding box center [288, 570] width 110 height 27
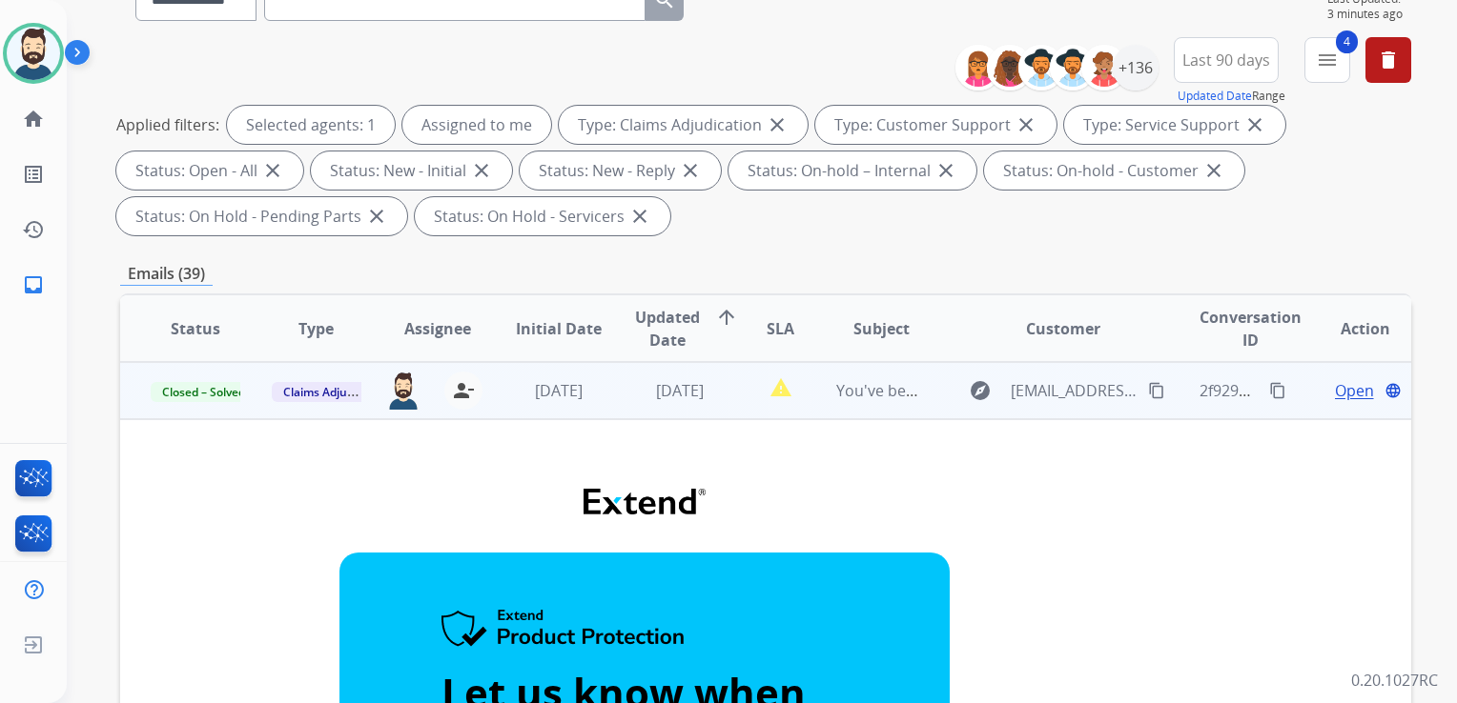
drag, startPoint x: 512, startPoint y: 410, endPoint x: 589, endPoint y: 398, distance: 78.1
click at [513, 410] on td "[DATE]" at bounding box center [543, 390] width 121 height 57
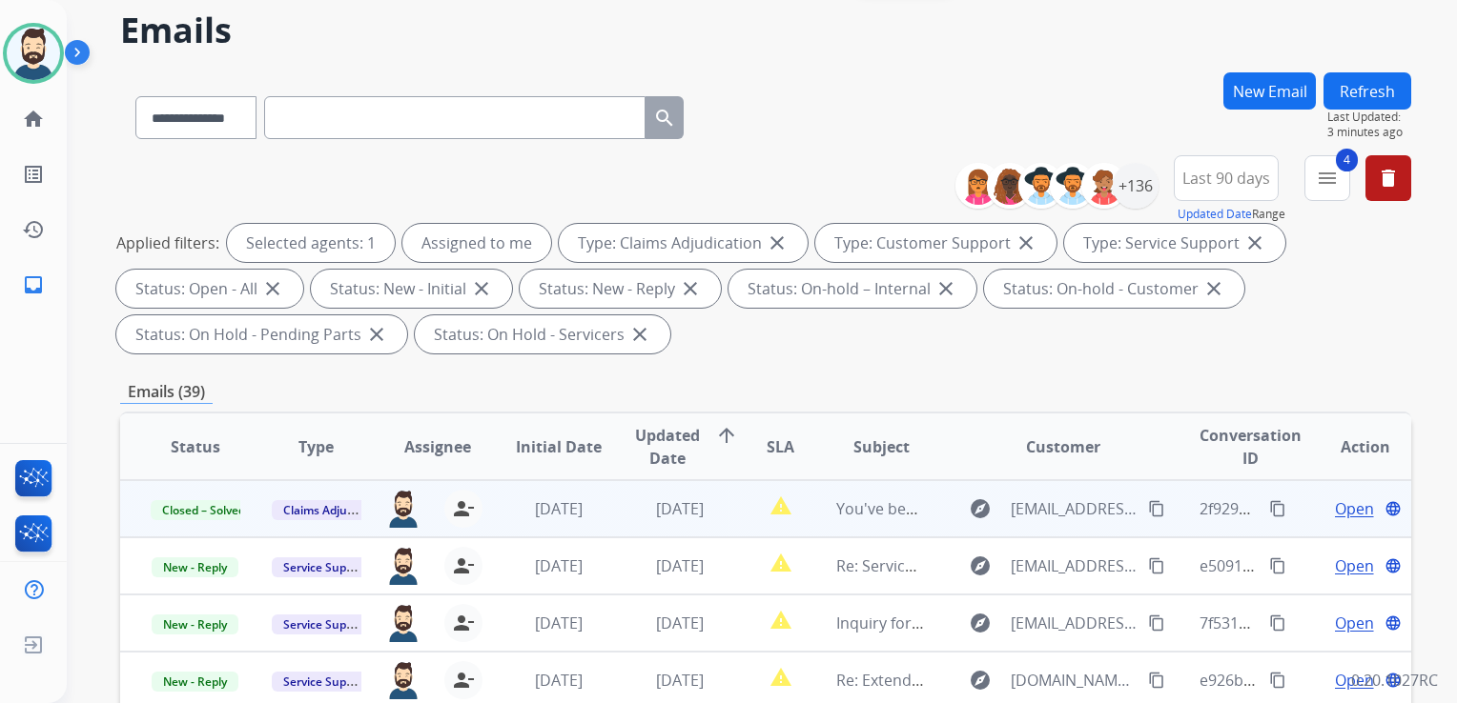
scroll to position [0, 0]
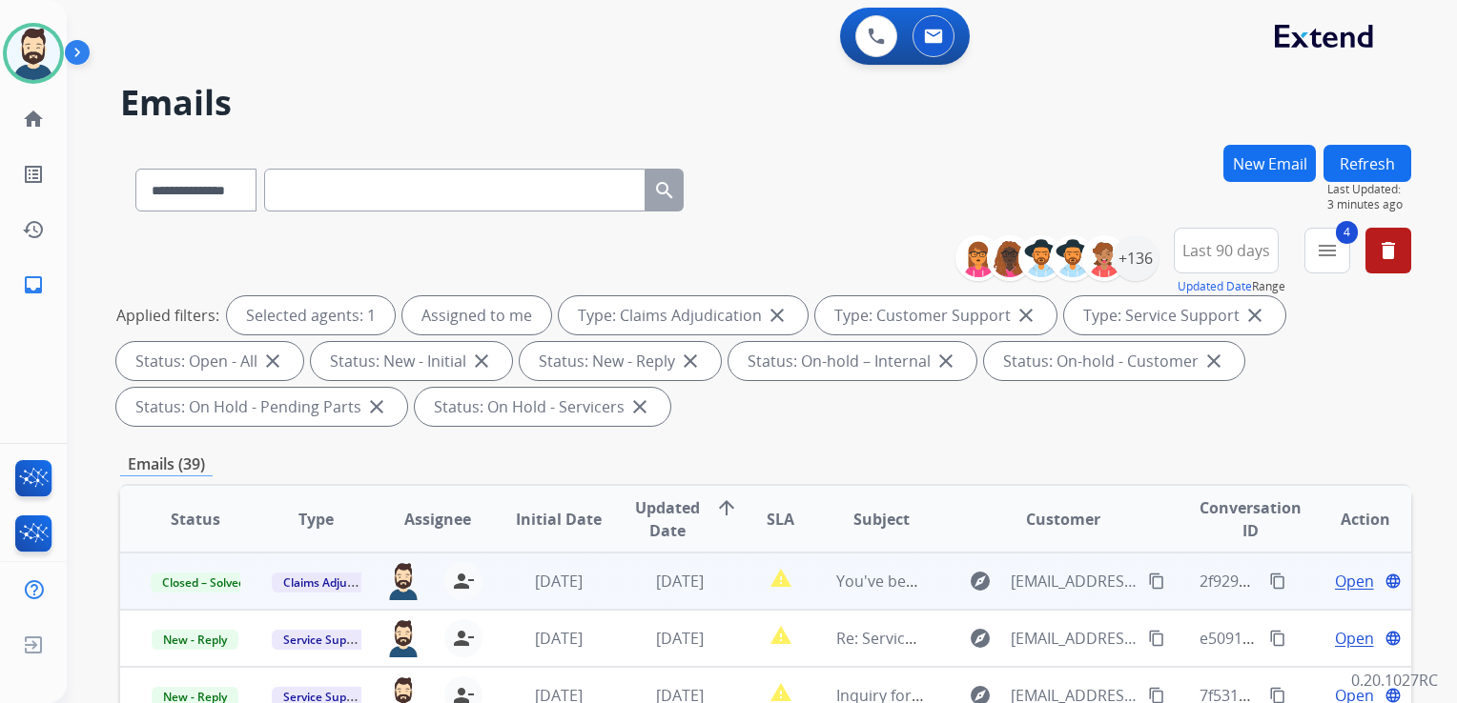
click at [1381, 158] on button "Refresh" at bounding box center [1367, 163] width 88 height 37
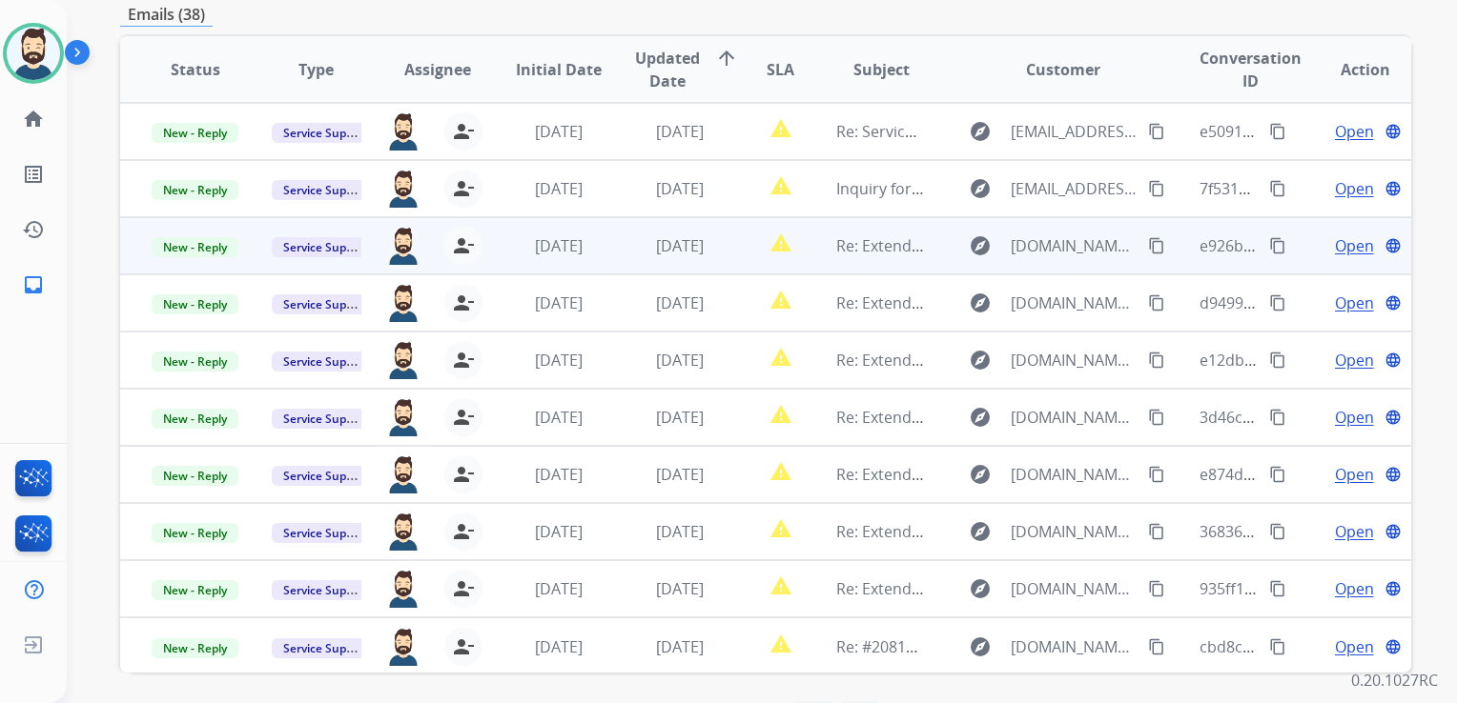
scroll to position [422, 0]
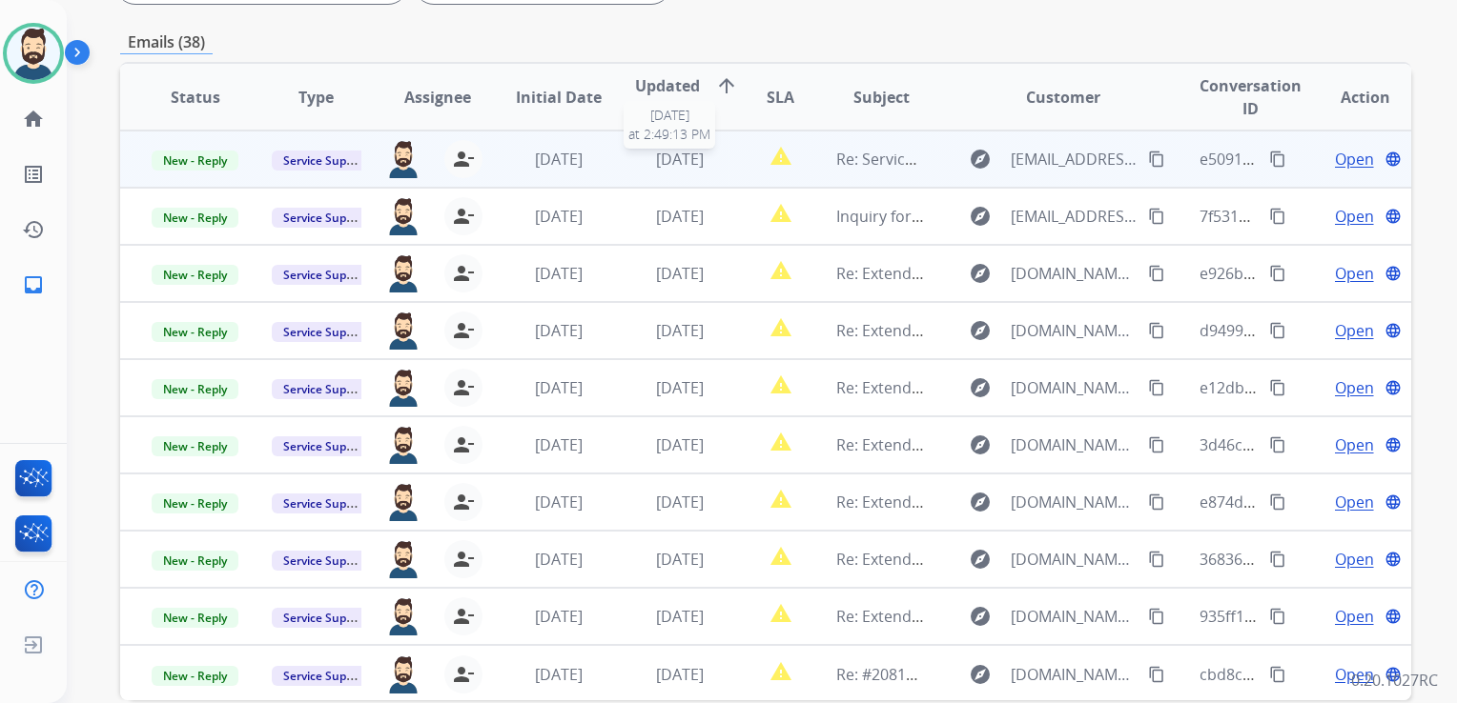
drag, startPoint x: 685, startPoint y: 158, endPoint x: 770, endPoint y: 163, distance: 85.0
click at [685, 159] on span "[DATE]" at bounding box center [680, 159] width 48 height 21
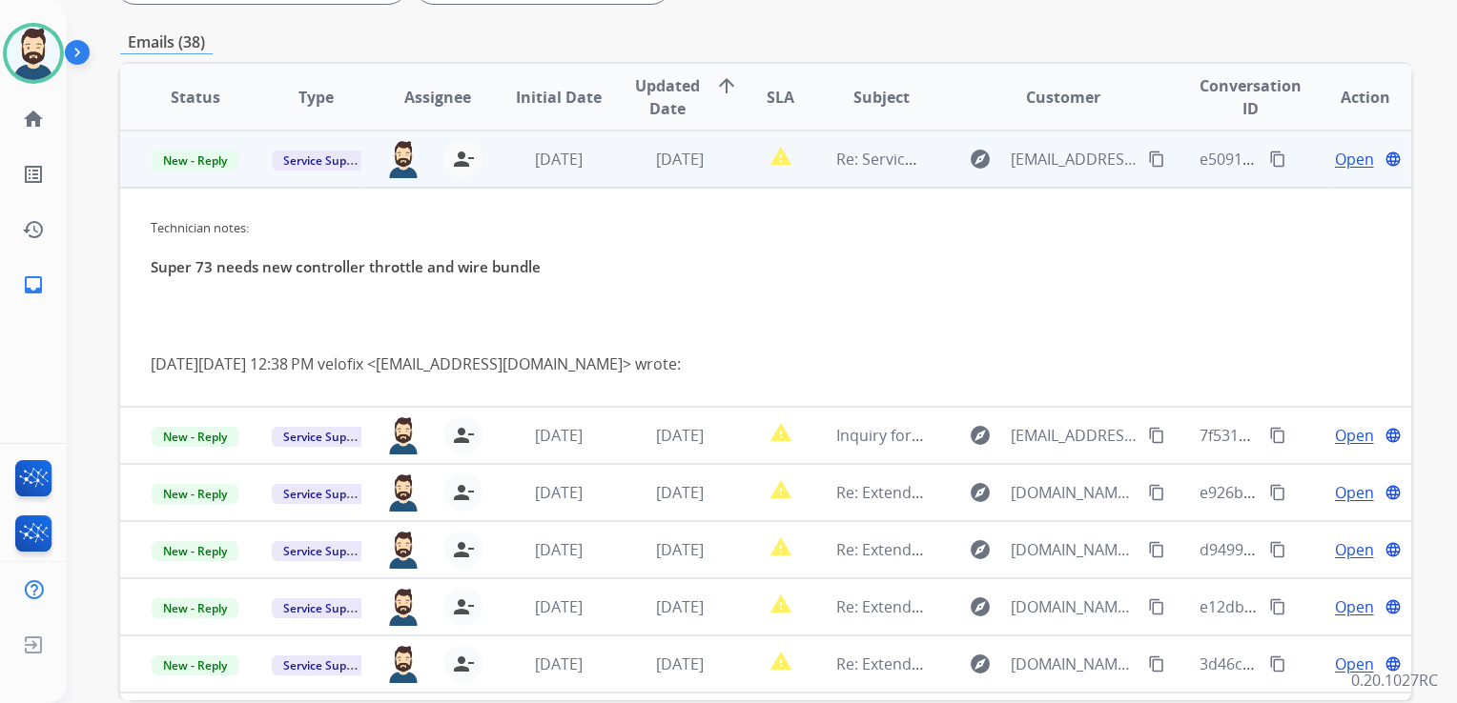
click at [1339, 160] on span "Open" at bounding box center [1354, 159] width 39 height 23
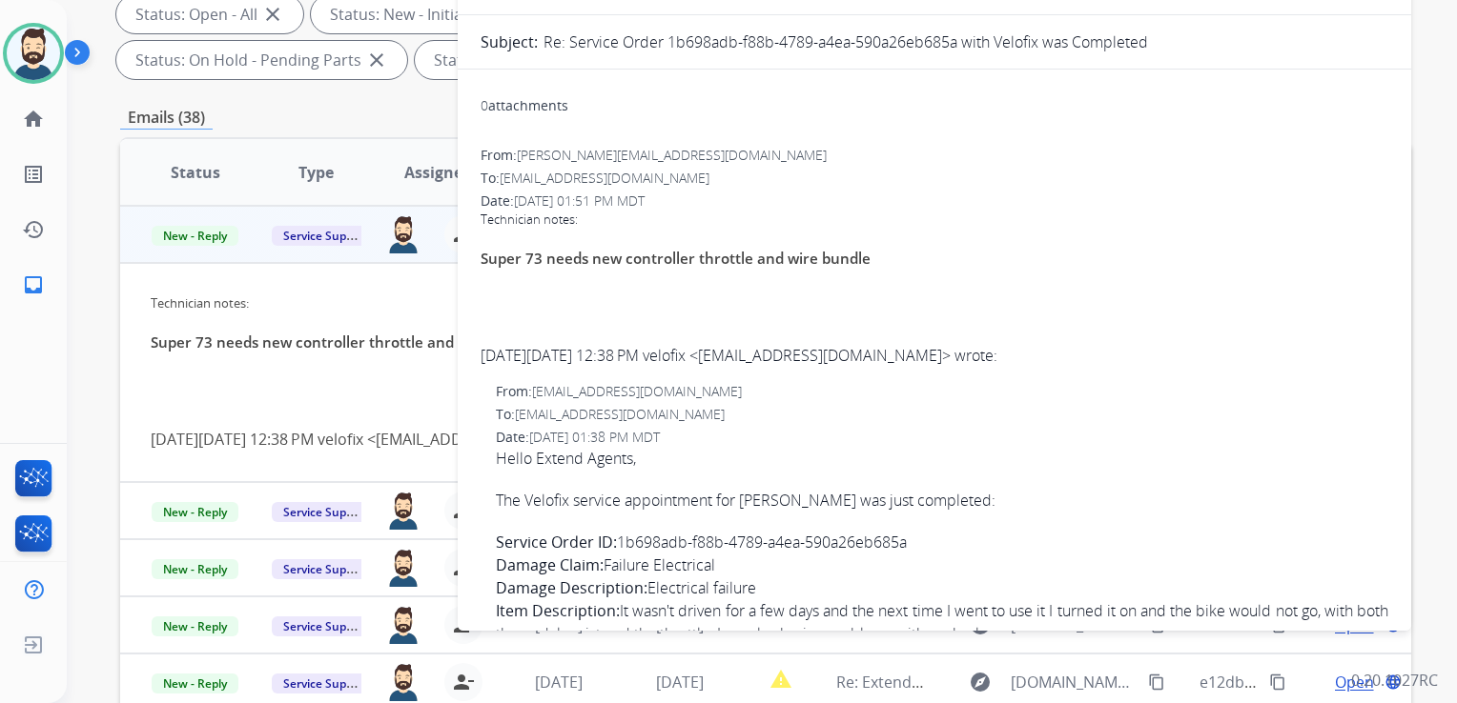
scroll to position [232, 0]
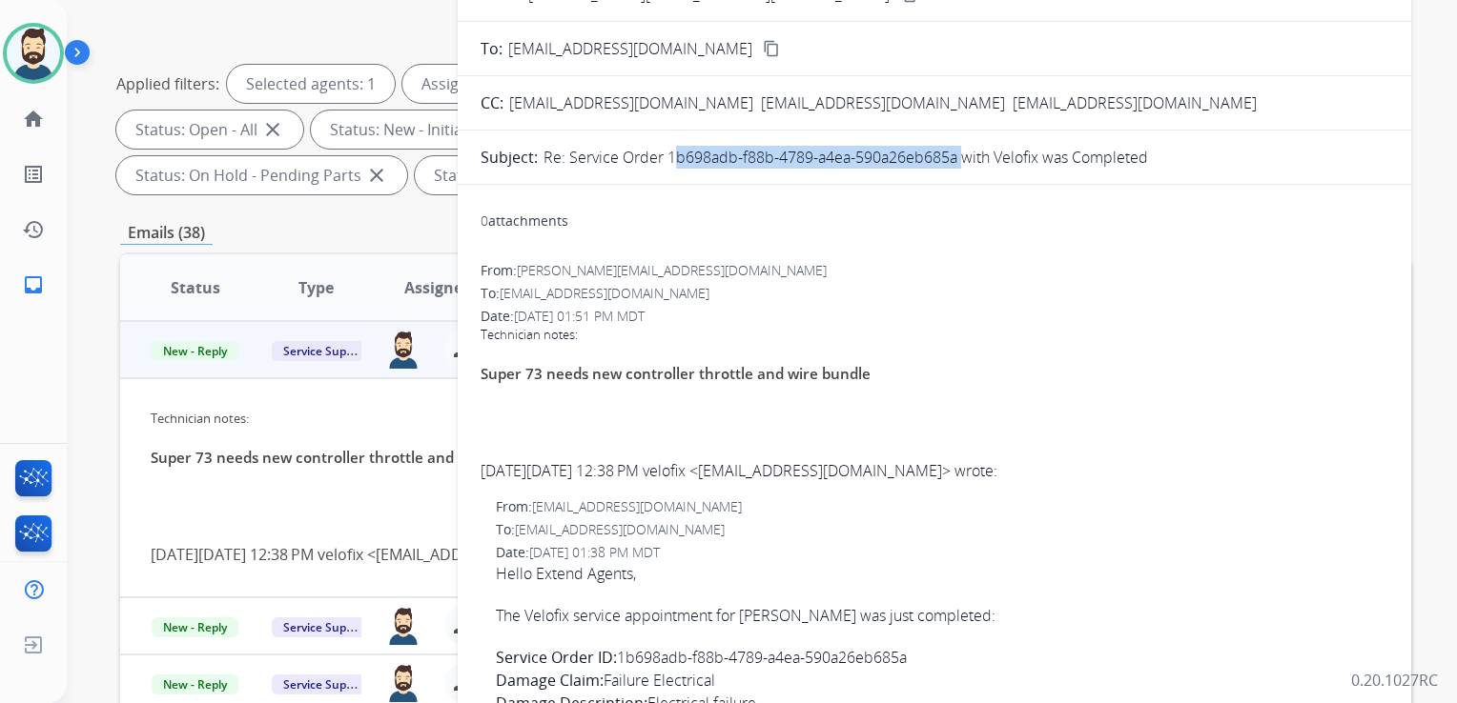
drag, startPoint x: 667, startPoint y: 155, endPoint x: 954, endPoint y: 156, distance: 286.9
click at [954, 156] on p "Re: Service Order 1b698adb-f88b-4789-a4ea-590a26eb685a with Velofix was Complet…" at bounding box center [845, 157] width 604 height 23
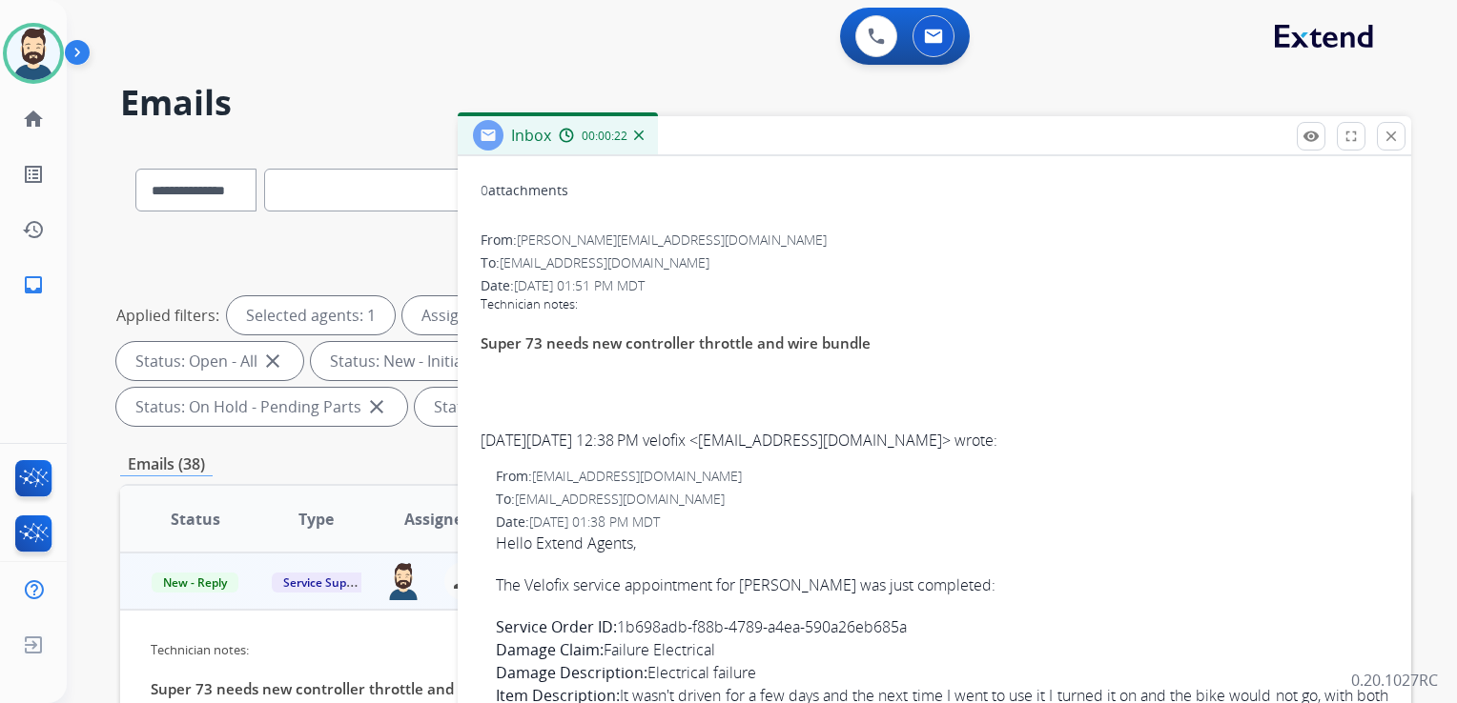
scroll to position [0, 0]
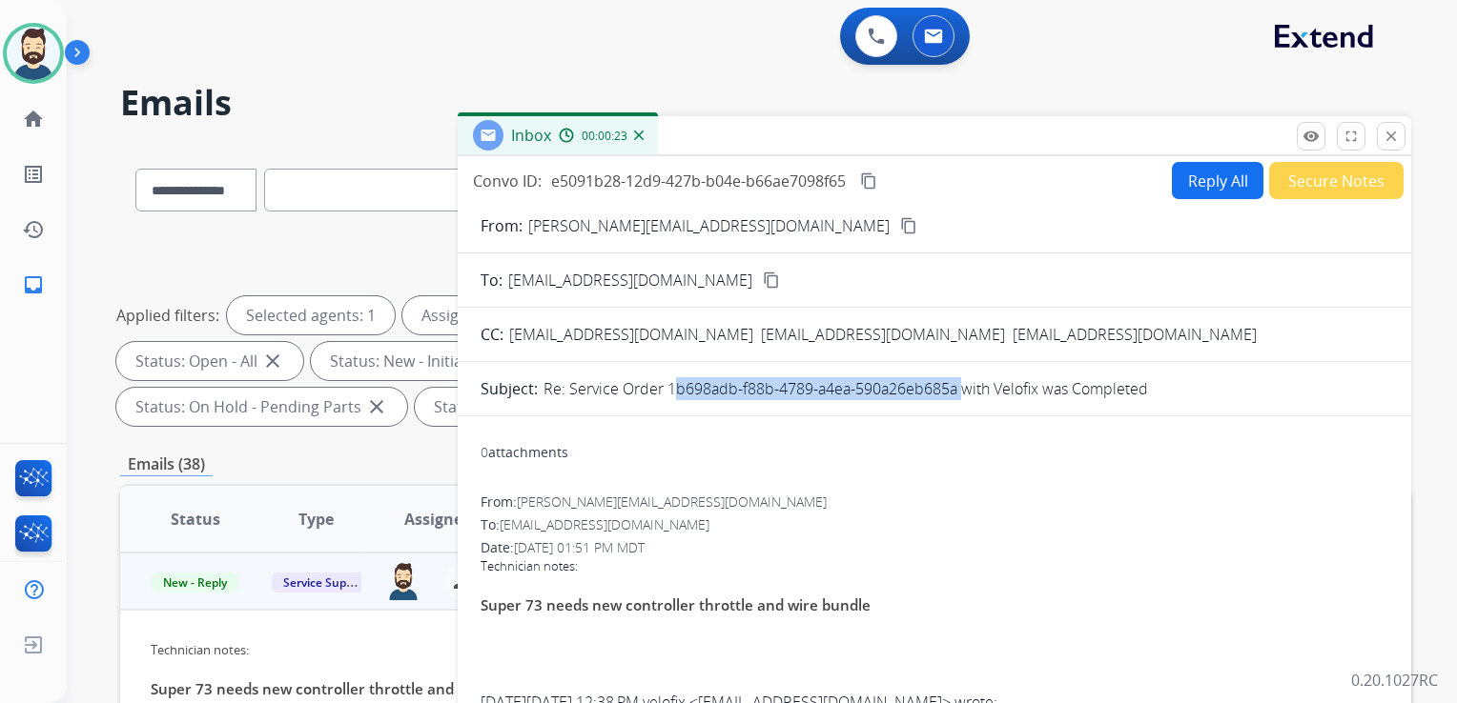
click at [865, 180] on mat-icon "content_copy" at bounding box center [868, 181] width 17 height 17
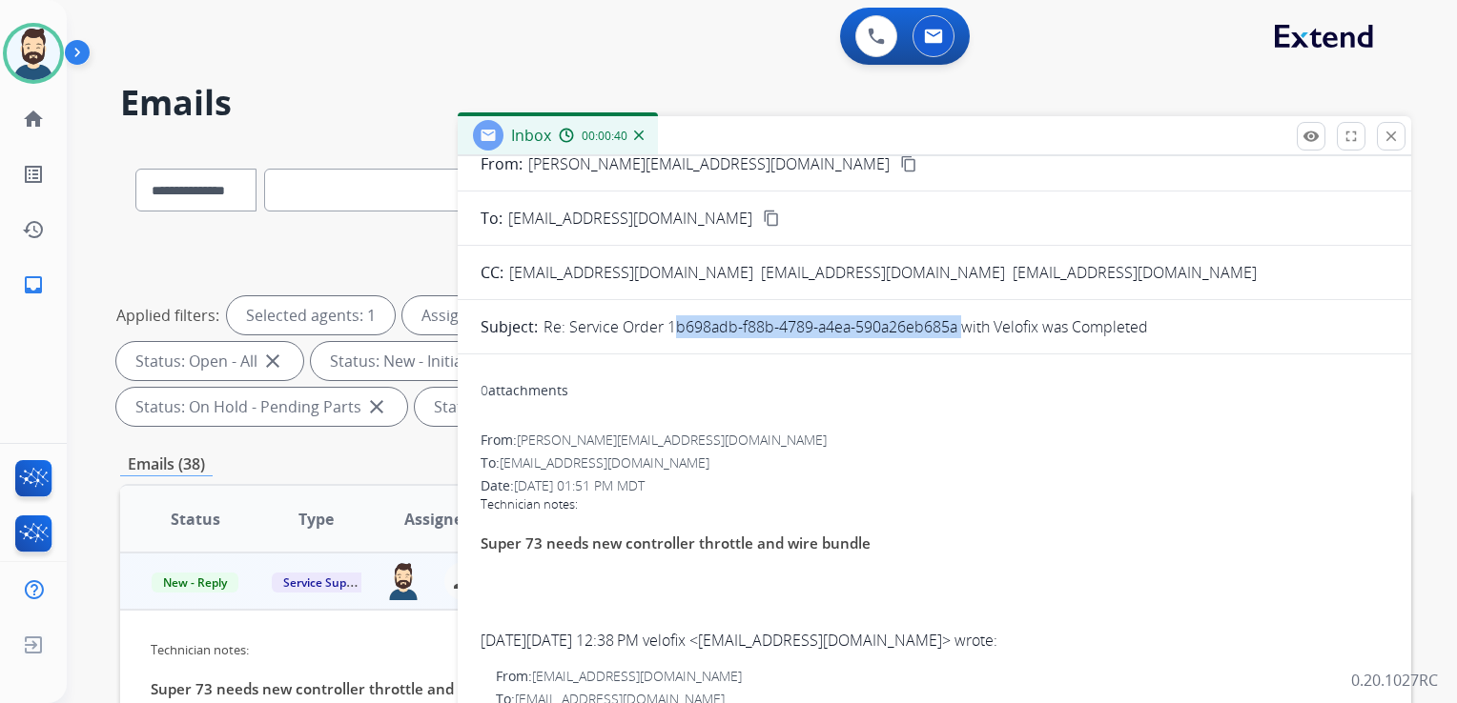
scroll to position [95, 0]
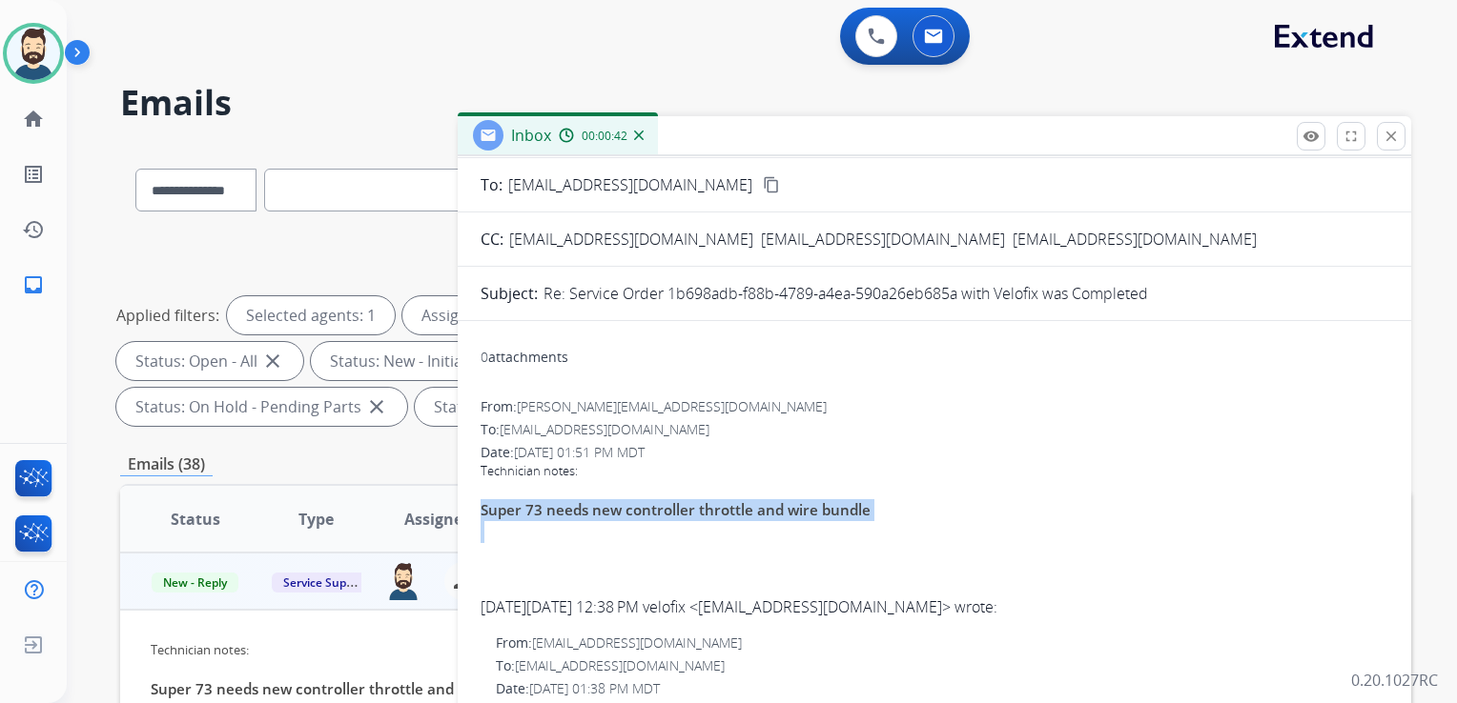
drag, startPoint x: 479, startPoint y: 508, endPoint x: 882, endPoint y: 513, distance: 402.3
click at [569, 514] on span "Super 73 needs new controller throttle and wire bundle" at bounding box center [675, 531] width 390 height 65
drag, startPoint x: 480, startPoint y: 507, endPoint x: 865, endPoint y: 512, distance: 384.2
click at [865, 512] on span "Super 73 needs new controller throttle and wire bundle" at bounding box center [675, 531] width 390 height 65
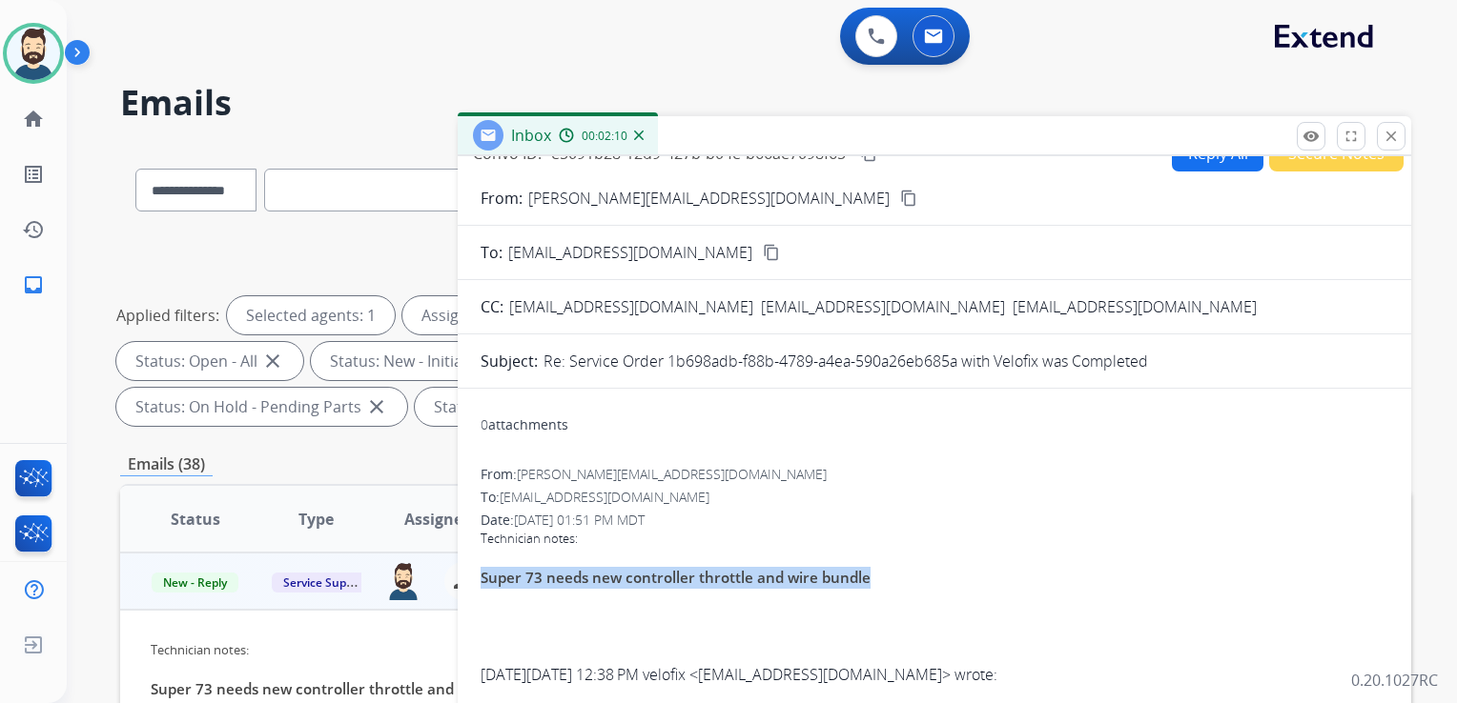
scroll to position [0, 0]
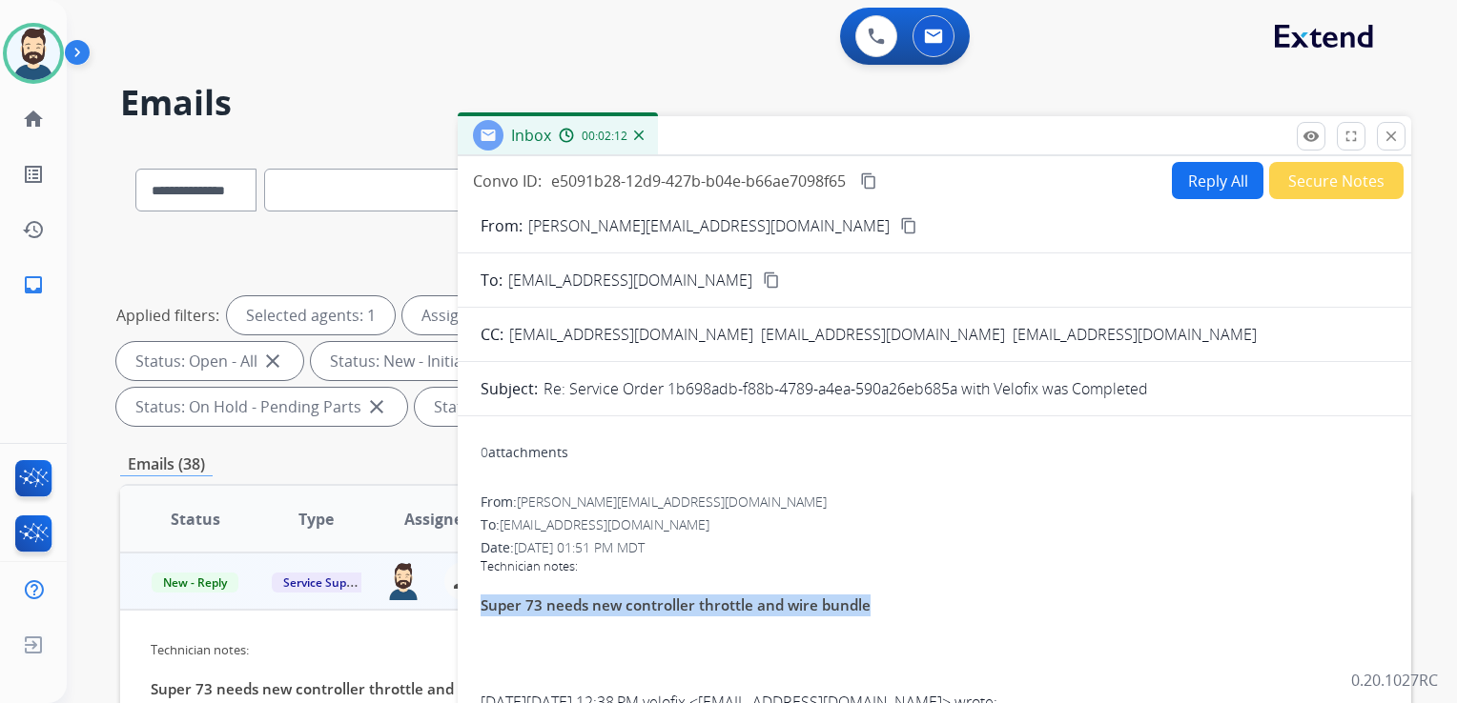
click at [1379, 132] on button "close Close" at bounding box center [1390, 136] width 29 height 29
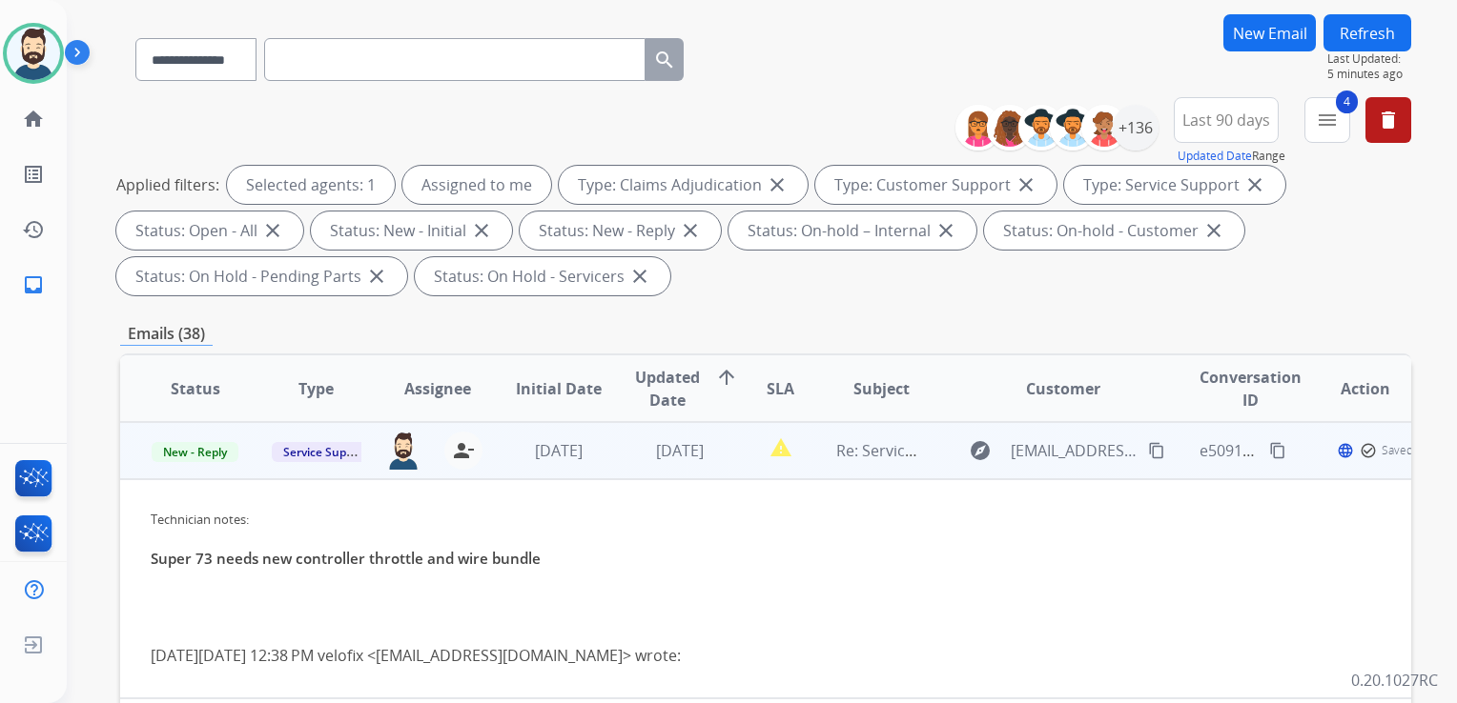
scroll to position [286, 0]
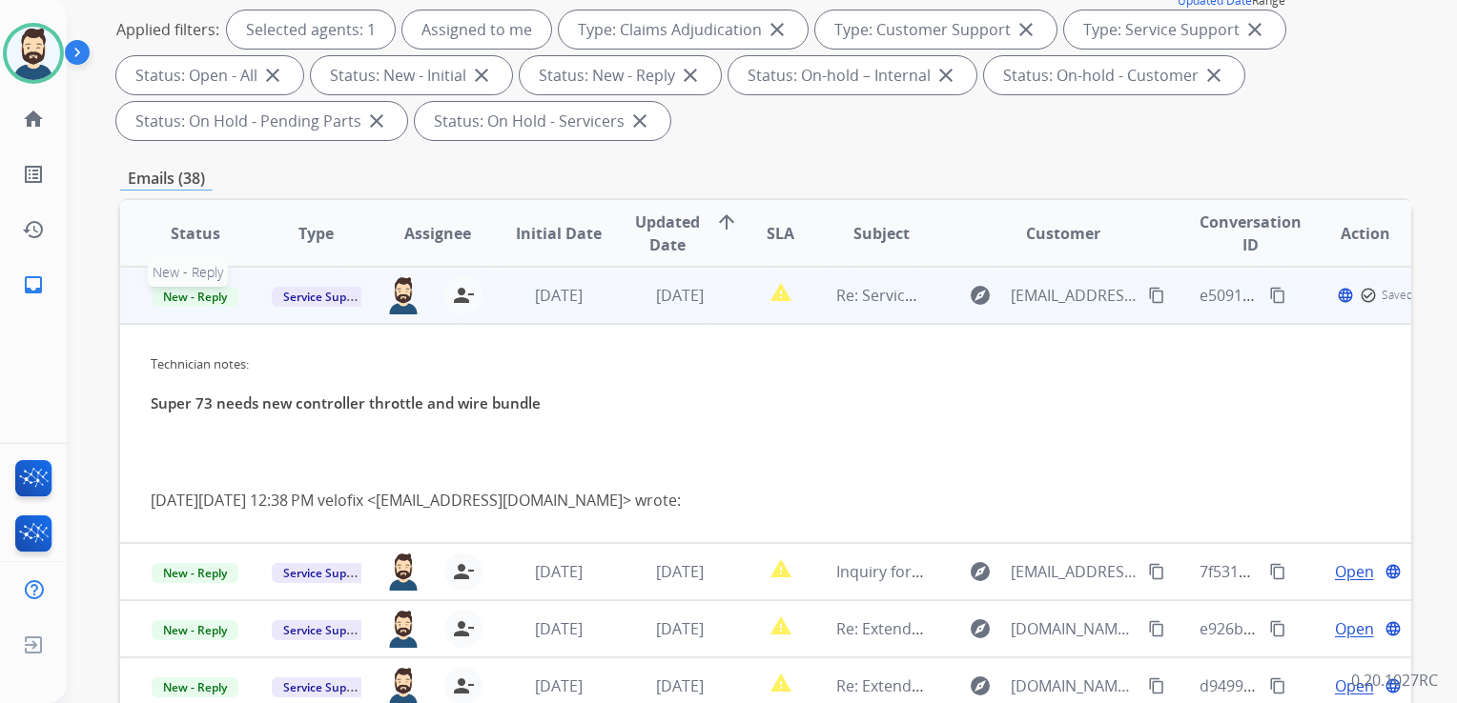
click at [201, 296] on span "New - Reply" at bounding box center [195, 297] width 87 height 20
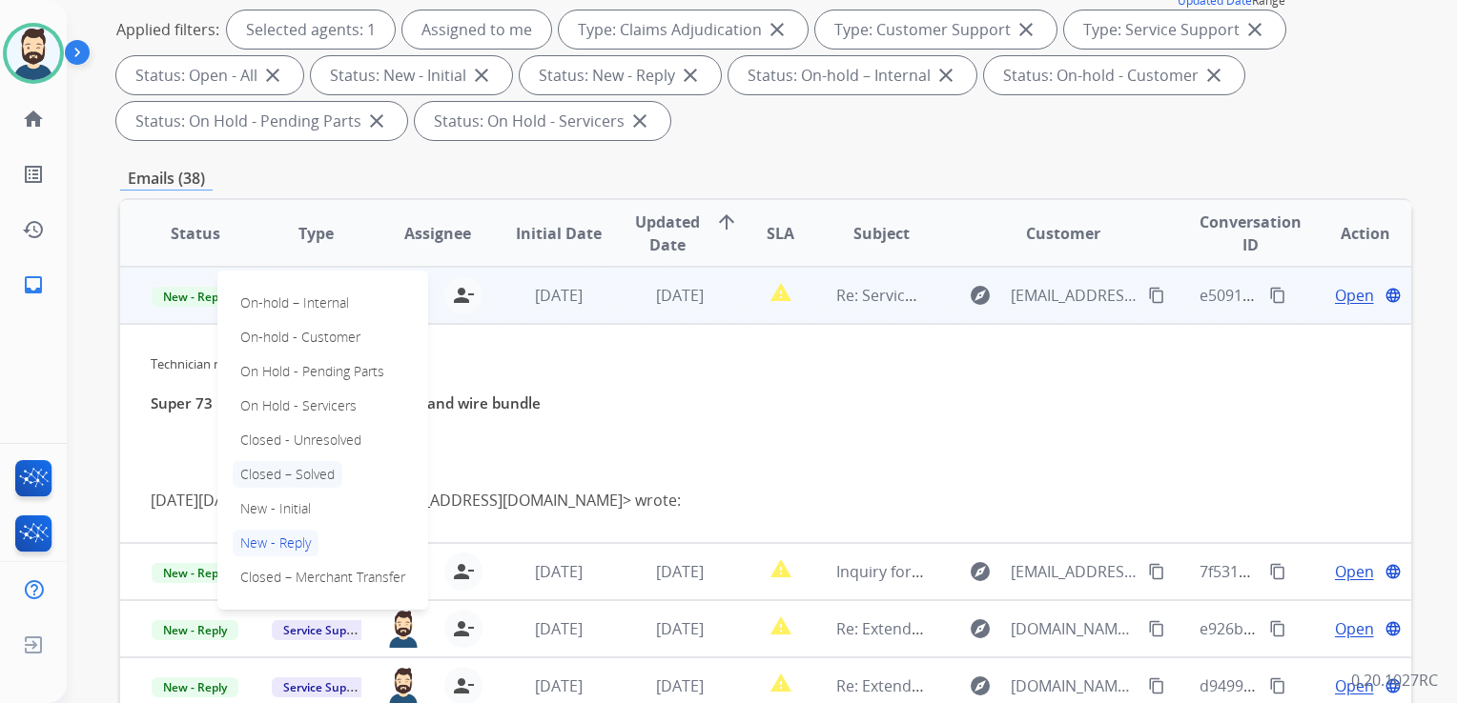
drag, startPoint x: 294, startPoint y: 474, endPoint x: 370, endPoint y: 410, distance: 99.5
click at [296, 472] on p "Closed – Solved" at bounding box center [288, 474] width 110 height 27
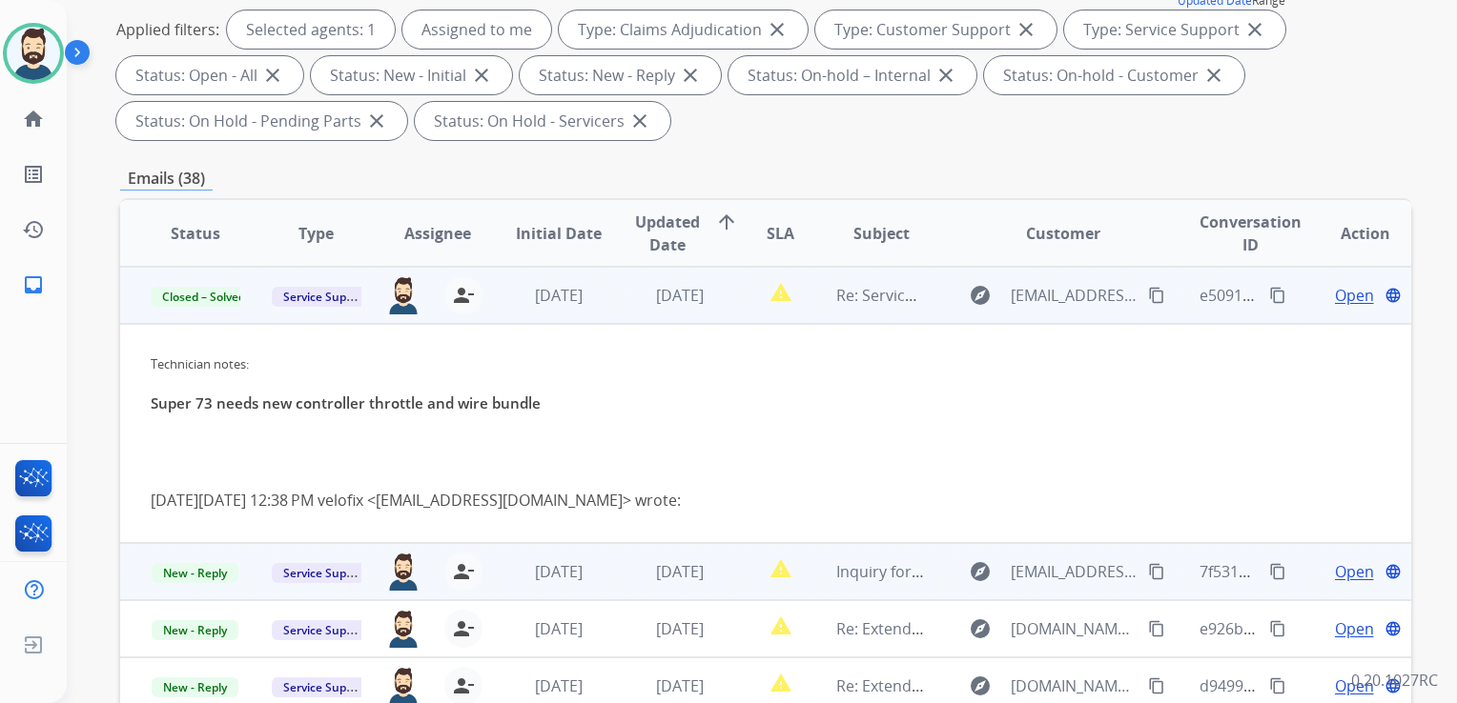
drag, startPoint x: 590, startPoint y: 307, endPoint x: 712, endPoint y: 343, distance: 127.3
click at [595, 309] on td "[DATE]" at bounding box center [543, 295] width 121 height 57
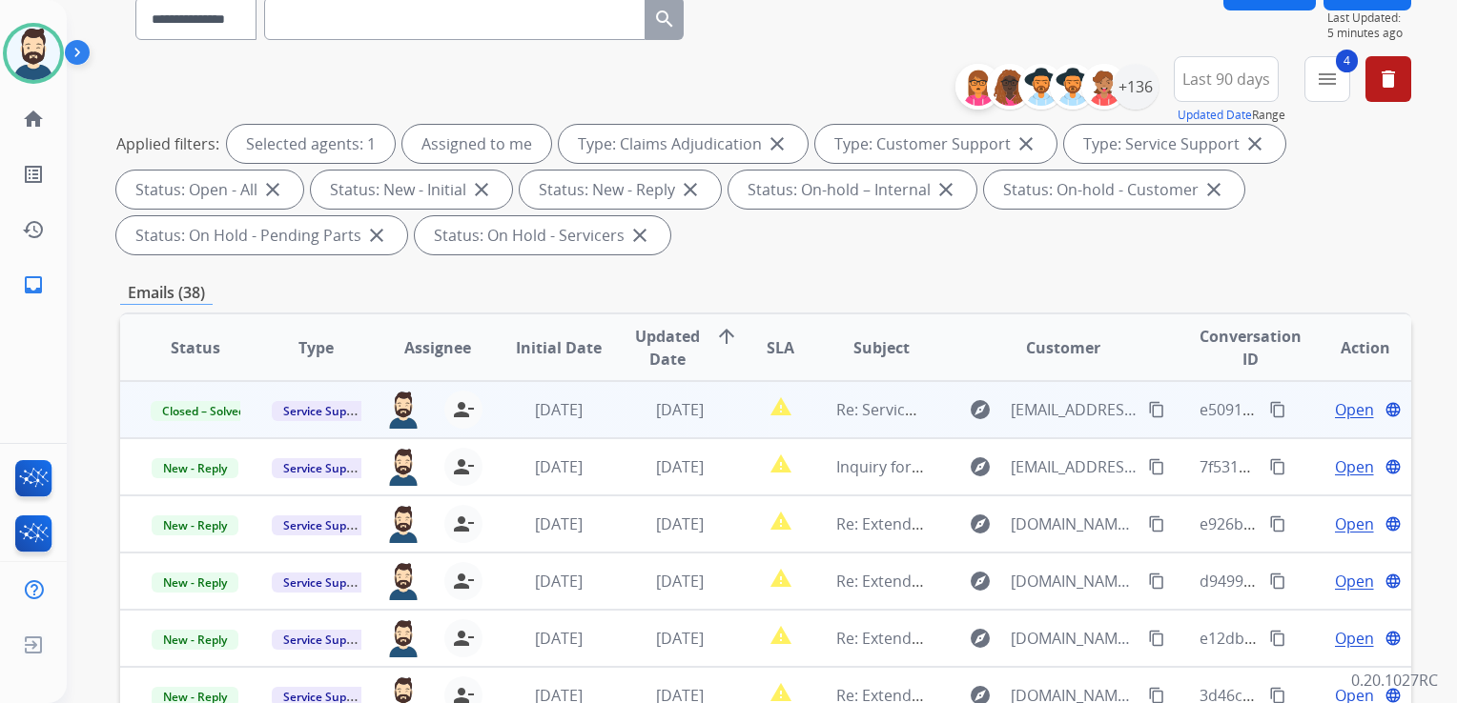
scroll to position [0, 0]
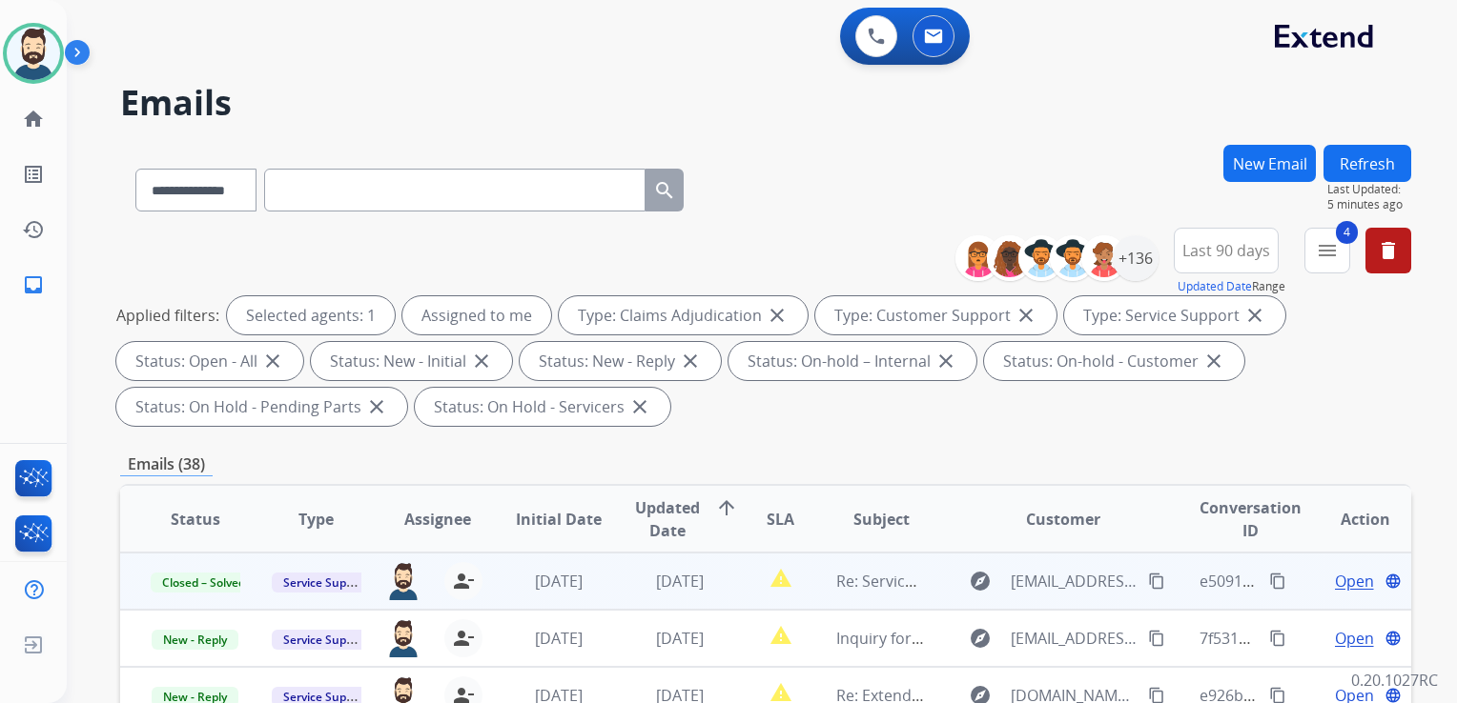
click at [1344, 162] on button "Refresh" at bounding box center [1367, 163] width 88 height 37
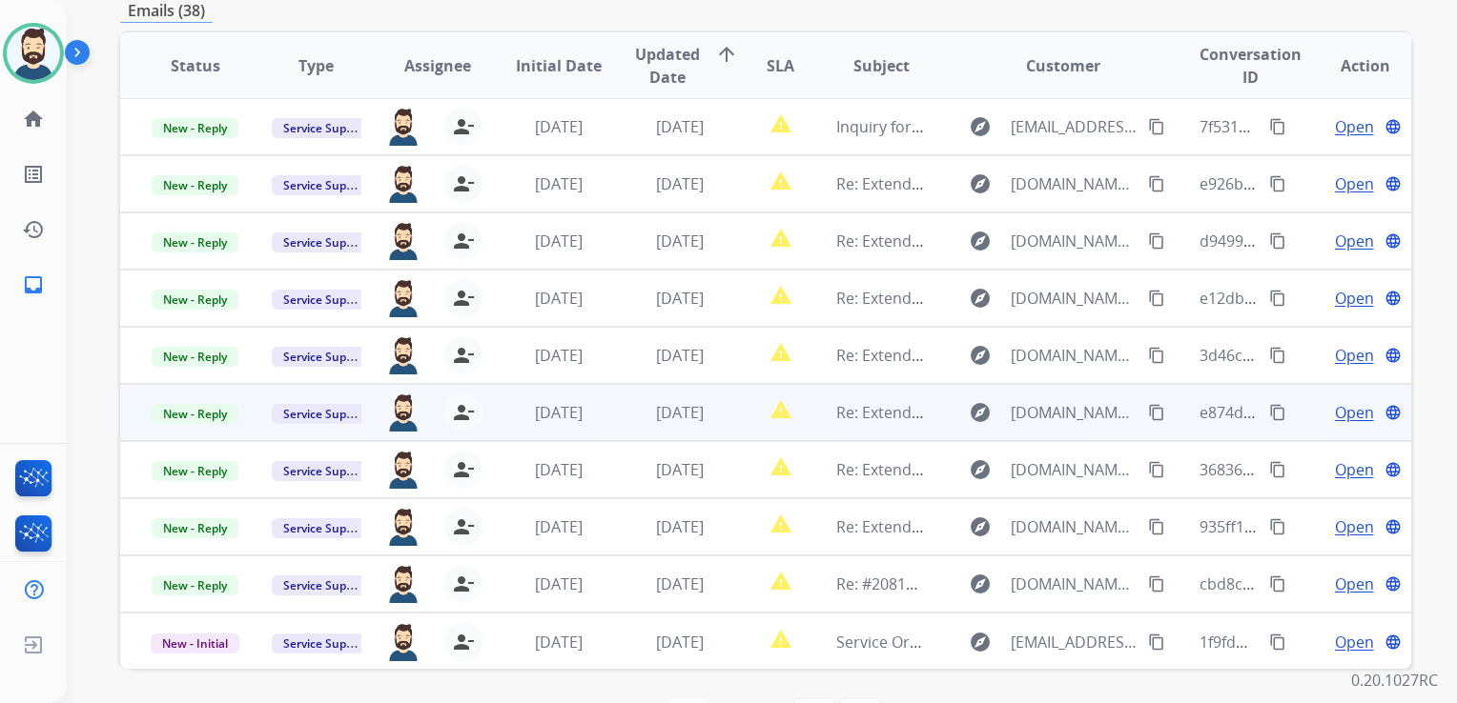
scroll to position [518, 0]
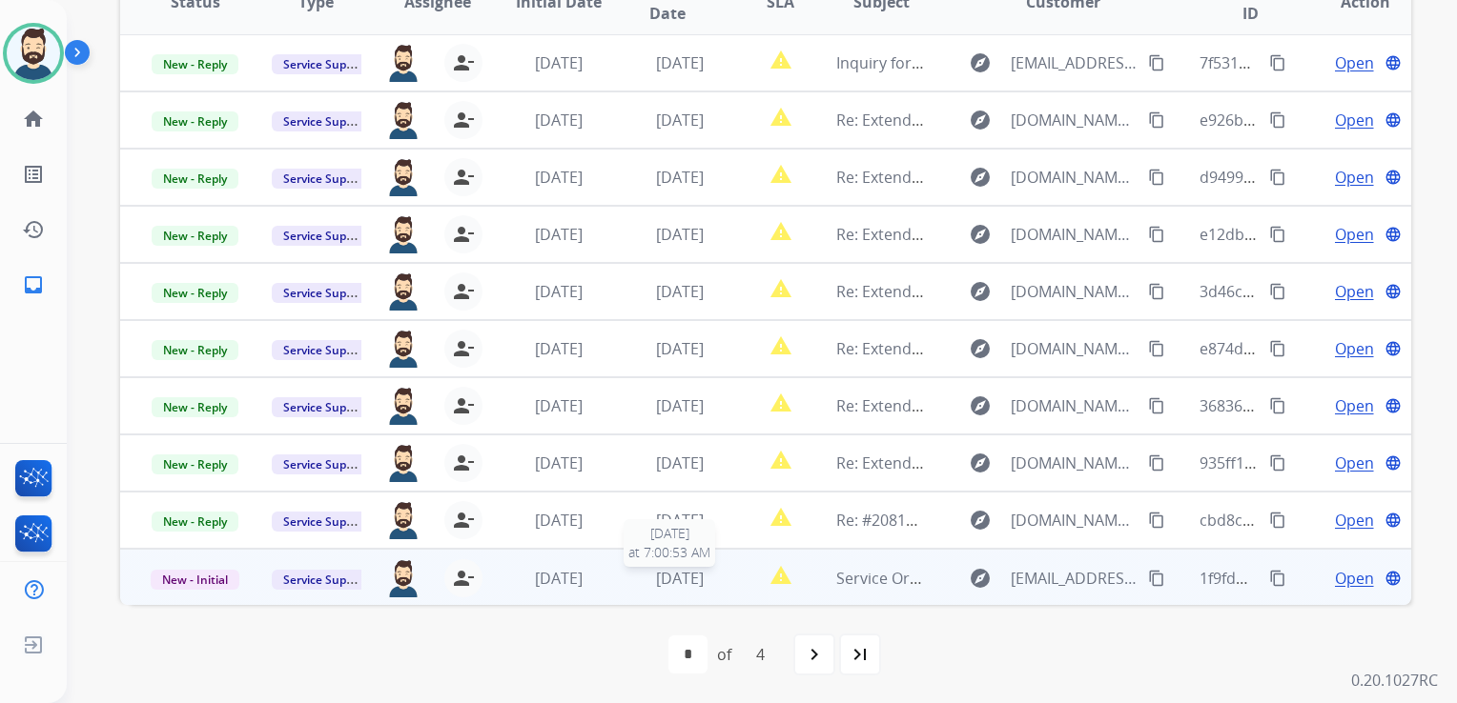
click at [683, 581] on span "[DATE]" at bounding box center [680, 578] width 48 height 21
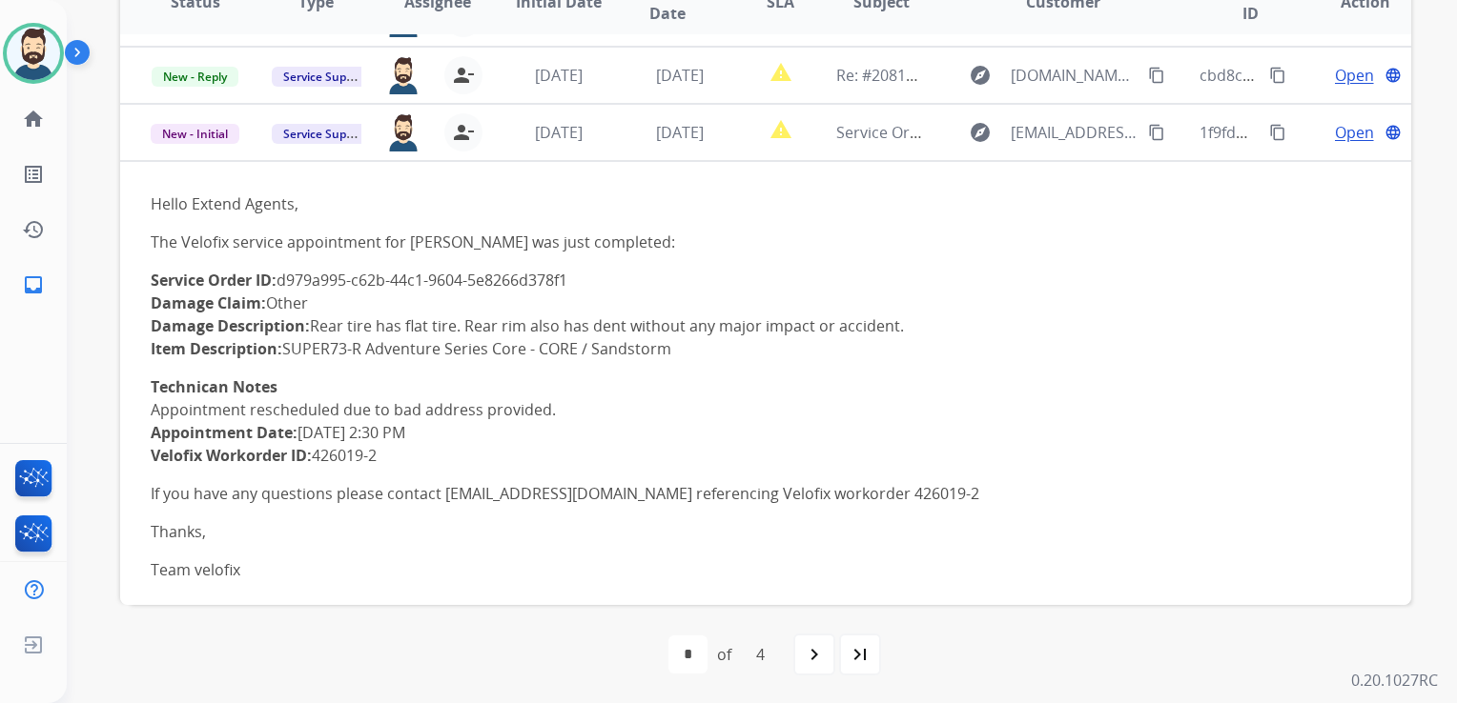
scroll to position [467, 0]
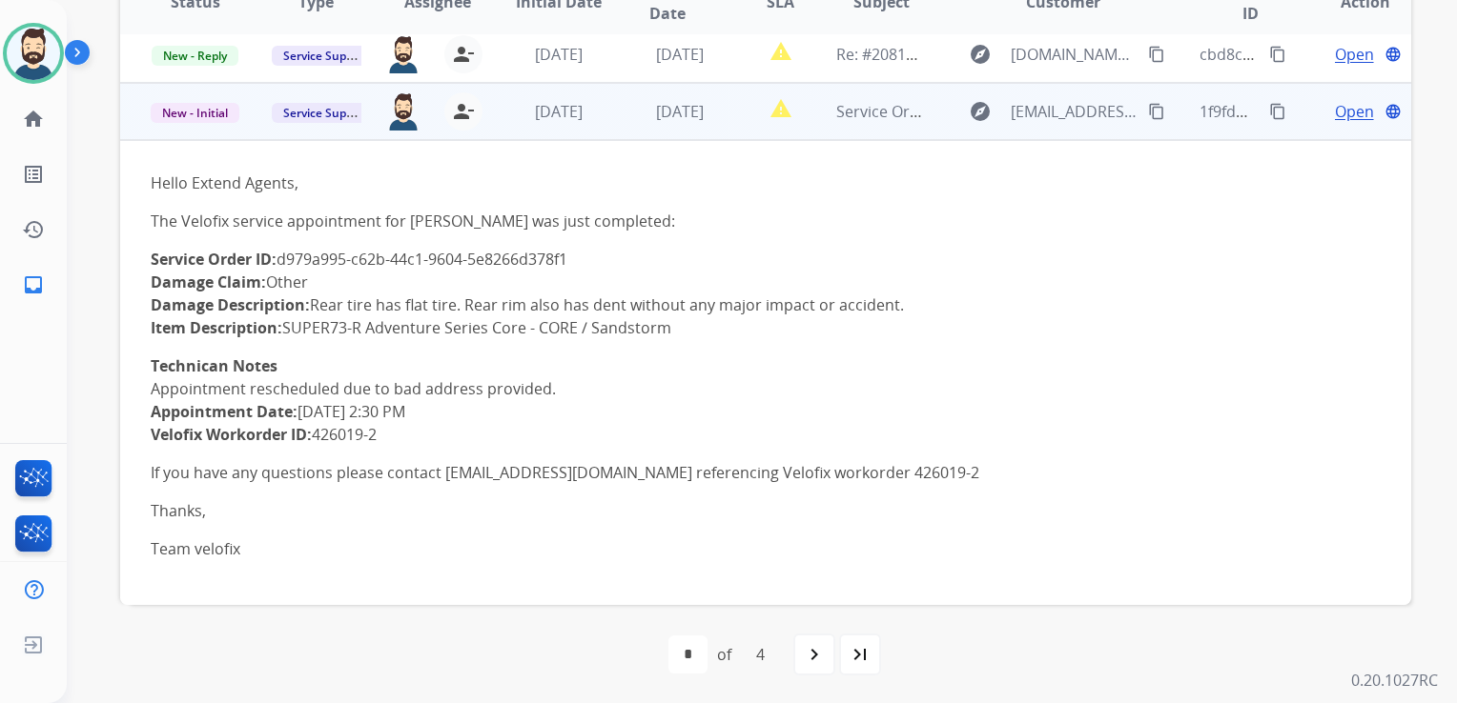
click at [1335, 113] on span "Open" at bounding box center [1354, 111] width 39 height 23
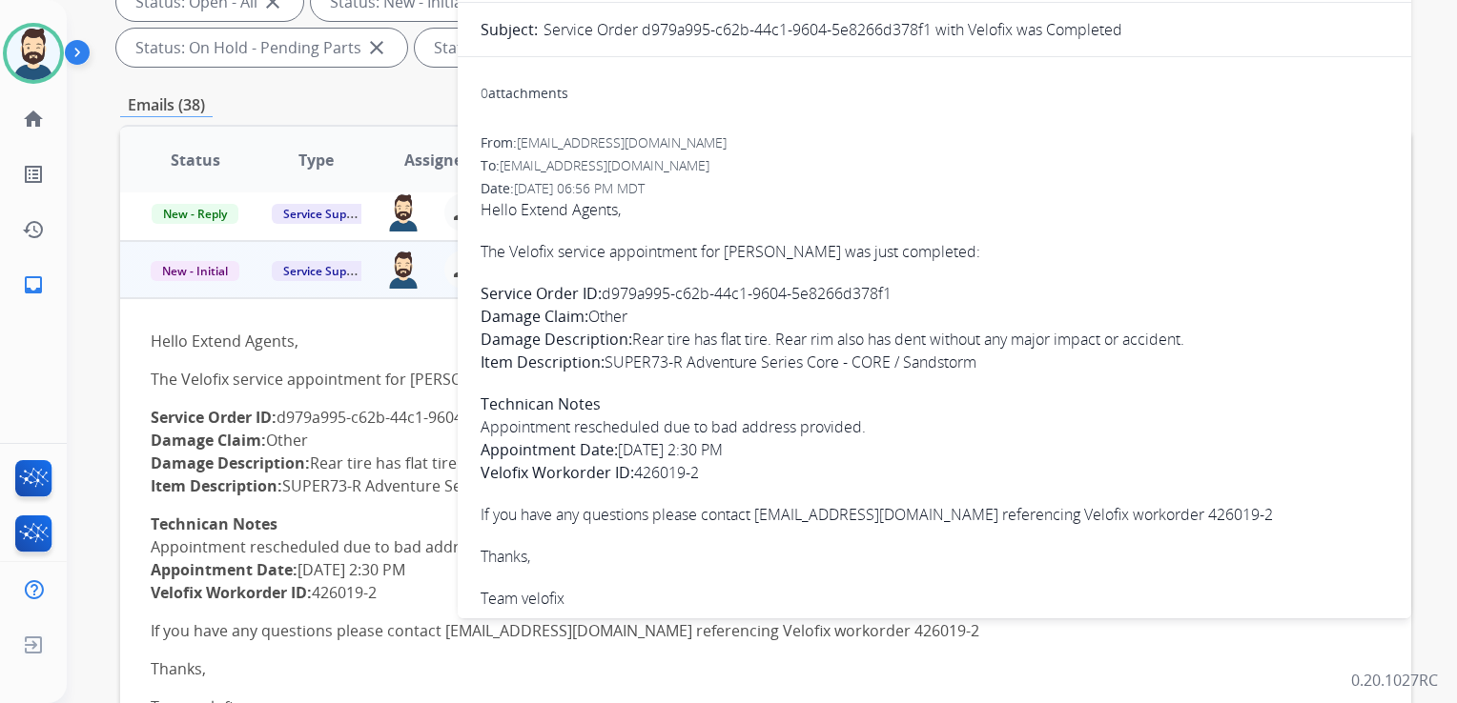
scroll to position [327, 0]
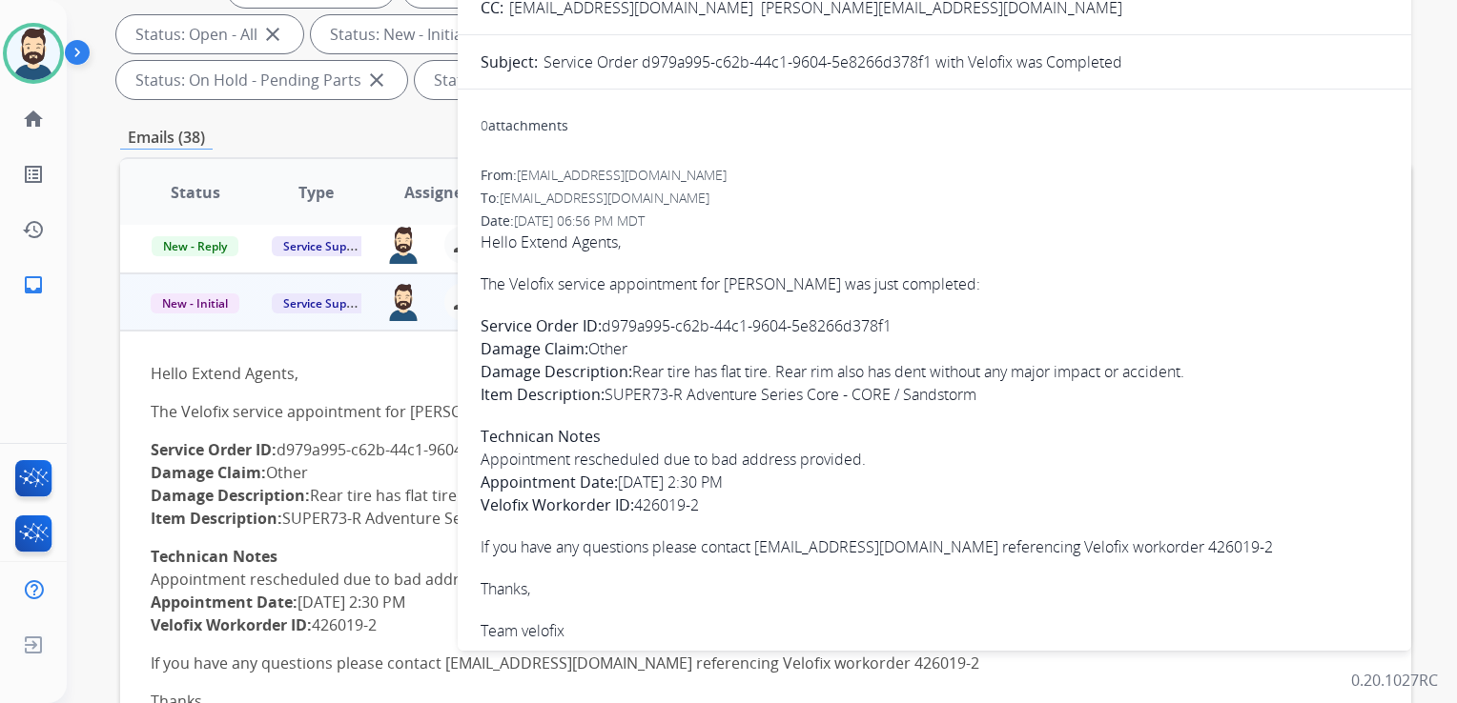
drag, startPoint x: 603, startPoint y: 323, endPoint x: 898, endPoint y: 328, distance: 294.6
click at [898, 328] on p "Service Order ID: d979a995-c62b-44c1-9604-5e8266d378f1 Damage Claim: Other Dama…" at bounding box center [933, 361] width 907 height 92
drag, startPoint x: 898, startPoint y: 328, endPoint x: 877, endPoint y: 328, distance: 21.0
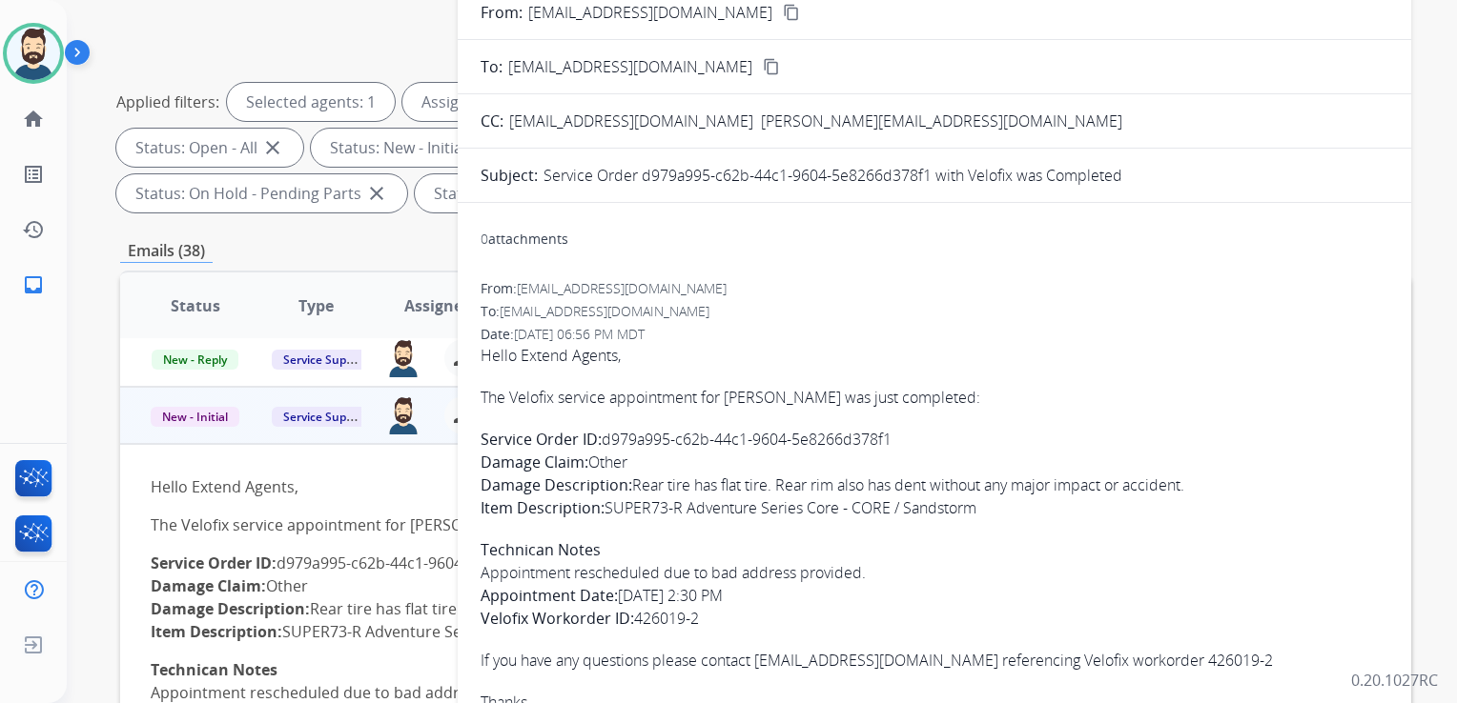
scroll to position [0, 0]
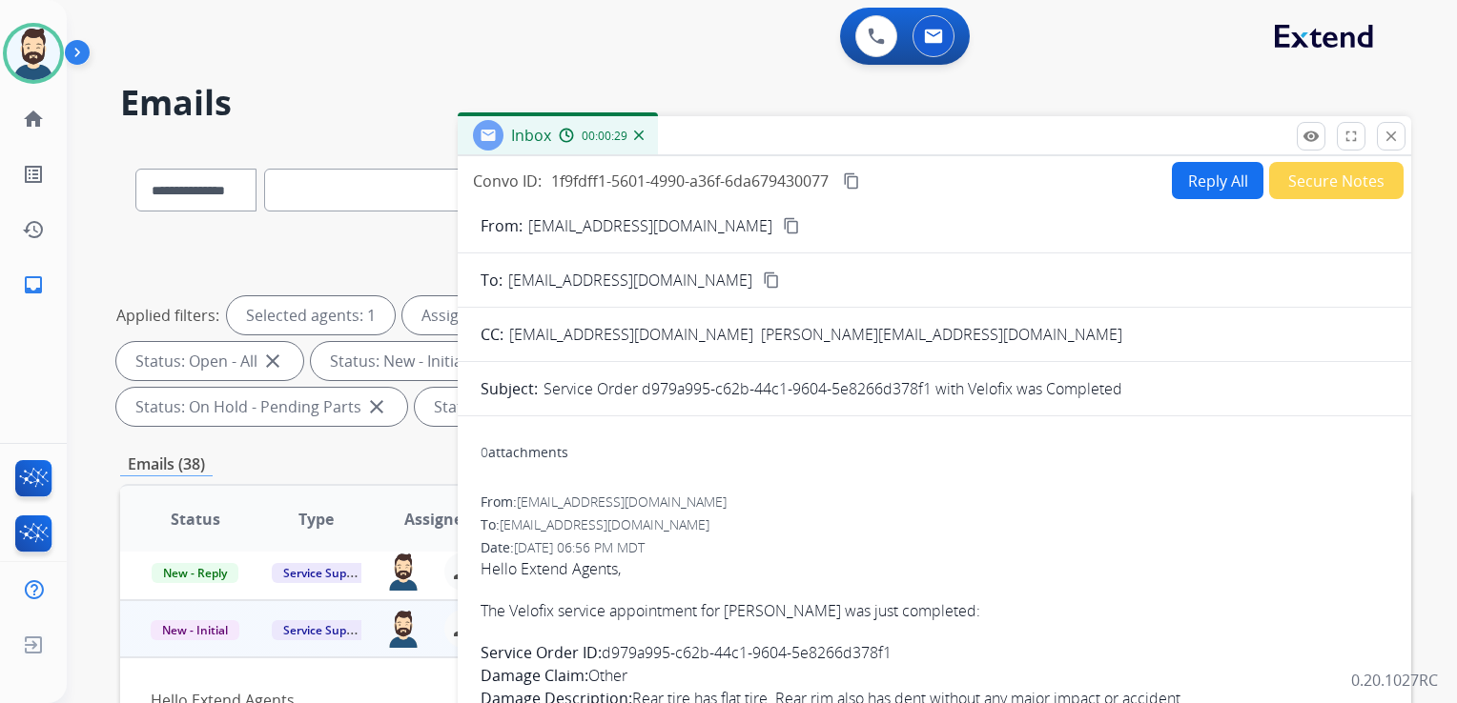
click at [856, 182] on mat-icon "content_copy" at bounding box center [851, 181] width 17 height 17
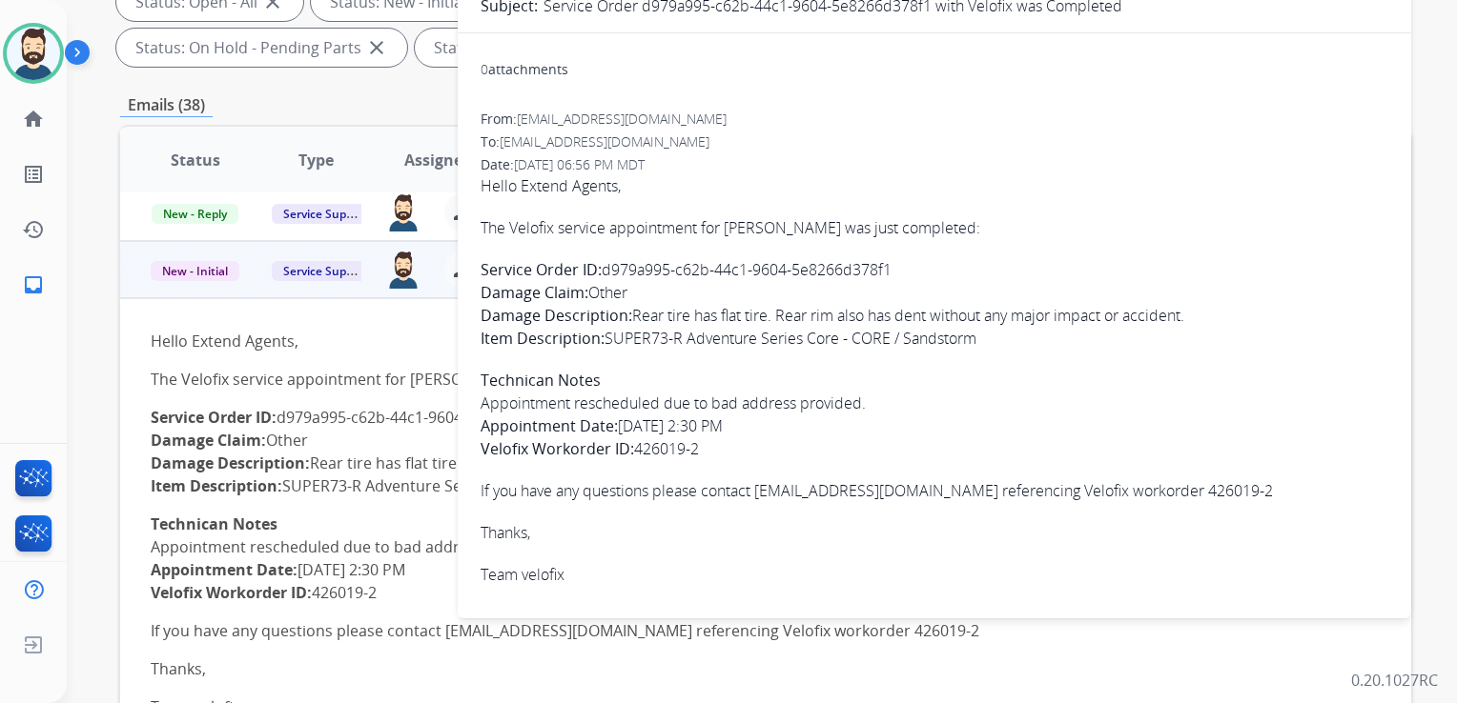
scroll to position [381, 0]
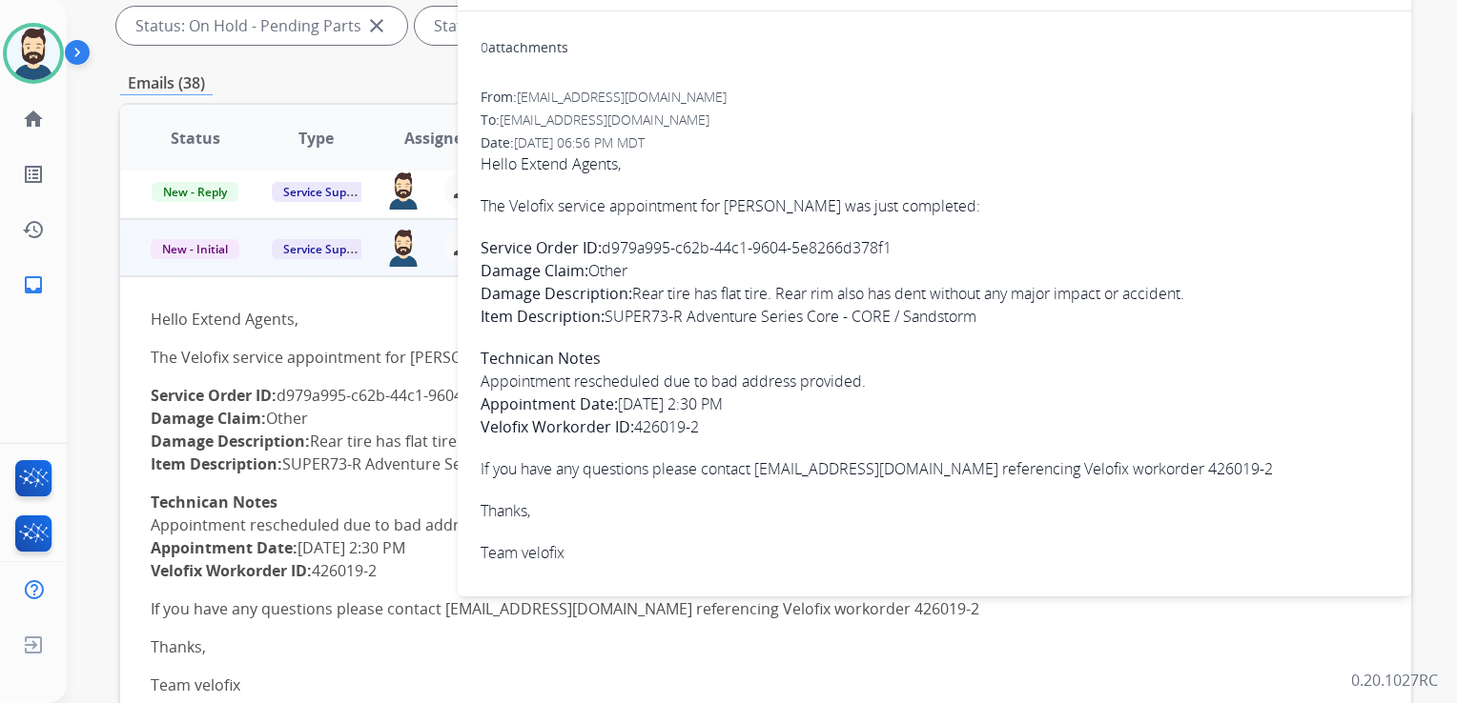
drag, startPoint x: 480, startPoint y: 202, endPoint x: 713, endPoint y: 429, distance: 324.9
click at [713, 429] on span "Hello Extend Agents, The Velofix service appointment for Birol Sarigul was just…" at bounding box center [933, 359] width 907 height 412
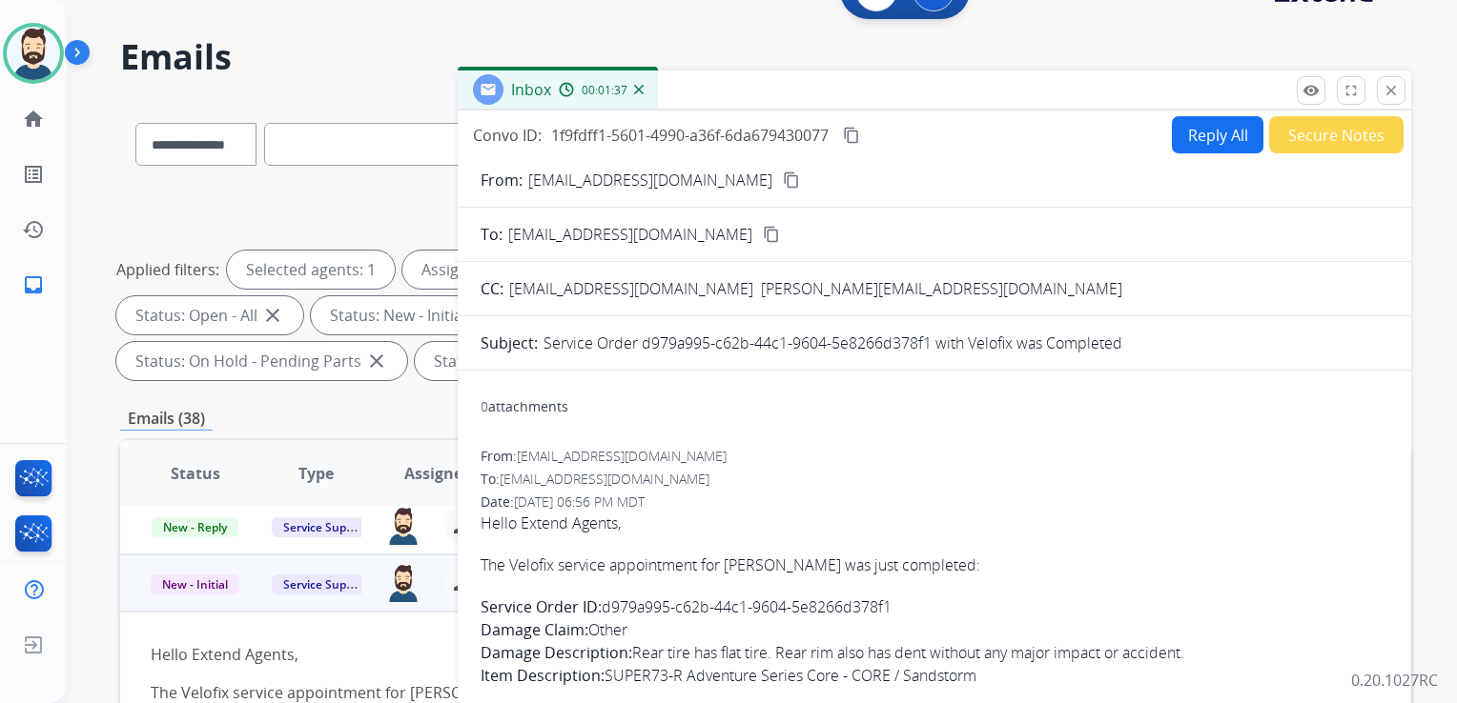
scroll to position [0, 0]
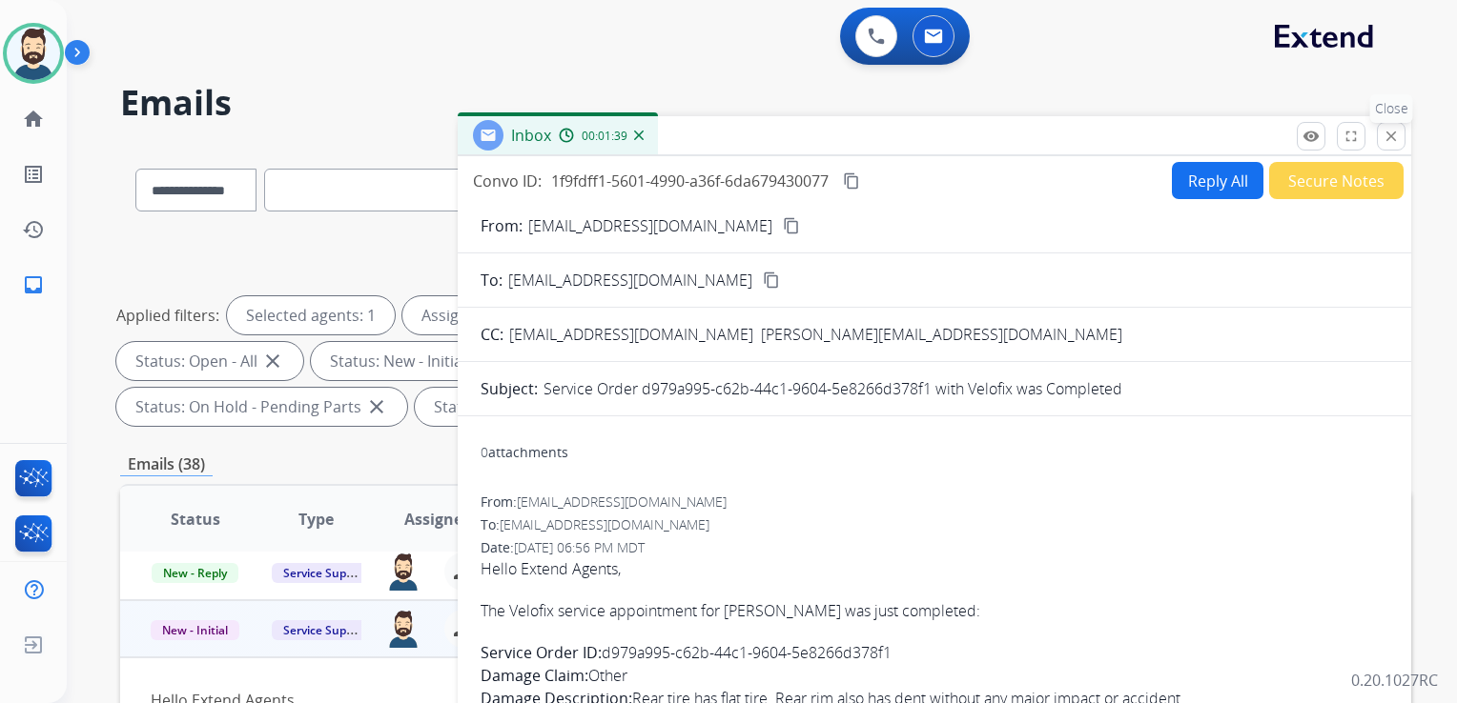
click at [1385, 136] on mat-icon "close" at bounding box center [1390, 136] width 17 height 17
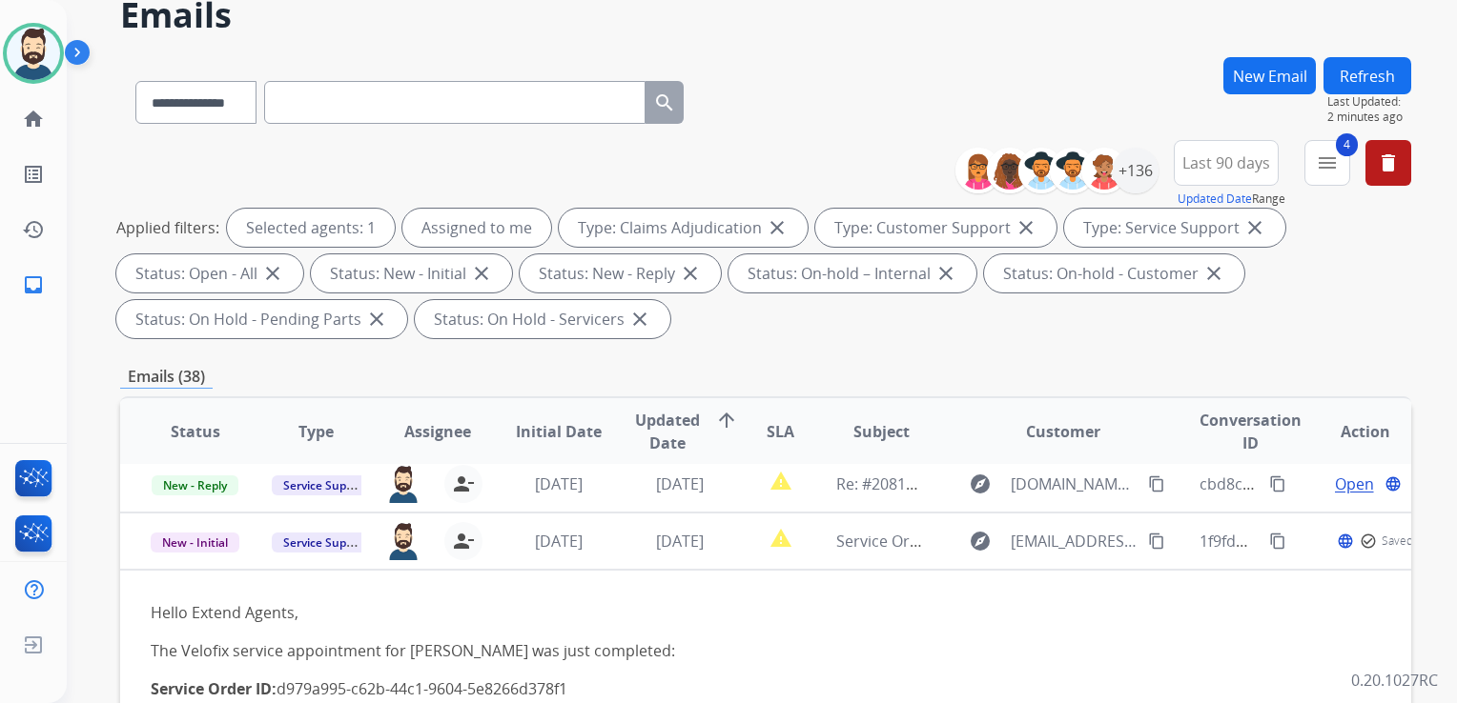
scroll to position [191, 0]
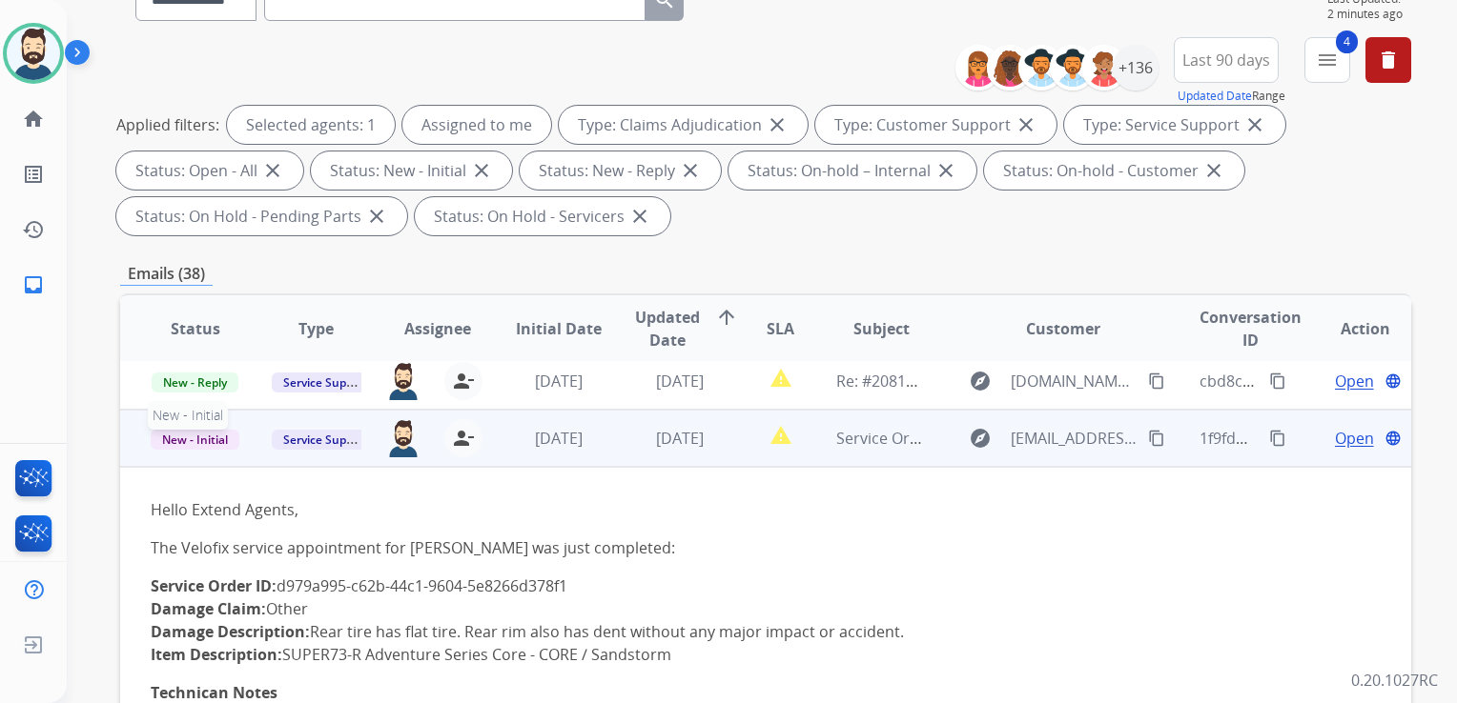
click at [213, 444] on span "New - Initial" at bounding box center [195, 440] width 89 height 20
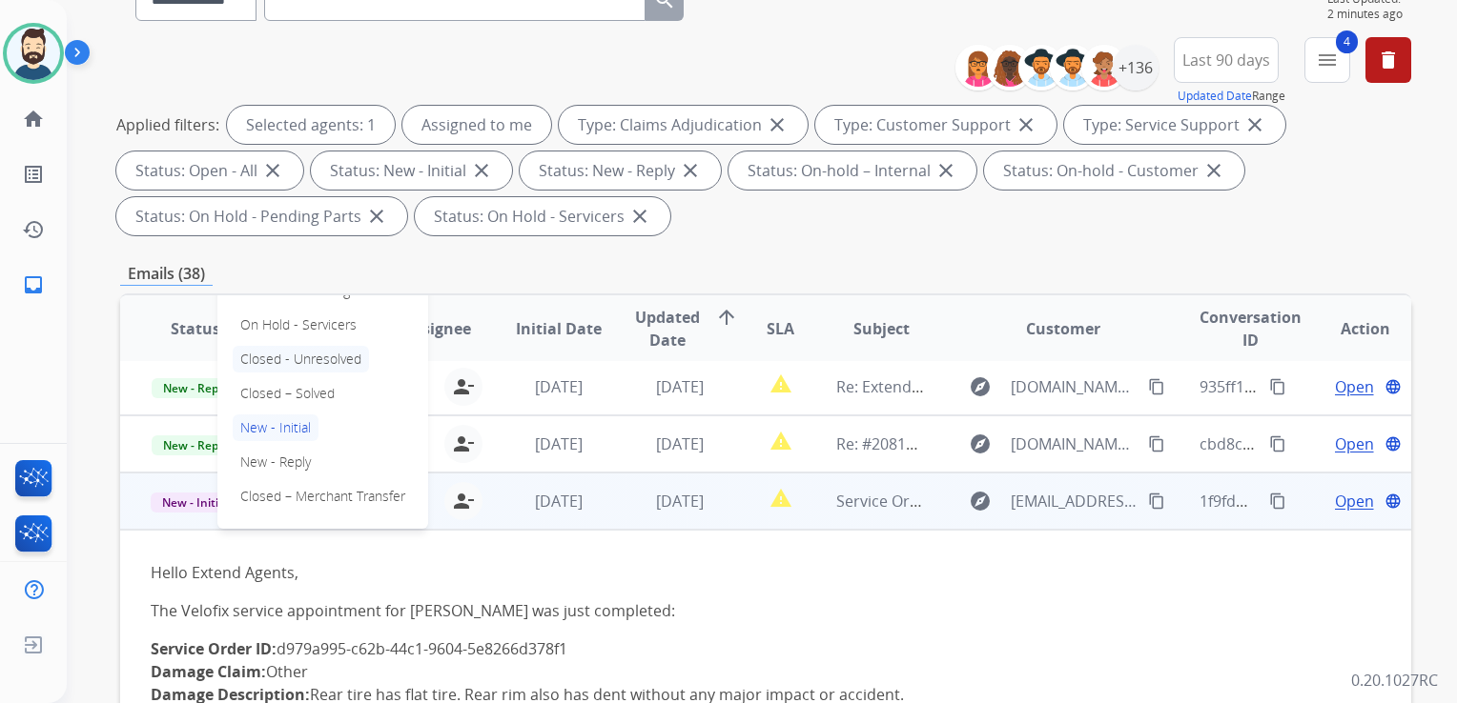
scroll to position [372, 0]
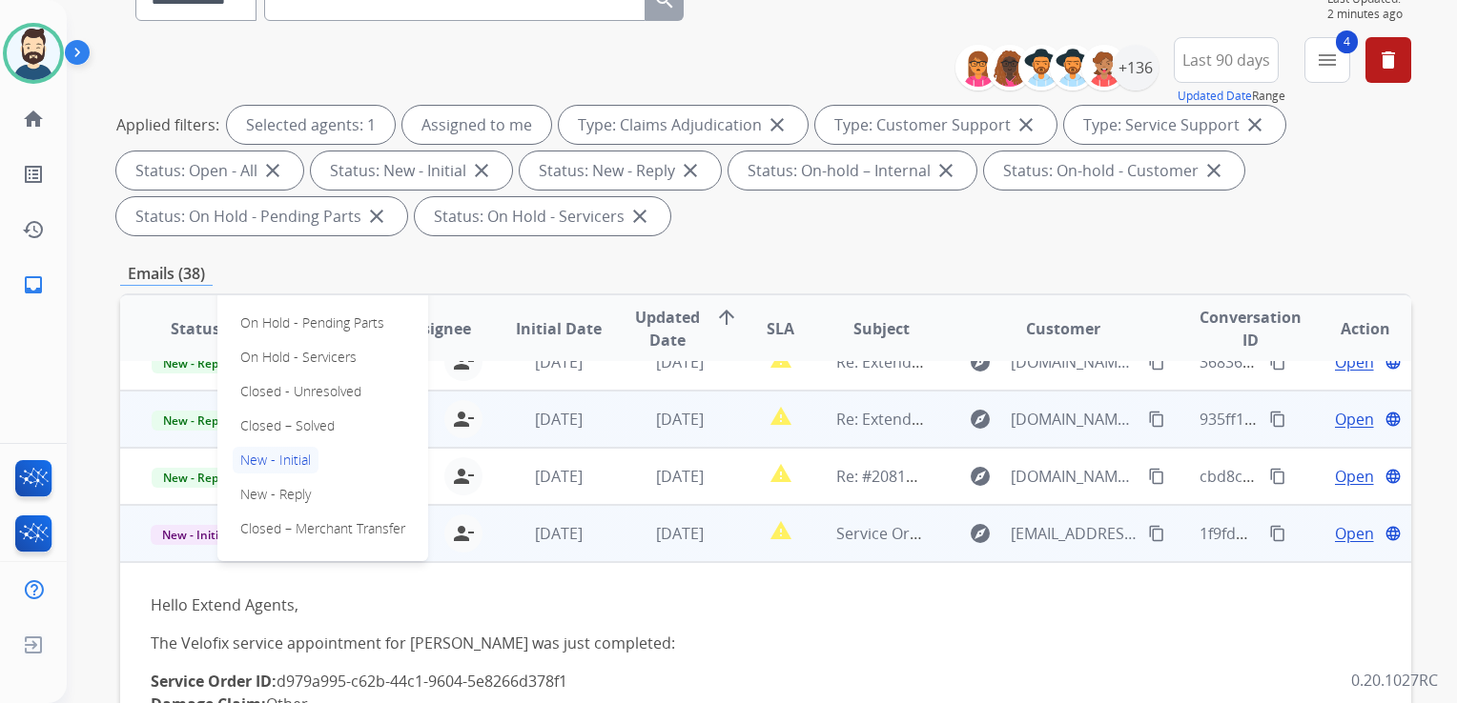
drag, startPoint x: 316, startPoint y: 419, endPoint x: 328, endPoint y: 430, distance: 16.2
click at [316, 419] on p "Closed – Solved" at bounding box center [288, 426] width 110 height 27
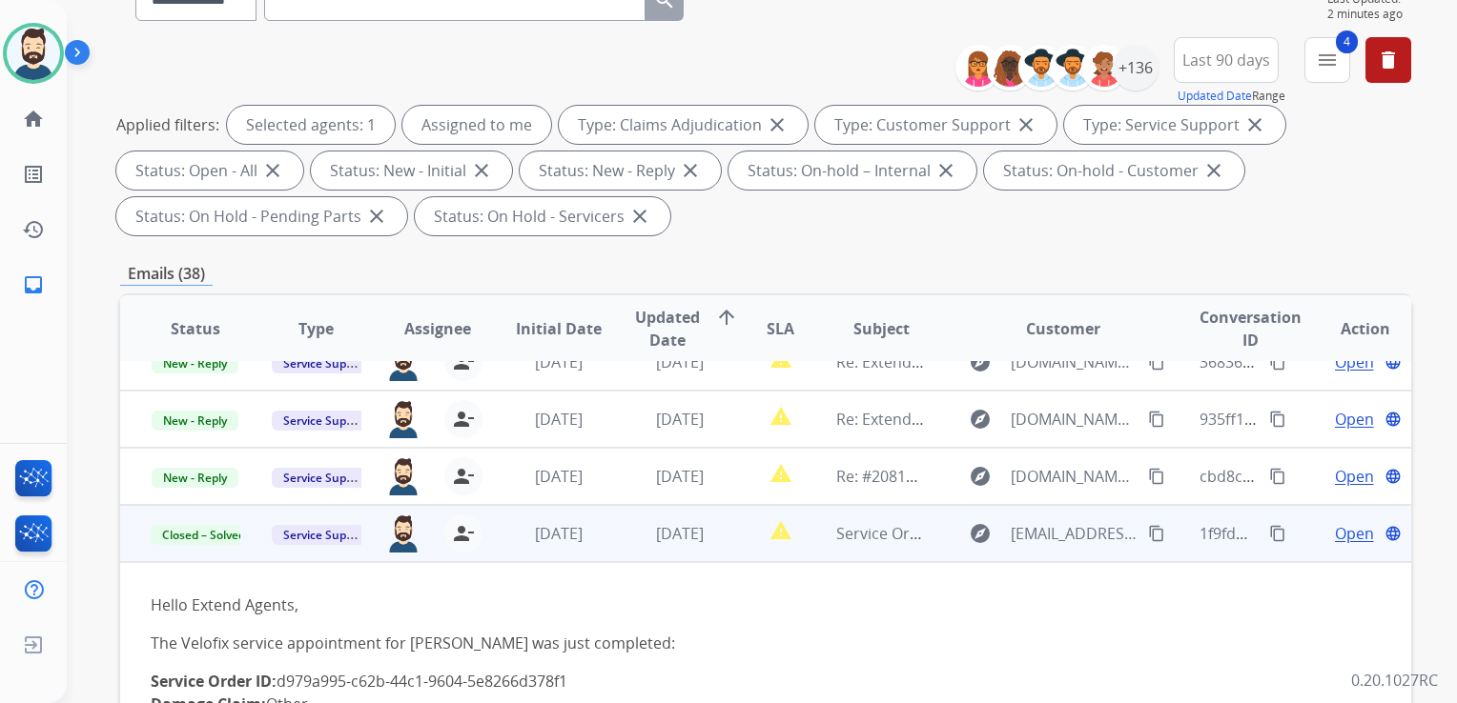
click at [538, 557] on td "[DATE]" at bounding box center [543, 533] width 121 height 57
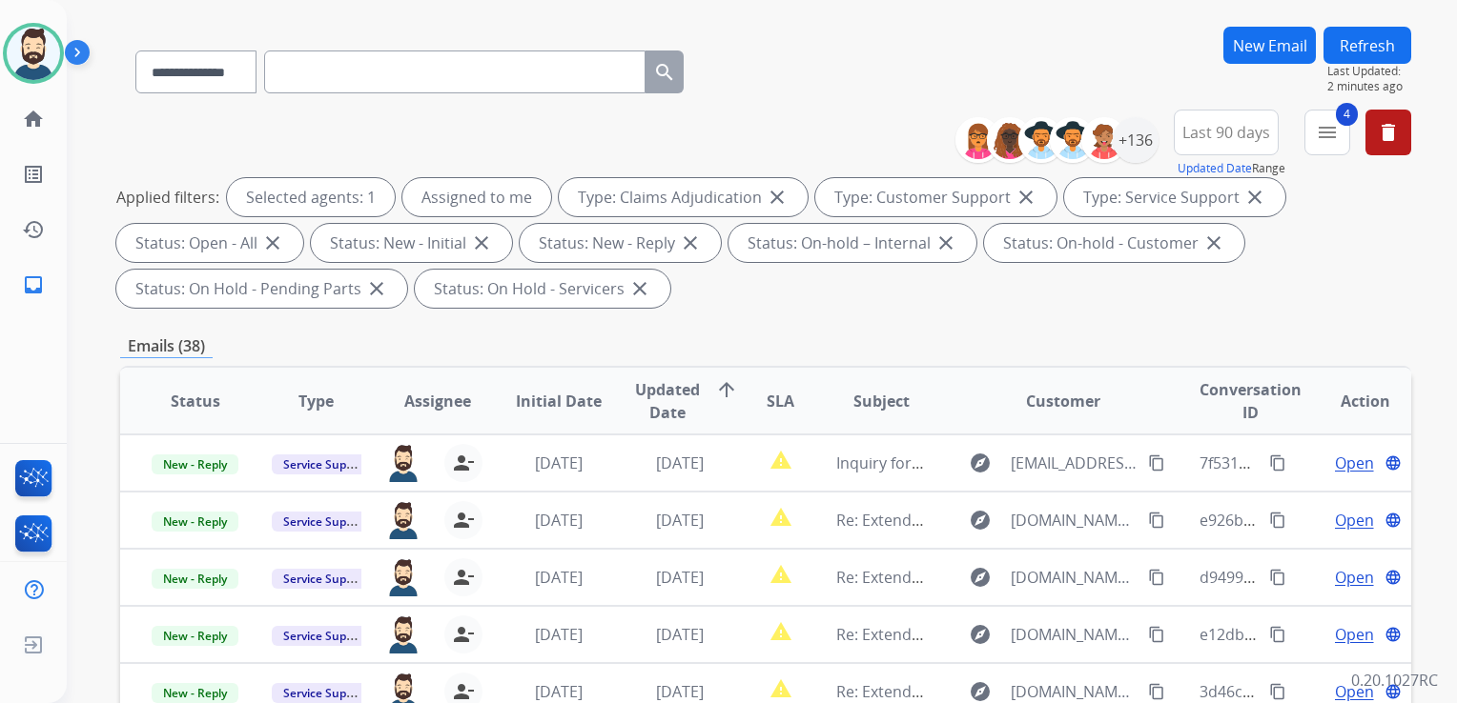
scroll to position [0, 0]
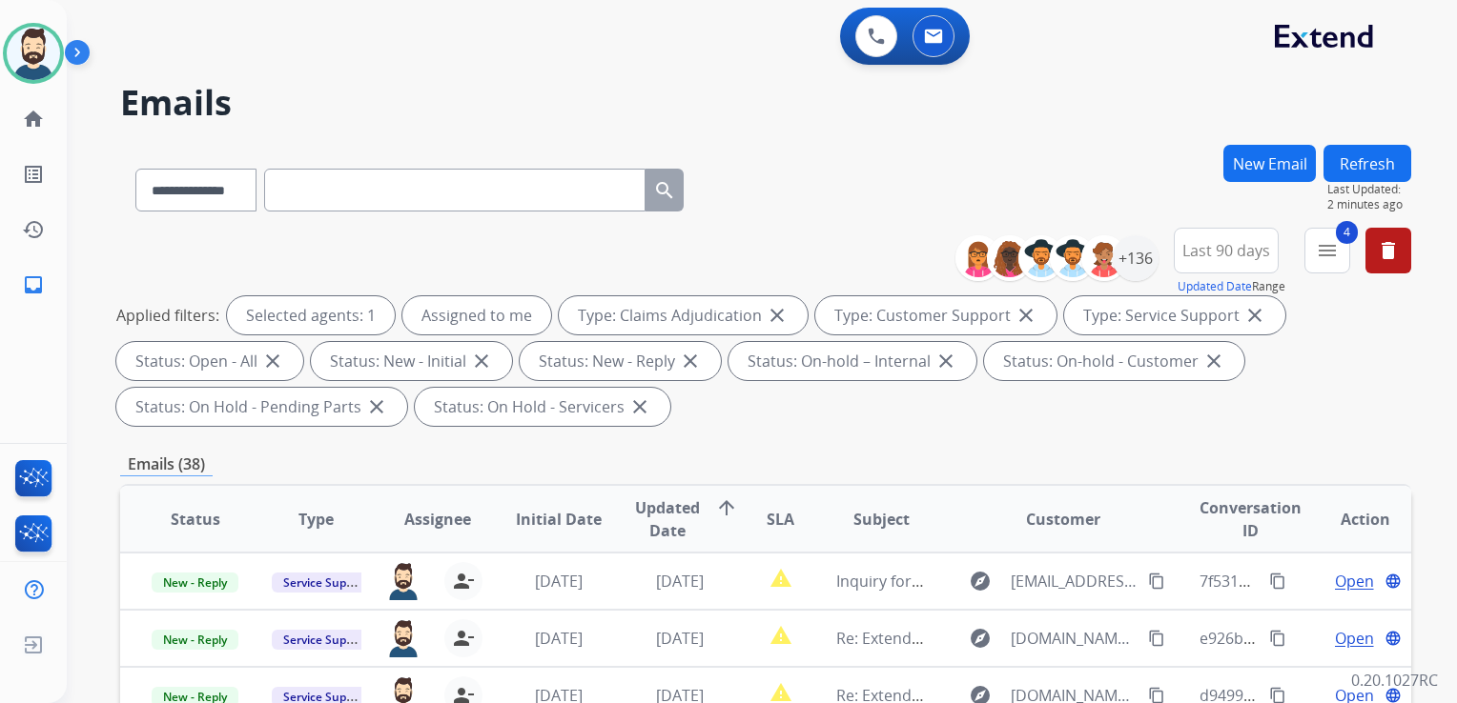
click at [1357, 161] on button "Refresh" at bounding box center [1367, 163] width 88 height 37
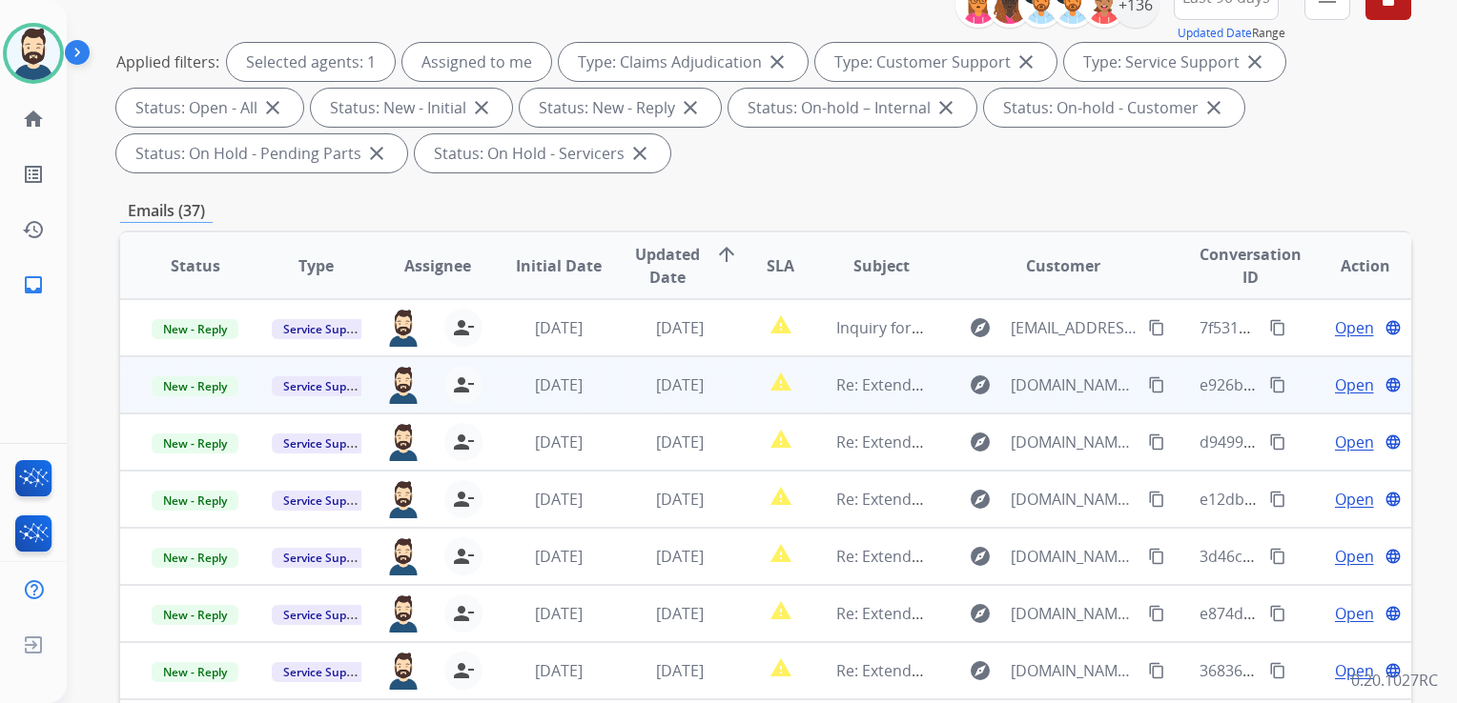
scroll to position [232, 0]
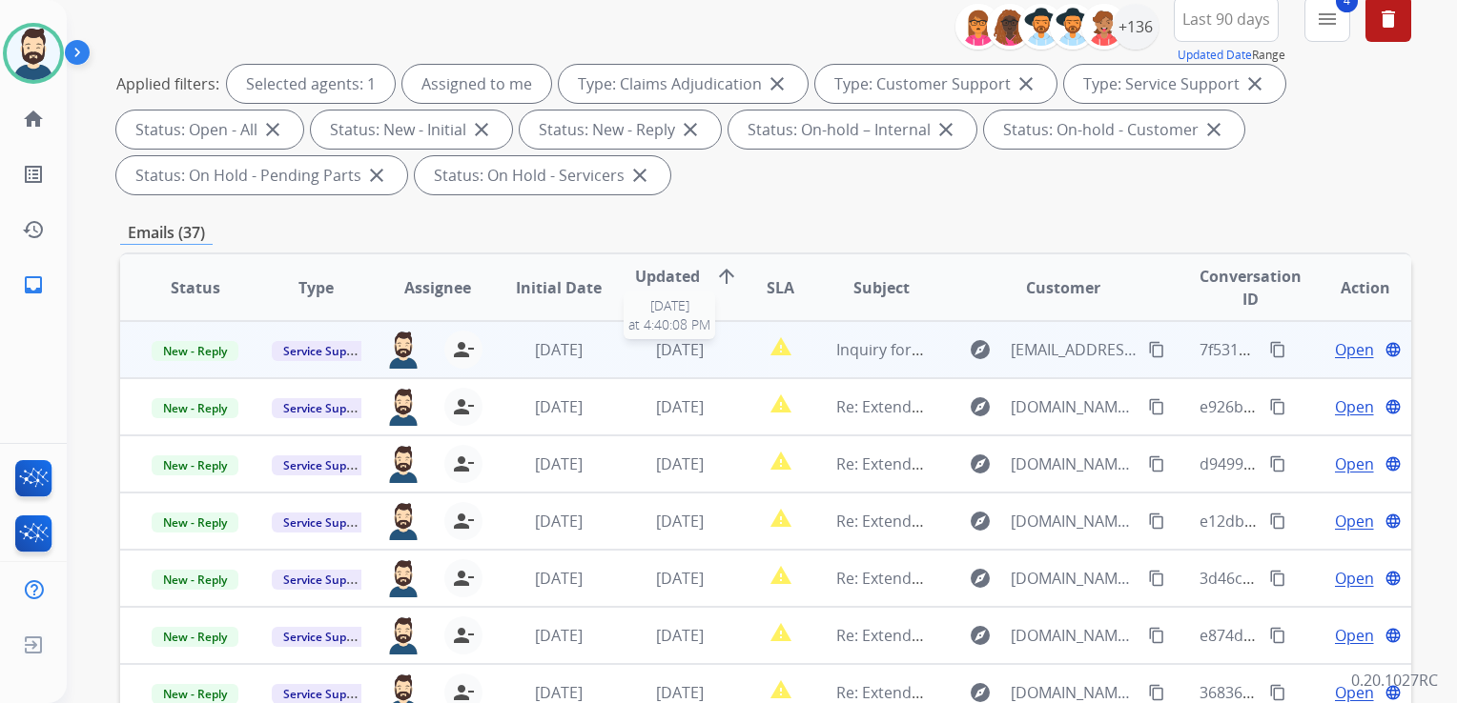
click at [698, 357] on span "[DATE]" at bounding box center [680, 349] width 48 height 21
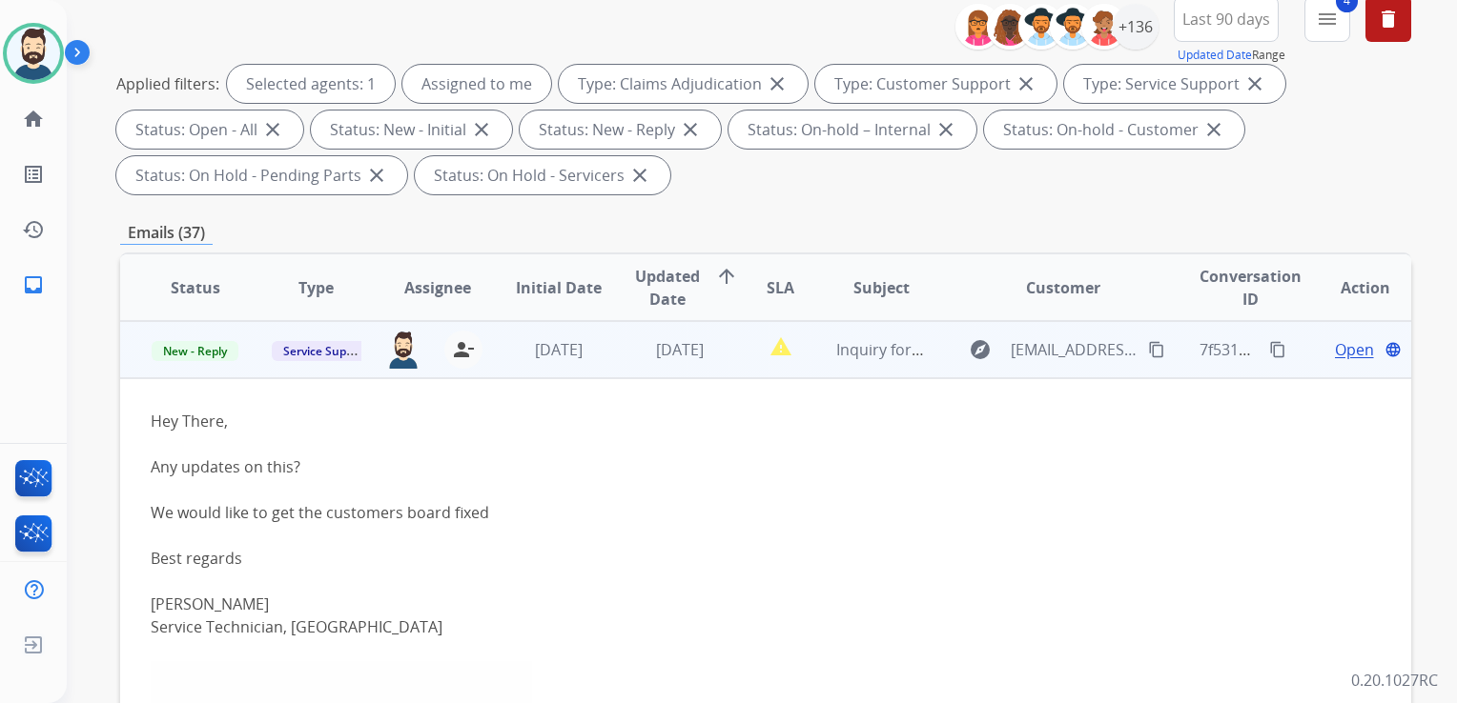
click at [1335, 345] on span "Open" at bounding box center [1354, 349] width 39 height 23
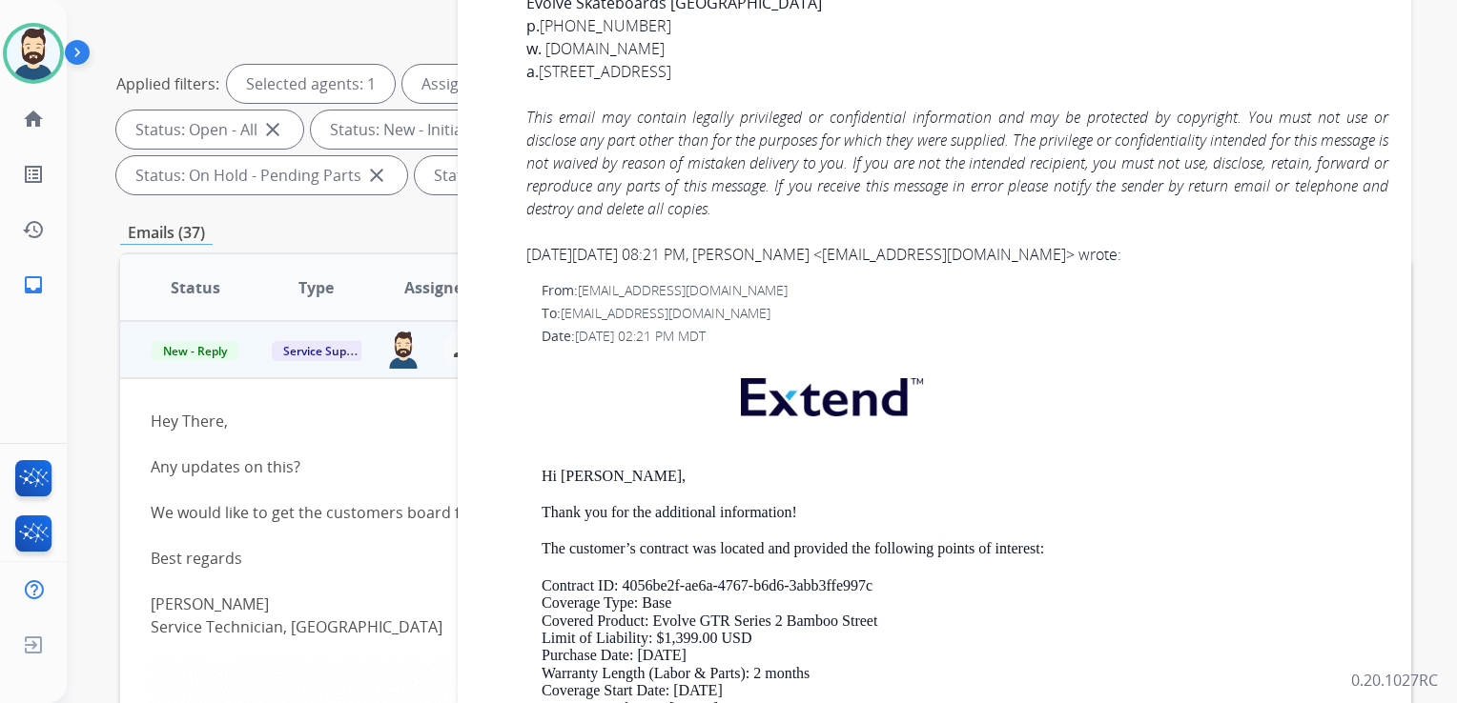
scroll to position [3622, 0]
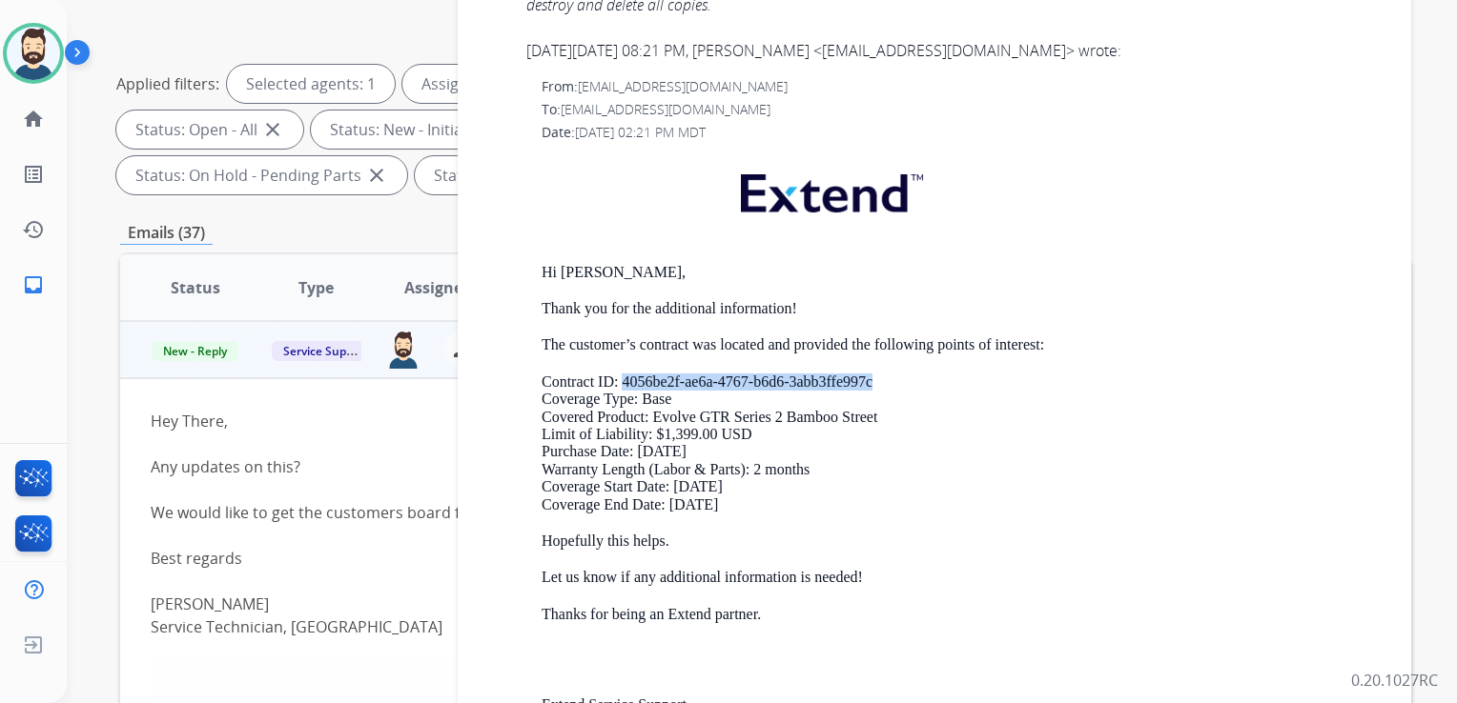
drag, startPoint x: 622, startPoint y: 421, endPoint x: 877, endPoint y: 420, distance: 254.5
click at [877, 420] on p "Contract ID: 4056be2f-ae6a-4767-b6d6-3abb3ffe997c Coverage Type: Base Covered P…" at bounding box center [964, 444] width 846 height 140
drag, startPoint x: 877, startPoint y: 420, endPoint x: 850, endPoint y: 426, distance: 27.3
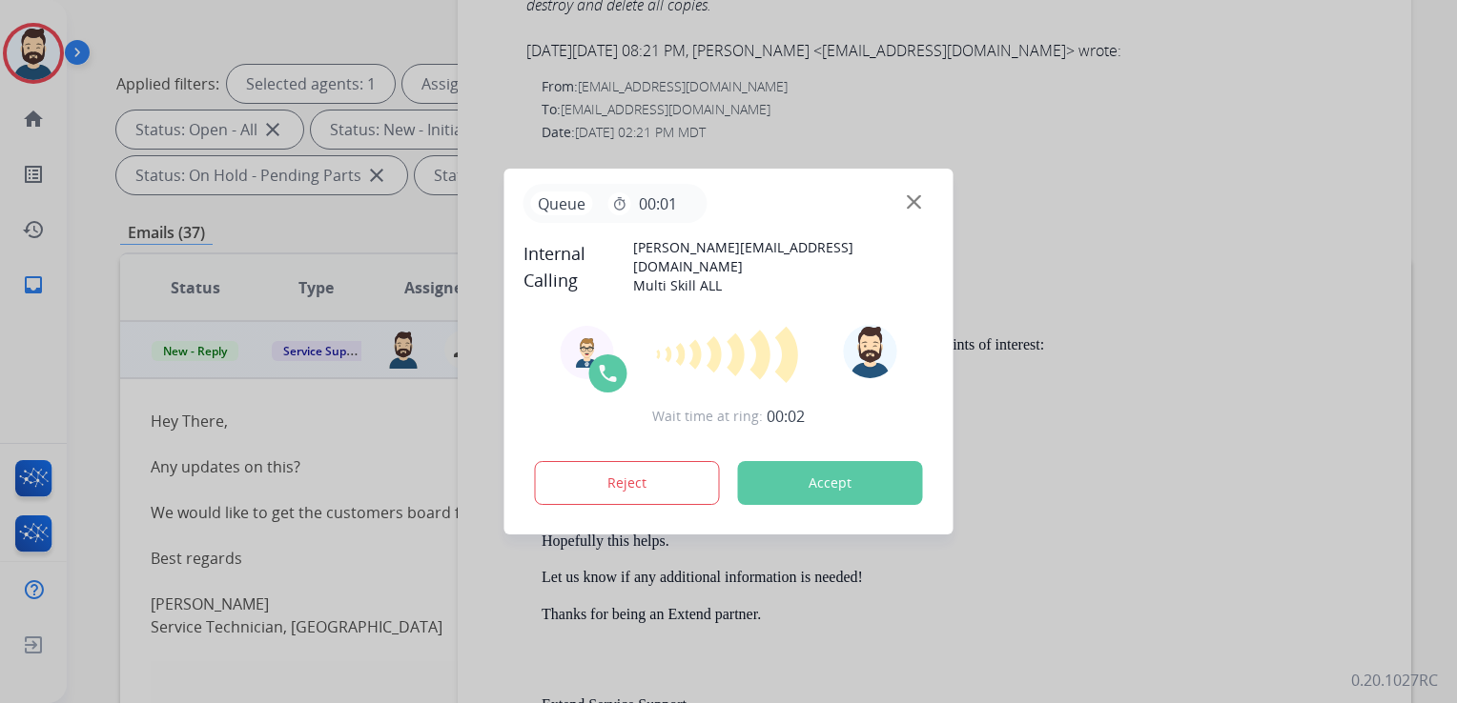
click at [814, 485] on button "Accept" at bounding box center [830, 483] width 185 height 44
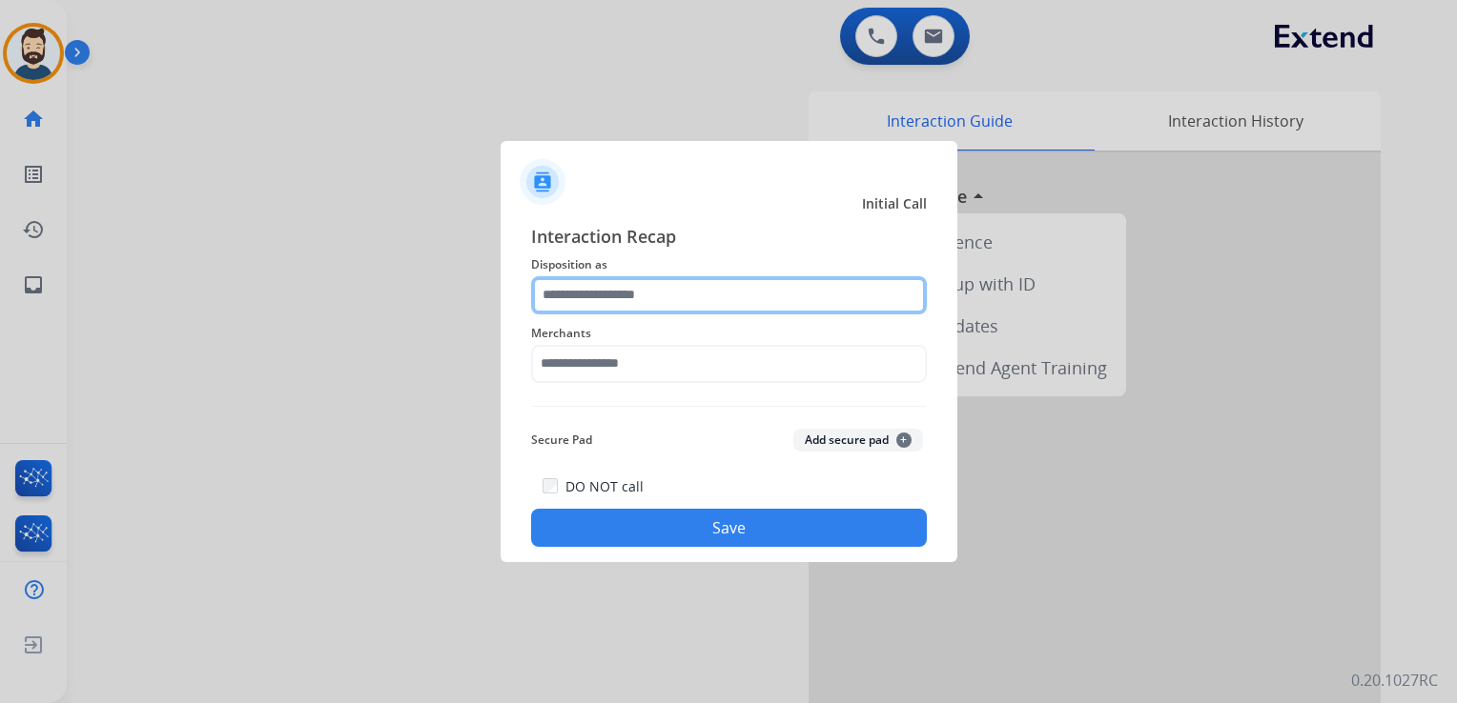
click at [596, 307] on input "text" at bounding box center [729, 295] width 396 height 38
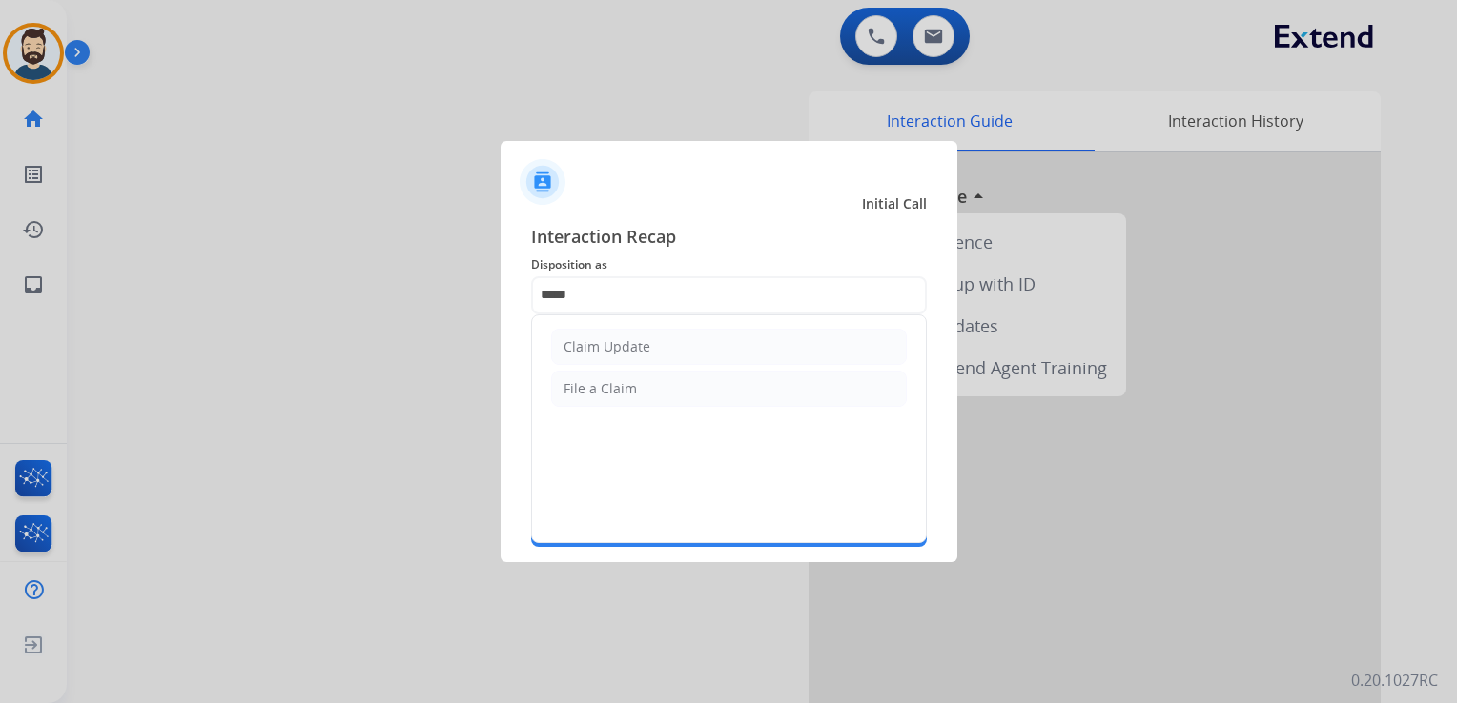
drag, startPoint x: 652, startPoint y: 345, endPoint x: 644, endPoint y: 370, distance: 25.9
click at [652, 346] on li "Claim Update" at bounding box center [729, 347] width 356 height 36
type input "**********"
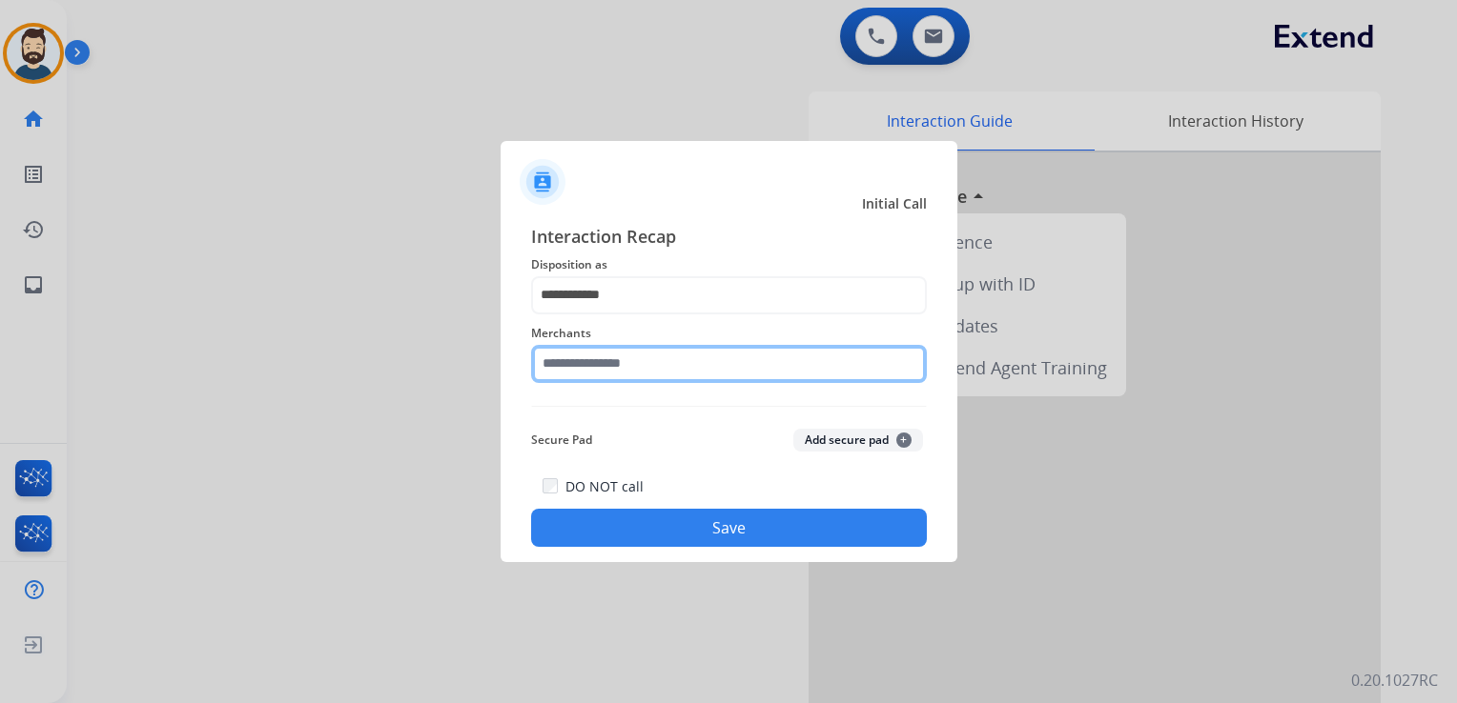
click at [644, 372] on input "text" at bounding box center [729, 364] width 396 height 38
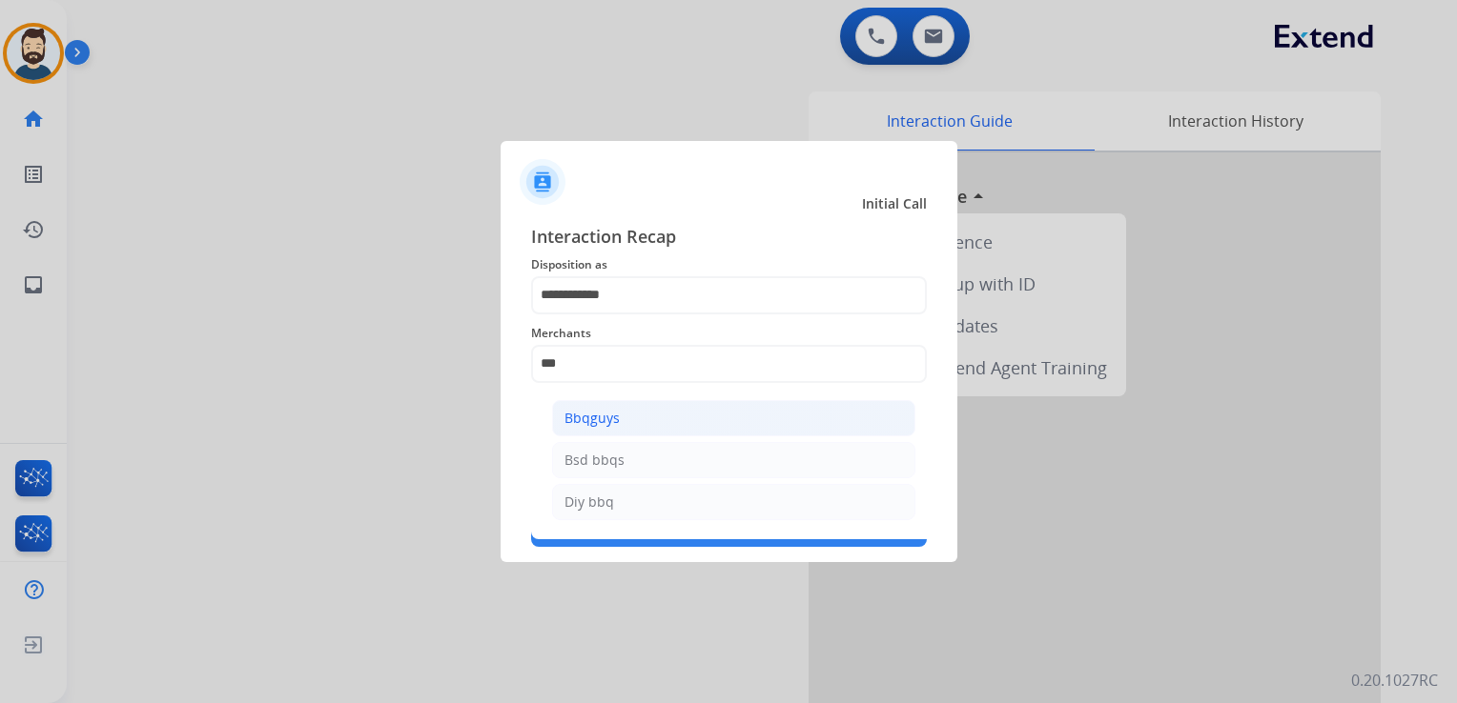
click at [616, 425] on div "Bbqguys" at bounding box center [591, 418] width 55 height 19
type input "*******"
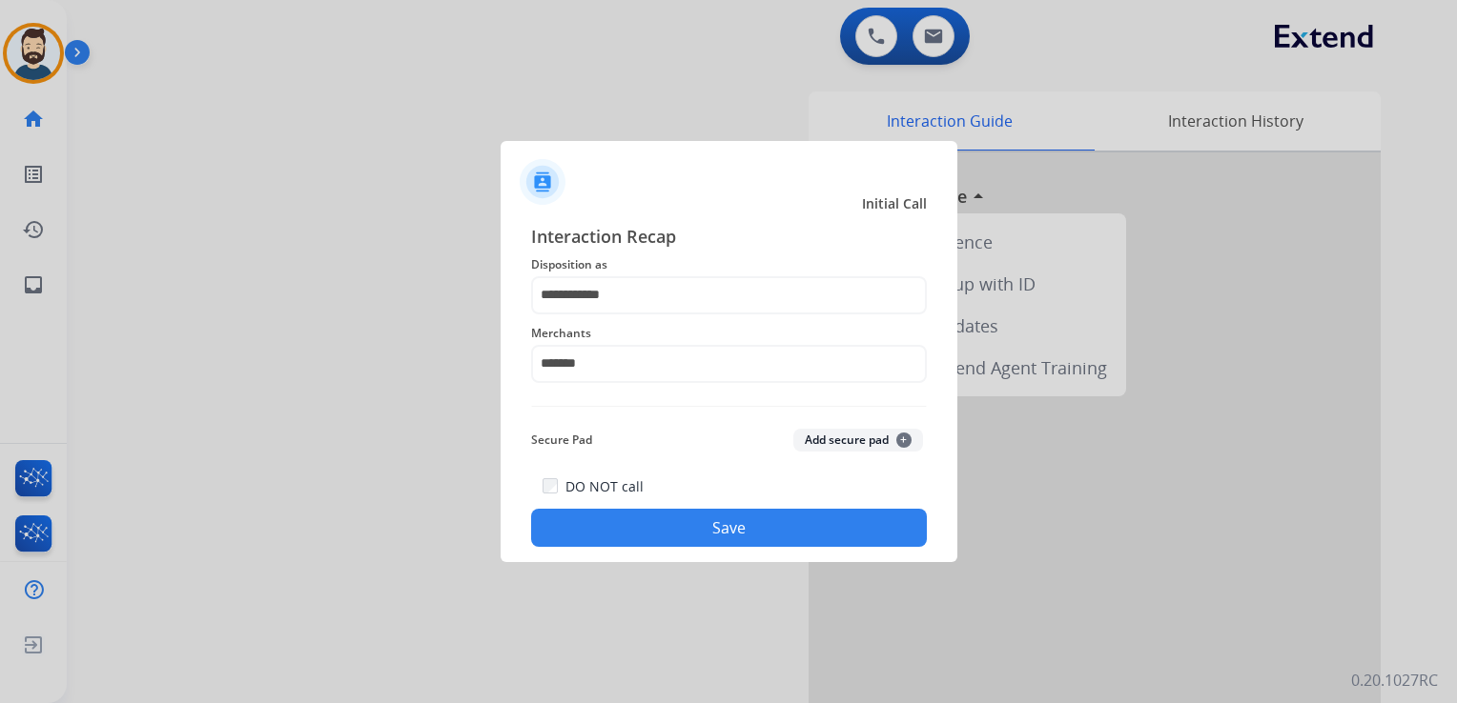
click at [646, 518] on button "Save" at bounding box center [729, 528] width 396 height 38
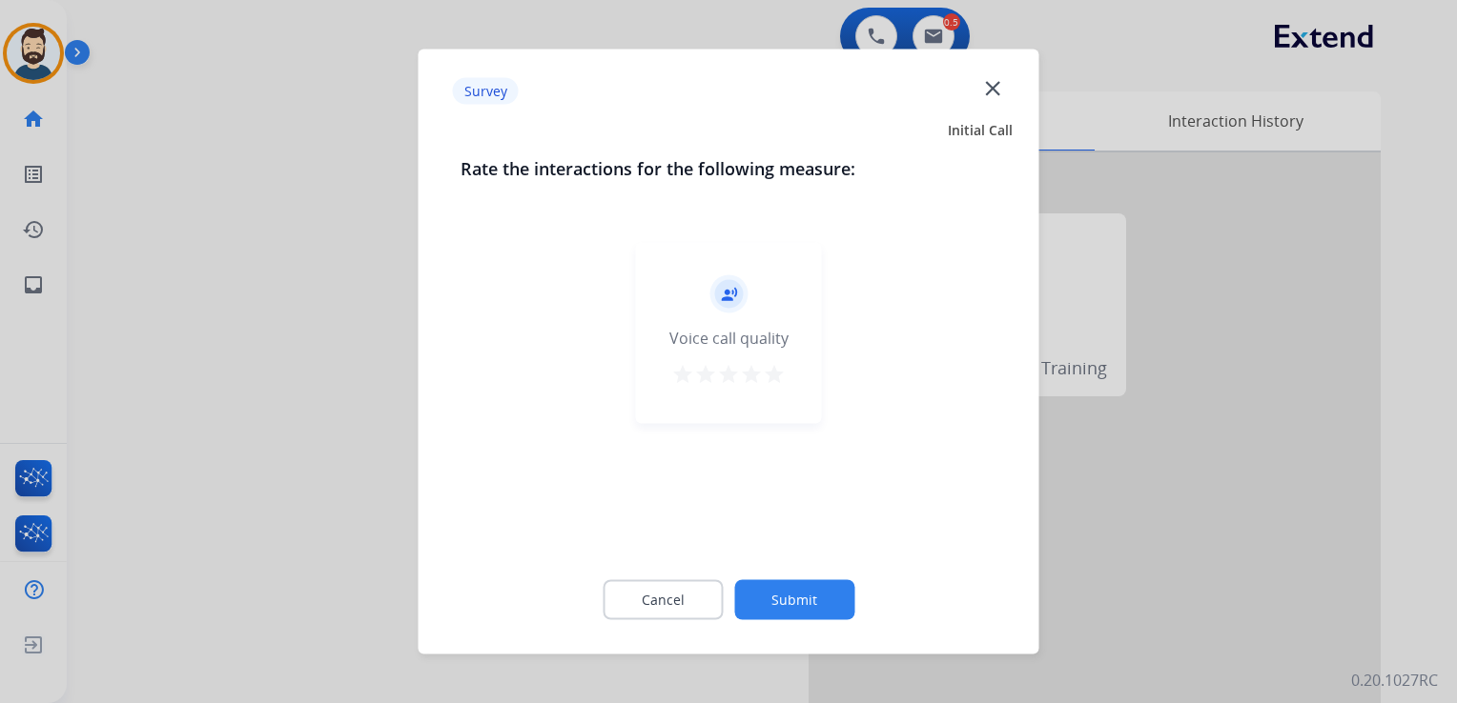
drag, startPoint x: 781, startPoint y: 368, endPoint x: 782, endPoint y: 418, distance: 49.6
click at [782, 369] on mat-icon "star" at bounding box center [774, 374] width 23 height 23
click at [784, 593] on button "Submit" at bounding box center [794, 601] width 120 height 40
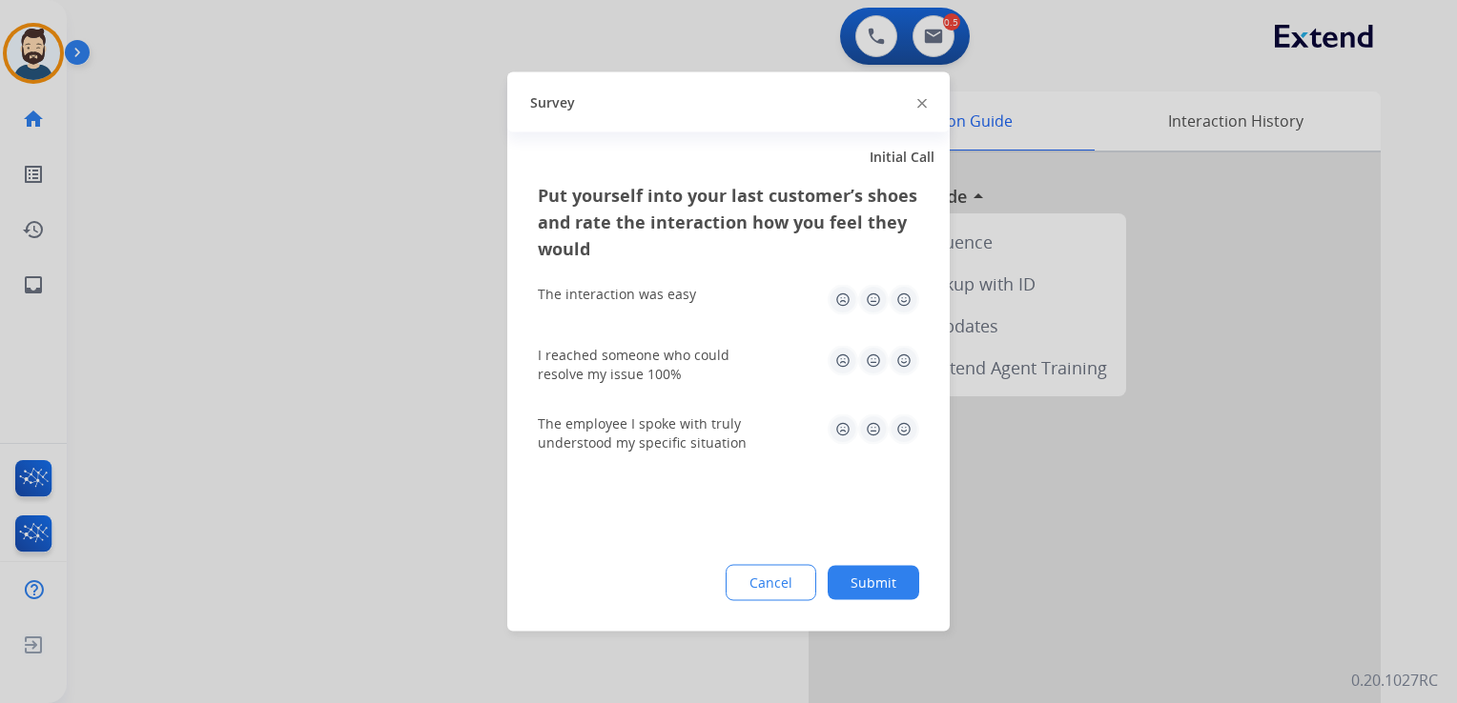
click at [929, 316] on div "Put yourself into your last customer’s shoes and rate the interaction how you f…" at bounding box center [728, 407] width 442 height 450
click at [910, 351] on img at bounding box center [903, 361] width 31 height 31
click at [900, 301] on img at bounding box center [903, 300] width 31 height 31
click at [902, 427] on img at bounding box center [903, 430] width 31 height 31
drag, startPoint x: 881, startPoint y: 581, endPoint x: 870, endPoint y: 527, distance: 55.3
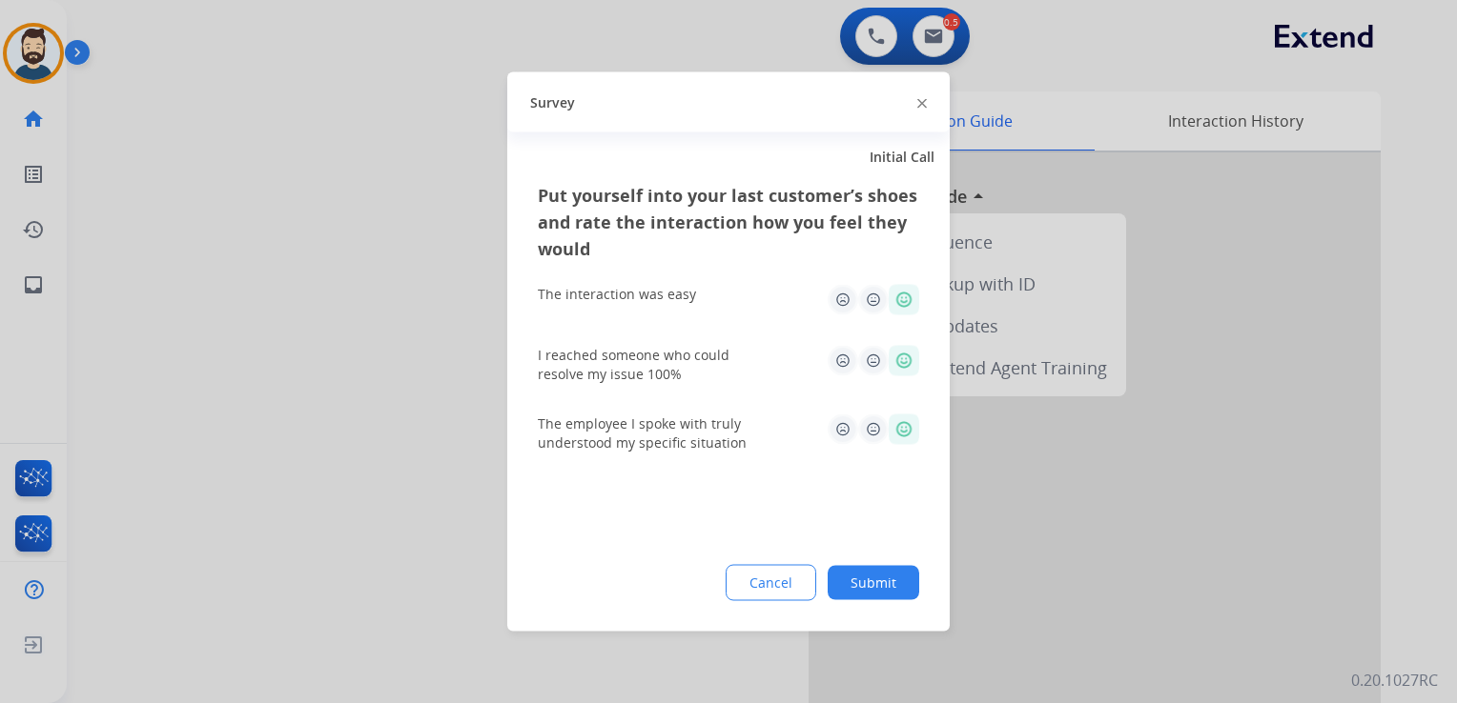
click at [881, 581] on button "Submit" at bounding box center [873, 583] width 92 height 34
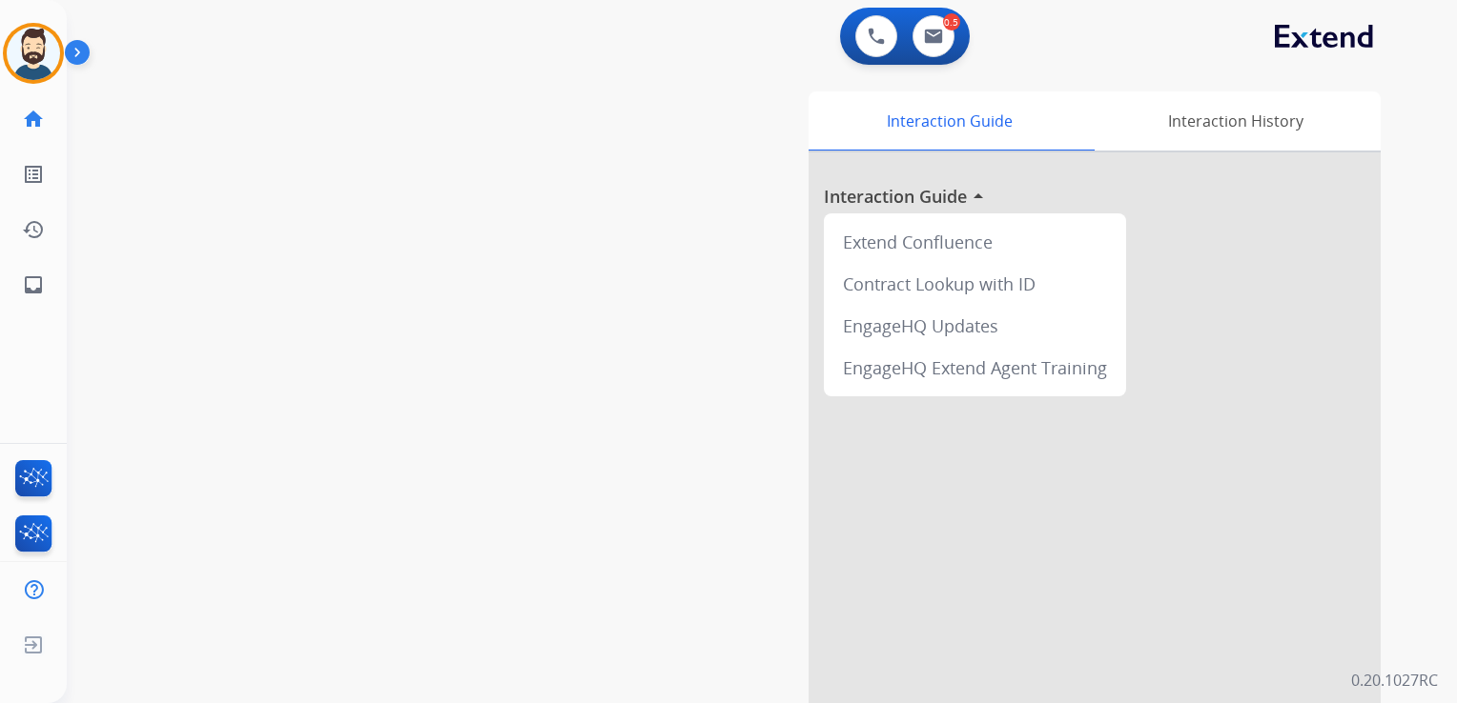
drag, startPoint x: 401, startPoint y: 339, endPoint x: 218, endPoint y: 329, distance: 183.3
click at [397, 339] on div "swap_horiz Break voice bridge close_fullscreen Connect 3-Way Call merge_type Se…" at bounding box center [739, 466] width 1344 height 795
click at [26, 282] on mat-icon "inbox" at bounding box center [33, 285] width 23 height 23
select select "**********"
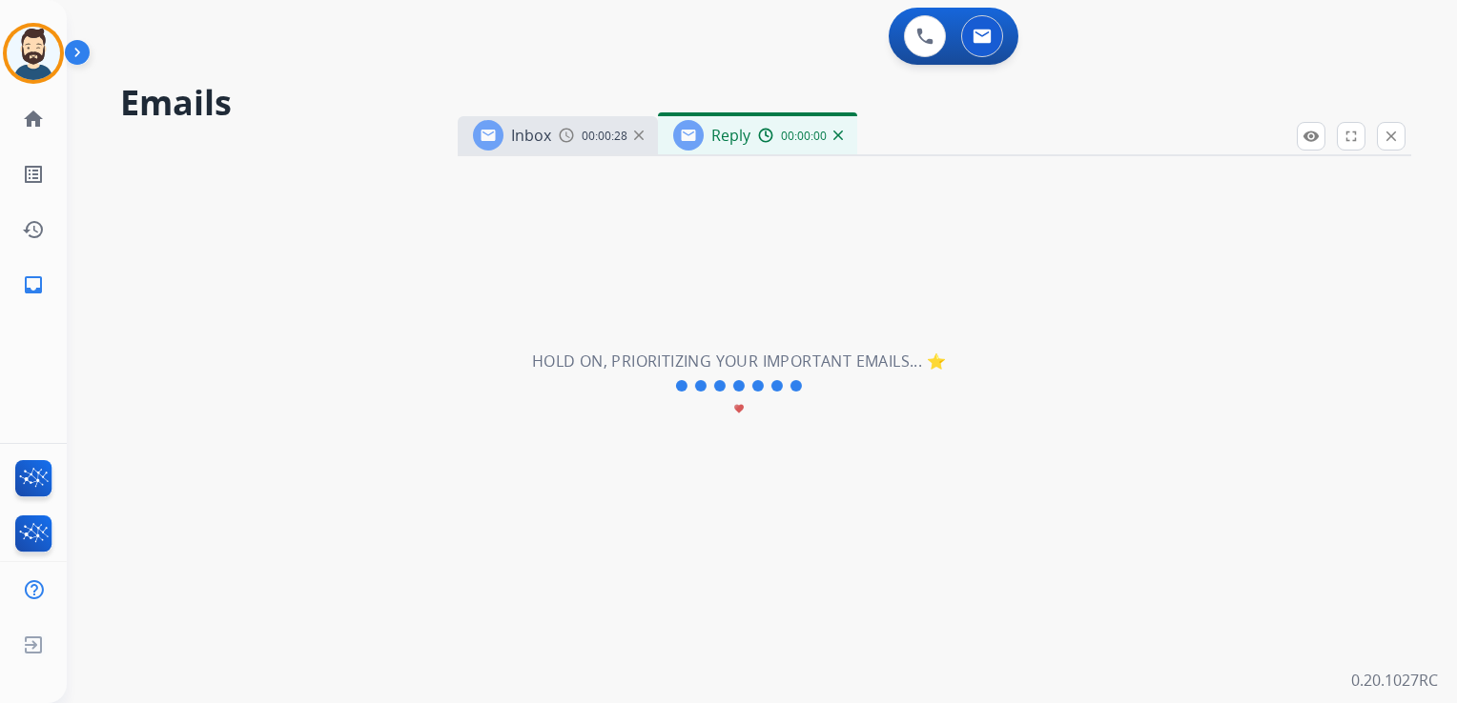
select select "**********"
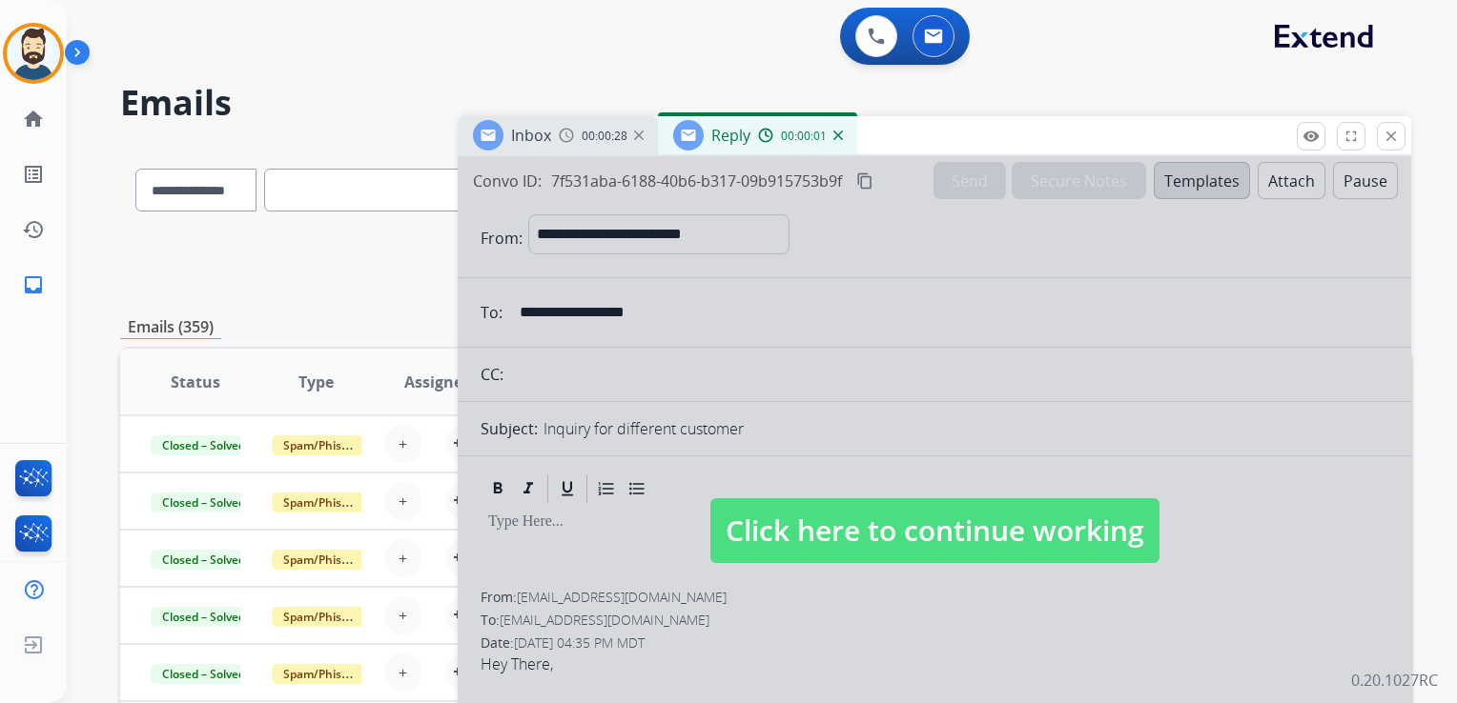
drag, startPoint x: 862, startPoint y: 533, endPoint x: 857, endPoint y: 513, distance: 20.6
click at [862, 532] on span "Click here to continue working" at bounding box center [934, 531] width 449 height 65
select select
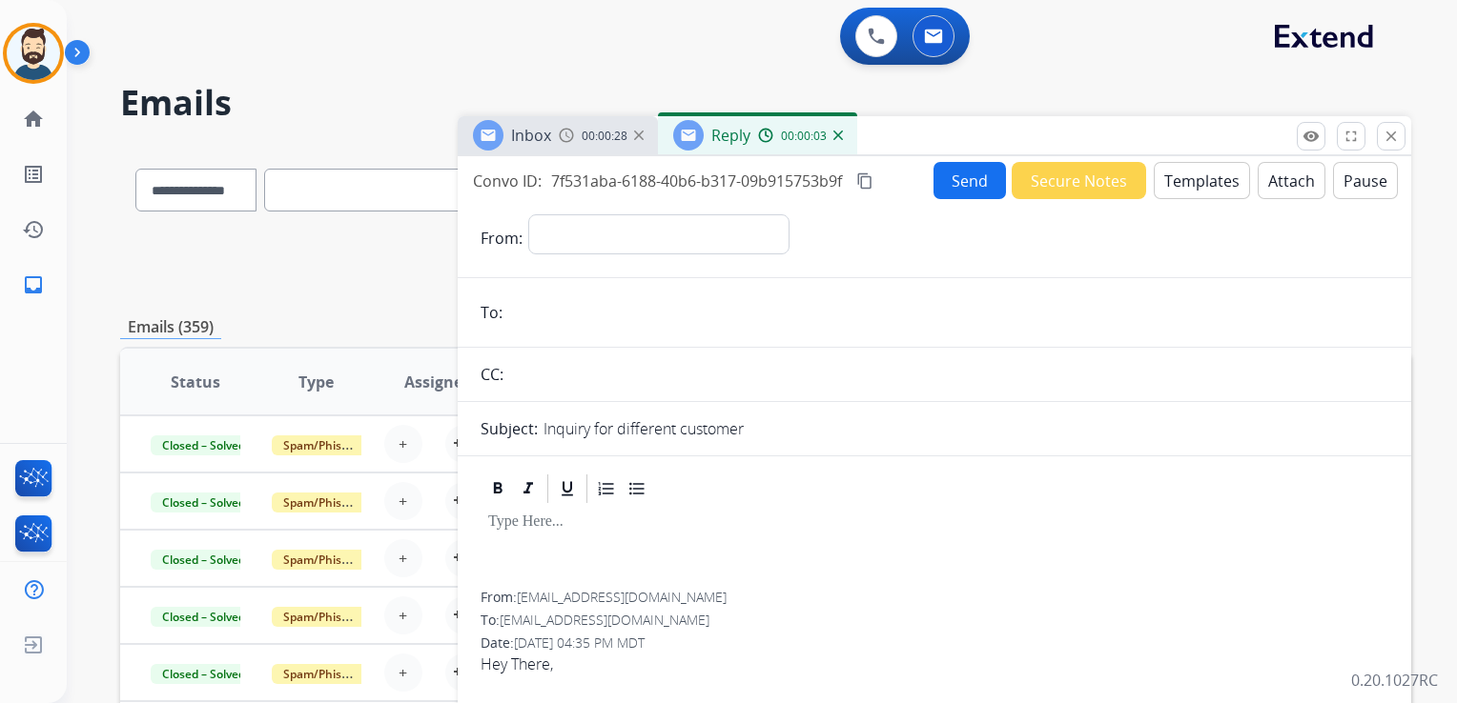
click at [839, 136] on img at bounding box center [838, 136] width 10 height 10
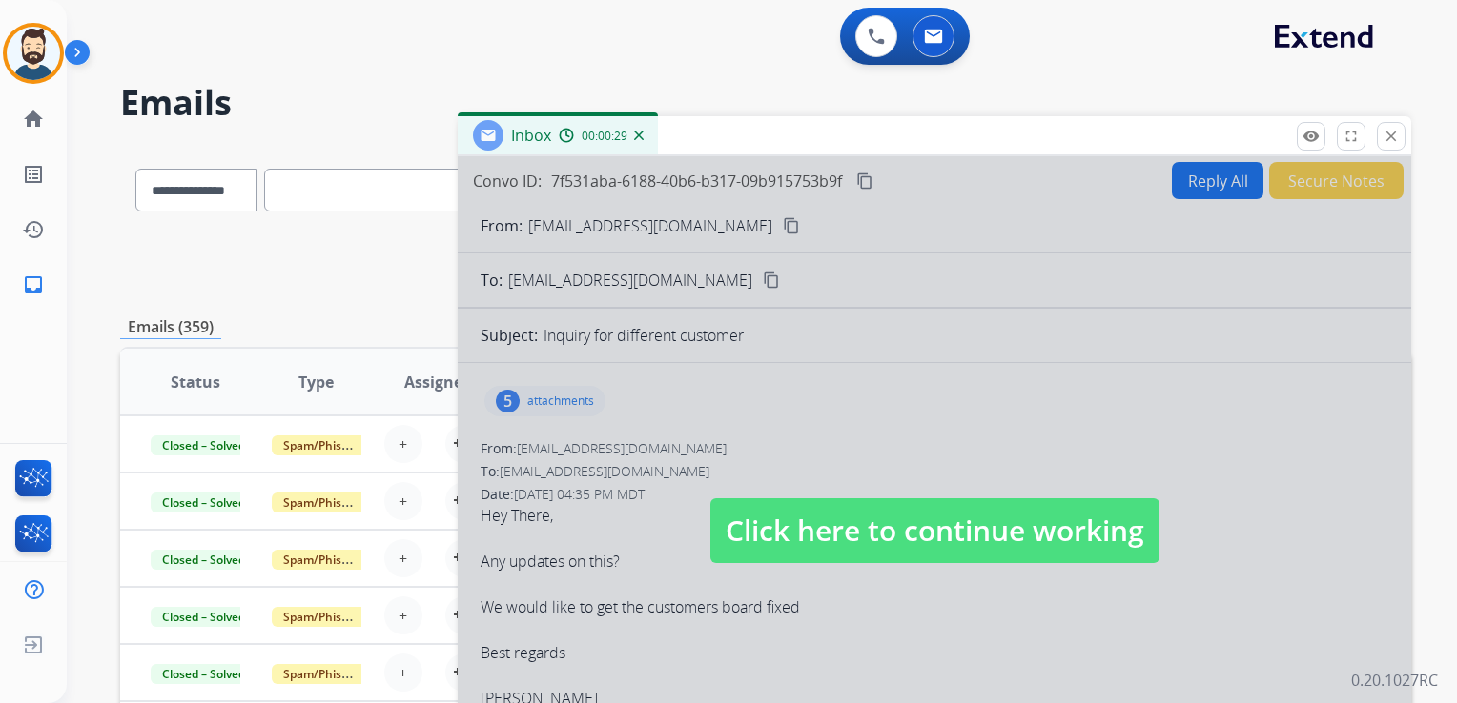
click at [801, 521] on span "Click here to continue working" at bounding box center [934, 531] width 449 height 65
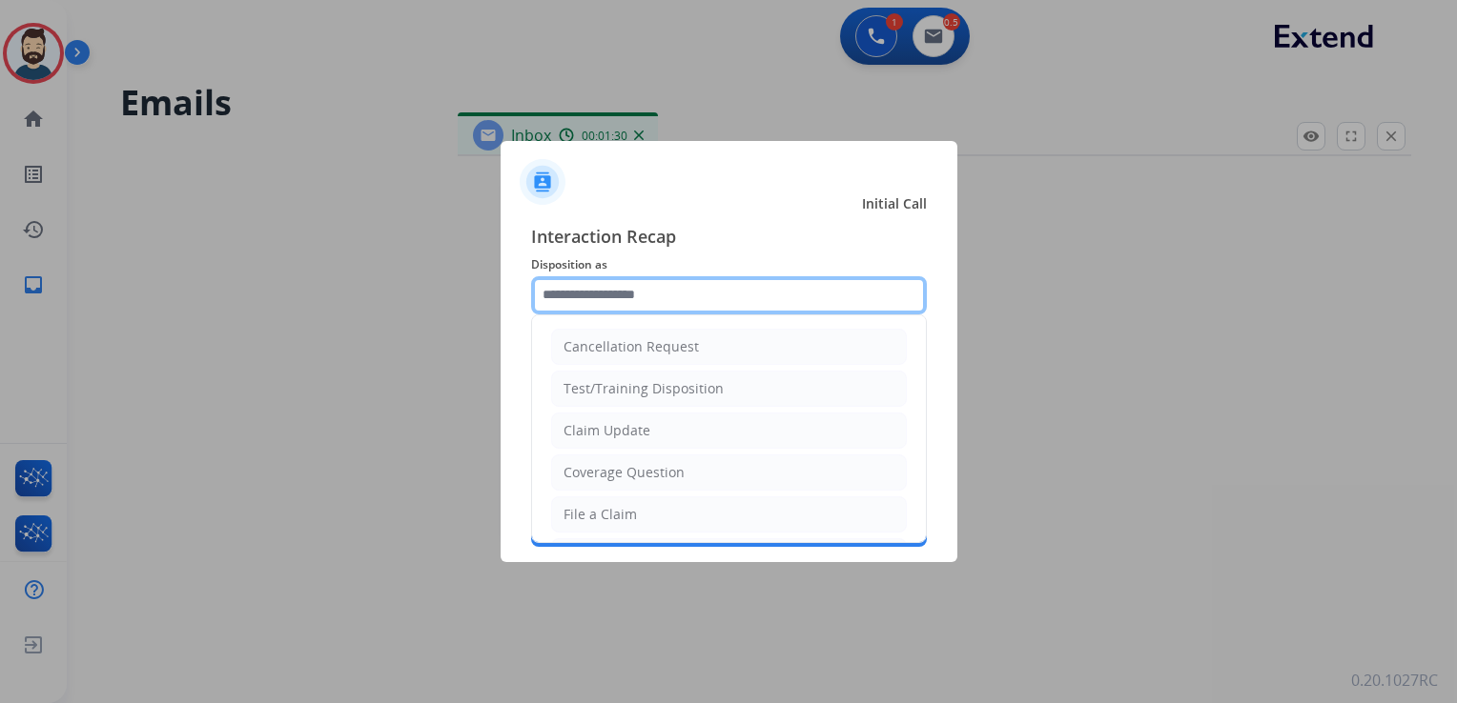
click at [687, 300] on input "text" at bounding box center [729, 295] width 396 height 38
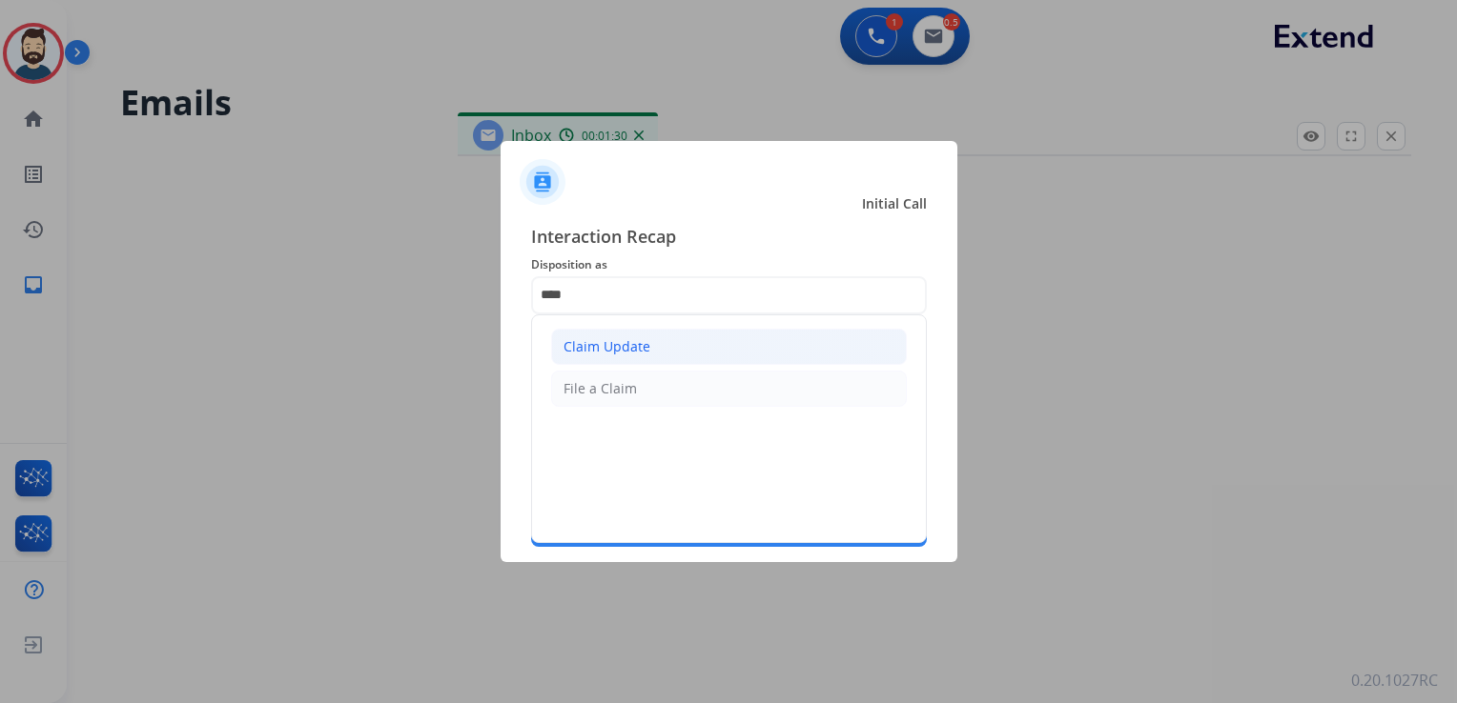
click at [678, 344] on li "Claim Update" at bounding box center [729, 347] width 356 height 36
type input "**********"
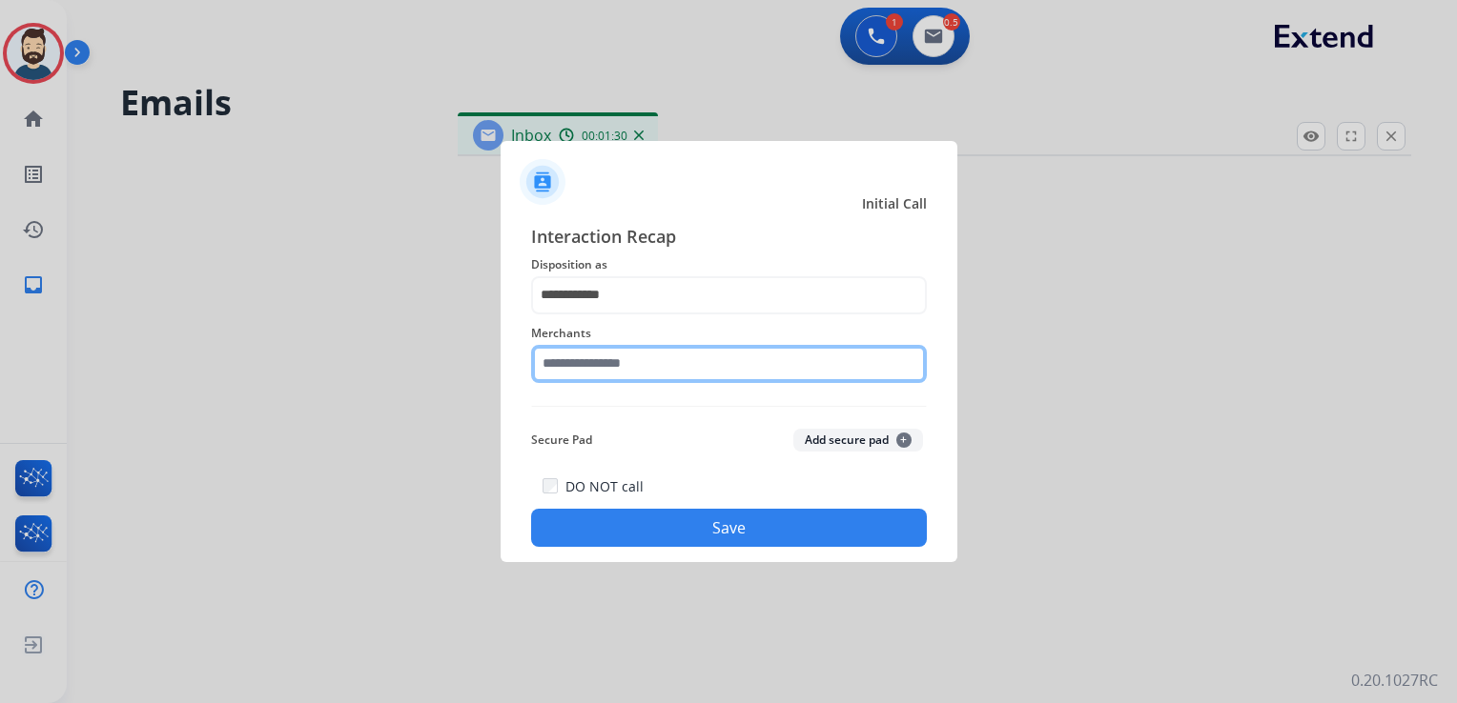
click at [648, 360] on input "text" at bounding box center [729, 364] width 396 height 38
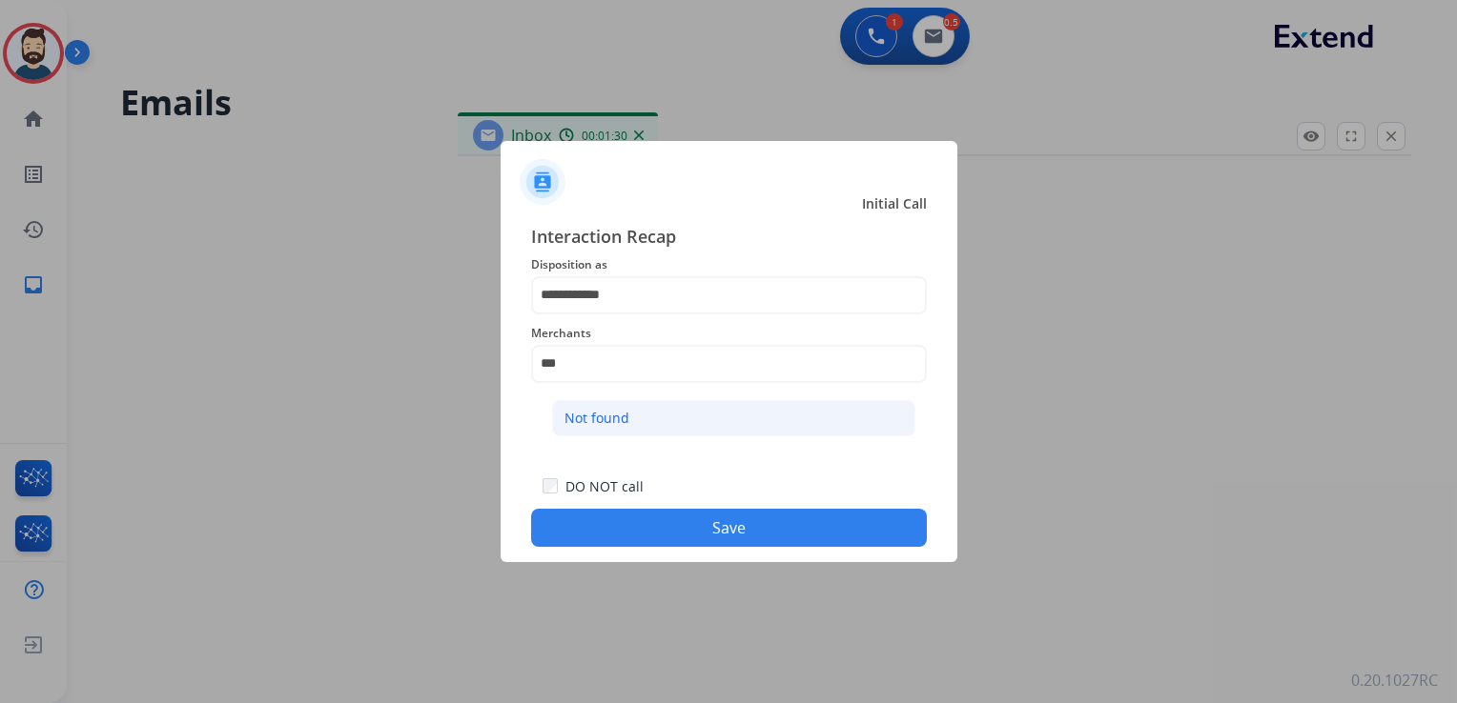
click at [621, 418] on div "Not found" at bounding box center [596, 418] width 65 height 19
type input "*********"
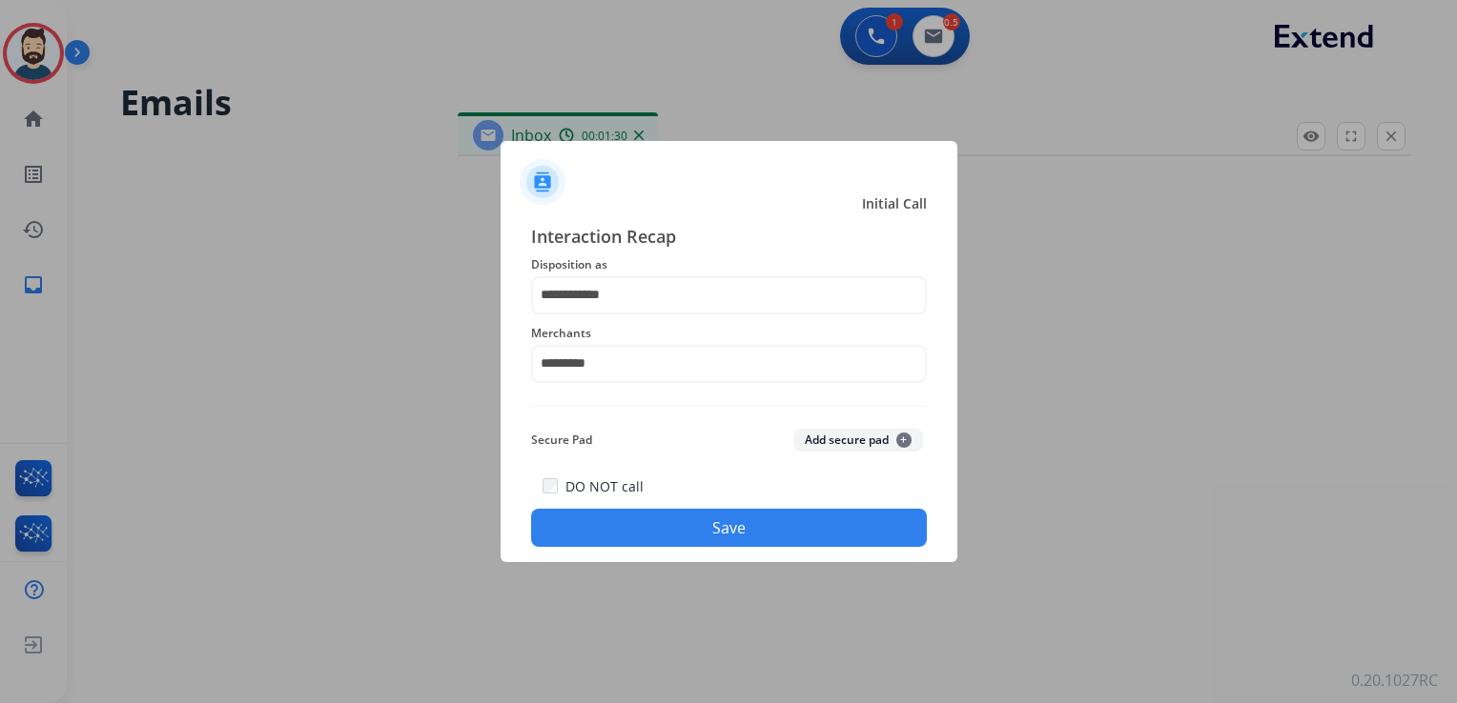
click at [692, 524] on button "Save" at bounding box center [729, 528] width 396 height 38
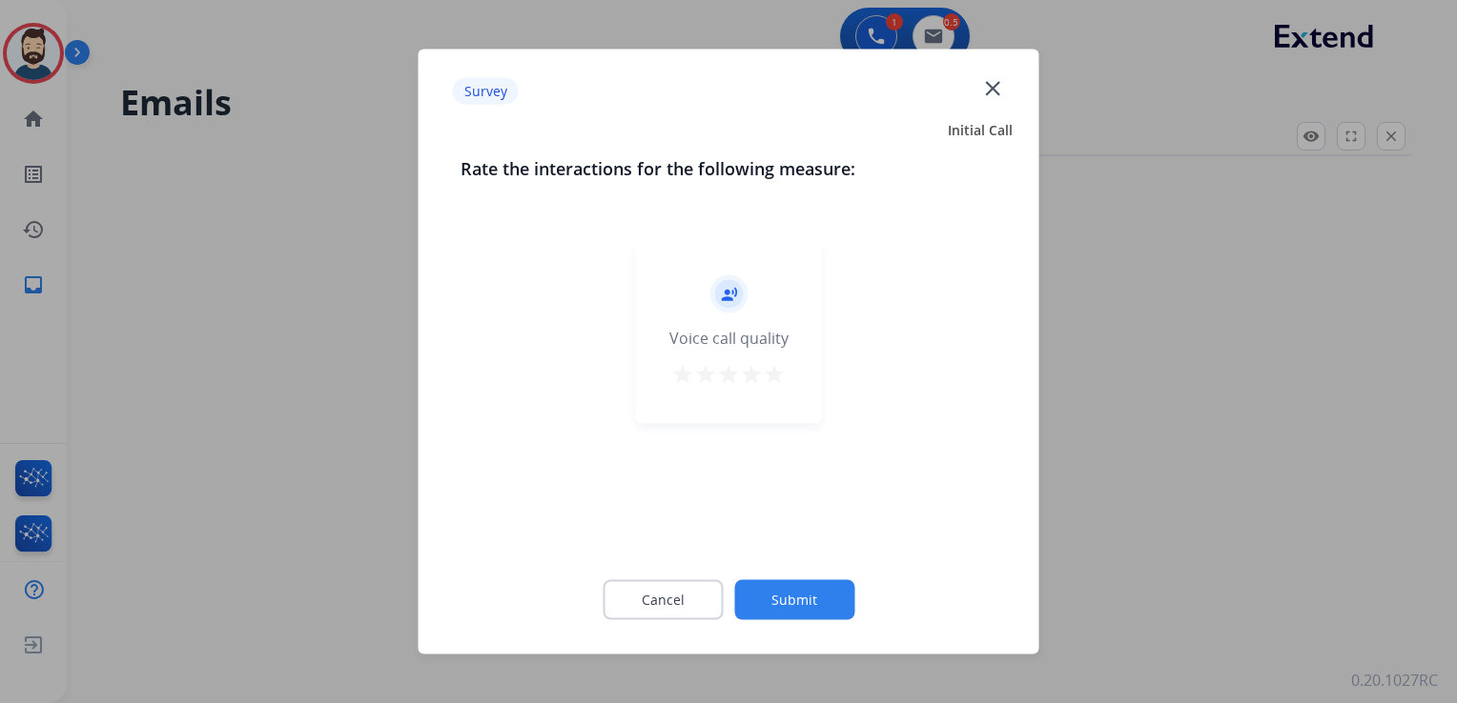
click at [775, 380] on mat-icon "star" at bounding box center [774, 374] width 23 height 23
click at [809, 601] on button "Submit" at bounding box center [794, 601] width 120 height 40
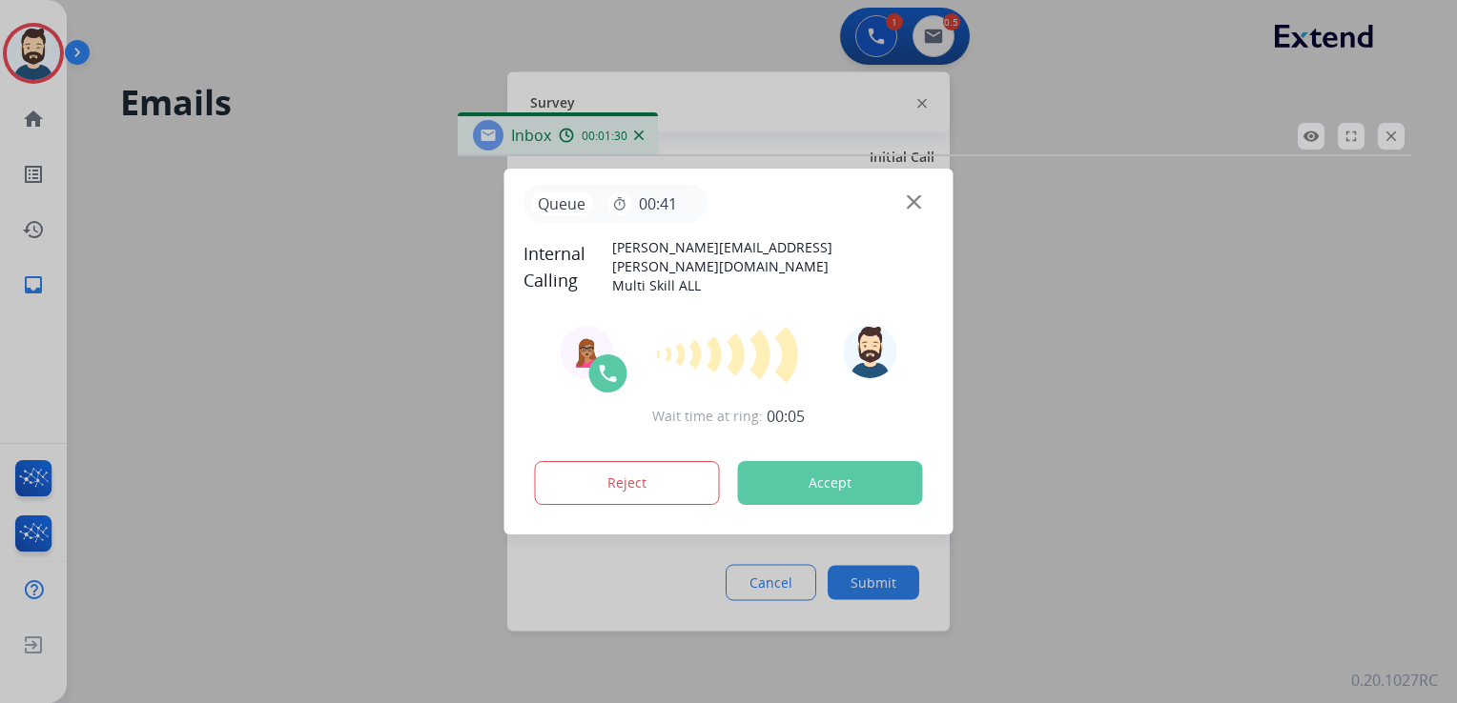
click at [825, 476] on button "Accept" at bounding box center [830, 483] width 185 height 44
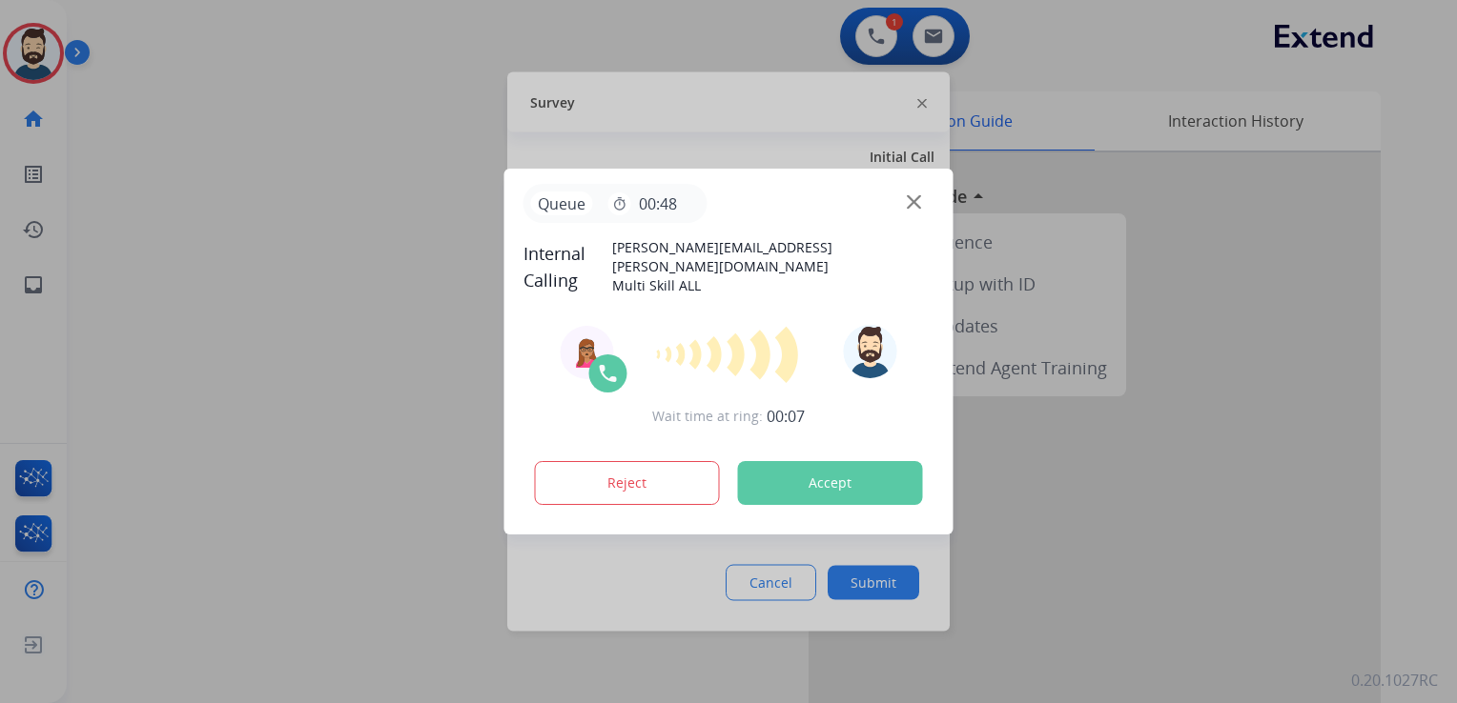
click at [830, 477] on button "Accept" at bounding box center [830, 483] width 185 height 44
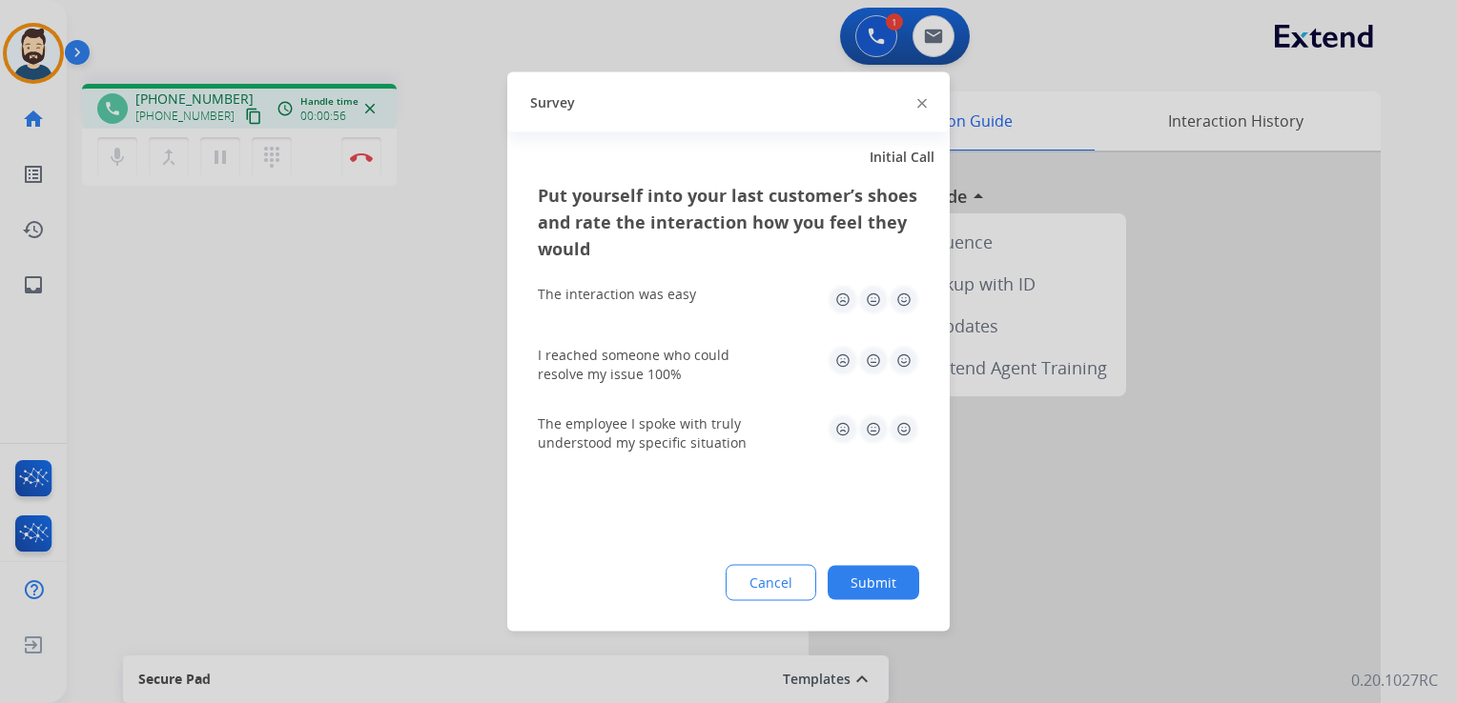
click at [906, 303] on img at bounding box center [903, 300] width 31 height 31
click at [901, 348] on img at bounding box center [903, 361] width 31 height 31
click at [909, 433] on img at bounding box center [903, 430] width 31 height 31
click at [886, 581] on button "Submit" at bounding box center [873, 583] width 92 height 34
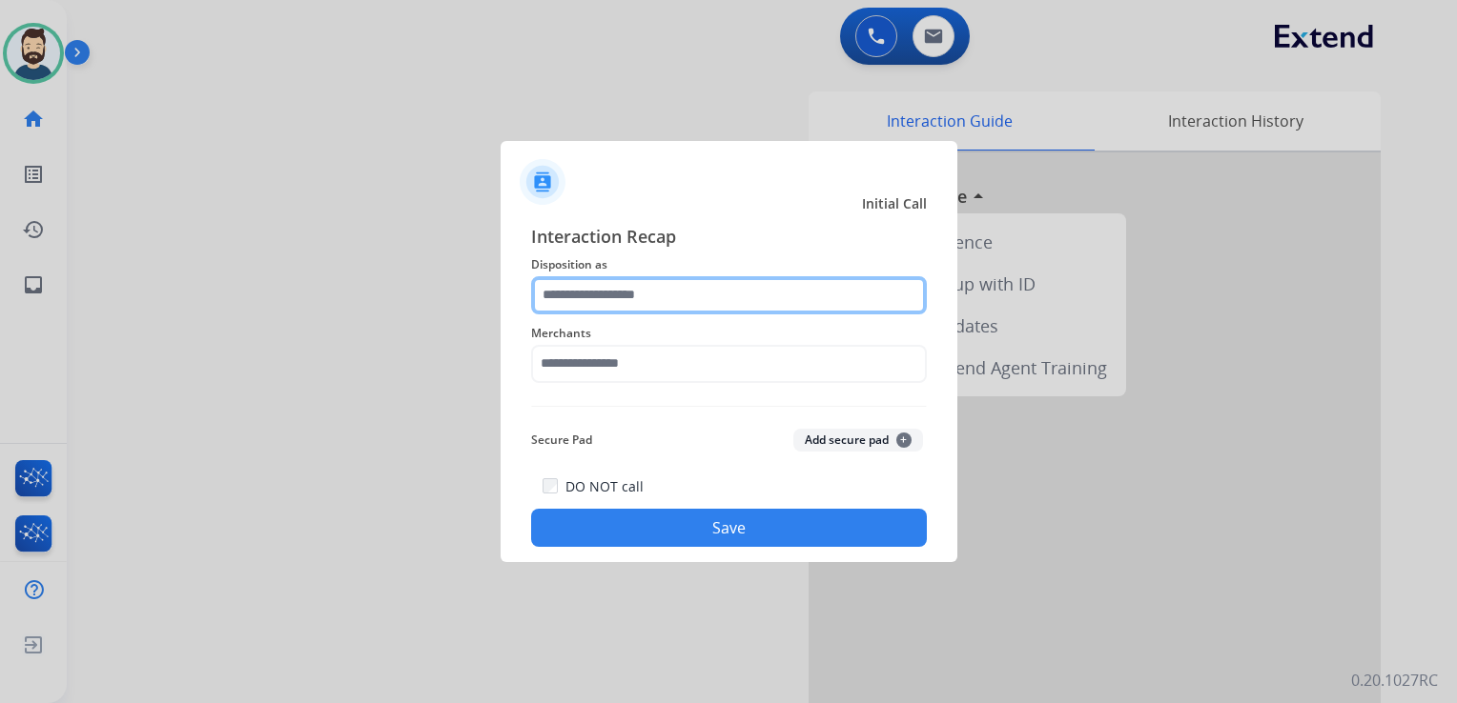
click at [606, 296] on input "text" at bounding box center [729, 295] width 396 height 38
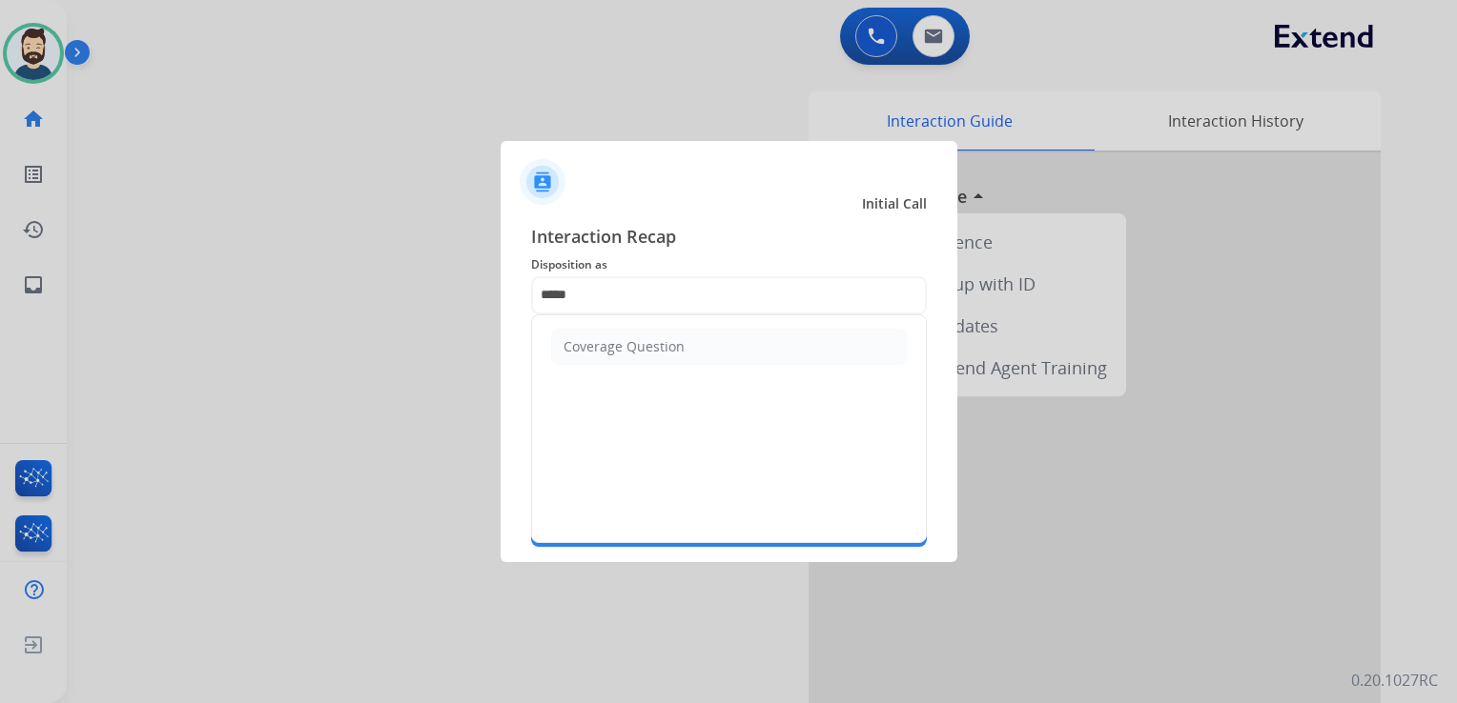
click at [599, 344] on div "Coverage Question" at bounding box center [623, 346] width 121 height 19
type input "**********"
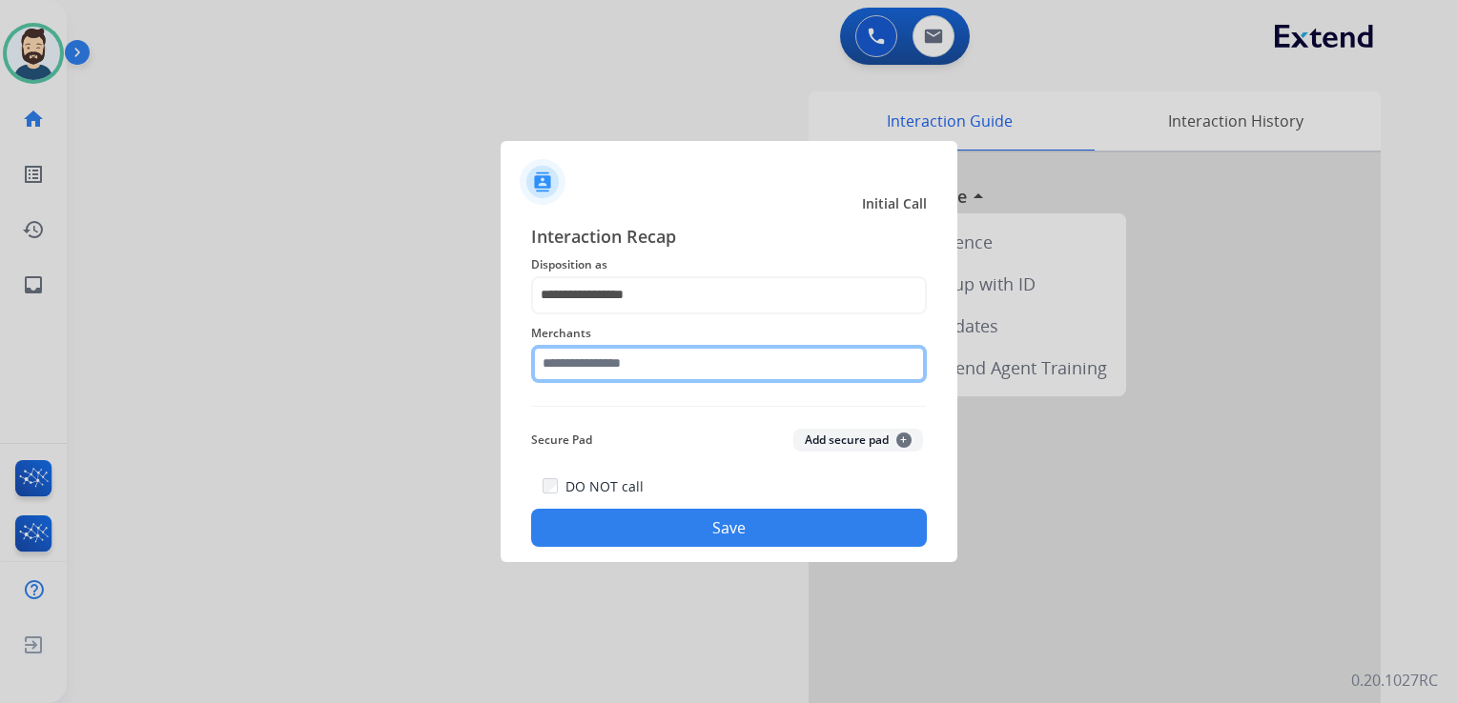
click at [604, 360] on input "text" at bounding box center [729, 364] width 396 height 38
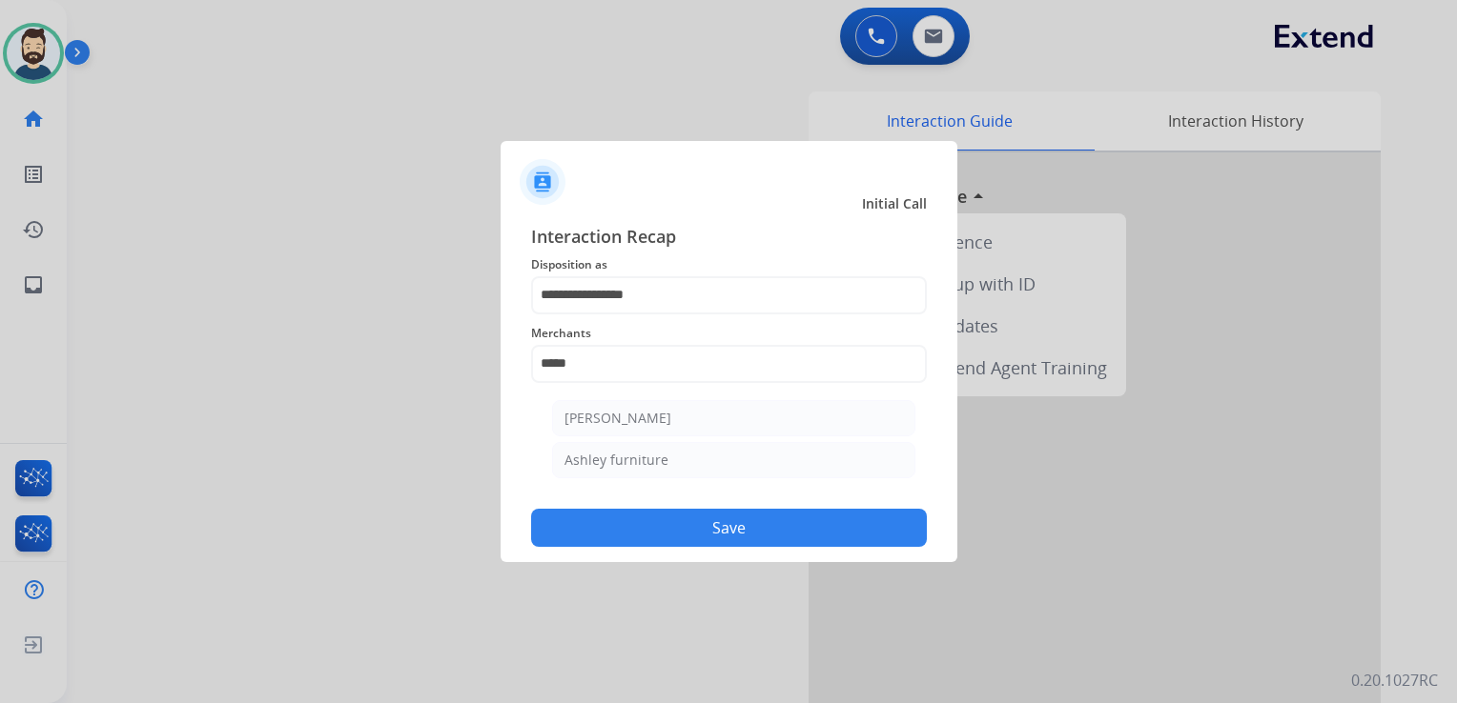
drag, startPoint x: 638, startPoint y: 418, endPoint x: 635, endPoint y: 406, distance: 12.7
click at [643, 418] on div "[PERSON_NAME]" at bounding box center [617, 418] width 107 height 19
type input "**********"
click at [698, 521] on button "Save" at bounding box center [729, 528] width 396 height 38
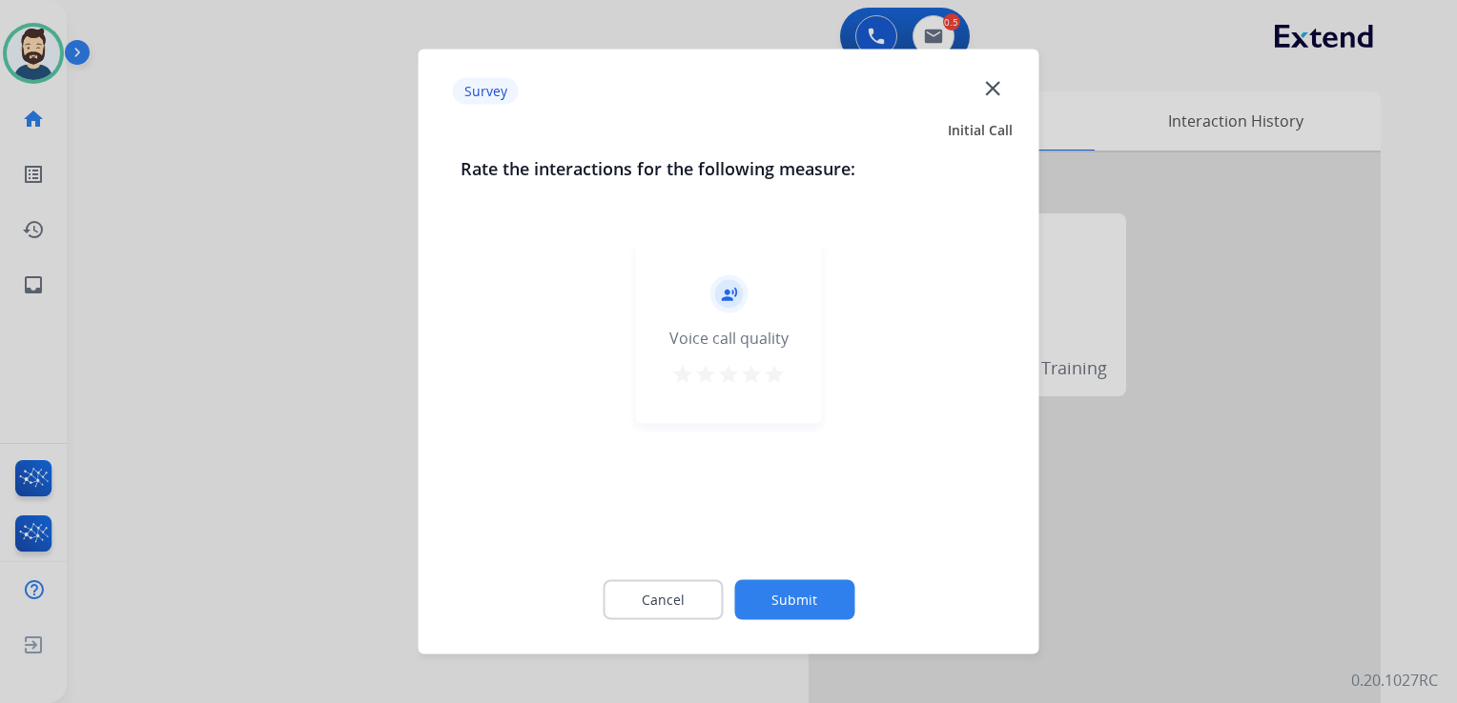
click at [770, 377] on mat-icon "star" at bounding box center [774, 374] width 23 height 23
click at [809, 594] on button "Submit" at bounding box center [794, 601] width 120 height 40
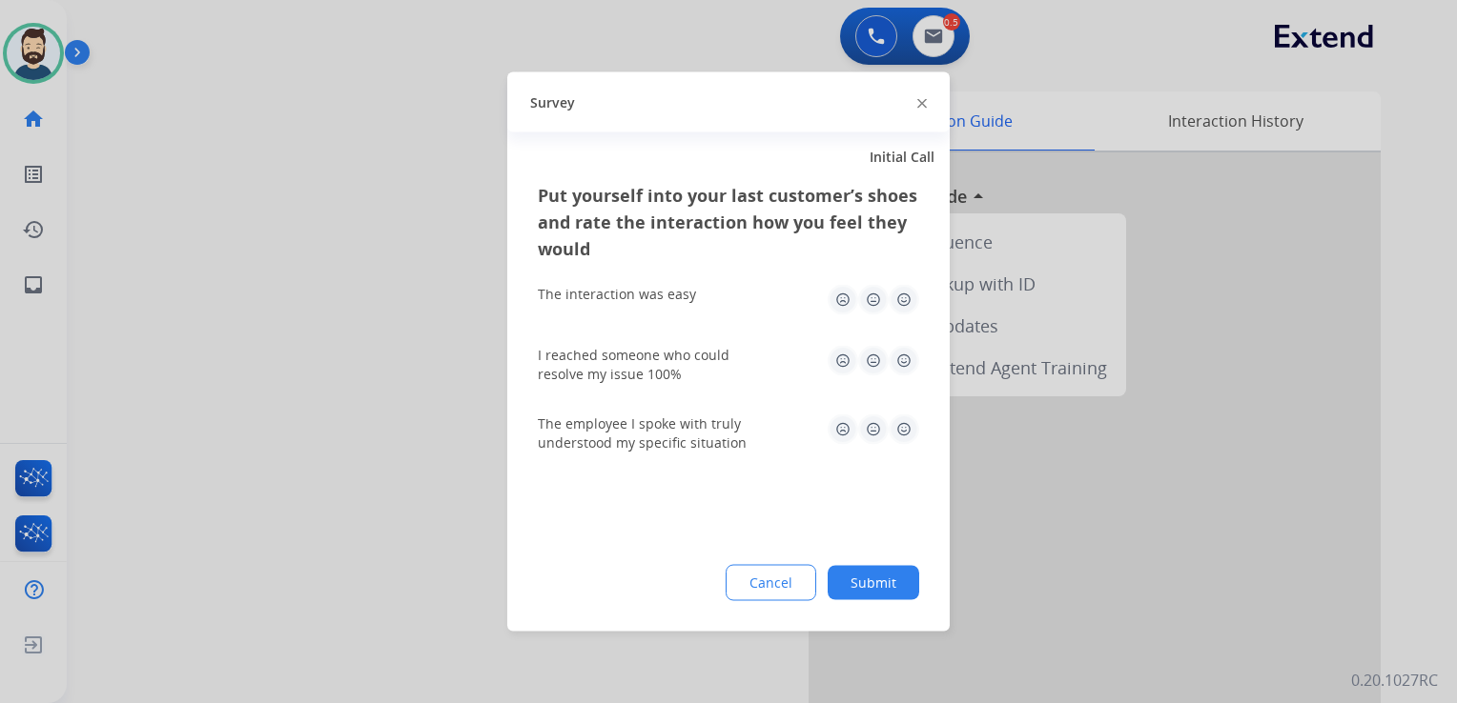
click at [907, 294] on img at bounding box center [903, 300] width 31 height 31
click at [905, 388] on div "I reached someone who could resolve my issue 100%" at bounding box center [728, 365] width 381 height 69
click at [903, 371] on img at bounding box center [903, 361] width 31 height 31
click at [898, 431] on img at bounding box center [903, 430] width 31 height 31
click at [880, 586] on button "Submit" at bounding box center [873, 583] width 92 height 34
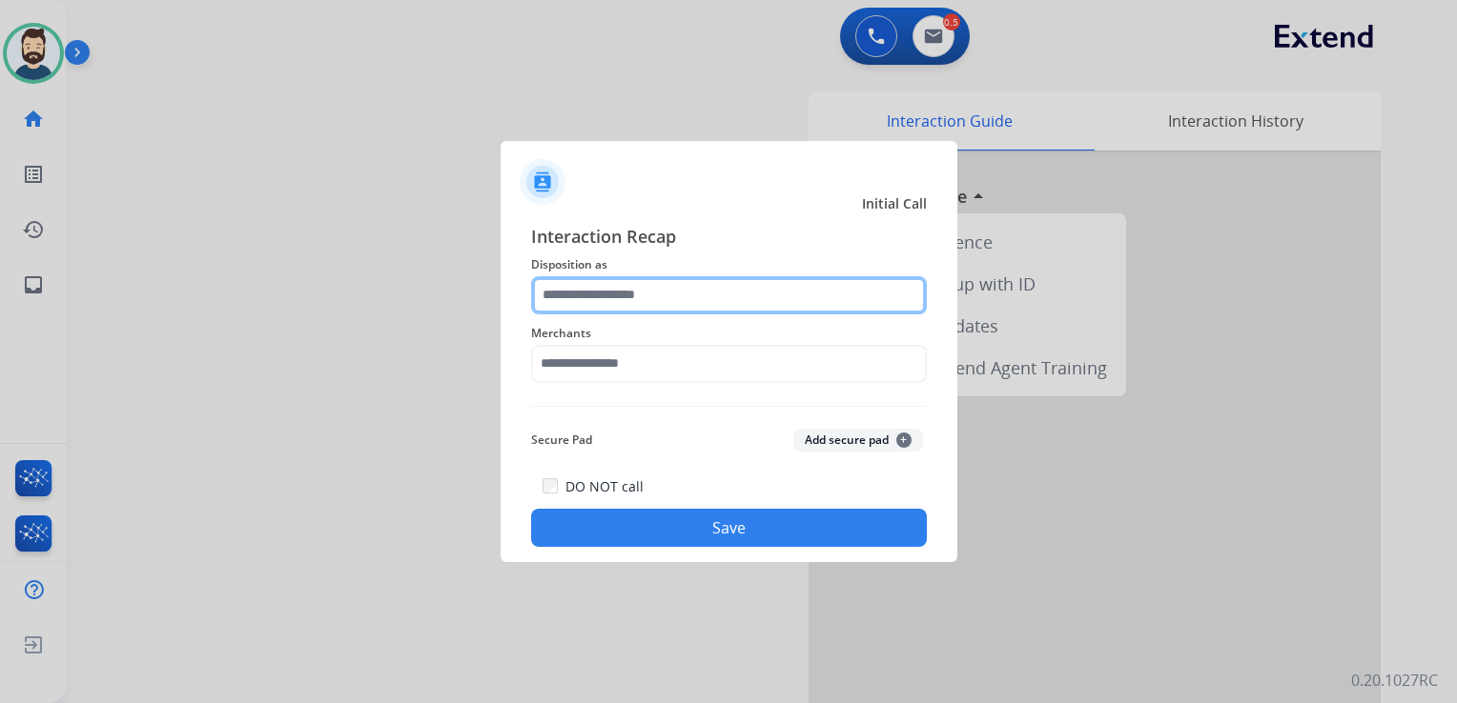
click at [815, 298] on input "text" at bounding box center [729, 295] width 396 height 38
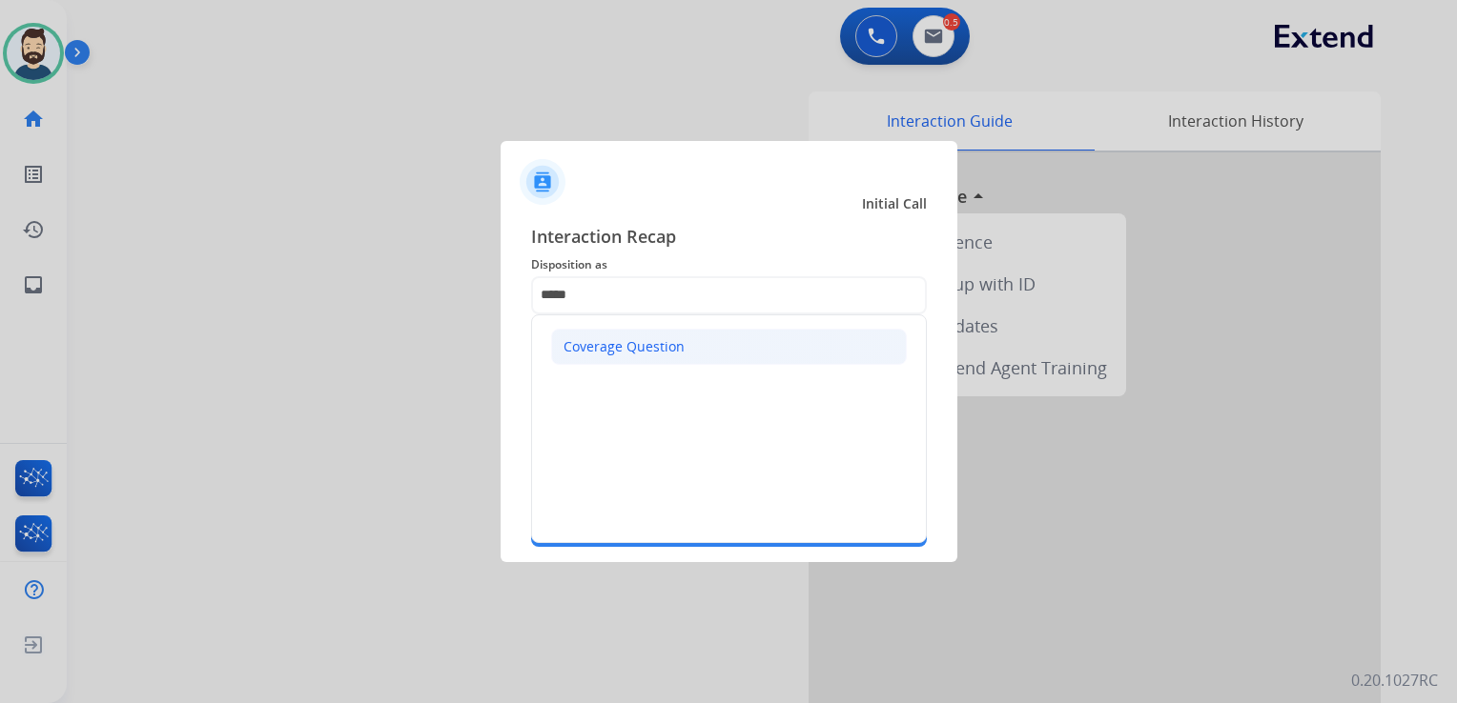
click at [700, 355] on li "Coverage Question" at bounding box center [729, 347] width 356 height 36
type input "**********"
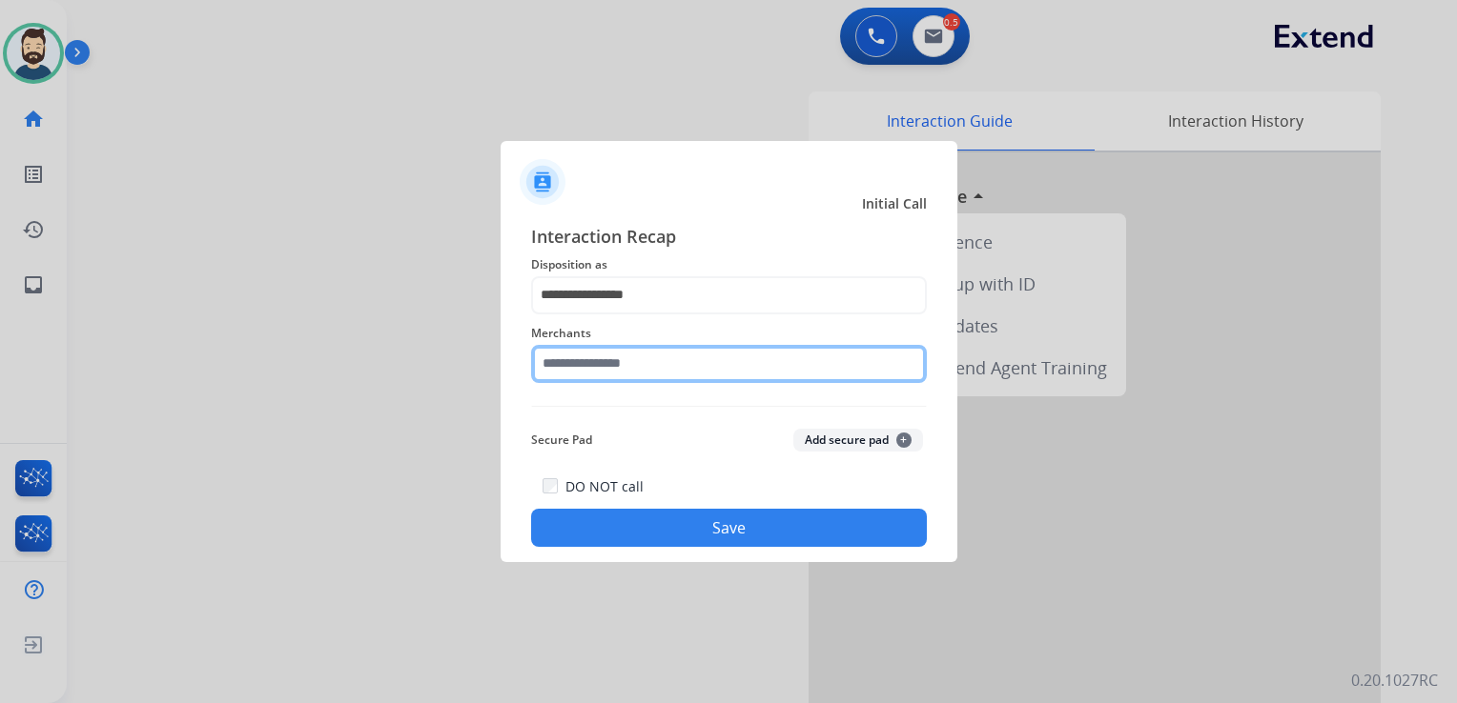
click at [700, 355] on input "text" at bounding box center [729, 364] width 396 height 38
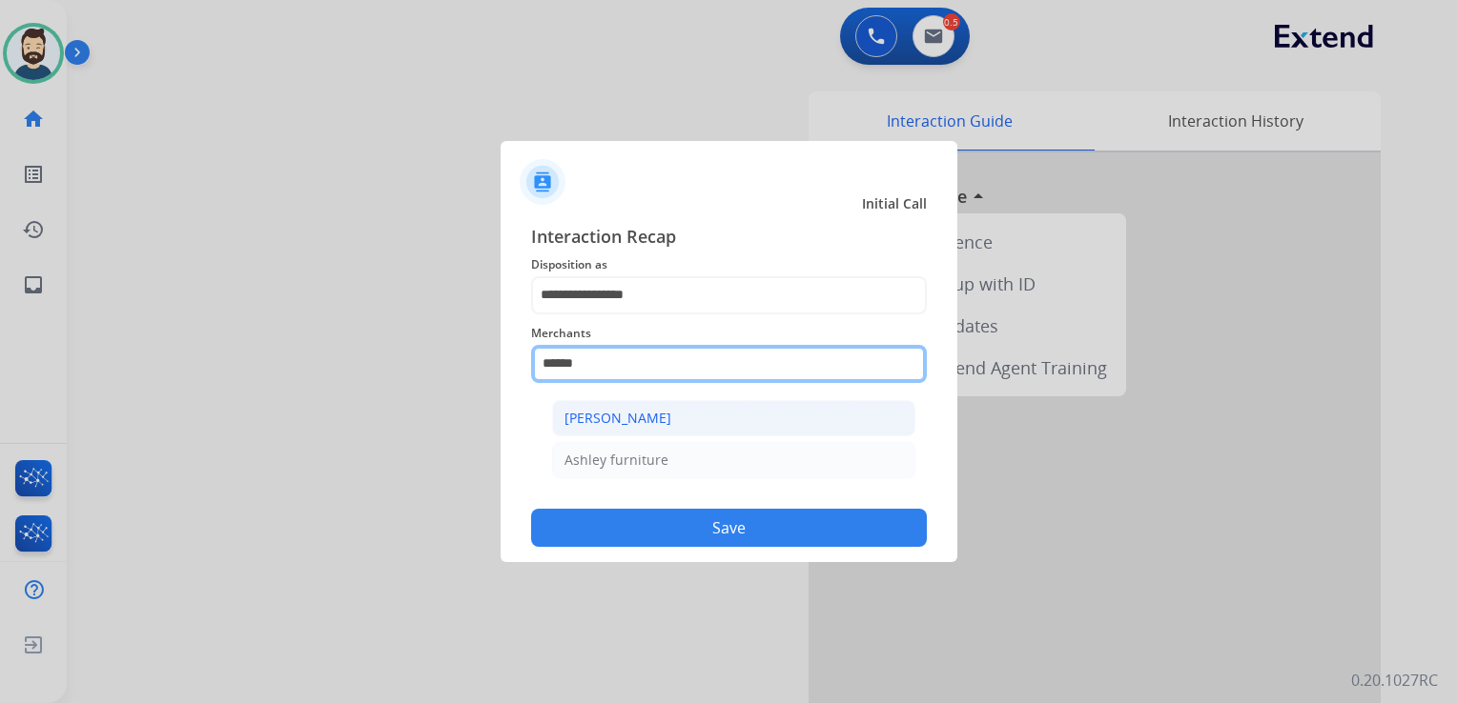
type input "******"
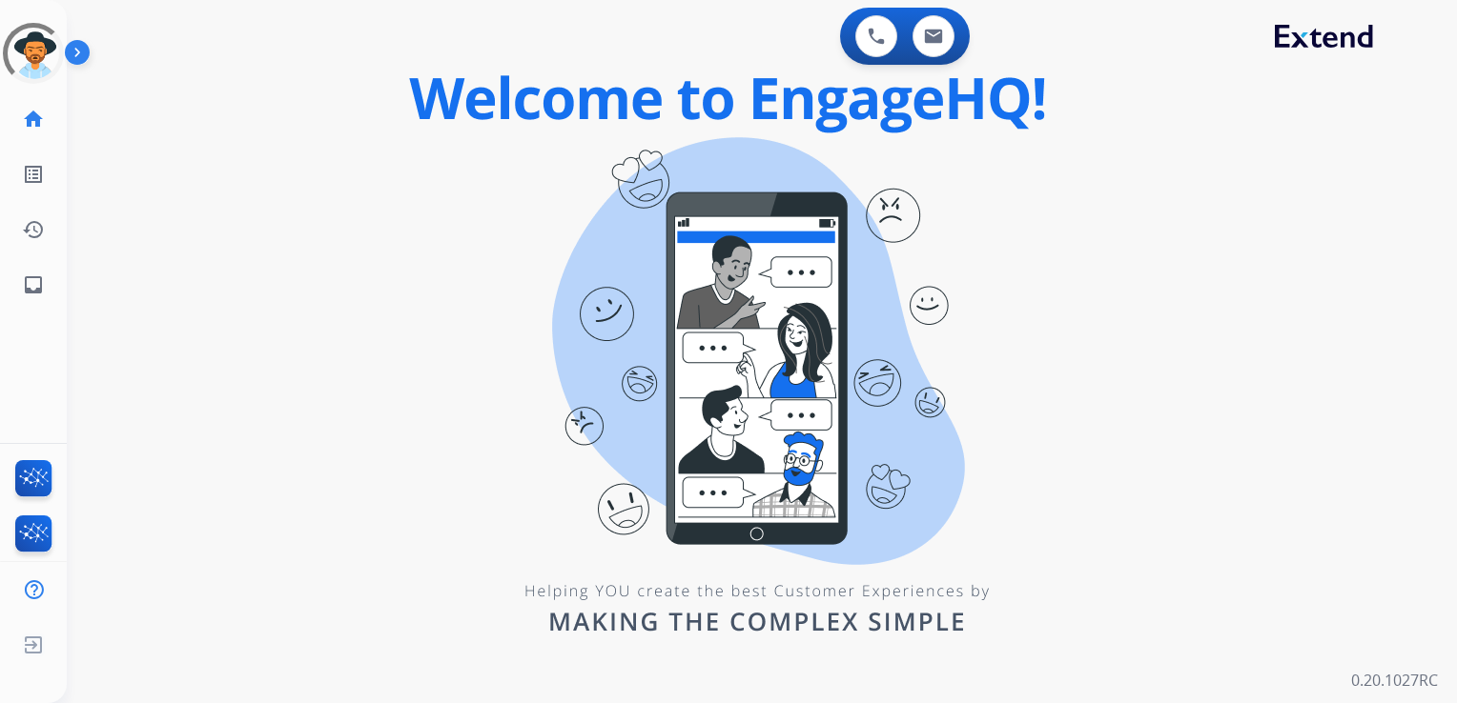
click at [161, 219] on div "0 Voice Interactions 0 Email Interactions swap_horiz Break voice bridge close_f…" at bounding box center [762, 351] width 1390 height 703
drag, startPoint x: 146, startPoint y: 213, endPoint x: 114, endPoint y: 216, distance: 31.7
click at [143, 213] on div "0 Voice Interactions 0 Email Interactions swap_horiz Break voice bridge close_f…" at bounding box center [762, 351] width 1390 height 703
drag, startPoint x: 423, startPoint y: 196, endPoint x: 413, endPoint y: 206, distance: 14.2
click at [423, 196] on div "0 Voice Interactions 0 Email Interactions swap_horiz Break voice bridge close_f…" at bounding box center [762, 351] width 1390 height 703
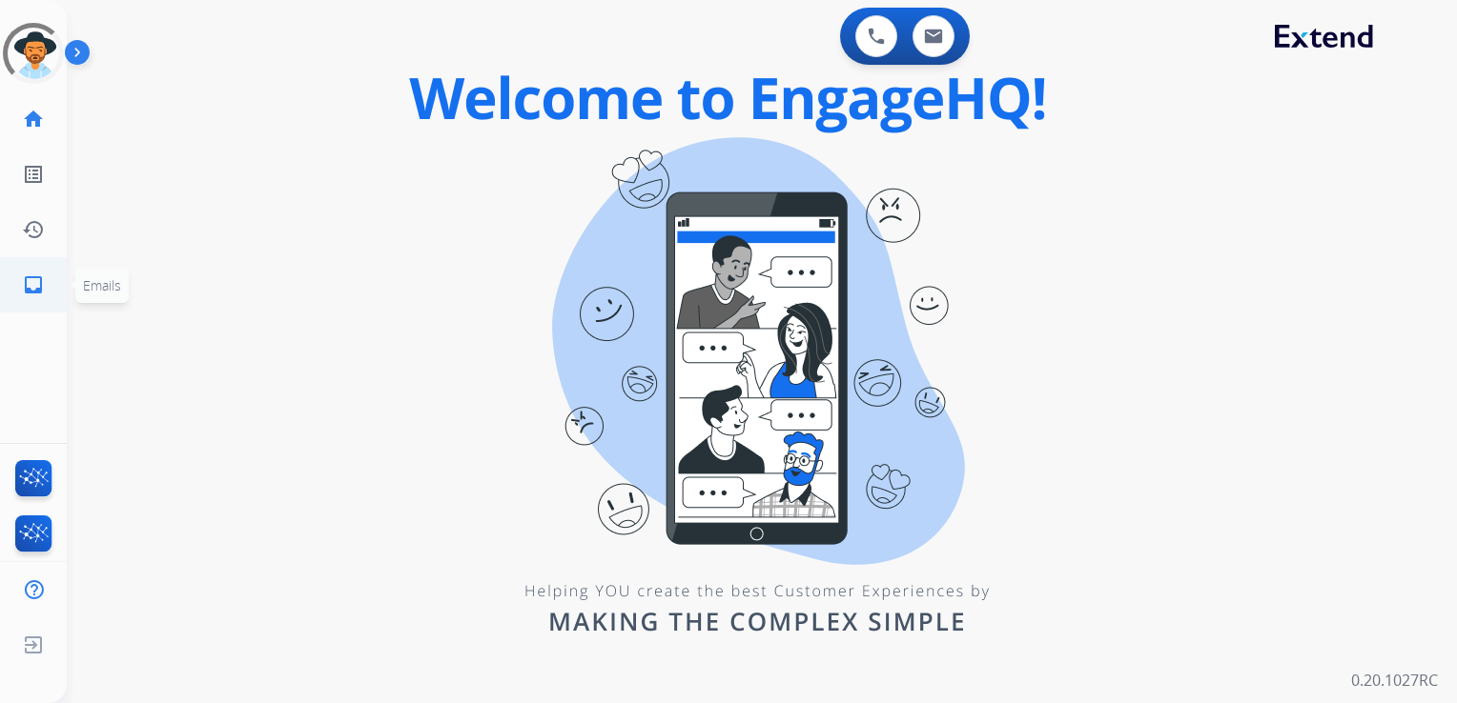
click at [42, 284] on mat-icon "inbox" at bounding box center [33, 285] width 23 height 23
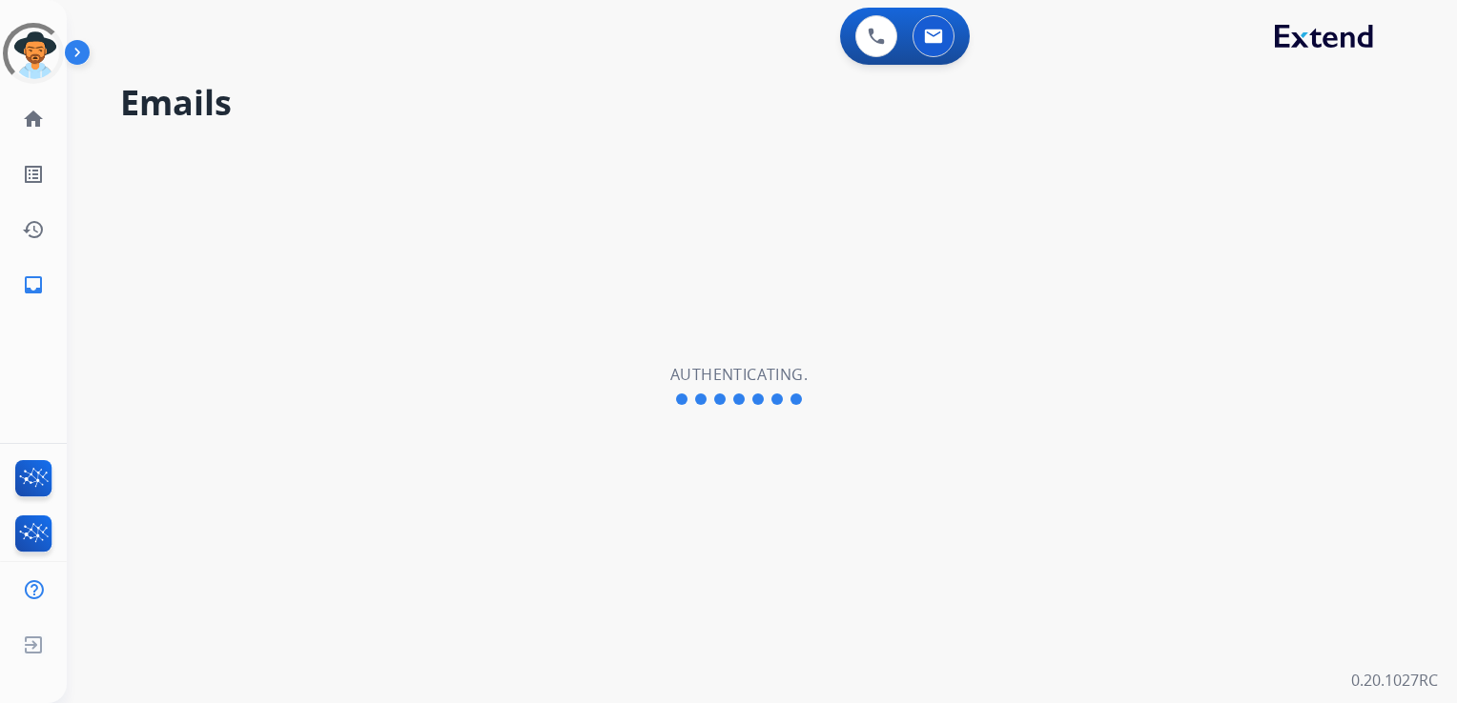
click at [205, 252] on div "Emails Authenticating." at bounding box center [739, 386] width 1344 height 635
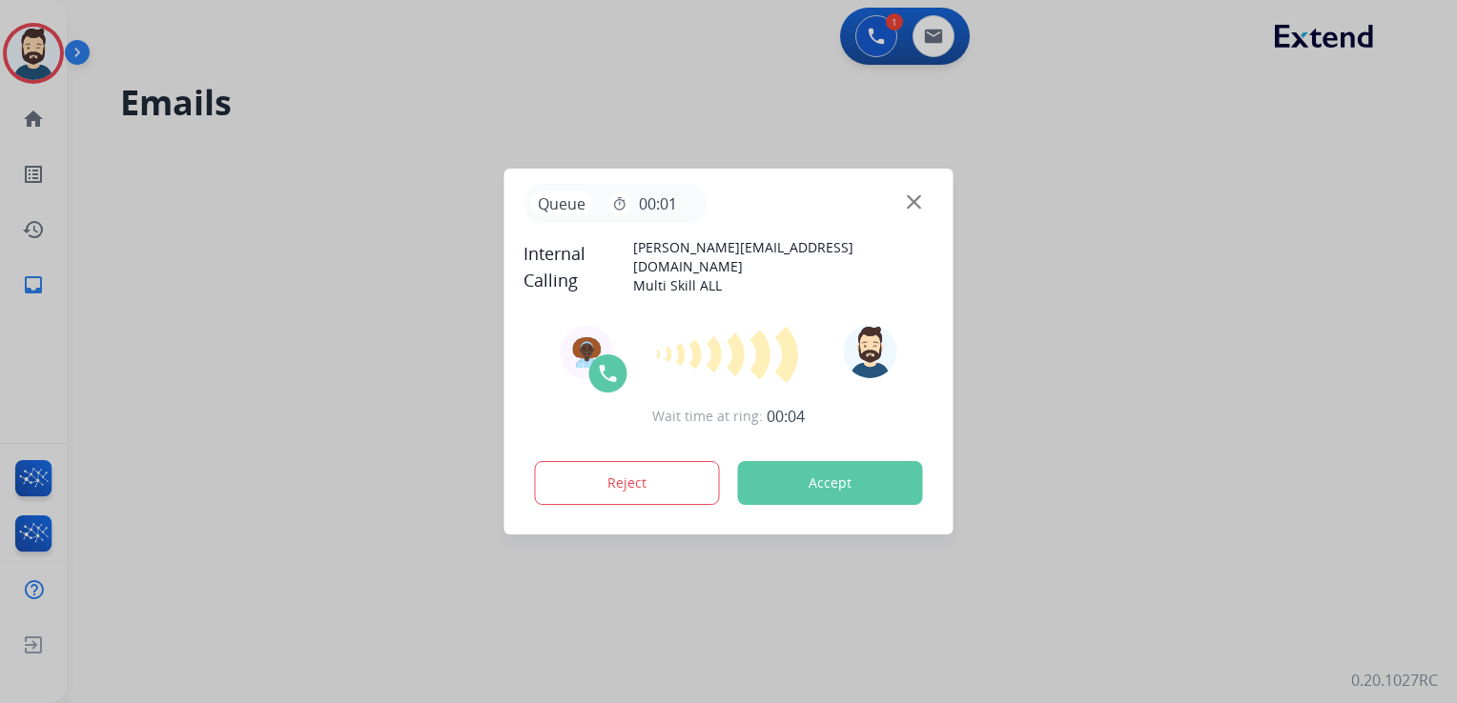
click at [837, 481] on button "Accept" at bounding box center [830, 483] width 185 height 44
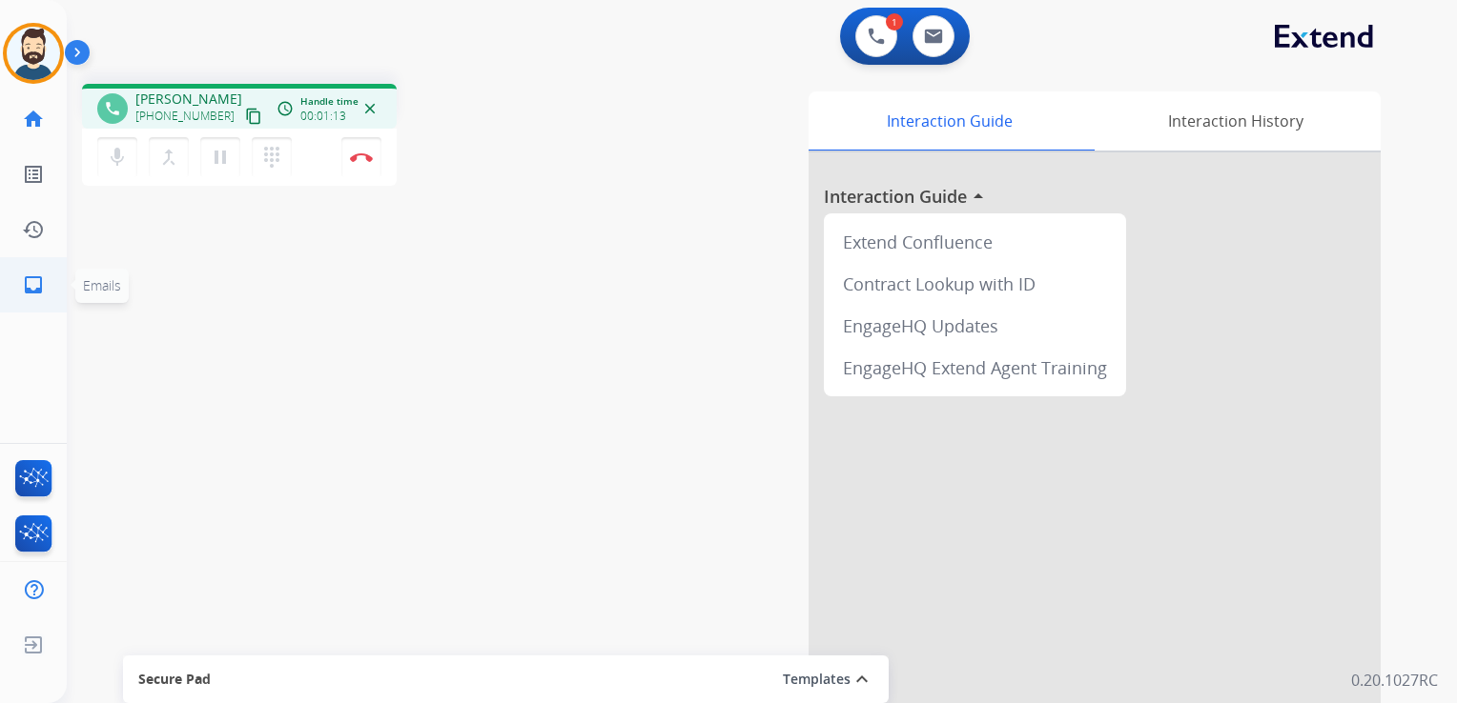
click at [39, 278] on mat-icon "inbox" at bounding box center [33, 285] width 23 height 23
select select "**********"
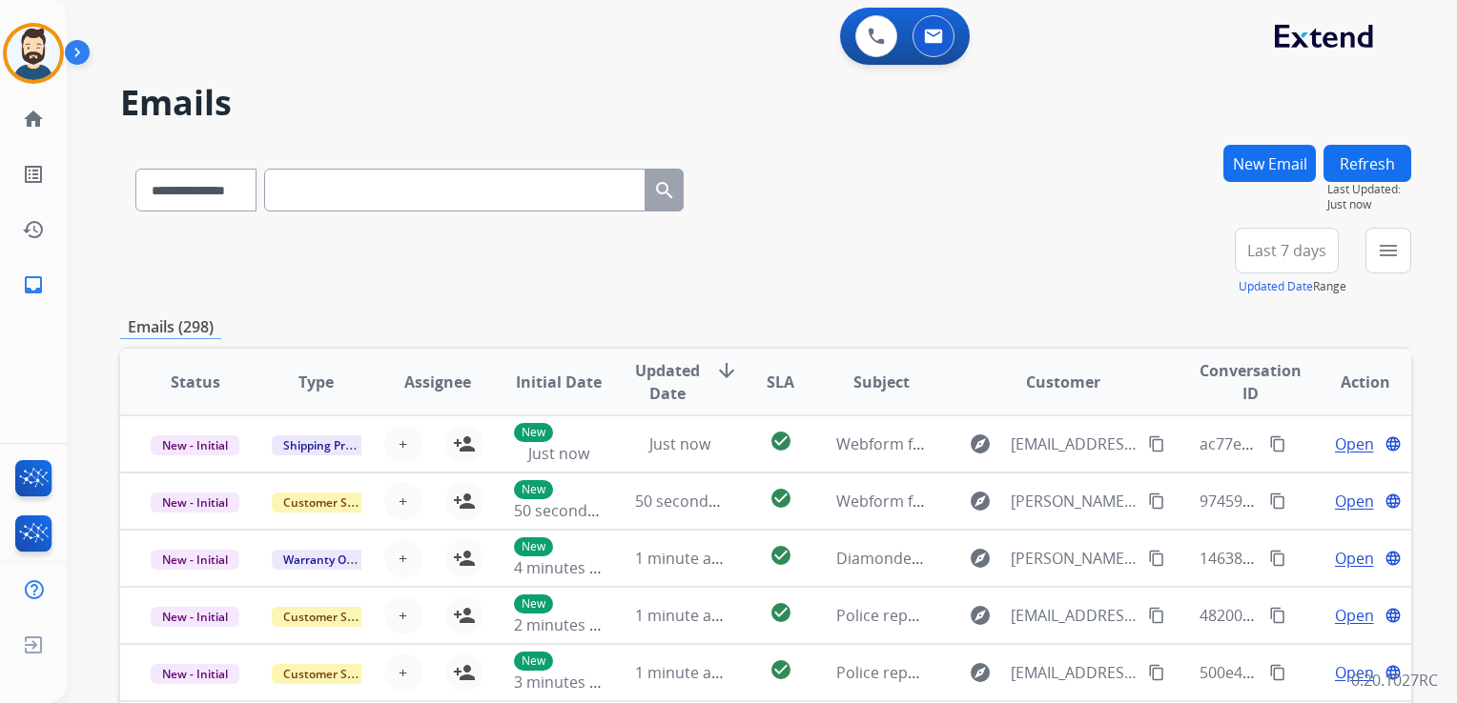
click at [374, 173] on input "text" at bounding box center [454, 190] width 381 height 43
paste input "**********"
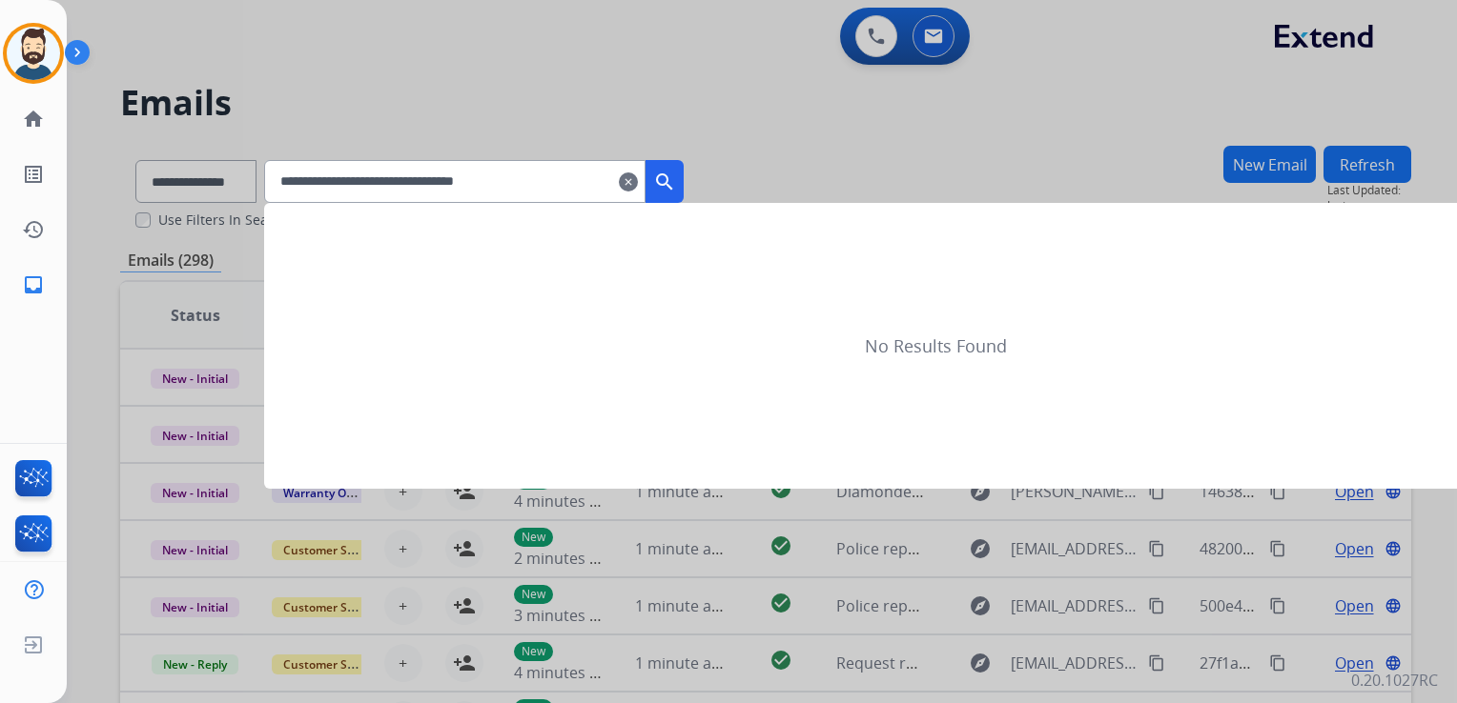
type input "**********"
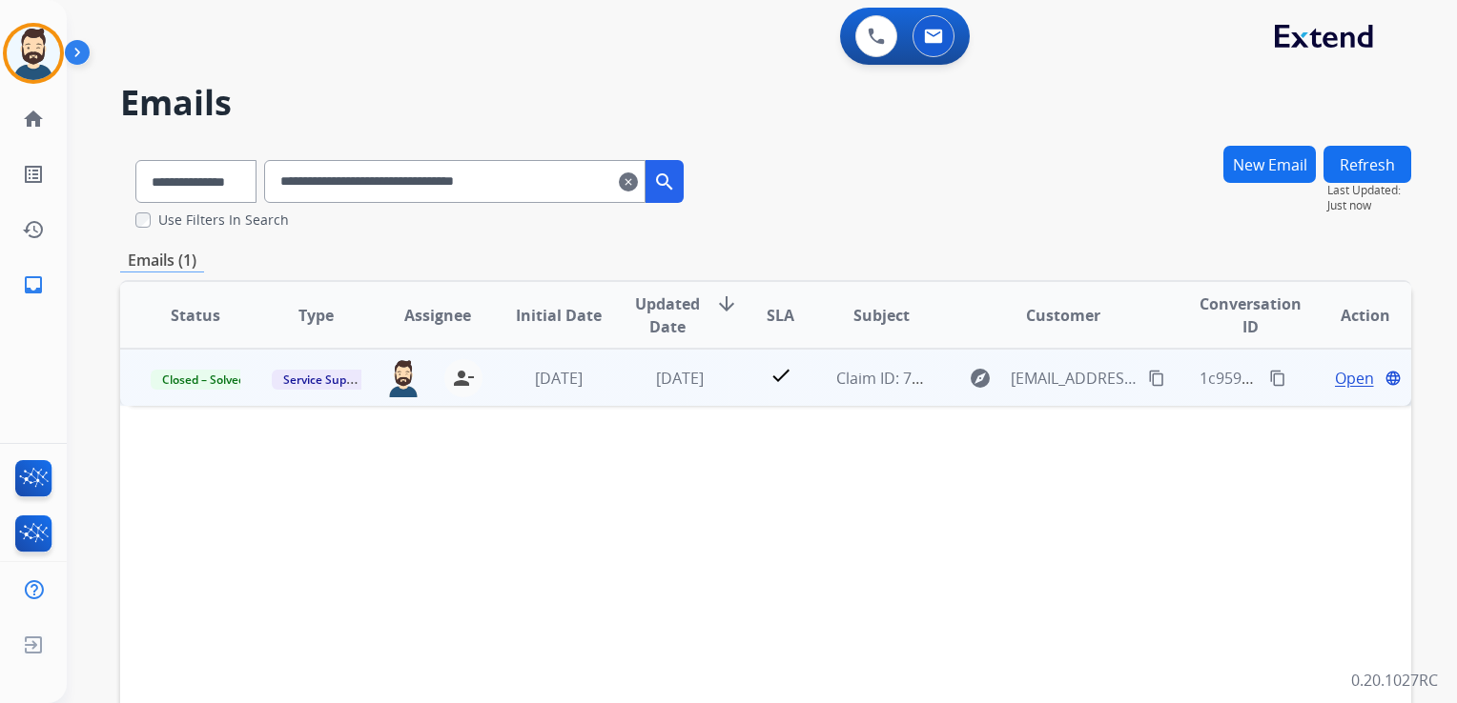
click at [615, 403] on td "[DATE]" at bounding box center [664, 377] width 121 height 57
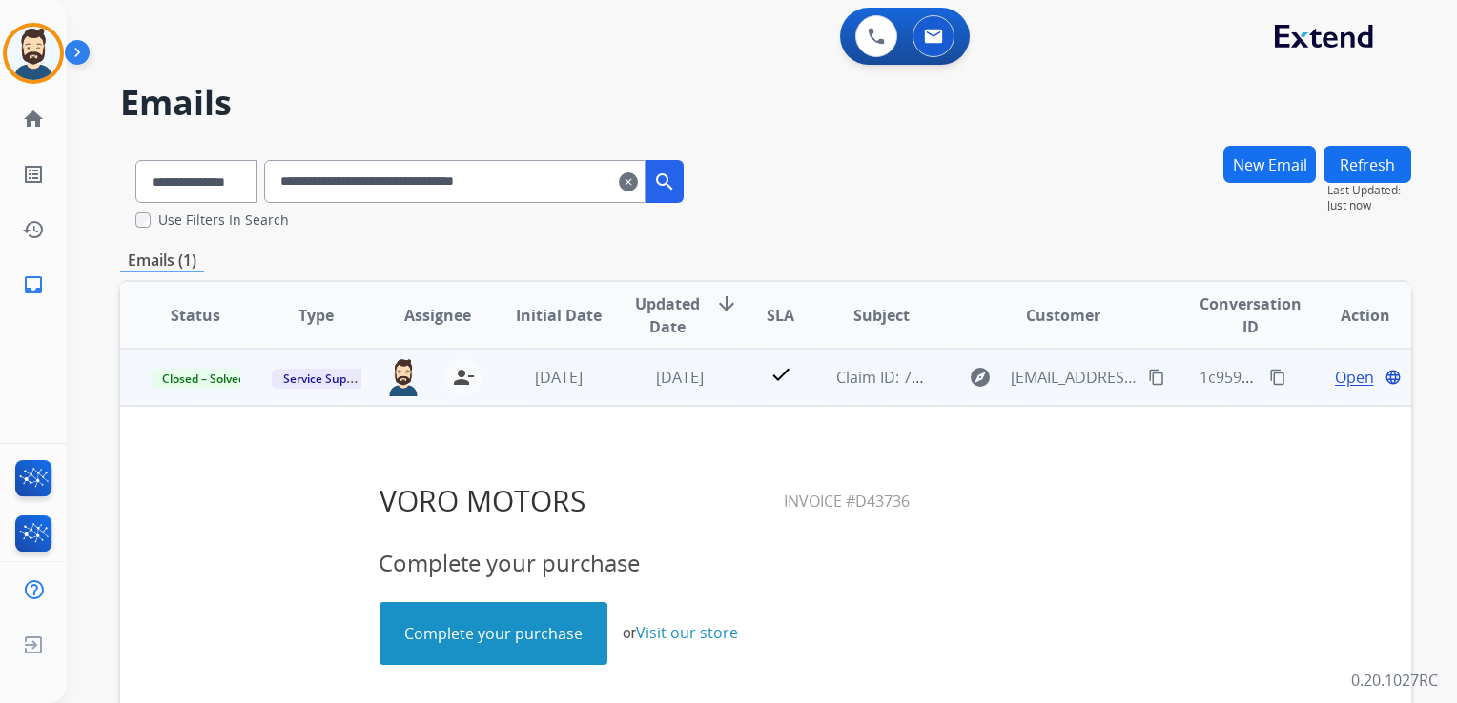
click at [1335, 372] on span "Open" at bounding box center [1354, 377] width 39 height 23
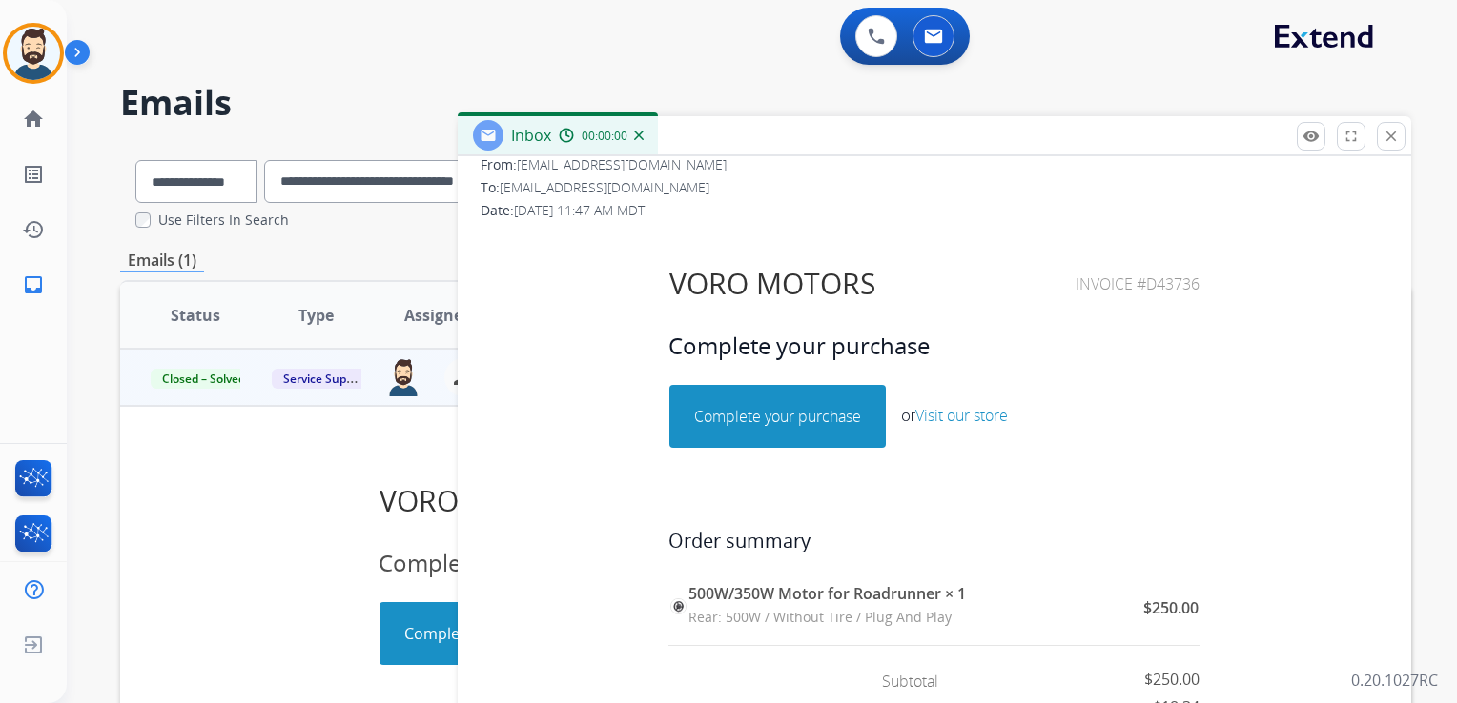
scroll to position [286, 0]
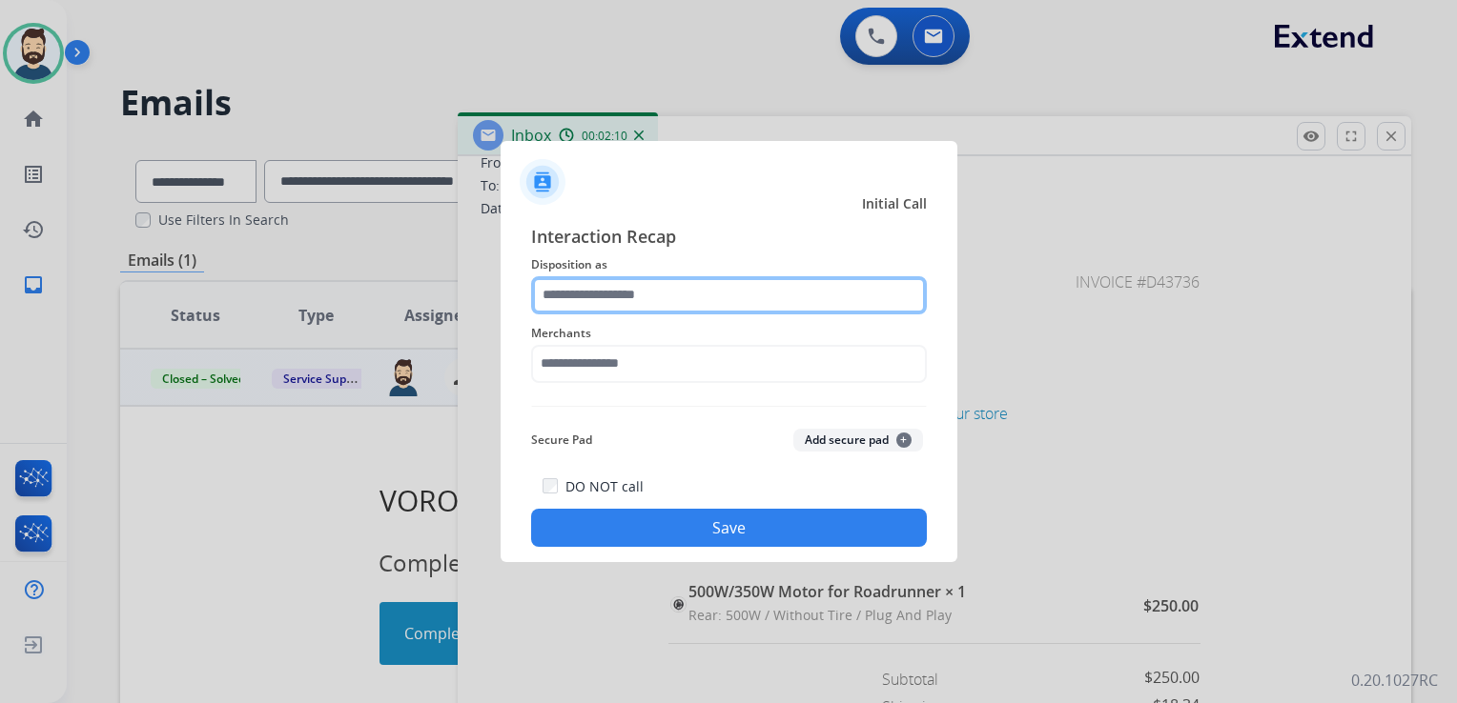
click at [595, 294] on input "text" at bounding box center [729, 295] width 396 height 38
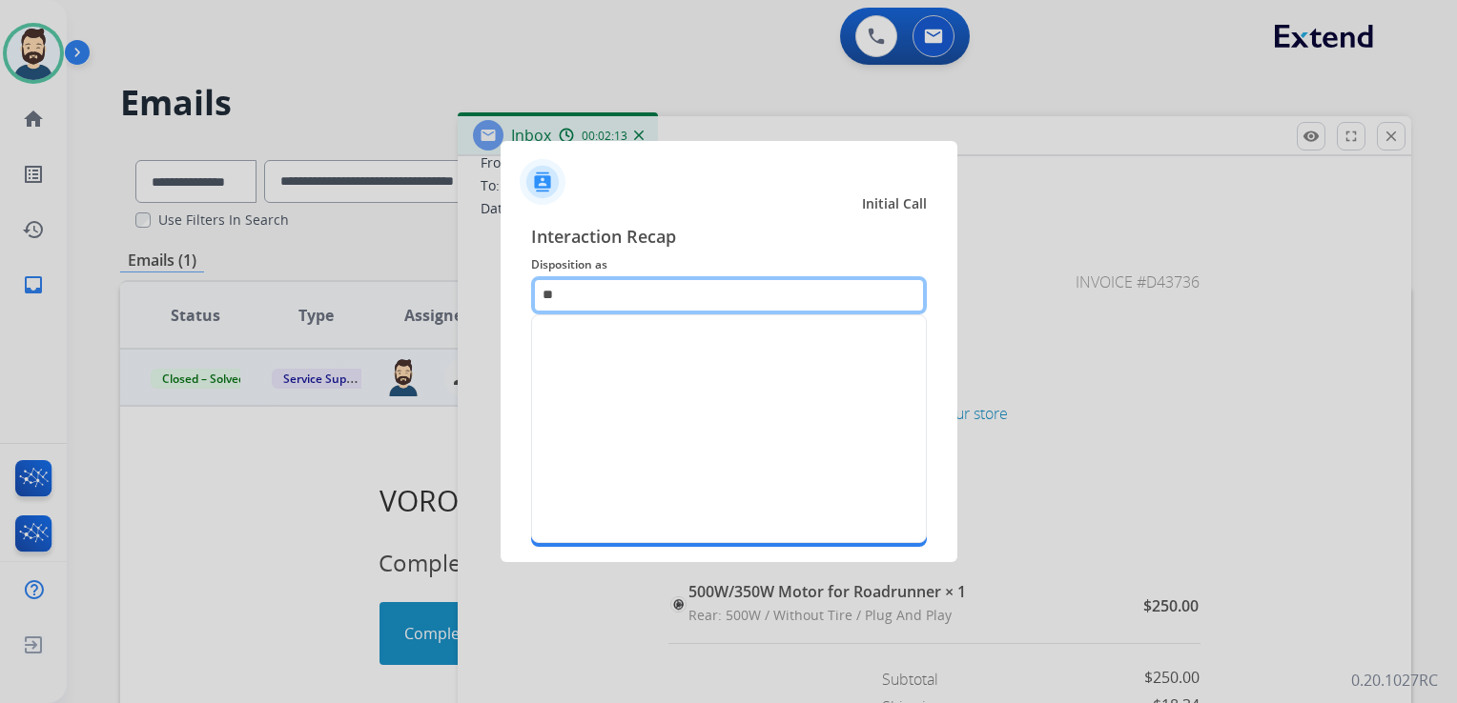
type input "*"
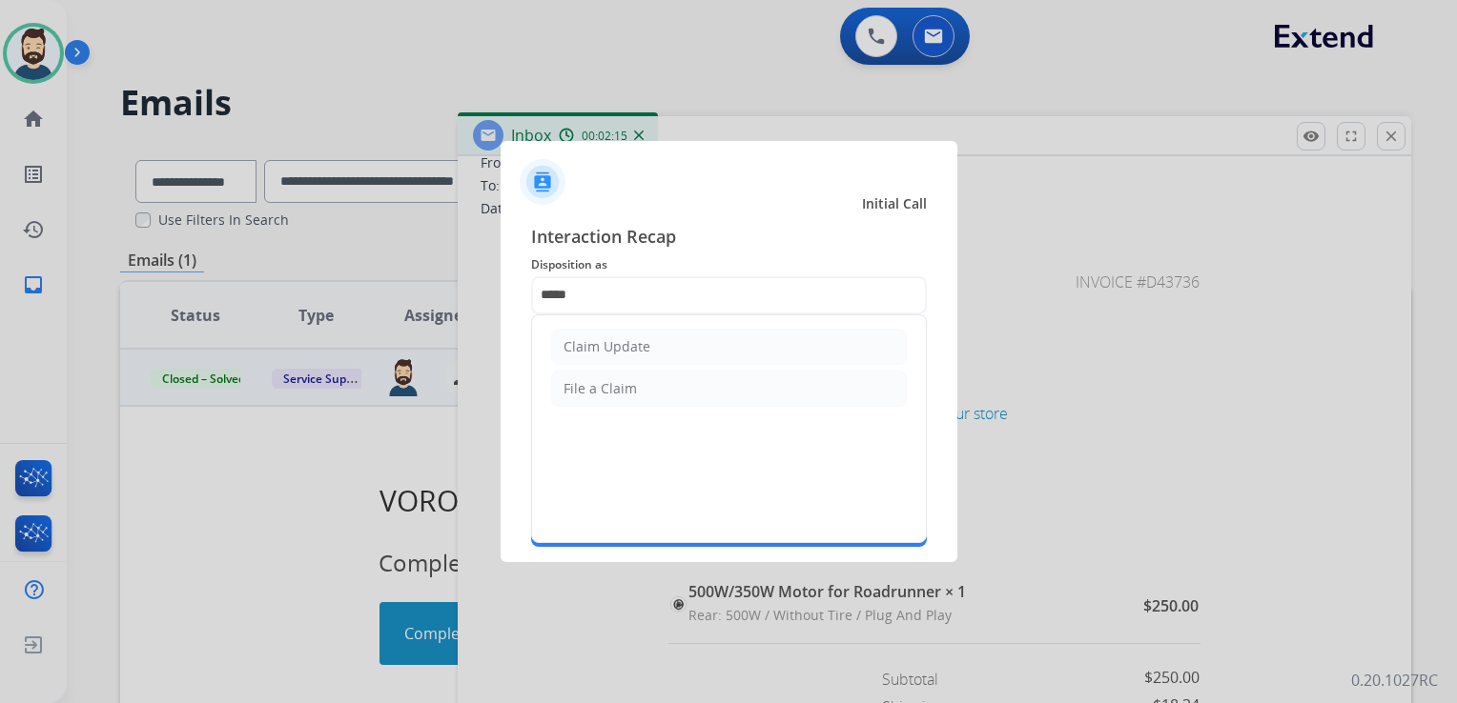
click at [579, 349] on div "Claim Update" at bounding box center [606, 346] width 87 height 19
type input "**********"
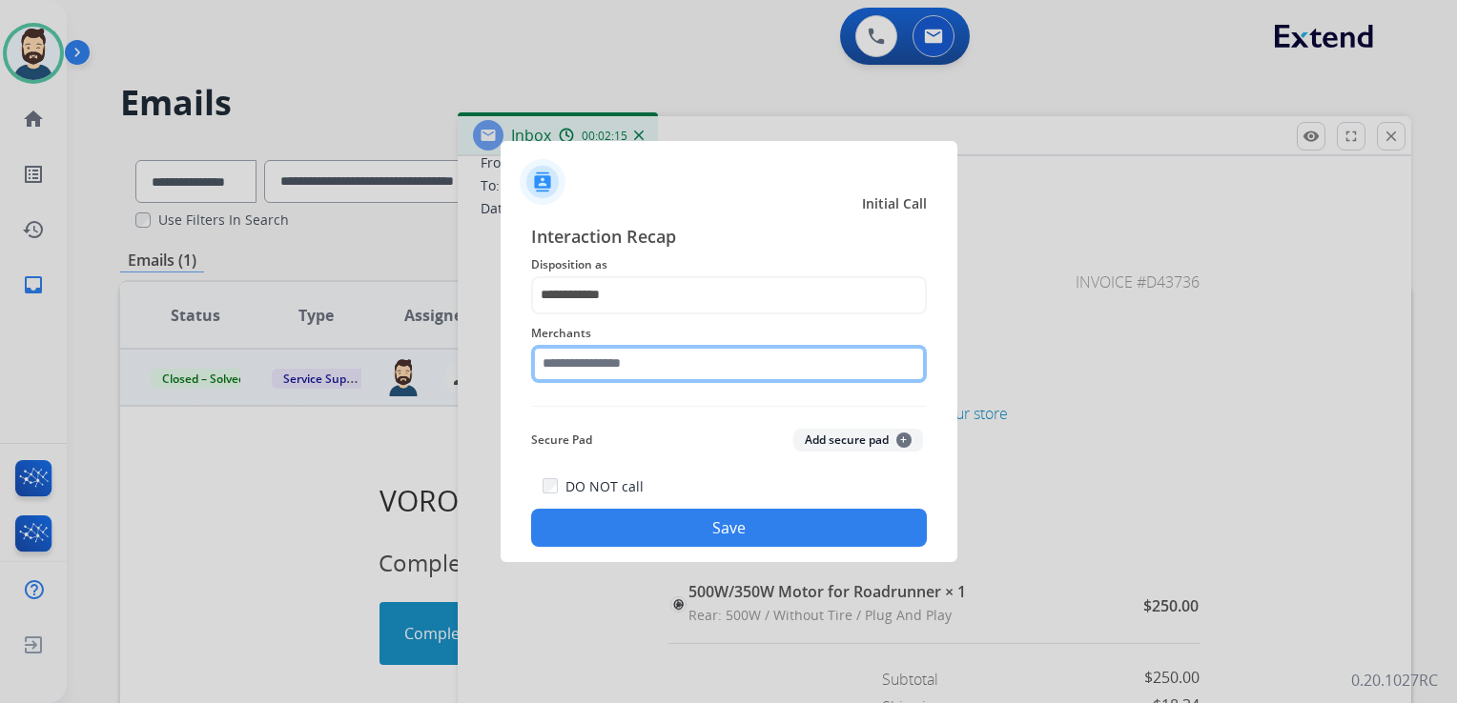
click at [588, 359] on input "text" at bounding box center [729, 364] width 396 height 38
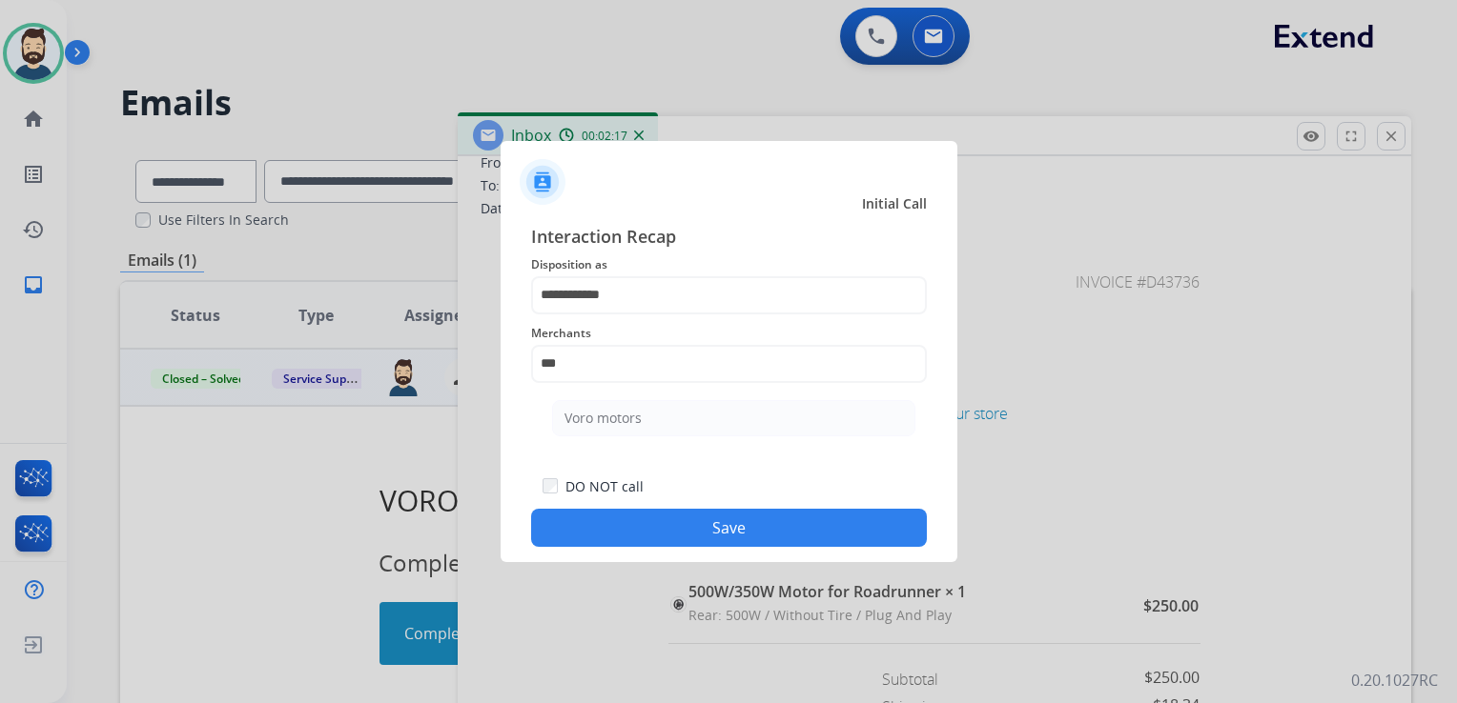
drag, startPoint x: 580, startPoint y: 421, endPoint x: 617, endPoint y: 498, distance: 84.8
click at [583, 425] on div "Voro motors" at bounding box center [602, 418] width 77 height 19
type input "**********"
click at [625, 529] on button "Save" at bounding box center [729, 528] width 396 height 38
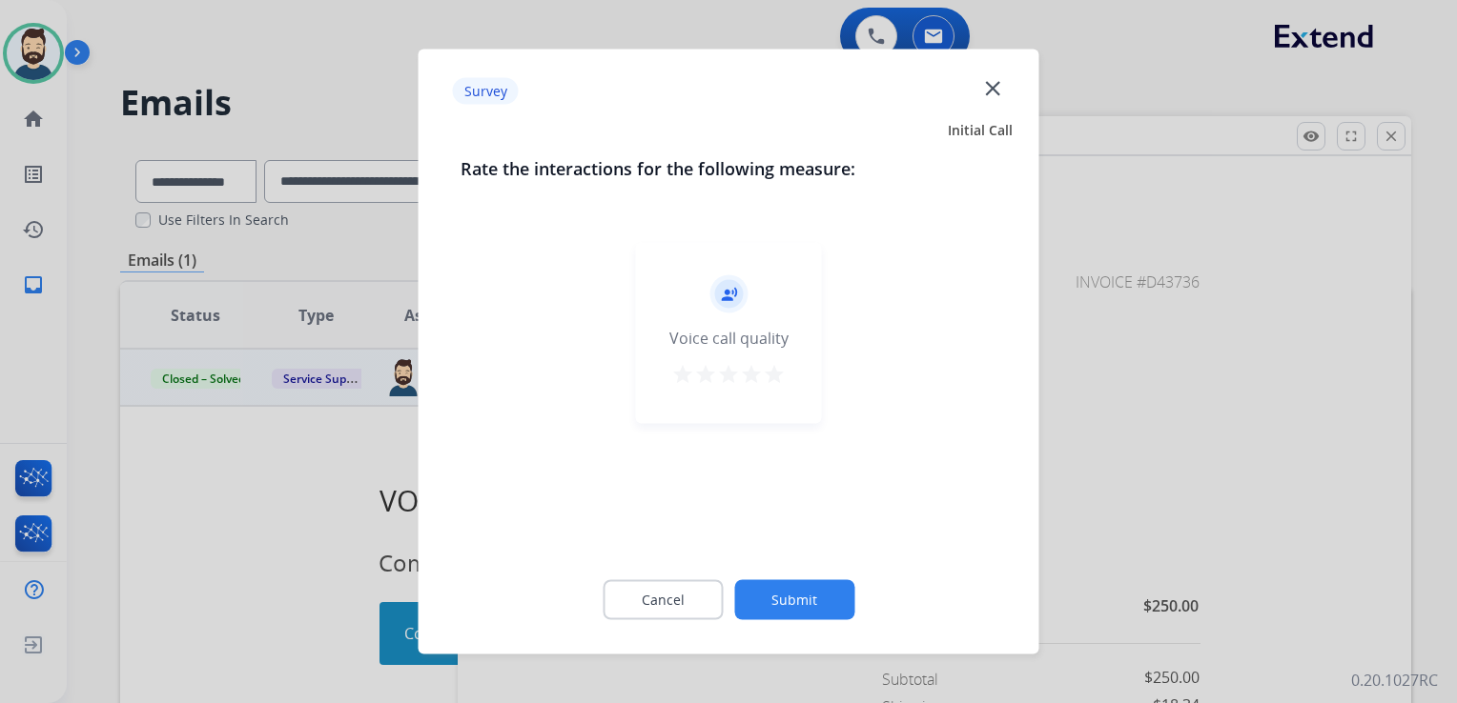
drag, startPoint x: 773, startPoint y: 368, endPoint x: 782, endPoint y: 443, distance: 75.8
click at [773, 369] on mat-icon "star" at bounding box center [774, 374] width 23 height 23
drag, startPoint x: 792, startPoint y: 592, endPoint x: 851, endPoint y: 511, distance: 100.3
click at [794, 593] on button "Submit" at bounding box center [794, 601] width 120 height 40
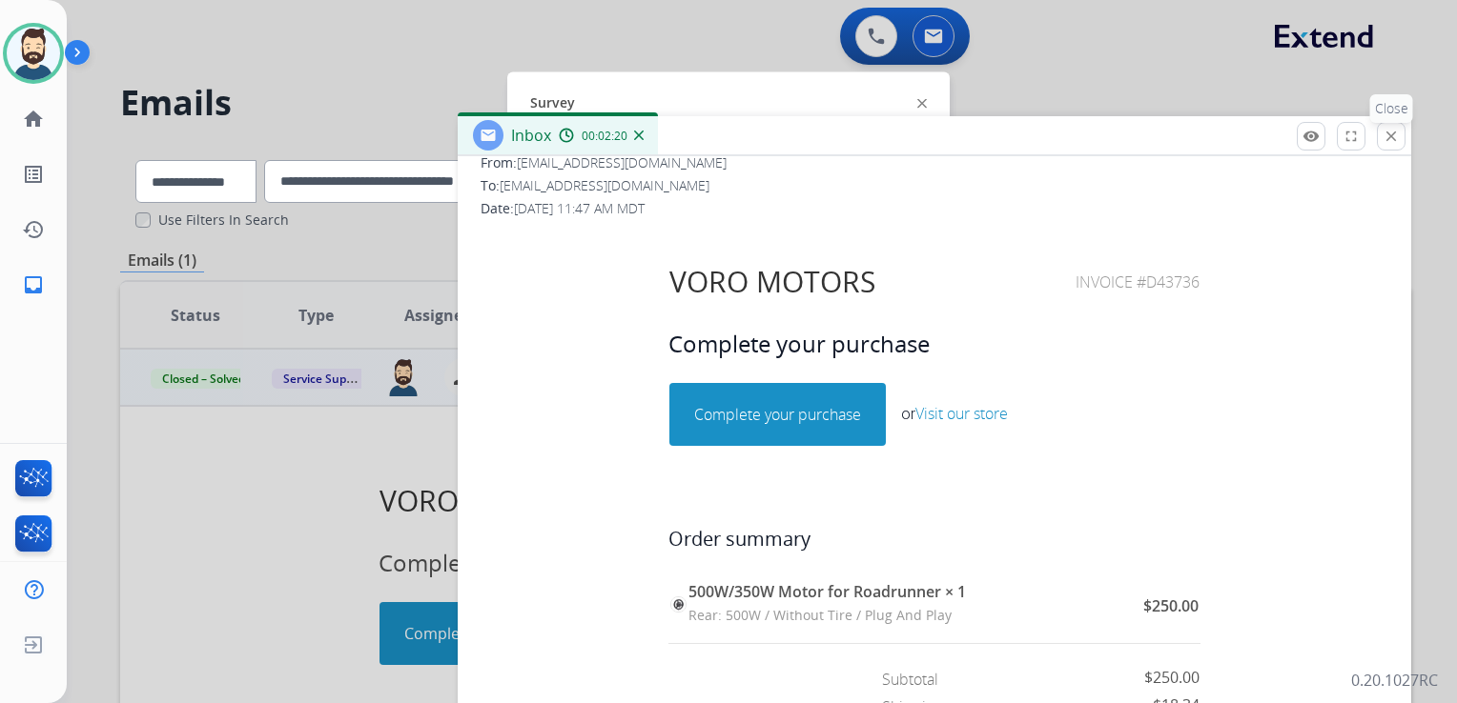
click at [1398, 135] on mat-icon "close" at bounding box center [1390, 136] width 17 height 17
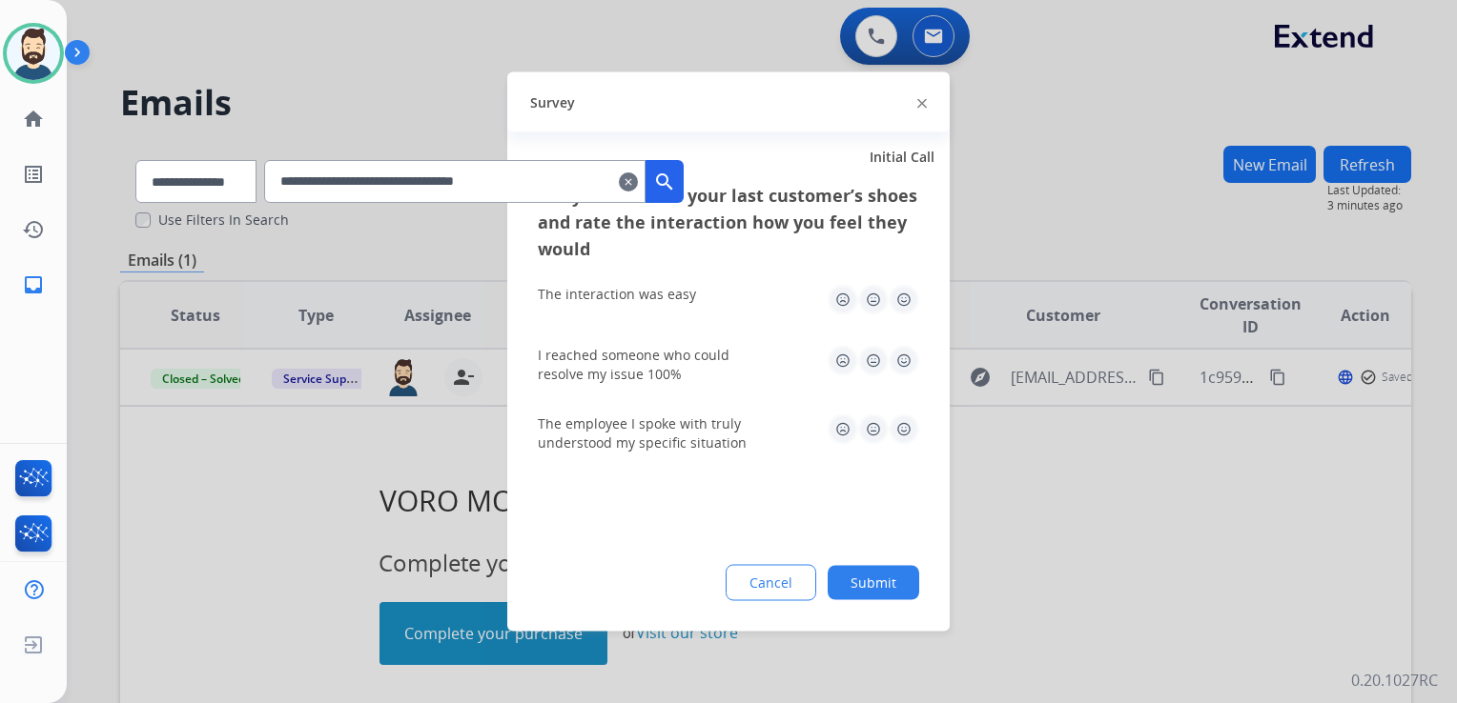
click at [908, 295] on img at bounding box center [903, 300] width 31 height 31
click at [896, 363] on img at bounding box center [903, 361] width 31 height 31
click at [907, 429] on img at bounding box center [903, 430] width 31 height 31
click at [885, 573] on button "Submit" at bounding box center [873, 583] width 92 height 34
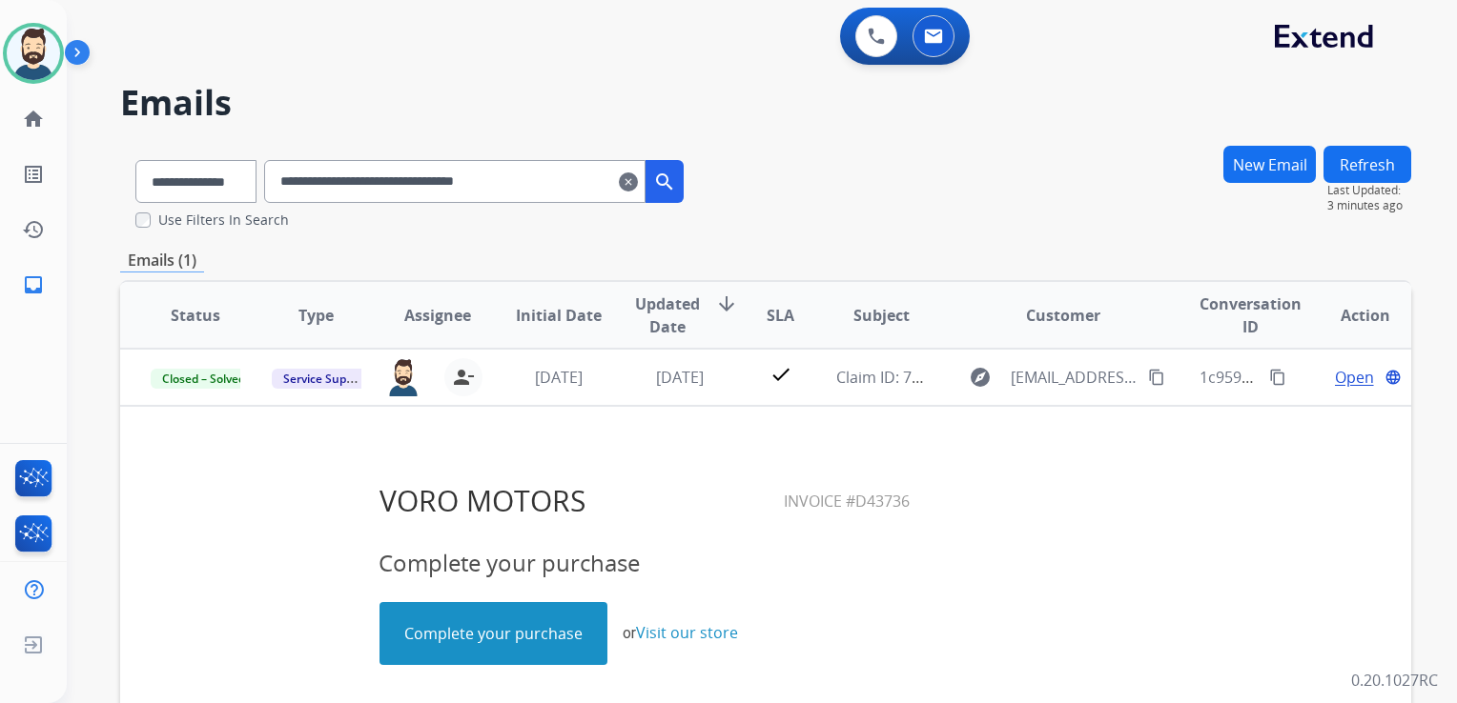
click at [319, 176] on input "**********" at bounding box center [454, 181] width 381 height 43
click at [320, 176] on input "**********" at bounding box center [454, 181] width 381 height 43
paste input "text"
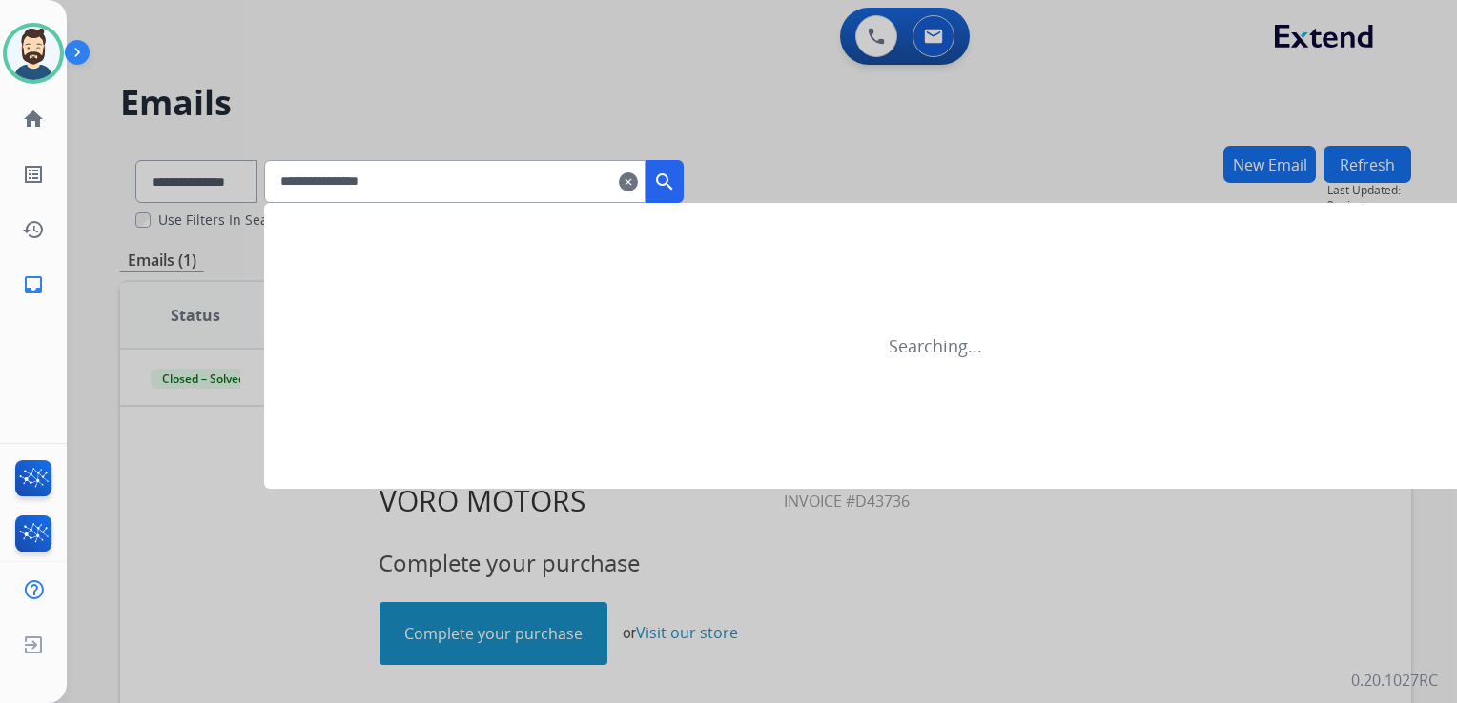
type input "**********"
click at [182, 183] on div at bounding box center [728, 351] width 1457 height 703
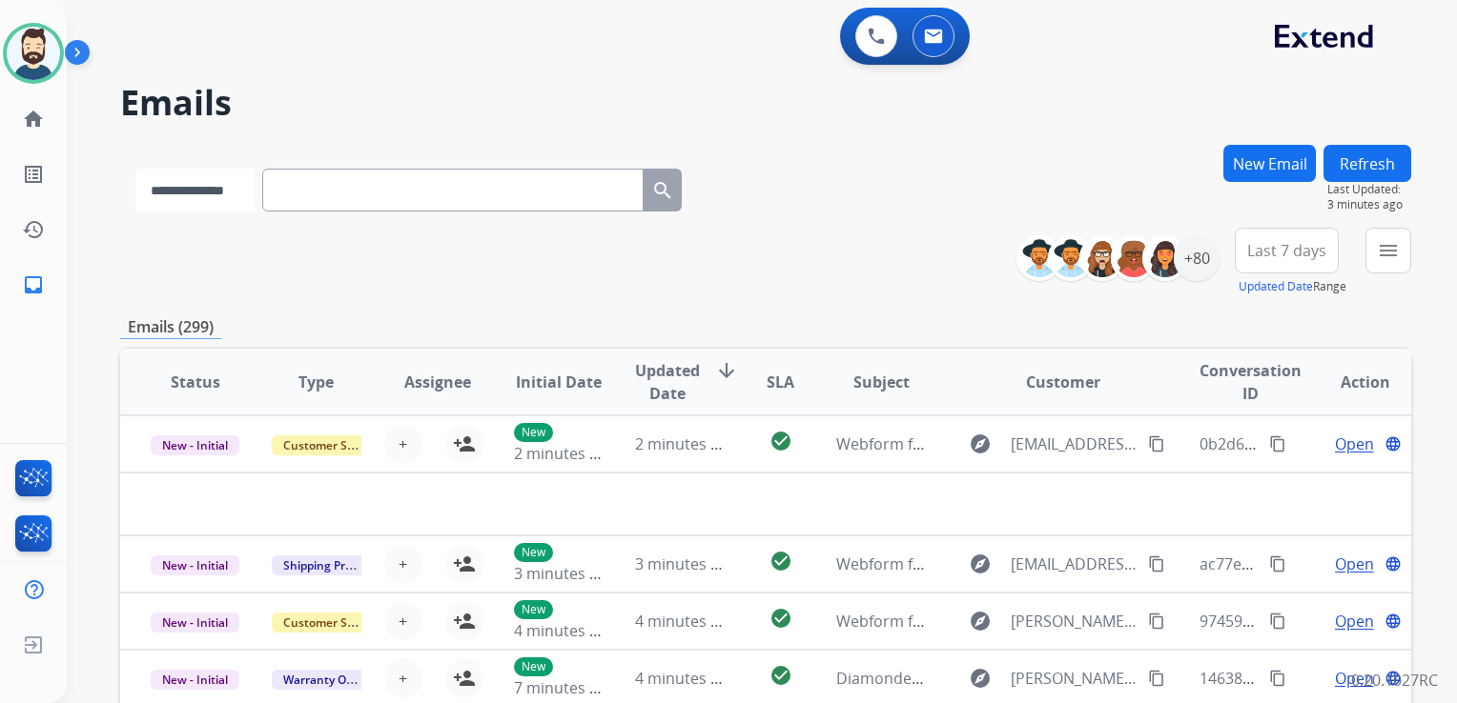
drag, startPoint x: 204, startPoint y: 181, endPoint x: 204, endPoint y: 195, distance: 14.3
click at [204, 181] on select "**********" at bounding box center [194, 190] width 119 height 43
select select "**********"
click at [135, 169] on select "**********" at bounding box center [194, 190] width 119 height 43
click at [342, 196] on input "text" at bounding box center [454, 190] width 381 height 43
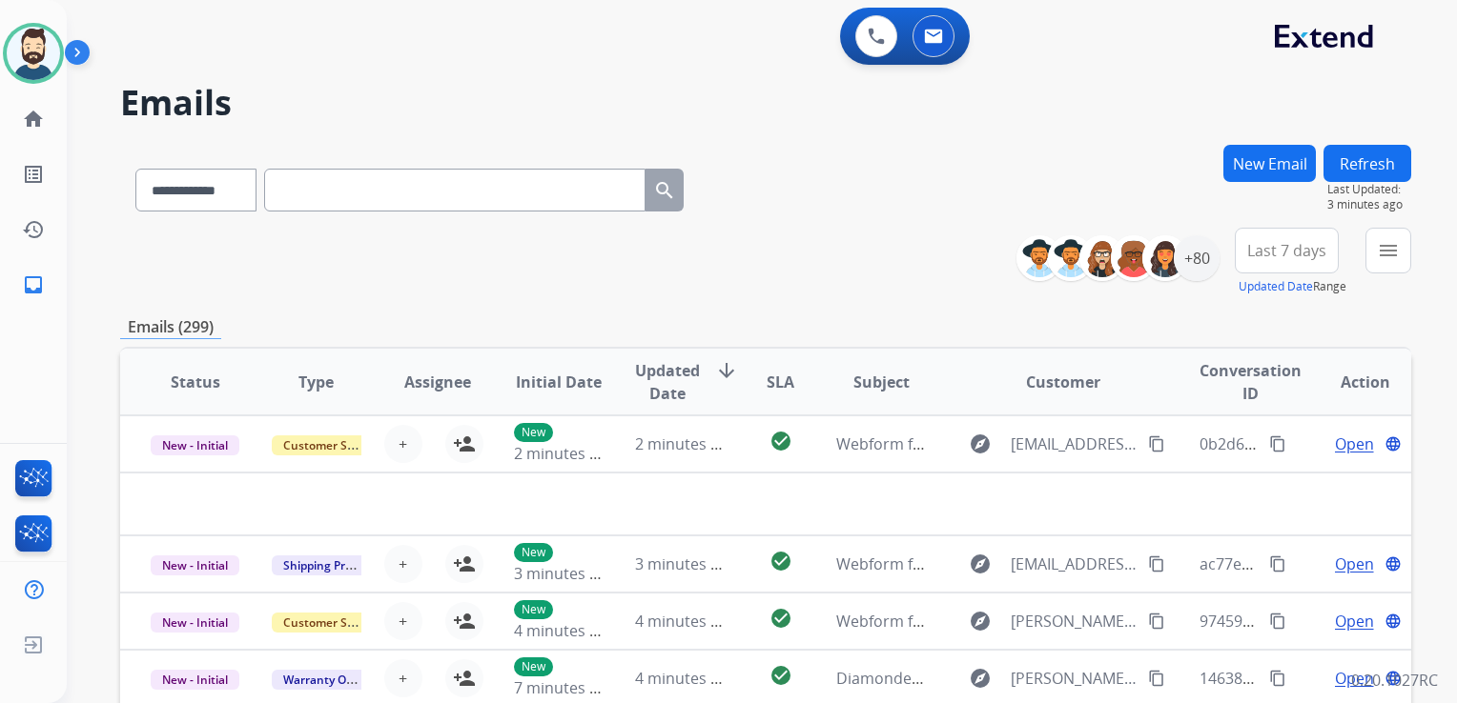
paste input "**********"
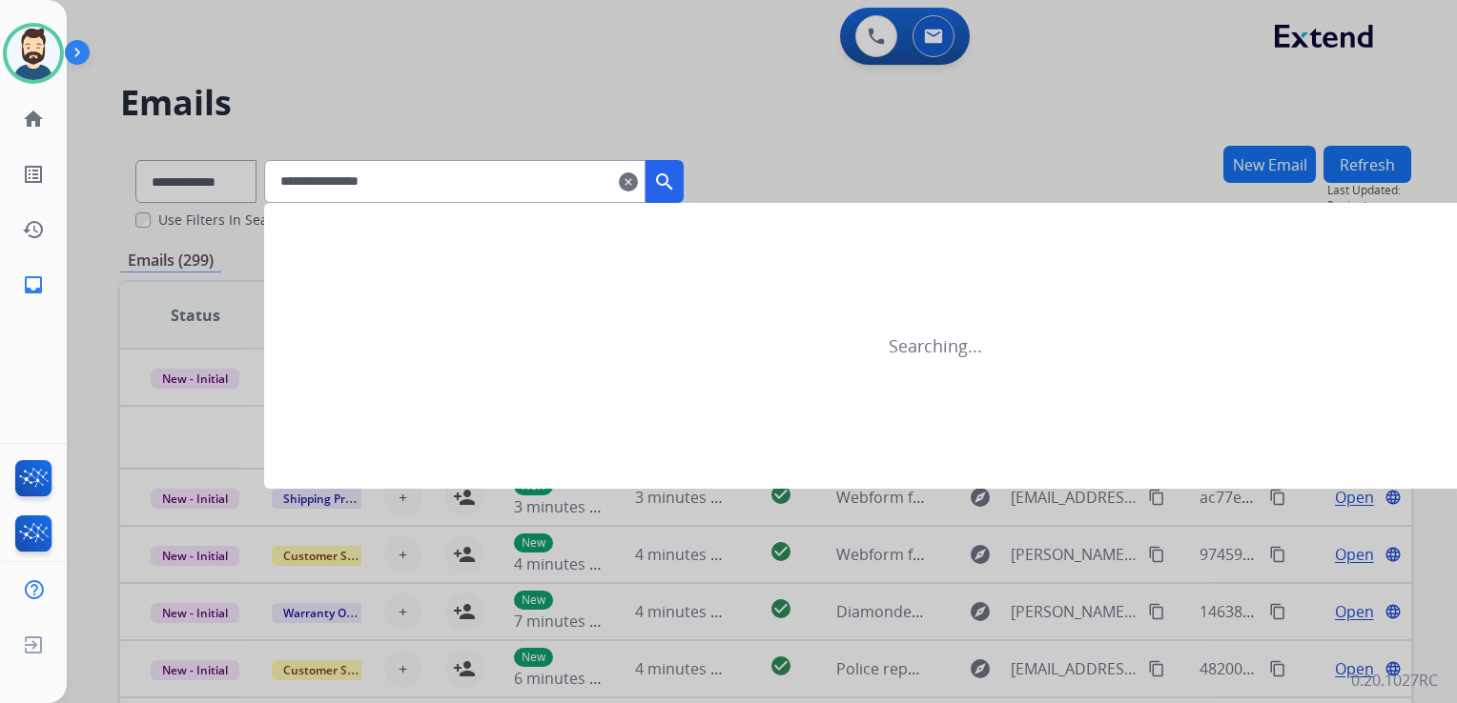
type input "**********"
click at [676, 177] on mat-icon "search" at bounding box center [664, 182] width 23 height 23
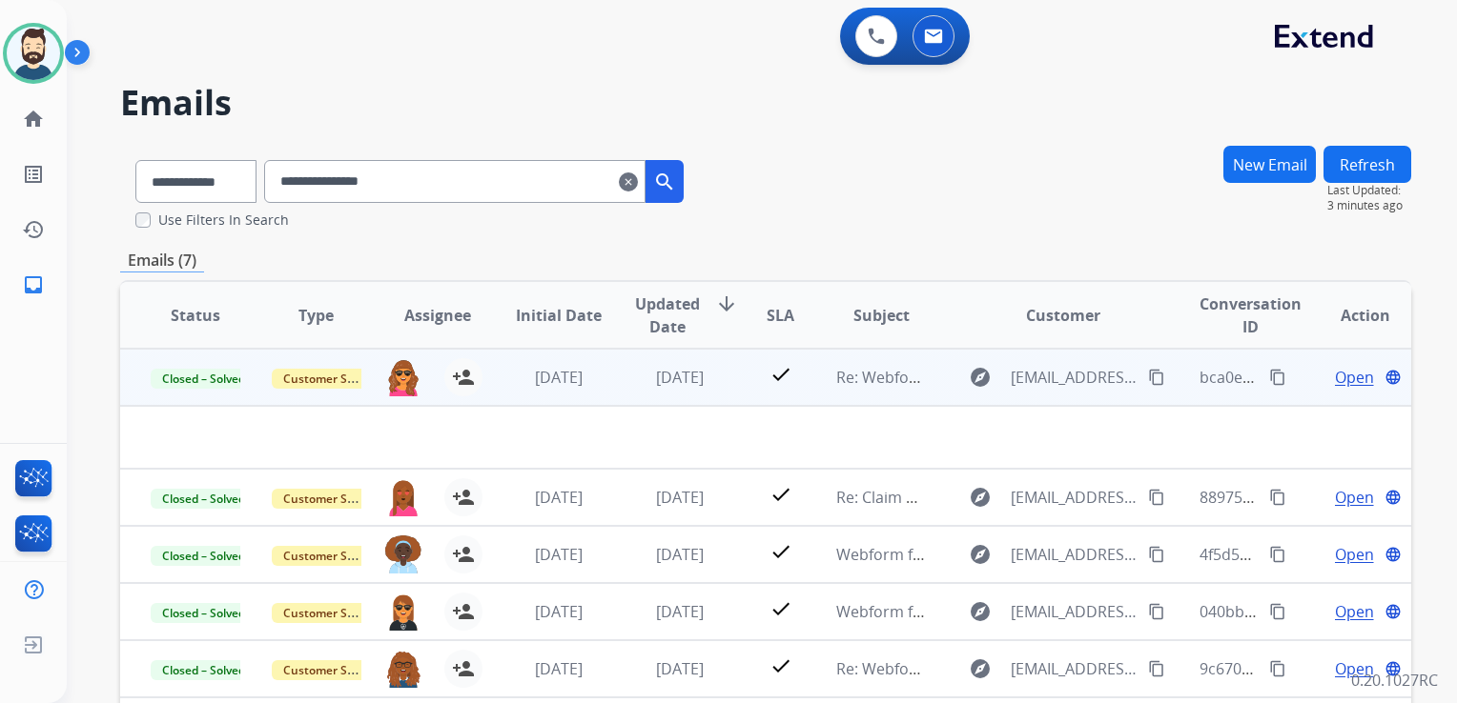
click at [652, 400] on td "[DATE]" at bounding box center [664, 377] width 121 height 57
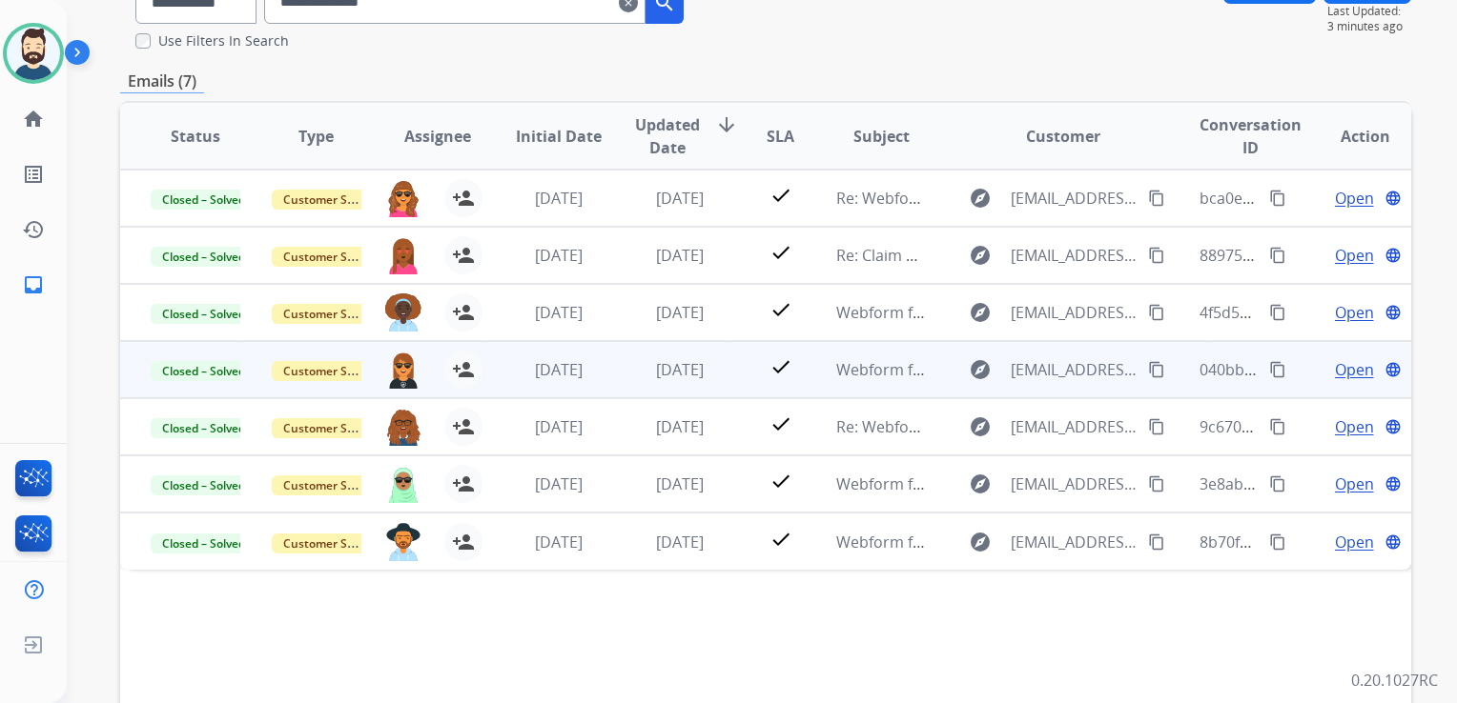
scroll to position [191, 0]
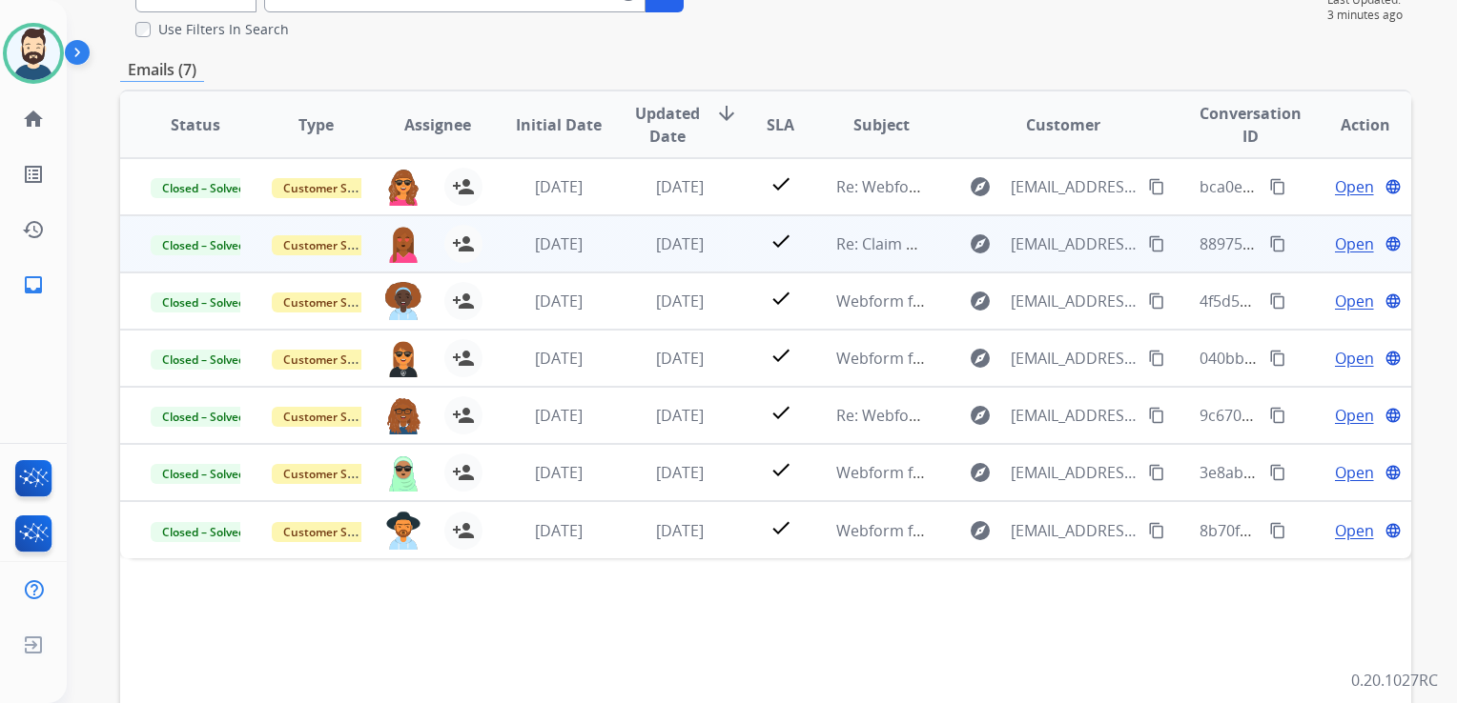
click at [675, 255] on td "[DATE]" at bounding box center [664, 243] width 121 height 57
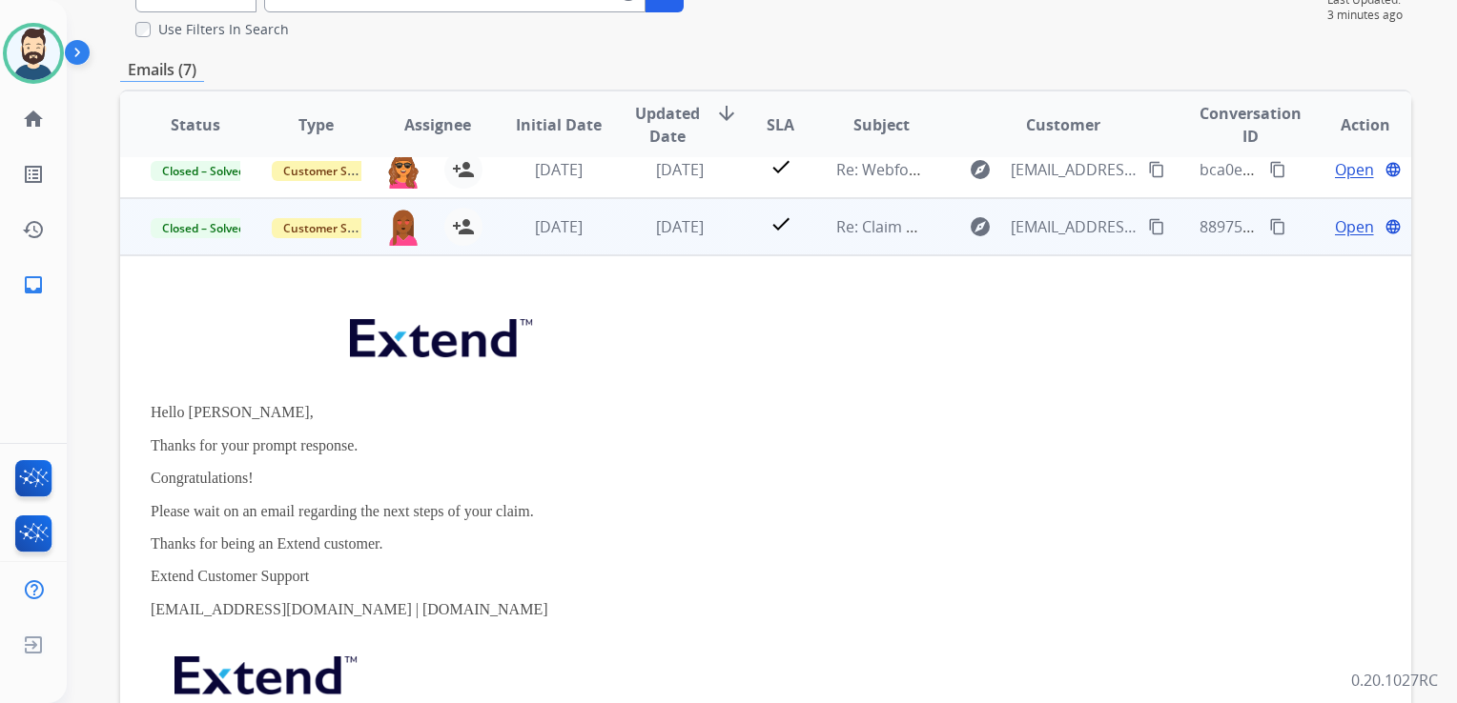
scroll to position [0, 0]
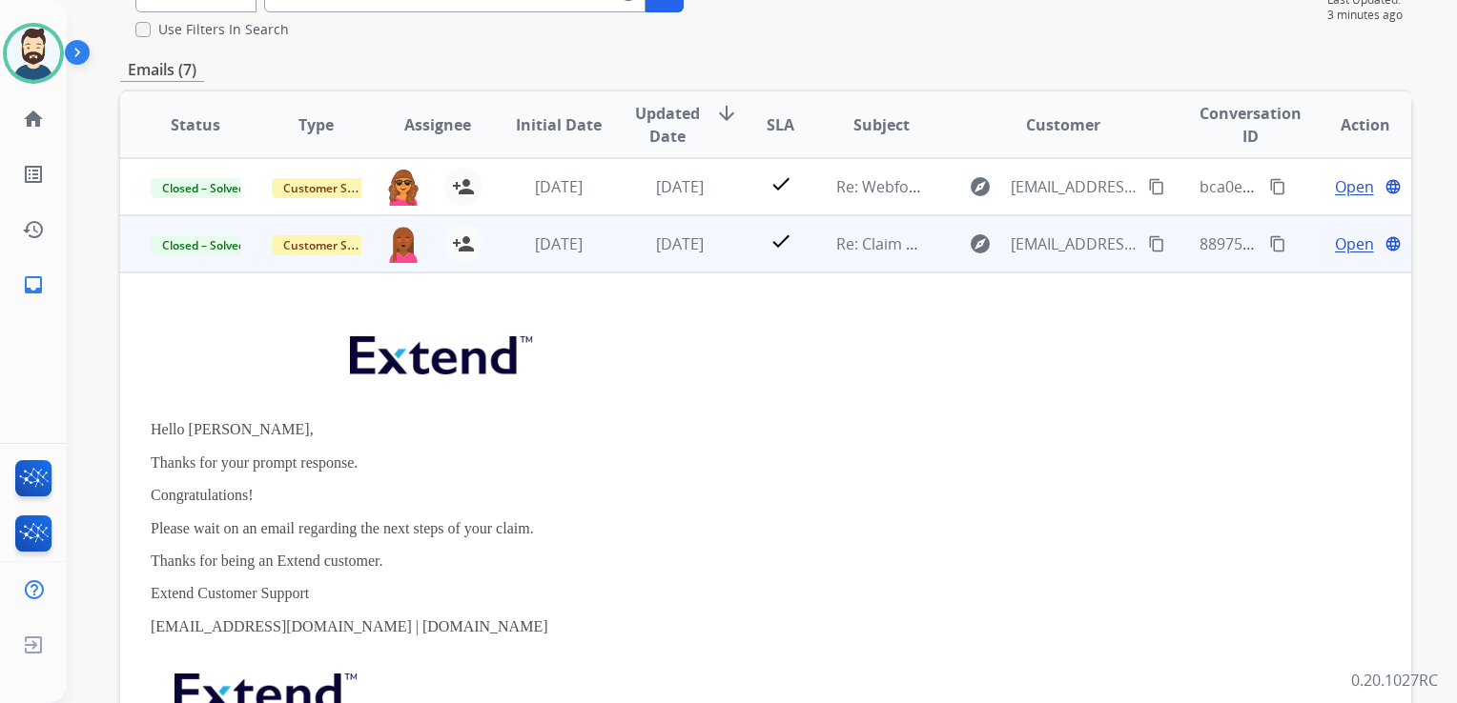
click at [683, 273] on td "Hello [PERSON_NAME], Thanks for your prompt response. Congratulations! Please w…" at bounding box center [644, 567] width 1049 height 589
click at [683, 266] on td "[DATE]" at bounding box center [664, 243] width 121 height 57
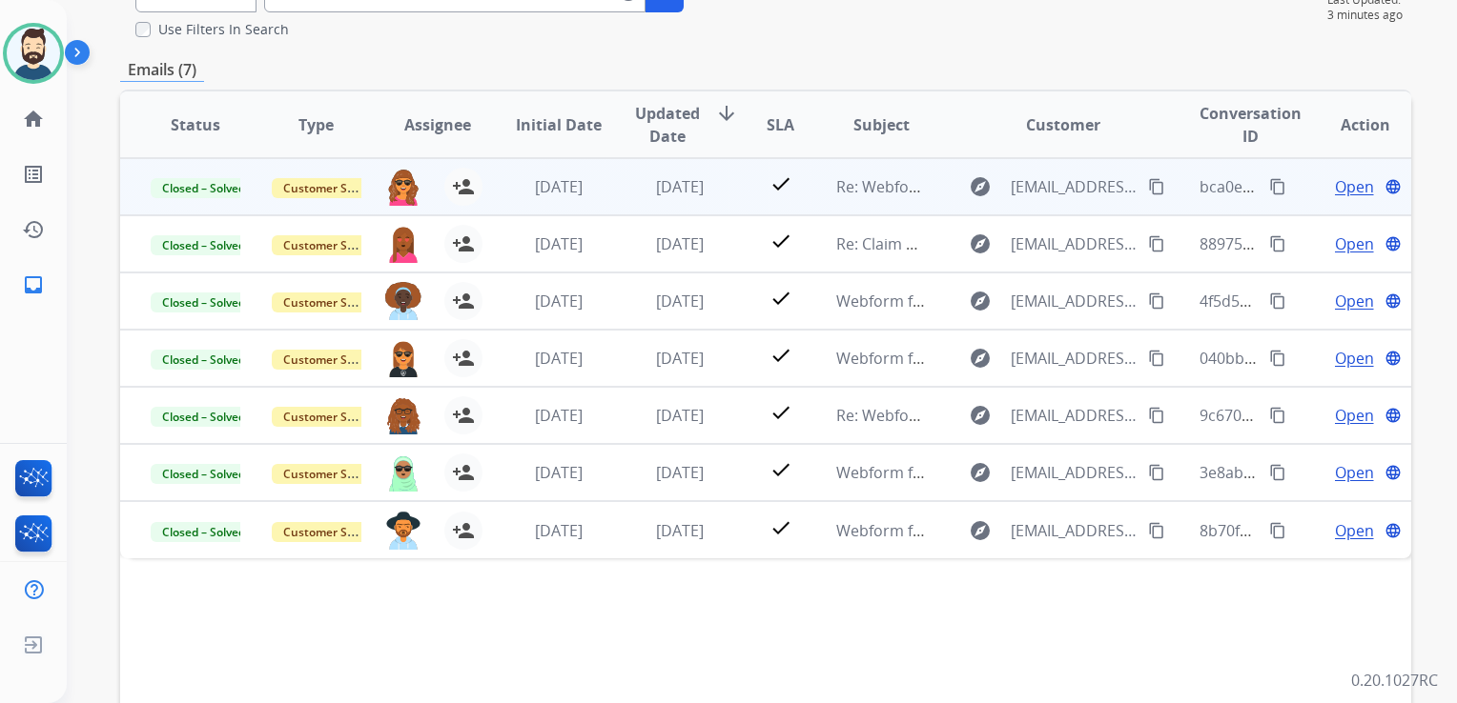
click at [679, 200] on td "[DATE]" at bounding box center [664, 186] width 121 height 57
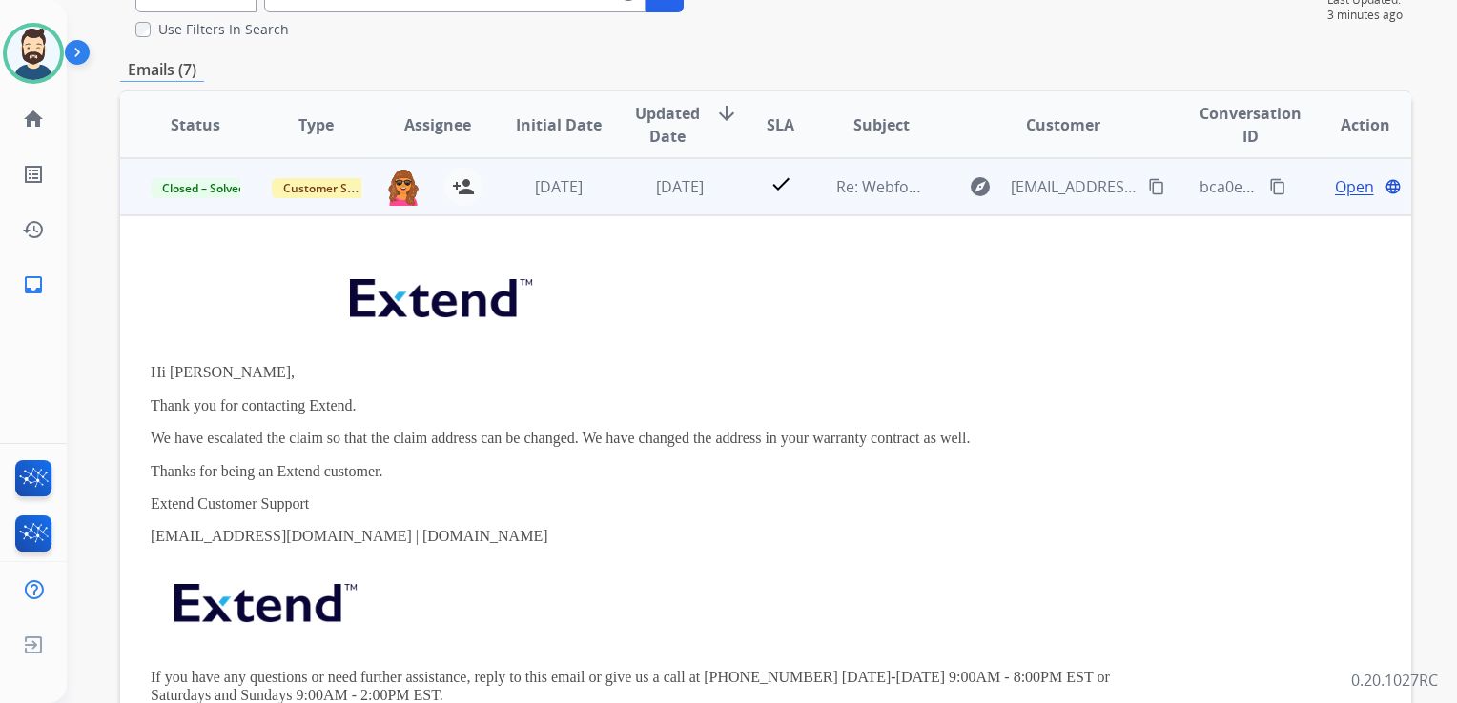
click at [1320, 189] on div "Open language" at bounding box center [1365, 186] width 90 height 23
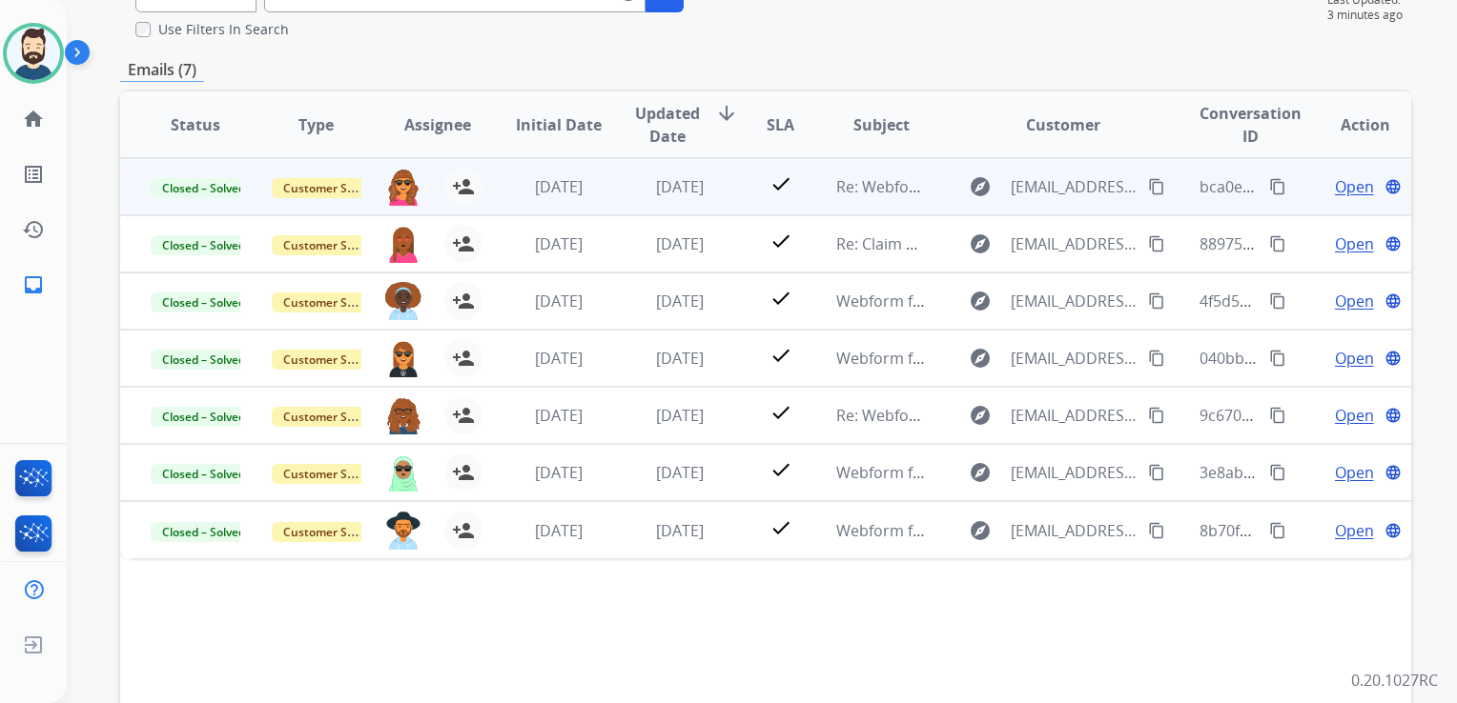
click at [1335, 181] on span "Open" at bounding box center [1354, 186] width 39 height 23
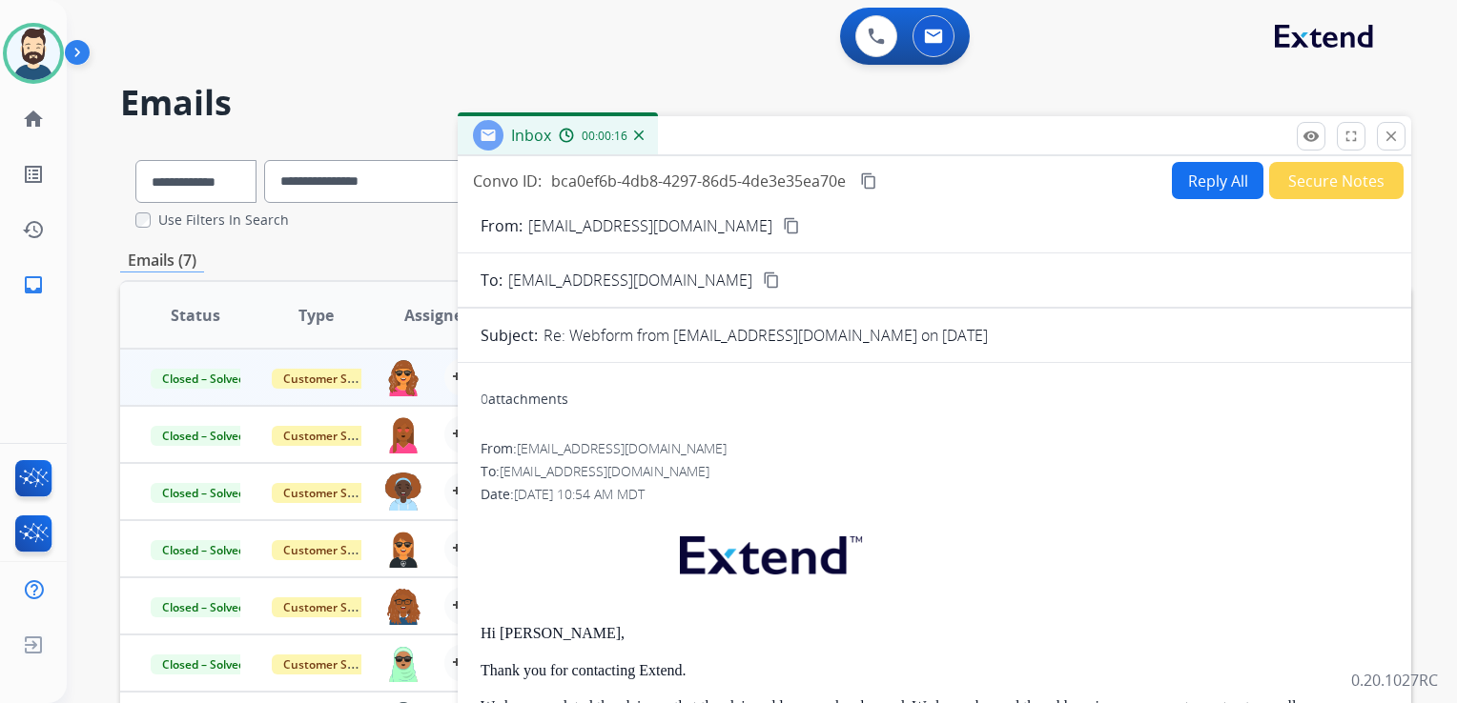
click at [1201, 185] on button "Reply All" at bounding box center [1218, 180] width 92 height 37
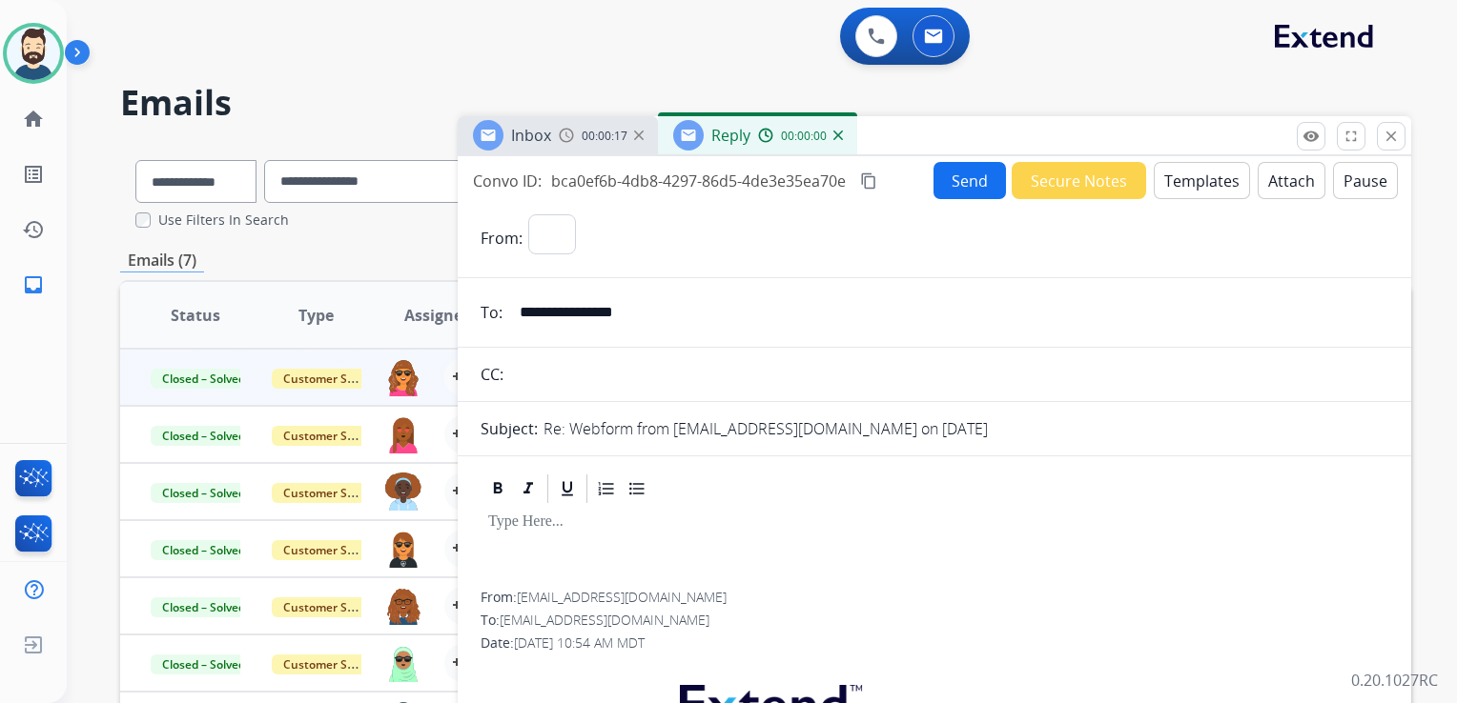
select select "**********"
click at [1180, 193] on button "Templates" at bounding box center [1201, 180] width 96 height 37
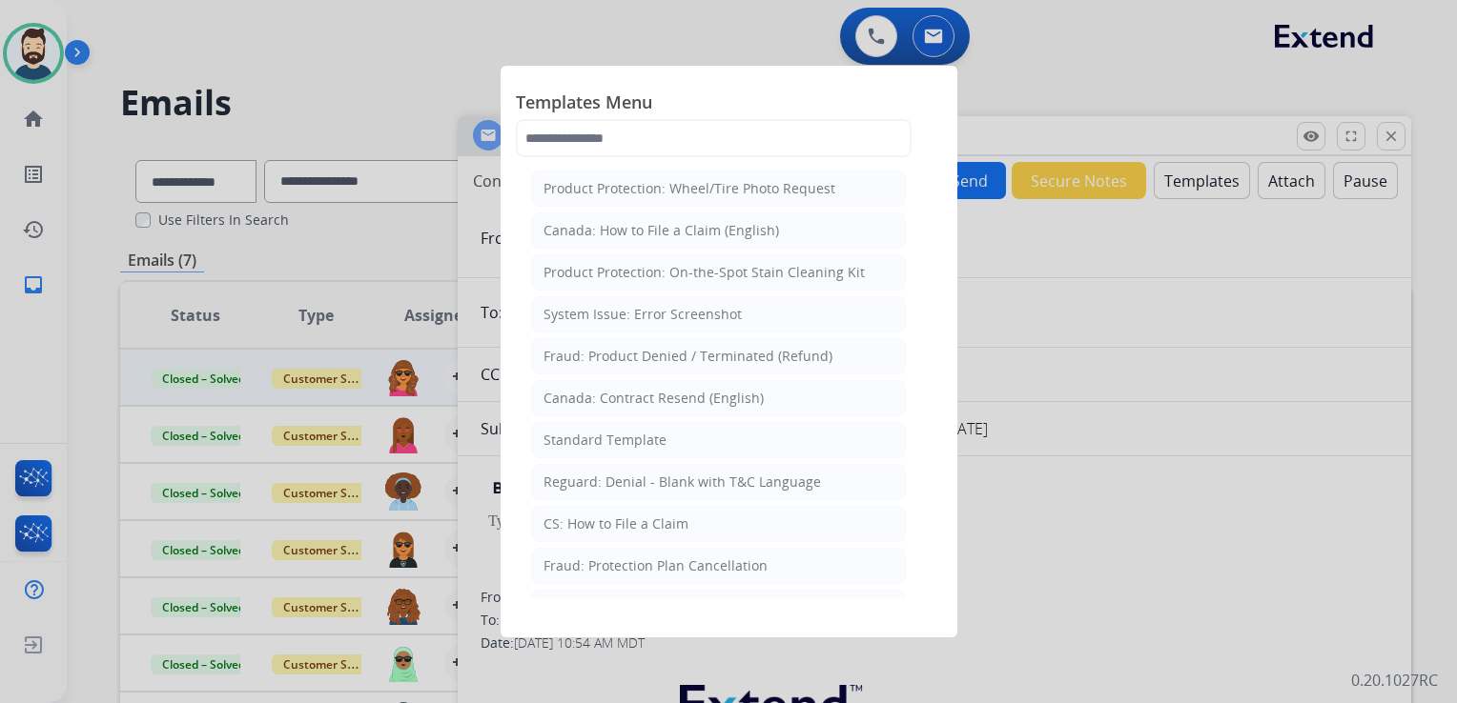
click at [591, 433] on div "Standard Template" at bounding box center [604, 440] width 123 height 19
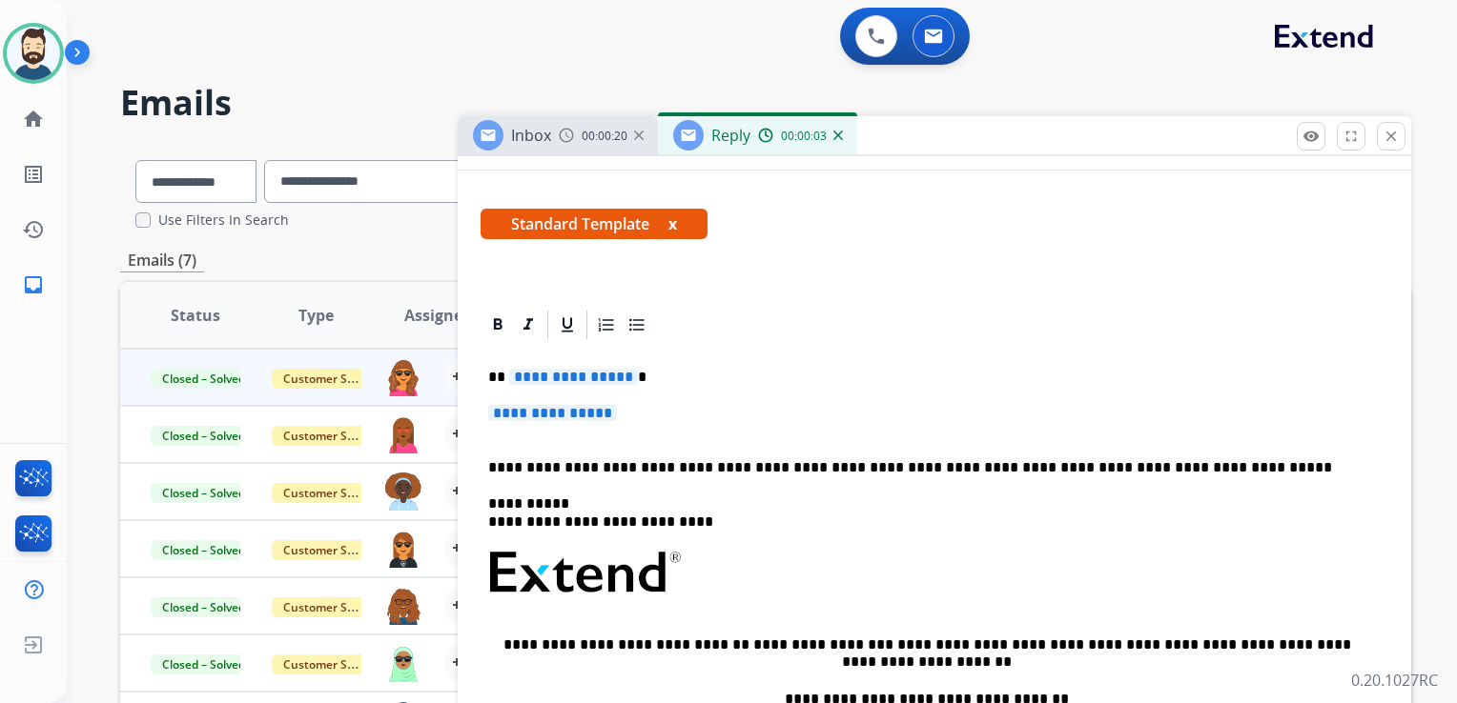
scroll to position [381, 0]
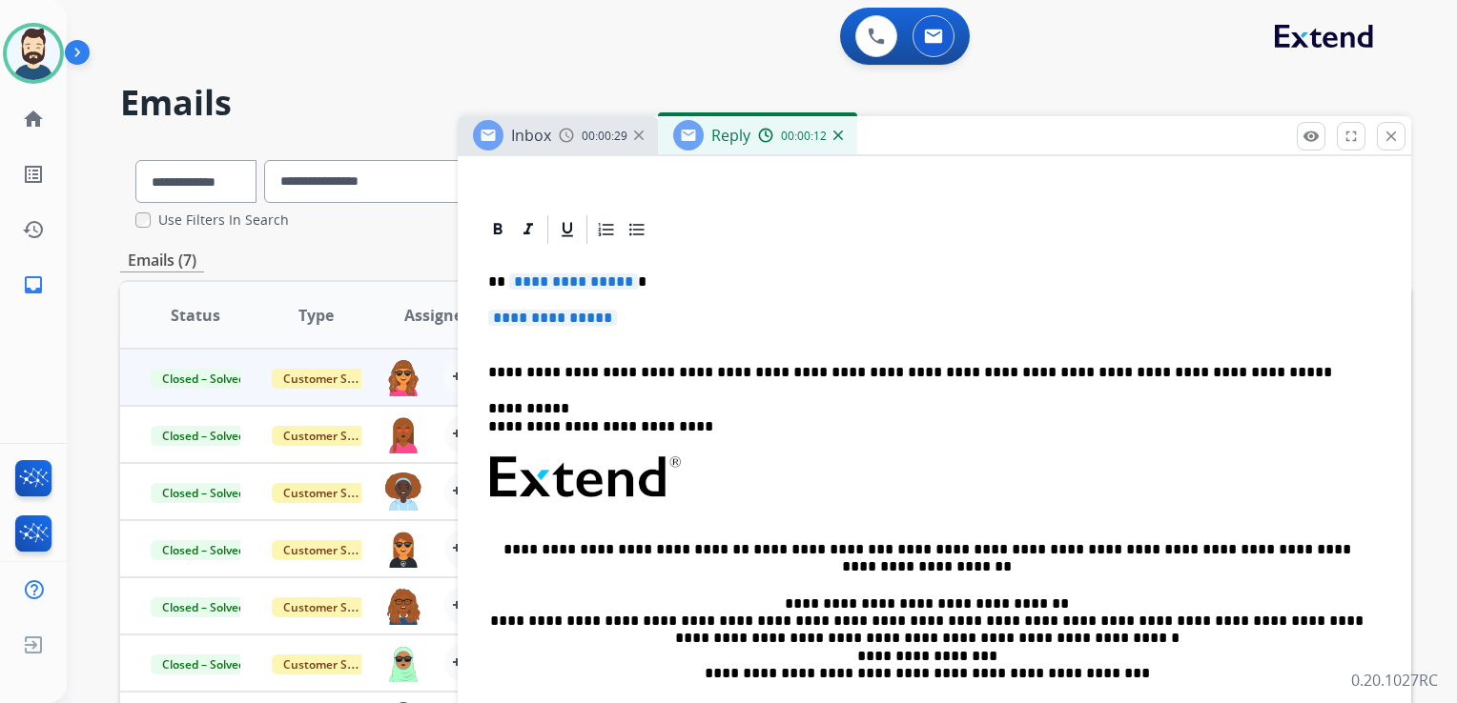
click at [628, 287] on p "**********" at bounding box center [926, 282] width 877 height 17
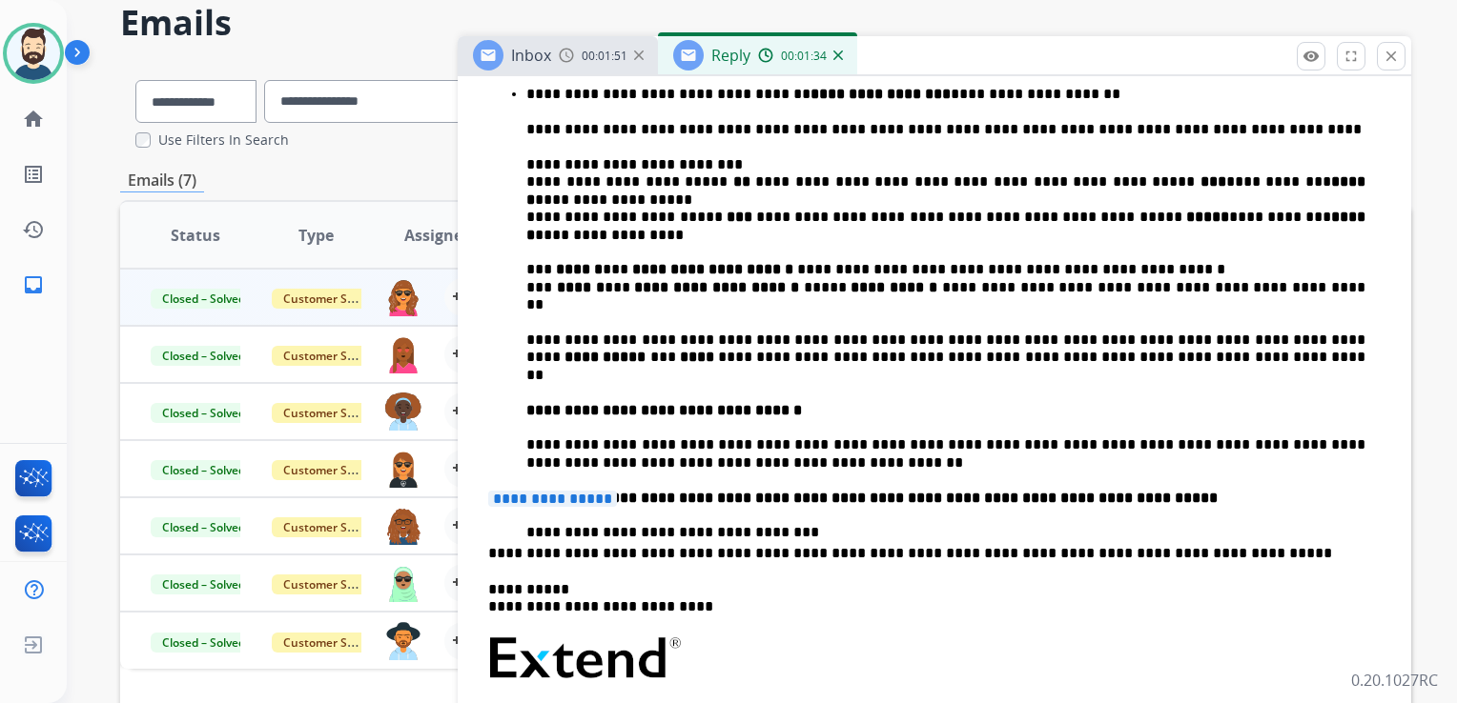
scroll to position [572, 0]
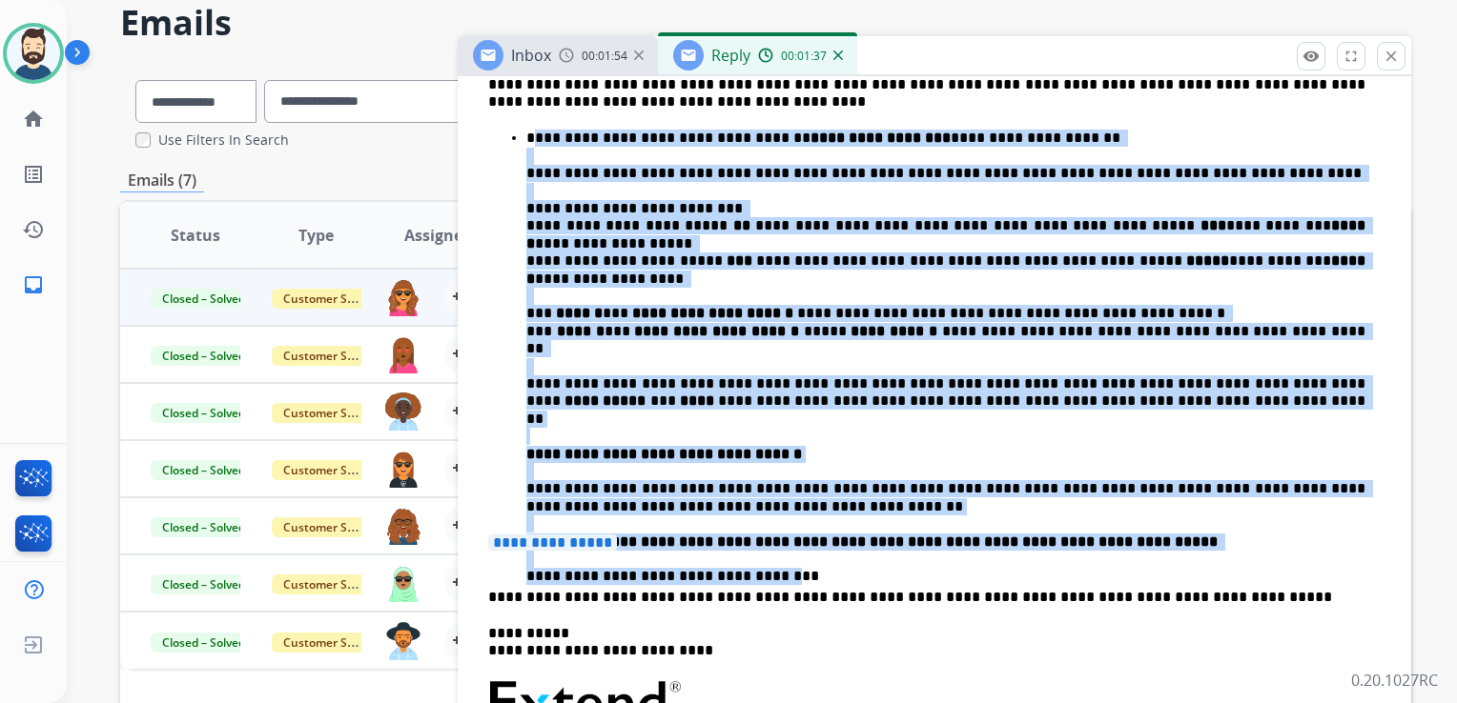
drag, startPoint x: 538, startPoint y: 137, endPoint x: 761, endPoint y: 511, distance: 435.2
click at [761, 511] on p "**********" at bounding box center [945, 323] width 839 height 386
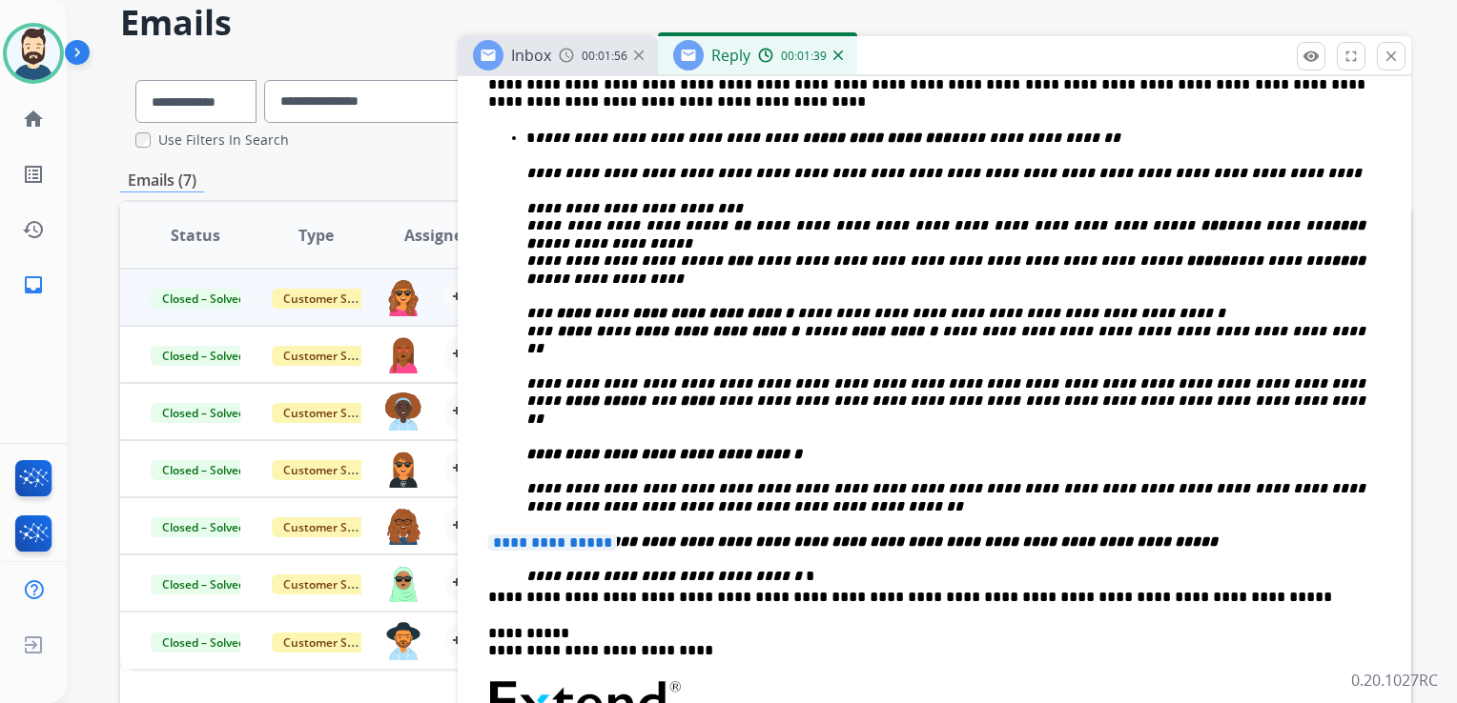
click at [852, 537] on p "**********" at bounding box center [934, 552] width 892 height 35
click at [642, 551] on p "**********" at bounding box center [934, 552] width 892 height 35
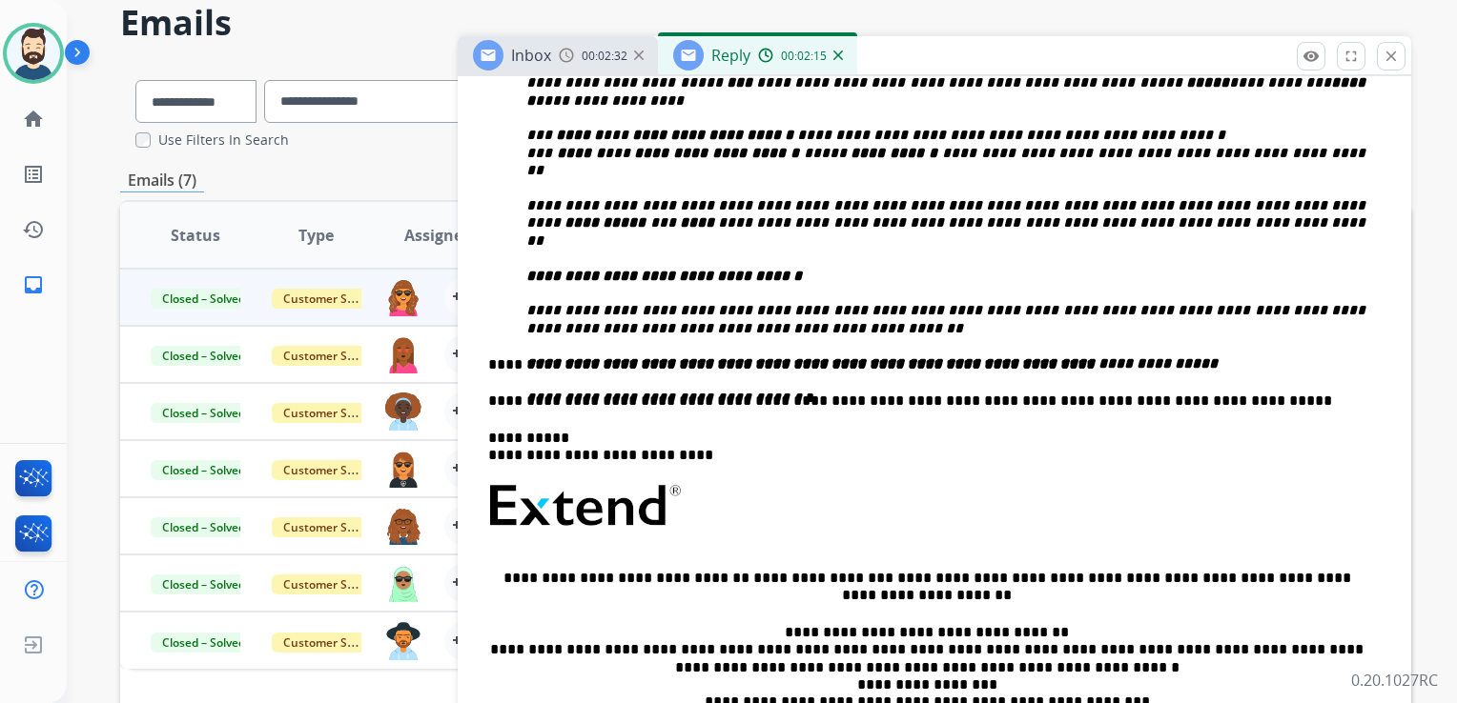
scroll to position [763, 0]
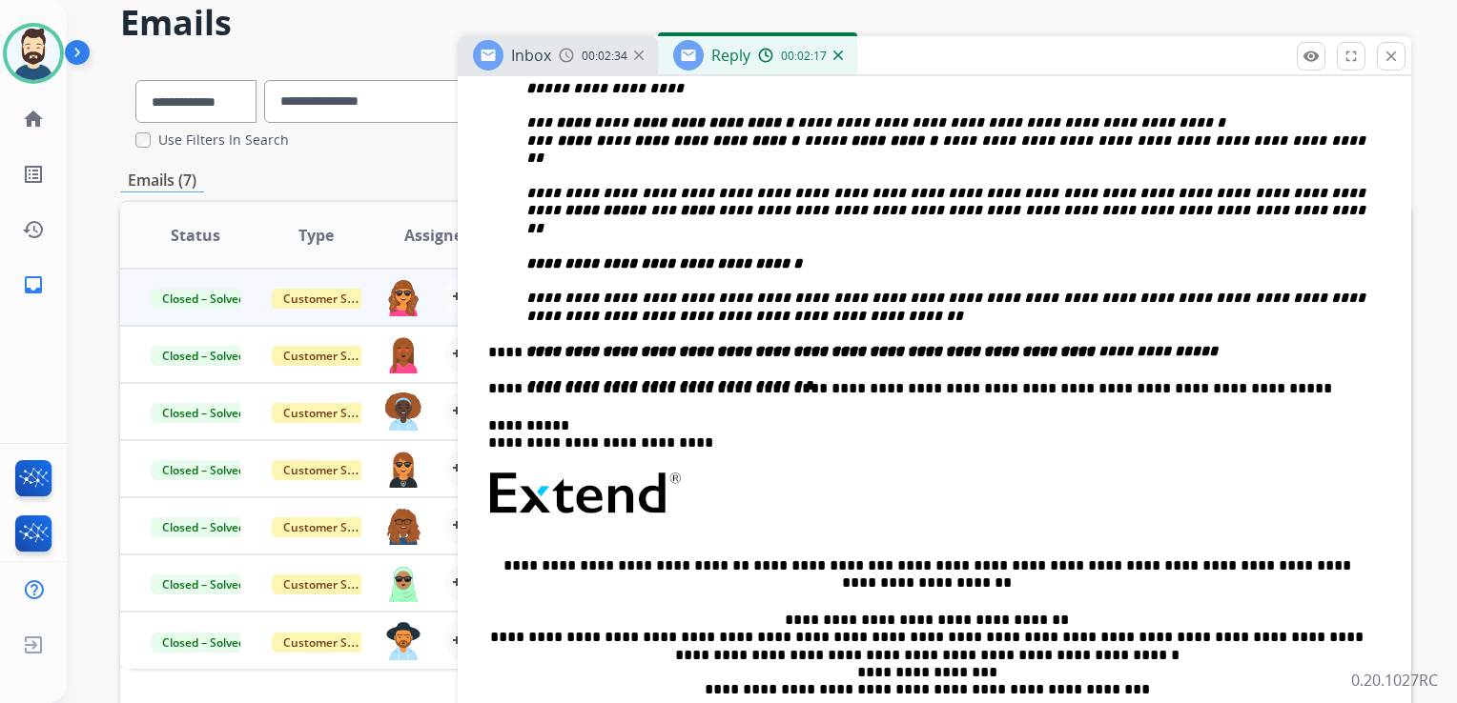
click at [559, 421] on p "**********" at bounding box center [926, 435] width 877 height 35
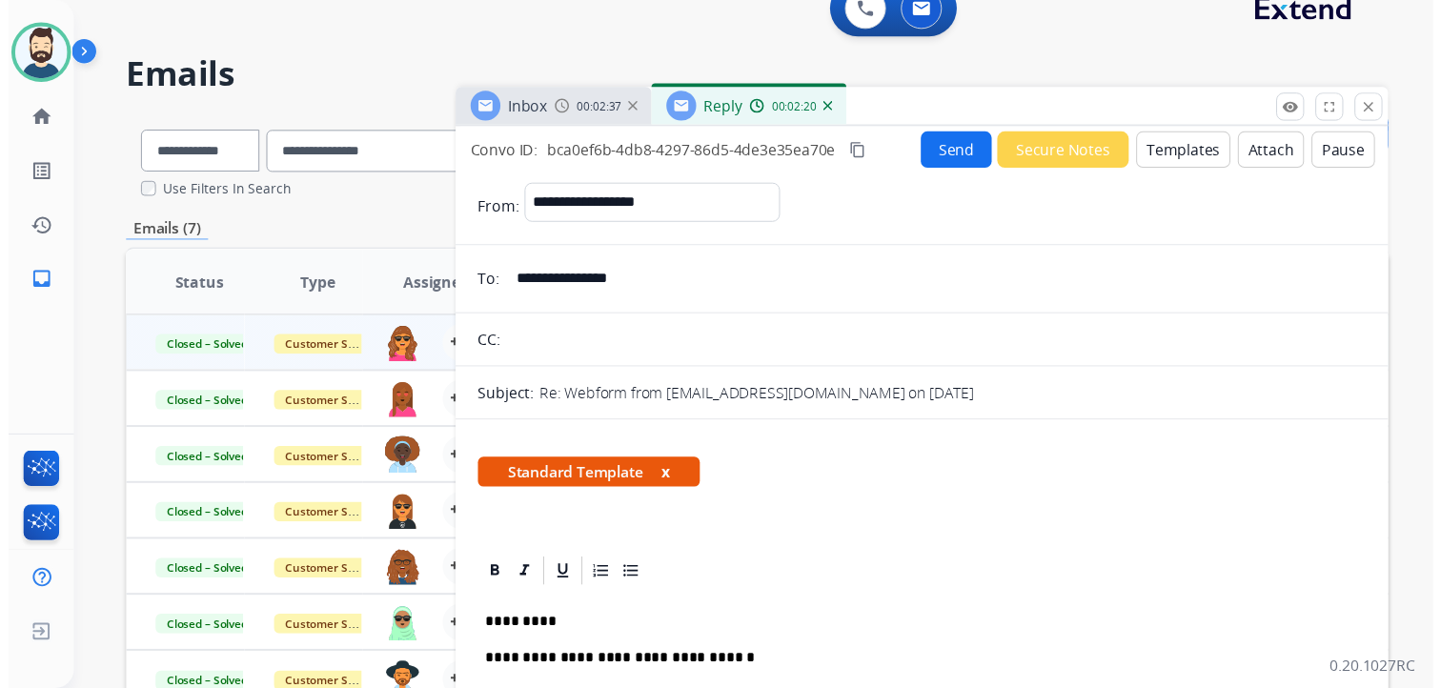
scroll to position [0, 0]
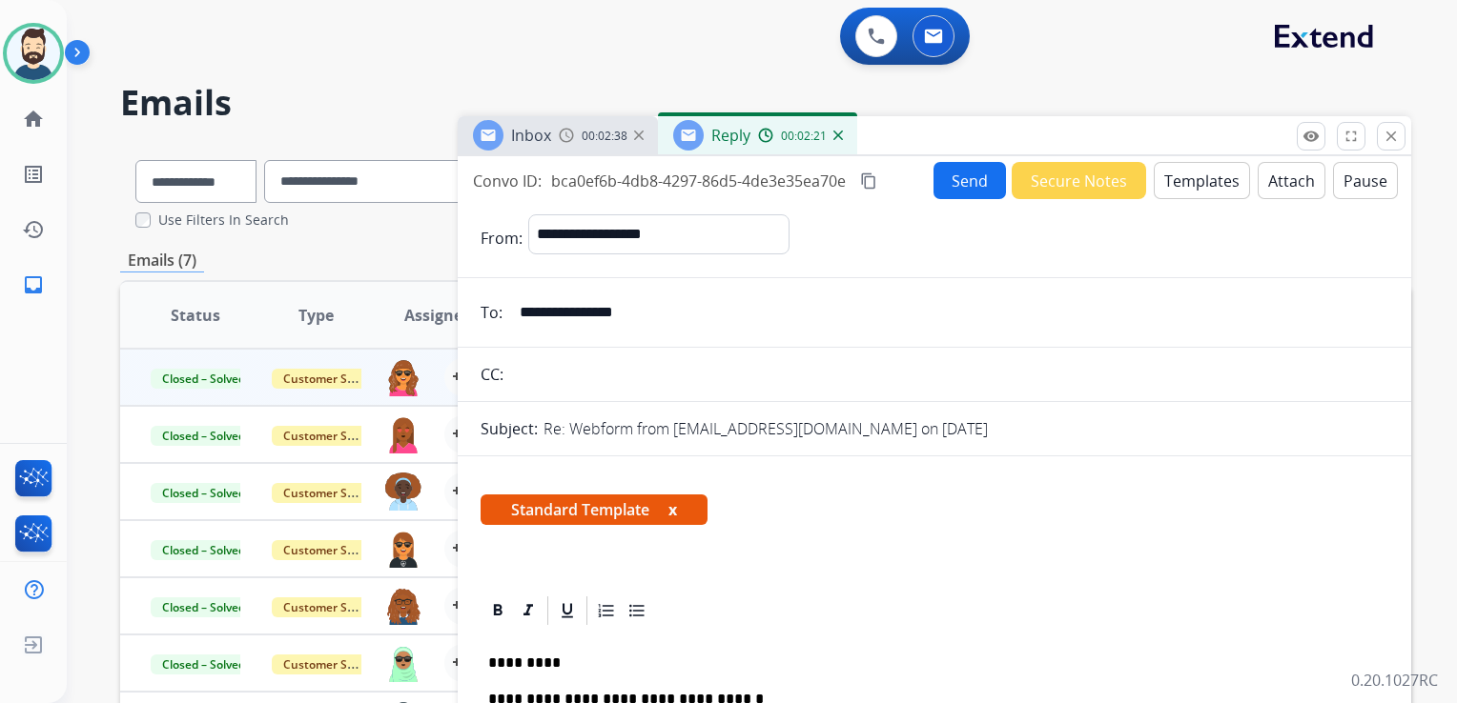
click at [960, 182] on button "Send" at bounding box center [969, 180] width 72 height 37
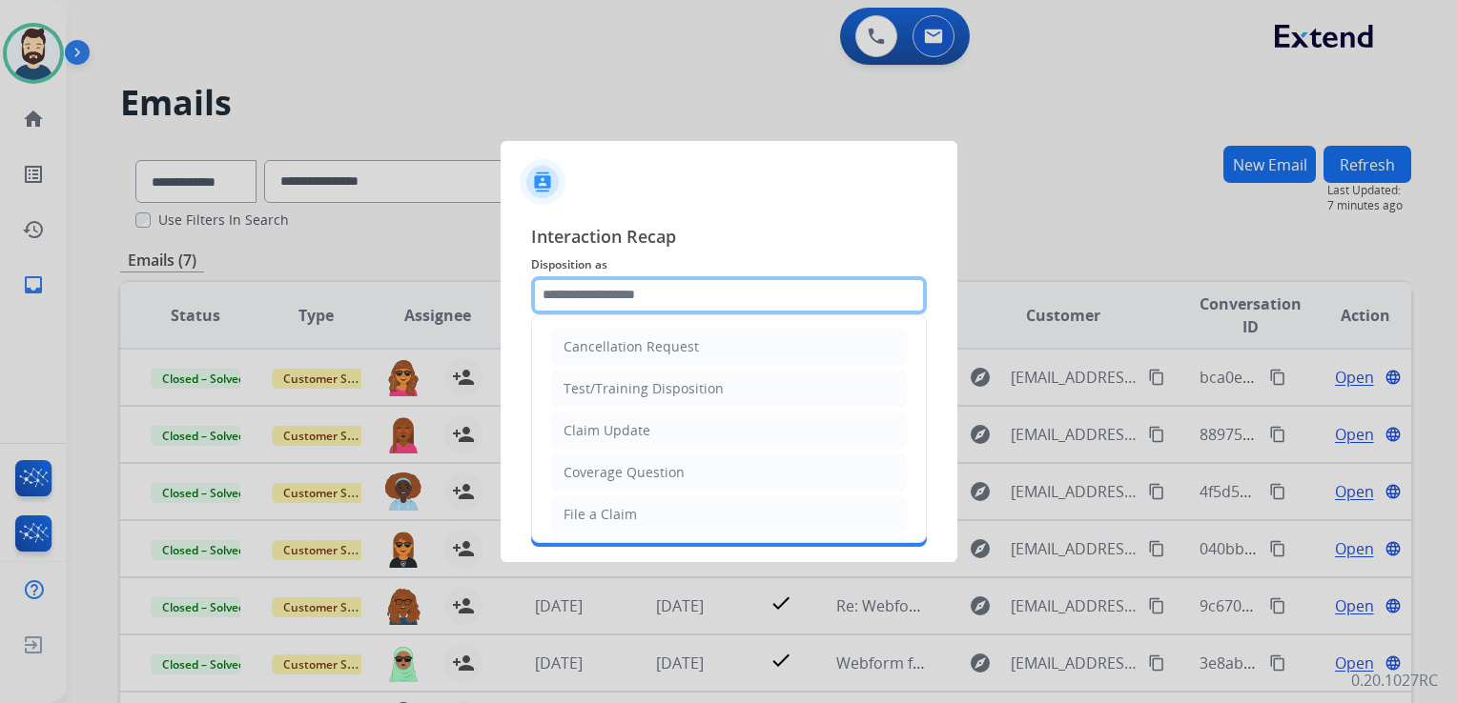
click at [654, 298] on input "text" at bounding box center [729, 295] width 396 height 38
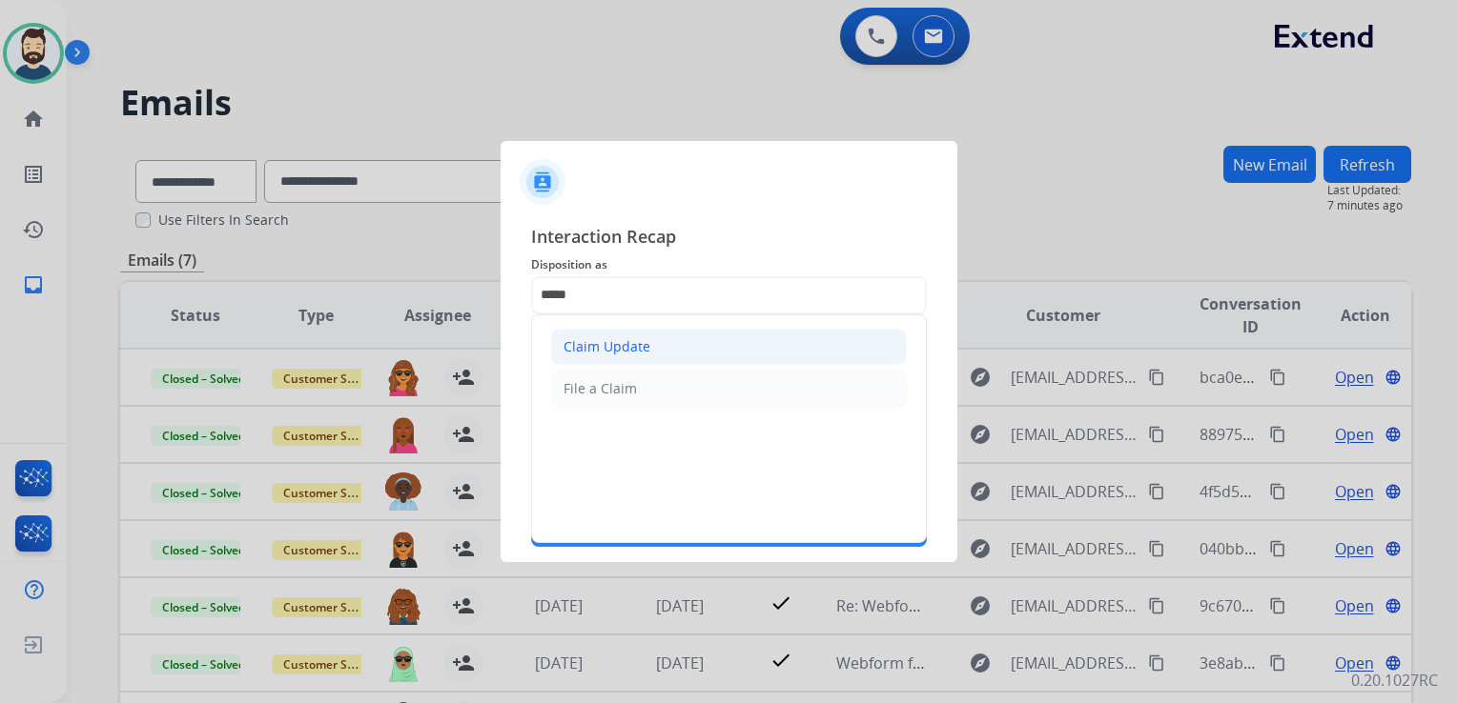
click at [628, 351] on div "Claim Update" at bounding box center [606, 346] width 87 height 19
type input "**********"
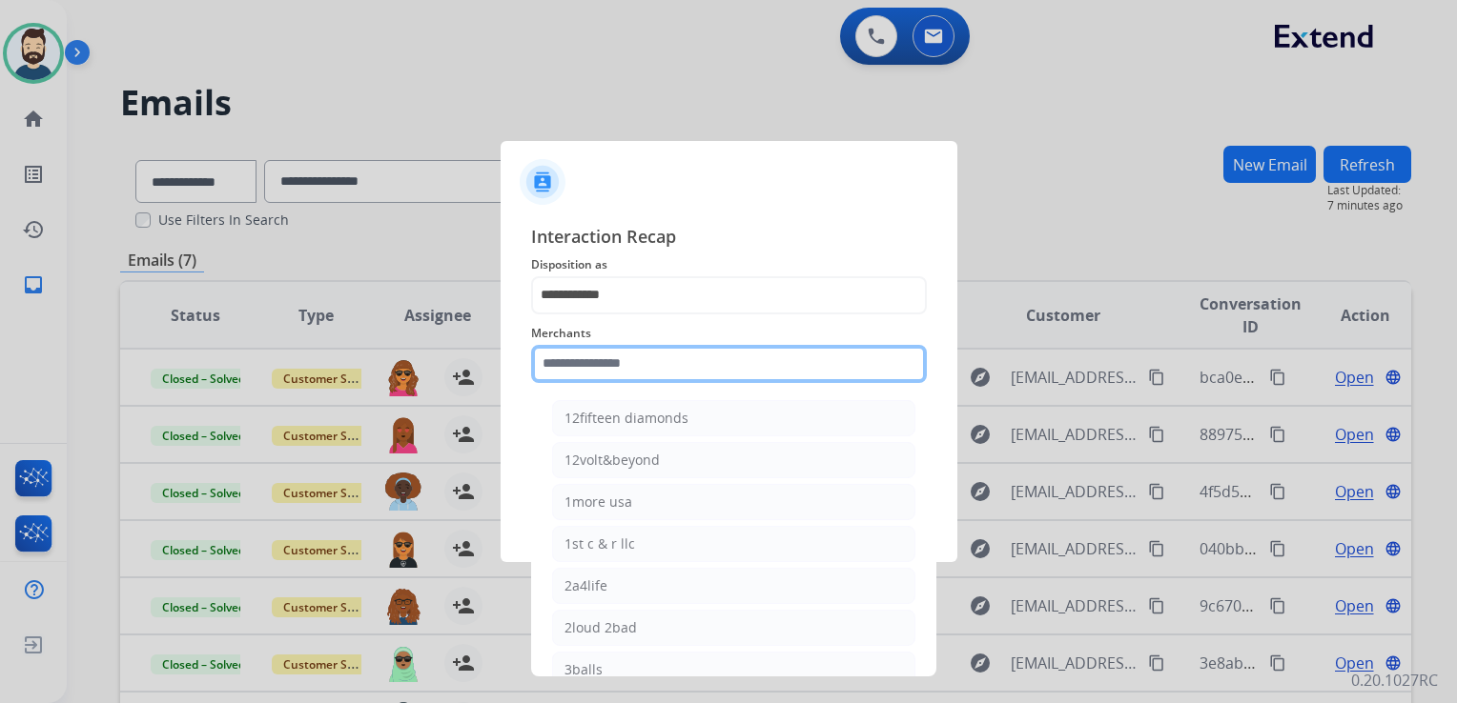
click at [628, 351] on input "text" at bounding box center [729, 364] width 396 height 38
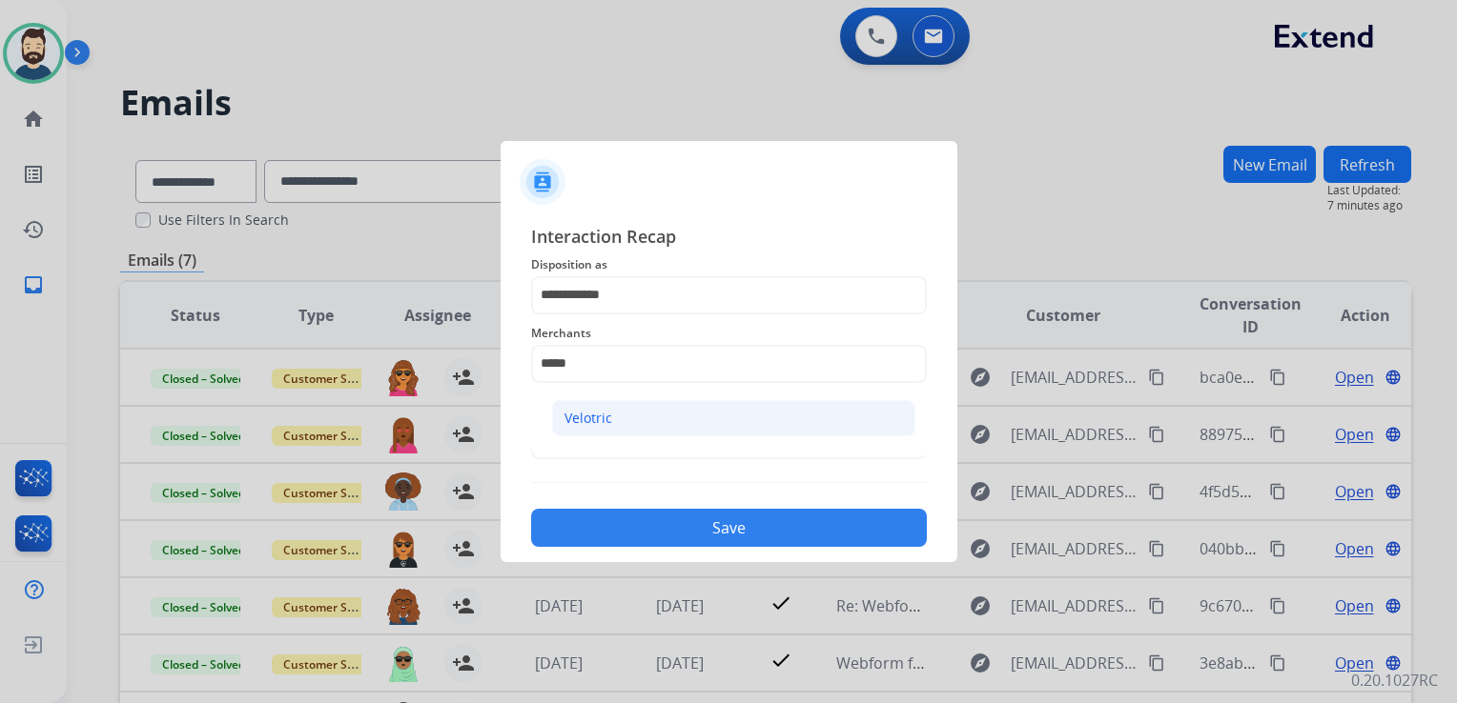
click at [603, 415] on div "Velotric" at bounding box center [588, 418] width 48 height 19
type input "********"
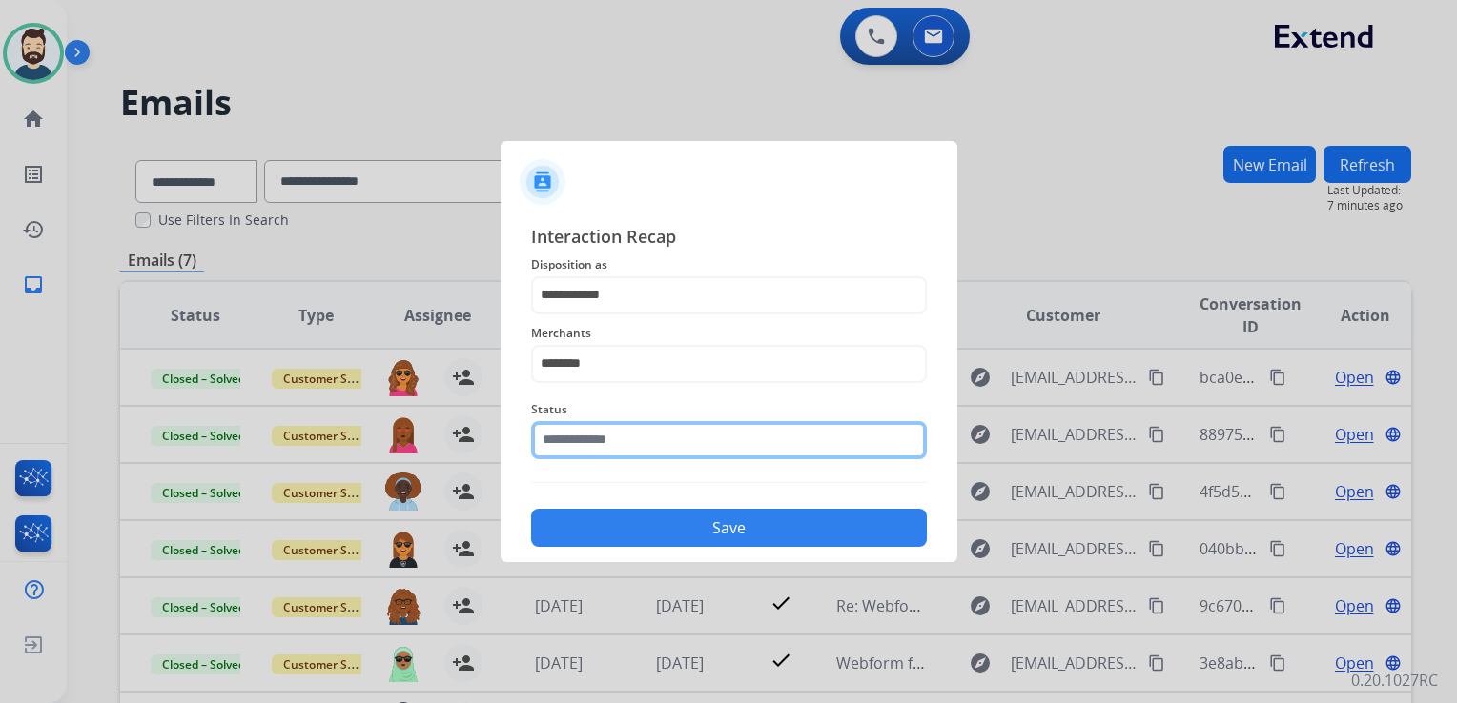
click at [606, 446] on input "text" at bounding box center [729, 440] width 396 height 38
type input "*"
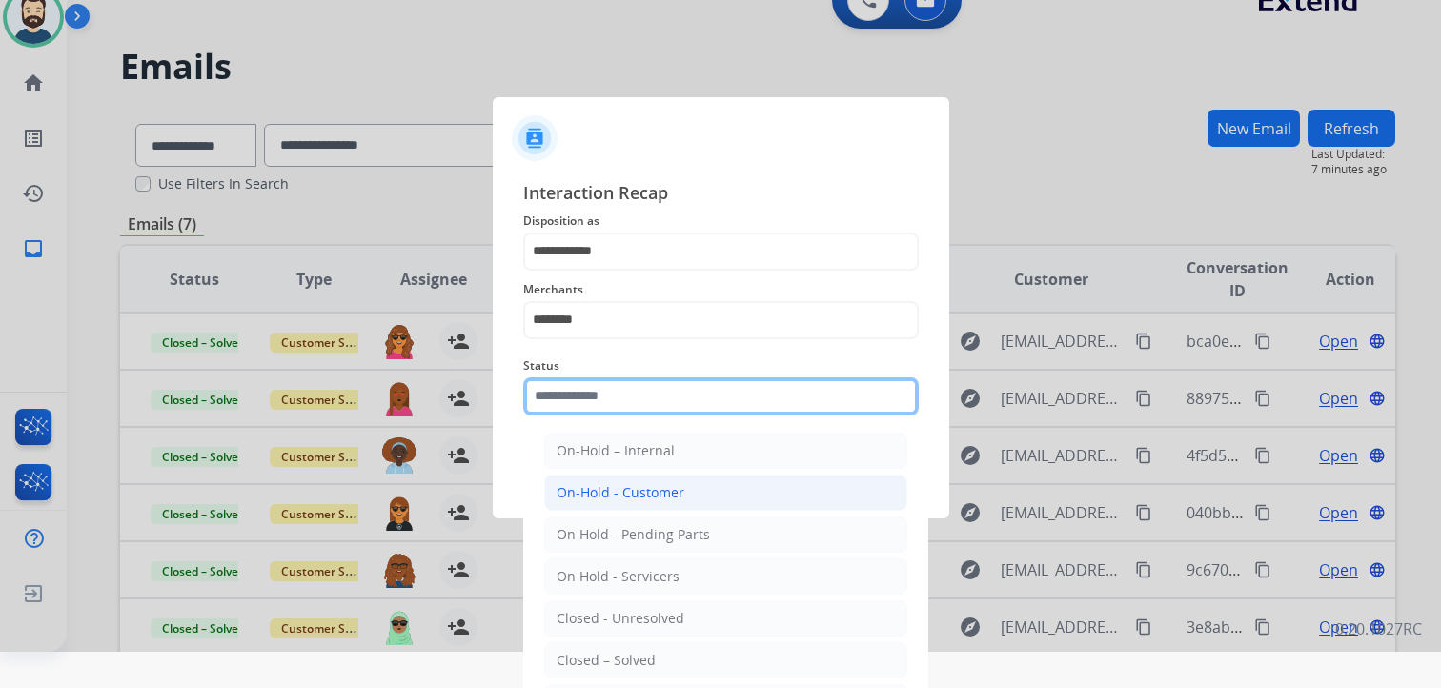
scroll to position [56, 0]
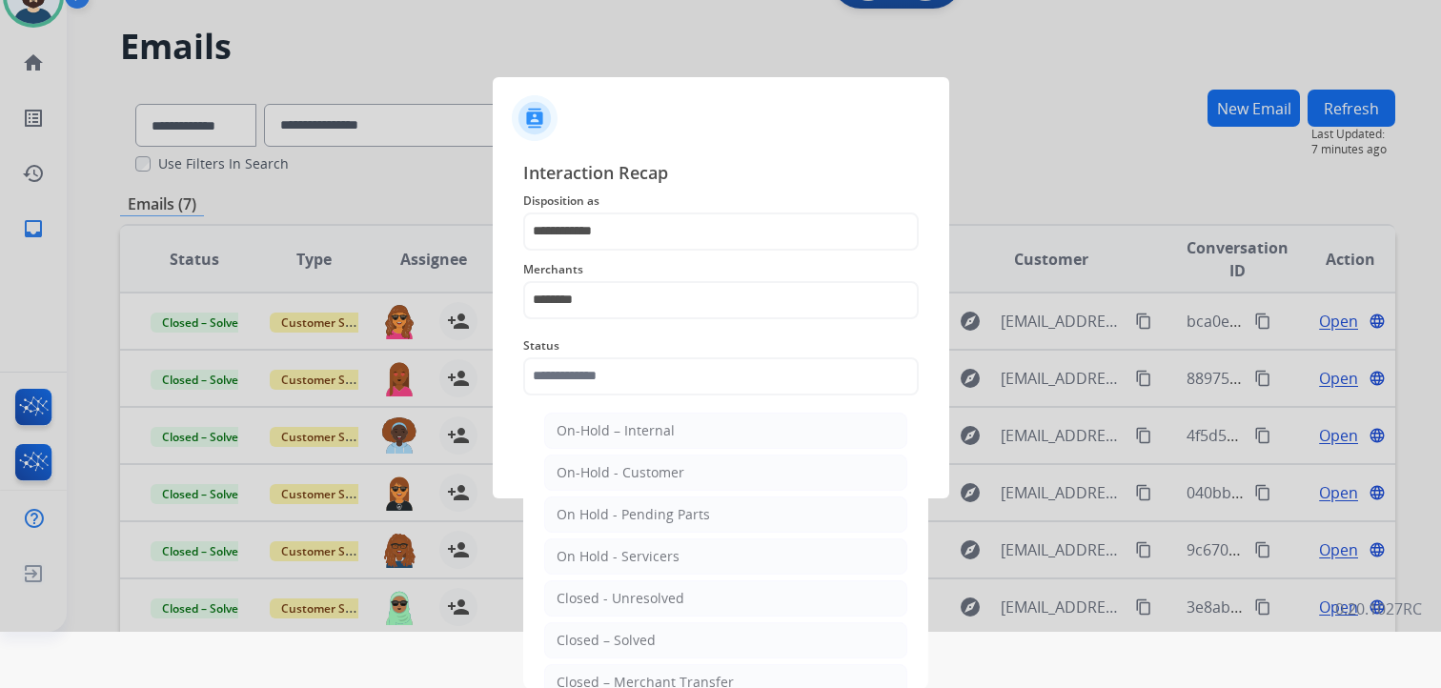
drag, startPoint x: 633, startPoint y: 635, endPoint x: 641, endPoint y: 623, distance: 13.7
click at [633, 635] on div "Closed – Solved" at bounding box center [606, 640] width 99 height 19
type input "**********"
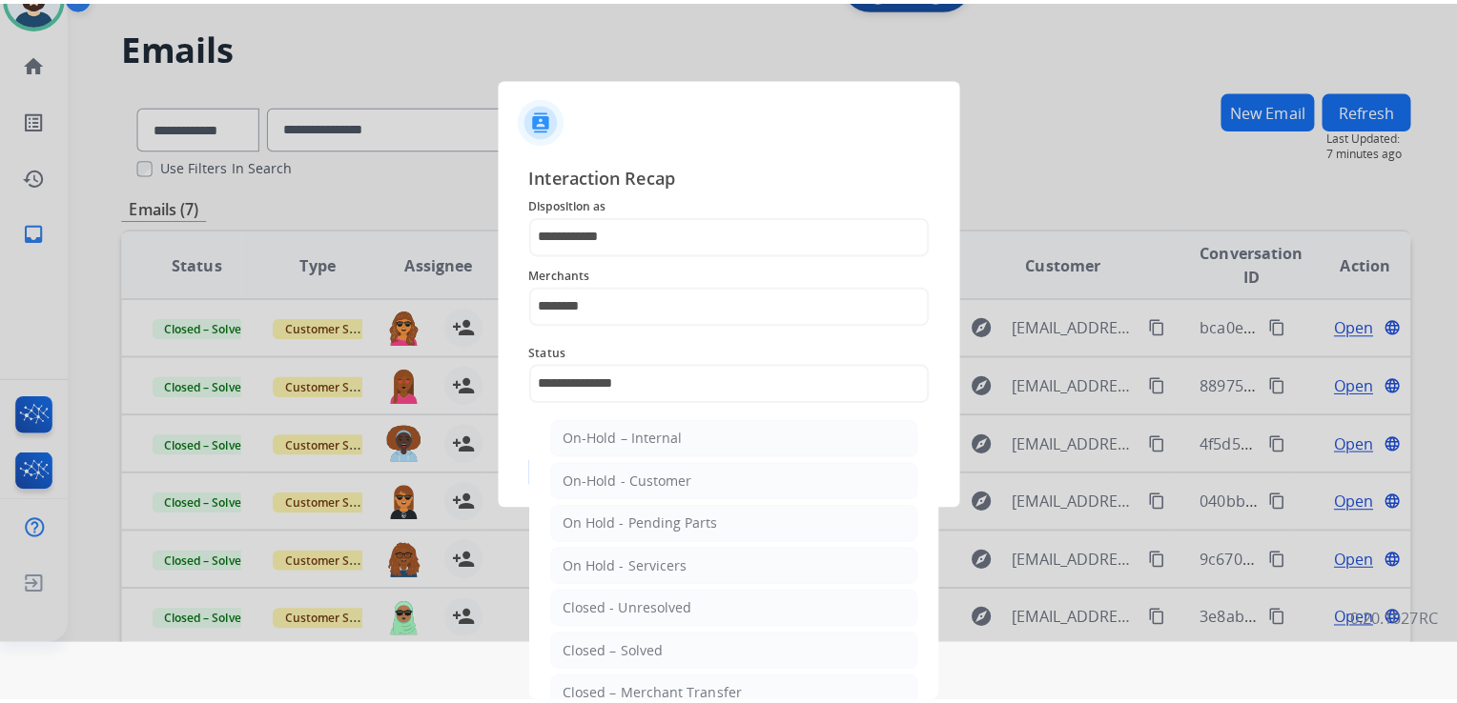
scroll to position [0, 0]
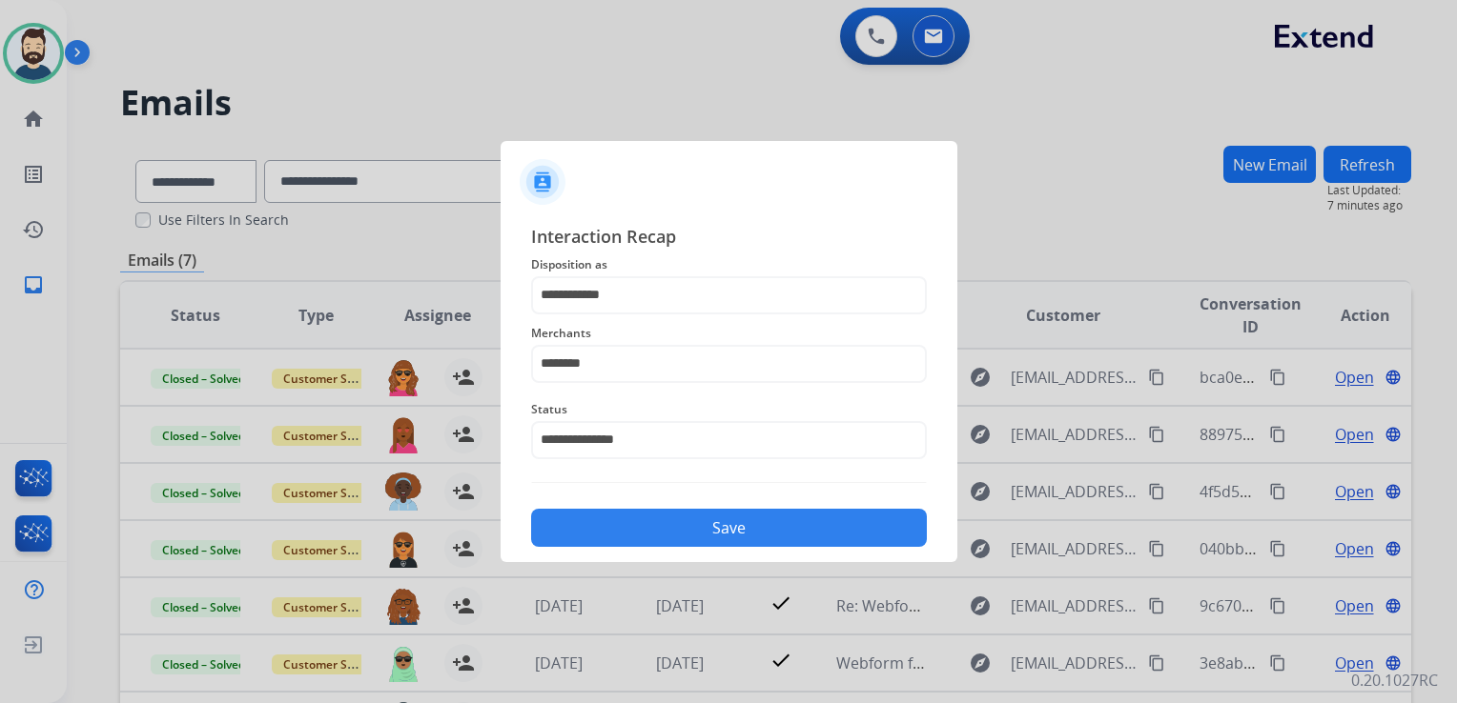
click at [685, 540] on button "Save" at bounding box center [729, 528] width 396 height 38
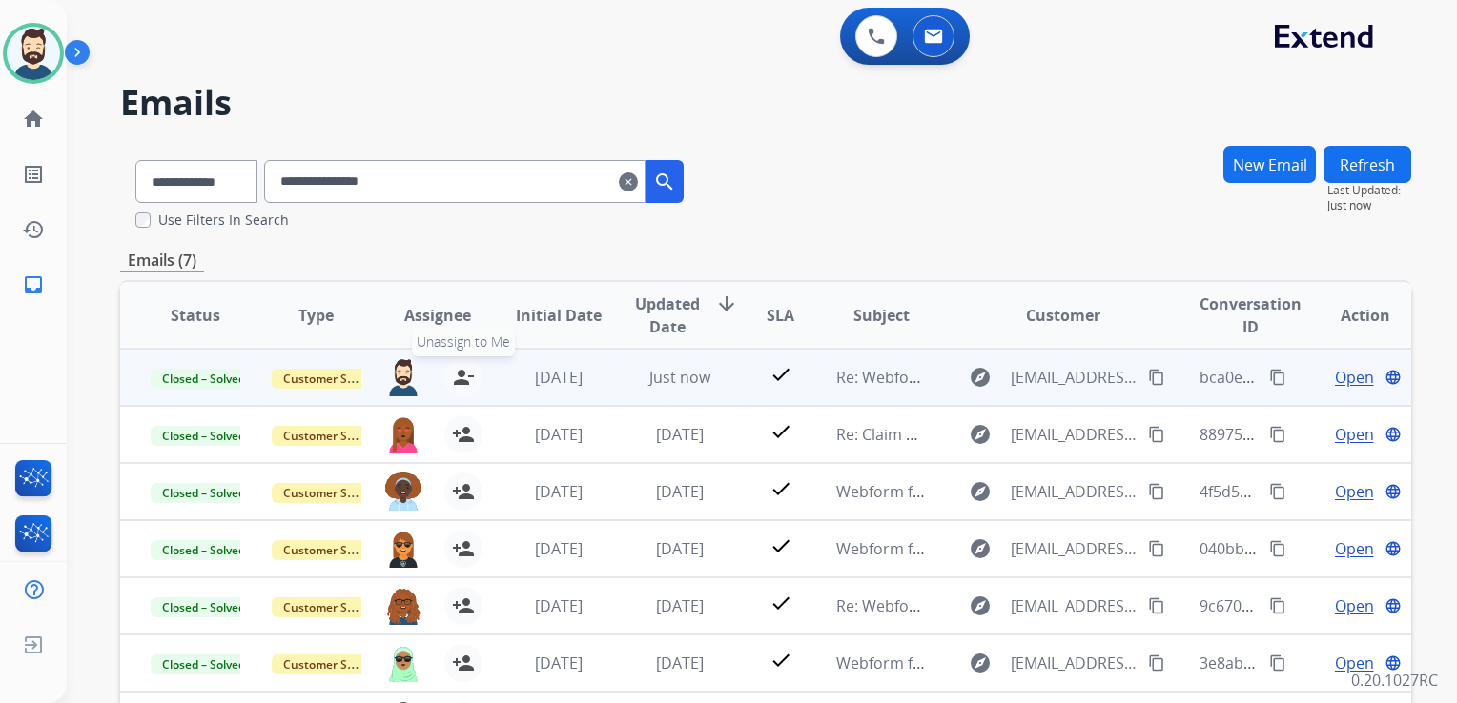
click at [461, 380] on mat-icon "person_remove" at bounding box center [463, 377] width 23 height 23
click at [398, 383] on span "+" at bounding box center [402, 377] width 9 height 23
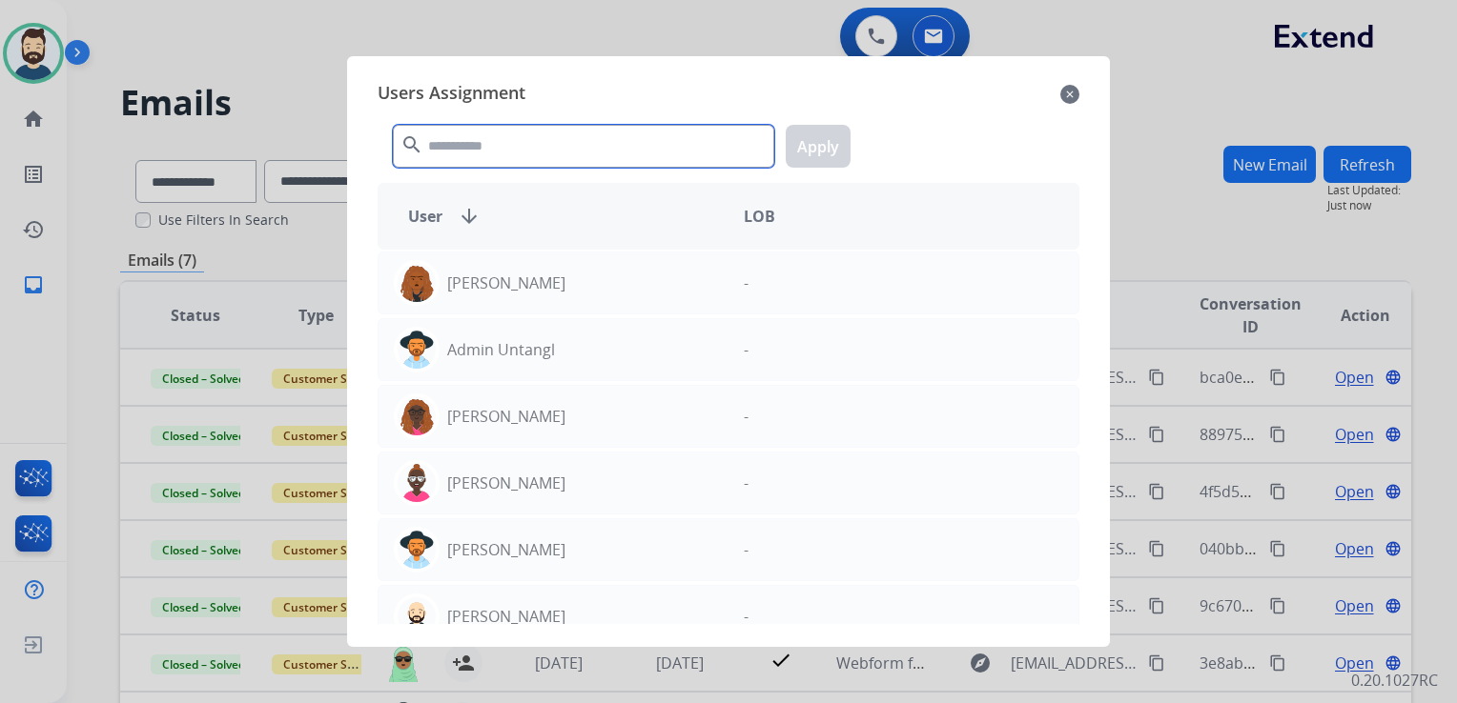
click at [486, 143] on input "text" at bounding box center [583, 146] width 381 height 43
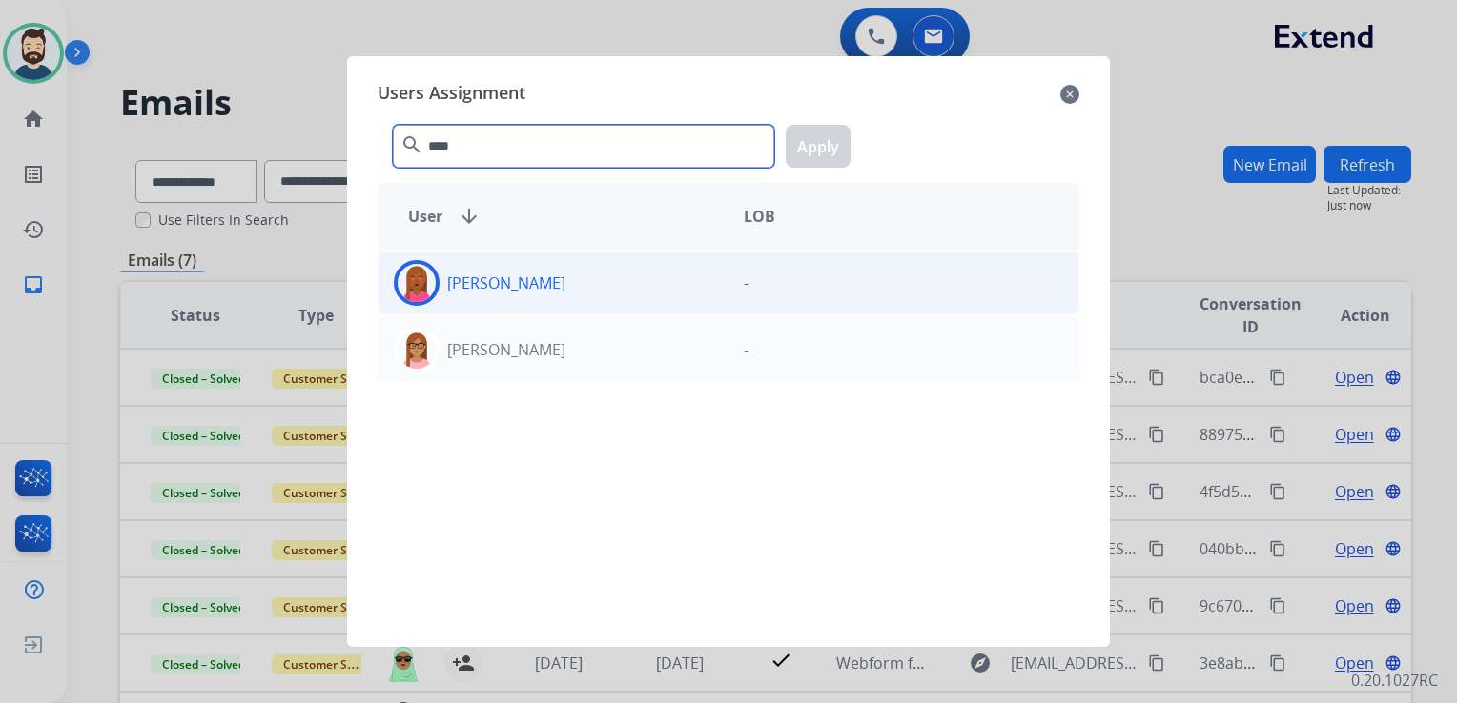
type input "****"
click at [408, 275] on img at bounding box center [416, 283] width 38 height 38
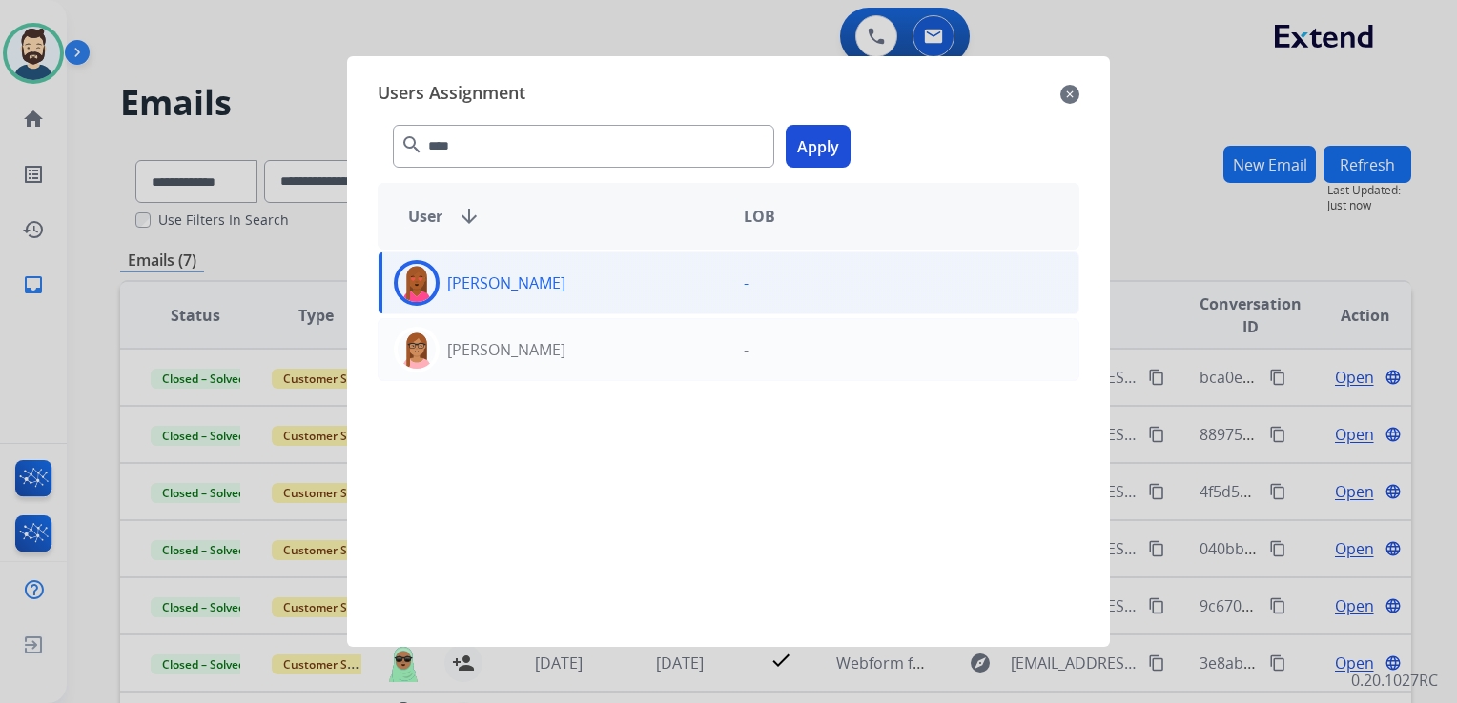
click at [800, 154] on button "Apply" at bounding box center [817, 146] width 65 height 43
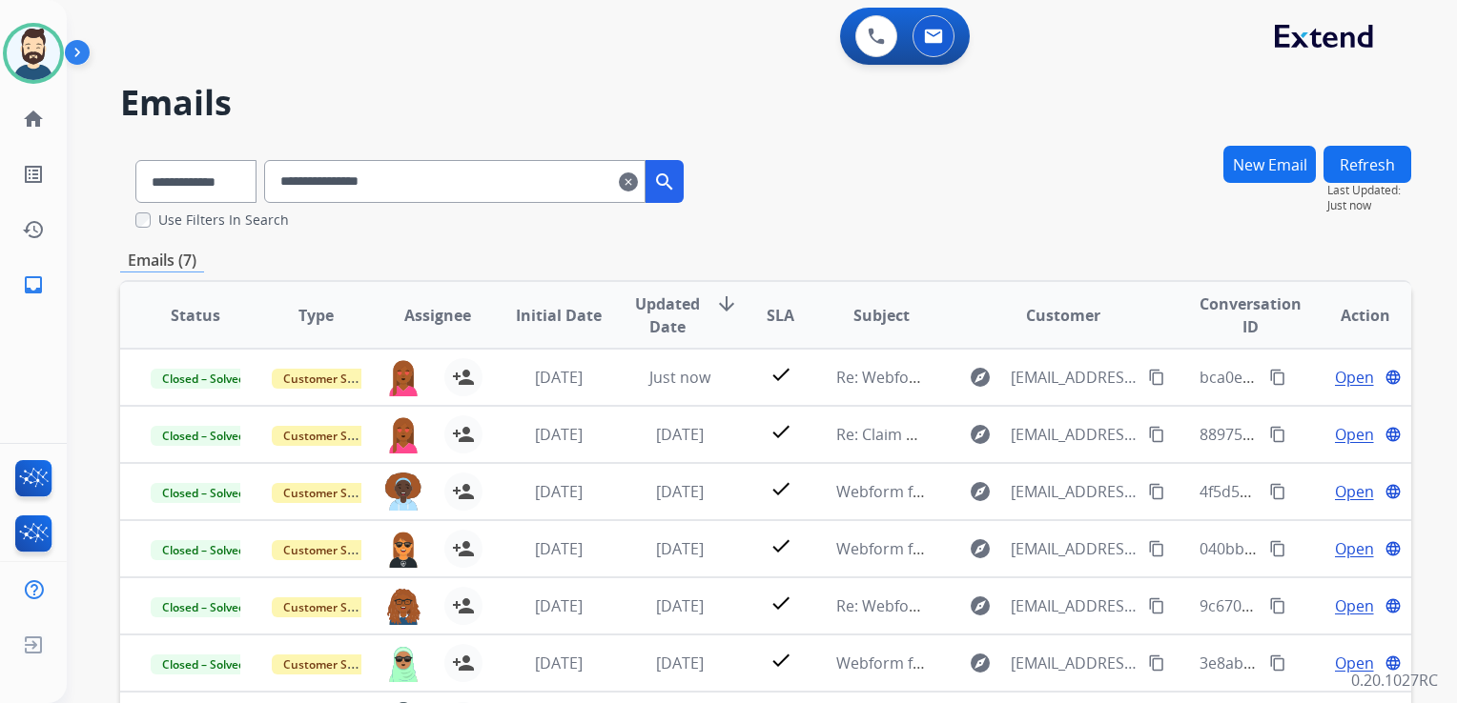
drag, startPoint x: 653, startPoint y: 181, endPoint x: 621, endPoint y: 181, distance: 31.5
click at [638, 181] on mat-icon "clear" at bounding box center [628, 182] width 19 height 23
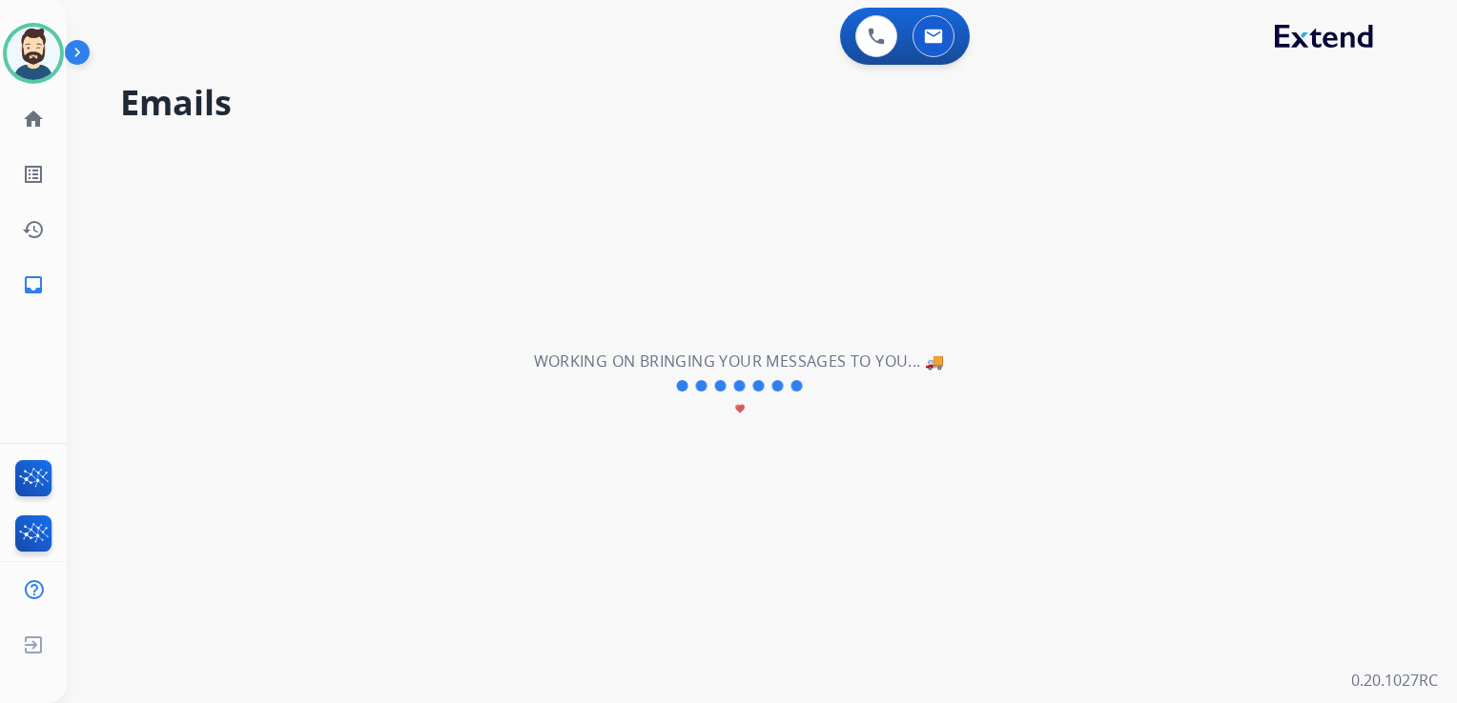
select select "**********"
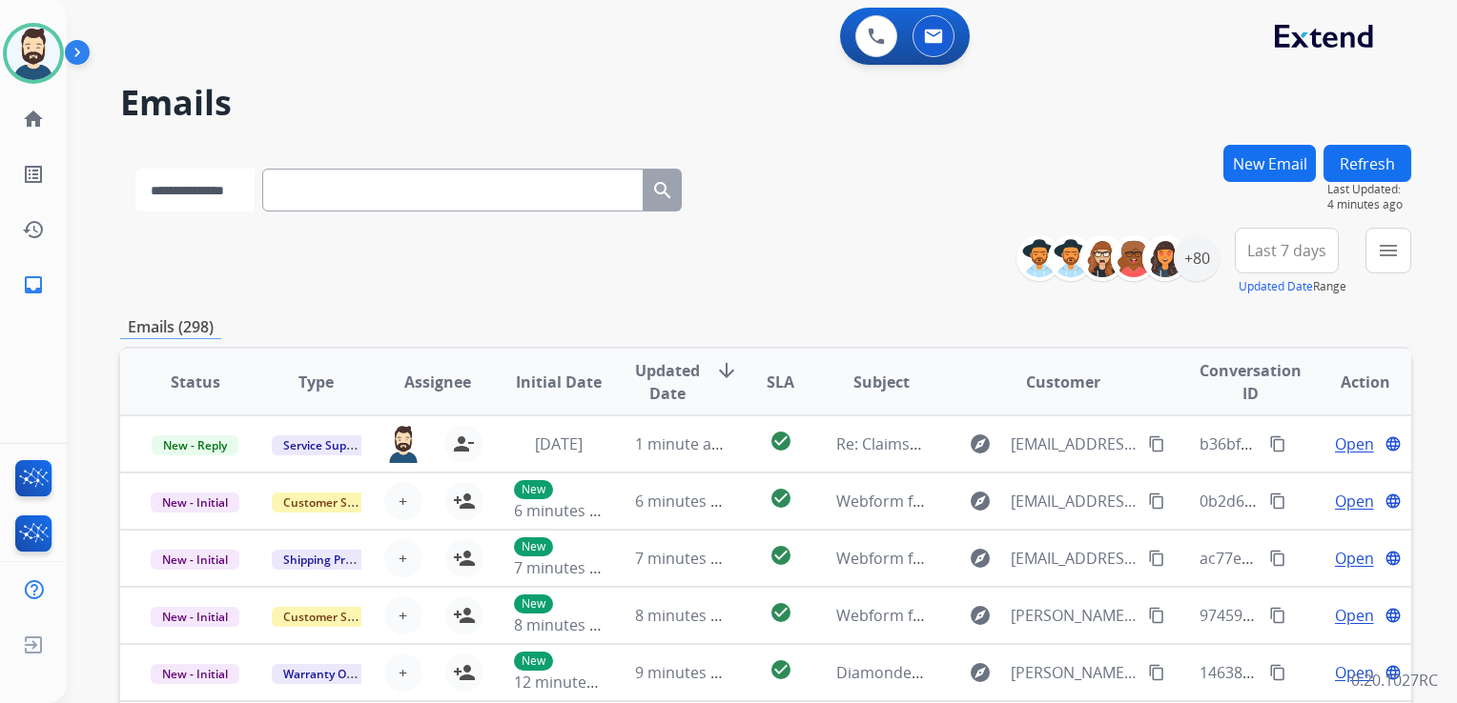
drag, startPoint x: 248, startPoint y: 180, endPoint x: 238, endPoint y: 214, distance: 35.6
click at [248, 180] on select "**********" at bounding box center [194, 190] width 119 height 43
select select "**********"
click at [135, 169] on select "**********" at bounding box center [194, 190] width 119 height 43
click at [352, 194] on input "text" at bounding box center [454, 190] width 381 height 43
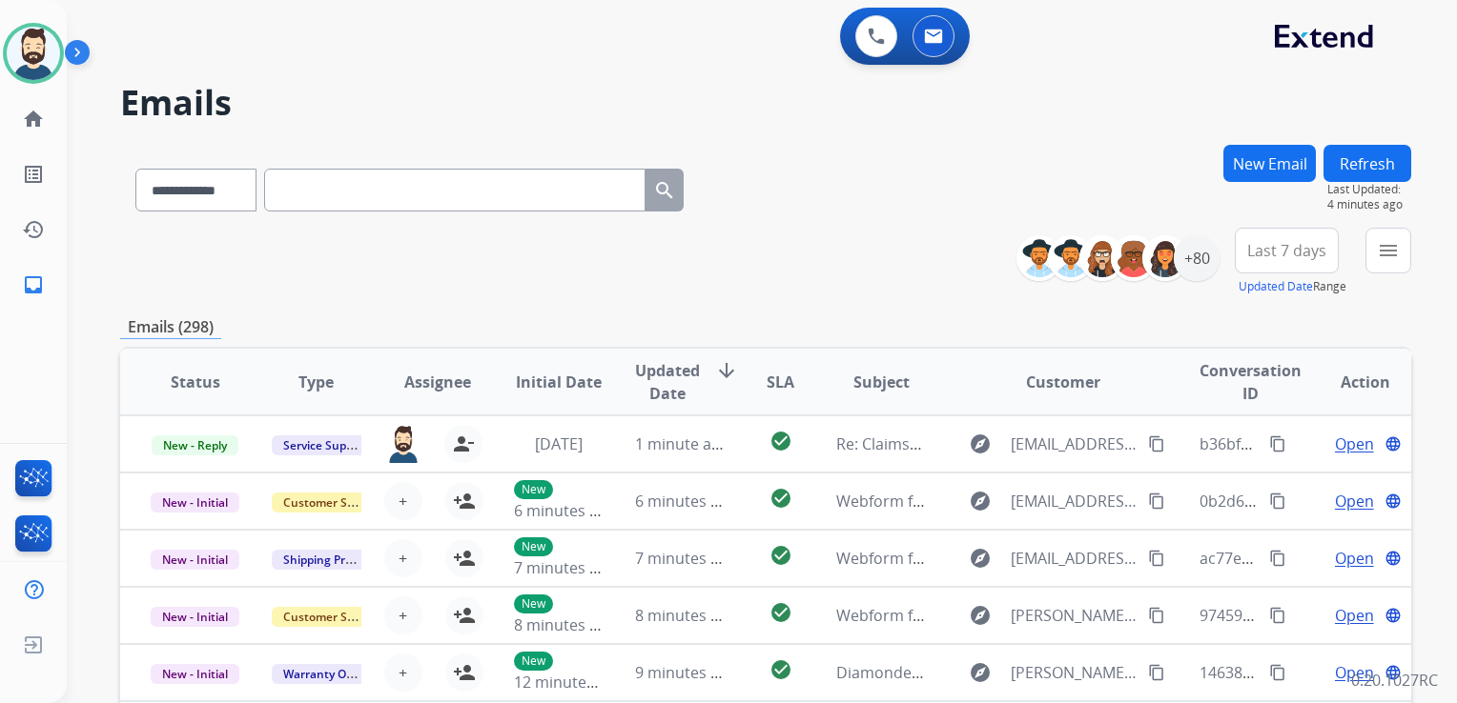
paste input "**********"
type input "**********"
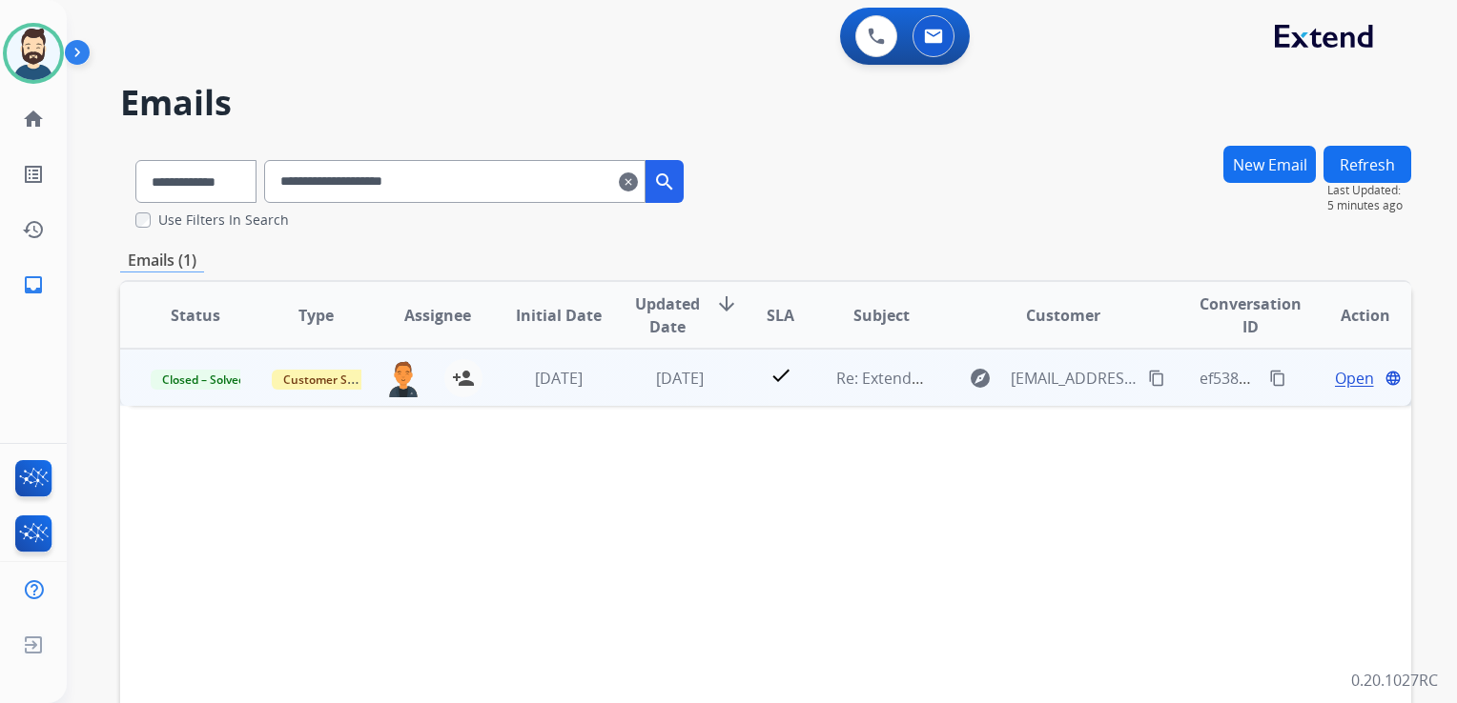
click at [678, 398] on td "[DATE]" at bounding box center [664, 377] width 121 height 57
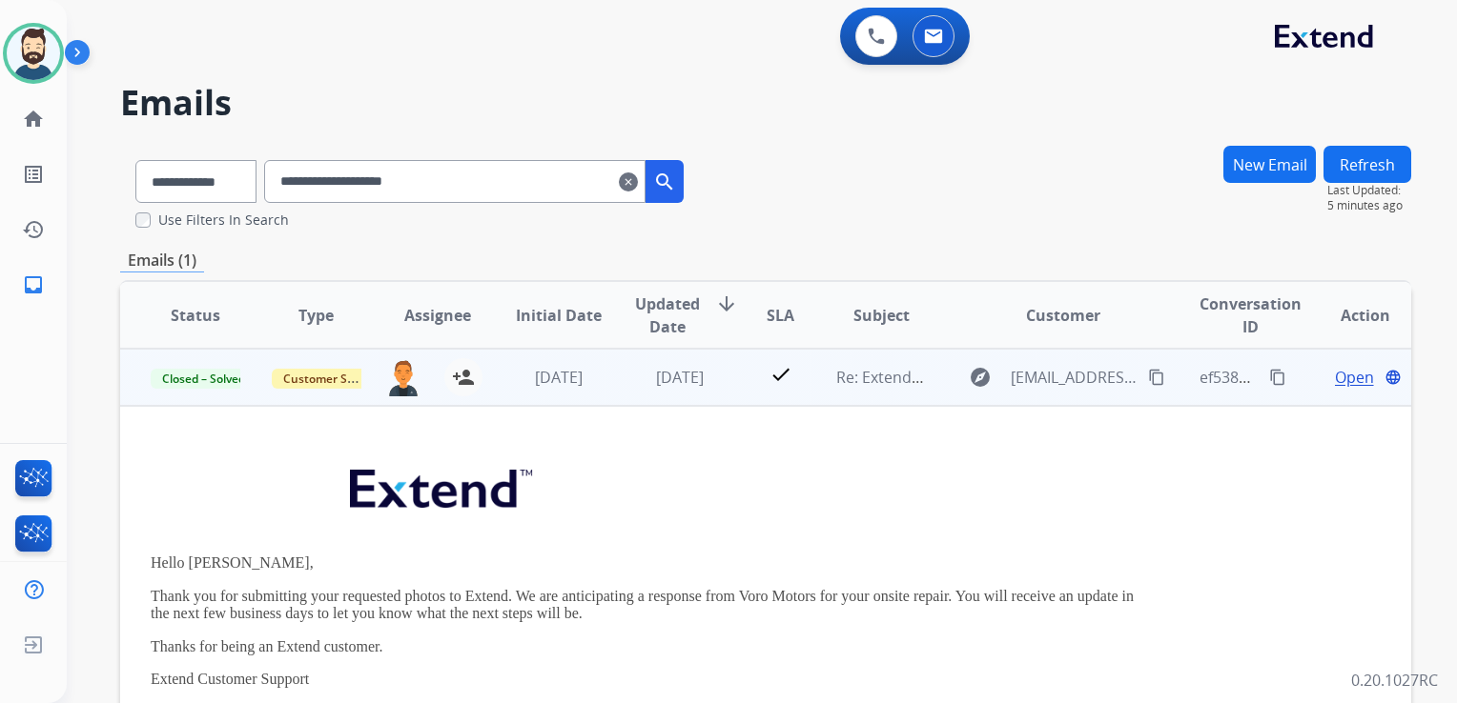
click at [1335, 379] on span "Open" at bounding box center [1354, 377] width 39 height 23
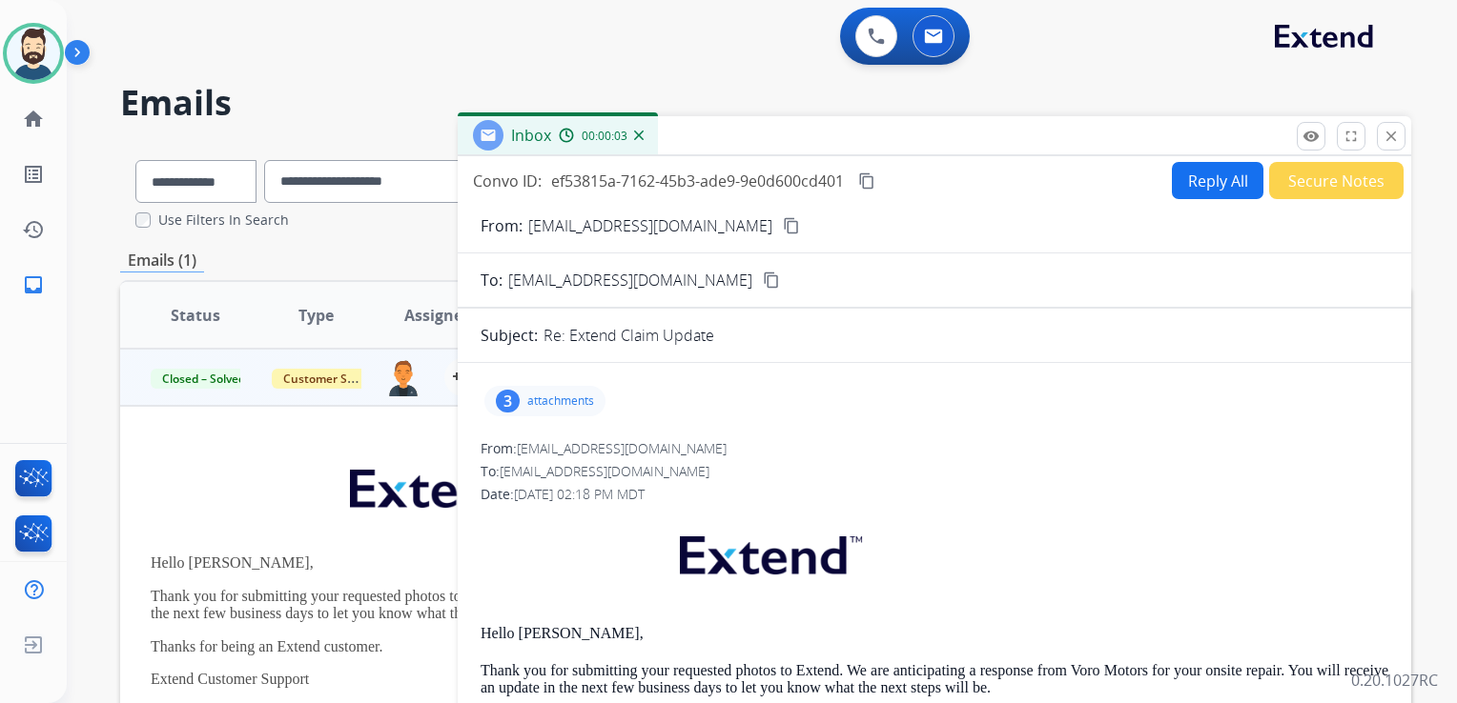
click at [1209, 193] on button "Reply All" at bounding box center [1218, 180] width 92 height 37
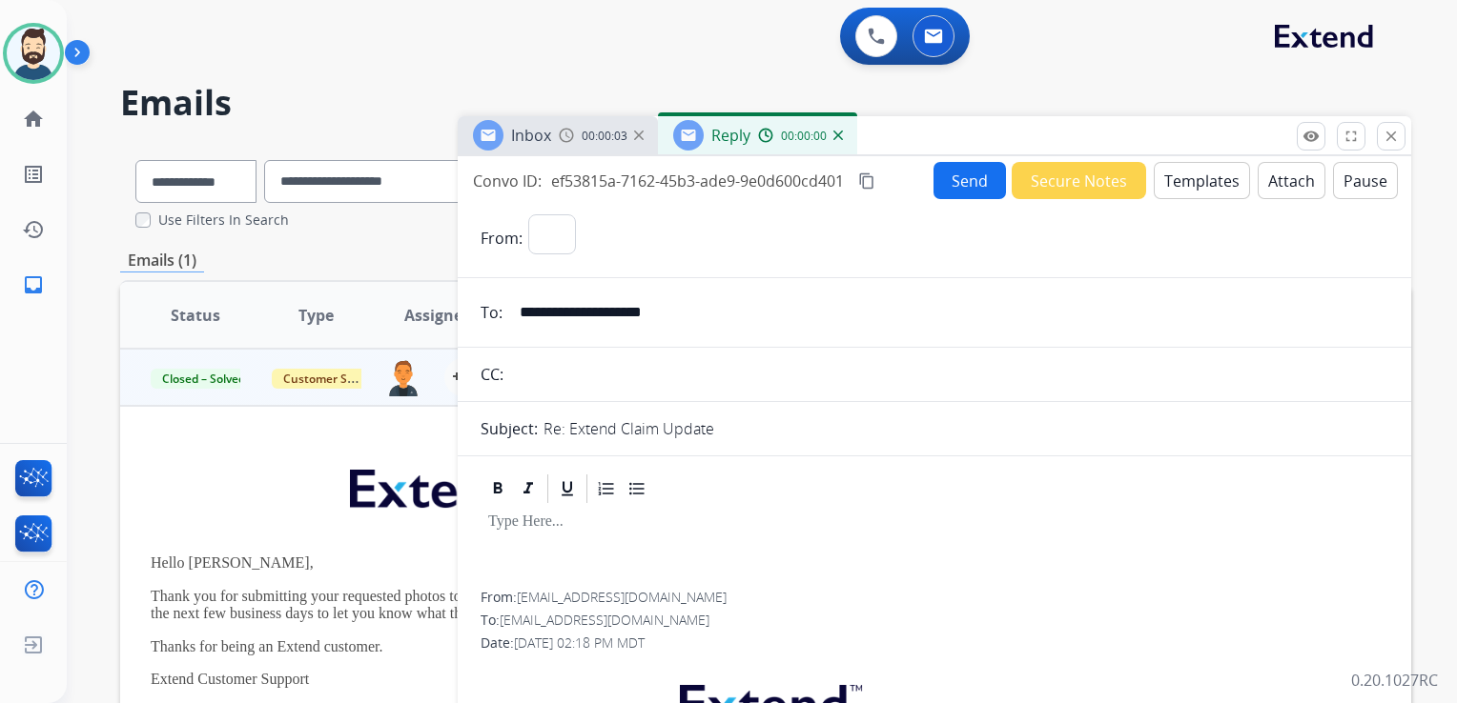
click at [1208, 191] on button "Templates" at bounding box center [1201, 180] width 96 height 37
select select "**********"
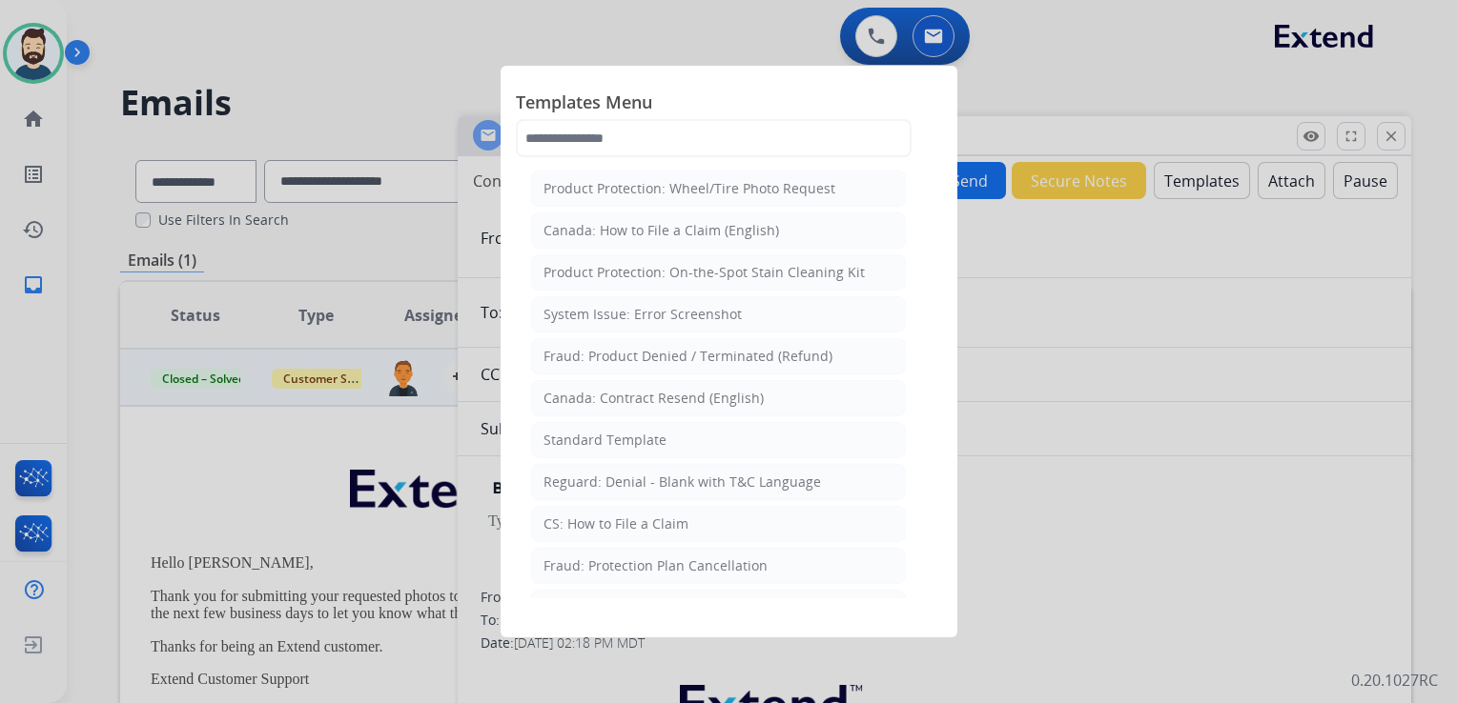
click at [557, 444] on div "Standard Template" at bounding box center [604, 440] width 123 height 19
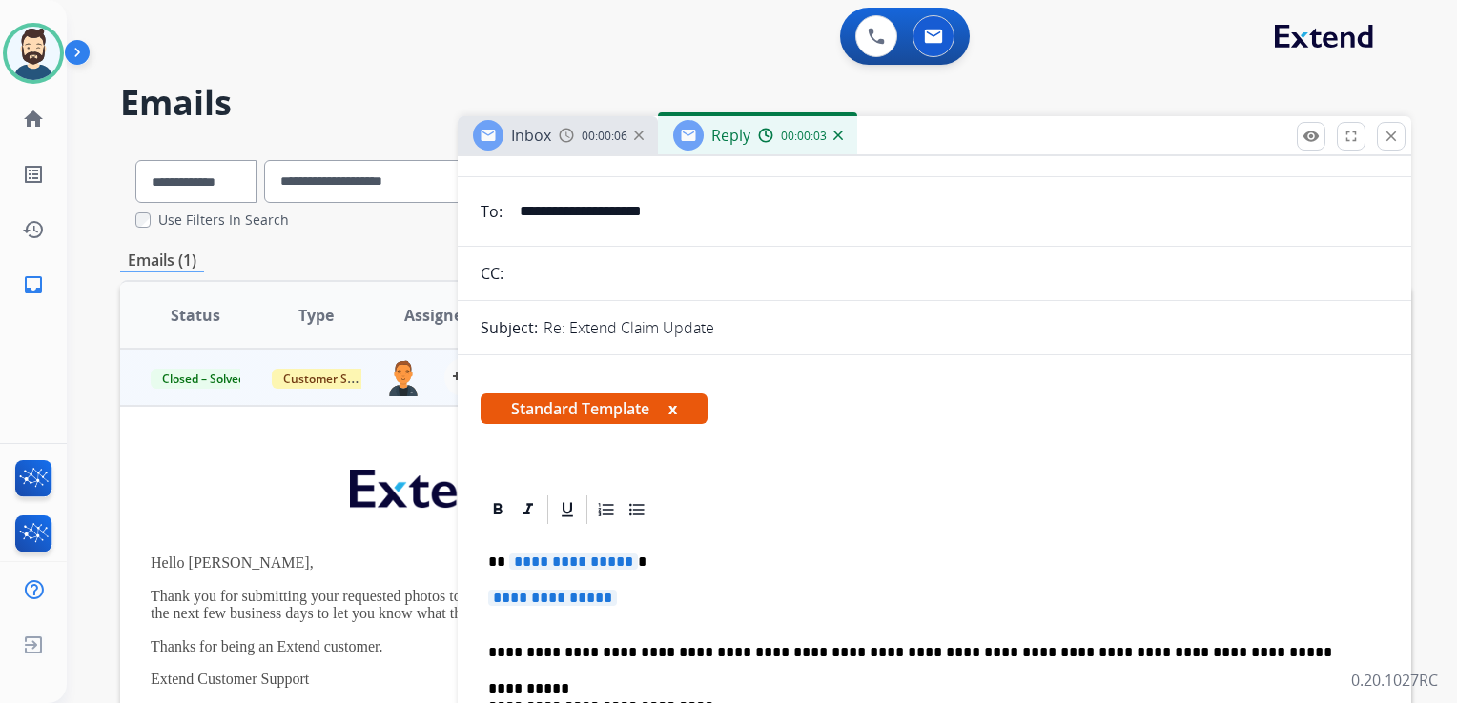
scroll to position [286, 0]
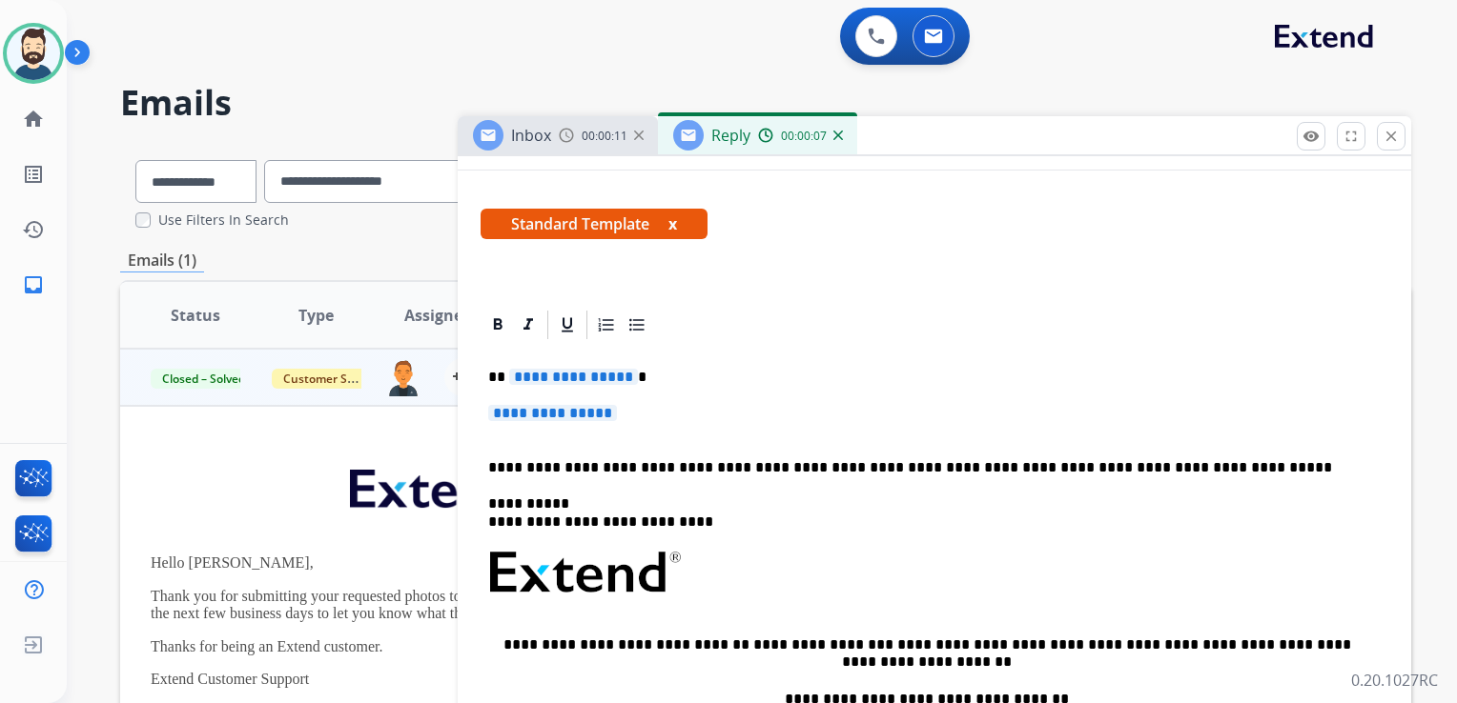
click at [629, 379] on p "**********" at bounding box center [926, 377] width 877 height 17
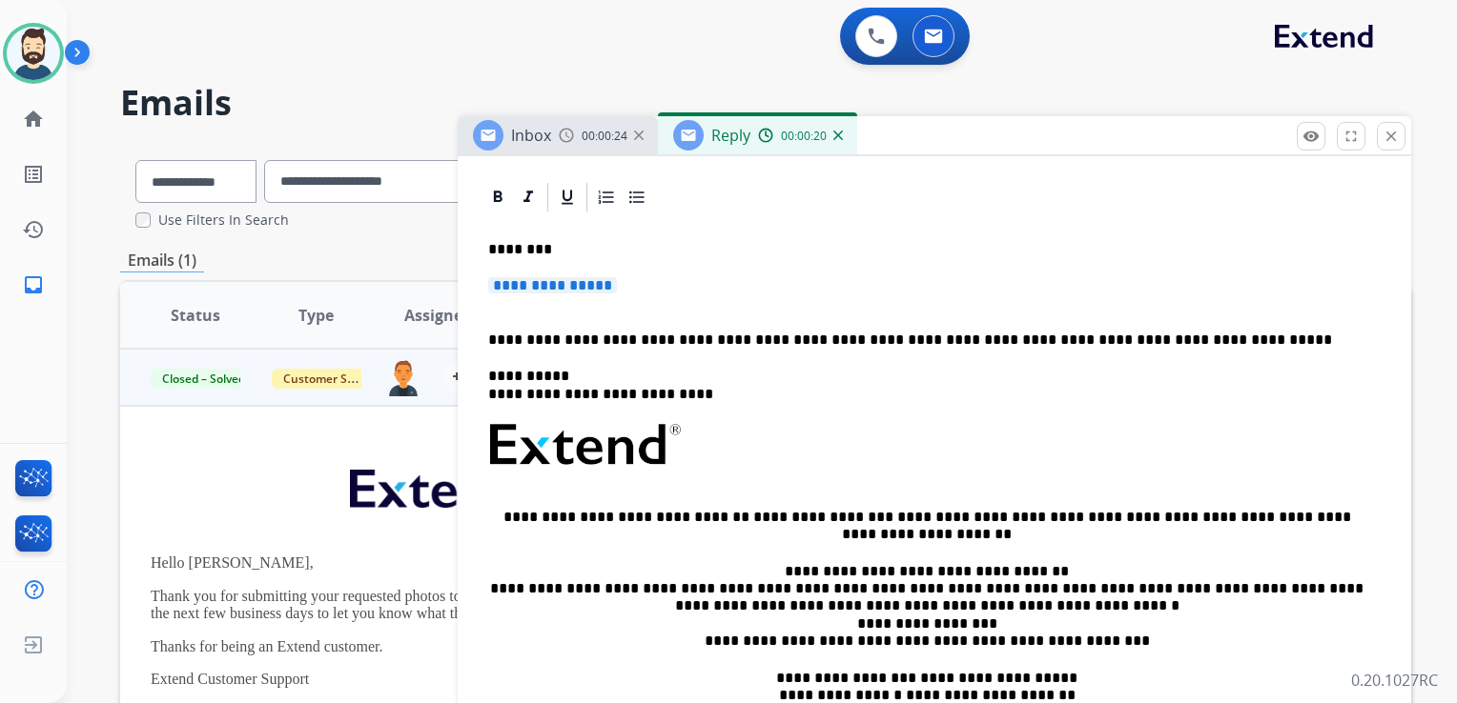
scroll to position [381, 0]
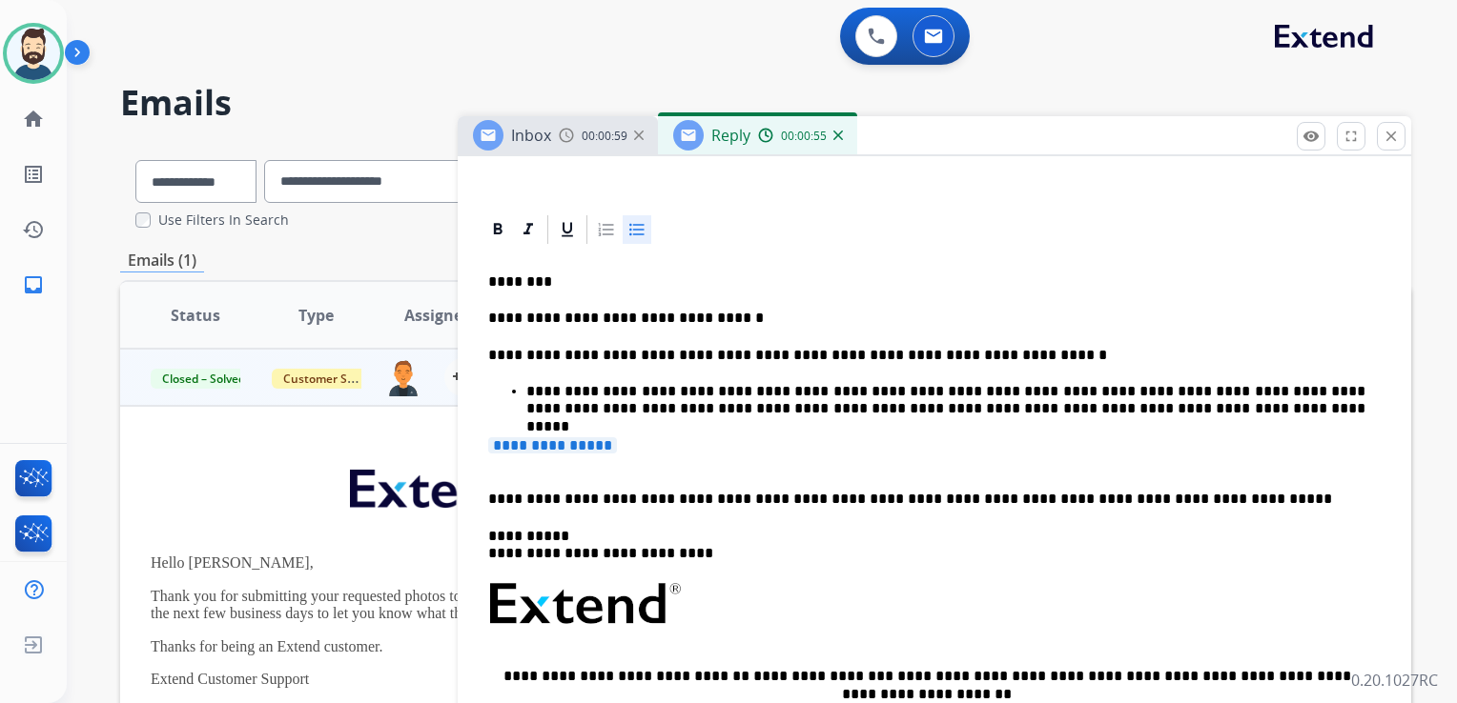
click at [574, 406] on p "**********" at bounding box center [945, 400] width 839 height 35
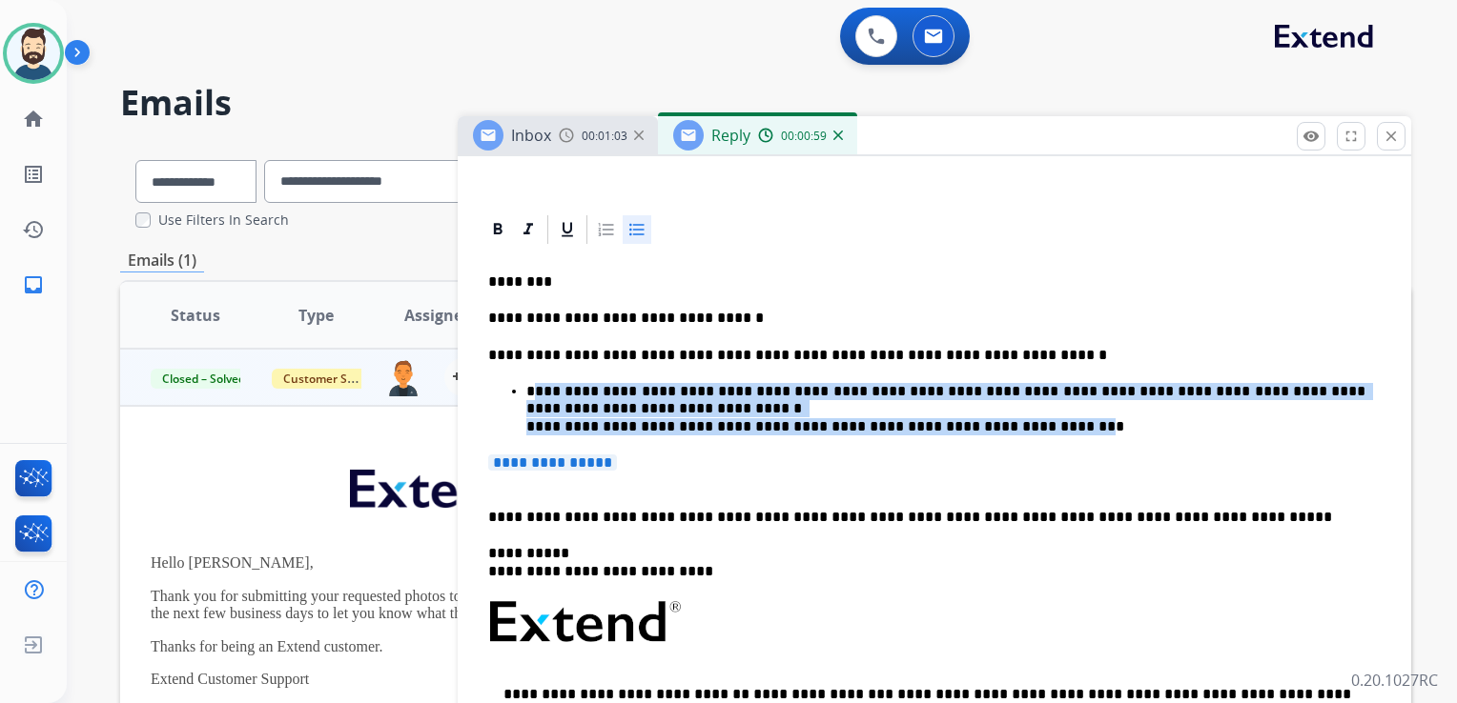
drag, startPoint x: 537, startPoint y: 392, endPoint x: 992, endPoint y: 433, distance: 457.5
click at [992, 433] on p "**********" at bounding box center [945, 409] width 839 height 52
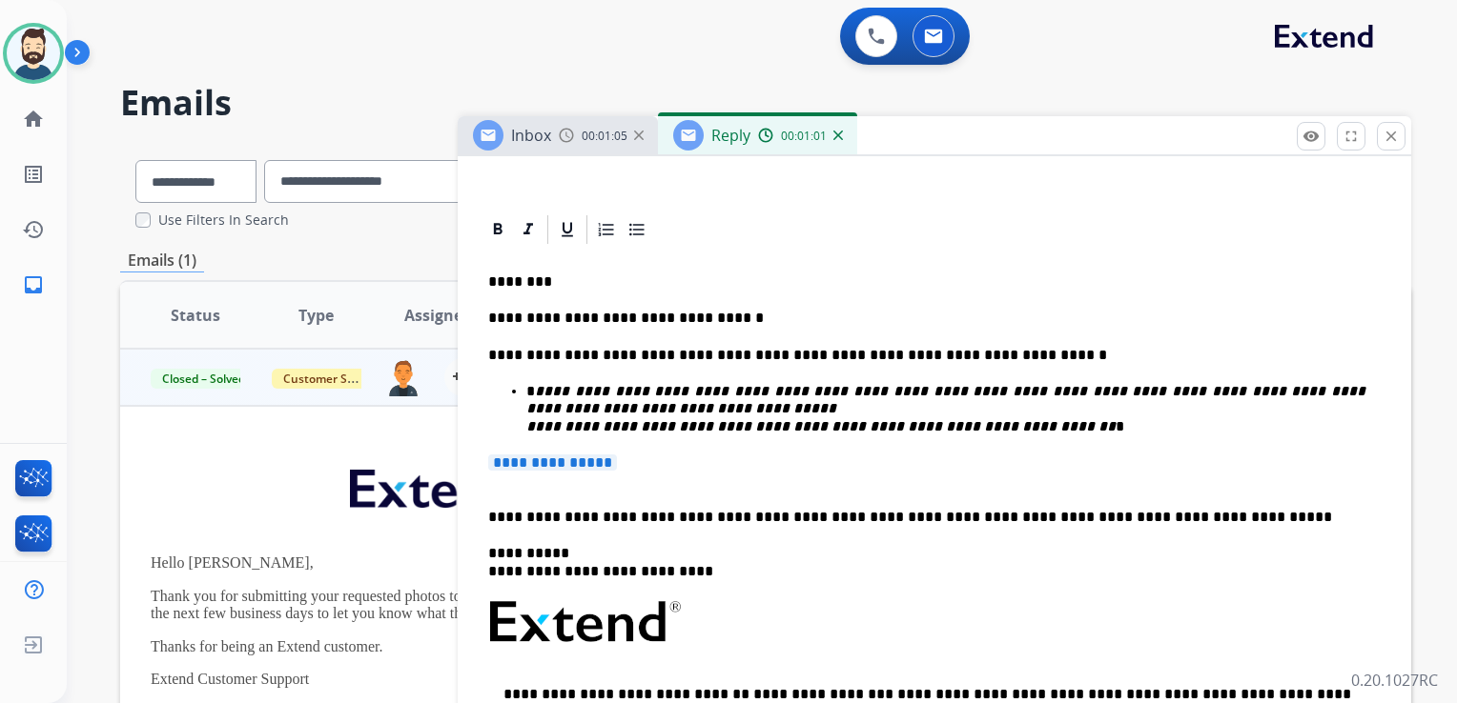
click at [698, 474] on p "**********" at bounding box center [934, 472] width 892 height 35
click at [637, 467] on p "**********" at bounding box center [934, 472] width 892 height 35
click at [644, 470] on p "**********" at bounding box center [934, 472] width 892 height 35
drag, startPoint x: 487, startPoint y: 463, endPoint x: 496, endPoint y: 503, distance: 40.9
click at [489, 482] on div "**********" at bounding box center [933, 595] width 907 height 696
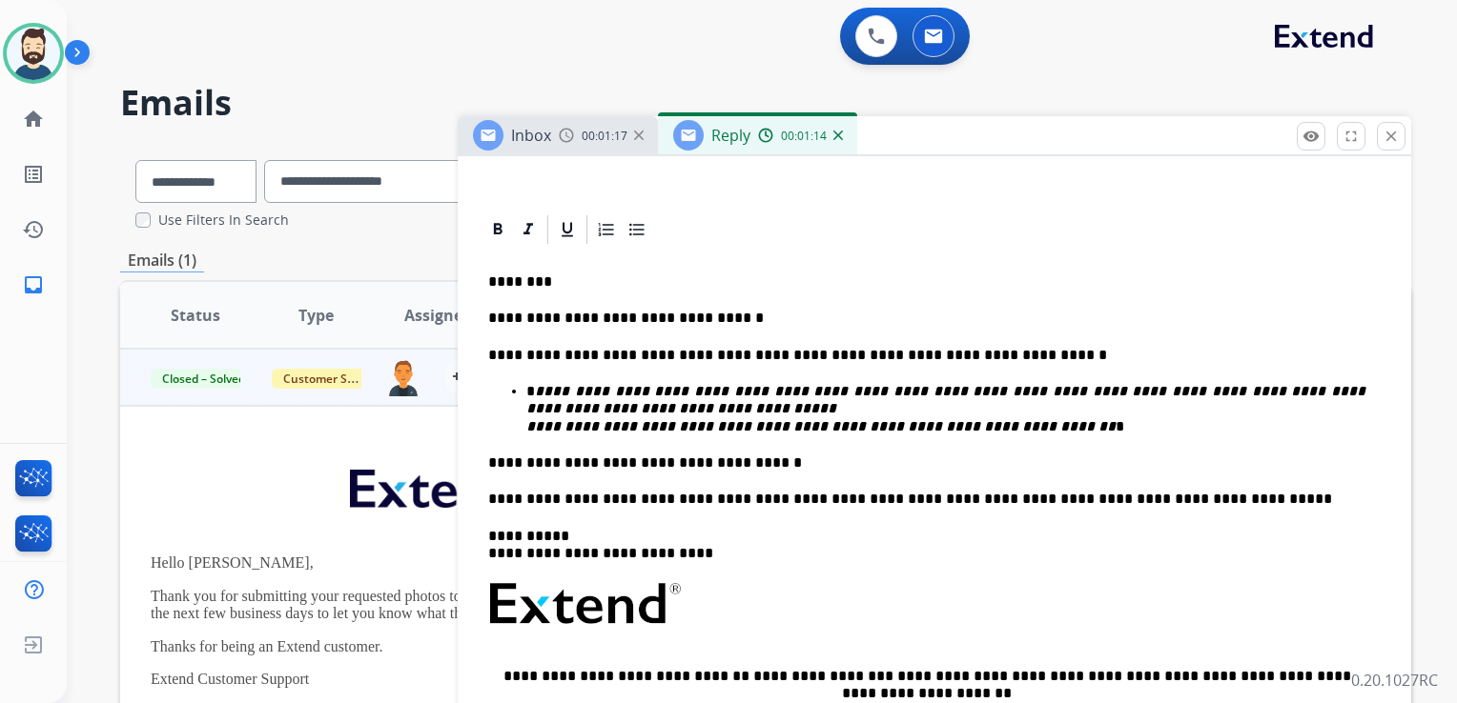
click at [583, 530] on p "**********" at bounding box center [926, 545] width 877 height 35
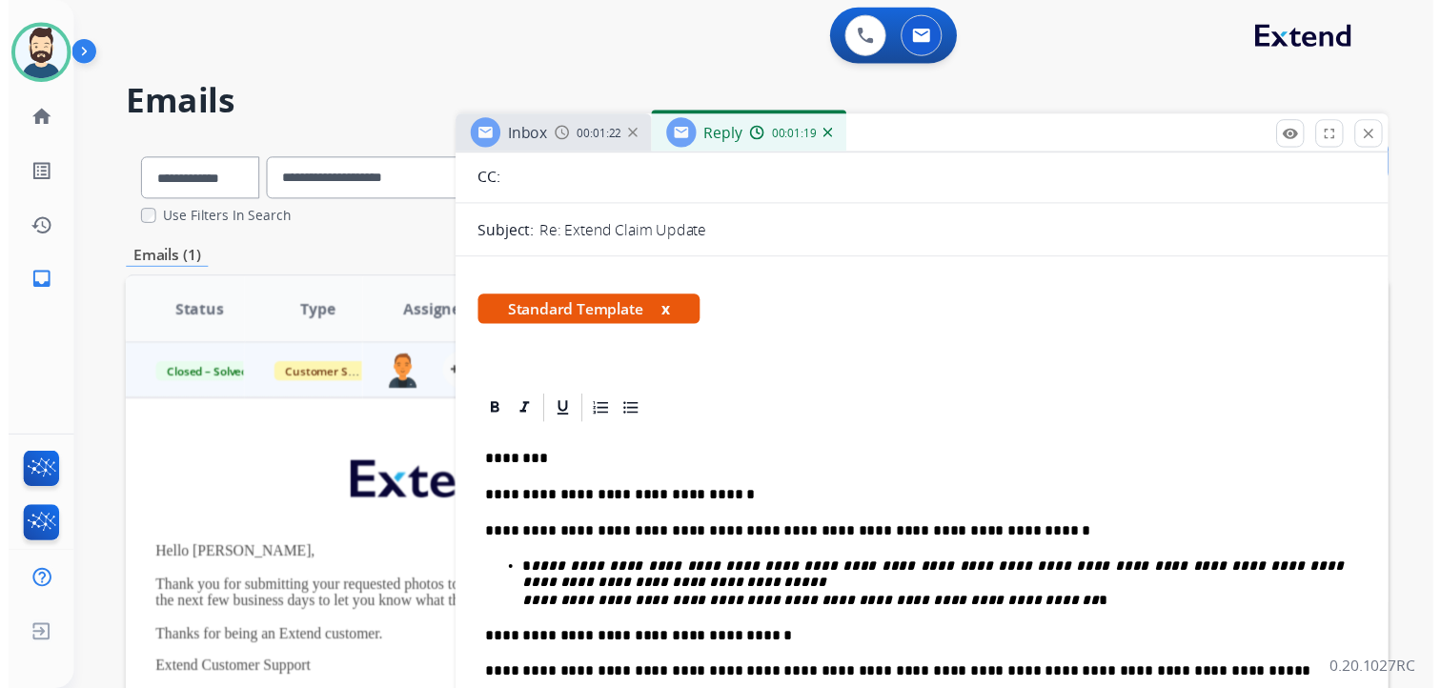
scroll to position [0, 0]
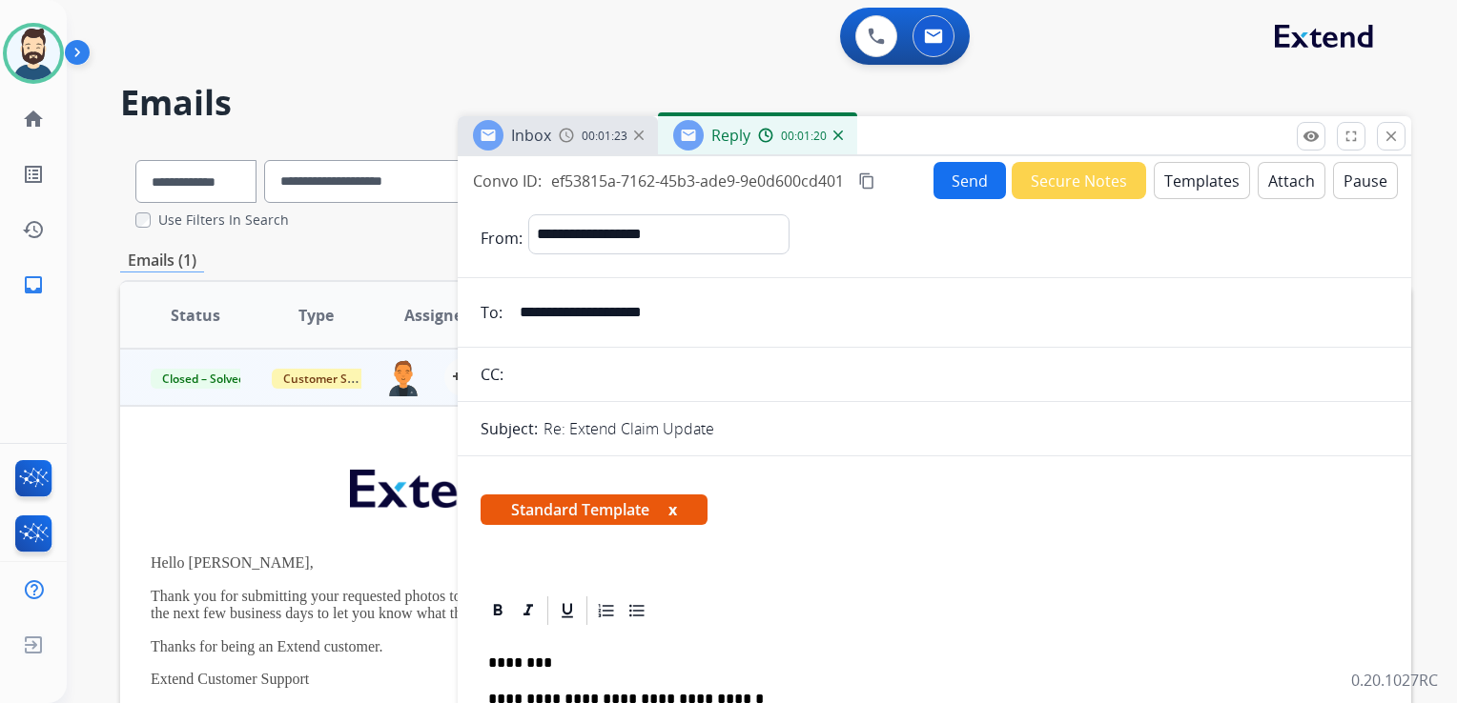
click at [957, 174] on button "Send" at bounding box center [969, 180] width 72 height 37
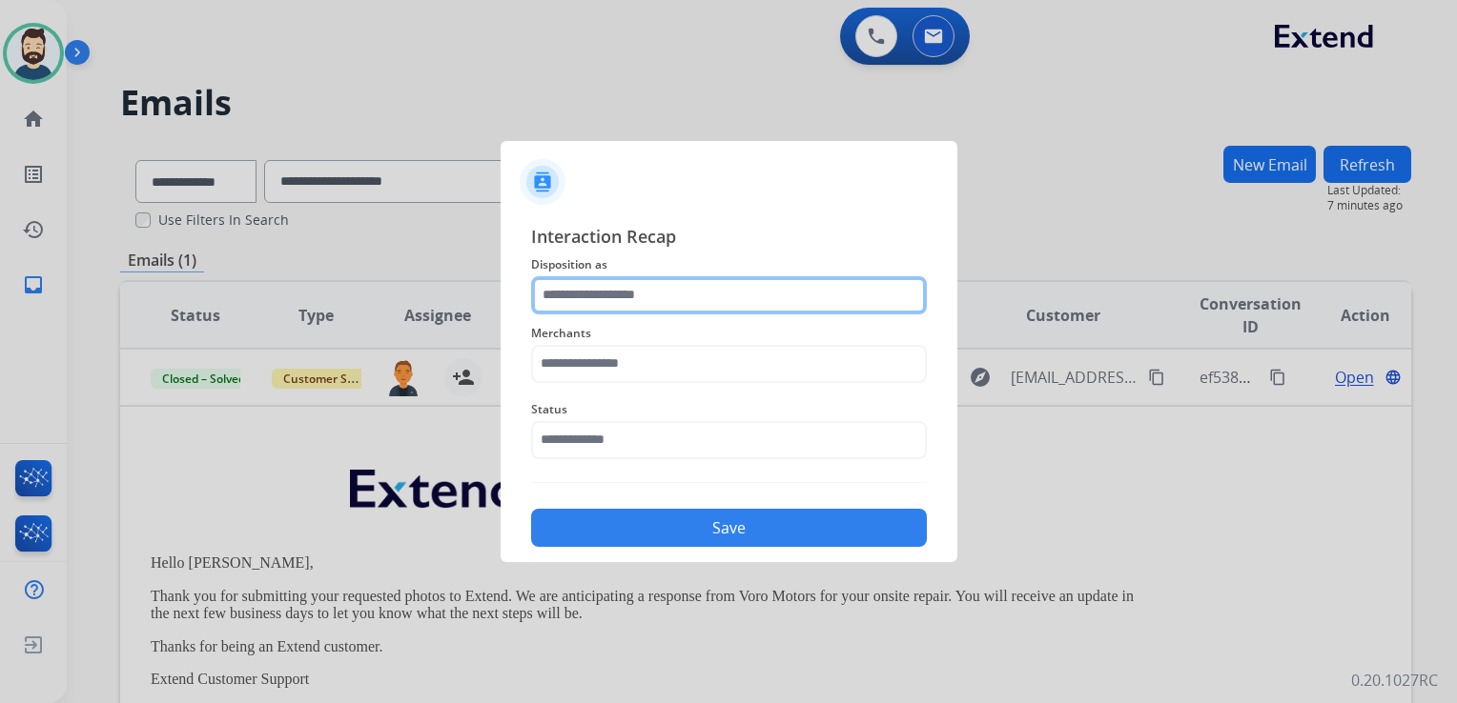
click at [575, 296] on input "text" at bounding box center [729, 295] width 396 height 38
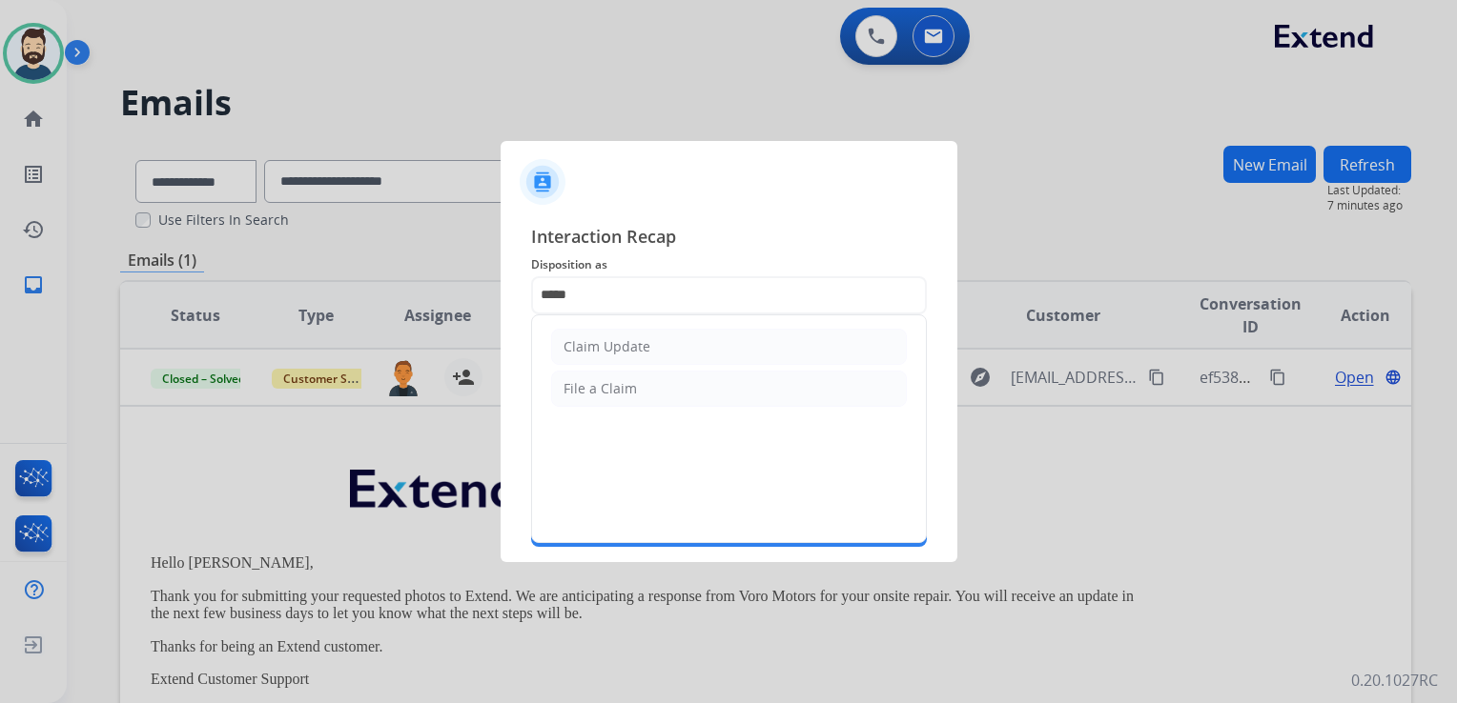
drag, startPoint x: 610, startPoint y: 343, endPoint x: 618, endPoint y: 358, distance: 17.1
click at [612, 343] on div "Claim Update" at bounding box center [606, 346] width 87 height 19
type input "**********"
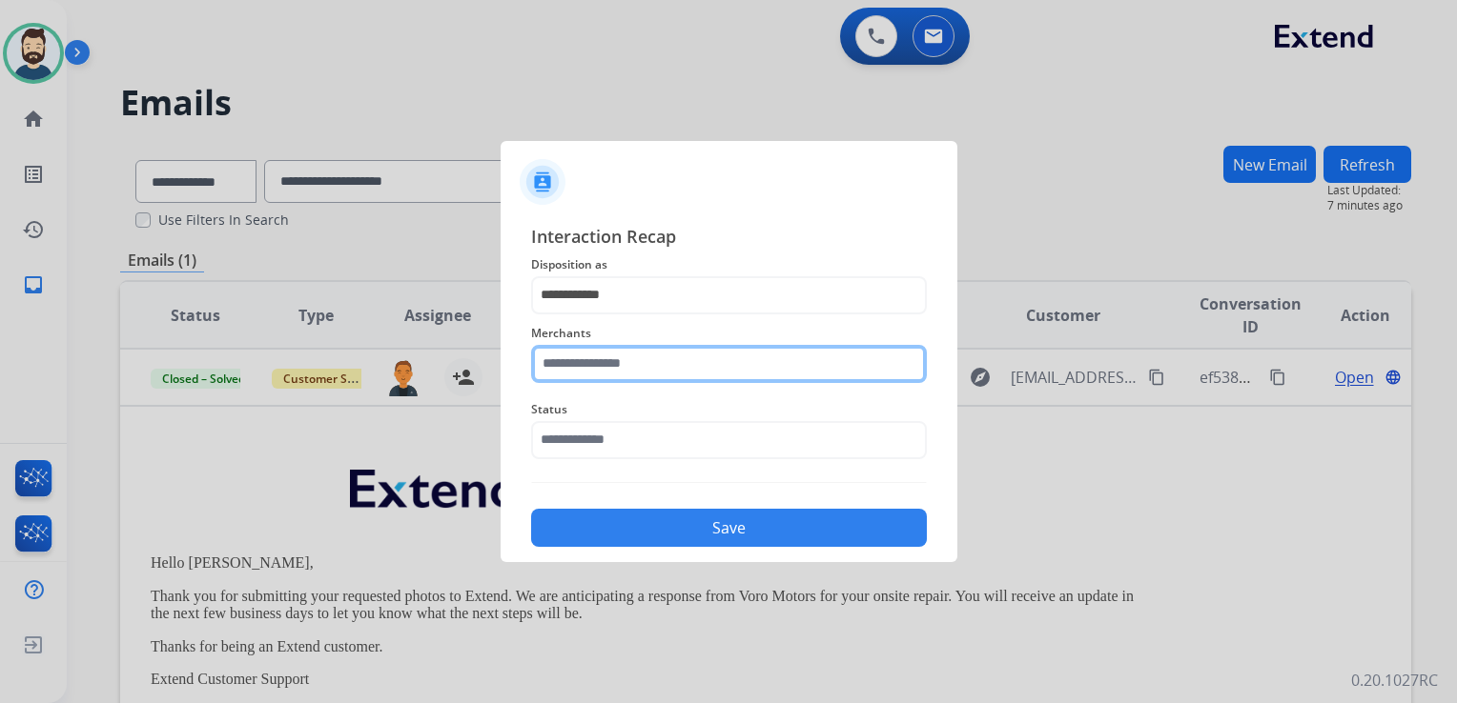
click at [619, 363] on input "text" at bounding box center [729, 364] width 396 height 38
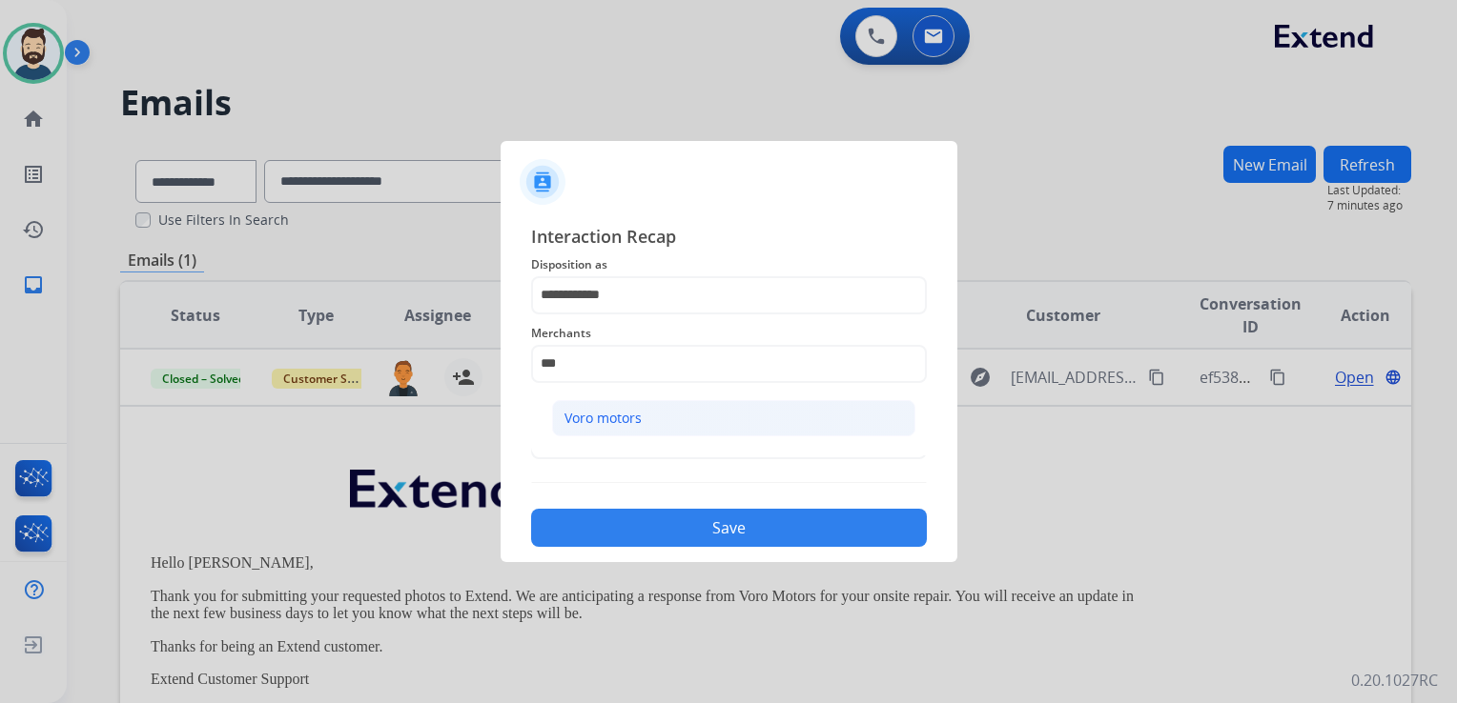
click at [592, 421] on div "Voro motors" at bounding box center [602, 418] width 77 height 19
type input "**********"
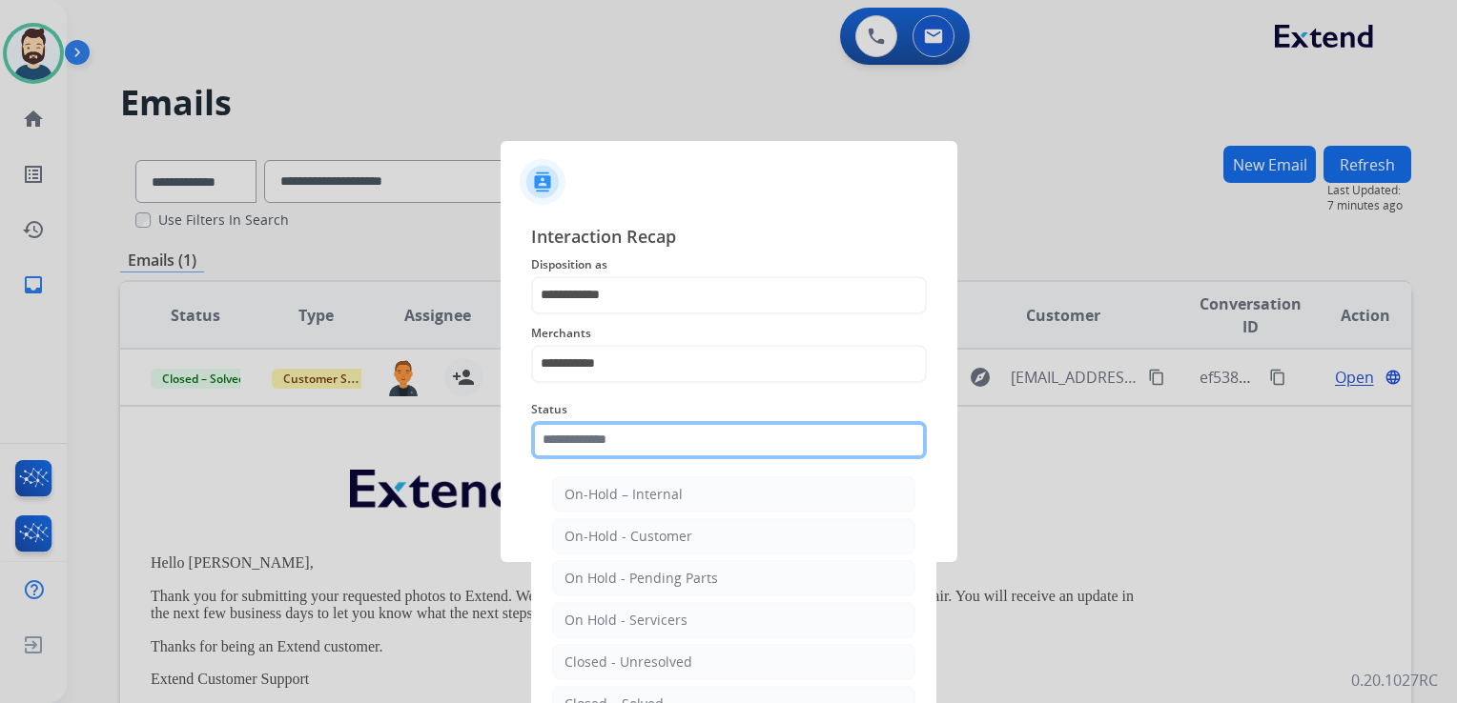
drag, startPoint x: 600, startPoint y: 444, endPoint x: 614, endPoint y: 455, distance: 17.7
click at [601, 445] on input "text" at bounding box center [729, 440] width 396 height 38
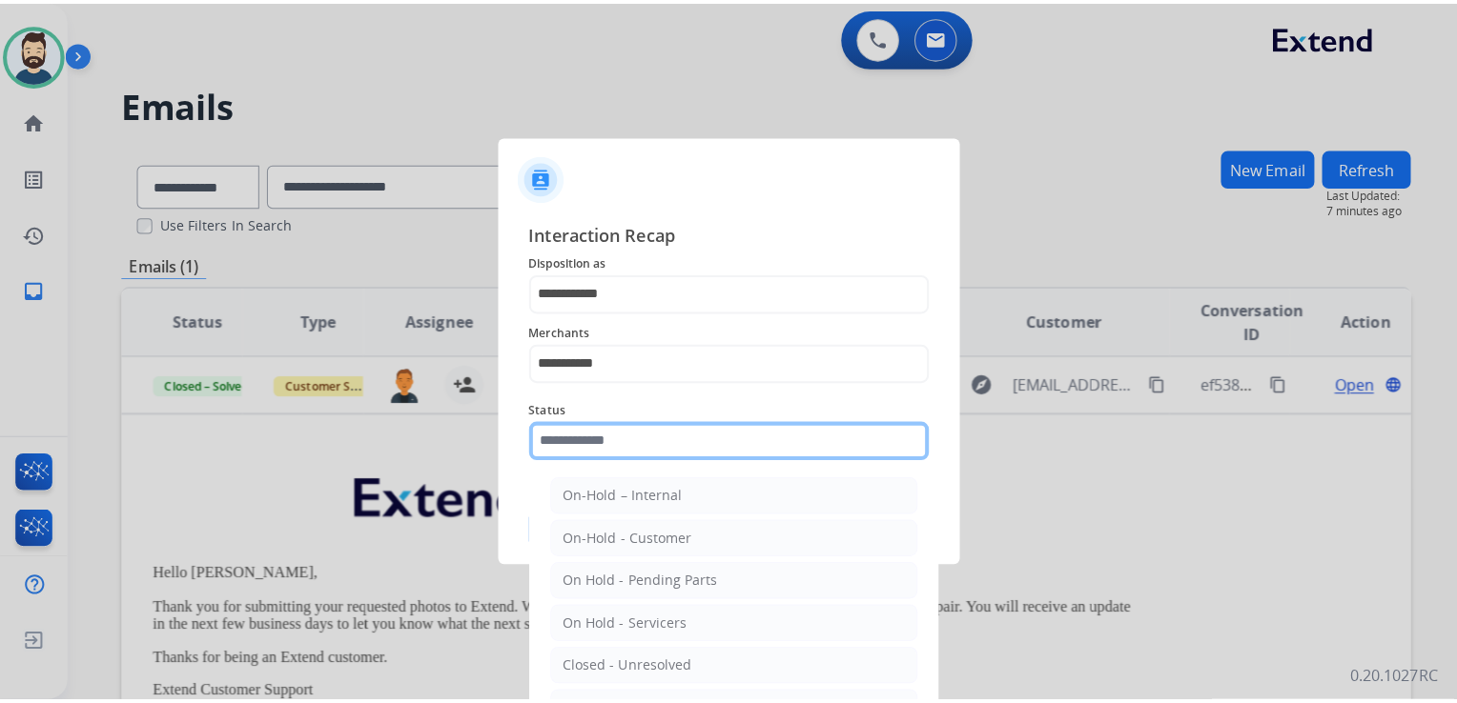
scroll to position [111, 0]
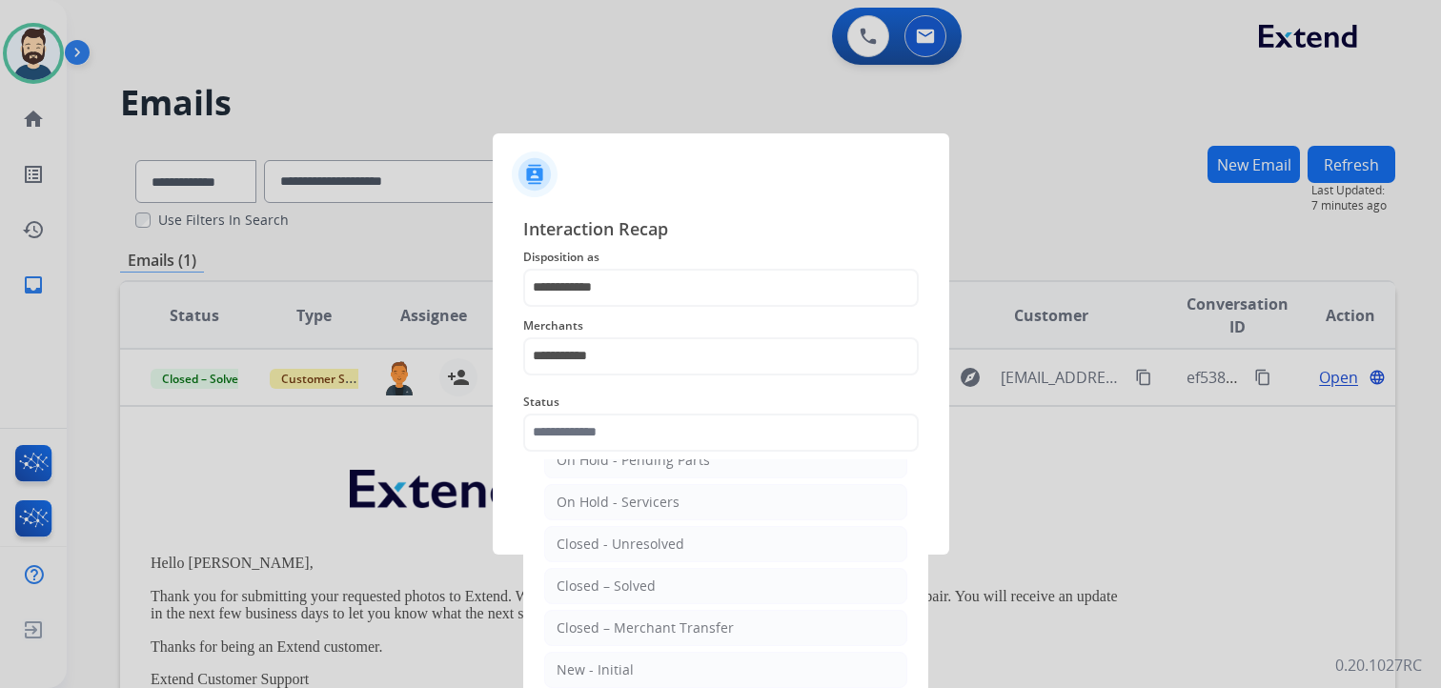
click at [636, 586] on div "Closed – Solved" at bounding box center [606, 586] width 99 height 19
type input "**********"
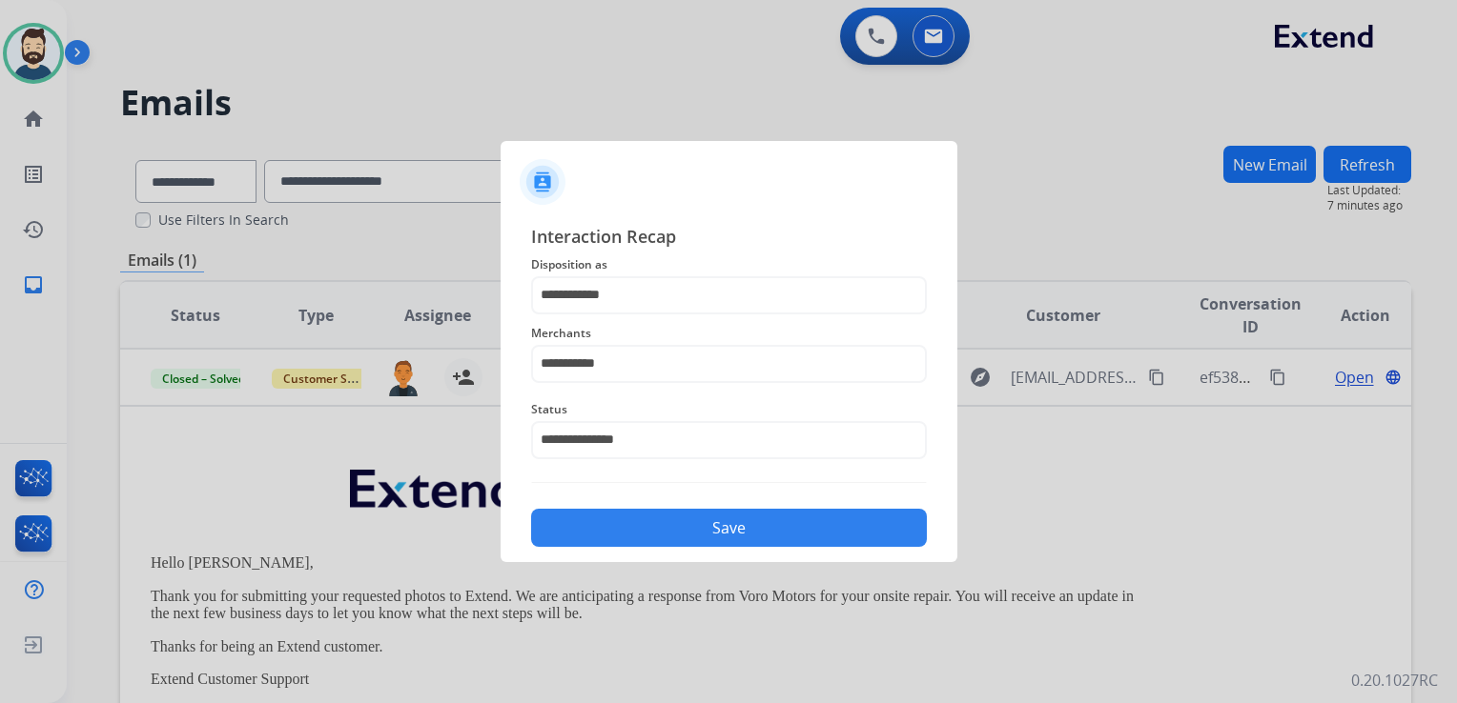
click at [658, 530] on button "Save" at bounding box center [729, 528] width 396 height 38
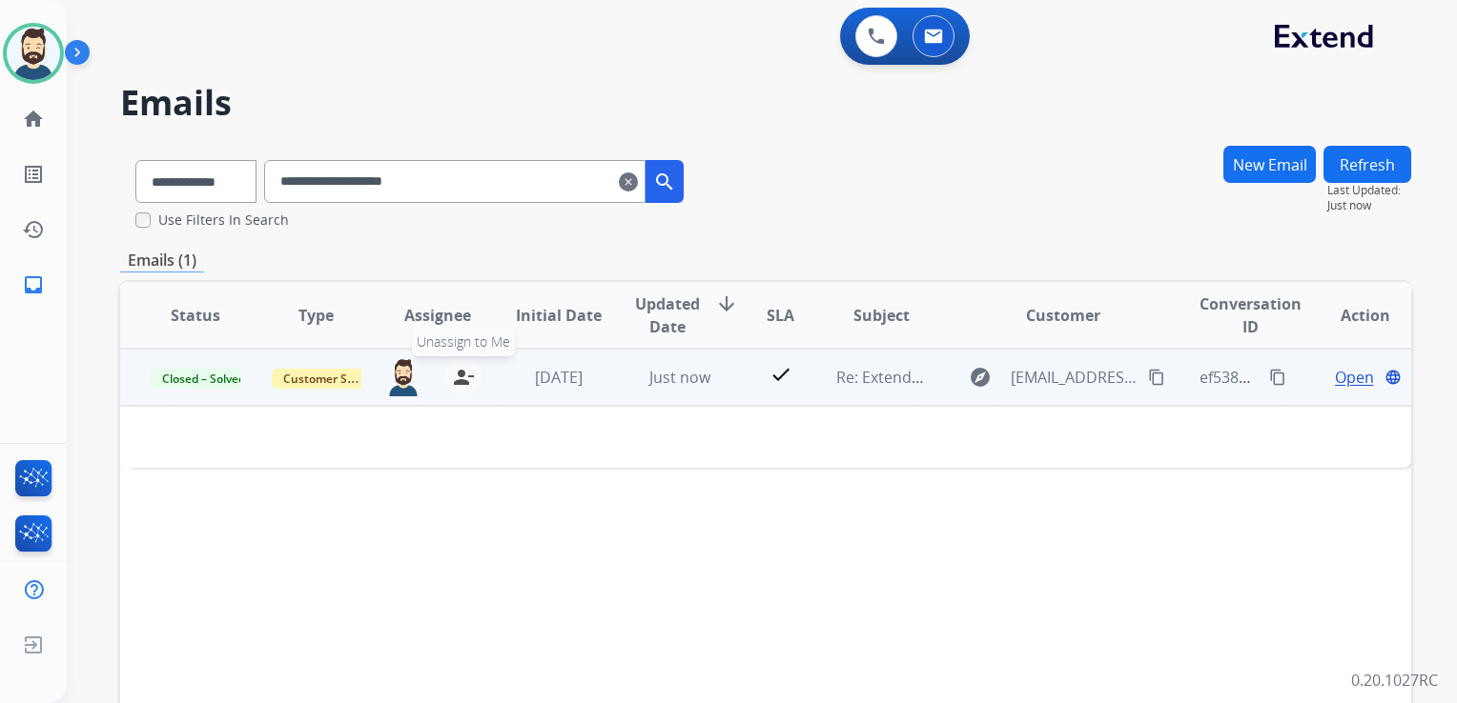
click at [454, 378] on mat-icon "person_remove" at bounding box center [463, 377] width 23 height 23
click at [389, 378] on button "+ Select agent" at bounding box center [403, 377] width 38 height 38
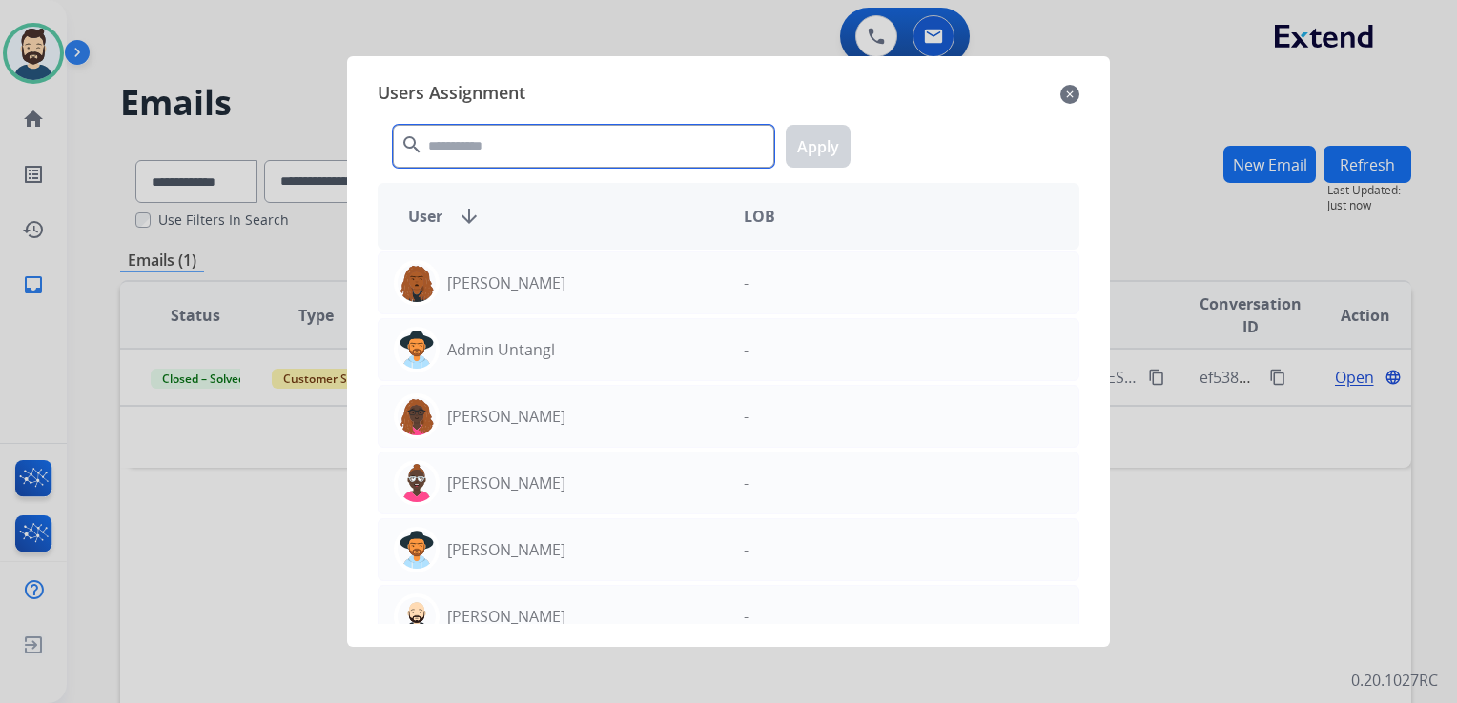
click at [473, 151] on input "text" at bounding box center [583, 146] width 381 height 43
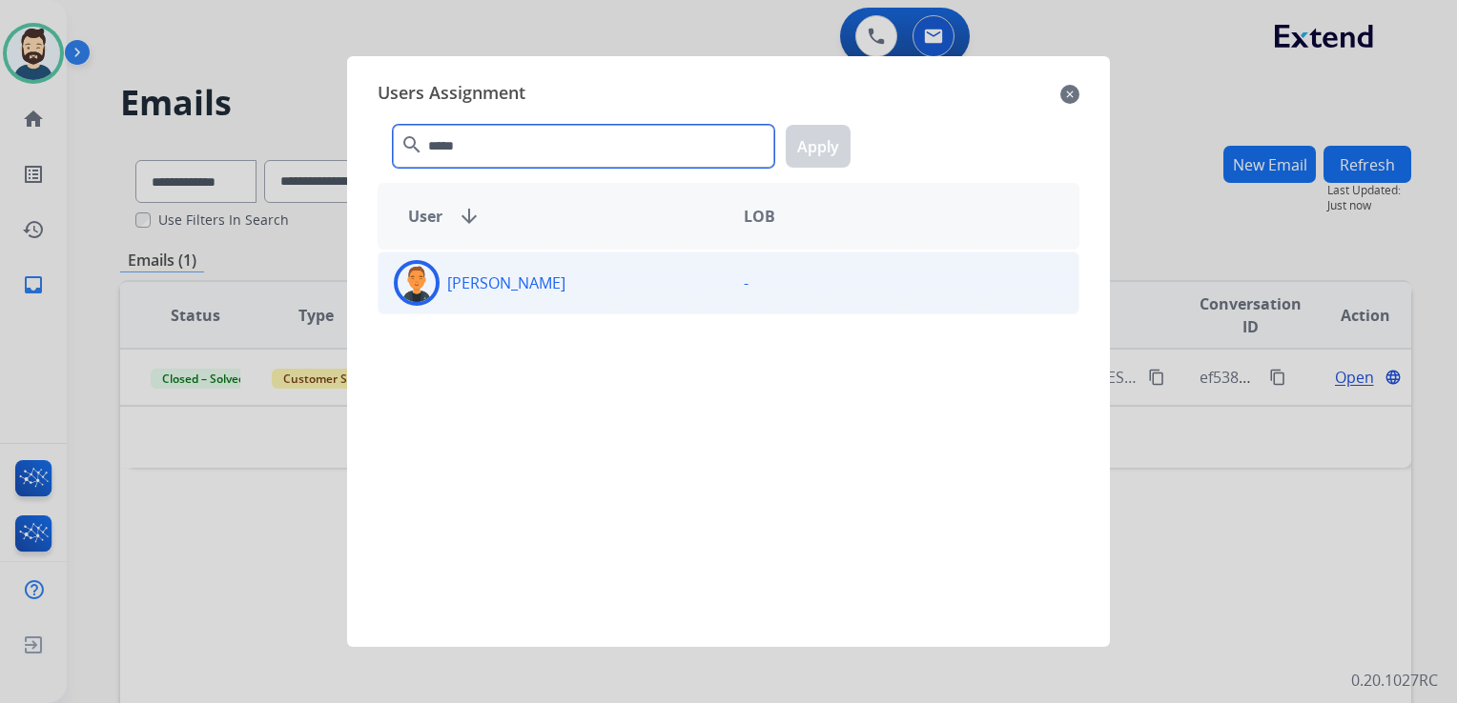
type input "*****"
click at [416, 273] on img at bounding box center [416, 283] width 38 height 38
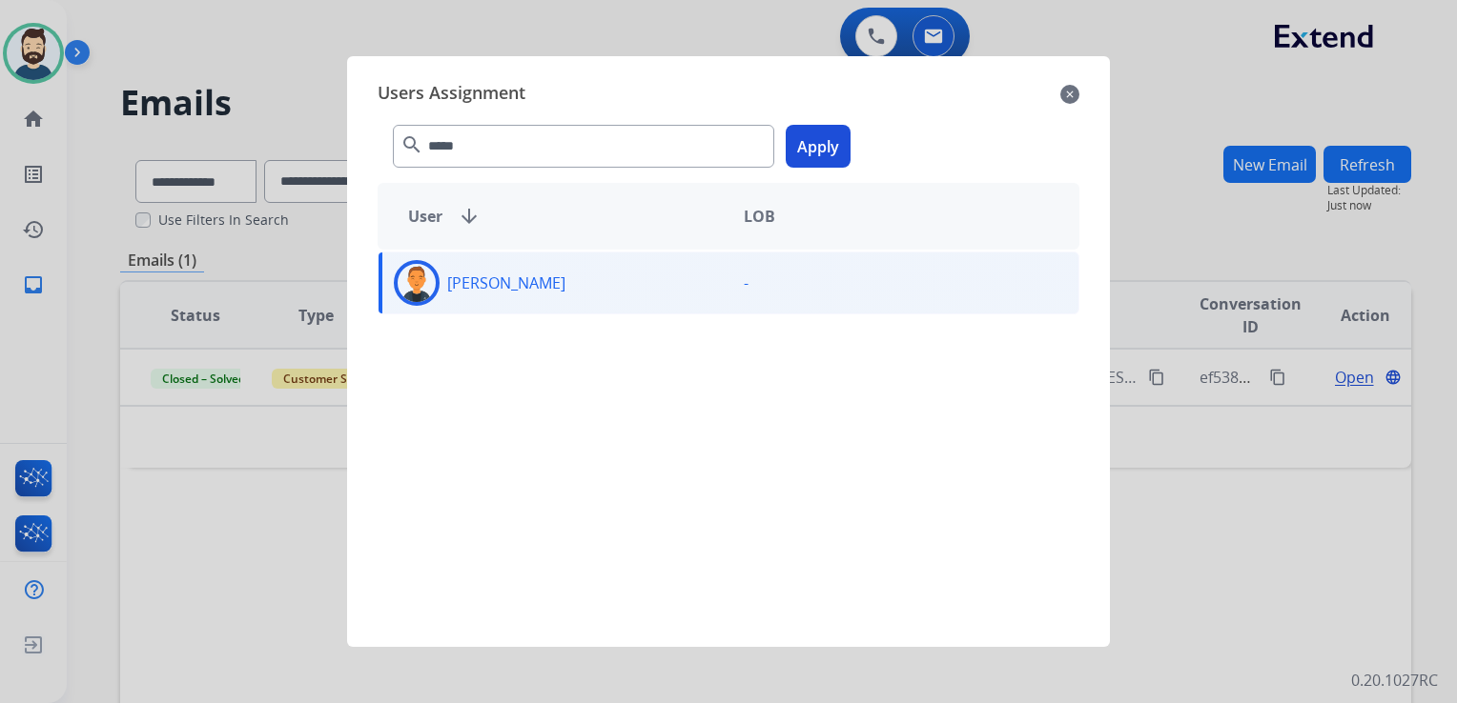
click at [805, 157] on button "Apply" at bounding box center [817, 146] width 65 height 43
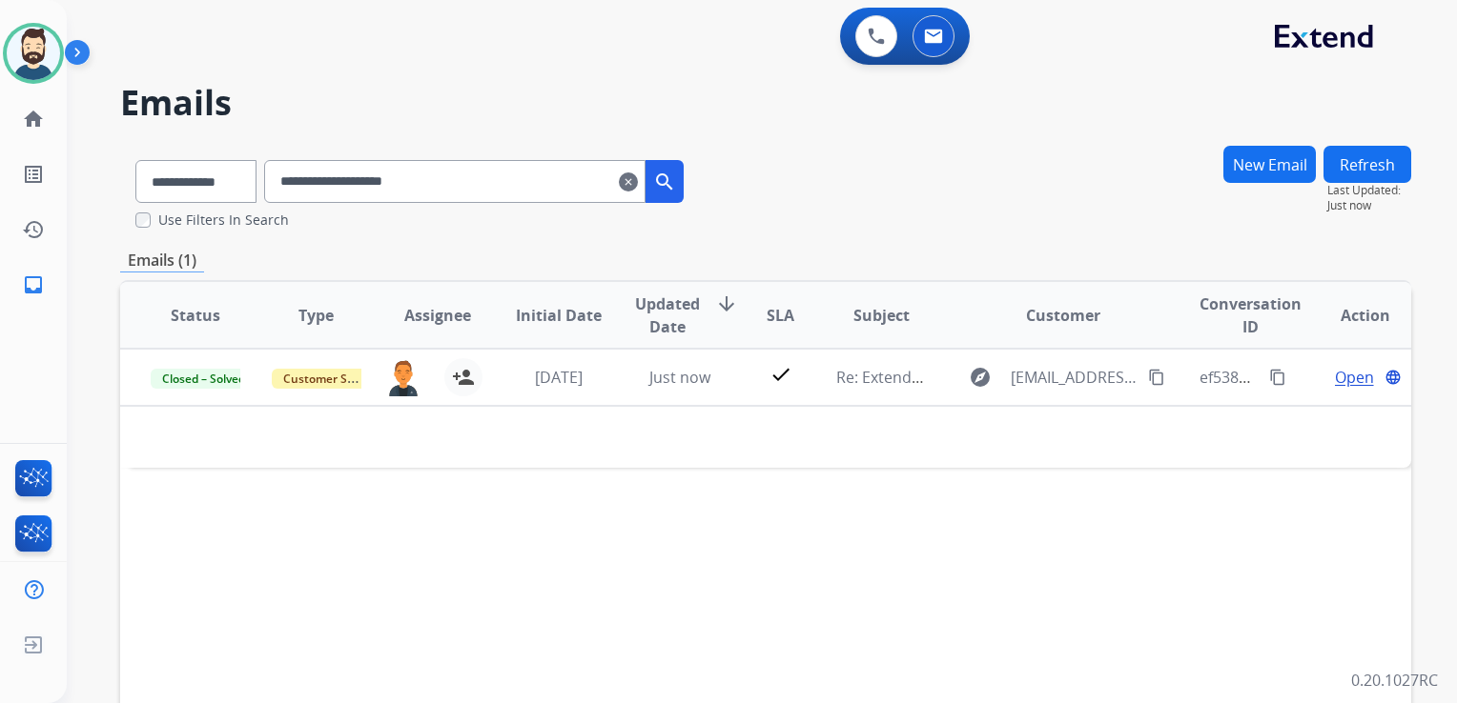
click at [638, 180] on mat-icon "clear" at bounding box center [628, 182] width 19 height 23
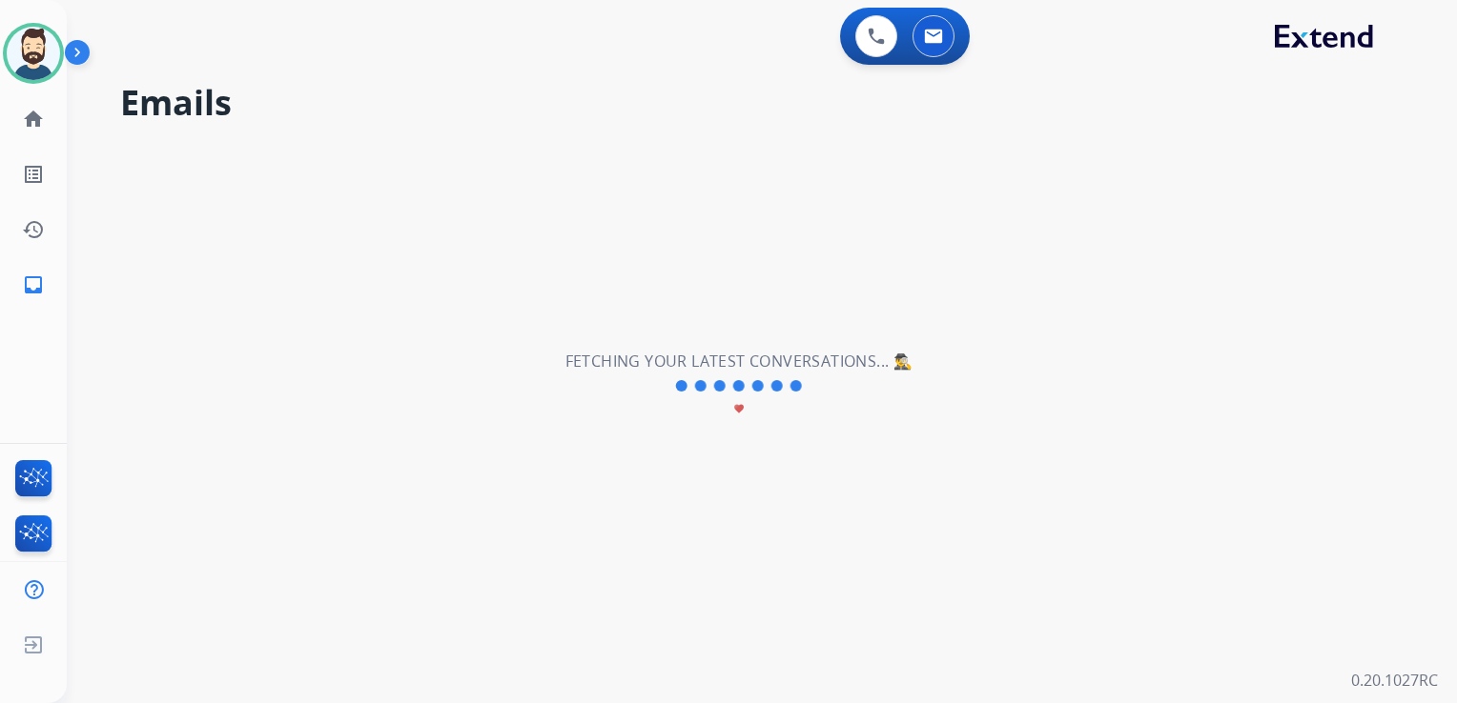
select select "**********"
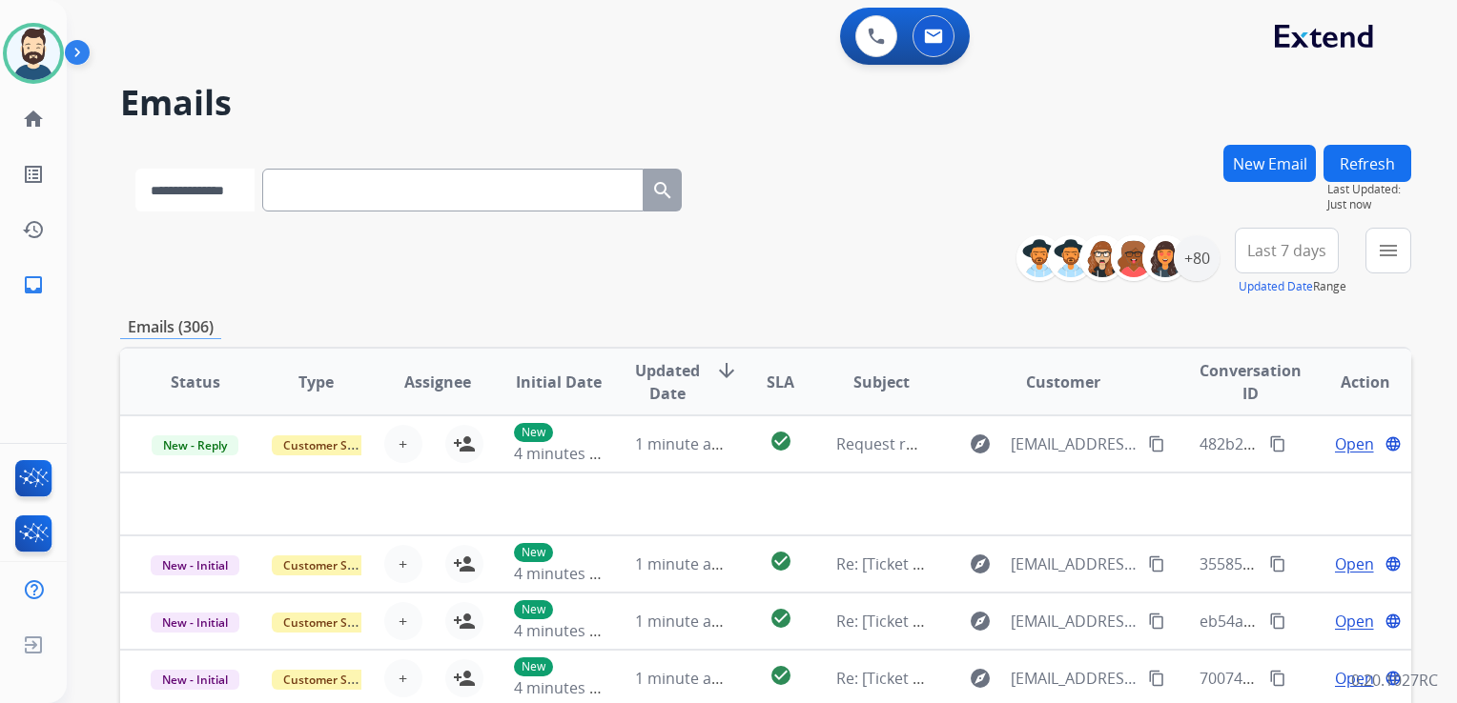
click at [240, 198] on select "**********" at bounding box center [194, 190] width 119 height 43
select select "**********"
click at [135, 169] on select "**********" at bounding box center [194, 190] width 119 height 43
click at [380, 193] on input "text" at bounding box center [454, 190] width 381 height 43
paste input "**********"
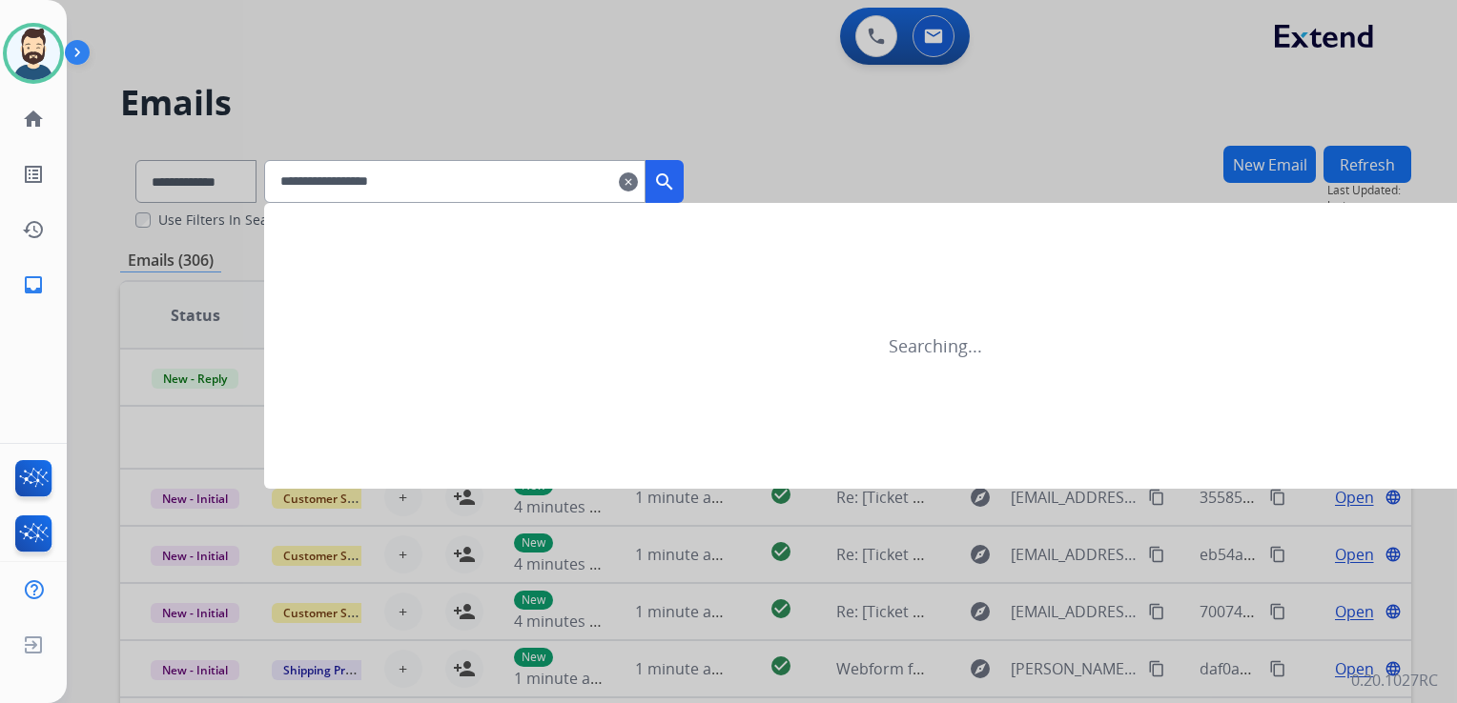
type input "**********"
click at [676, 191] on mat-icon "search" at bounding box center [664, 182] width 23 height 23
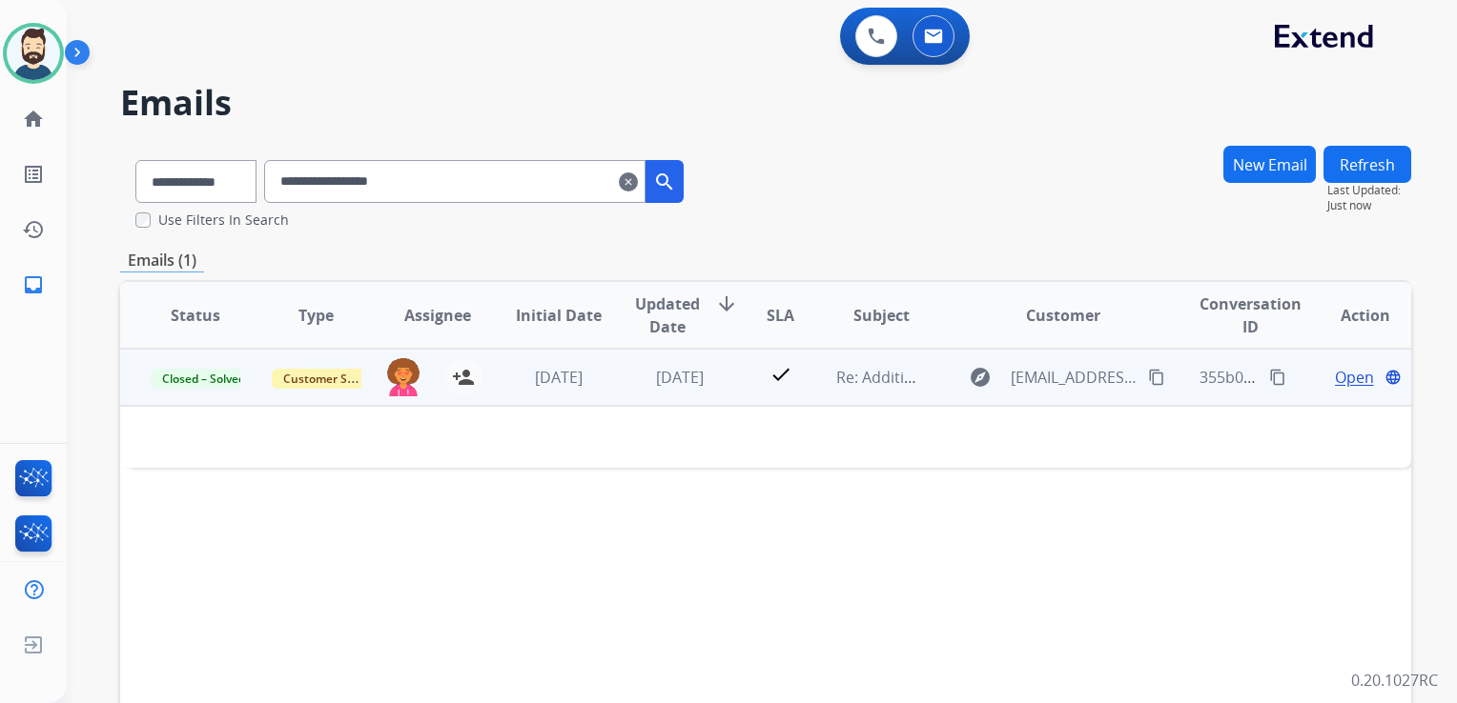
click at [661, 391] on td "[DATE]" at bounding box center [664, 377] width 121 height 57
click at [704, 388] on div "[DATE]" at bounding box center [680, 378] width 90 height 23
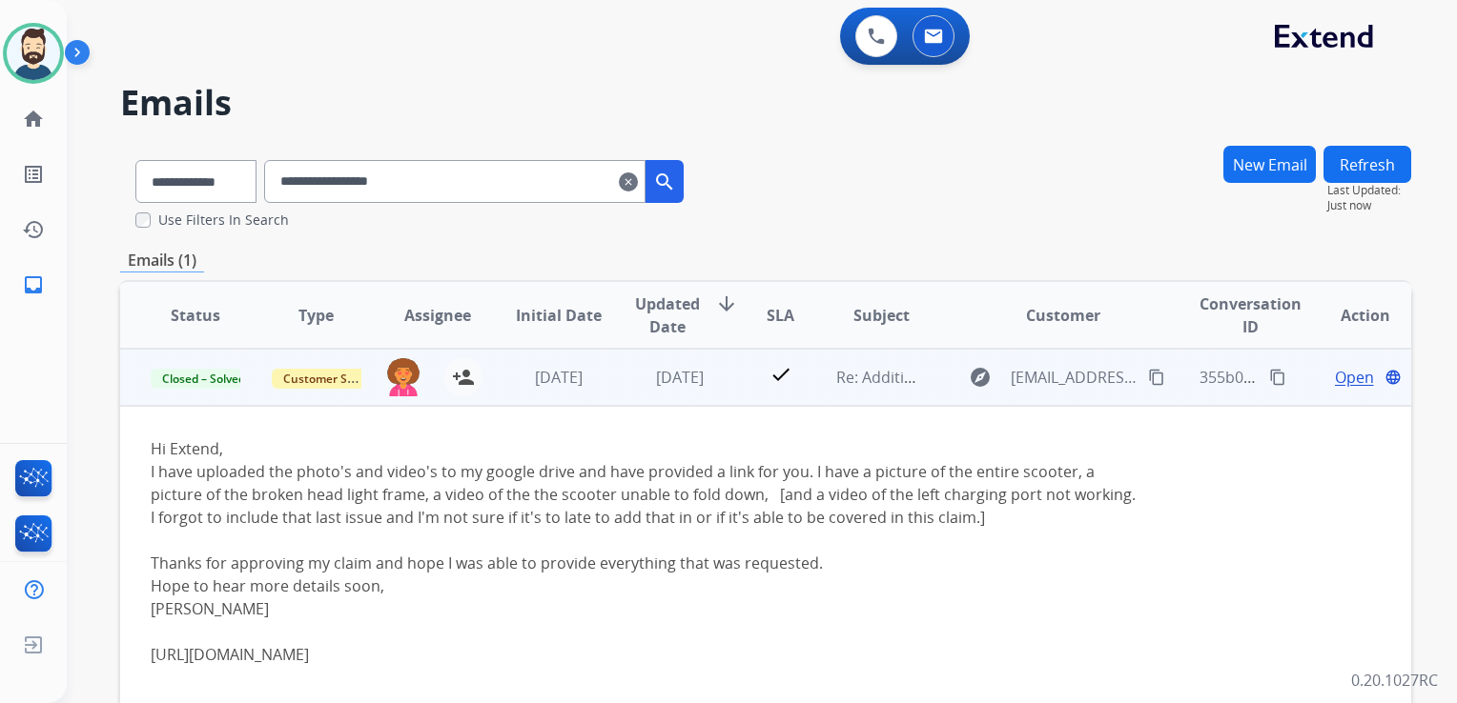
click at [1351, 378] on span "Open" at bounding box center [1354, 377] width 39 height 23
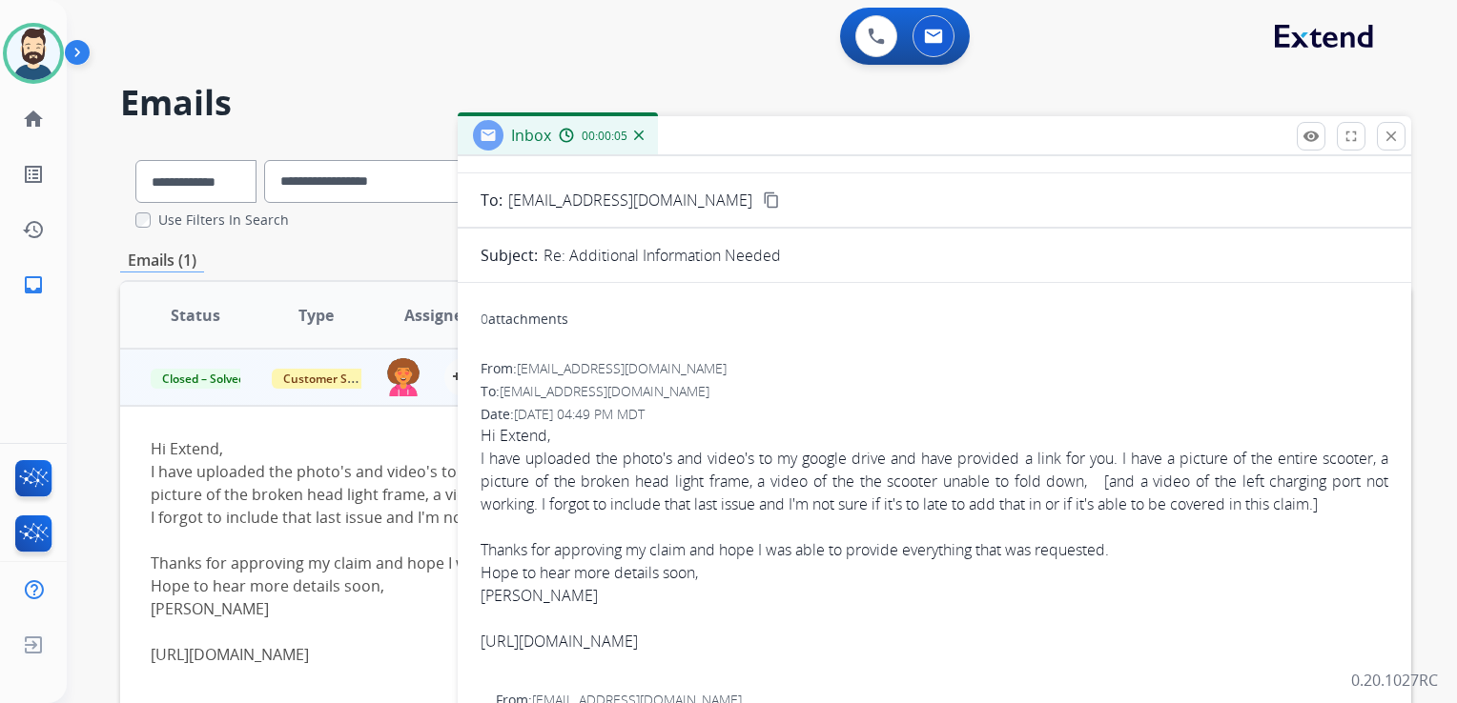
scroll to position [191, 0]
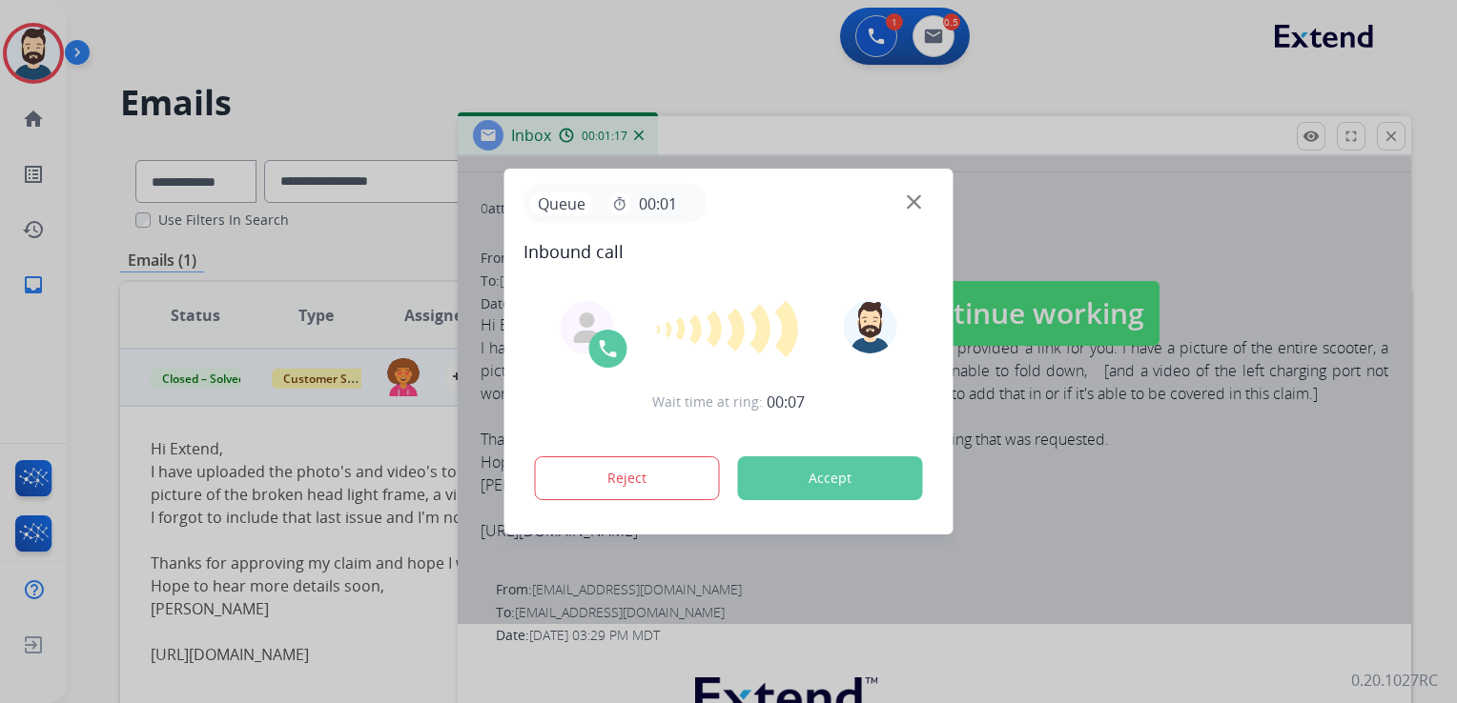
click at [857, 465] on button "Accept" at bounding box center [830, 479] width 185 height 44
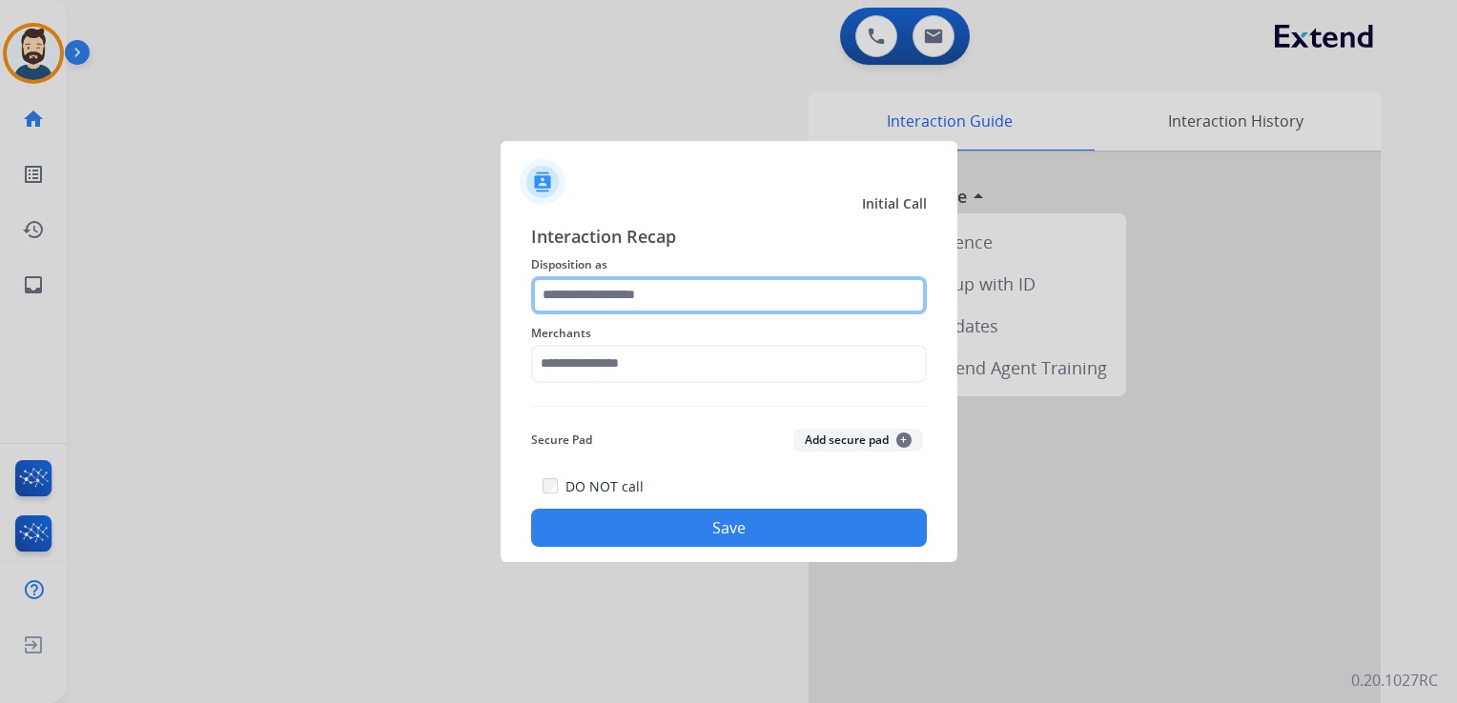
click at [656, 295] on input "text" at bounding box center [729, 295] width 396 height 38
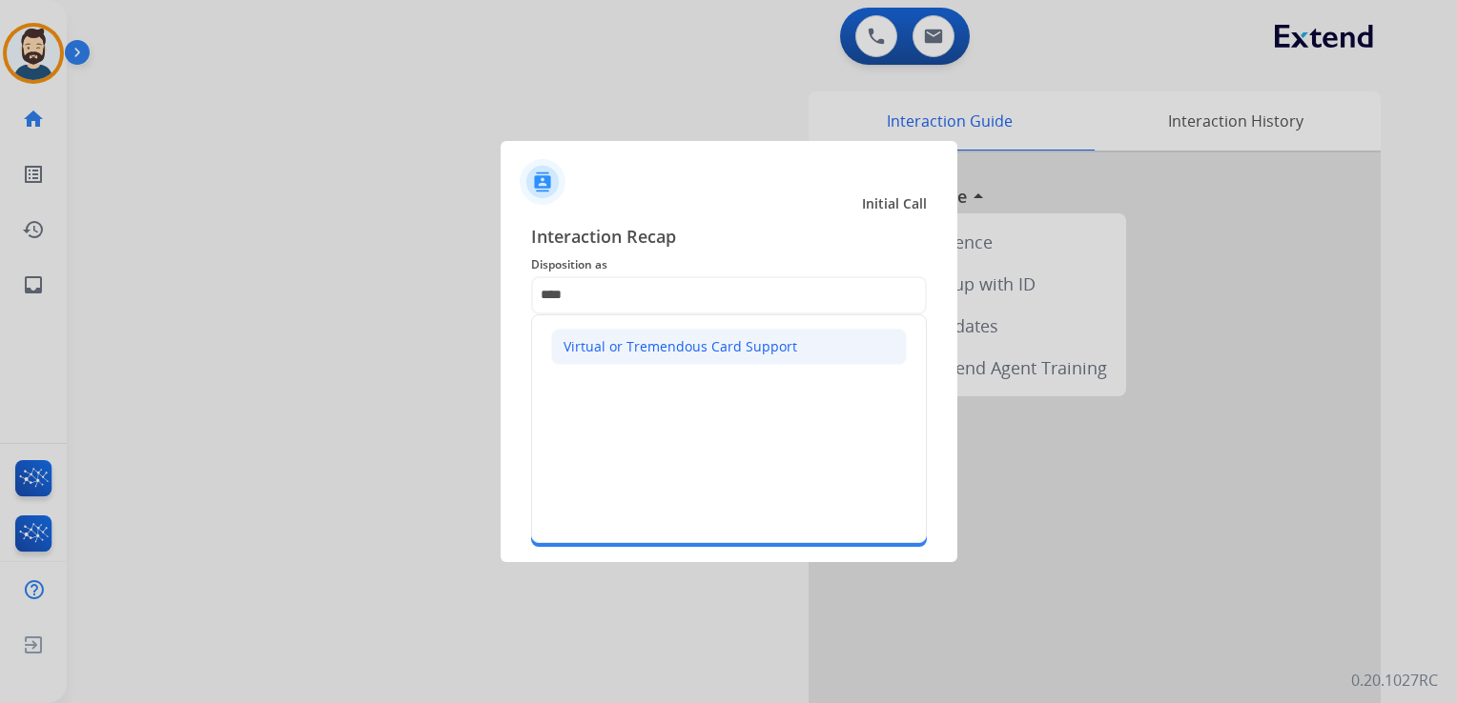
click at [714, 342] on div "Virtual or Tremendous Card Support" at bounding box center [680, 346] width 234 height 19
type input "**********"
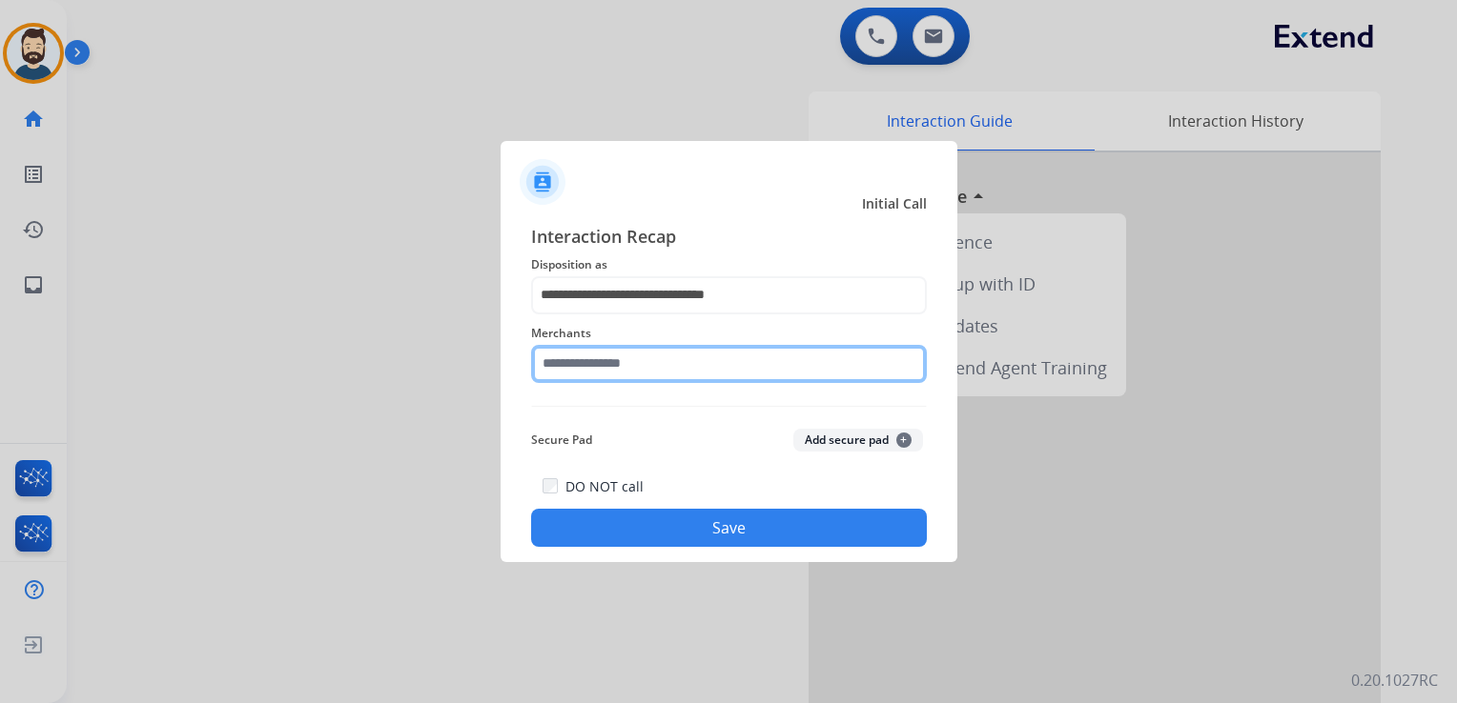
click at [697, 360] on input "text" at bounding box center [729, 364] width 396 height 38
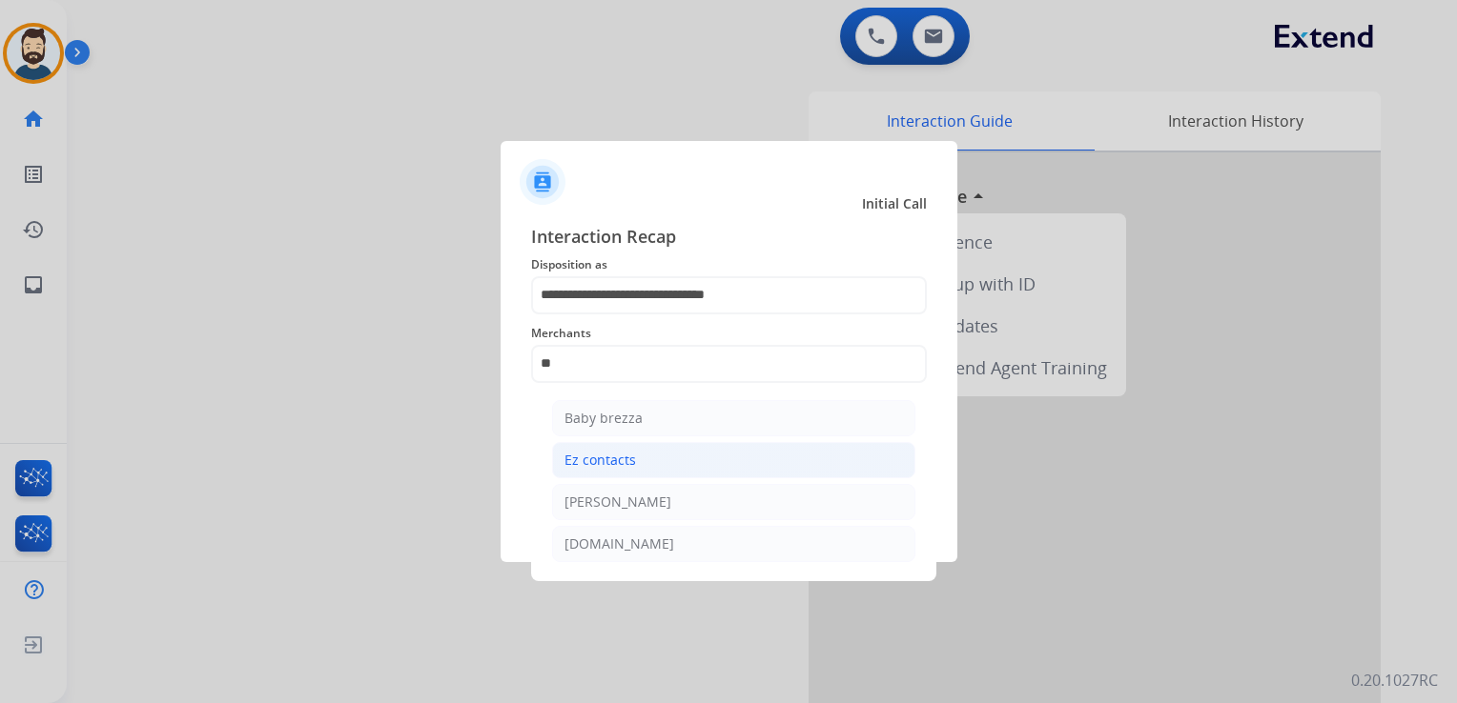
click at [634, 461] on li "Ez contacts" at bounding box center [733, 460] width 363 height 36
type input "**********"
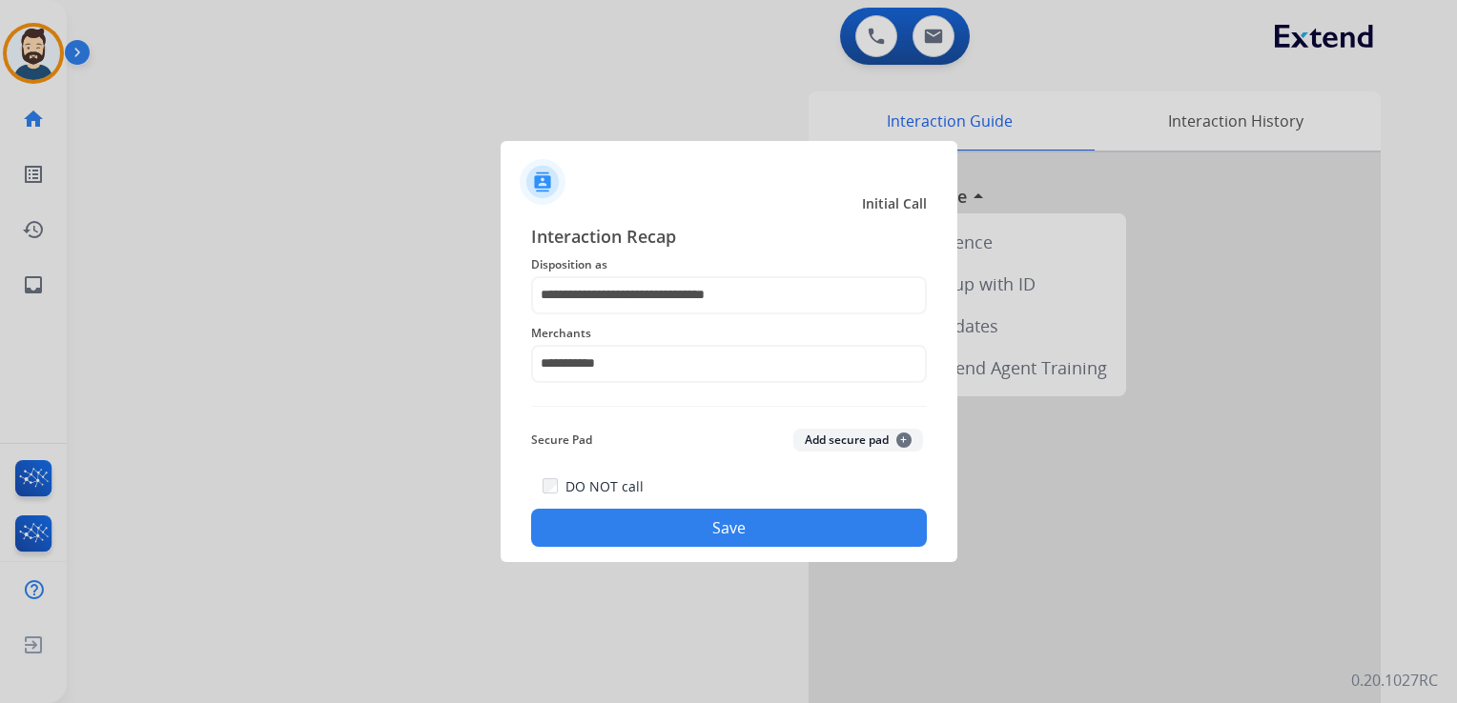
click at [713, 532] on button "Save" at bounding box center [729, 528] width 396 height 38
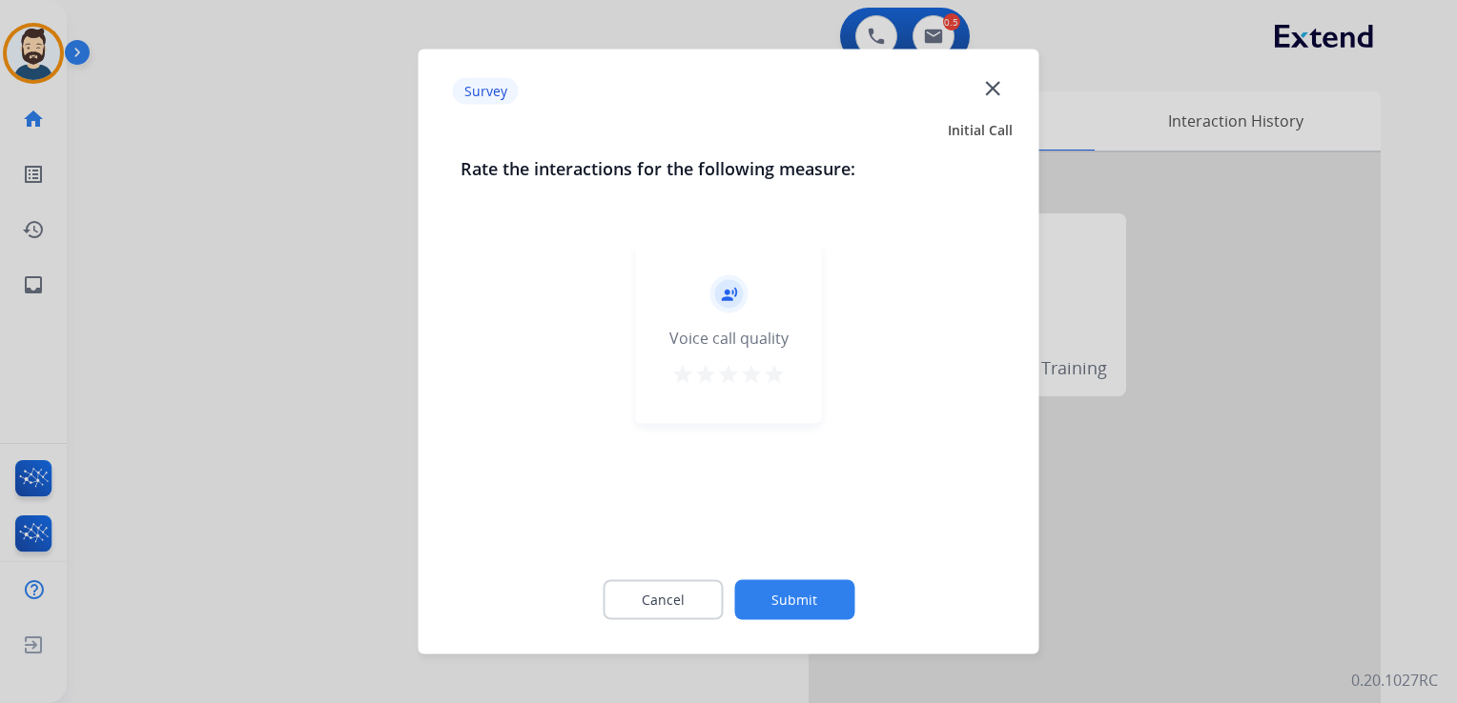
drag, startPoint x: 772, startPoint y: 375, endPoint x: 818, endPoint y: 604, distance: 234.2
click at [773, 376] on mat-icon "star" at bounding box center [774, 374] width 23 height 23
click at [820, 596] on button "Submit" at bounding box center [794, 601] width 120 height 40
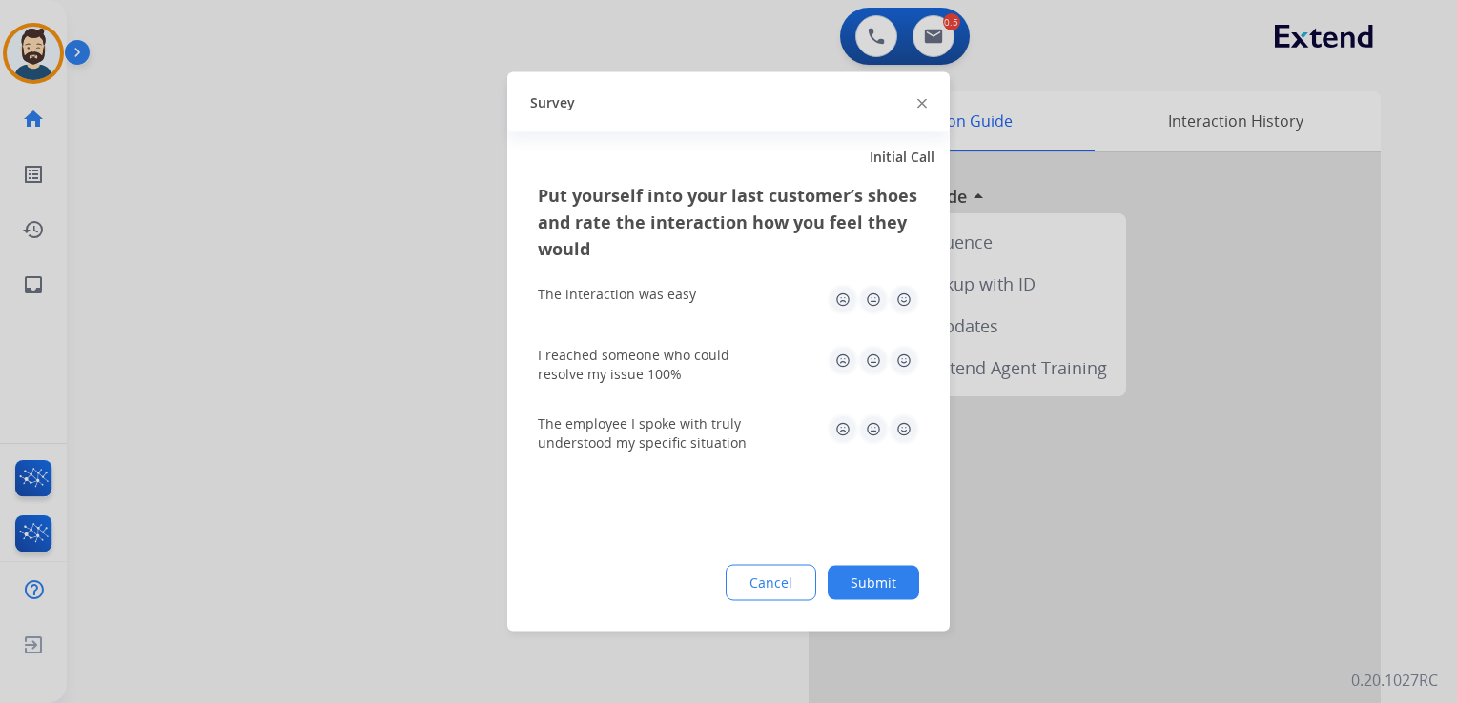
click at [898, 298] on img at bounding box center [903, 300] width 31 height 31
click at [911, 357] on img at bounding box center [903, 361] width 31 height 31
click at [909, 423] on img at bounding box center [903, 430] width 31 height 31
click at [873, 578] on button "Submit" at bounding box center [873, 583] width 92 height 34
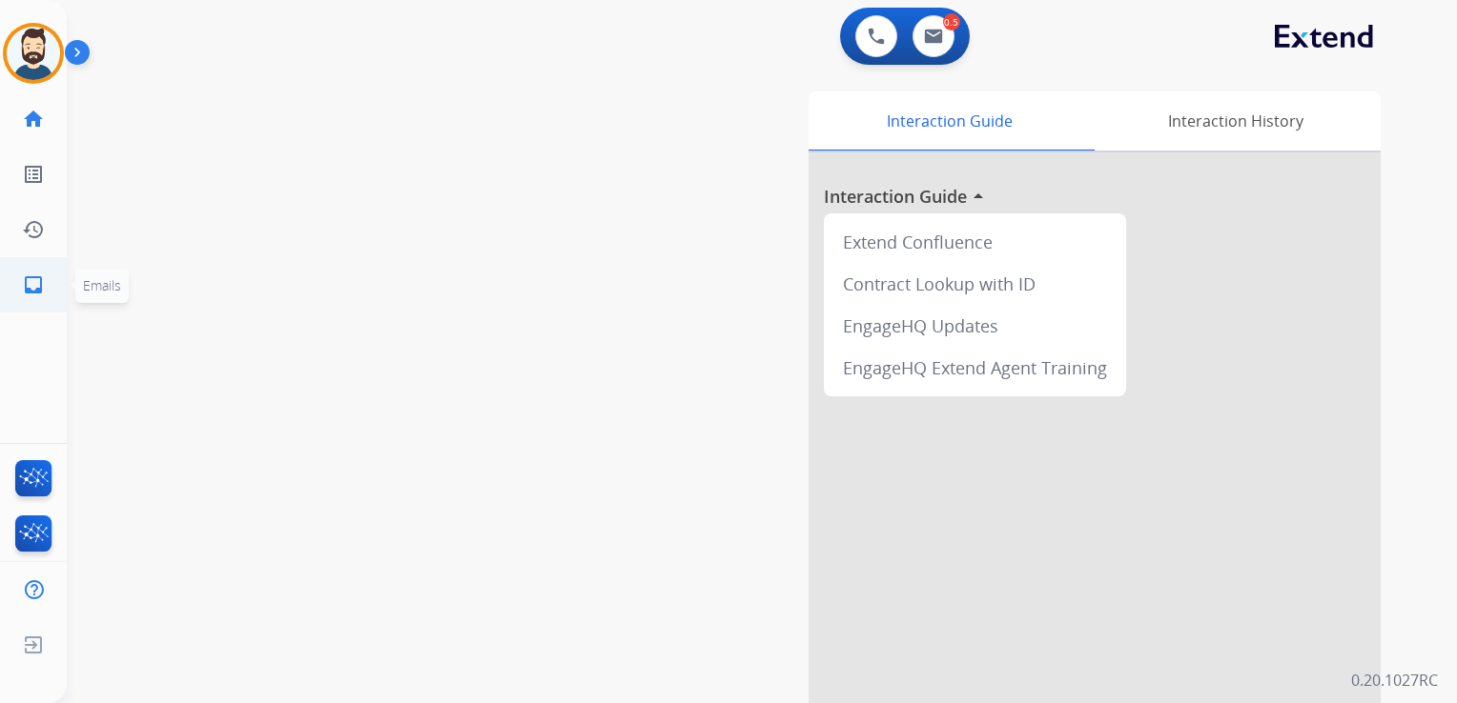
click at [42, 280] on mat-icon "inbox" at bounding box center [33, 285] width 23 height 23
select select "**********"
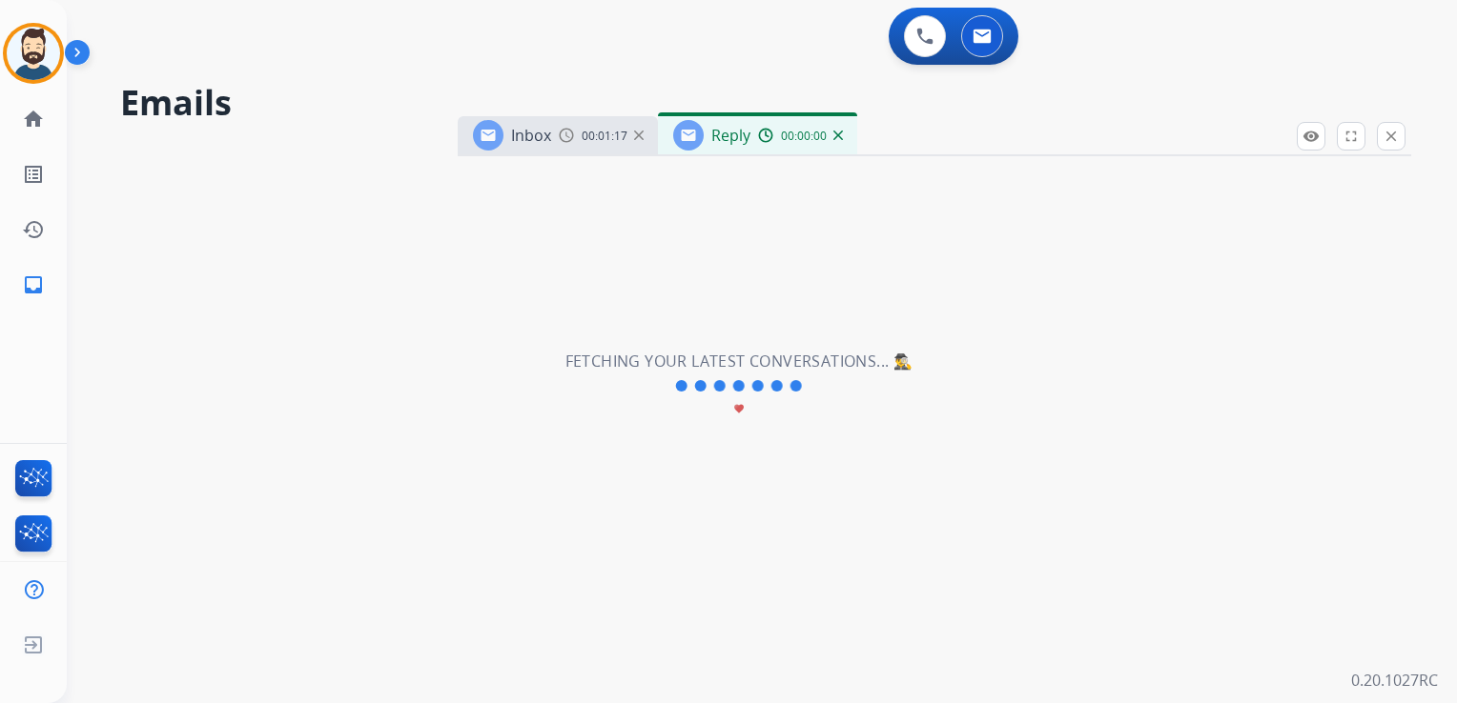
select select "**********"
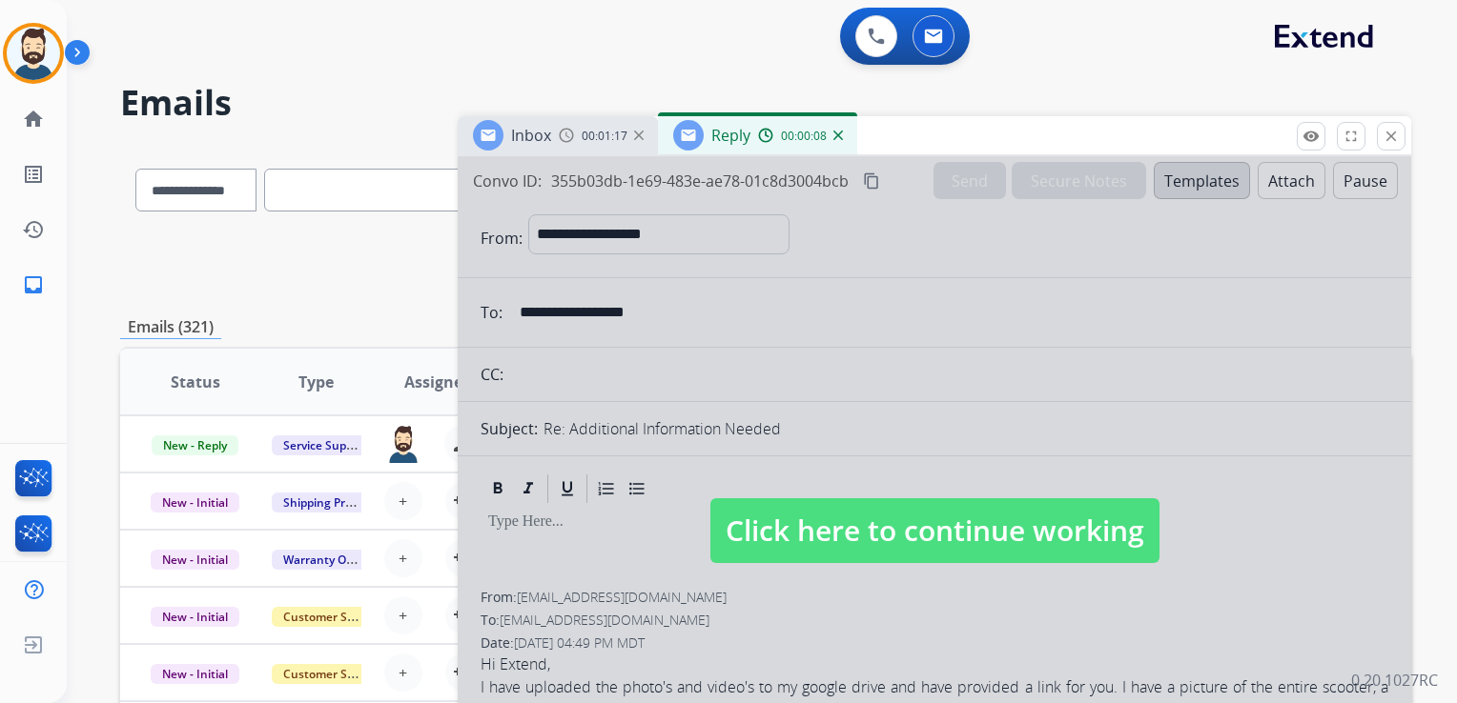
click at [976, 530] on span "Click here to continue working" at bounding box center [934, 531] width 449 height 65
select select
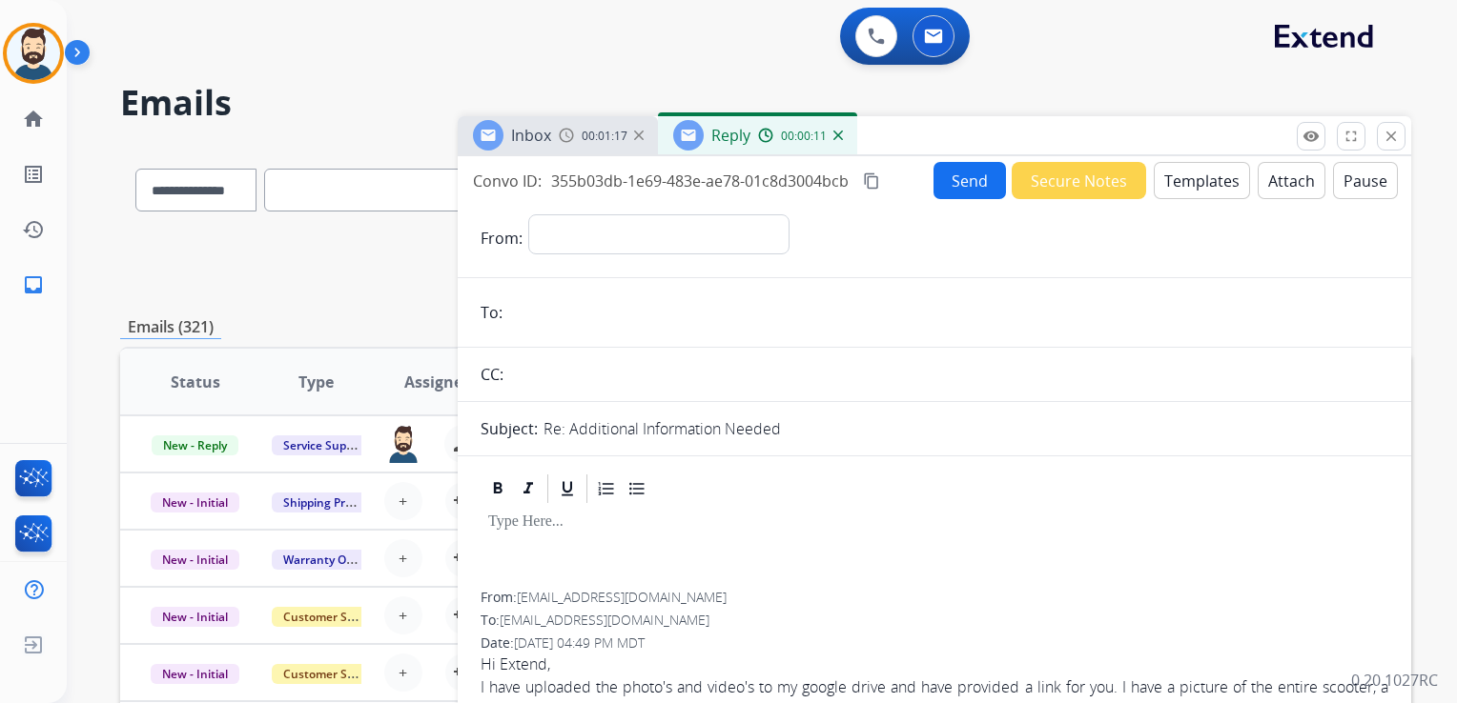
click at [839, 134] on img at bounding box center [838, 136] width 10 height 10
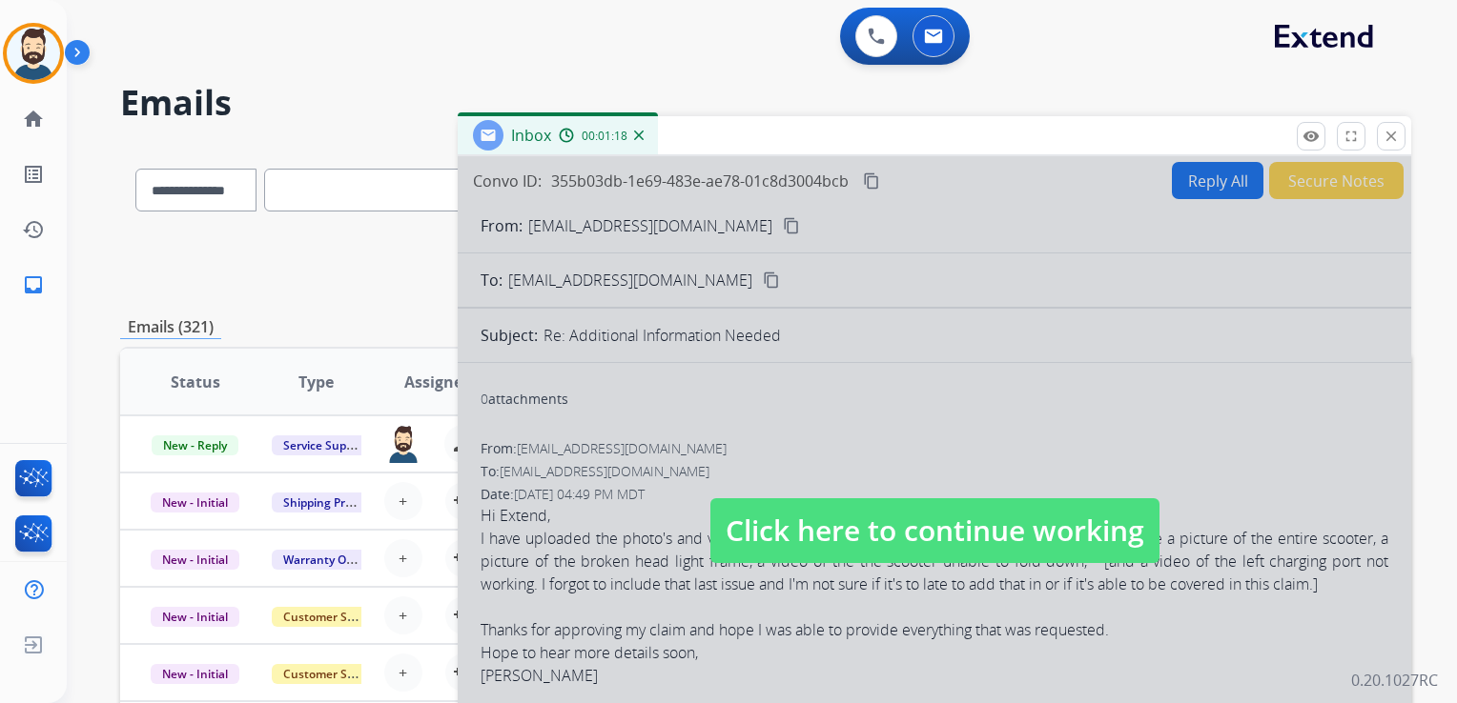
click at [792, 520] on span "Click here to continue working" at bounding box center [934, 531] width 449 height 65
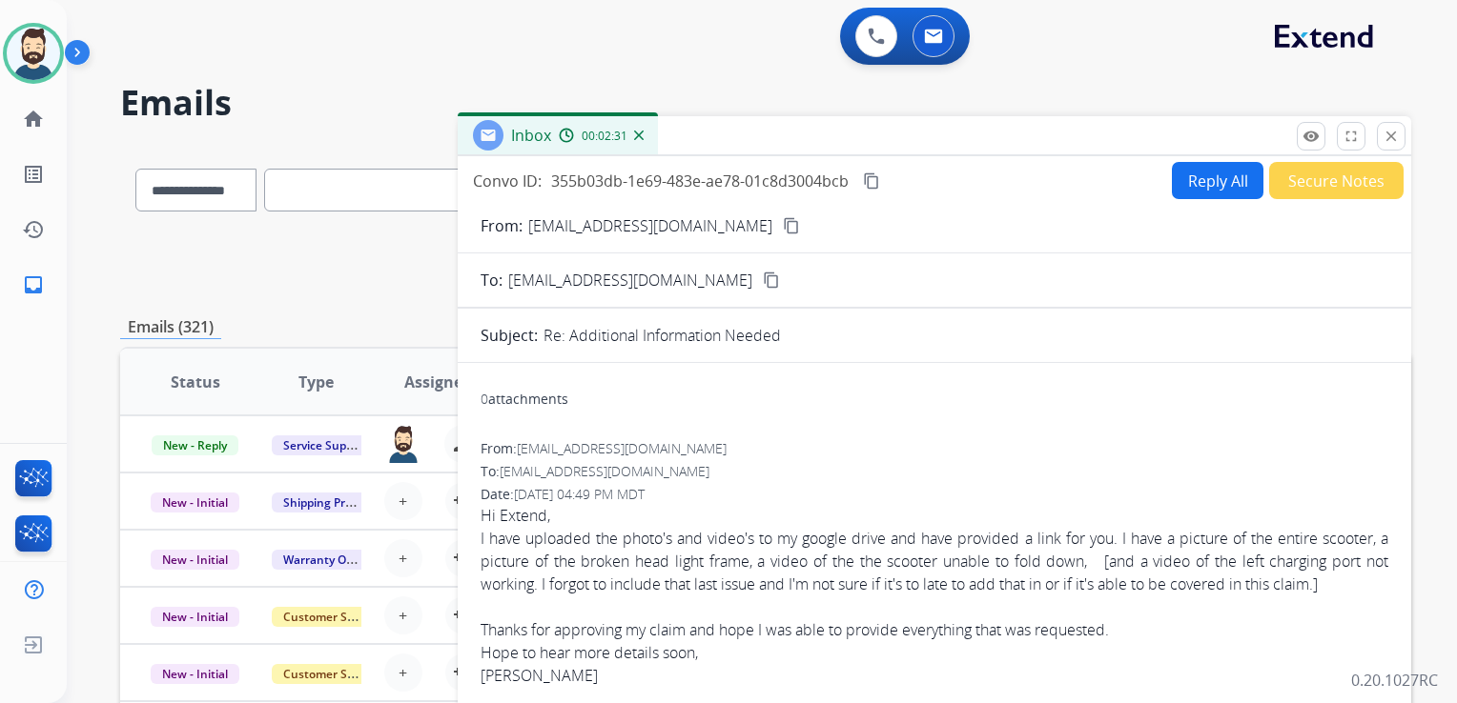
click at [1189, 182] on button "Reply All" at bounding box center [1218, 180] width 92 height 37
select select "**********"
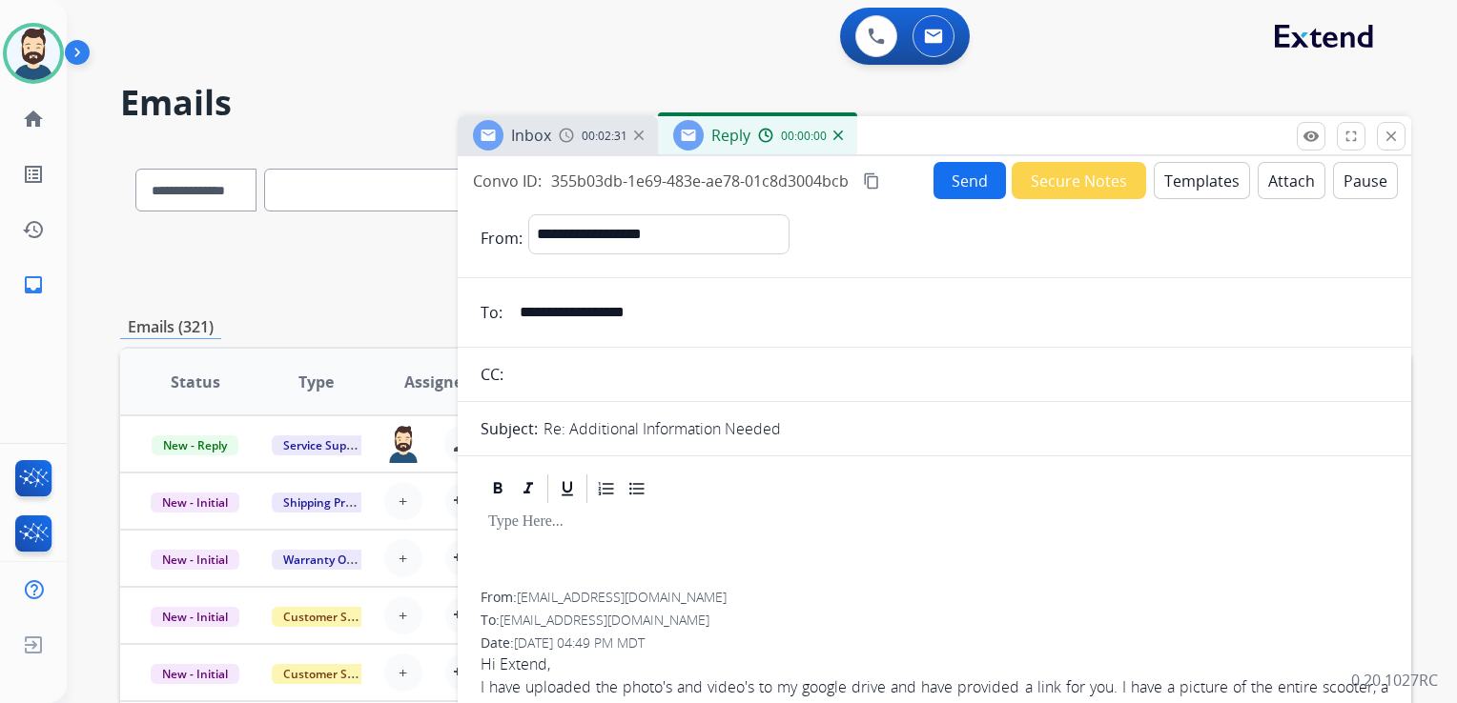
click at [1193, 183] on button "Templates" at bounding box center [1201, 180] width 96 height 37
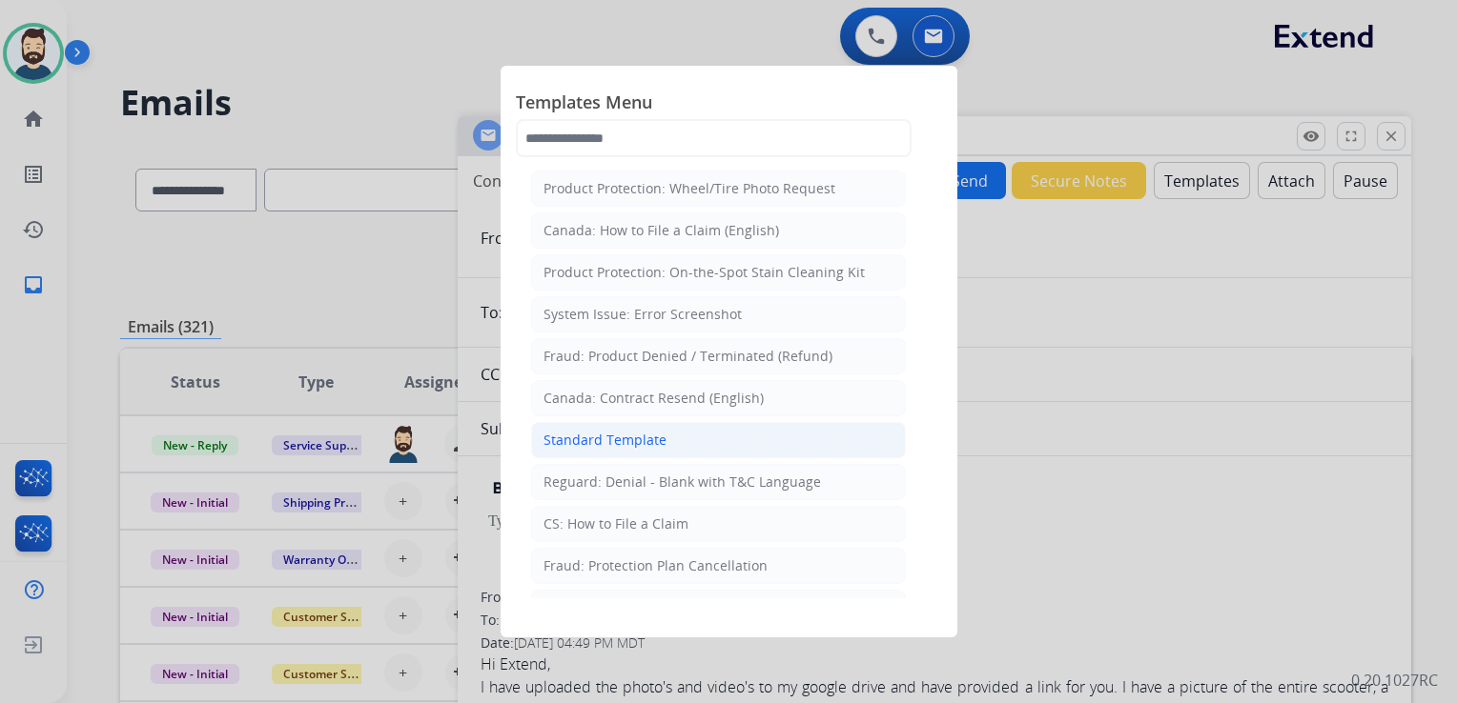
click at [599, 438] on div "Standard Template" at bounding box center [604, 440] width 123 height 19
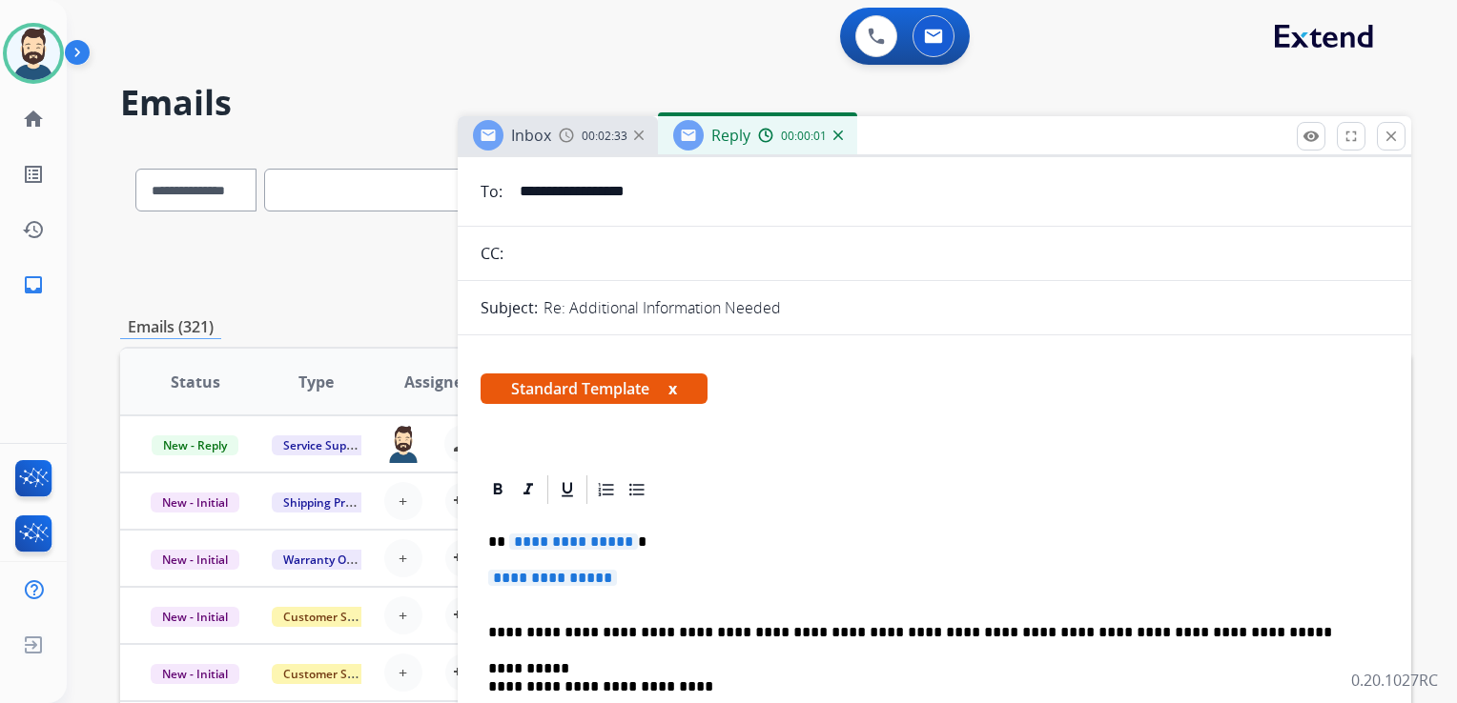
scroll to position [381, 0]
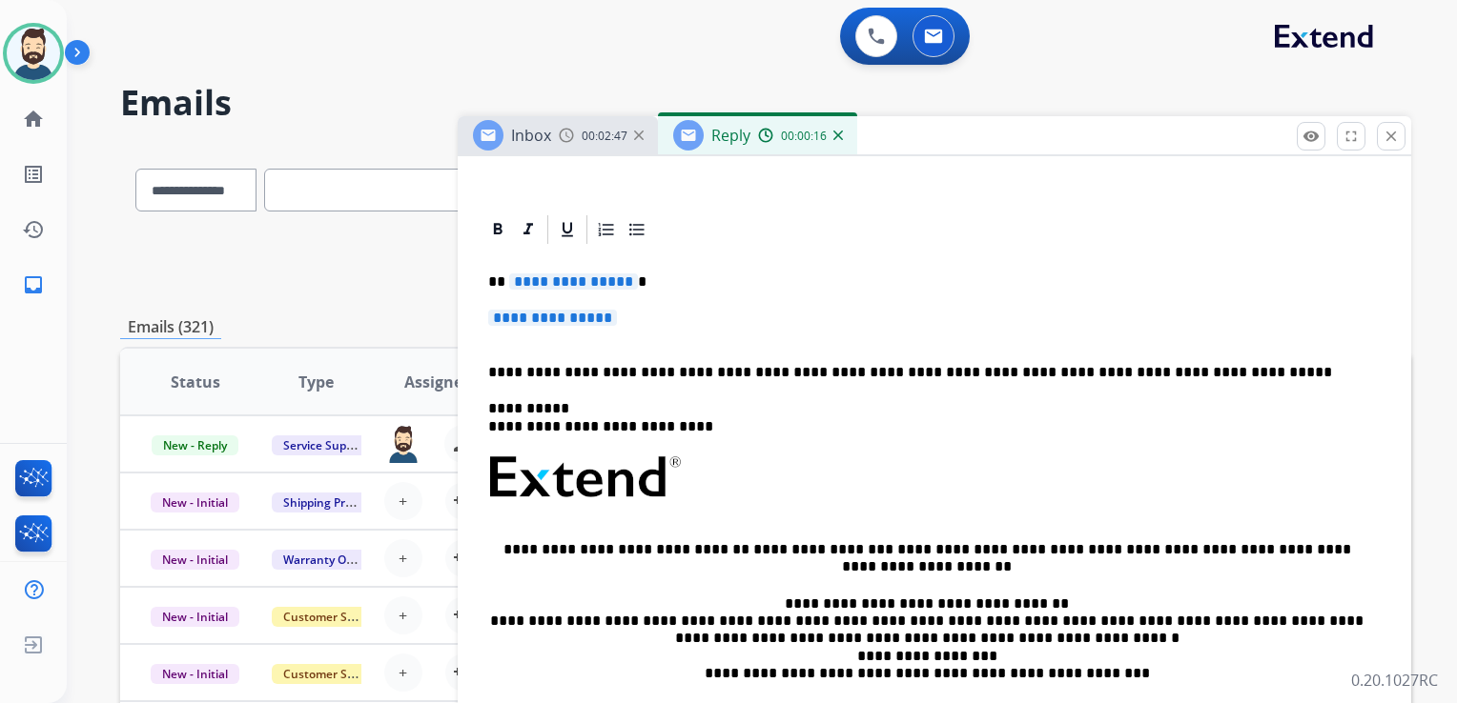
click at [728, 458] on p at bounding box center [934, 489] width 892 height 68
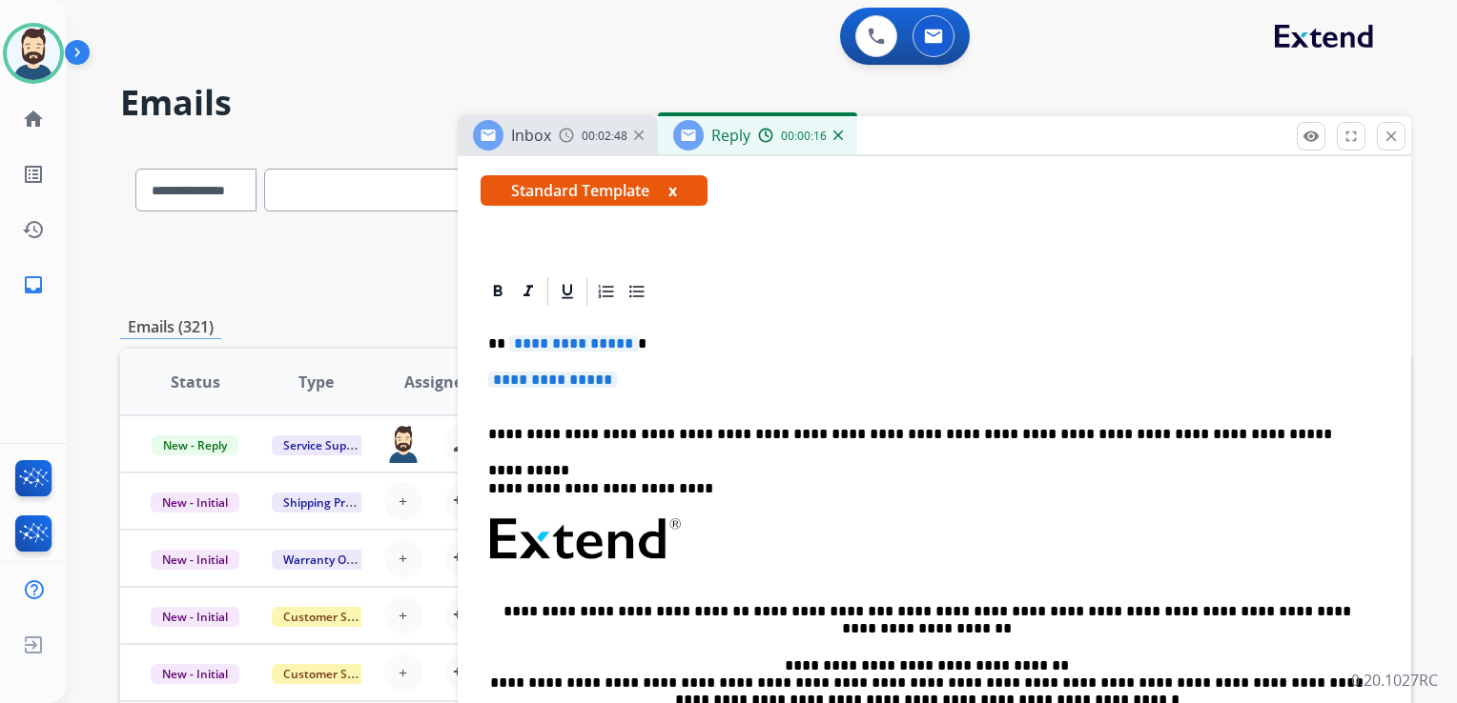
scroll to position [286, 0]
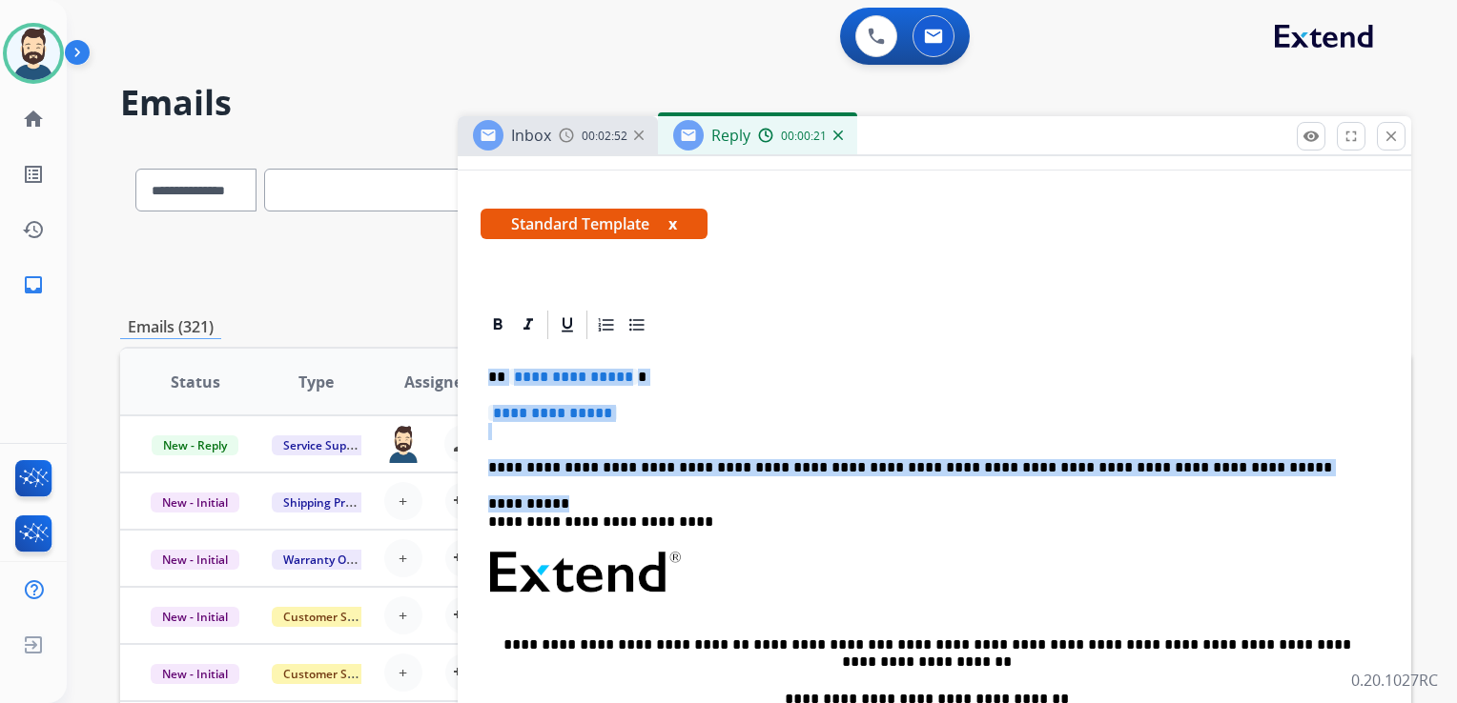
drag, startPoint x: 488, startPoint y: 375, endPoint x: 1144, endPoint y: 479, distance: 664.0
click at [1144, 479] on div "**********" at bounding box center [933, 617] width 907 height 551
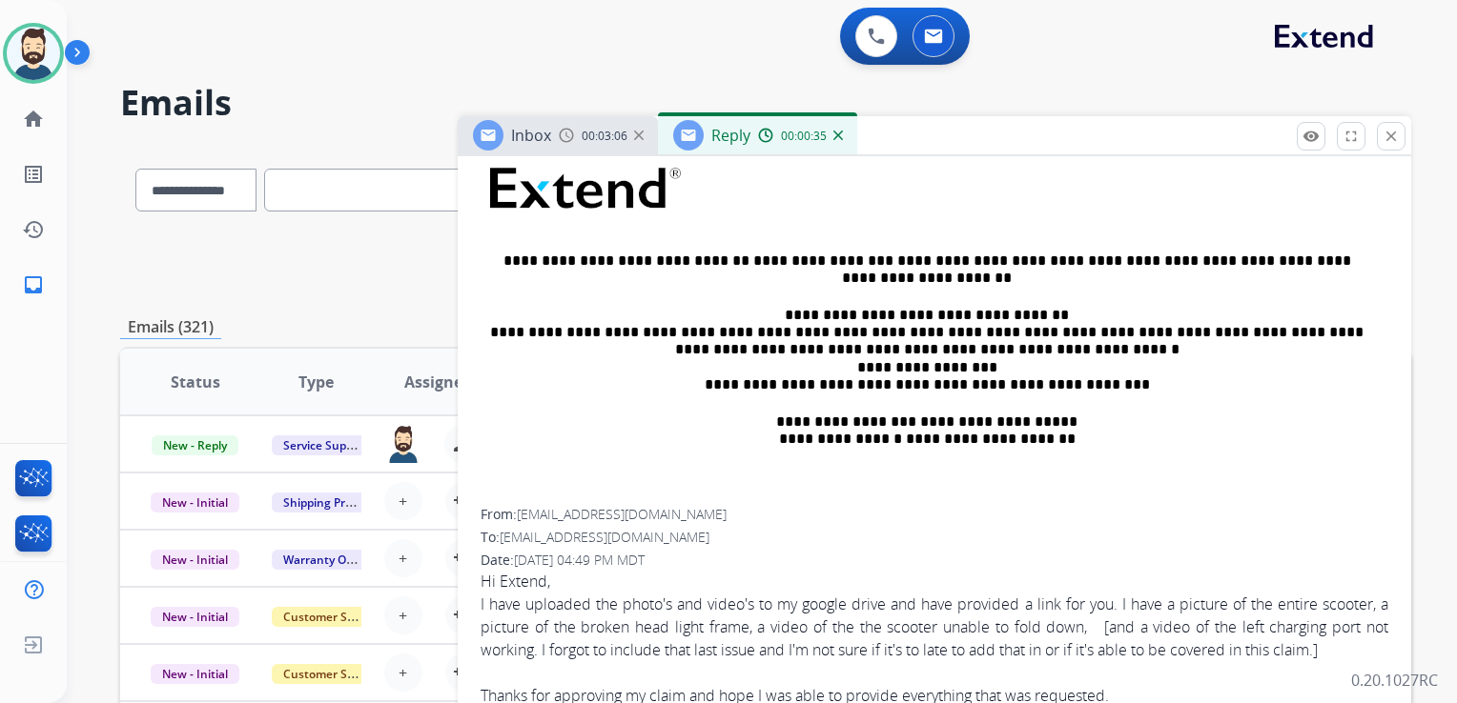
scroll to position [381, 0]
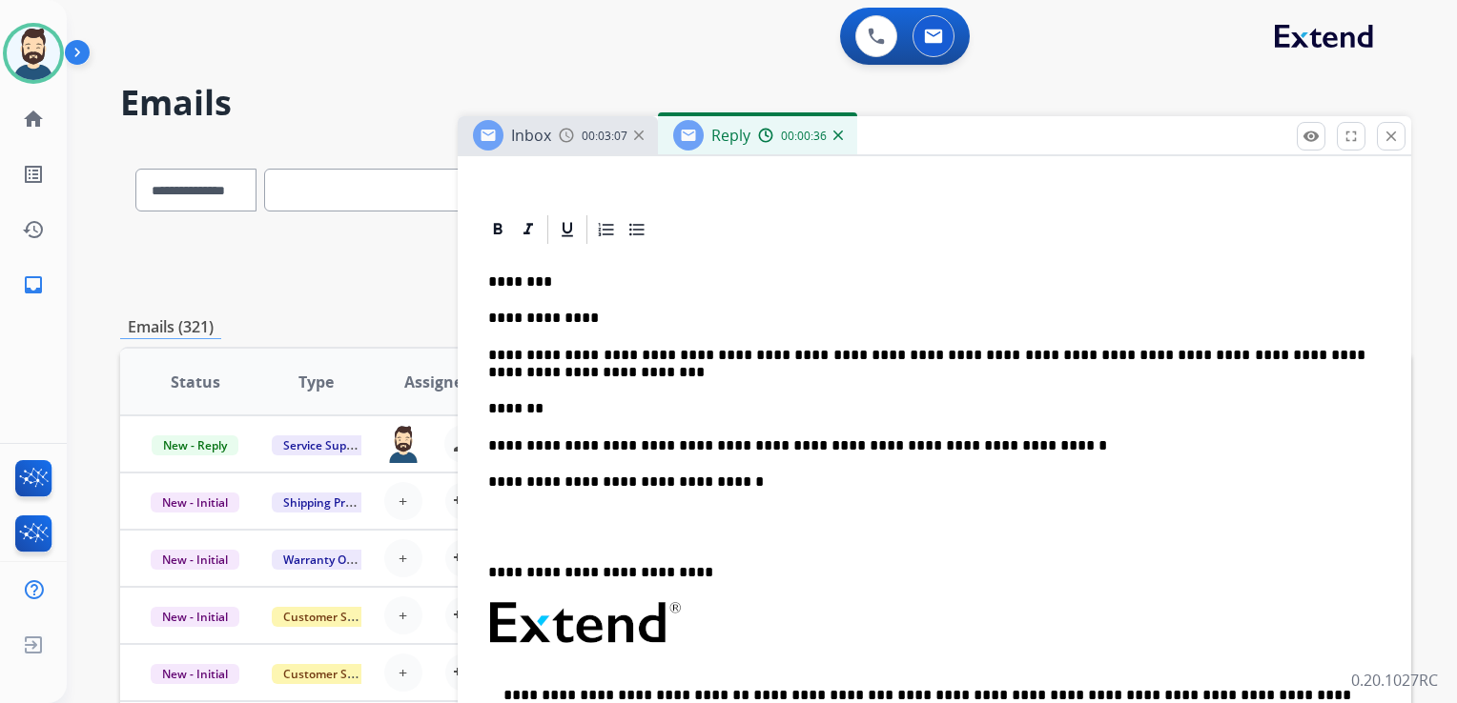
click at [519, 274] on p "********" at bounding box center [926, 282] width 877 height 17
click at [518, 274] on p "********" at bounding box center [926, 282] width 877 height 17
click at [523, 282] on p "********" at bounding box center [926, 282] width 877 height 17
click at [523, 283] on p "********" at bounding box center [926, 282] width 877 height 17
drag, startPoint x: 740, startPoint y: 357, endPoint x: 772, endPoint y: 356, distance: 32.4
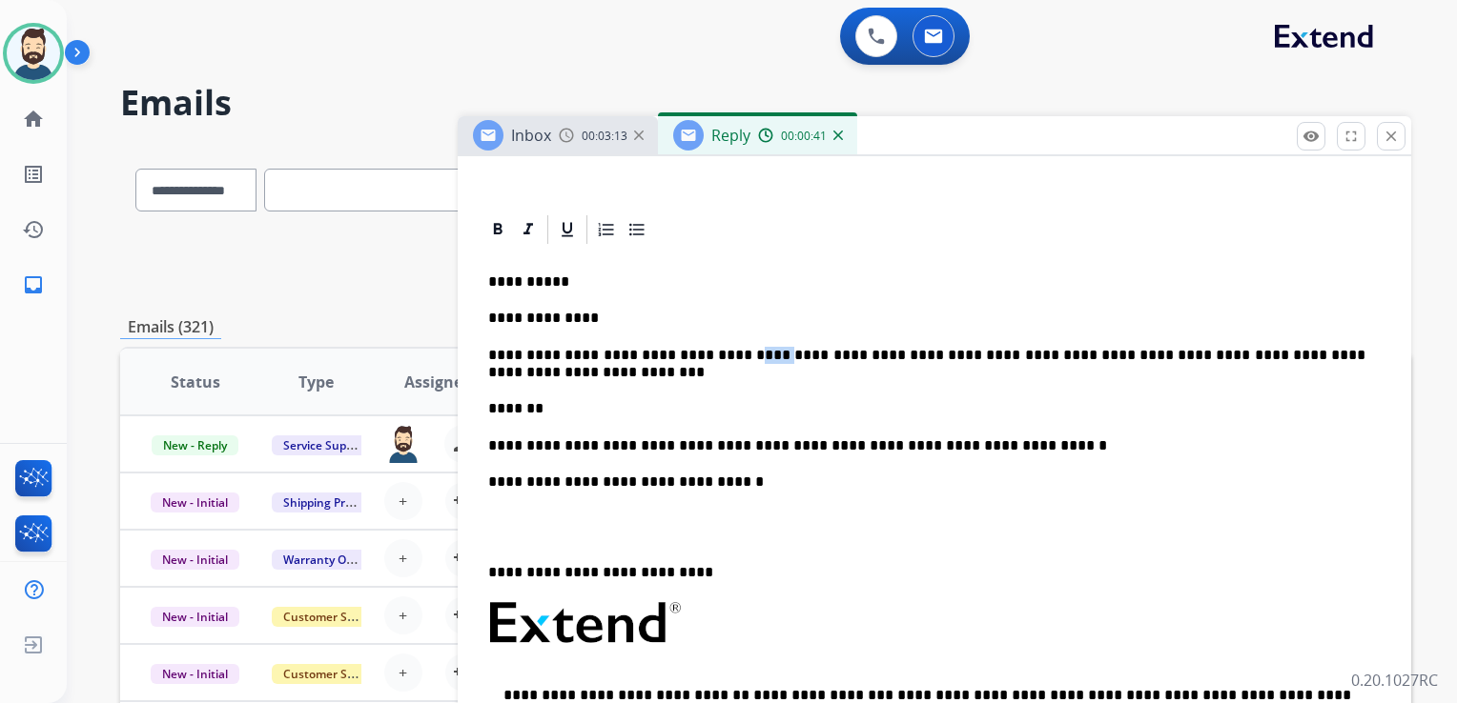
click at [772, 356] on p "**********" at bounding box center [926, 364] width 877 height 35
click at [667, 354] on p "**********" at bounding box center [926, 364] width 877 height 35
click at [1264, 354] on p "**********" at bounding box center [926, 364] width 877 height 35
click at [519, 374] on p "**********" at bounding box center [926, 364] width 877 height 35
click at [626, 381] on div "**********" at bounding box center [933, 595] width 907 height 697
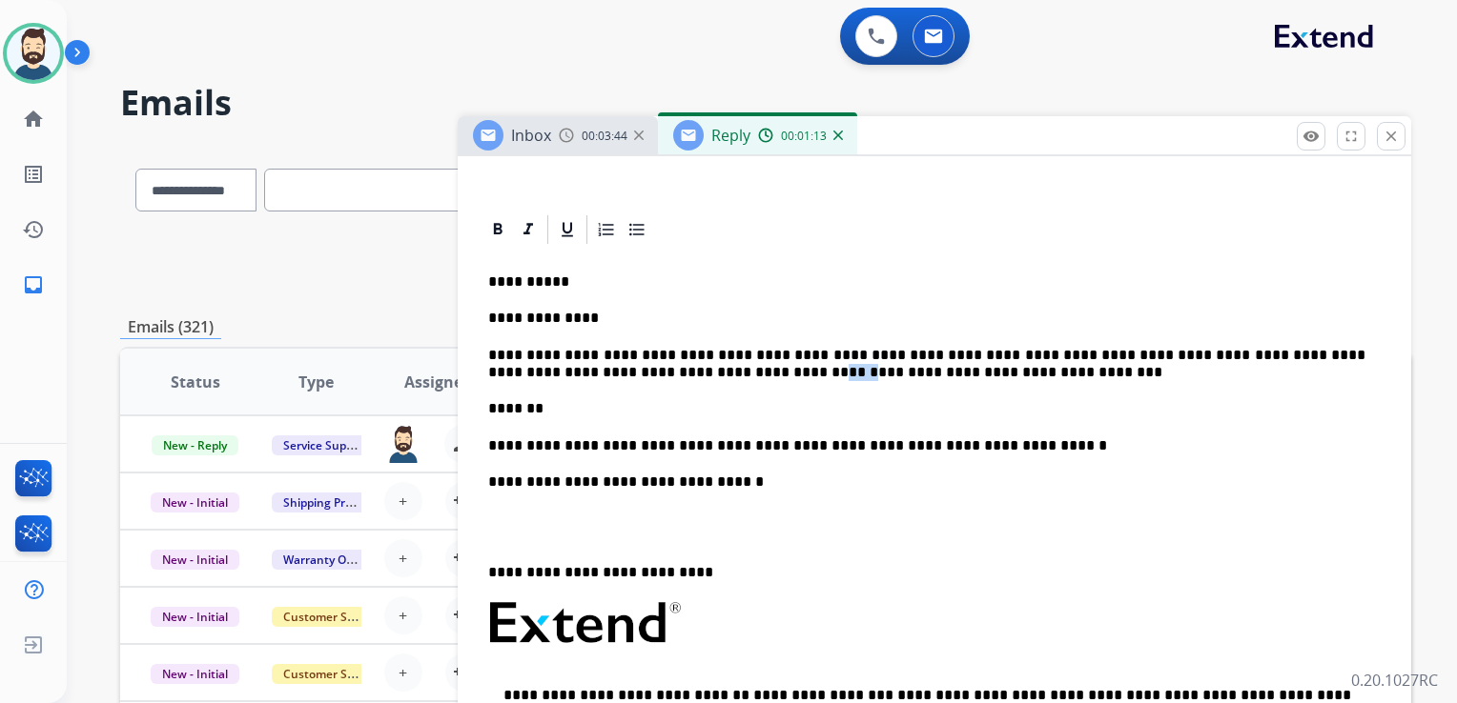
drag, startPoint x: 644, startPoint y: 370, endPoint x: 685, endPoint y: 372, distance: 41.0
click at [685, 372] on p "**********" at bounding box center [926, 364] width 877 height 35
click at [573, 406] on p "*******" at bounding box center [926, 408] width 877 height 17
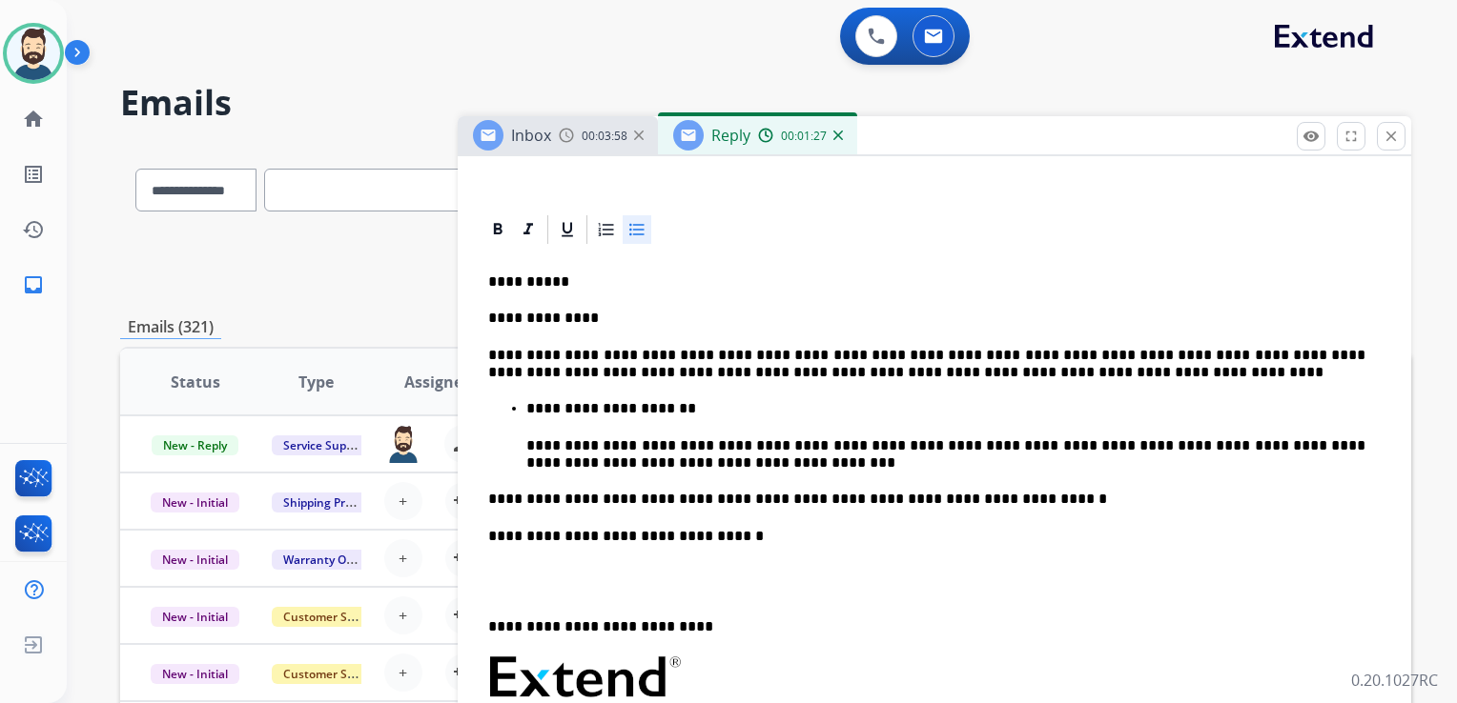
click at [669, 408] on p "**********" at bounding box center [945, 408] width 839 height 17
click at [652, 448] on p "**********" at bounding box center [945, 455] width 839 height 35
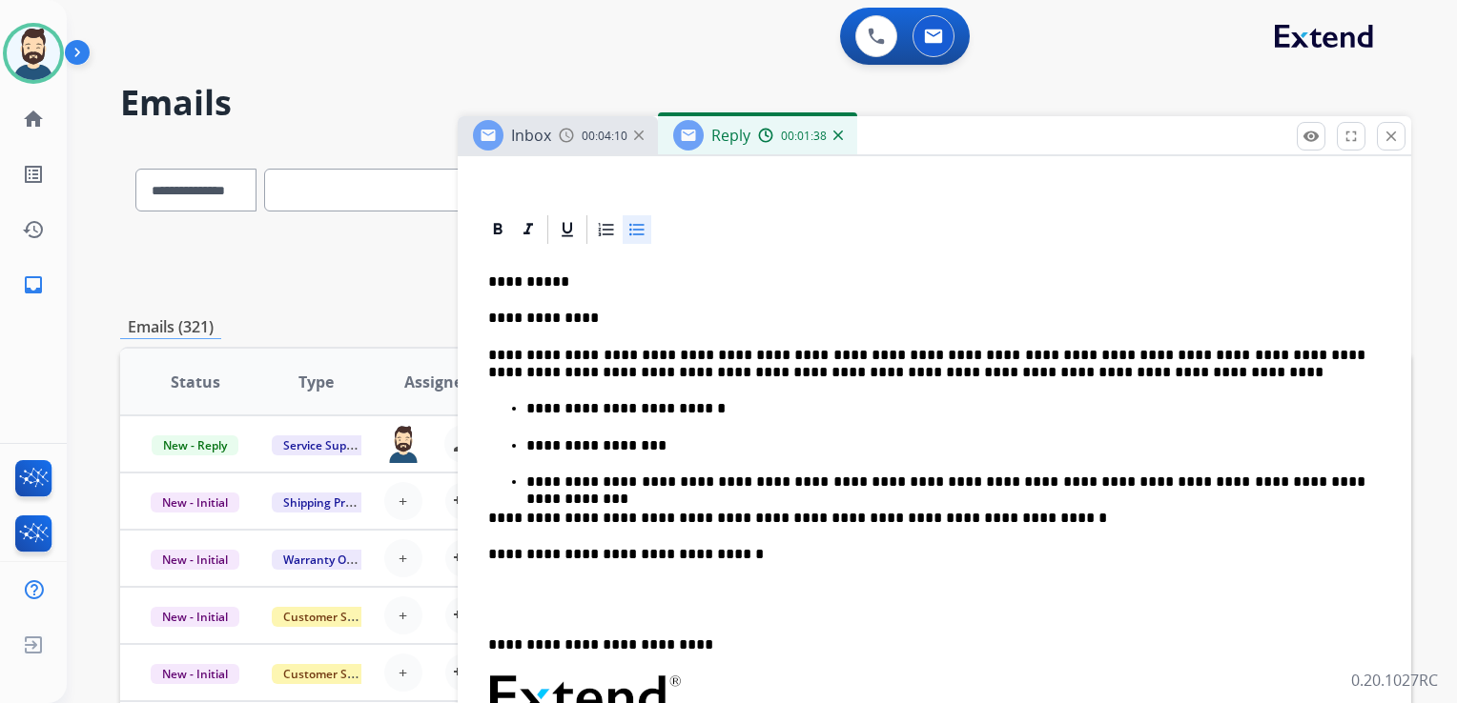
click at [744, 482] on p "**********" at bounding box center [945, 482] width 839 height 17
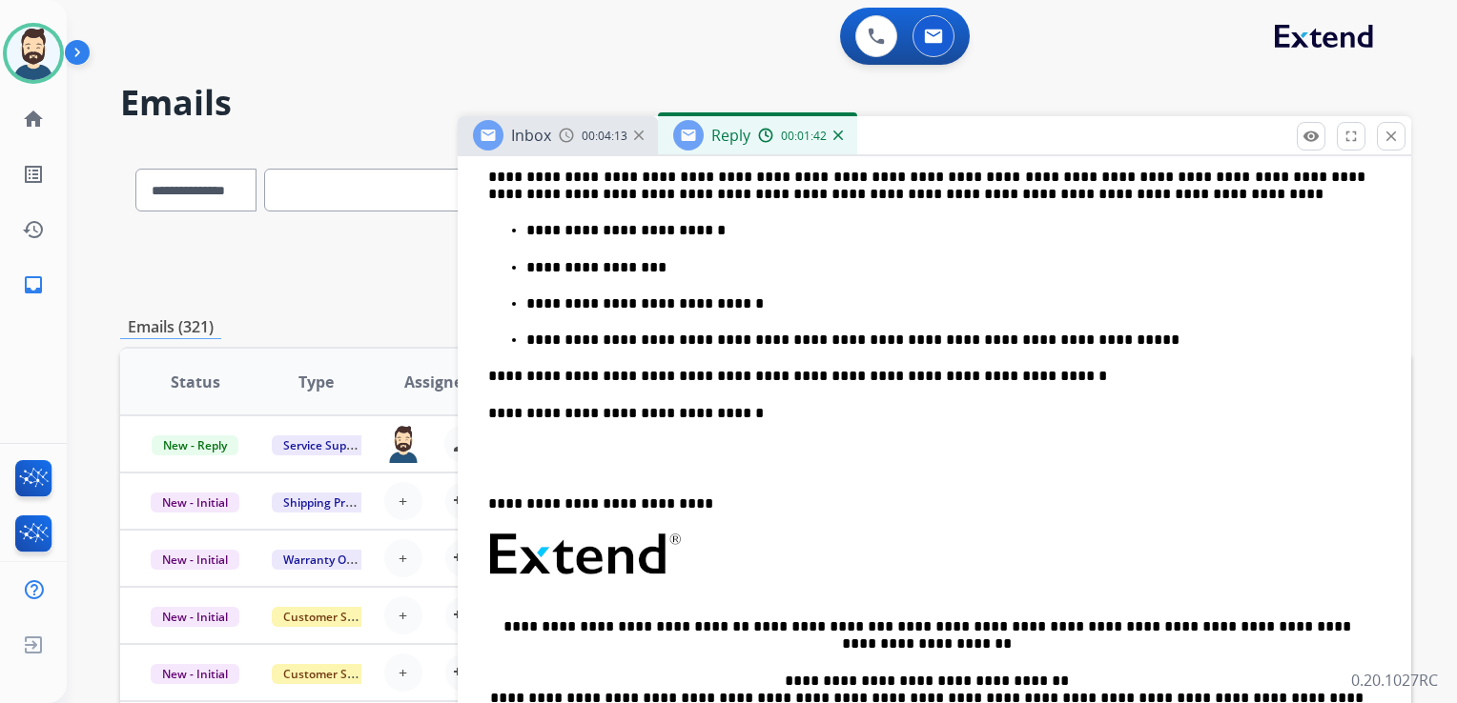
scroll to position [572, 0]
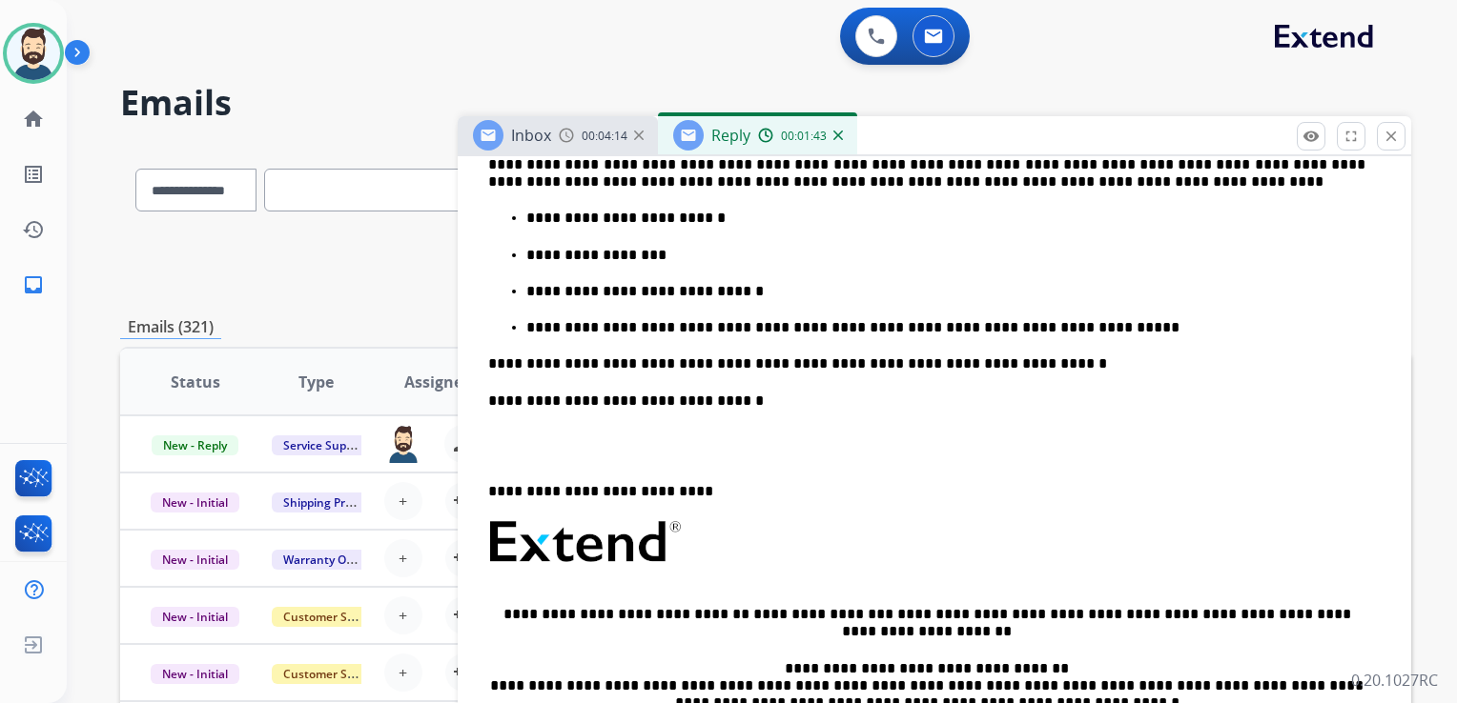
click at [785, 326] on p "**********" at bounding box center [945, 327] width 839 height 17
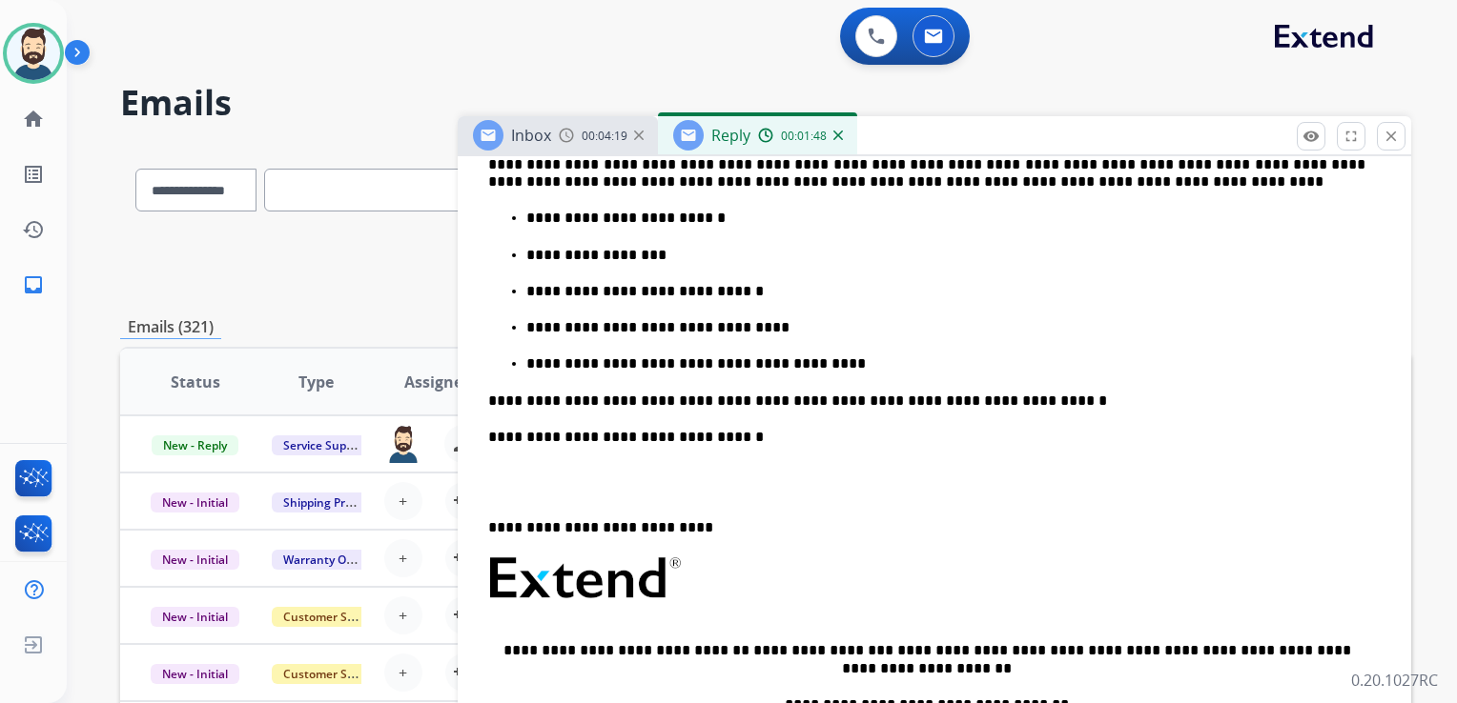
click at [980, 402] on p "**********" at bounding box center [926, 401] width 877 height 17
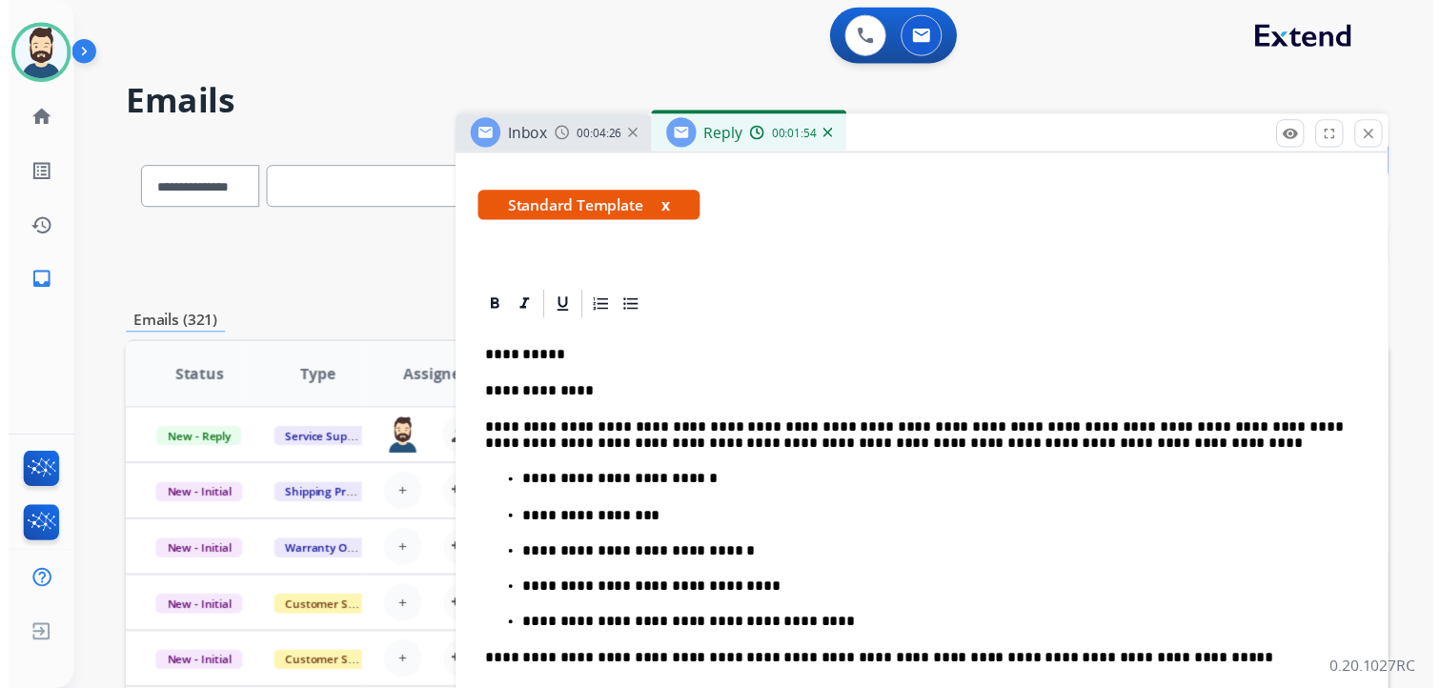
scroll to position [0, 0]
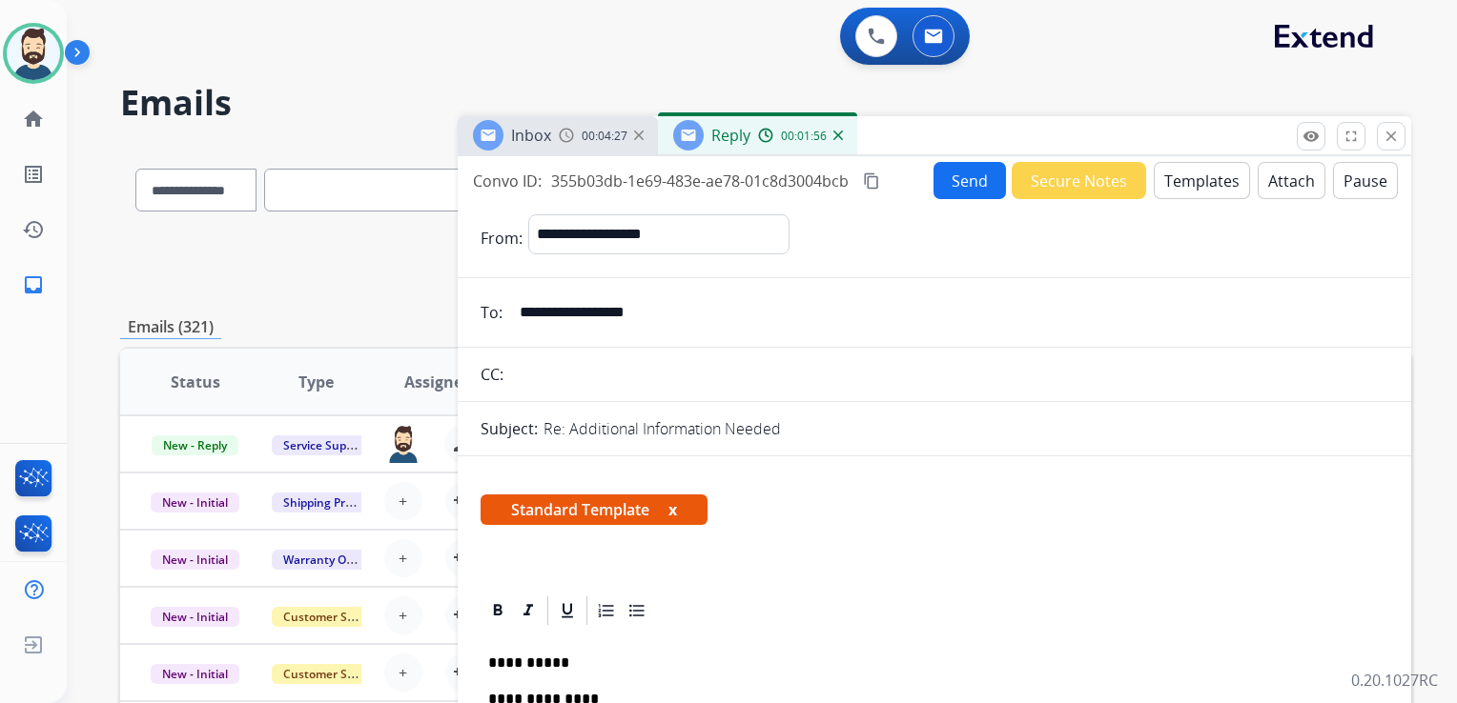
click at [955, 170] on button "Send" at bounding box center [969, 180] width 72 height 37
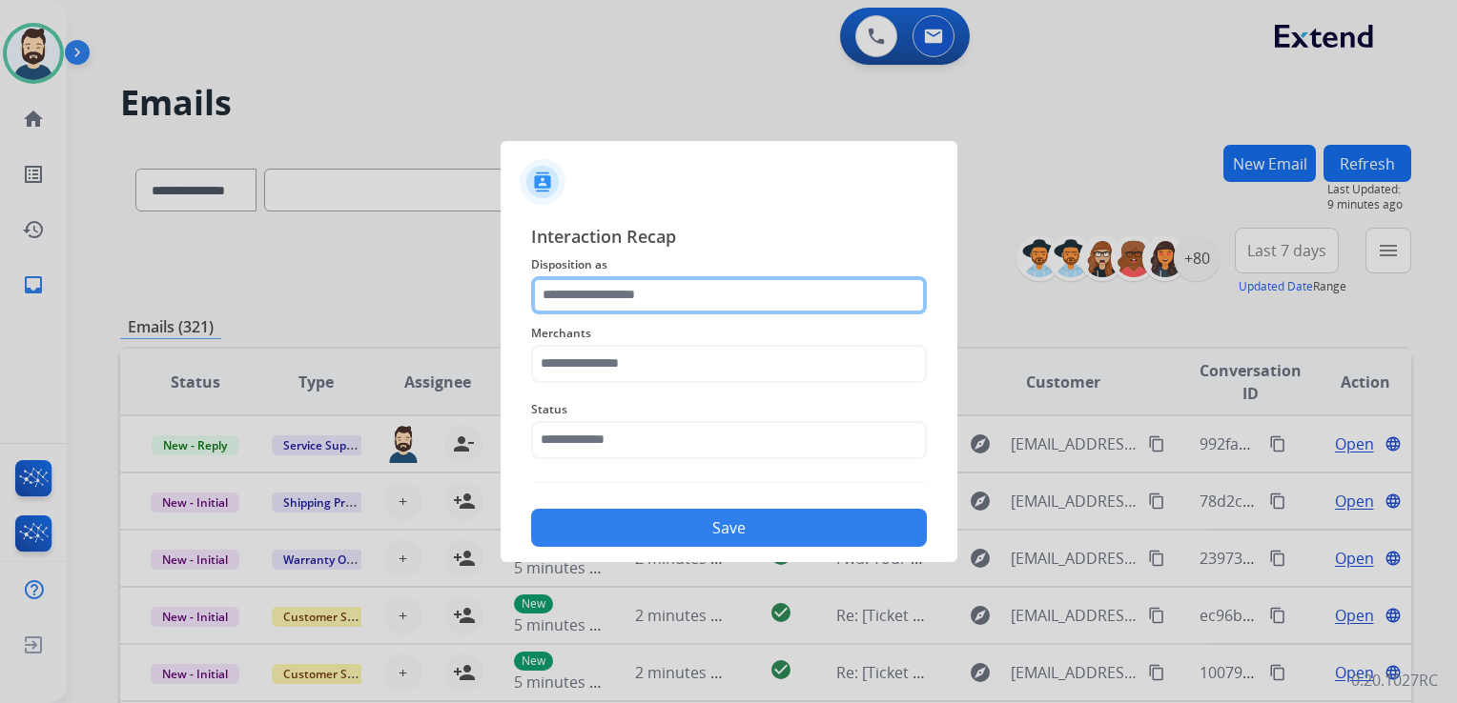
click at [611, 279] on input "text" at bounding box center [729, 295] width 396 height 38
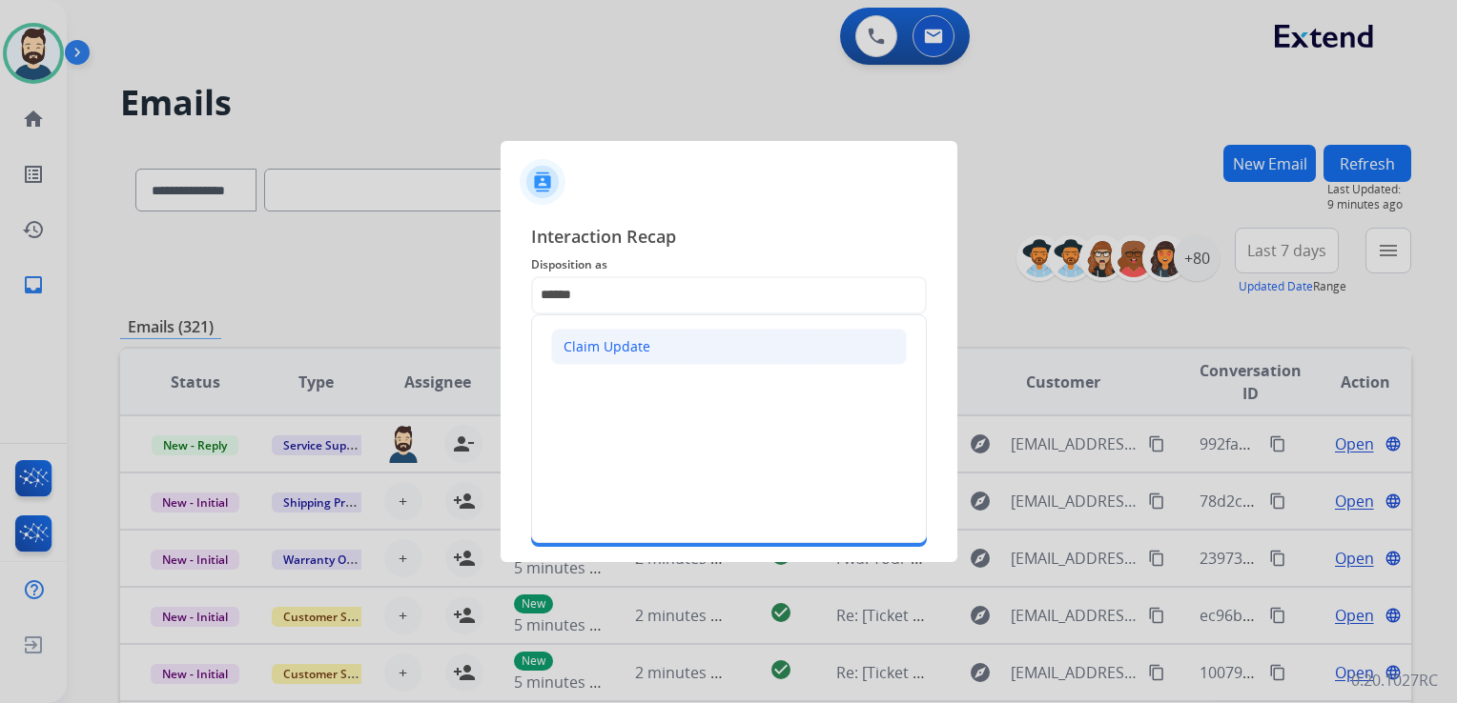
click at [644, 346] on div "Claim Update" at bounding box center [606, 346] width 87 height 19
type input "**********"
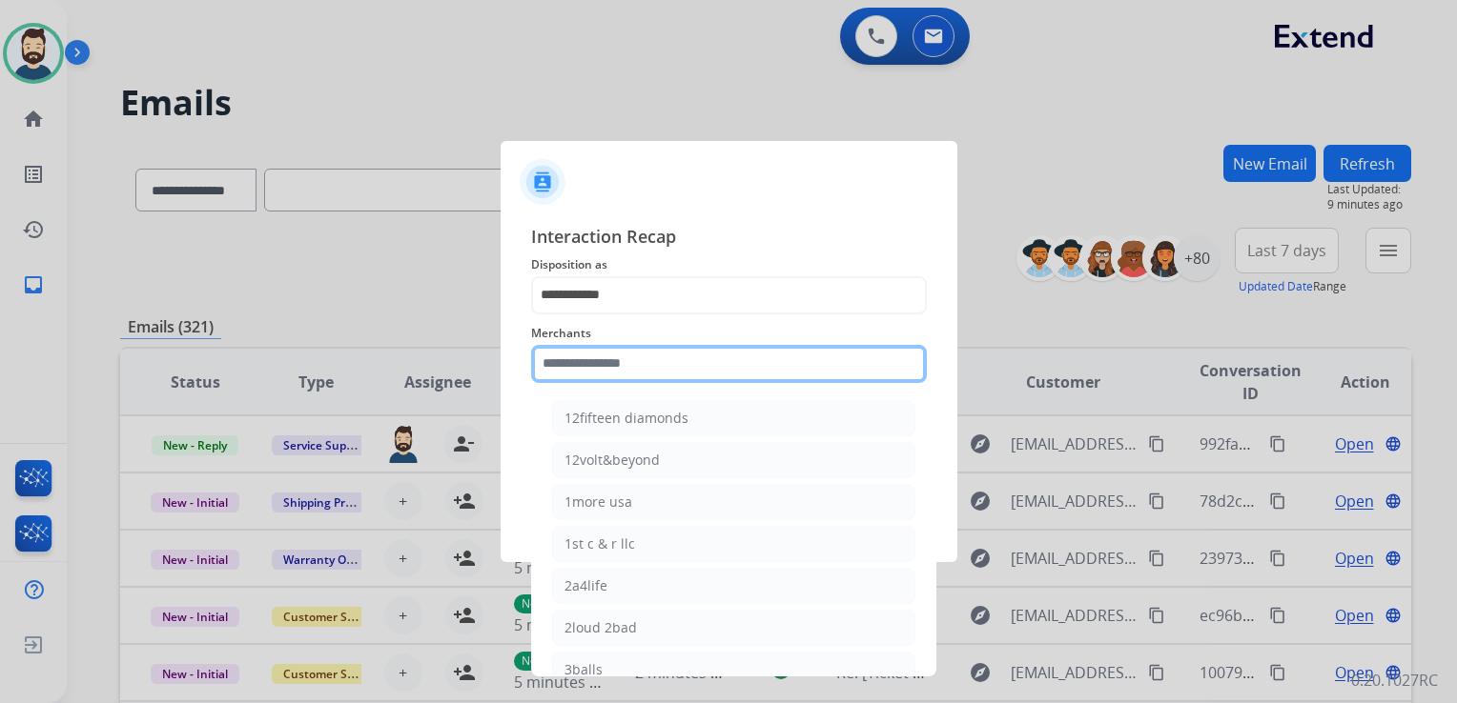
click at [644, 369] on input "text" at bounding box center [729, 364] width 396 height 38
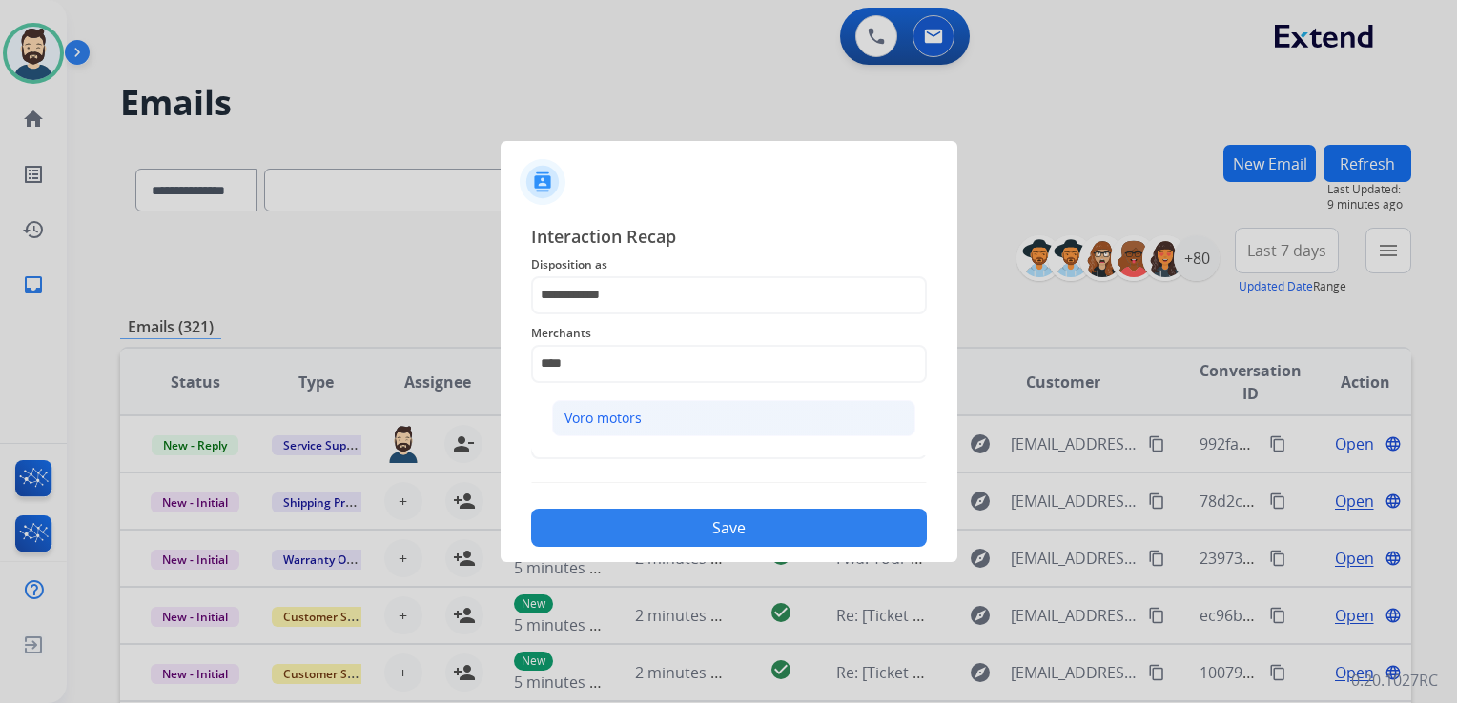
click at [647, 425] on li "Voro motors" at bounding box center [733, 418] width 363 height 36
type input "**********"
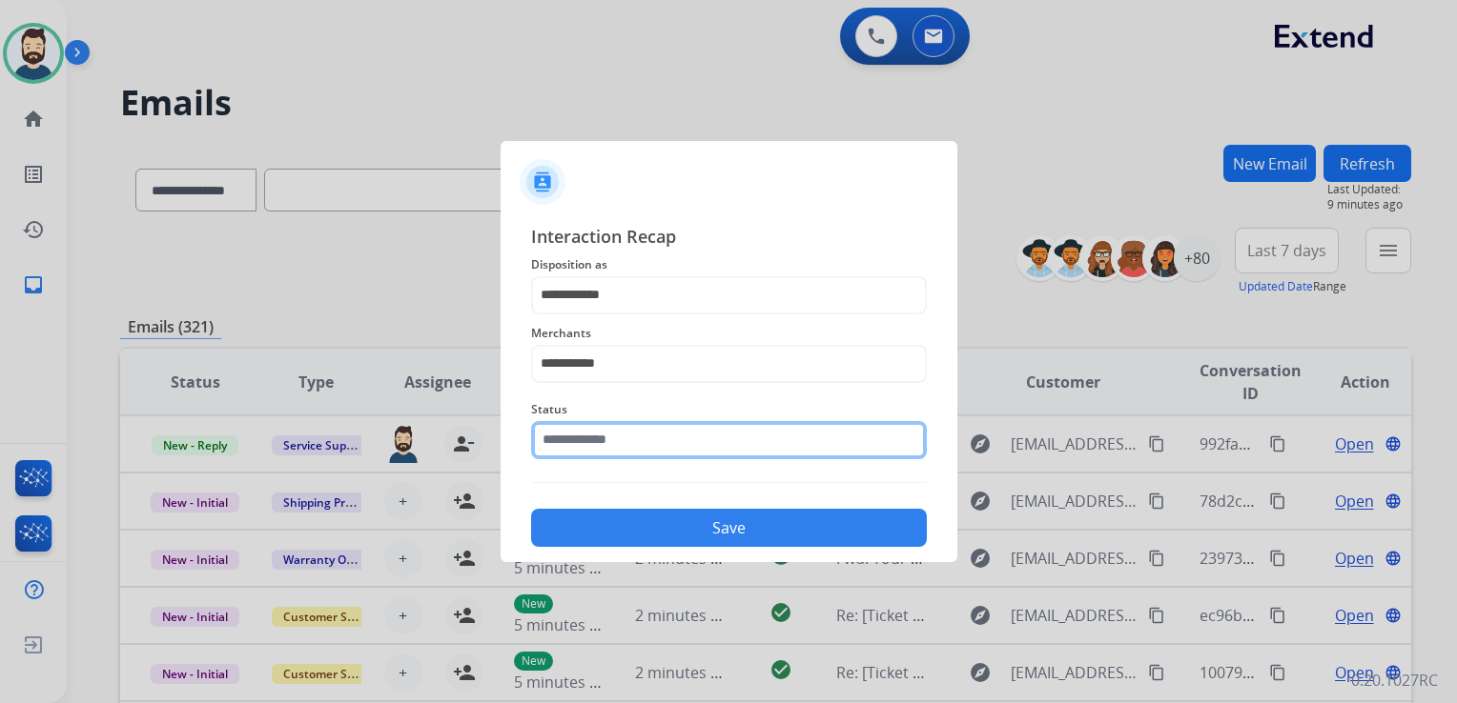
click at [652, 448] on input "text" at bounding box center [729, 440] width 396 height 38
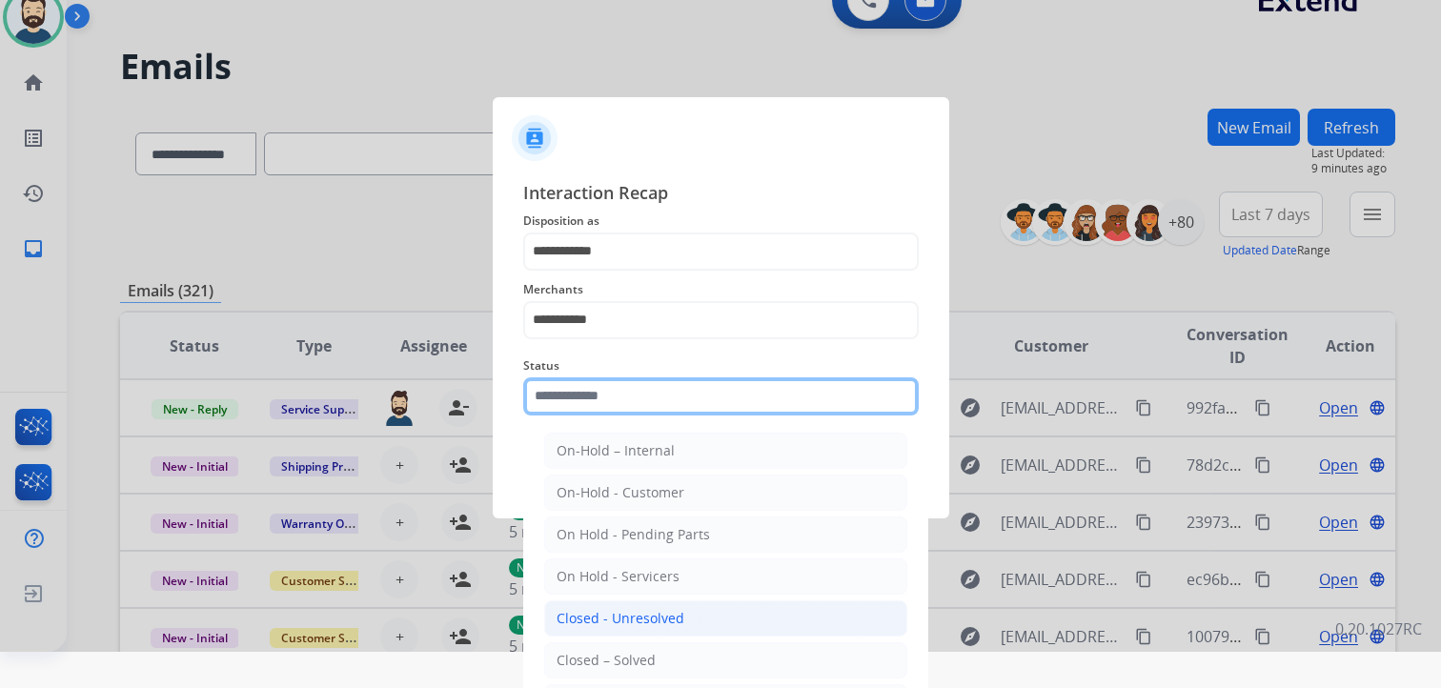
scroll to position [56, 0]
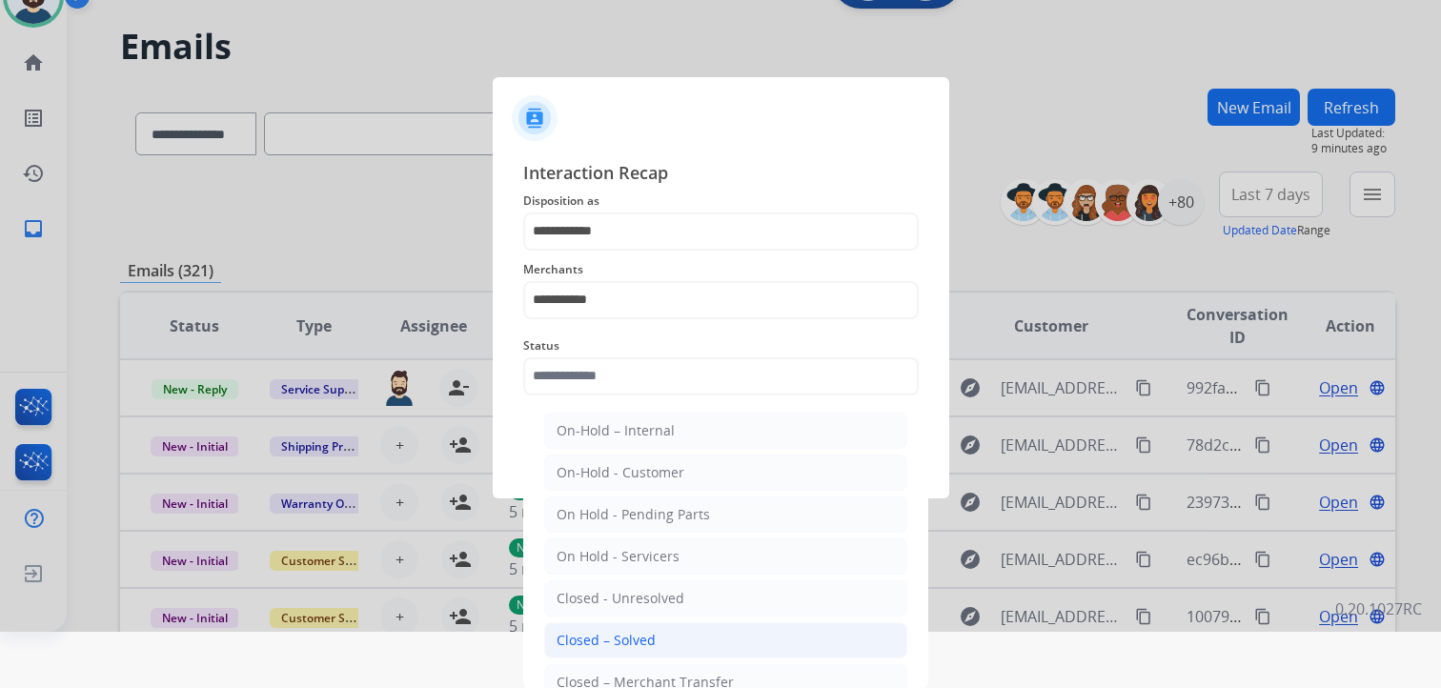
drag, startPoint x: 602, startPoint y: 635, endPoint x: 683, endPoint y: 536, distance: 128.0
click at [602, 634] on div "Closed – Solved" at bounding box center [606, 640] width 99 height 19
type input "**********"
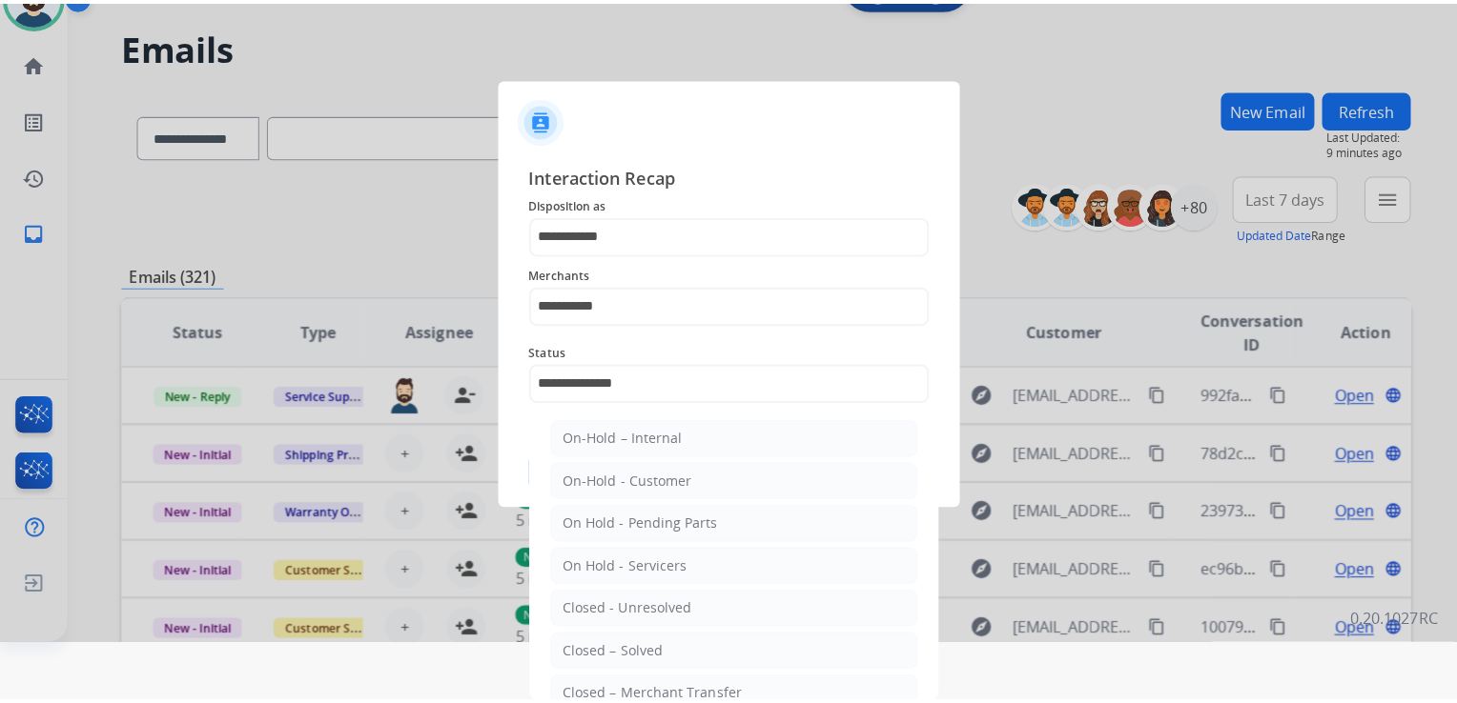
scroll to position [0, 0]
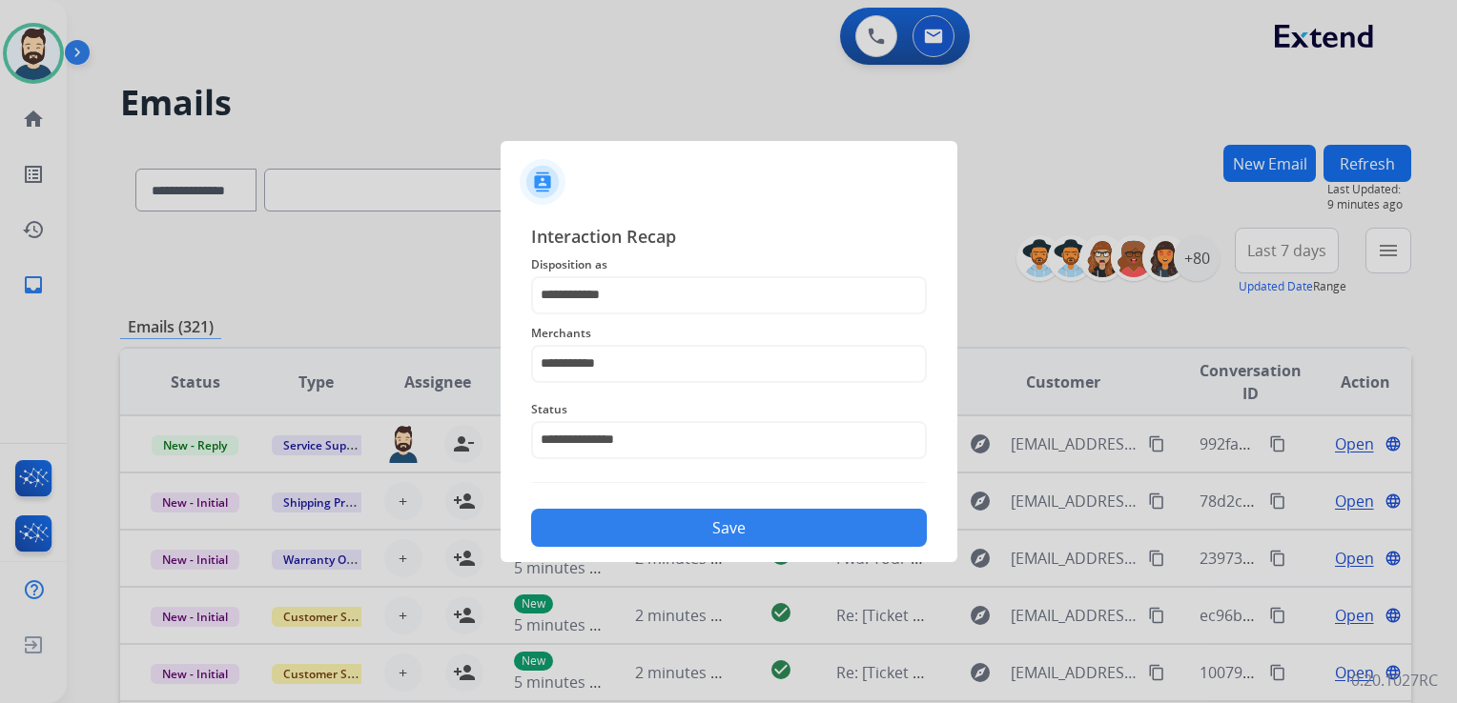
click at [688, 530] on button "Save" at bounding box center [729, 528] width 396 height 38
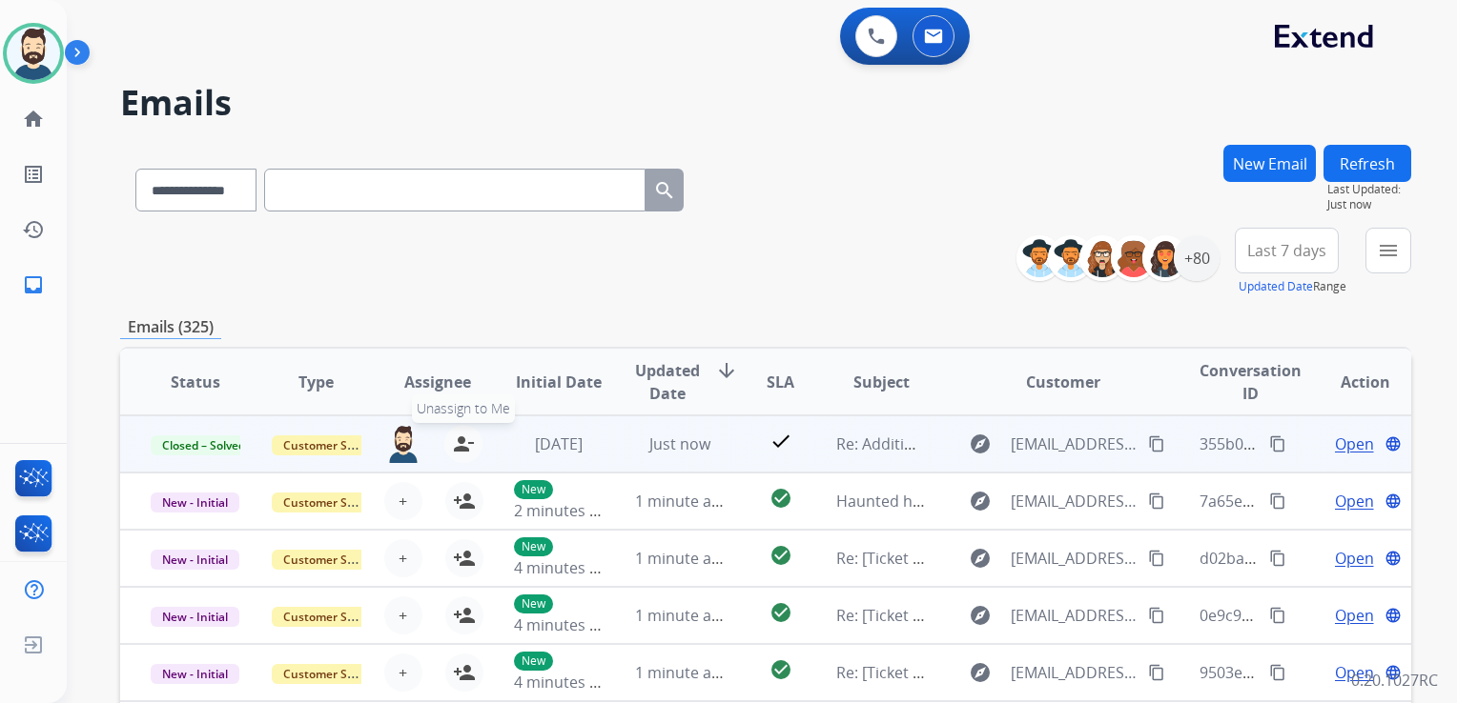
click at [457, 444] on mat-icon "person_remove" at bounding box center [463, 444] width 23 height 23
click at [394, 450] on button "+ Select agent" at bounding box center [403, 444] width 38 height 38
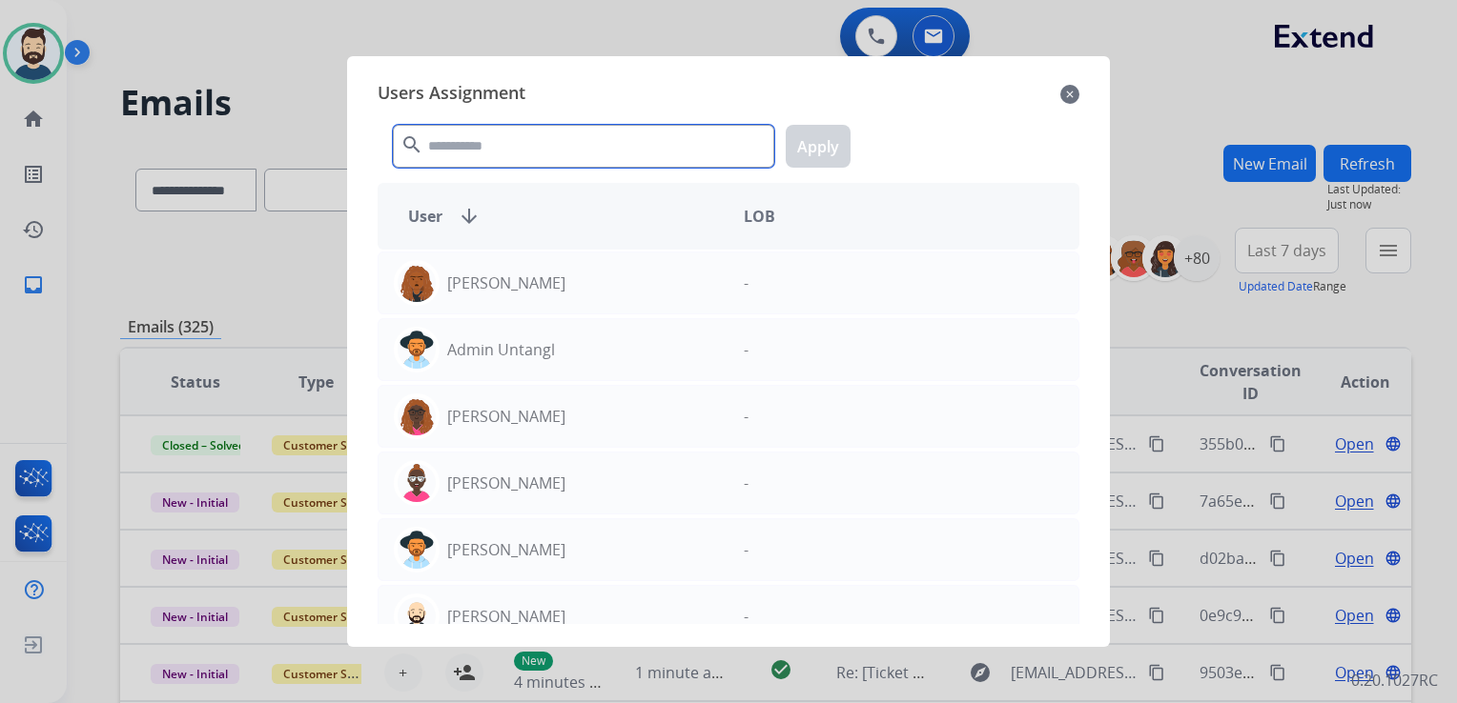
click at [511, 158] on input "text" at bounding box center [583, 146] width 381 height 43
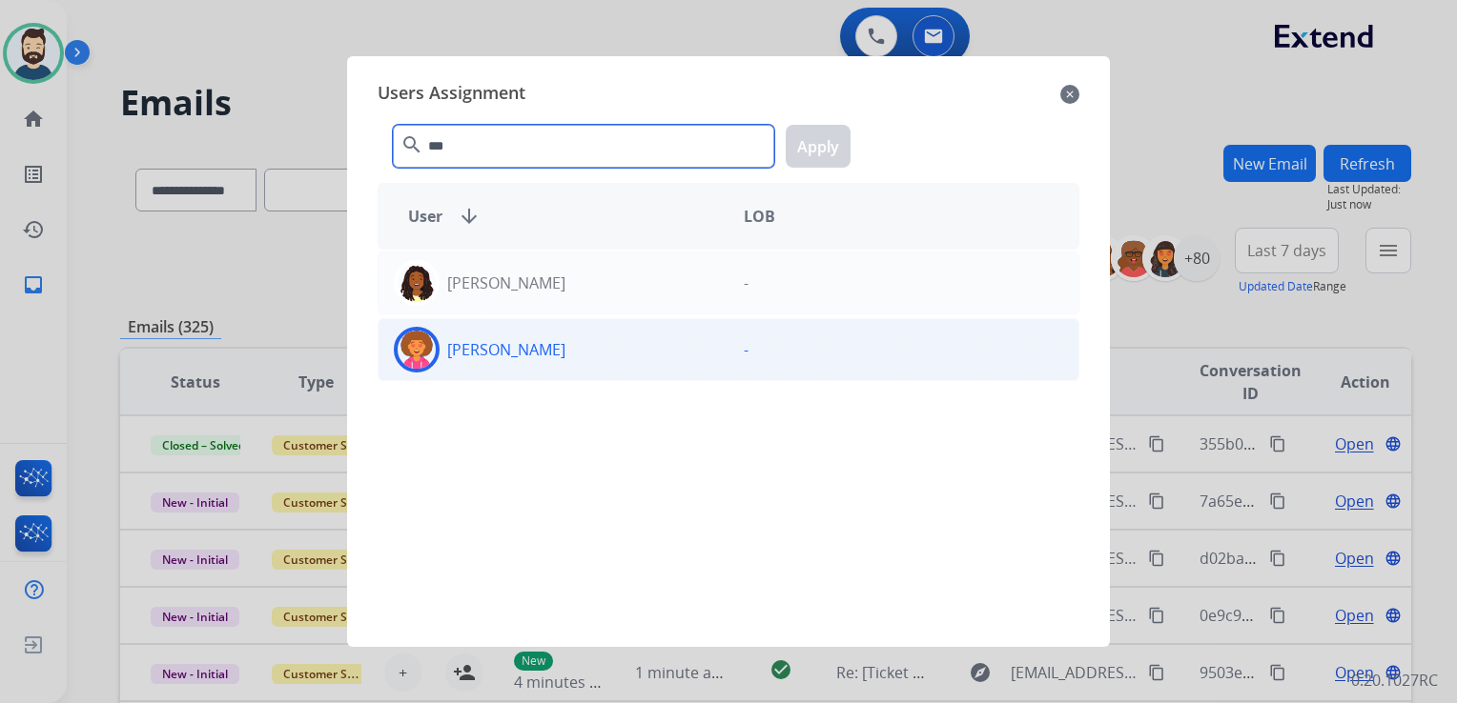
type input "***"
drag, startPoint x: 431, startPoint y: 360, endPoint x: 581, endPoint y: 303, distance: 160.2
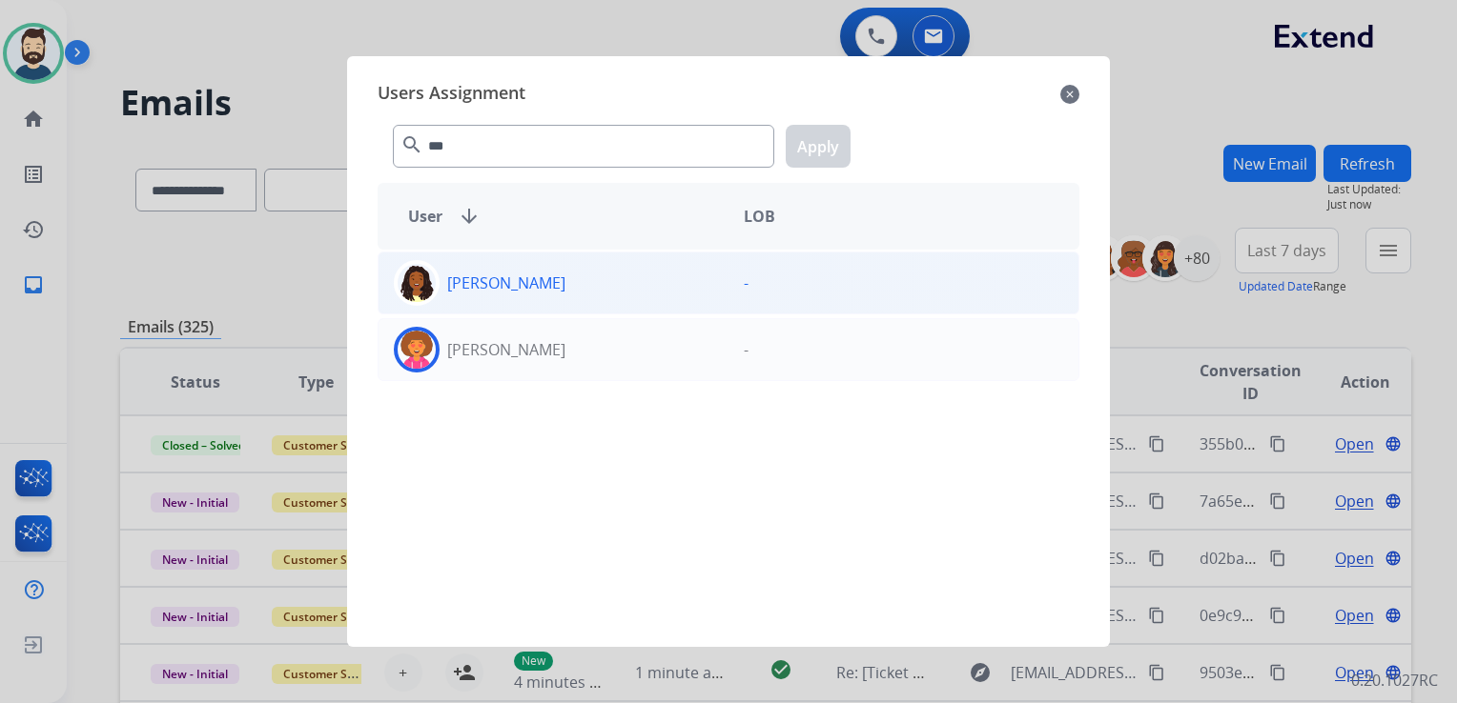
click at [432, 359] on img at bounding box center [416, 350] width 38 height 38
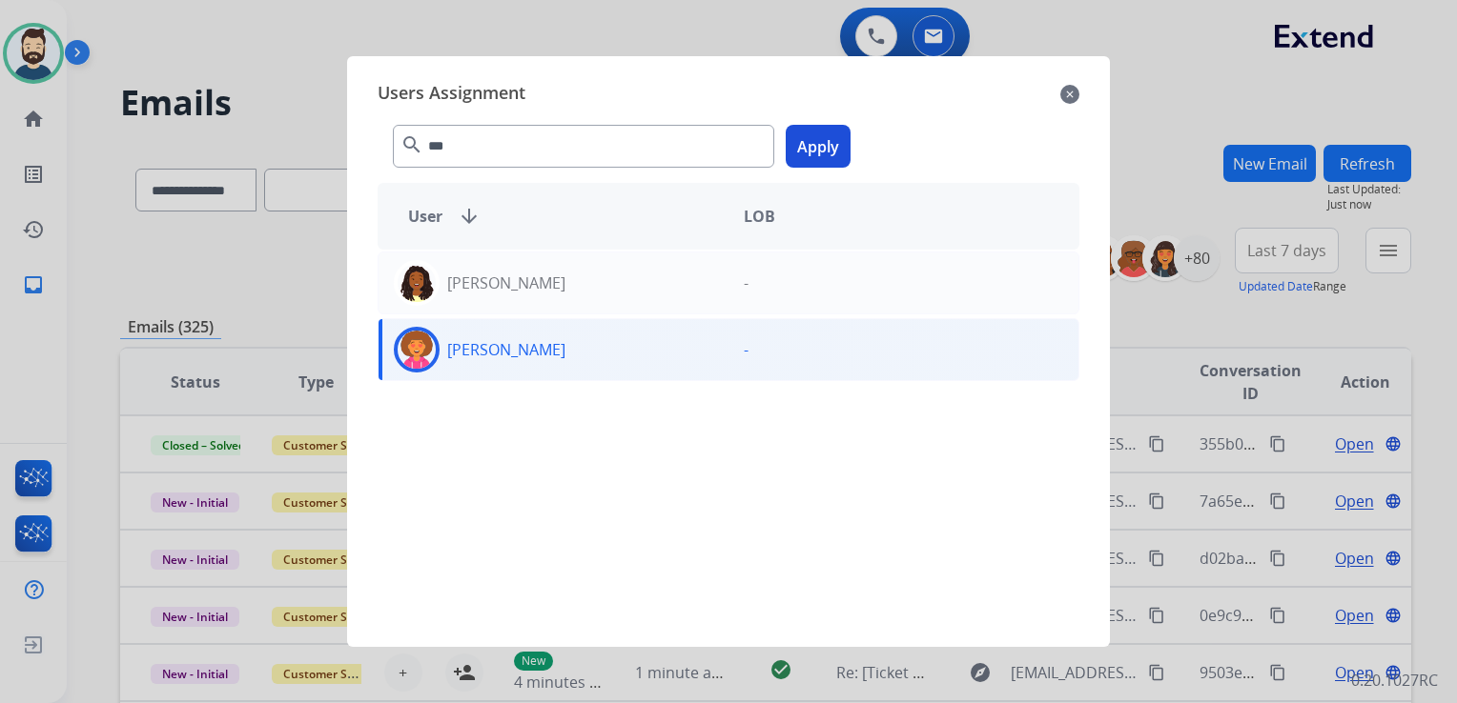
click at [798, 139] on button "Apply" at bounding box center [817, 146] width 65 height 43
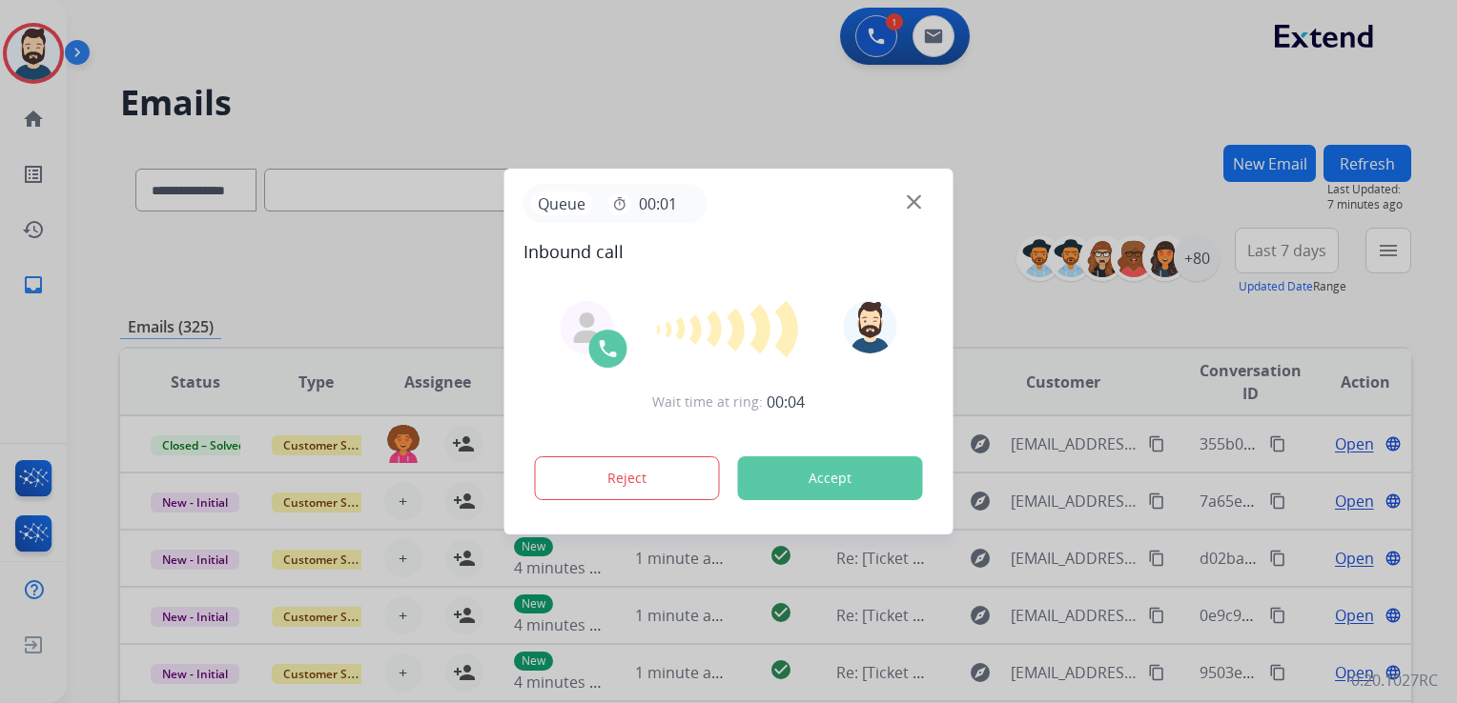
click at [848, 479] on button "Accept" at bounding box center [830, 479] width 185 height 44
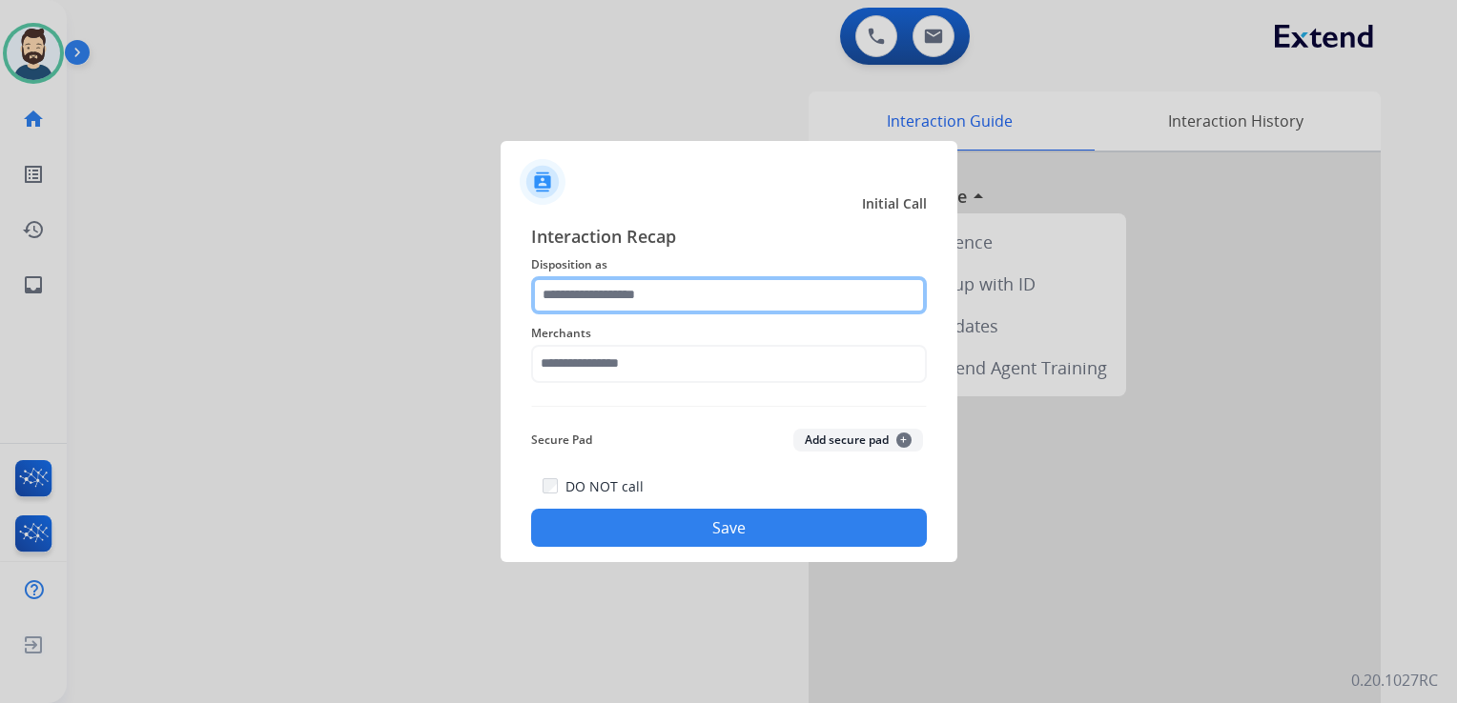
click at [629, 288] on input "text" at bounding box center [729, 295] width 396 height 38
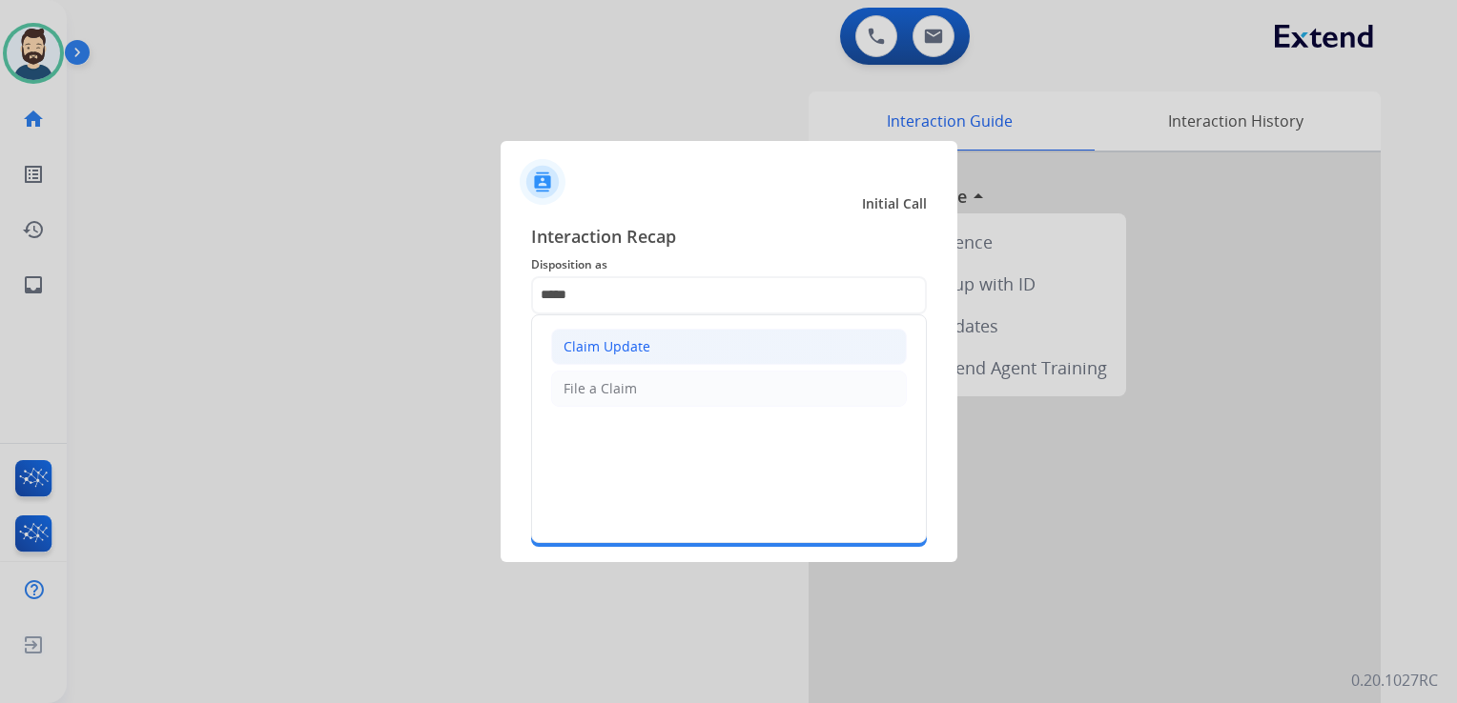
click at [621, 353] on div "Claim Update" at bounding box center [606, 346] width 87 height 19
type input "**********"
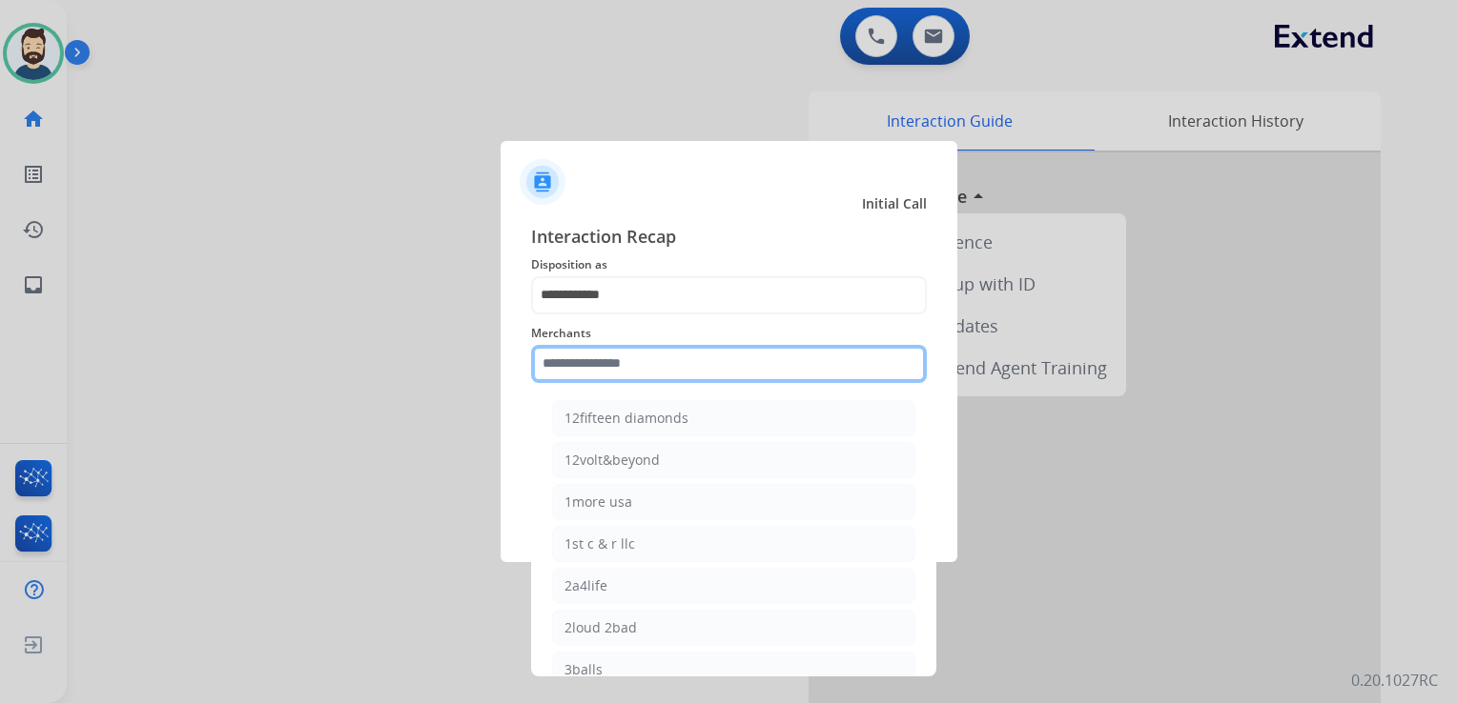
click at [630, 372] on input "text" at bounding box center [729, 364] width 396 height 38
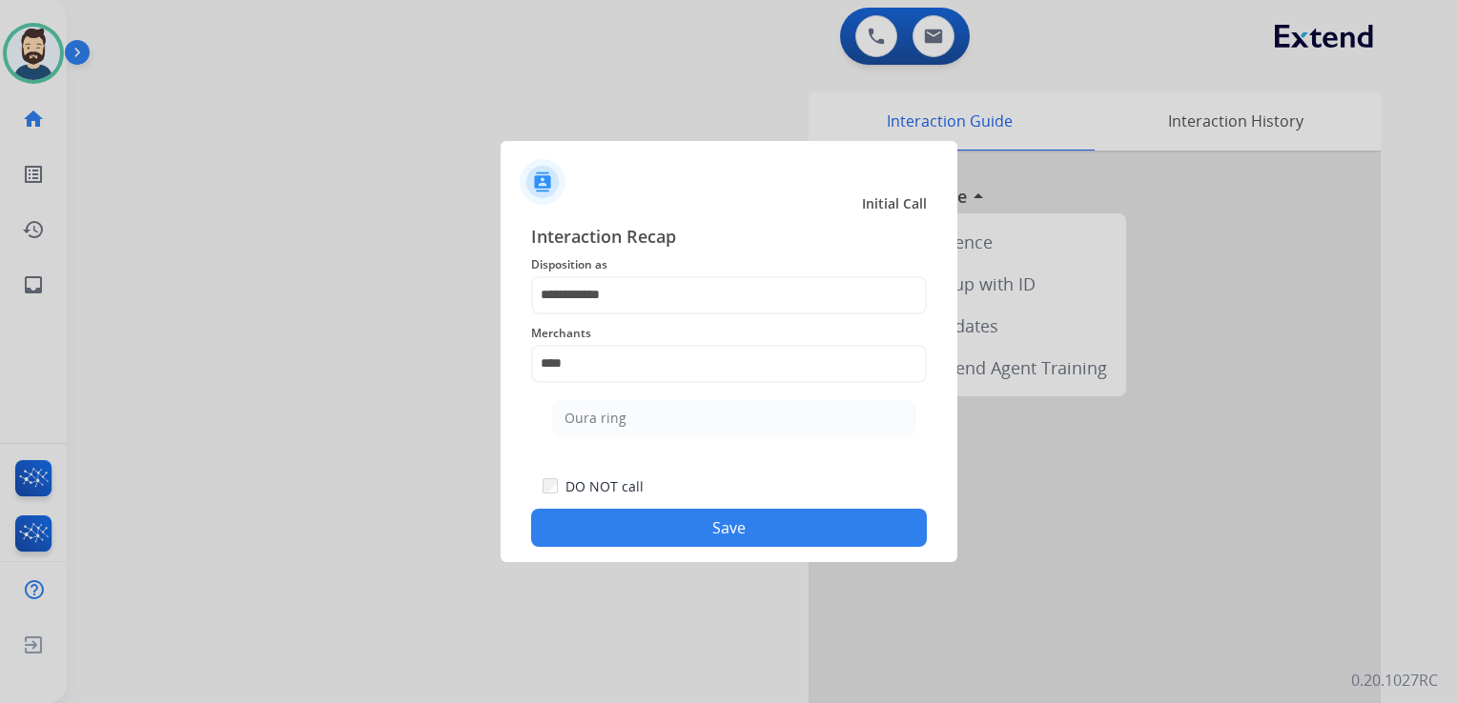
drag, startPoint x: 590, startPoint y: 426, endPoint x: 653, endPoint y: 468, distance: 75.6
click at [592, 425] on div "Oura ring" at bounding box center [595, 418] width 62 height 19
type input "*********"
drag, startPoint x: 666, startPoint y: 558, endPoint x: 729, endPoint y: 501, distance: 84.4
click at [672, 556] on div "**********" at bounding box center [728, 386] width 457 height 356
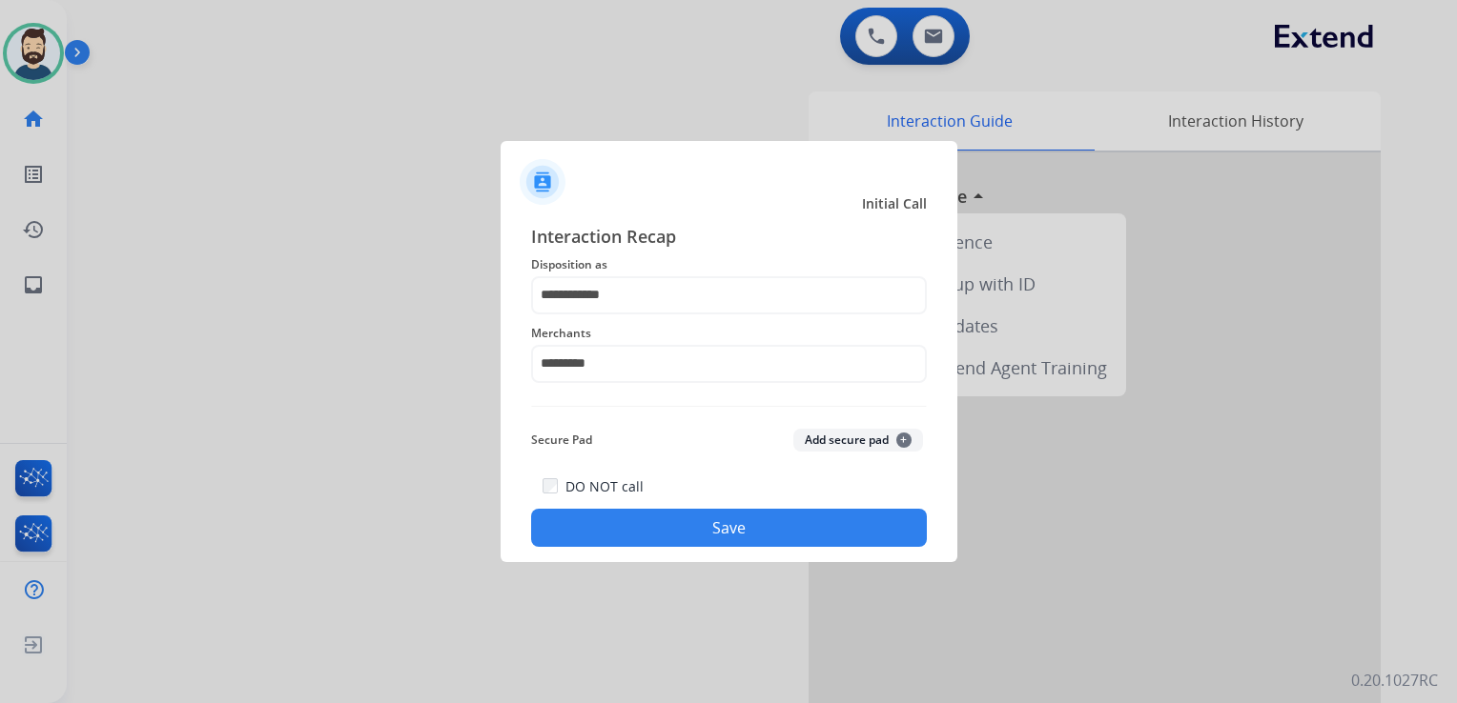
click at [724, 520] on button "Save" at bounding box center [729, 528] width 396 height 38
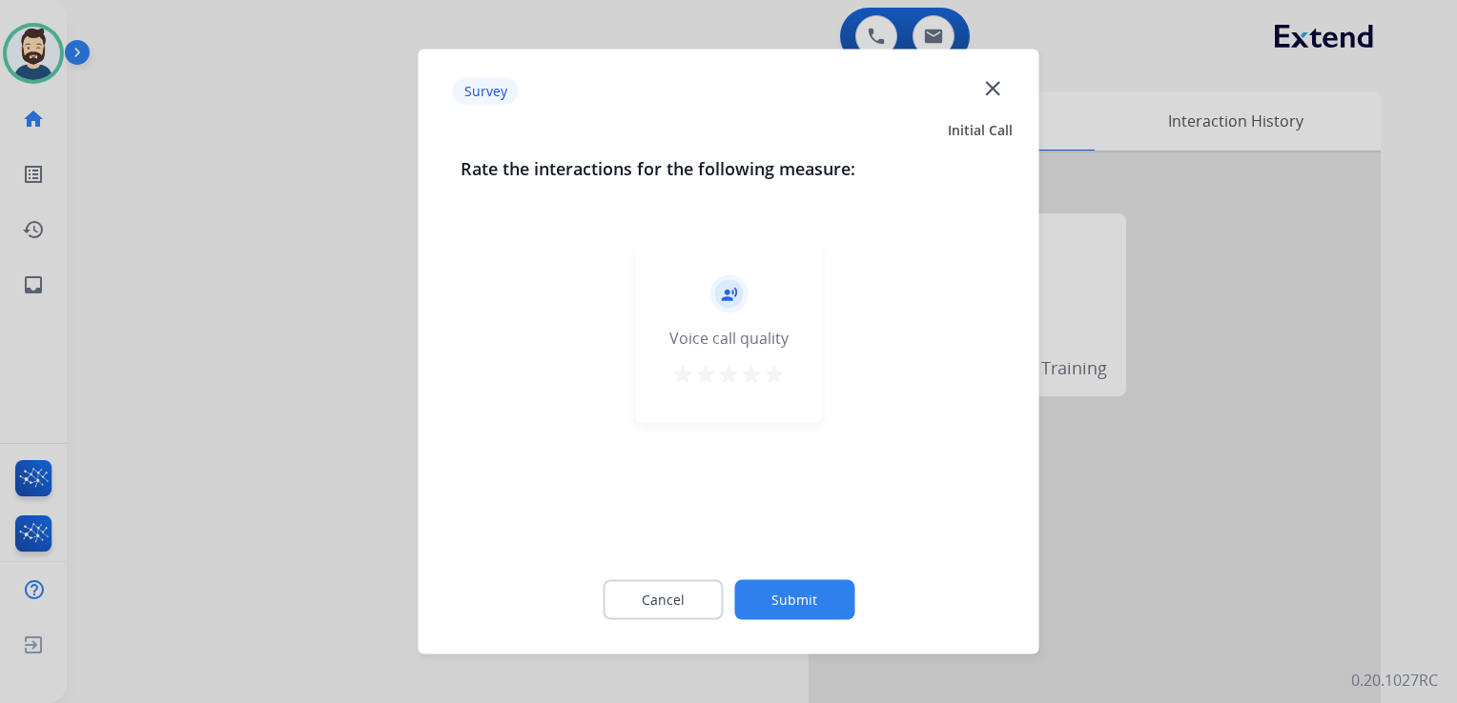
click at [767, 372] on mat-icon "star" at bounding box center [774, 374] width 23 height 23
click at [797, 593] on button "Submit" at bounding box center [794, 601] width 120 height 40
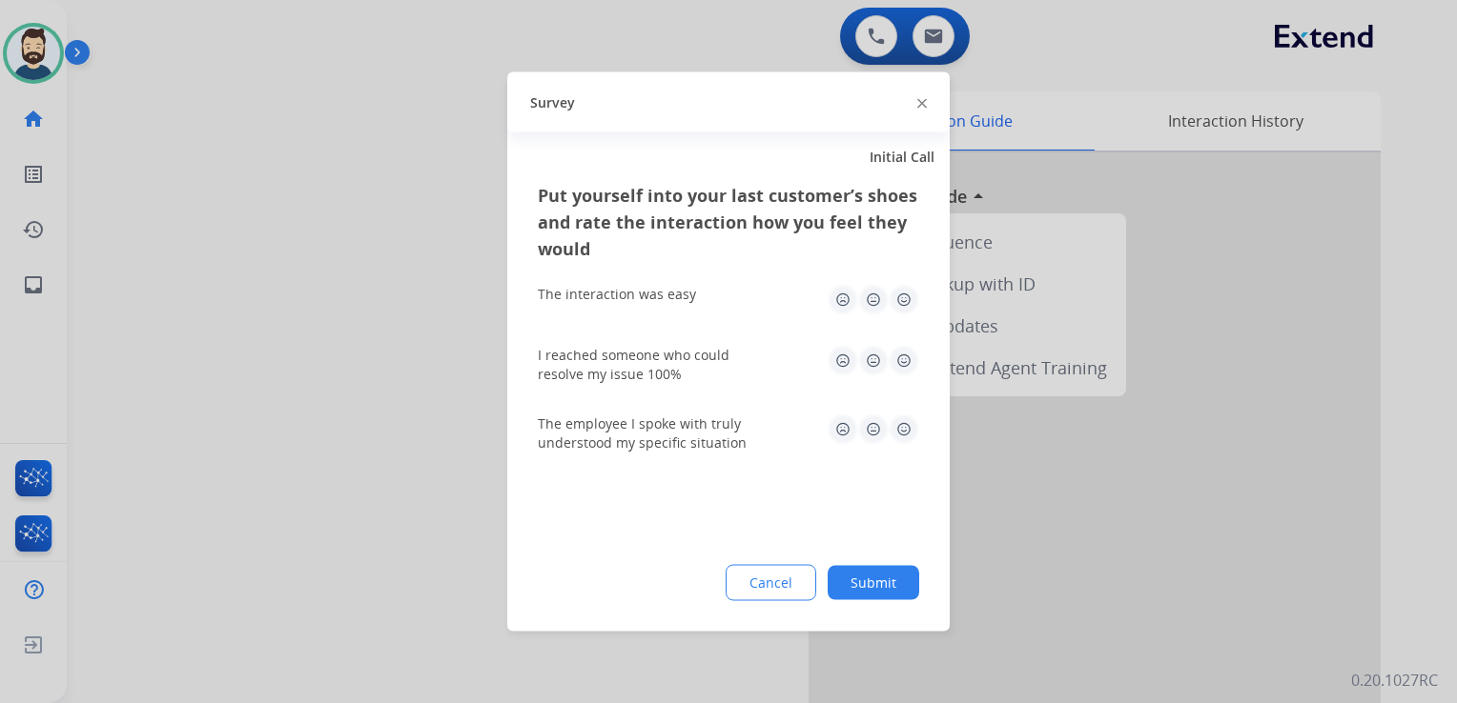
click at [905, 299] on img at bounding box center [903, 300] width 31 height 31
click at [875, 364] on img at bounding box center [873, 361] width 31 height 31
click at [904, 423] on img at bounding box center [903, 430] width 31 height 31
drag, startPoint x: 873, startPoint y: 584, endPoint x: 866, endPoint y: 575, distance: 12.2
click at [873, 582] on button "Submit" at bounding box center [873, 583] width 92 height 34
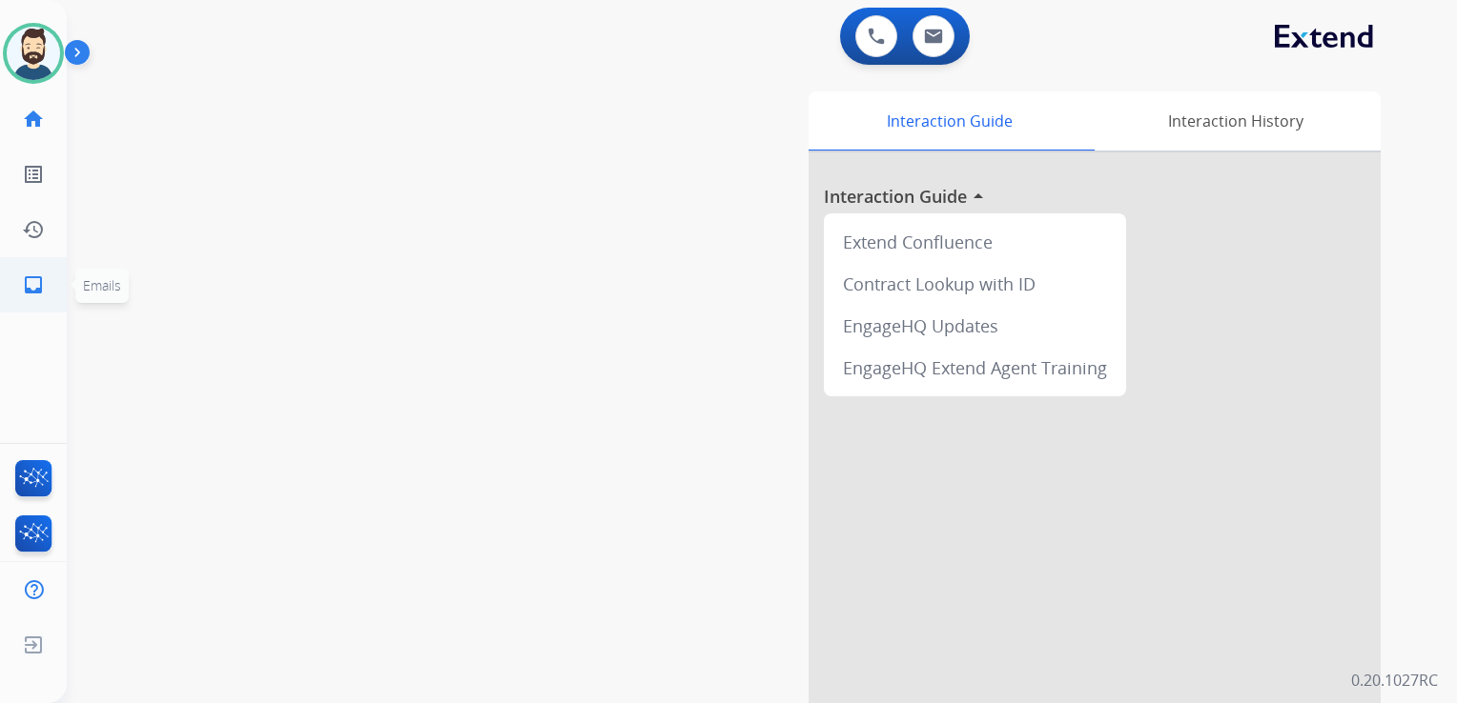
click at [42, 291] on mat-icon "inbox" at bounding box center [33, 285] width 23 height 23
select select "**********"
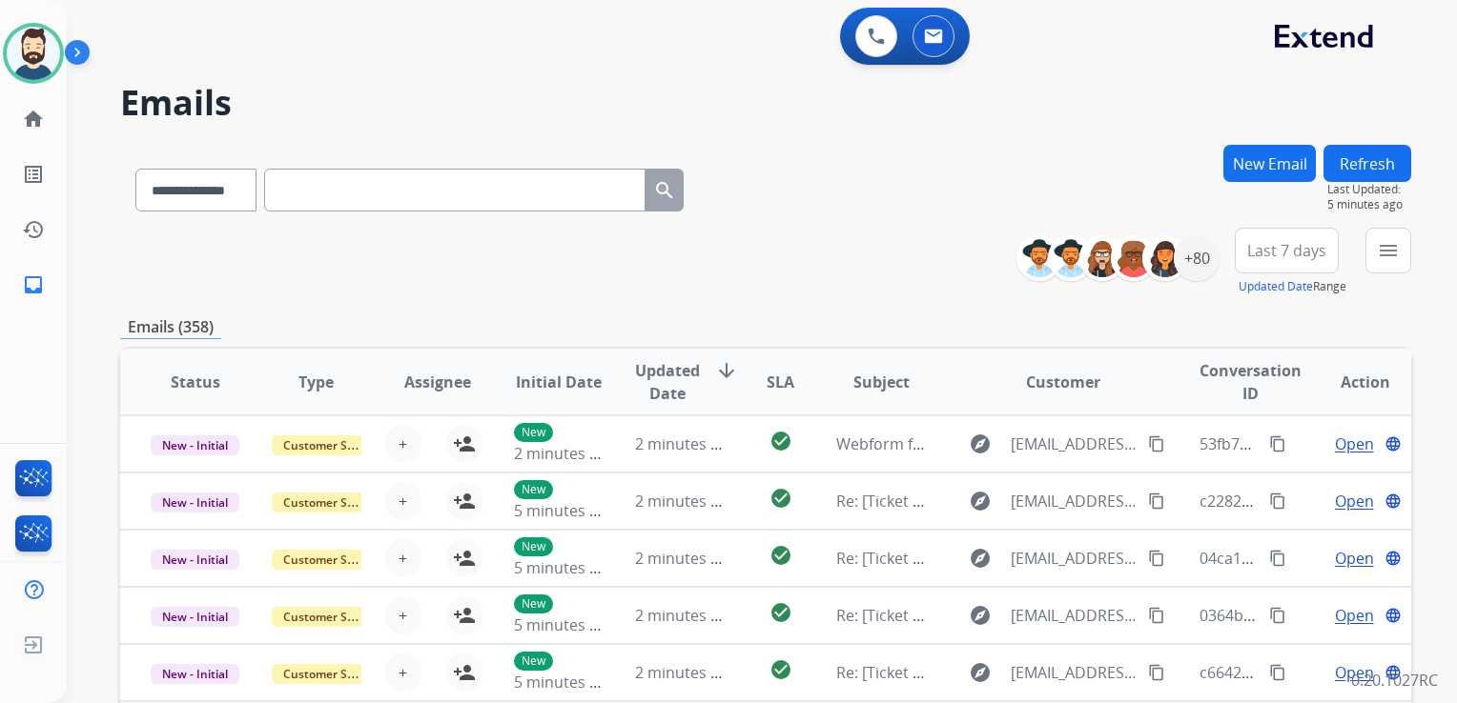
click at [470, 111] on h2 "Emails" at bounding box center [765, 103] width 1291 height 38
click at [1237, 155] on button "New Email" at bounding box center [1269, 163] width 92 height 37
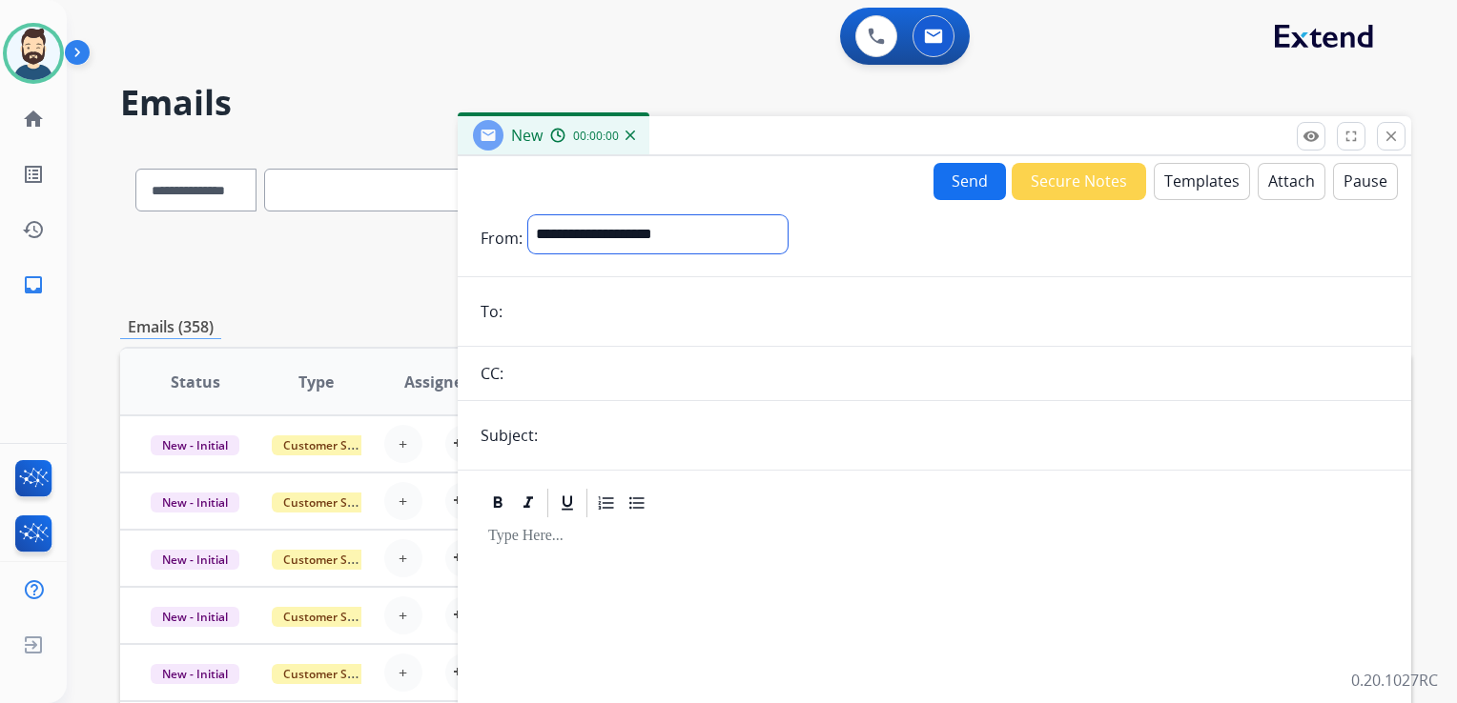
drag, startPoint x: 655, startPoint y: 234, endPoint x: 561, endPoint y: 246, distance: 94.2
click at [652, 232] on select "**********" at bounding box center [657, 234] width 259 height 38
select select "**********"
click at [528, 215] on select "**********" at bounding box center [657, 234] width 259 height 38
click at [579, 311] on input "email" at bounding box center [948, 314] width 880 height 38
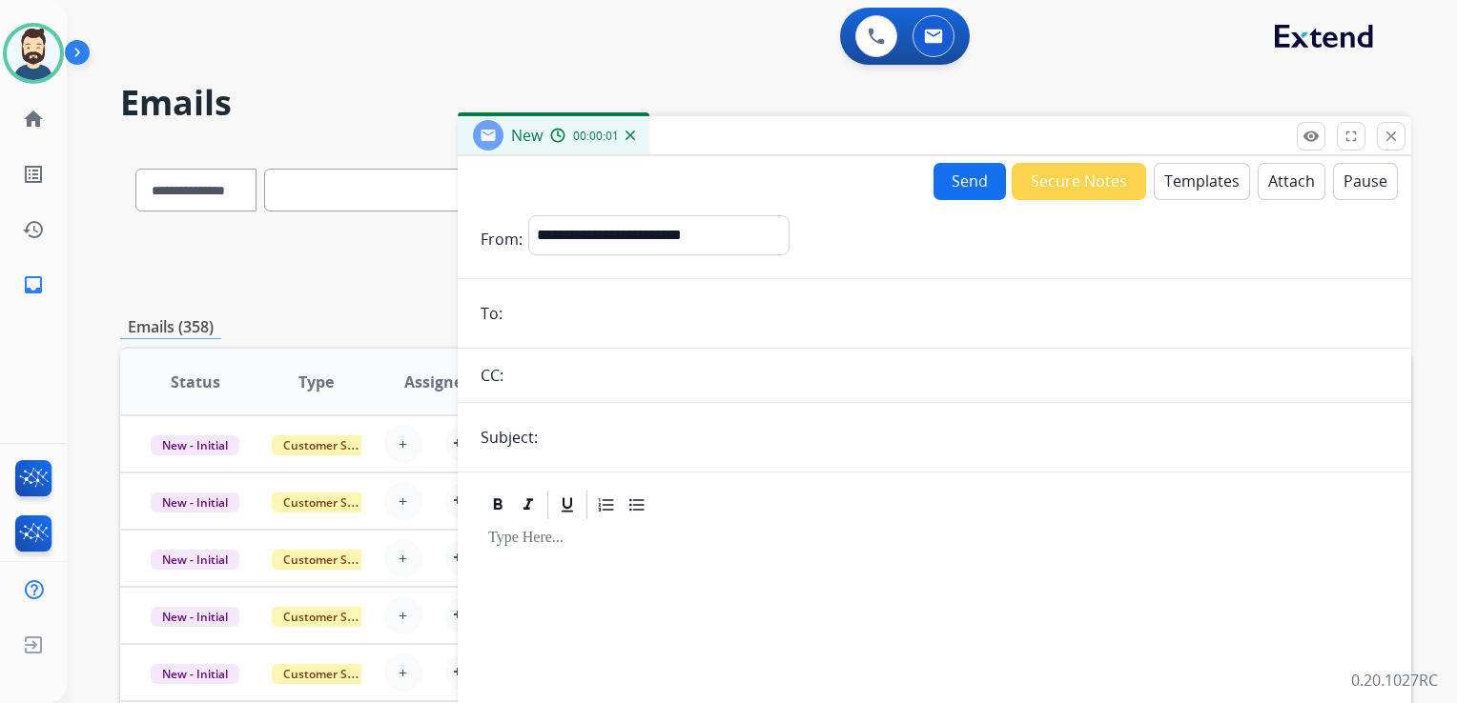
paste input "**********"
type input "**********"
click at [576, 438] on input "text" at bounding box center [965, 437] width 845 height 38
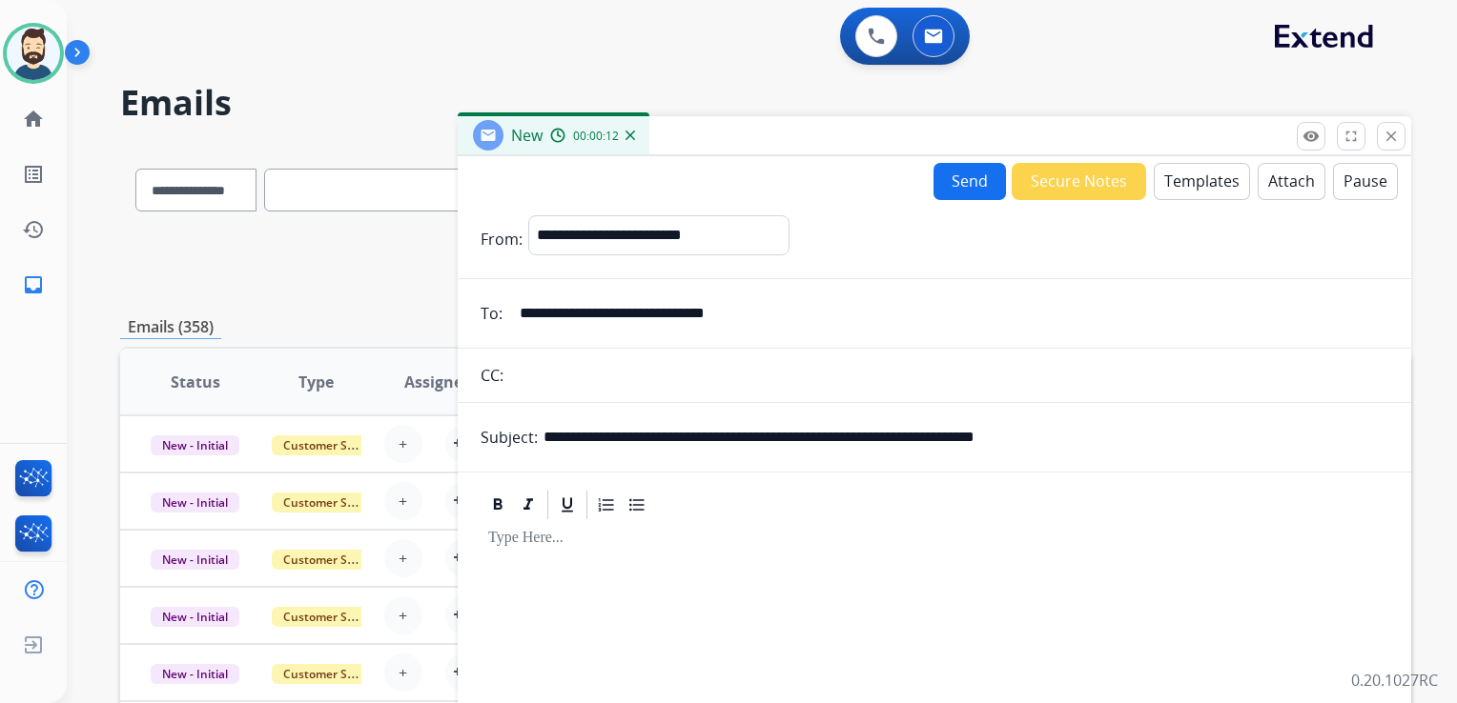
drag, startPoint x: 805, startPoint y: 437, endPoint x: 1124, endPoint y: 442, distance: 319.4
click at [1124, 442] on input "**********" at bounding box center [965, 437] width 845 height 38
paste input "text"
drag, startPoint x: 648, startPoint y: 437, endPoint x: 723, endPoint y: 440, distance: 74.4
click at [723, 440] on input "**********" at bounding box center [965, 437] width 845 height 38
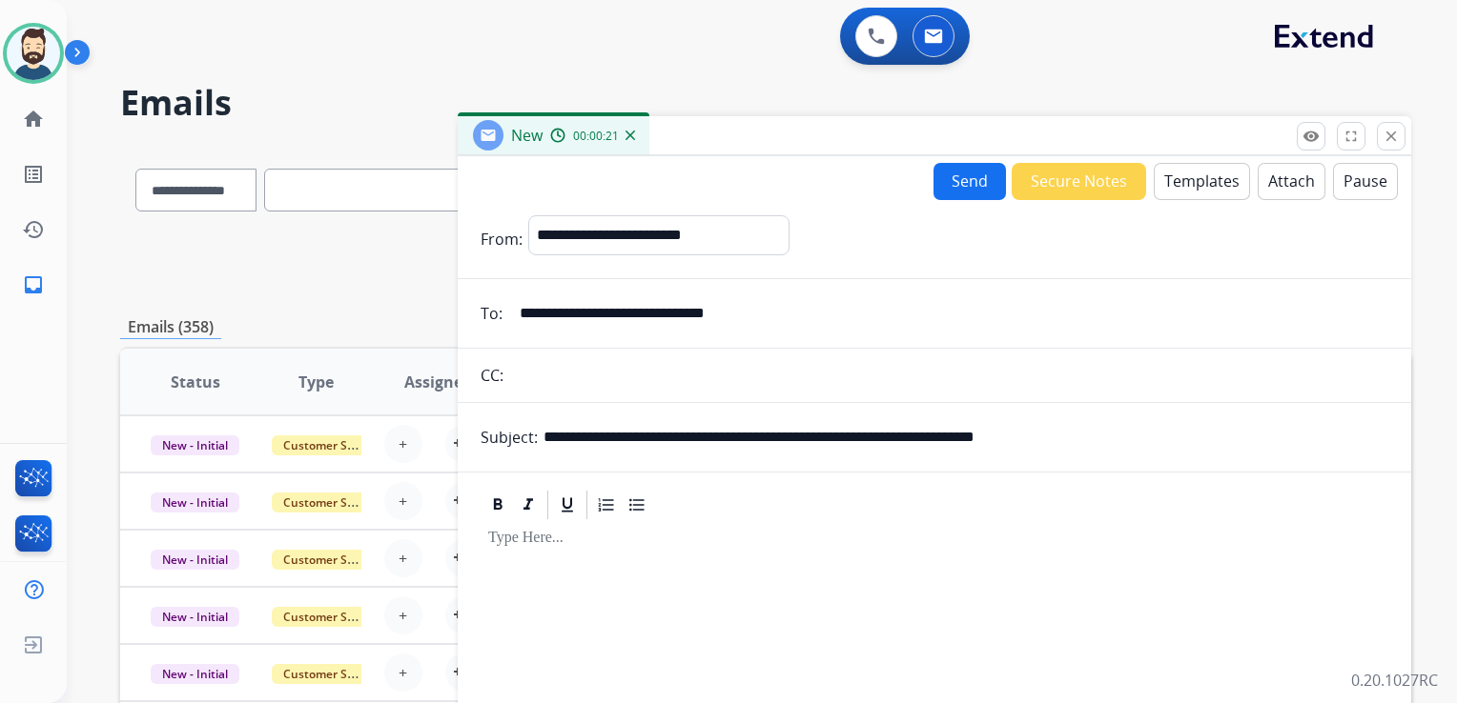
paste input "**"
type input "**********"
click at [577, 576] on div at bounding box center [933, 685] width 907 height 327
click at [1179, 169] on button "Templates" at bounding box center [1201, 181] width 96 height 37
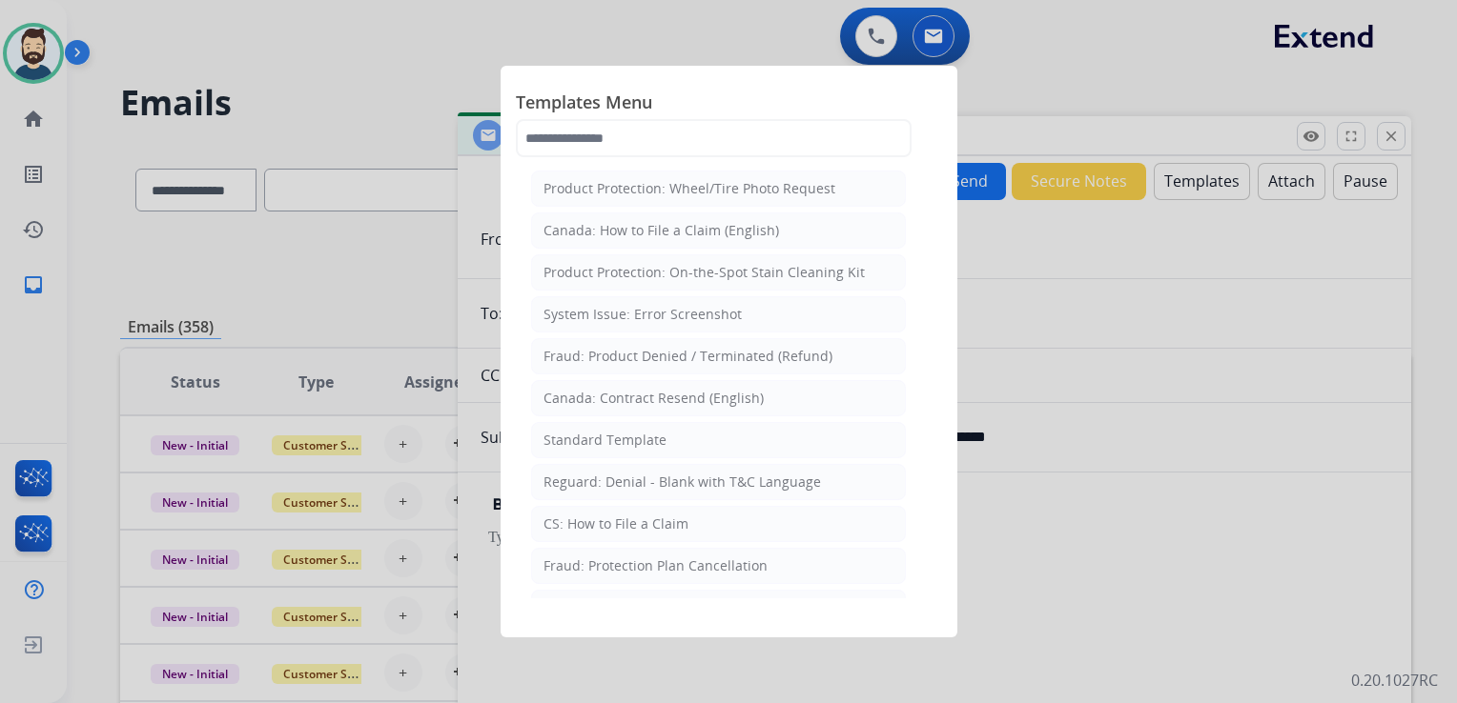
drag, startPoint x: 587, startPoint y: 438, endPoint x: 672, endPoint y: 414, distance: 88.1
click at [589, 438] on div "Standard Template" at bounding box center [604, 440] width 123 height 19
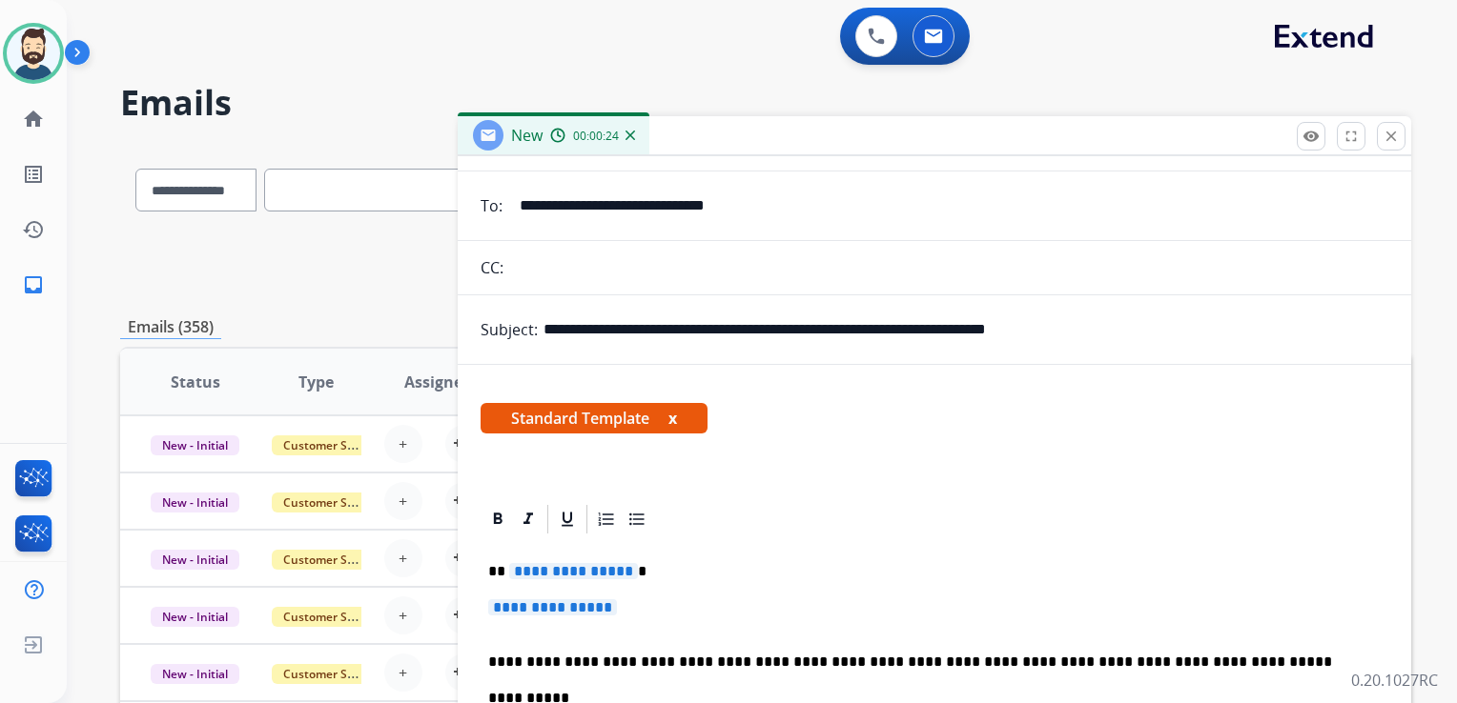
scroll to position [286, 0]
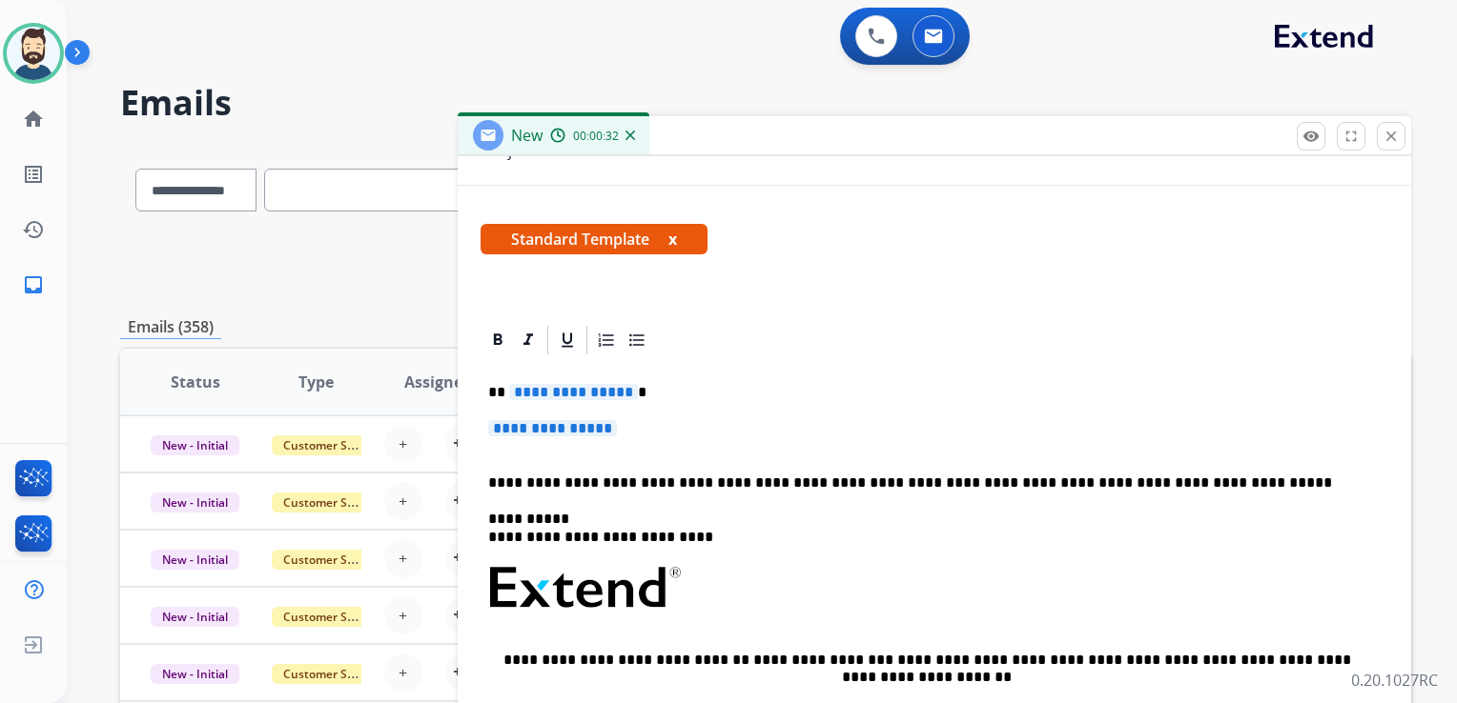
drag, startPoint x: 749, startPoint y: 404, endPoint x: 690, endPoint y: 388, distance: 61.3
click at [747, 403] on div "**********" at bounding box center [933, 632] width 907 height 551
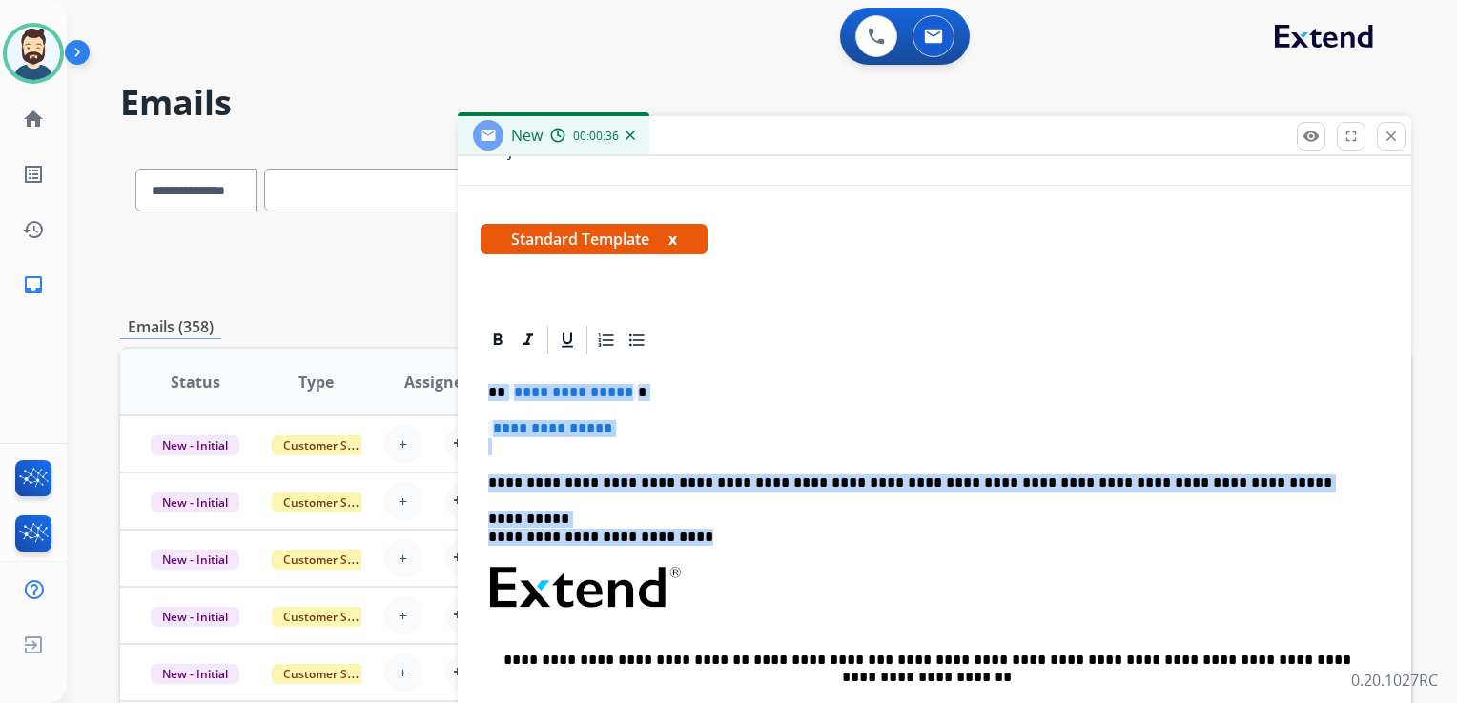
drag, startPoint x: 489, startPoint y: 395, endPoint x: 700, endPoint y: 533, distance: 252.0
click at [700, 533] on div "**********" at bounding box center [933, 632] width 907 height 551
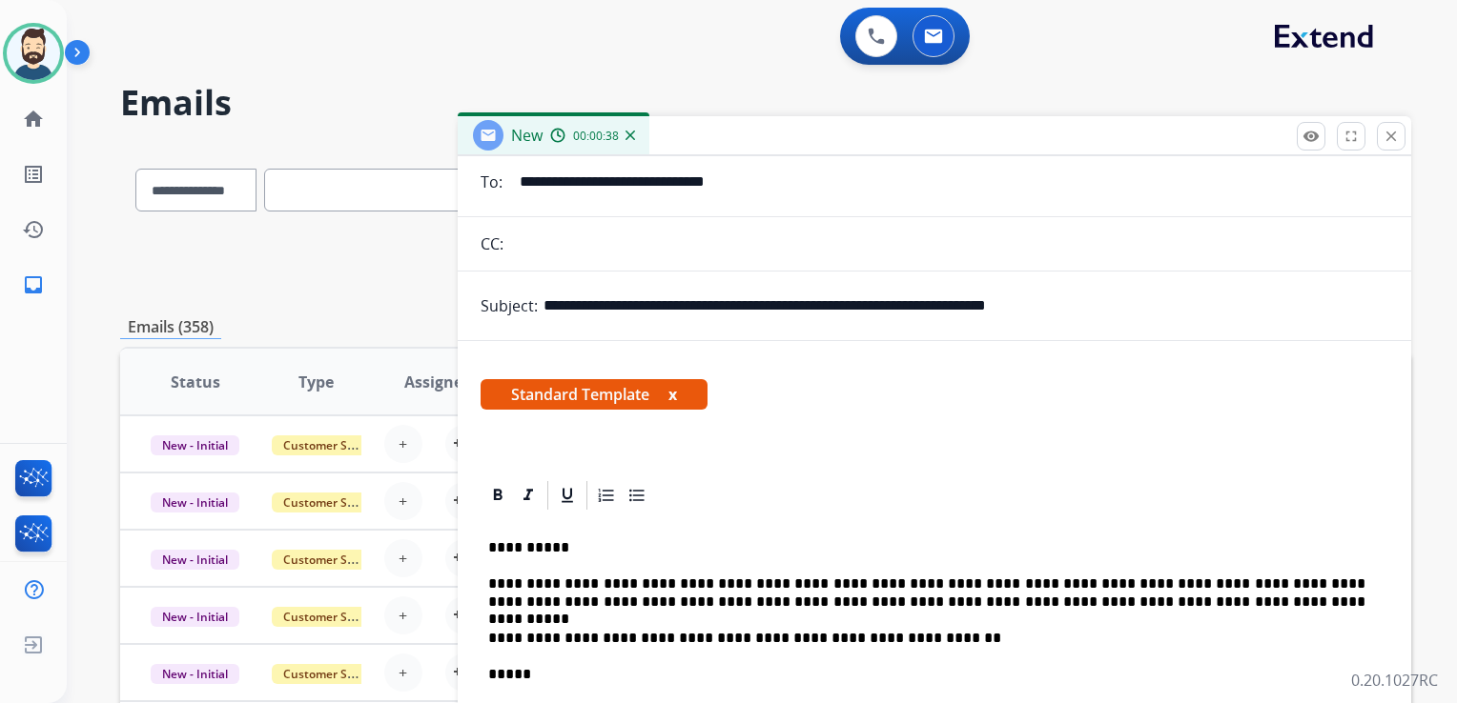
scroll to position [0, 0]
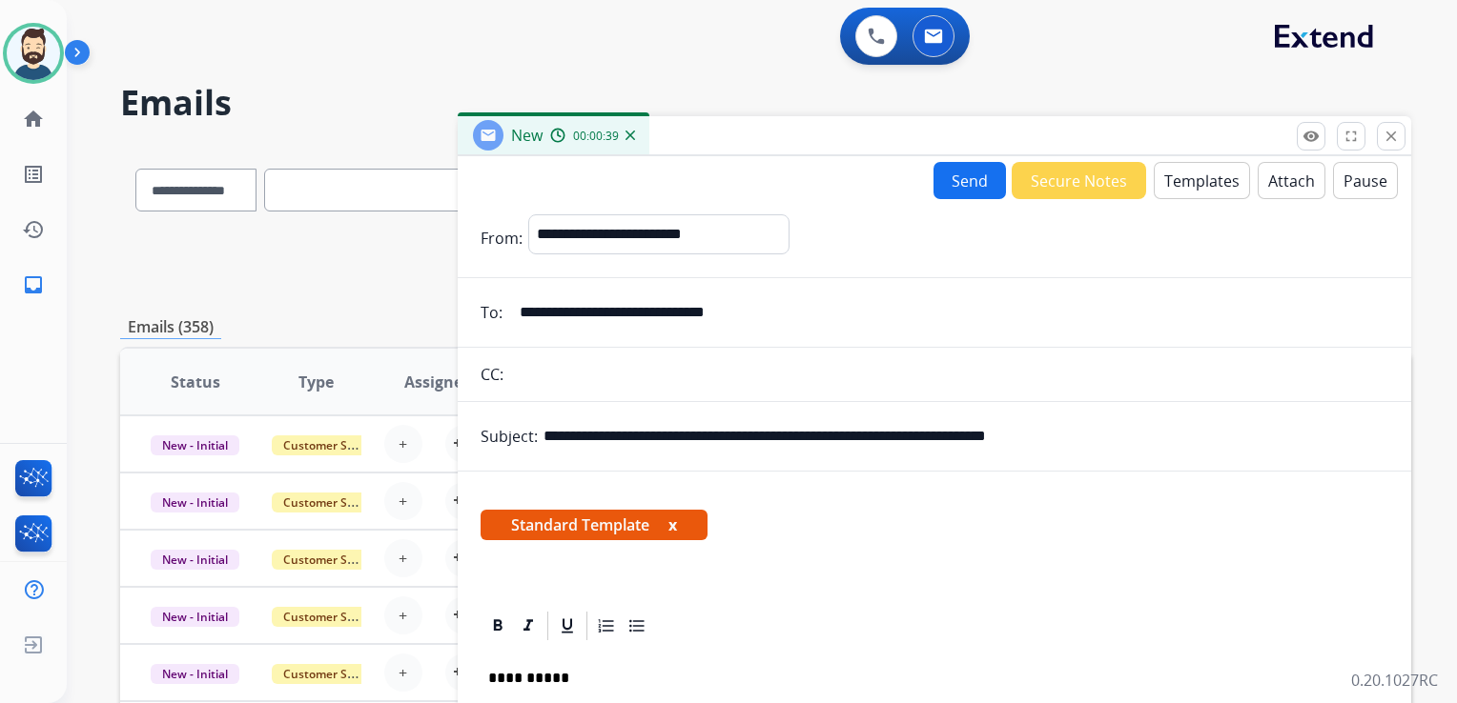
click at [1285, 178] on button "Attach" at bounding box center [1291, 180] width 68 height 37
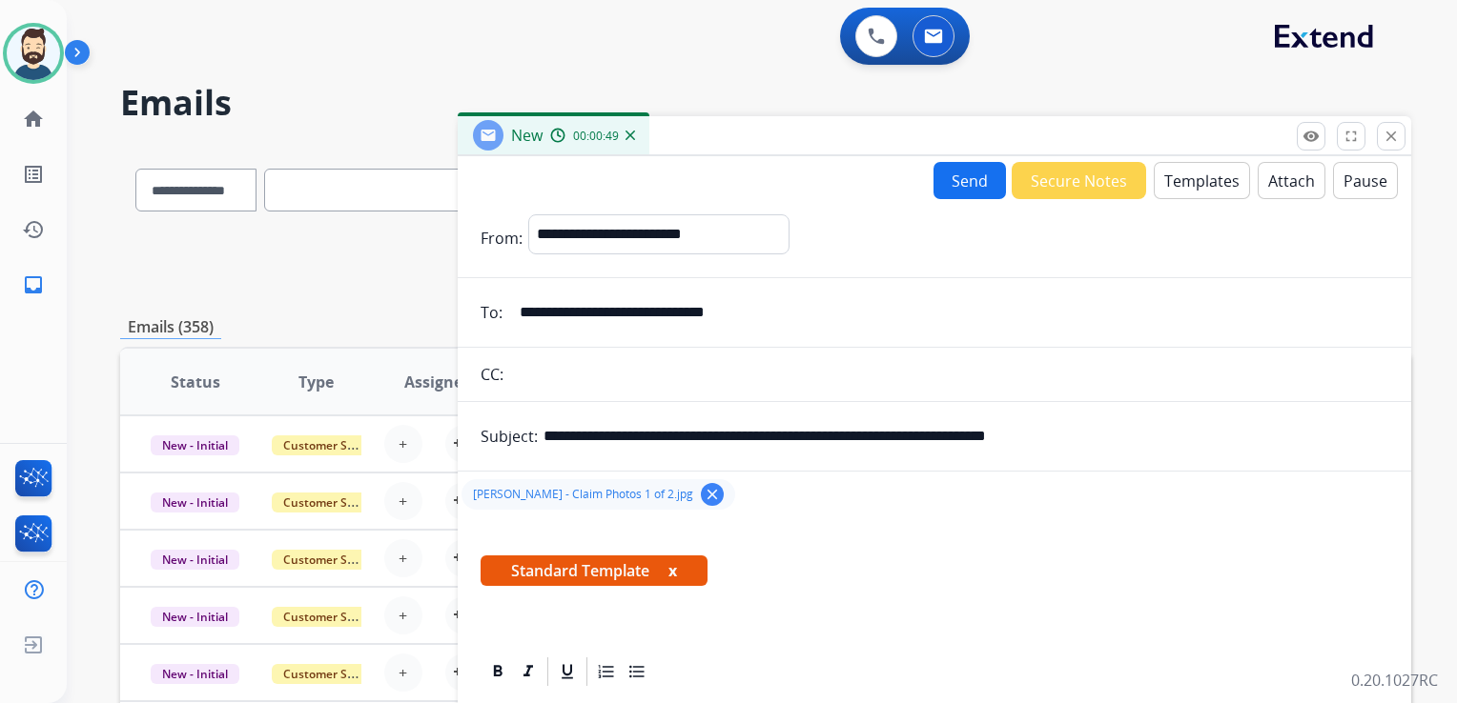
click at [1269, 189] on button "Attach" at bounding box center [1291, 180] width 68 height 37
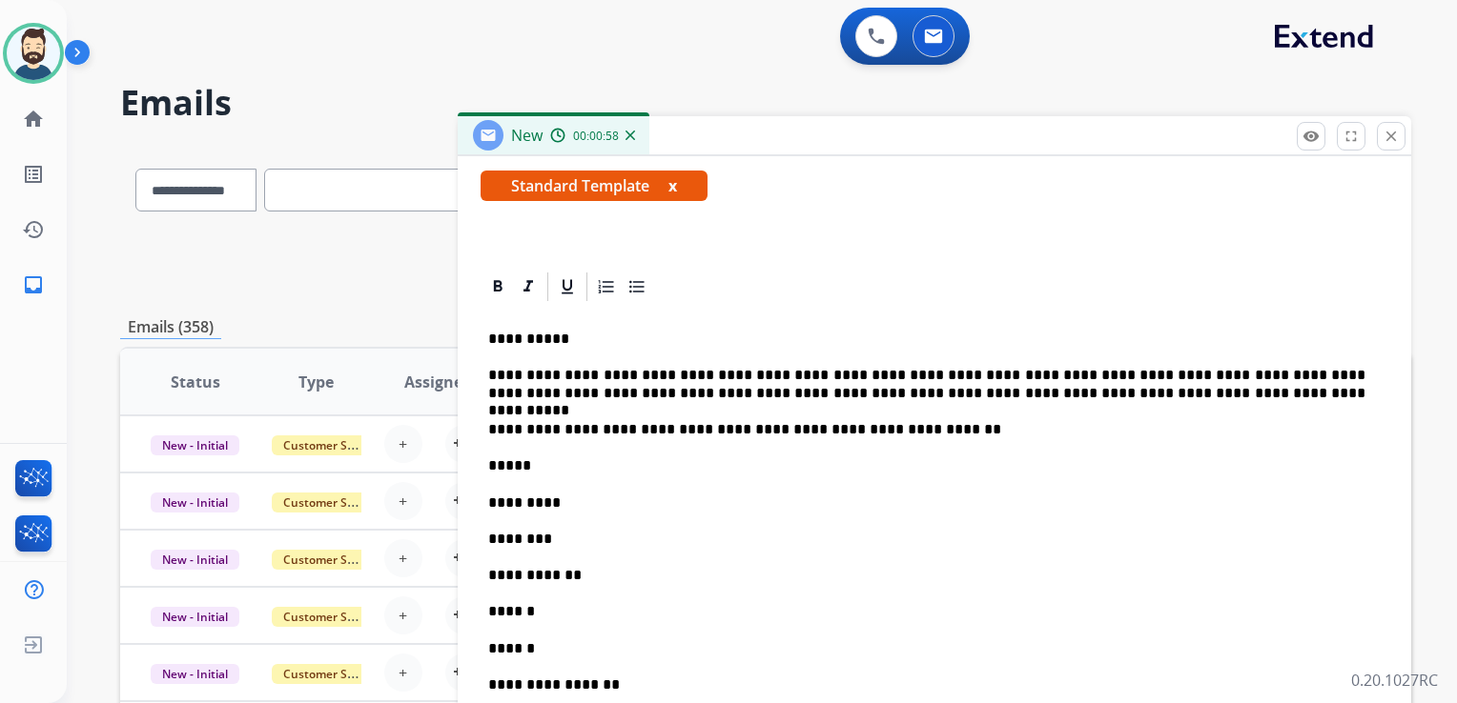
scroll to position [381, 0]
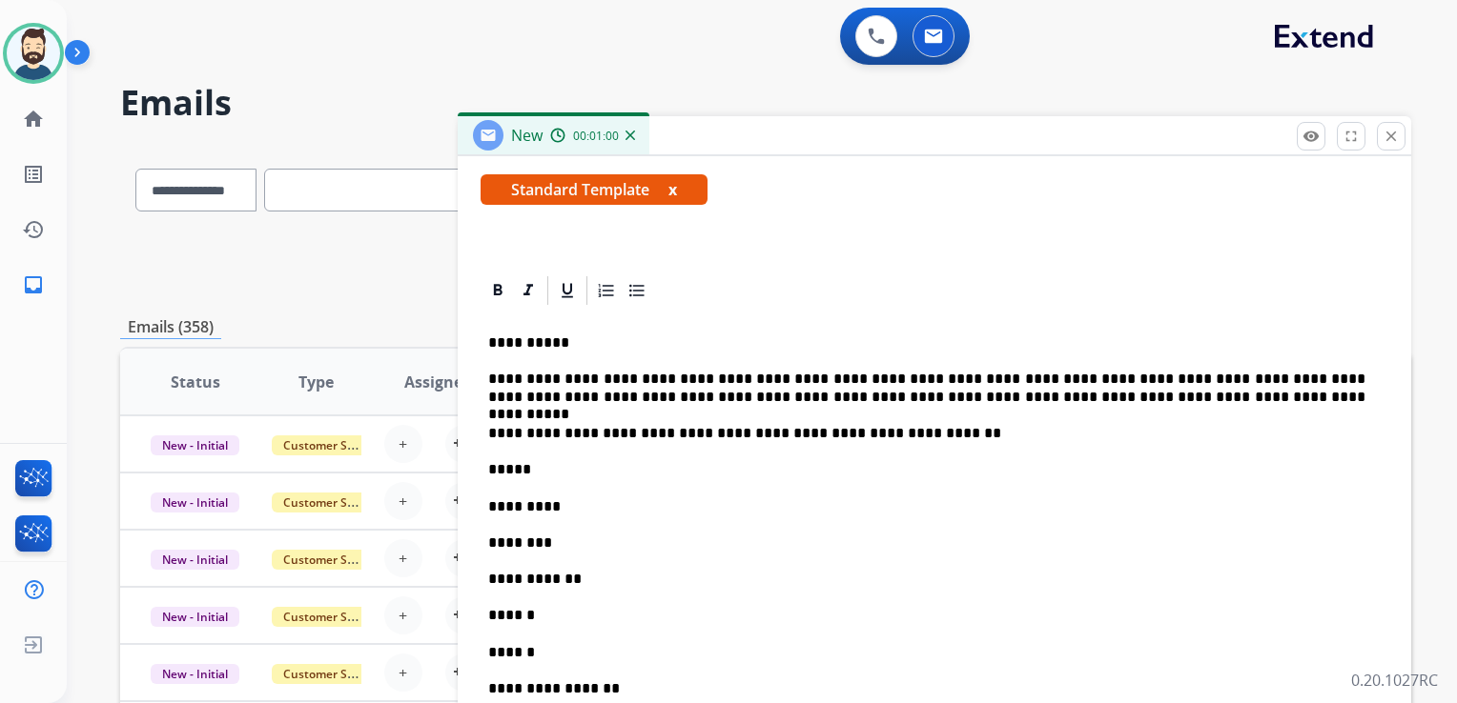
click at [902, 436] on p "**********" at bounding box center [926, 433] width 877 height 17
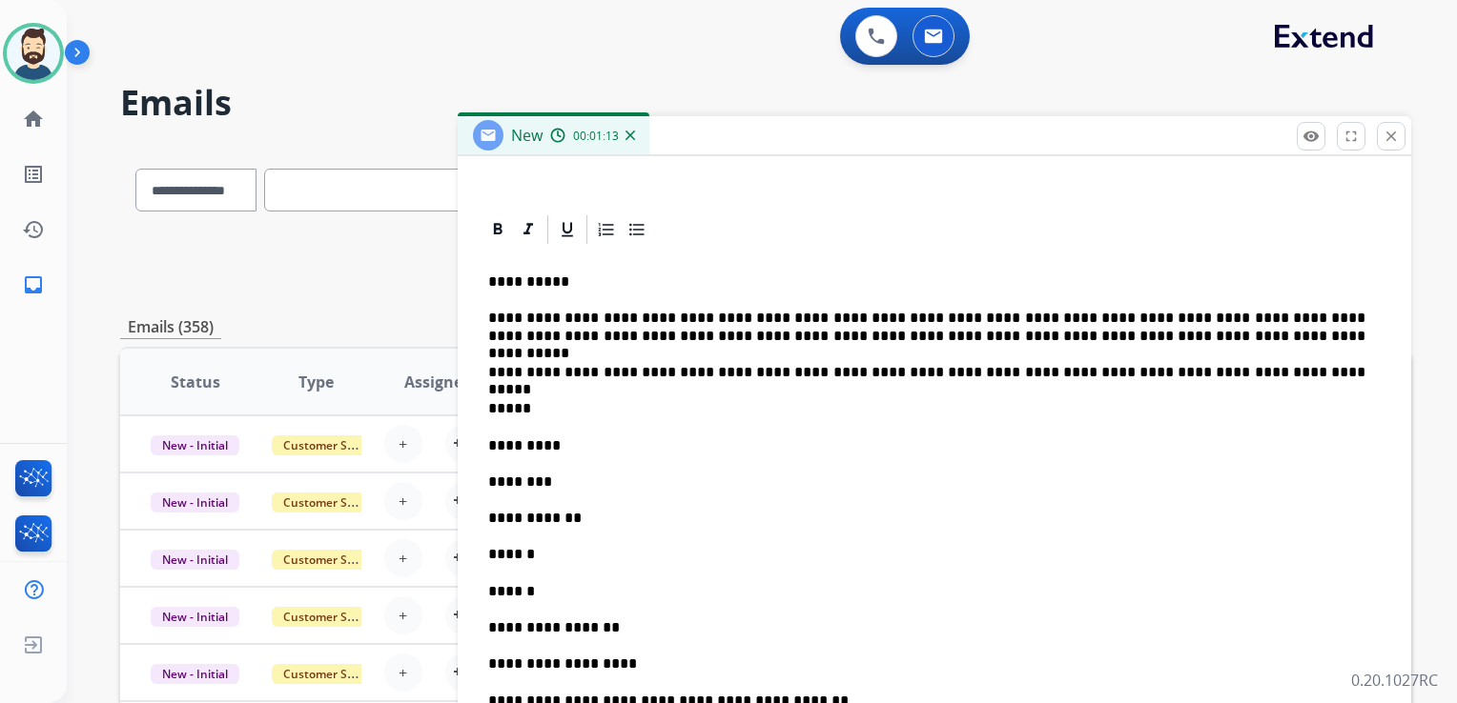
scroll to position [477, 0]
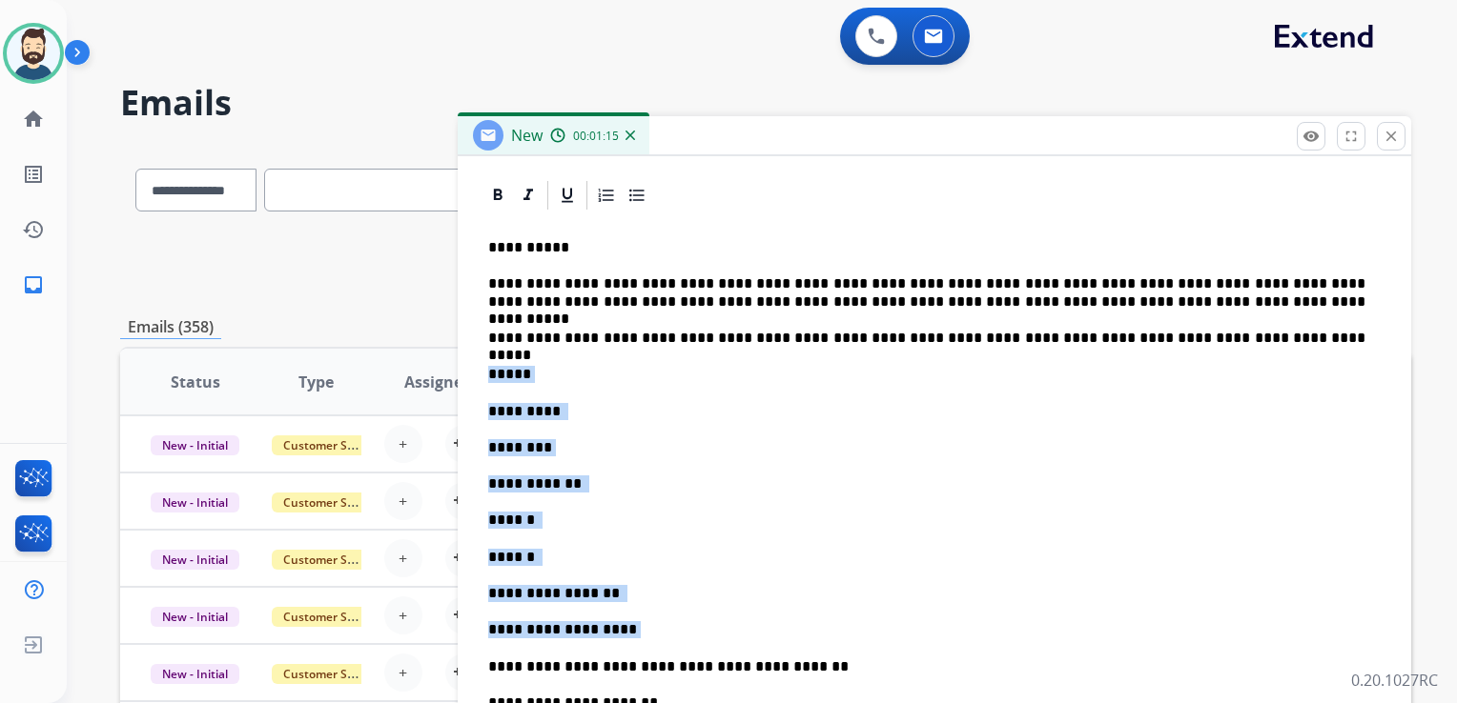
drag, startPoint x: 488, startPoint y: 376, endPoint x: 621, endPoint y: 621, distance: 279.8
click at [621, 621] on div "**********" at bounding box center [933, 680] width 907 height 935
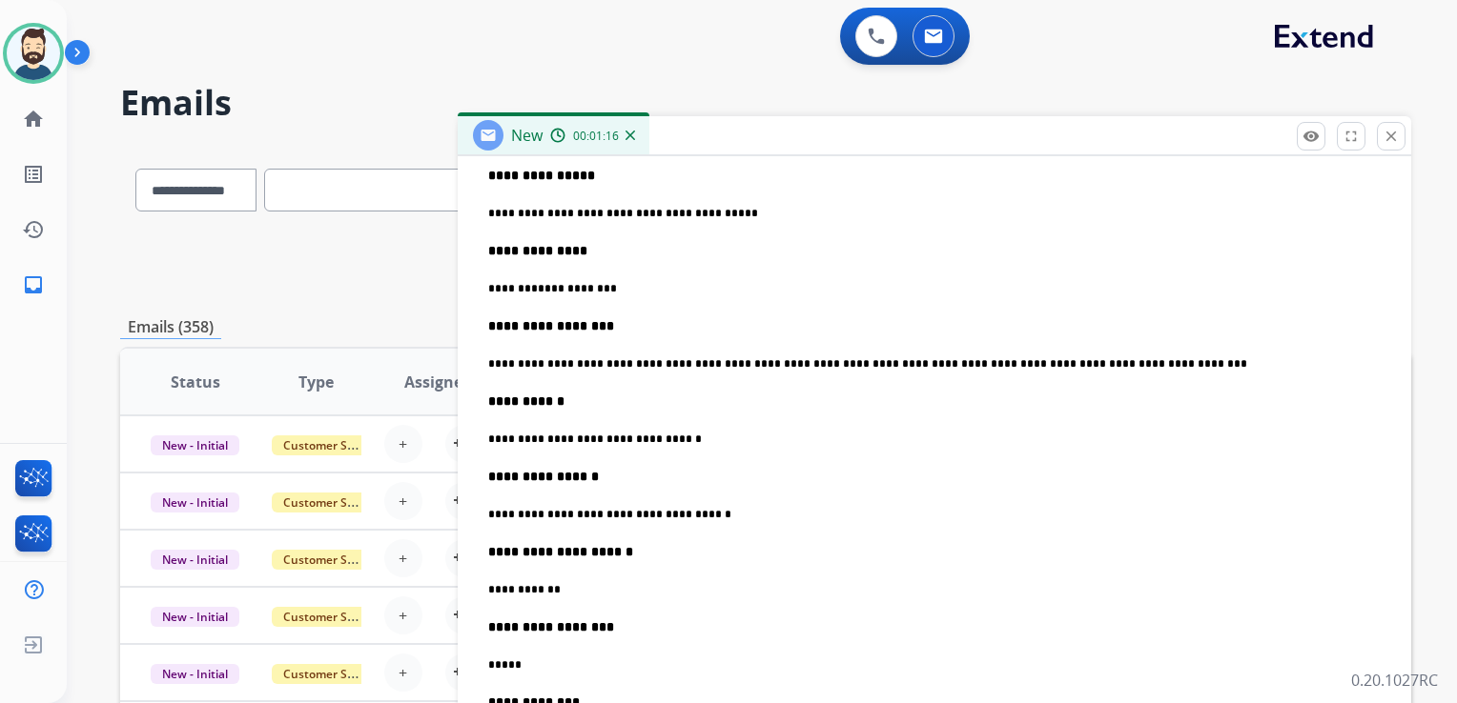
scroll to position [1144, 0]
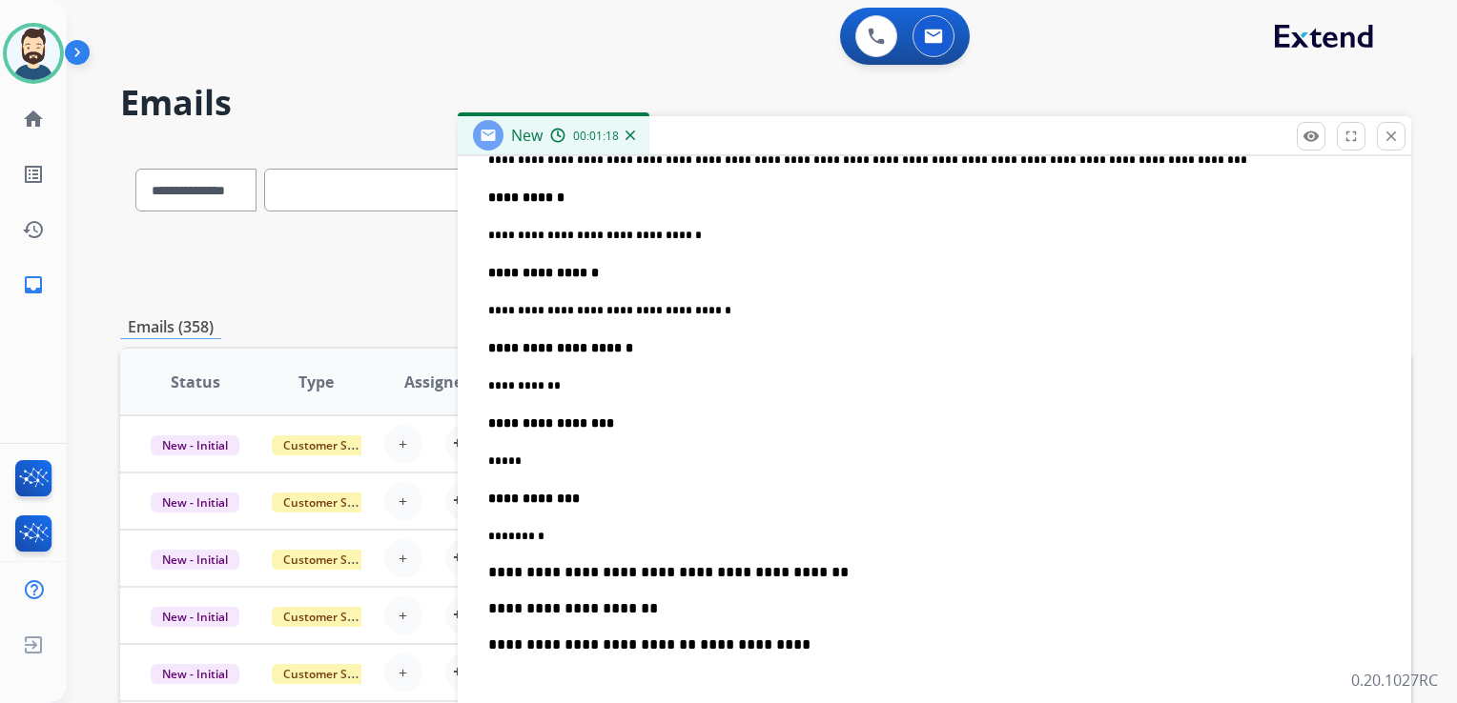
click at [790, 569] on p "**********" at bounding box center [926, 572] width 877 height 17
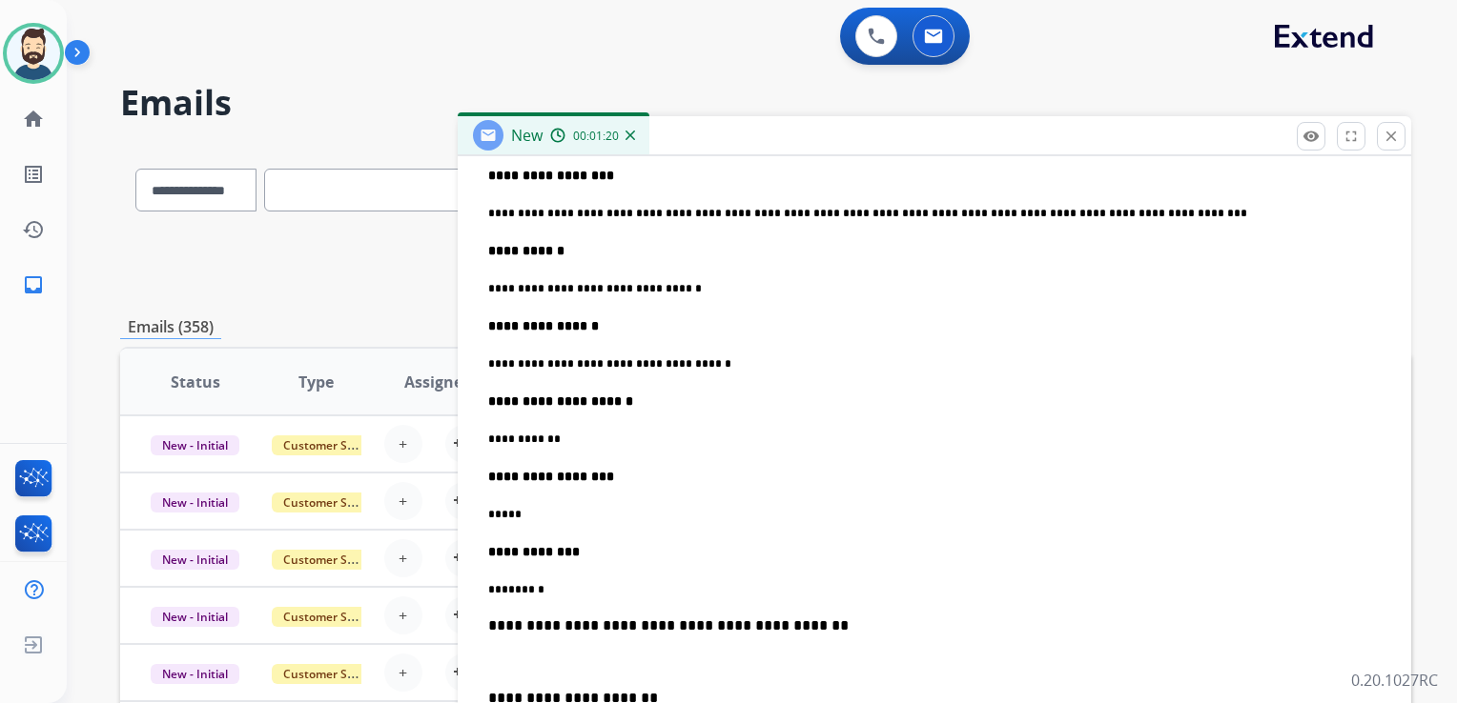
scroll to position [1049, 0]
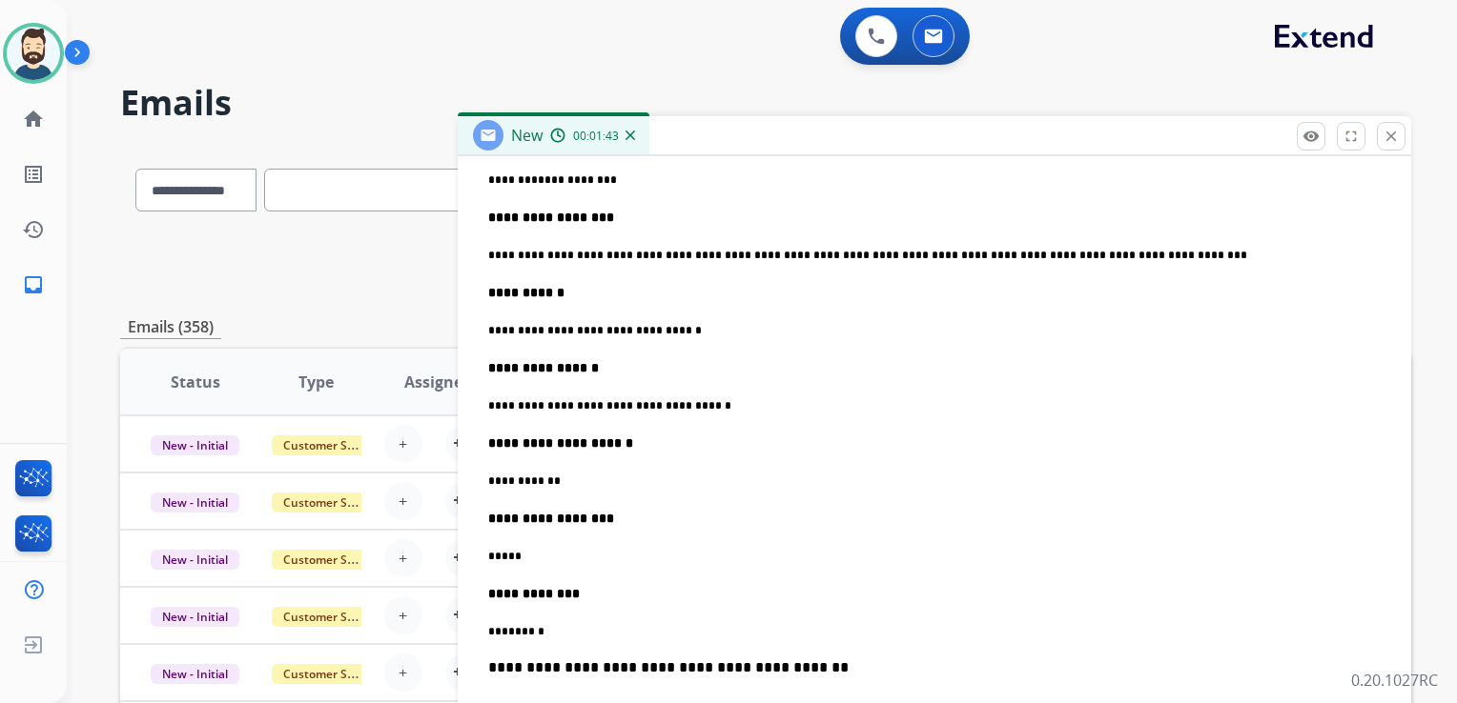
click at [1186, 256] on p "**********" at bounding box center [926, 255] width 877 height 17
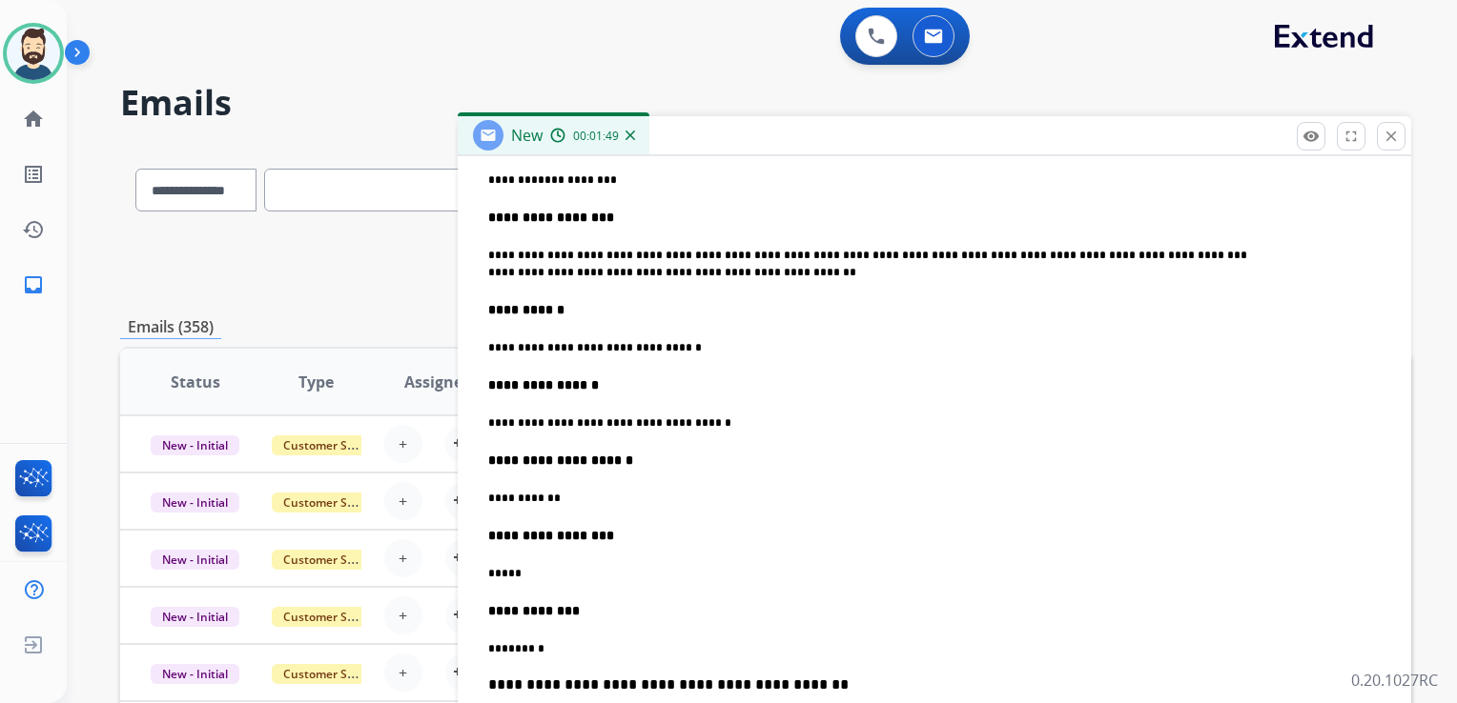
click at [495, 277] on p "**********" at bounding box center [926, 264] width 877 height 34
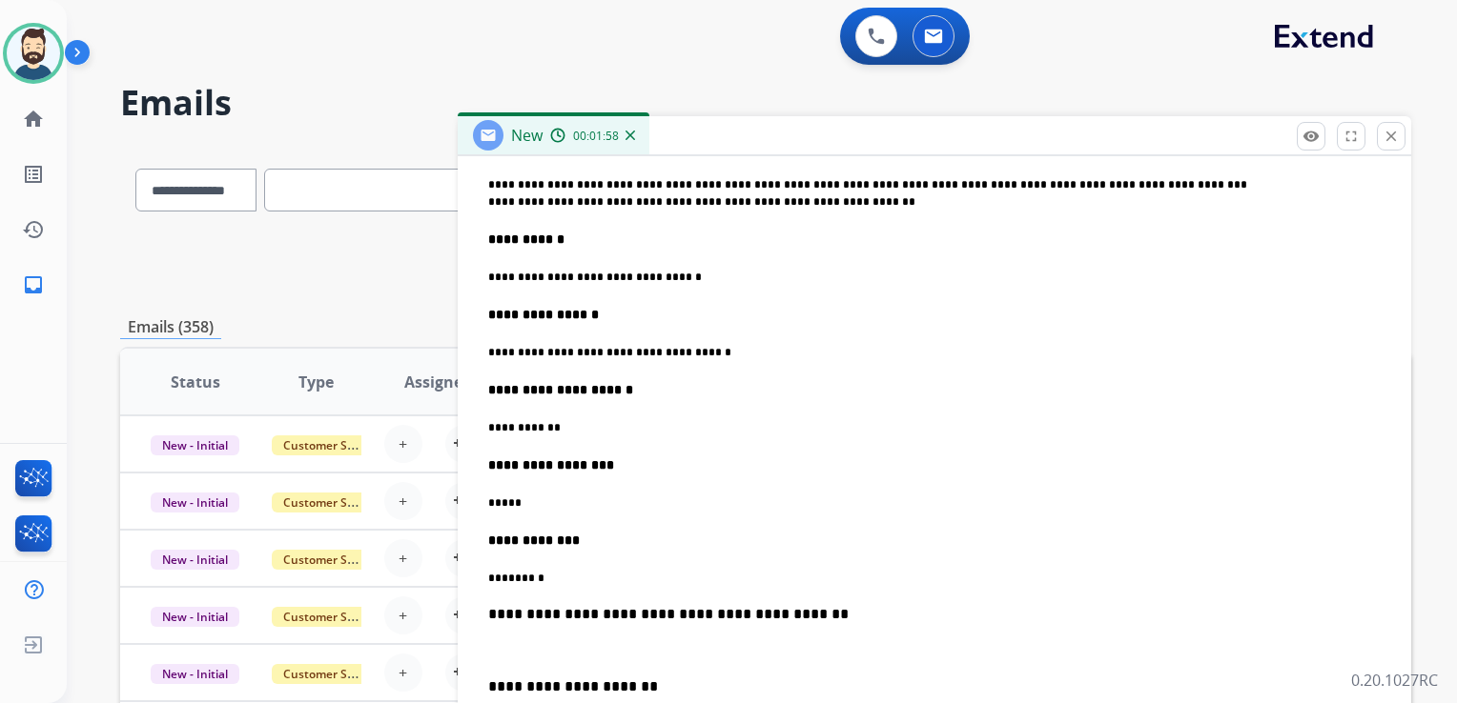
scroll to position [1239, 0]
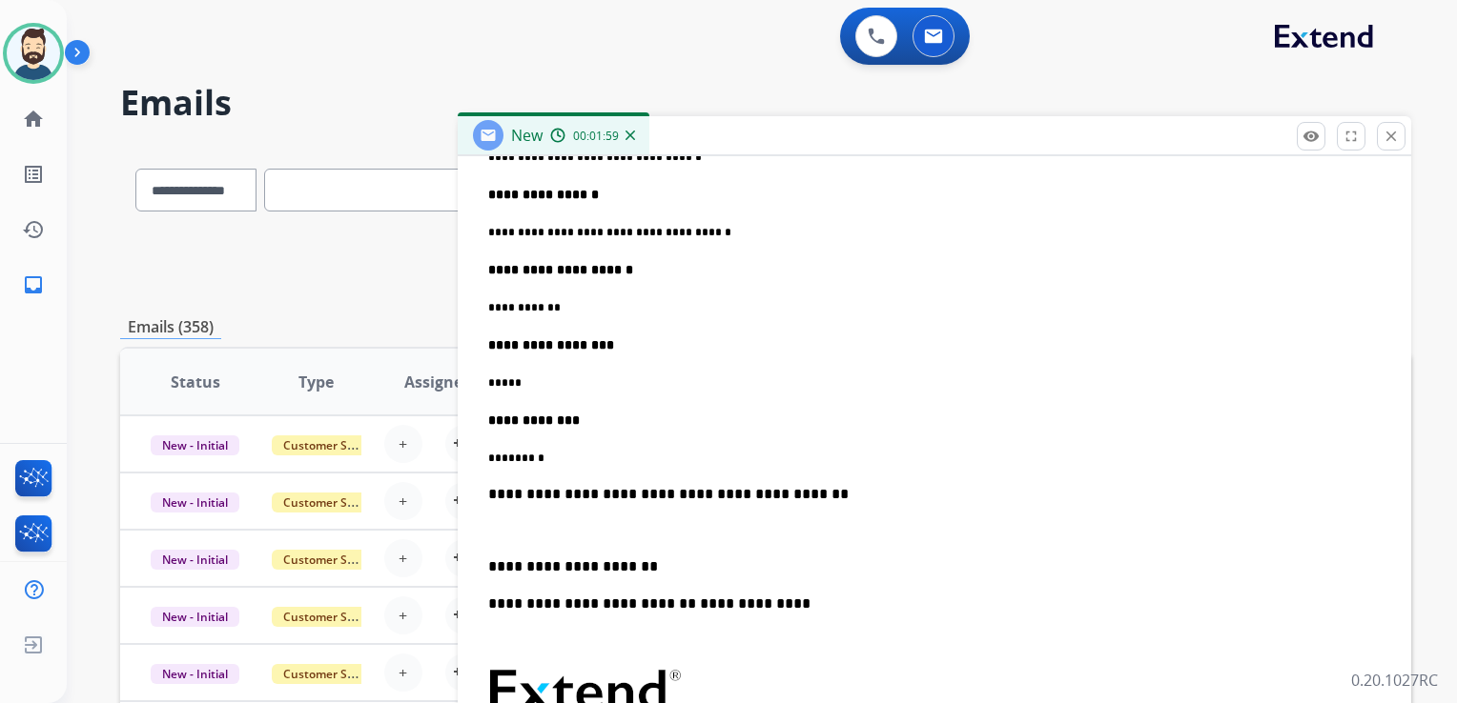
click at [573, 458] on p "*** ******" at bounding box center [926, 458] width 877 height 17
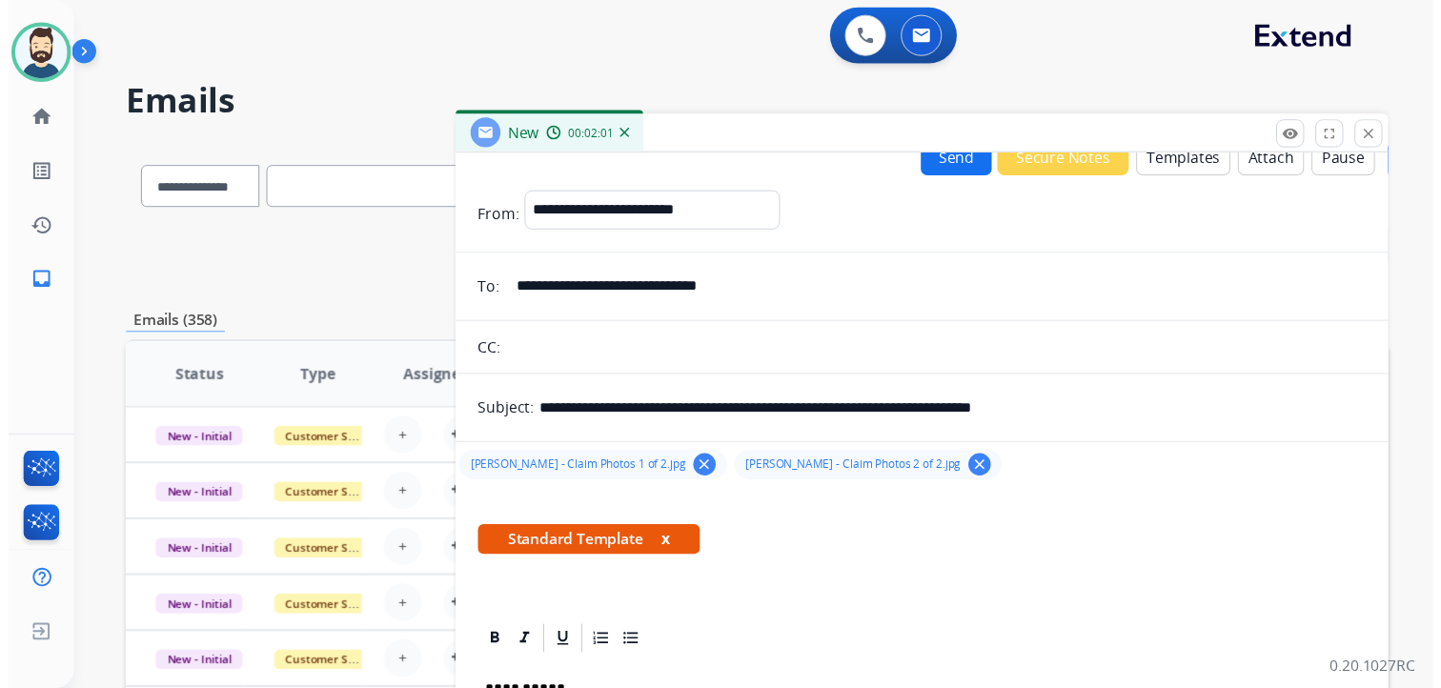
scroll to position [0, 0]
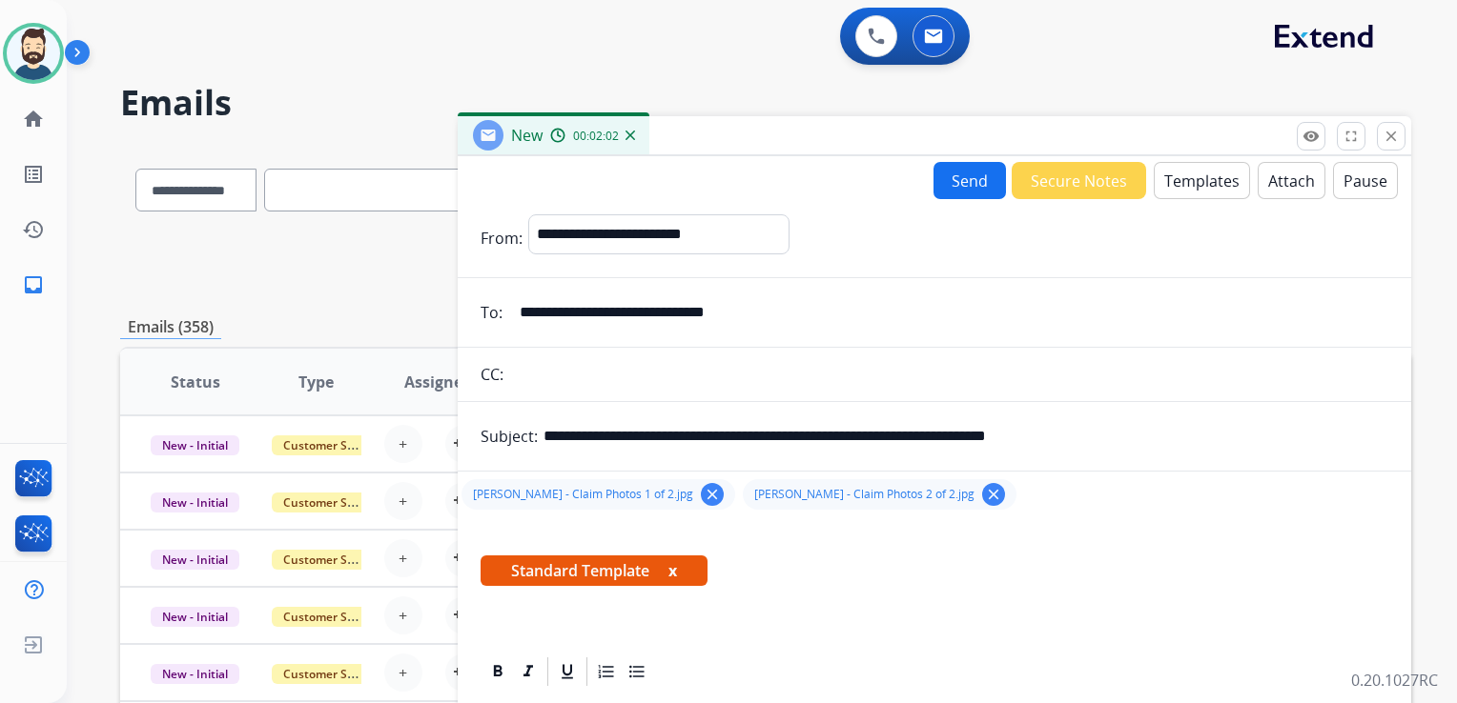
click at [947, 181] on button "Send" at bounding box center [969, 180] width 72 height 37
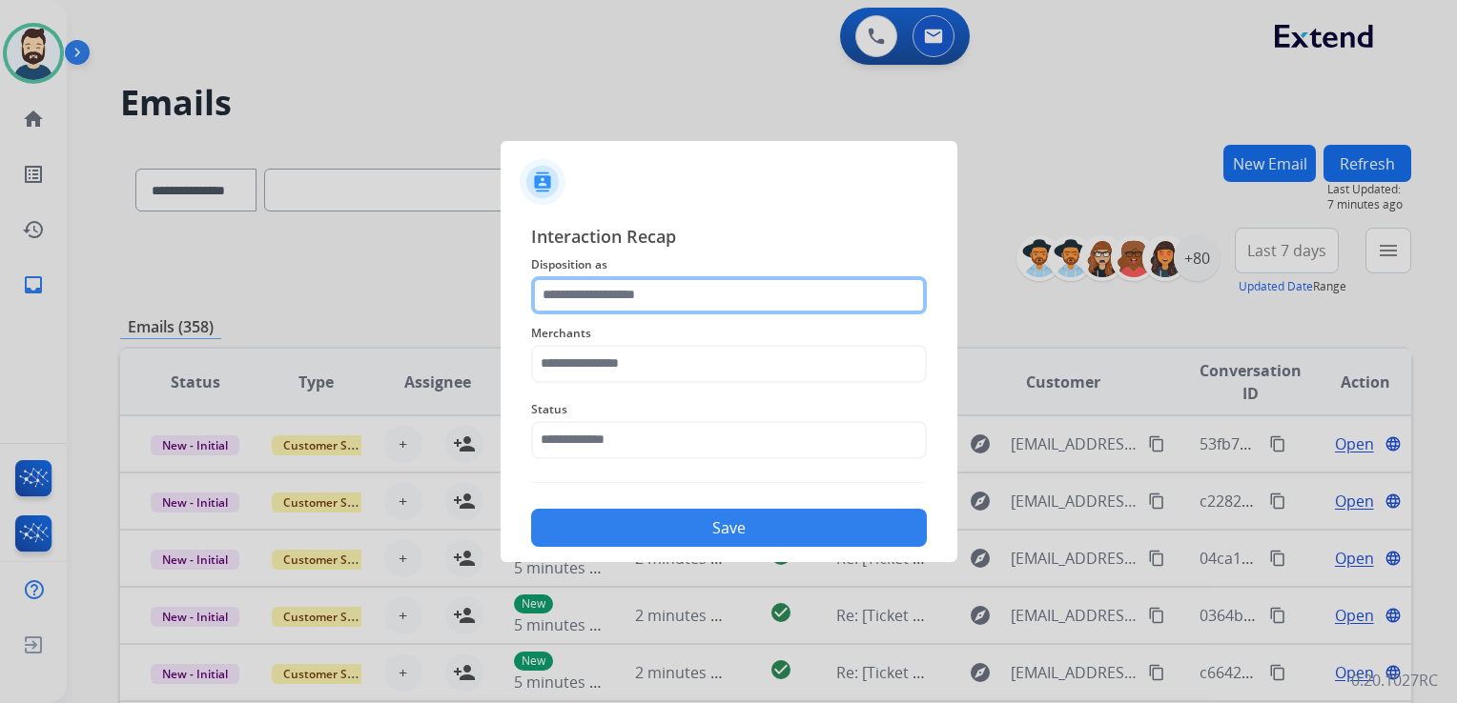
drag, startPoint x: 564, startPoint y: 318, endPoint x: 568, endPoint y: 306, distance: 13.0
click at [568, 306] on input "text" at bounding box center [729, 295] width 396 height 38
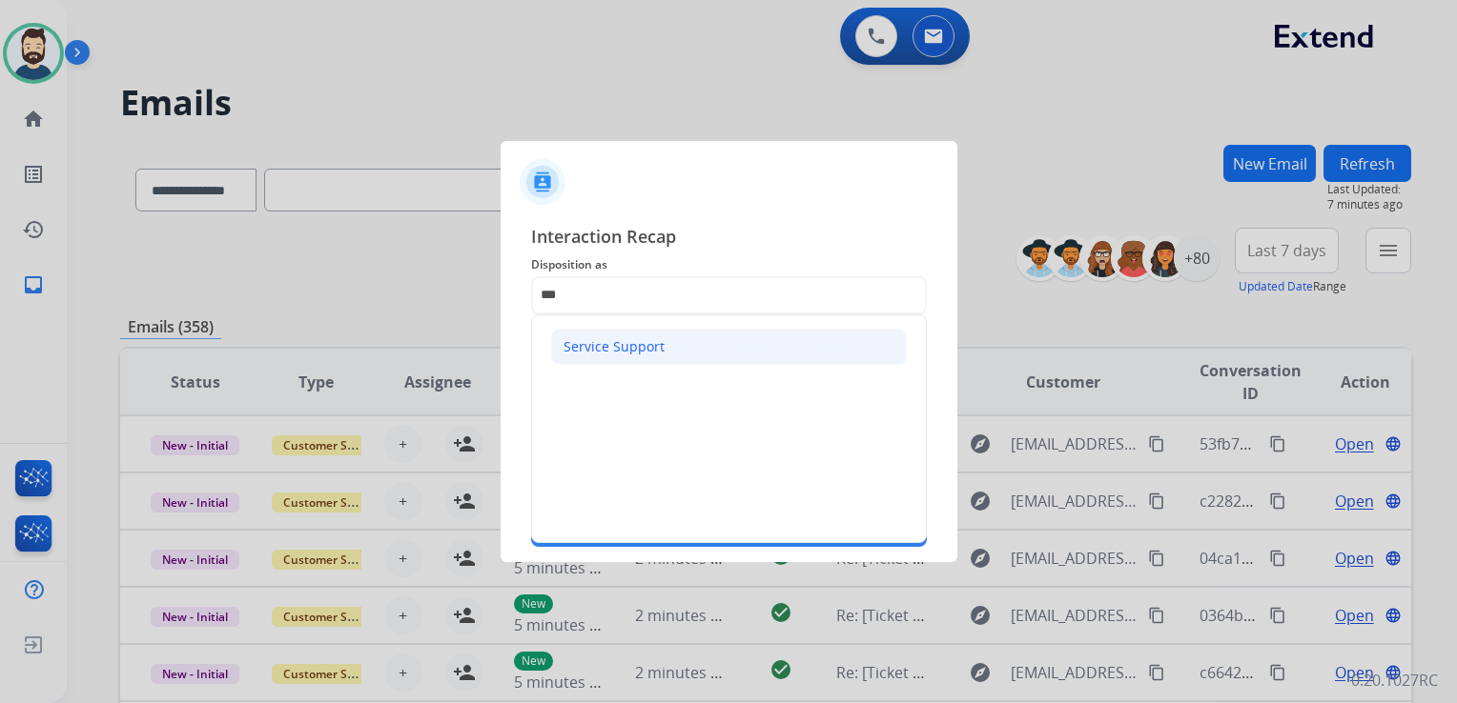
click at [571, 347] on div "Service Support" at bounding box center [613, 346] width 101 height 19
type input "**********"
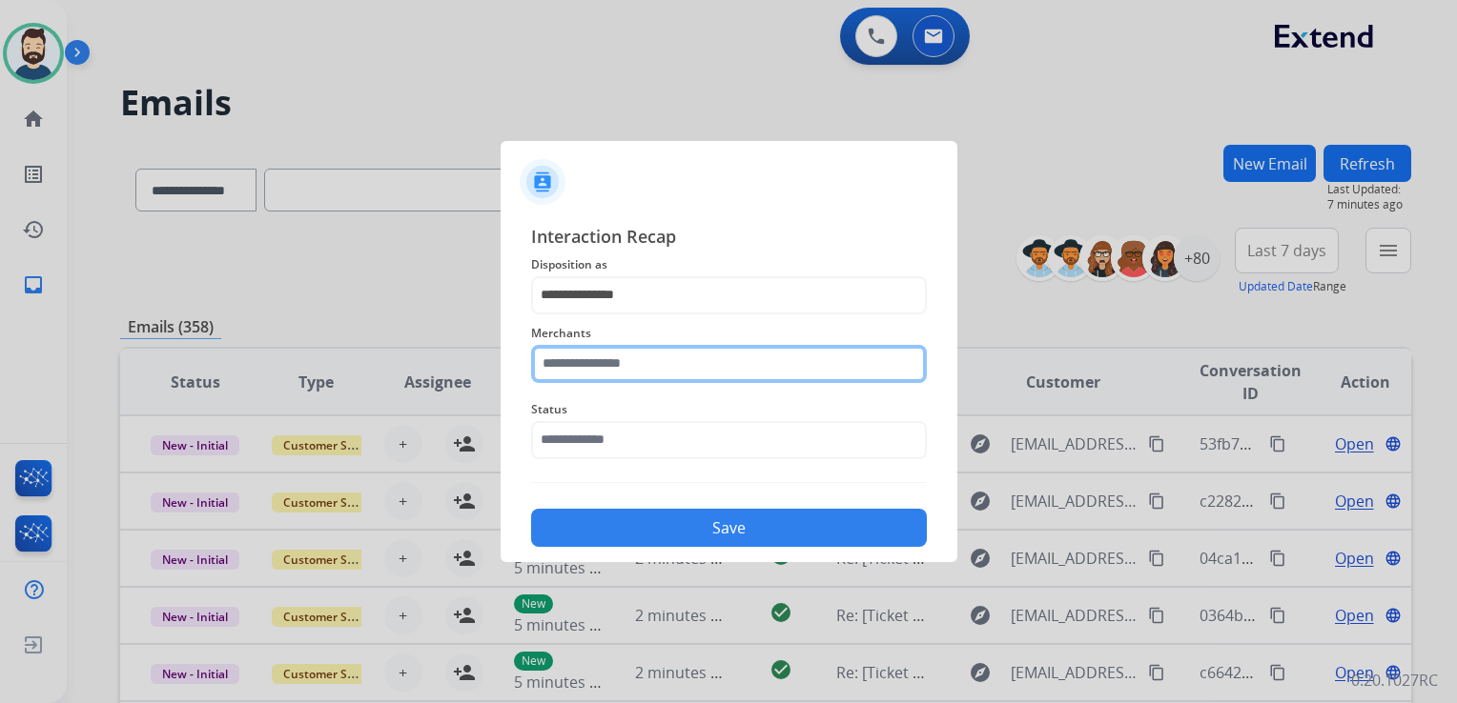
click at [572, 347] on input "text" at bounding box center [729, 364] width 396 height 38
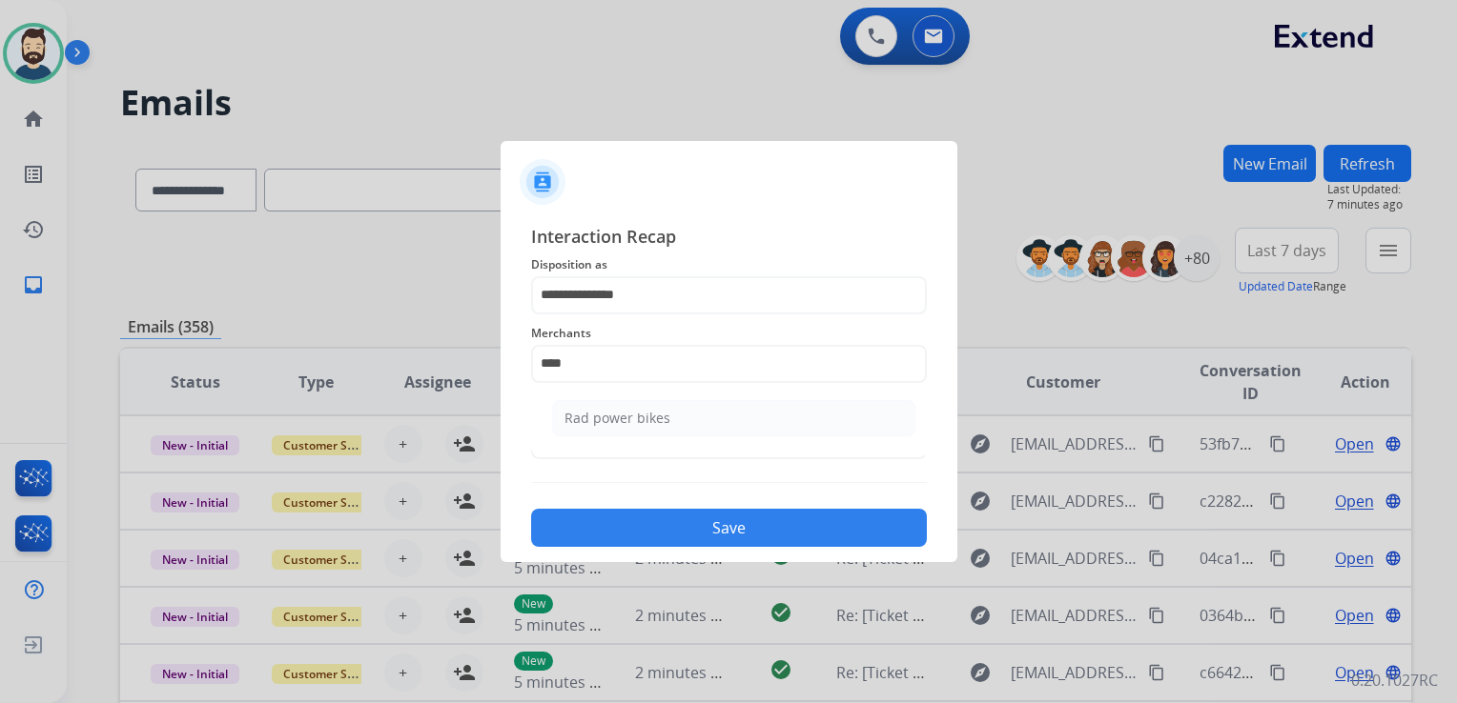
click at [590, 415] on div "Rad power bikes" at bounding box center [617, 418] width 106 height 19
type input "**********"
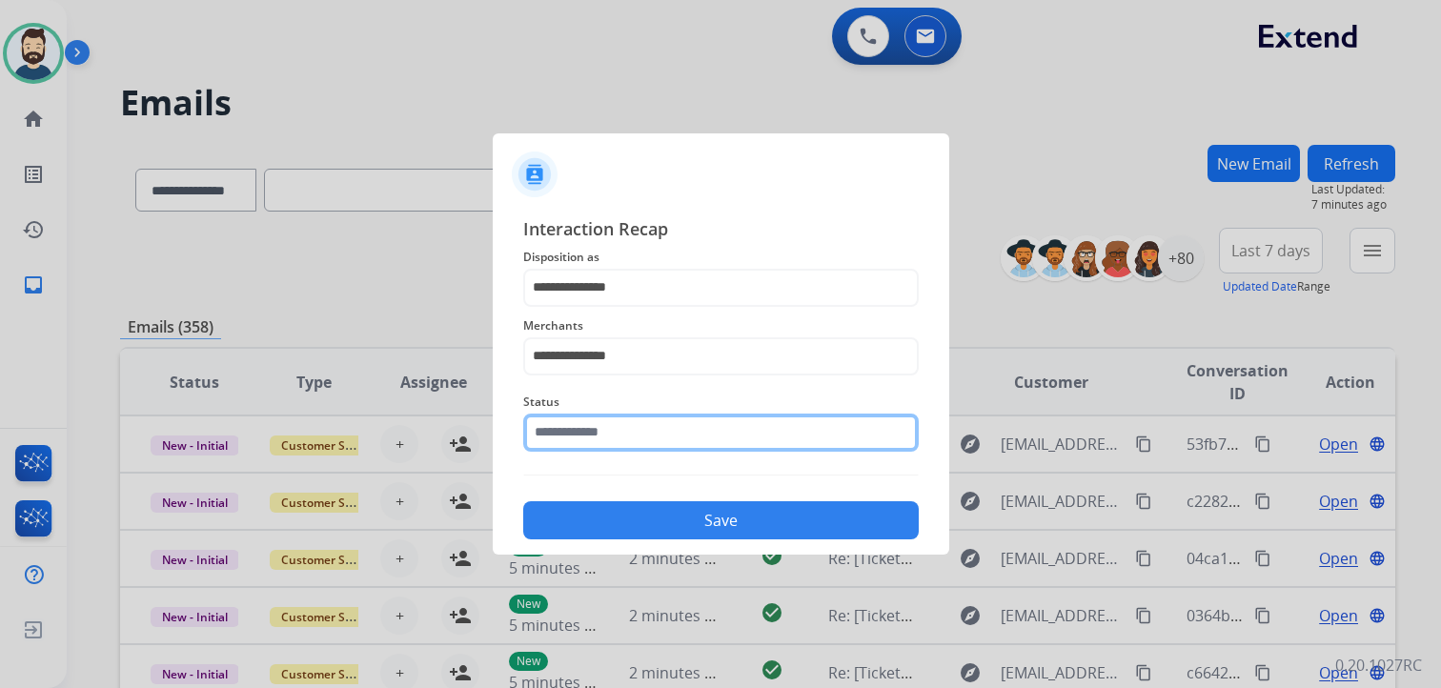
drag, startPoint x: 604, startPoint y: 436, endPoint x: 614, endPoint y: 437, distance: 9.6
click at [606, 436] on input "text" at bounding box center [721, 433] width 396 height 38
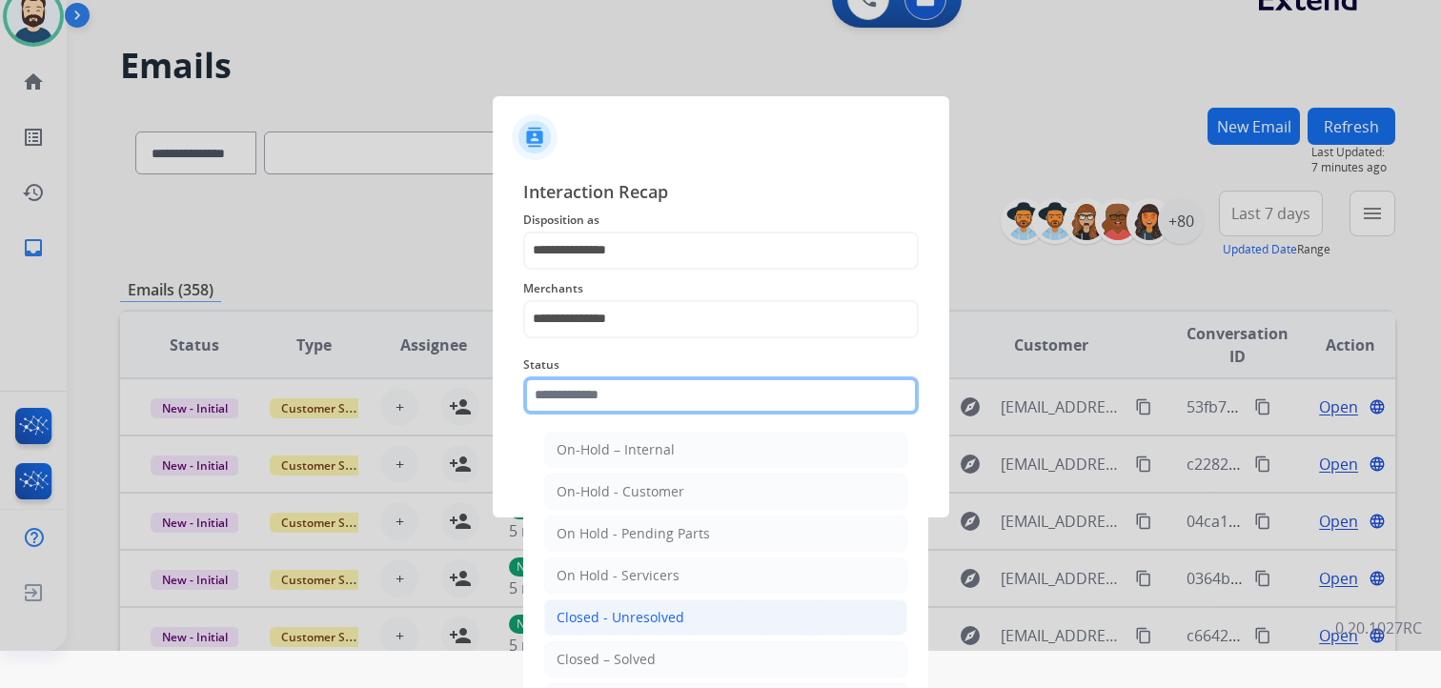
scroll to position [56, 0]
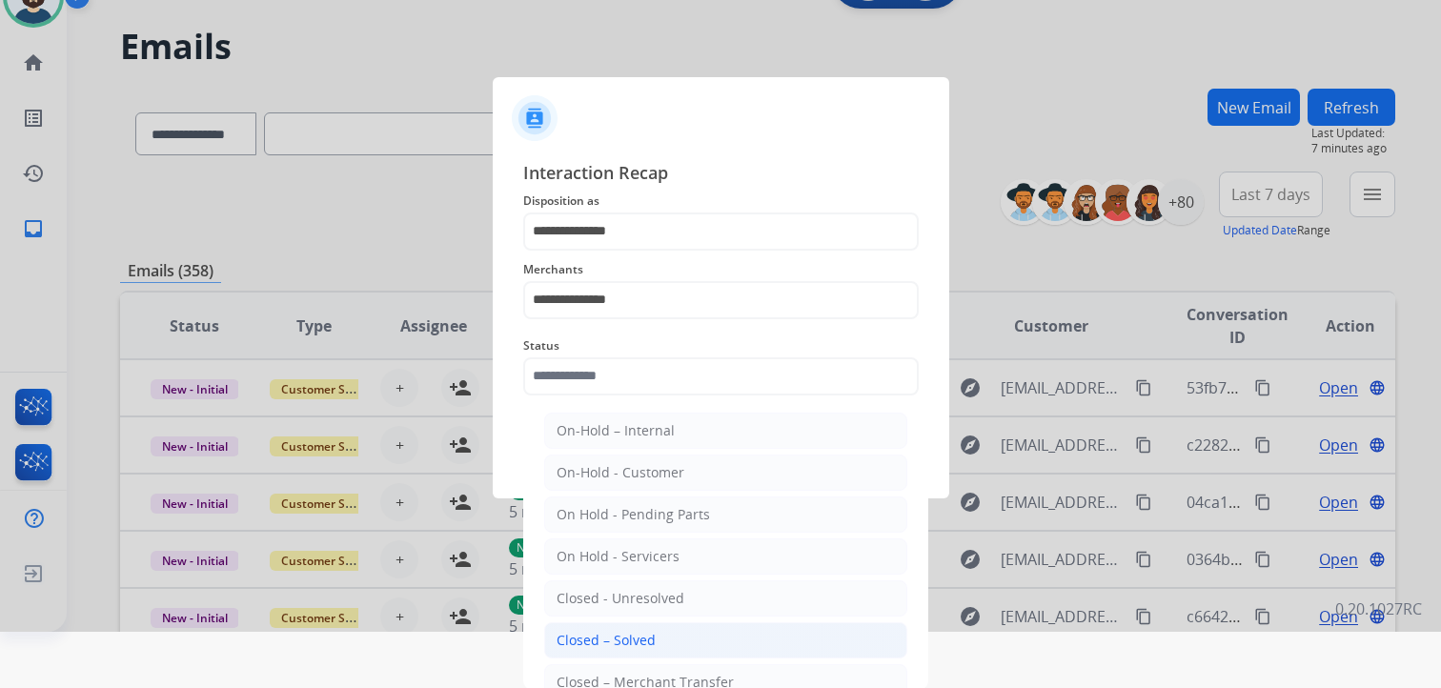
drag, startPoint x: 593, startPoint y: 640, endPoint x: 618, endPoint y: 602, distance: 44.7
click at [594, 639] on div "Closed – Solved" at bounding box center [606, 640] width 99 height 19
type input "**********"
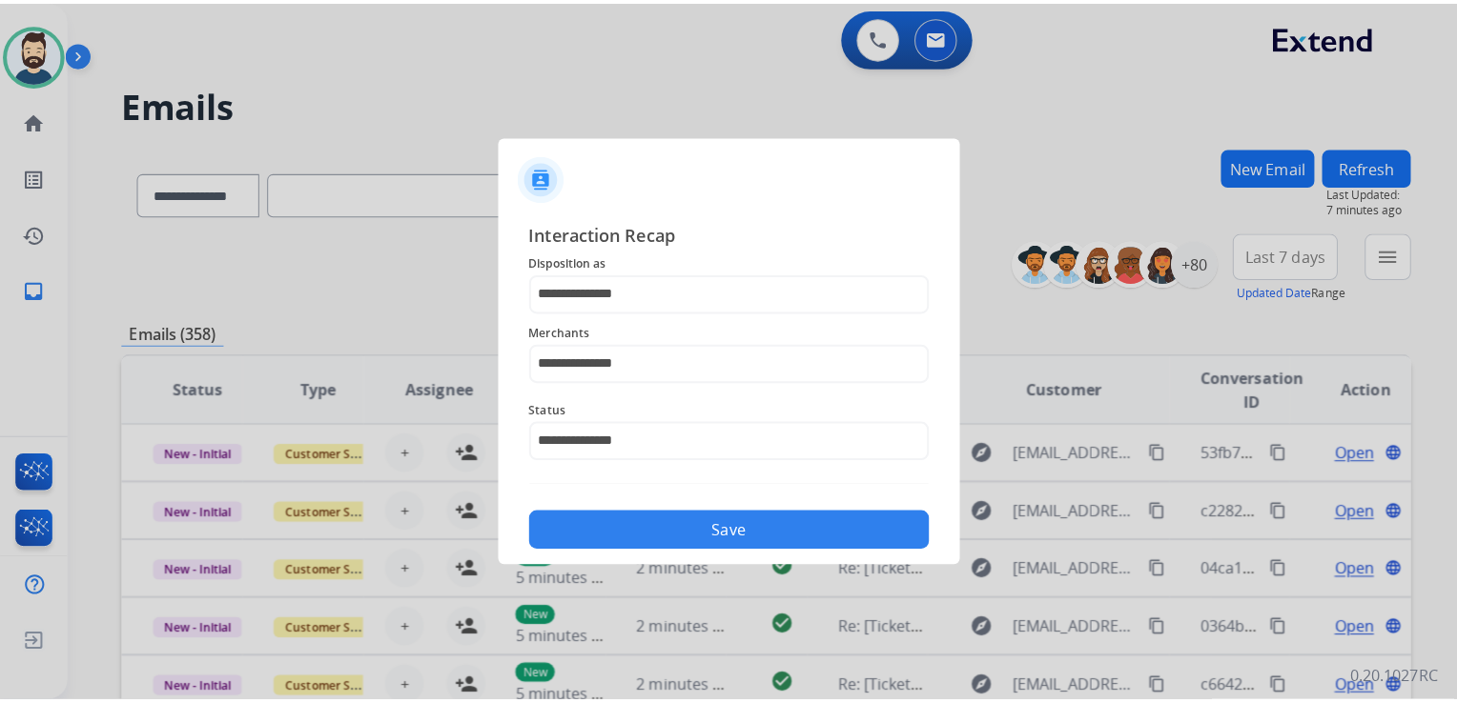
scroll to position [0, 0]
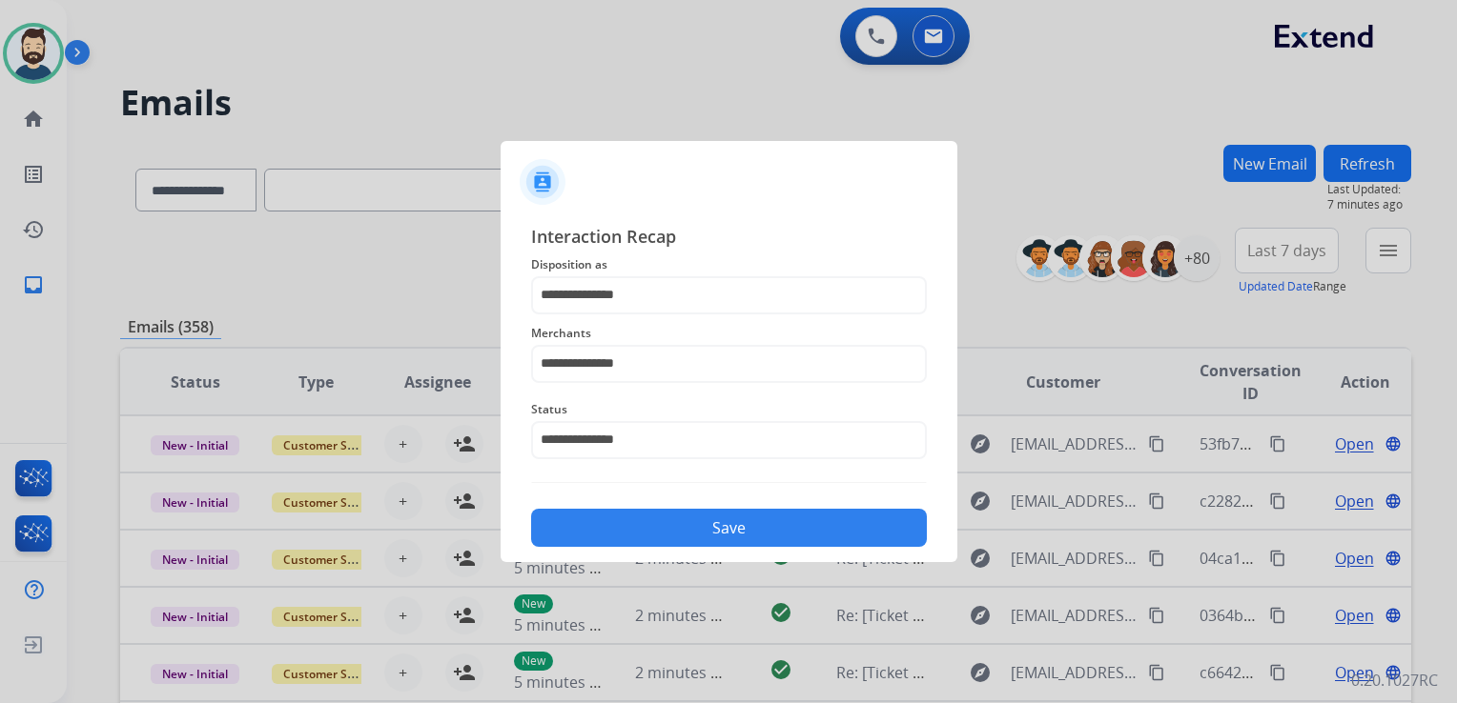
click at [657, 535] on button "Save" at bounding box center [729, 528] width 396 height 38
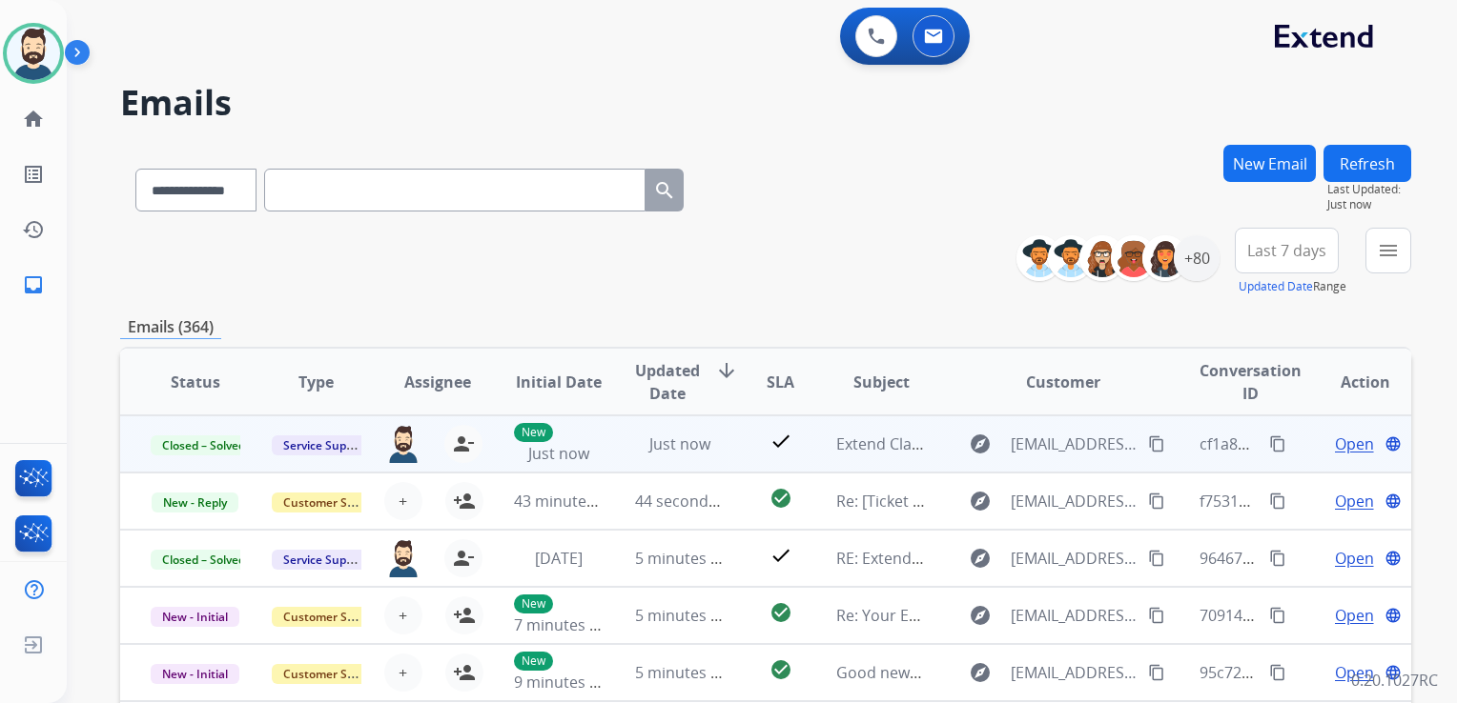
click at [1269, 437] on mat-icon "content_copy" at bounding box center [1277, 444] width 17 height 17
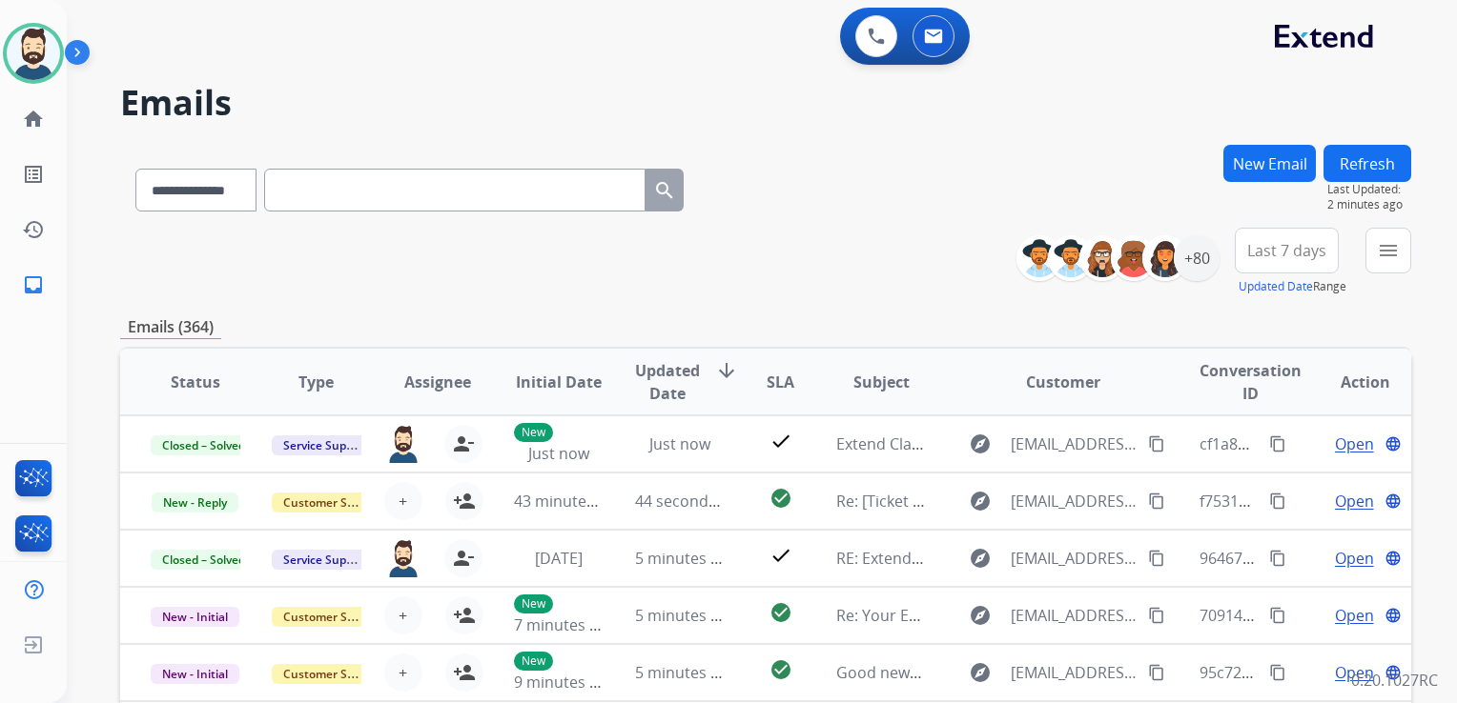
drag, startPoint x: 526, startPoint y: 132, endPoint x: 1000, endPoint y: 193, distance: 477.7
click at [530, 131] on div "**********" at bounding box center [739, 420] width 1344 height 703
click at [1259, 170] on button "New Email" at bounding box center [1269, 163] width 92 height 37
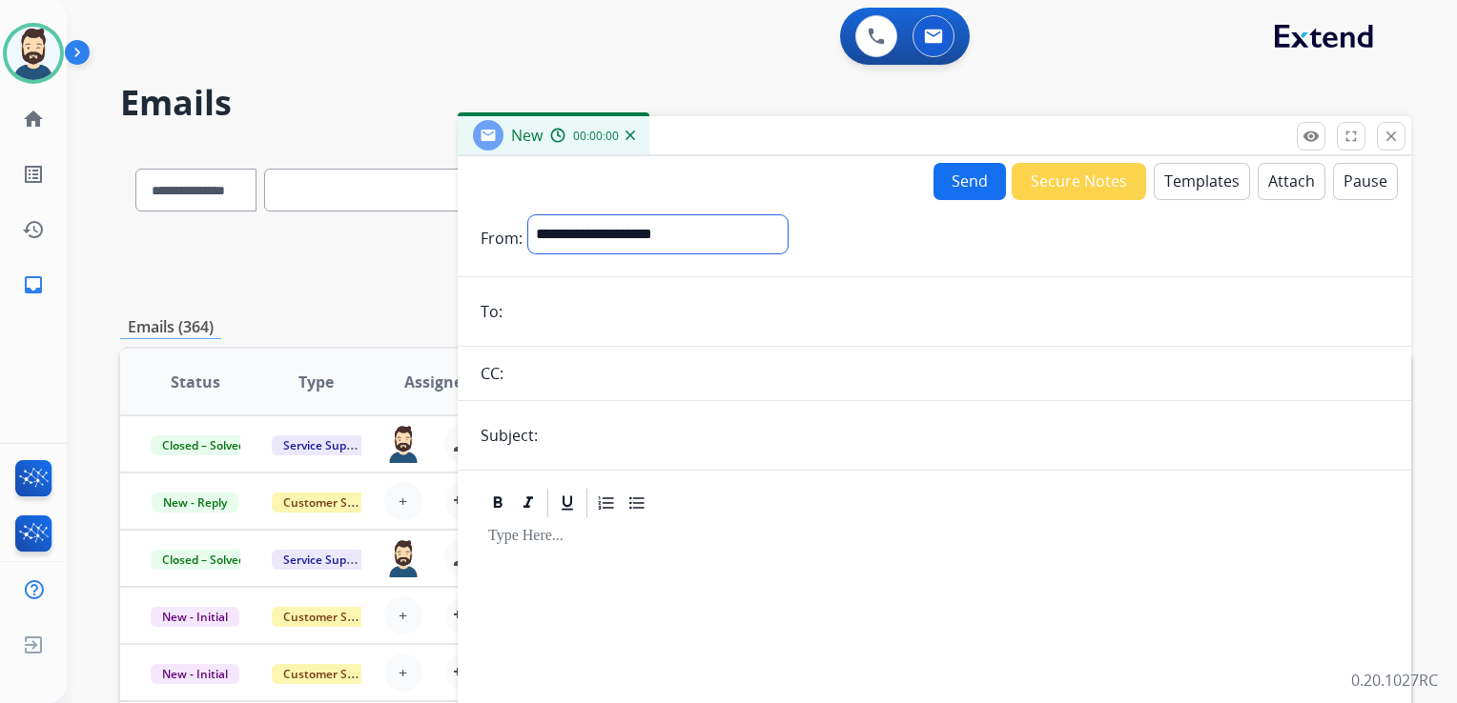
drag, startPoint x: 571, startPoint y: 239, endPoint x: 547, endPoint y: 254, distance: 27.8
click at [571, 239] on select "**********" at bounding box center [657, 234] width 259 height 38
select select "**********"
click at [528, 215] on select "**********" at bounding box center [657, 234] width 259 height 38
click at [591, 307] on input "email" at bounding box center [948, 314] width 880 height 38
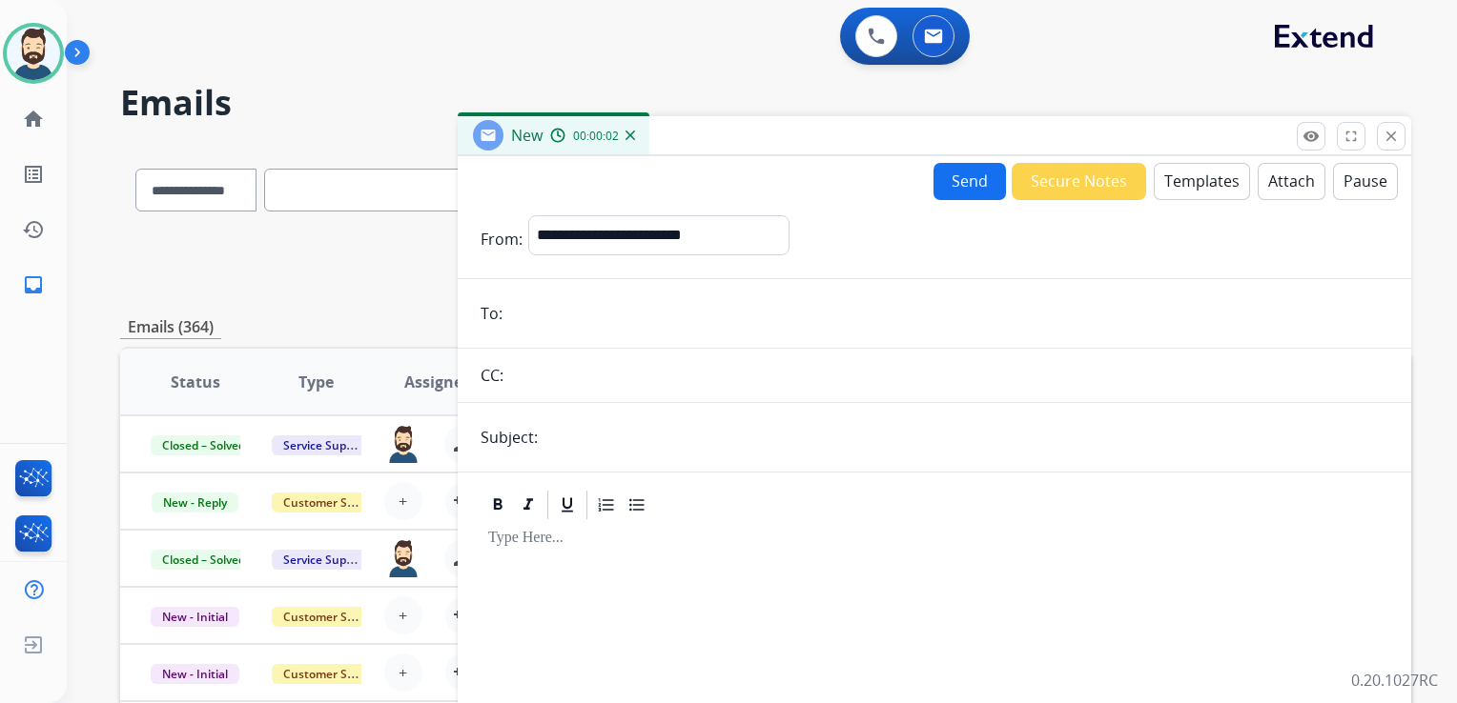
paste input "**********"
type input "**********"
click at [618, 452] on input "text" at bounding box center [965, 437] width 845 height 38
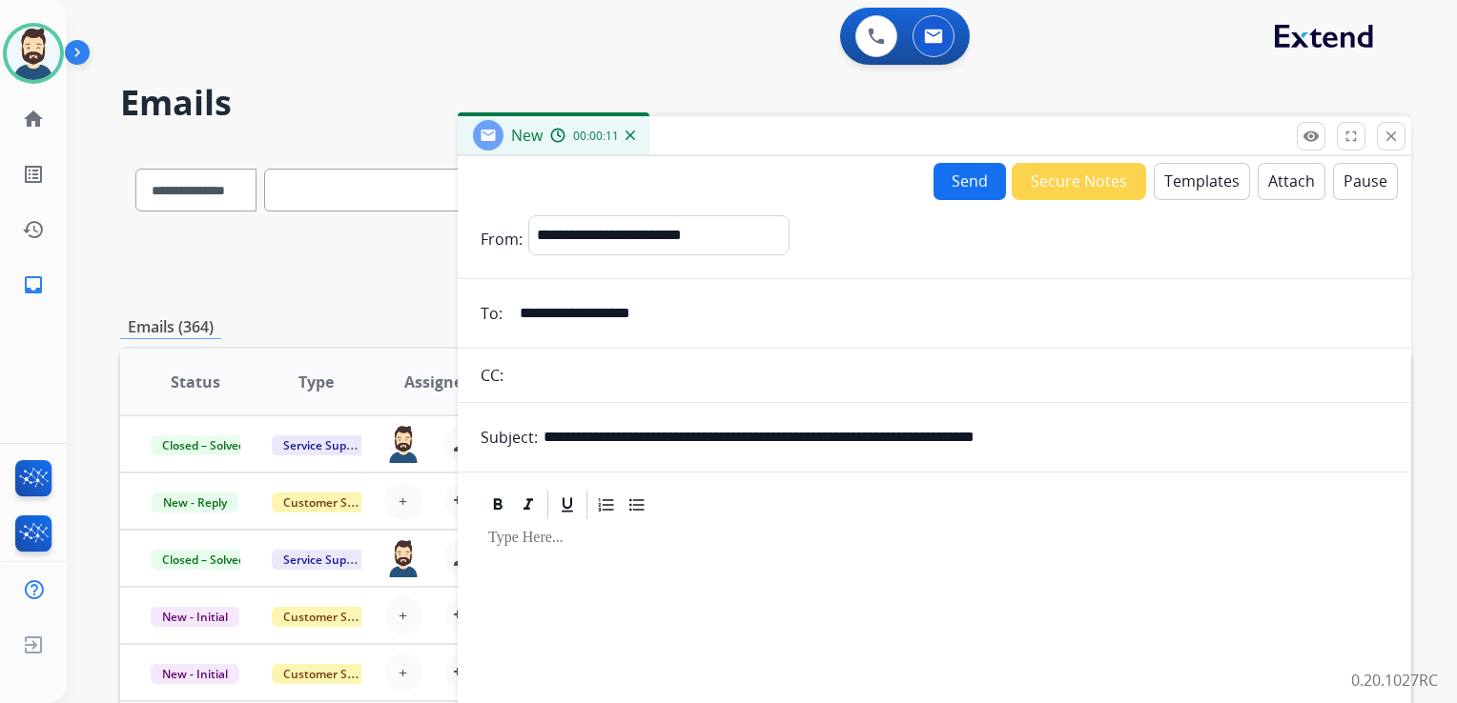
drag, startPoint x: 805, startPoint y: 436, endPoint x: 1113, endPoint y: 436, distance: 308.8
click at [1113, 436] on input "**********" at bounding box center [965, 437] width 845 height 38
paste input "text"
drag, startPoint x: 649, startPoint y: 439, endPoint x: 723, endPoint y: 438, distance: 73.4
click at [723, 438] on input "**********" at bounding box center [965, 437] width 845 height 38
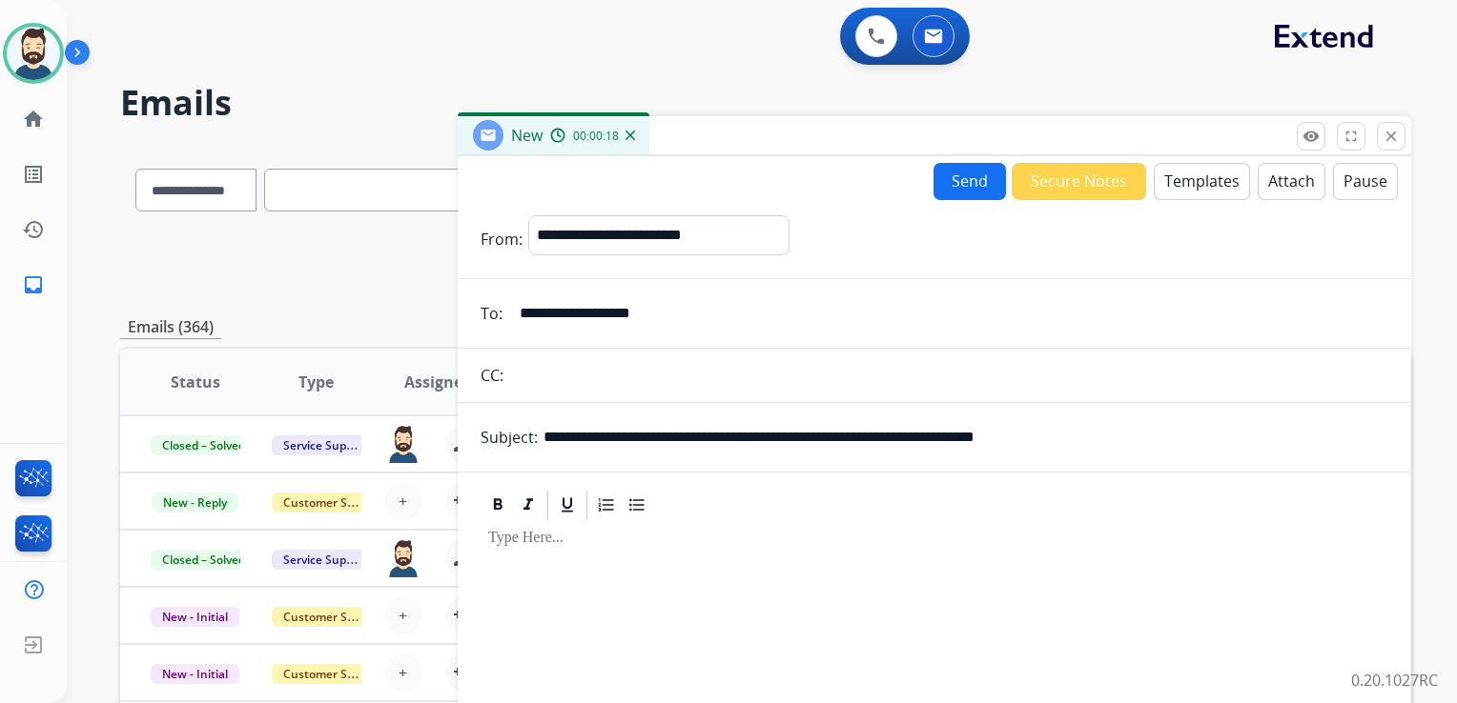
paste input "**"
type input "**********"
drag, startPoint x: 599, startPoint y: 581, endPoint x: 790, endPoint y: 483, distance: 214.9
click at [602, 580] on div at bounding box center [933, 685] width 907 height 327
click at [1156, 181] on button "Templates" at bounding box center [1201, 181] width 96 height 37
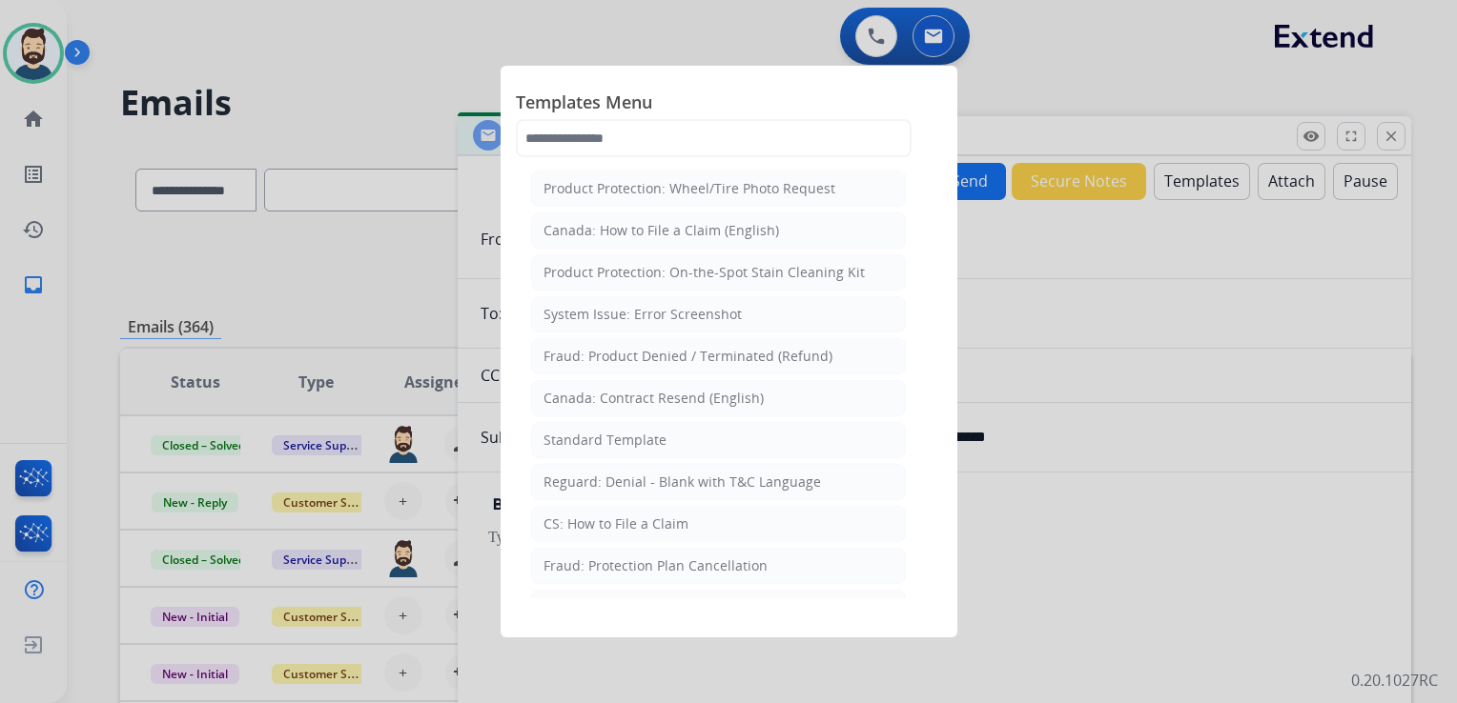
click at [620, 431] on div "Standard Template" at bounding box center [604, 440] width 123 height 19
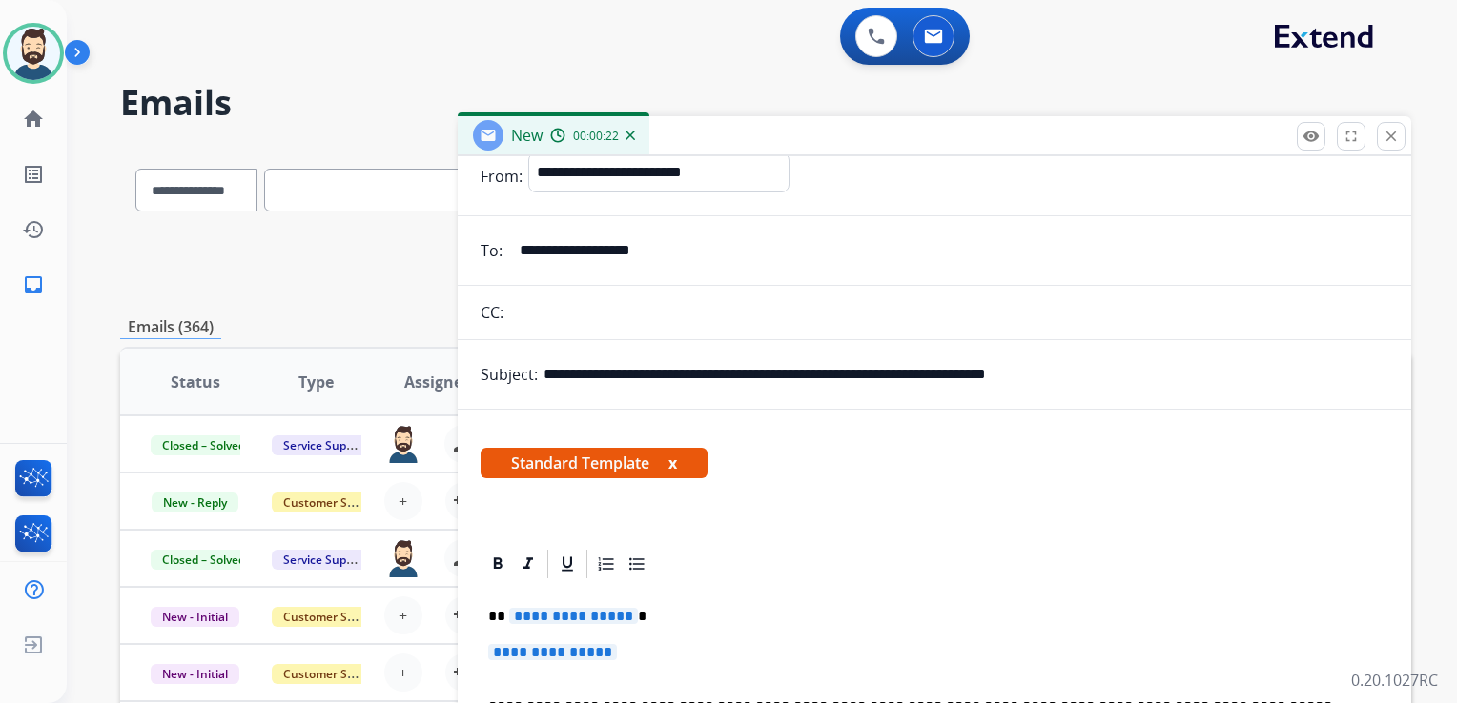
scroll to position [95, 0]
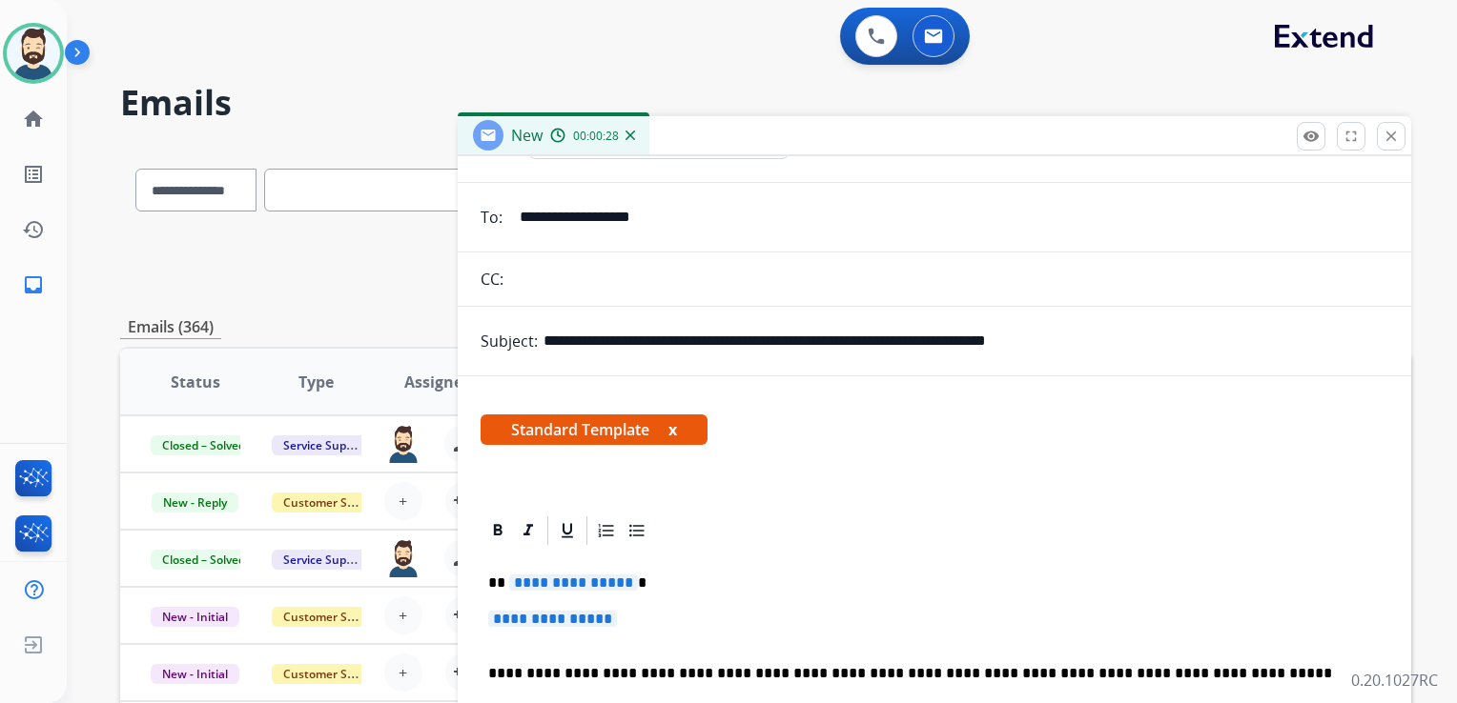
drag, startPoint x: 711, startPoint y: 576, endPoint x: 720, endPoint y: 557, distance: 20.9
click at [711, 575] on p "**********" at bounding box center [926, 583] width 877 height 17
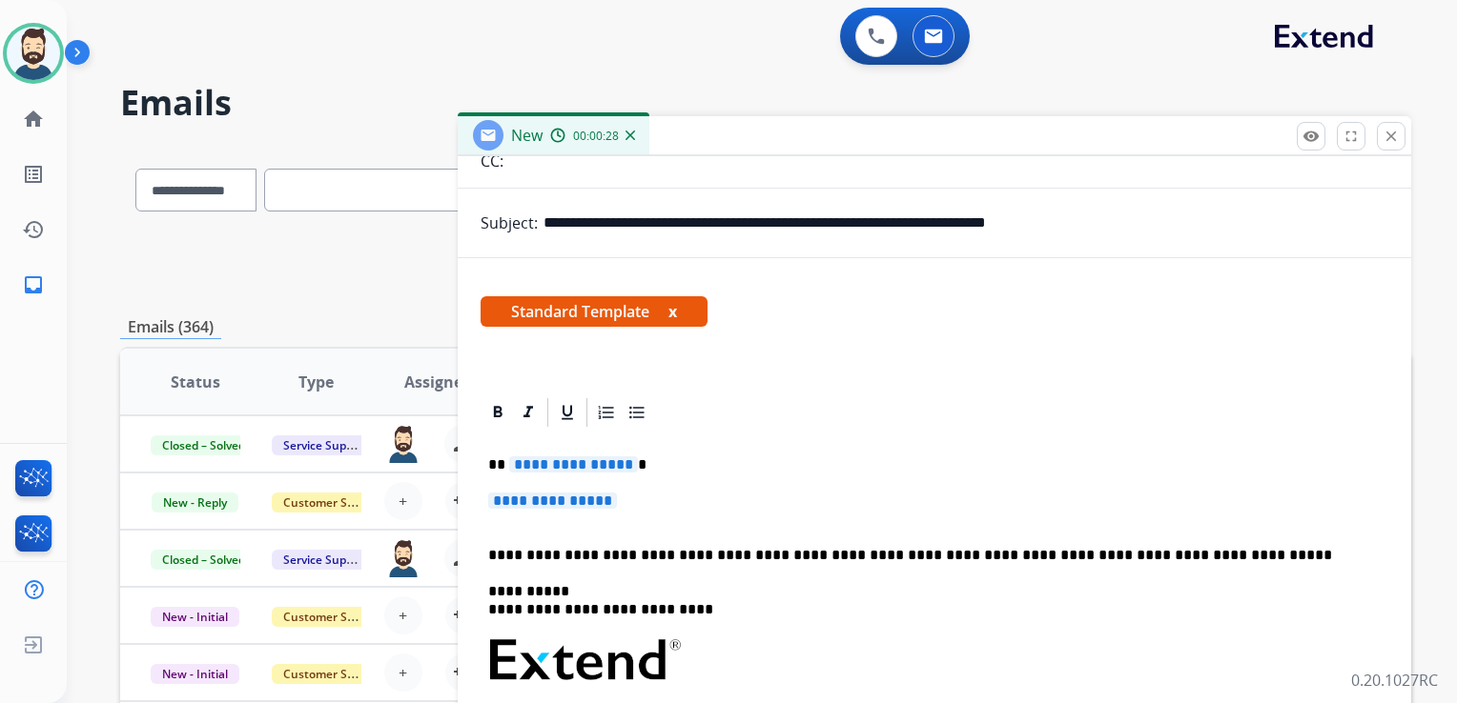
scroll to position [286, 0]
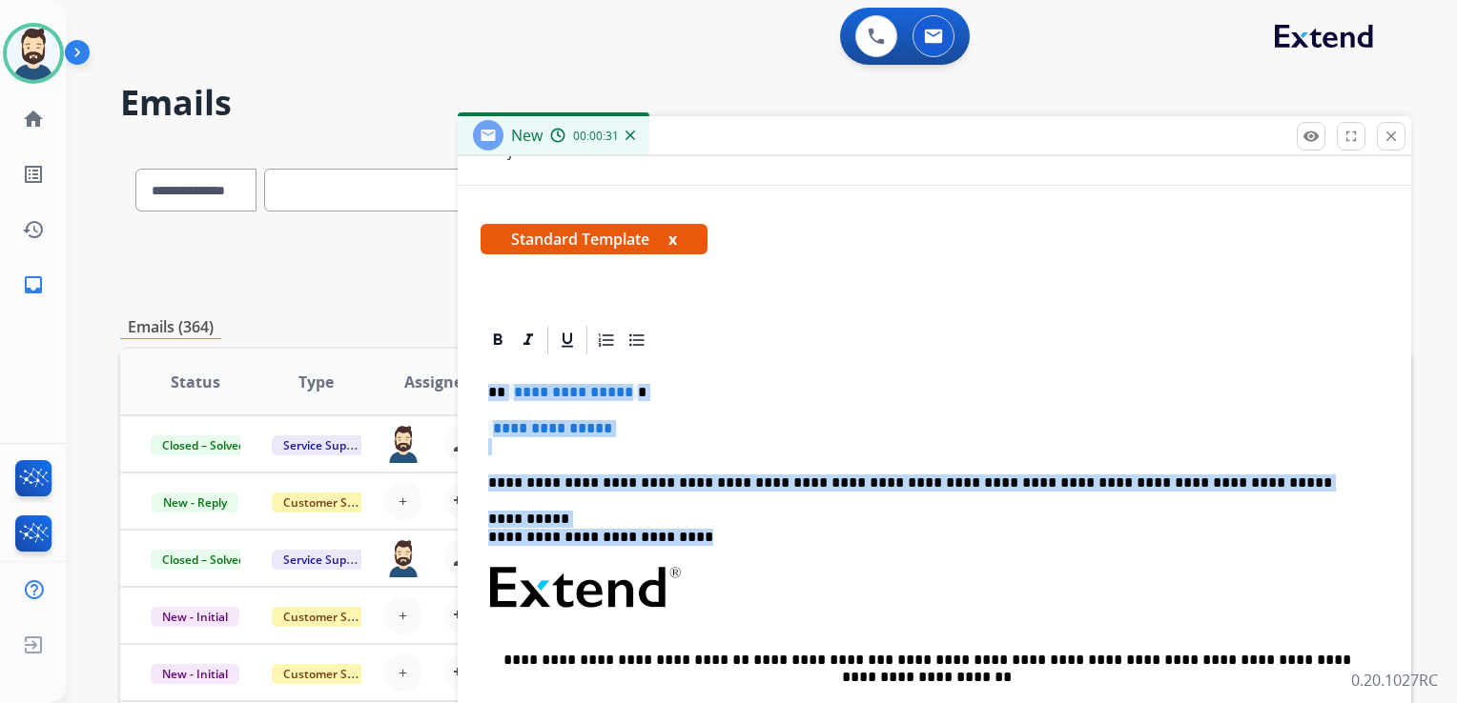
drag, startPoint x: 502, startPoint y: 398, endPoint x: 701, endPoint y: 529, distance: 237.4
click at [702, 531] on div "**********" at bounding box center [933, 632] width 907 height 551
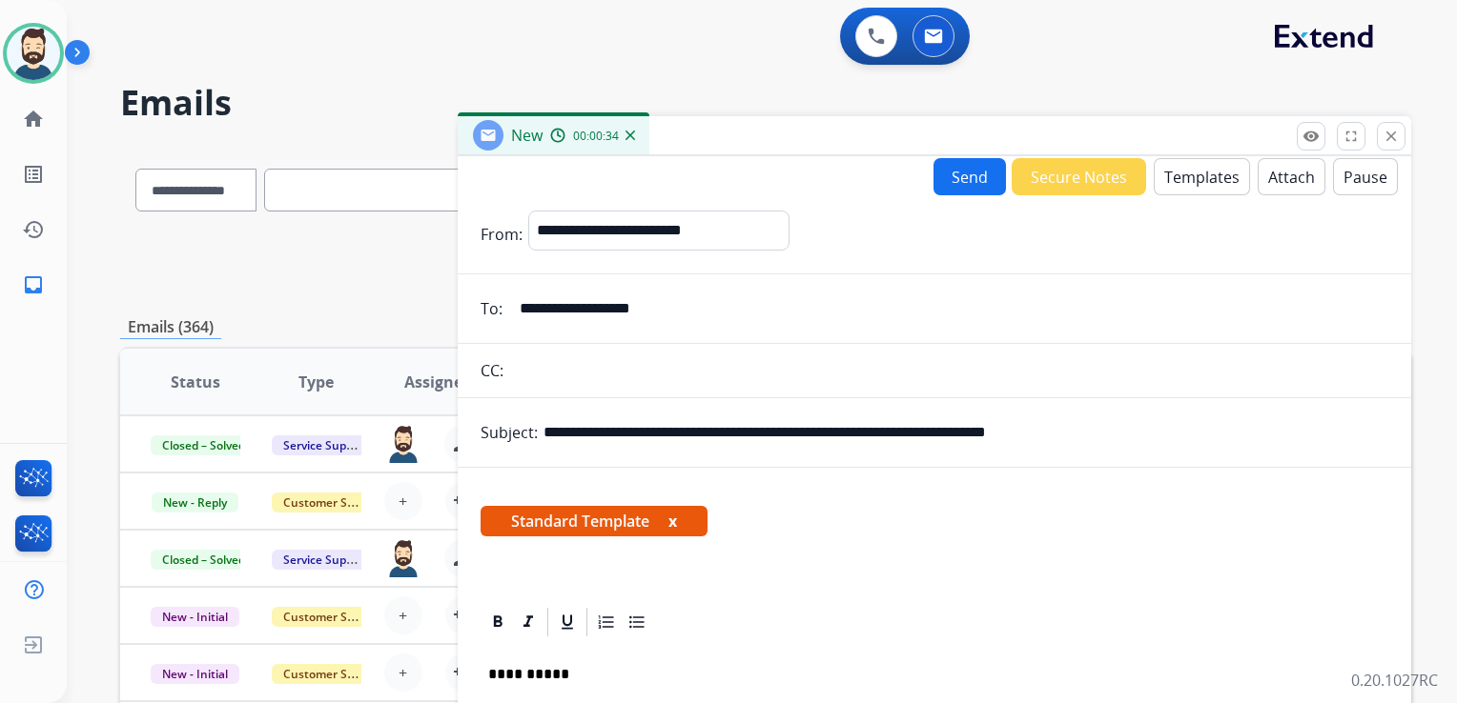
scroll to position [0, 0]
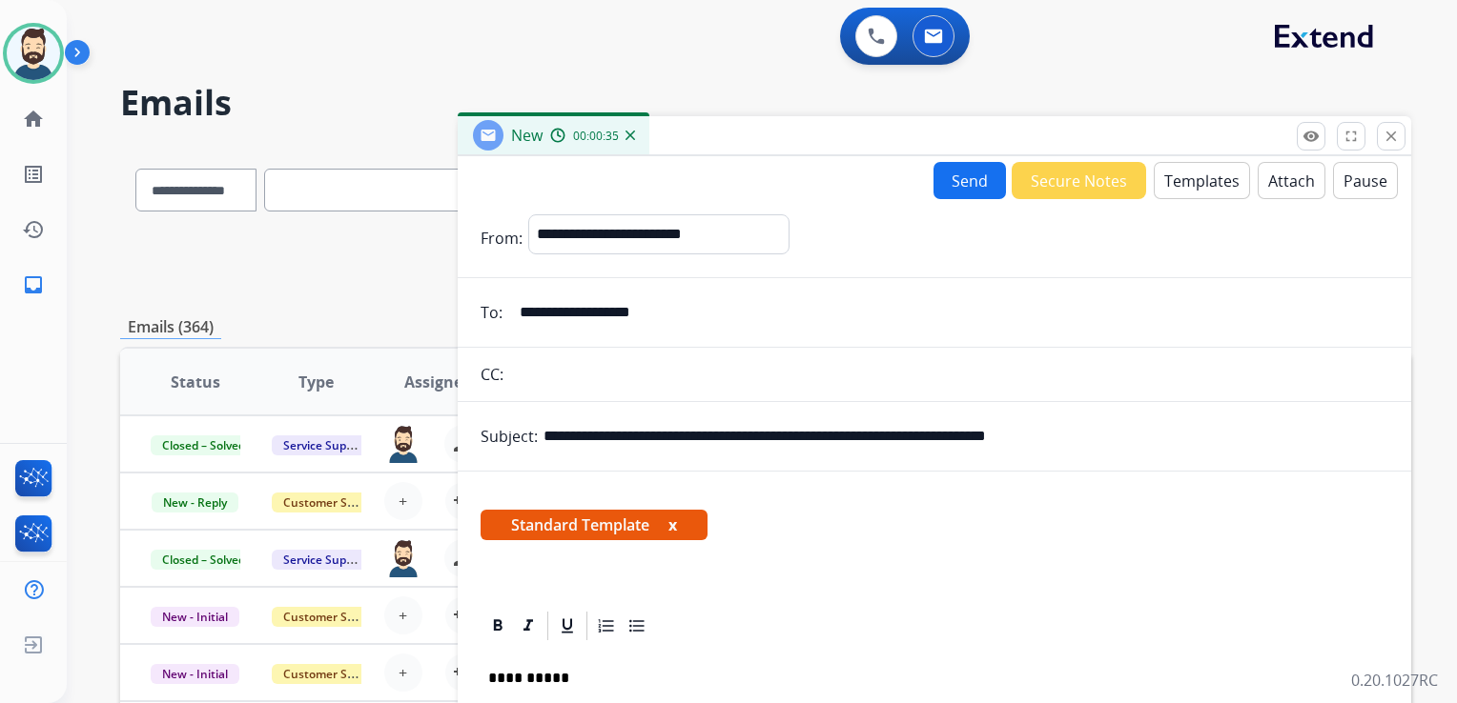
click at [1268, 190] on button "Attach" at bounding box center [1291, 180] width 68 height 37
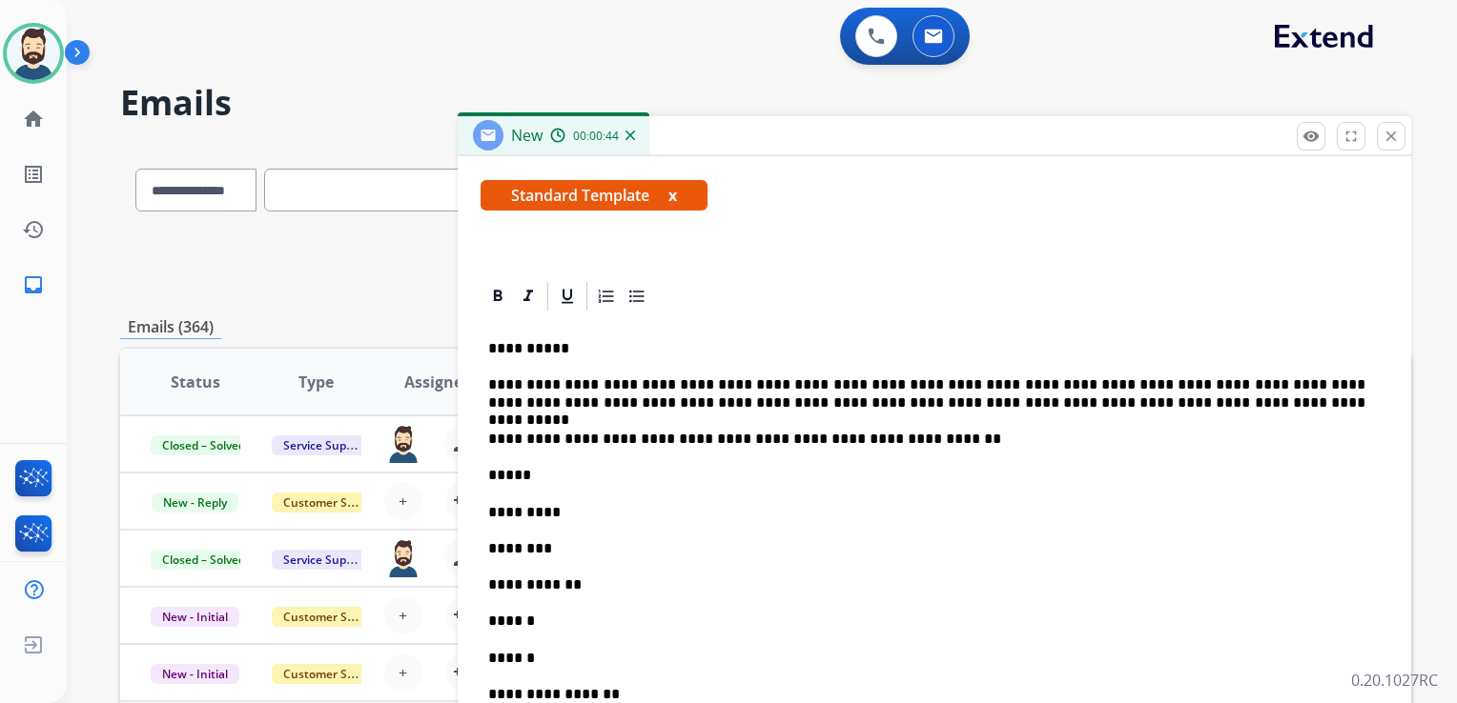
scroll to position [477, 0]
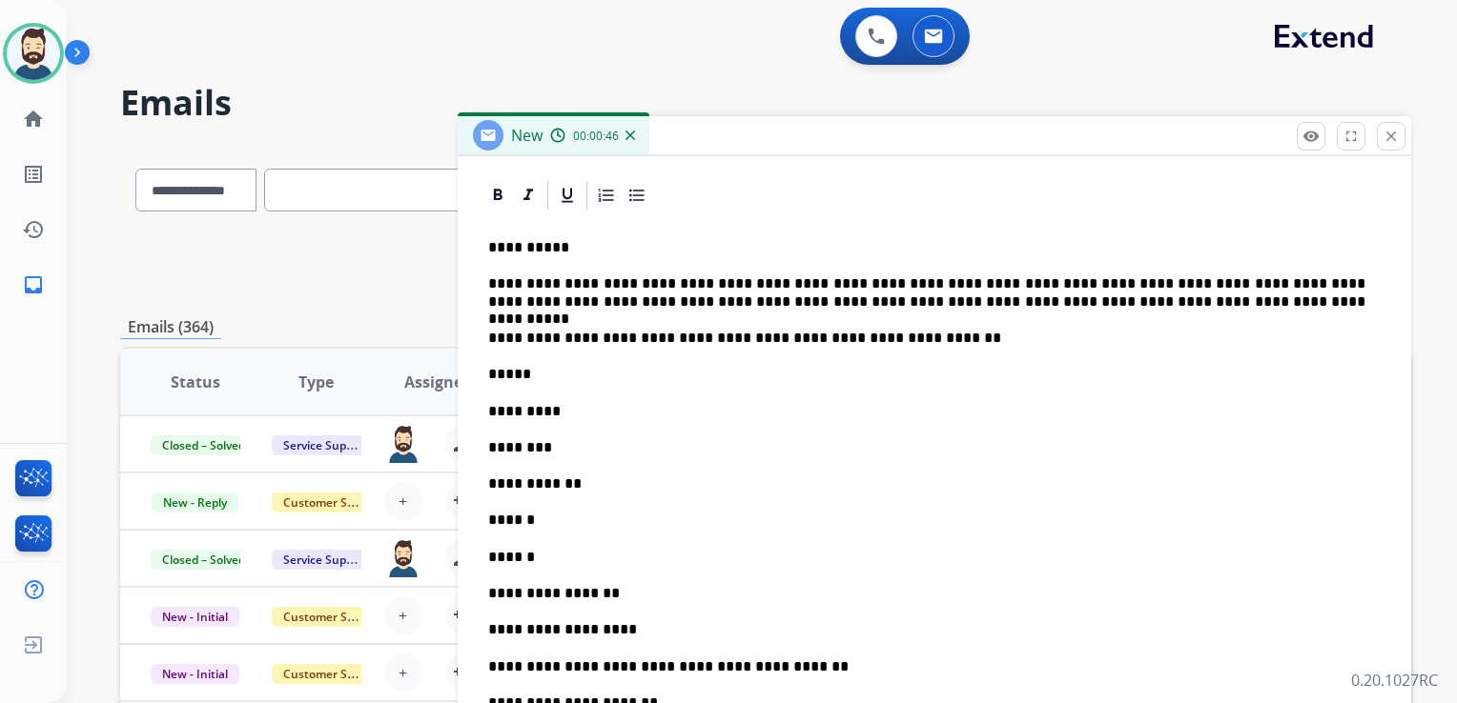
click at [902, 339] on p "**********" at bounding box center [926, 338] width 877 height 17
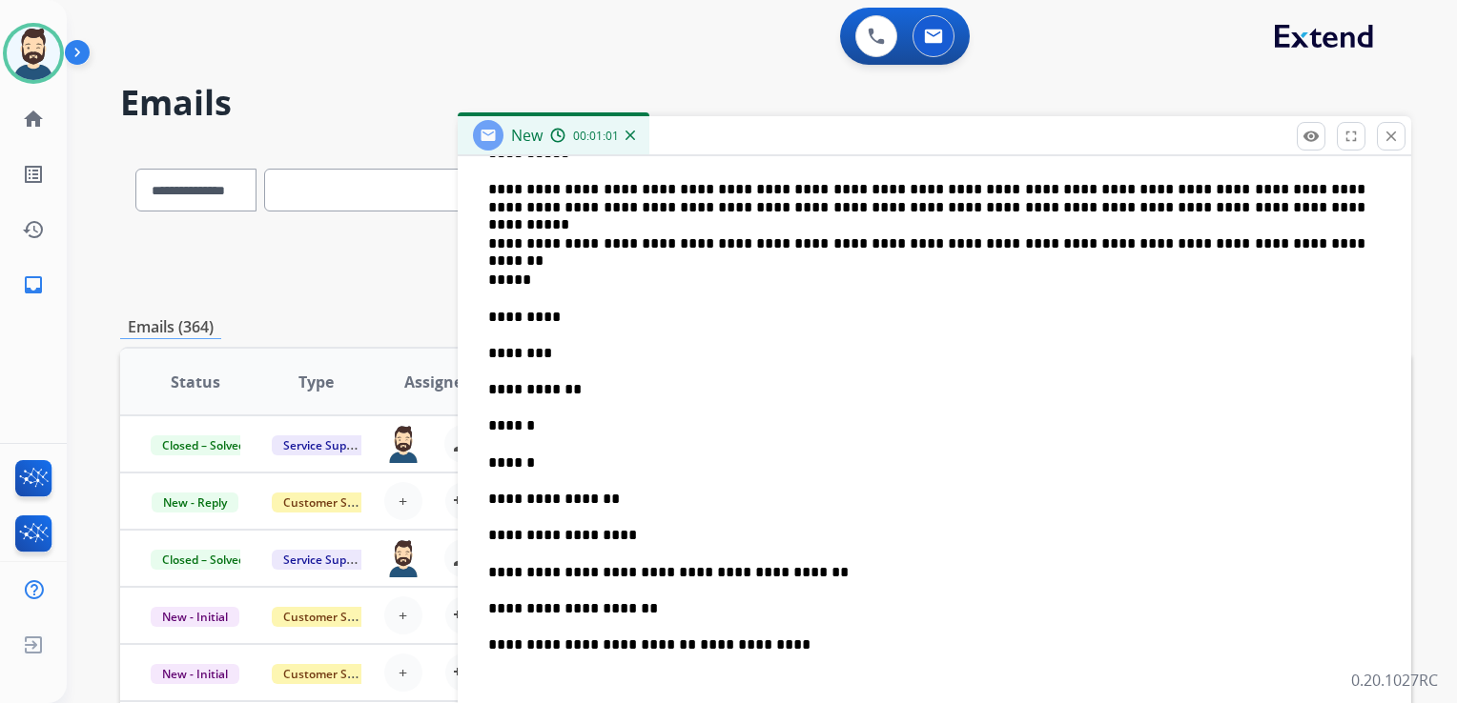
scroll to position [572, 0]
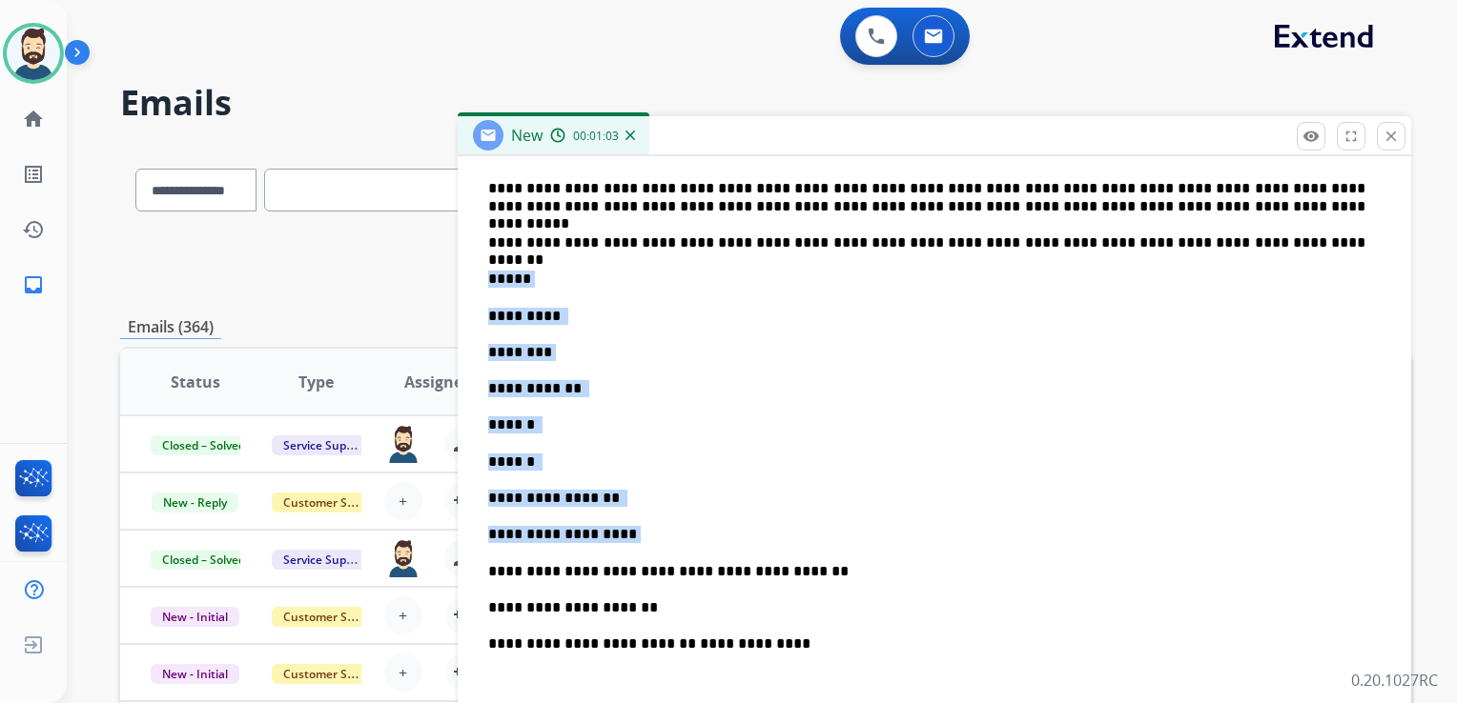
drag, startPoint x: 491, startPoint y: 278, endPoint x: 624, endPoint y: 515, distance: 271.5
click at [624, 515] on div "**********" at bounding box center [933, 584] width 907 height 935
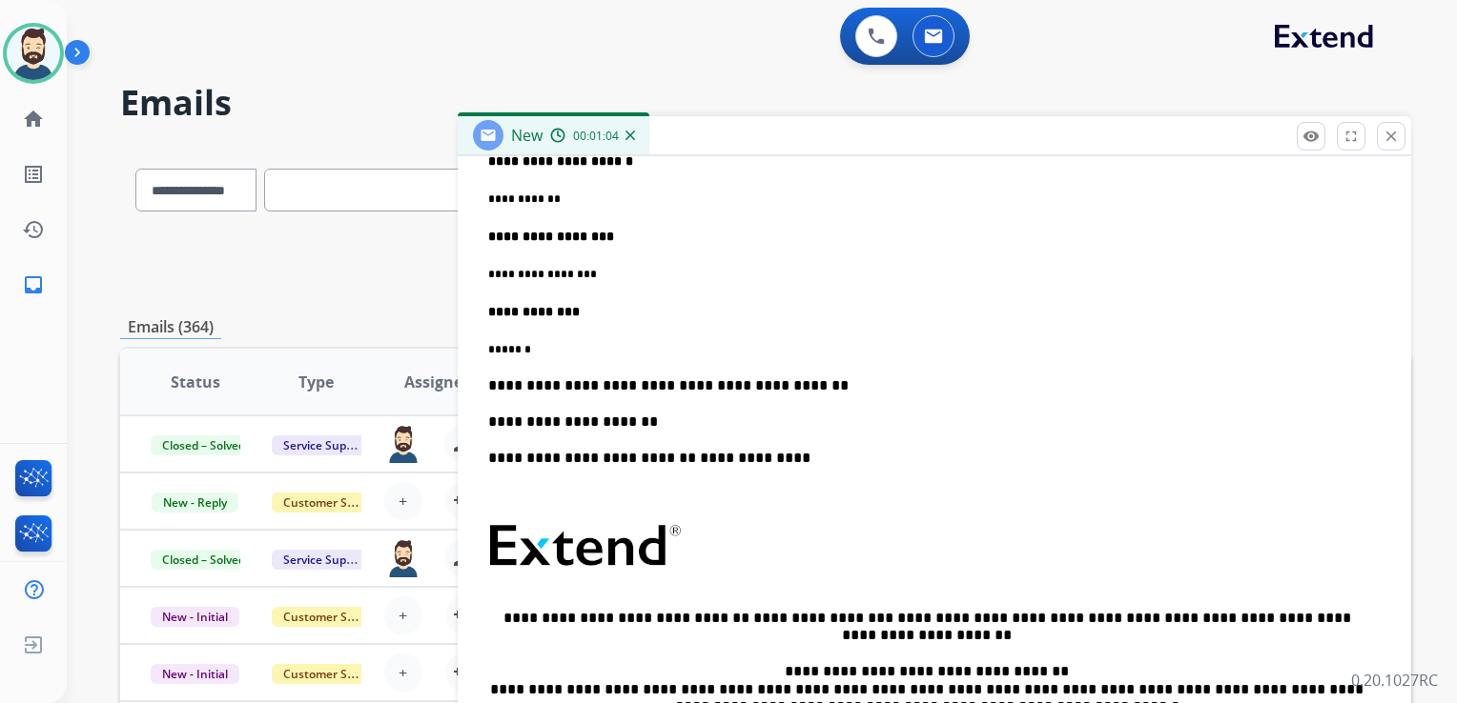
scroll to position [1335, 0]
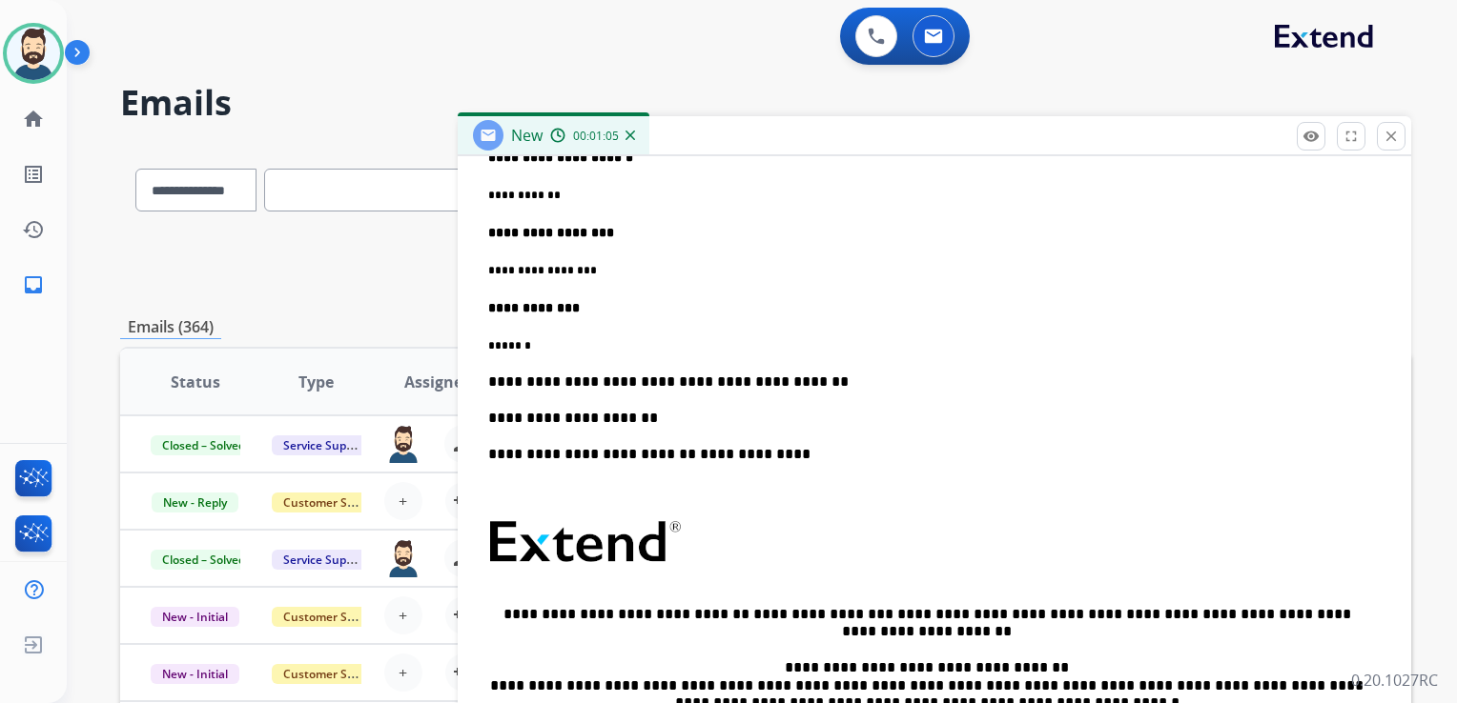
click at [804, 379] on p "**********" at bounding box center [926, 382] width 877 height 17
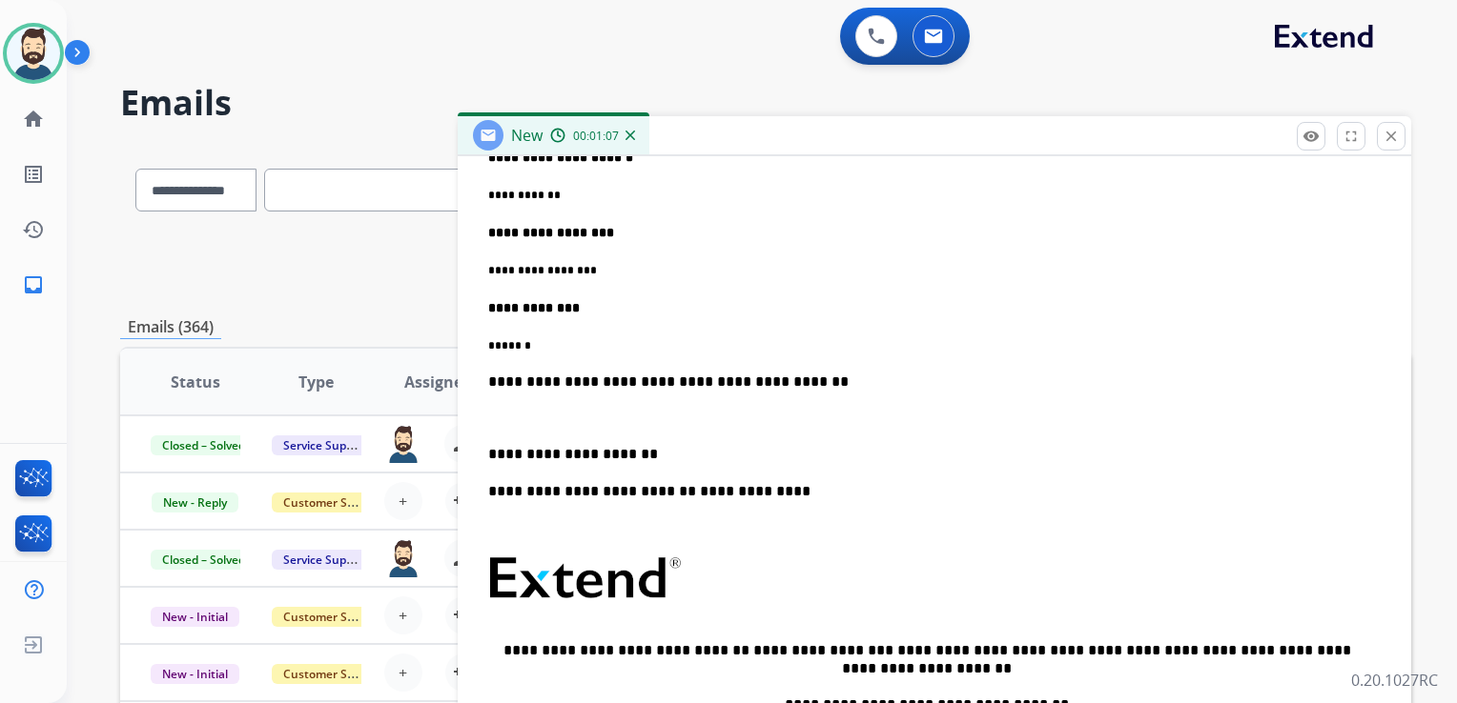
click at [547, 339] on p "* ******" at bounding box center [926, 345] width 877 height 17
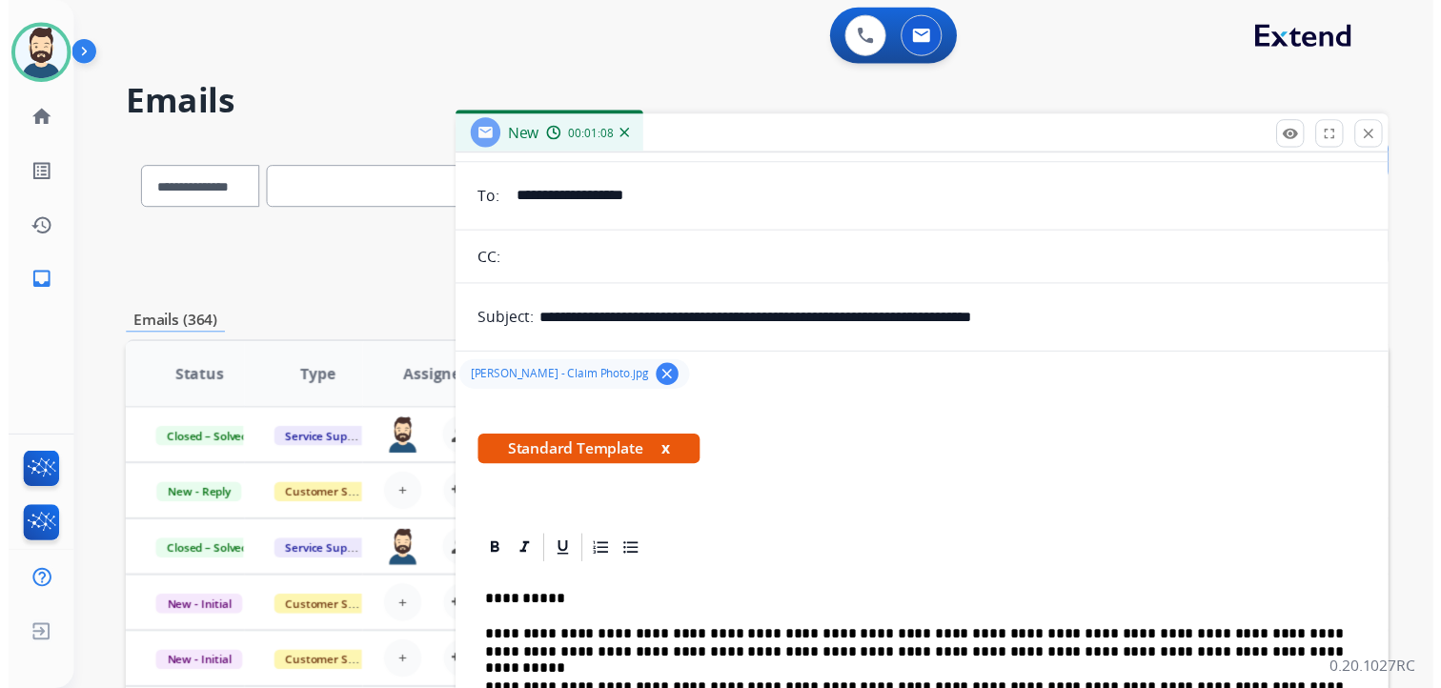
scroll to position [0, 0]
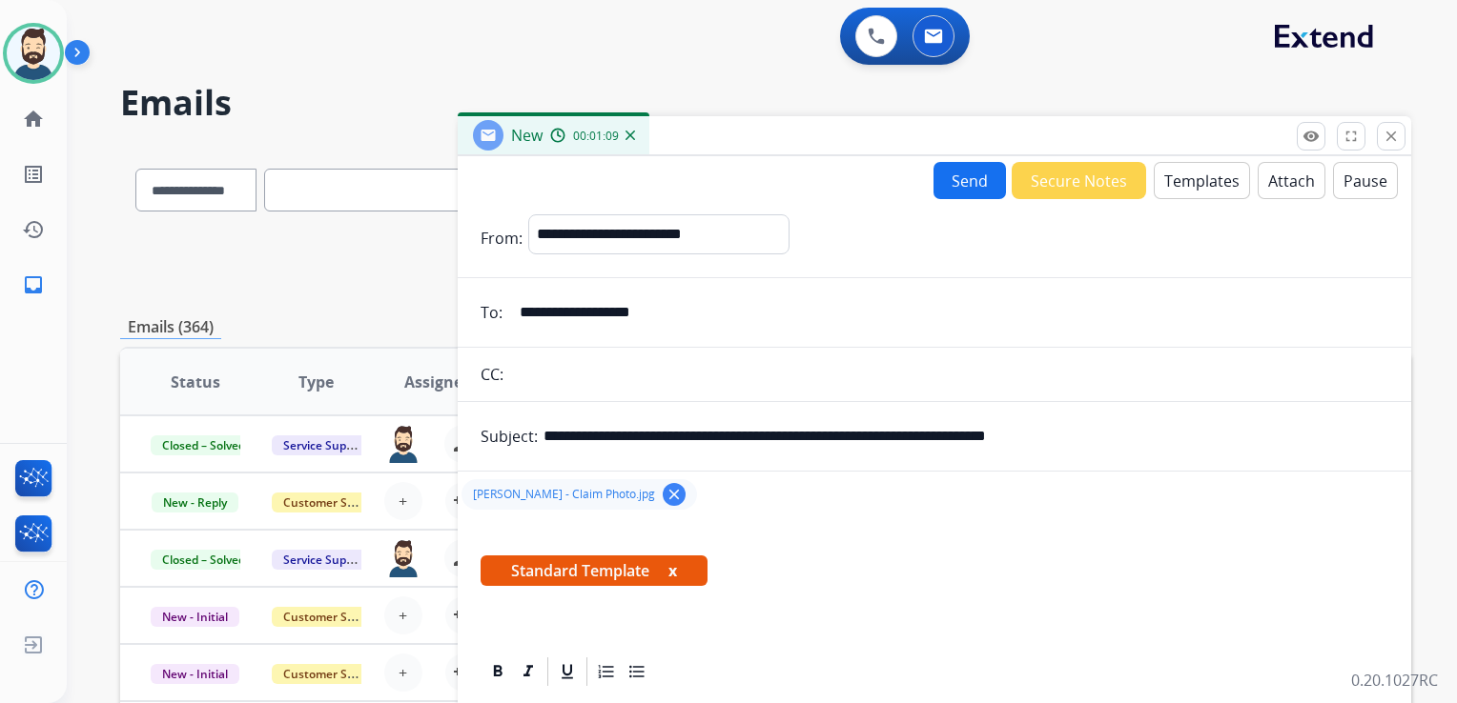
click at [965, 192] on button "Send" at bounding box center [969, 180] width 72 height 37
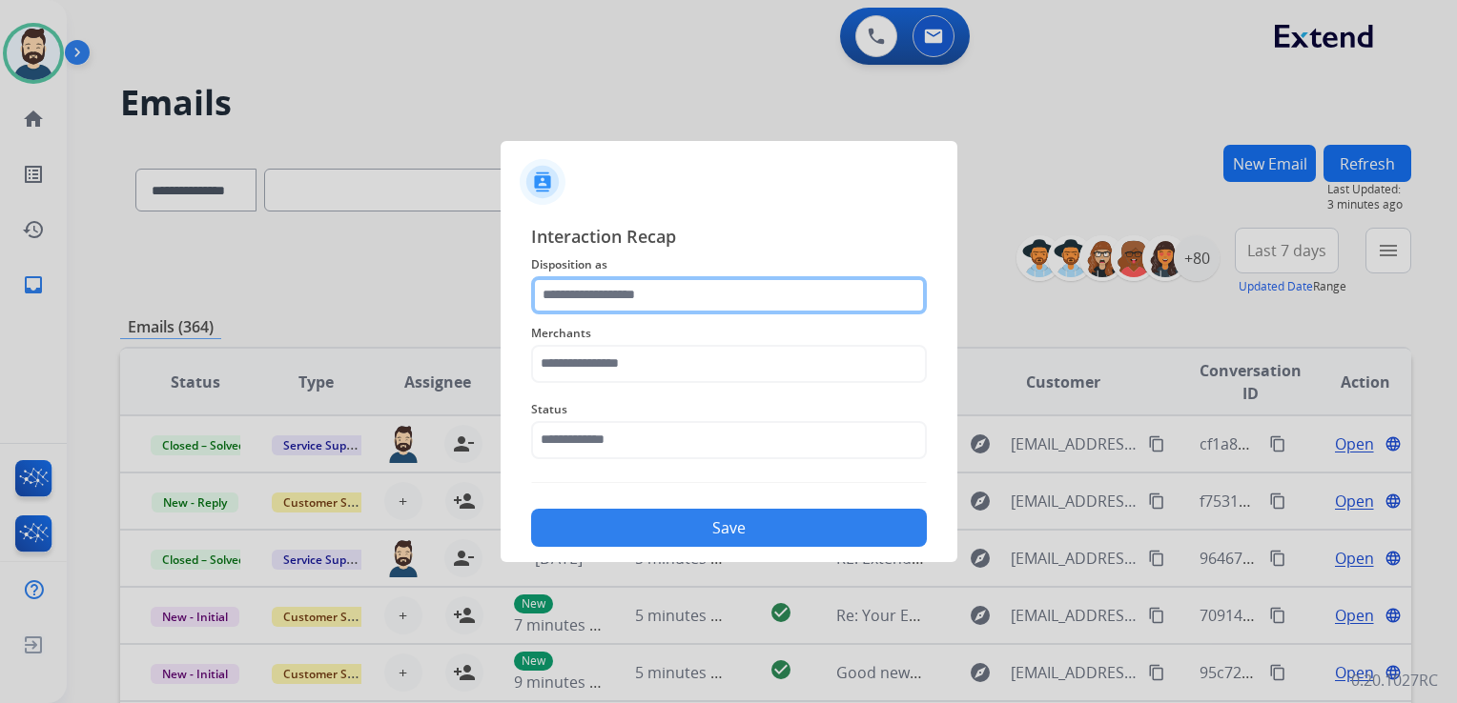
click at [597, 290] on input "text" at bounding box center [729, 295] width 396 height 38
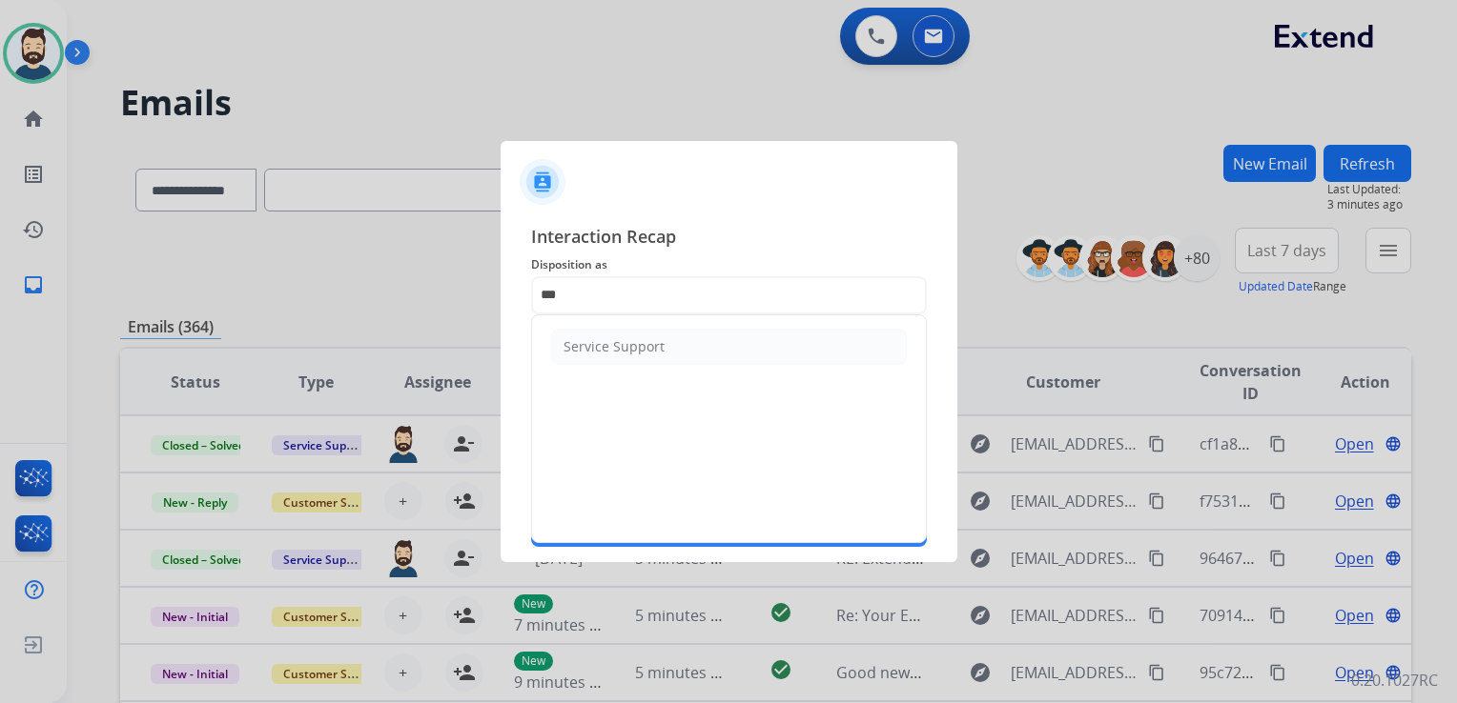
click at [587, 345] on div "Service Support" at bounding box center [613, 346] width 101 height 19
type input "**********"
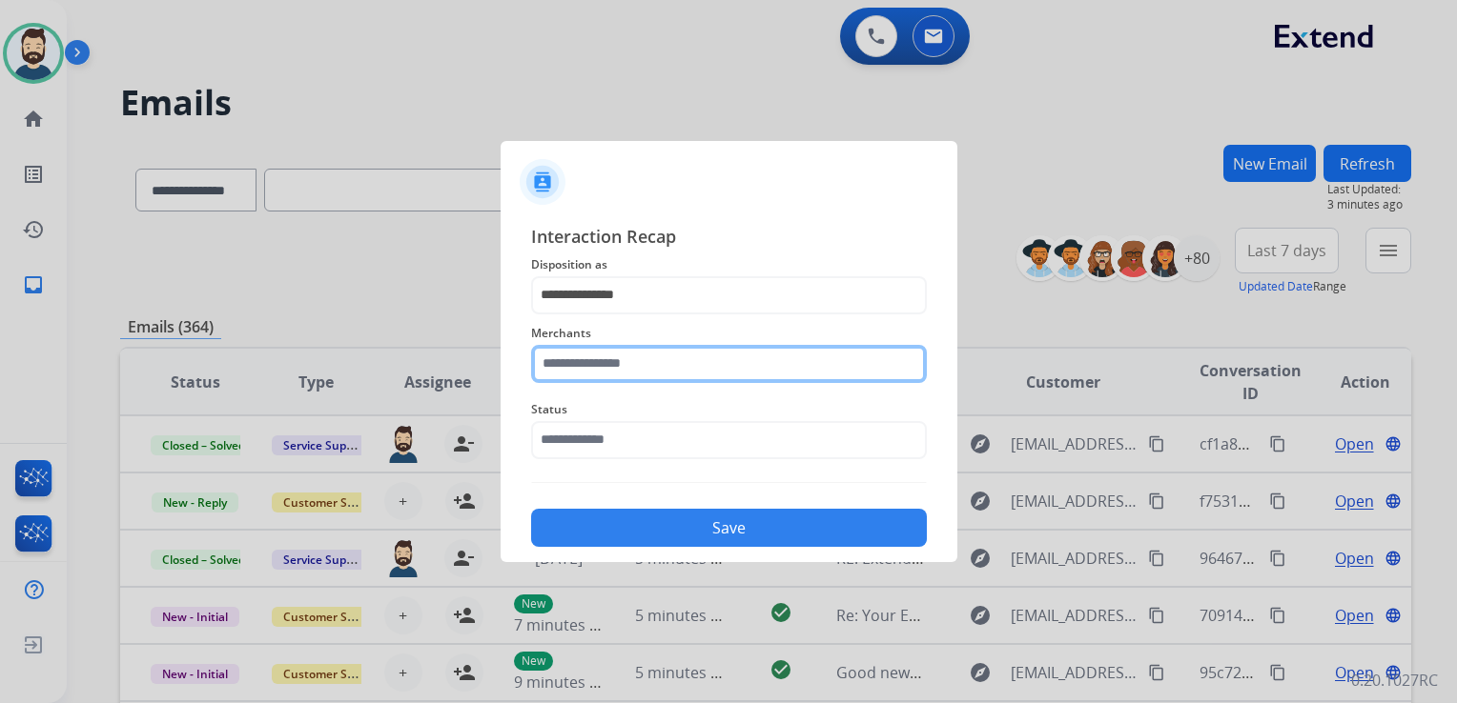
click at [598, 362] on input "text" at bounding box center [729, 364] width 396 height 38
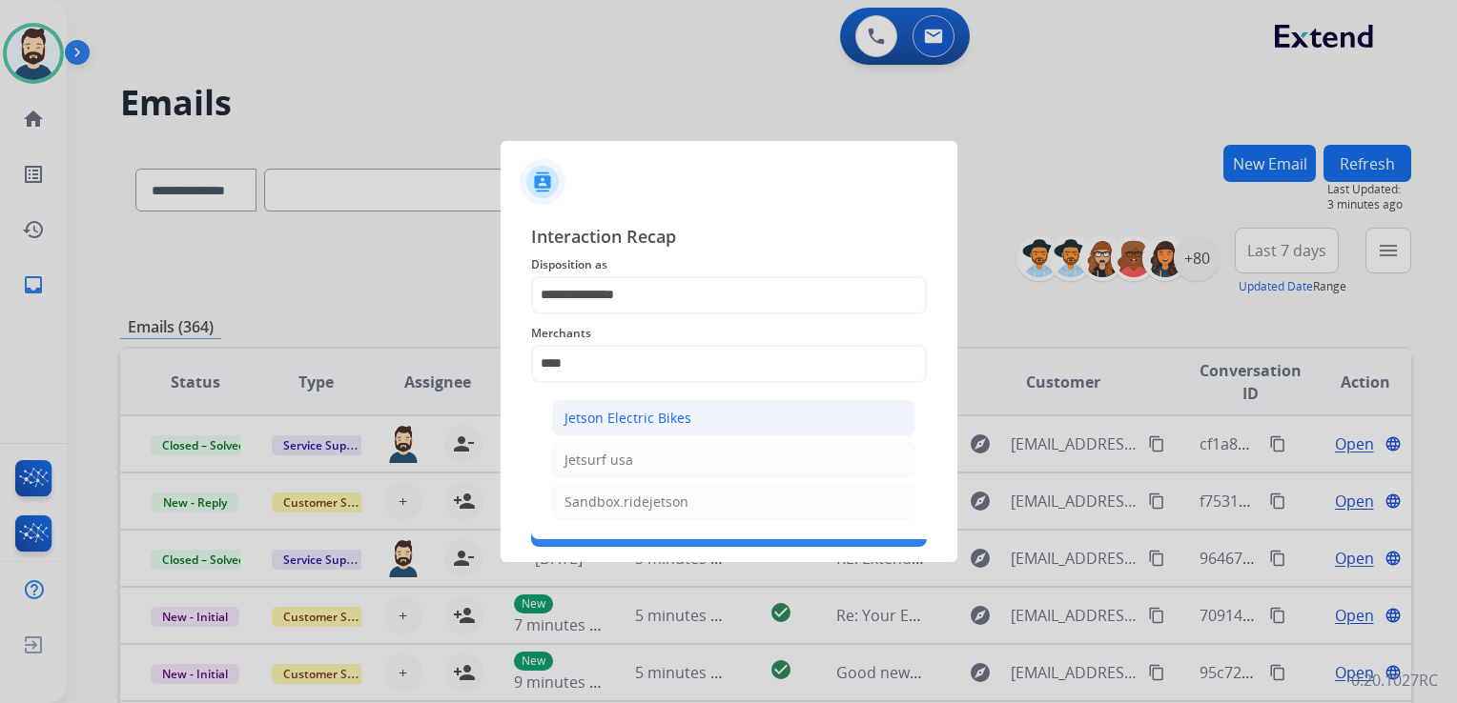
click at [619, 419] on div "Jetson Electric Bikes" at bounding box center [627, 418] width 127 height 19
type input "**********"
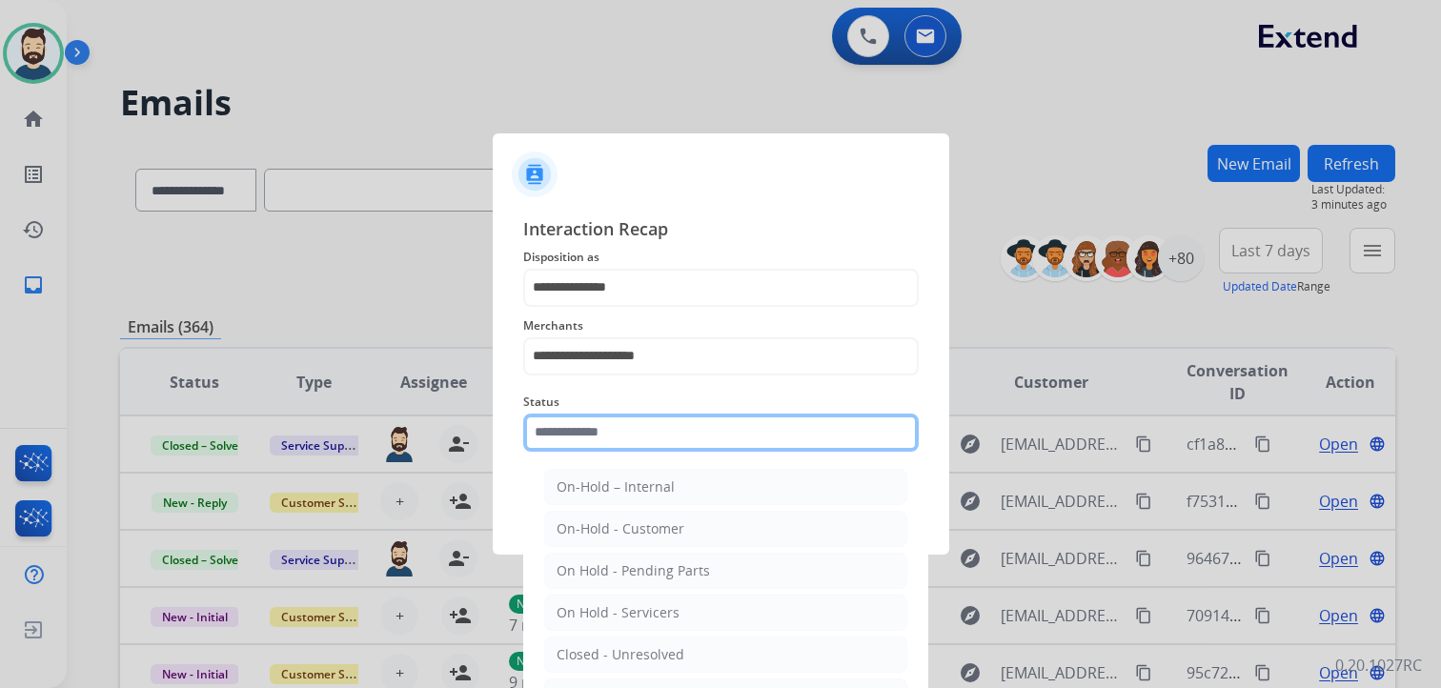
click at [621, 432] on input "text" at bounding box center [721, 433] width 396 height 38
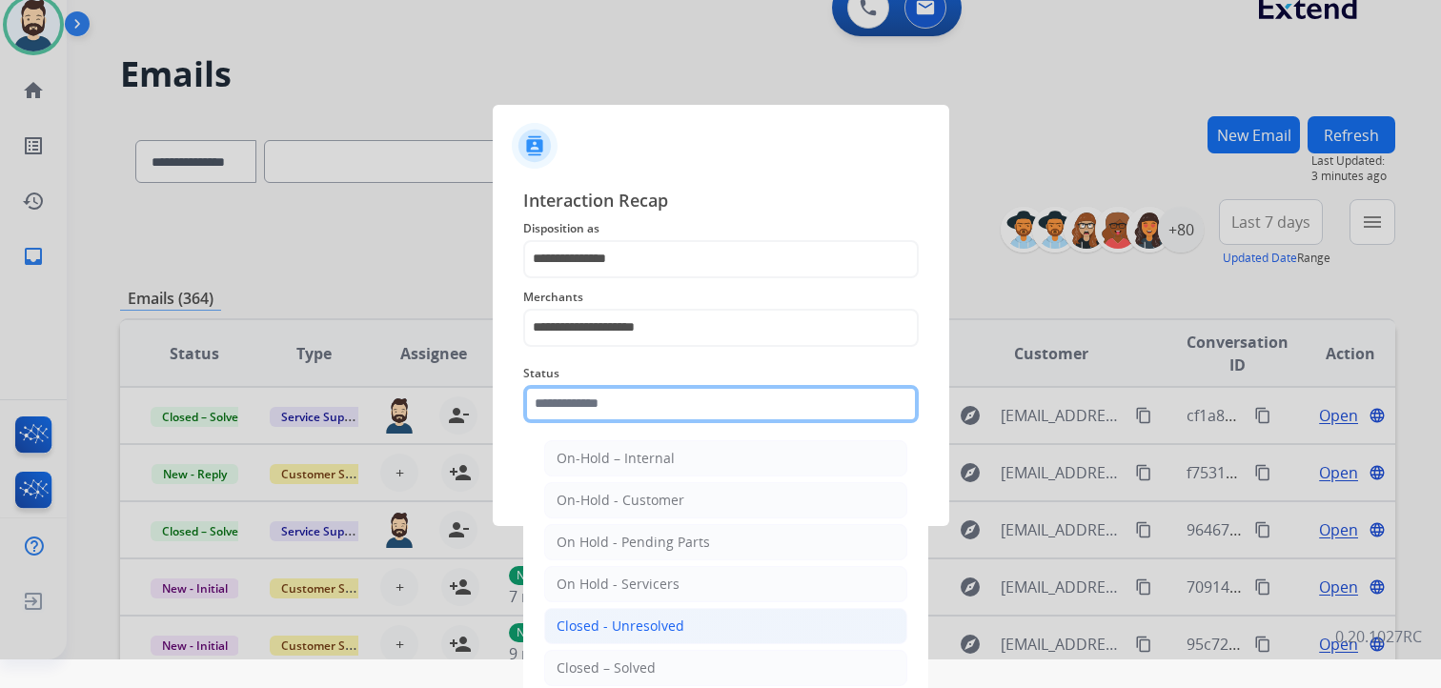
scroll to position [56, 0]
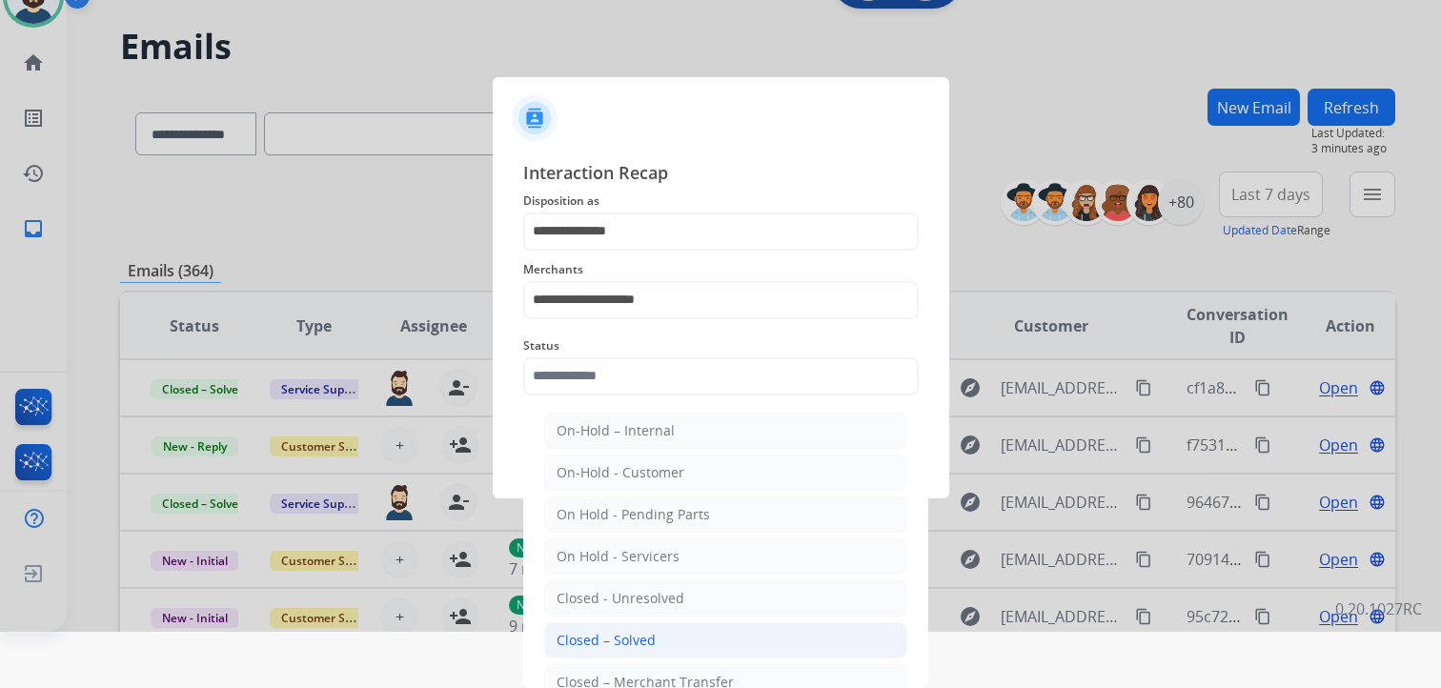
click at [640, 638] on div "Closed – Solved" at bounding box center [606, 640] width 99 height 19
type input "**********"
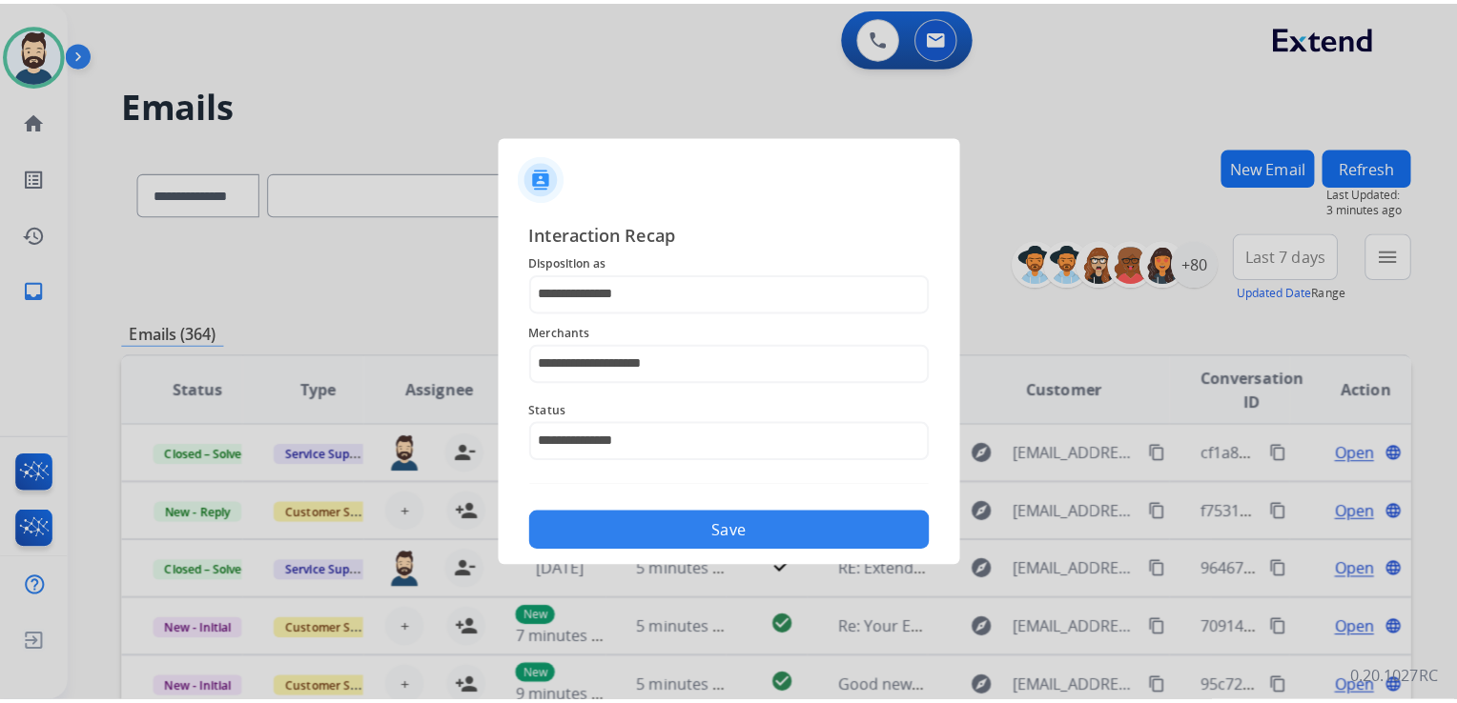
scroll to position [0, 0]
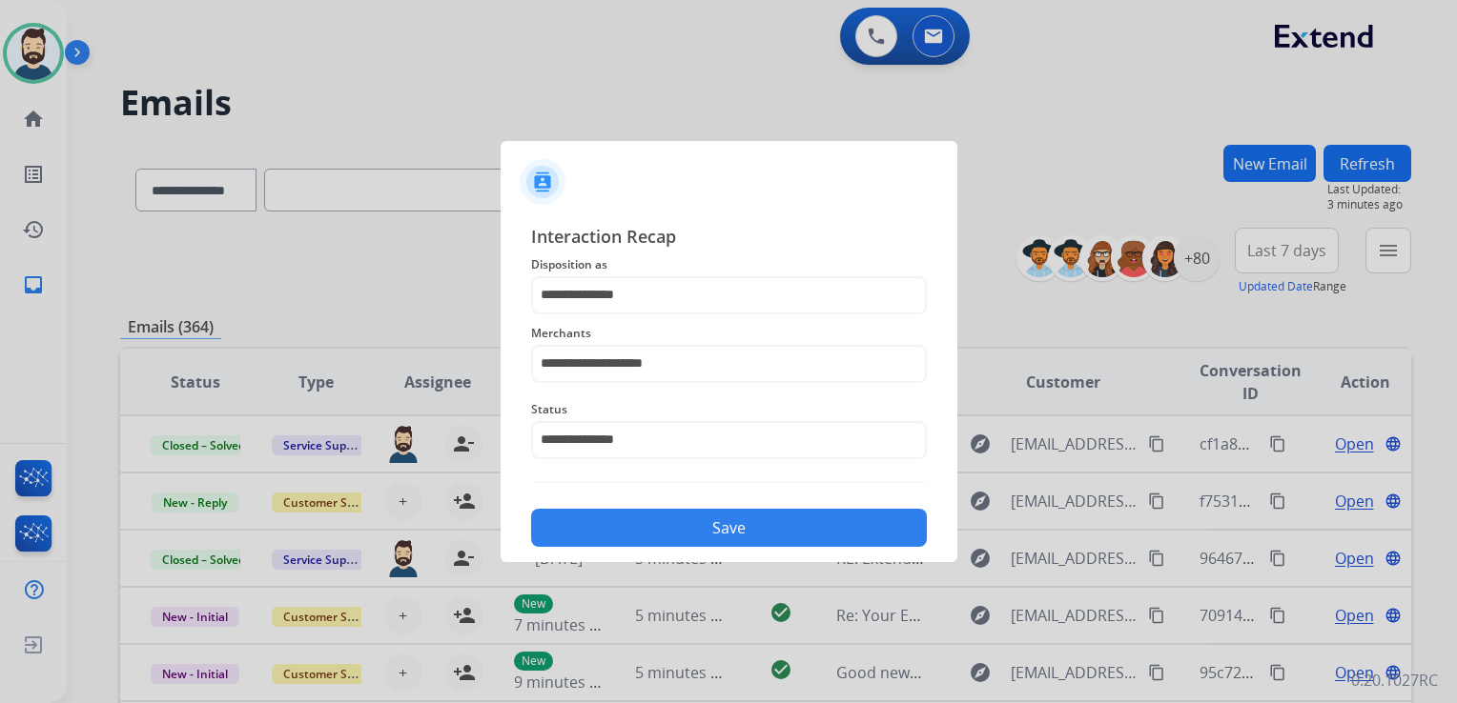
click at [667, 535] on button "Save" at bounding box center [729, 528] width 396 height 38
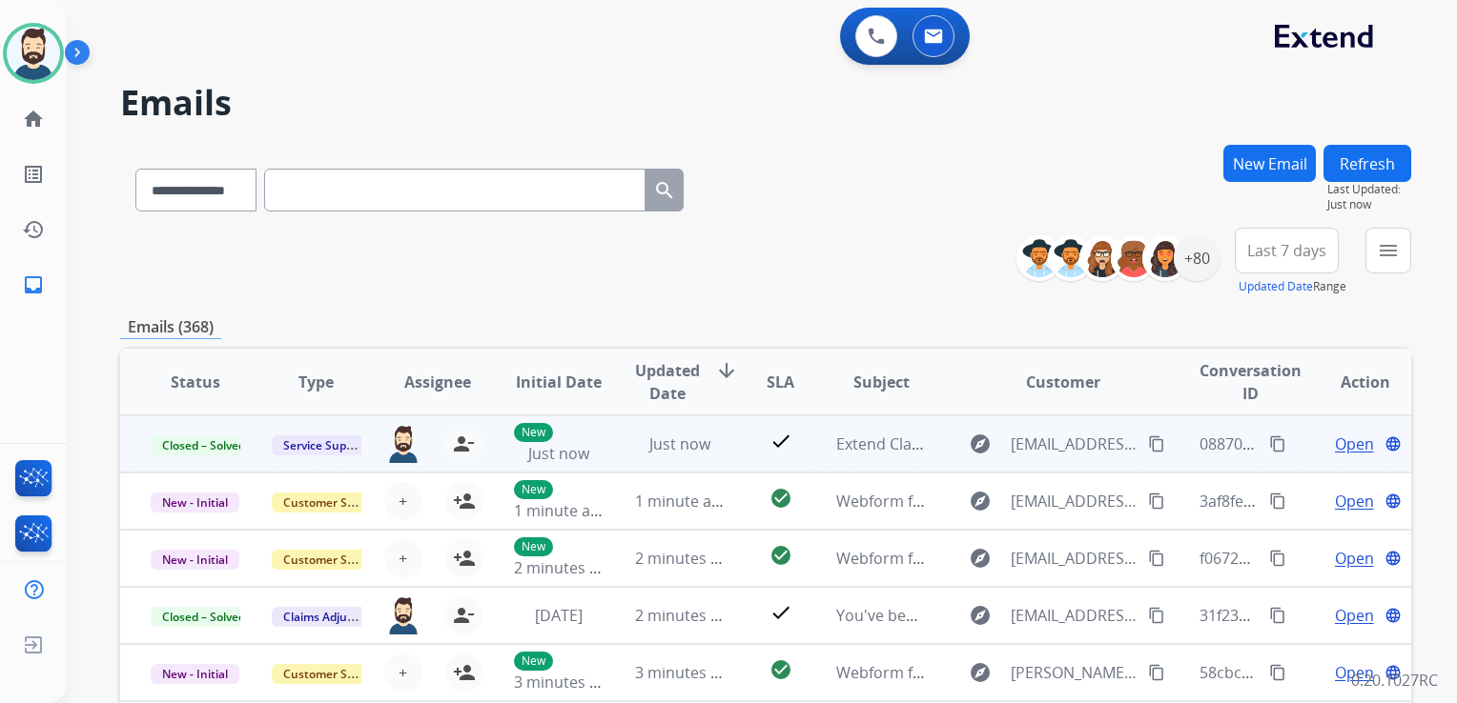
click at [1269, 440] on mat-icon "content_copy" at bounding box center [1277, 444] width 17 height 17
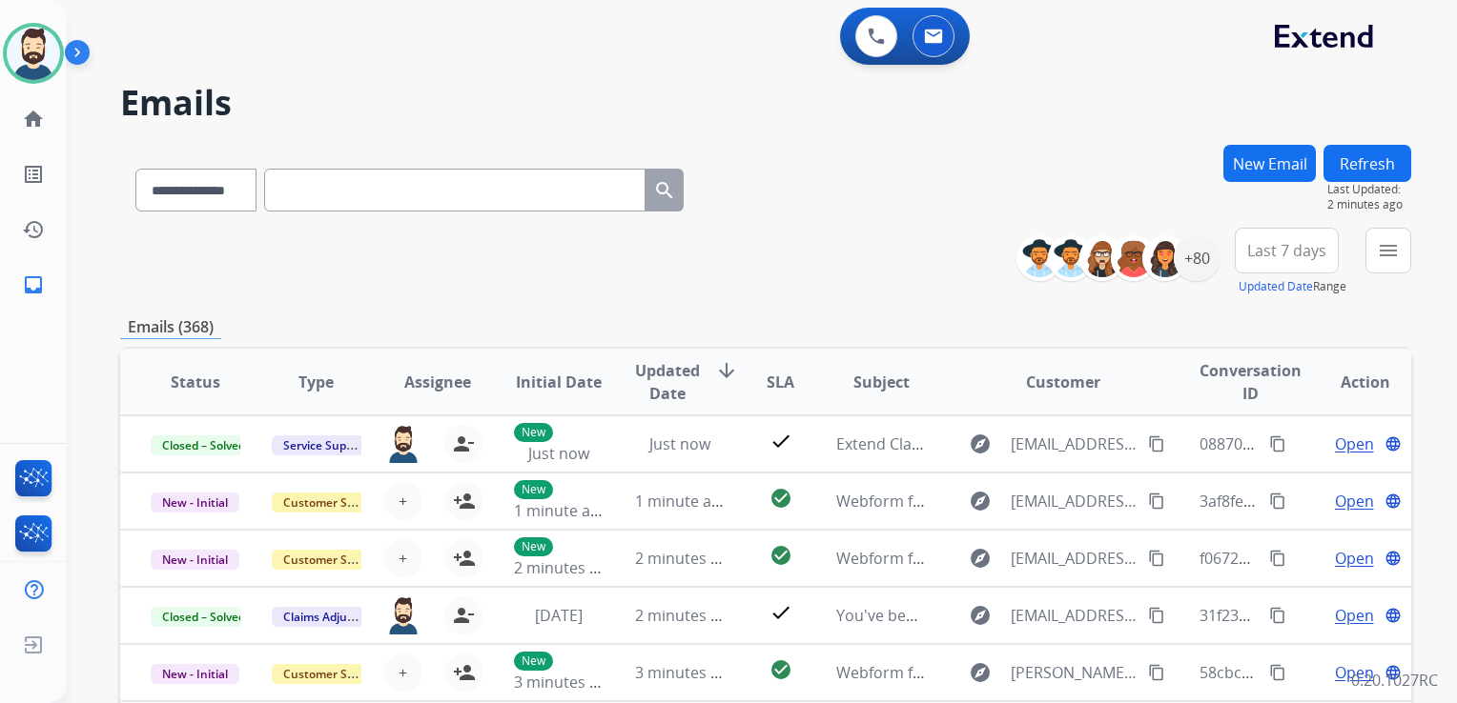
click at [1247, 161] on button "New Email" at bounding box center [1269, 163] width 92 height 37
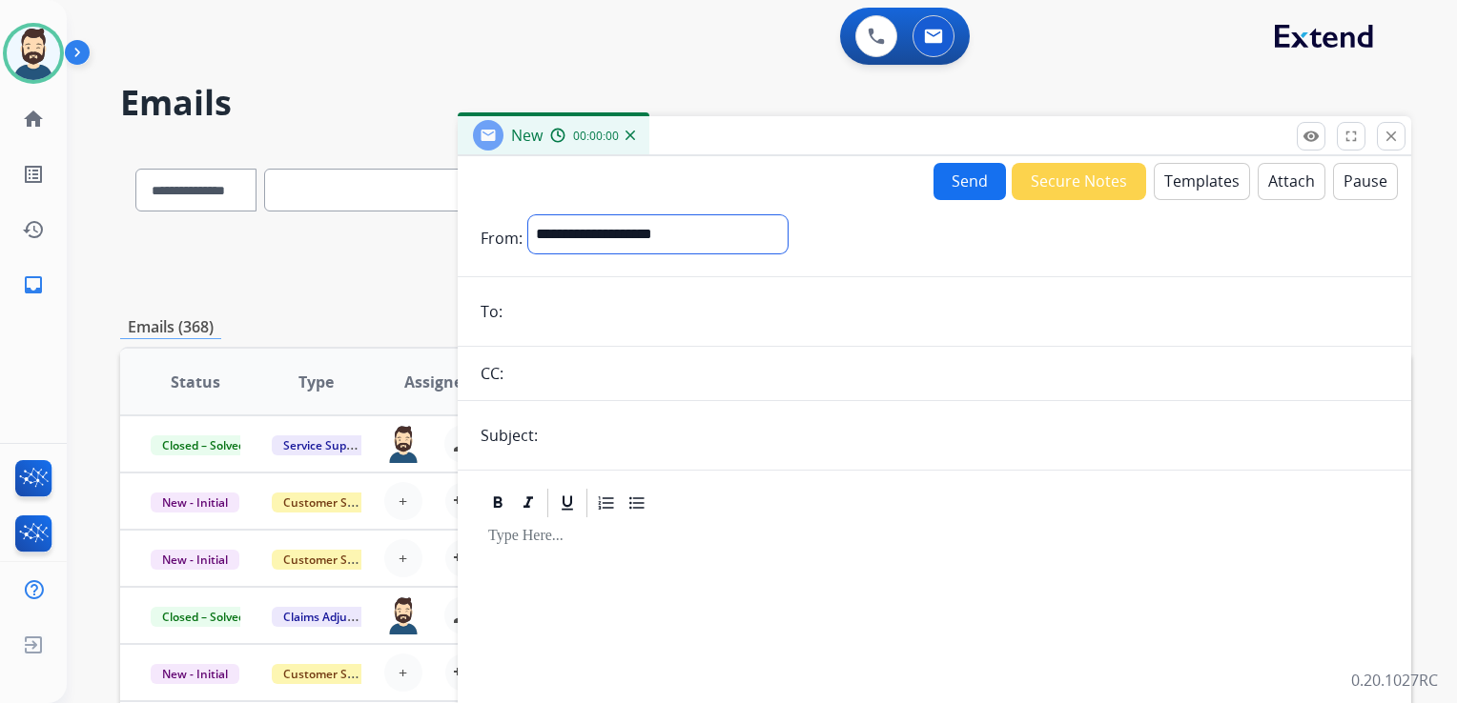
drag, startPoint x: 644, startPoint y: 227, endPoint x: 631, endPoint y: 233, distance: 14.5
click at [641, 226] on select "**********" at bounding box center [657, 234] width 259 height 38
select select "**********"
click at [528, 215] on select "**********" at bounding box center [657, 234] width 259 height 38
click at [585, 321] on input "email" at bounding box center [948, 314] width 880 height 38
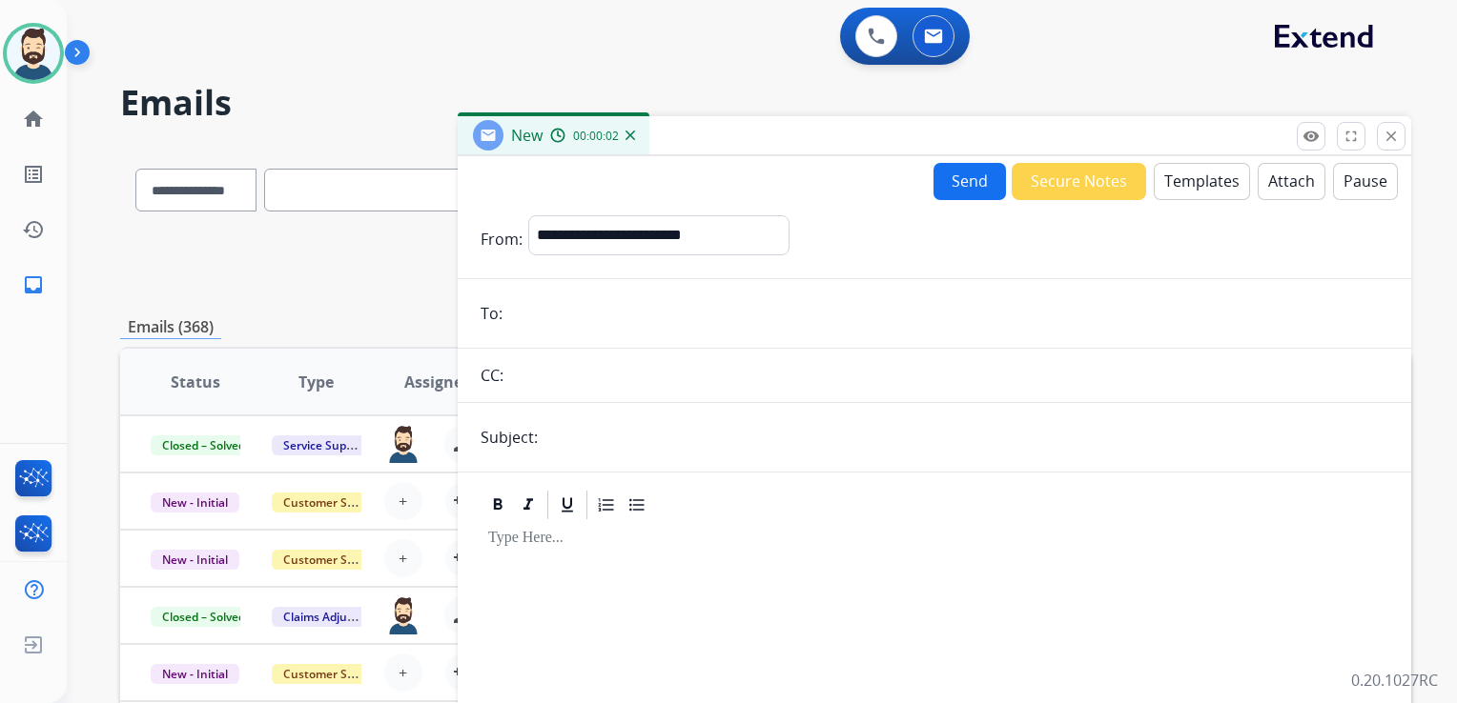
paste input "**********"
type input "**********"
click at [597, 440] on input "text" at bounding box center [965, 437] width 845 height 38
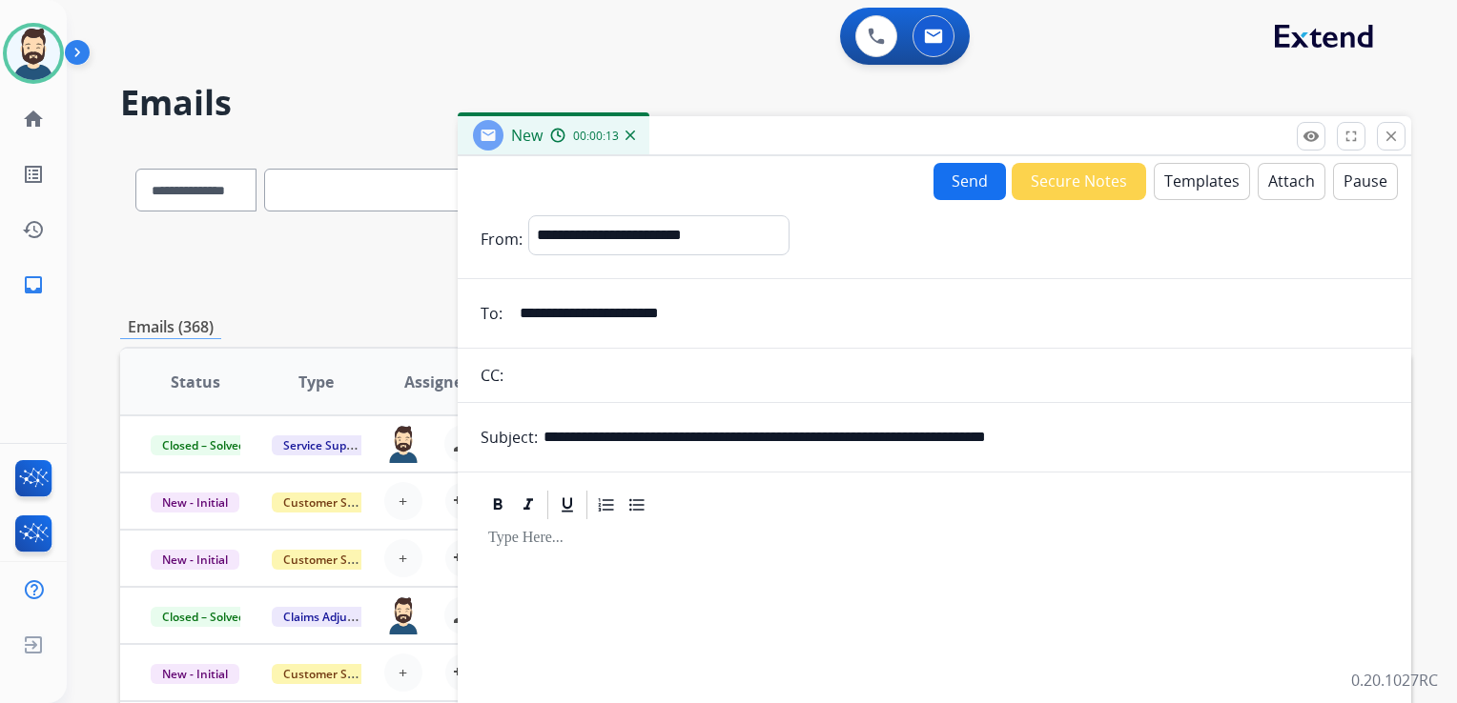
drag, startPoint x: 831, startPoint y: 437, endPoint x: 1159, endPoint y: 427, distance: 328.0
click at [1159, 427] on input "**********" at bounding box center [965, 437] width 845 height 38
paste input "text"
drag, startPoint x: 648, startPoint y: 436, endPoint x: 747, endPoint y: 440, distance: 99.2
click at [747, 440] on input "**********" at bounding box center [965, 437] width 845 height 38
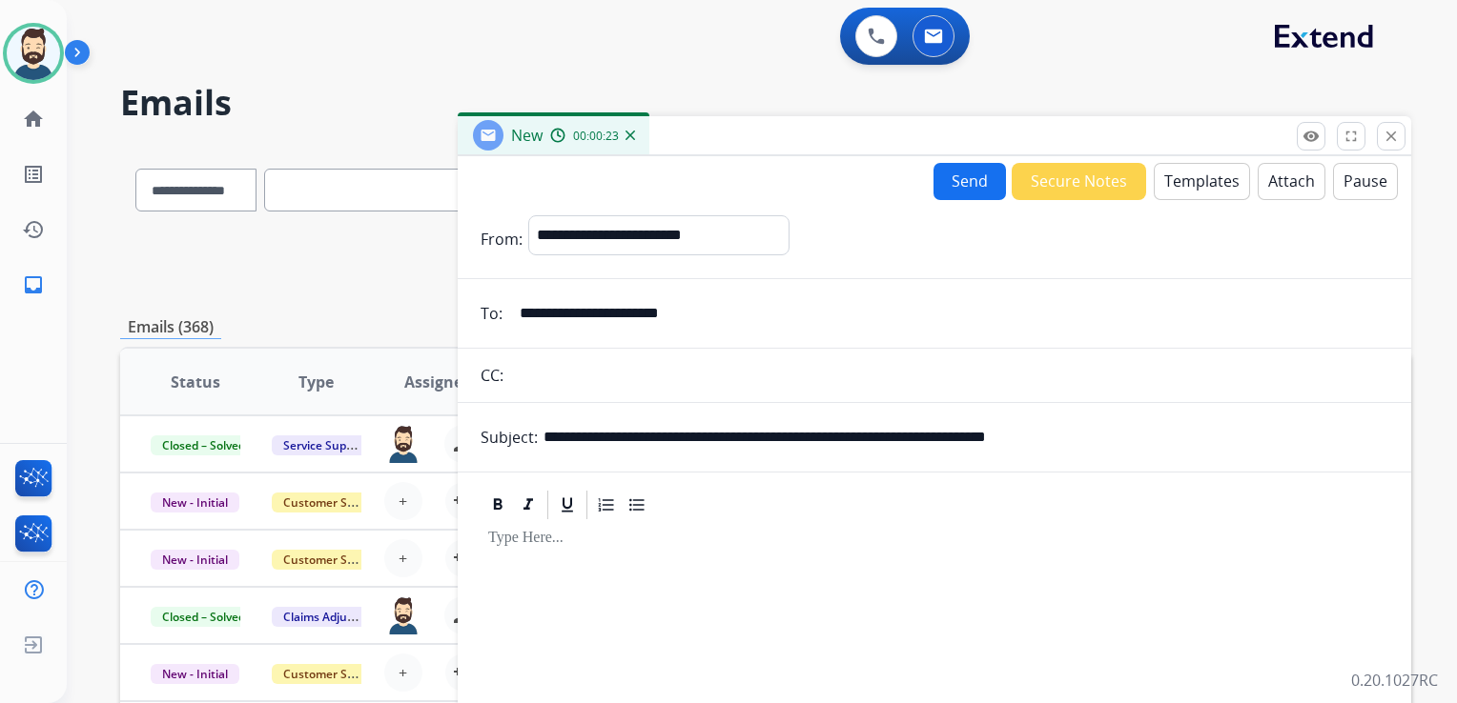
paste input "***"
type input "**********"
drag, startPoint x: 643, startPoint y: 604, endPoint x: 679, endPoint y: 554, distance: 61.6
click at [643, 603] on div at bounding box center [933, 685] width 907 height 327
click at [1178, 174] on button "Templates" at bounding box center [1201, 181] width 96 height 37
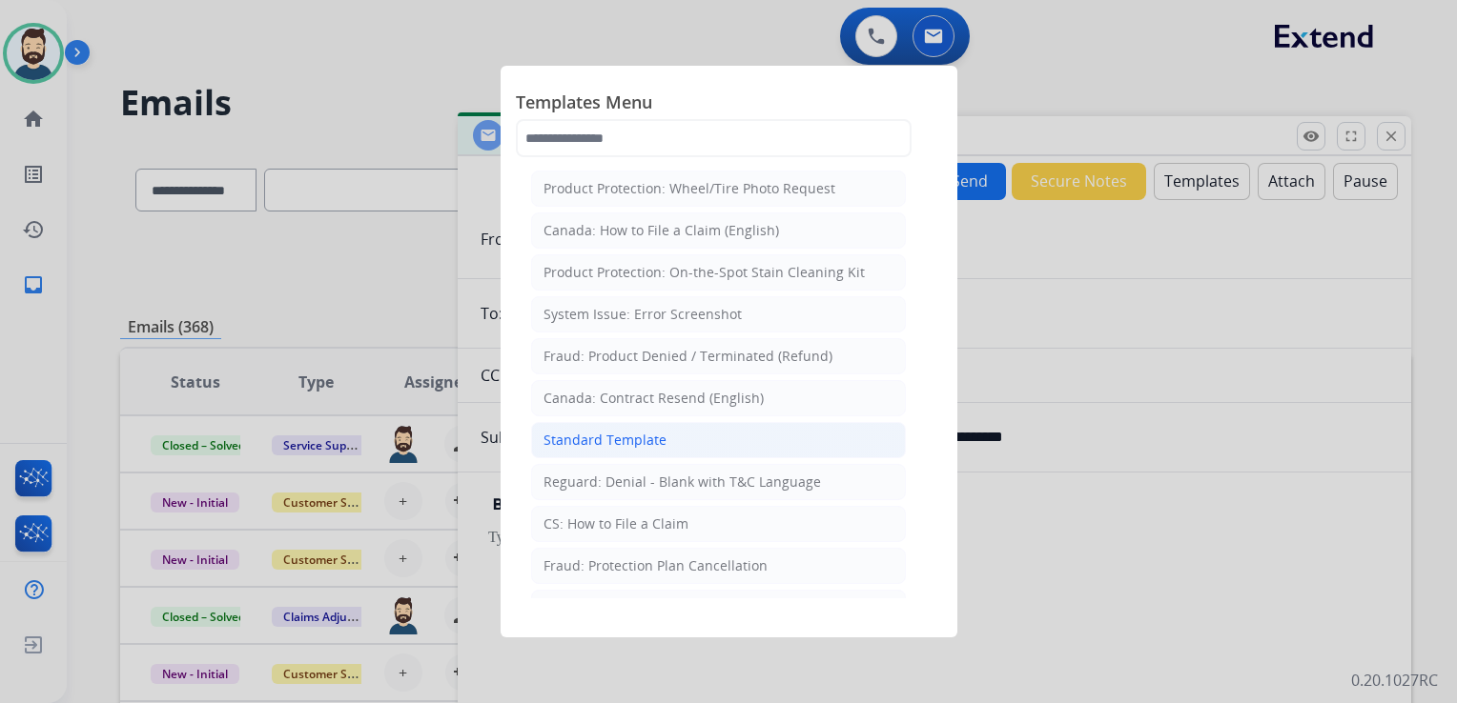
click at [612, 438] on div "Standard Template" at bounding box center [604, 440] width 123 height 19
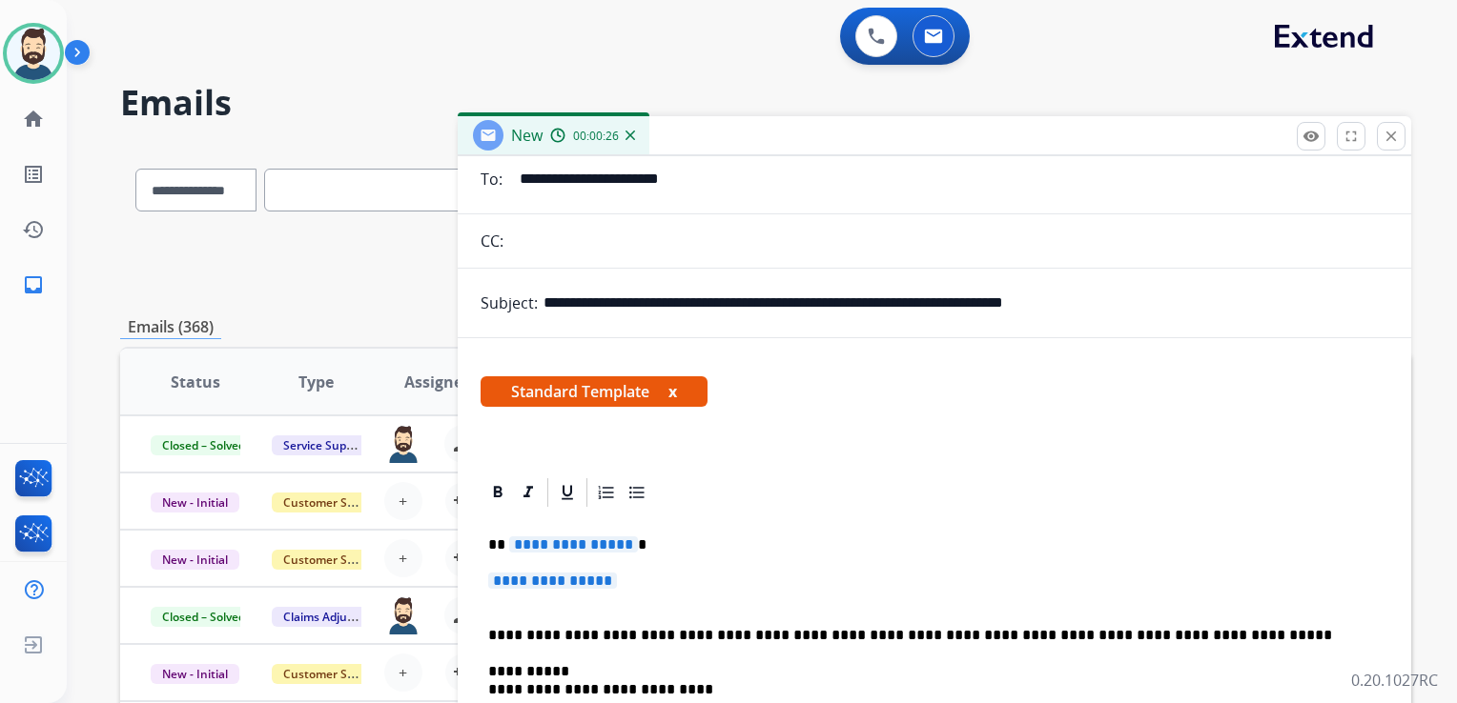
scroll to position [191, 0]
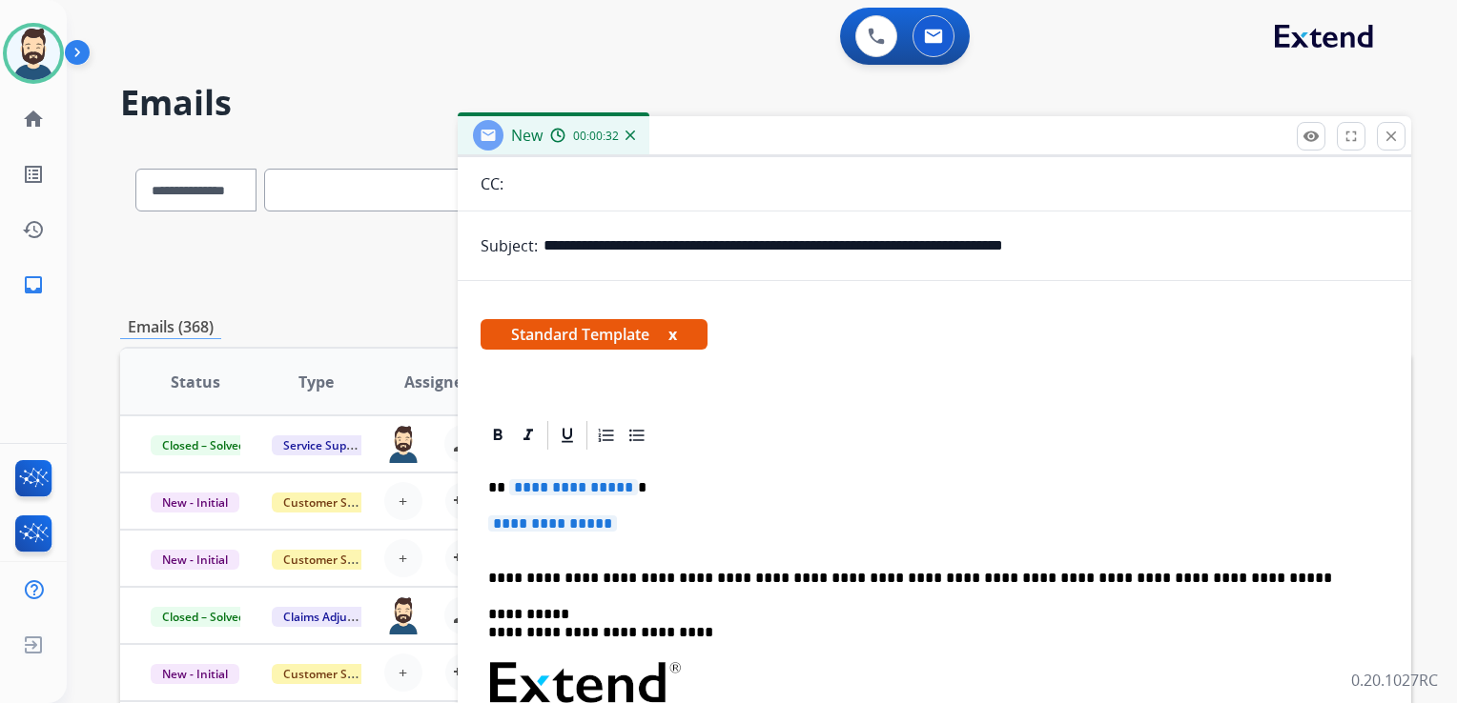
drag, startPoint x: 595, startPoint y: 558, endPoint x: 602, endPoint y: 540, distance: 18.8
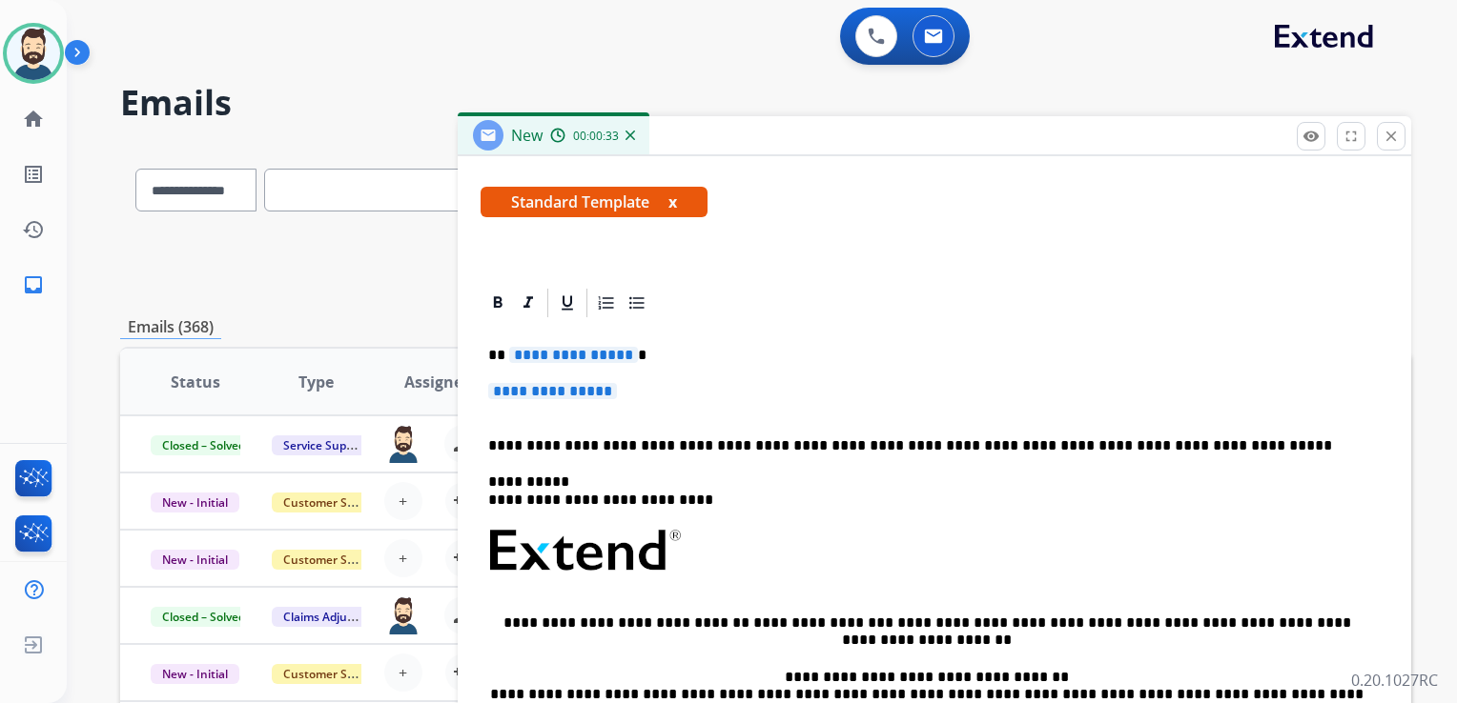
scroll to position [336, 0]
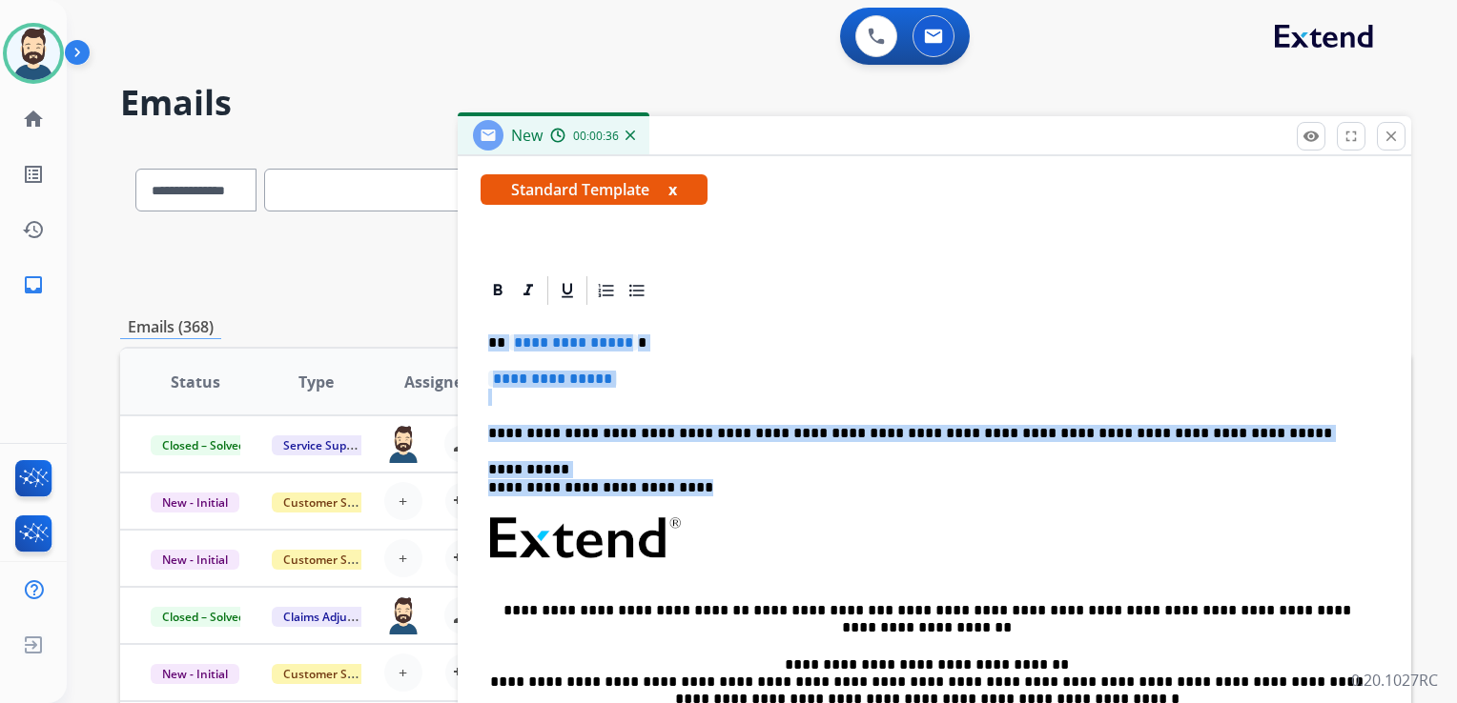
drag, startPoint x: 490, startPoint y: 341, endPoint x: 704, endPoint y: 479, distance: 255.2
click at [705, 482] on div "**********" at bounding box center [933, 583] width 907 height 551
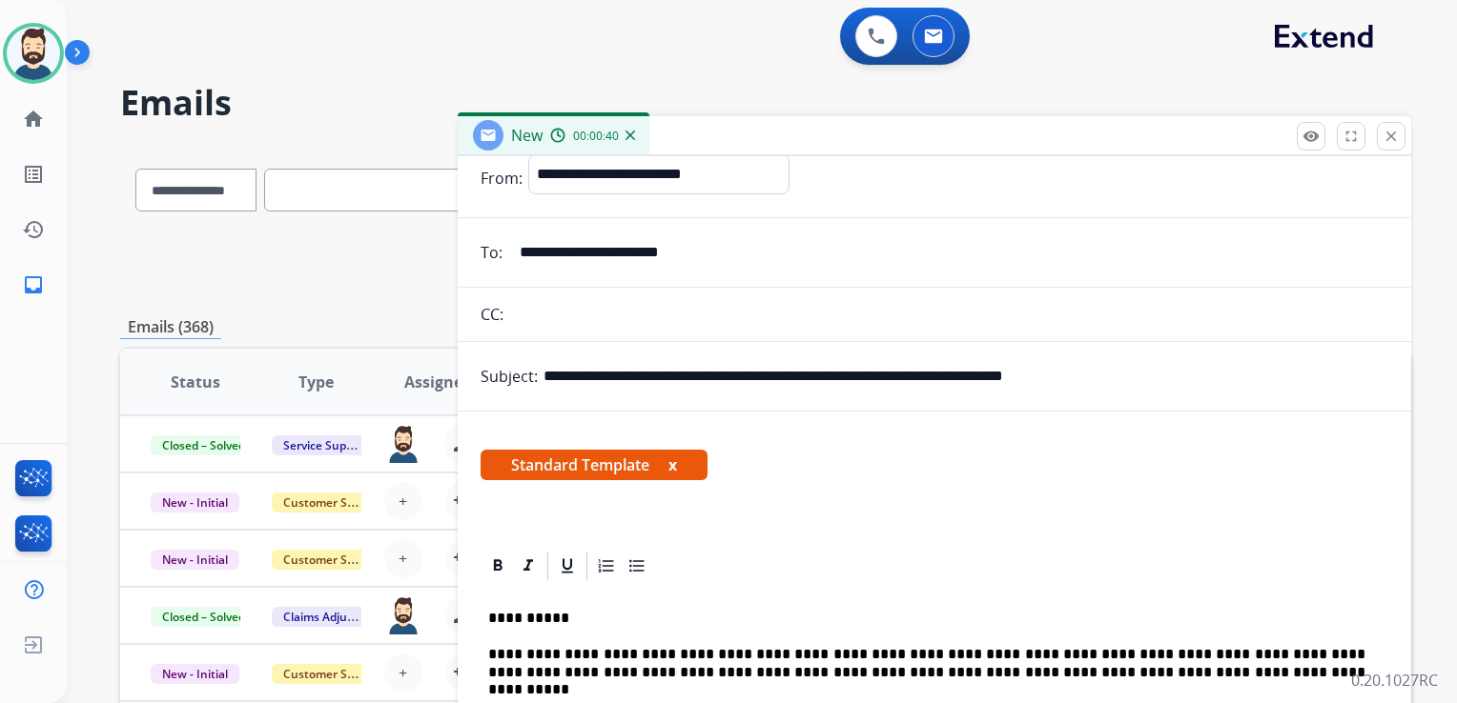
scroll to position [50, 0]
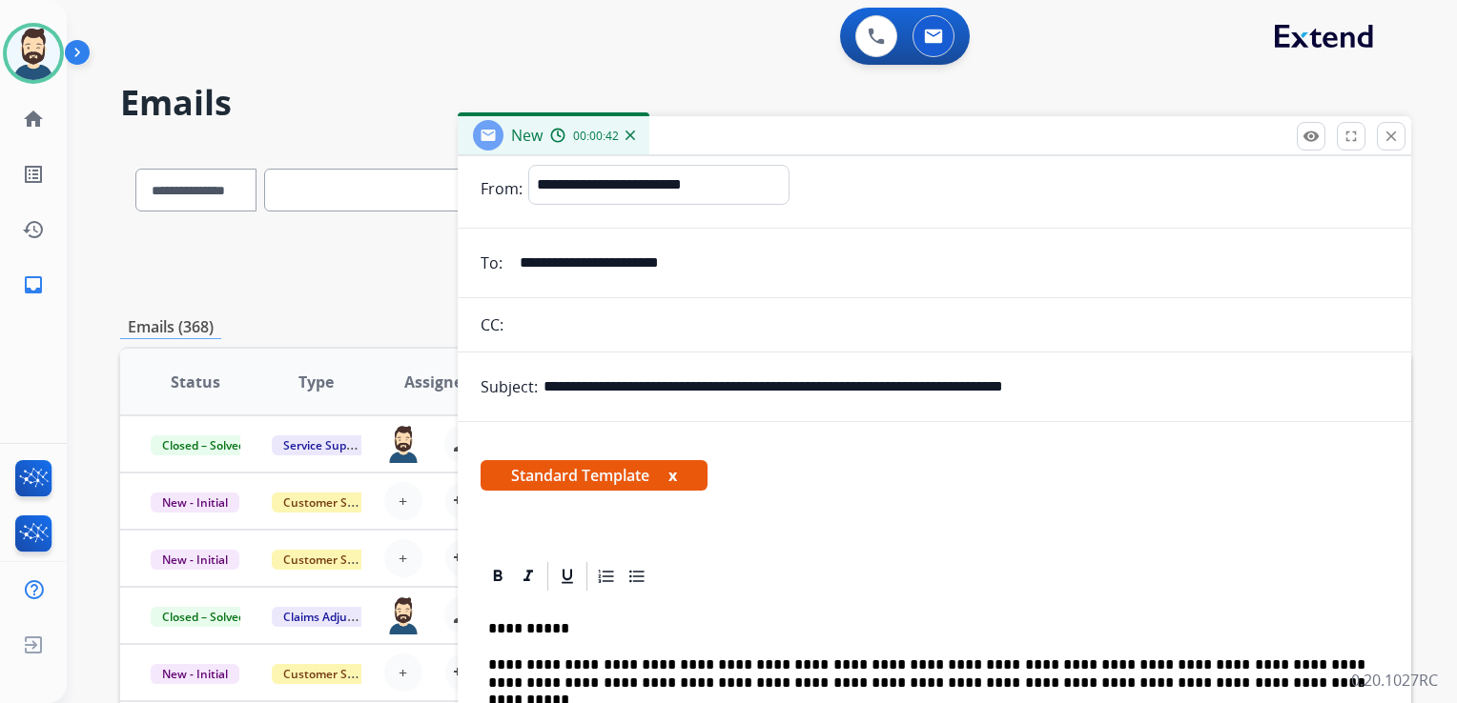
drag, startPoint x: 652, startPoint y: 383, endPoint x: 1152, endPoint y: 376, distance: 500.5
click at [1152, 376] on input "**********" at bounding box center [965, 387] width 845 height 38
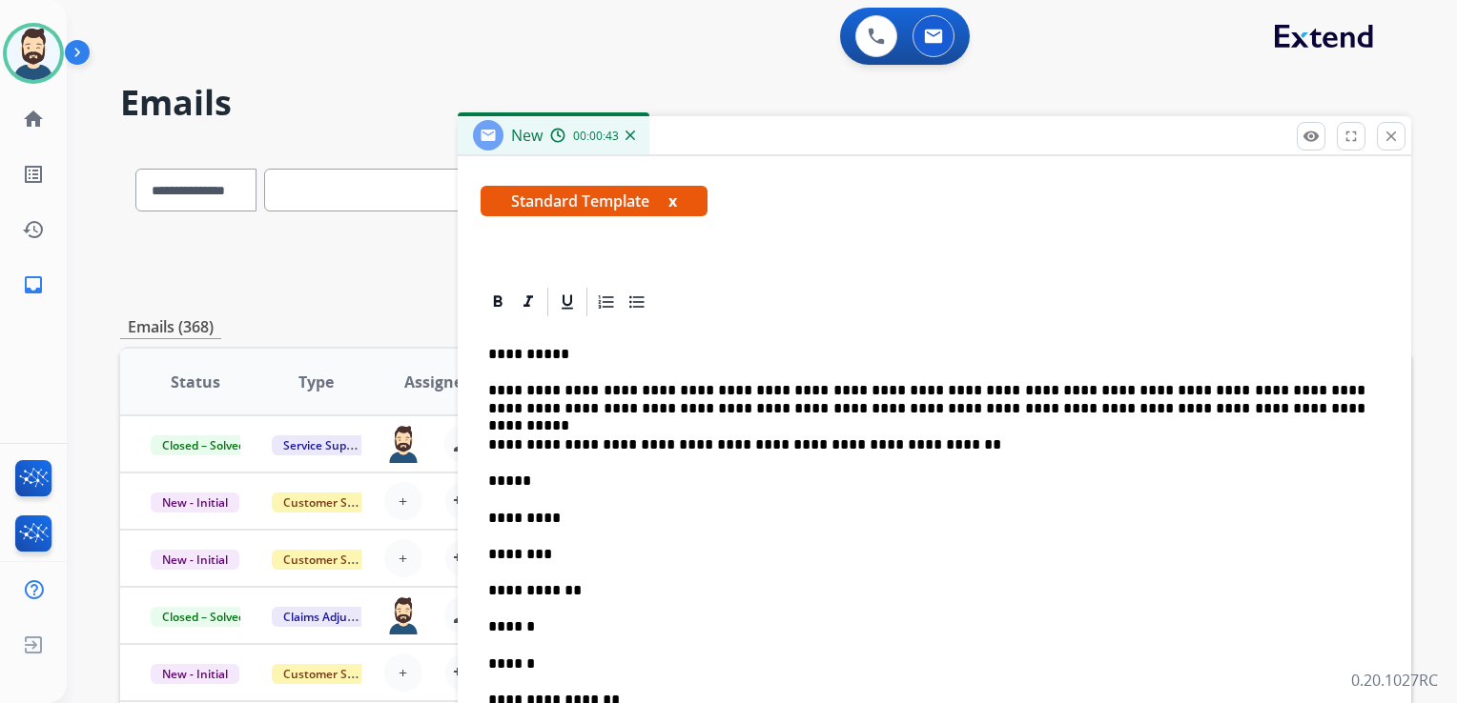
scroll to position [336, 0]
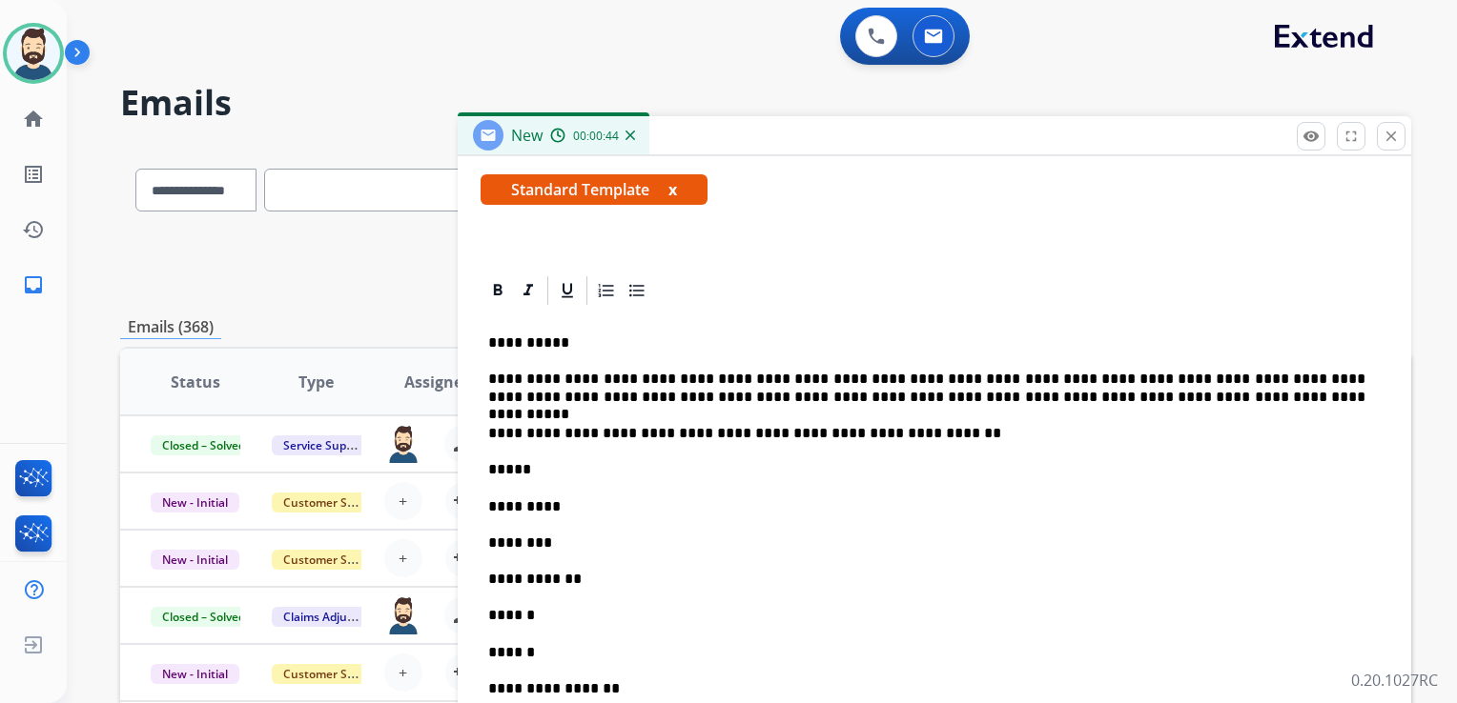
click at [538, 471] on p "*****" at bounding box center [926, 469] width 877 height 17
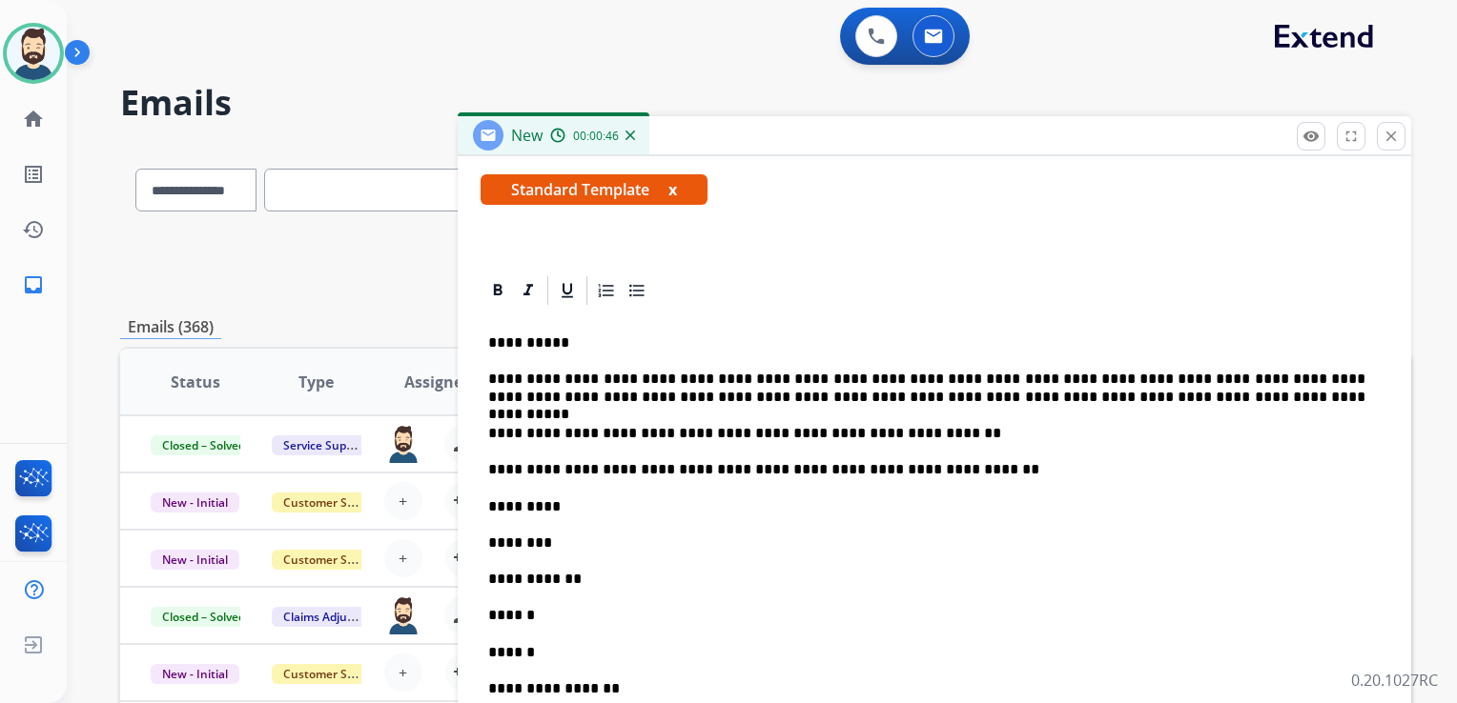
click at [662, 474] on p "**********" at bounding box center [926, 469] width 877 height 17
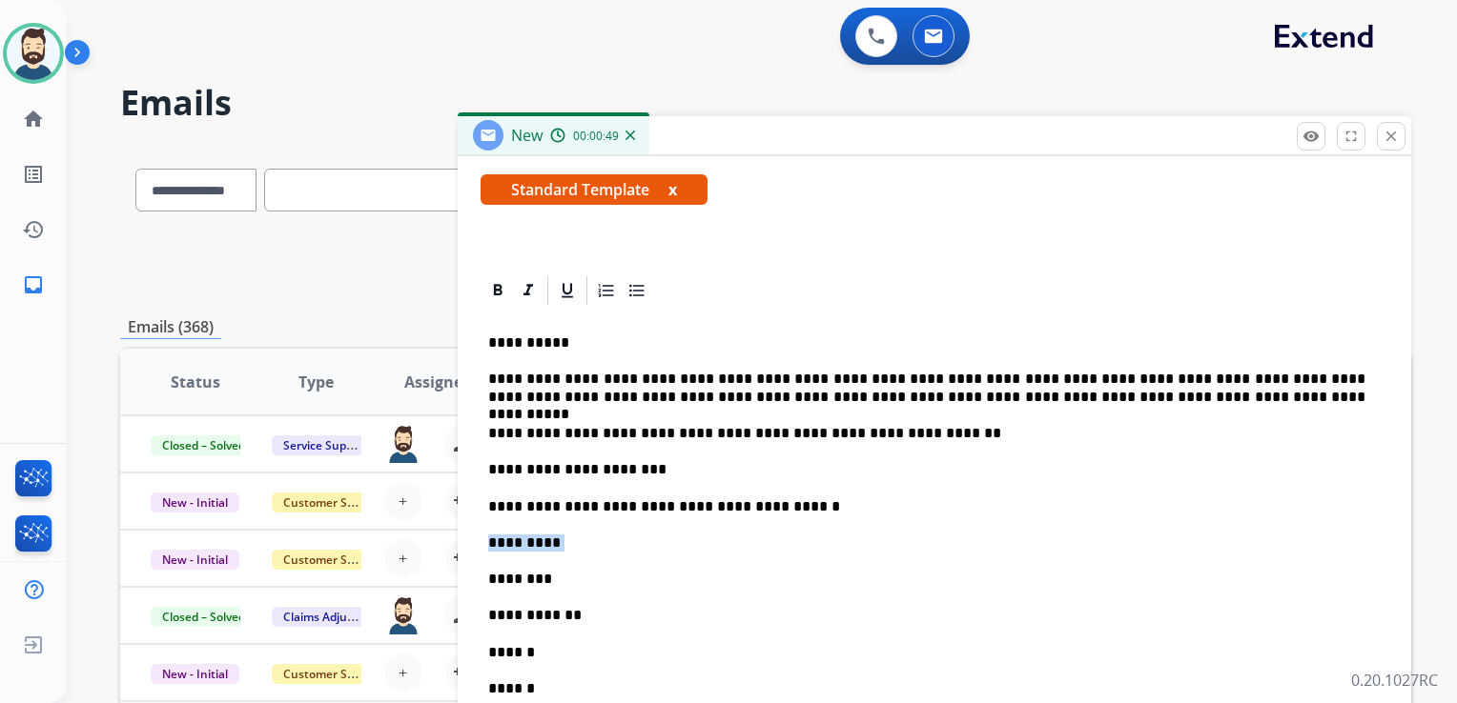
drag, startPoint x: 555, startPoint y: 543, endPoint x: 465, endPoint y: 542, distance: 89.6
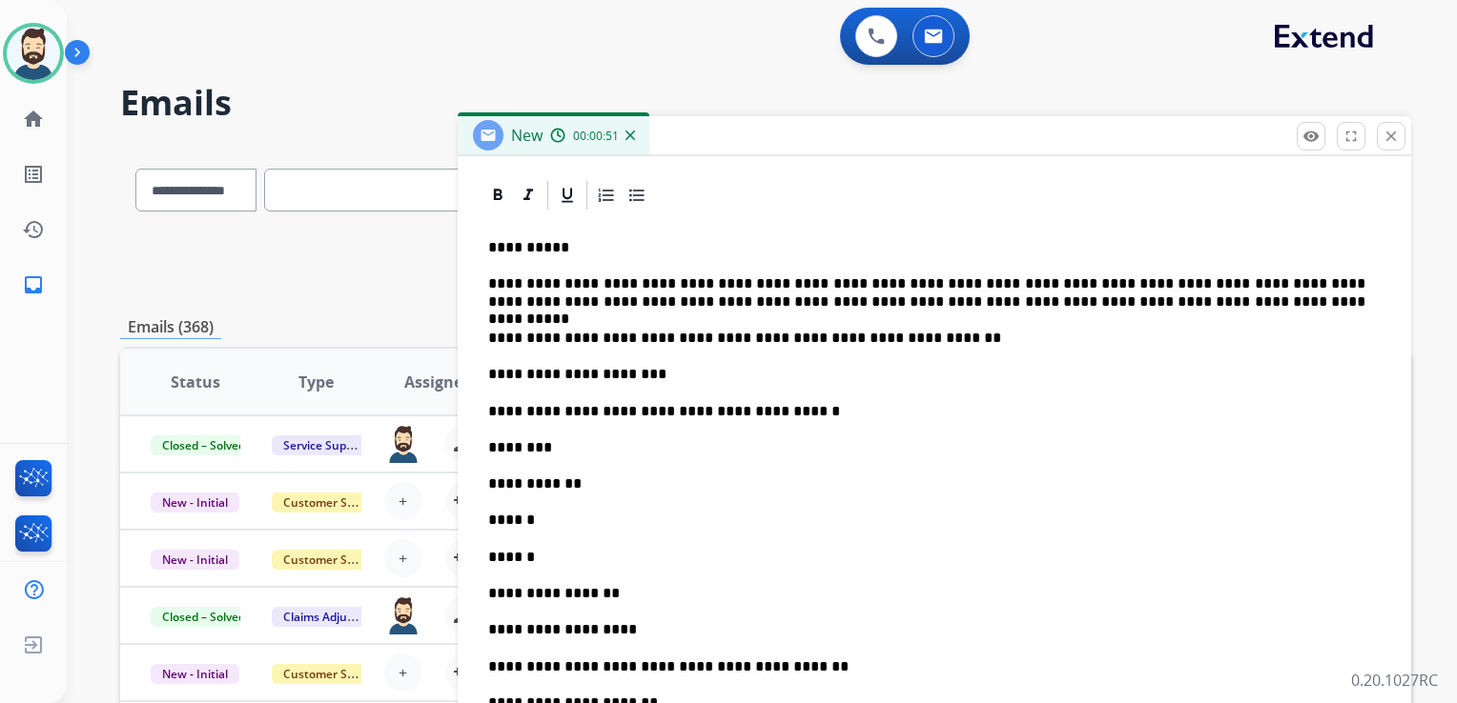
scroll to position [621, 0]
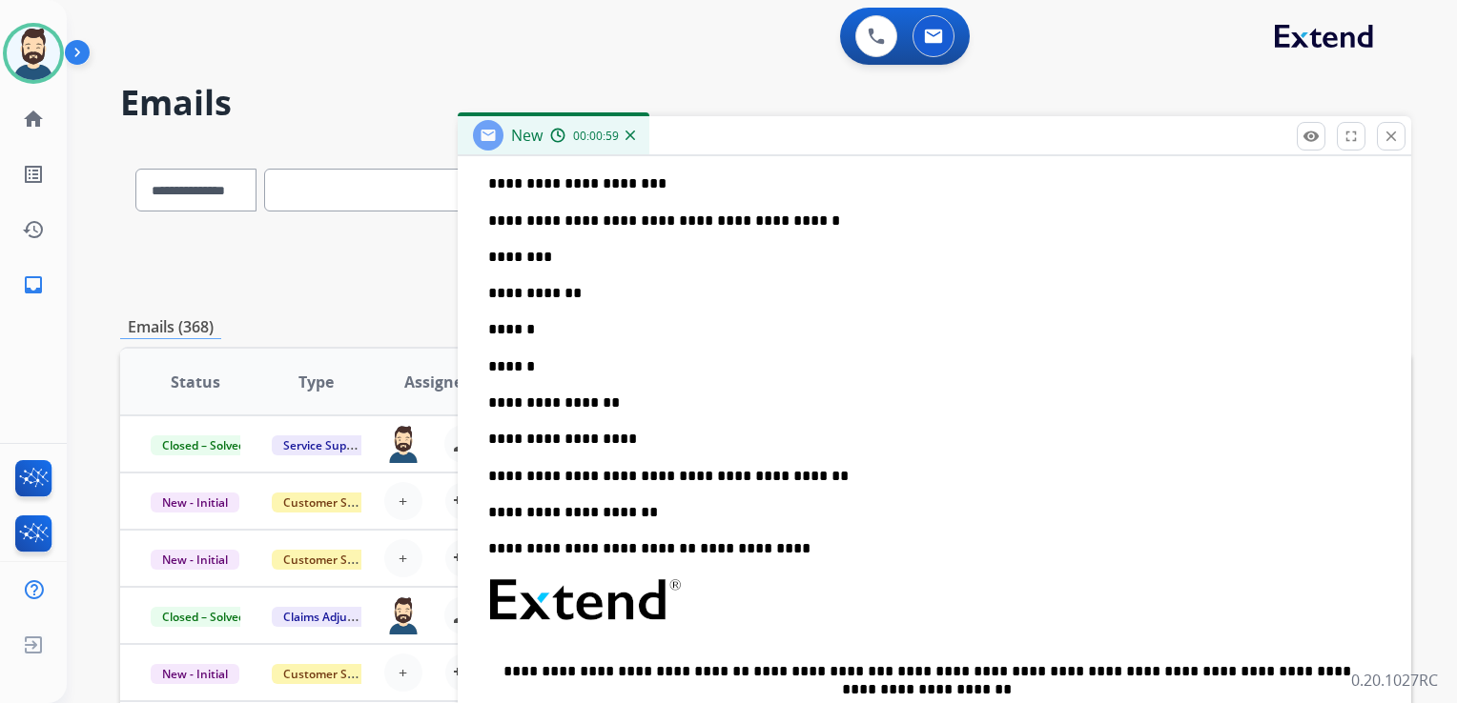
drag, startPoint x: 541, startPoint y: 248, endPoint x: 604, endPoint y: 284, distance: 72.6
click at [542, 251] on p "********" at bounding box center [926, 257] width 877 height 17
click at [590, 300] on p "**********" at bounding box center [926, 293] width 877 height 17
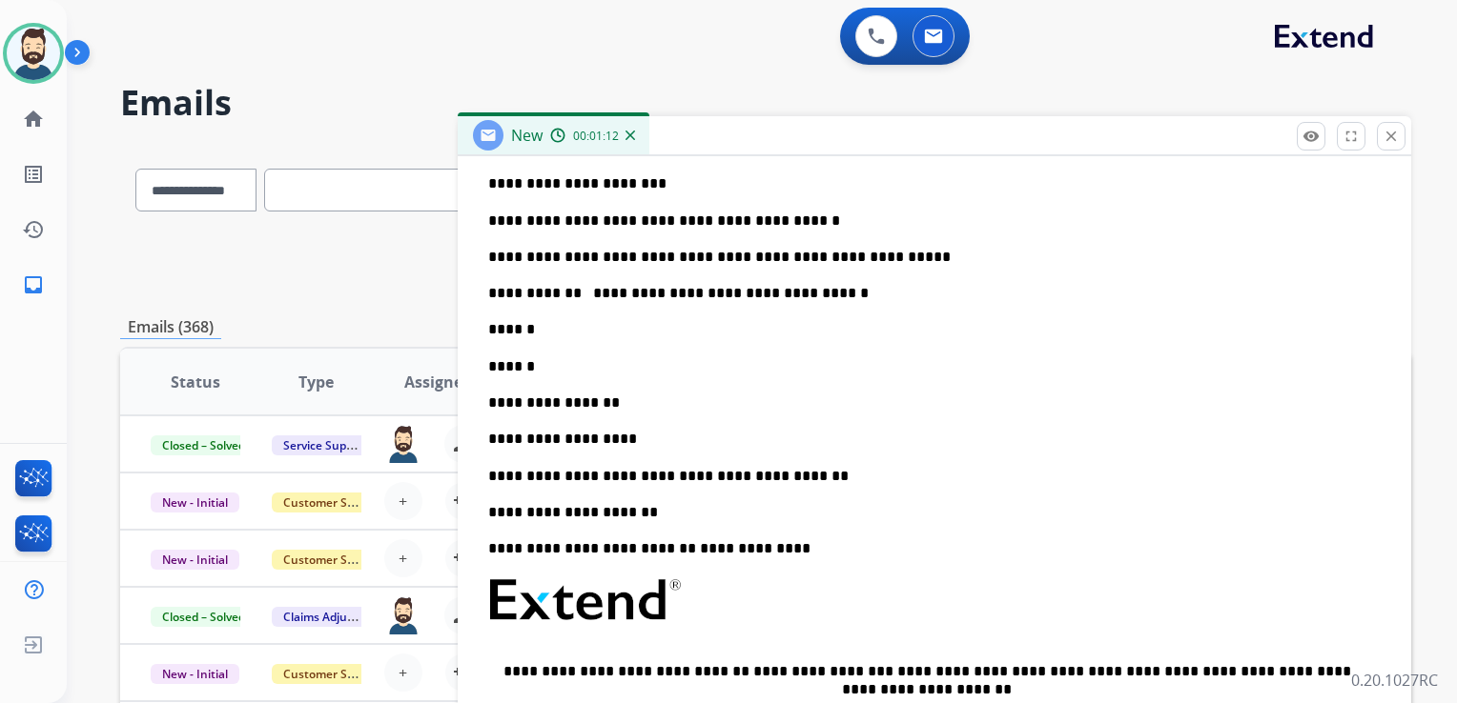
click at [545, 328] on p "******" at bounding box center [926, 329] width 877 height 17
click at [552, 368] on p "******" at bounding box center [926, 366] width 877 height 17
click at [624, 397] on p "**********" at bounding box center [926, 403] width 877 height 17
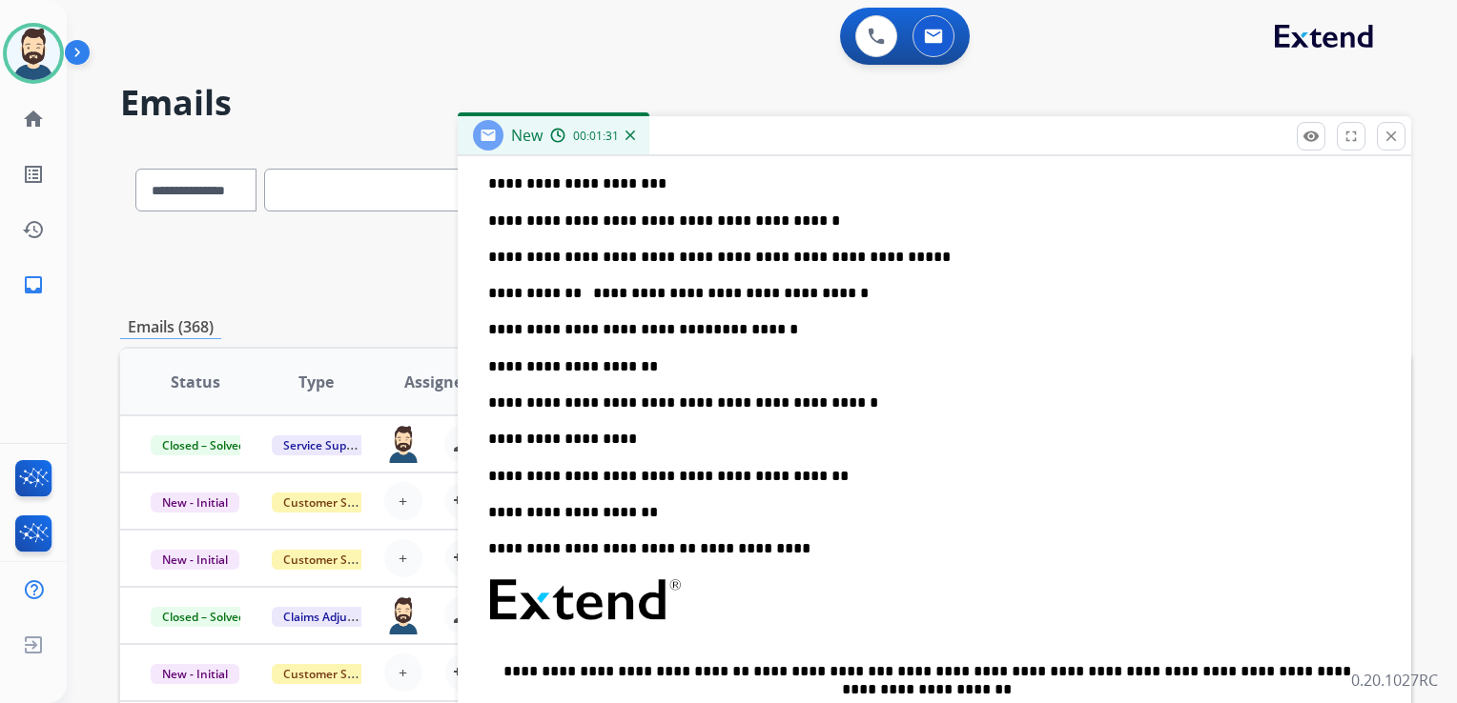
click at [629, 436] on p "**********" at bounding box center [926, 439] width 877 height 17
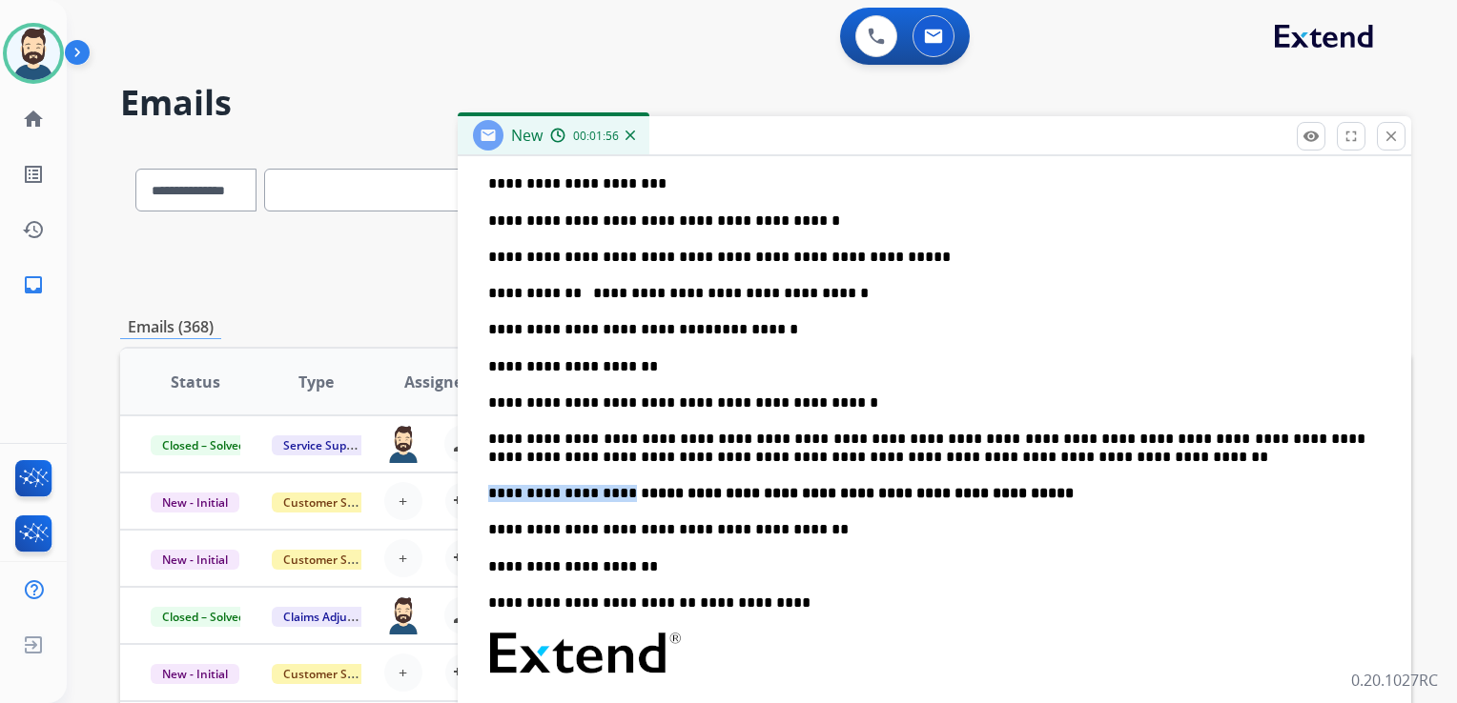
drag, startPoint x: 608, startPoint y: 492, endPoint x: 495, endPoint y: 479, distance: 114.2
click at [479, 490] on div "**********" at bounding box center [934, 479] width 953 height 983
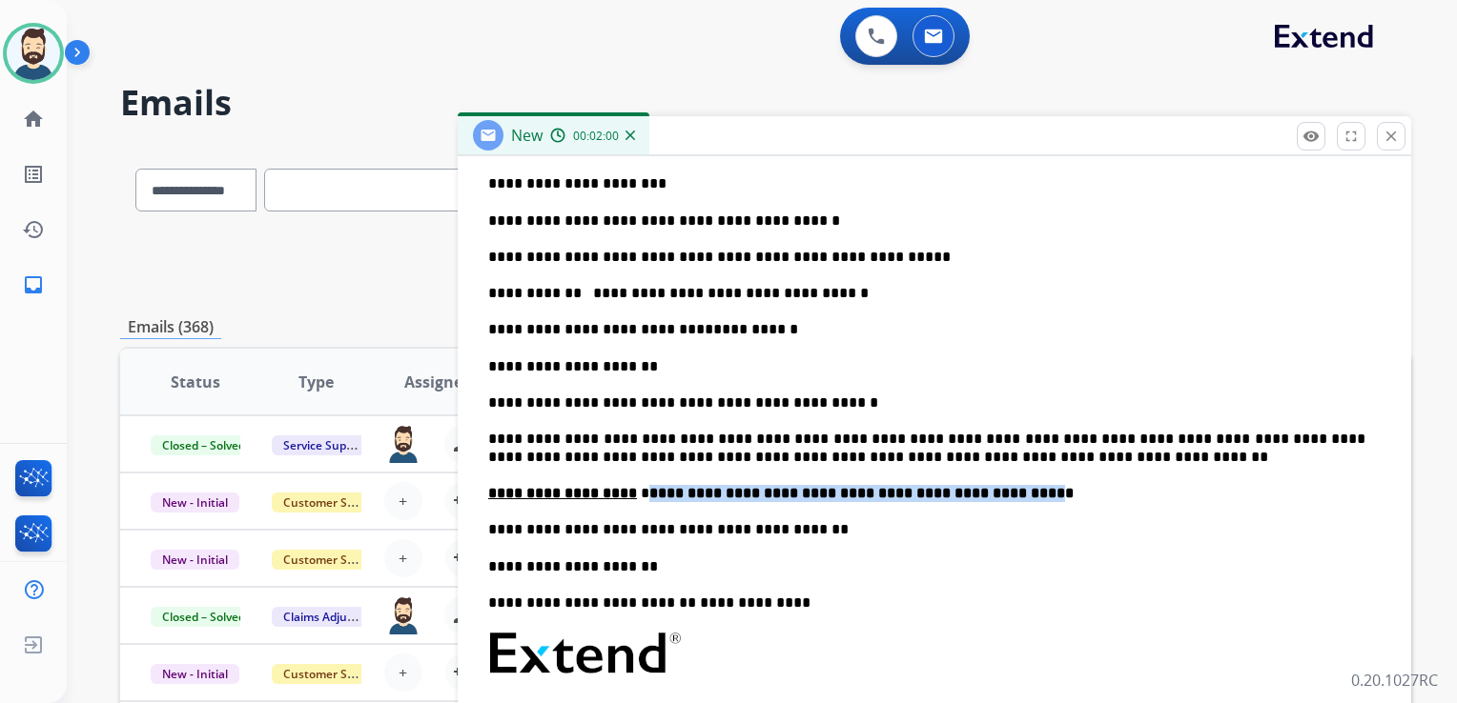
drag, startPoint x: 625, startPoint y: 496, endPoint x: 980, endPoint y: 491, distance: 354.6
click at [980, 491] on strong "**********" at bounding box center [861, 493] width 424 height 14
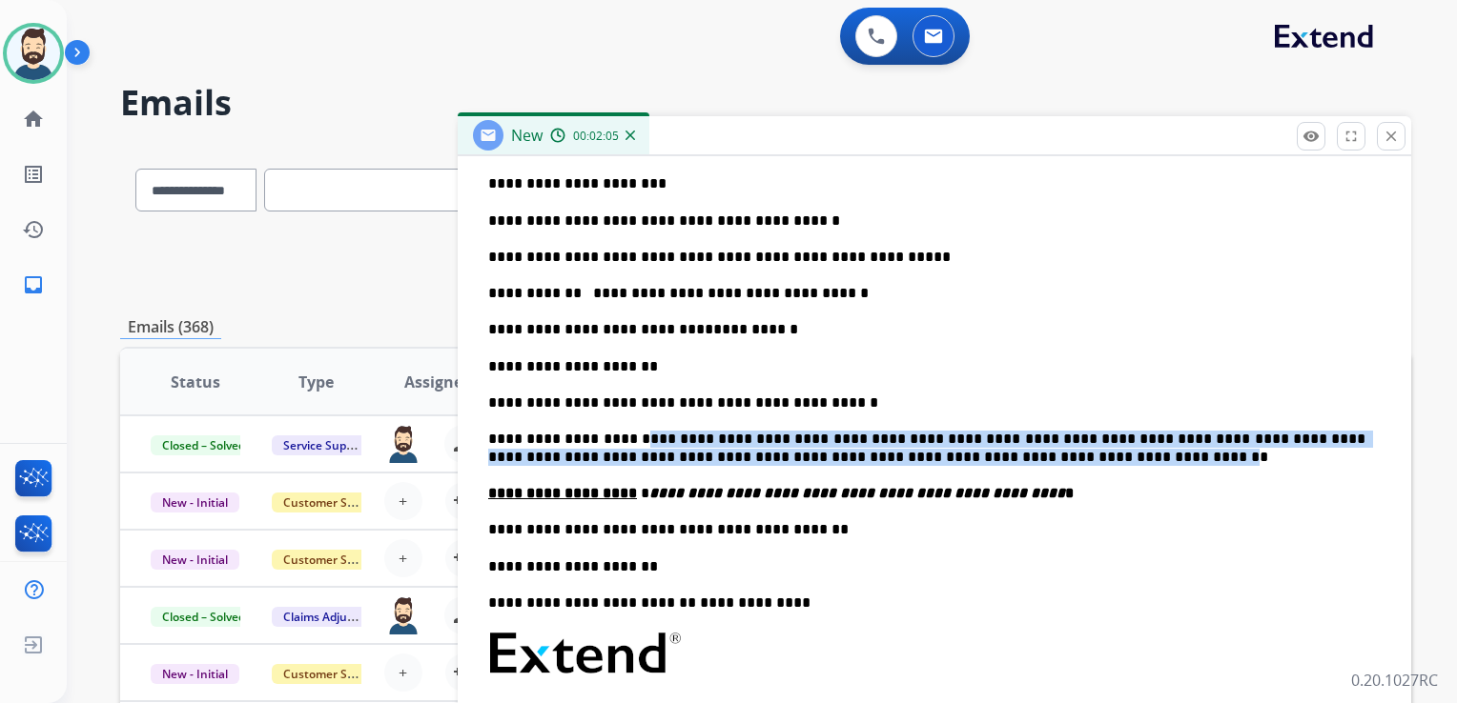
drag, startPoint x: 616, startPoint y: 444, endPoint x: 924, endPoint y: 457, distance: 308.1
click at [924, 457] on p "**********" at bounding box center [926, 448] width 877 height 35
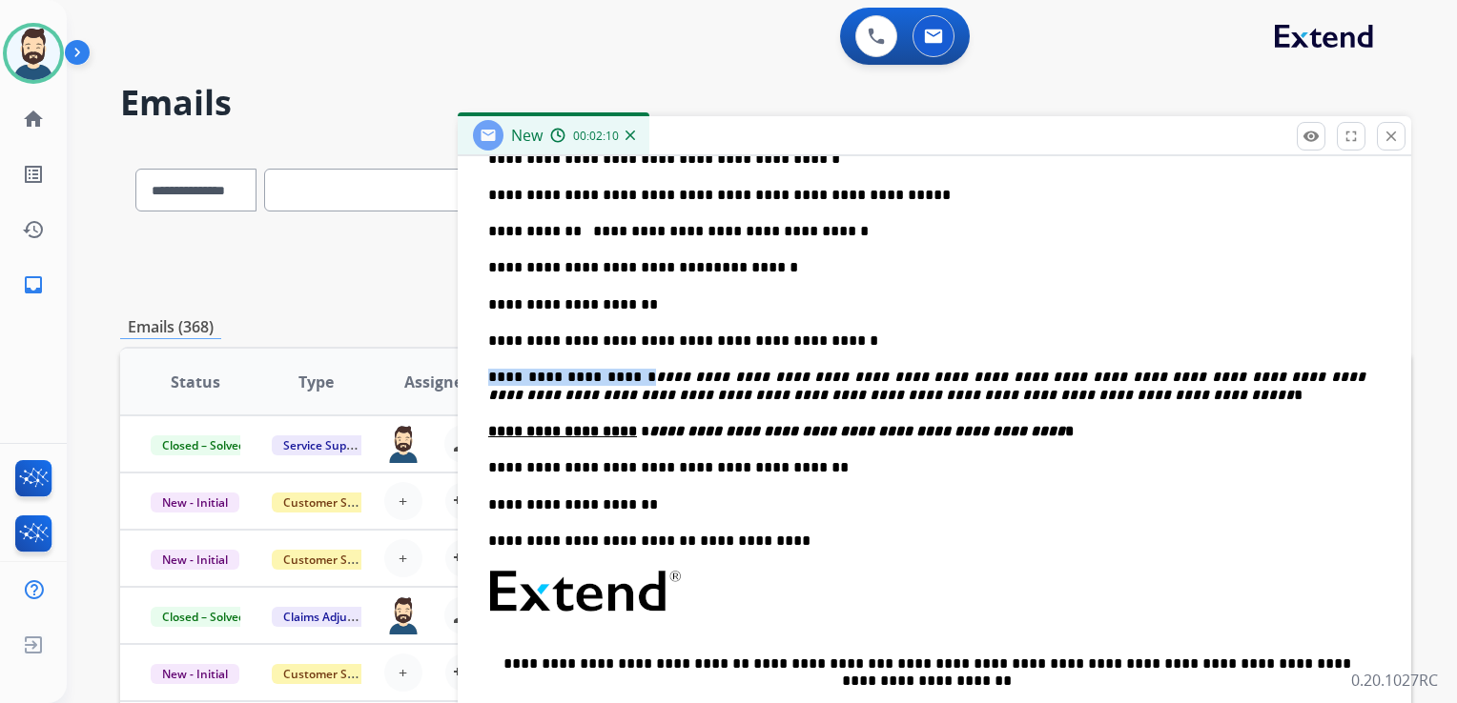
scroll to position [717, 0]
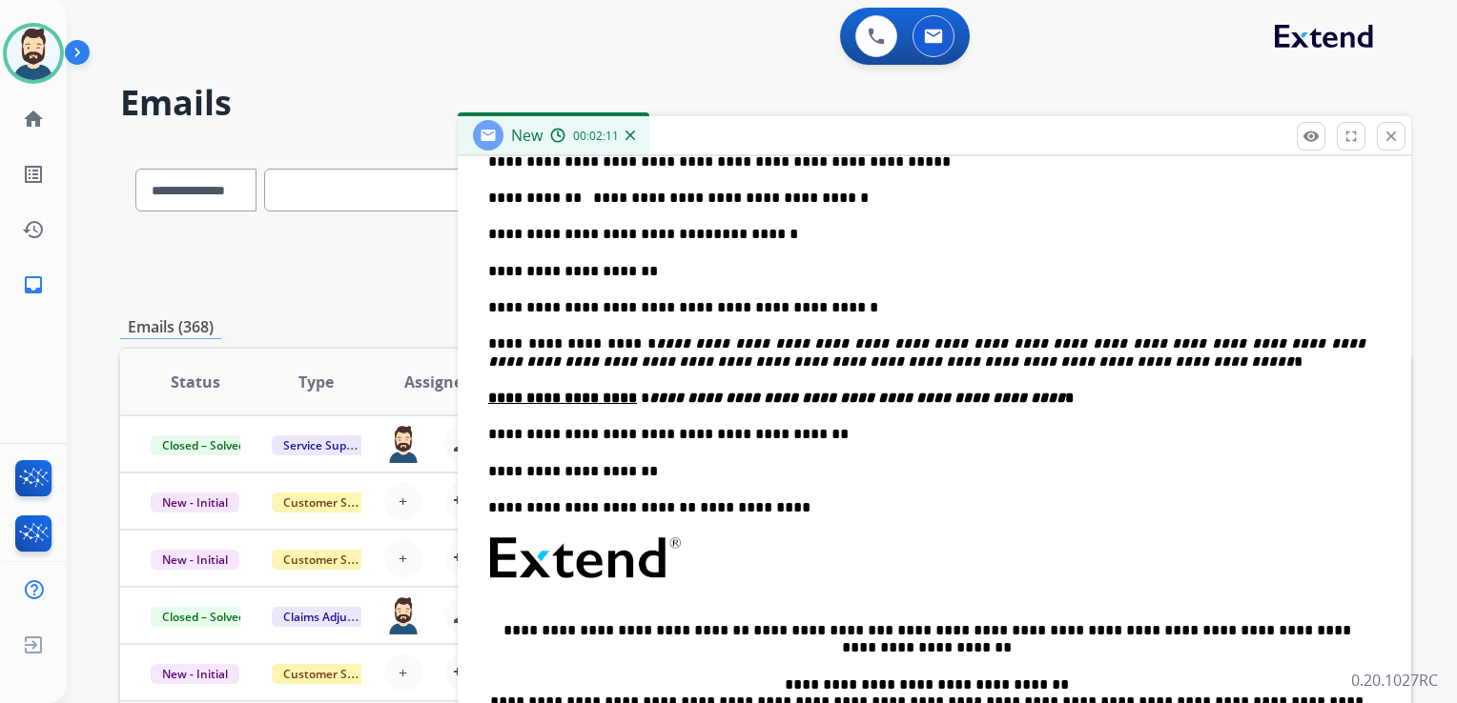
click at [792, 430] on p "**********" at bounding box center [926, 434] width 877 height 17
click at [690, 475] on p "**********" at bounding box center [926, 471] width 877 height 17
click at [807, 436] on p "**********" at bounding box center [926, 434] width 877 height 17
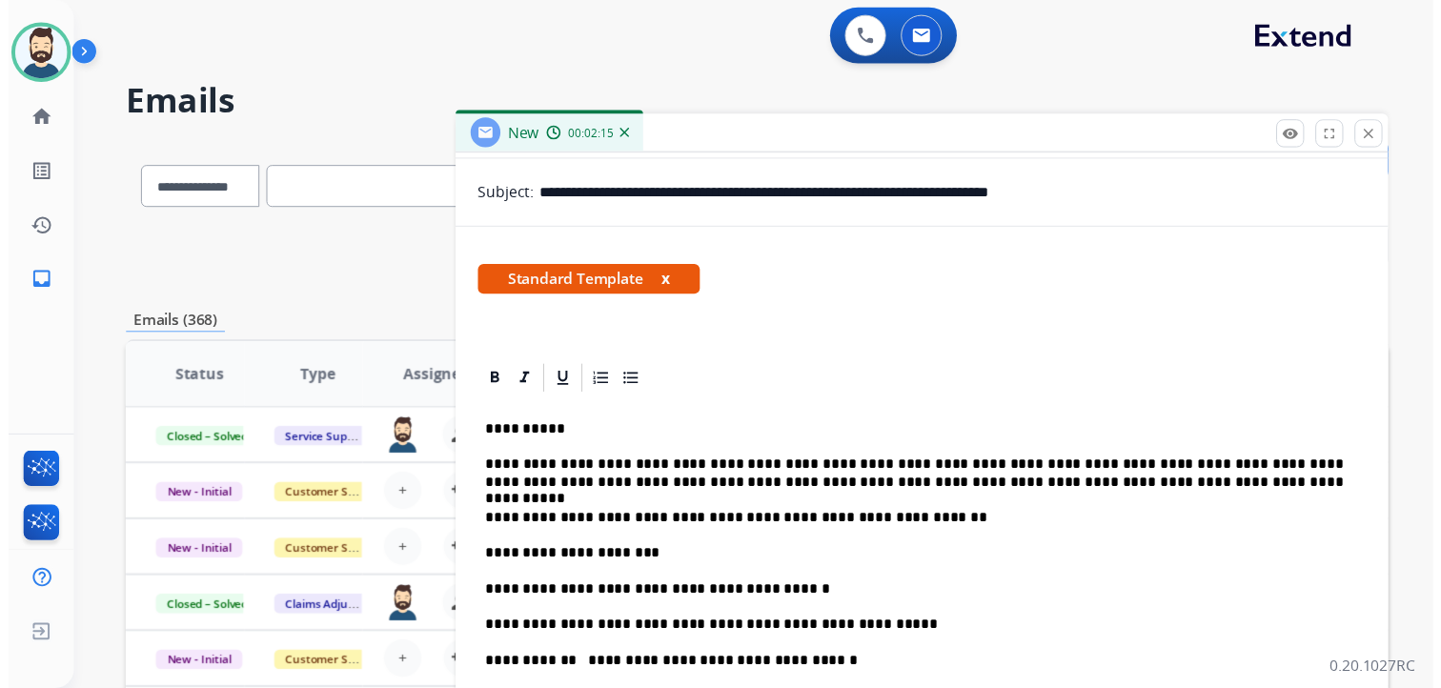
scroll to position [0, 0]
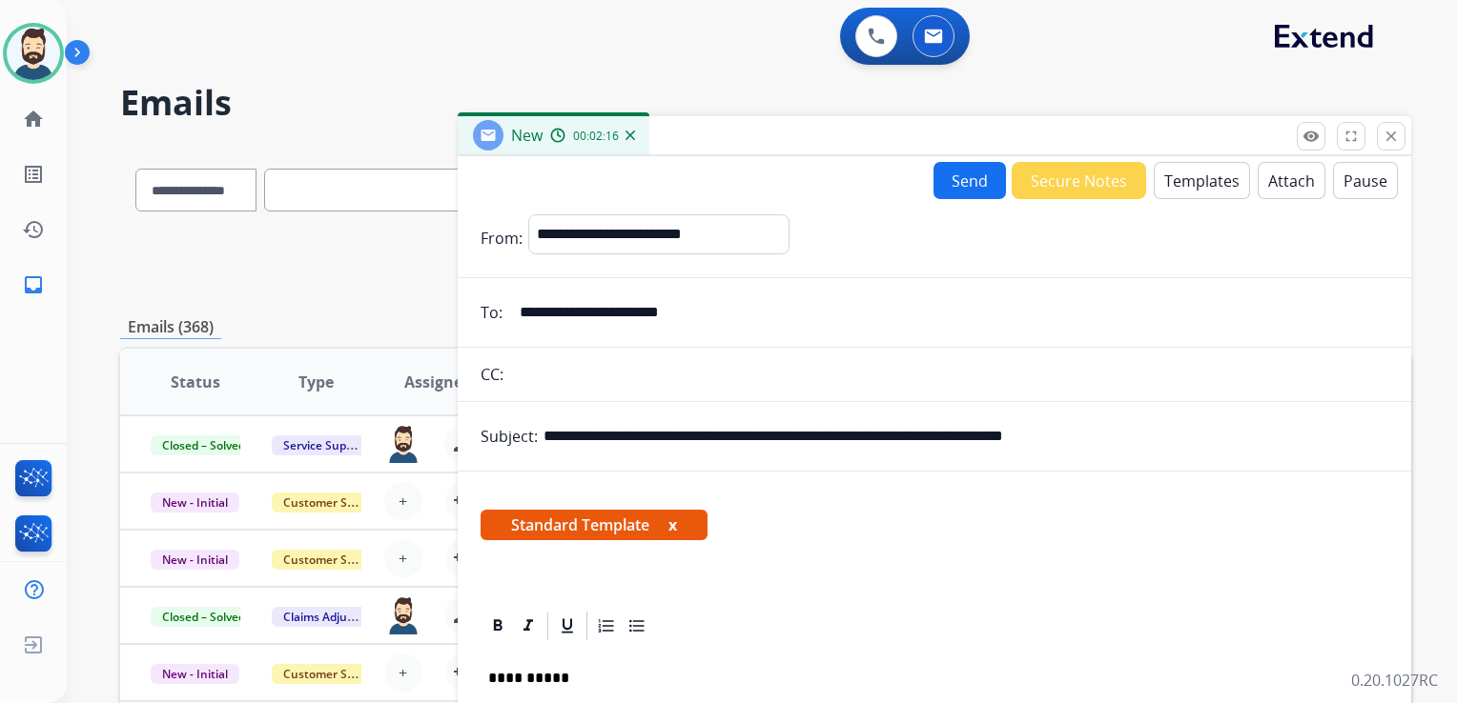
click at [957, 175] on button "Send" at bounding box center [969, 180] width 72 height 37
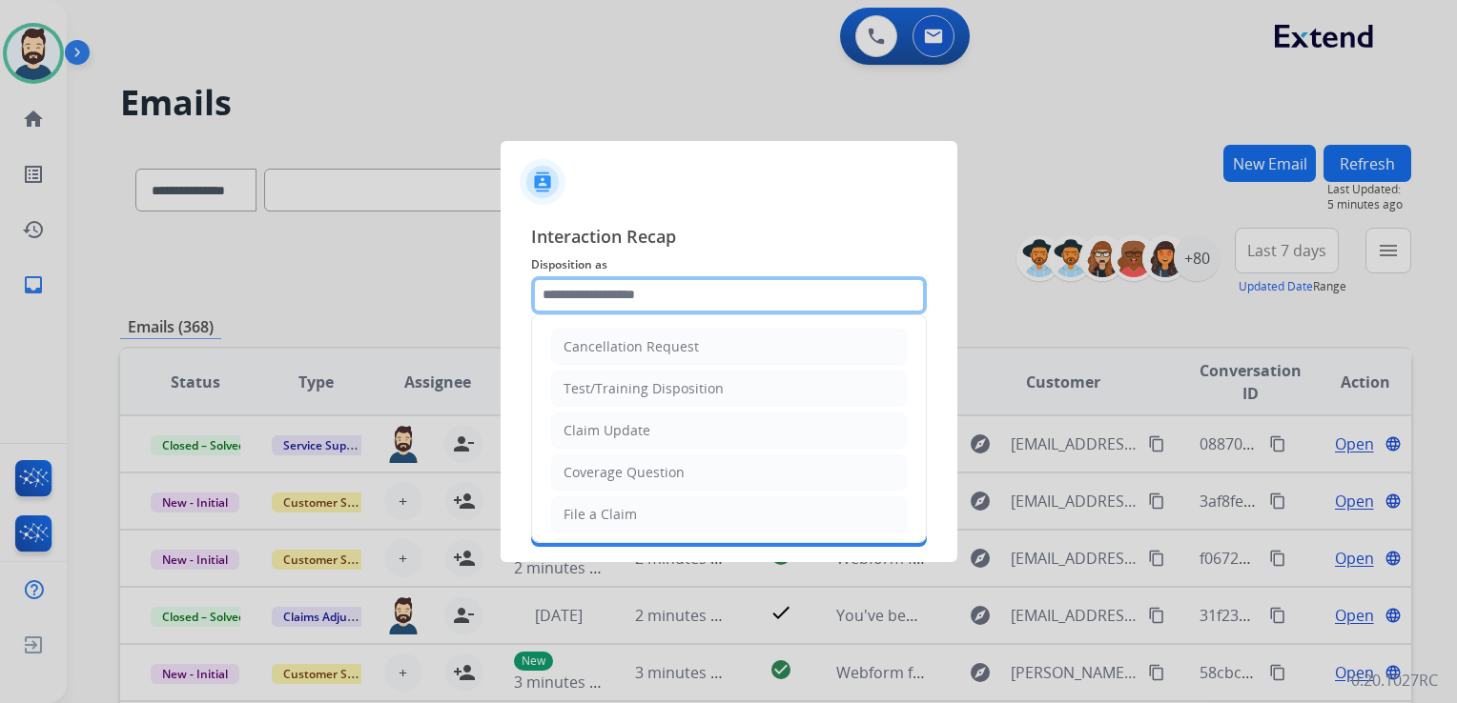
click at [591, 293] on input "text" at bounding box center [729, 295] width 396 height 38
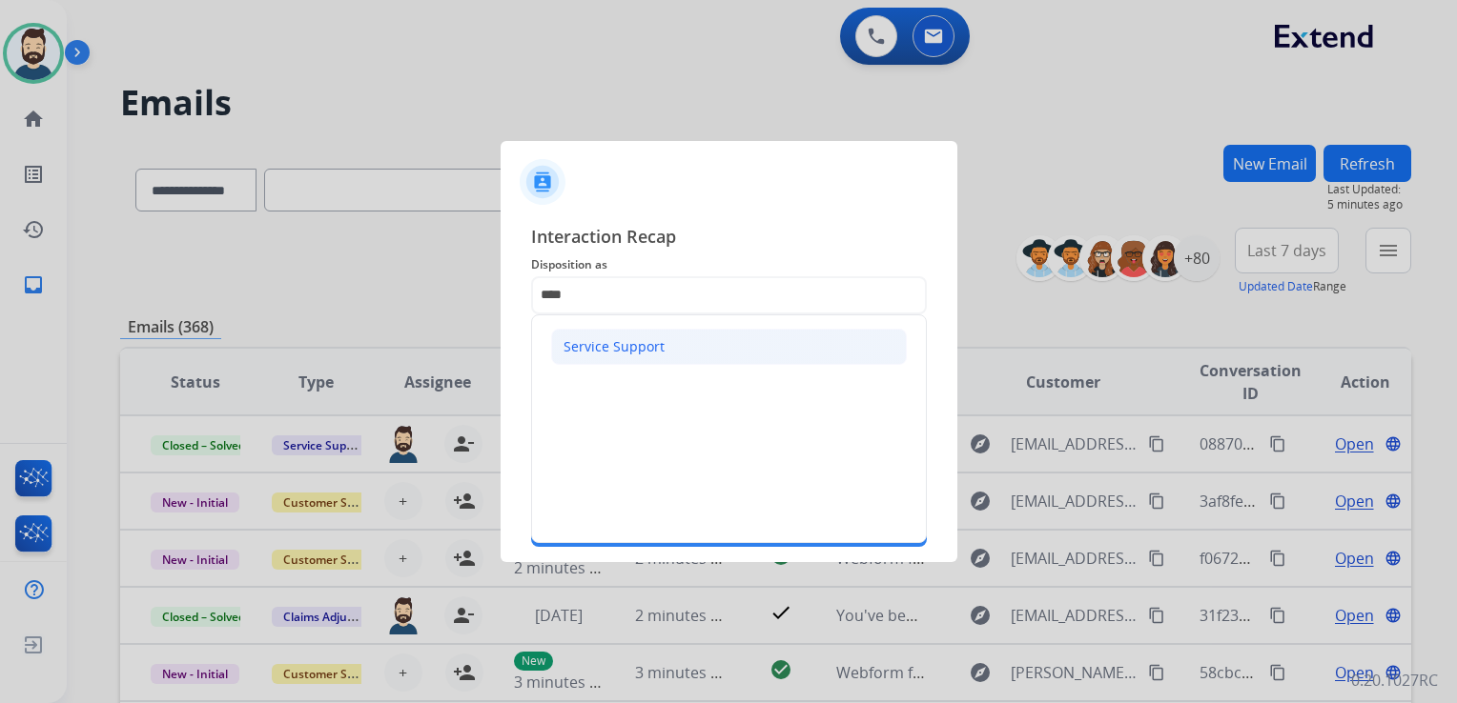
click at [594, 344] on div "Service Support" at bounding box center [613, 346] width 101 height 19
type input "**********"
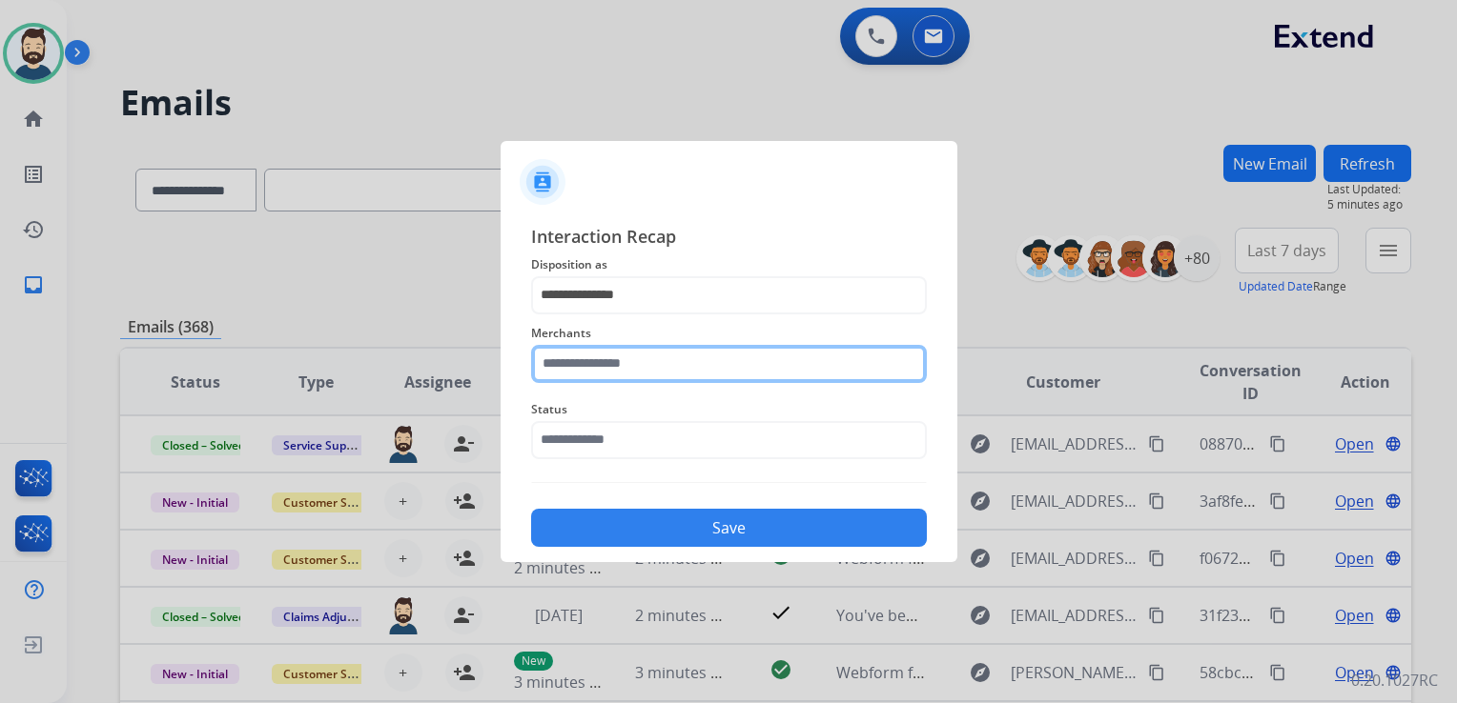
click at [595, 349] on input "text" at bounding box center [729, 364] width 396 height 38
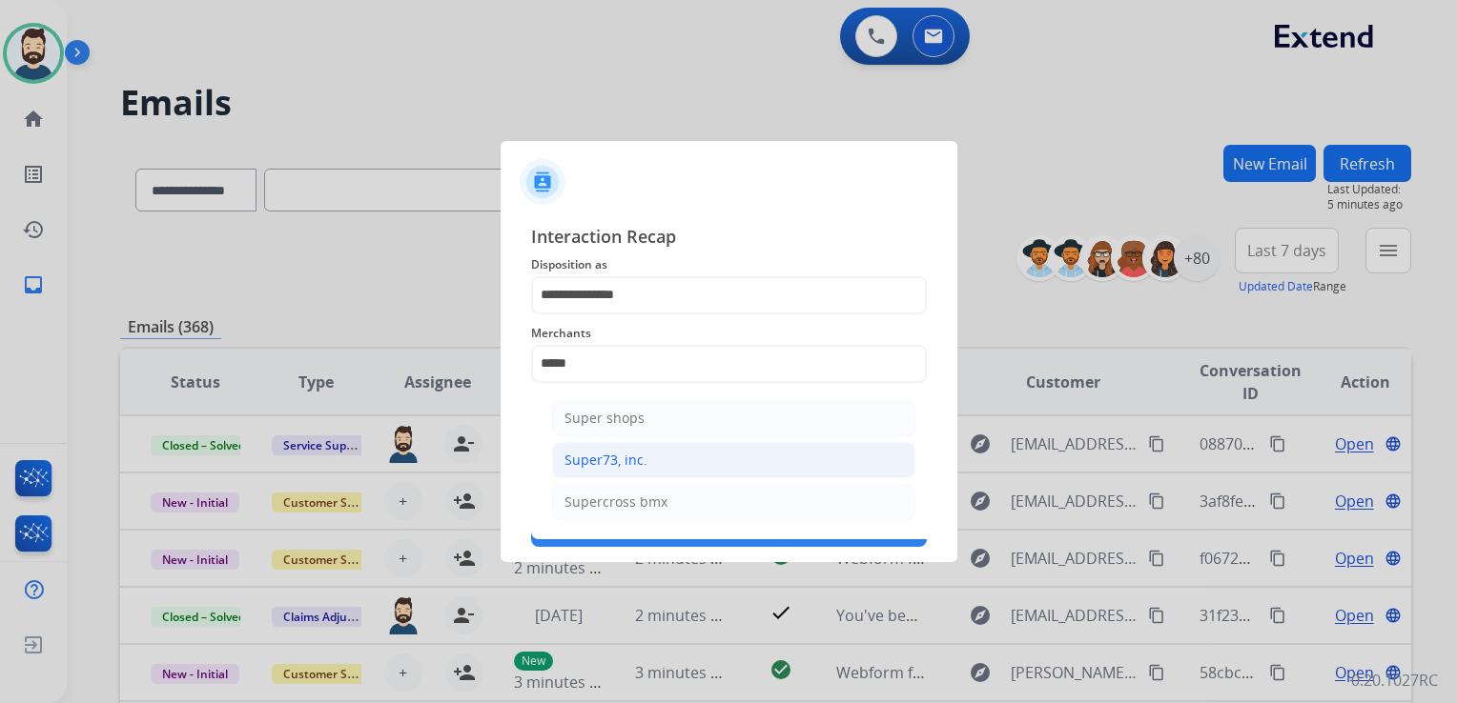
click at [626, 461] on div "Super73, inc." at bounding box center [605, 460] width 83 height 19
type input "**********"
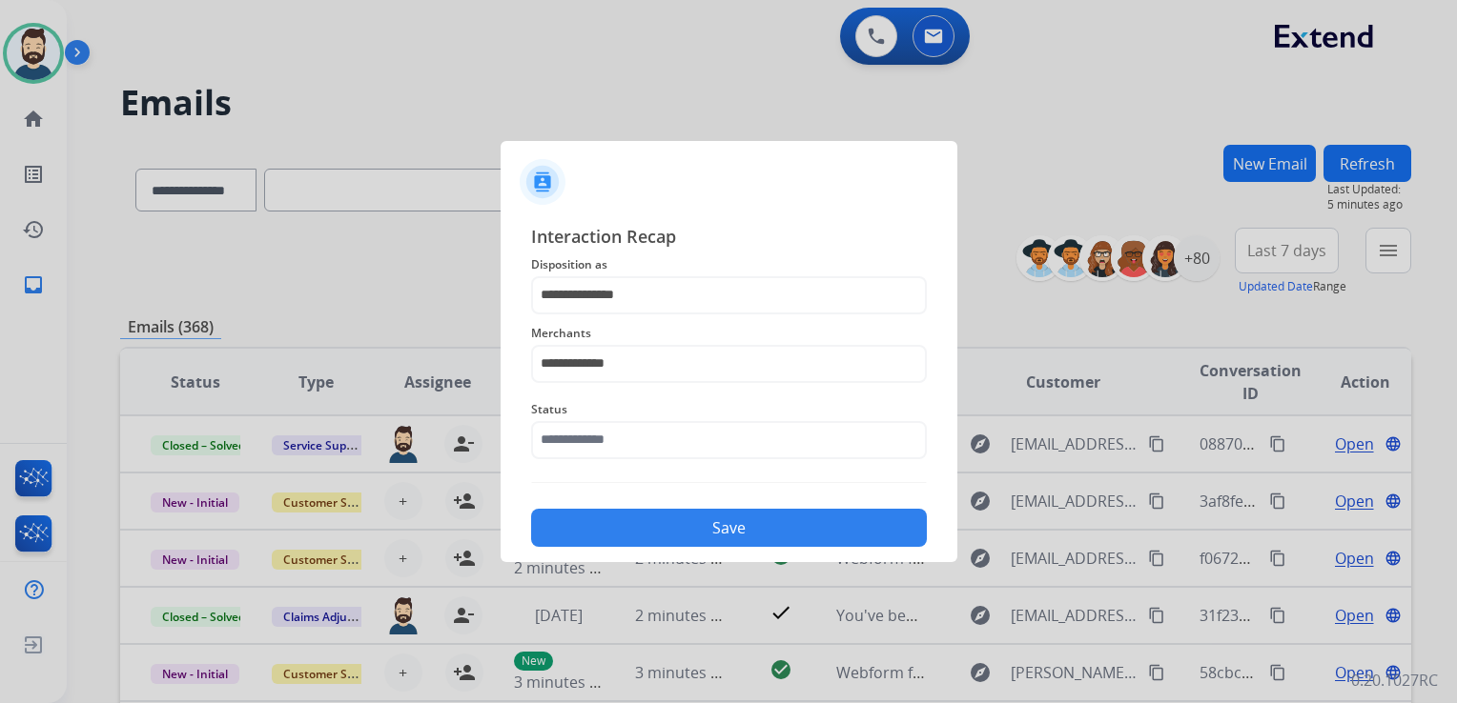
click at [627, 460] on div "Status" at bounding box center [729, 429] width 396 height 76
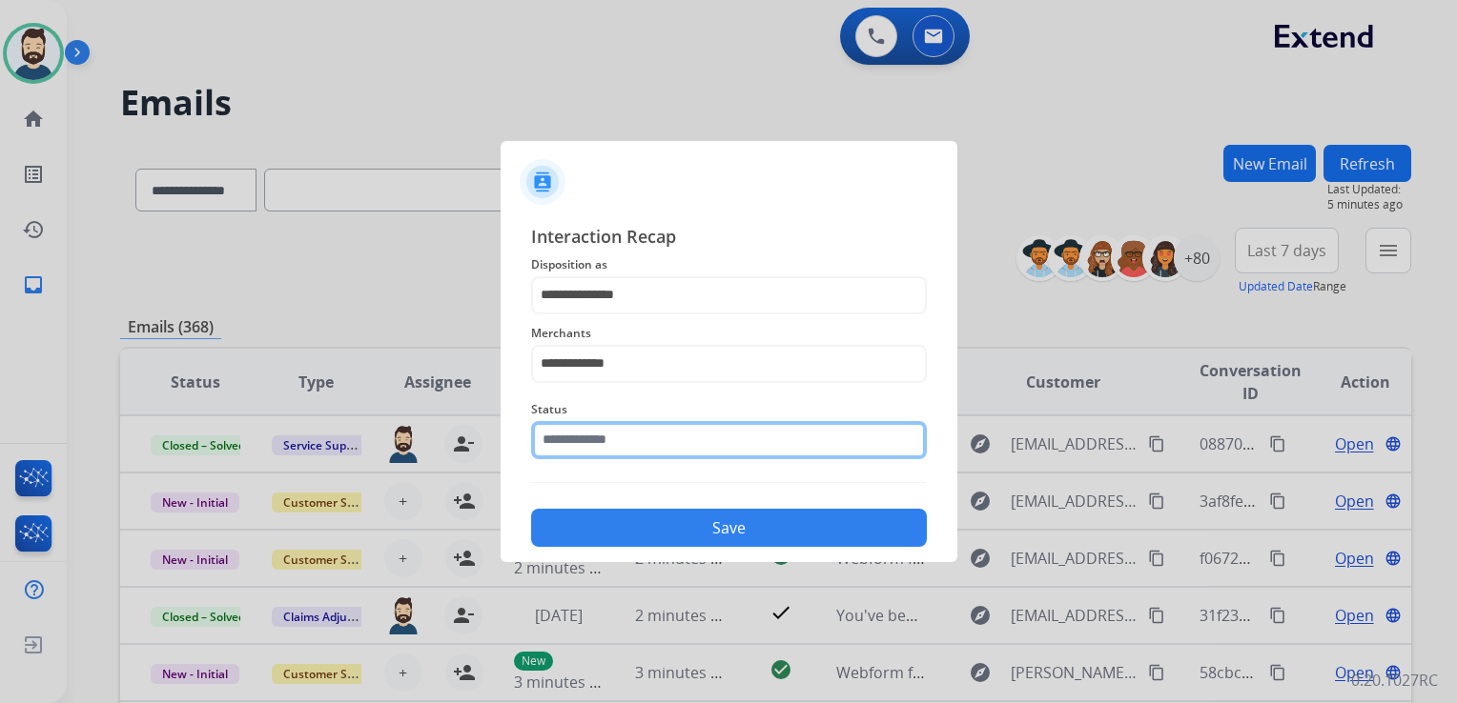
click at [634, 452] on div "Status" at bounding box center [729, 429] width 396 height 76
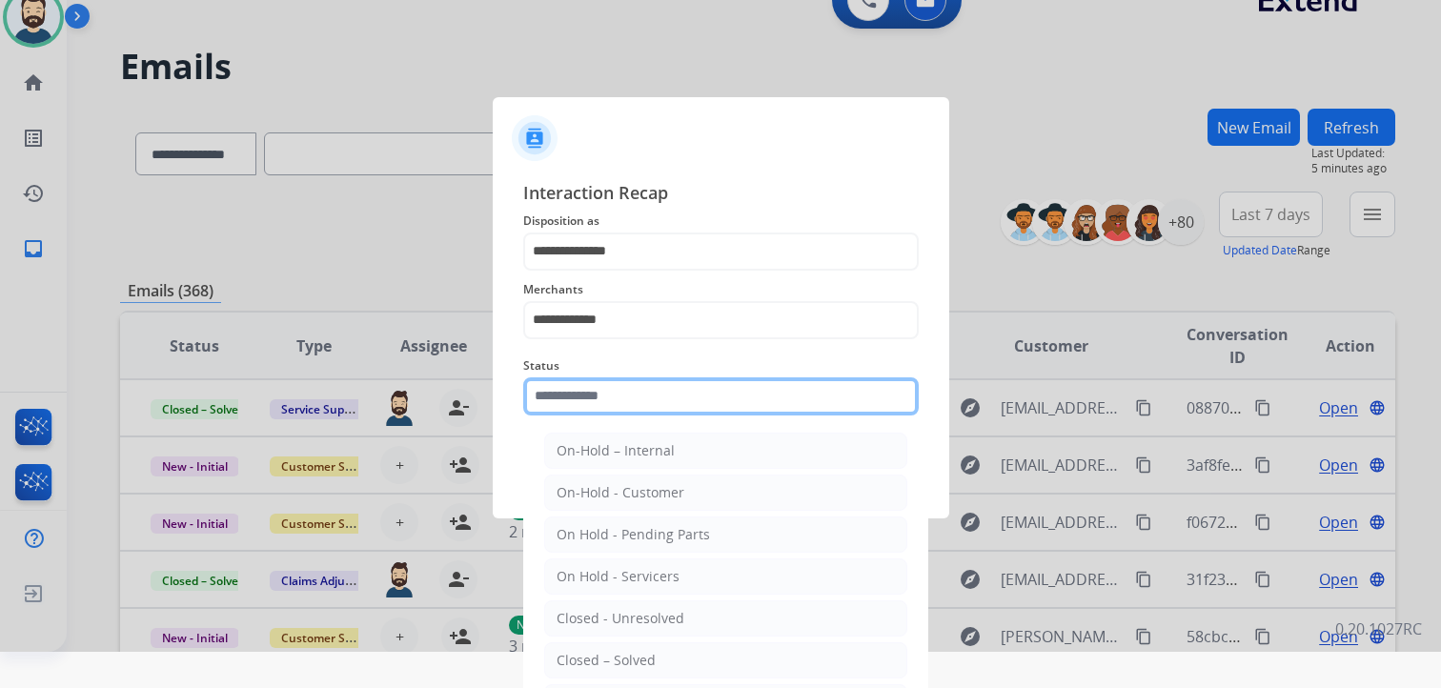
scroll to position [56, 0]
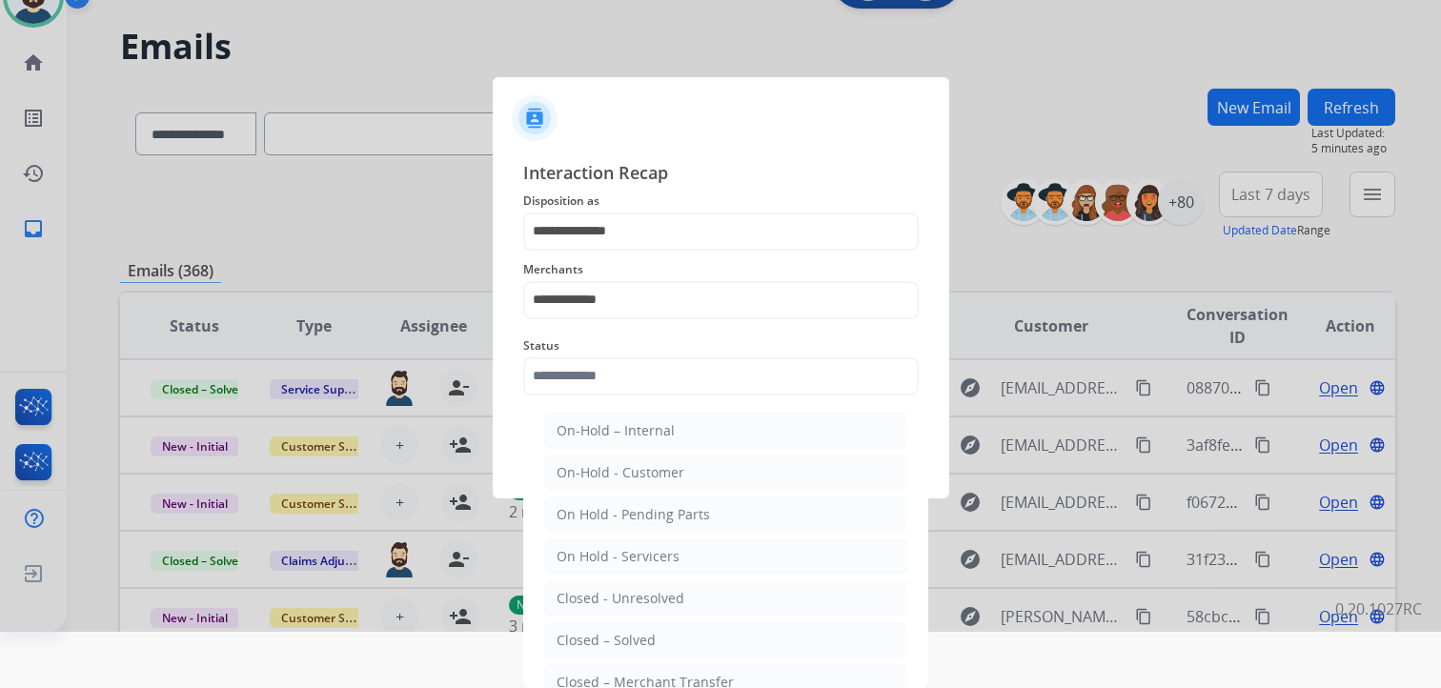
drag, startPoint x: 610, startPoint y: 639, endPoint x: 633, endPoint y: 562, distance: 79.6
click at [610, 637] on div "Closed – Solved" at bounding box center [606, 640] width 99 height 19
type input "**********"
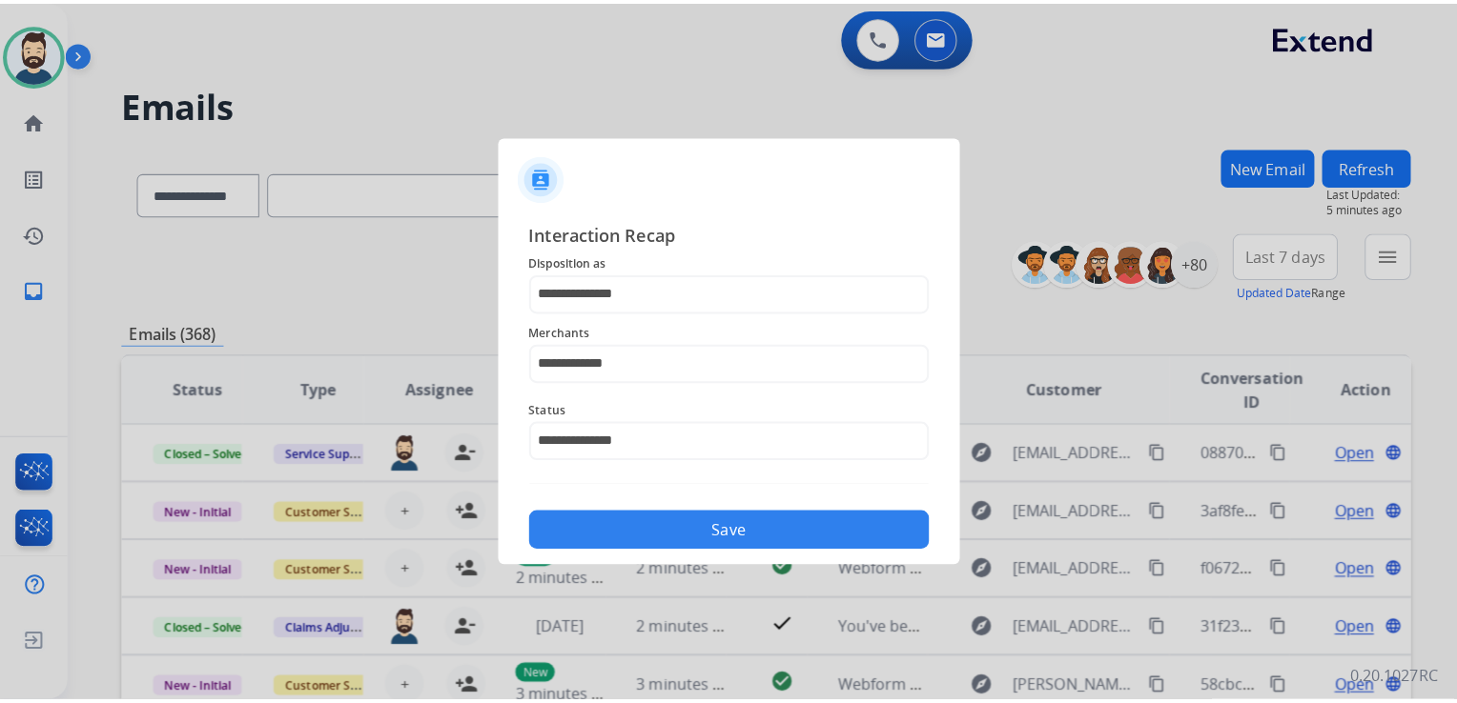
scroll to position [0, 0]
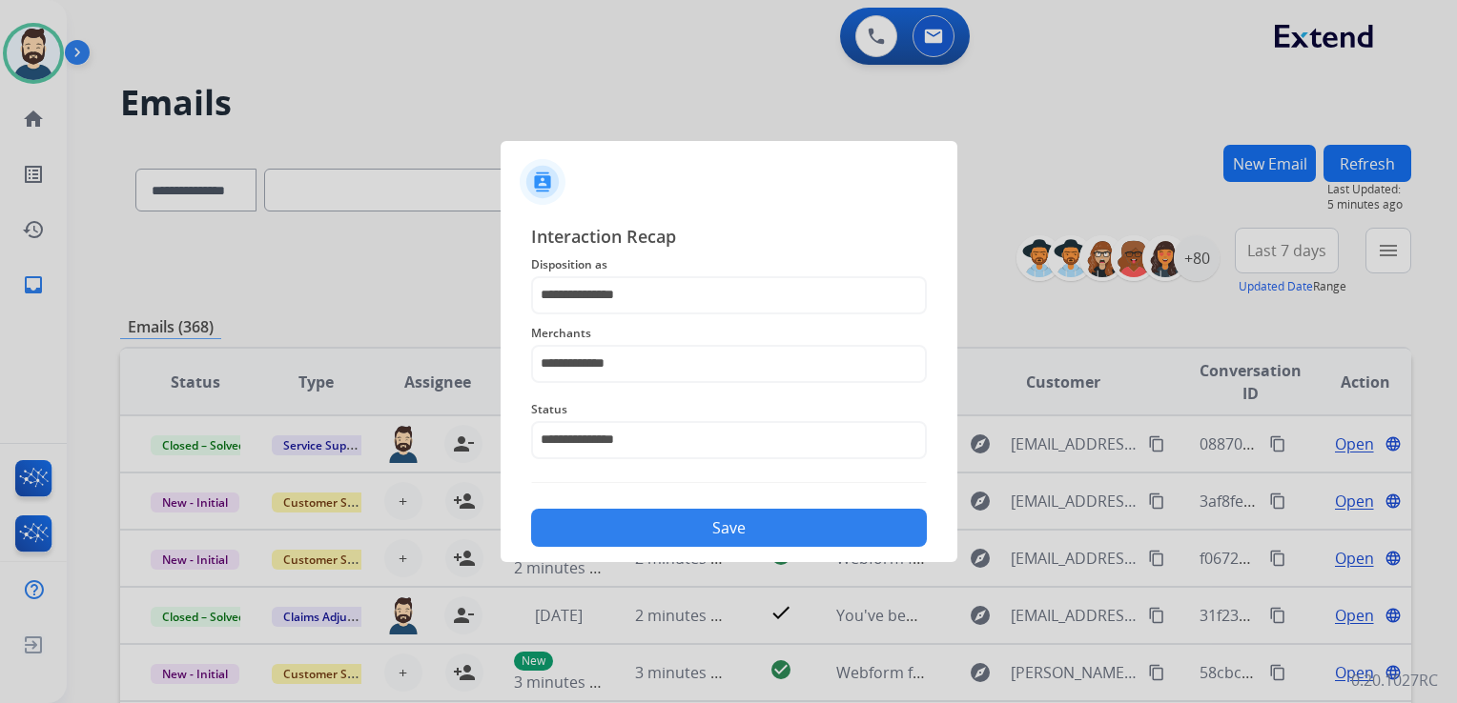
click at [652, 524] on button "Save" at bounding box center [729, 528] width 396 height 38
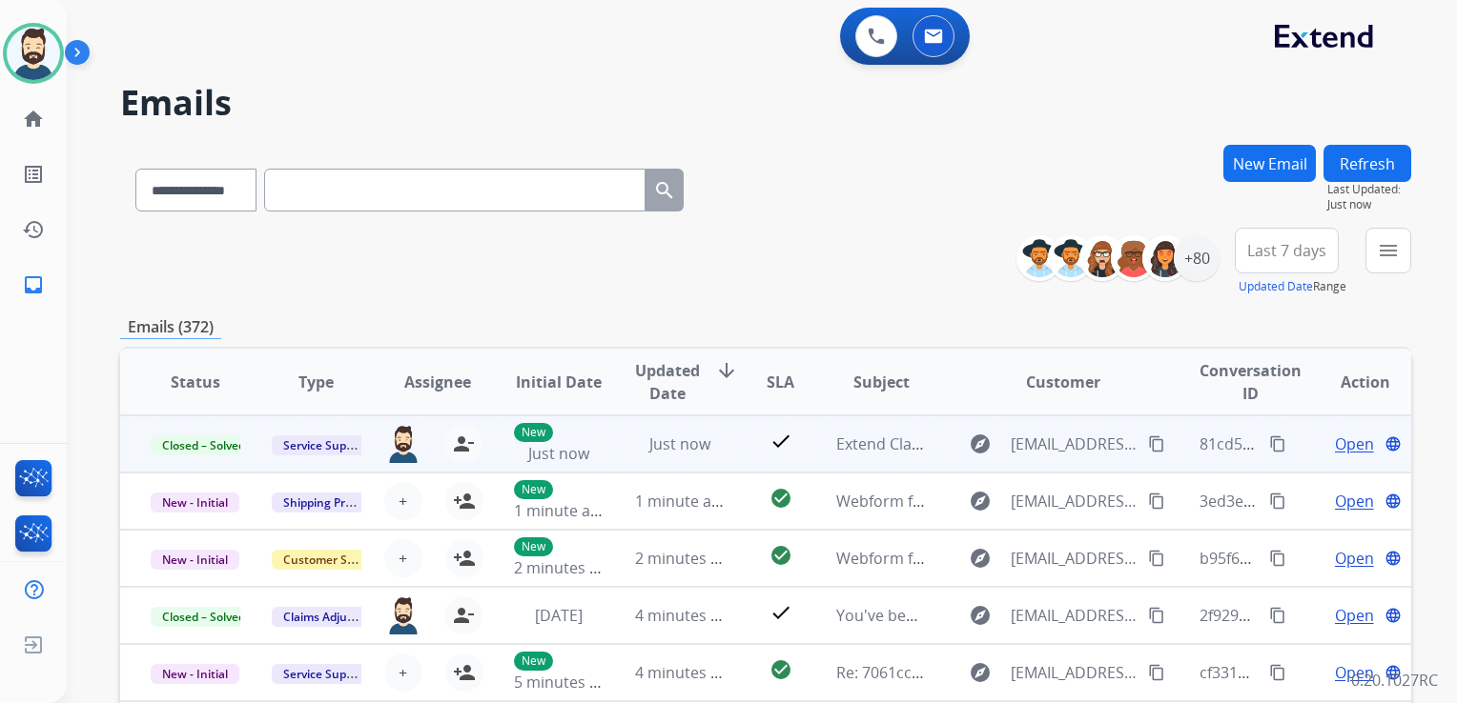
click at [1269, 444] on mat-icon "content_copy" at bounding box center [1277, 444] width 17 height 17
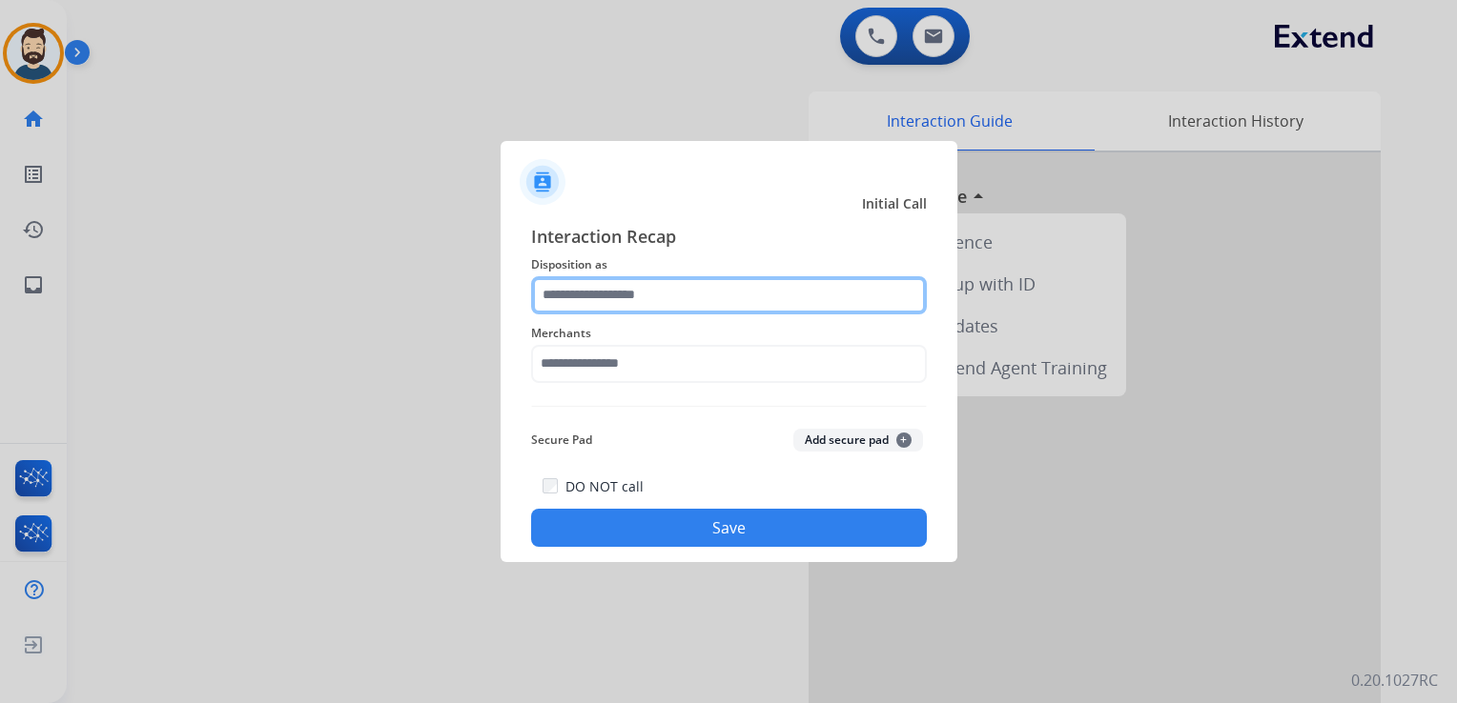
click at [704, 299] on input "text" at bounding box center [729, 295] width 396 height 38
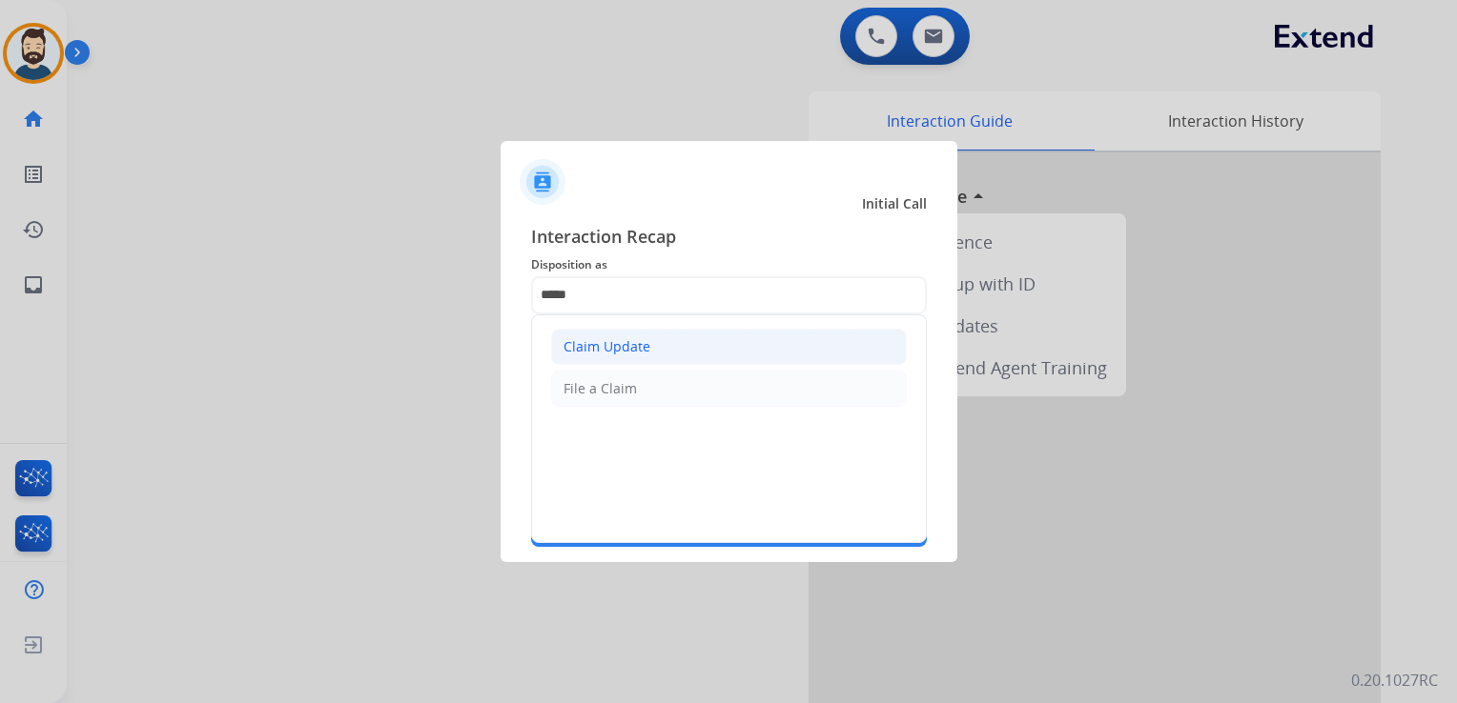
click at [645, 341] on li "Claim Update" at bounding box center [729, 347] width 356 height 36
type input "**********"
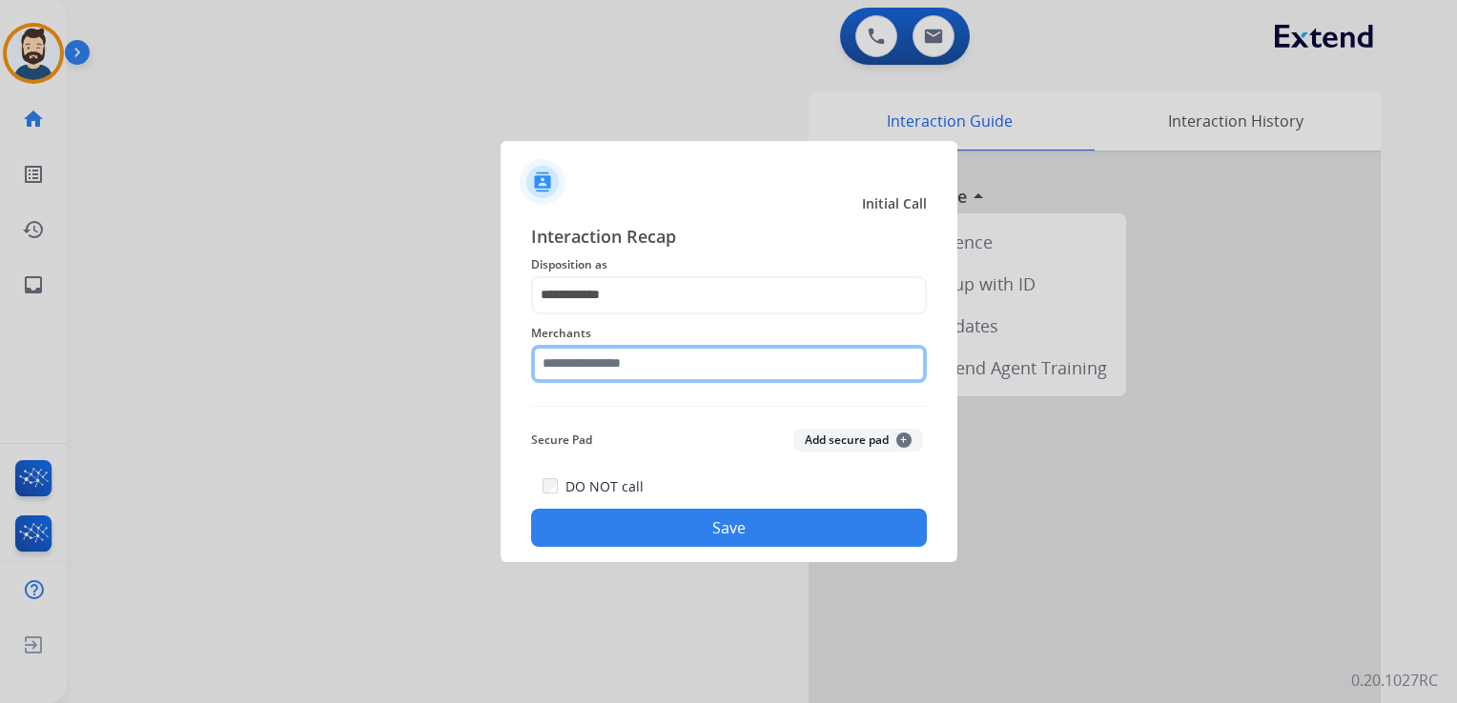
click at [642, 350] on input "text" at bounding box center [729, 364] width 396 height 38
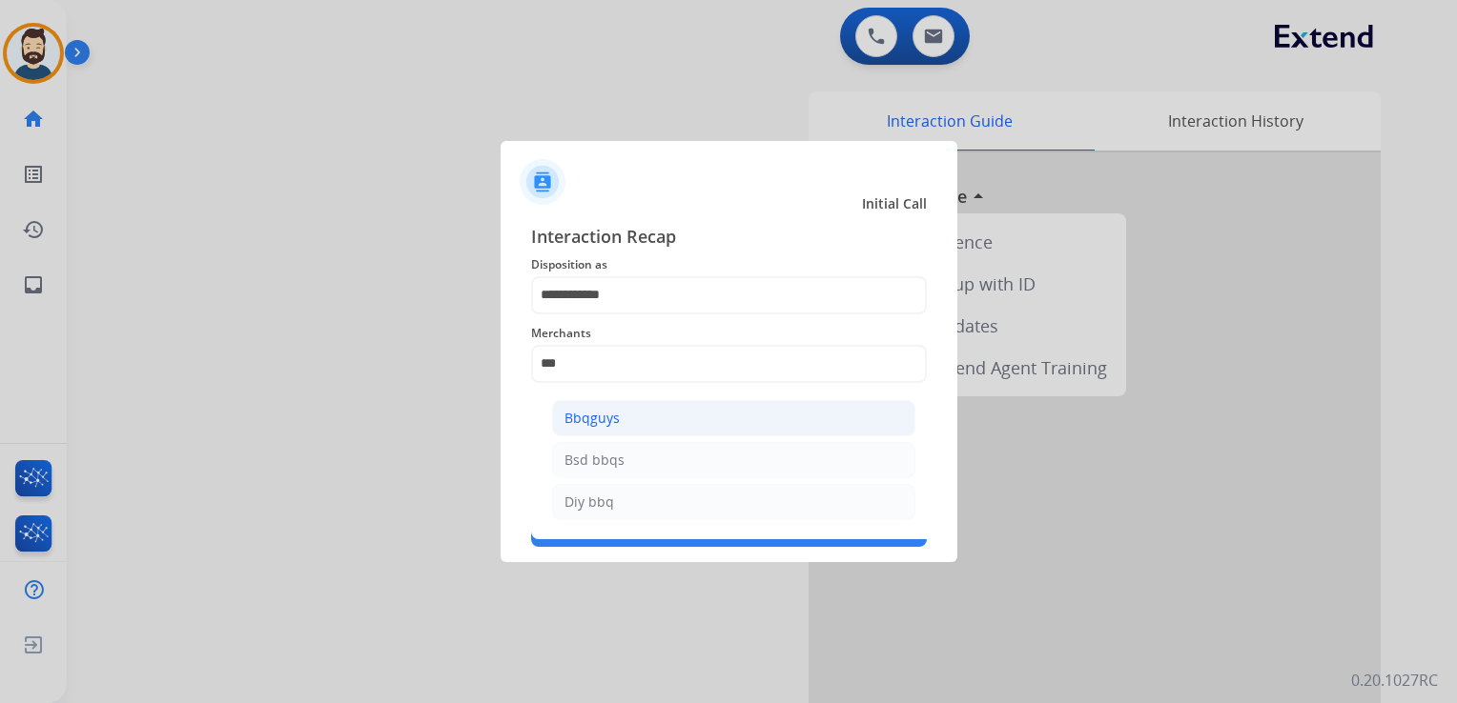
click at [605, 418] on div "Bbqguys" at bounding box center [591, 418] width 55 height 19
type input "*******"
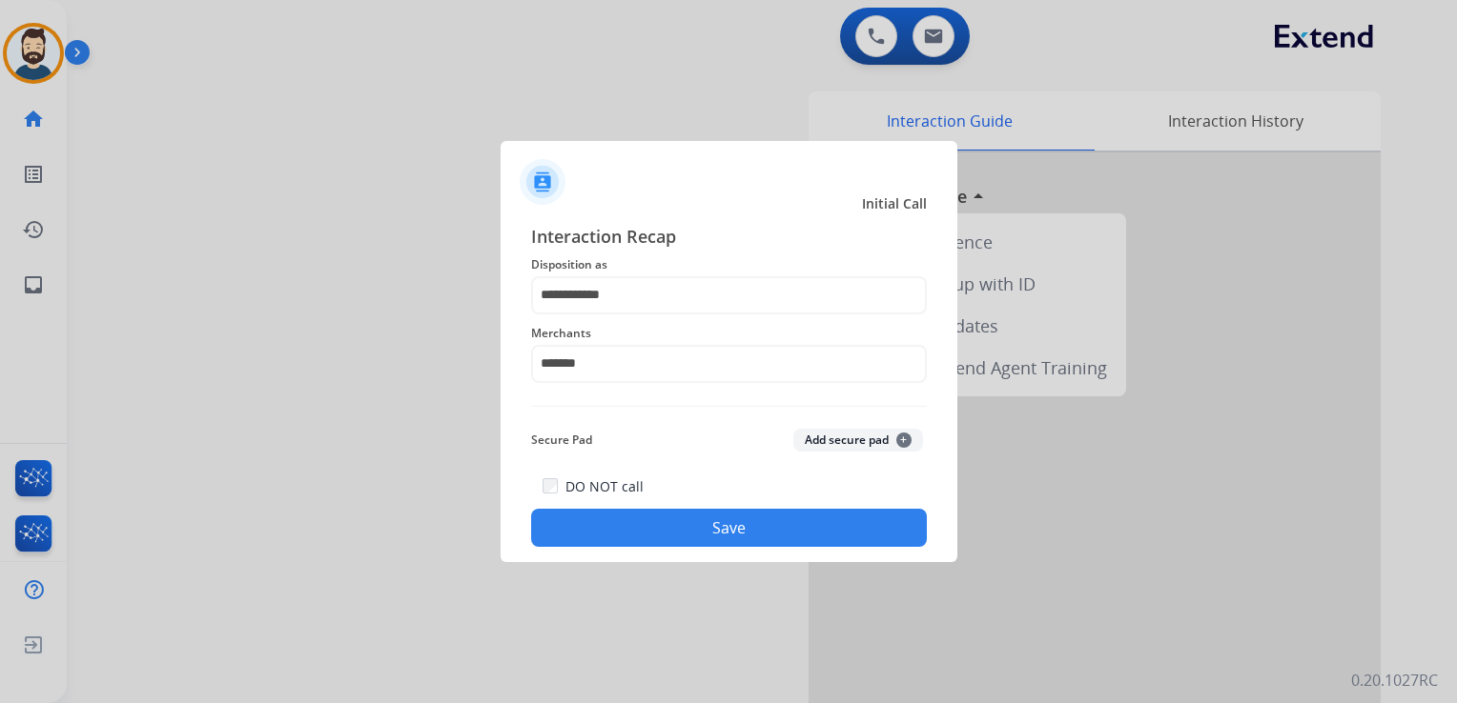
click at [633, 523] on button "Save" at bounding box center [729, 528] width 396 height 38
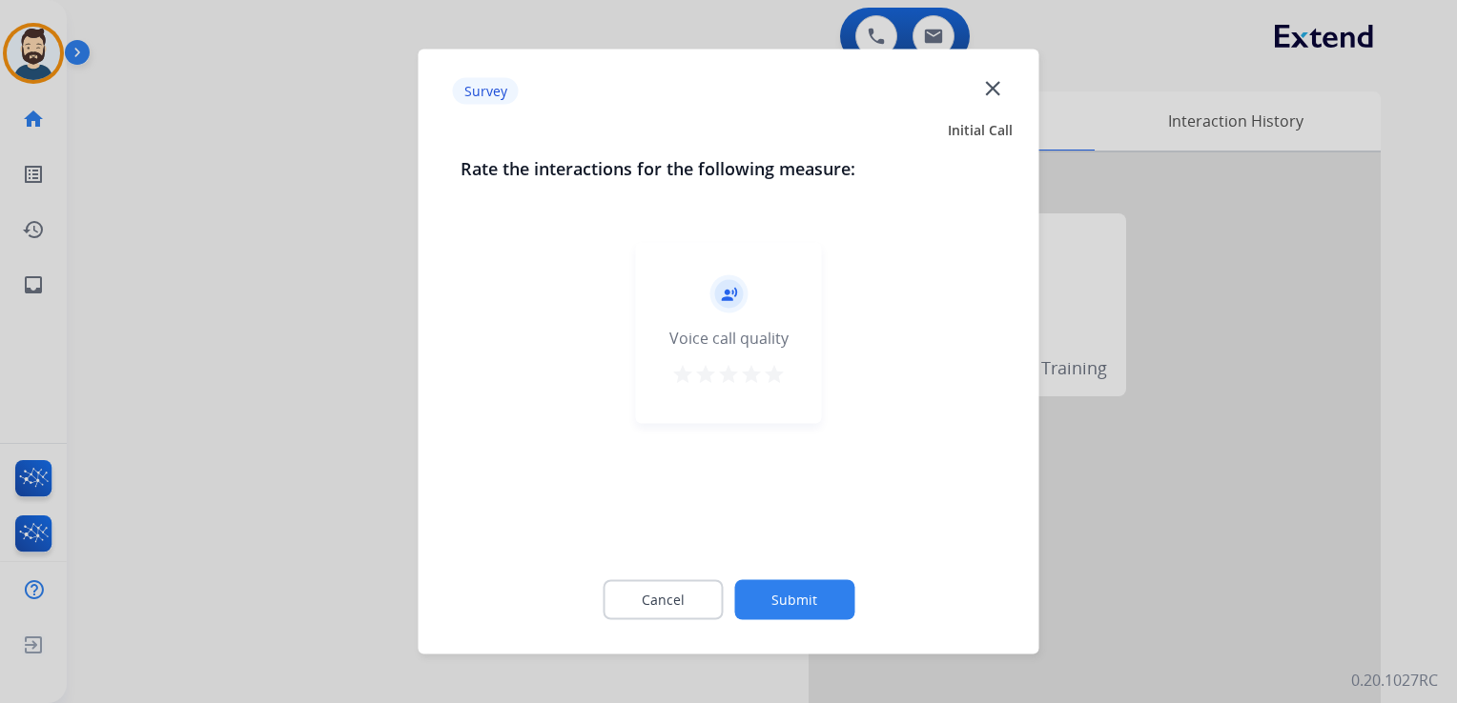
drag, startPoint x: 771, startPoint y: 377, endPoint x: 802, endPoint y: 554, distance: 179.0
click at [772, 377] on mat-icon "star" at bounding box center [774, 374] width 23 height 23
click at [796, 601] on button "Submit" at bounding box center [794, 601] width 120 height 40
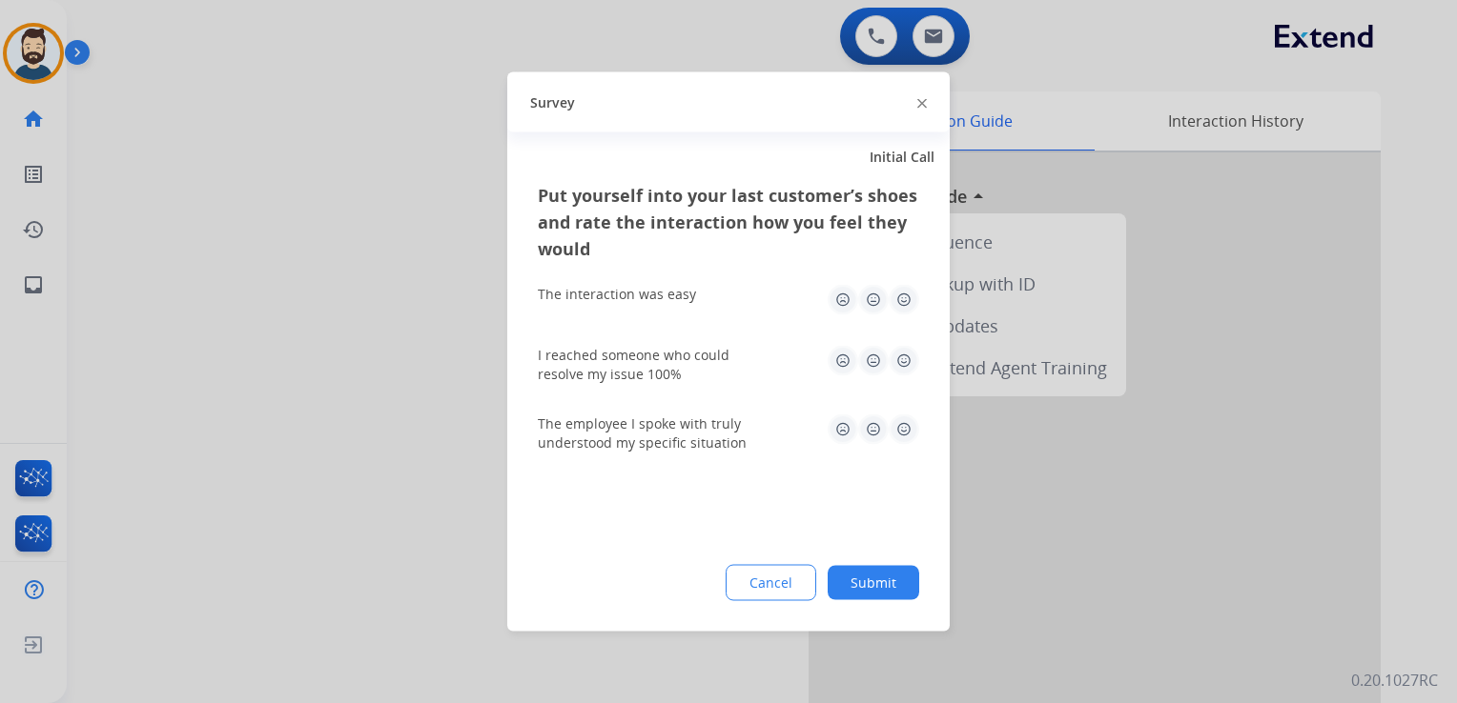
click at [904, 306] on img at bounding box center [903, 300] width 31 height 31
click at [901, 353] on img at bounding box center [903, 361] width 31 height 31
click at [904, 424] on img at bounding box center [903, 430] width 31 height 31
click at [877, 570] on button "Submit" at bounding box center [873, 583] width 92 height 34
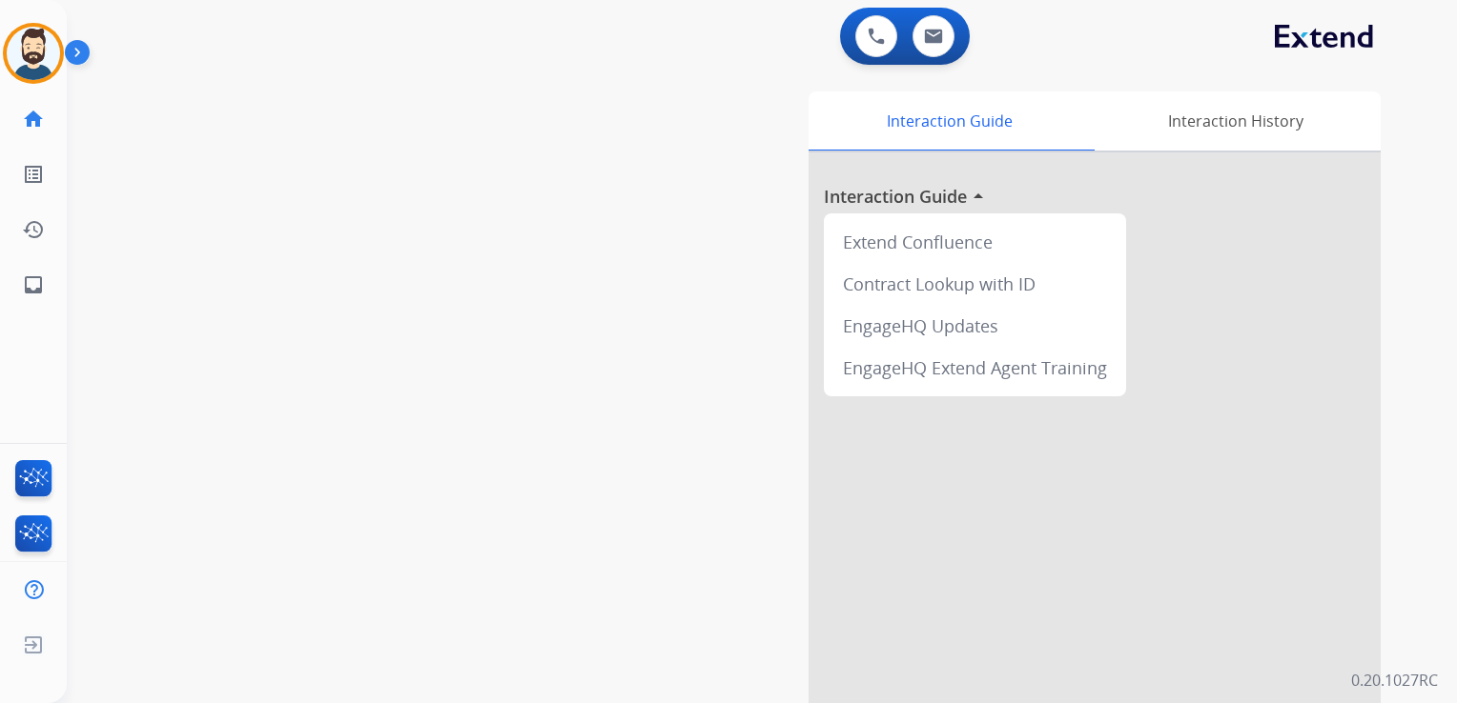
drag, startPoint x: 527, startPoint y: 464, endPoint x: 211, endPoint y: 457, distance: 316.6
click at [505, 463] on div "swap_horiz Break voice bridge close_fullscreen Connect 3-Way Call merge_type Se…" at bounding box center [739, 466] width 1344 height 795
click at [40, 278] on mat-icon "inbox" at bounding box center [33, 285] width 23 height 23
select select "**********"
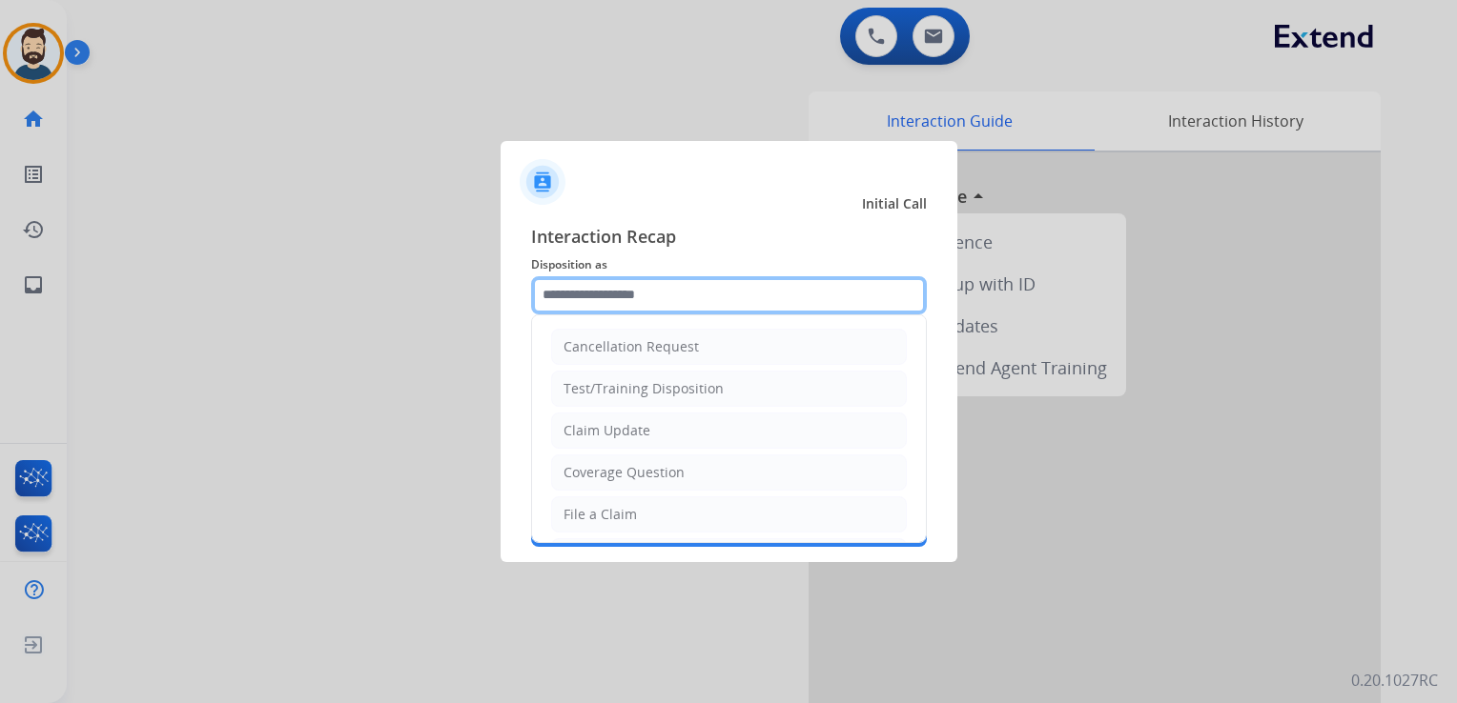
click at [584, 276] on input "text" at bounding box center [729, 295] width 396 height 38
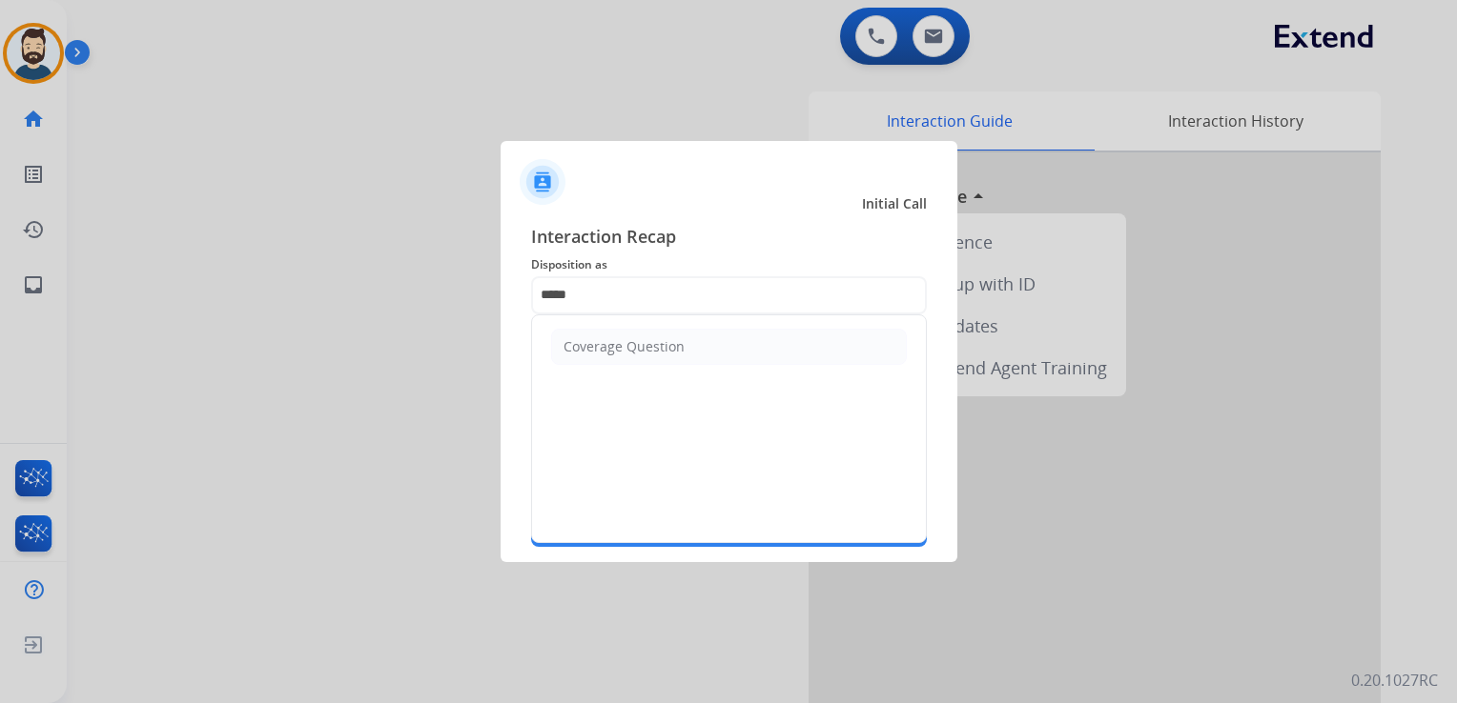
click at [651, 343] on div "Coverage Question" at bounding box center [623, 346] width 121 height 19
type input "**********"
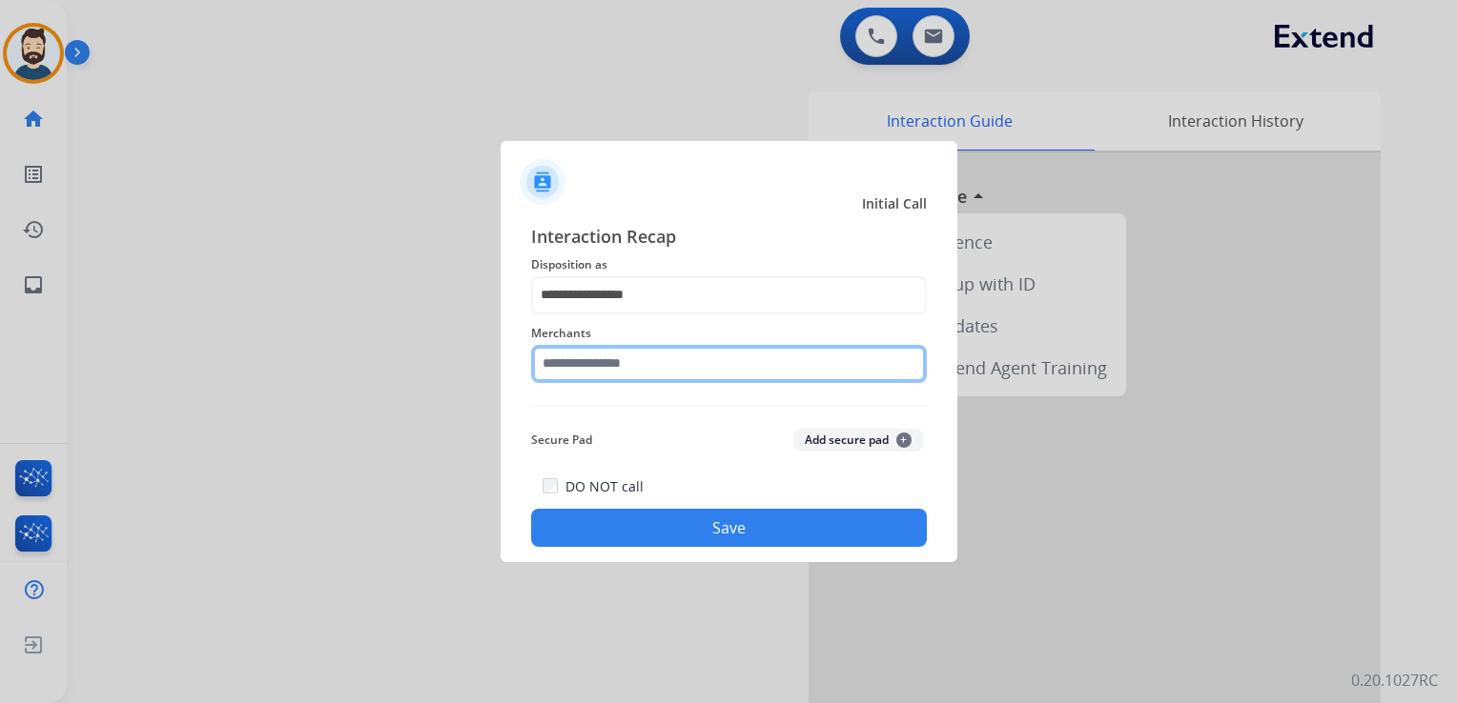
click at [651, 349] on input "text" at bounding box center [729, 364] width 396 height 38
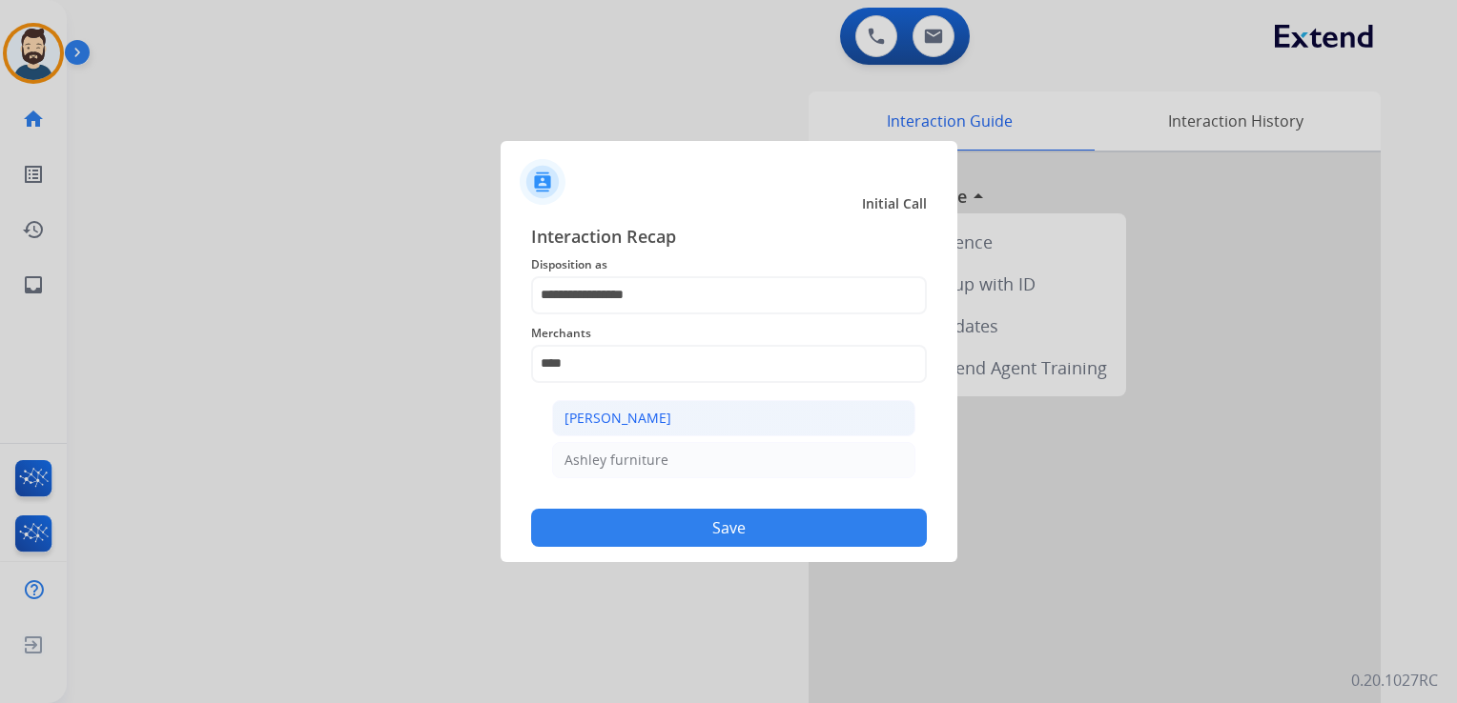
click at [646, 418] on div "[PERSON_NAME]" at bounding box center [617, 418] width 107 height 19
type input "**********"
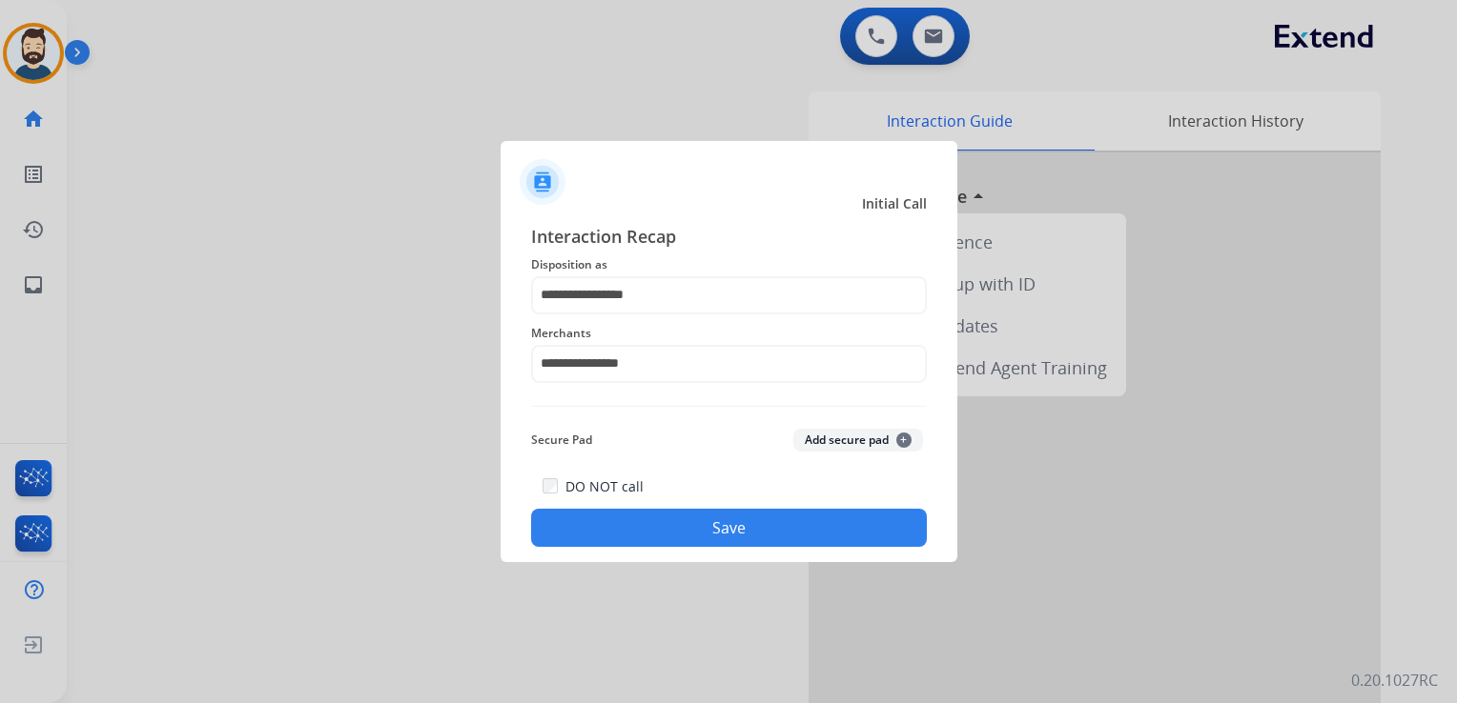
click at [802, 518] on button "Save" at bounding box center [729, 528] width 396 height 38
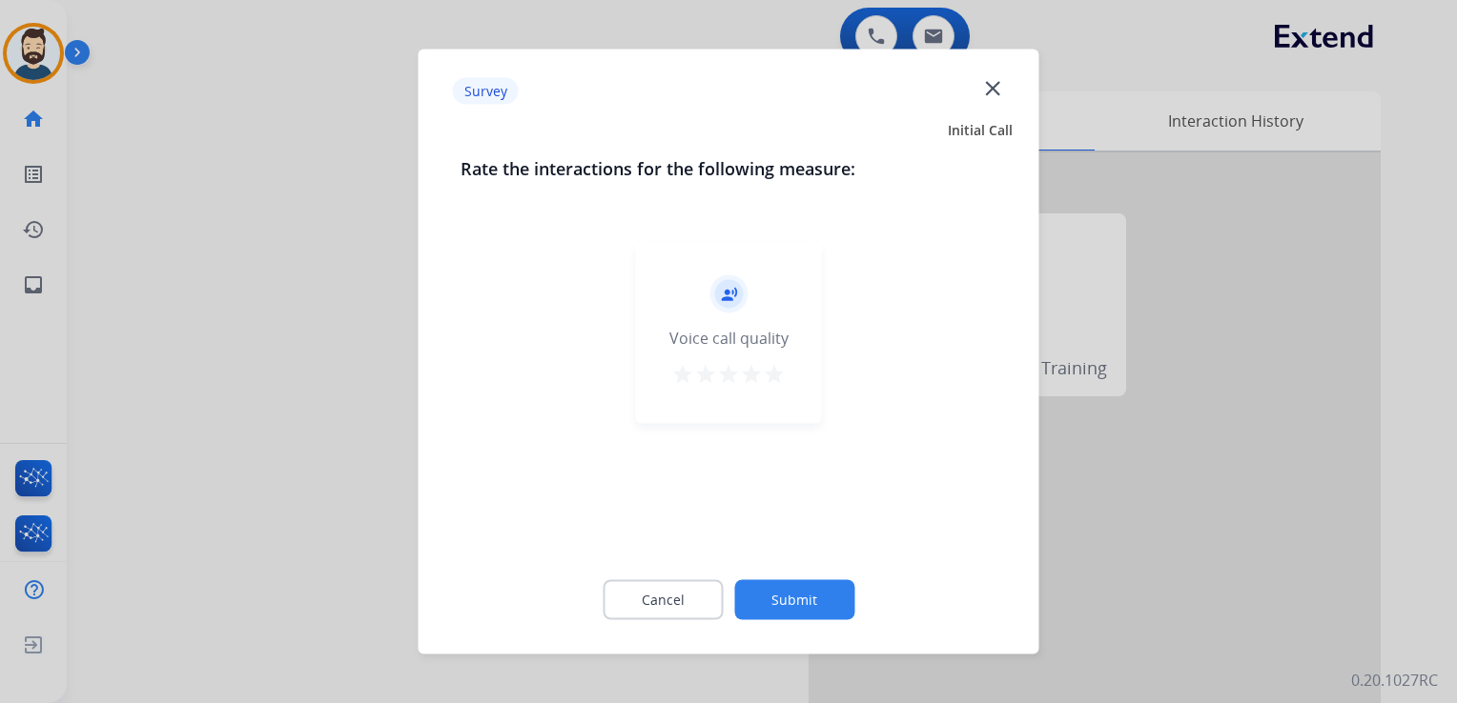
click at [772, 372] on mat-icon "star" at bounding box center [774, 374] width 23 height 23
click at [775, 591] on button "Submit" at bounding box center [794, 601] width 120 height 40
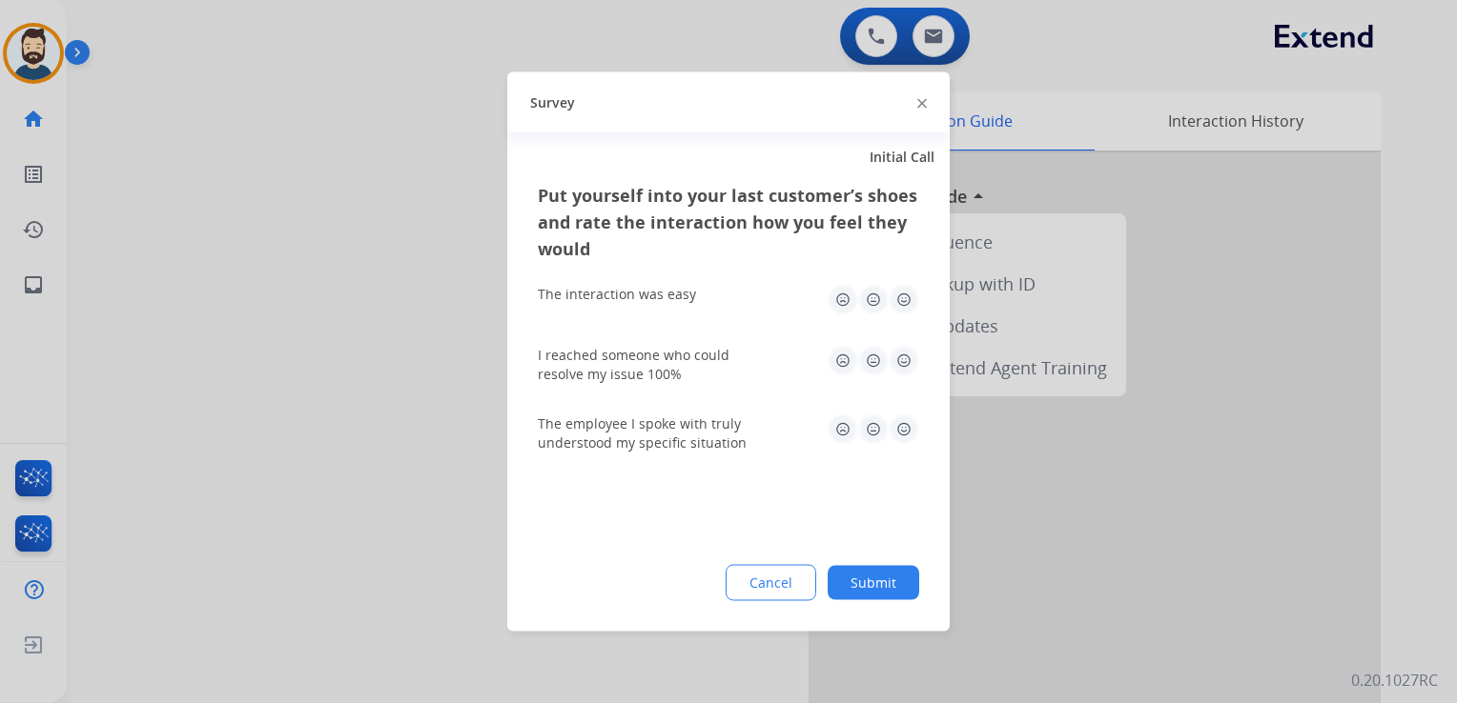
click at [907, 305] on img at bounding box center [903, 300] width 31 height 31
drag, startPoint x: 904, startPoint y: 357, endPoint x: 902, endPoint y: 406, distance: 49.6
click at [905, 357] on img at bounding box center [903, 361] width 31 height 31
click at [904, 431] on img at bounding box center [903, 430] width 31 height 31
click at [877, 581] on button "Submit" at bounding box center [873, 583] width 92 height 34
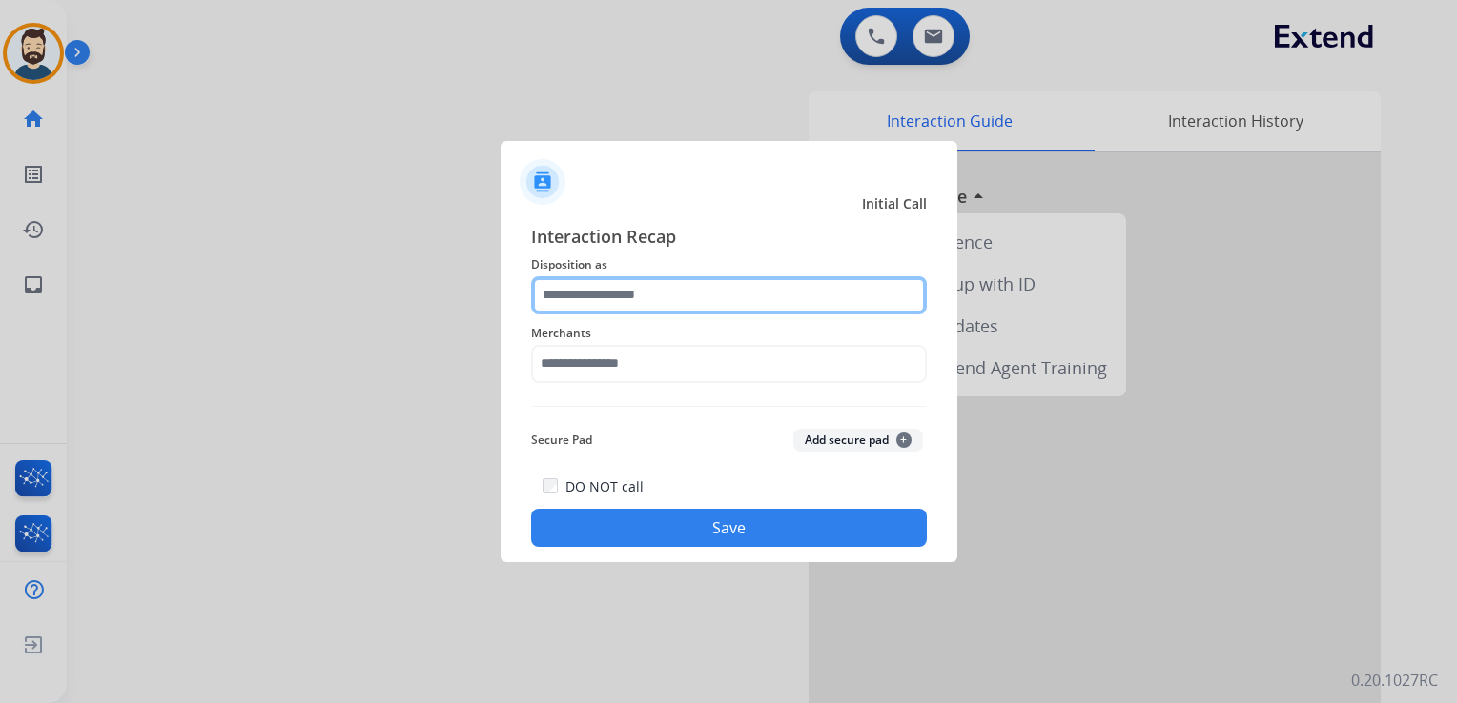
click at [646, 301] on input "text" at bounding box center [729, 295] width 396 height 38
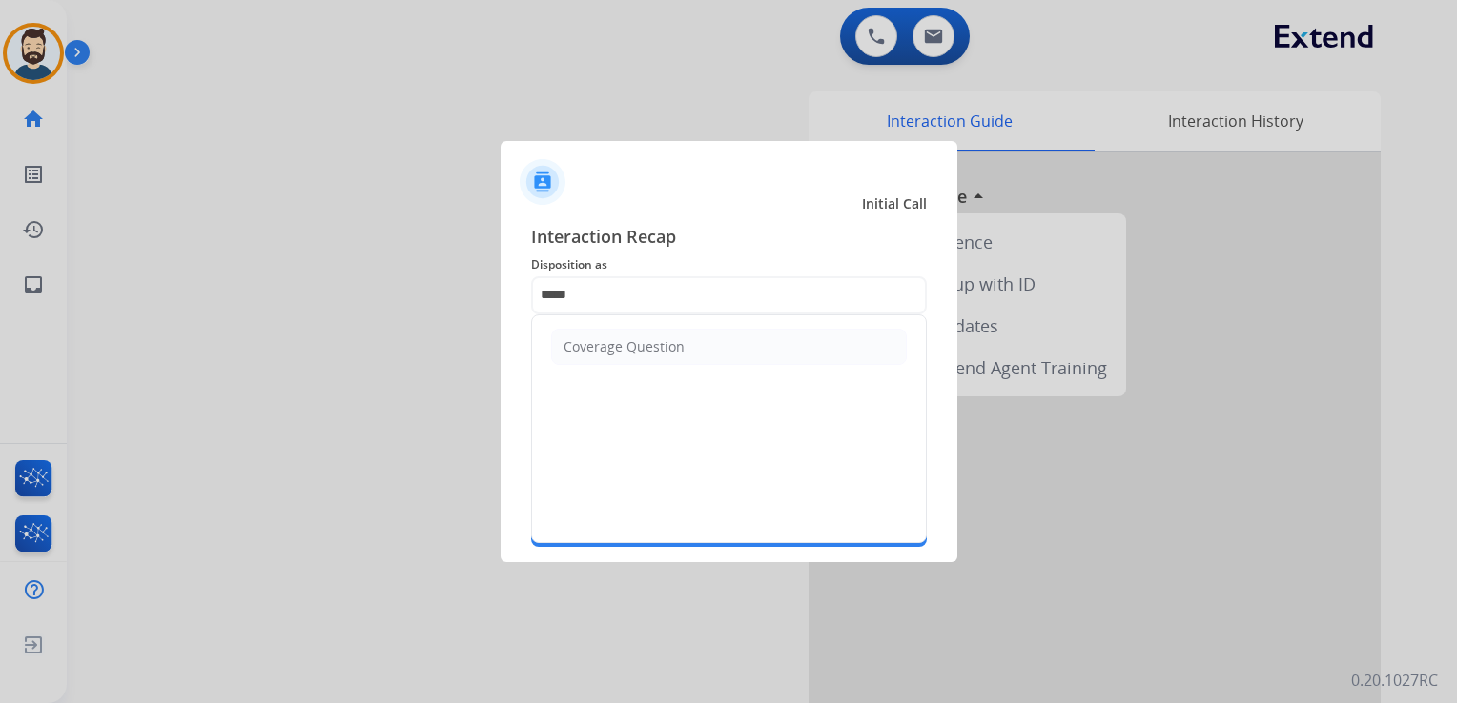
click at [647, 353] on div "Coverage Question" at bounding box center [623, 346] width 121 height 19
type input "**********"
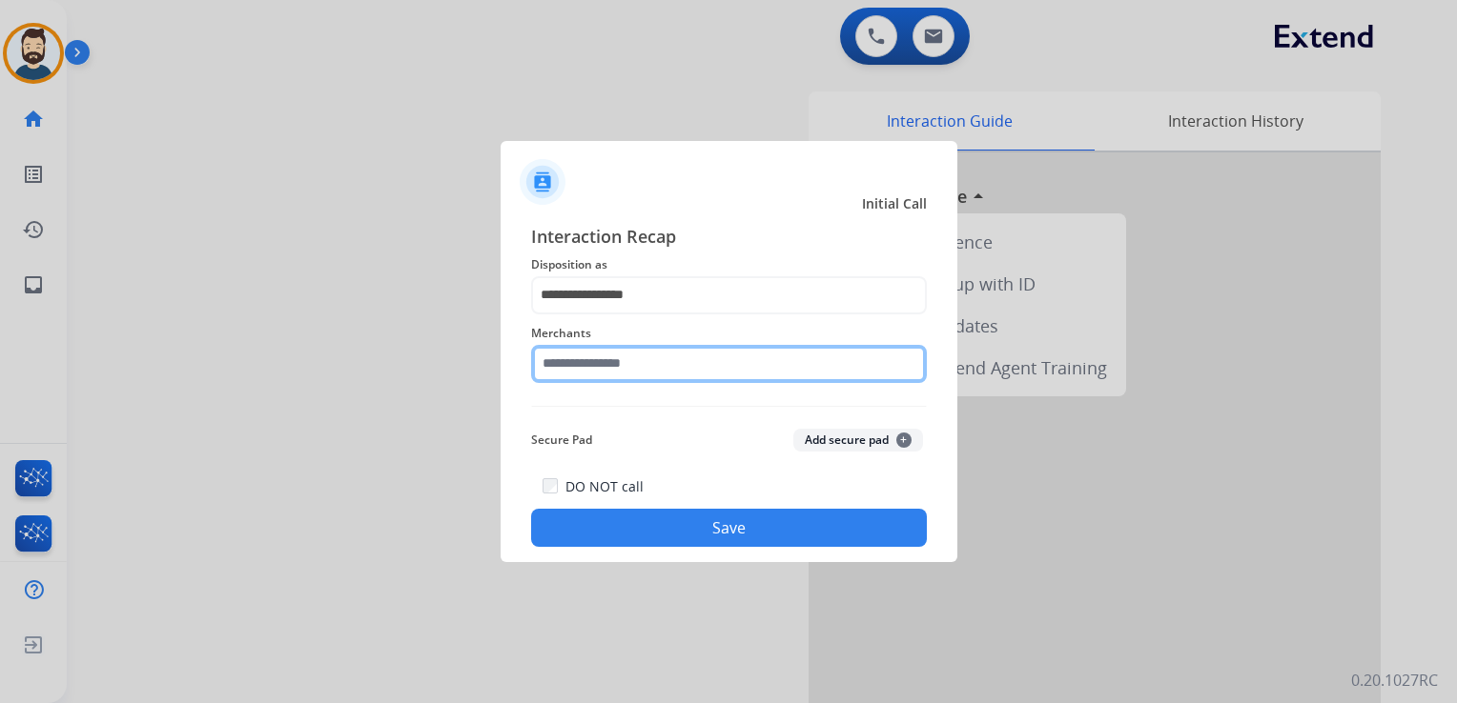
click at [648, 357] on input "text" at bounding box center [729, 364] width 396 height 38
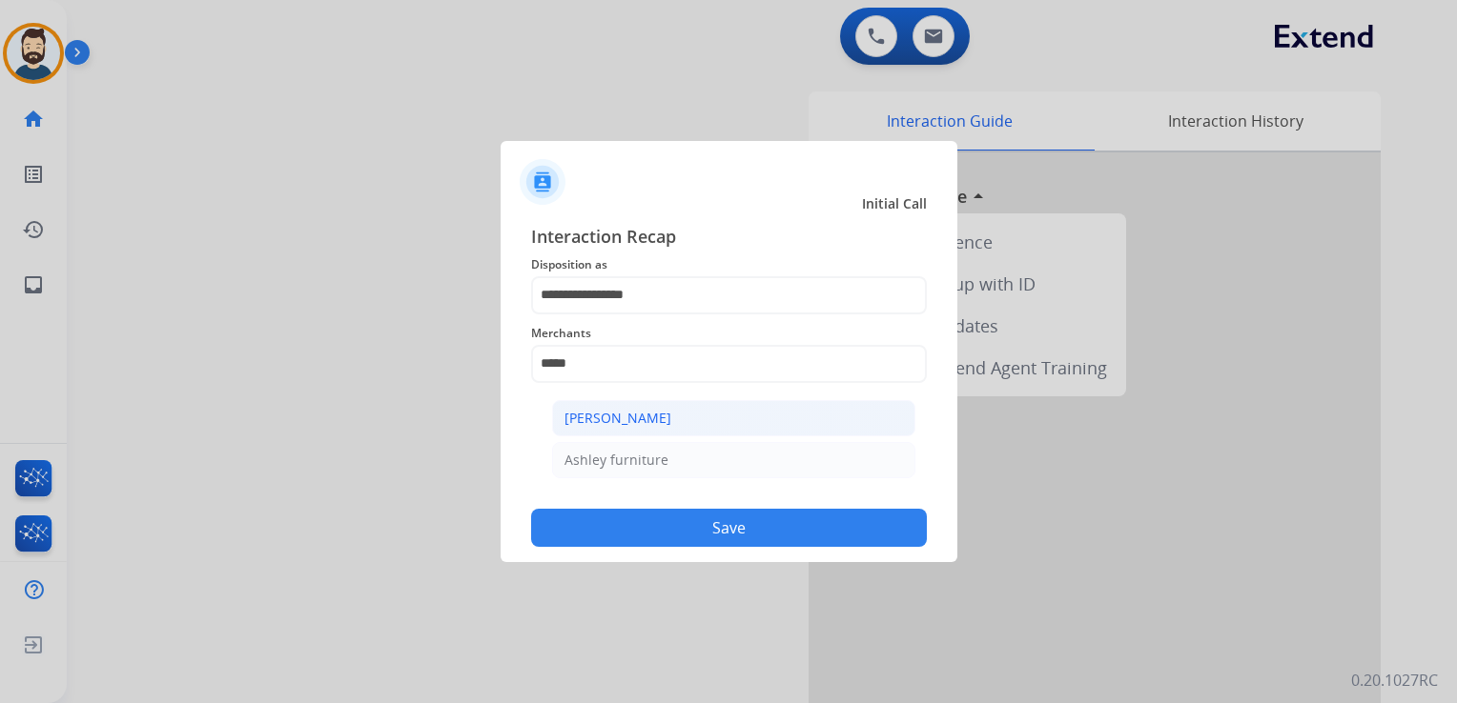
click at [640, 417] on div "[PERSON_NAME]" at bounding box center [617, 418] width 107 height 19
type input "**********"
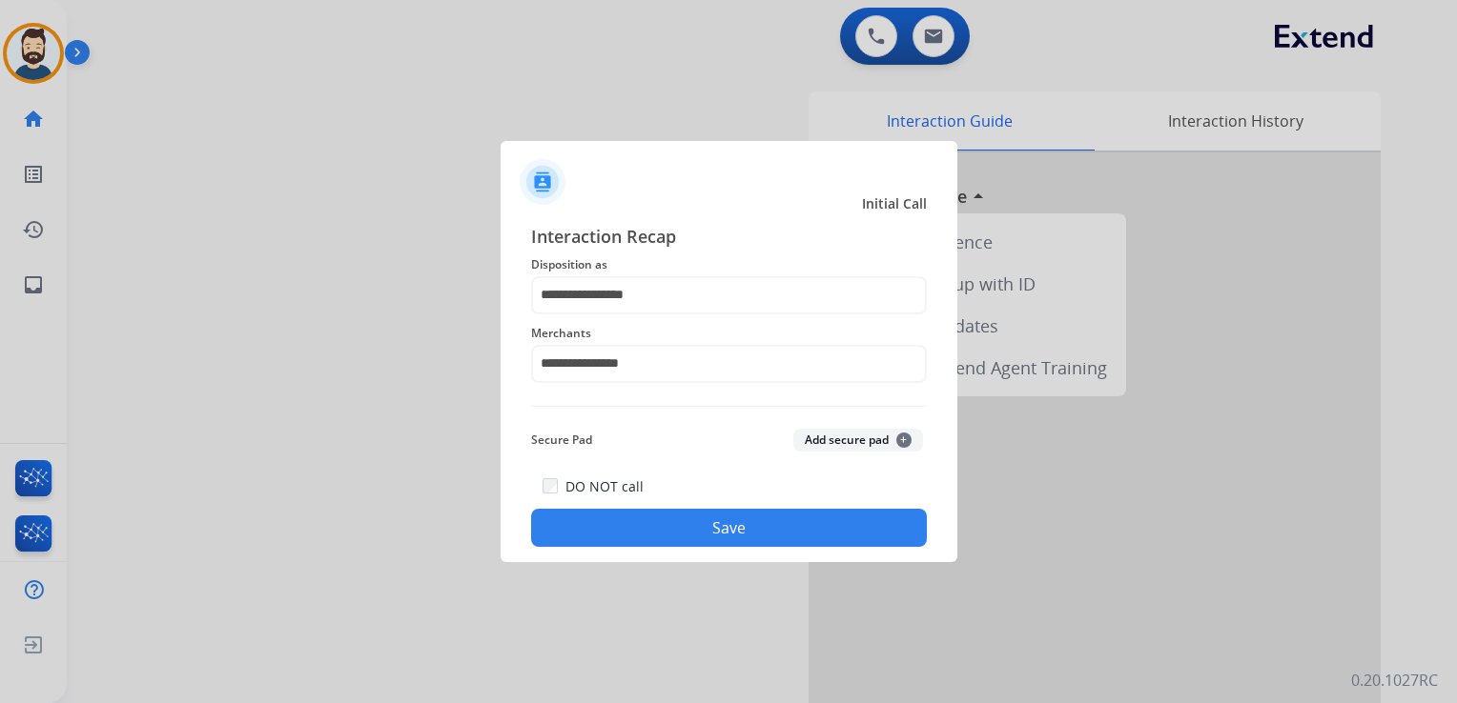
click at [711, 539] on button "Save" at bounding box center [729, 528] width 396 height 38
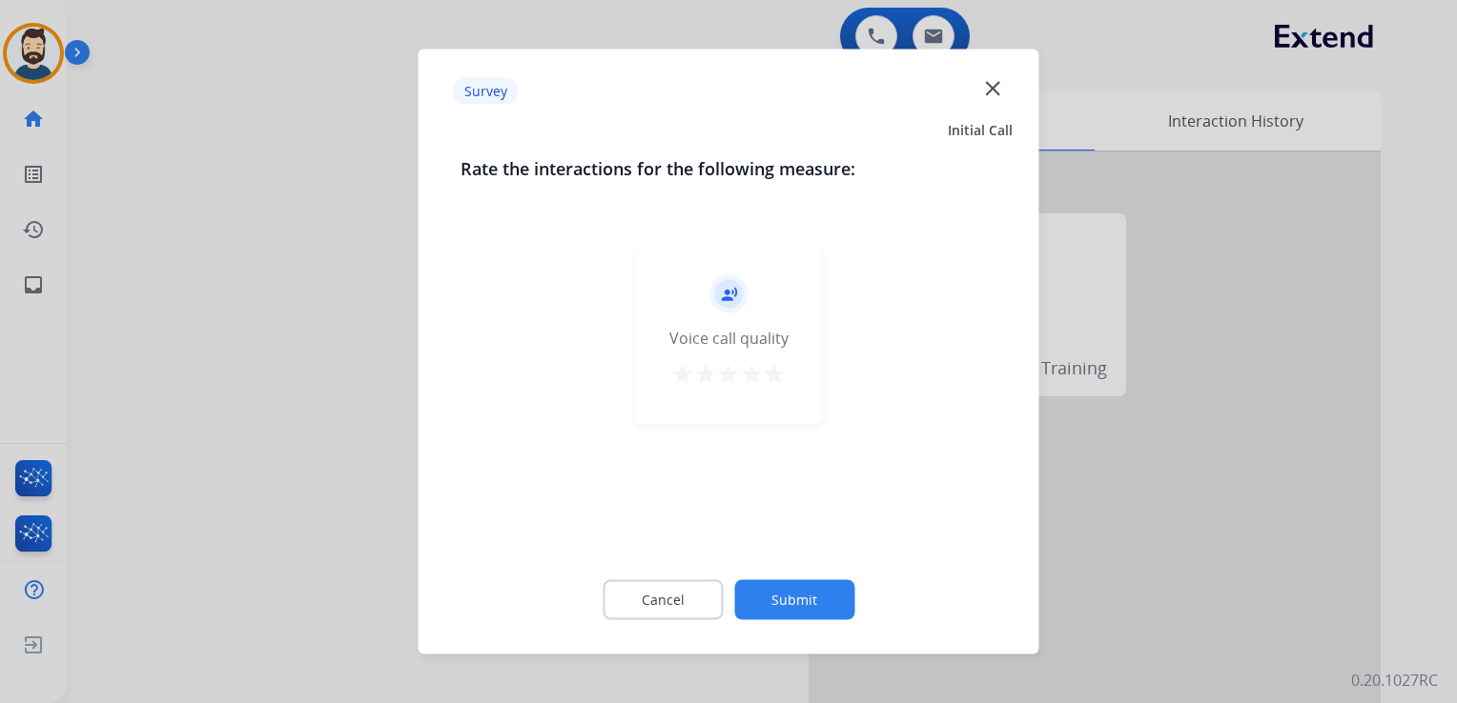
click at [770, 374] on mat-icon "star" at bounding box center [774, 374] width 23 height 23
click at [801, 592] on button "Submit" at bounding box center [794, 601] width 120 height 40
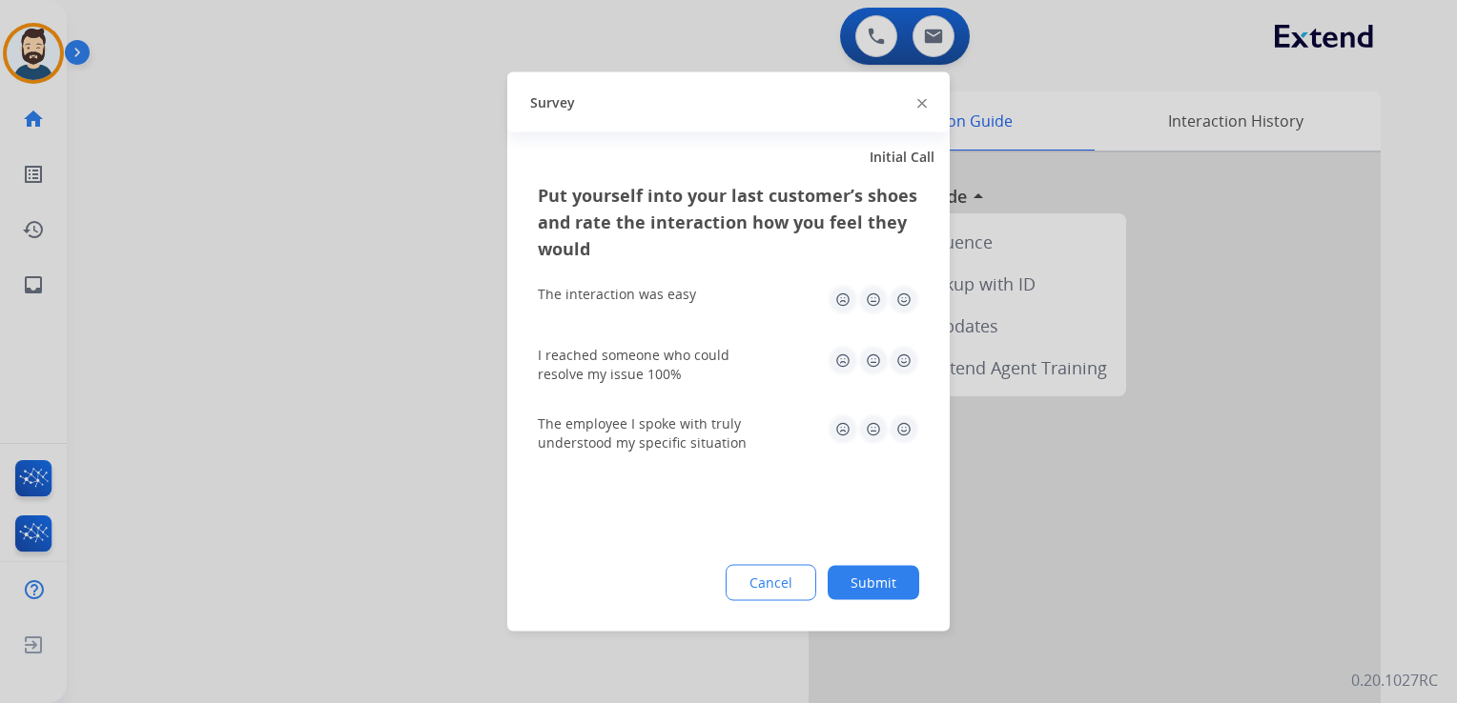
click at [899, 305] on img at bounding box center [903, 300] width 31 height 31
click at [900, 357] on img at bounding box center [903, 361] width 31 height 31
click at [899, 417] on img at bounding box center [903, 430] width 31 height 31
click at [892, 566] on button "Submit" at bounding box center [873, 583] width 92 height 34
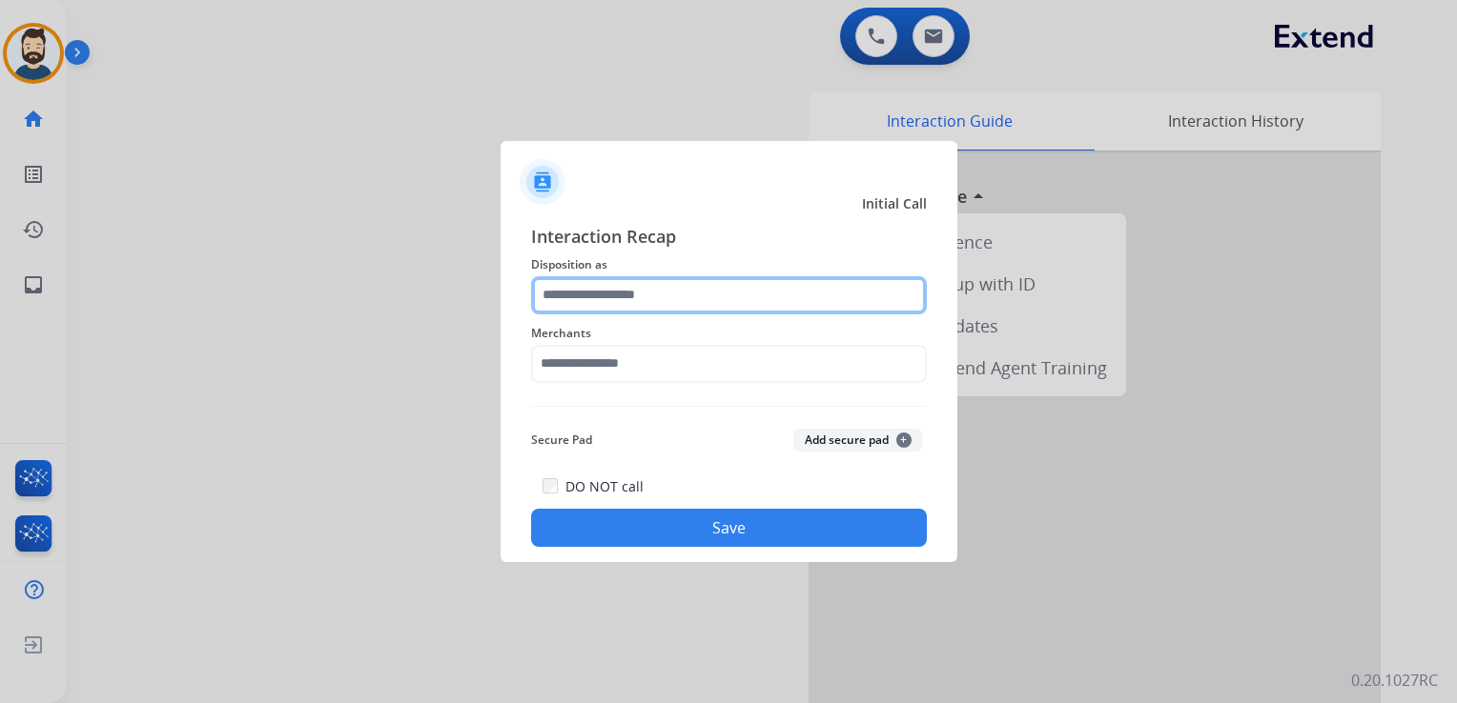
click at [680, 300] on input "text" at bounding box center [729, 295] width 396 height 38
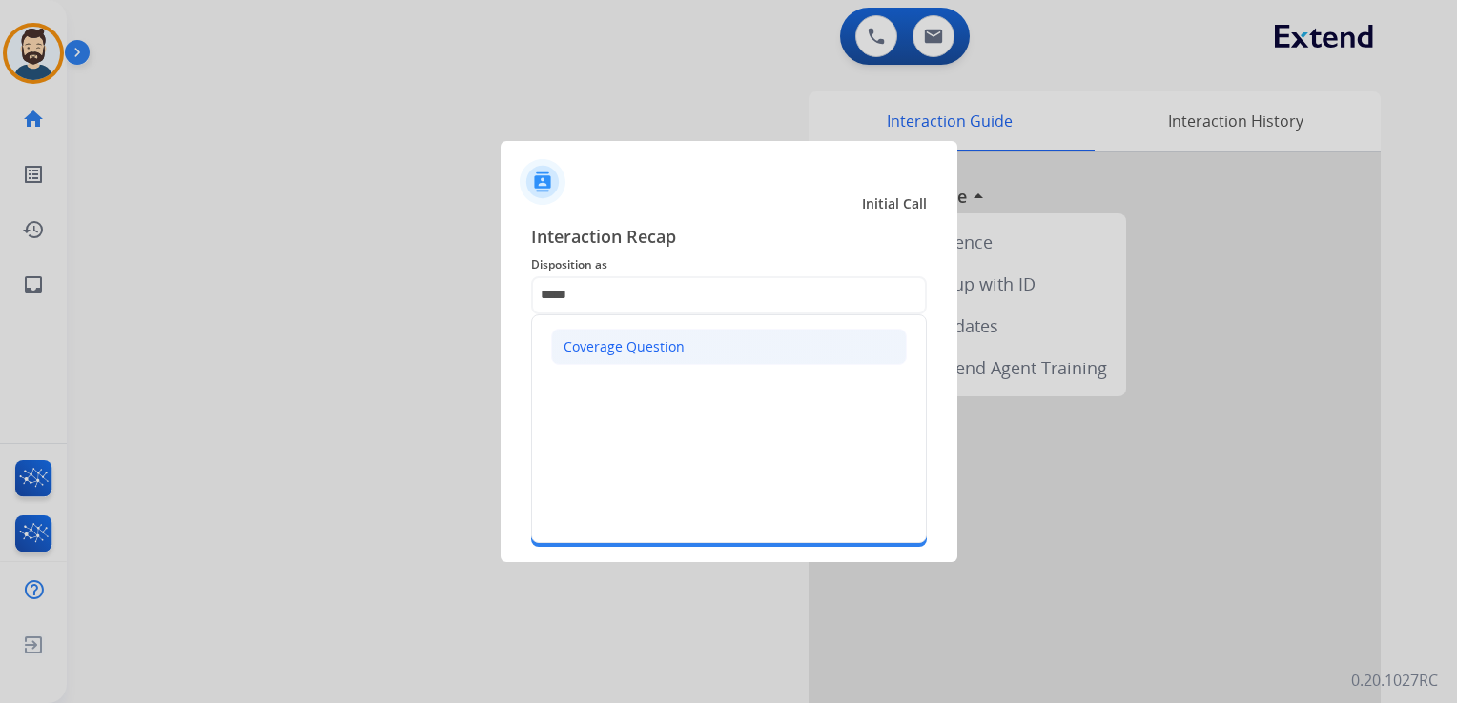
click at [629, 346] on div "Coverage Question" at bounding box center [623, 346] width 121 height 19
type input "**********"
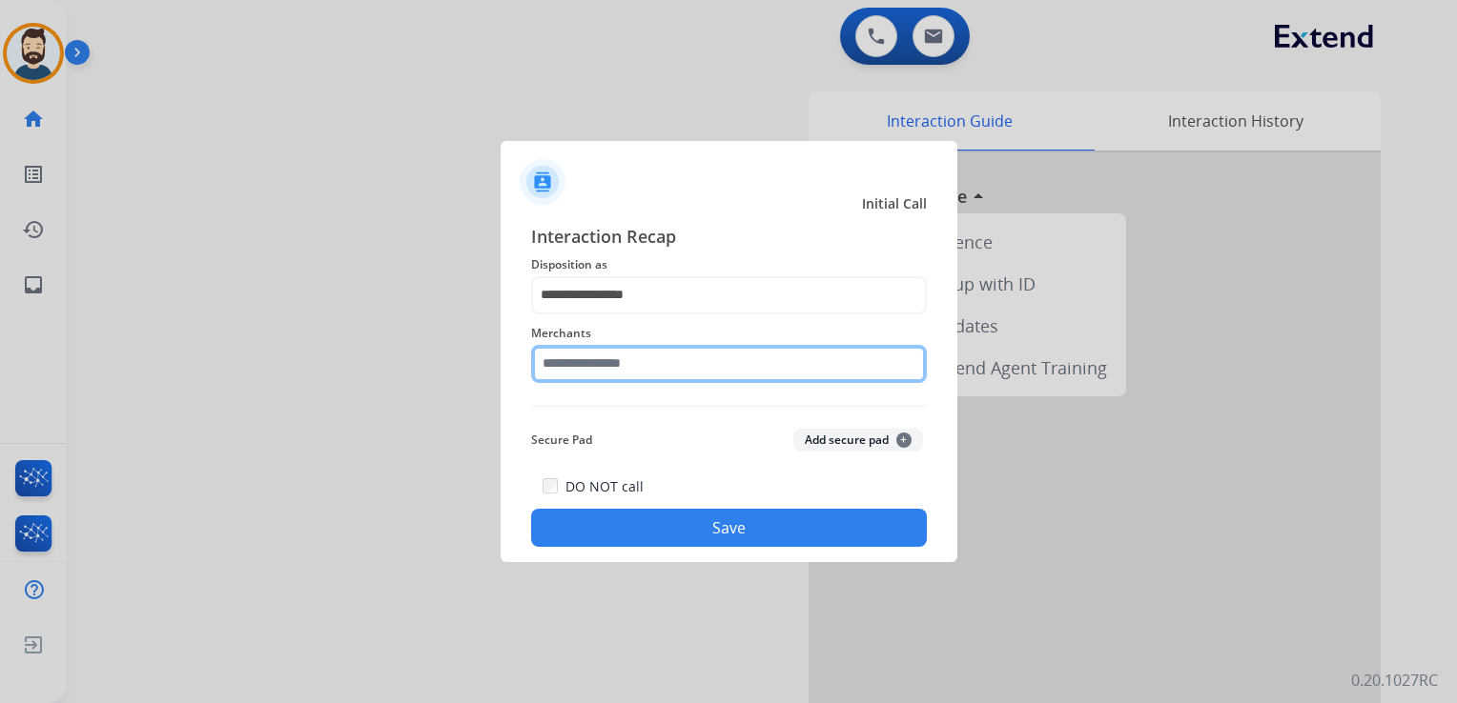
click at [630, 357] on input "text" at bounding box center [729, 364] width 396 height 38
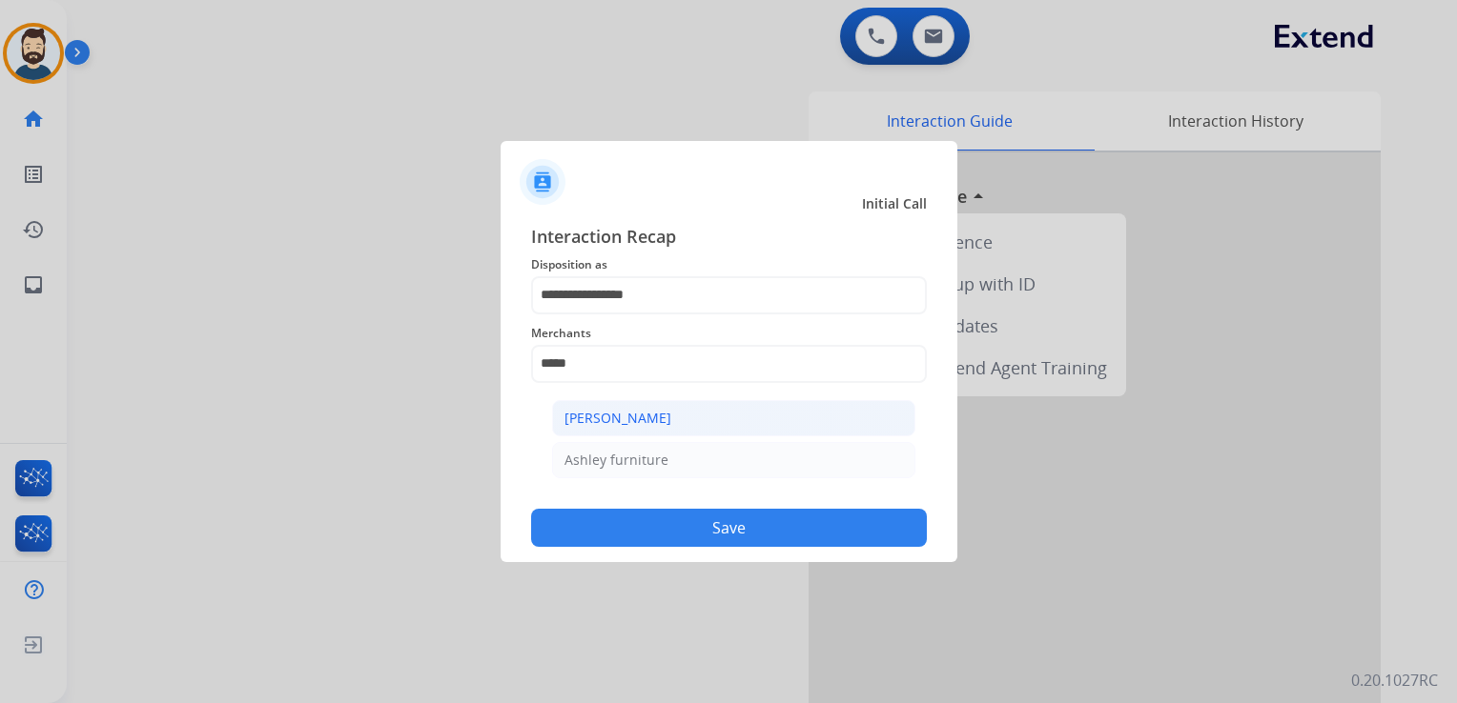
click at [663, 424] on div "[PERSON_NAME]" at bounding box center [617, 418] width 107 height 19
type input "**********"
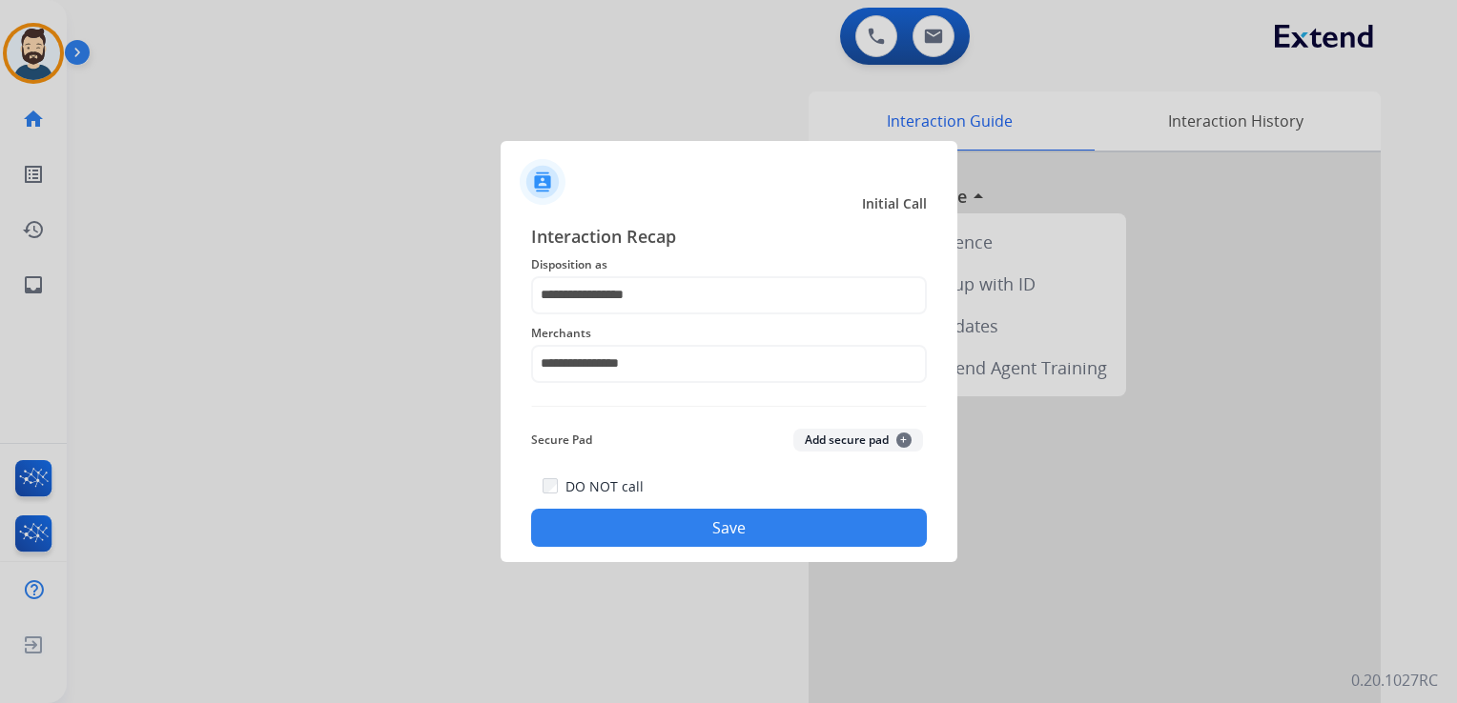
click at [688, 516] on button "Save" at bounding box center [729, 528] width 396 height 38
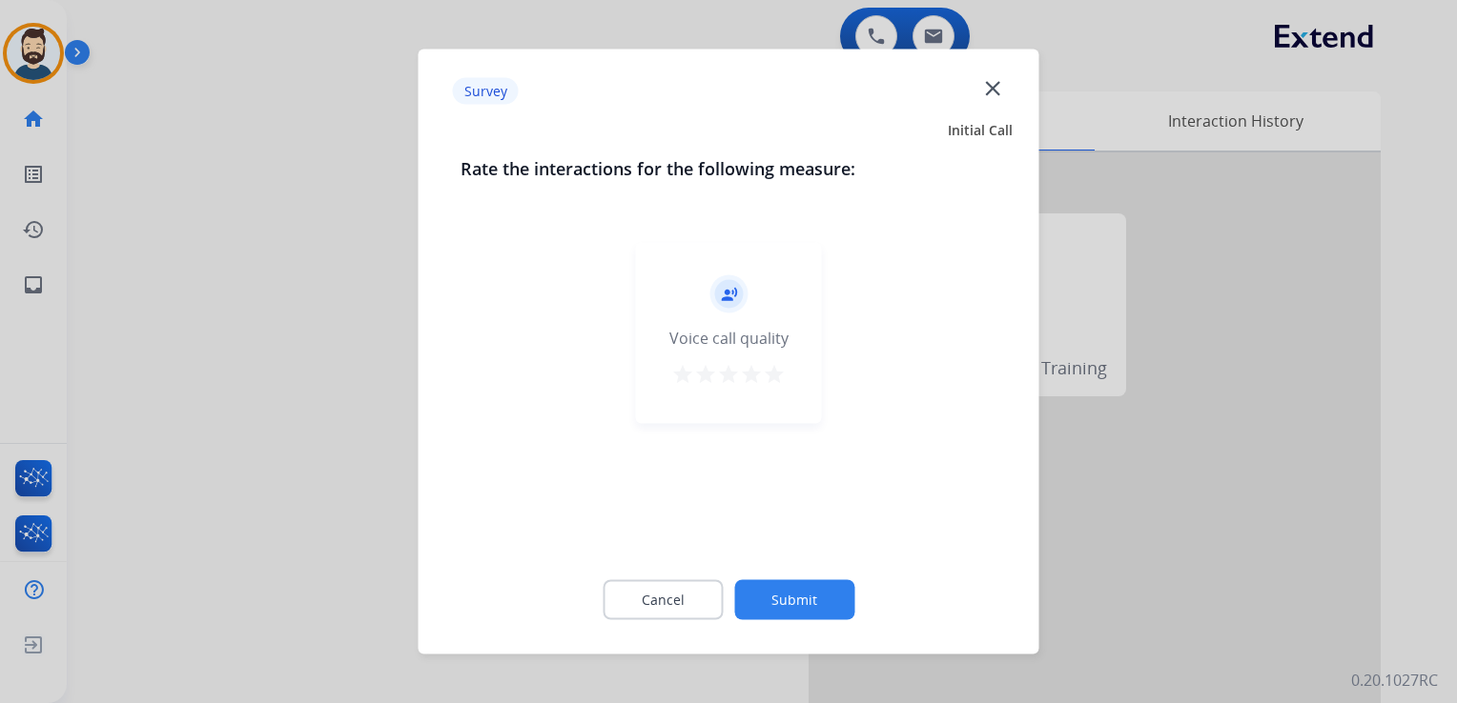
click at [778, 379] on mat-icon "star" at bounding box center [774, 374] width 23 height 23
click at [796, 591] on button "Submit" at bounding box center [794, 601] width 120 height 40
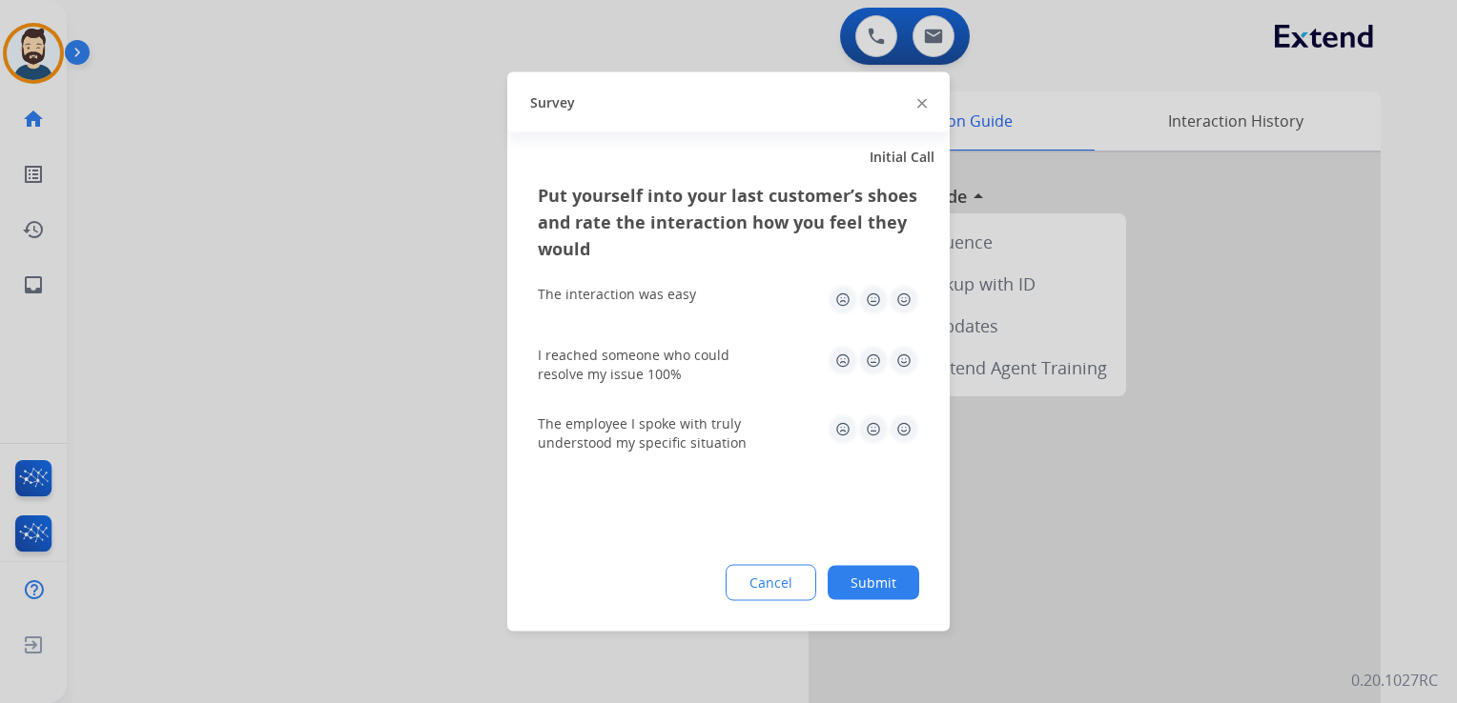
click at [897, 297] on img at bounding box center [903, 300] width 31 height 31
drag, startPoint x: 904, startPoint y: 354, endPoint x: 907, endPoint y: 384, distance: 30.7
click at [905, 357] on img at bounding box center [903, 361] width 31 height 31
drag, startPoint x: 905, startPoint y: 418, endPoint x: 877, endPoint y: 520, distance: 105.7
click at [905, 421] on img at bounding box center [903, 430] width 31 height 31
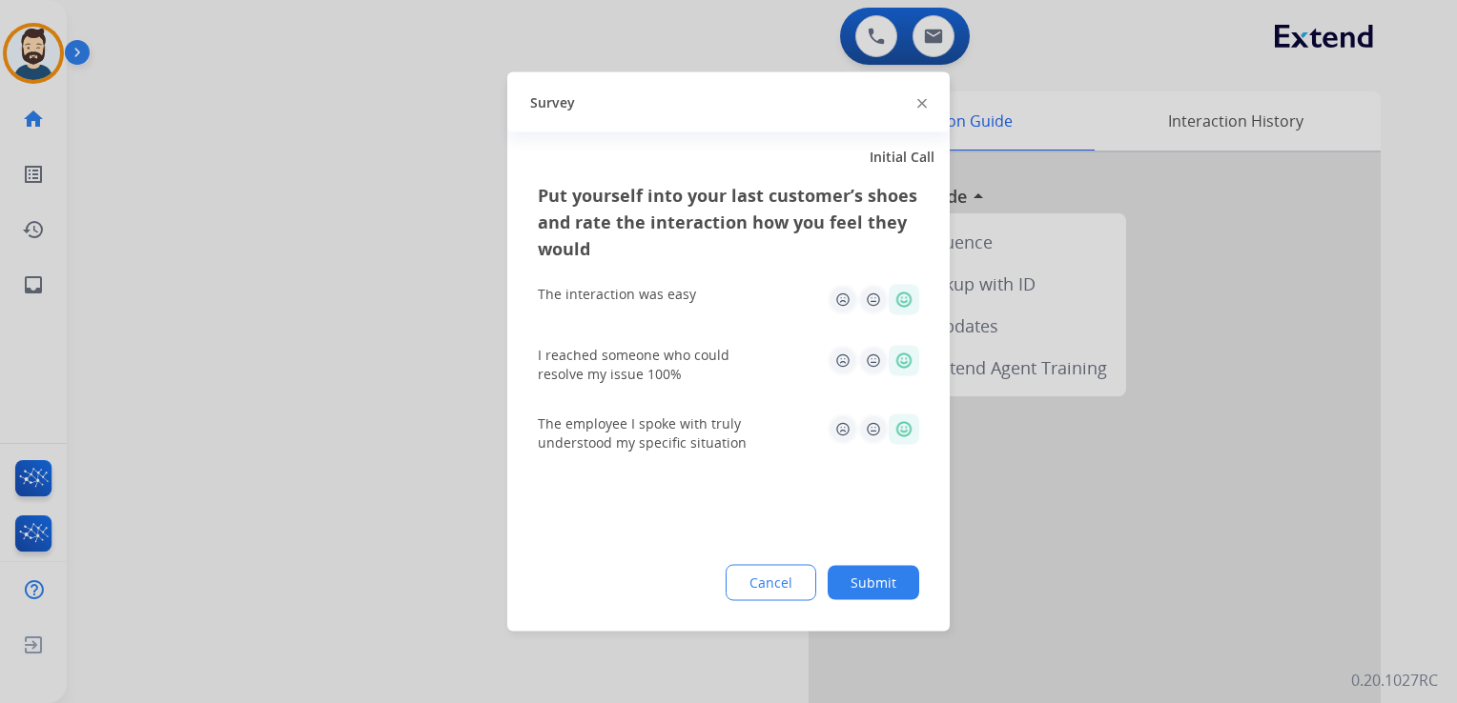
click at [871, 581] on button "Submit" at bounding box center [873, 583] width 92 height 34
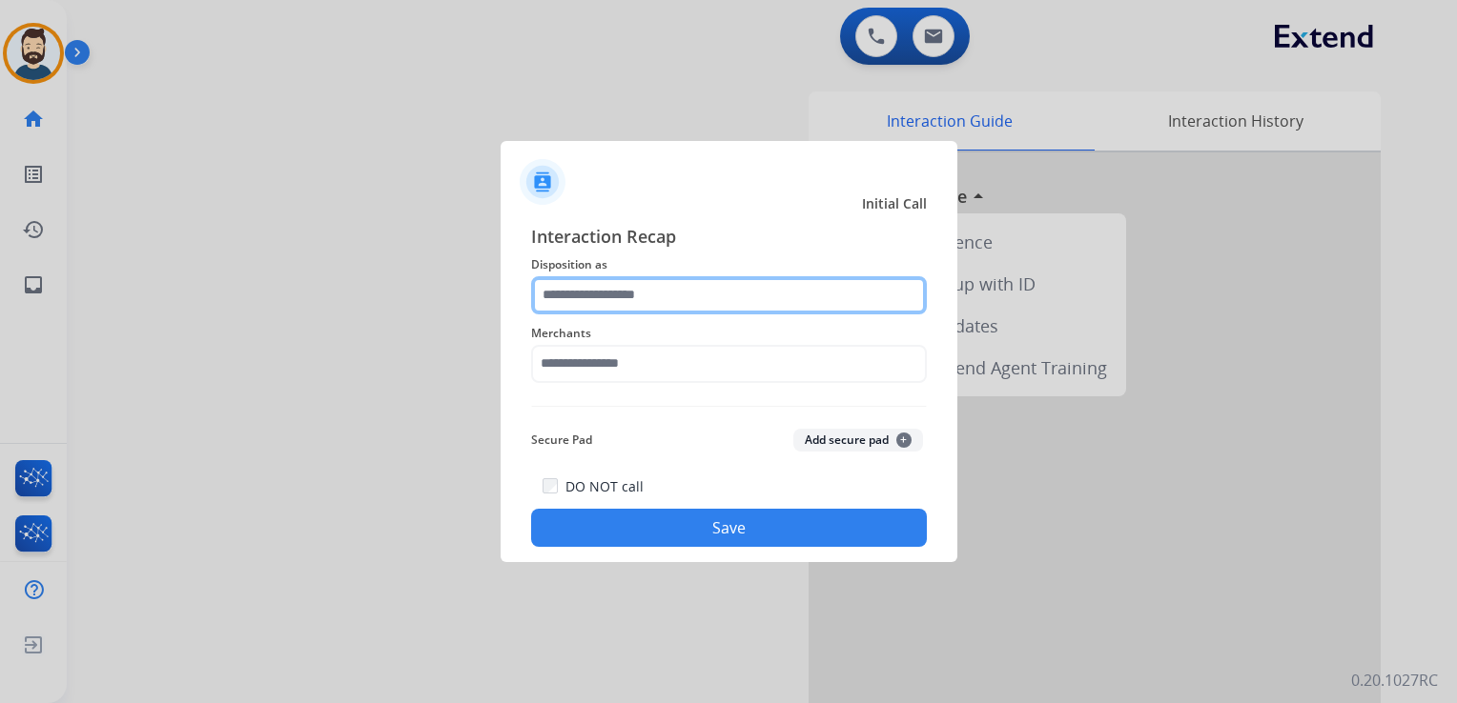
click at [827, 292] on input "text" at bounding box center [729, 295] width 396 height 38
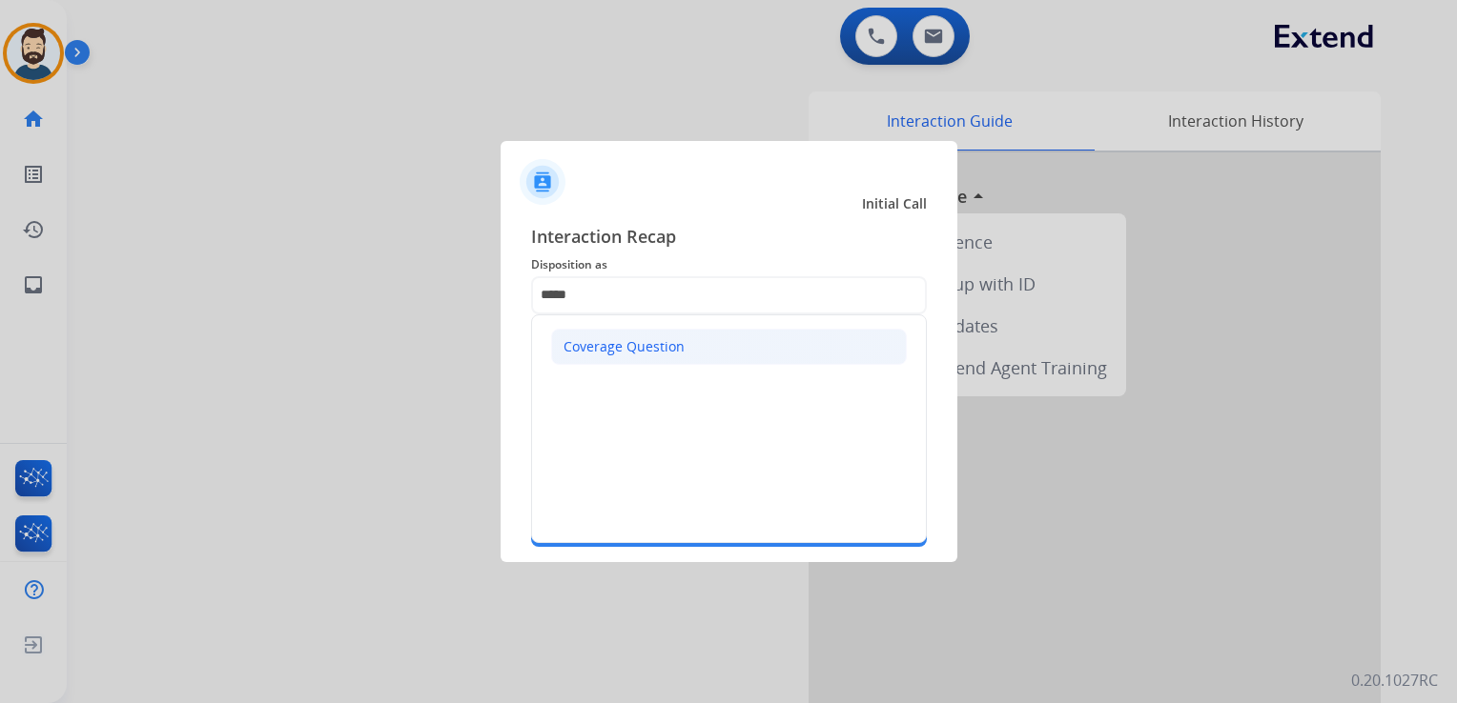
click at [694, 351] on li "Coverage Question" at bounding box center [729, 347] width 356 height 36
type input "**********"
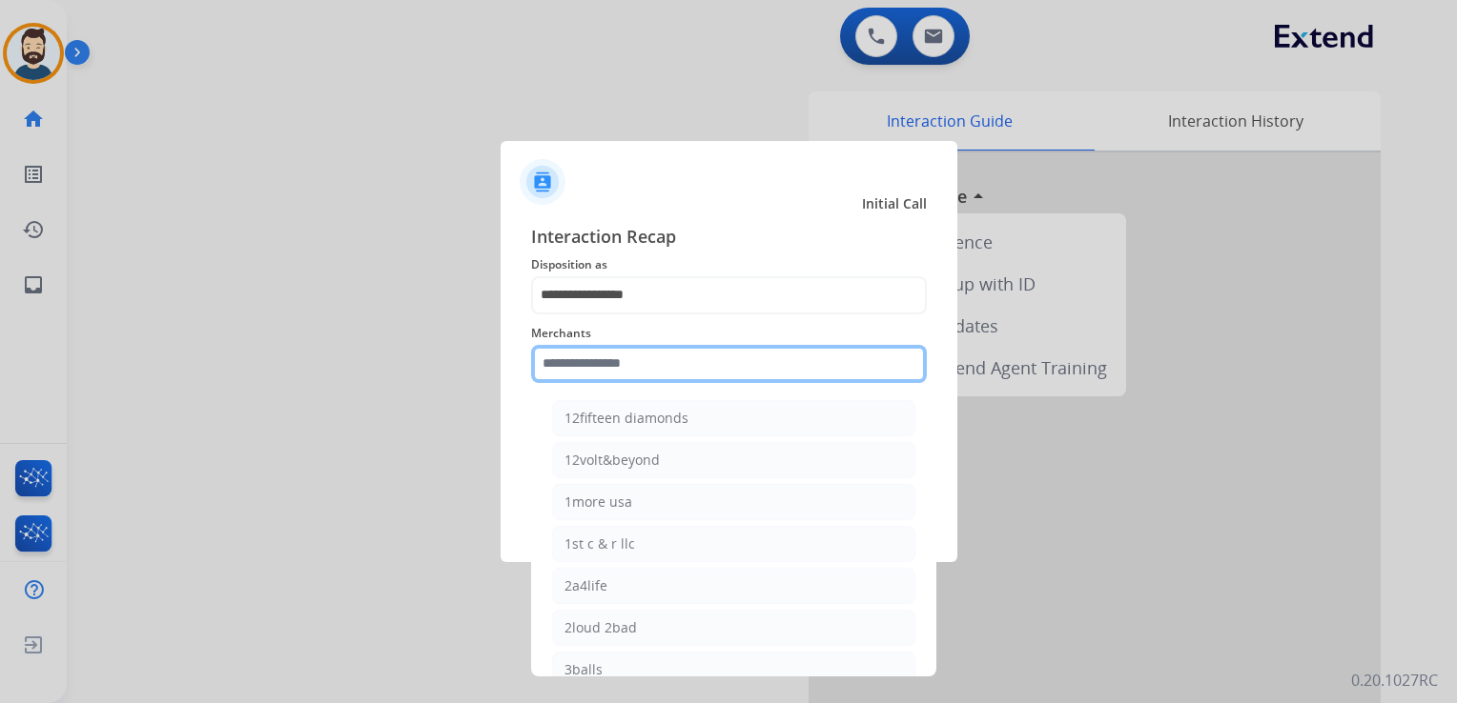
click at [690, 357] on input "text" at bounding box center [729, 364] width 396 height 38
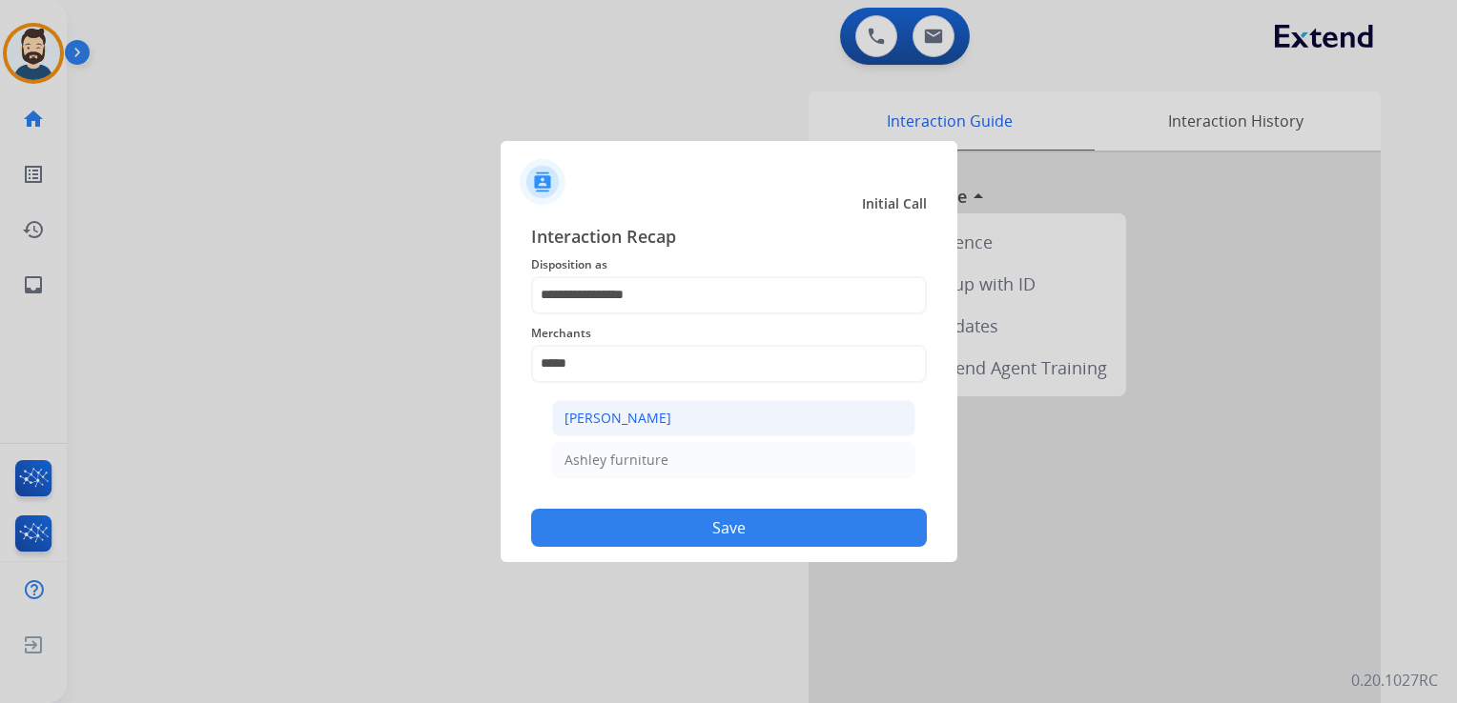
drag, startPoint x: 654, startPoint y: 421, endPoint x: 687, endPoint y: 479, distance: 66.2
click at [654, 421] on div "[PERSON_NAME]" at bounding box center [617, 418] width 107 height 19
type input "**********"
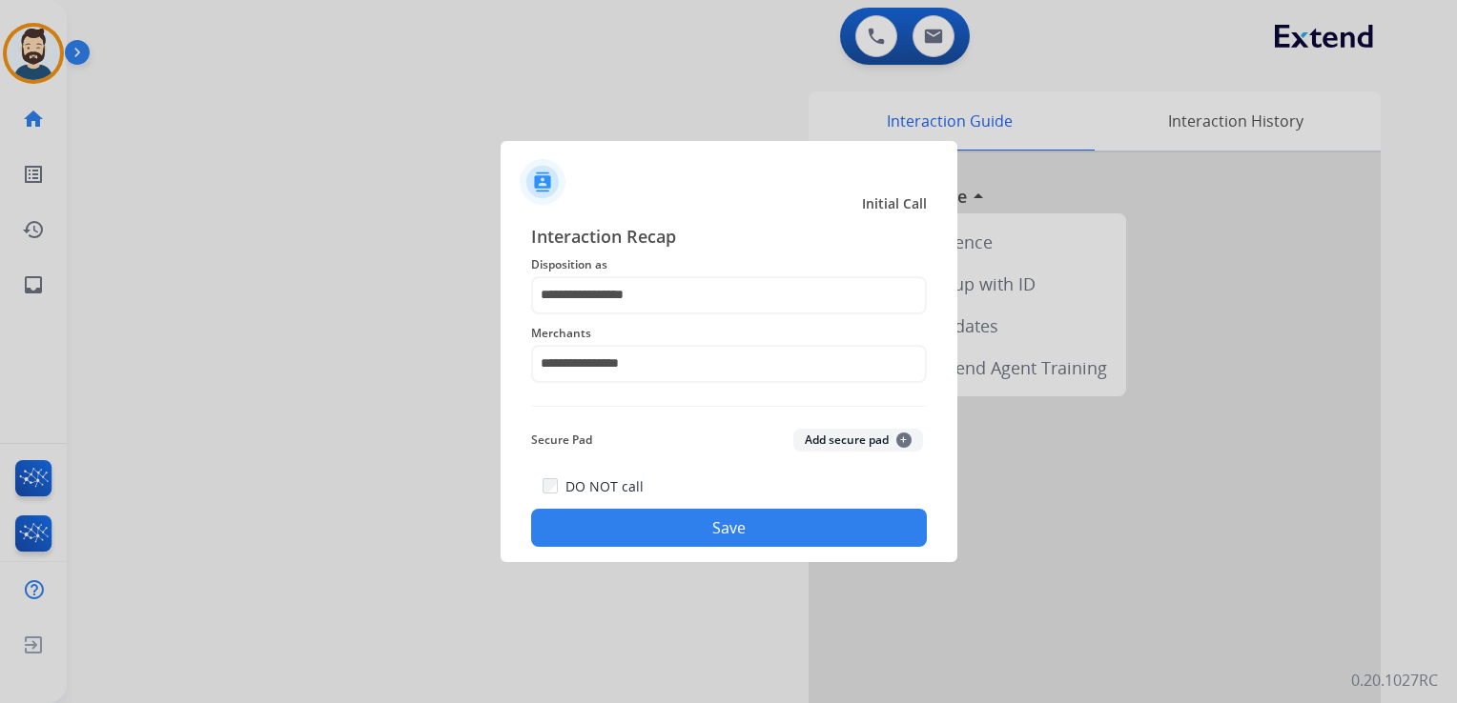
click at [703, 531] on button "Save" at bounding box center [729, 528] width 396 height 38
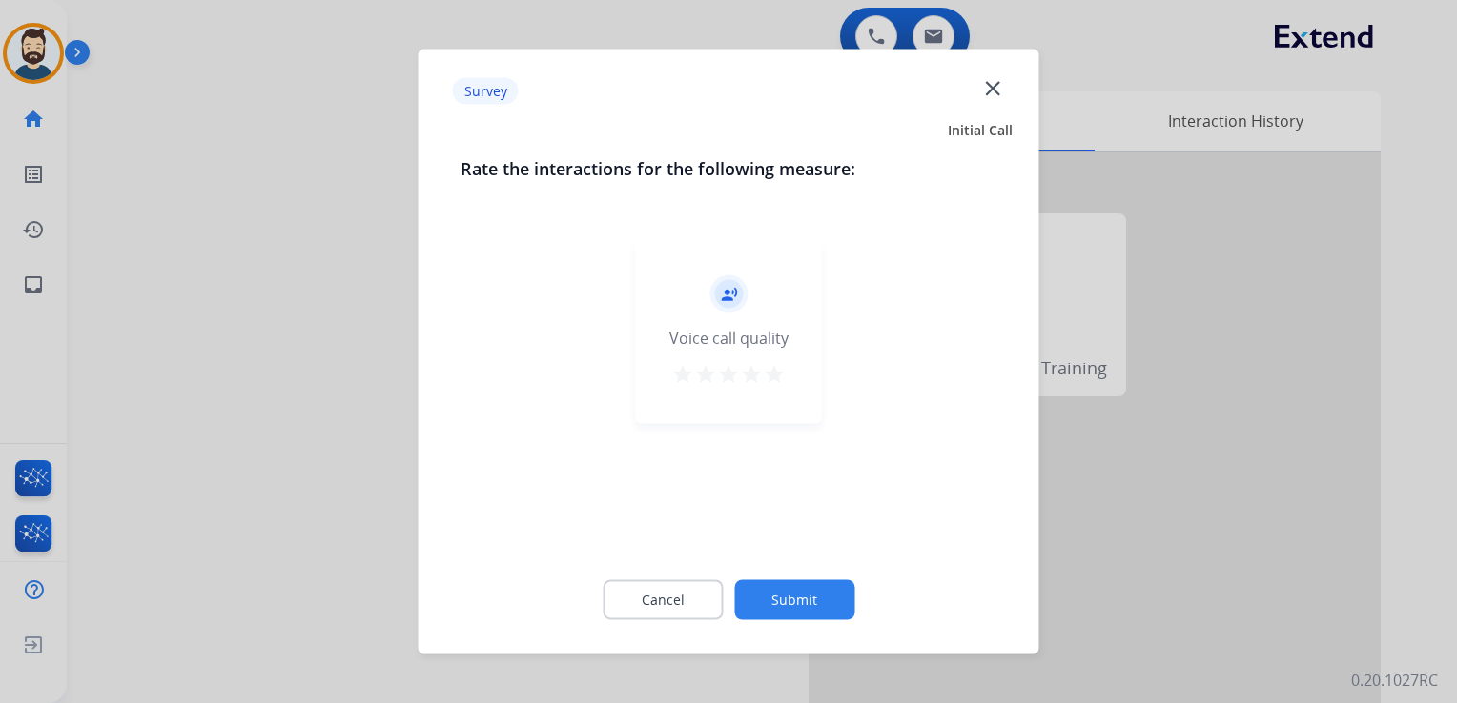
drag, startPoint x: 772, startPoint y: 372, endPoint x: 781, endPoint y: 395, distance: 24.4
click at [773, 373] on mat-icon "star" at bounding box center [774, 374] width 23 height 23
click at [801, 600] on button "Submit" at bounding box center [794, 601] width 120 height 40
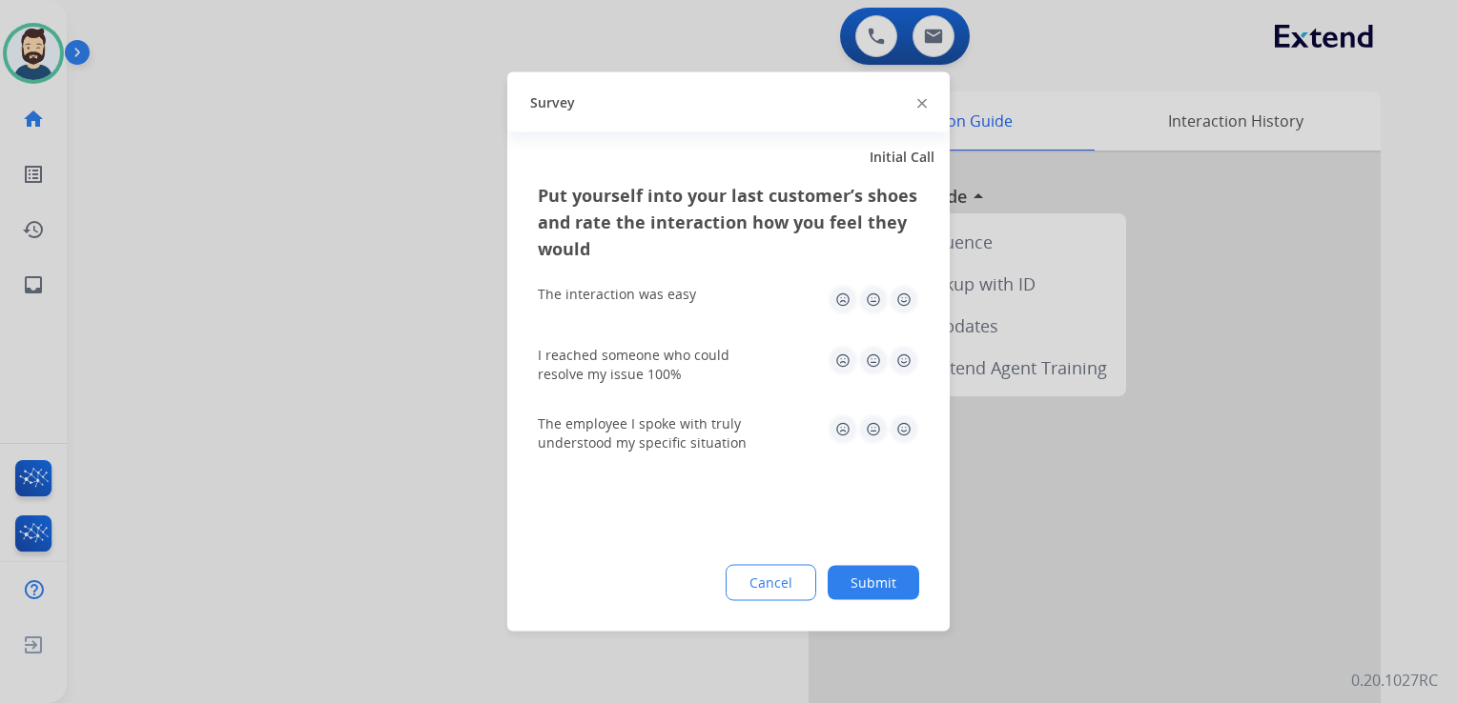
click at [906, 297] on img at bounding box center [903, 300] width 31 height 31
click at [904, 353] on img at bounding box center [903, 361] width 31 height 31
click at [900, 426] on img at bounding box center [903, 430] width 31 height 31
click at [893, 578] on button "Submit" at bounding box center [873, 583] width 92 height 34
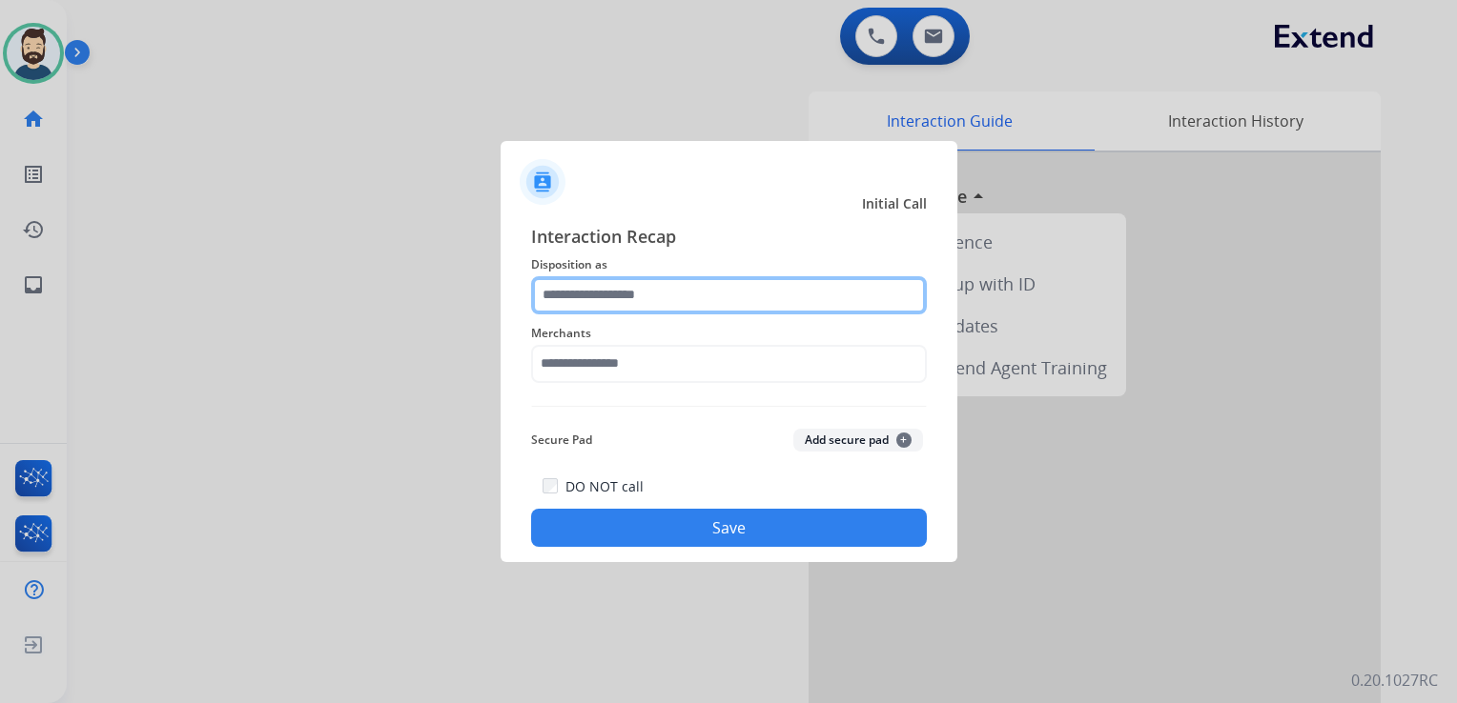
click at [644, 314] on div "Interaction Recap Disposition as Merchants Secure Pad Add secure pad + DO NOT c…" at bounding box center [729, 385] width 396 height 325
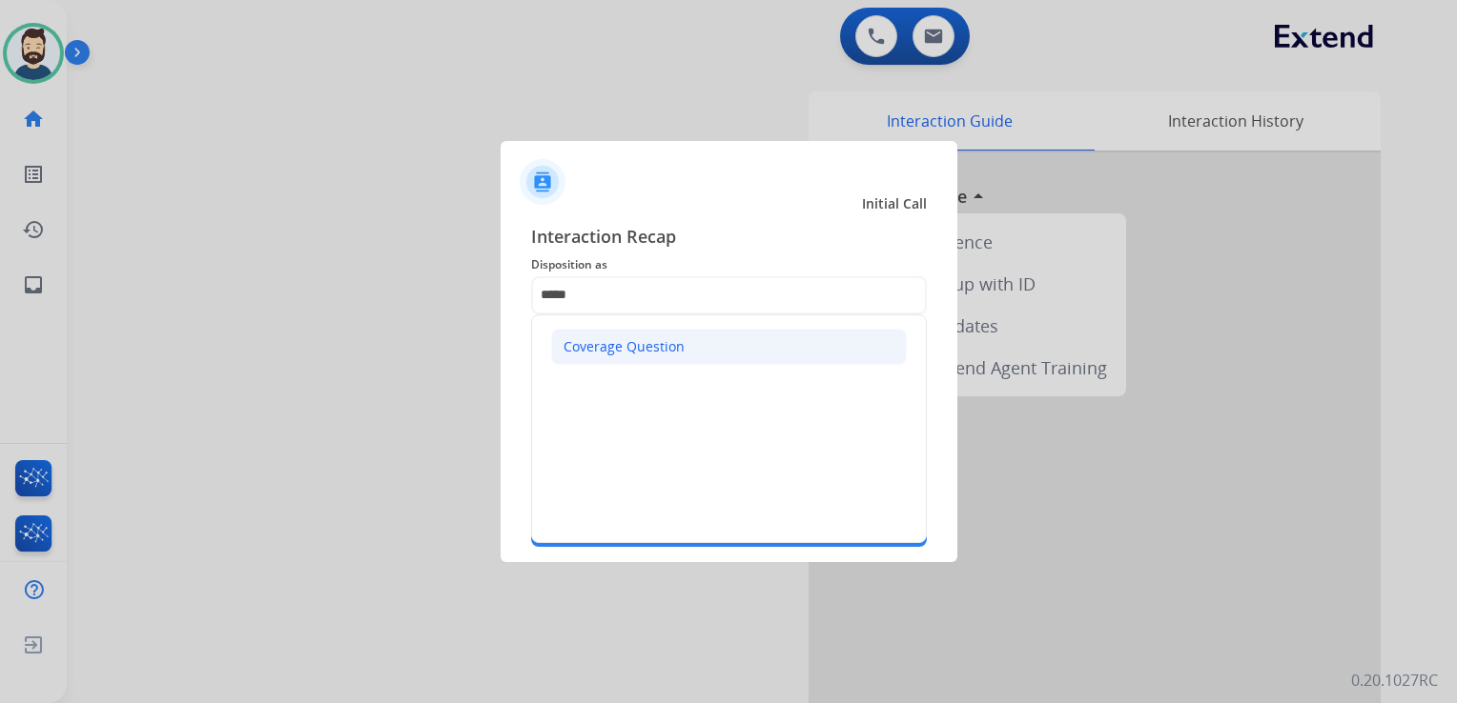
click at [650, 357] on li "Coverage Question" at bounding box center [729, 347] width 356 height 36
type input "**********"
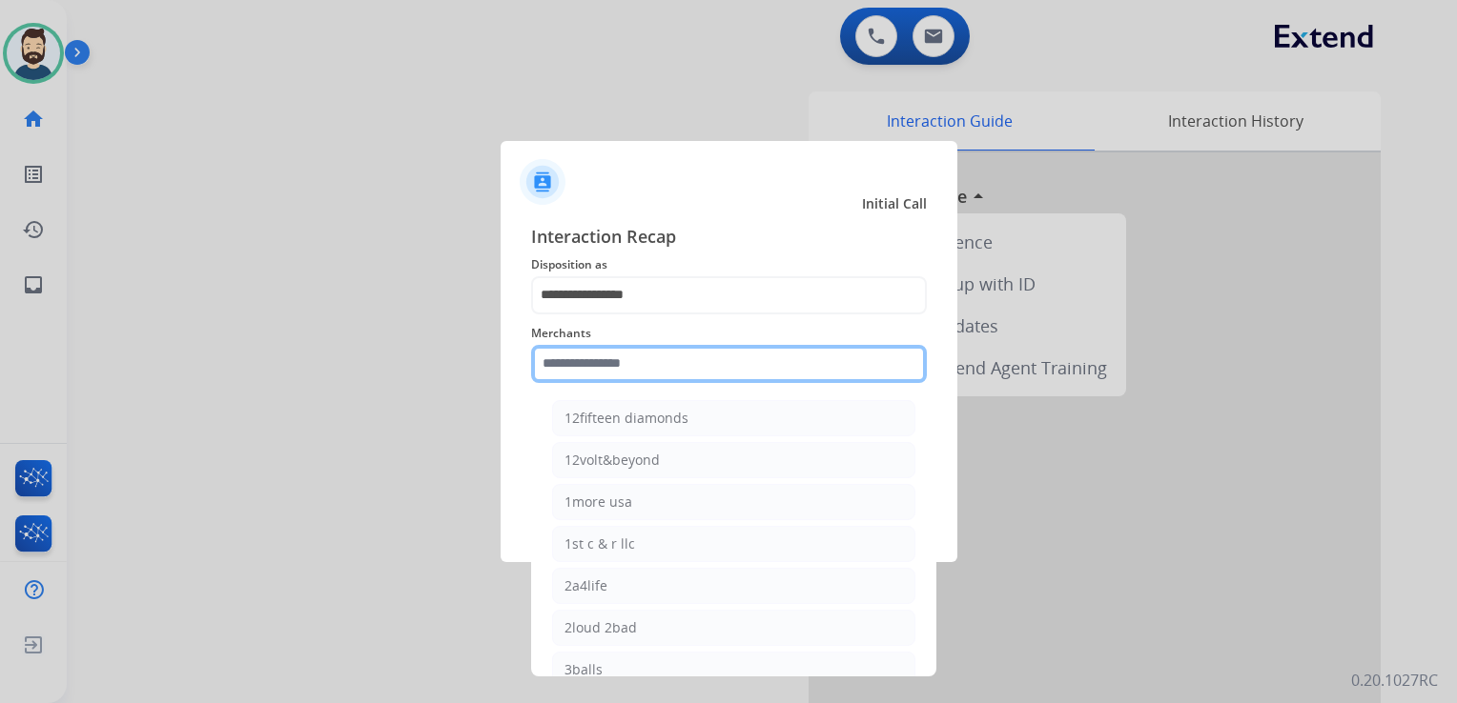
click at [646, 364] on input "text" at bounding box center [729, 364] width 396 height 38
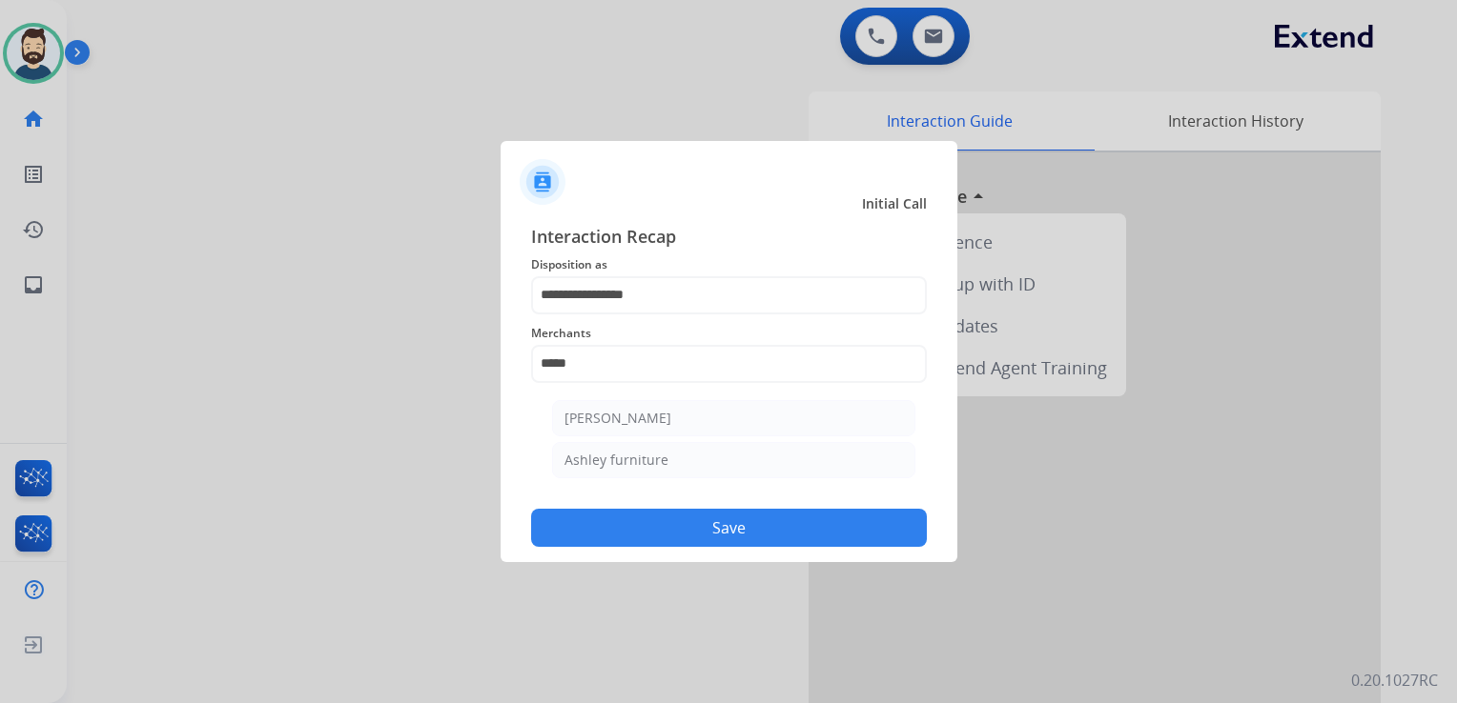
drag, startPoint x: 690, startPoint y: 419, endPoint x: 683, endPoint y: 435, distance: 16.6
click at [690, 421] on li "[PERSON_NAME]" at bounding box center [733, 418] width 363 height 36
type input "**********"
click at [715, 519] on button "Save" at bounding box center [729, 528] width 396 height 38
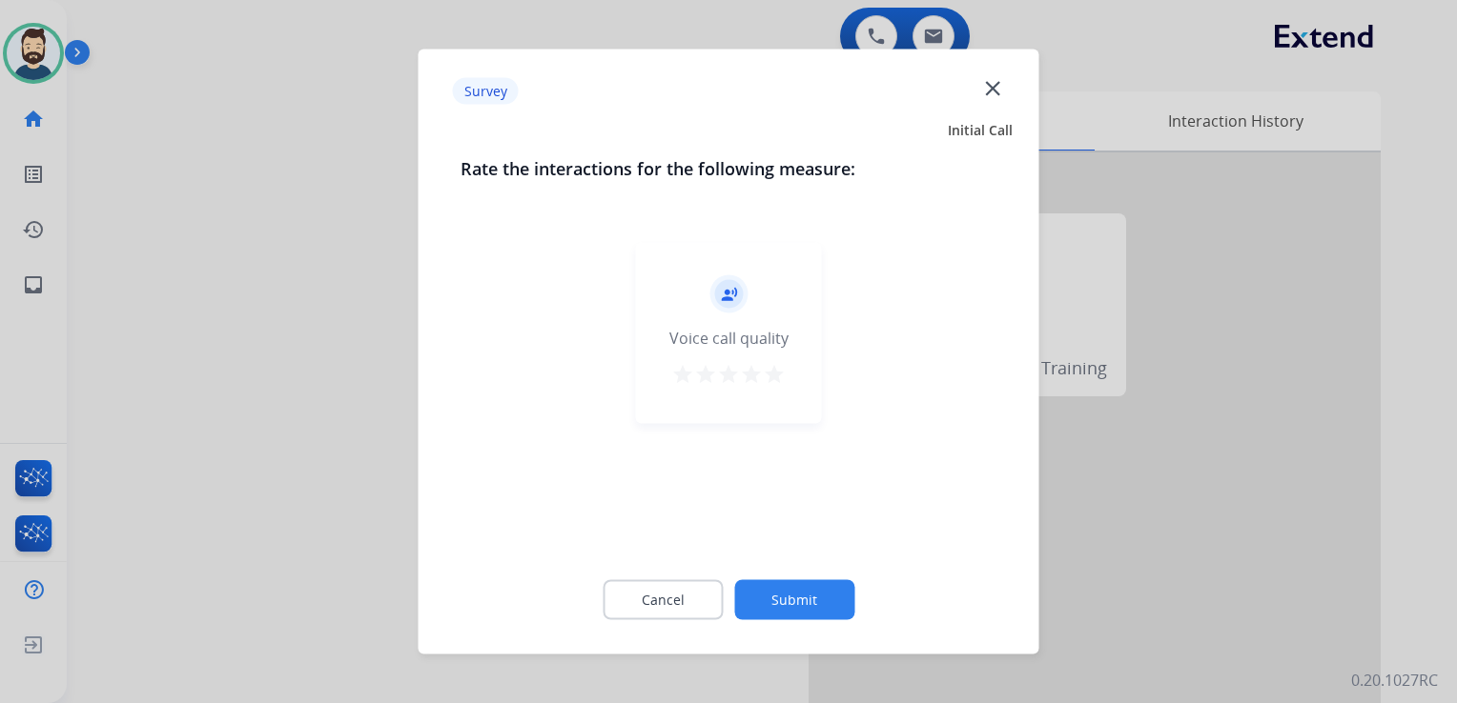
click at [770, 379] on mat-icon "star" at bounding box center [774, 374] width 23 height 23
click at [784, 604] on button "Submit" at bounding box center [794, 601] width 120 height 40
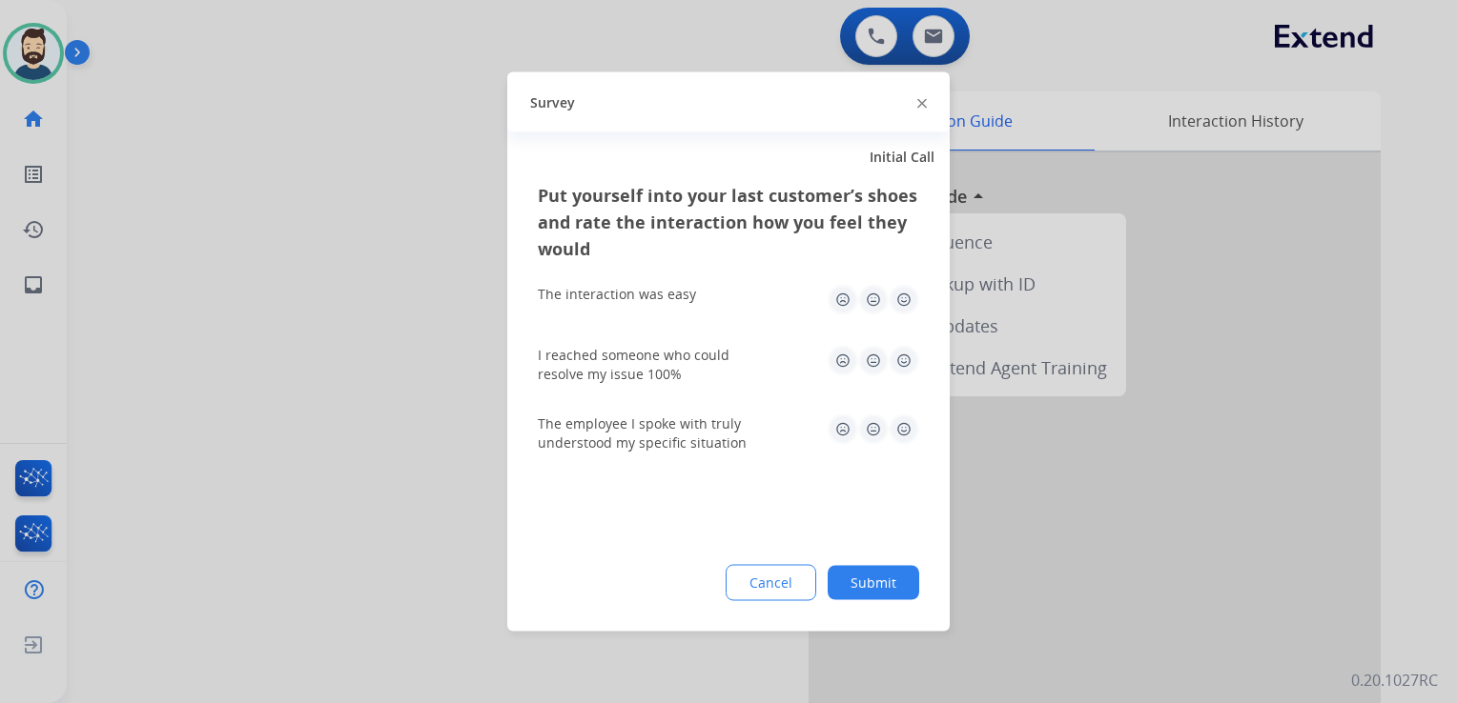
click at [904, 357] on img at bounding box center [903, 361] width 31 height 31
click at [896, 295] on img at bounding box center [903, 300] width 31 height 31
click at [899, 425] on img at bounding box center [903, 430] width 31 height 31
click at [875, 585] on button "Submit" at bounding box center [873, 583] width 92 height 34
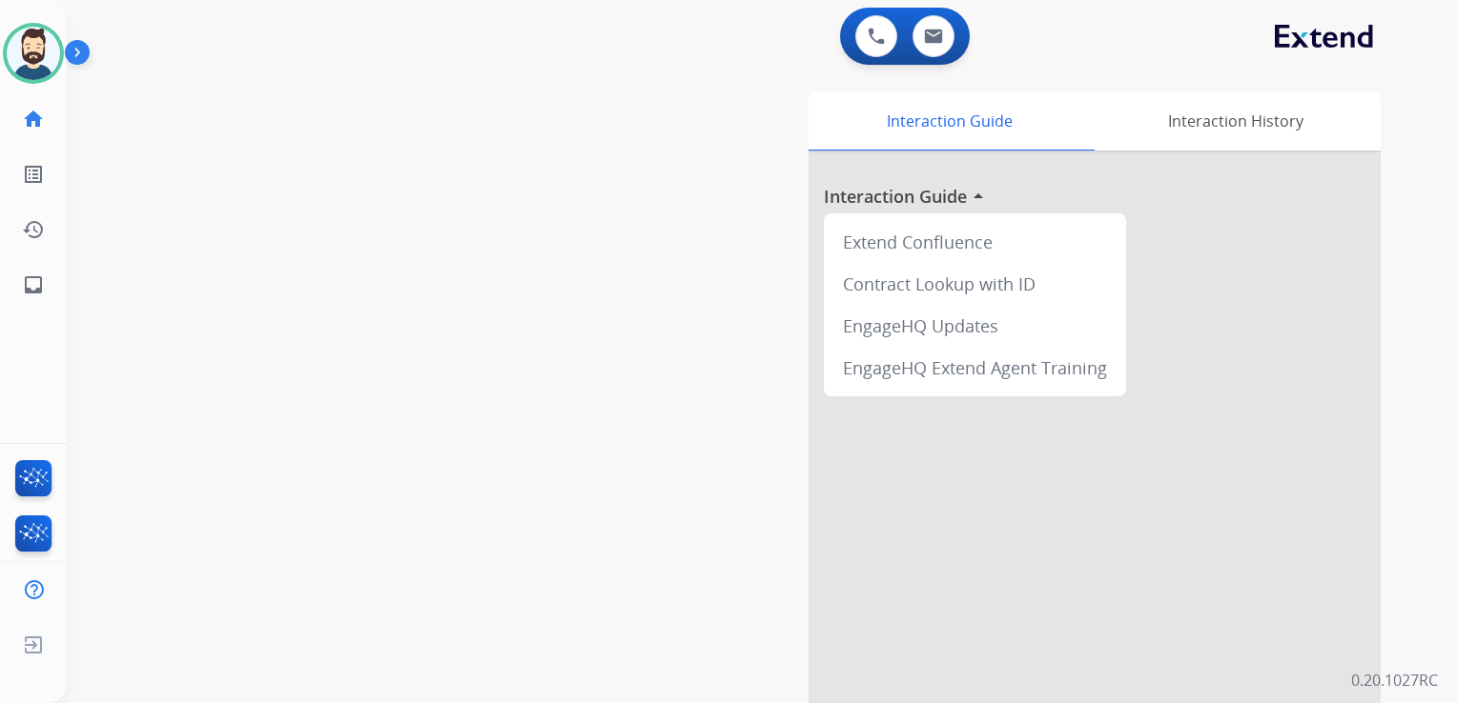
drag, startPoint x: 201, startPoint y: 291, endPoint x: 92, endPoint y: 291, distance: 108.7
click at [194, 292] on div "swap_horiz Break voice bridge close_fullscreen Connect 3-Way Call merge_type Se…" at bounding box center [739, 466] width 1344 height 795
click at [43, 296] on link "inbox Emails" at bounding box center [33, 284] width 53 height 53
select select "**********"
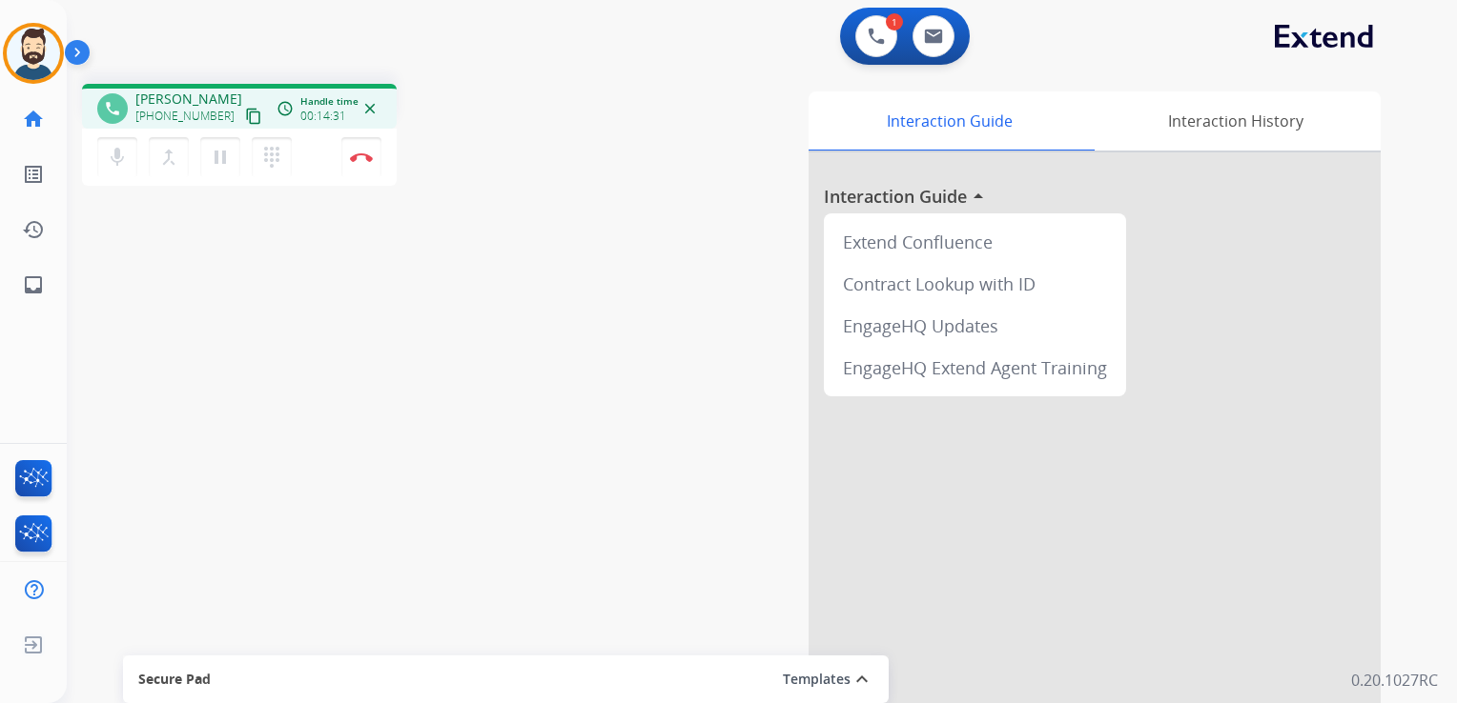
drag, startPoint x: 208, startPoint y: 259, endPoint x: 40, endPoint y: 267, distance: 167.9
click at [206, 260] on div "phone [PERSON_NAME] [PHONE_NUMBER] content_copy access_time Call metrics Queue …" at bounding box center [739, 466] width 1344 height 795
click at [42, 286] on mat-icon "inbox" at bounding box center [33, 285] width 23 height 23
select select "**********"
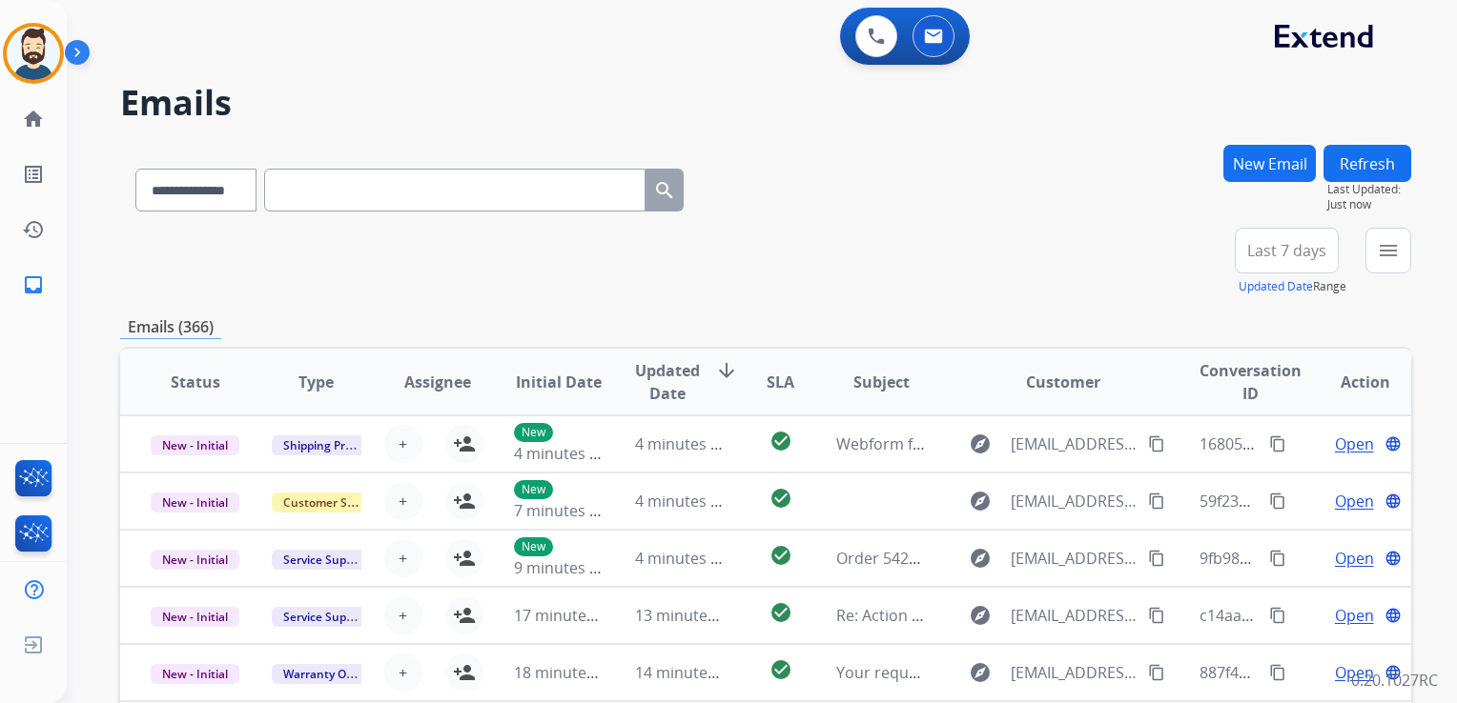
click at [316, 200] on input "text" at bounding box center [454, 190] width 381 height 43
paste input "**********"
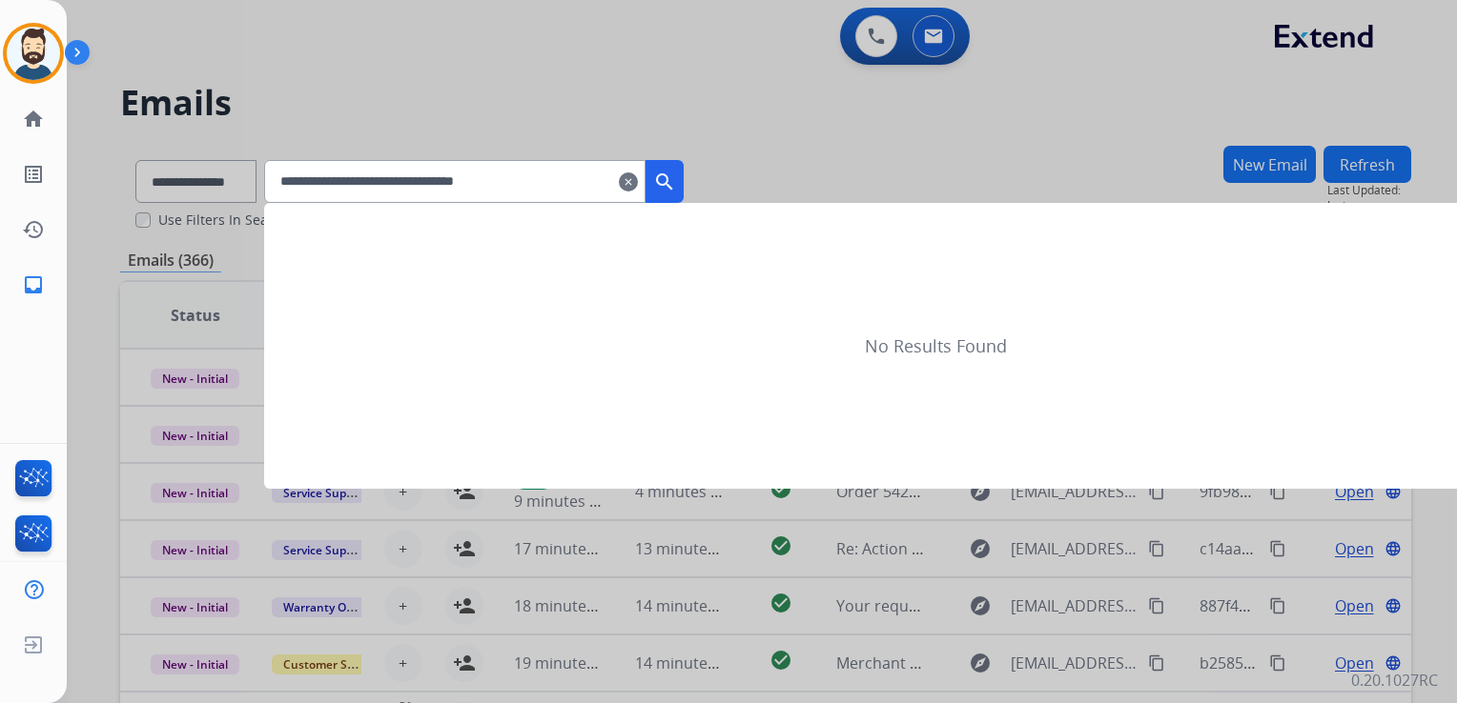
type input "**********"
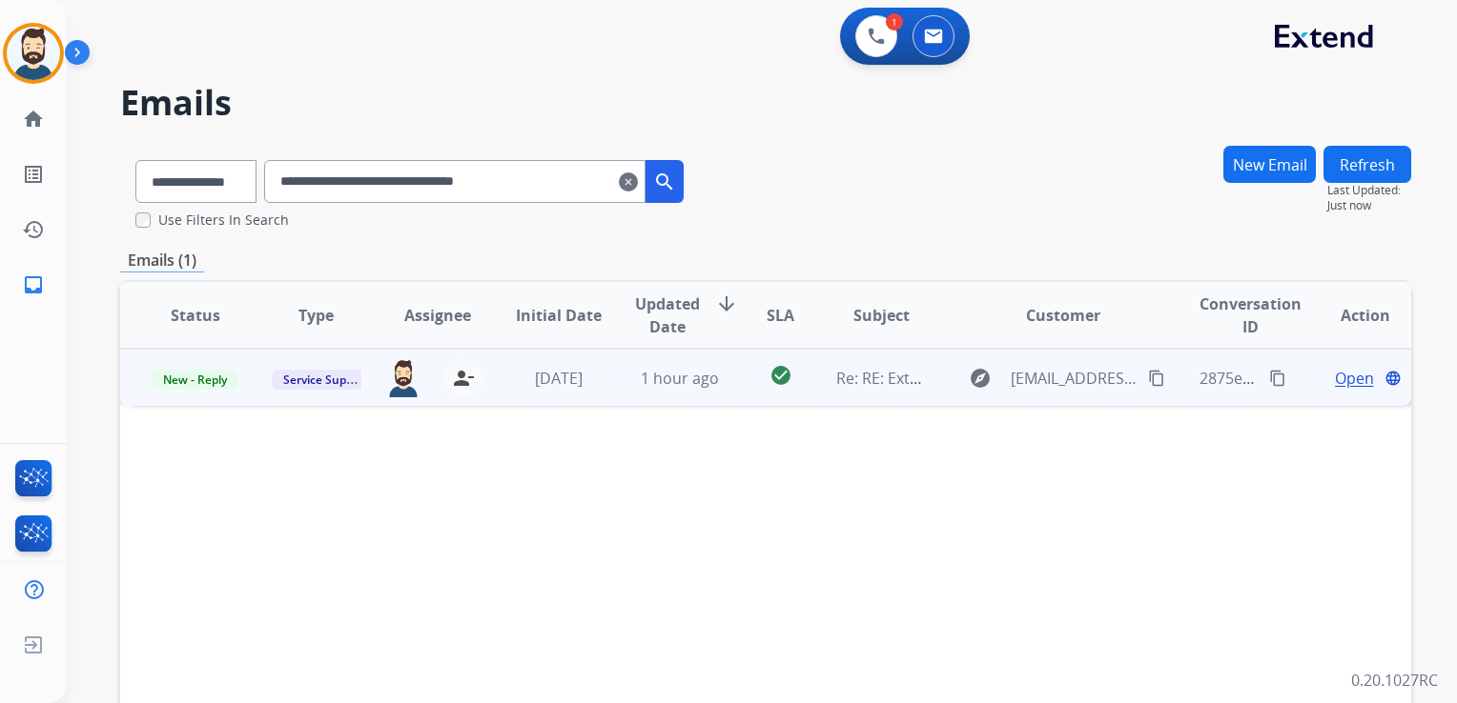
click at [656, 391] on td "1 hour ago" at bounding box center [664, 377] width 121 height 57
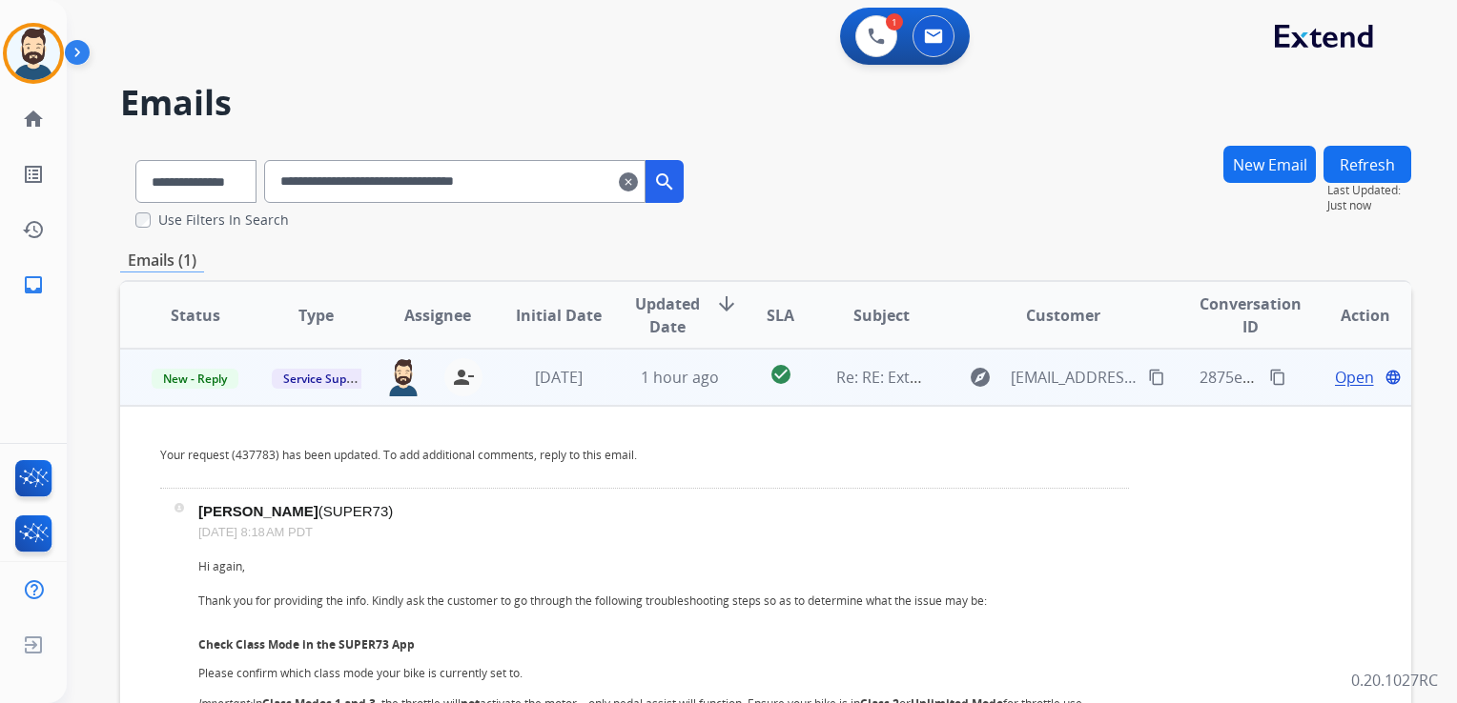
click at [1338, 380] on span "Open" at bounding box center [1354, 377] width 39 height 23
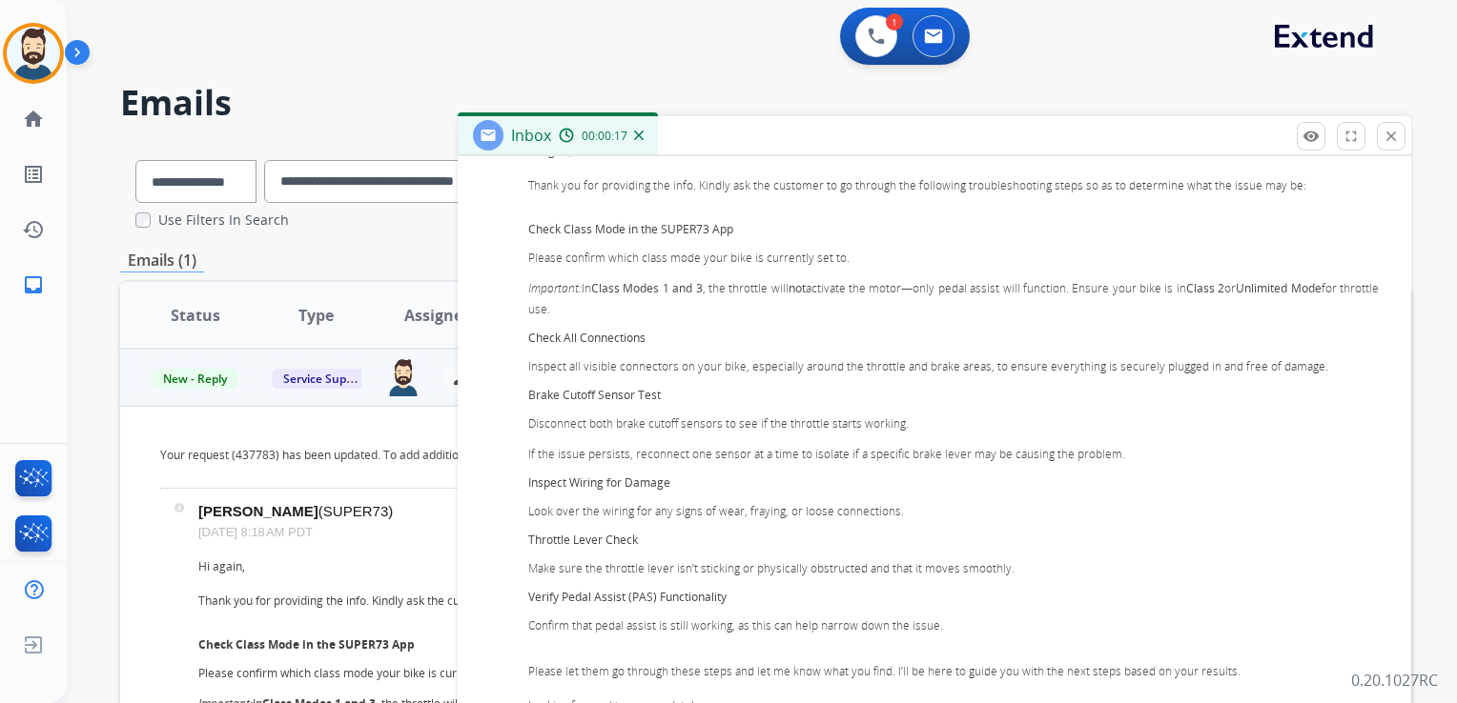
scroll to position [477, 0]
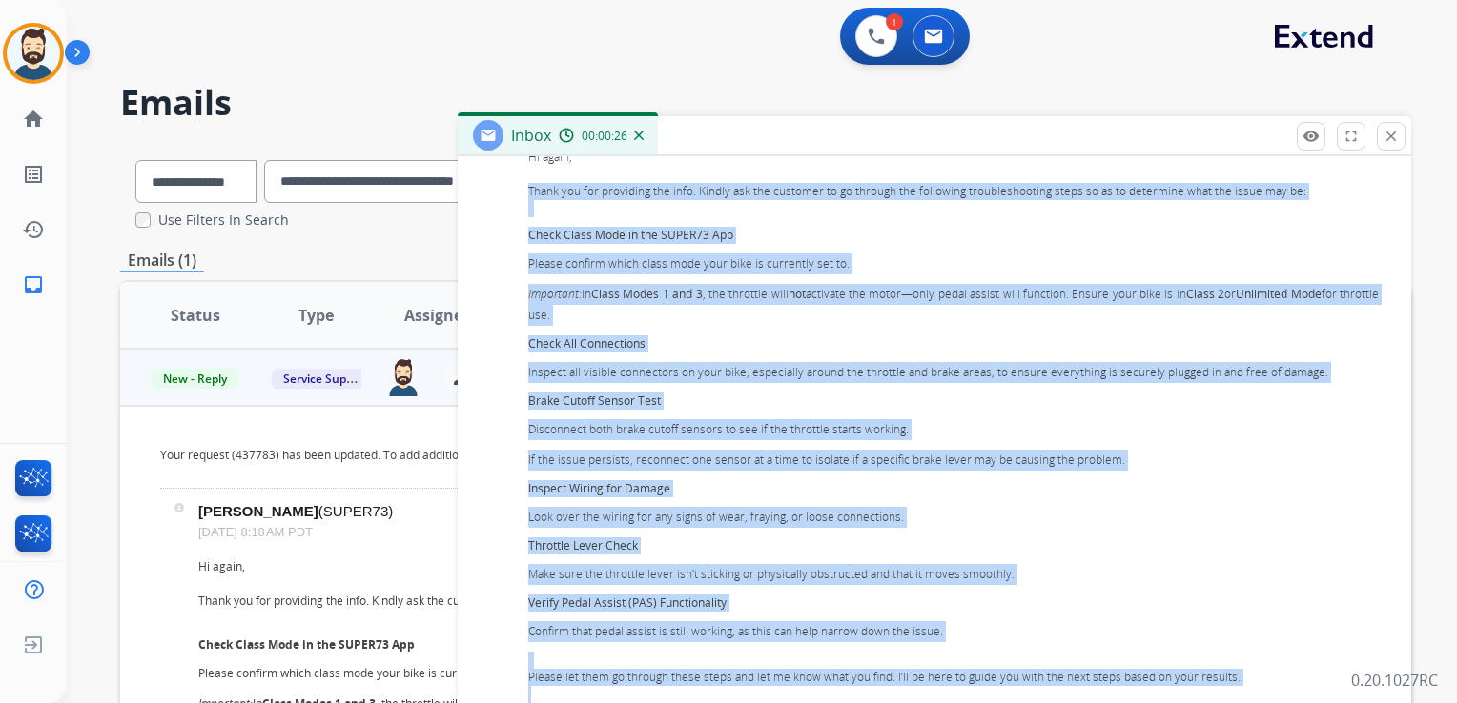
drag, startPoint x: 529, startPoint y: 191, endPoint x: 1246, endPoint y: 692, distance: 874.8
click at [1246, 692] on div "Hi again, Thank you for providing the info. Kindly ask the customer to go throu…" at bounding box center [953, 540] width 850 height 783
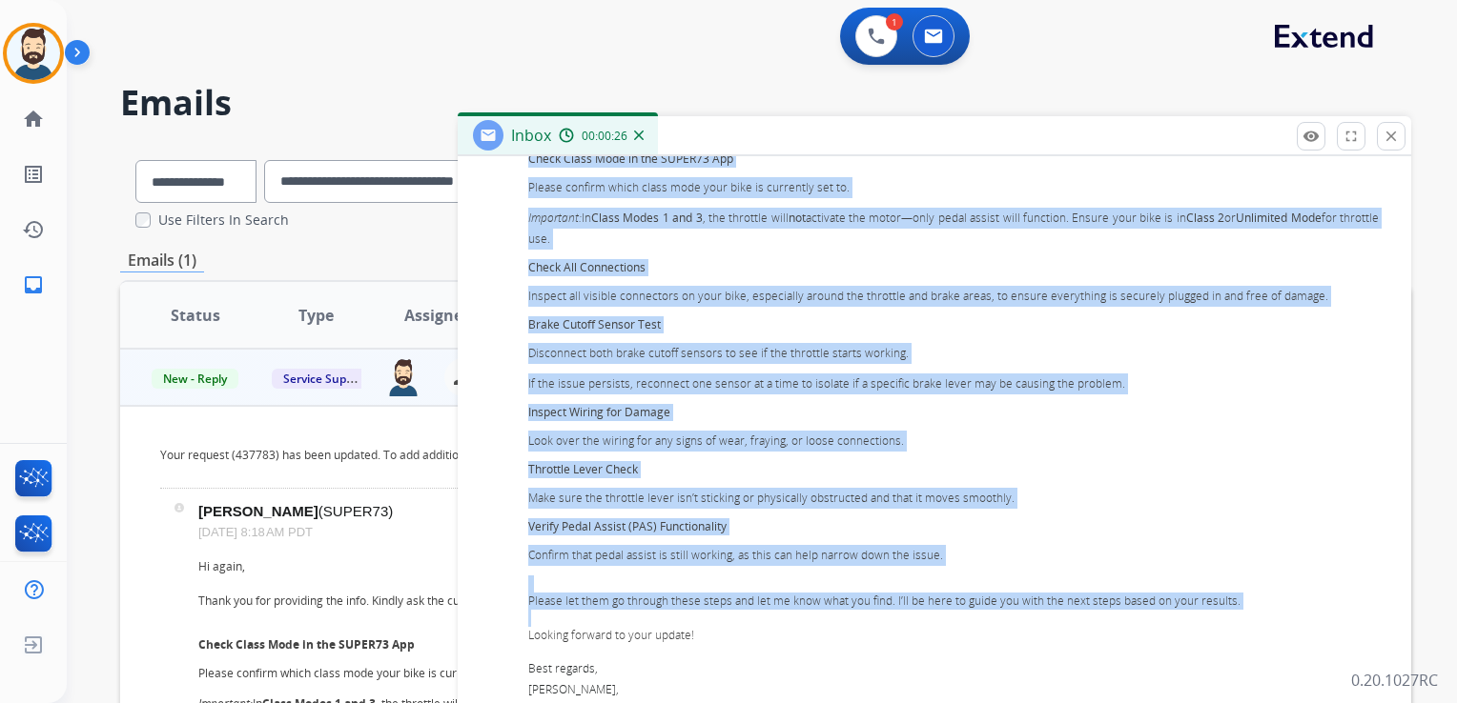
scroll to position [572, 0]
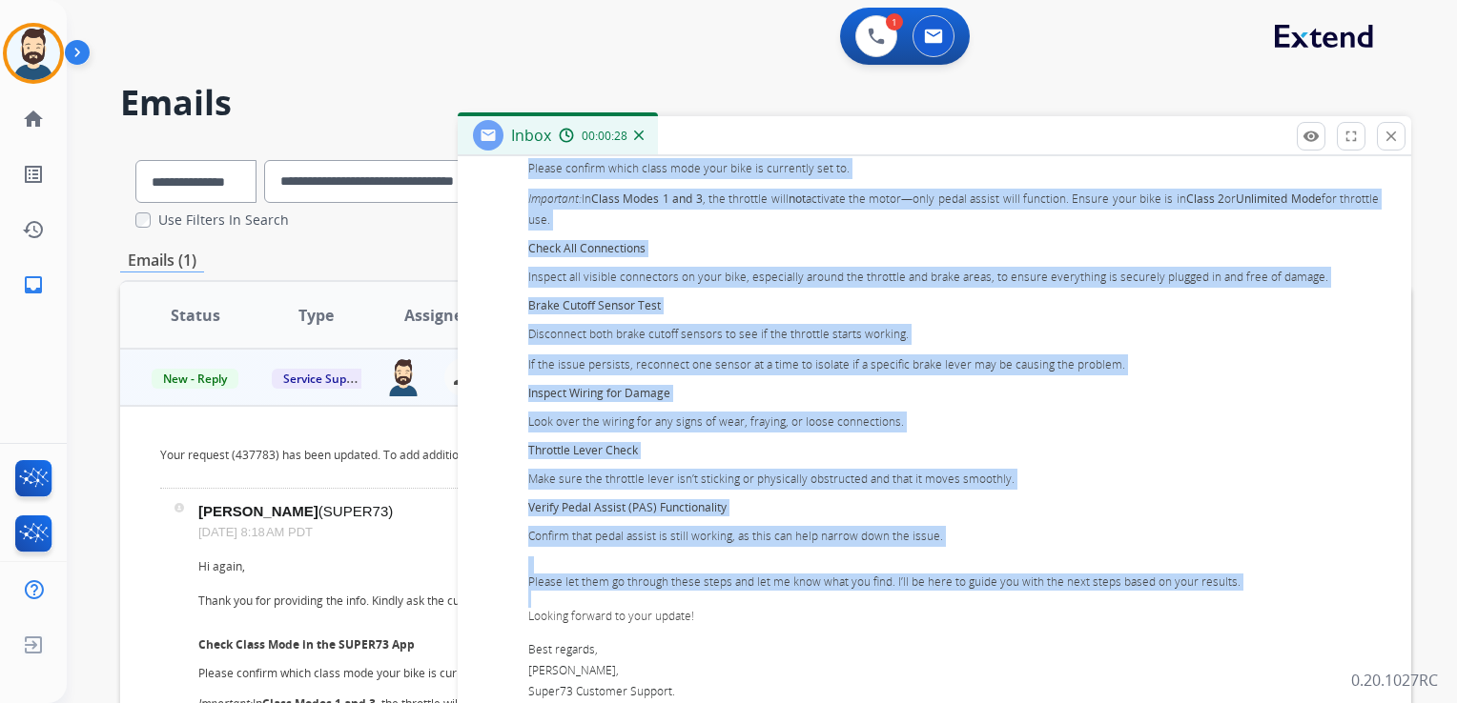
copy div "Lorem ips dol sitametco adi elit. Seddoe tem inc utlabore et do magnaal eni adm…"
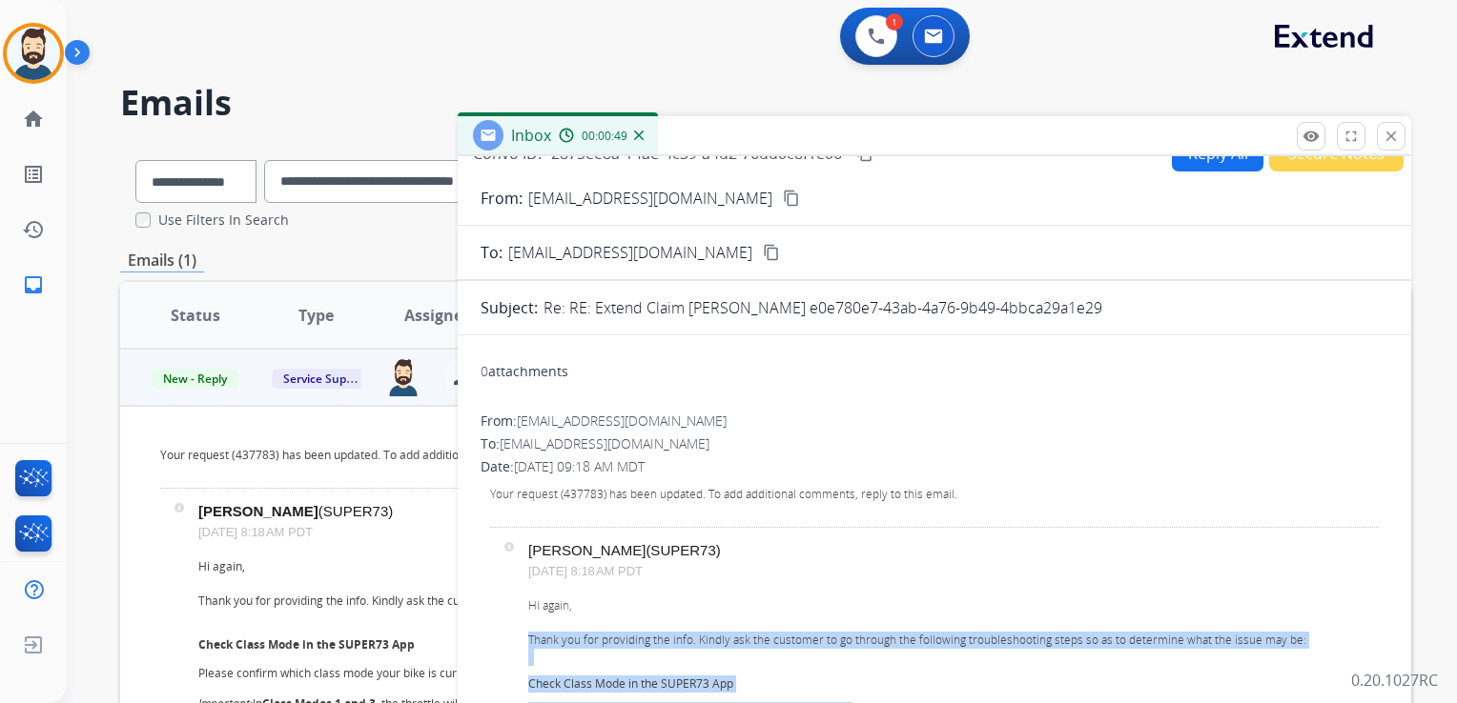
scroll to position [0, 0]
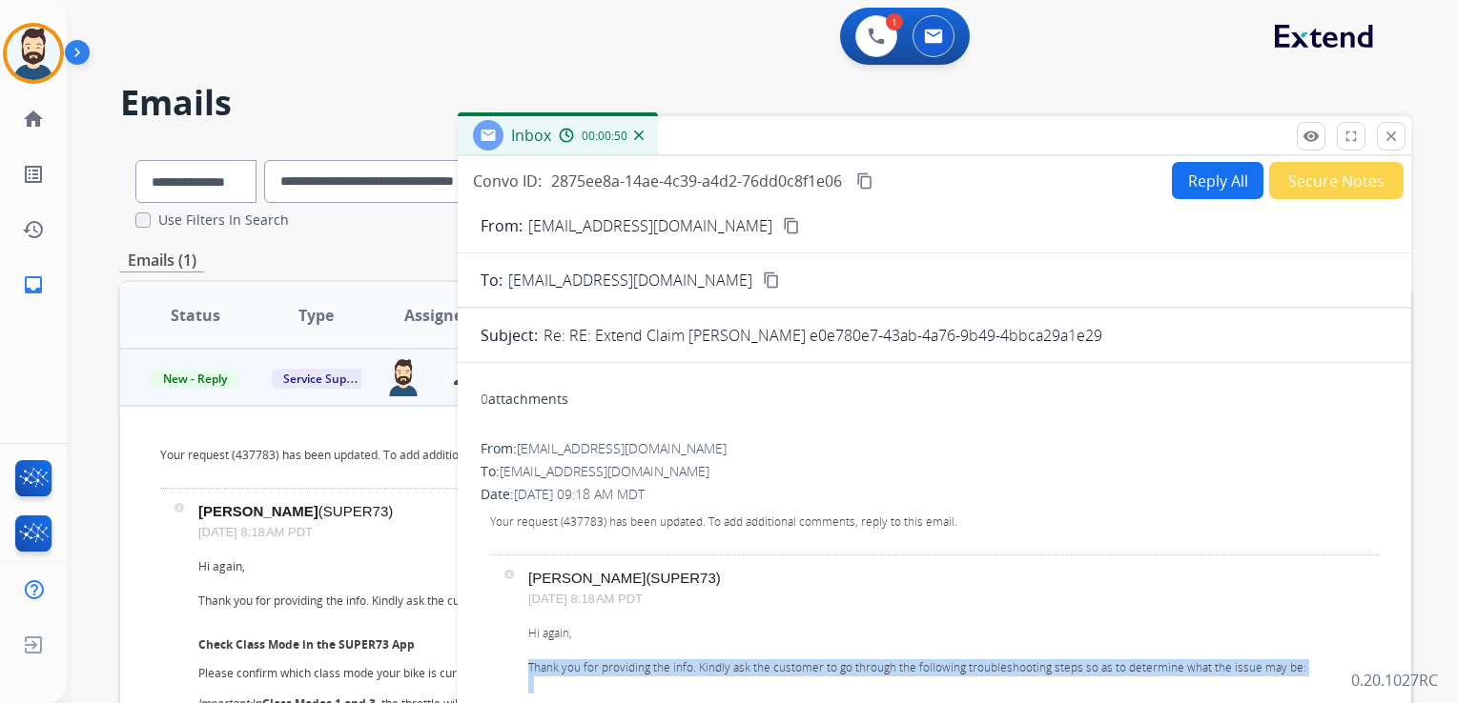
click at [861, 179] on mat-icon "content_copy" at bounding box center [864, 181] width 17 height 17
click at [863, 177] on mat-icon "content_copy" at bounding box center [864, 181] width 17 height 17
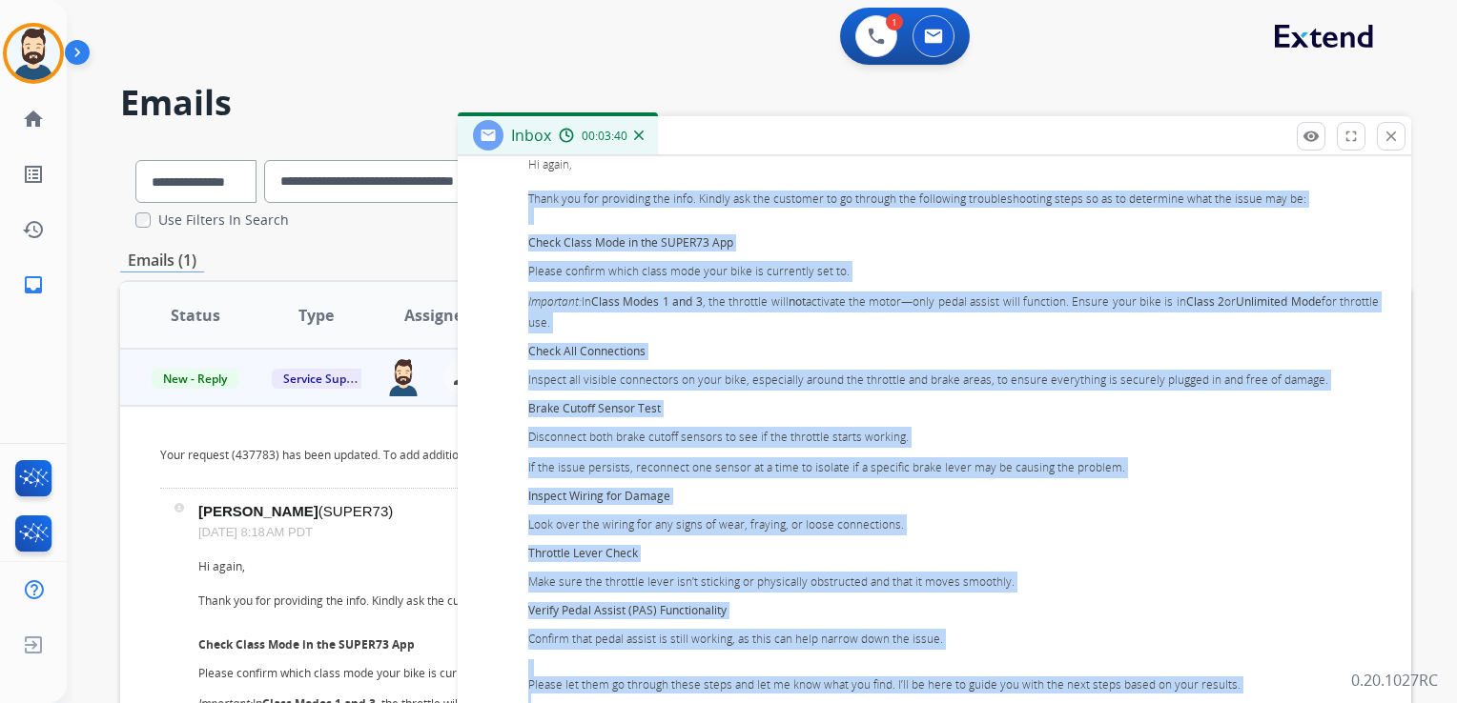
scroll to position [667, 0]
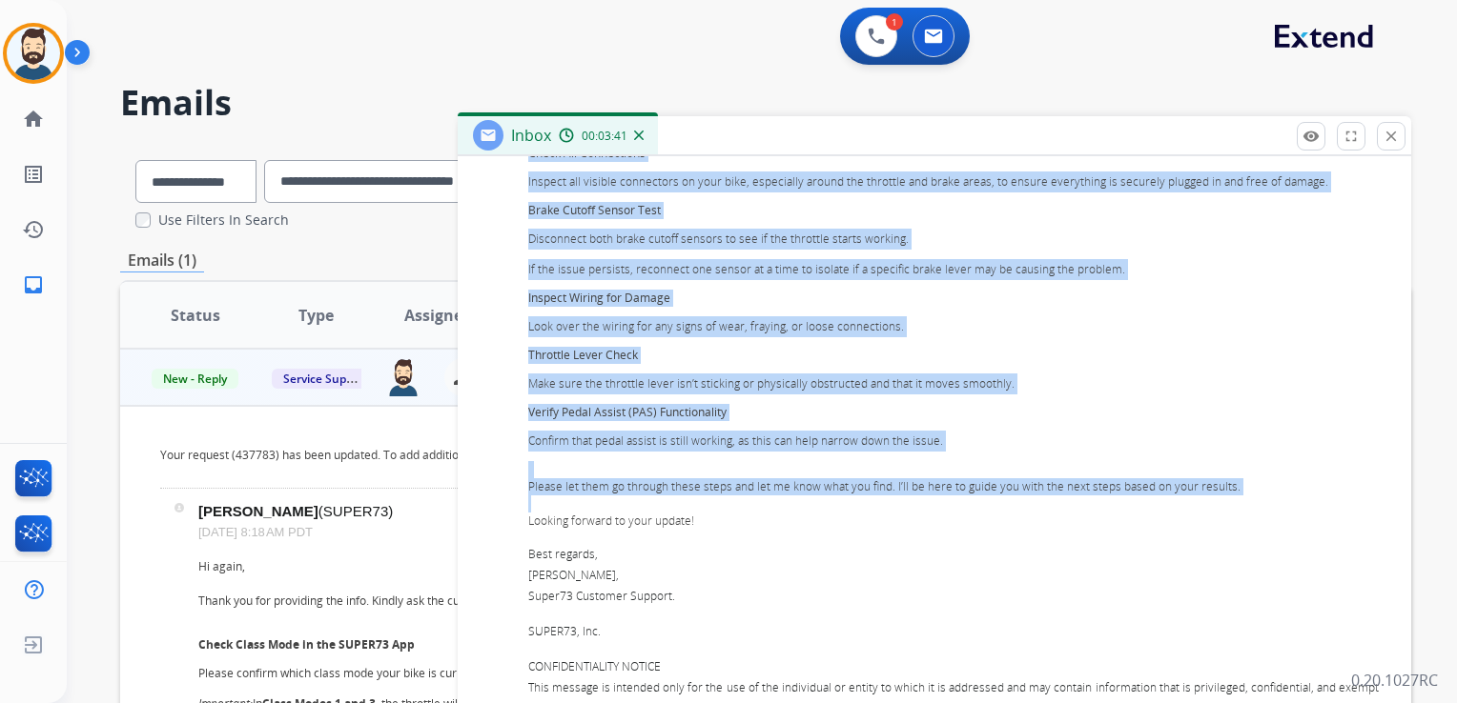
copy div "Lorem ips dol sitametco adi elit. Seddoe tem inc utlabore et do magnaal eni adm…"
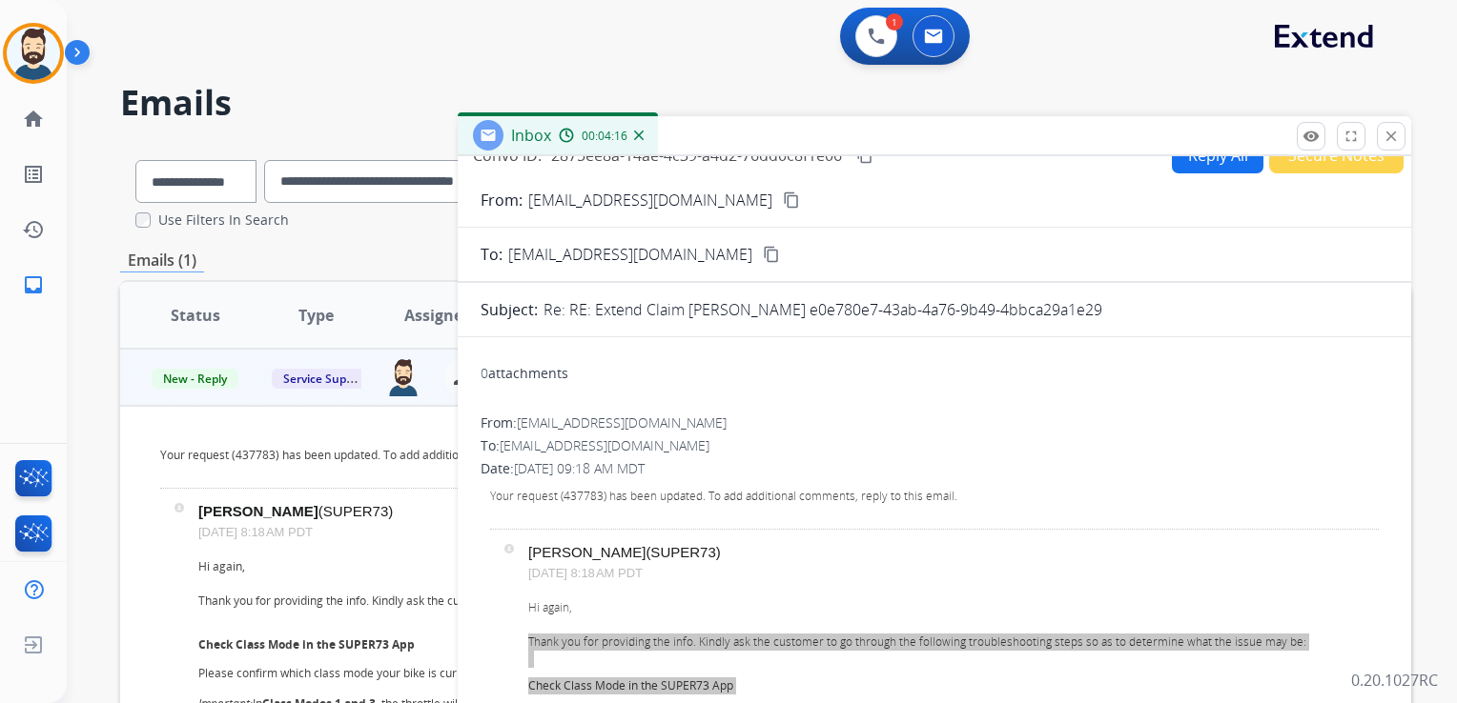
scroll to position [0, 0]
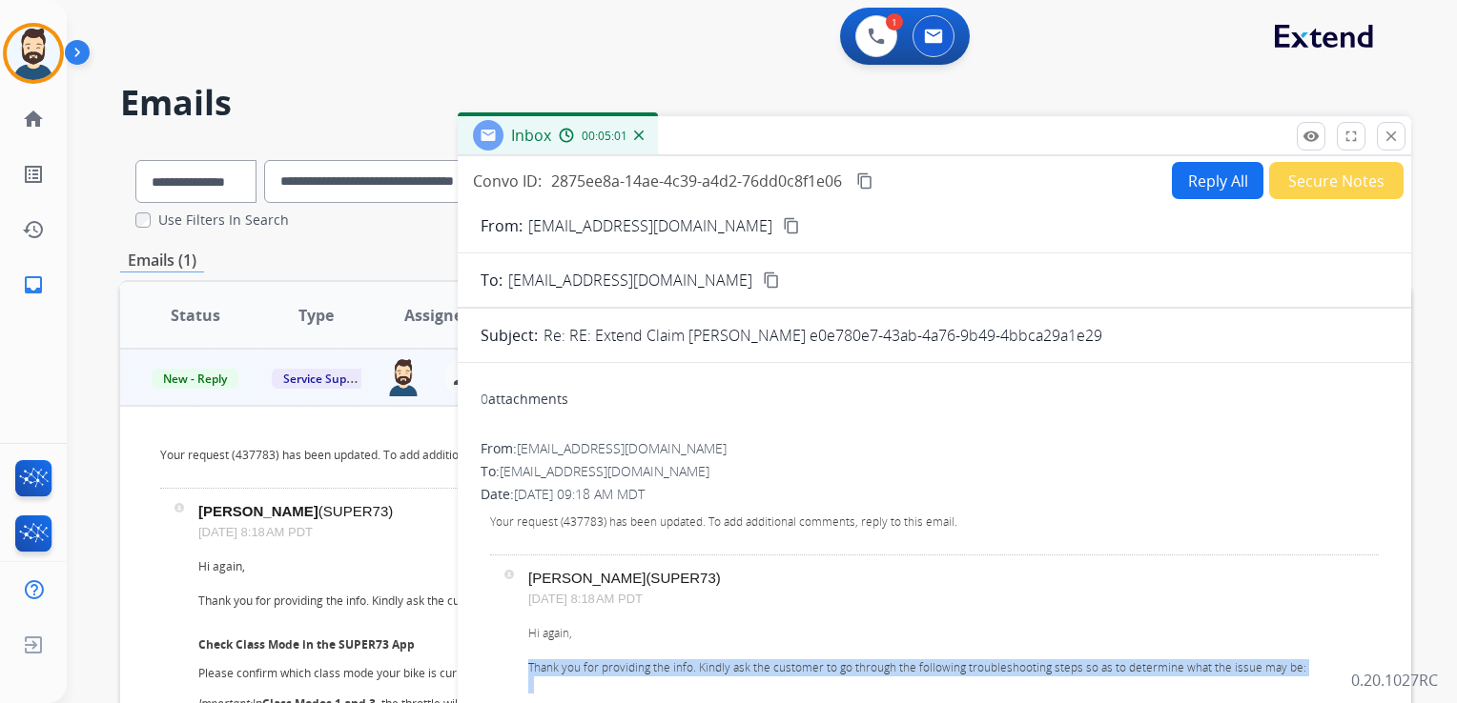
drag, startPoint x: 869, startPoint y: 183, endPoint x: 933, endPoint y: 173, distance: 64.6
click at [869, 182] on mat-icon "content_copy" at bounding box center [864, 181] width 17 height 17
drag, startPoint x: 1391, startPoint y: 132, endPoint x: 1020, endPoint y: 168, distance: 372.6
click at [1391, 132] on mat-icon "close" at bounding box center [1390, 136] width 17 height 17
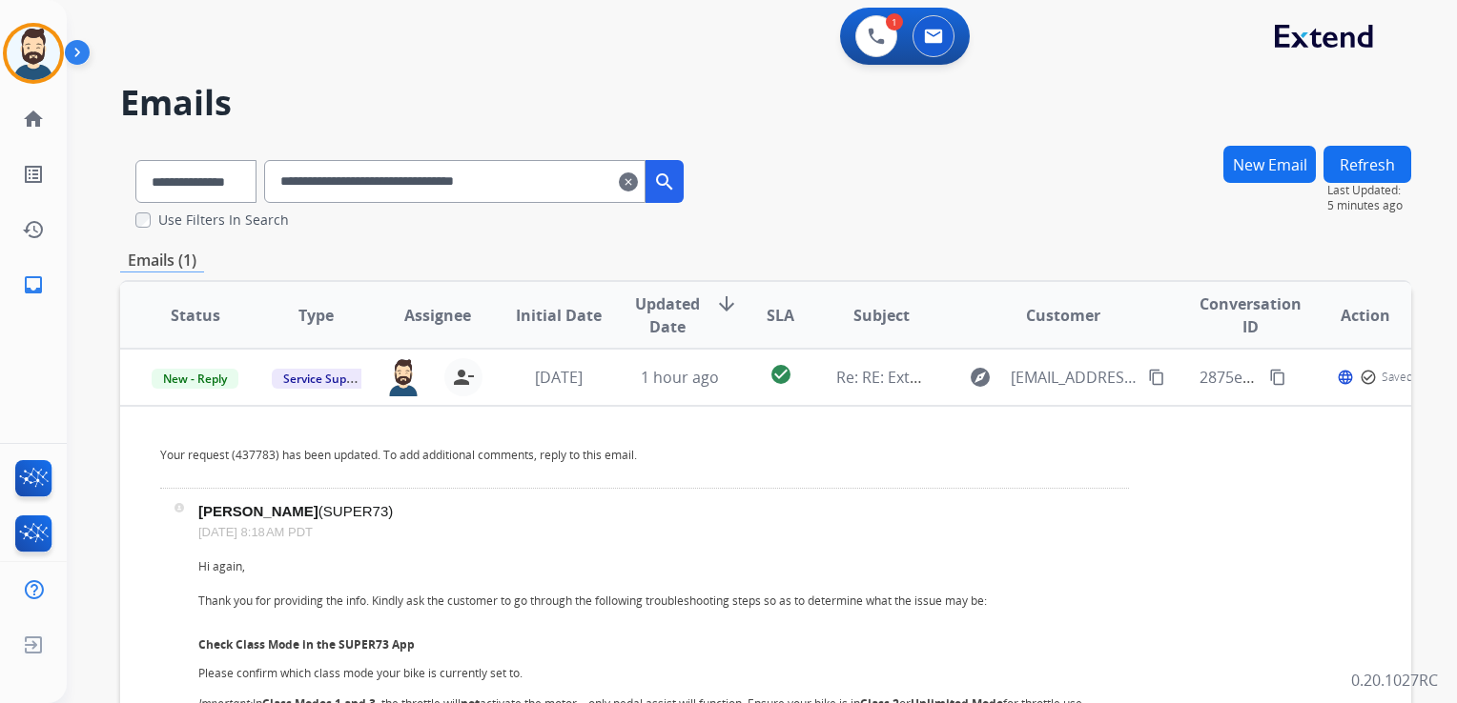
scroll to position [191, 0]
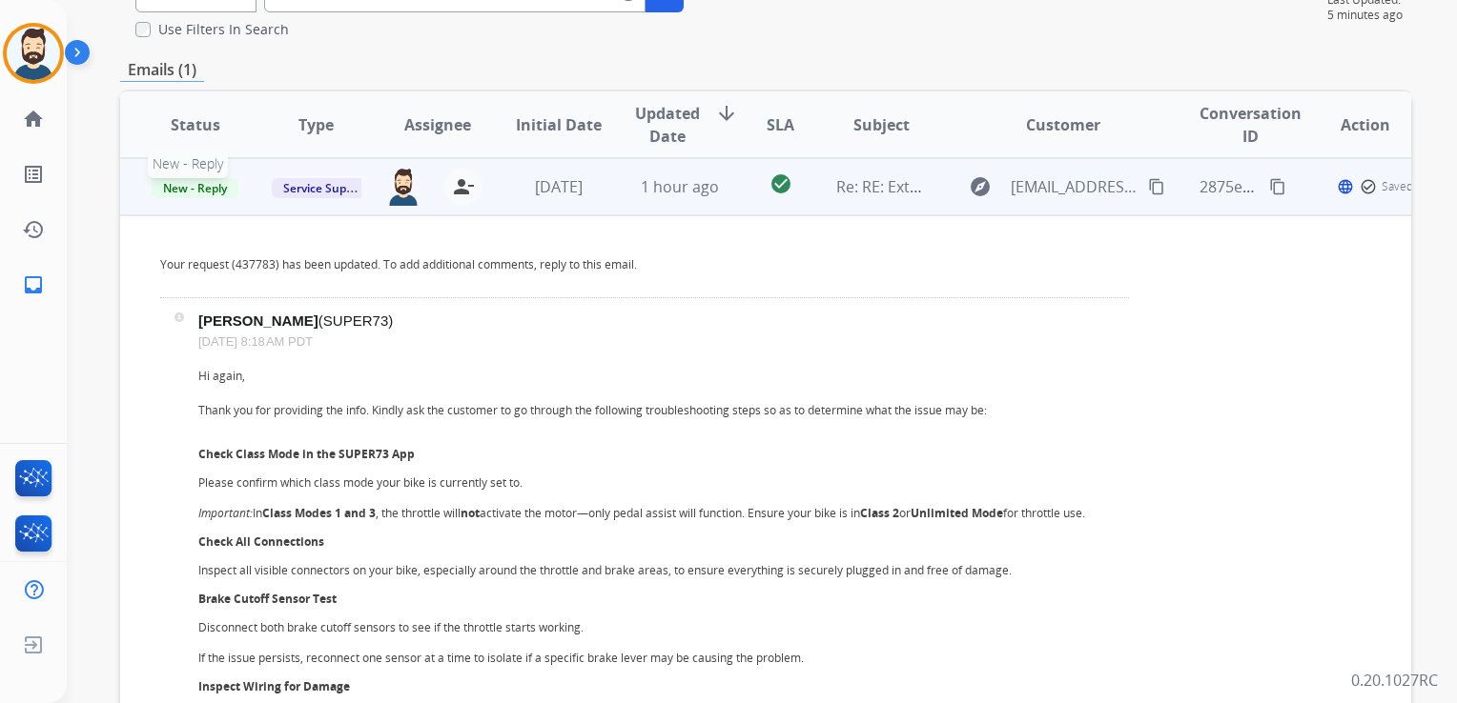
click at [189, 189] on span "New - Reply" at bounding box center [195, 188] width 87 height 20
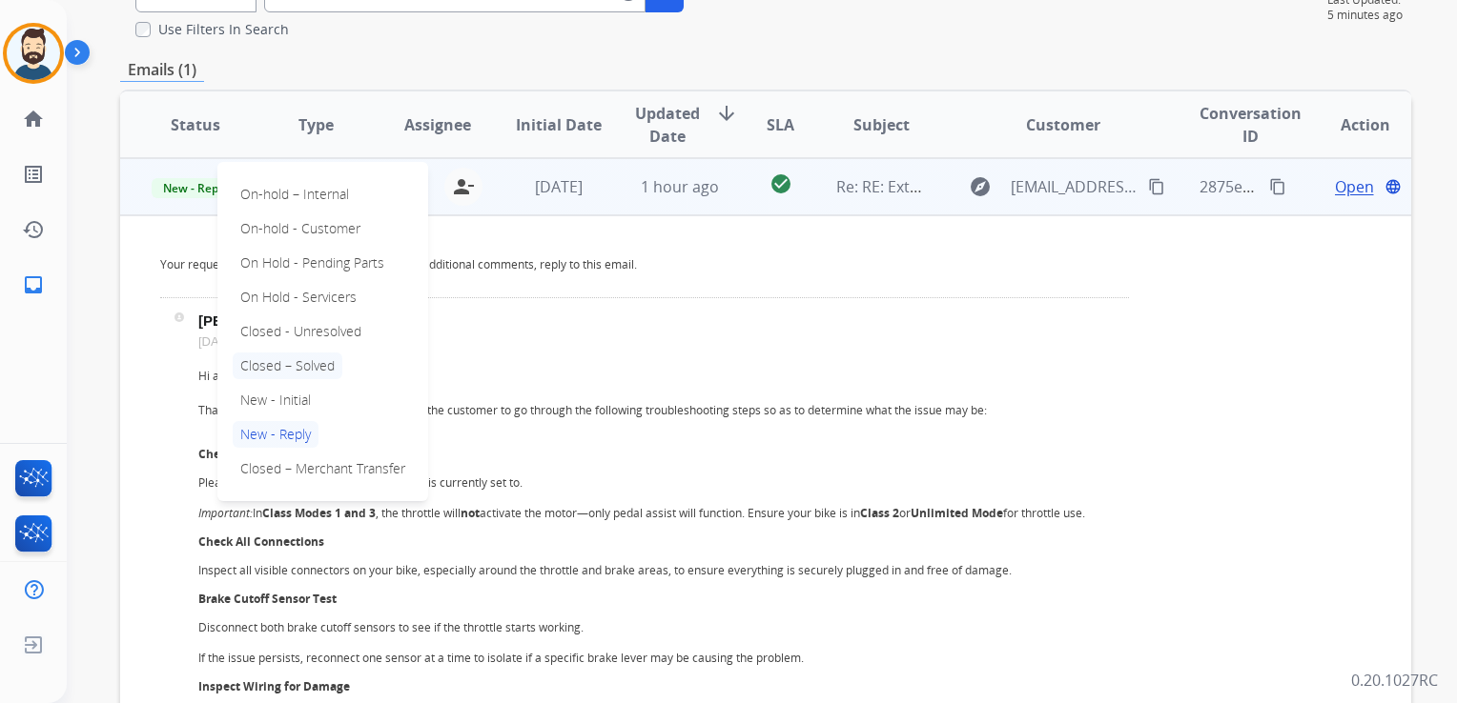
drag, startPoint x: 312, startPoint y: 365, endPoint x: 482, endPoint y: 294, distance: 185.0
click at [313, 365] on p "Closed – Solved" at bounding box center [288, 366] width 110 height 27
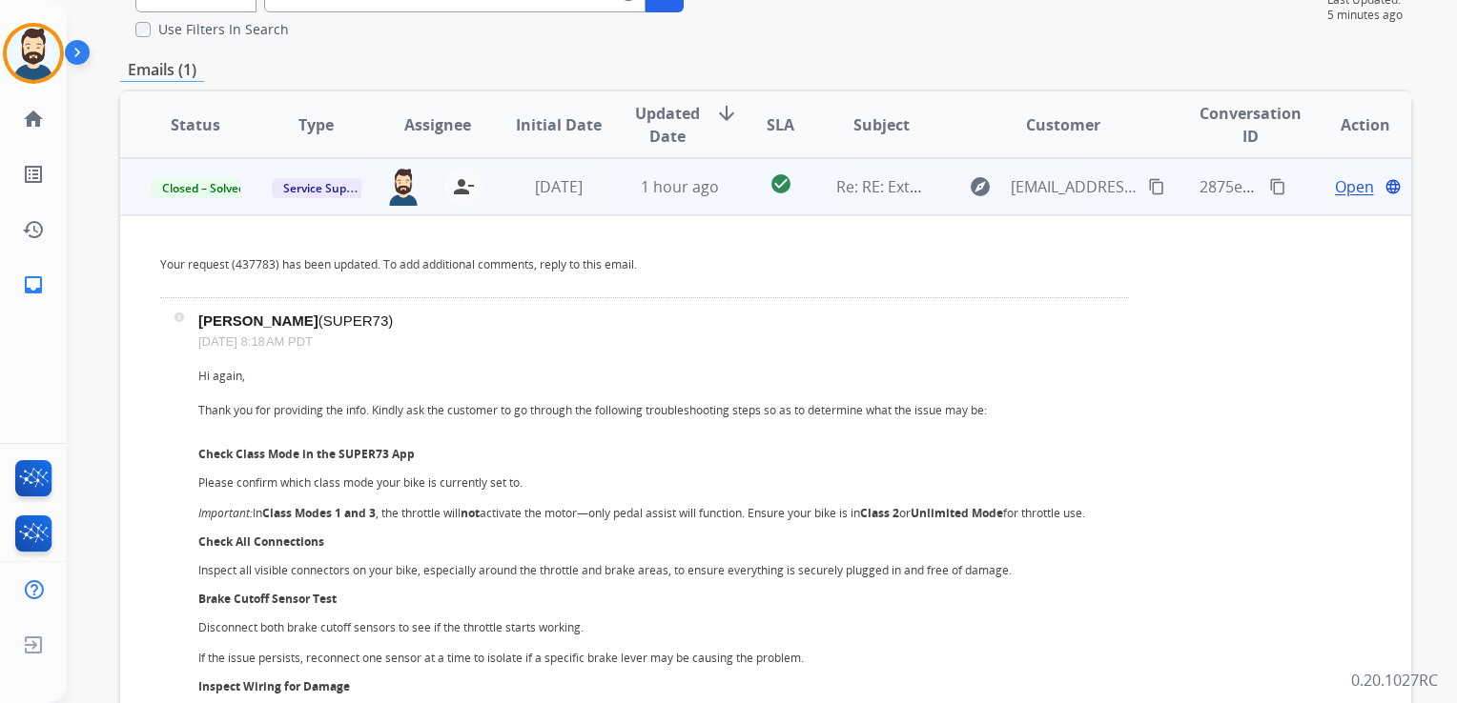
click at [560, 208] on td "[DATE]" at bounding box center [543, 186] width 121 height 57
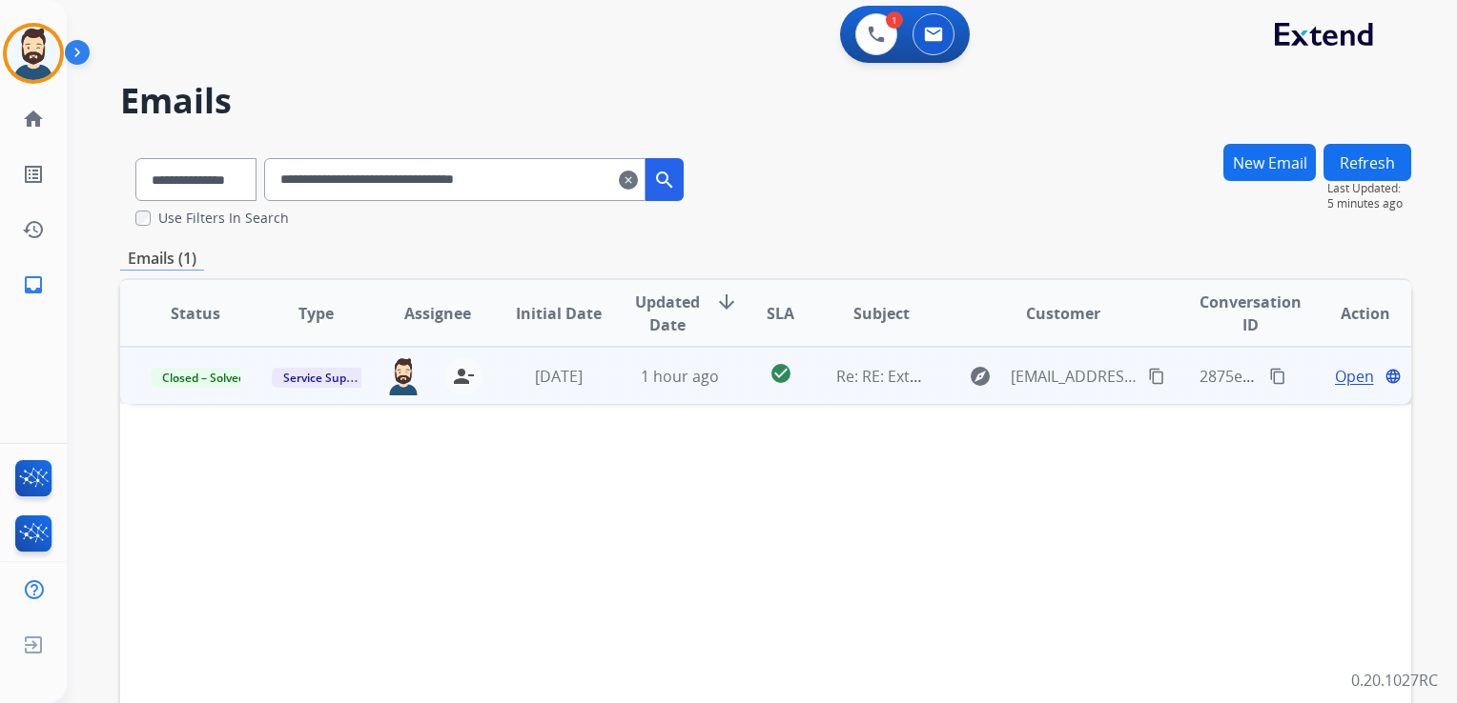
scroll to position [0, 0]
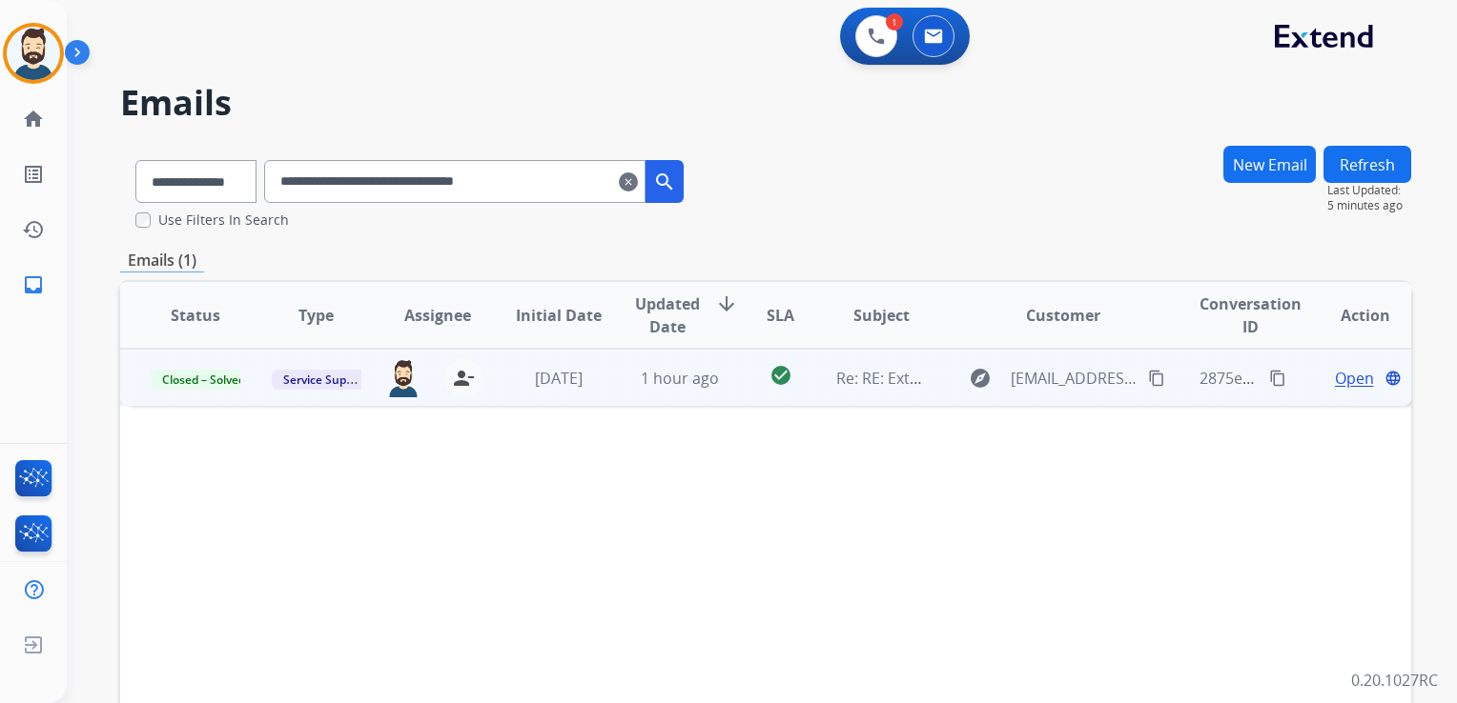
click at [1342, 160] on button "Refresh" at bounding box center [1367, 164] width 88 height 37
click at [638, 183] on mat-icon "clear" at bounding box center [628, 182] width 19 height 23
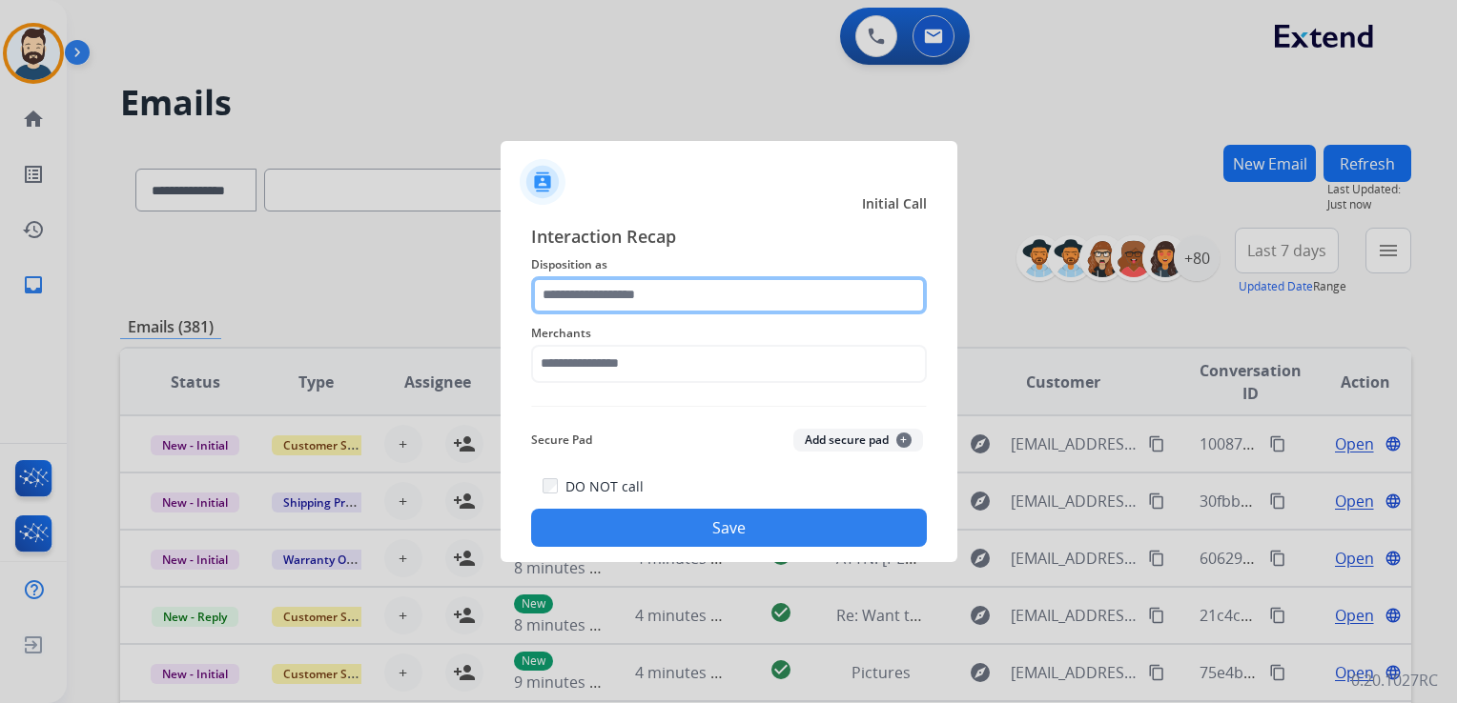
click at [614, 297] on input "text" at bounding box center [729, 295] width 396 height 38
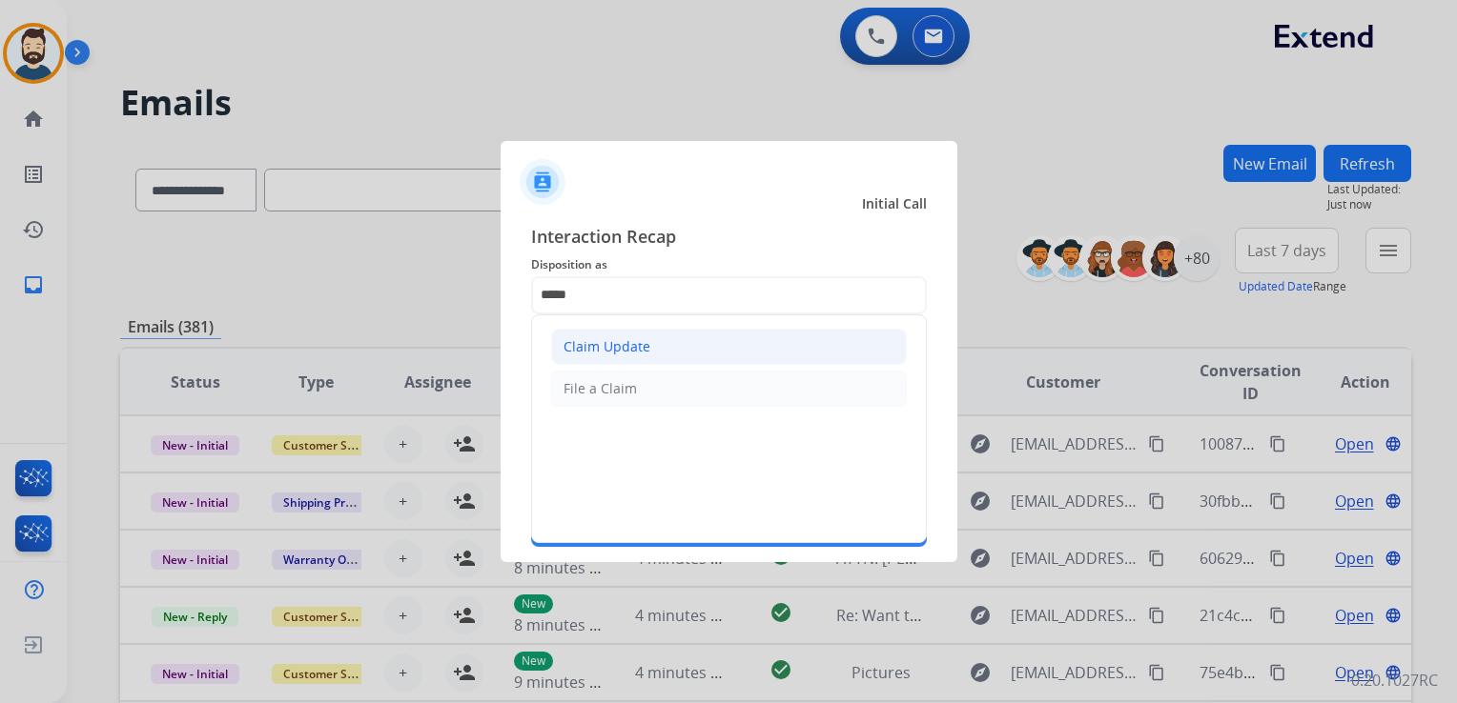
click at [595, 341] on div "Claim Update" at bounding box center [606, 346] width 87 height 19
type input "**********"
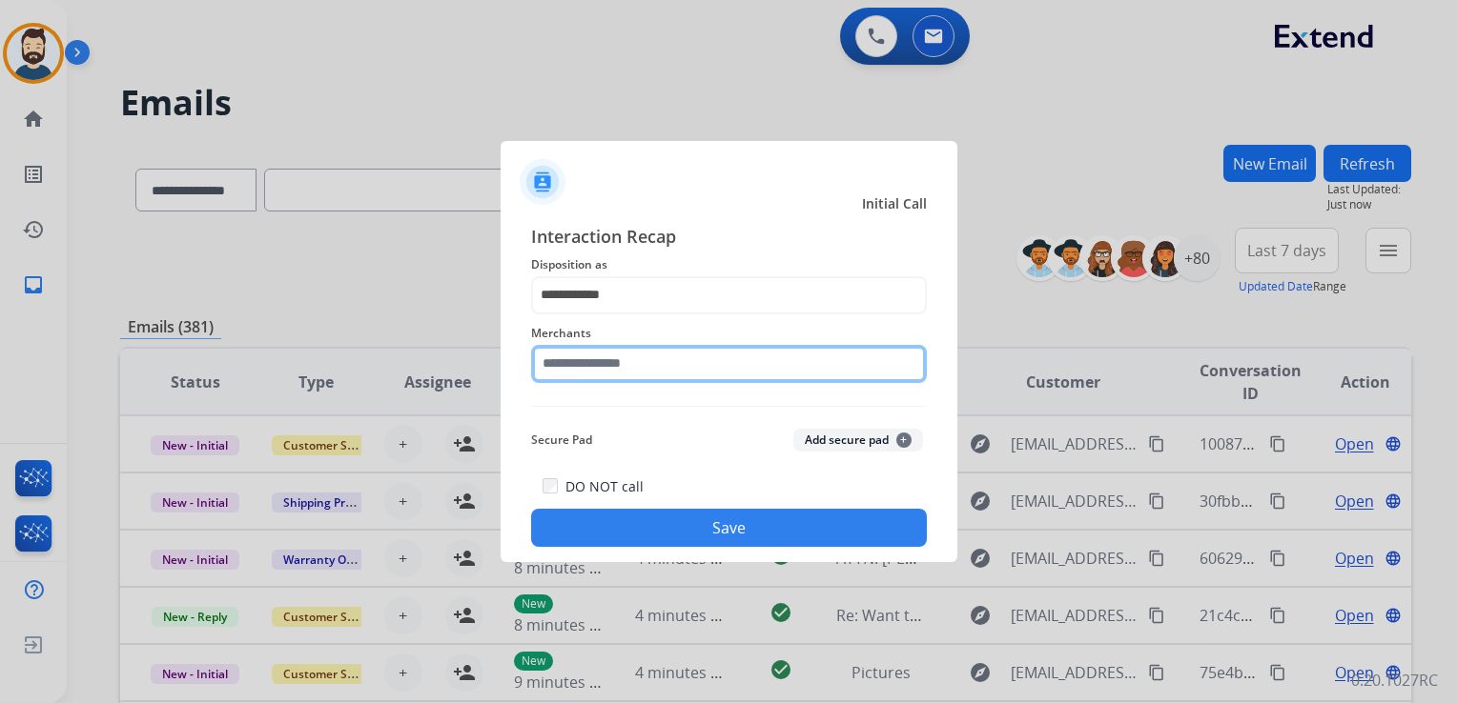
click at [602, 376] on input "text" at bounding box center [729, 364] width 396 height 38
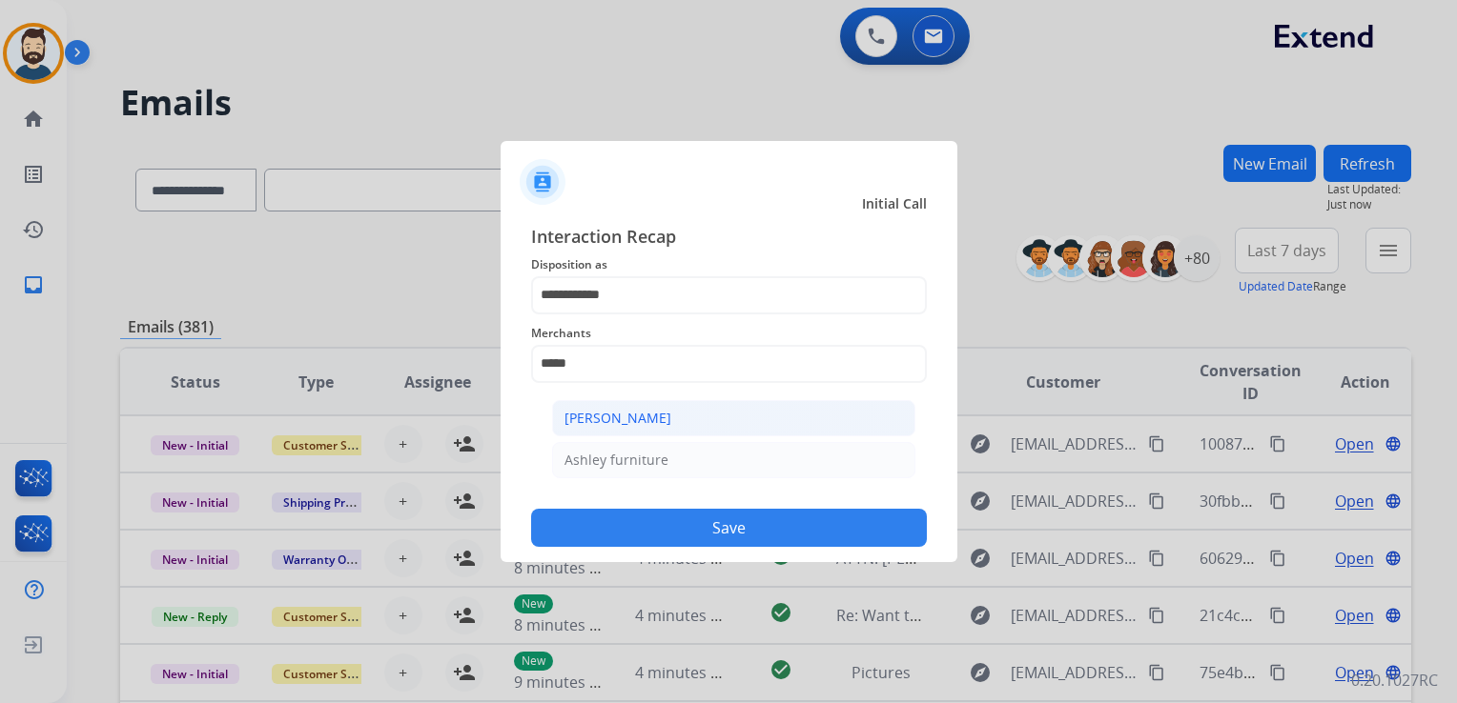
click at [609, 421] on div "[PERSON_NAME]" at bounding box center [617, 418] width 107 height 19
type input "**********"
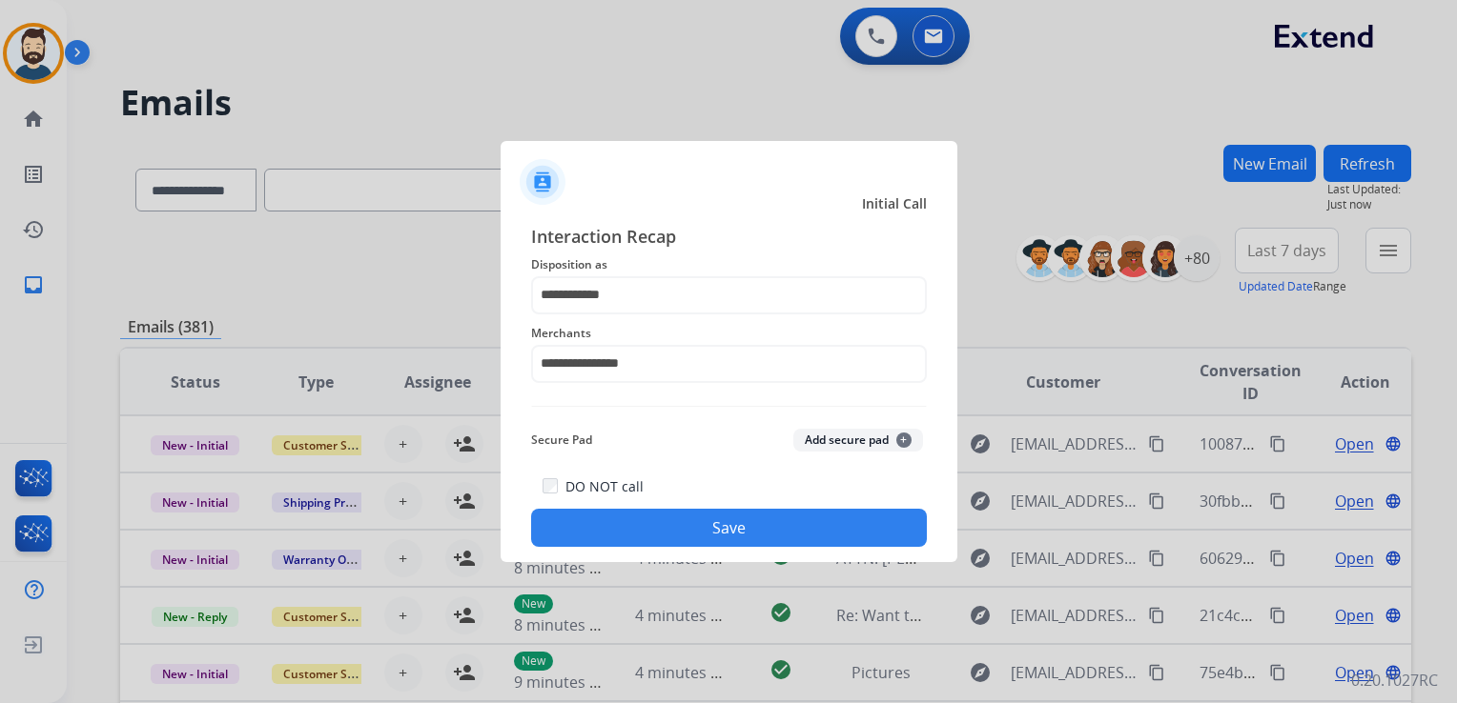
click at [652, 524] on button "Save" at bounding box center [729, 528] width 396 height 38
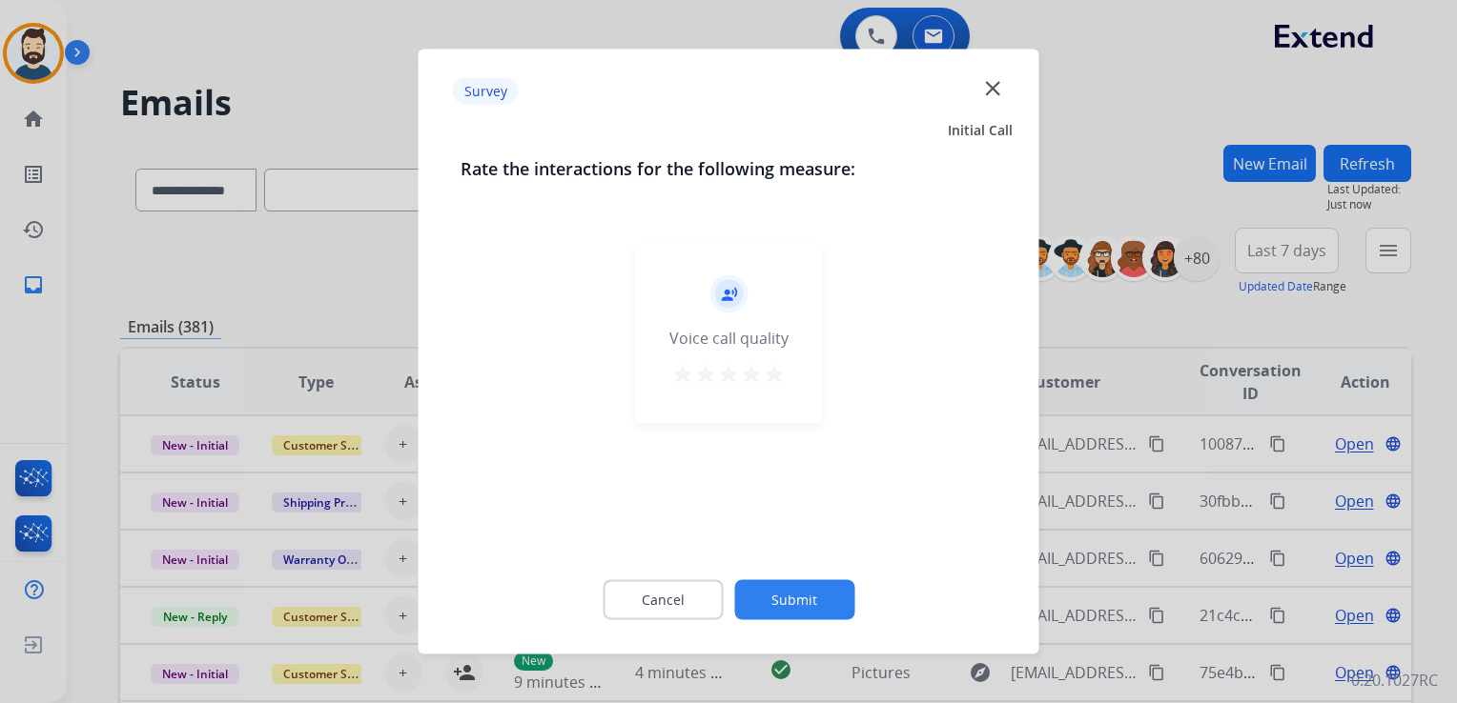
click at [765, 376] on mat-icon "star" at bounding box center [774, 374] width 23 height 23
click at [808, 602] on button "Submit" at bounding box center [794, 601] width 120 height 40
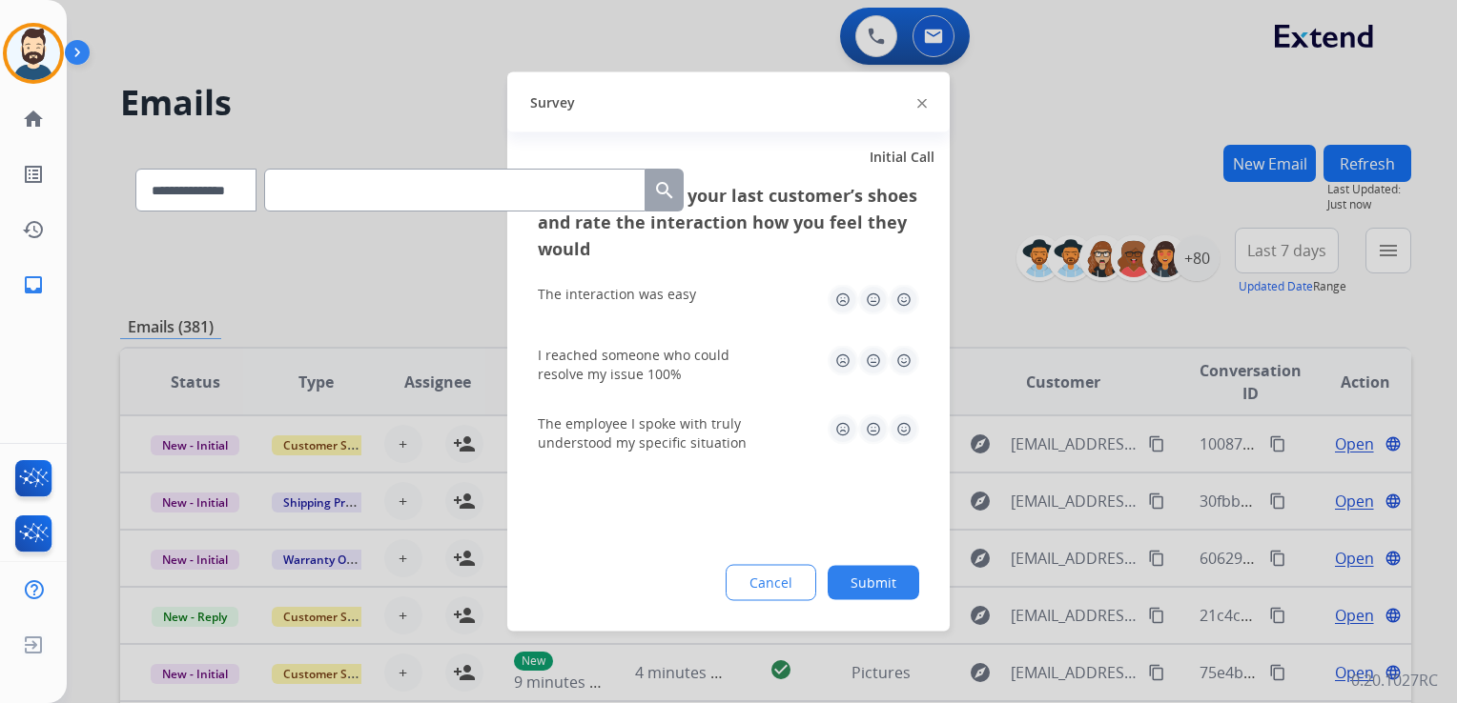
click at [906, 302] on img at bounding box center [903, 300] width 31 height 31
click at [892, 353] on img at bounding box center [903, 361] width 31 height 31
click at [904, 432] on img at bounding box center [903, 430] width 31 height 31
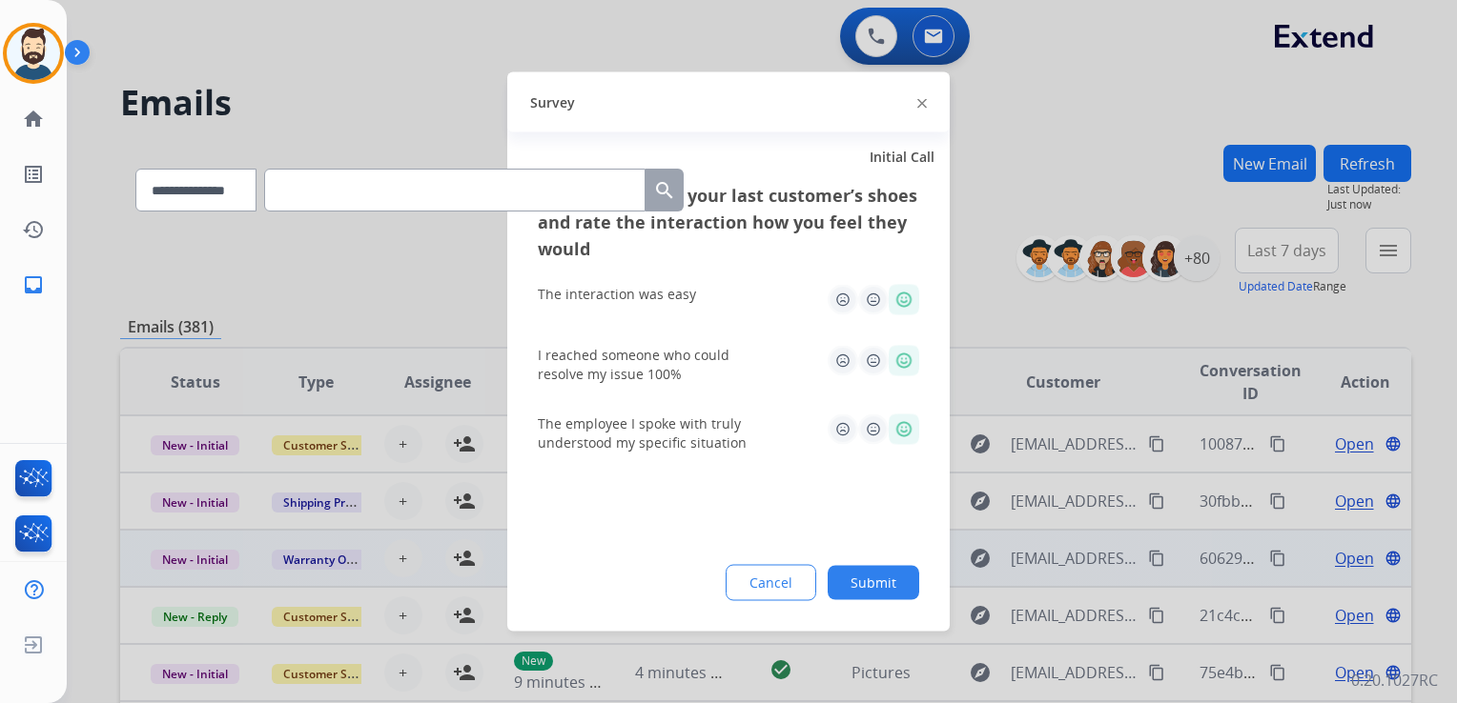
click at [885, 579] on button "Submit" at bounding box center [873, 583] width 92 height 34
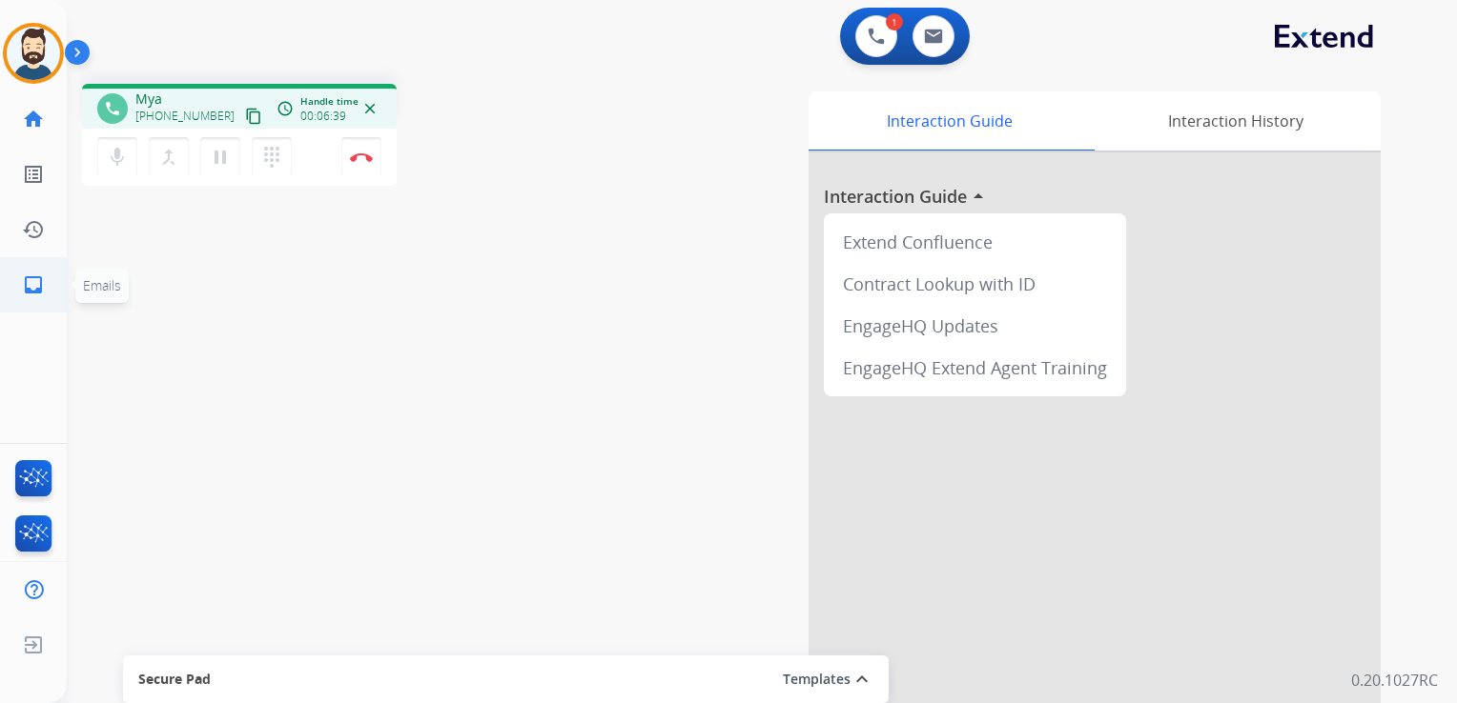
click at [40, 284] on mat-icon "inbox" at bounding box center [33, 285] width 23 height 23
select select "**********"
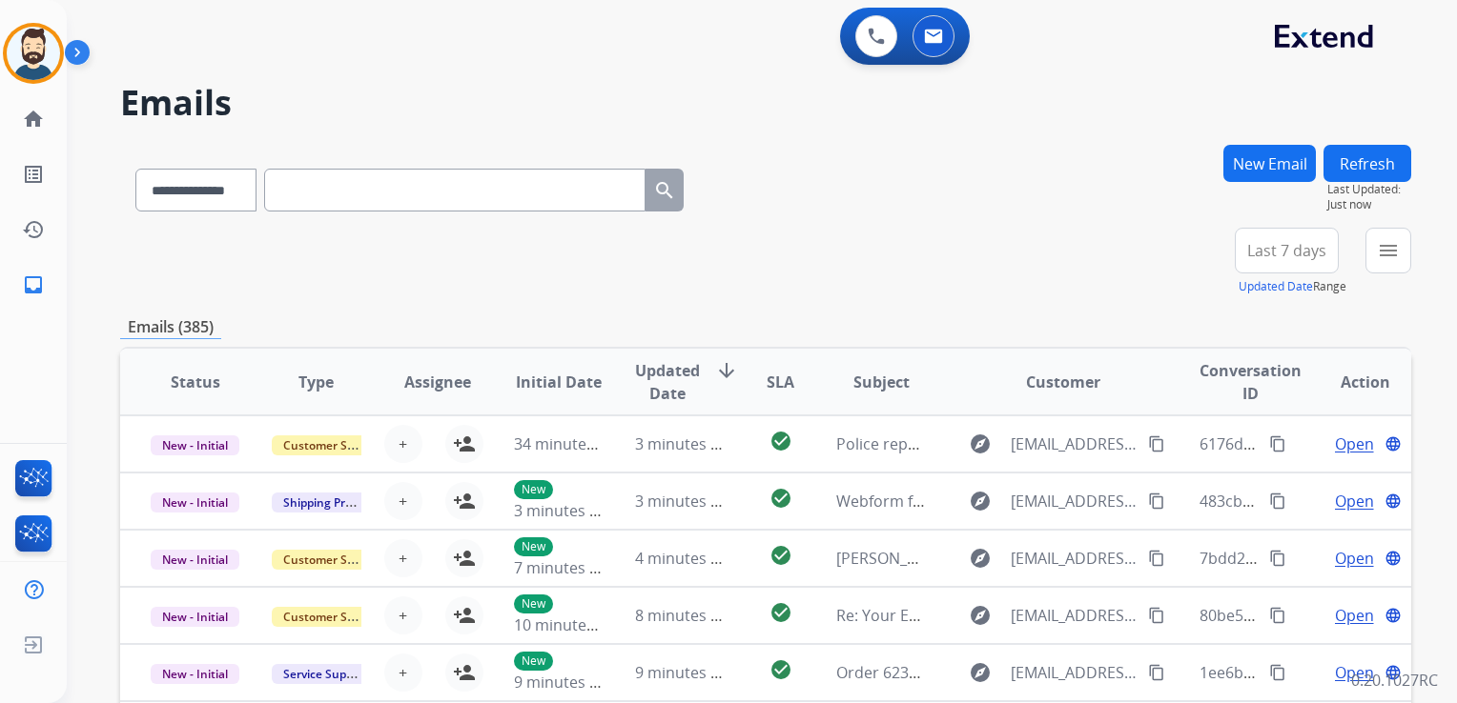
click at [323, 196] on input "text" at bounding box center [454, 190] width 381 height 43
paste input "**********"
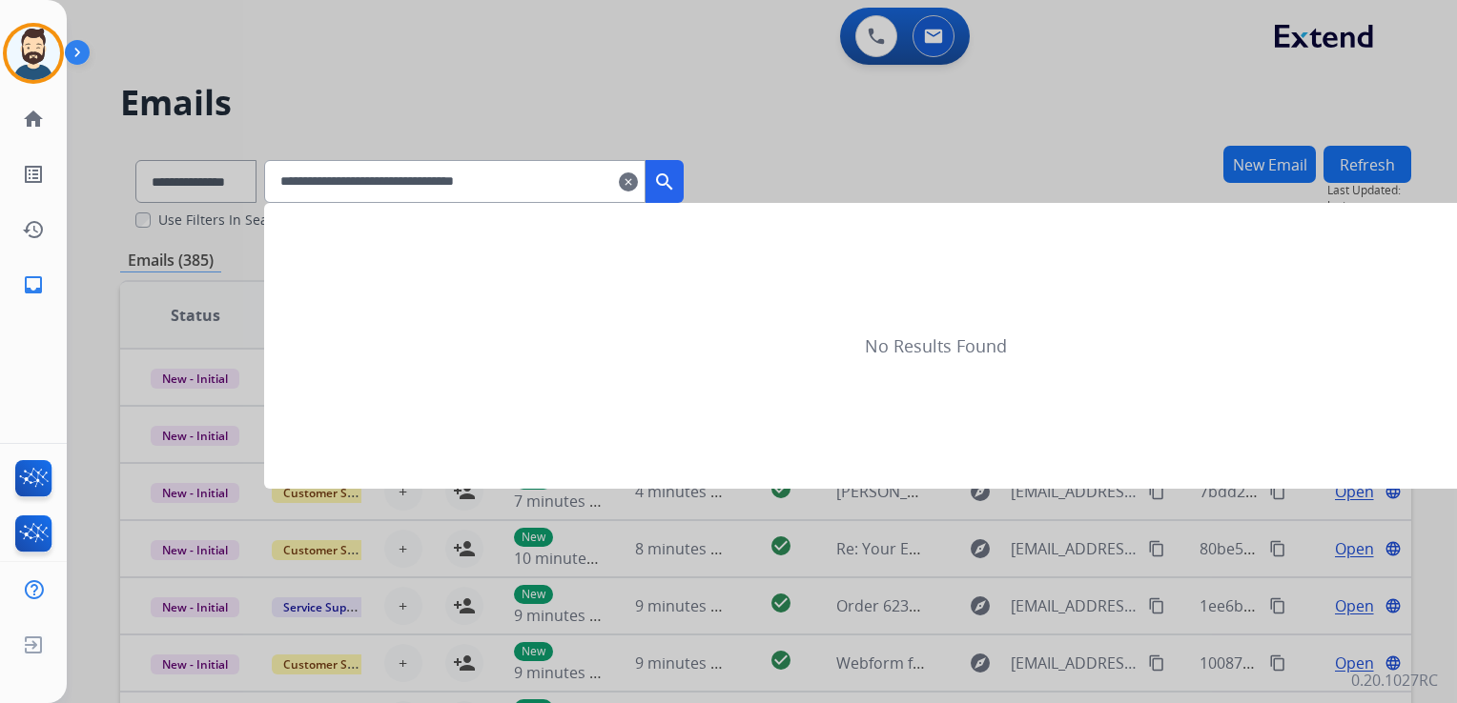
type input "**********"
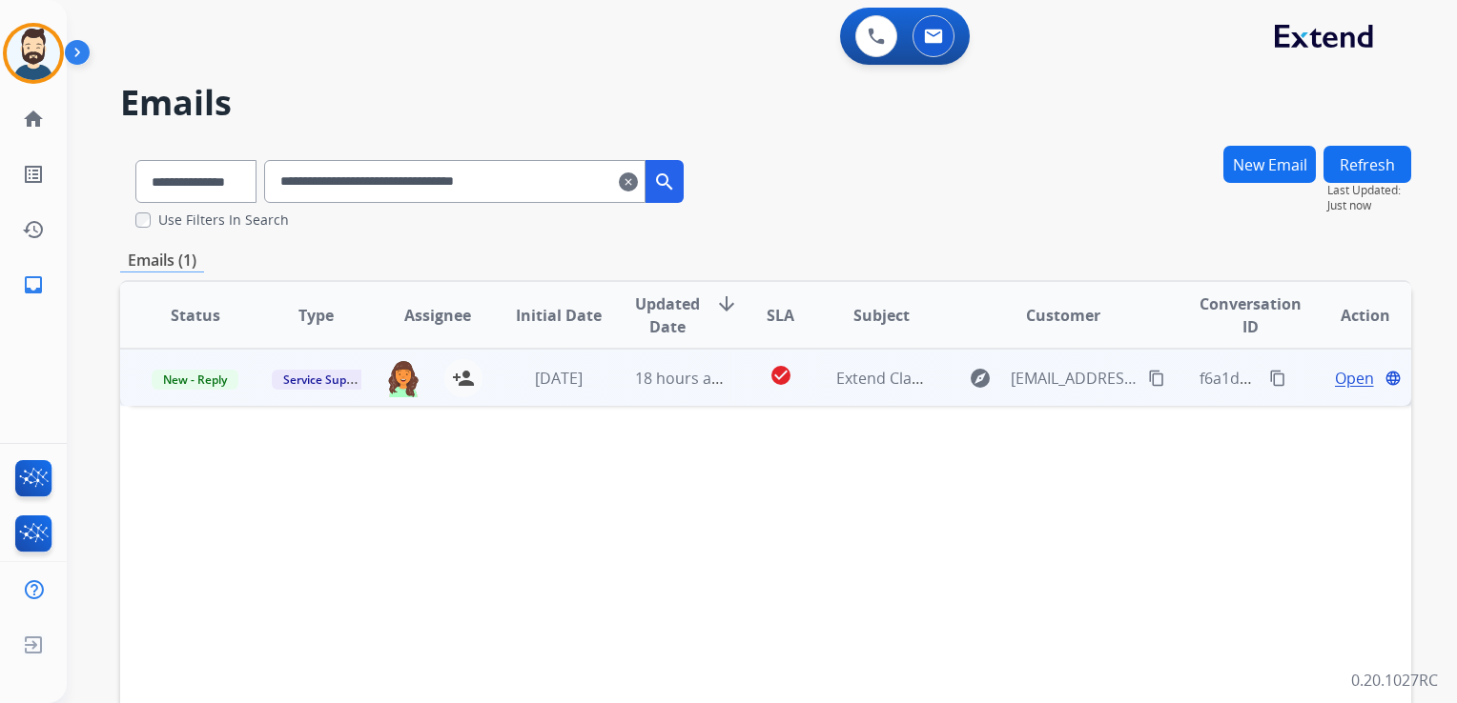
click at [681, 399] on td "18 hours ago" at bounding box center [664, 377] width 121 height 57
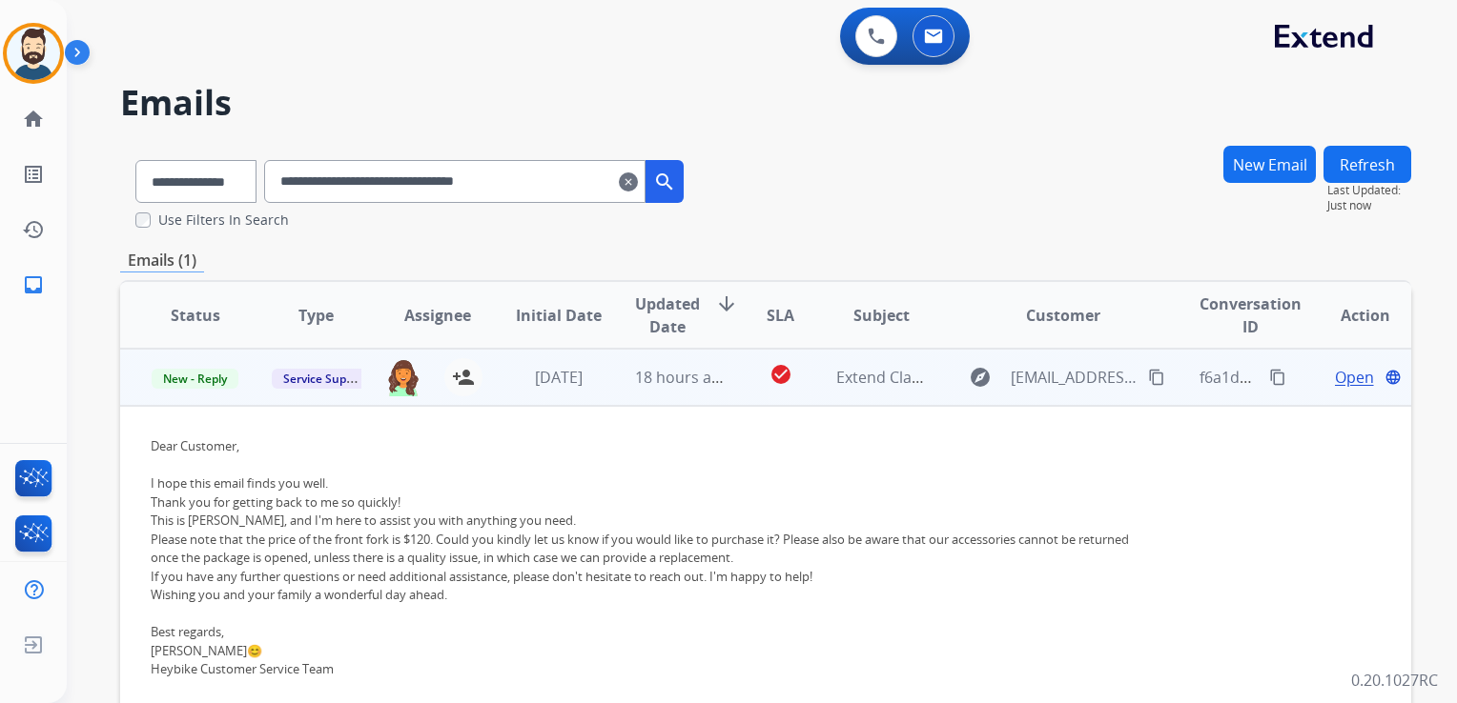
click at [1344, 381] on span "Open" at bounding box center [1354, 377] width 39 height 23
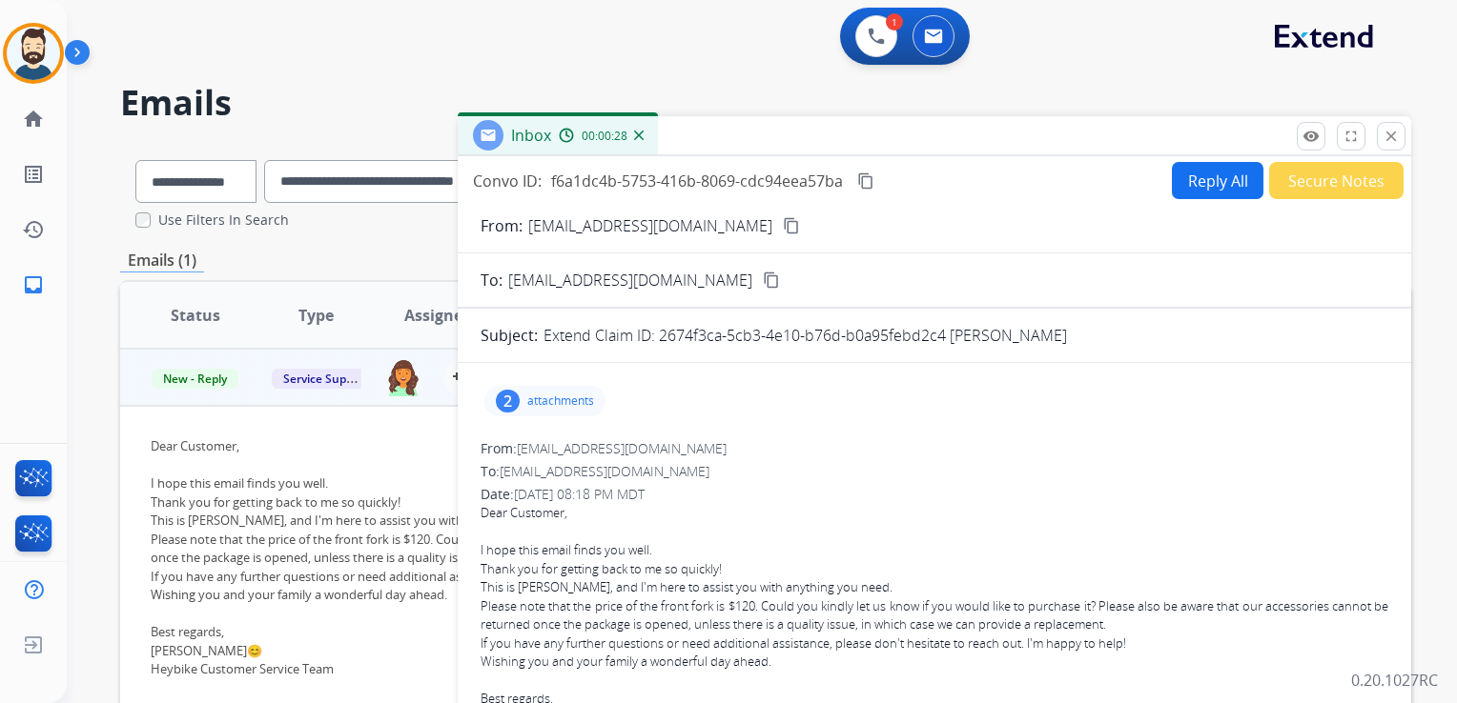
click at [1196, 181] on button "Reply All" at bounding box center [1218, 180] width 92 height 37
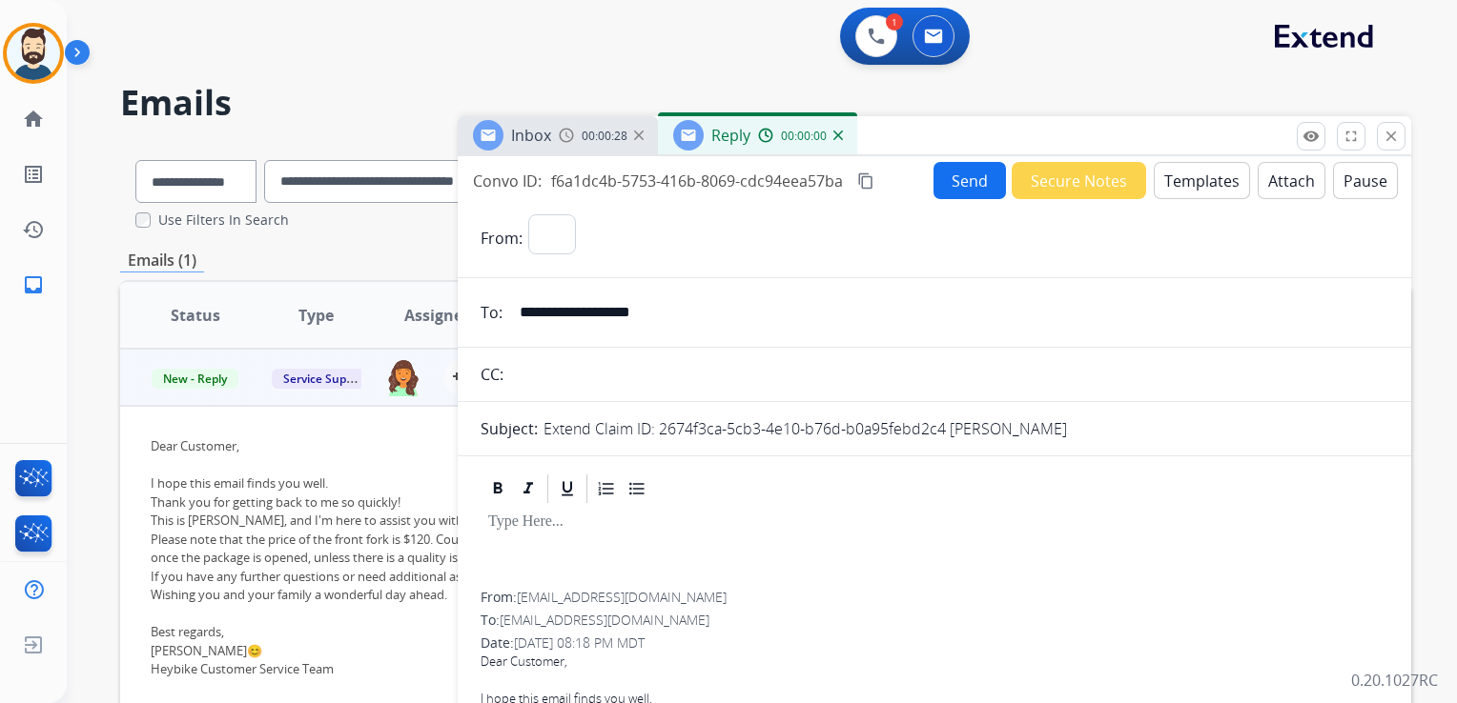
select select "**********"
click at [1197, 189] on button "Templates" at bounding box center [1201, 180] width 96 height 37
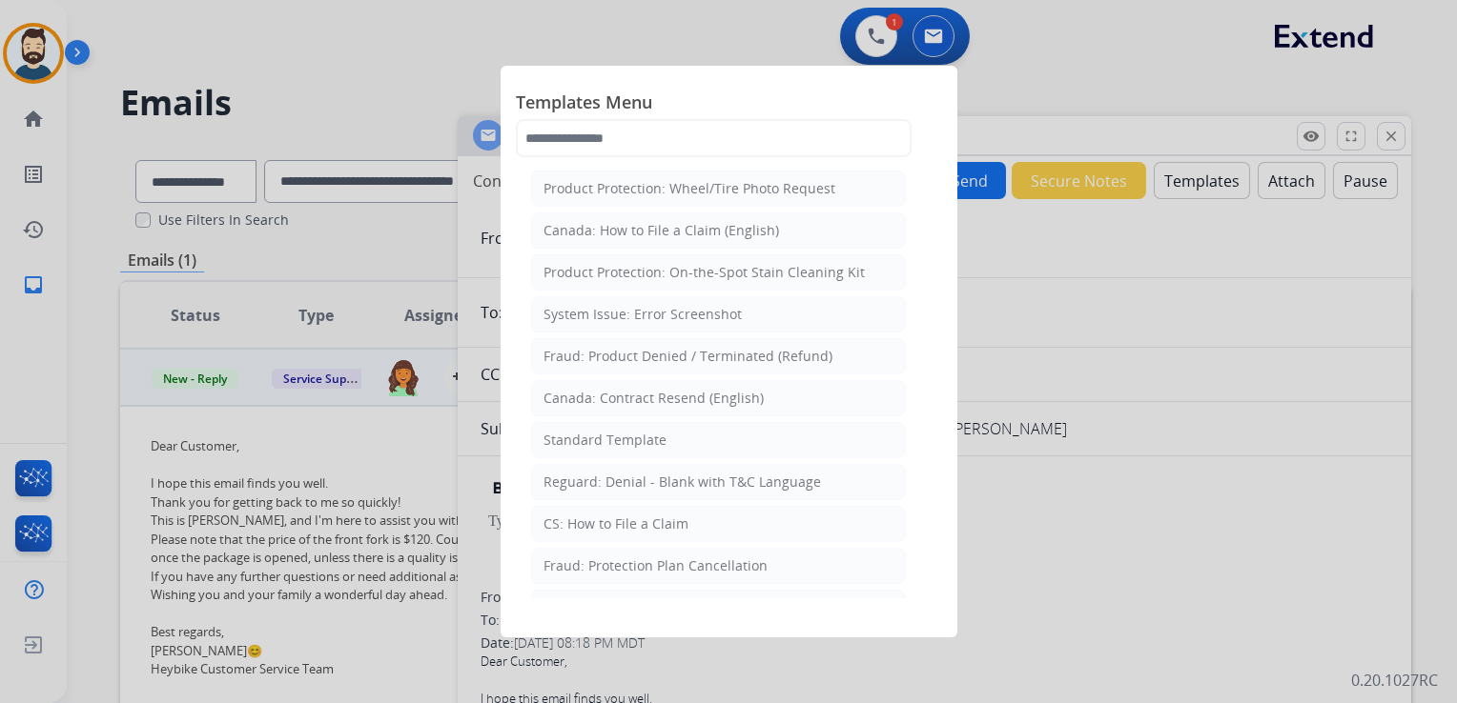
drag, startPoint x: 637, startPoint y: 432, endPoint x: 696, endPoint y: 404, distance: 65.2
click at [636, 431] on div "Standard Template" at bounding box center [604, 440] width 123 height 19
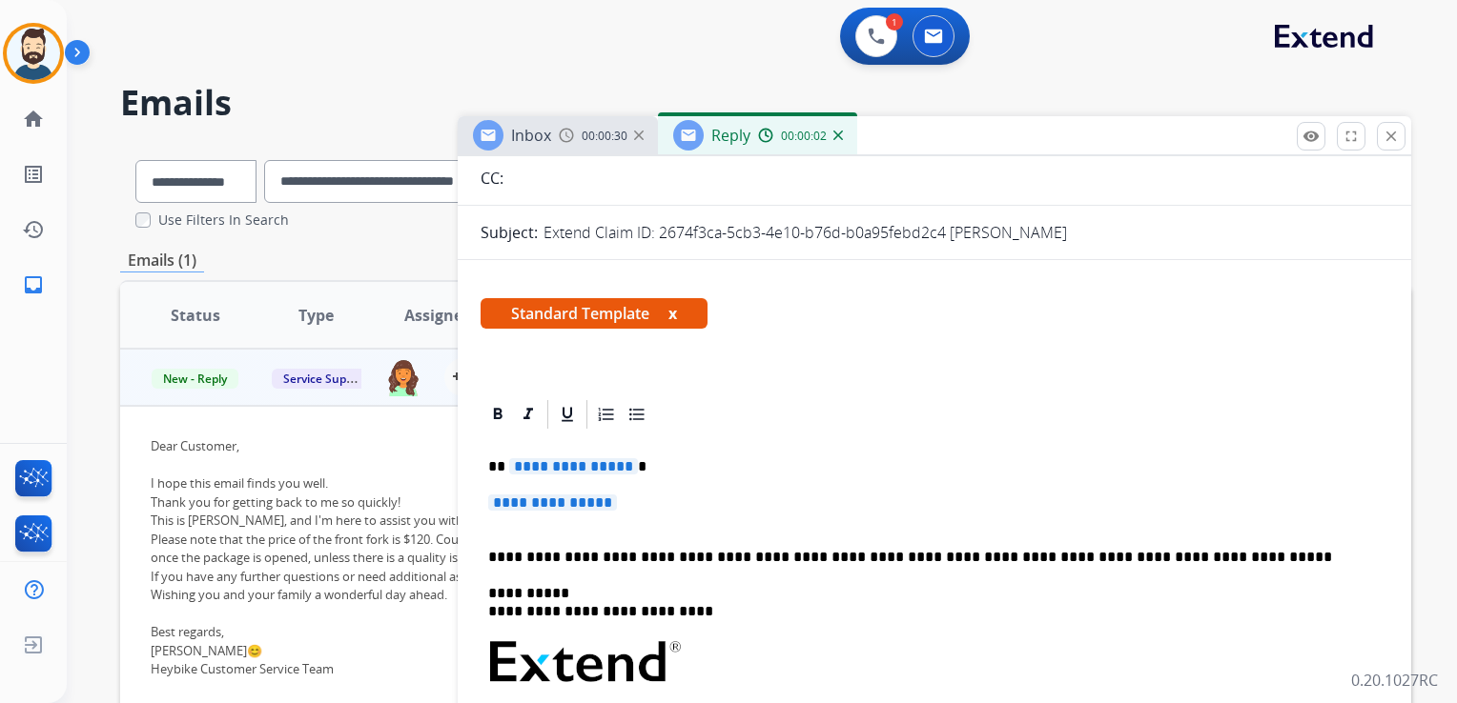
scroll to position [286, 0]
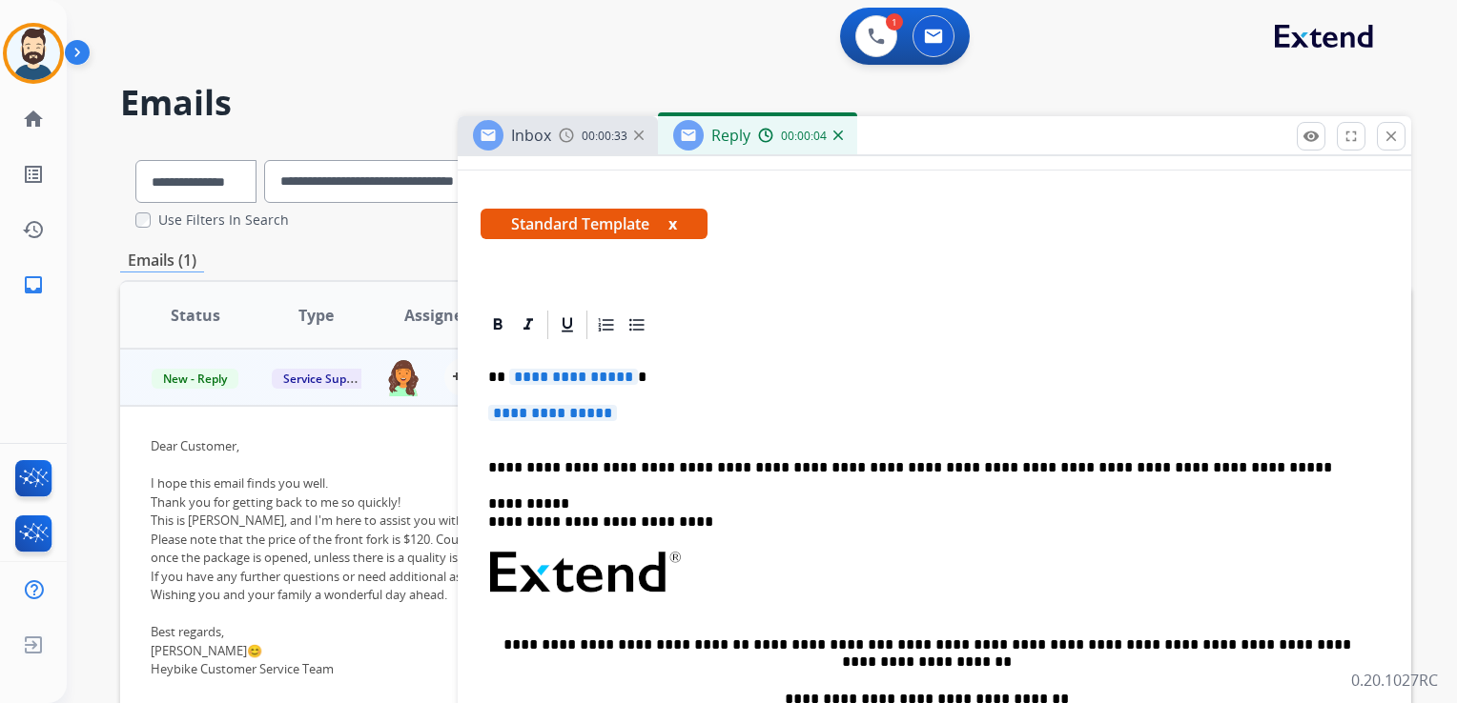
click at [625, 379] on p "**********" at bounding box center [926, 377] width 877 height 17
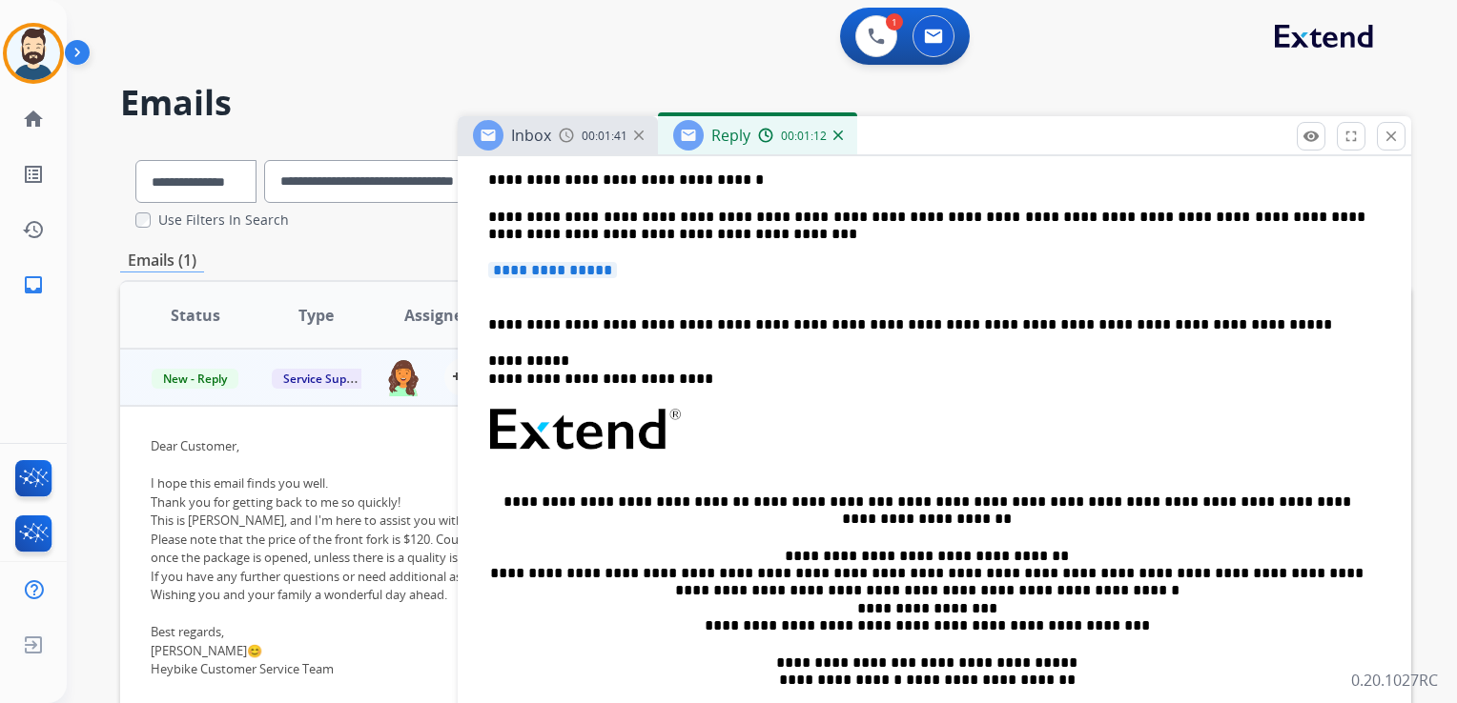
scroll to position [477, 0]
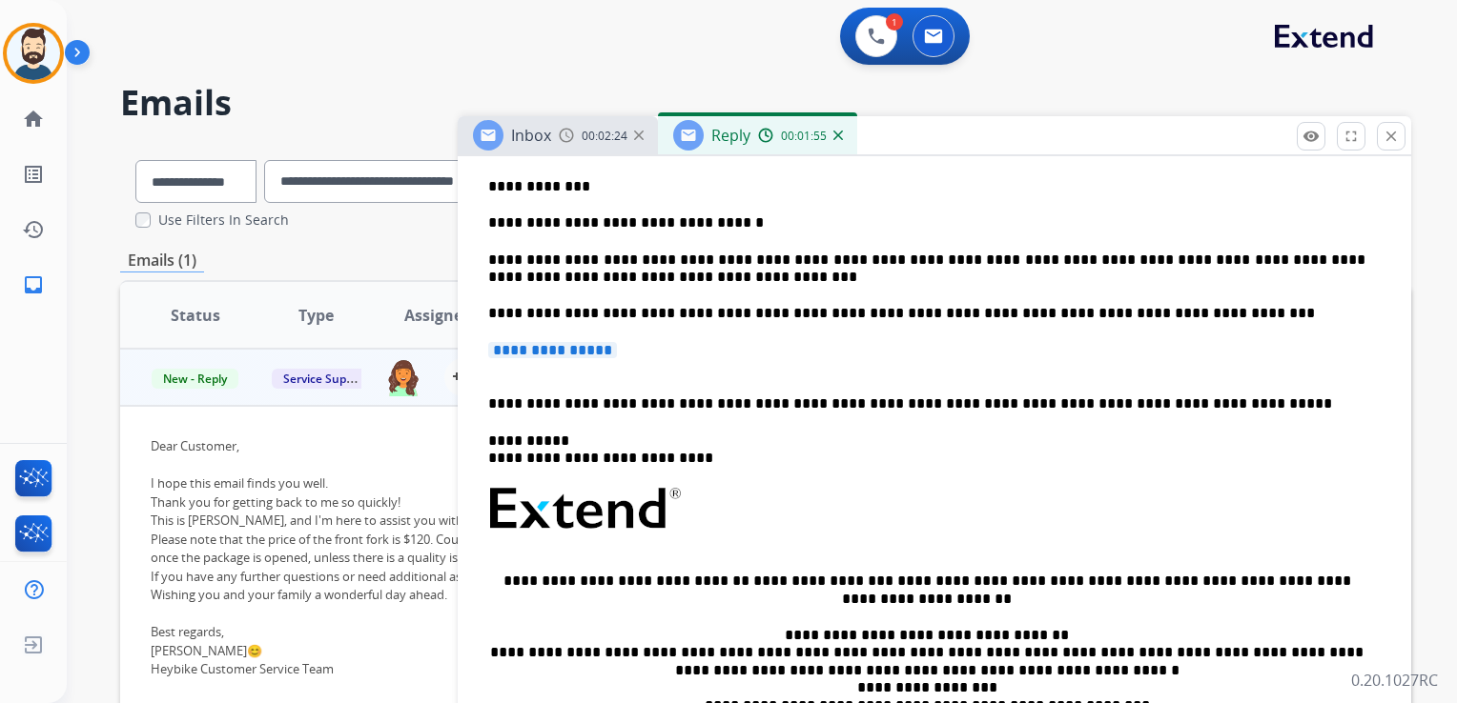
click at [635, 353] on p "**********" at bounding box center [934, 359] width 892 height 35
click at [1182, 318] on p "**********" at bounding box center [926, 313] width 877 height 17
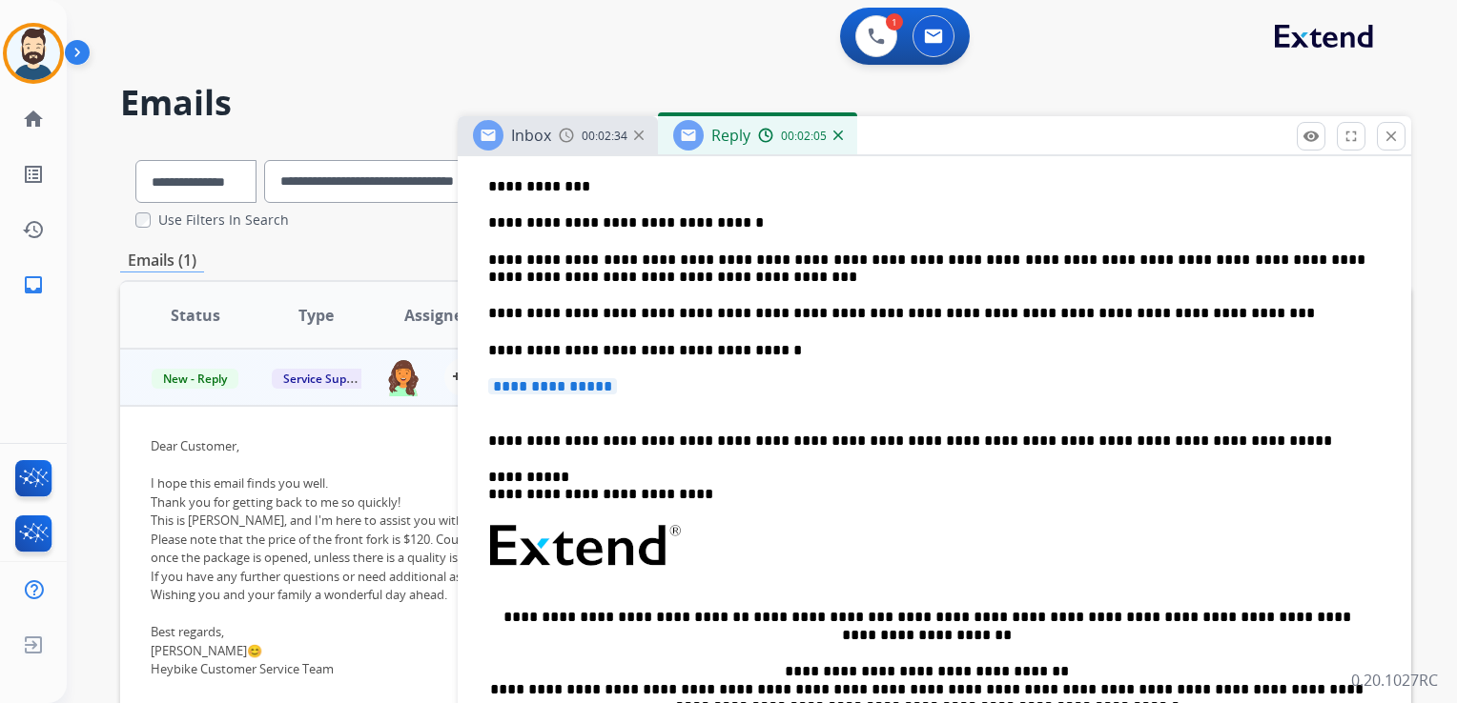
click at [656, 388] on p "**********" at bounding box center [934, 395] width 892 height 35
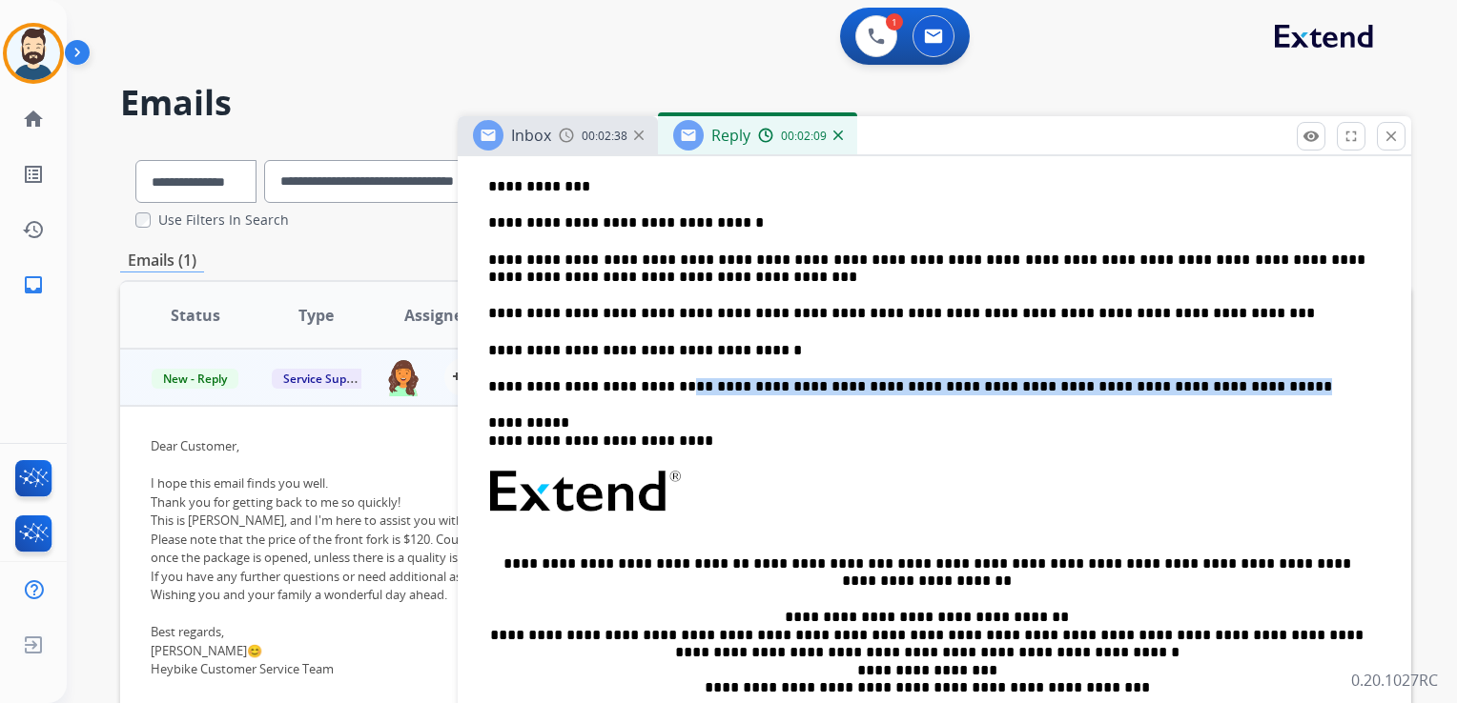
drag, startPoint x: 662, startPoint y: 388, endPoint x: 1192, endPoint y: 395, distance: 530.0
click at [1192, 395] on p "**********" at bounding box center [926, 386] width 877 height 17
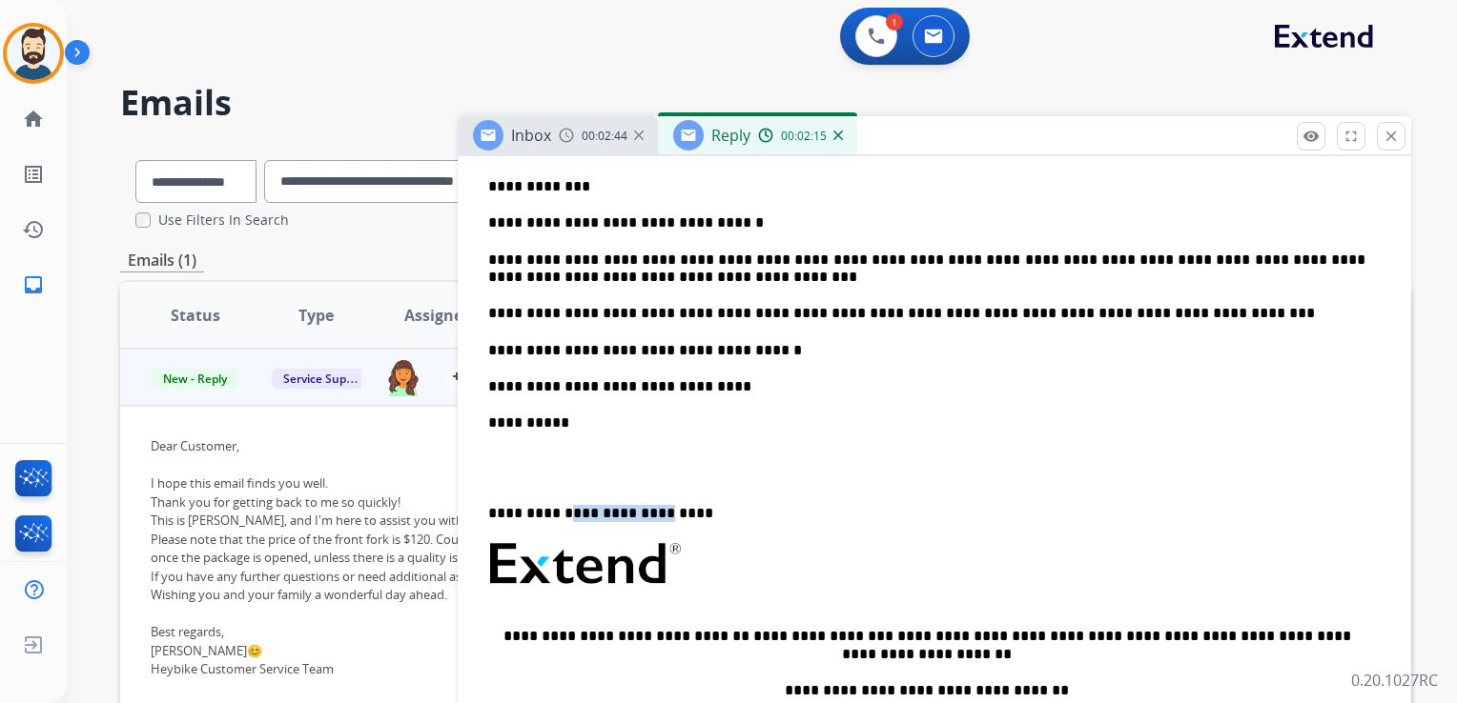
drag, startPoint x: 564, startPoint y: 518, endPoint x: 652, endPoint y: 515, distance: 87.7
click at [652, 515] on p "**********" at bounding box center [926, 505] width 877 height 35
drag, startPoint x: 827, startPoint y: 261, endPoint x: 891, endPoint y: 259, distance: 63.9
click at [891, 259] on p "**********" at bounding box center [926, 269] width 877 height 35
copy p "**********"
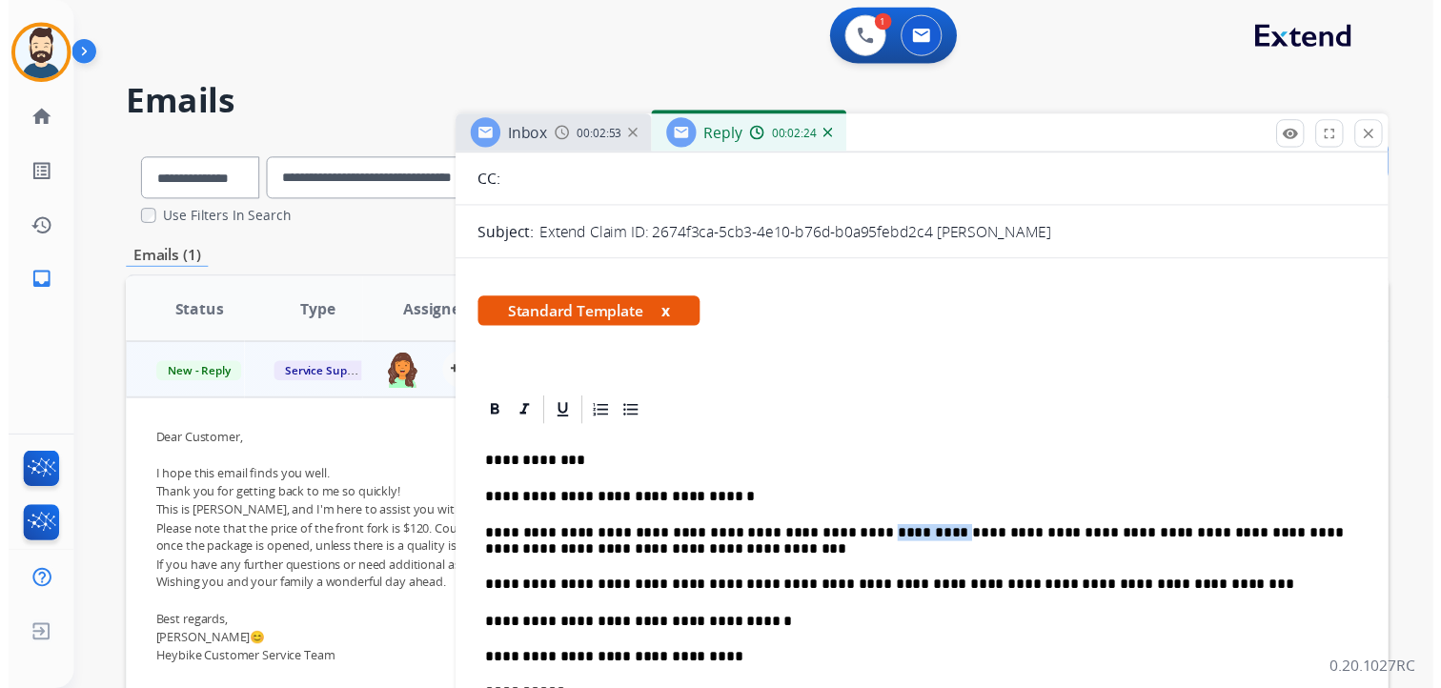
scroll to position [0, 0]
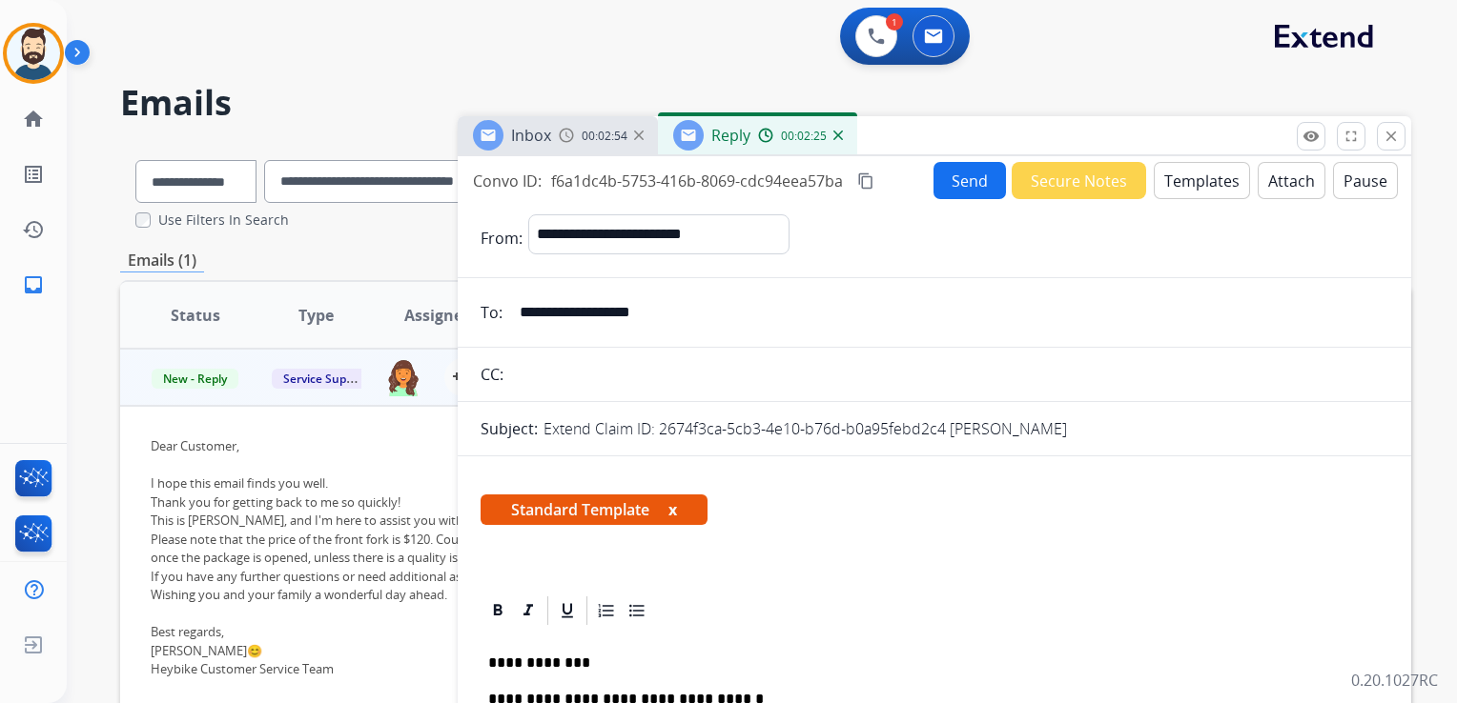
click at [944, 185] on button "Send" at bounding box center [969, 180] width 72 height 37
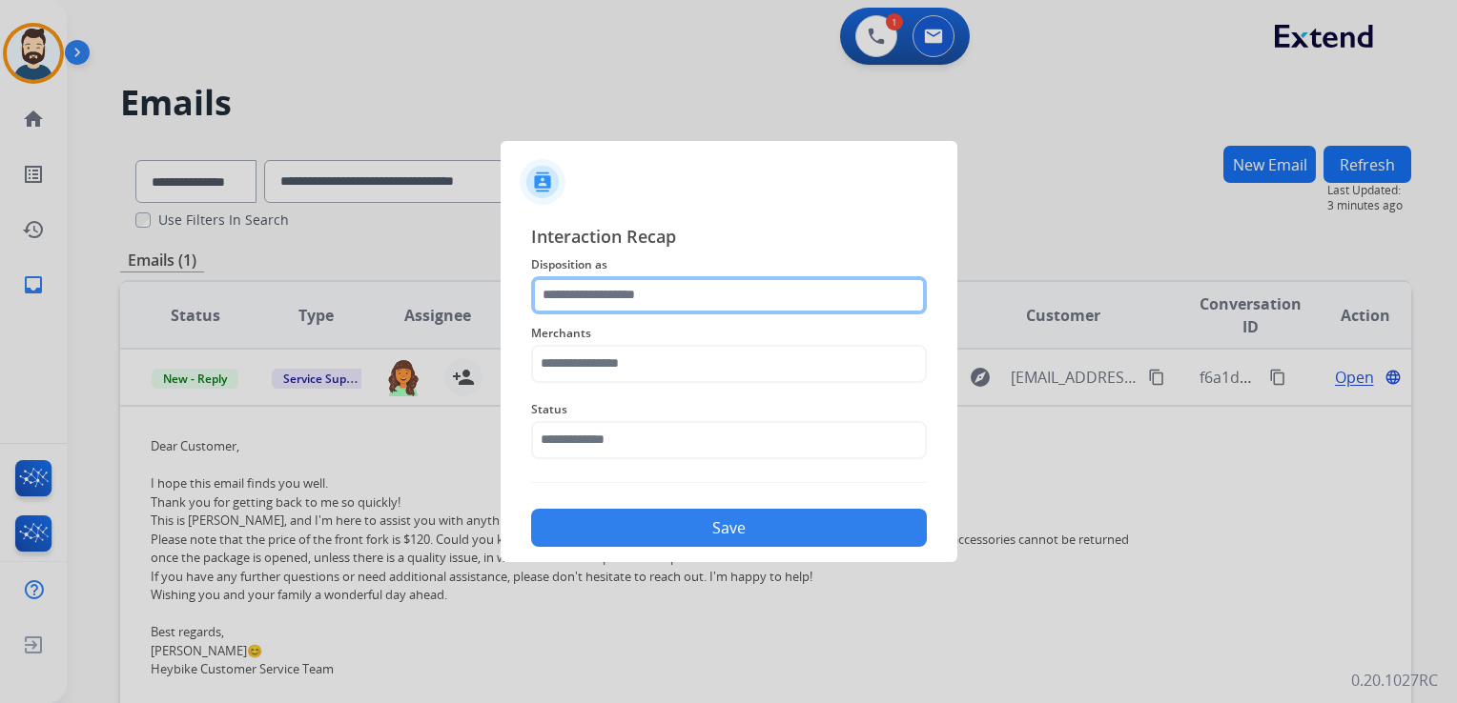
click at [582, 282] on input "text" at bounding box center [729, 295] width 396 height 38
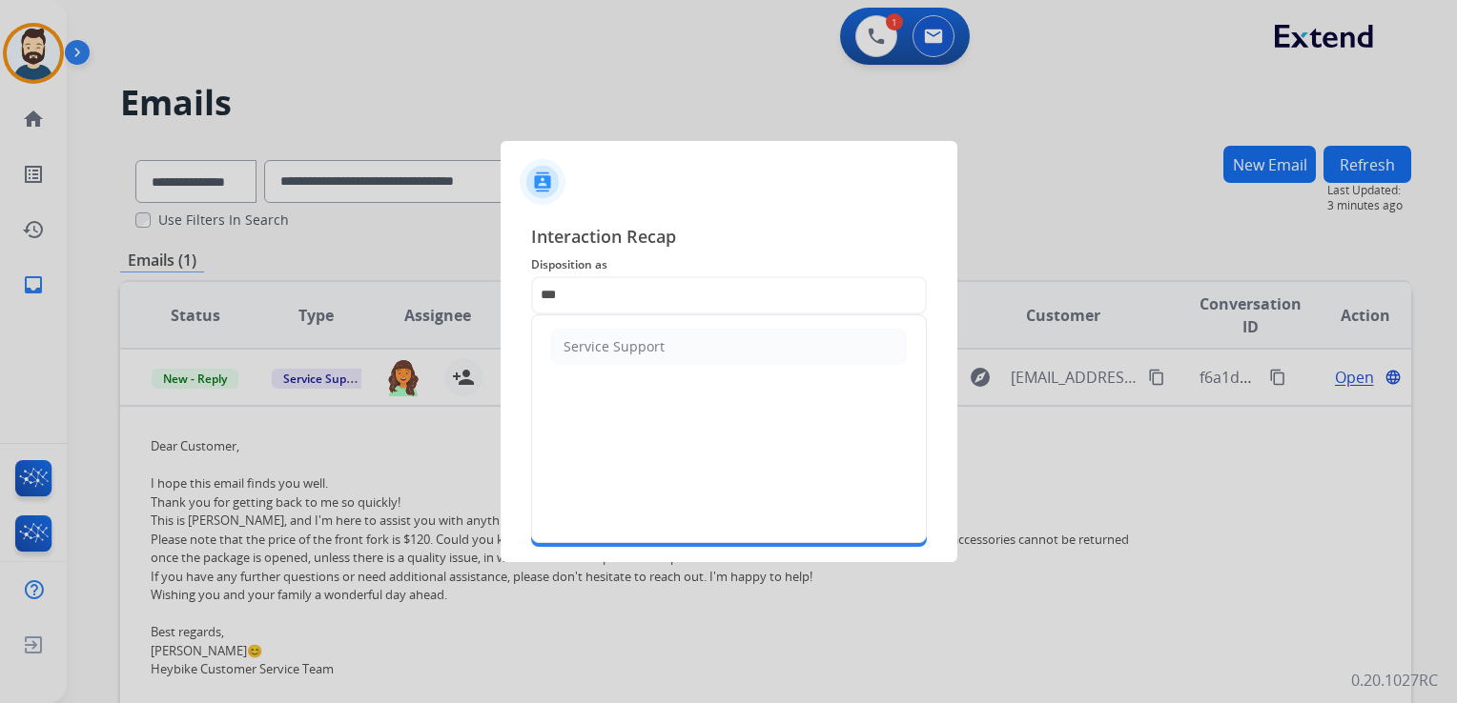
drag, startPoint x: 599, startPoint y: 349, endPoint x: 606, endPoint y: 357, distance: 11.5
click at [601, 350] on div "Service Support" at bounding box center [613, 346] width 101 height 19
type input "**********"
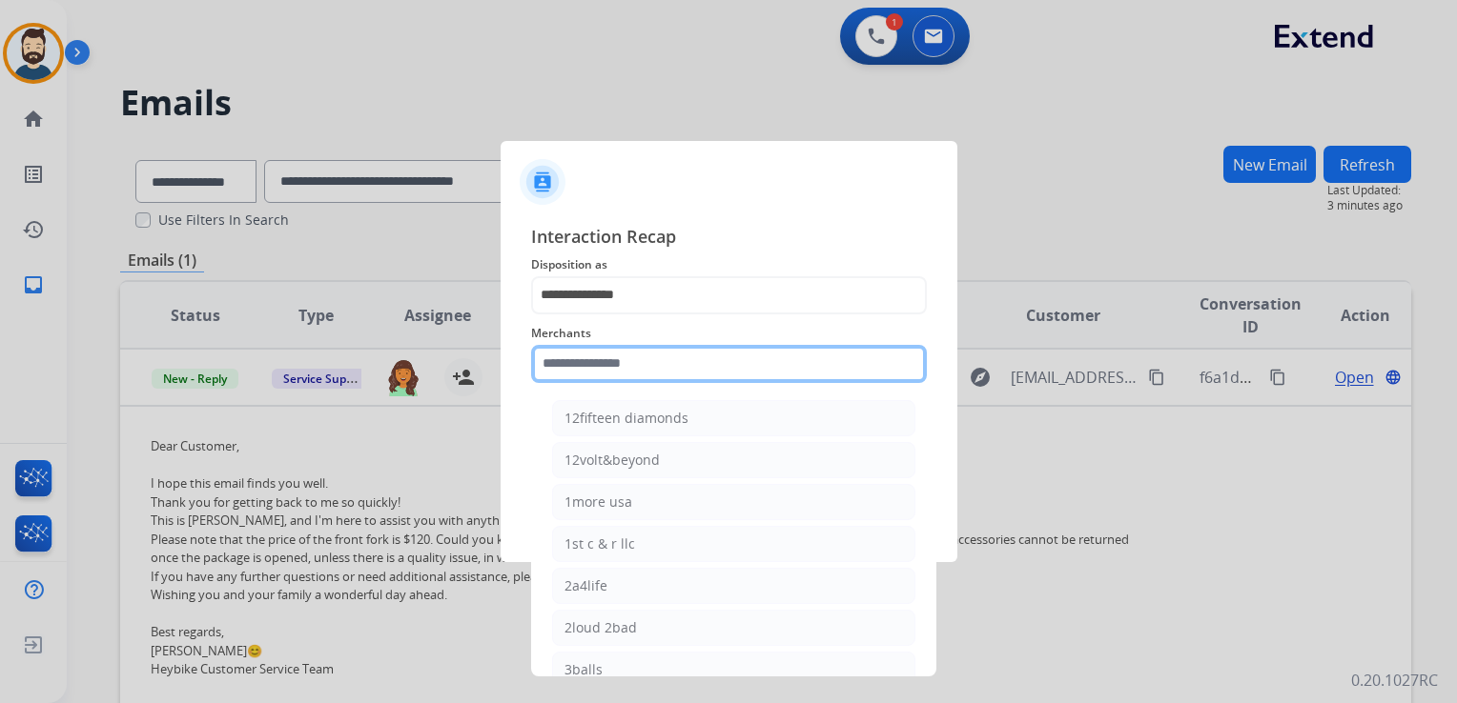
click at [606, 357] on input "text" at bounding box center [729, 364] width 396 height 38
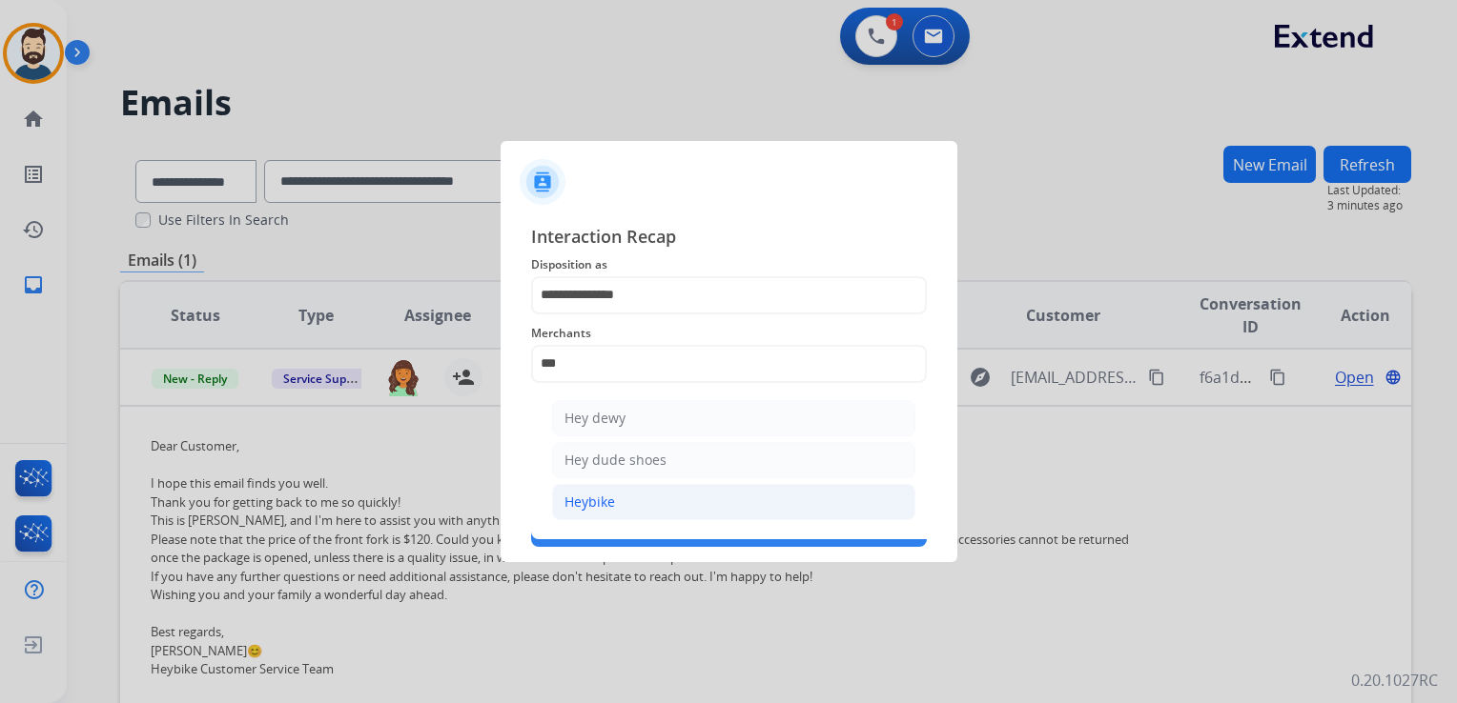
drag, startPoint x: 648, startPoint y: 506, endPoint x: 631, endPoint y: 472, distance: 38.4
click at [647, 505] on li "Heybike" at bounding box center [733, 502] width 363 height 36
type input "*******"
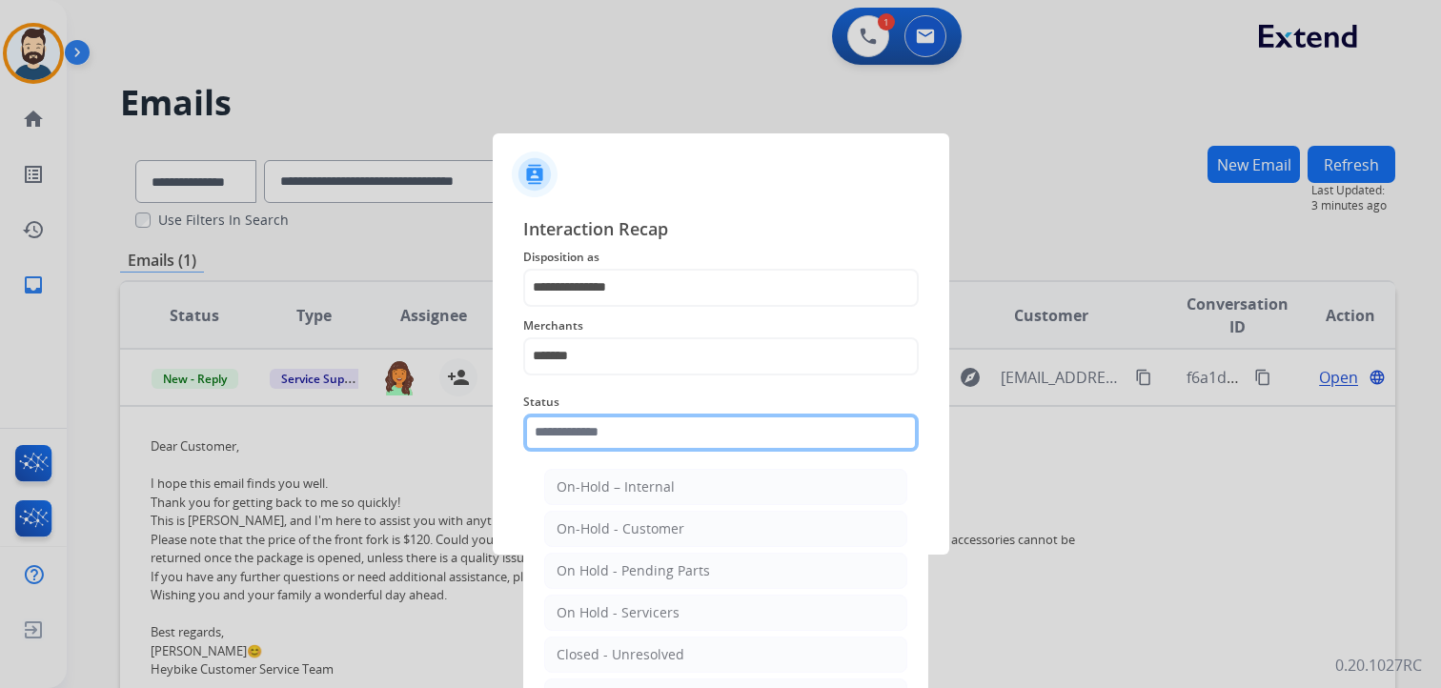
click at [633, 448] on input "text" at bounding box center [721, 433] width 396 height 38
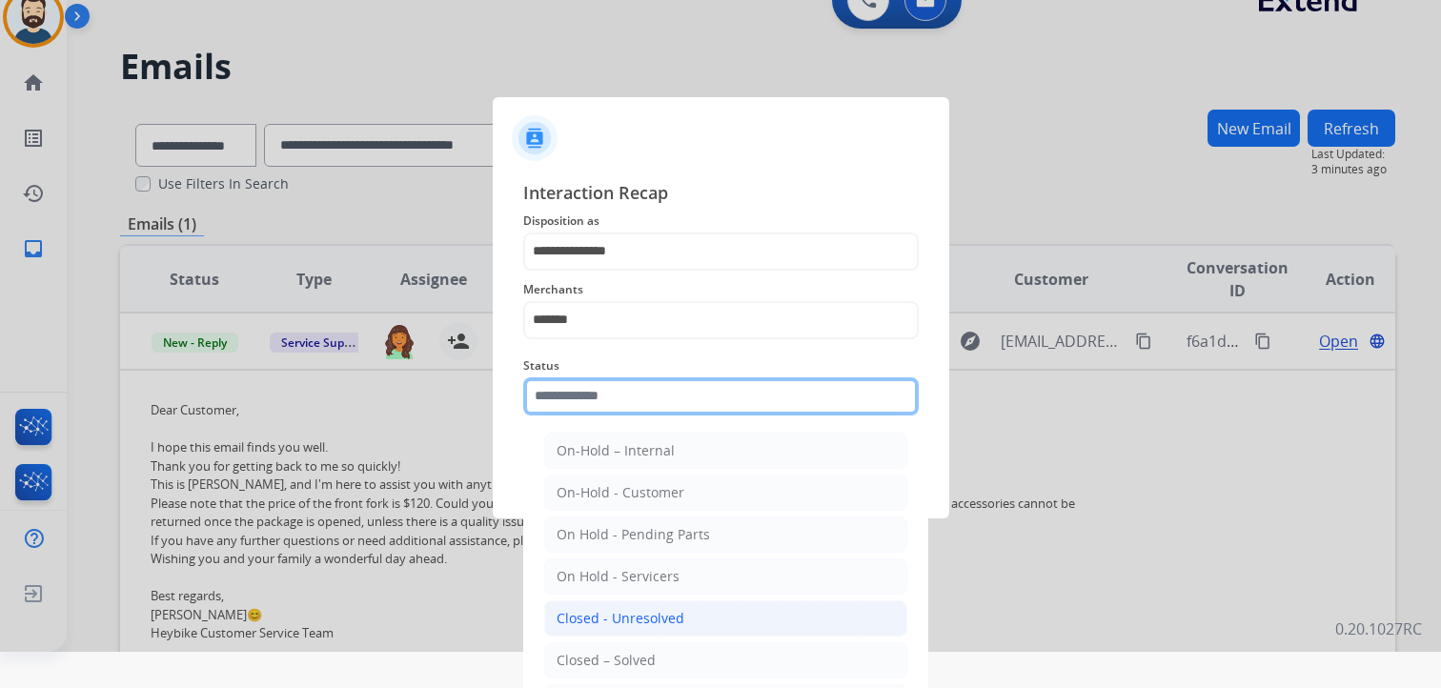
scroll to position [56, 0]
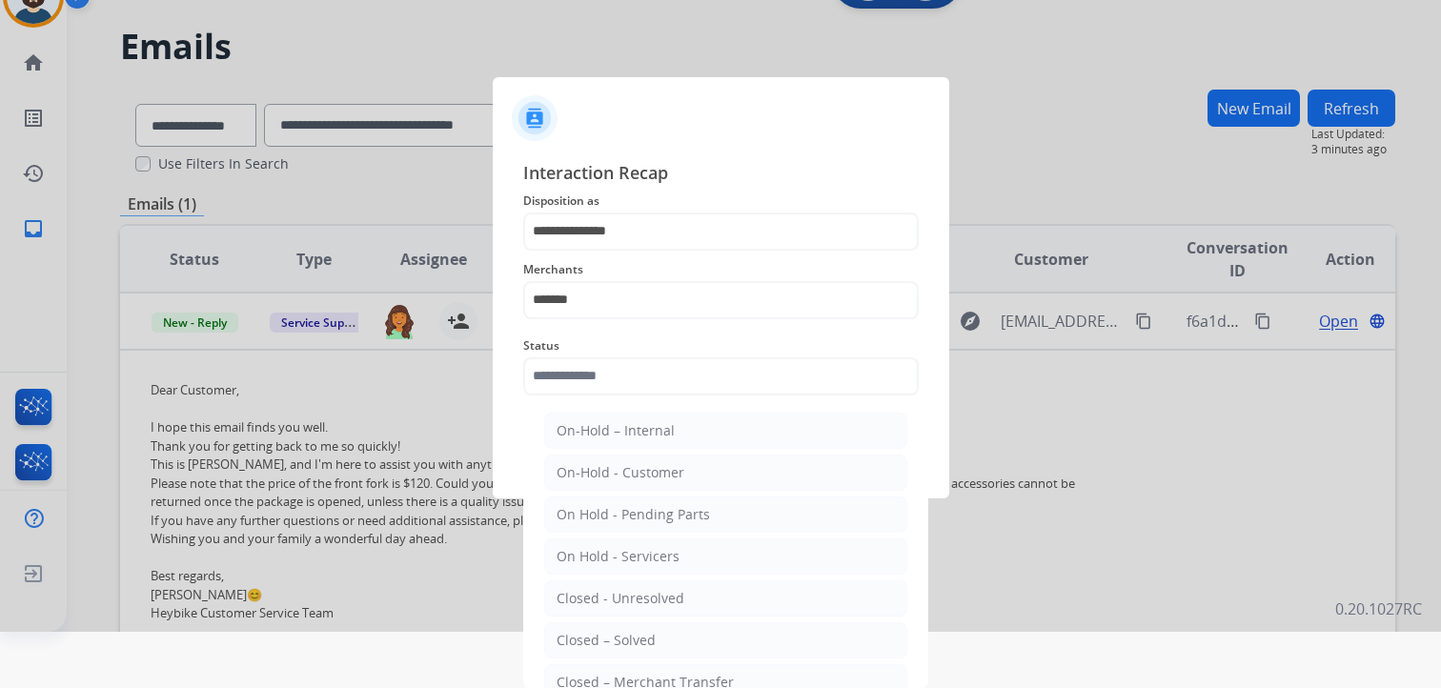
drag, startPoint x: 643, startPoint y: 640, endPoint x: 633, endPoint y: 612, distance: 29.6
click at [640, 635] on div "Closed – Solved" at bounding box center [606, 640] width 99 height 19
type input "**********"
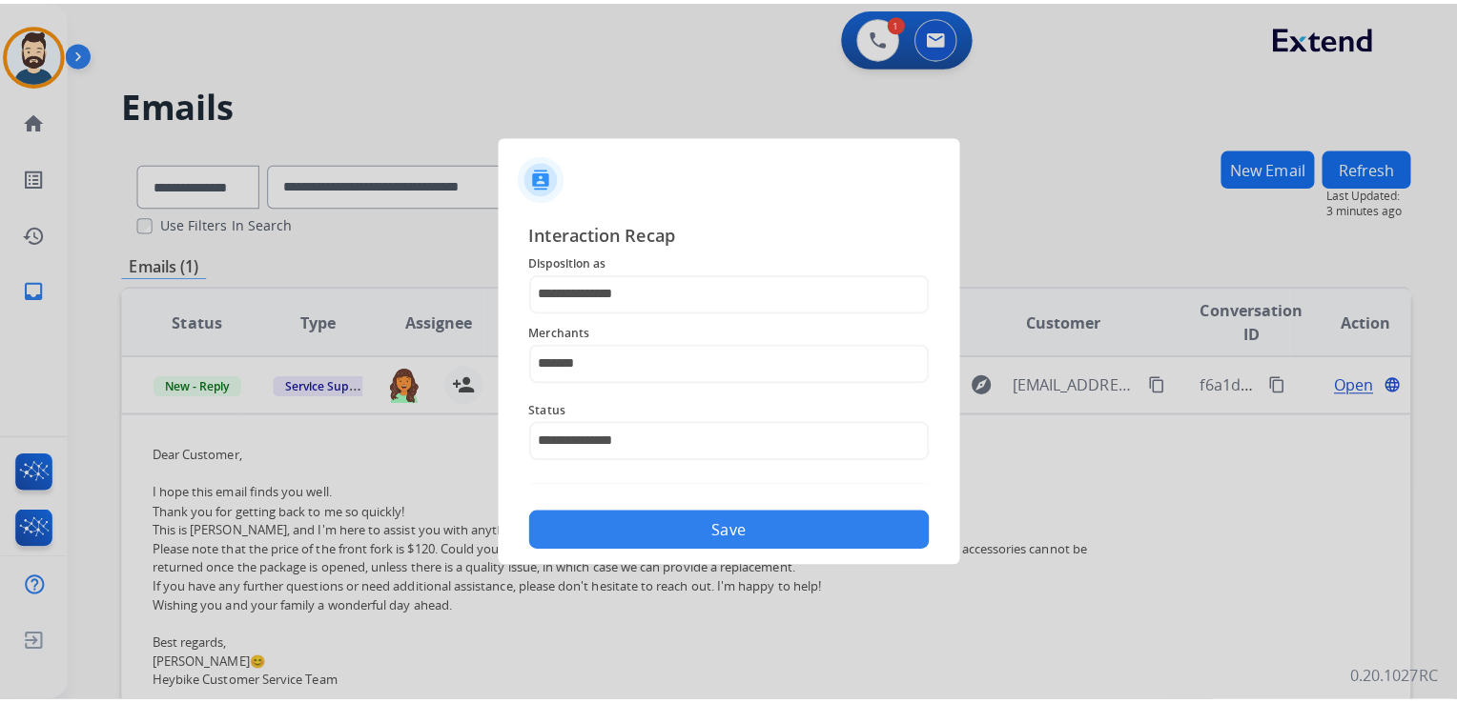
scroll to position [0, 0]
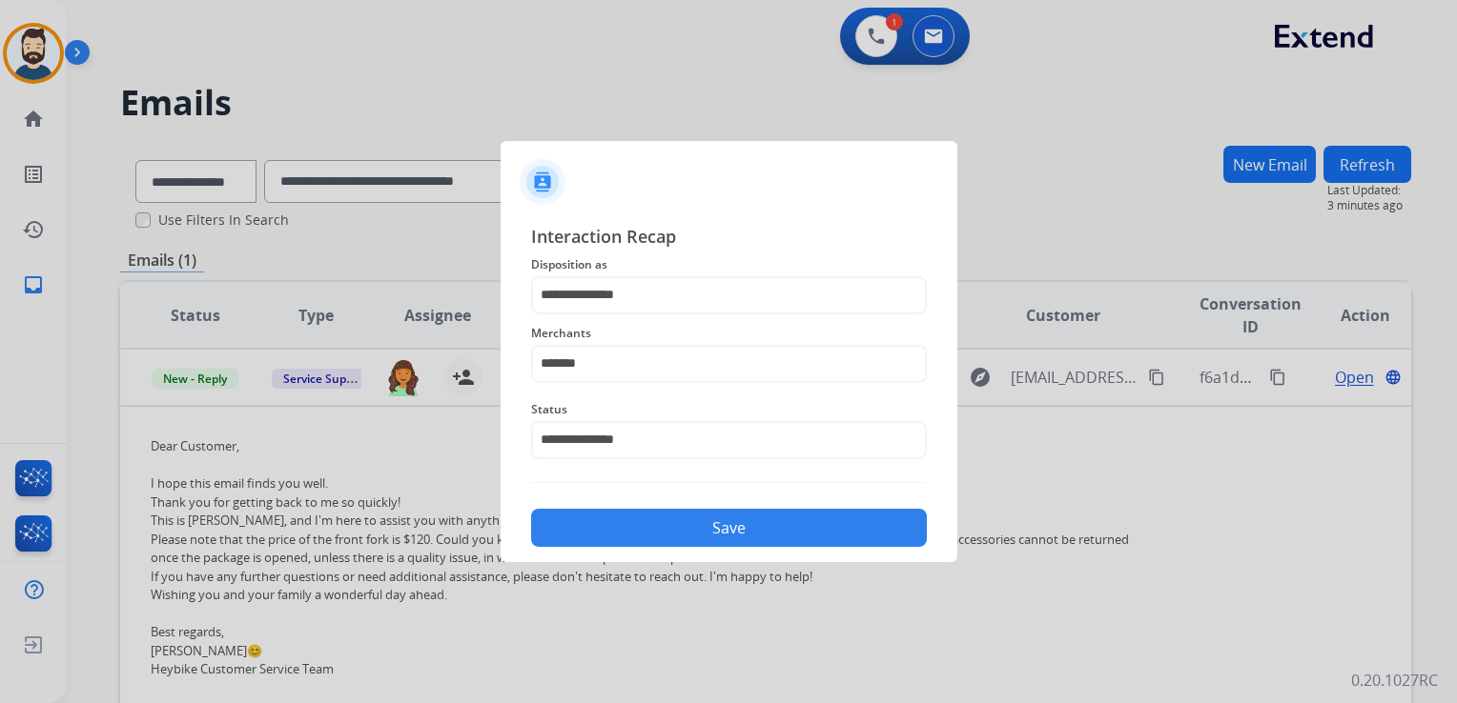
click at [661, 526] on button "Save" at bounding box center [729, 528] width 396 height 38
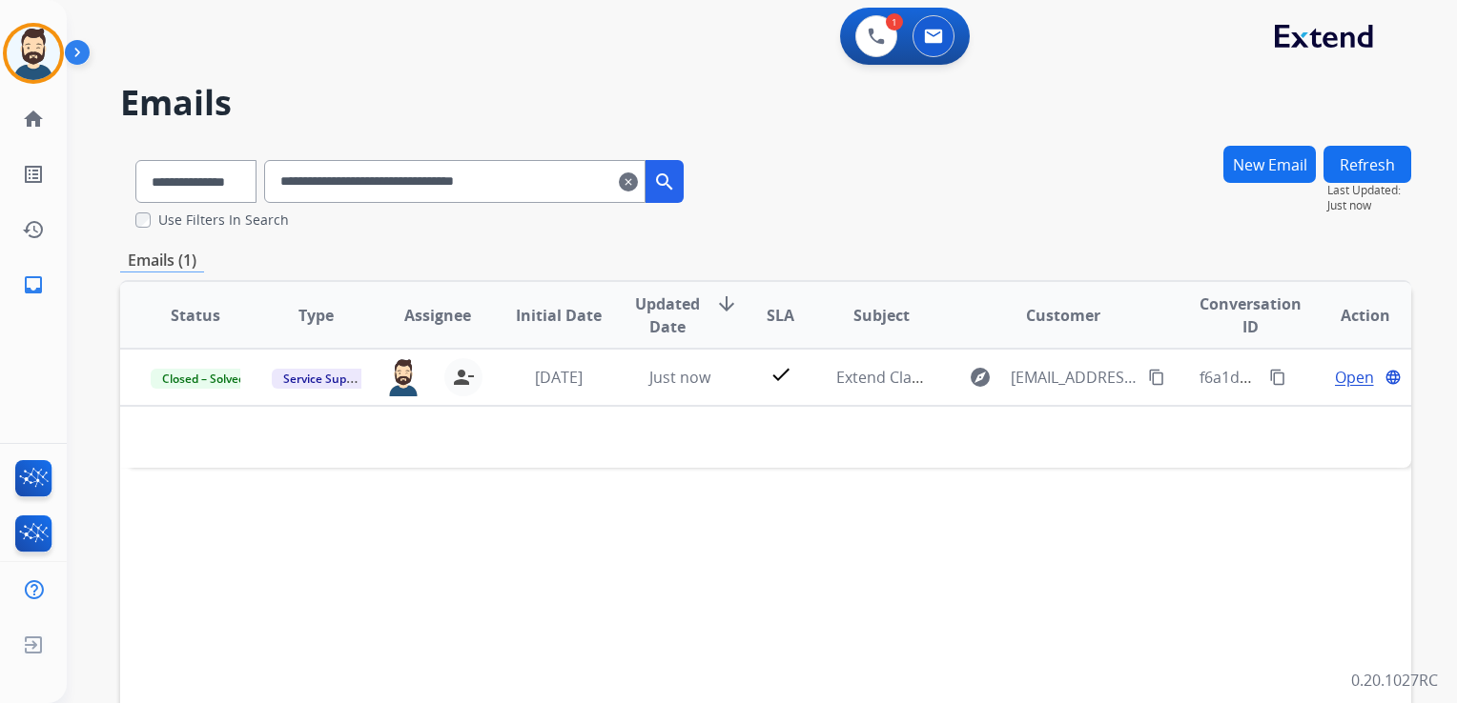
click at [638, 178] on mat-icon "clear" at bounding box center [628, 182] width 19 height 23
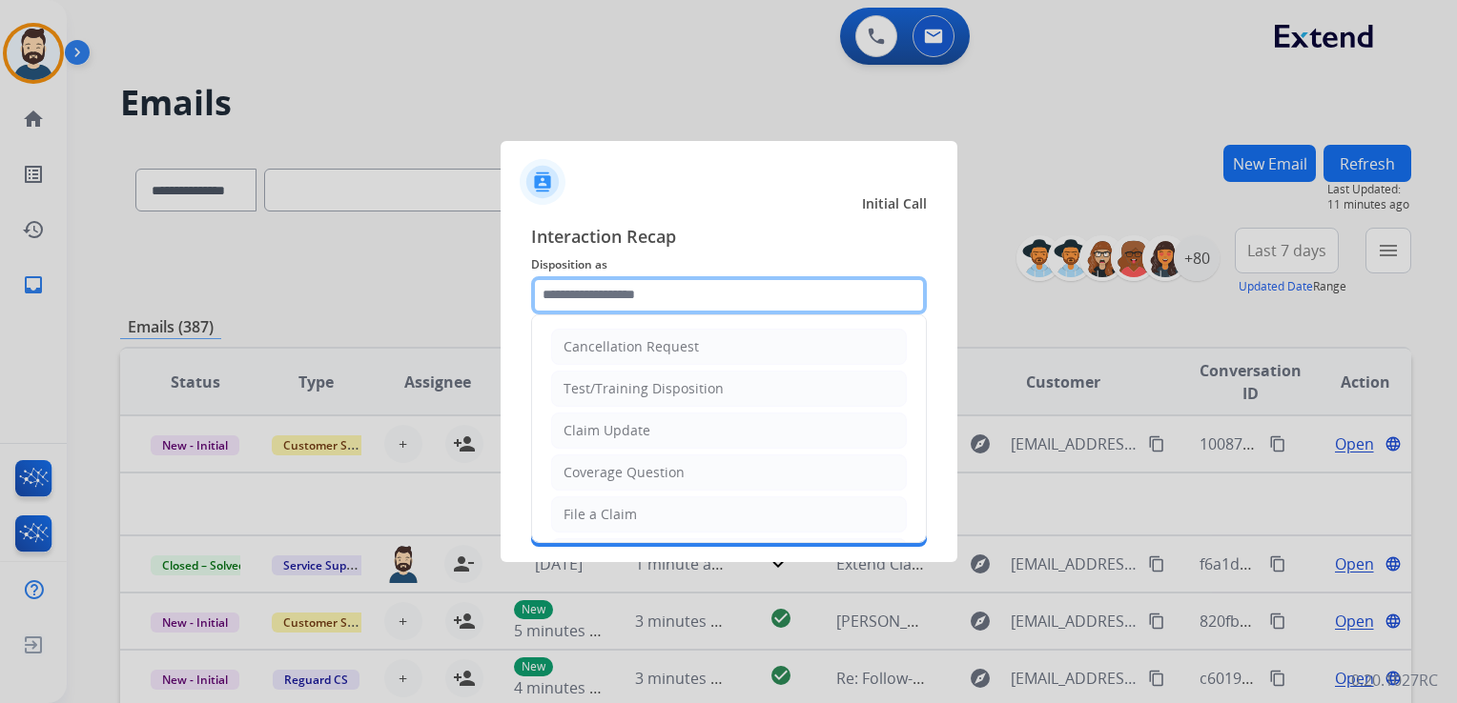
click at [730, 291] on input "text" at bounding box center [729, 295] width 396 height 38
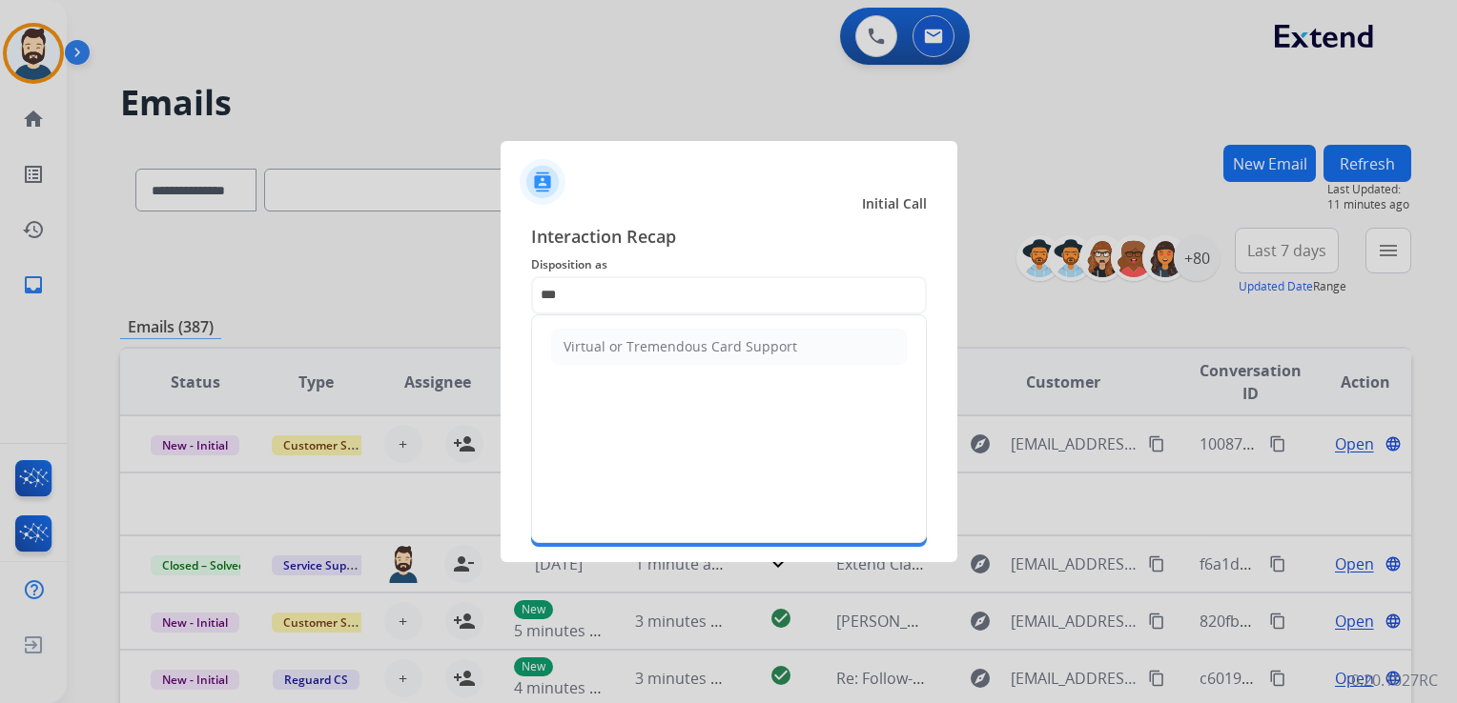
drag, startPoint x: 615, startPoint y: 349, endPoint x: 596, endPoint y: 368, distance: 27.0
click at [610, 353] on div "Virtual or Tremendous Card Support" at bounding box center [680, 346] width 234 height 19
type input "**********"
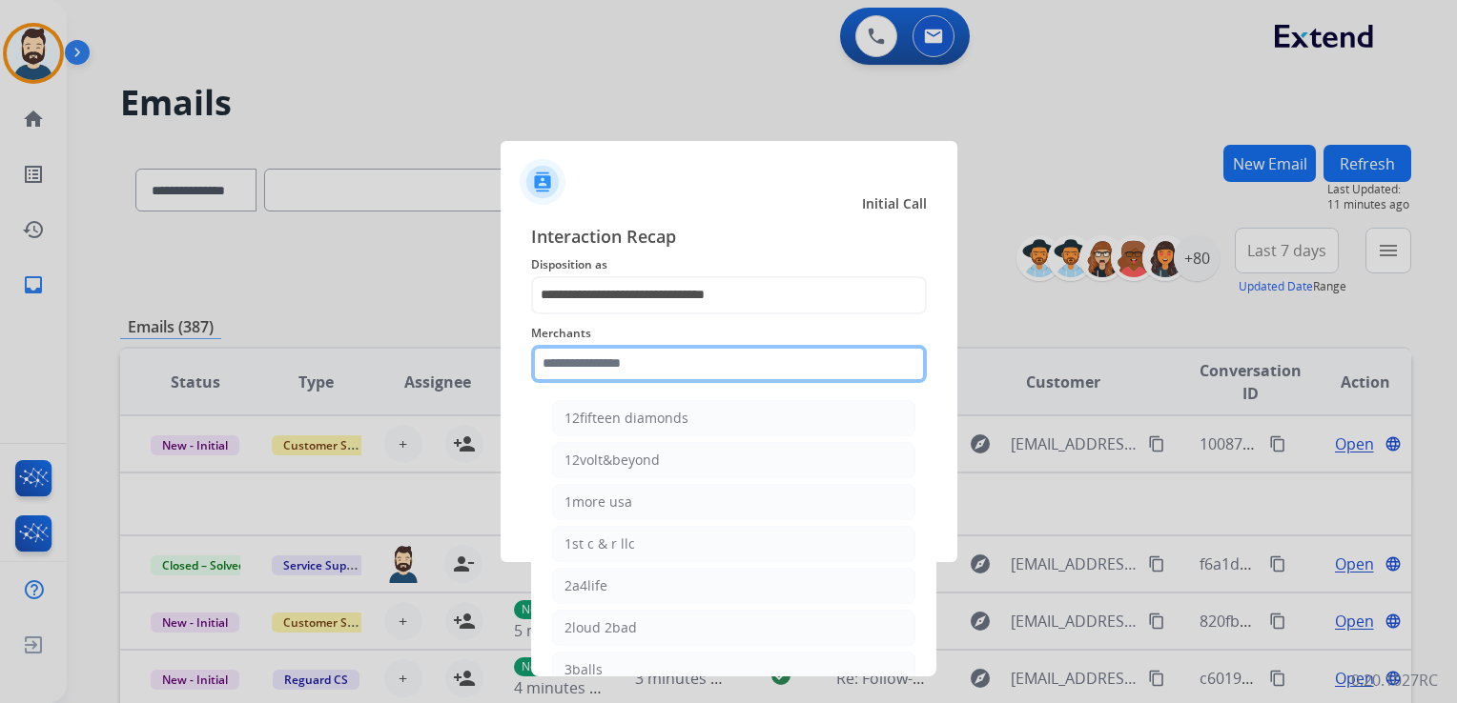
click at [594, 374] on input "text" at bounding box center [729, 364] width 396 height 38
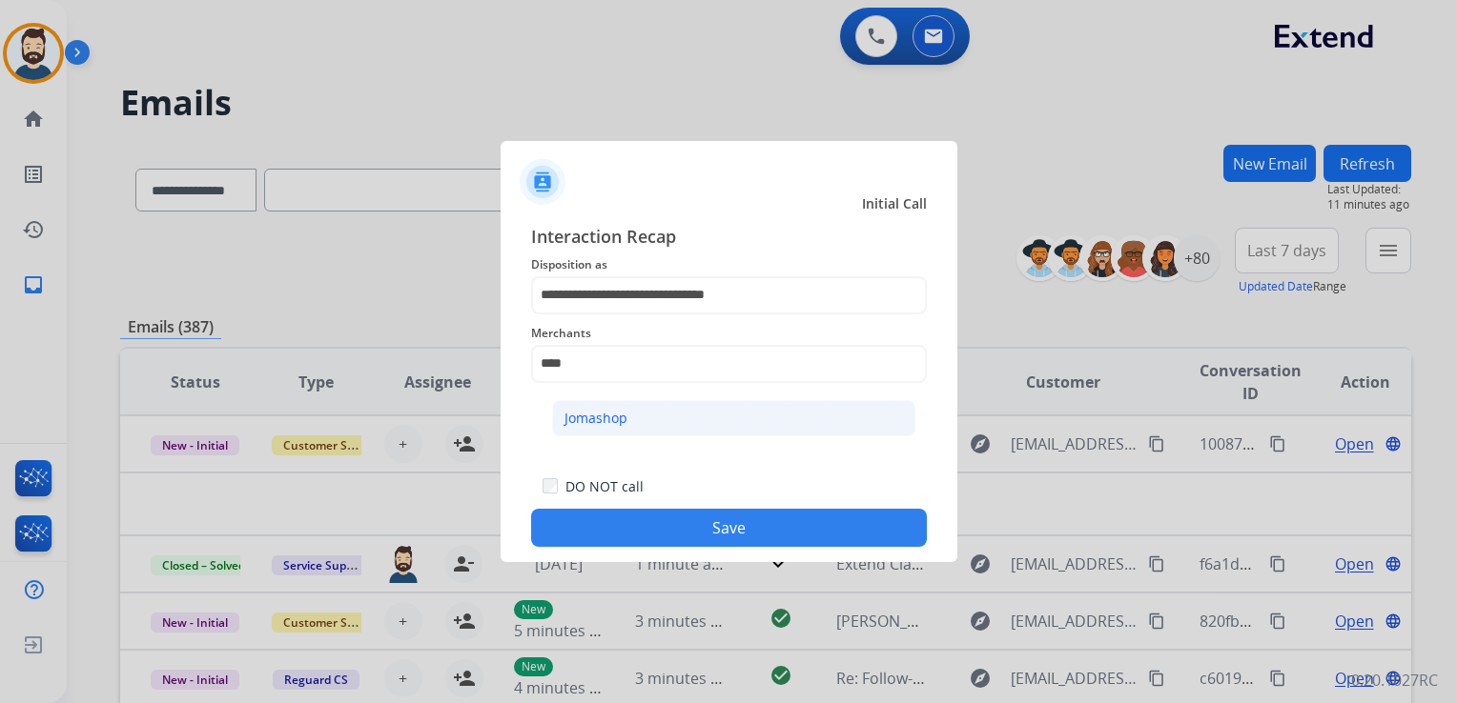
click at [618, 420] on div "Jomashop" at bounding box center [595, 418] width 63 height 19
type input "********"
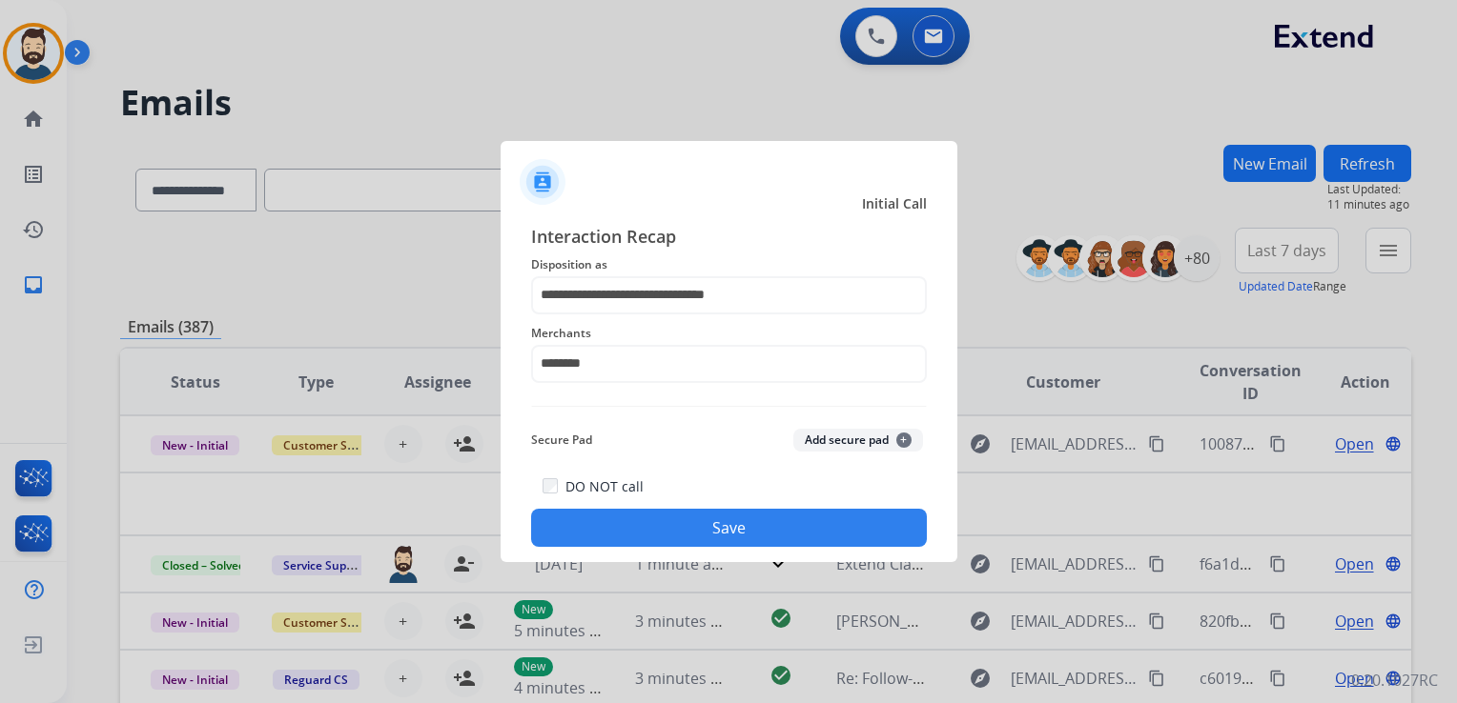
click at [700, 517] on button "Save" at bounding box center [729, 528] width 396 height 38
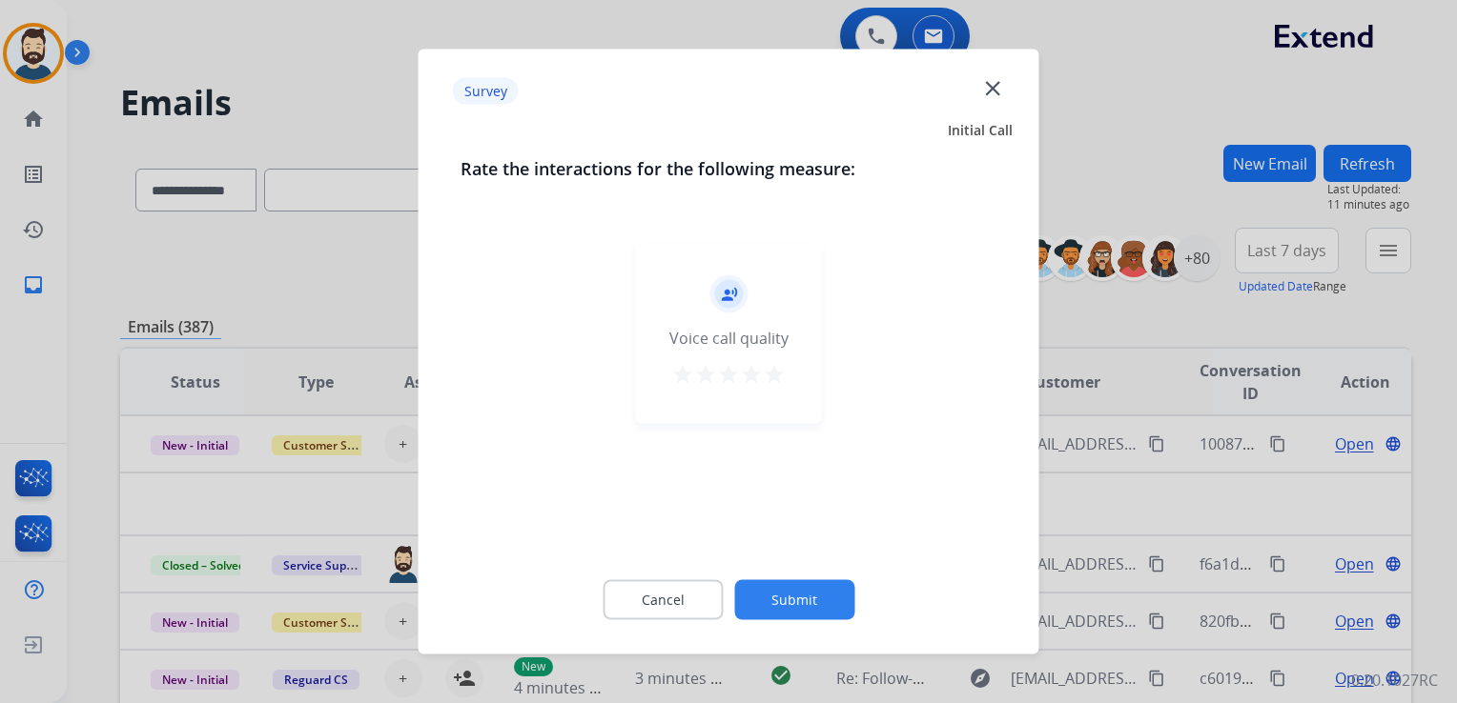
click at [775, 373] on mat-icon "star" at bounding box center [774, 374] width 23 height 23
click at [807, 588] on button "Submit" at bounding box center [794, 601] width 120 height 40
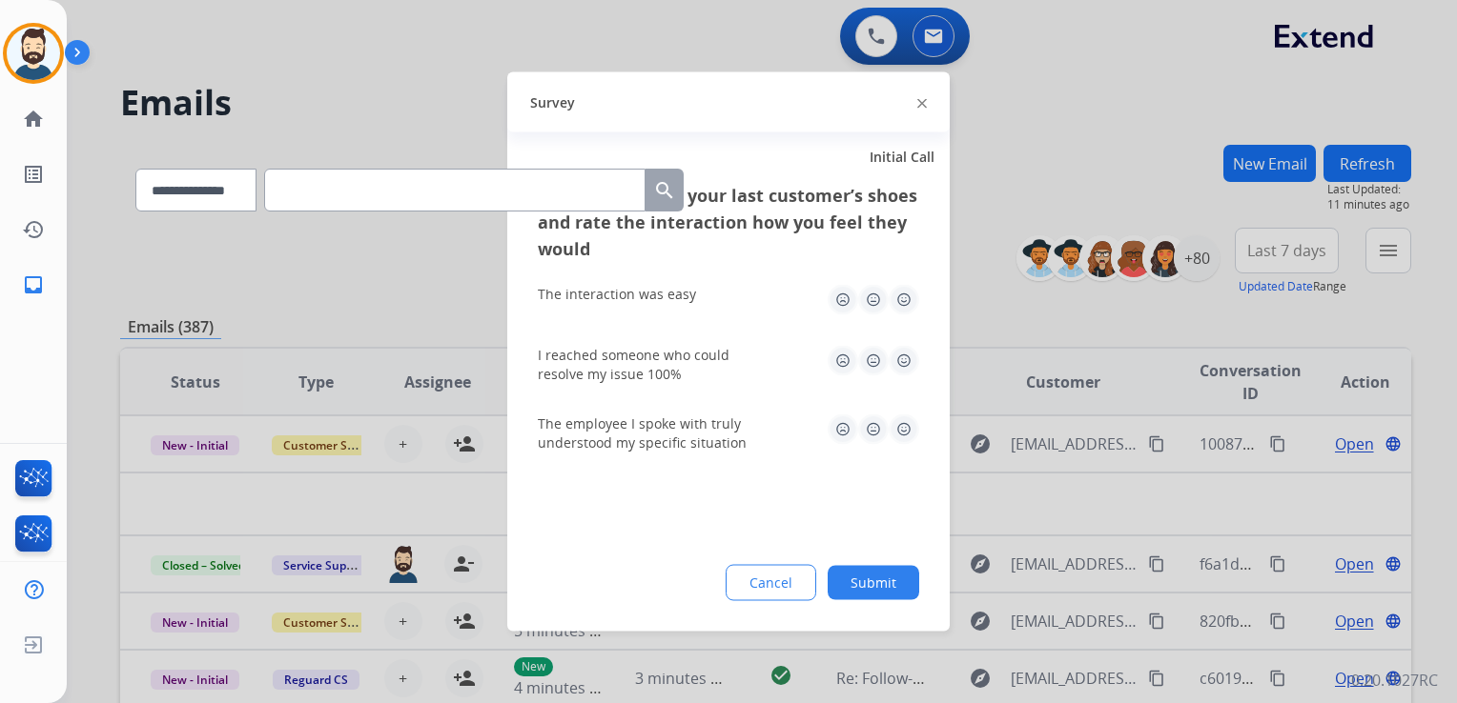
click at [902, 295] on img at bounding box center [903, 300] width 31 height 31
click at [900, 371] on img at bounding box center [903, 361] width 31 height 31
click at [894, 427] on img at bounding box center [903, 430] width 31 height 31
drag, startPoint x: 874, startPoint y: 578, endPoint x: 849, endPoint y: 430, distance: 149.8
click at [876, 578] on button "Submit" at bounding box center [873, 583] width 92 height 34
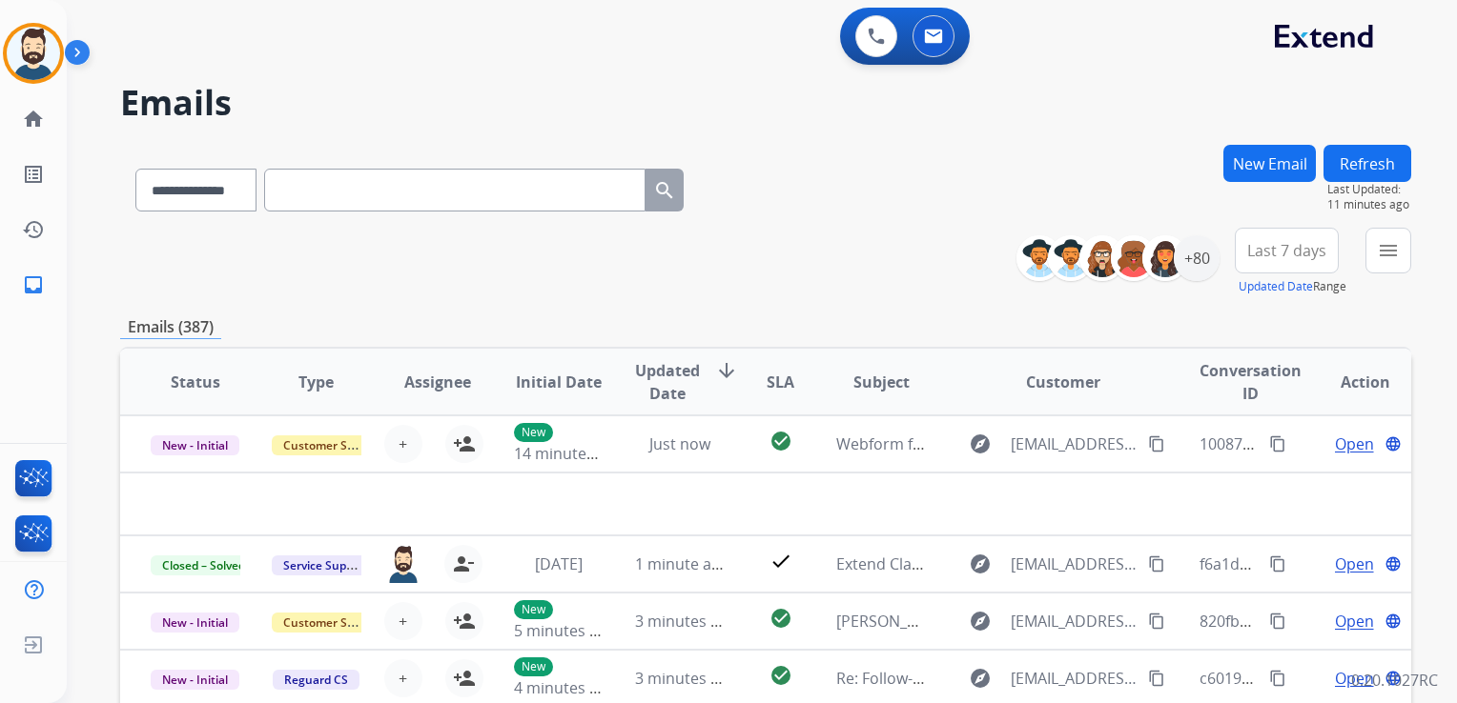
click at [610, 269] on div "**********" at bounding box center [765, 262] width 1291 height 69
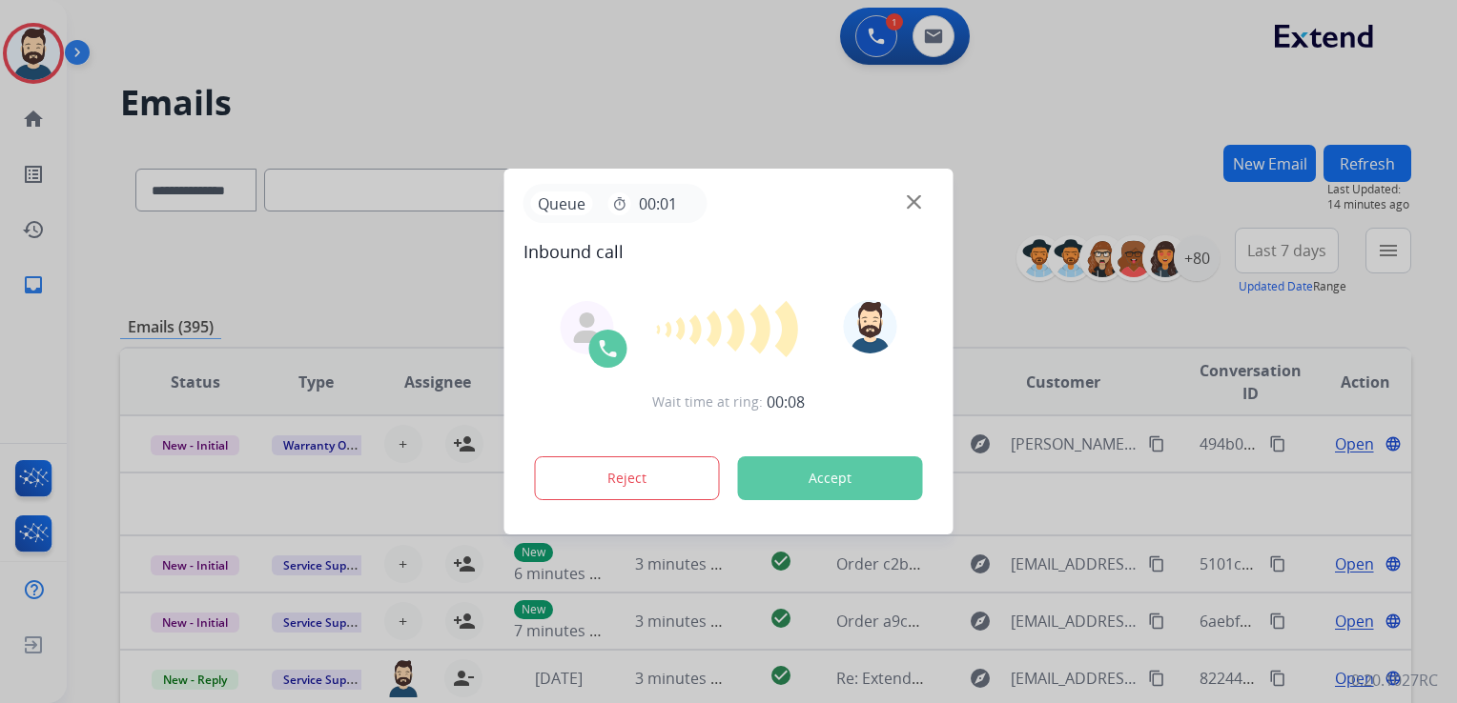
click at [808, 467] on button "Accept" at bounding box center [830, 479] width 185 height 44
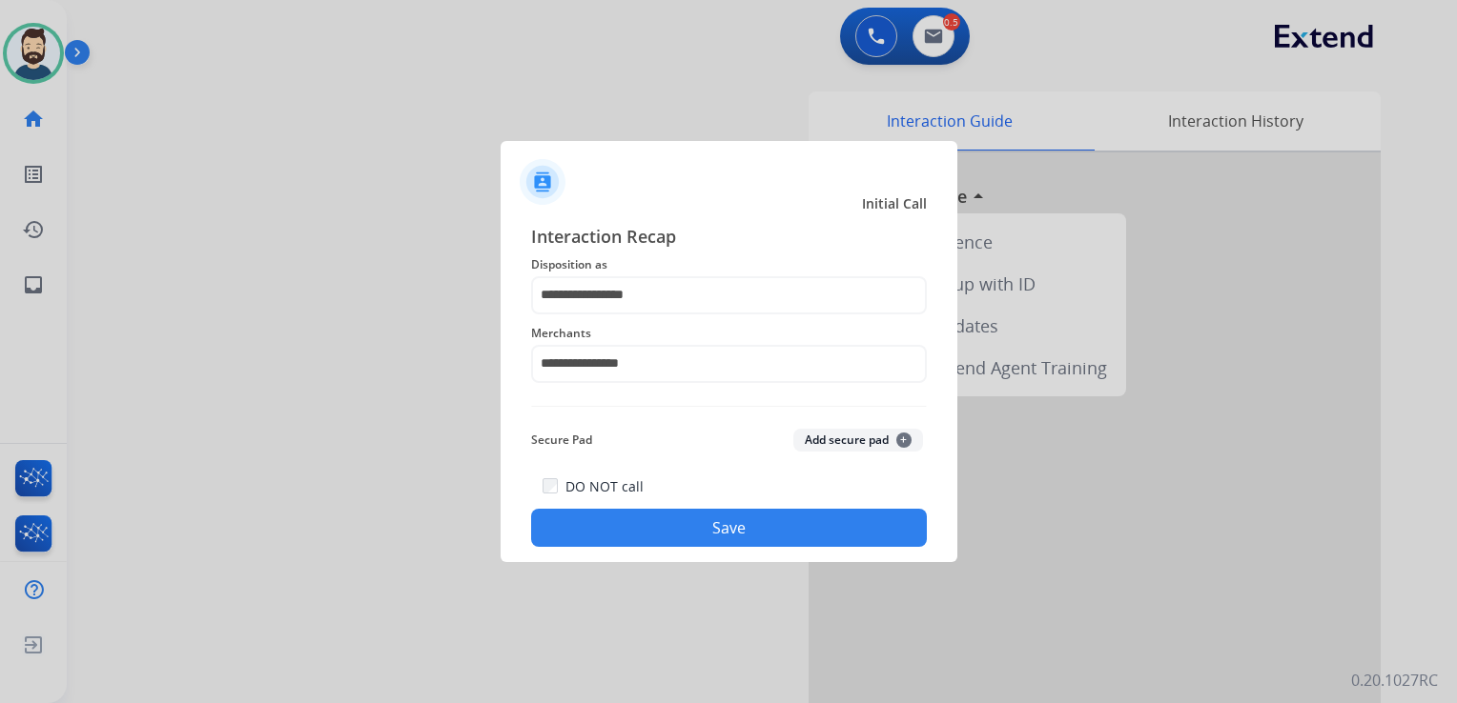
click at [690, 527] on button "Save" at bounding box center [729, 528] width 396 height 38
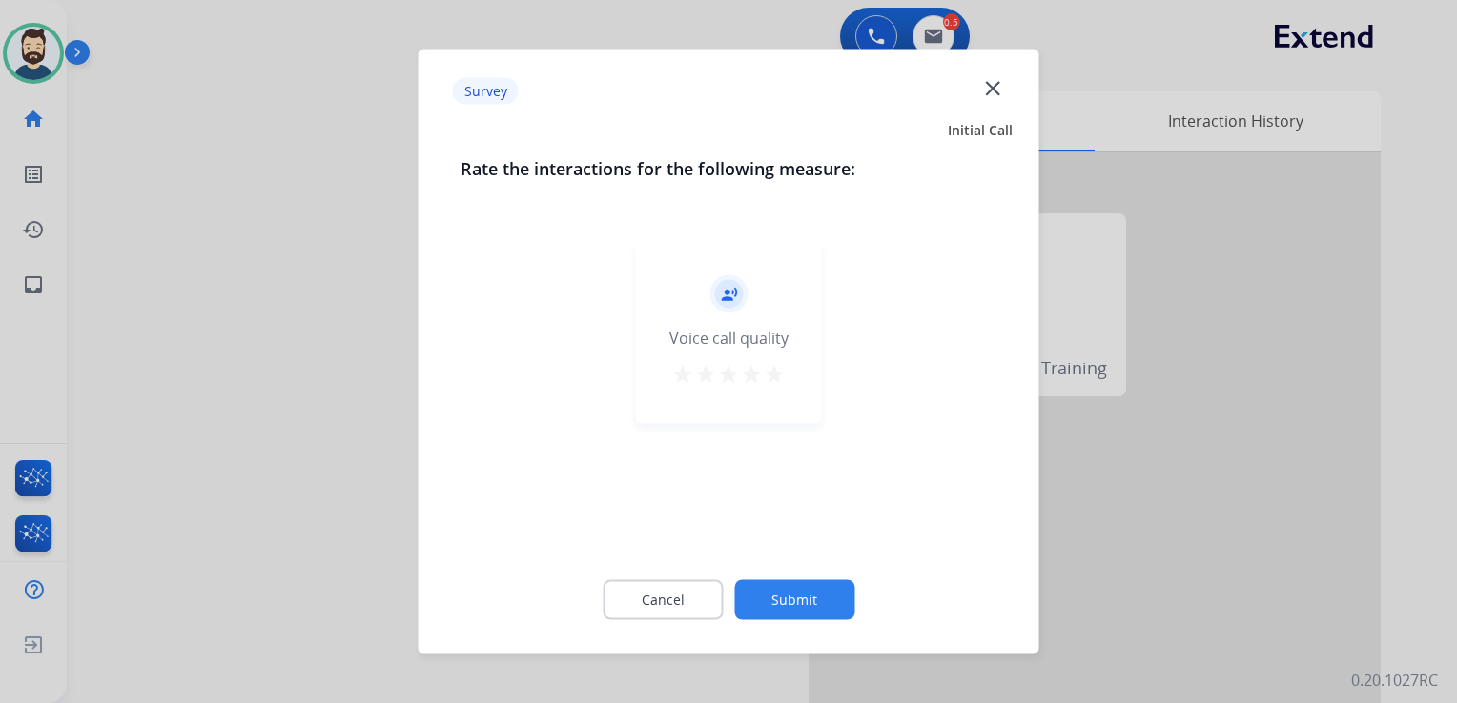
click at [768, 376] on mat-icon "star" at bounding box center [774, 374] width 23 height 23
click at [809, 601] on button "Submit" at bounding box center [794, 601] width 120 height 40
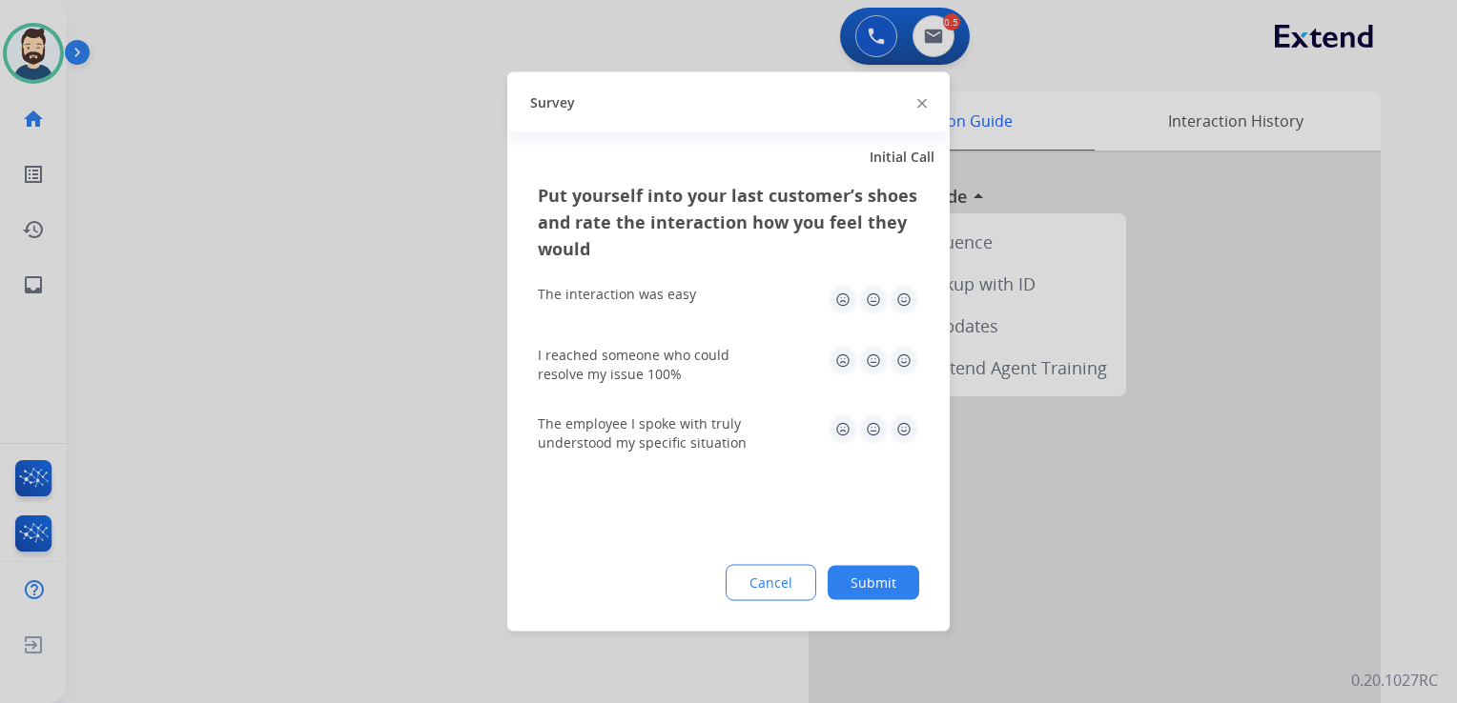
click at [909, 302] on img at bounding box center [903, 300] width 31 height 31
click at [899, 350] on img at bounding box center [903, 361] width 31 height 31
click at [903, 442] on img at bounding box center [903, 430] width 31 height 31
click at [889, 575] on button "Submit" at bounding box center [873, 583] width 92 height 34
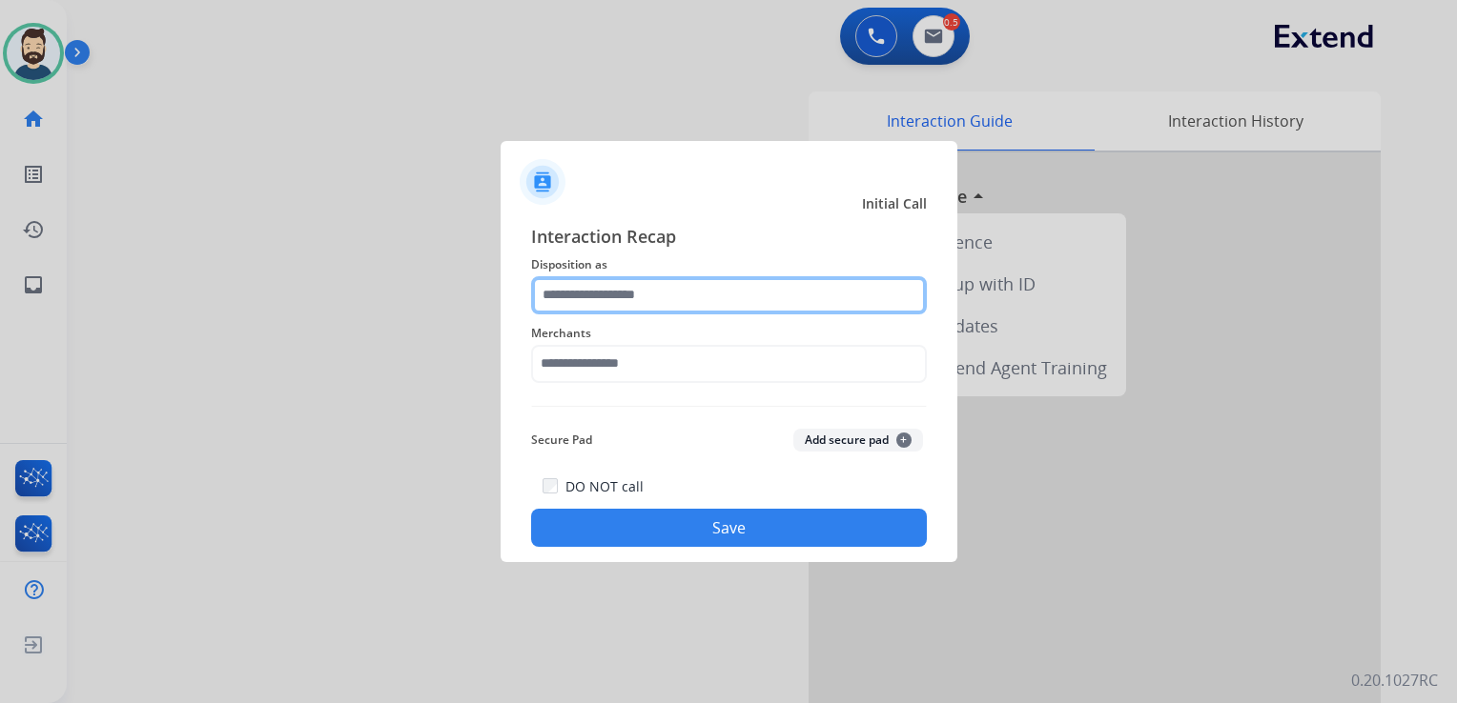
click at [644, 295] on input "text" at bounding box center [729, 295] width 396 height 38
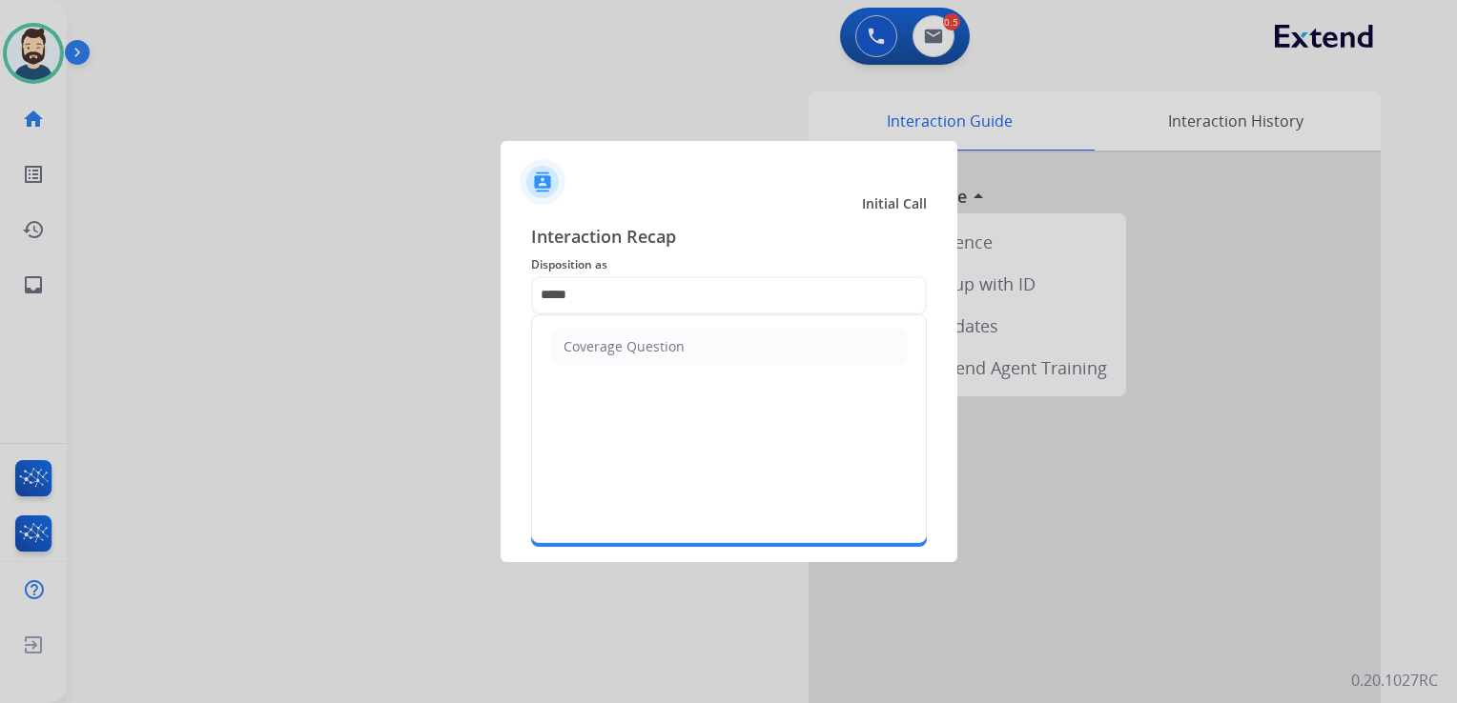
drag, startPoint x: 639, startPoint y: 349, endPoint x: 628, endPoint y: 359, distance: 14.8
click at [637, 349] on div "Coverage Question" at bounding box center [623, 346] width 121 height 19
type input "**********"
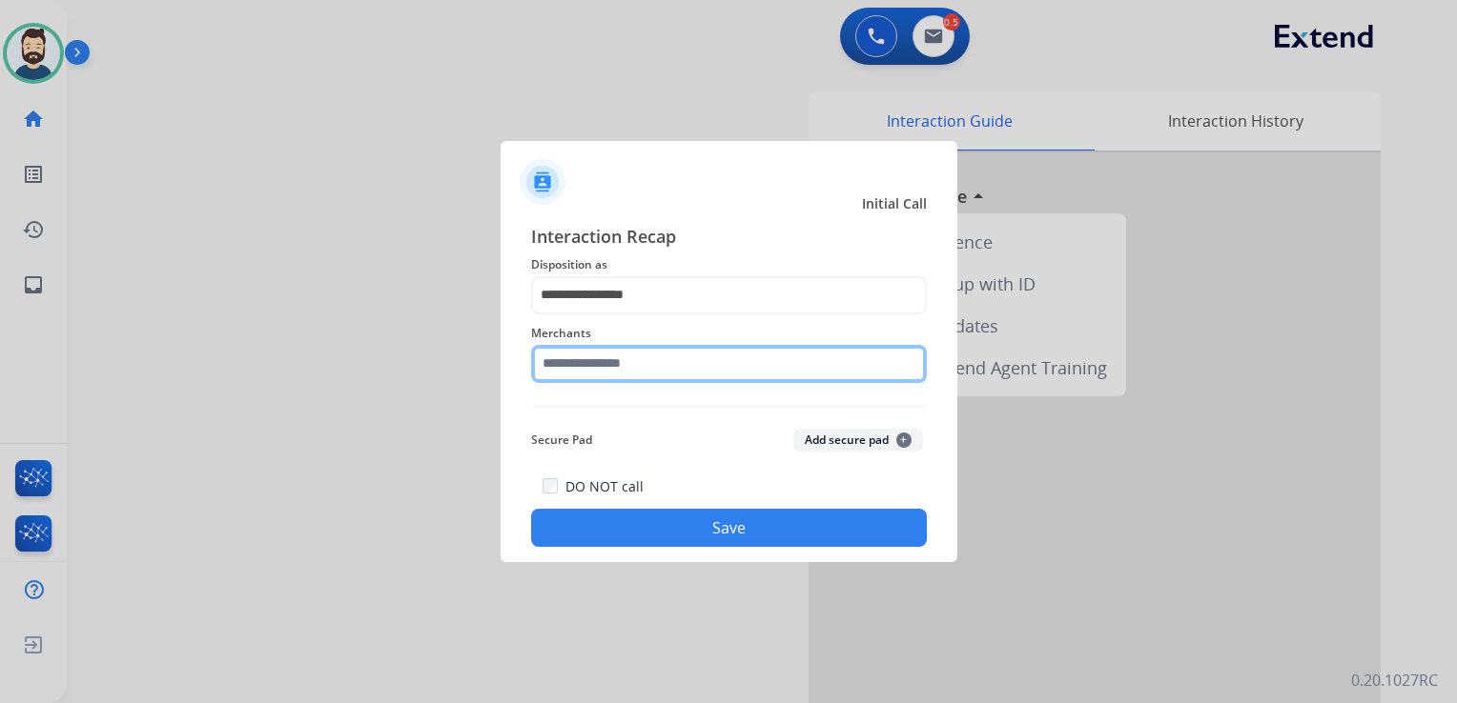
click at [628, 359] on input "text" at bounding box center [729, 364] width 396 height 38
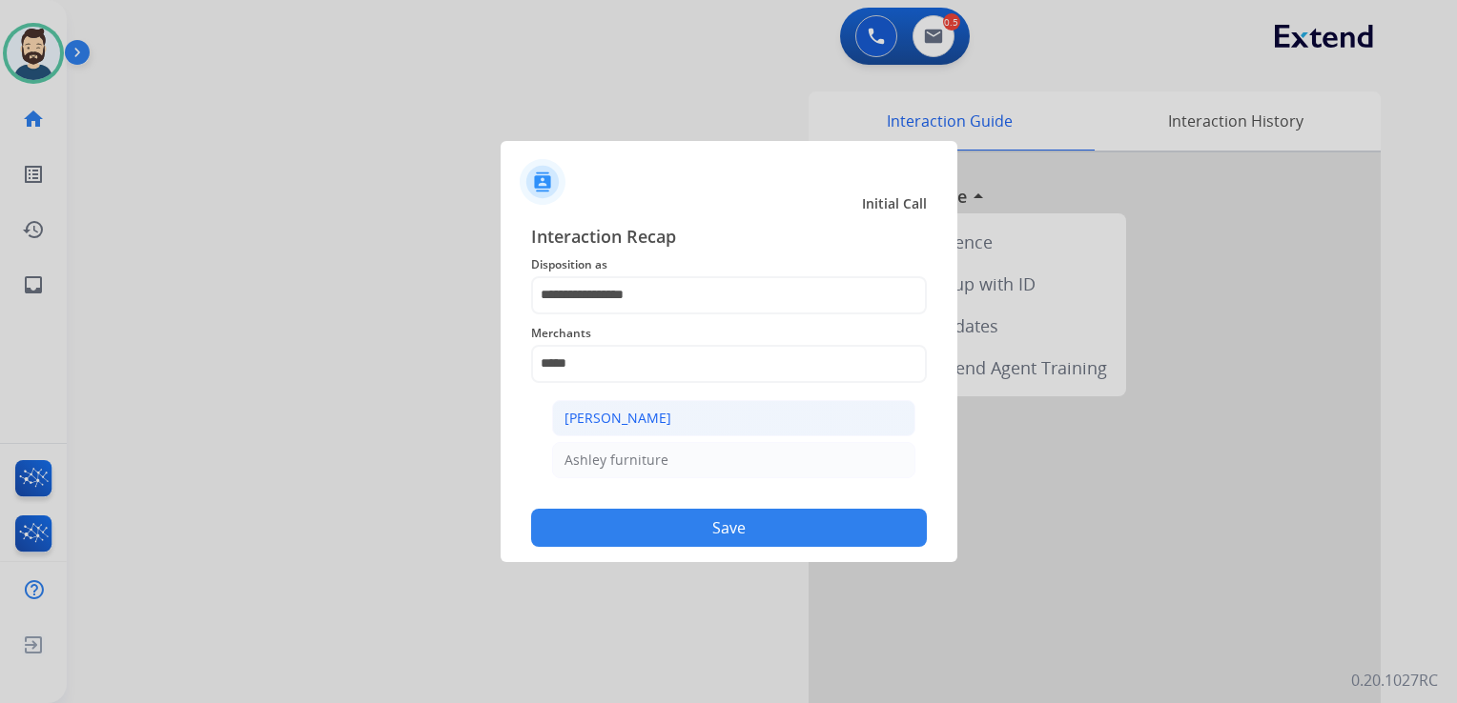
click at [674, 419] on li "[PERSON_NAME]" at bounding box center [733, 418] width 363 height 36
type input "**********"
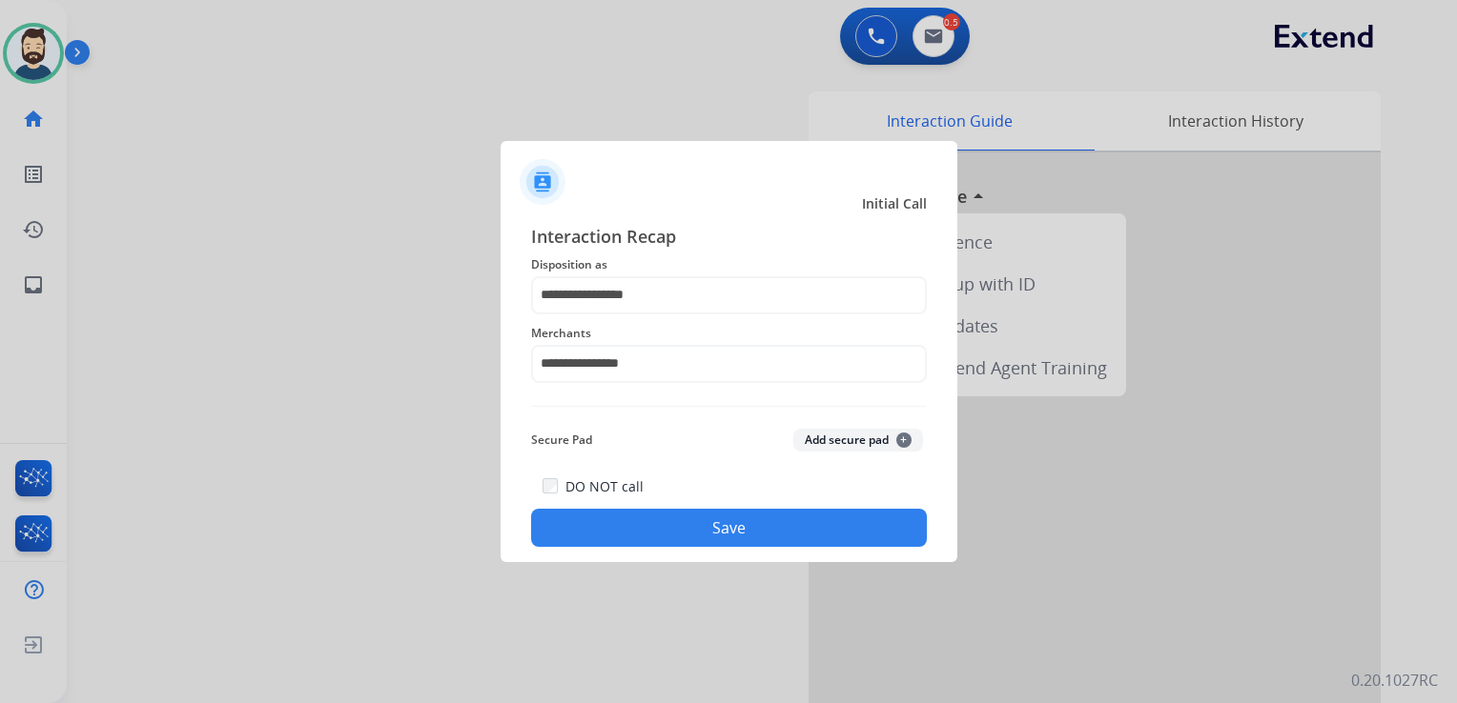
click at [704, 521] on button "Save" at bounding box center [729, 528] width 396 height 38
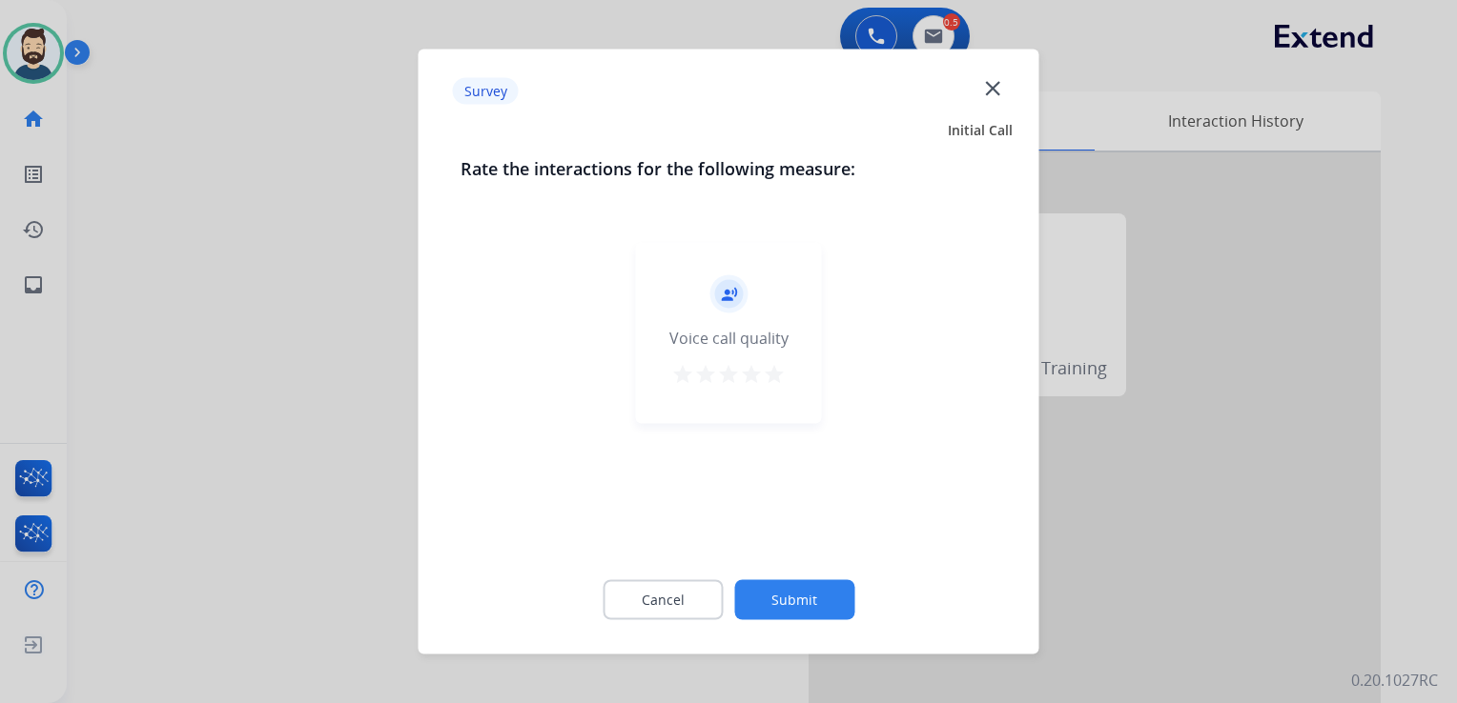
drag, startPoint x: 773, startPoint y: 375, endPoint x: 782, endPoint y: 450, distance: 75.8
click at [774, 375] on mat-icon "star" at bounding box center [774, 374] width 23 height 23
click at [782, 582] on button "Submit" at bounding box center [794, 601] width 120 height 40
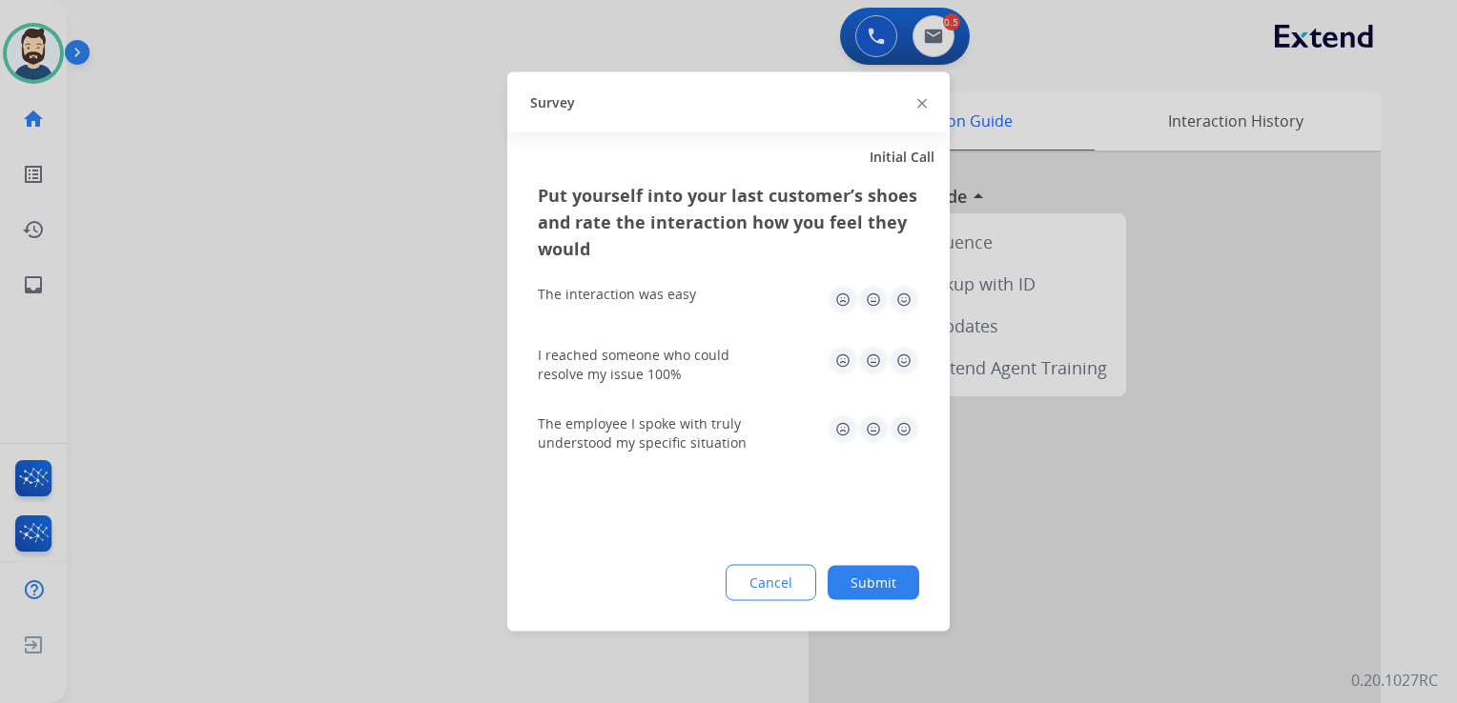
click at [906, 302] on img at bounding box center [903, 300] width 31 height 31
click at [896, 359] on img at bounding box center [903, 361] width 31 height 31
drag, startPoint x: 901, startPoint y: 425, endPoint x: 894, endPoint y: 501, distance: 76.5
click at [900, 426] on img at bounding box center [903, 430] width 31 height 31
click at [881, 576] on button "Submit" at bounding box center [873, 583] width 92 height 34
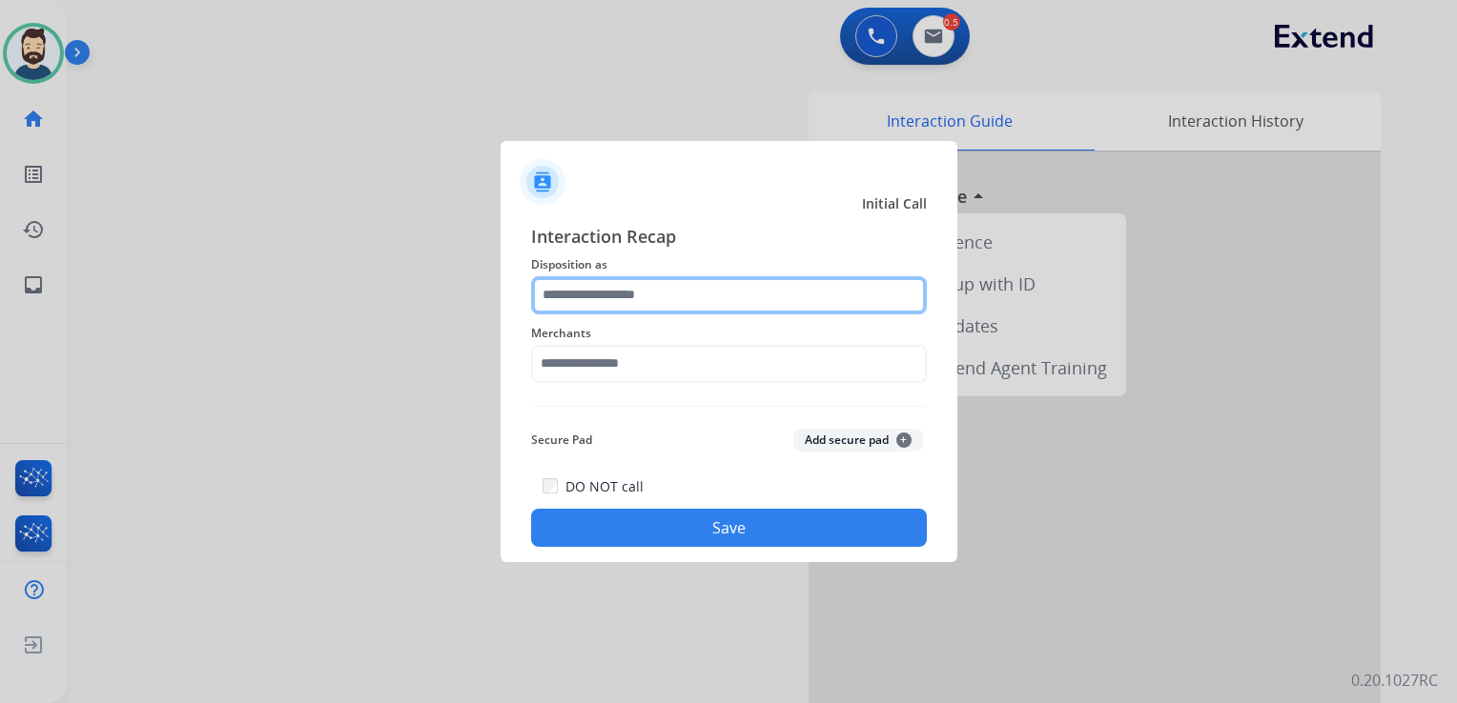
click at [648, 300] on input "text" at bounding box center [729, 295] width 396 height 38
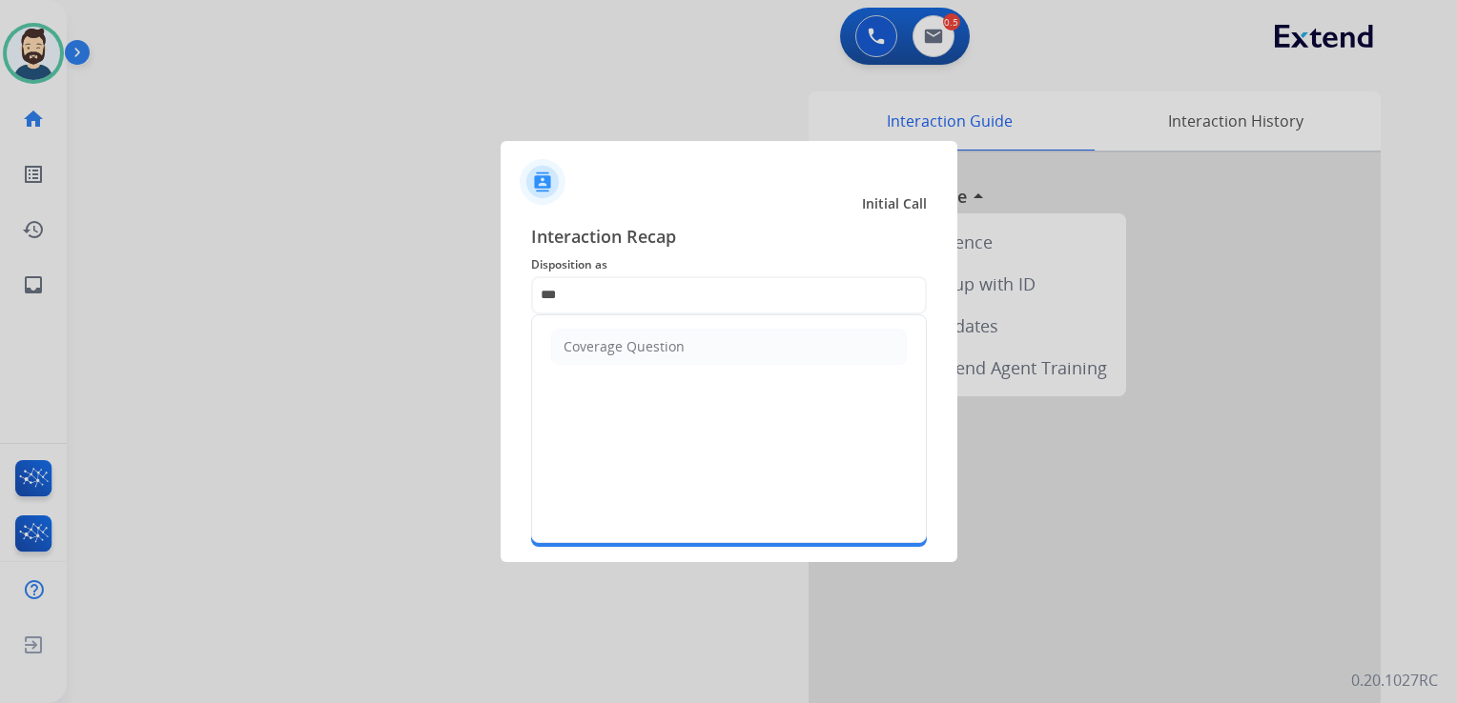
drag, startPoint x: 715, startPoint y: 346, endPoint x: 698, endPoint y: 357, distance: 20.6
click at [714, 346] on li "Coverage Question" at bounding box center [729, 347] width 356 height 36
type input "**********"
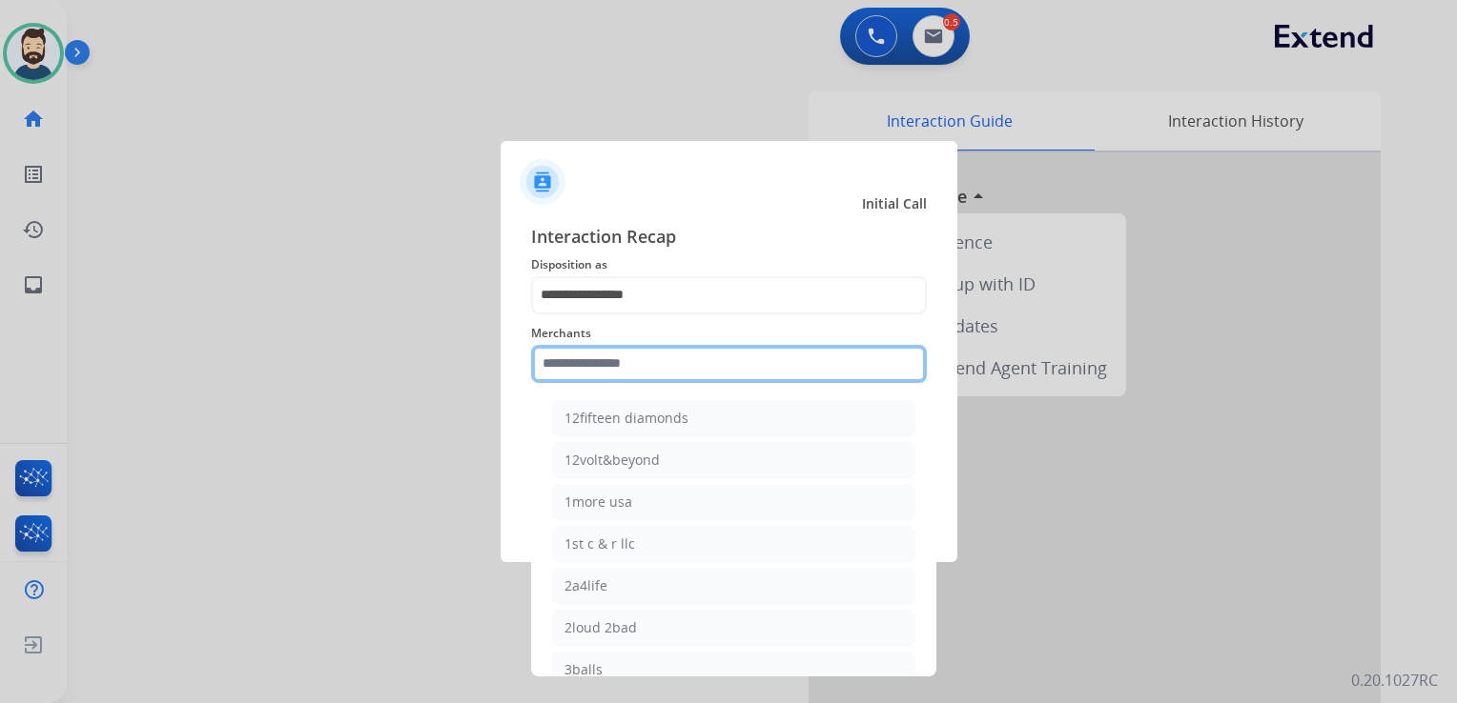
click at [698, 357] on input "text" at bounding box center [729, 364] width 396 height 38
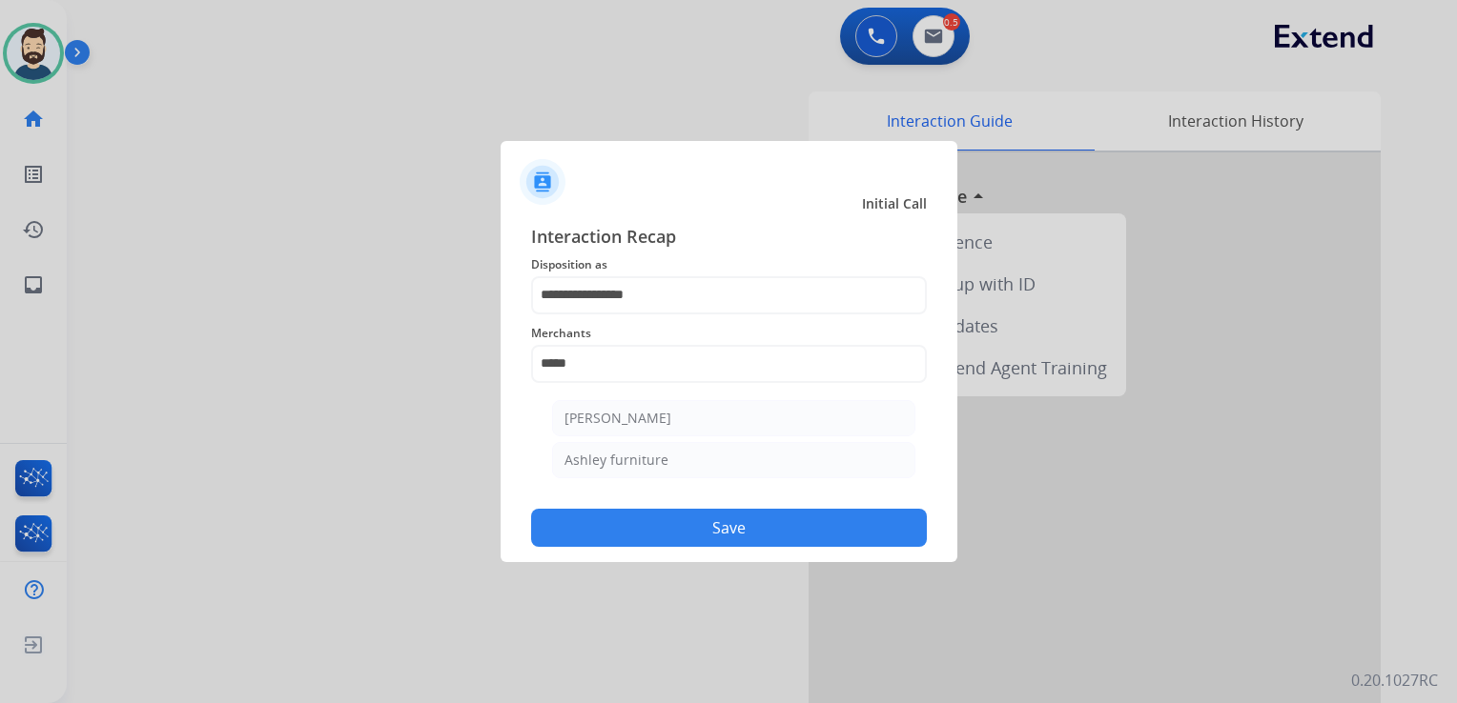
drag, startPoint x: 663, startPoint y: 418, endPoint x: 692, endPoint y: 457, distance: 48.4
click at [663, 417] on div "[PERSON_NAME]" at bounding box center [617, 418] width 107 height 19
type input "**********"
click at [711, 526] on button "Save" at bounding box center [729, 528] width 396 height 38
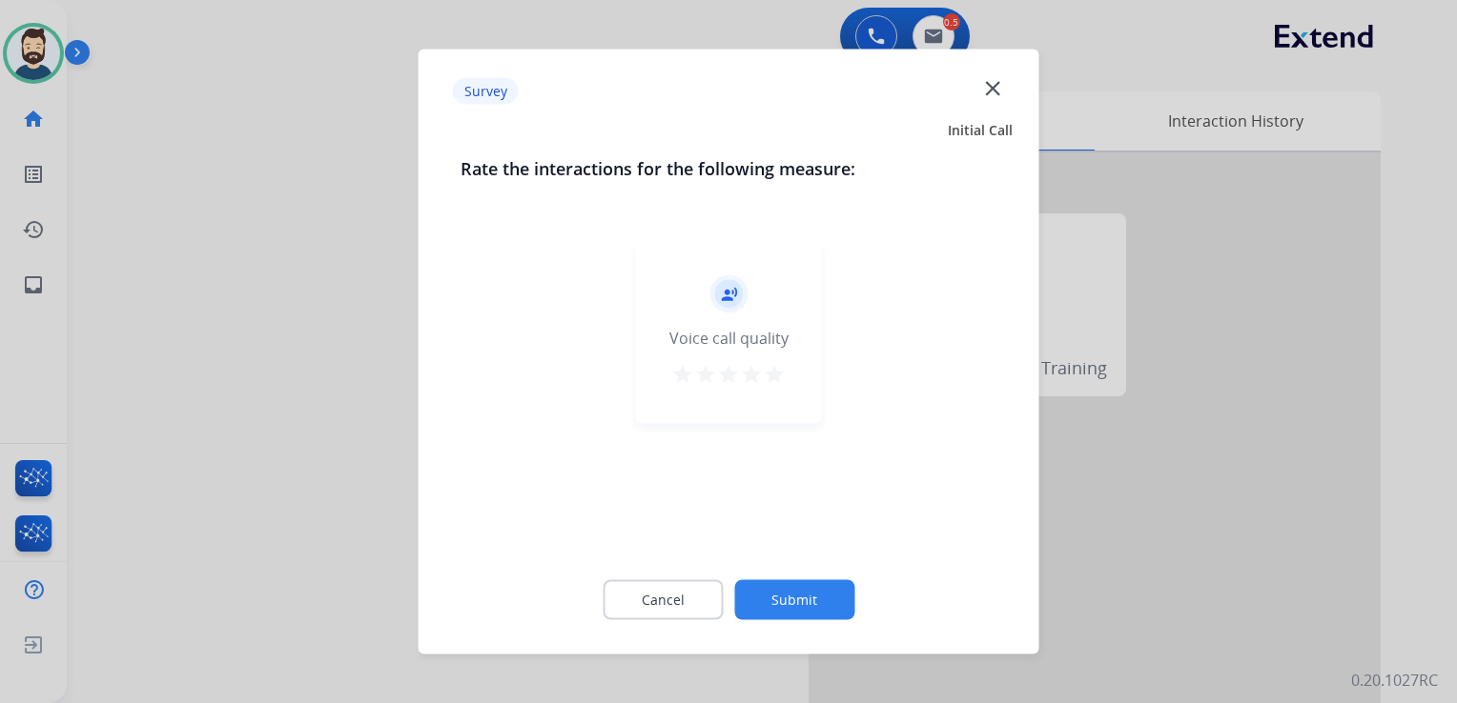
click at [778, 373] on mat-icon "star" at bounding box center [774, 374] width 23 height 23
click at [815, 596] on button "Submit" at bounding box center [794, 601] width 120 height 40
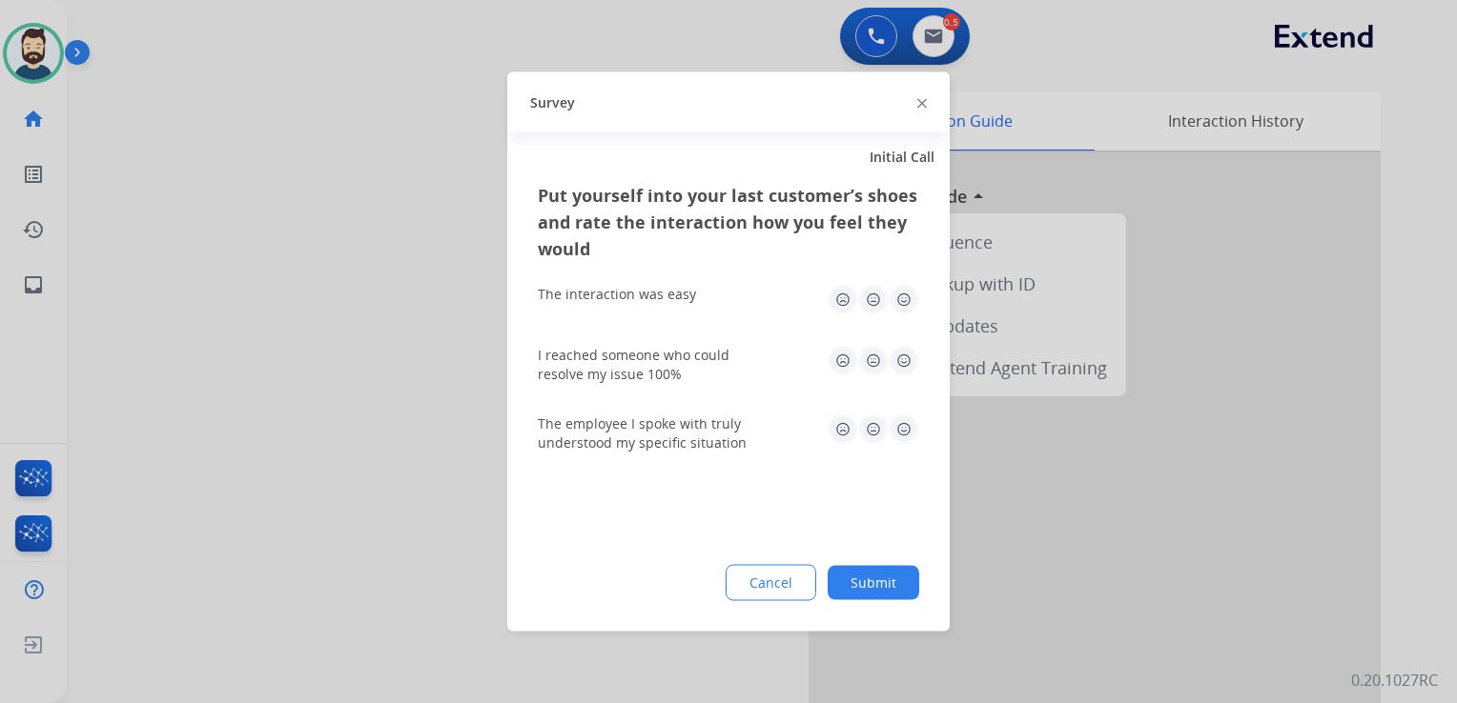
click at [901, 295] on img at bounding box center [903, 300] width 31 height 31
drag, startPoint x: 901, startPoint y: 353, endPoint x: 905, endPoint y: 374, distance: 21.3
click at [903, 354] on img at bounding box center [903, 361] width 31 height 31
click at [906, 428] on img at bounding box center [903, 430] width 31 height 31
drag, startPoint x: 882, startPoint y: 591, endPoint x: 881, endPoint y: 569, distance: 21.9
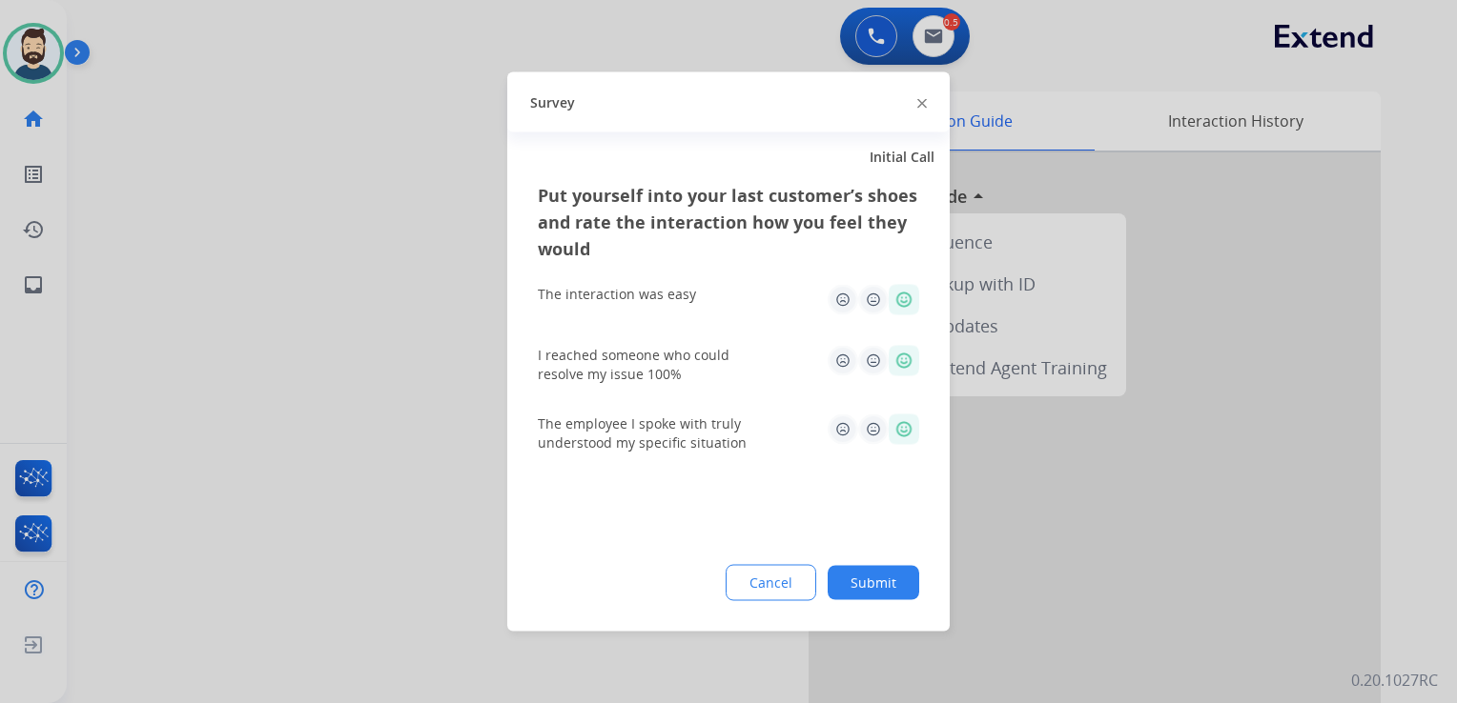
click at [884, 589] on button "Submit" at bounding box center [873, 583] width 92 height 34
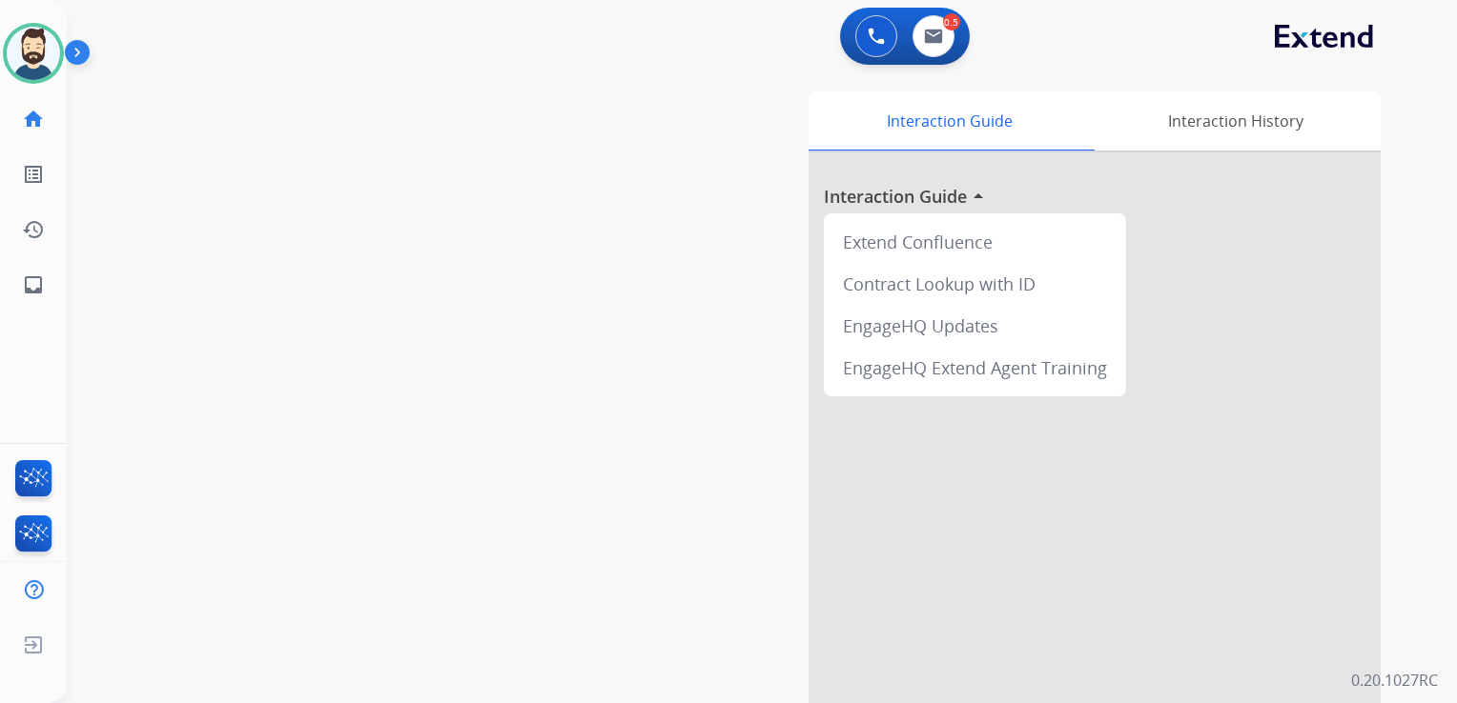
drag, startPoint x: 530, startPoint y: 351, endPoint x: 260, endPoint y: 358, distance: 269.9
click at [526, 351] on div "swap_horiz Break voice bridge close_fullscreen Connect 3-Way Call merge_type Se…" at bounding box center [739, 466] width 1344 height 795
click at [36, 281] on mat-icon "inbox" at bounding box center [33, 285] width 23 height 23
select select "**********"
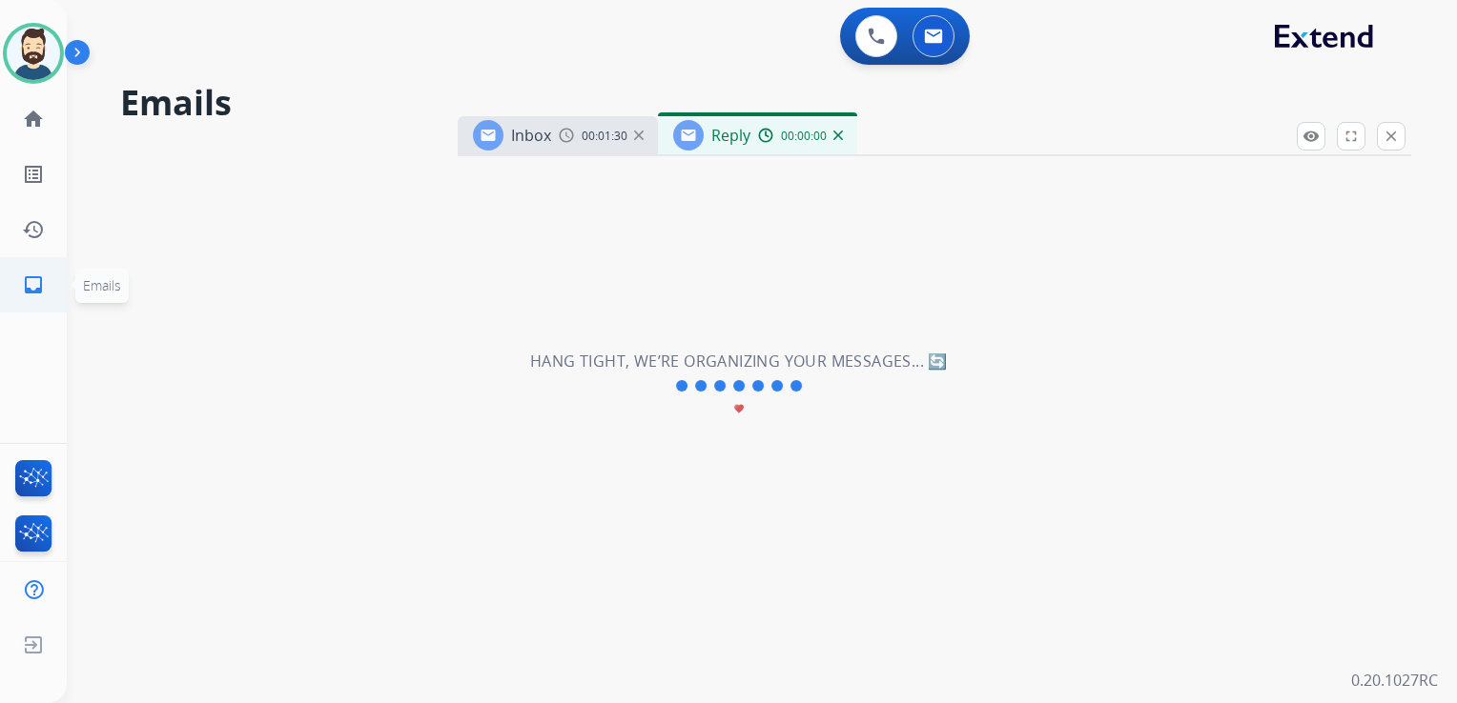
select select "**********"
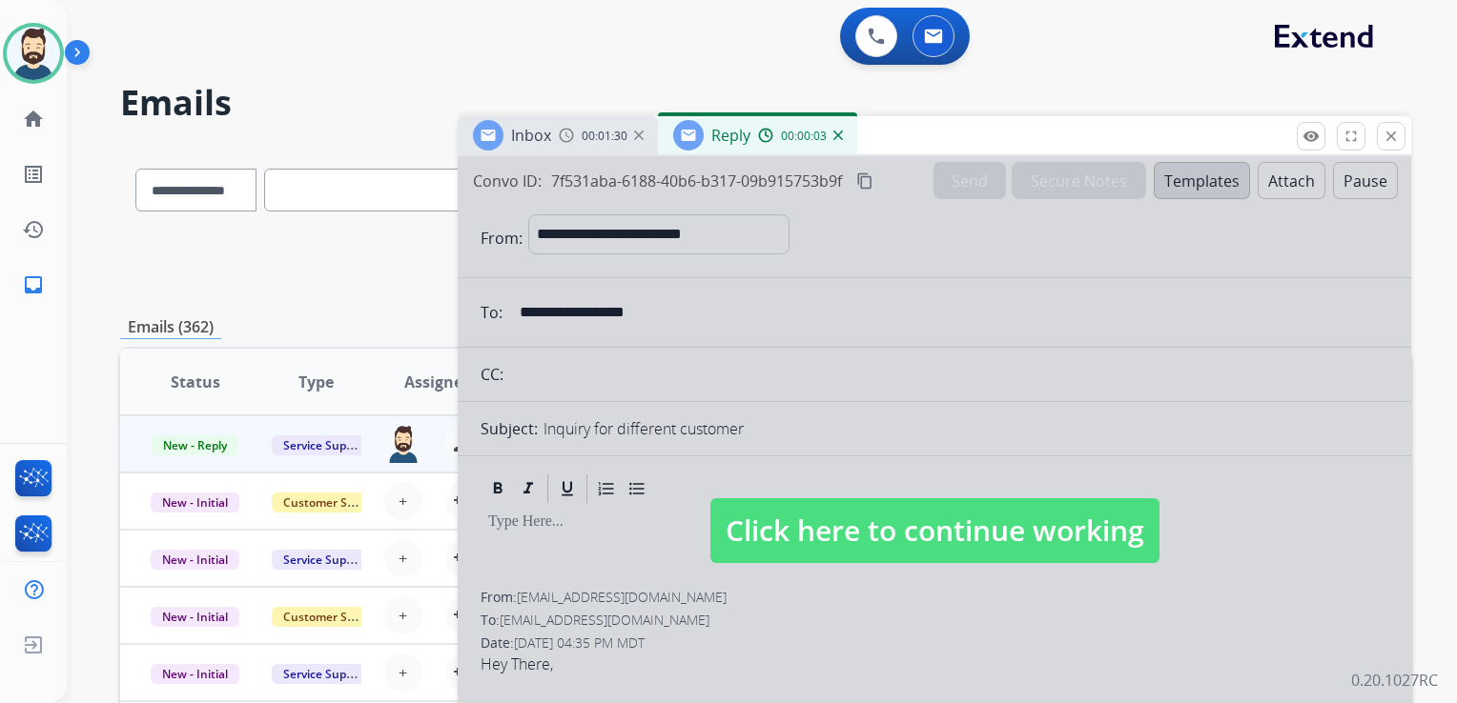
click at [846, 531] on span "Click here to continue working" at bounding box center [934, 531] width 449 height 65
select select
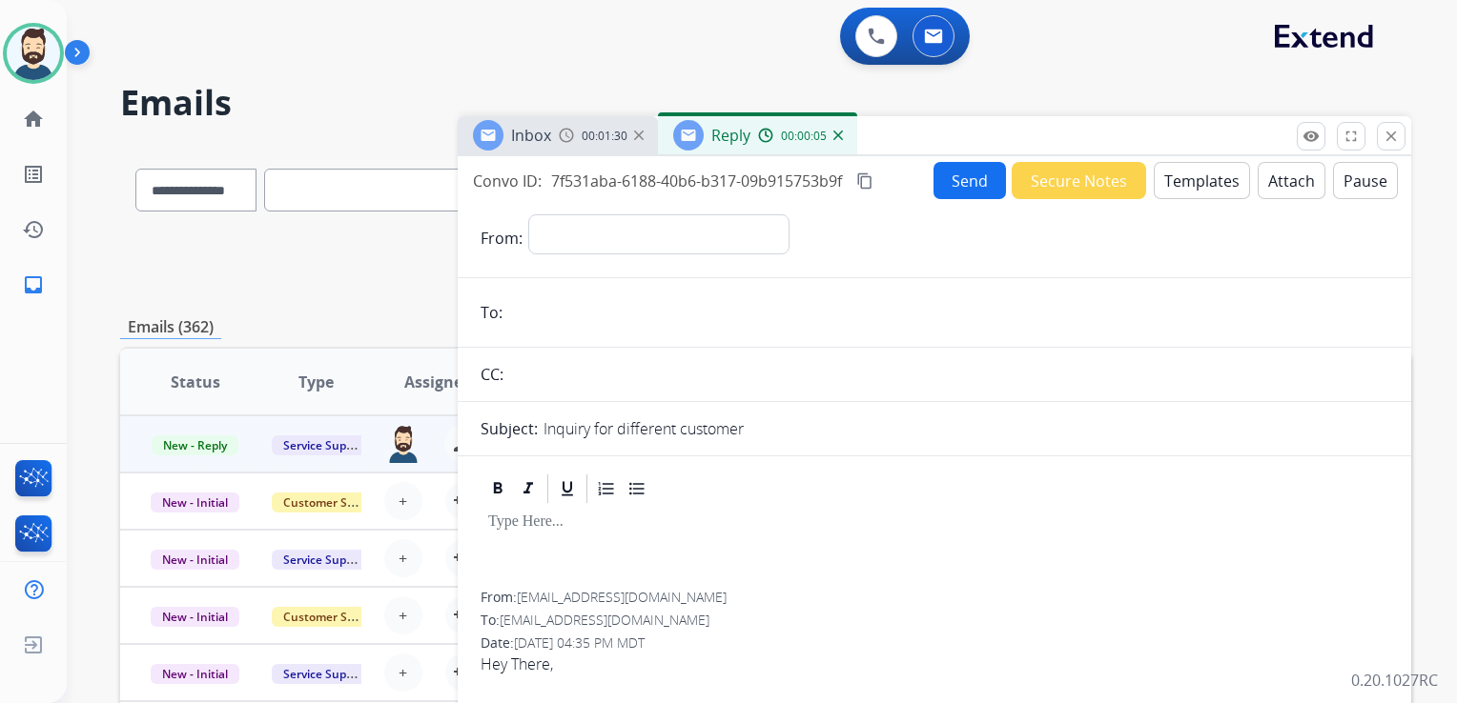
click at [837, 137] on img at bounding box center [838, 136] width 10 height 10
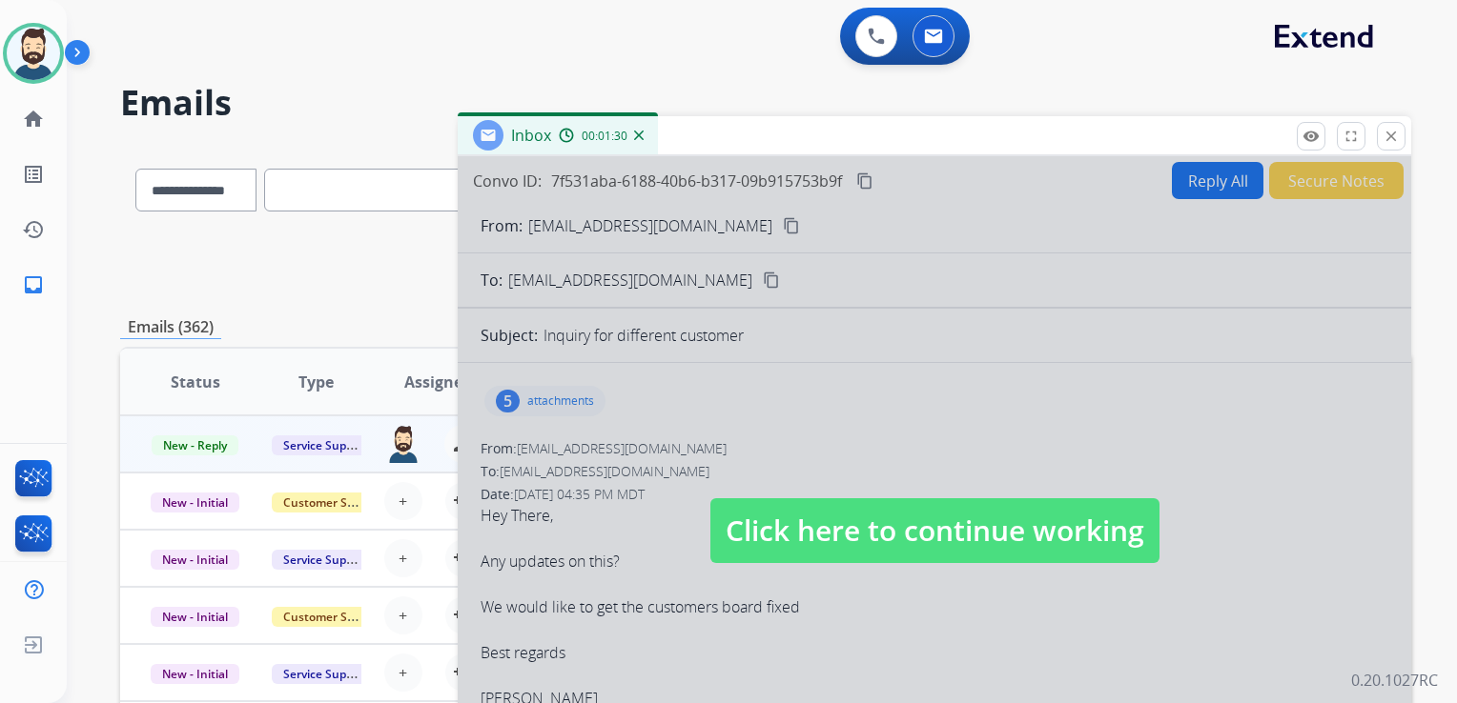
scroll to position [95, 0]
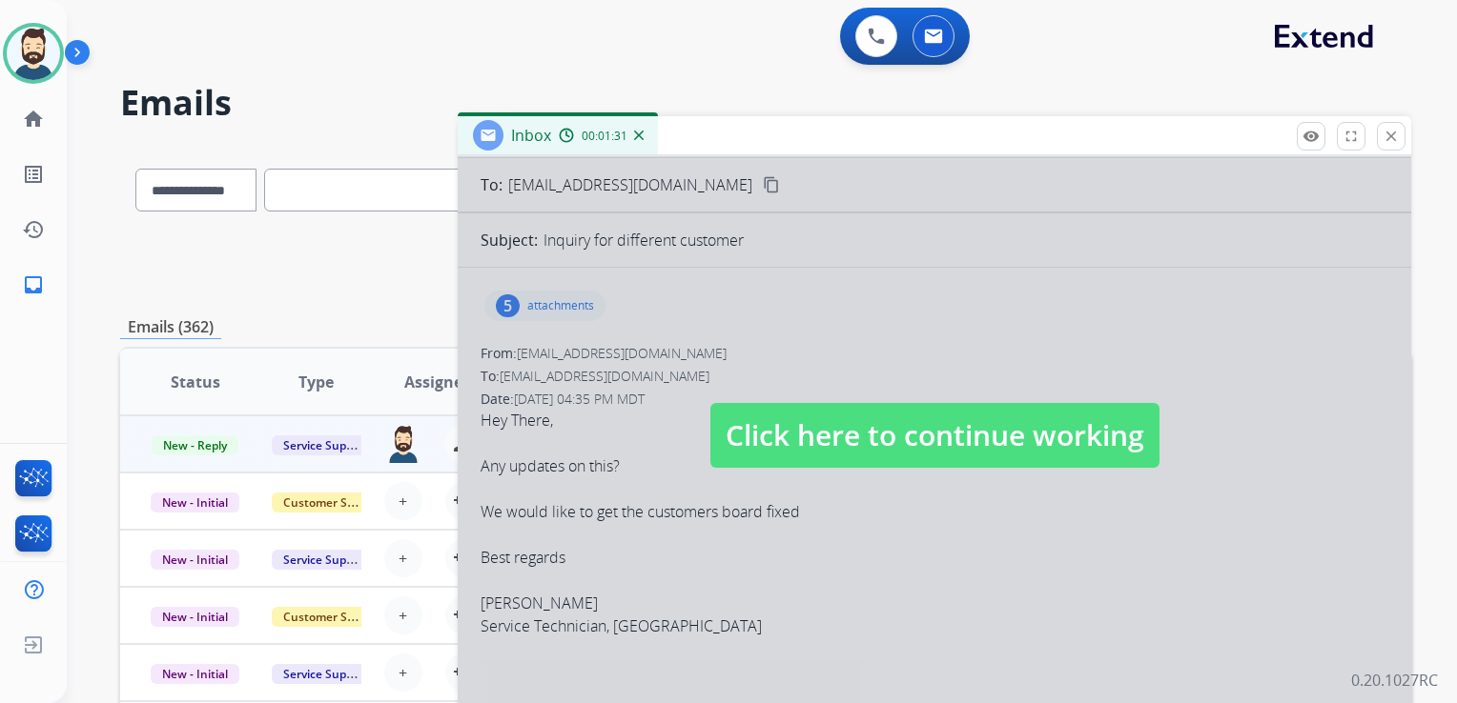
click at [831, 443] on span "Click here to continue working" at bounding box center [934, 435] width 449 height 65
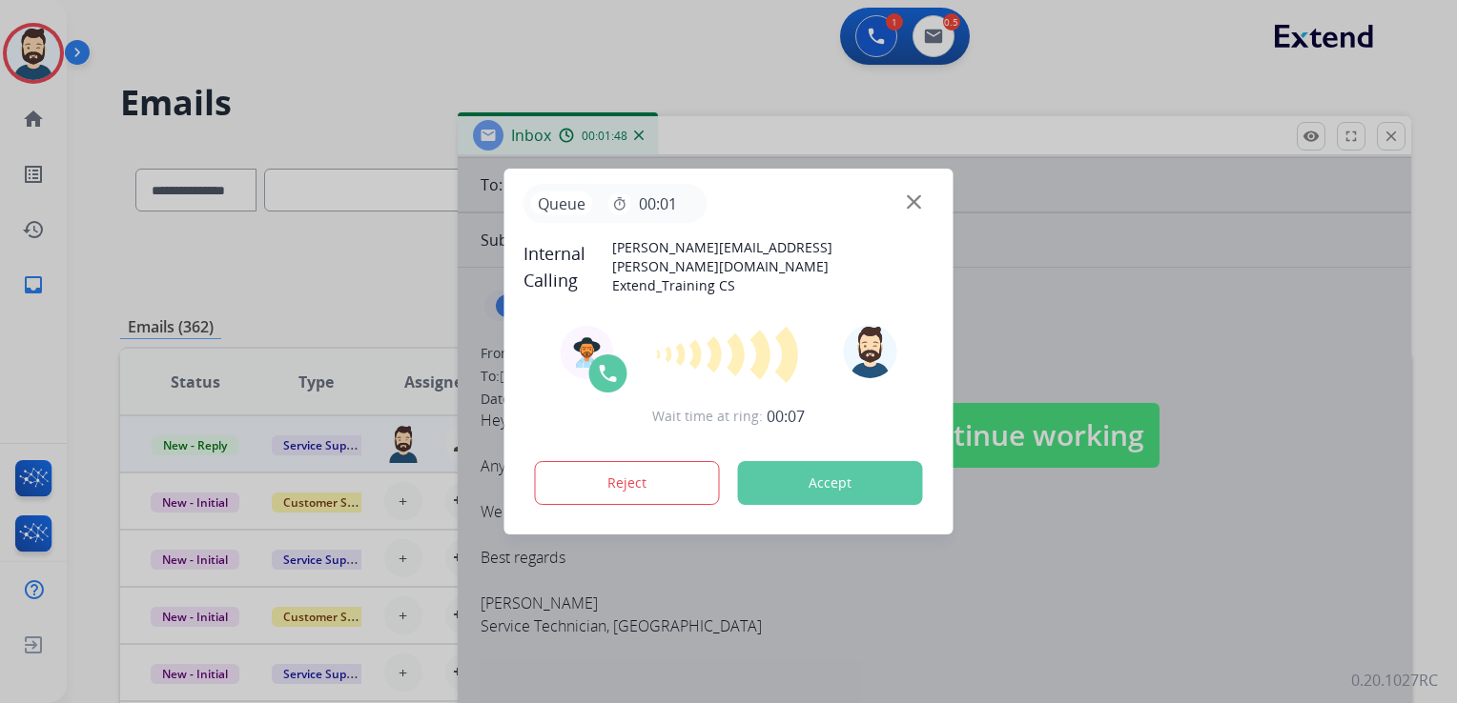
click at [813, 465] on button "Accept" at bounding box center [830, 483] width 185 height 44
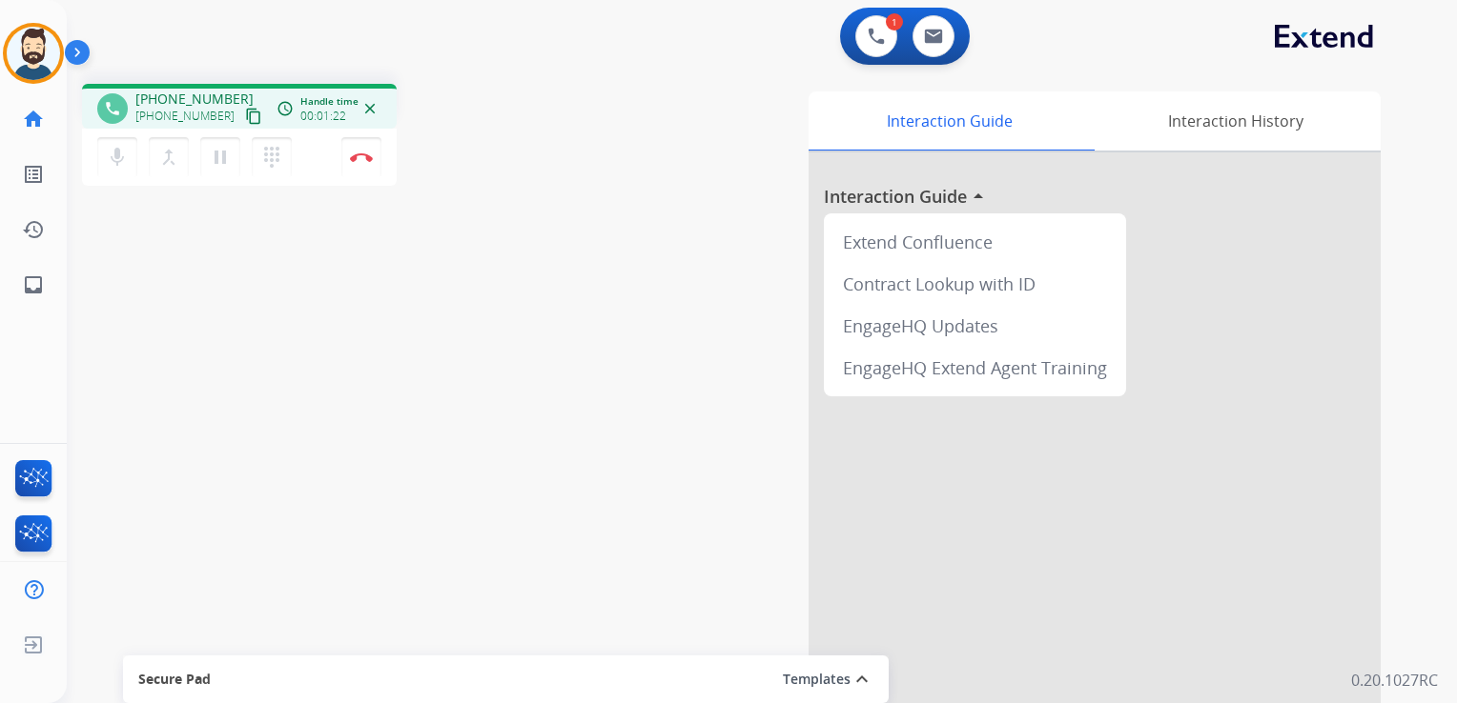
click at [514, 418] on div "phone +18772487707 +18772487707 content_copy access_time Call metrics Queue 00:…" at bounding box center [739, 466] width 1344 height 795
click at [46, 288] on link "inbox Emails" at bounding box center [33, 284] width 53 height 53
select select "**********"
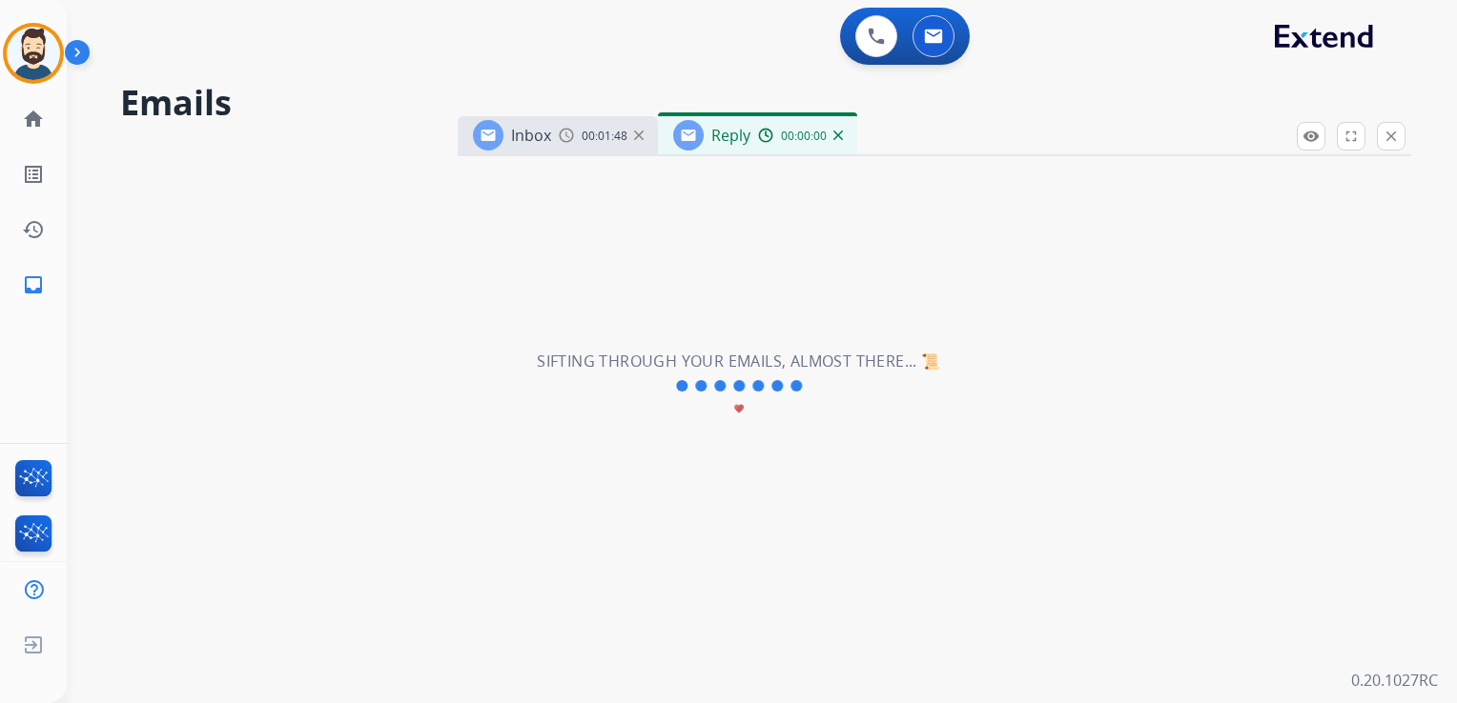
select select "**********"
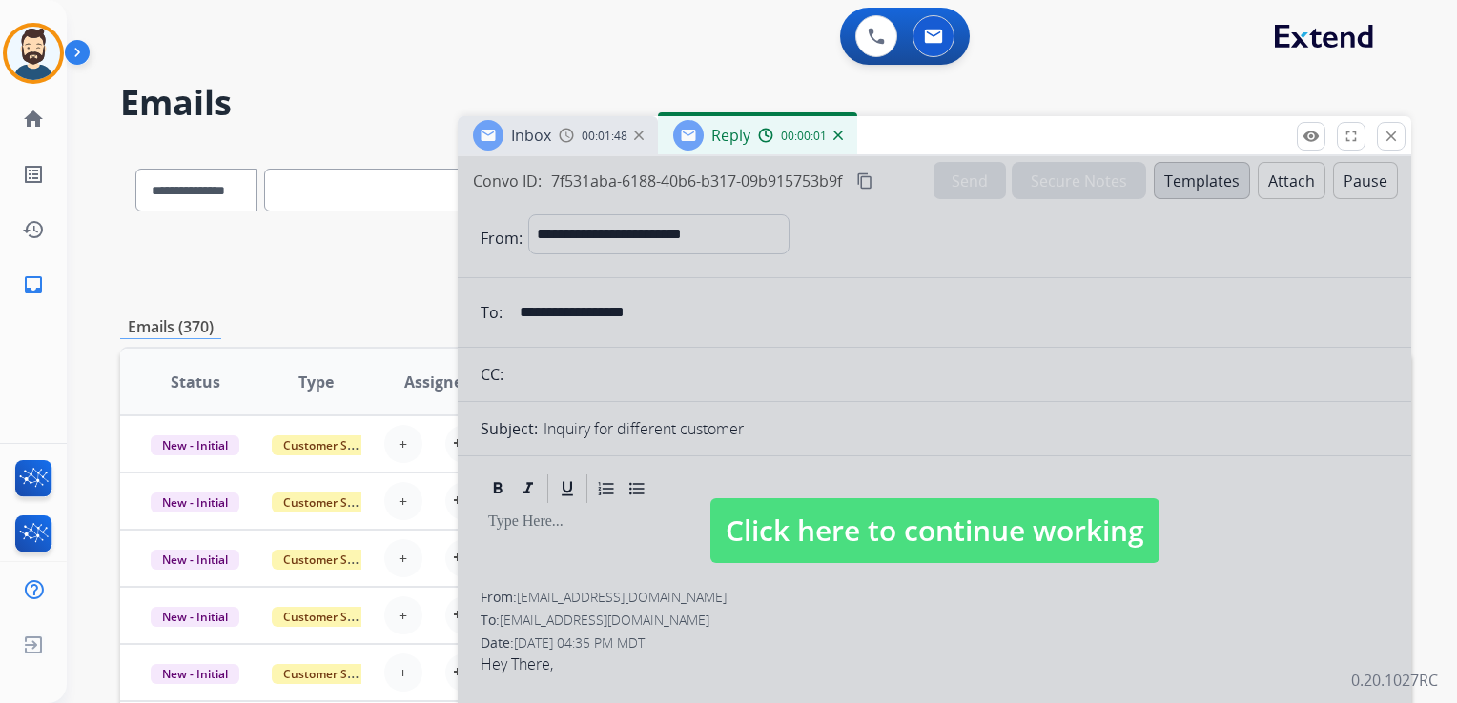
drag, startPoint x: 911, startPoint y: 514, endPoint x: 901, endPoint y: 513, distance: 10.5
click at [909, 513] on span "Click here to continue working" at bounding box center [934, 531] width 449 height 65
select select
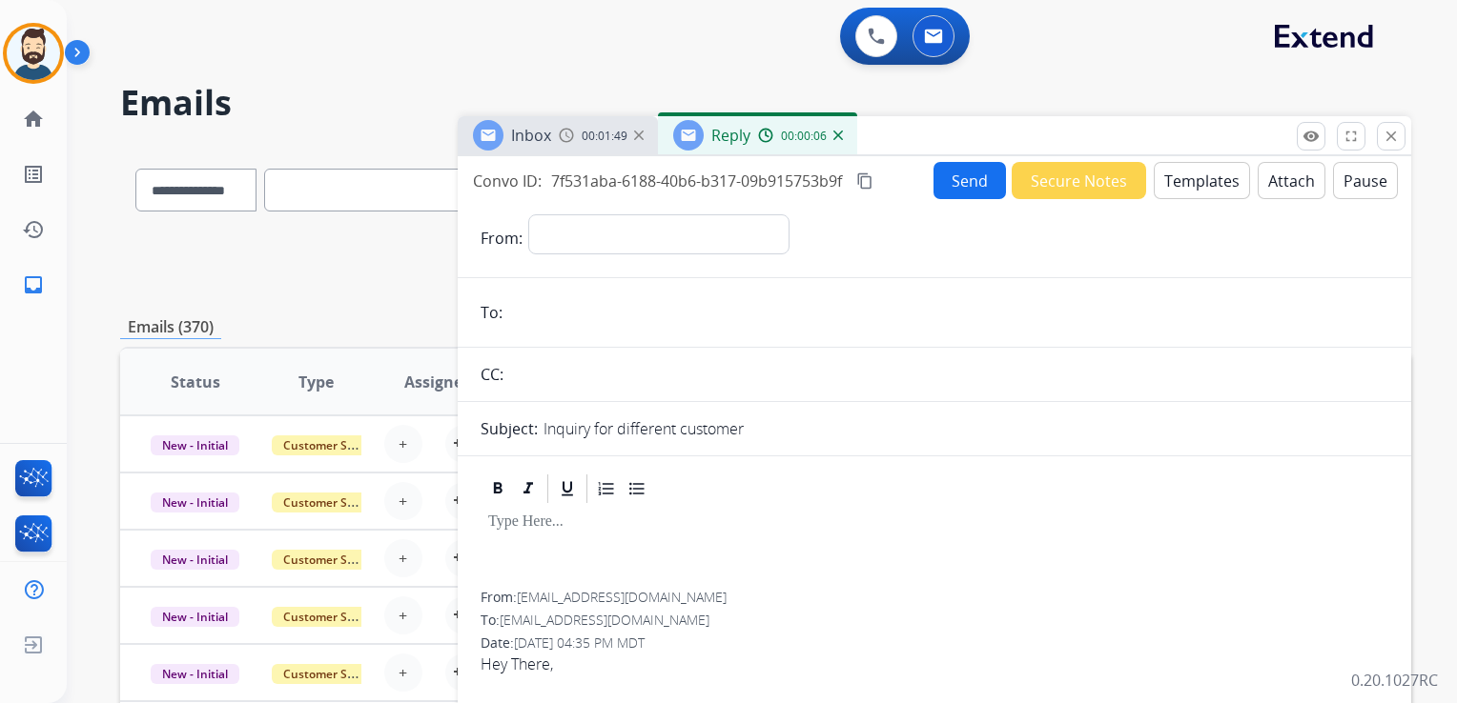
click at [829, 135] on div "00:00:06" at bounding box center [800, 135] width 84 height 17
click at [835, 135] on img at bounding box center [838, 136] width 10 height 10
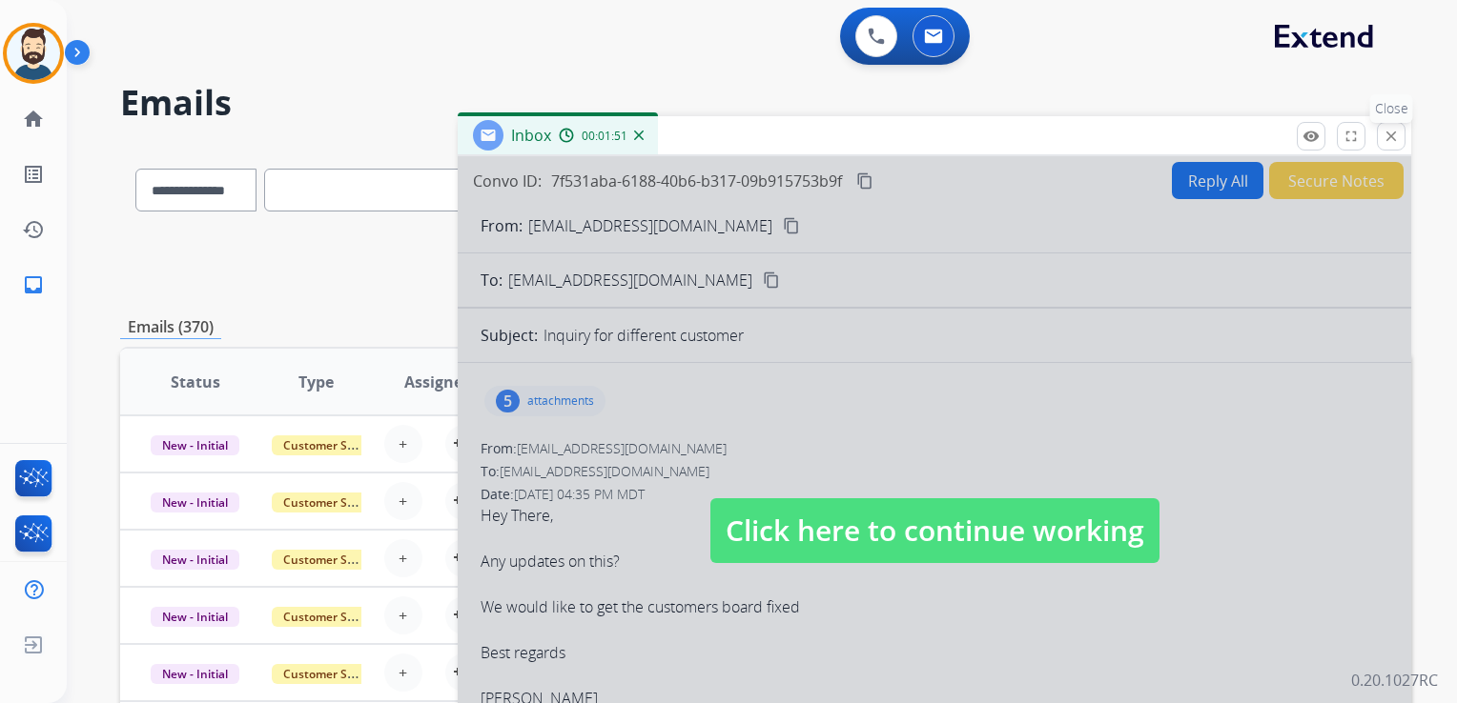
click at [1388, 128] on mat-icon "close" at bounding box center [1390, 136] width 17 height 17
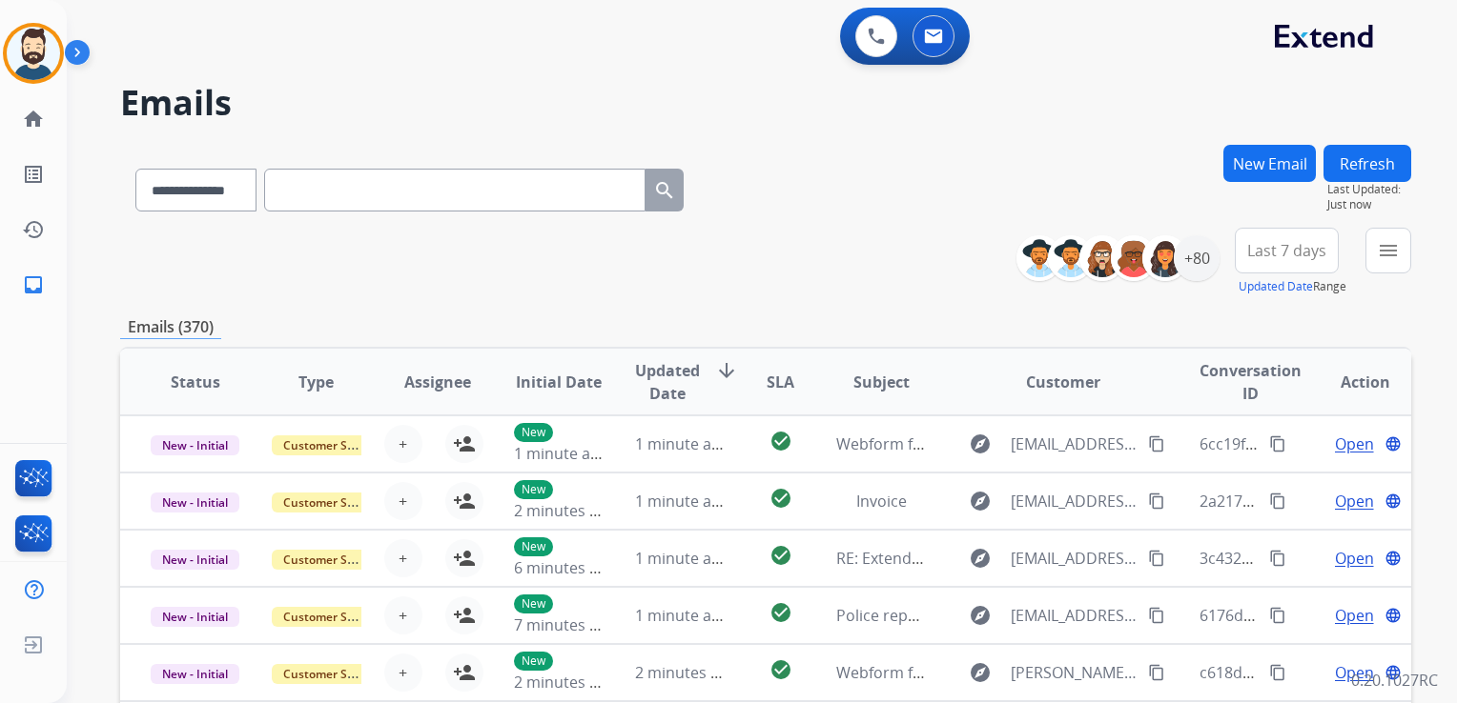
click at [346, 192] on input "text" at bounding box center [454, 190] width 381 height 43
paste input "**********"
type input "**********"
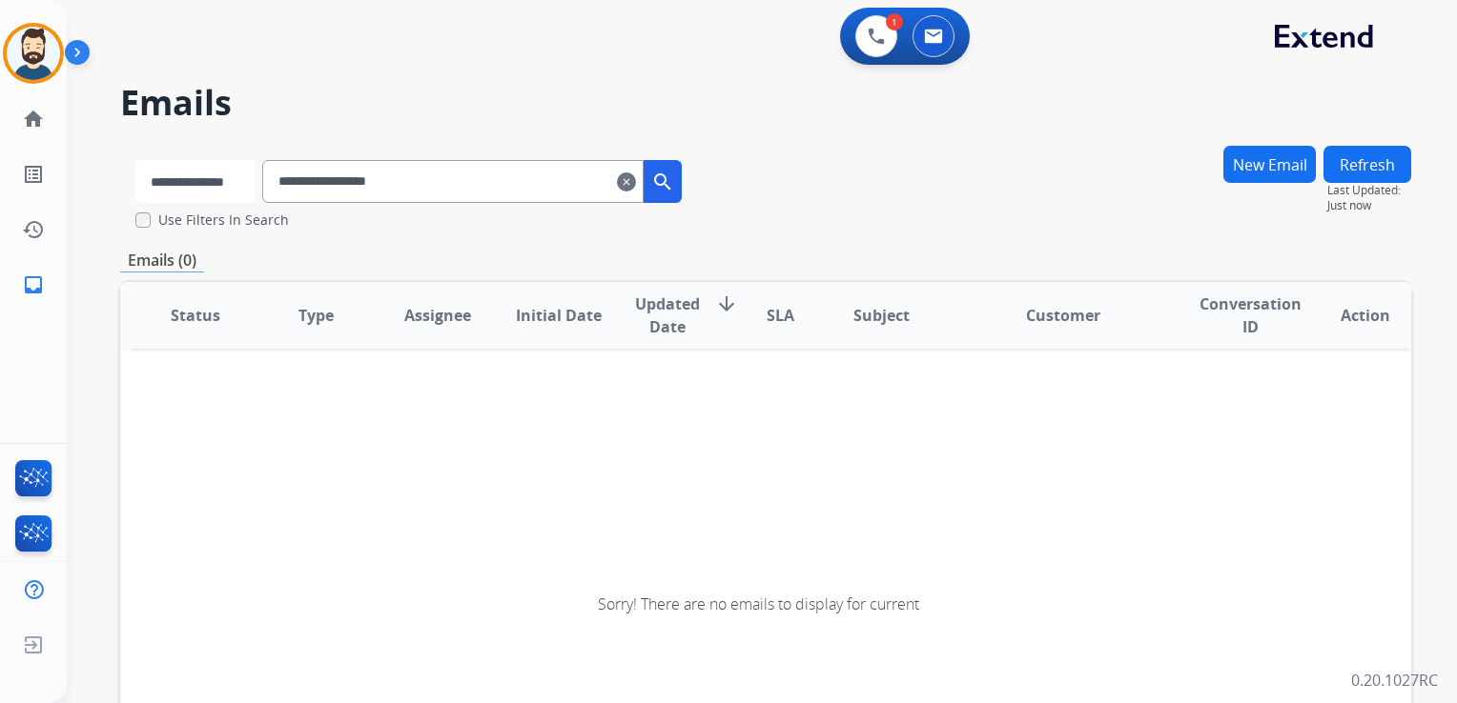
click at [217, 184] on select "**********" at bounding box center [194, 181] width 119 height 43
select select "**********"
click at [135, 160] on select "**********" at bounding box center [194, 181] width 119 height 43
click at [676, 192] on mat-icon "search" at bounding box center [664, 182] width 23 height 23
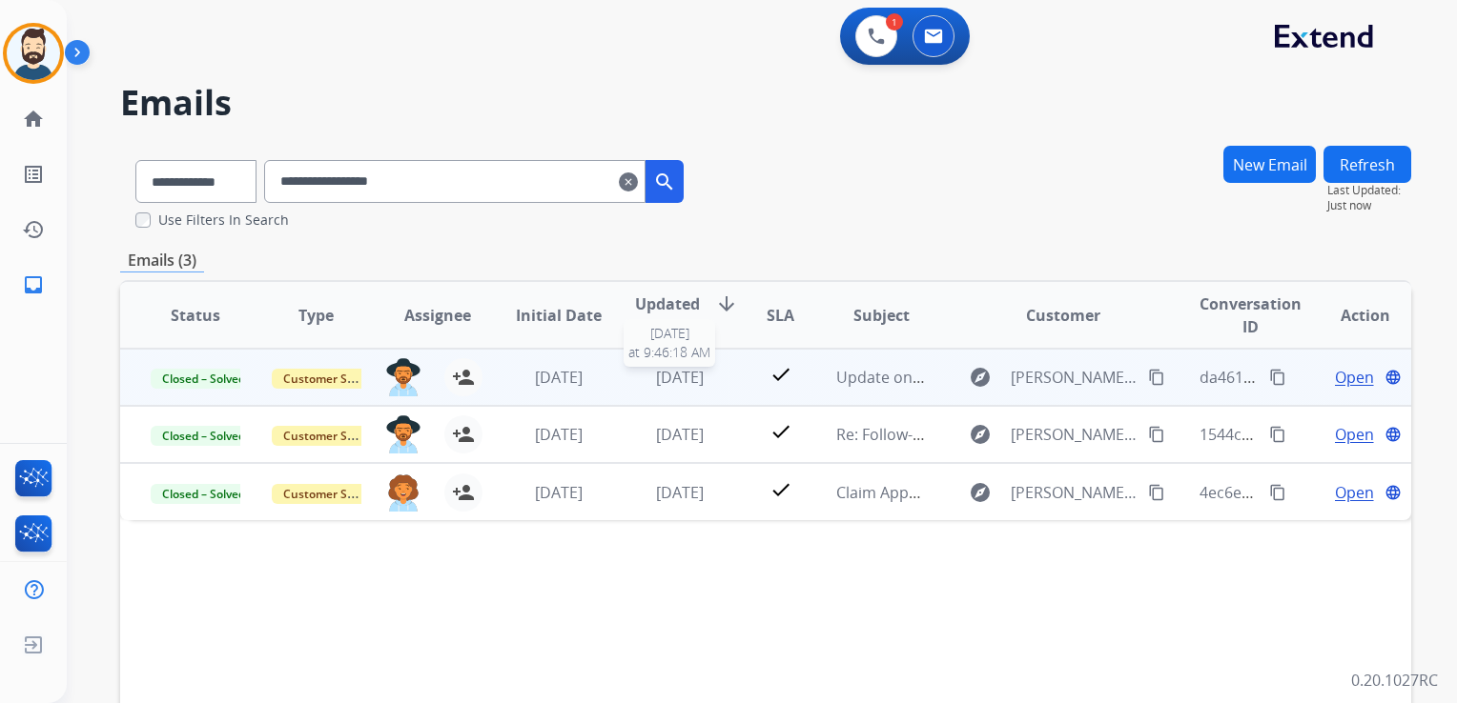
click at [684, 382] on span "[DATE]" at bounding box center [680, 377] width 48 height 21
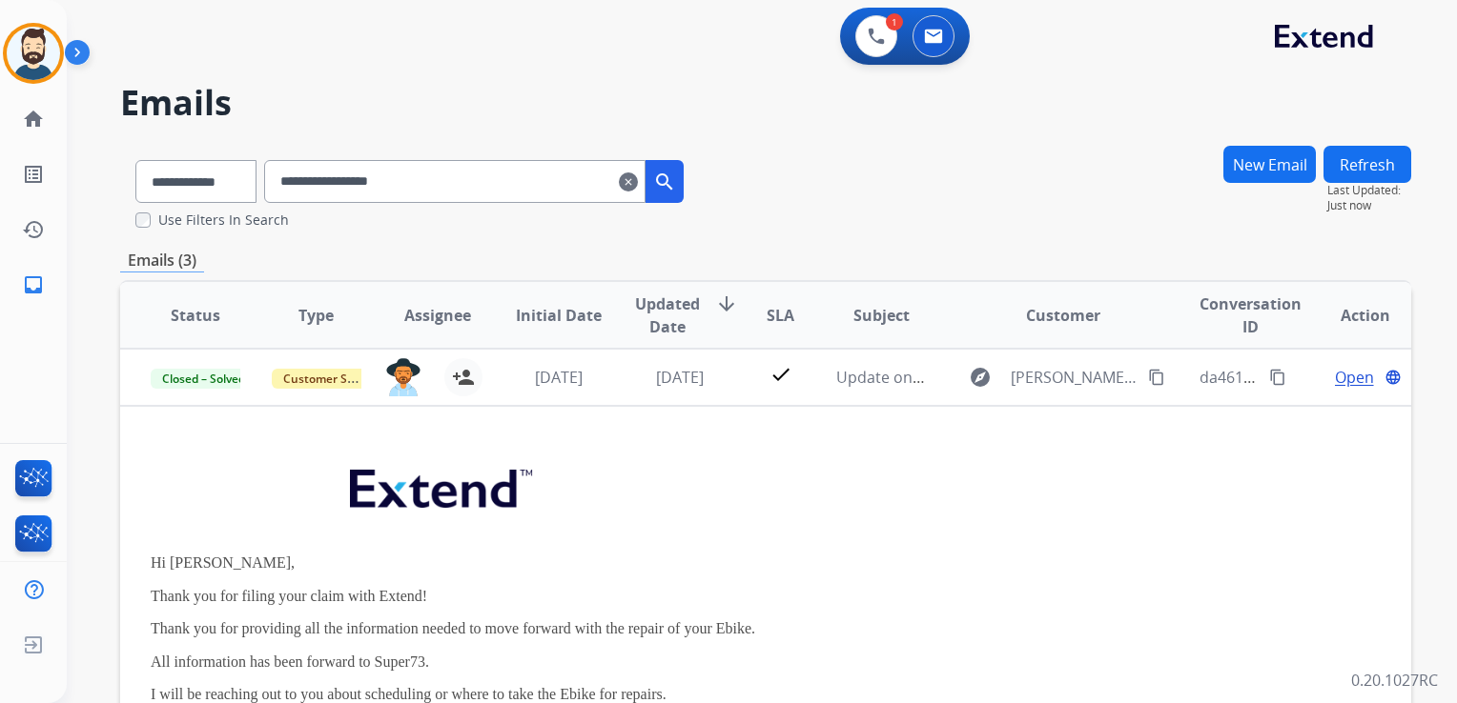
drag, startPoint x: 875, startPoint y: 395, endPoint x: 804, endPoint y: 452, distance: 91.6
click at [873, 395] on td "Update on Scheduling" at bounding box center [865, 377] width 121 height 57
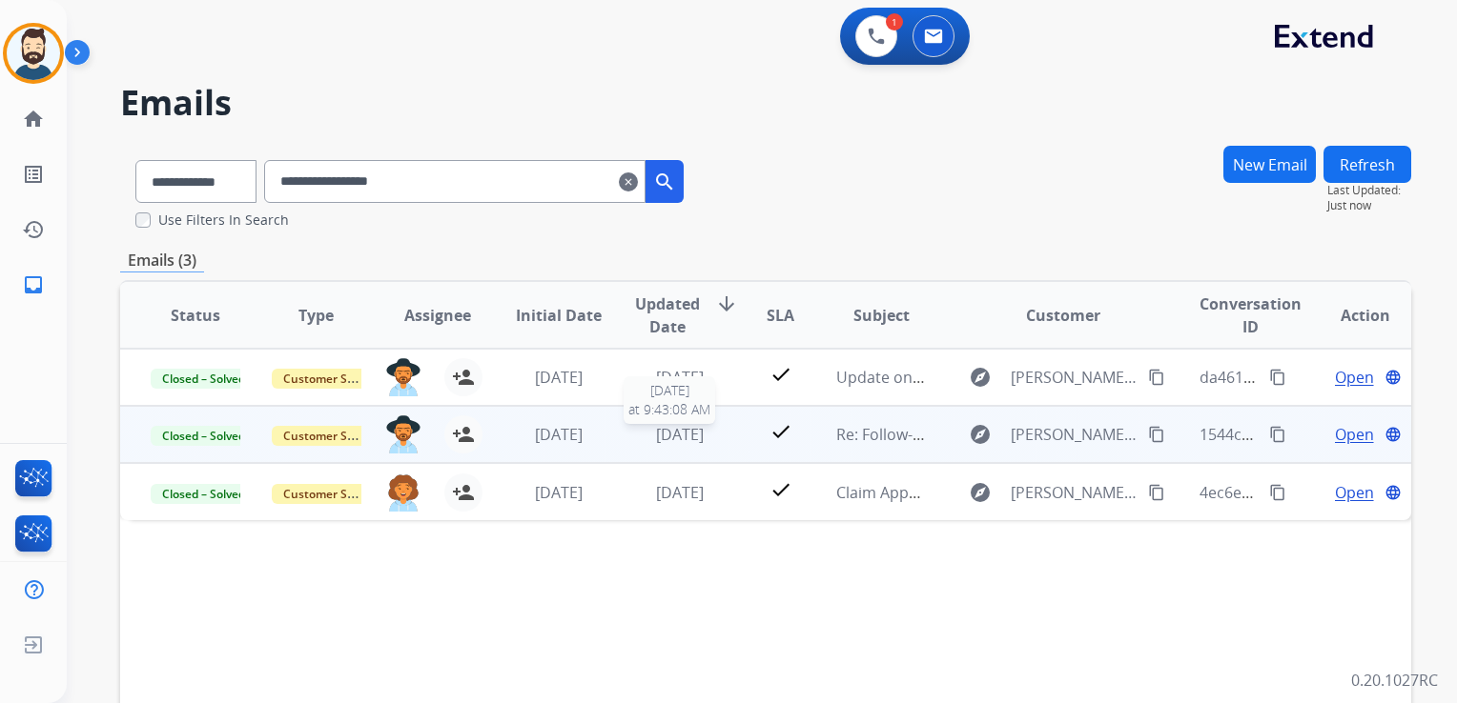
click at [688, 443] on span "[DATE]" at bounding box center [680, 434] width 48 height 21
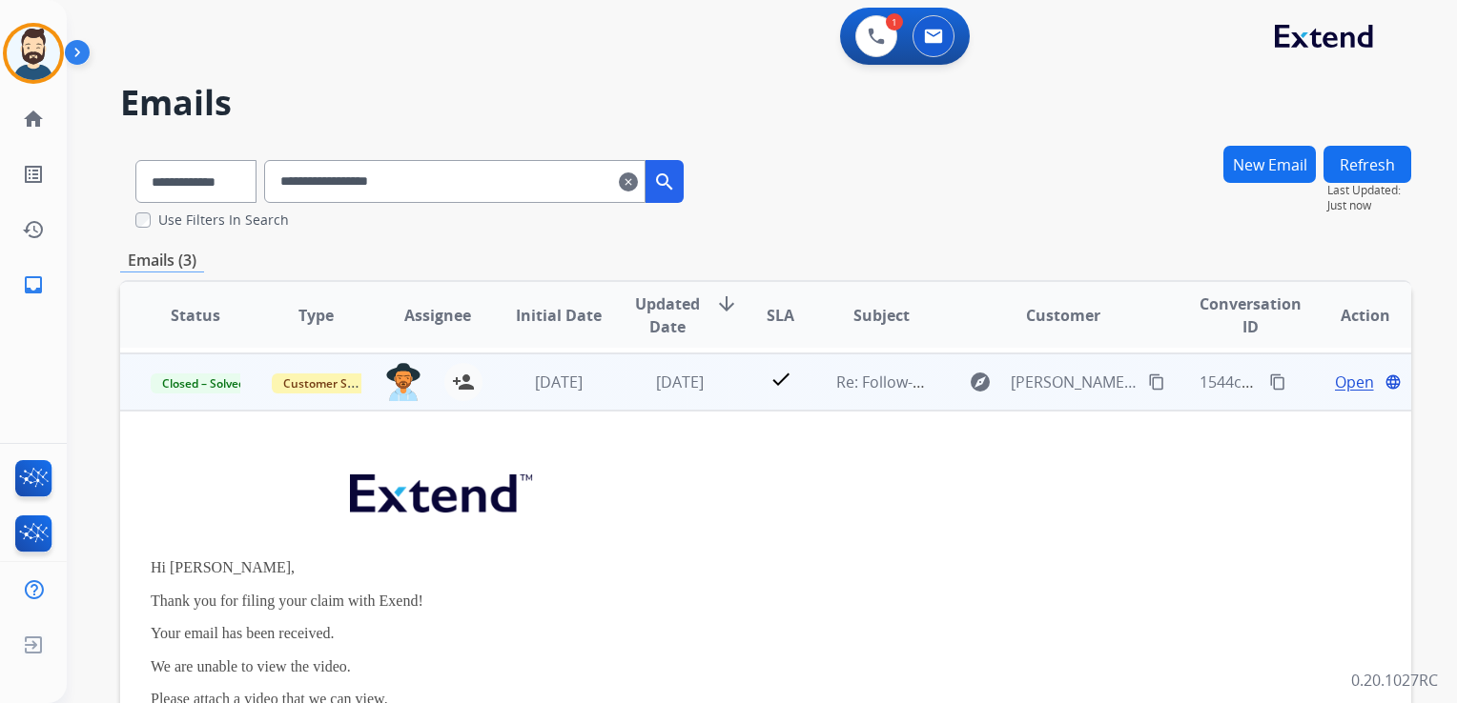
scroll to position [57, 0]
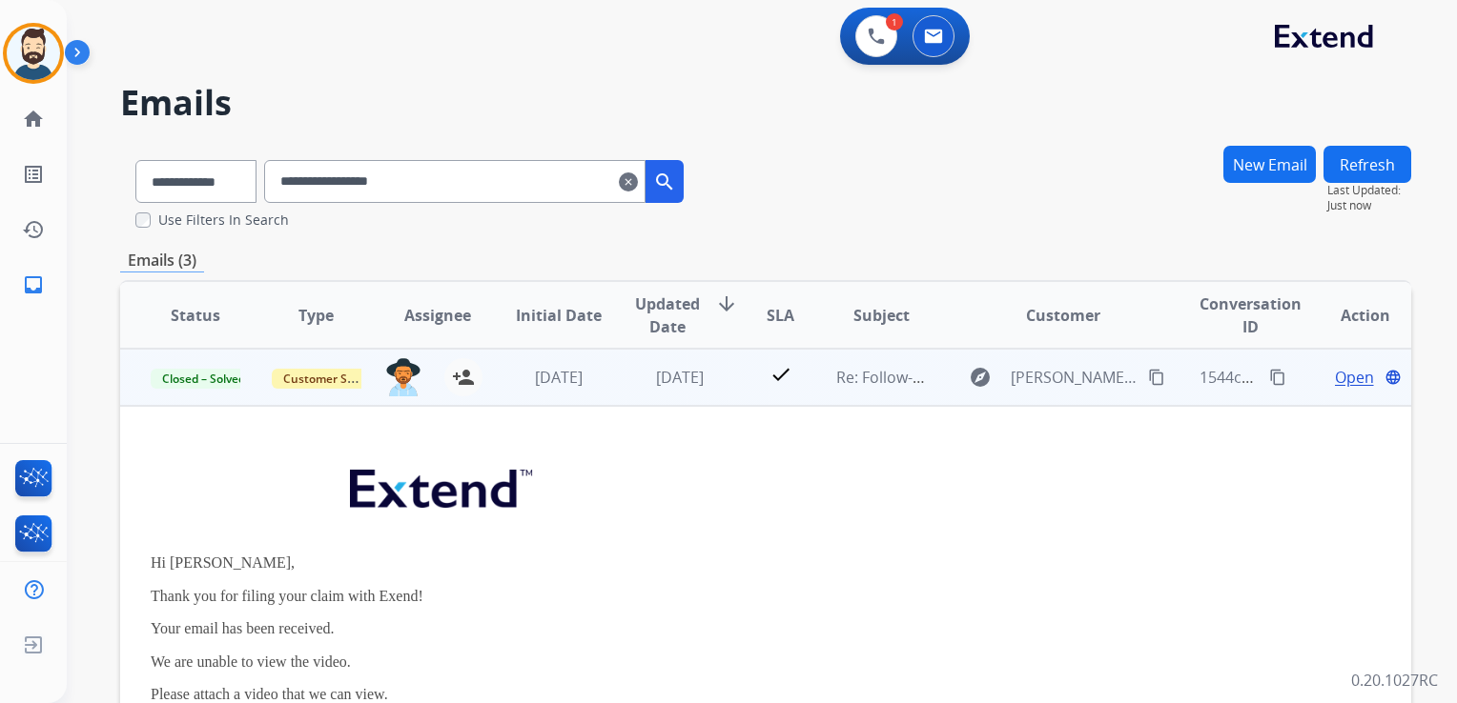
click at [1335, 377] on span "Open" at bounding box center [1354, 377] width 39 height 23
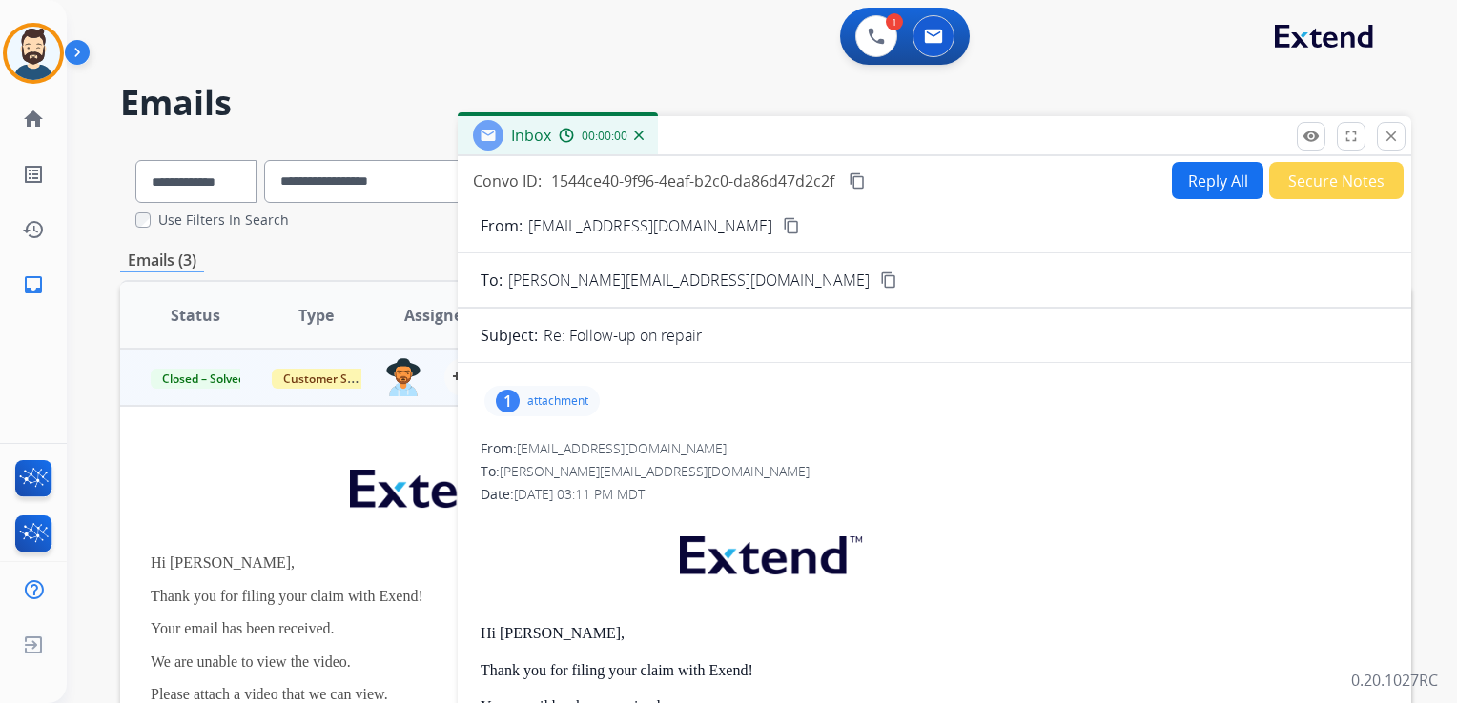
click at [1214, 173] on button "Reply All" at bounding box center [1218, 180] width 92 height 37
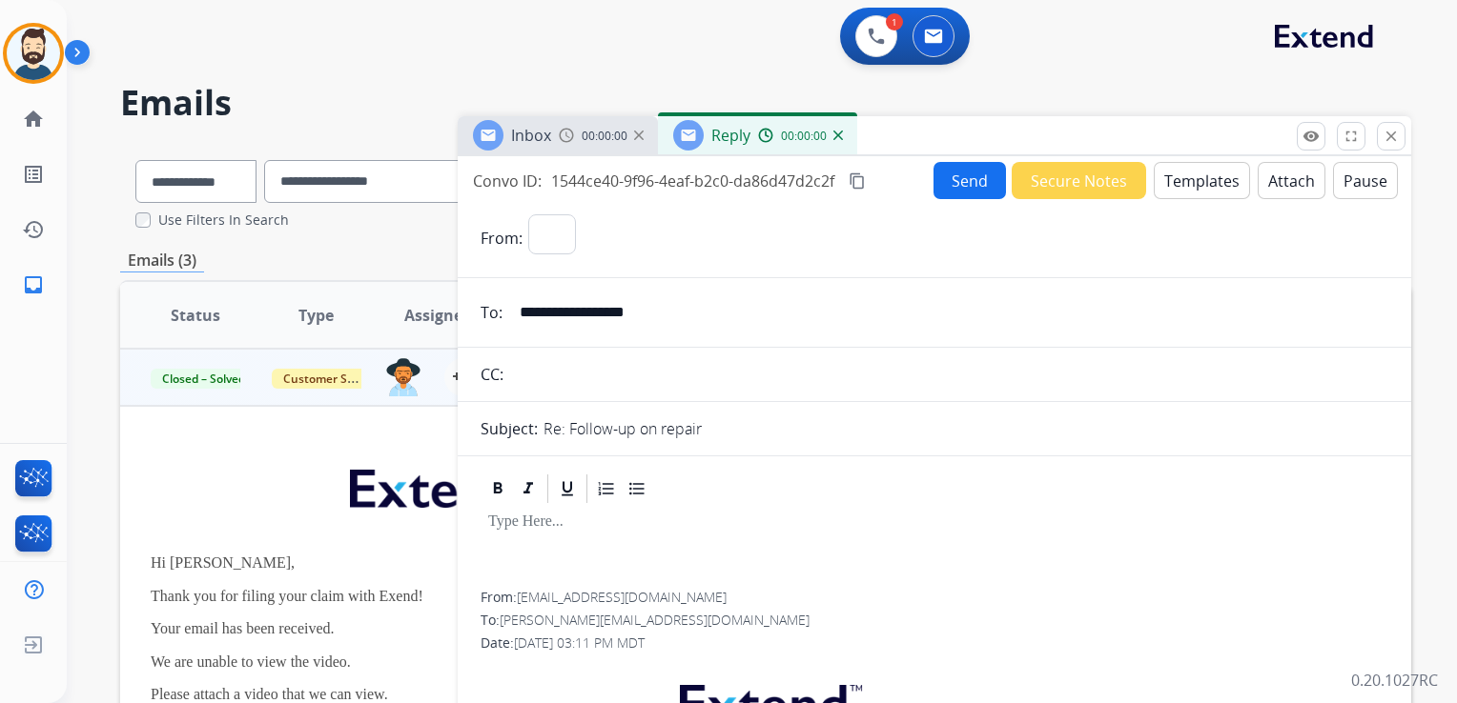
click at [1212, 173] on button "Templates" at bounding box center [1201, 180] width 96 height 37
select select "**********"
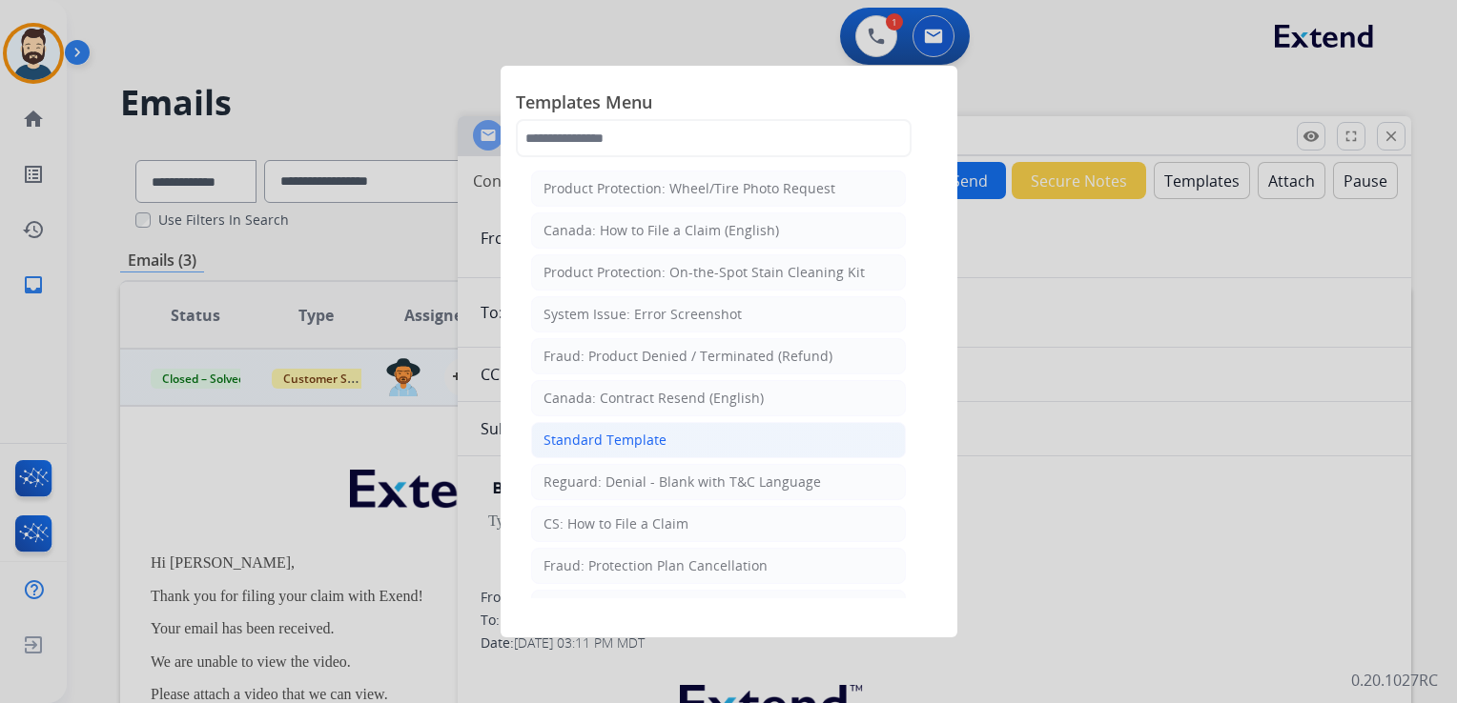
click at [621, 433] on div "Standard Template" at bounding box center [604, 440] width 123 height 19
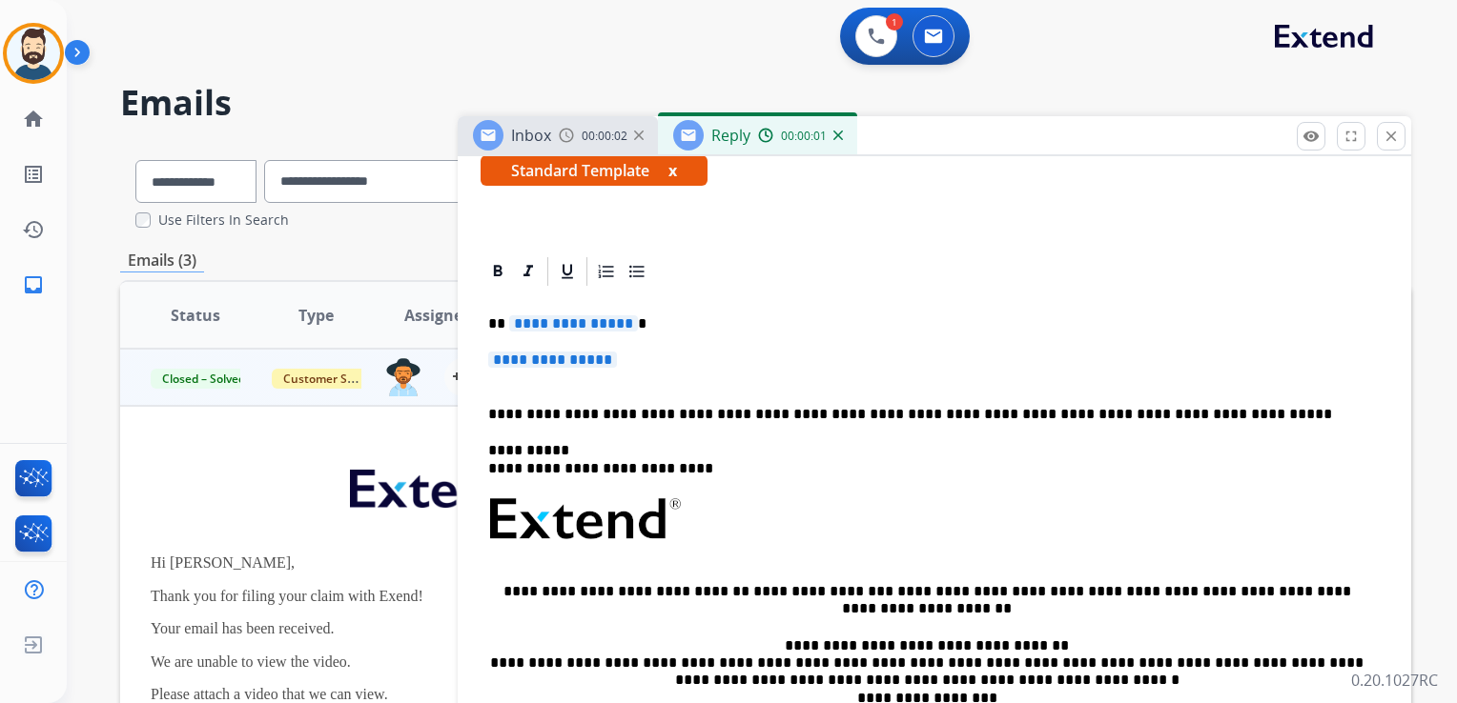
scroll to position [381, 0]
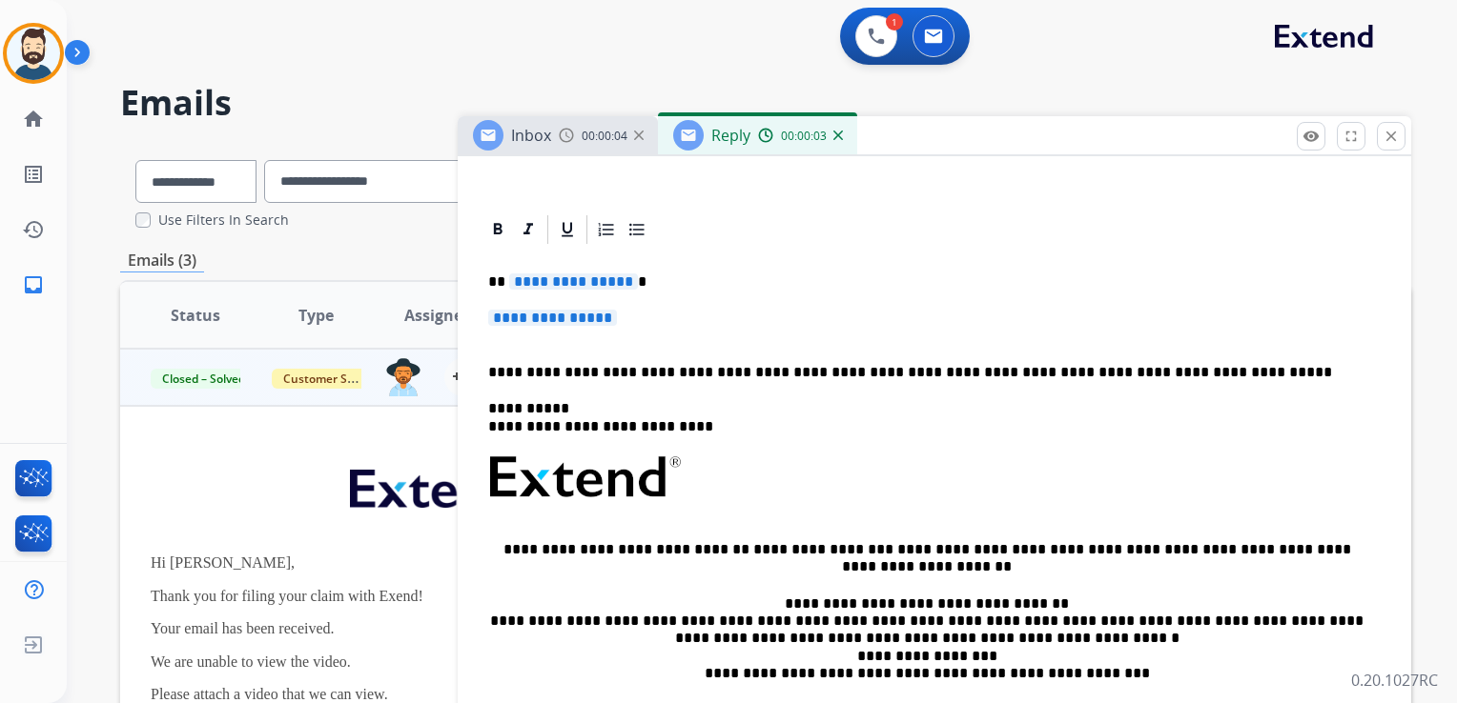
click at [637, 288] on p "**********" at bounding box center [926, 282] width 877 height 17
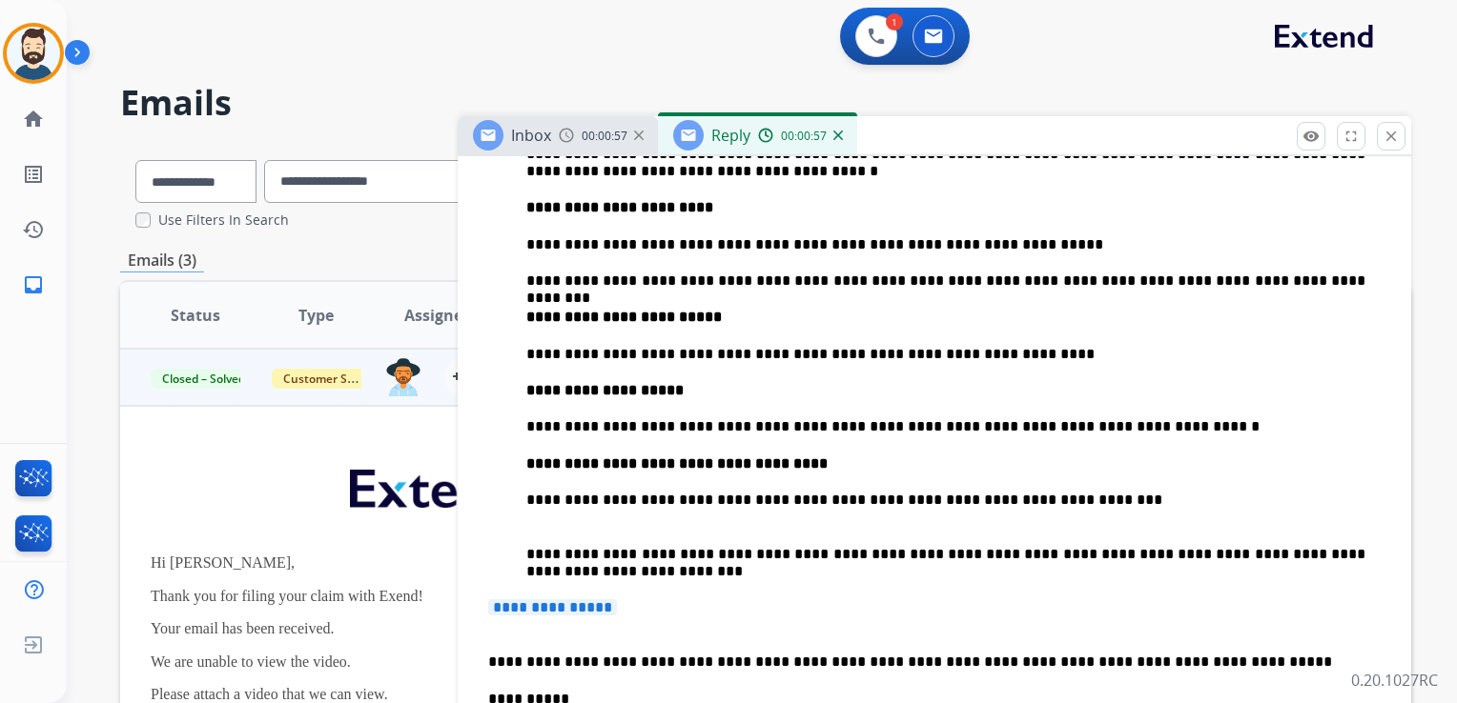
scroll to position [1049, 0]
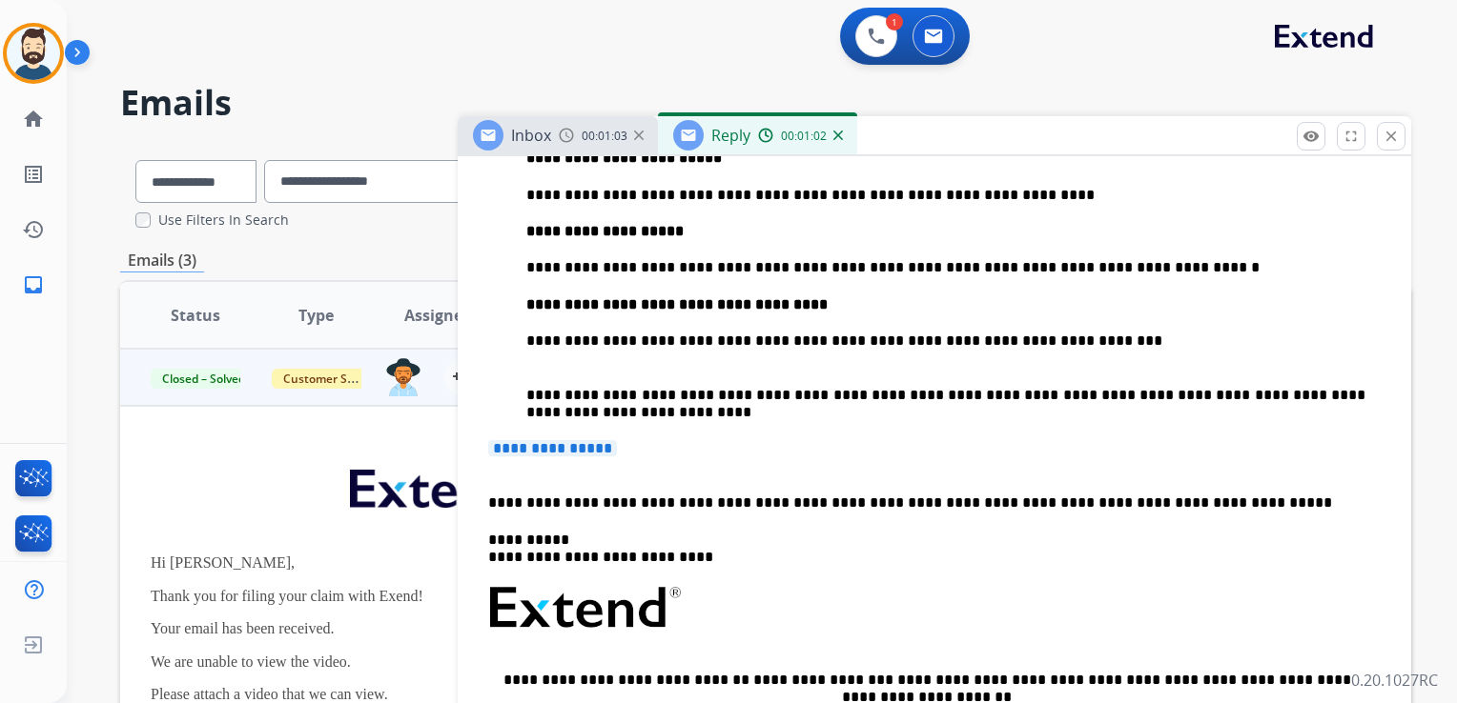
click at [637, 449] on p "**********" at bounding box center [934, 457] width 892 height 35
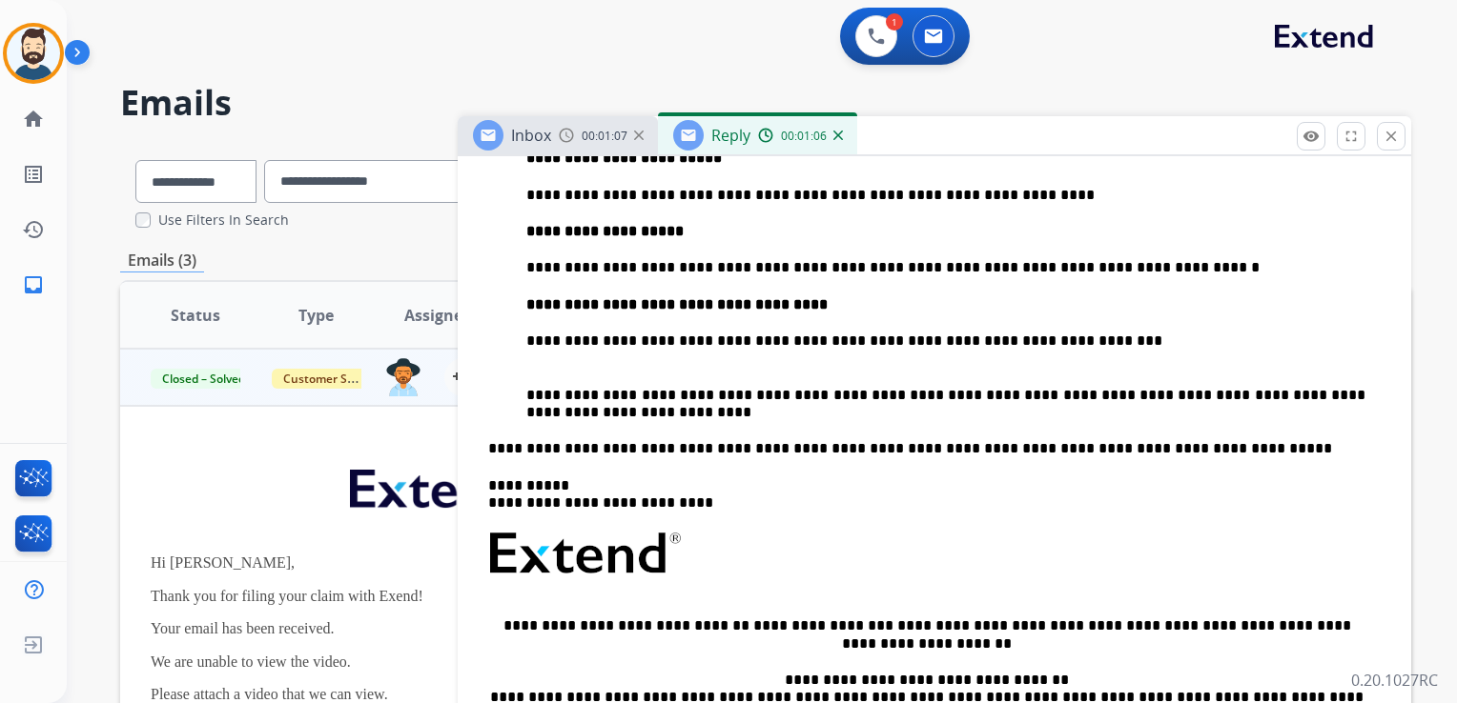
click at [487, 454] on div "**********" at bounding box center [933, 227] width 907 height 1295
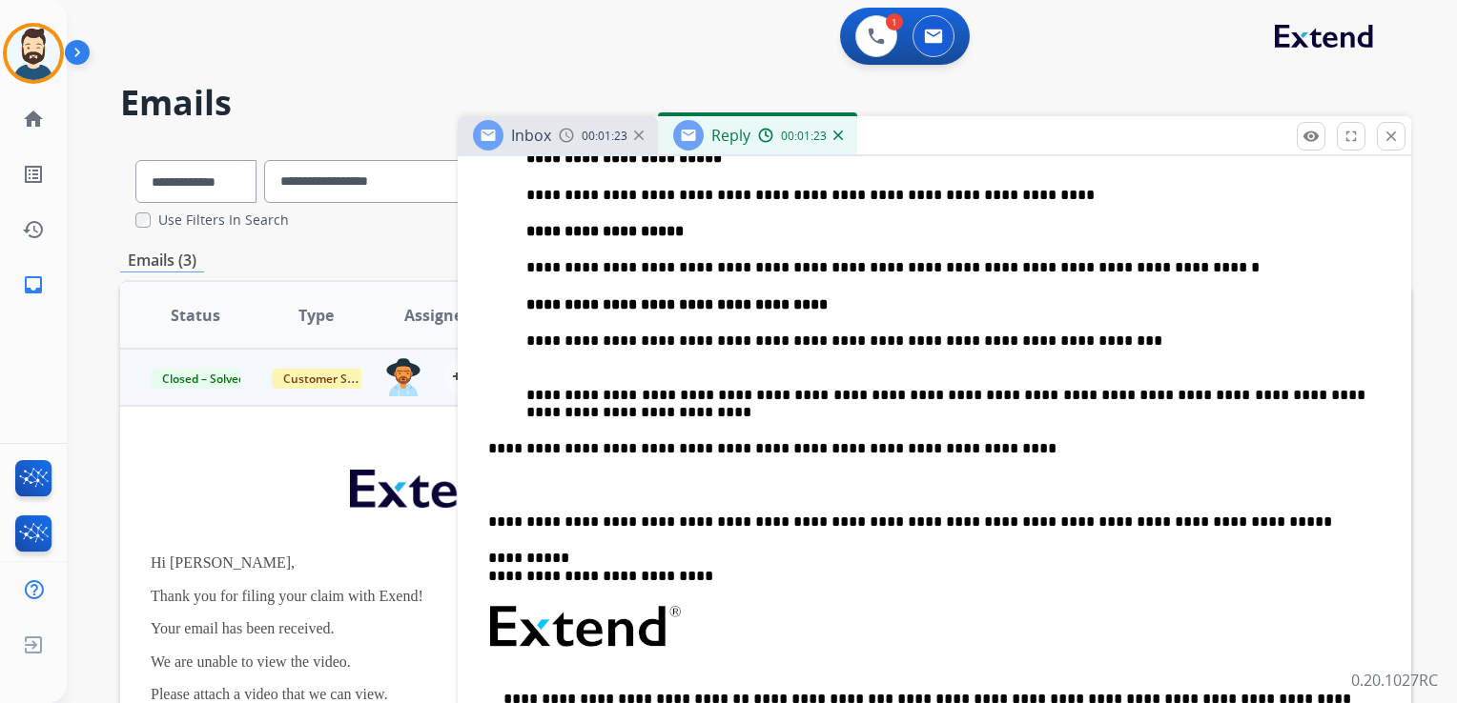
click at [560, 560] on p "**********" at bounding box center [926, 567] width 877 height 35
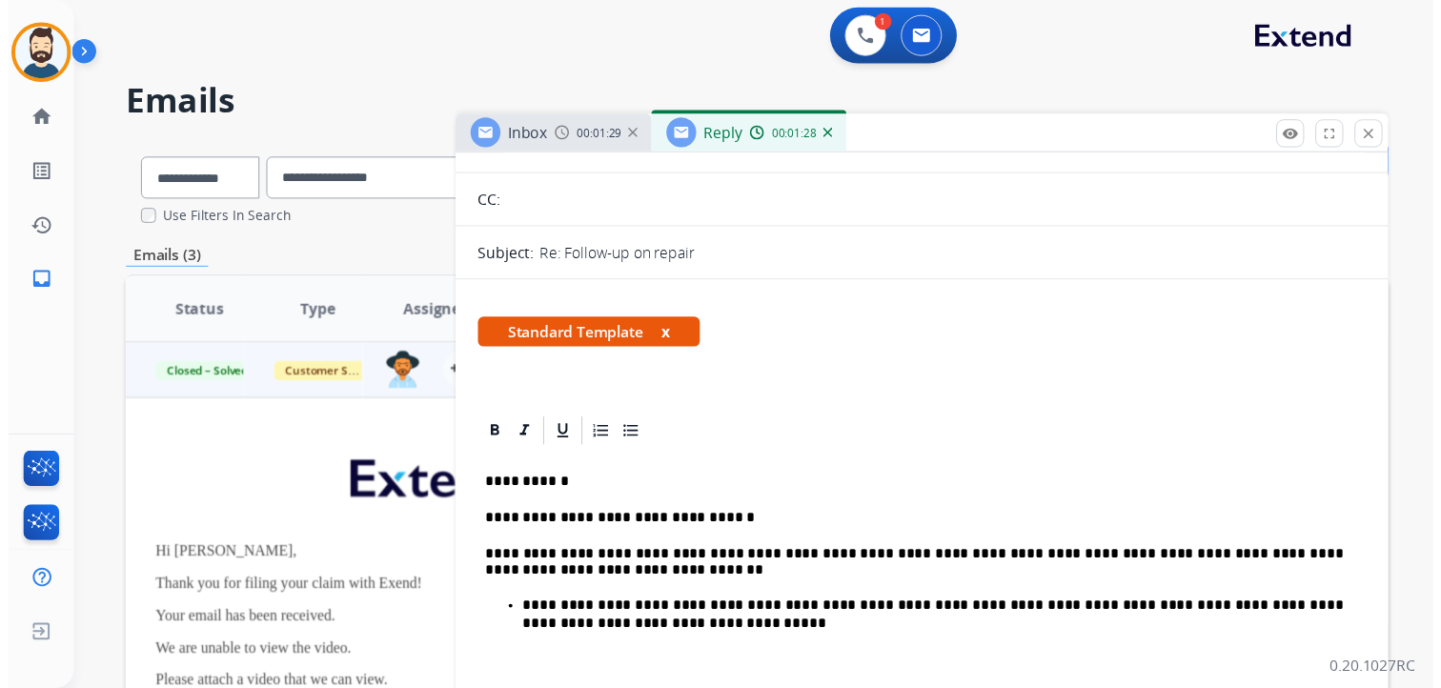
scroll to position [0, 0]
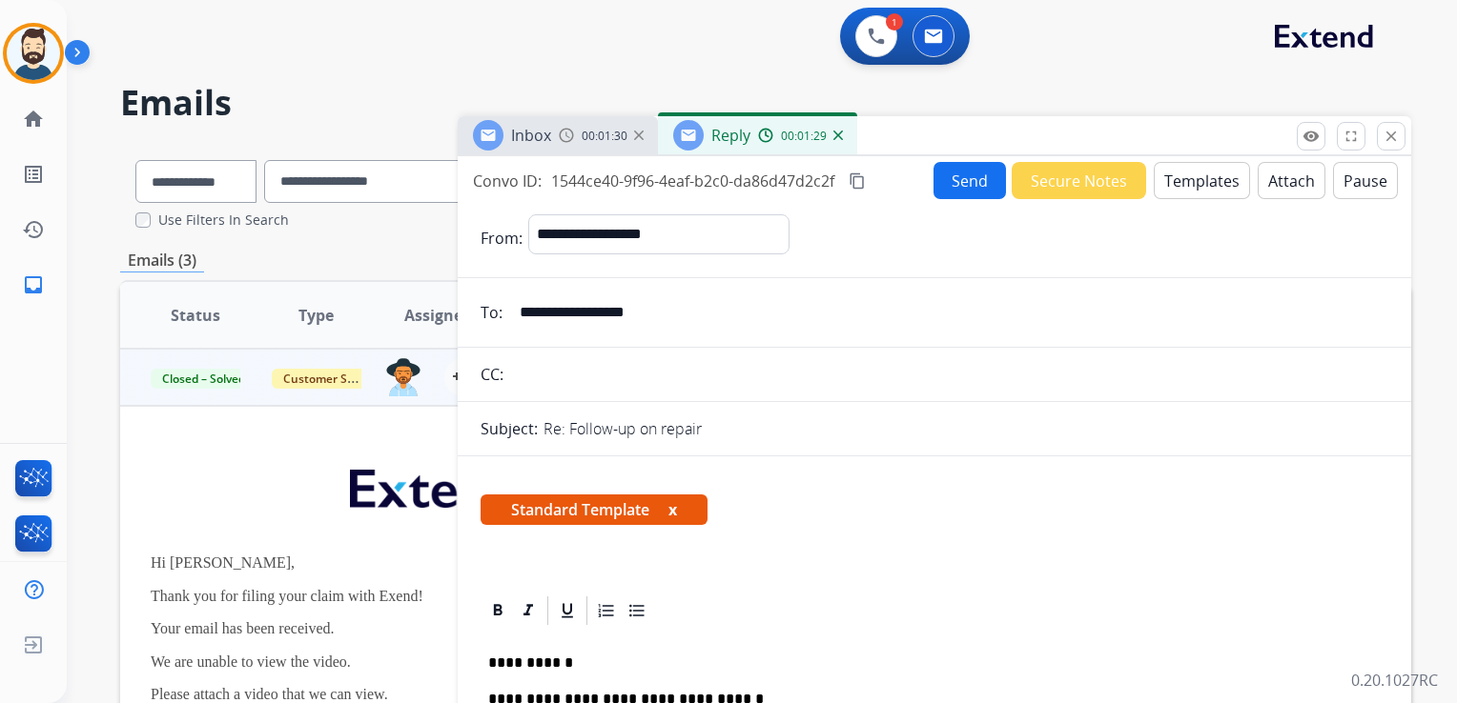
click at [938, 183] on button "Send" at bounding box center [969, 180] width 72 height 37
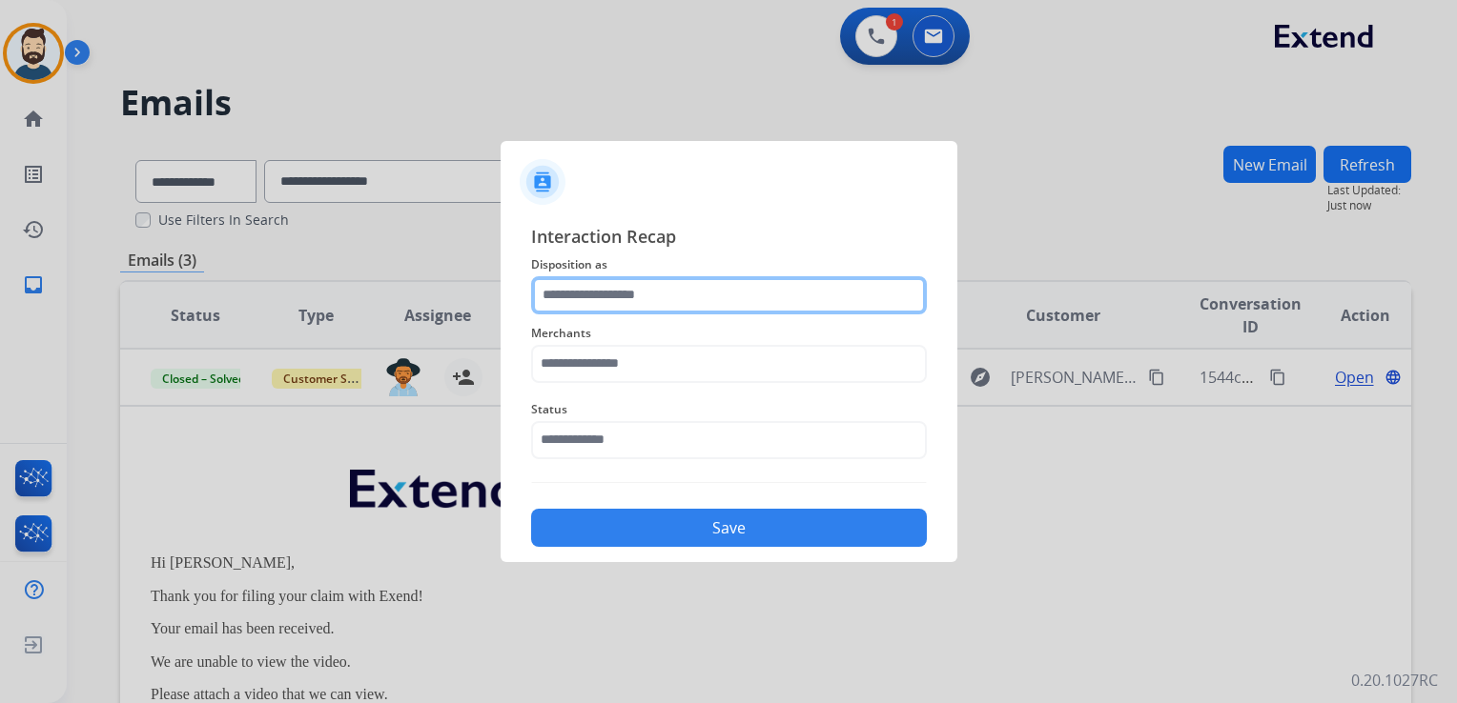
click at [563, 310] on input "text" at bounding box center [729, 295] width 396 height 38
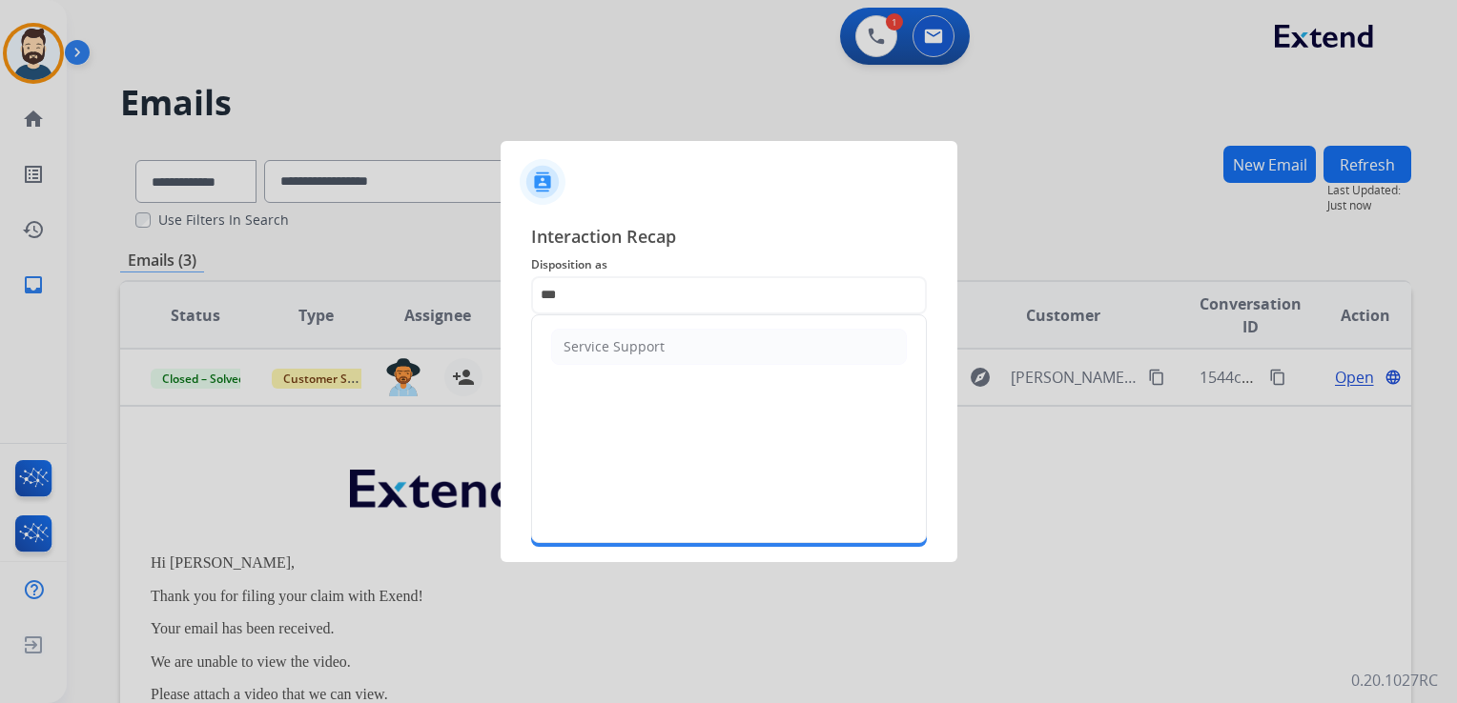
click at [604, 352] on div "Service Support" at bounding box center [613, 346] width 101 height 19
type input "**********"
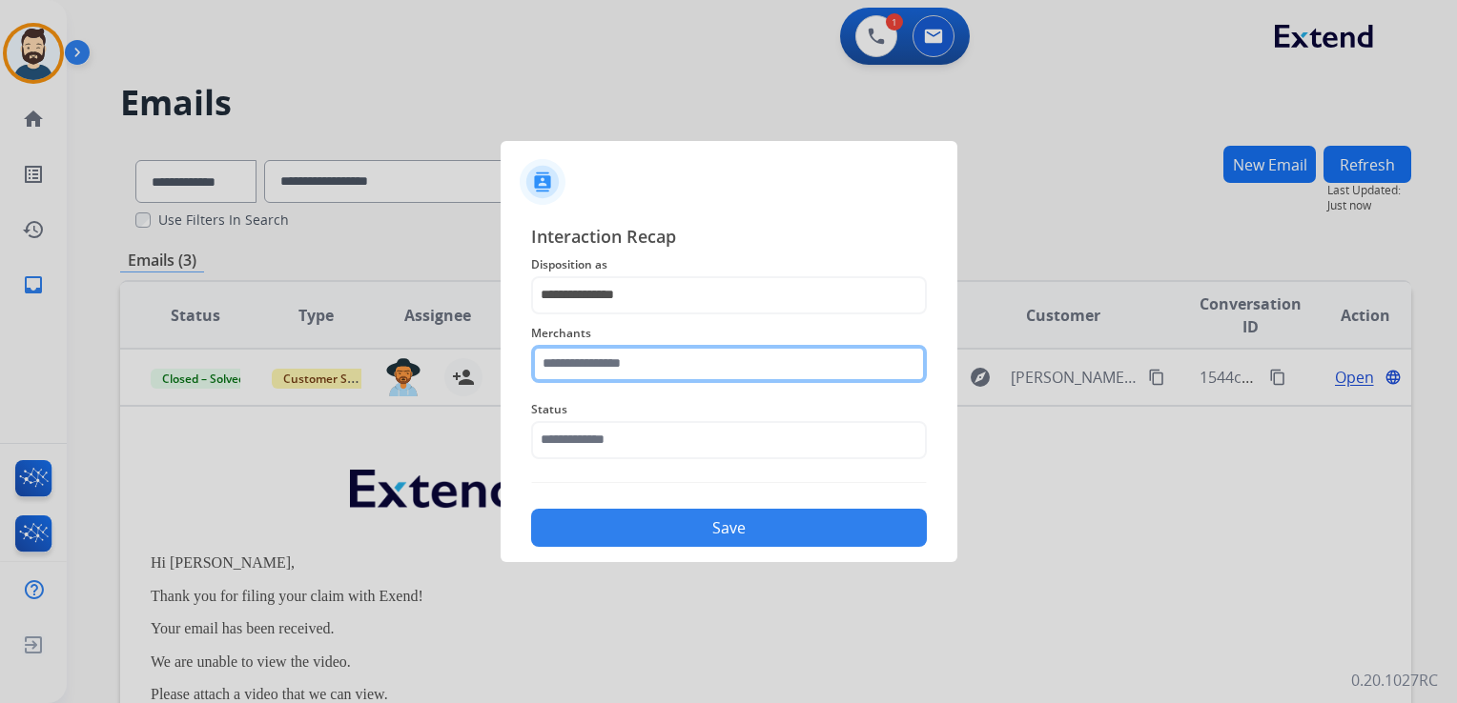
click at [601, 363] on input "text" at bounding box center [729, 364] width 396 height 38
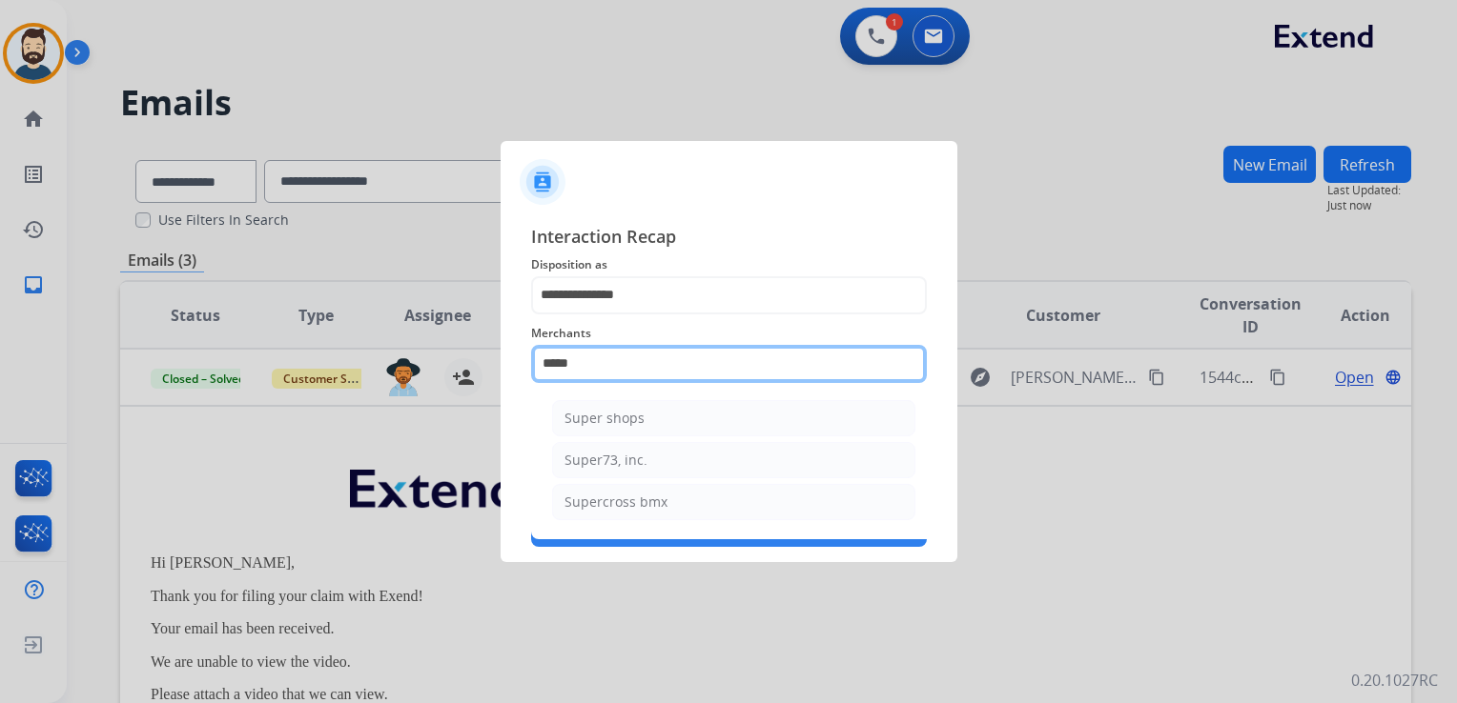
type input "*****"
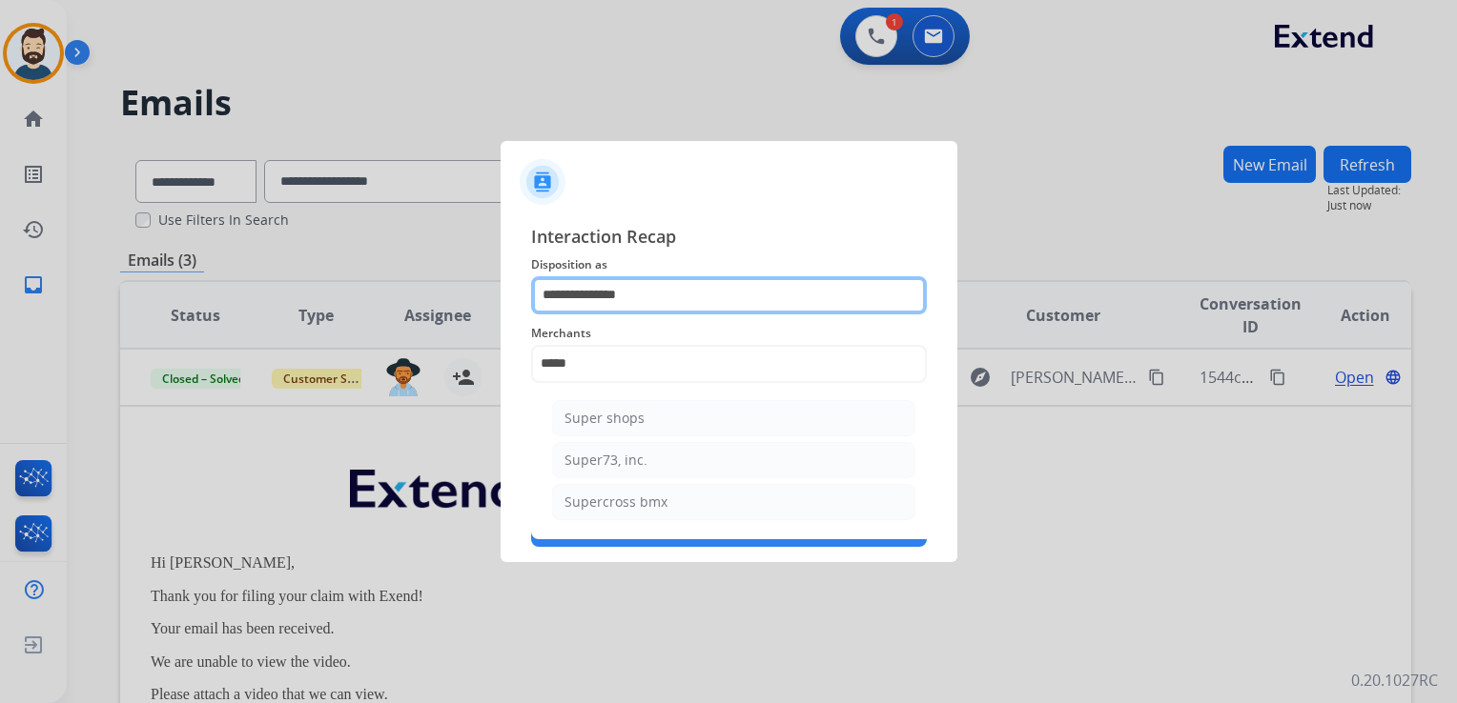
click at [641, 296] on input "**********" at bounding box center [729, 295] width 396 height 38
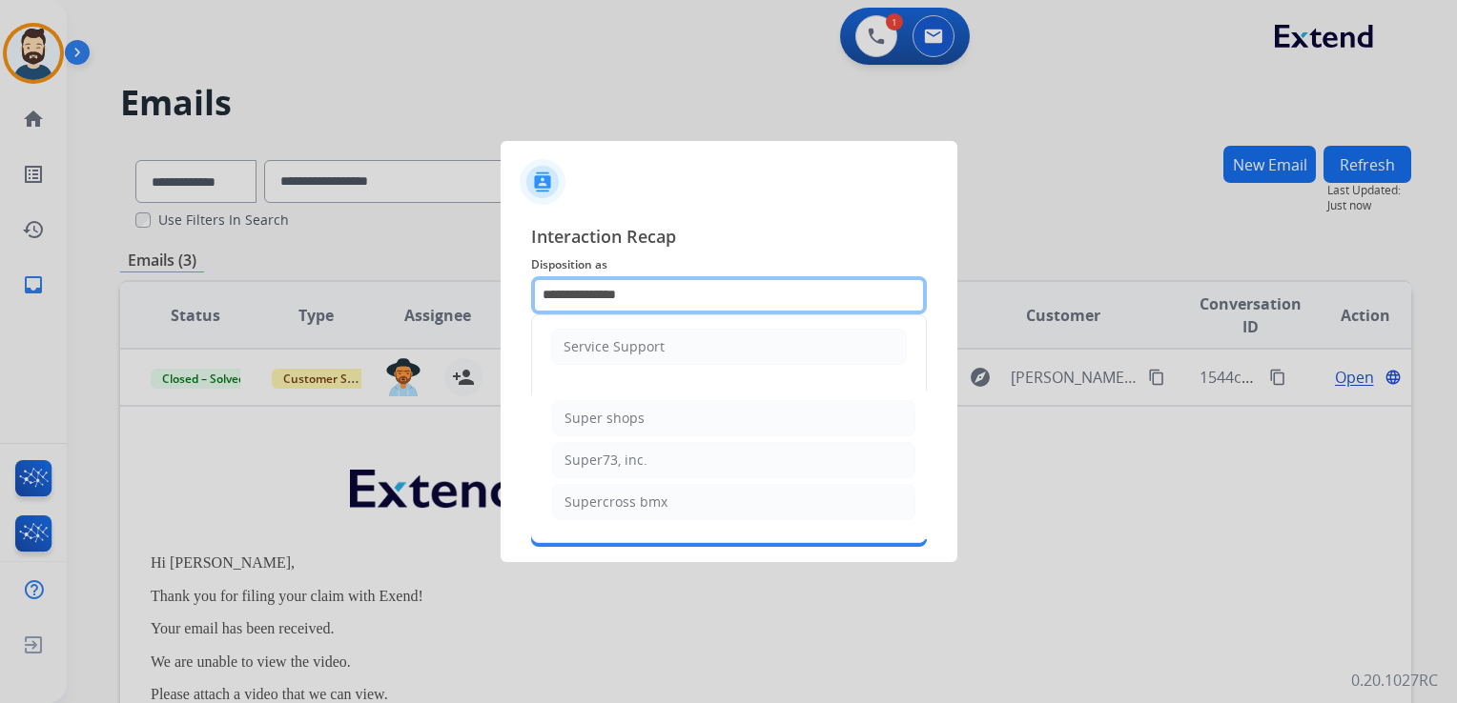
click at [640, 295] on input "**********" at bounding box center [729, 295] width 396 height 38
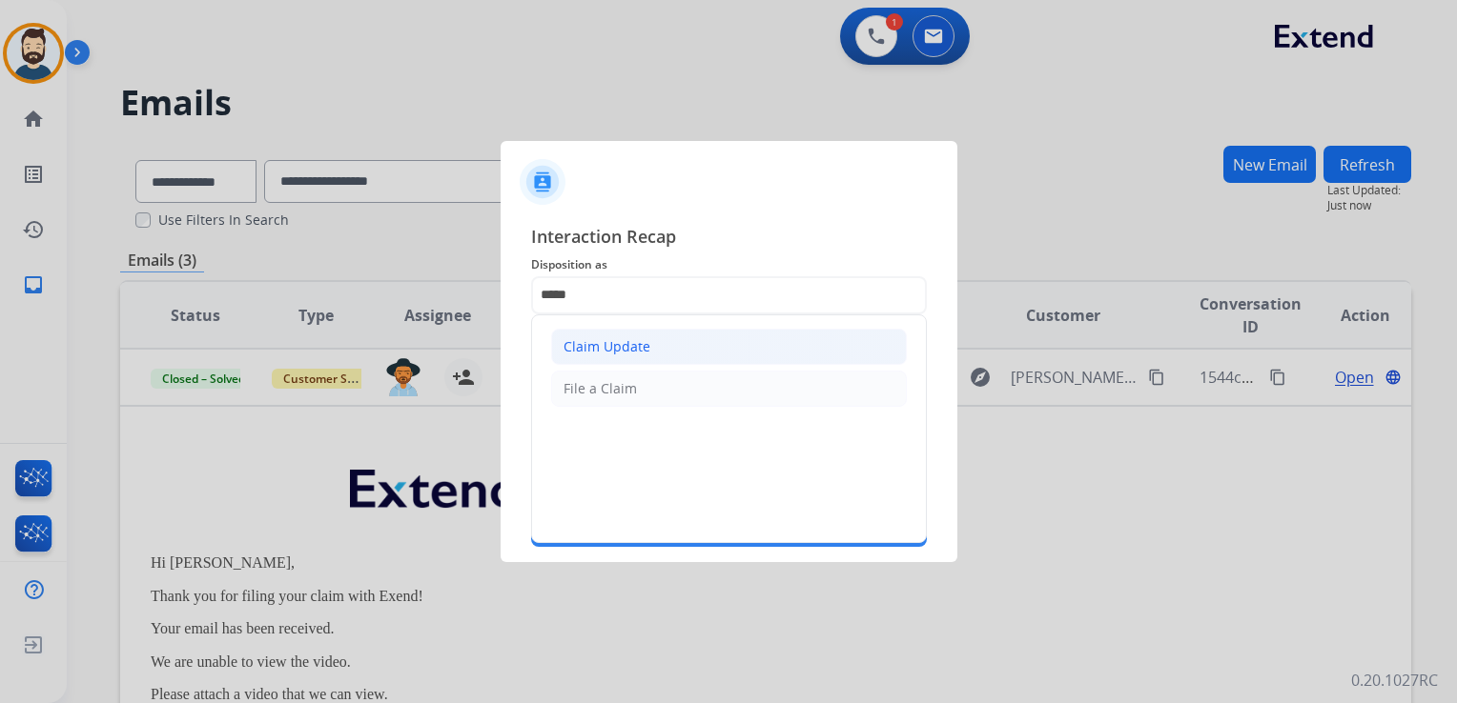
click at [576, 339] on div "Claim Update" at bounding box center [606, 346] width 87 height 19
type input "**********"
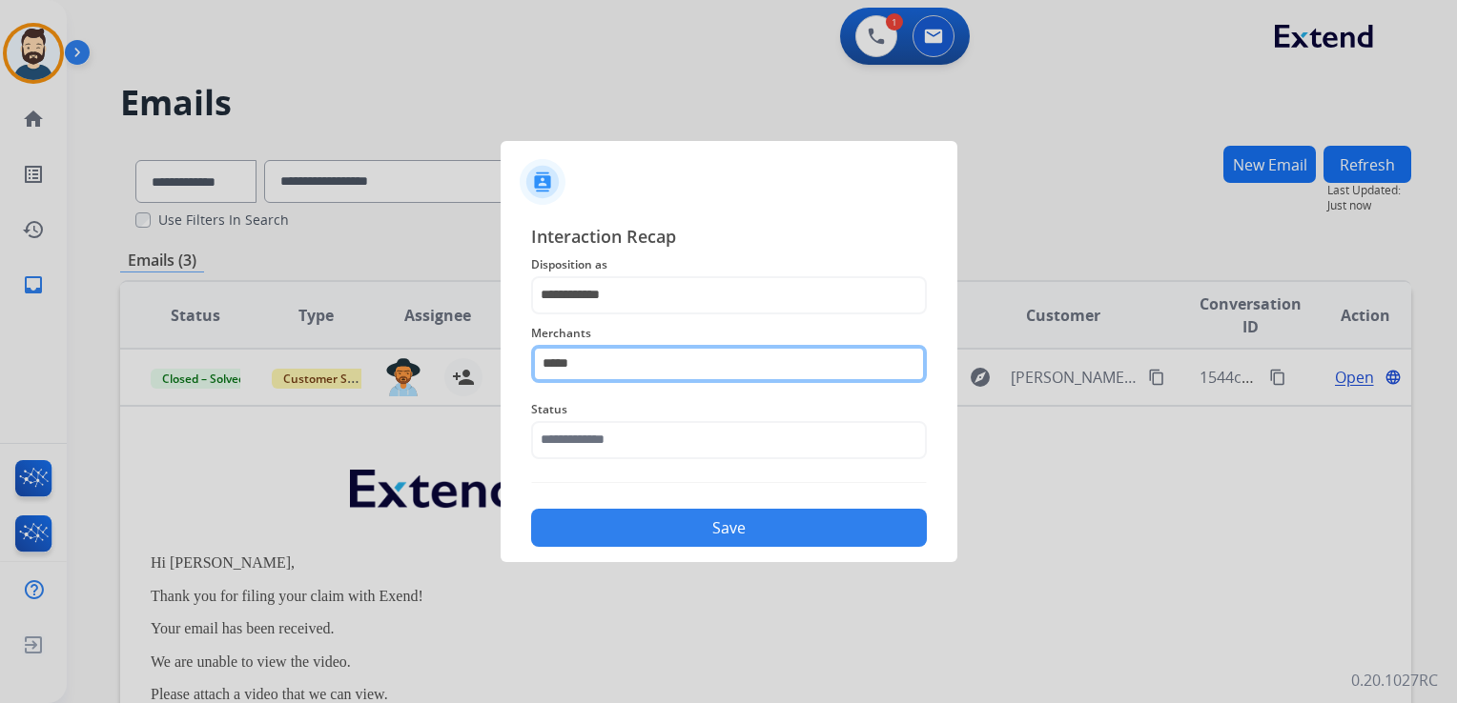
click at [579, 349] on input "*****" at bounding box center [729, 364] width 396 height 38
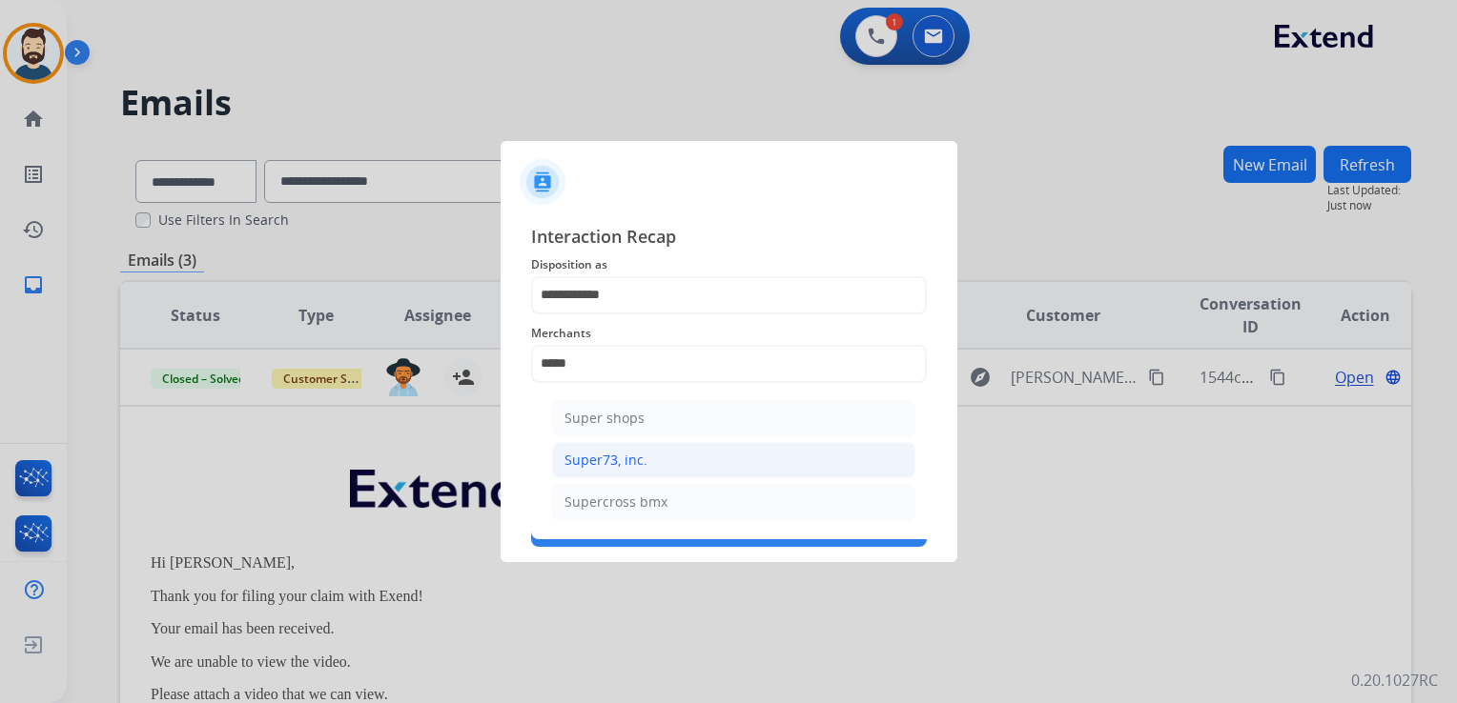
click at [601, 469] on li "Super73, inc." at bounding box center [733, 460] width 363 height 36
type input "**********"
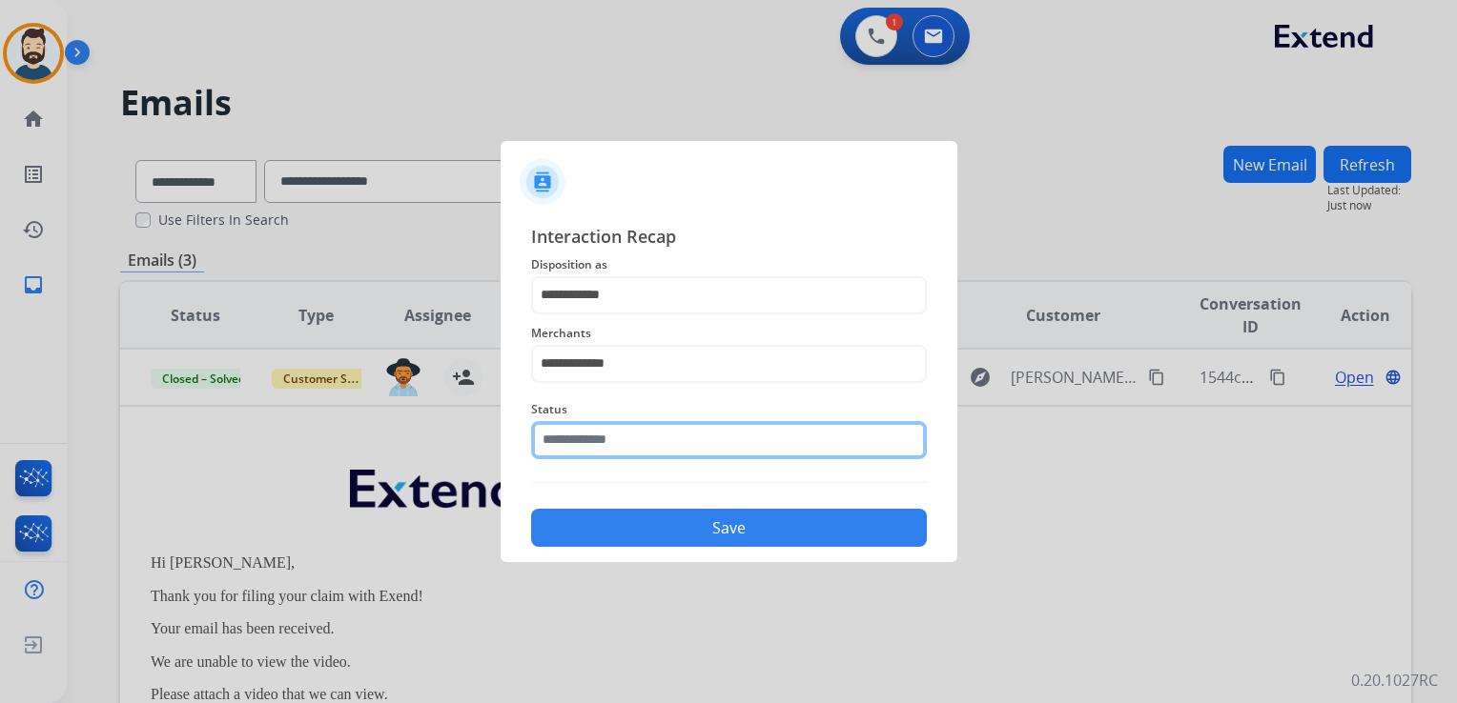
click at [619, 453] on div "Status" at bounding box center [729, 429] width 396 height 76
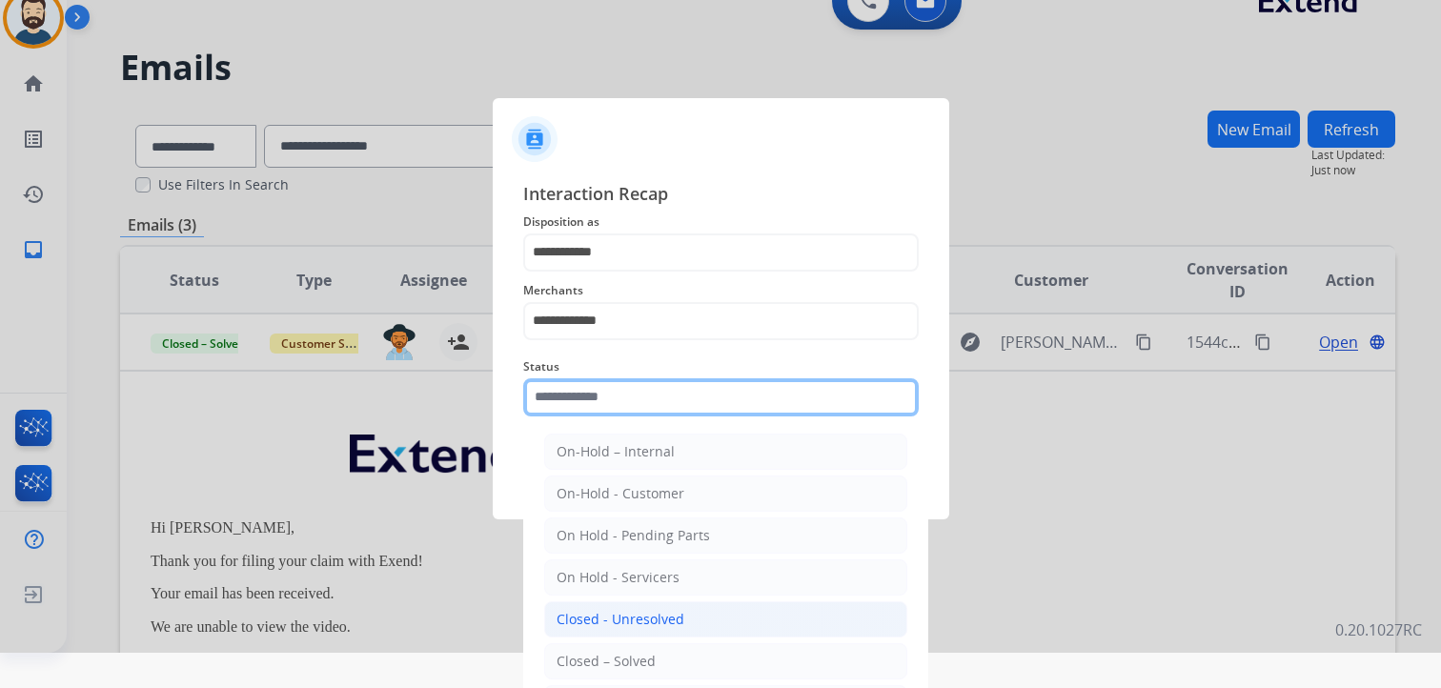
scroll to position [56, 0]
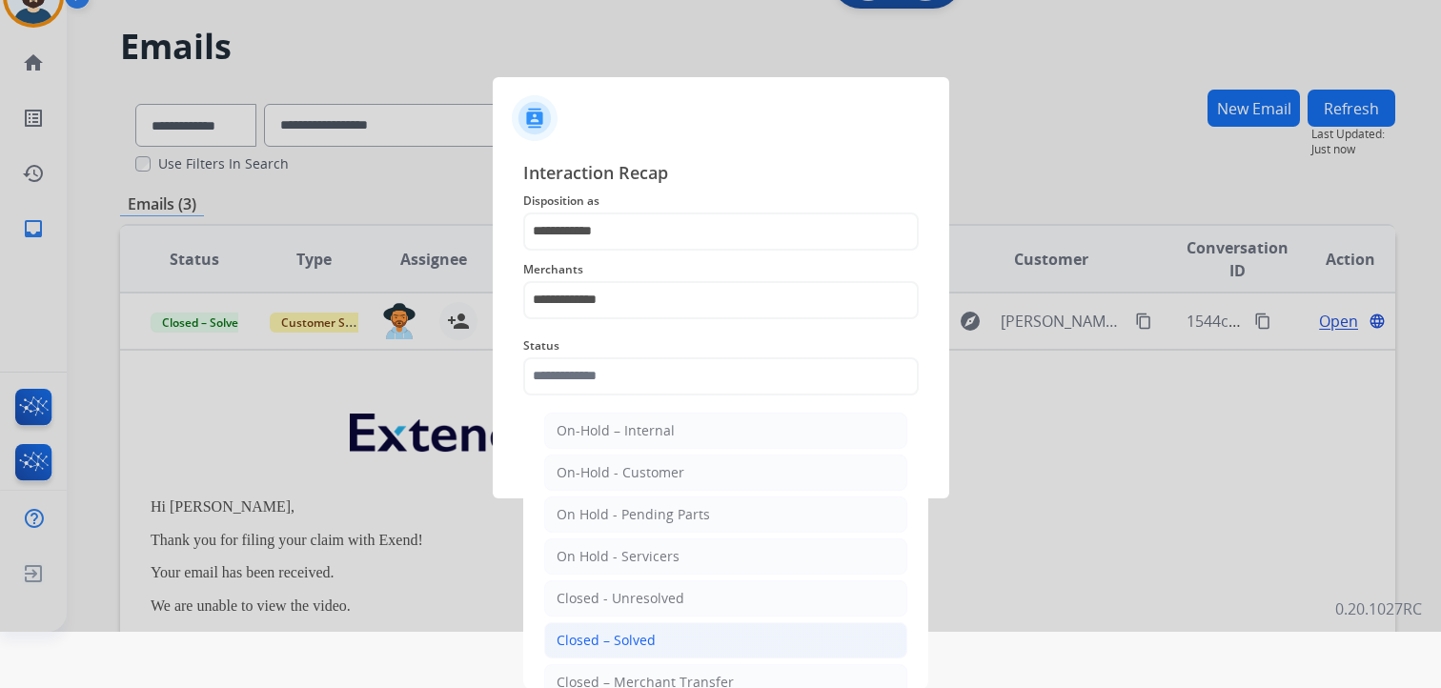
drag, startPoint x: 637, startPoint y: 642, endPoint x: 662, endPoint y: 545, distance: 99.4
click at [637, 638] on div "Closed – Solved" at bounding box center [606, 640] width 99 height 19
type input "**********"
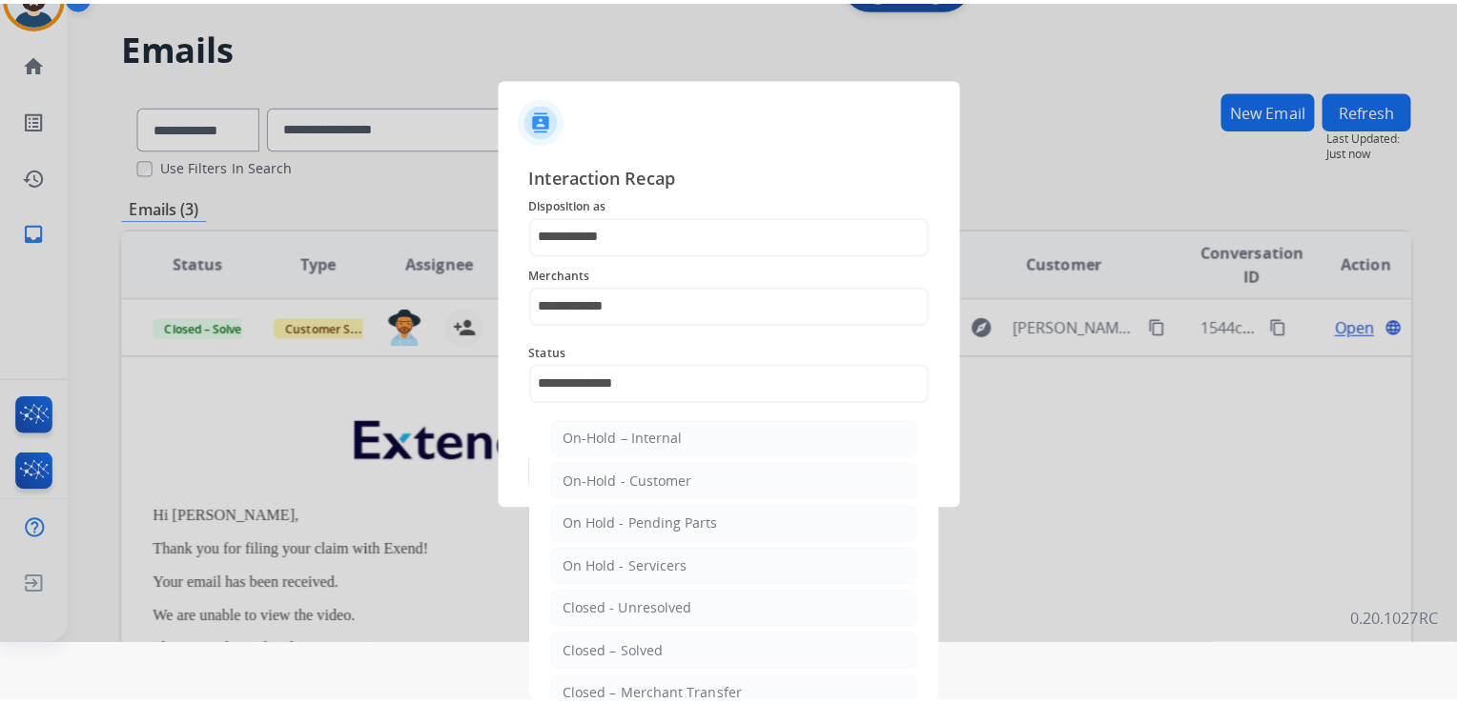
scroll to position [0, 0]
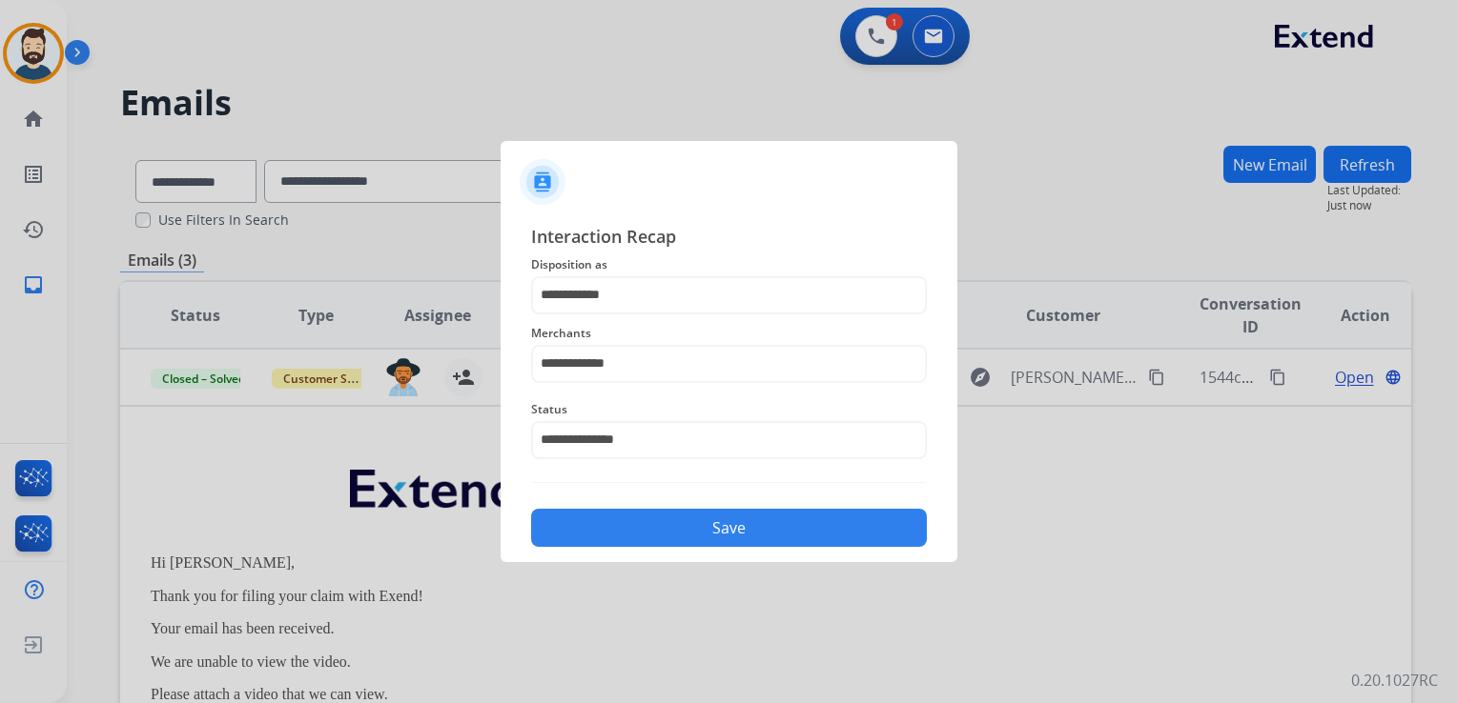
click at [674, 528] on button "Save" at bounding box center [729, 528] width 396 height 38
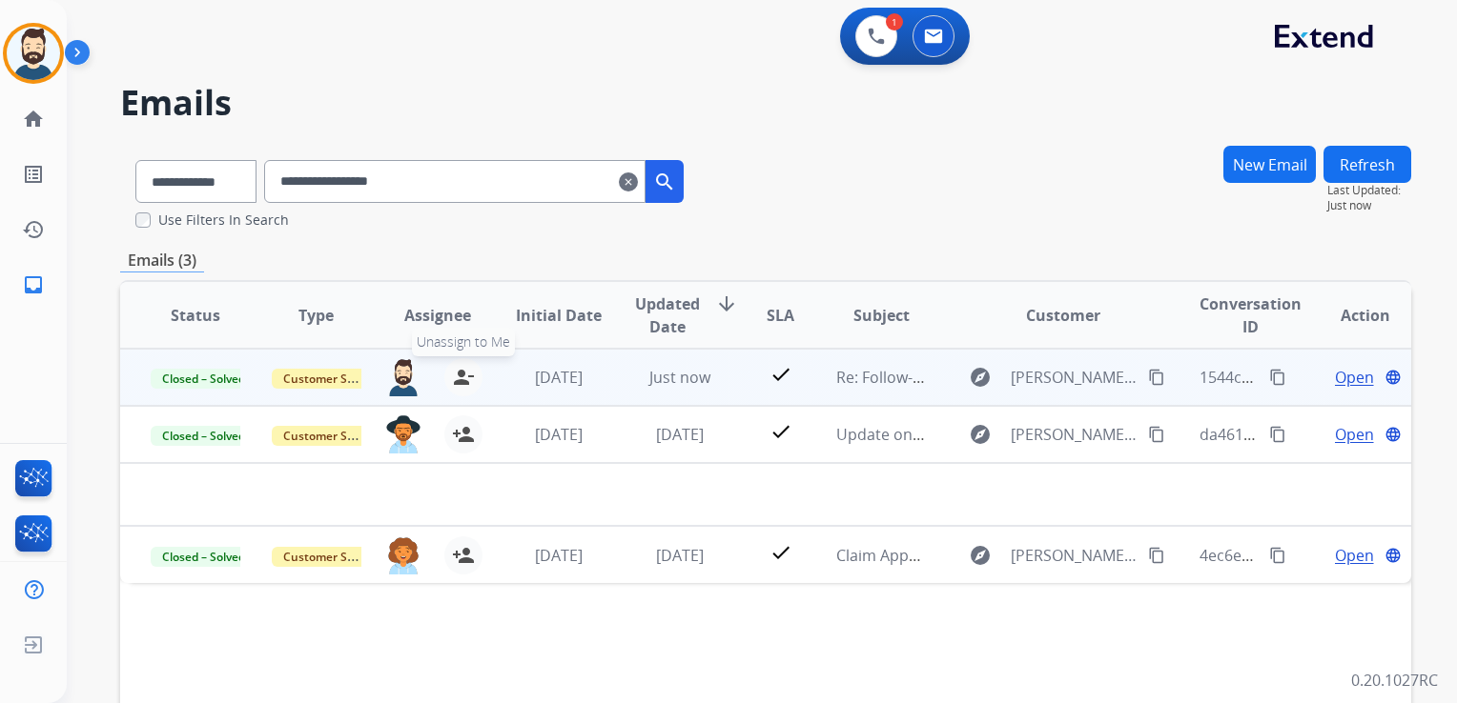
click at [457, 375] on mat-icon "person_remove" at bounding box center [463, 377] width 23 height 23
click at [398, 366] on span "+" at bounding box center [402, 377] width 9 height 23
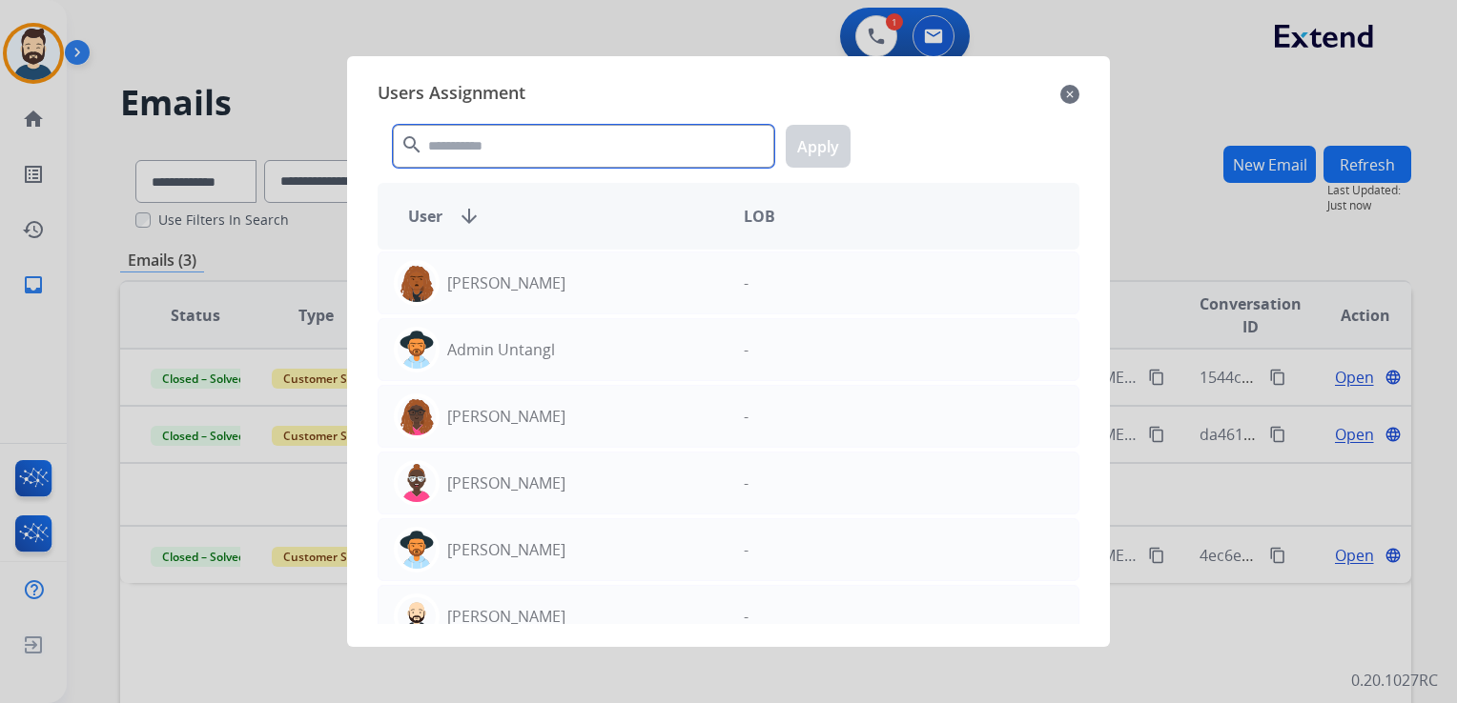
click at [540, 151] on input "text" at bounding box center [583, 146] width 381 height 43
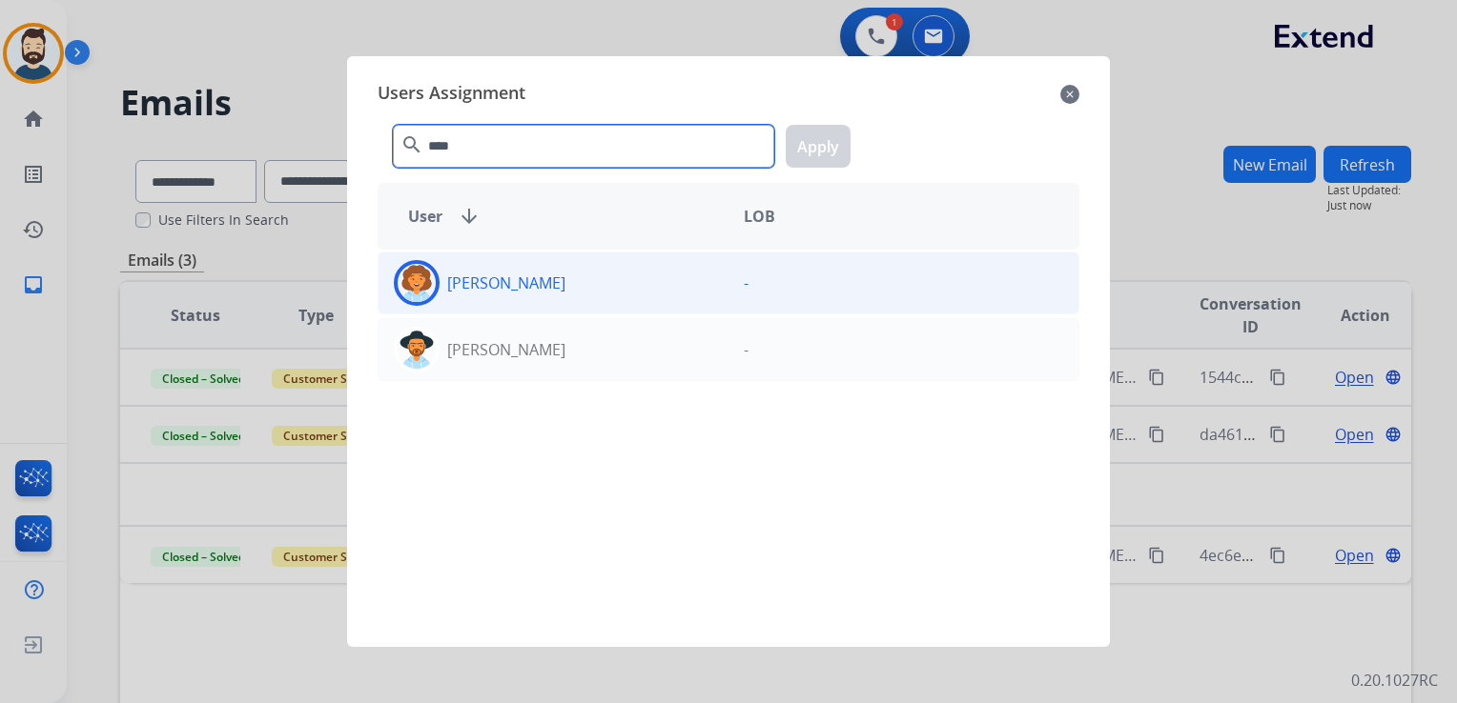
type input "****"
drag, startPoint x: 426, startPoint y: 287, endPoint x: 438, endPoint y: 280, distance: 14.1
click at [426, 286] on img at bounding box center [416, 283] width 38 height 38
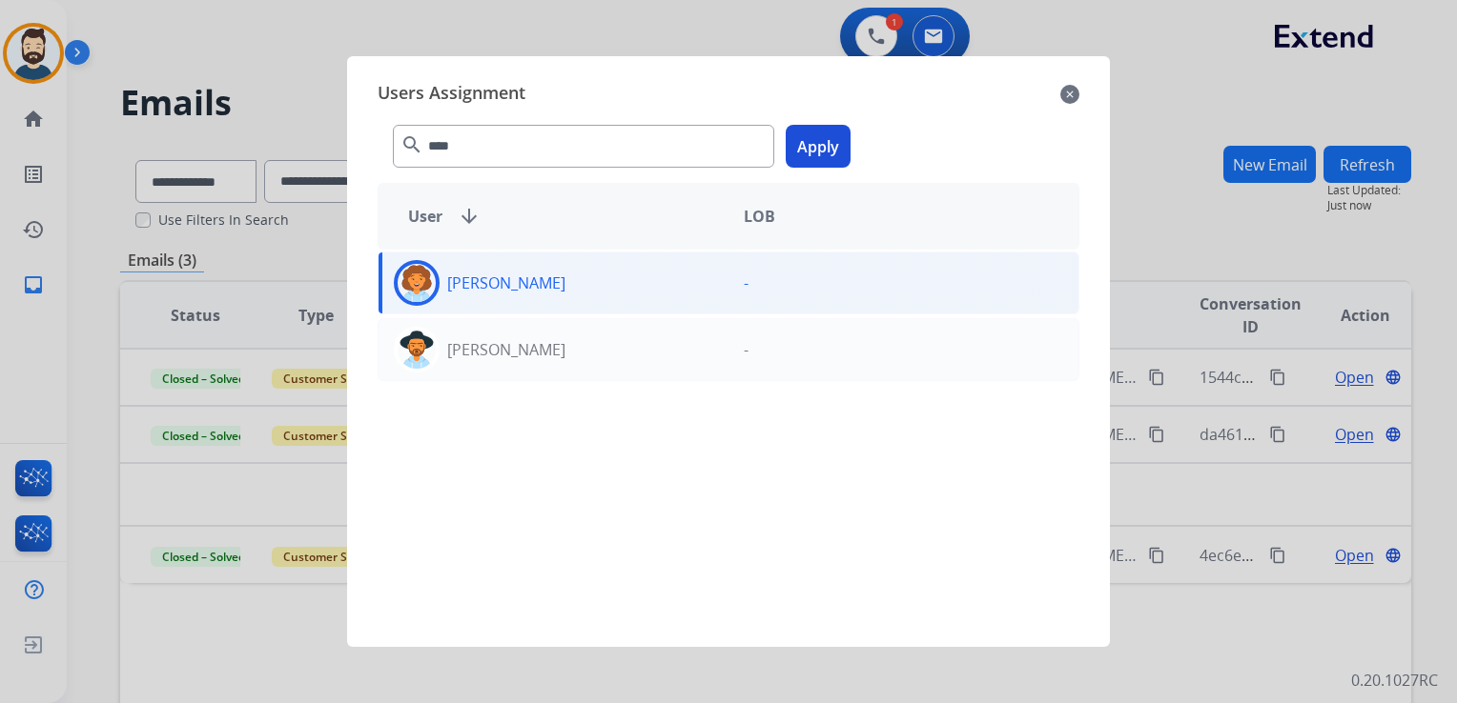
click at [833, 148] on button "Apply" at bounding box center [817, 146] width 65 height 43
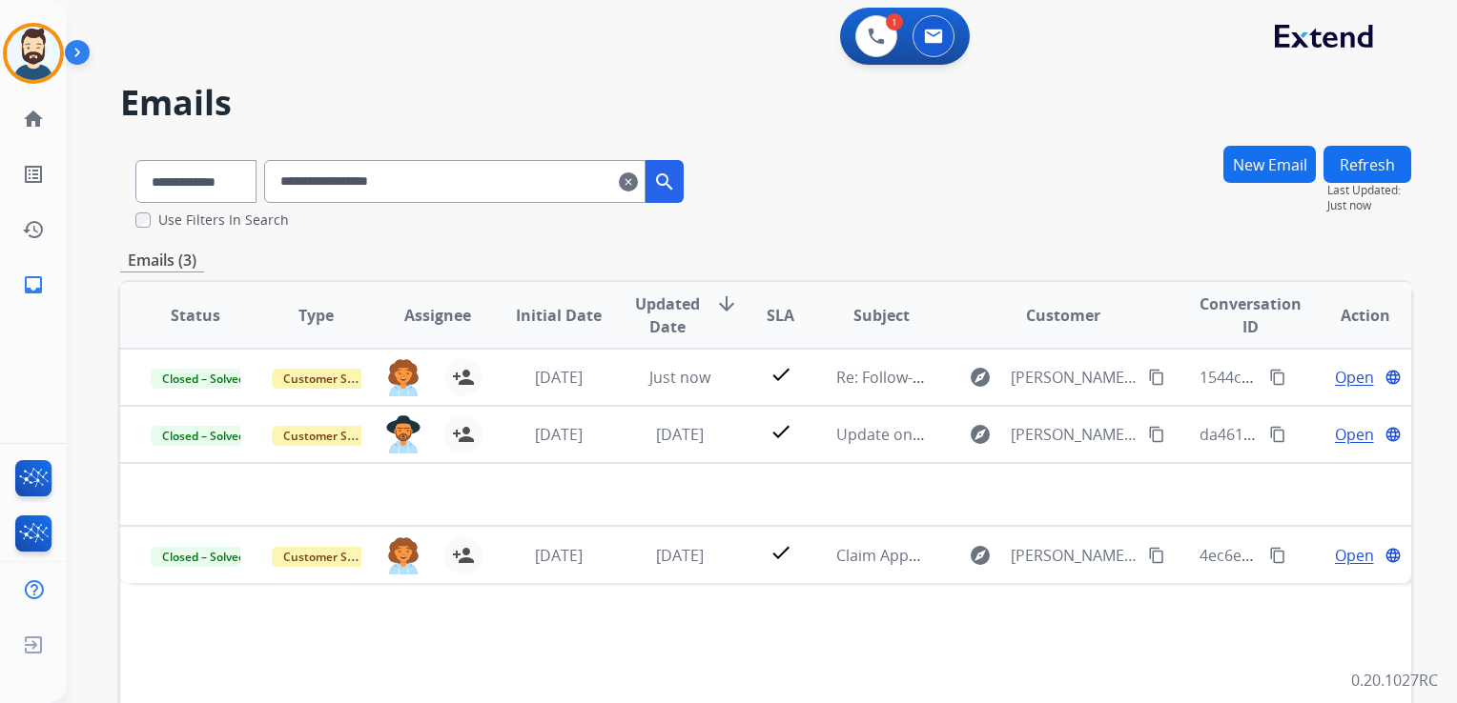
click at [638, 188] on mat-icon "clear" at bounding box center [628, 182] width 19 height 23
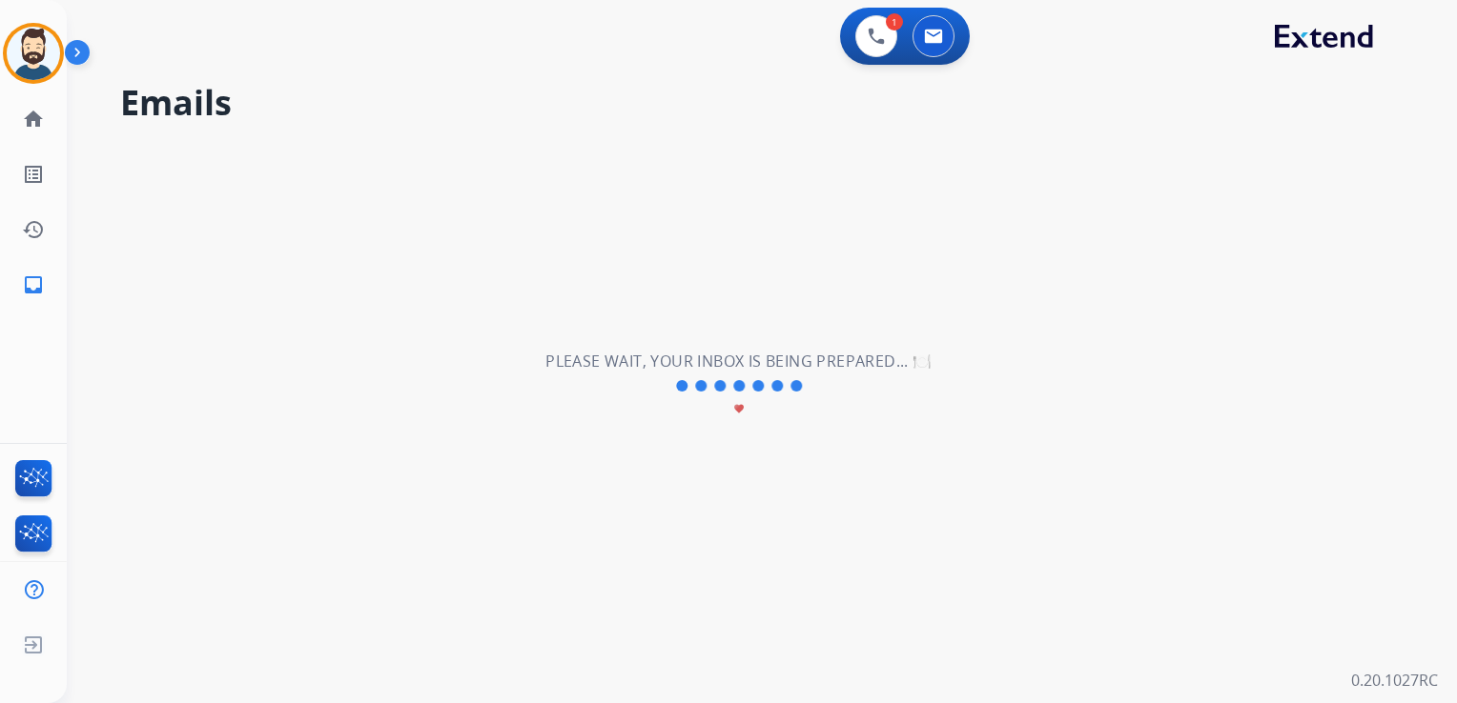
select select "**********"
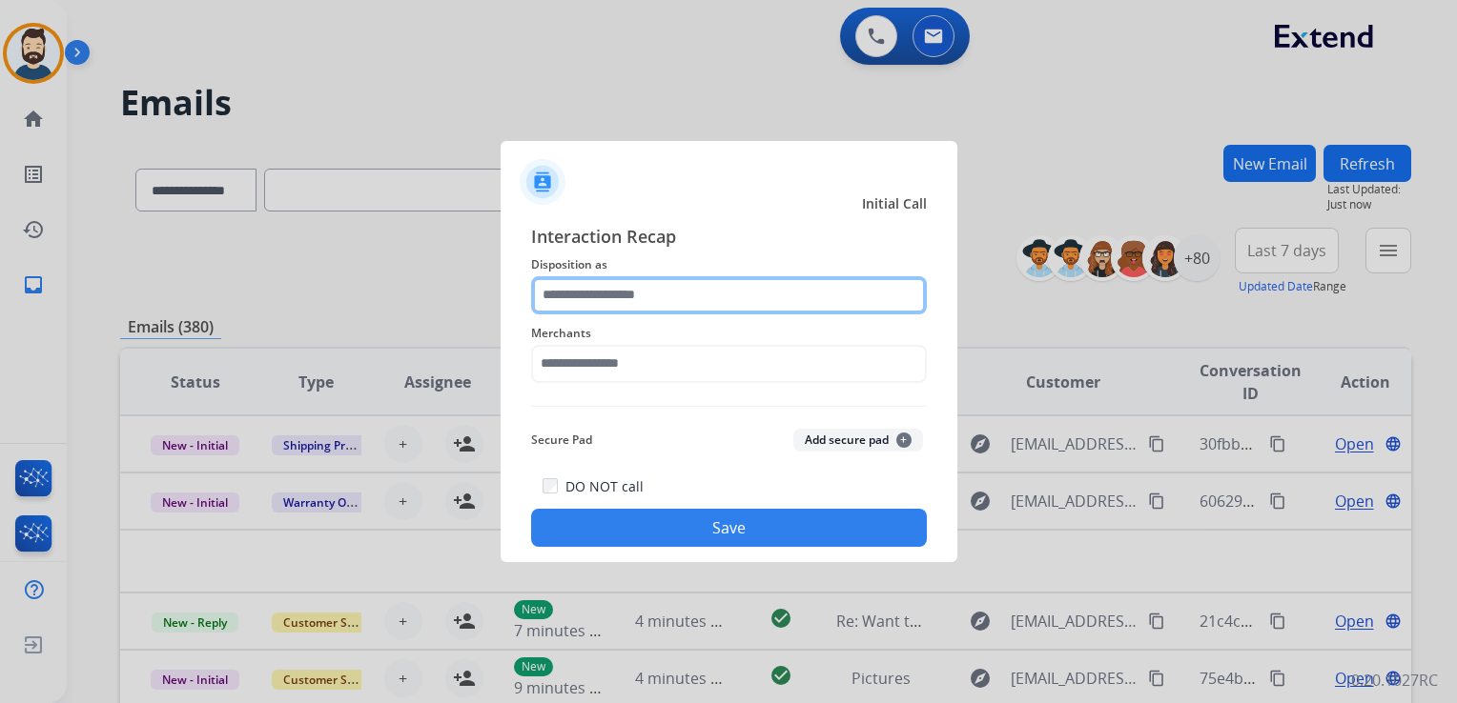
click at [630, 312] on input "text" at bounding box center [729, 295] width 396 height 38
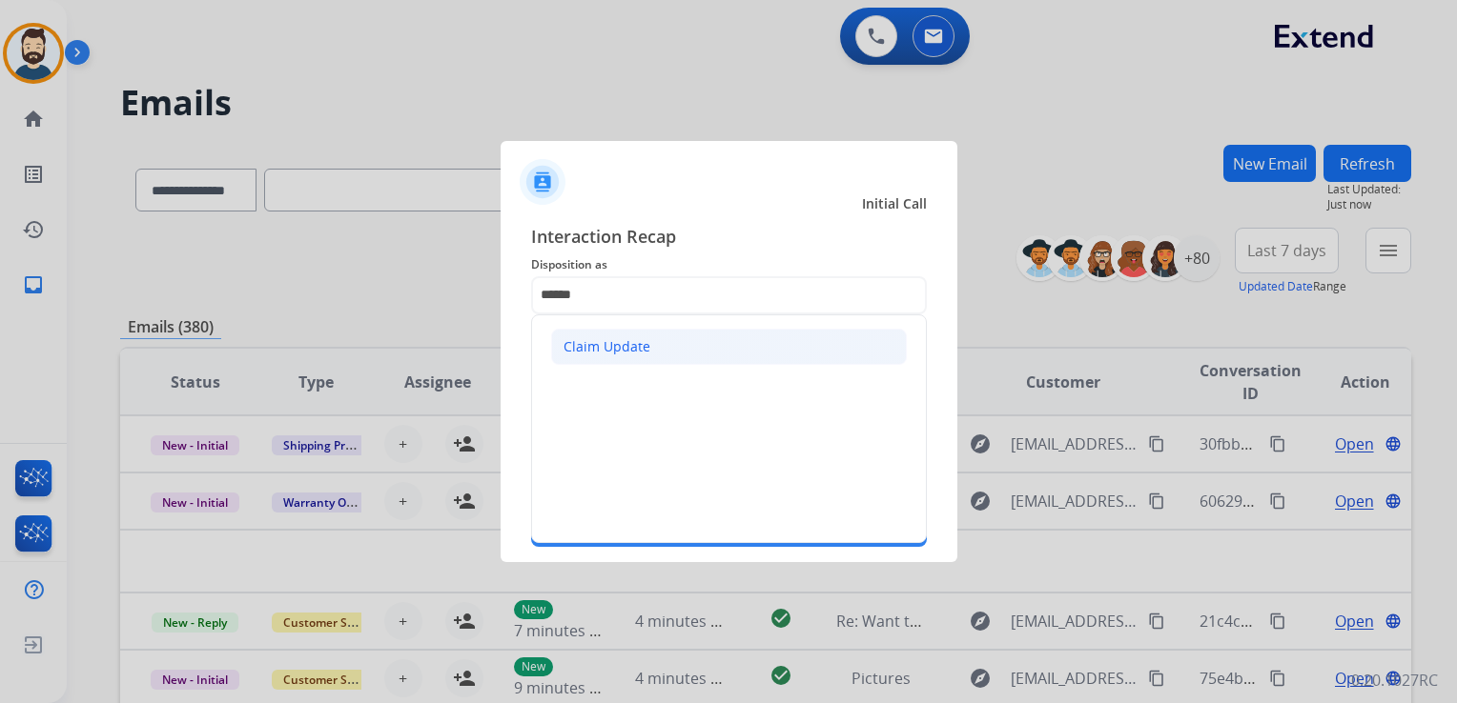
drag, startPoint x: 638, startPoint y: 336, endPoint x: 630, endPoint y: 352, distance: 17.1
click at [638, 337] on div "Claim Update" at bounding box center [606, 346] width 87 height 19
type input "**********"
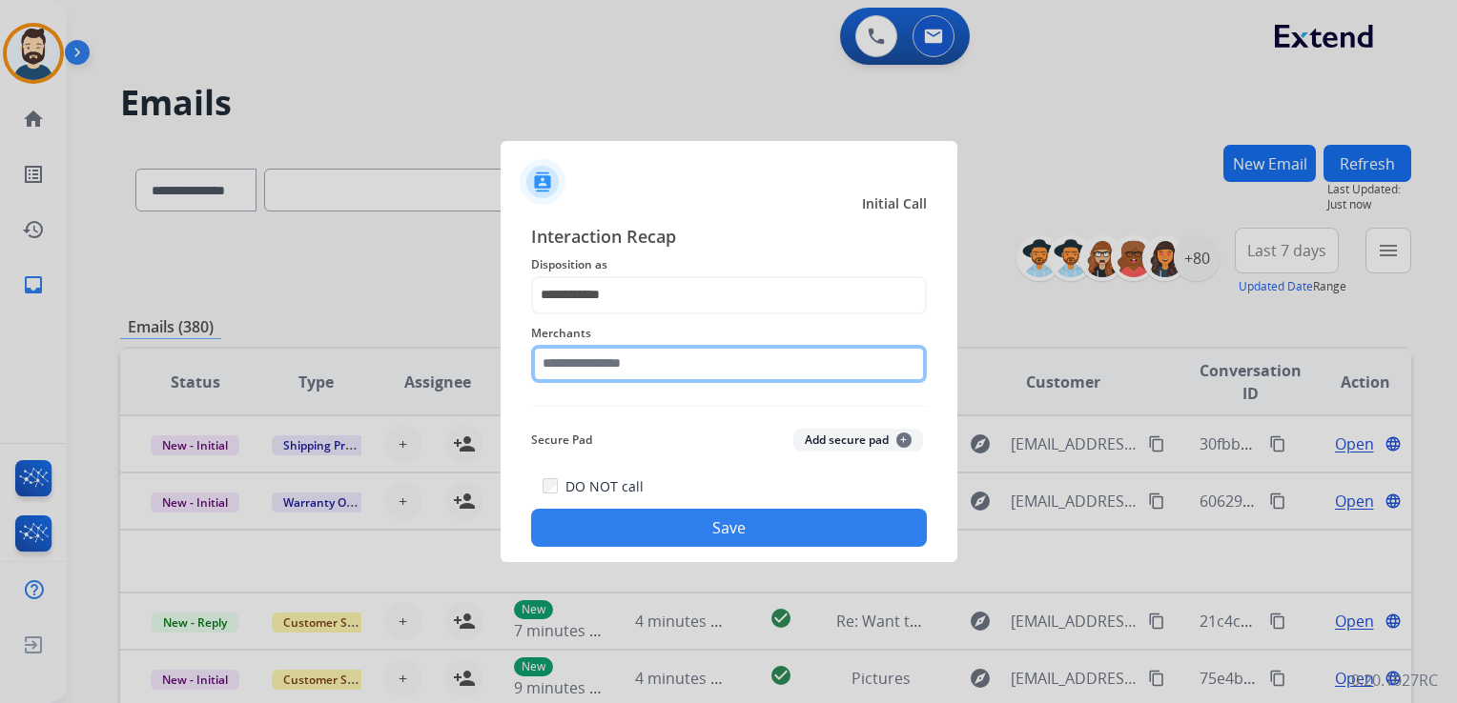
click at [630, 353] on input "text" at bounding box center [729, 364] width 396 height 38
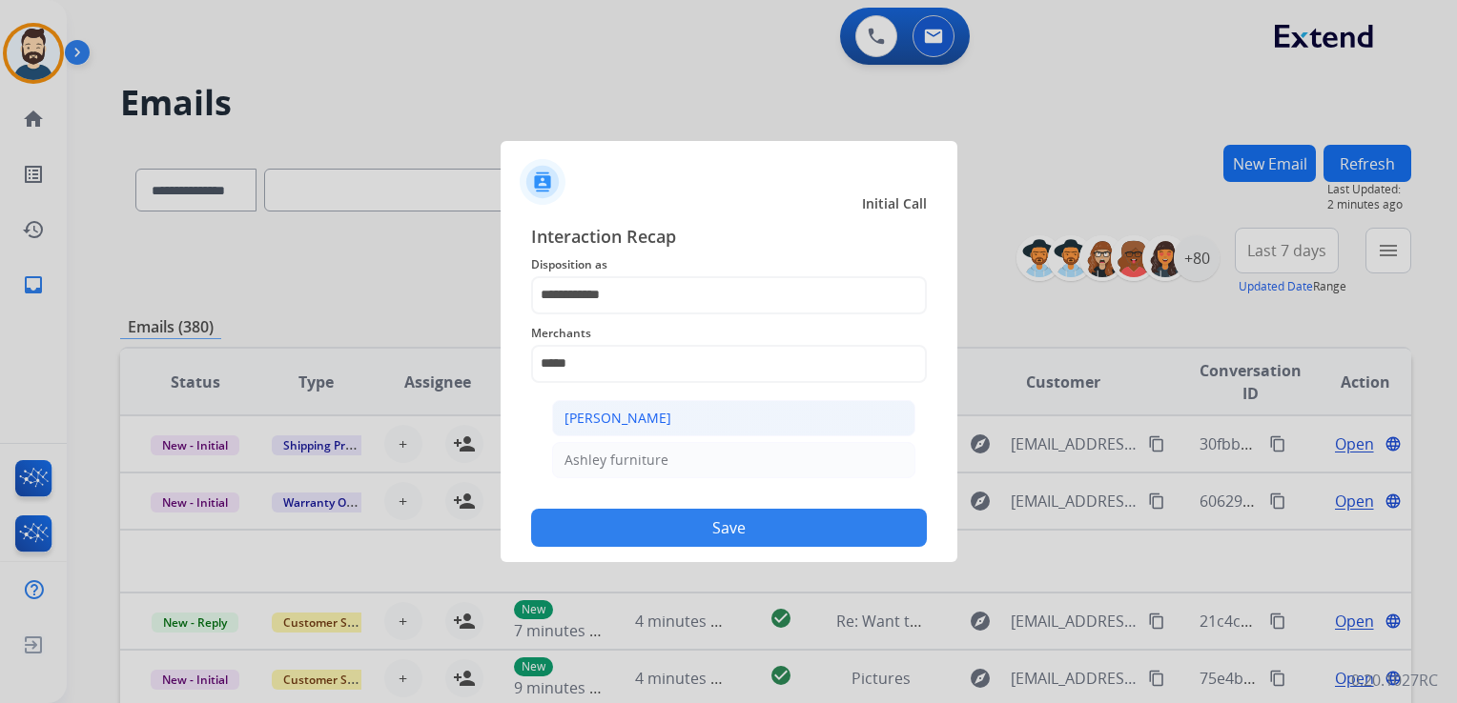
click at [648, 423] on div "[PERSON_NAME]" at bounding box center [617, 418] width 107 height 19
type input "**********"
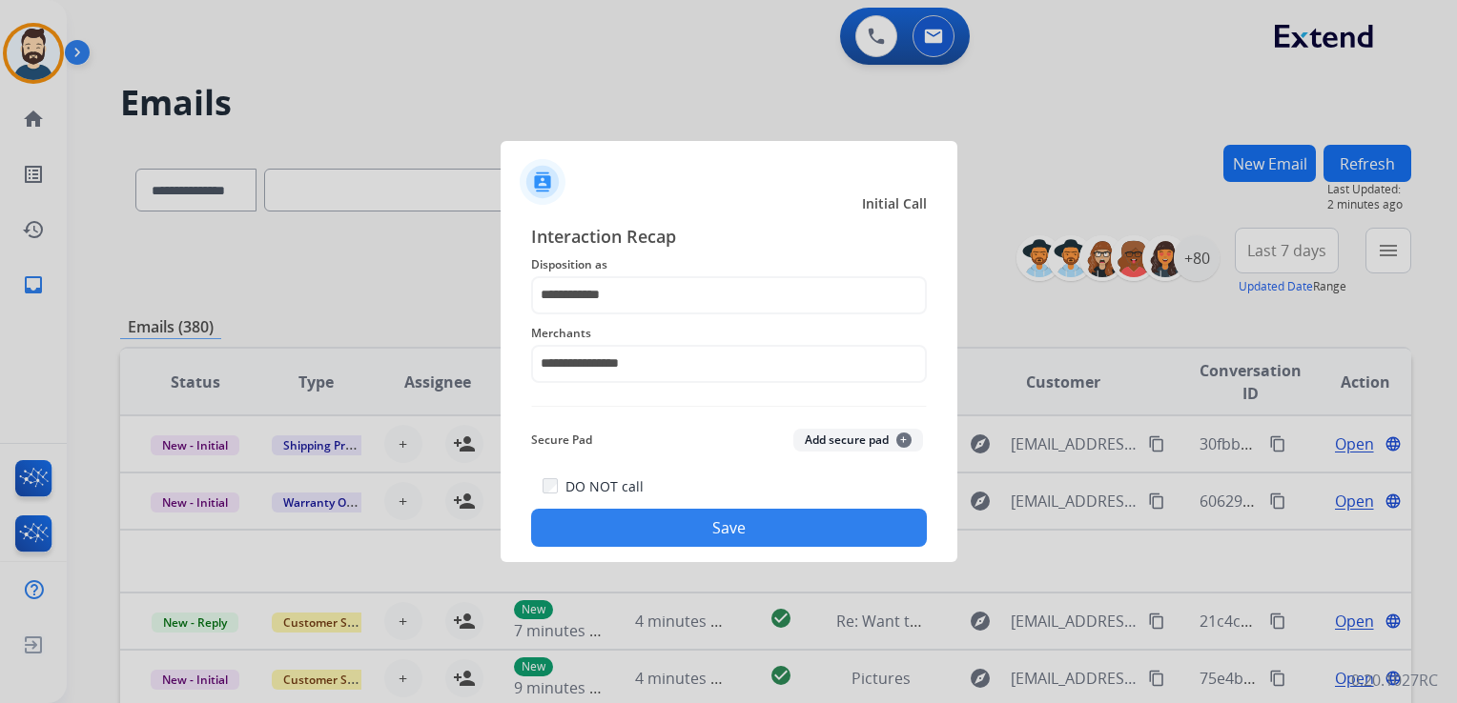
click at [672, 528] on button "Save" at bounding box center [729, 528] width 396 height 38
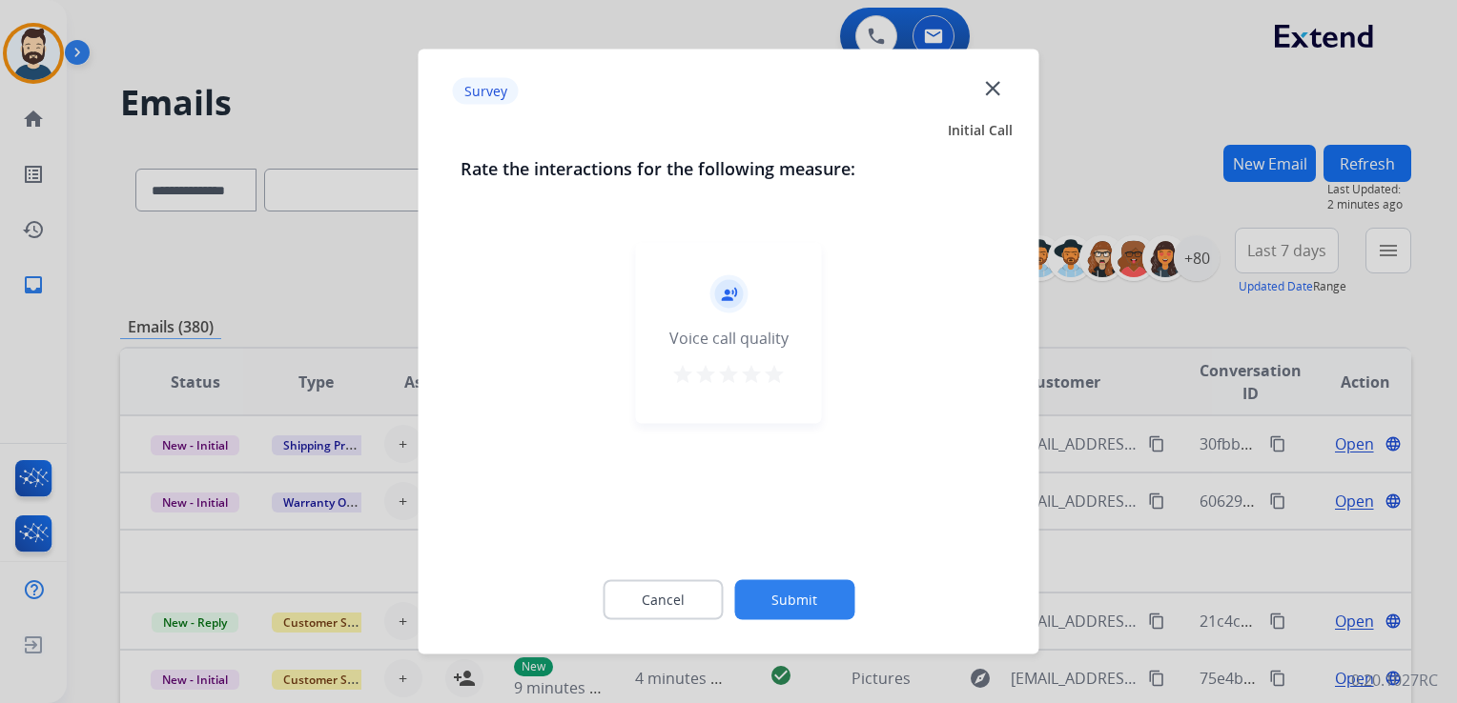
click at [775, 377] on mat-icon "star" at bounding box center [774, 374] width 23 height 23
click at [789, 608] on button "Submit" at bounding box center [794, 601] width 120 height 40
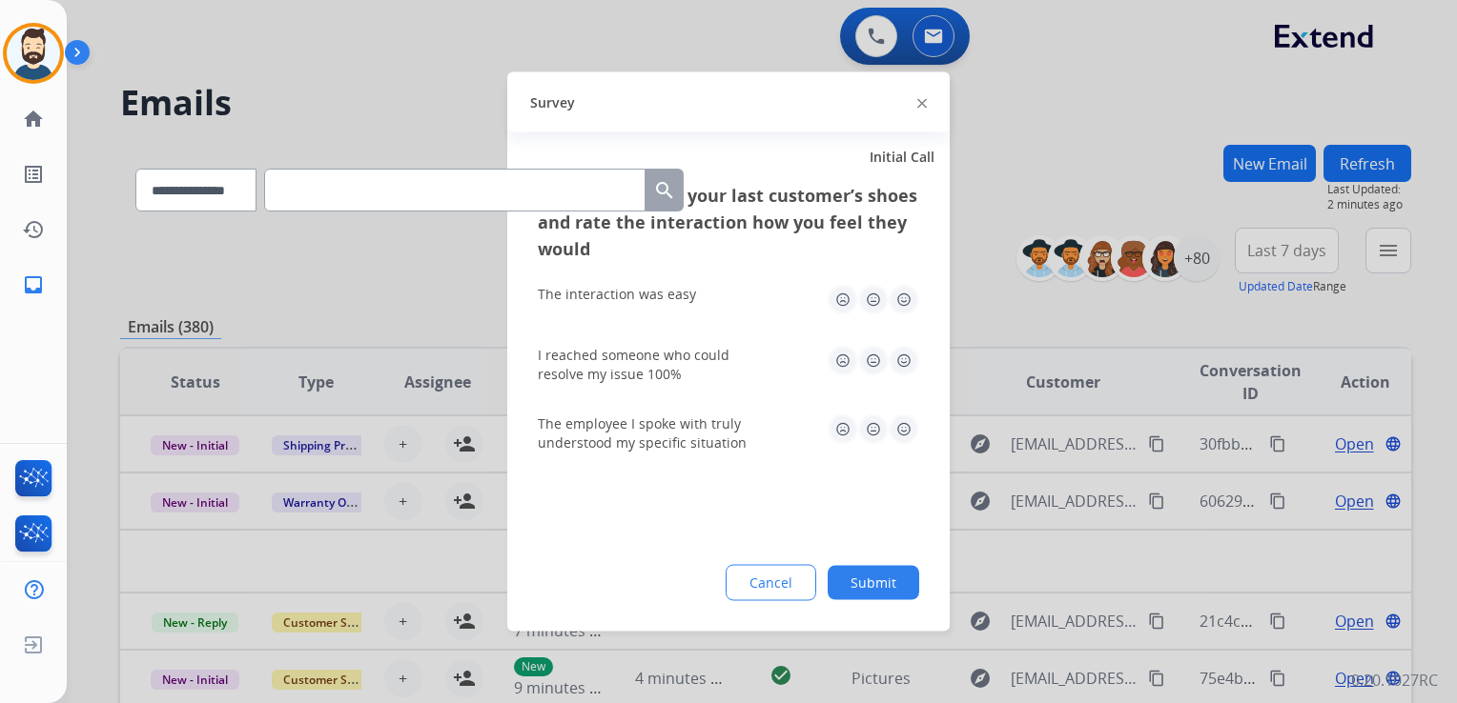
click at [909, 354] on img at bounding box center [903, 361] width 31 height 31
click at [901, 437] on img at bounding box center [903, 430] width 31 height 31
click at [905, 299] on img at bounding box center [903, 300] width 31 height 31
click at [861, 572] on button "Submit" at bounding box center [873, 583] width 92 height 34
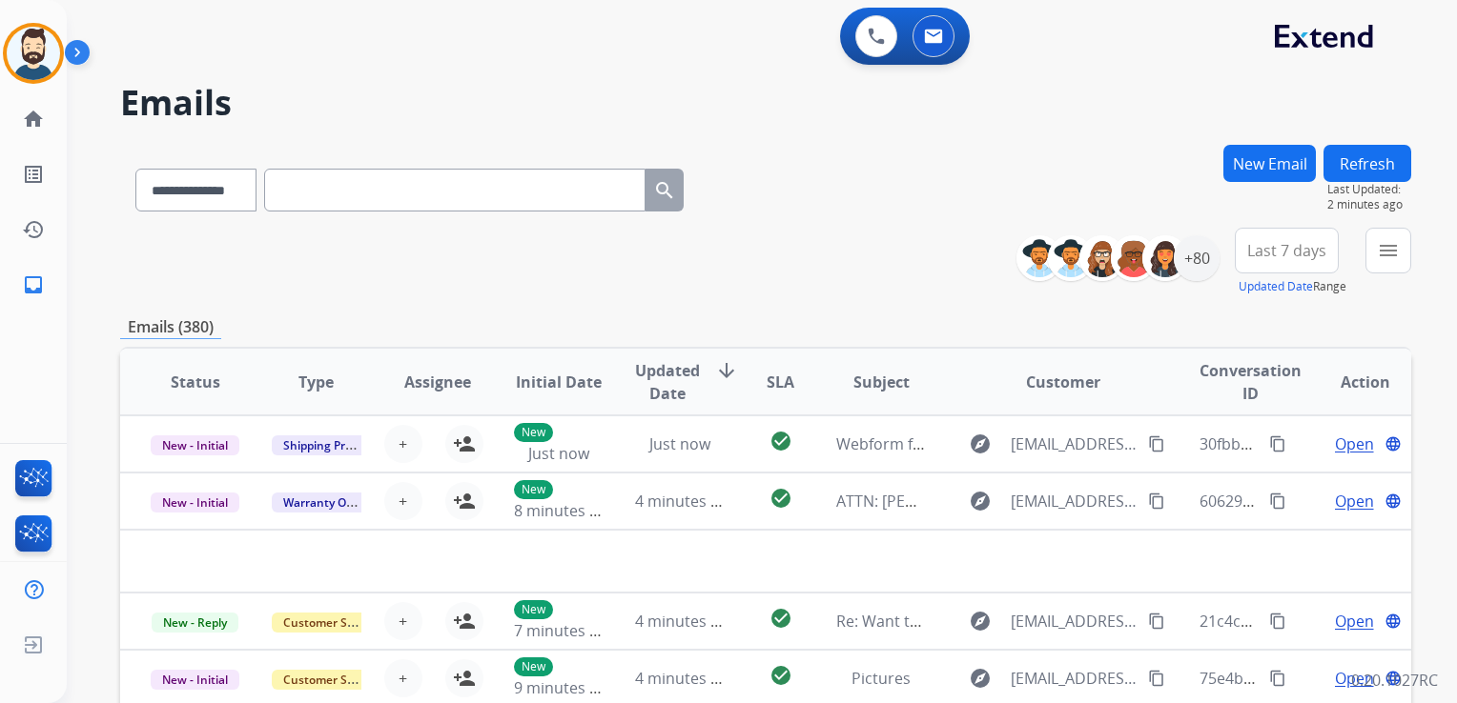
click at [459, 289] on div "**********" at bounding box center [765, 262] width 1291 height 69
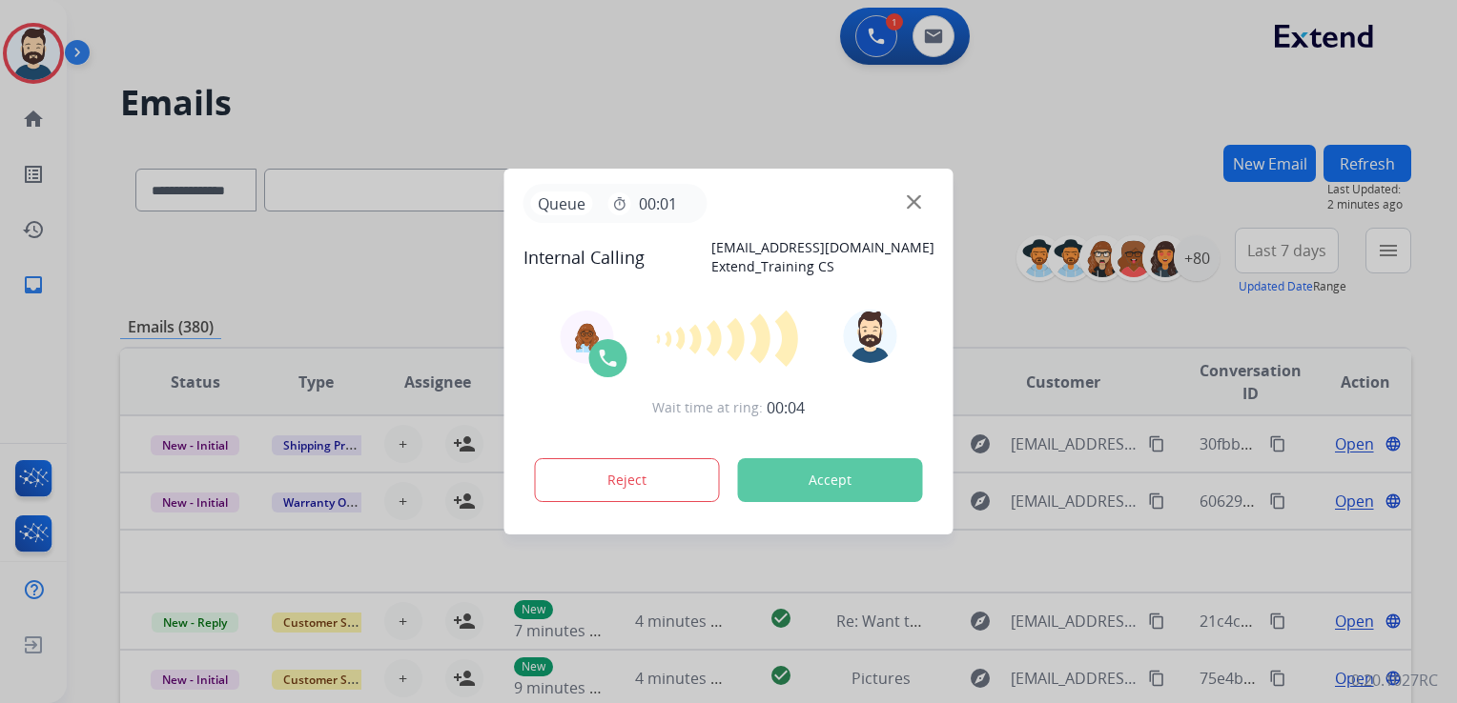
click at [838, 495] on button "Accept" at bounding box center [830, 480] width 185 height 44
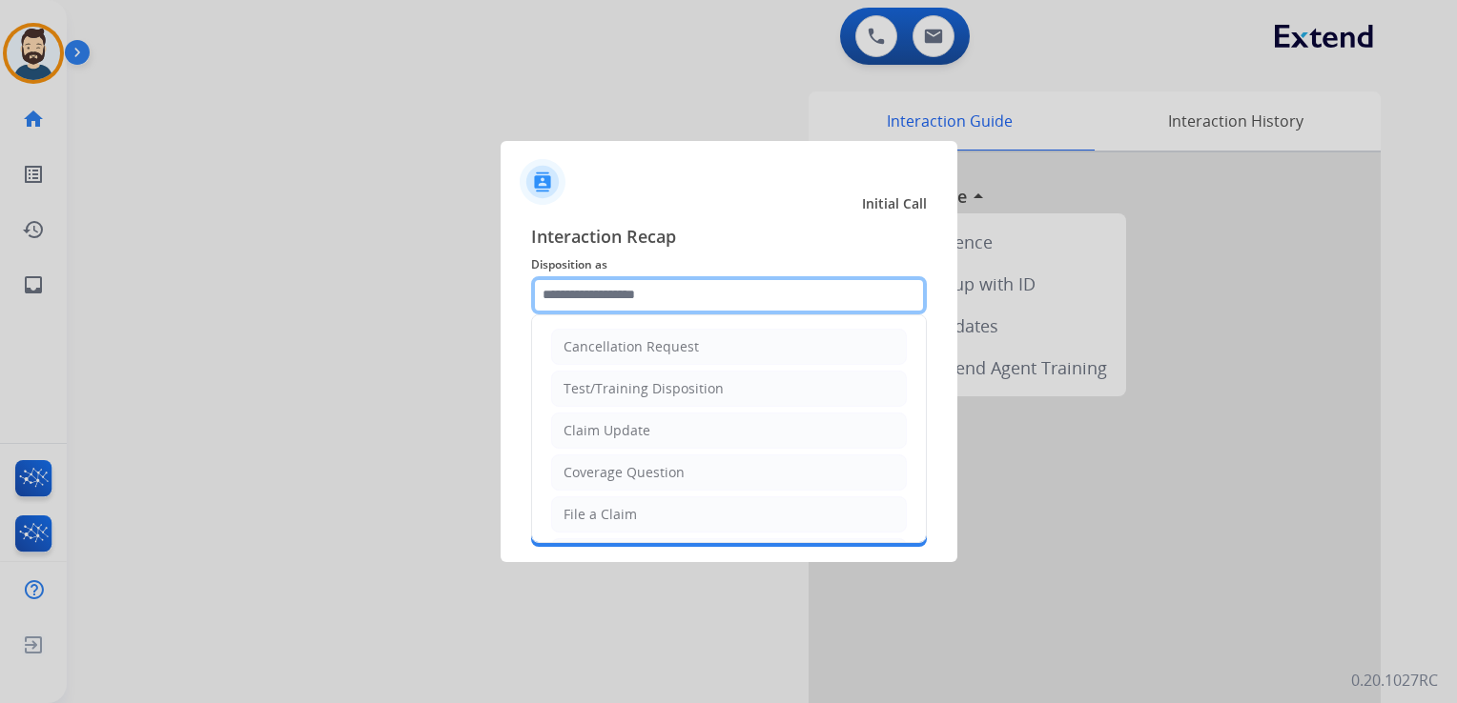
click at [676, 294] on input "text" at bounding box center [729, 295] width 396 height 38
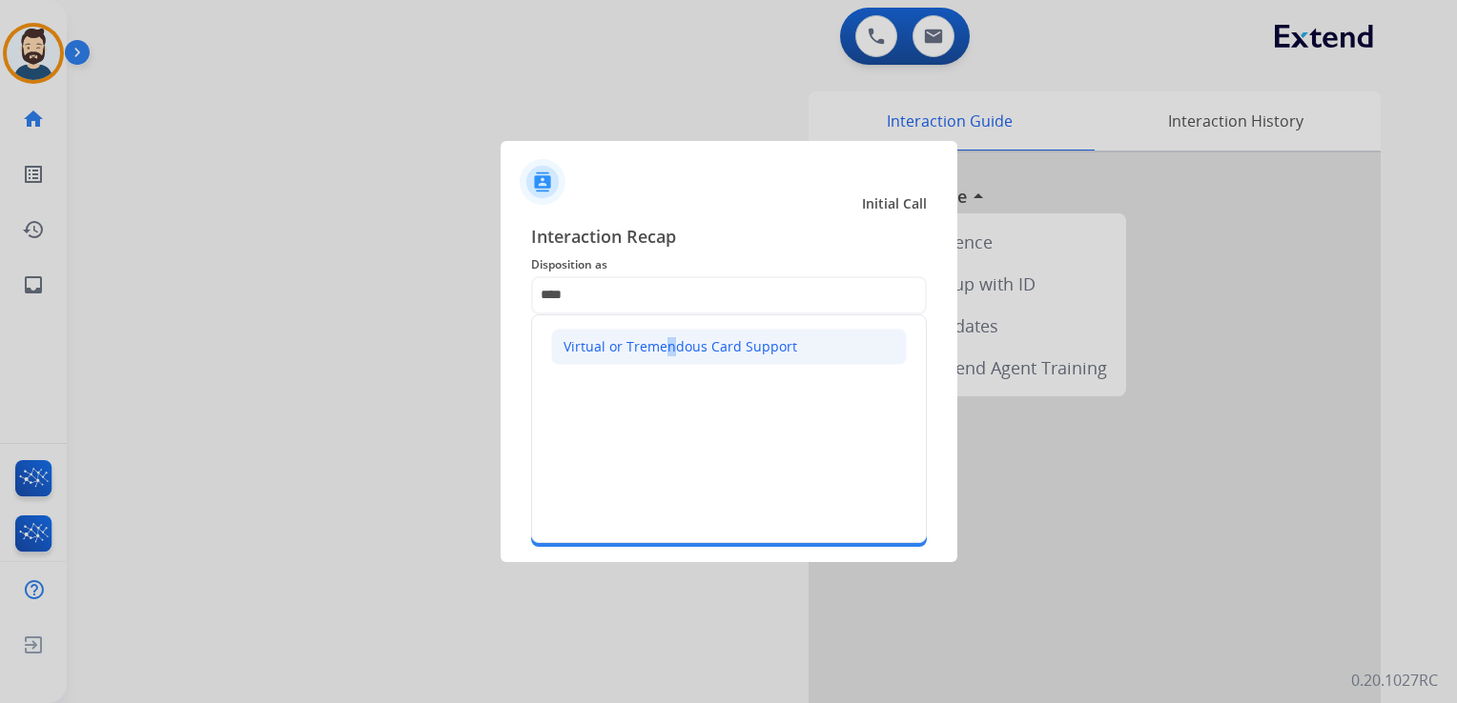
click at [660, 352] on div "Virtual or Tremendous Card Support" at bounding box center [680, 346] width 234 height 19
type input "**********"
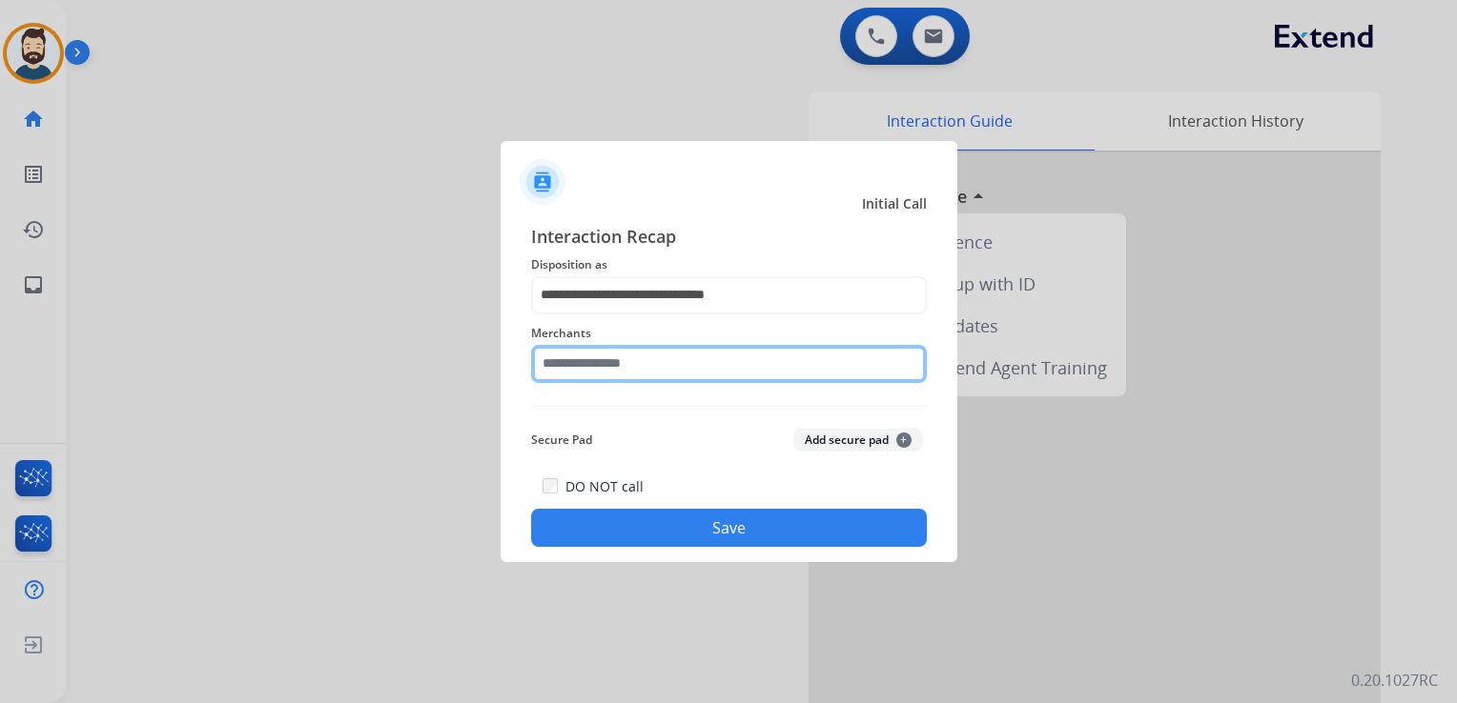
click at [652, 364] on input "text" at bounding box center [729, 364] width 396 height 38
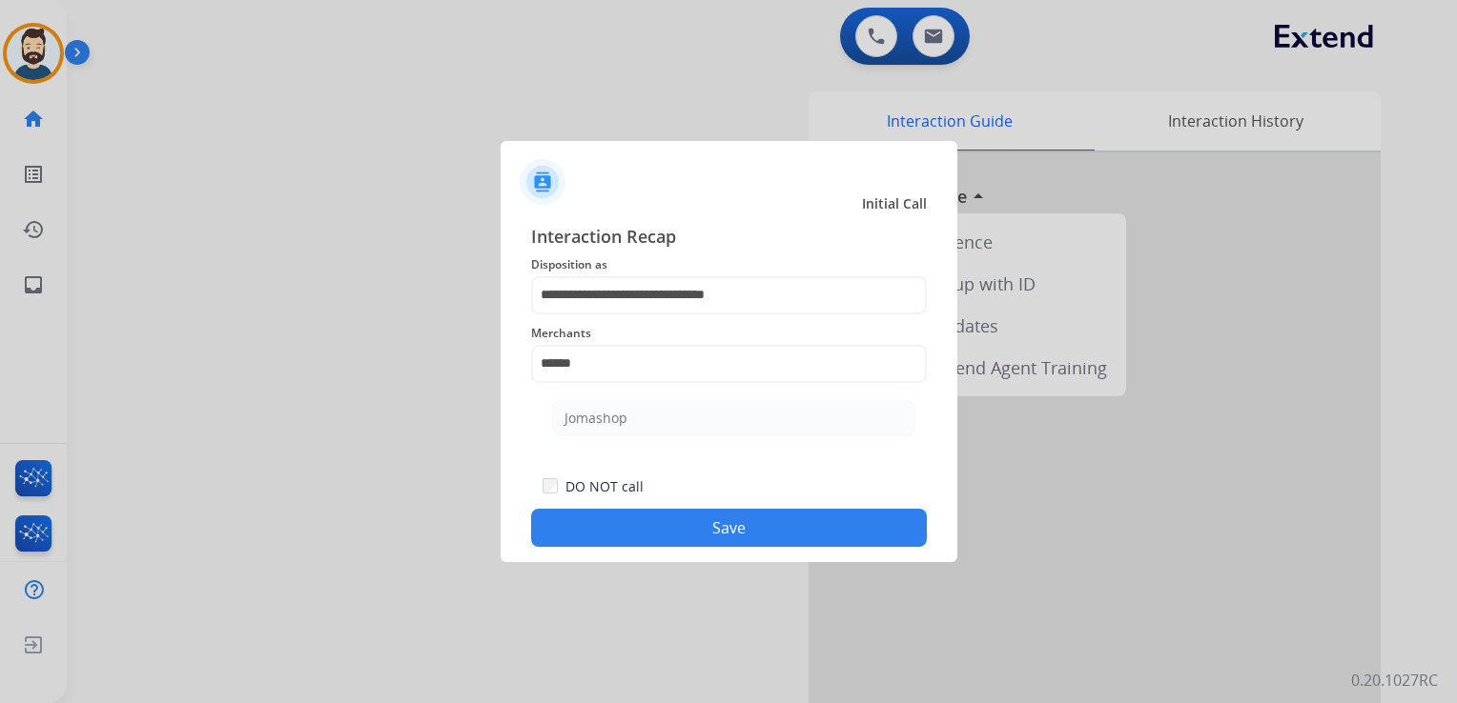
click at [614, 418] on div "Jomashop" at bounding box center [595, 418] width 63 height 19
type input "********"
click at [682, 519] on button "Save" at bounding box center [729, 528] width 396 height 38
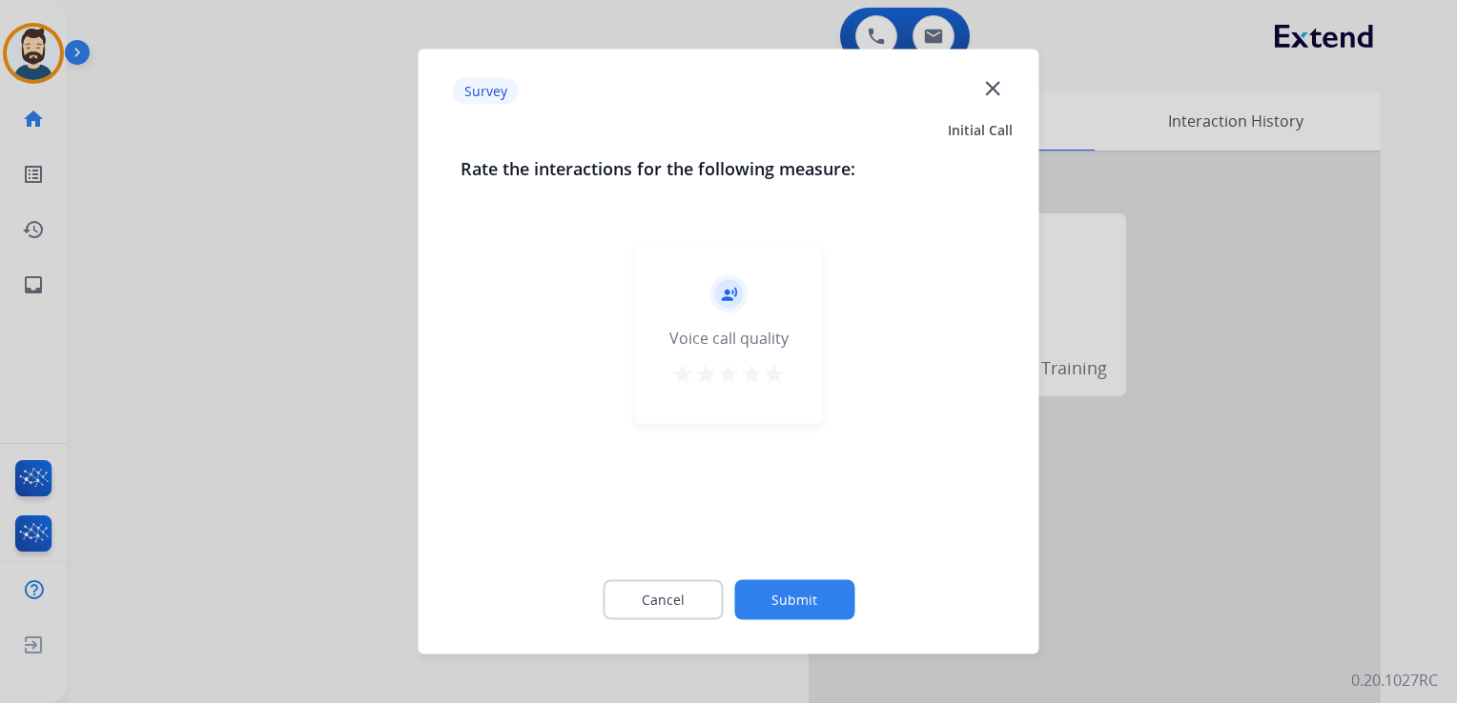
click at [776, 373] on mat-icon "star" at bounding box center [774, 374] width 23 height 23
click at [817, 599] on button "Submit" at bounding box center [794, 601] width 120 height 40
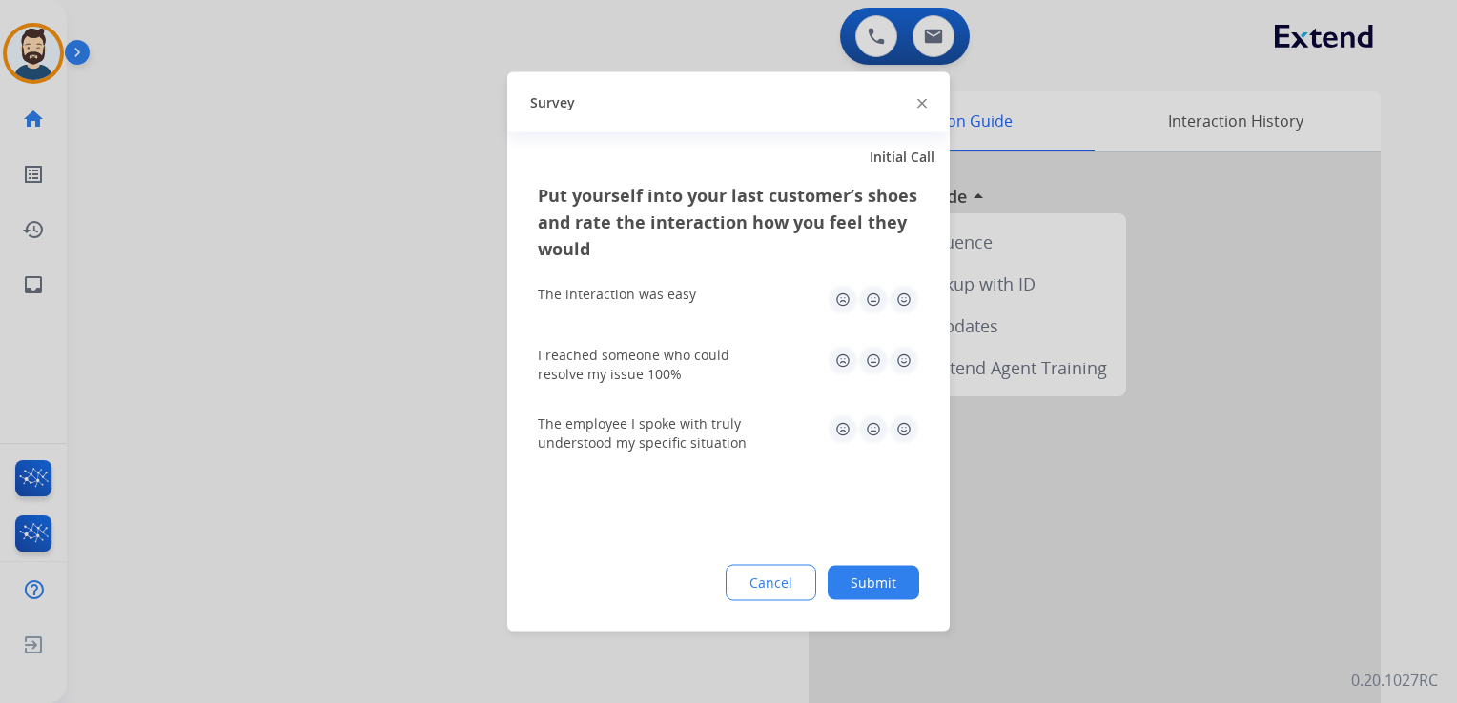
click at [904, 305] on img at bounding box center [903, 300] width 31 height 31
drag, startPoint x: 902, startPoint y: 353, endPoint x: 904, endPoint y: 393, distance: 40.1
click at [902, 354] on img at bounding box center [903, 361] width 31 height 31
click at [899, 425] on img at bounding box center [903, 430] width 31 height 31
click at [877, 563] on div "Put yourself into your last customer’s shoes and rate the interaction how you f…" at bounding box center [728, 407] width 442 height 450
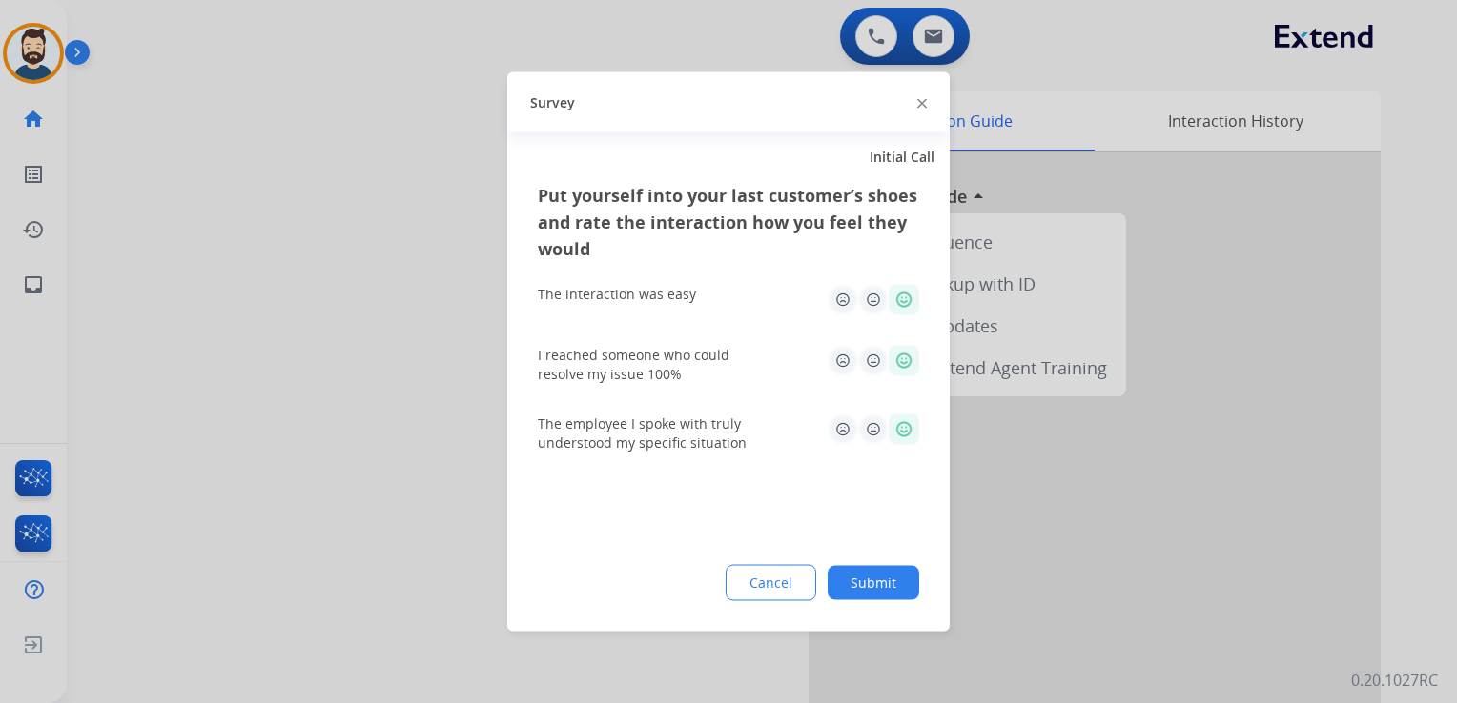
click at [875, 573] on button "Submit" at bounding box center [873, 583] width 92 height 34
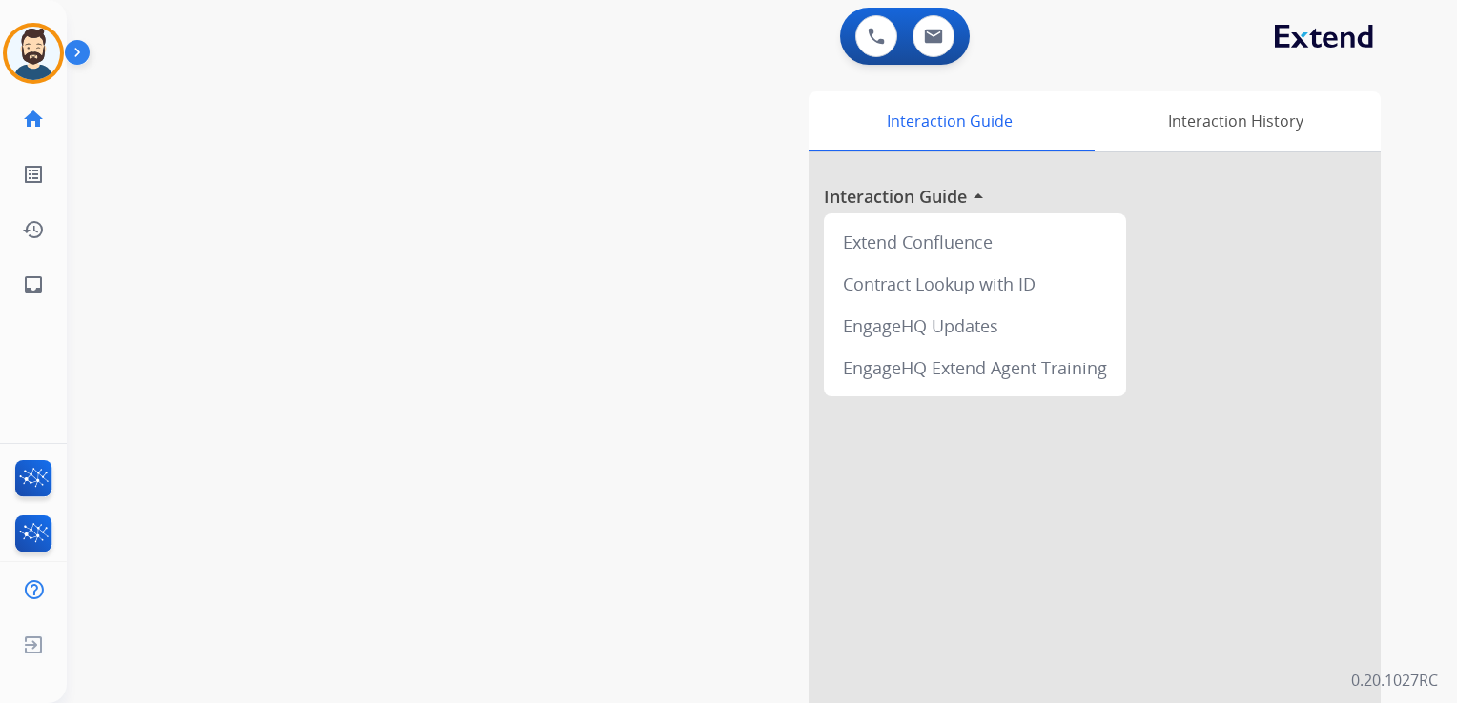
drag, startPoint x: 284, startPoint y: 308, endPoint x: 143, endPoint y: 322, distance: 141.8
click at [280, 308] on div "swap_horiz Break voice bridge close_fullscreen Connect 3-Way Call merge_type Se…" at bounding box center [739, 466] width 1344 height 795
click at [48, 281] on link "inbox Emails" at bounding box center [33, 284] width 53 height 53
select select "**********"
